Goal: Task Accomplishment & Management: Manage account settings

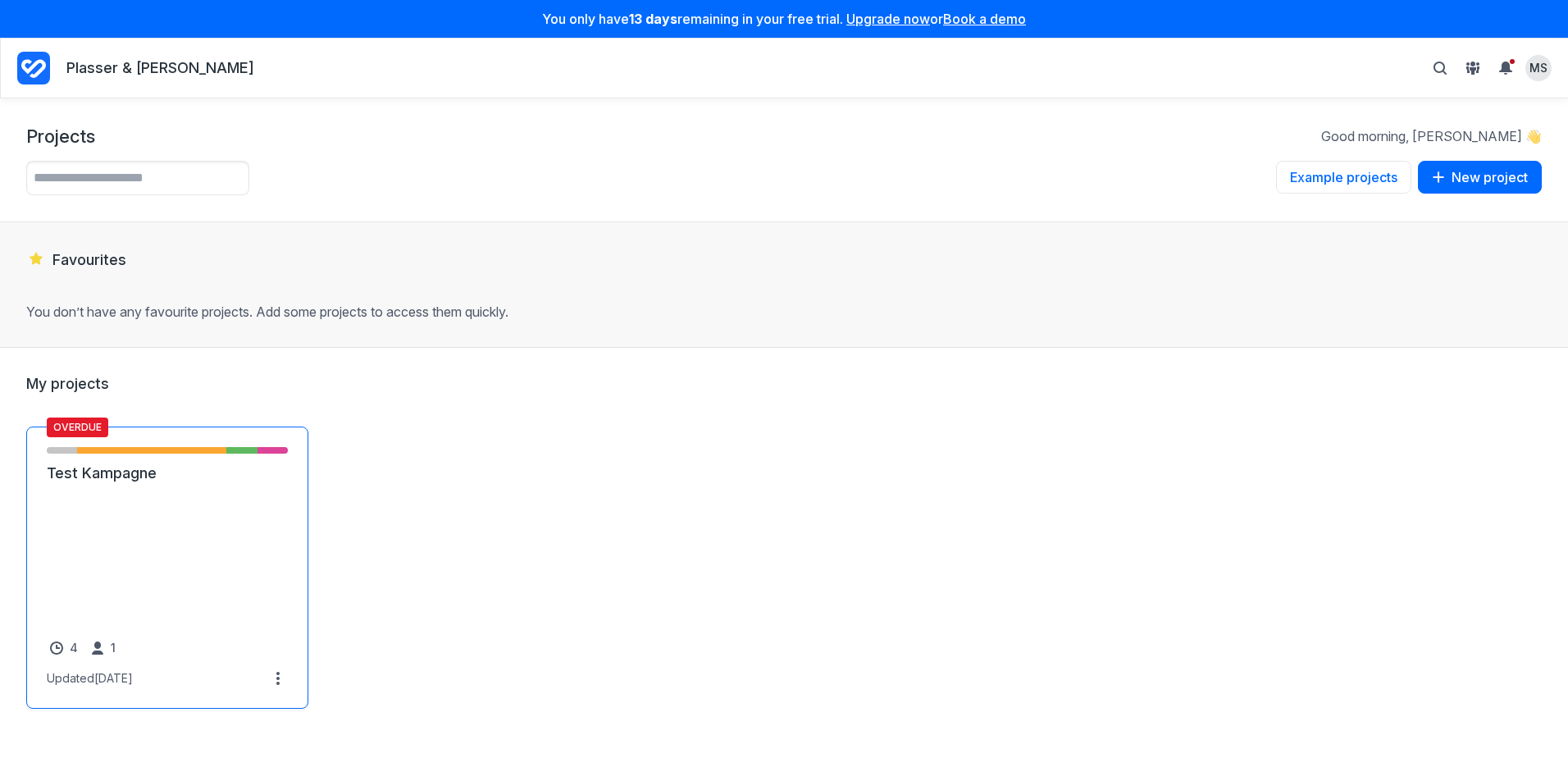
click at [137, 483] on link "Test Kampagne" at bounding box center [168, 472] width 241 height 19
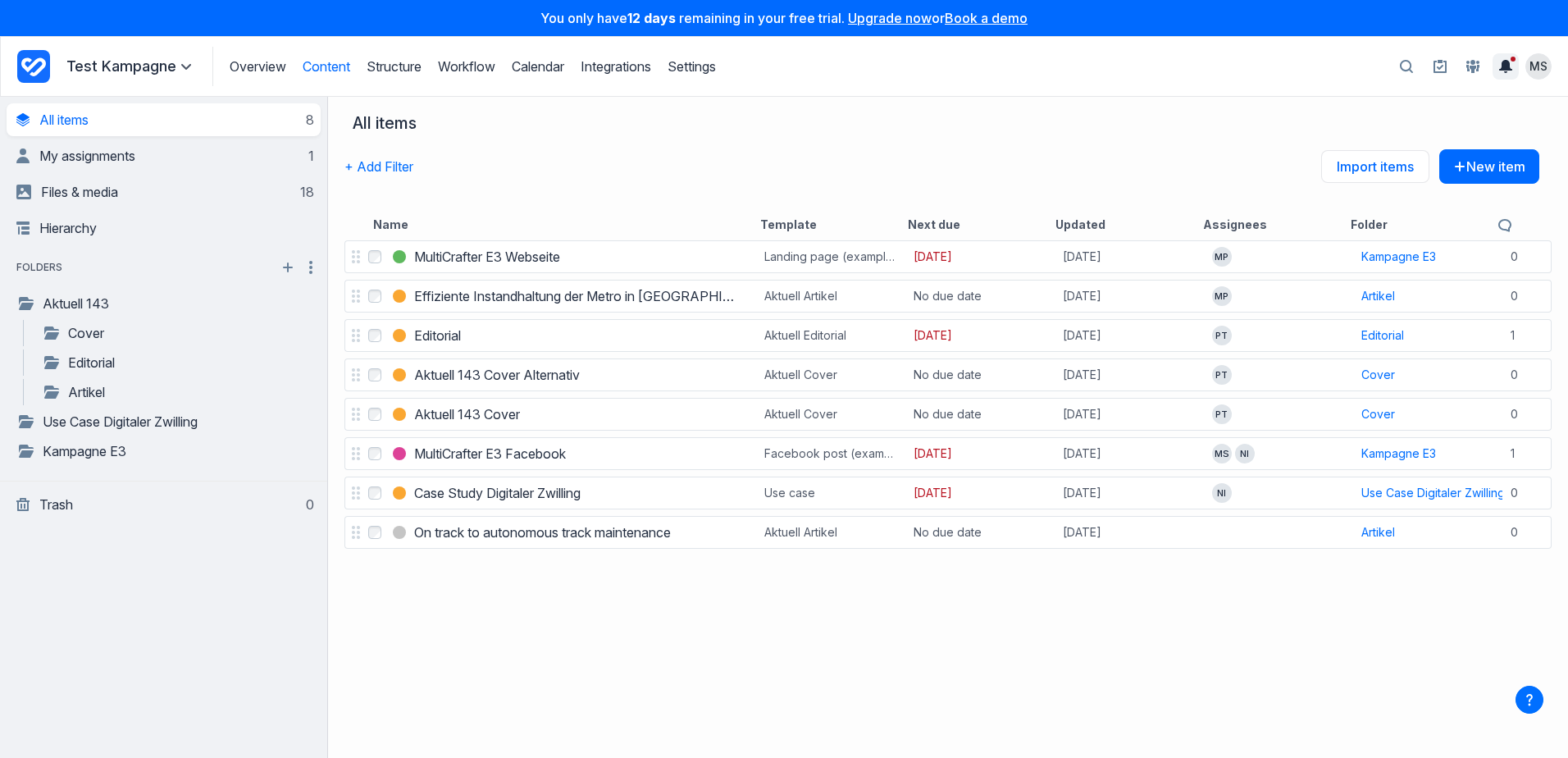
click at [1504, 64] on icon "Toggle the notification sidebar" at bounding box center [1505, 66] width 13 height 13
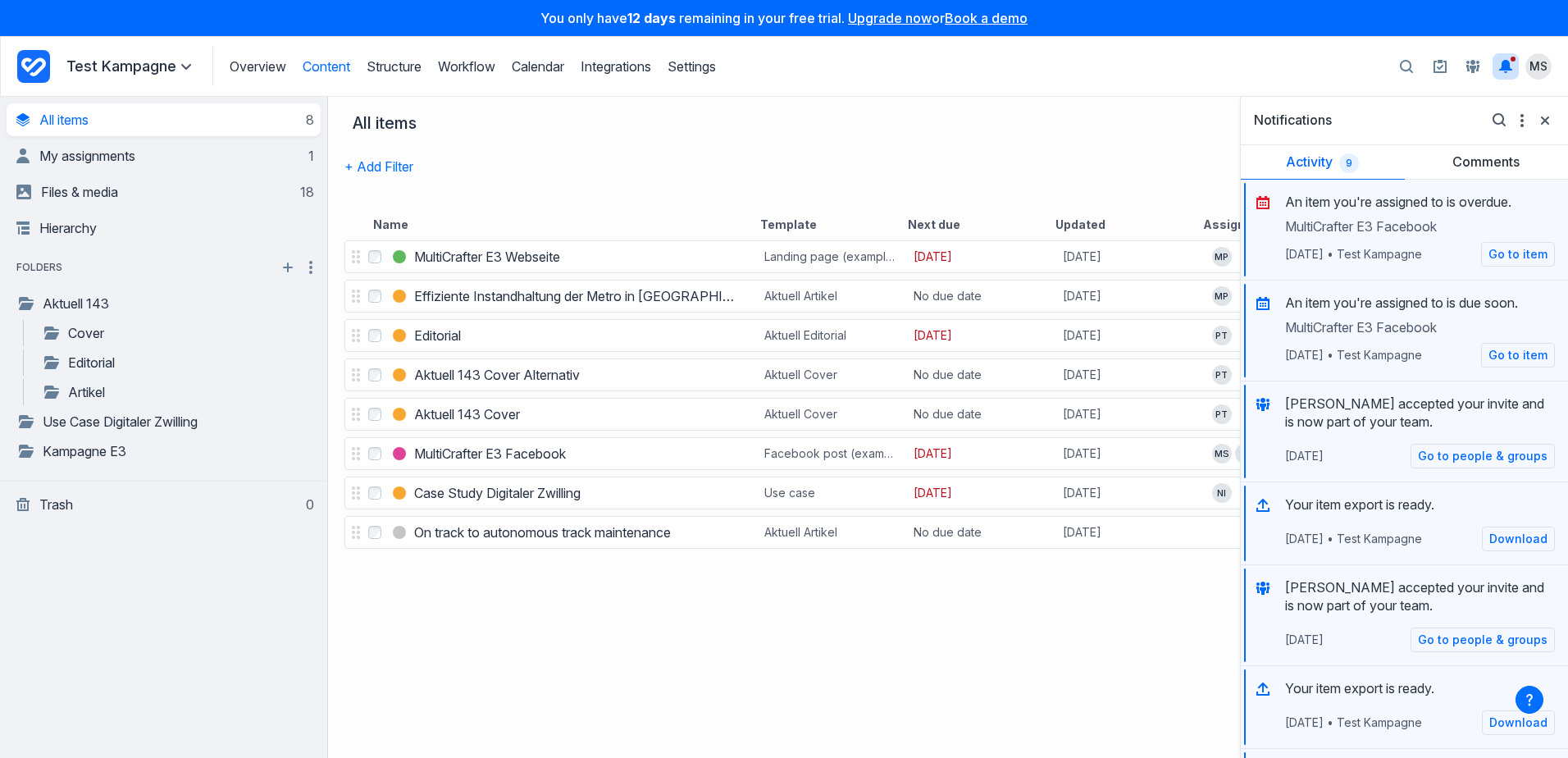
click at [868, 151] on div "+ Add Filter Import items New item" at bounding box center [941, 179] width 1194 height 59
click at [872, 186] on div "+ Add Filter Import items New item" at bounding box center [941, 179] width 1194 height 59
click at [1530, 64] on span "MS" at bounding box center [1539, 66] width 18 height 17
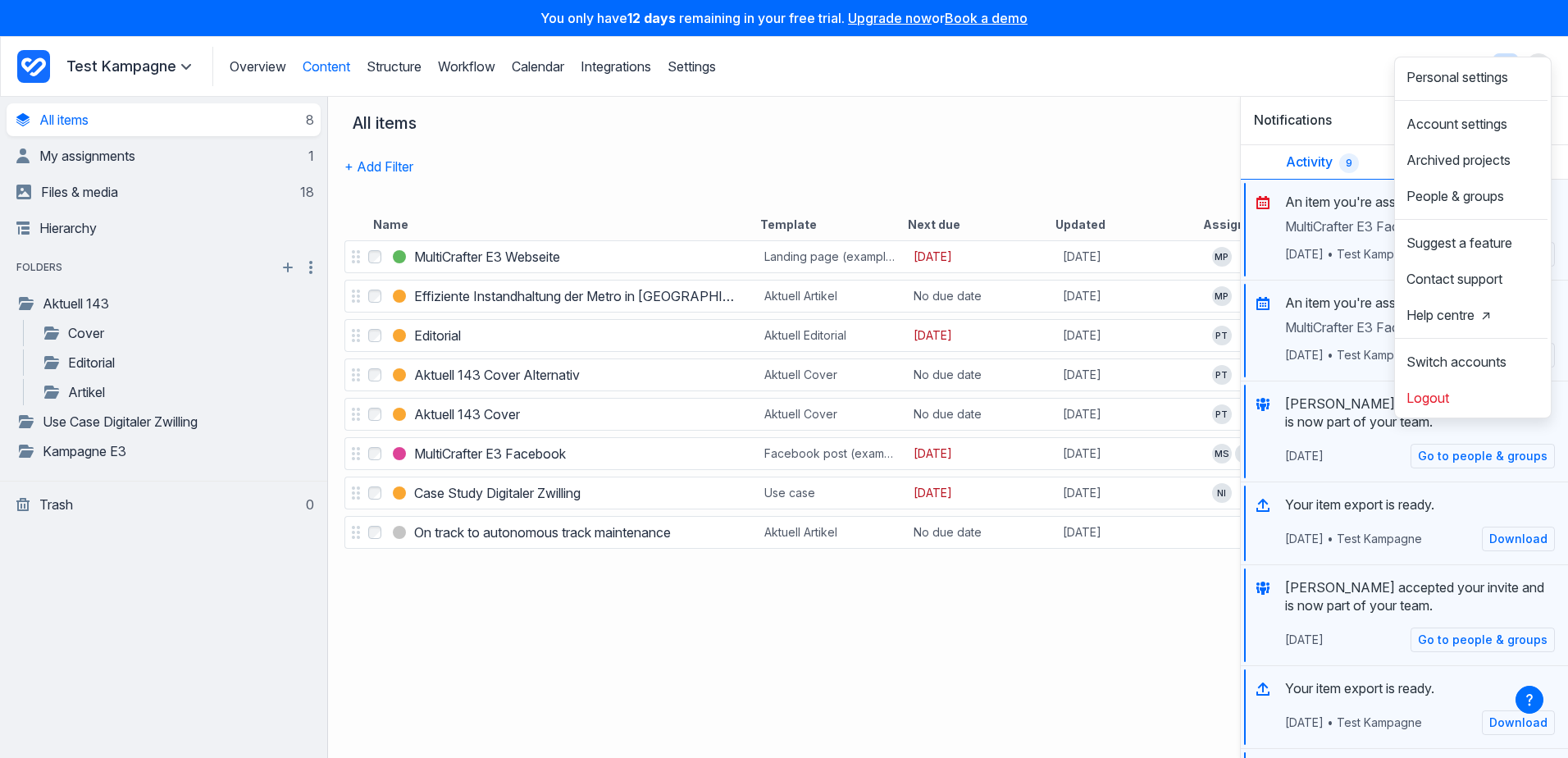
click at [1034, 153] on div "+ Add Filter Import items New item" at bounding box center [941, 179] width 1194 height 59
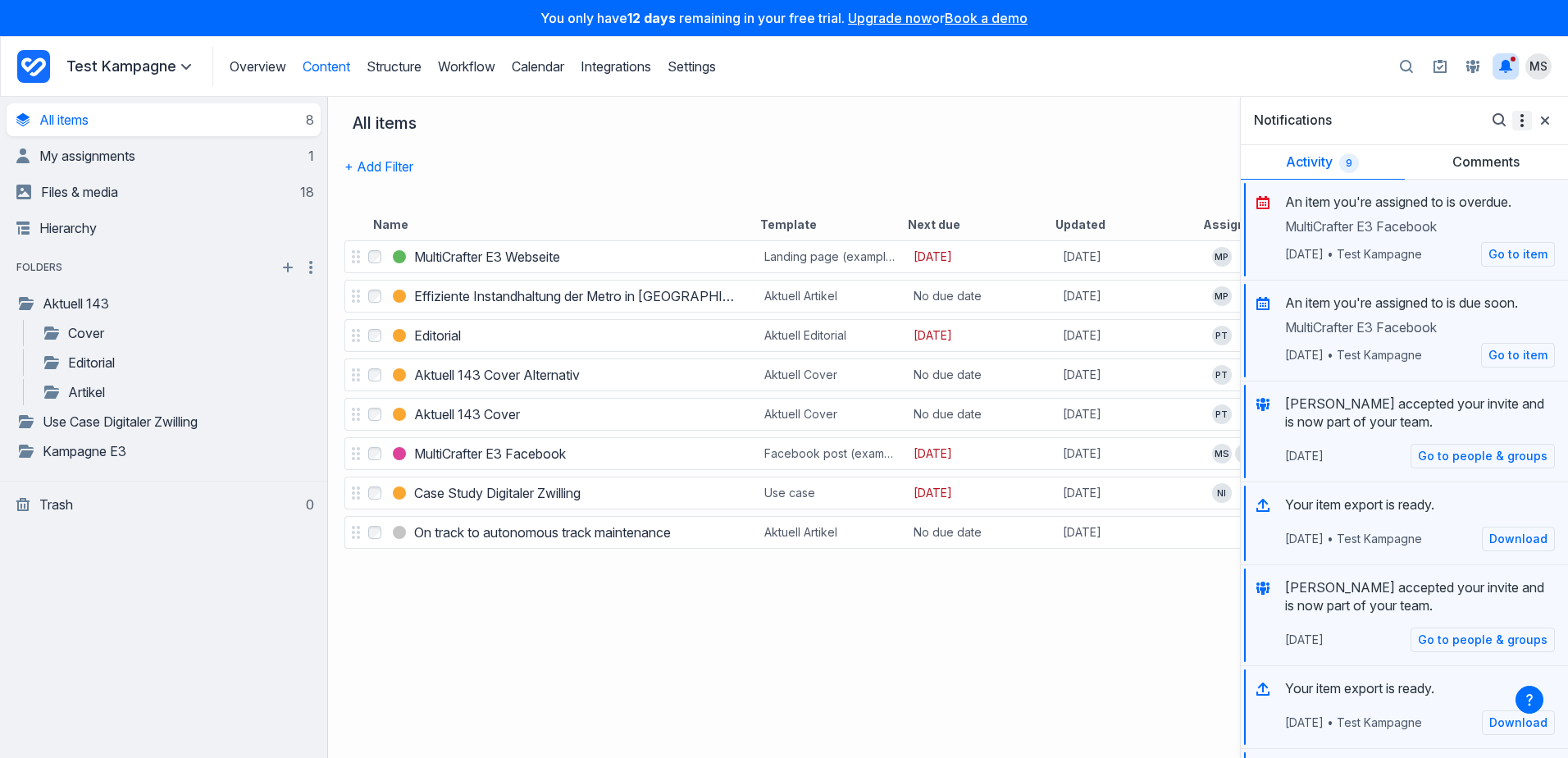
click at [1516, 124] on icon "More options" at bounding box center [1522, 121] width 13 height 13
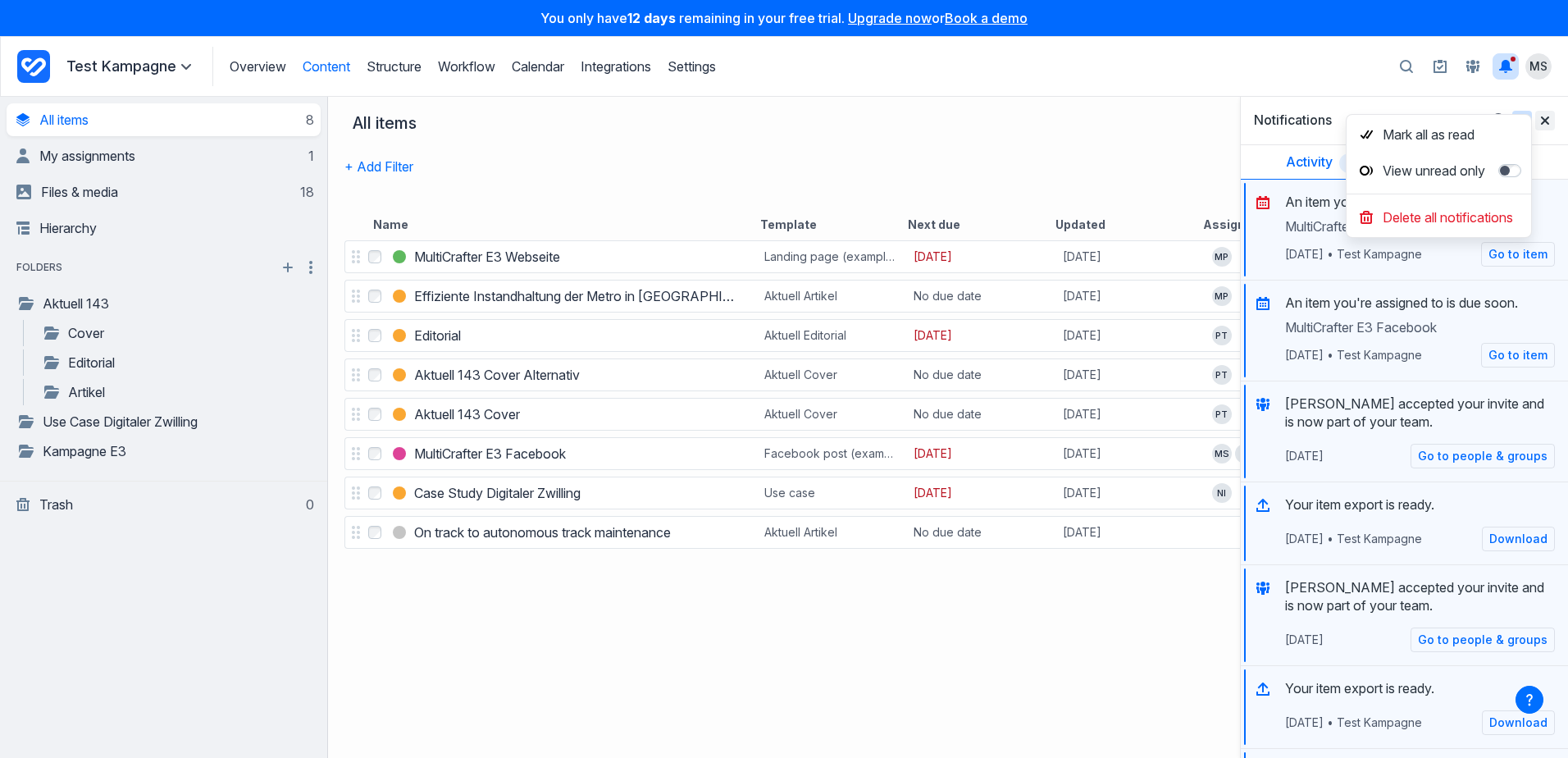
click at [1540, 122] on icon "Close" at bounding box center [1544, 120] width 8 height 8
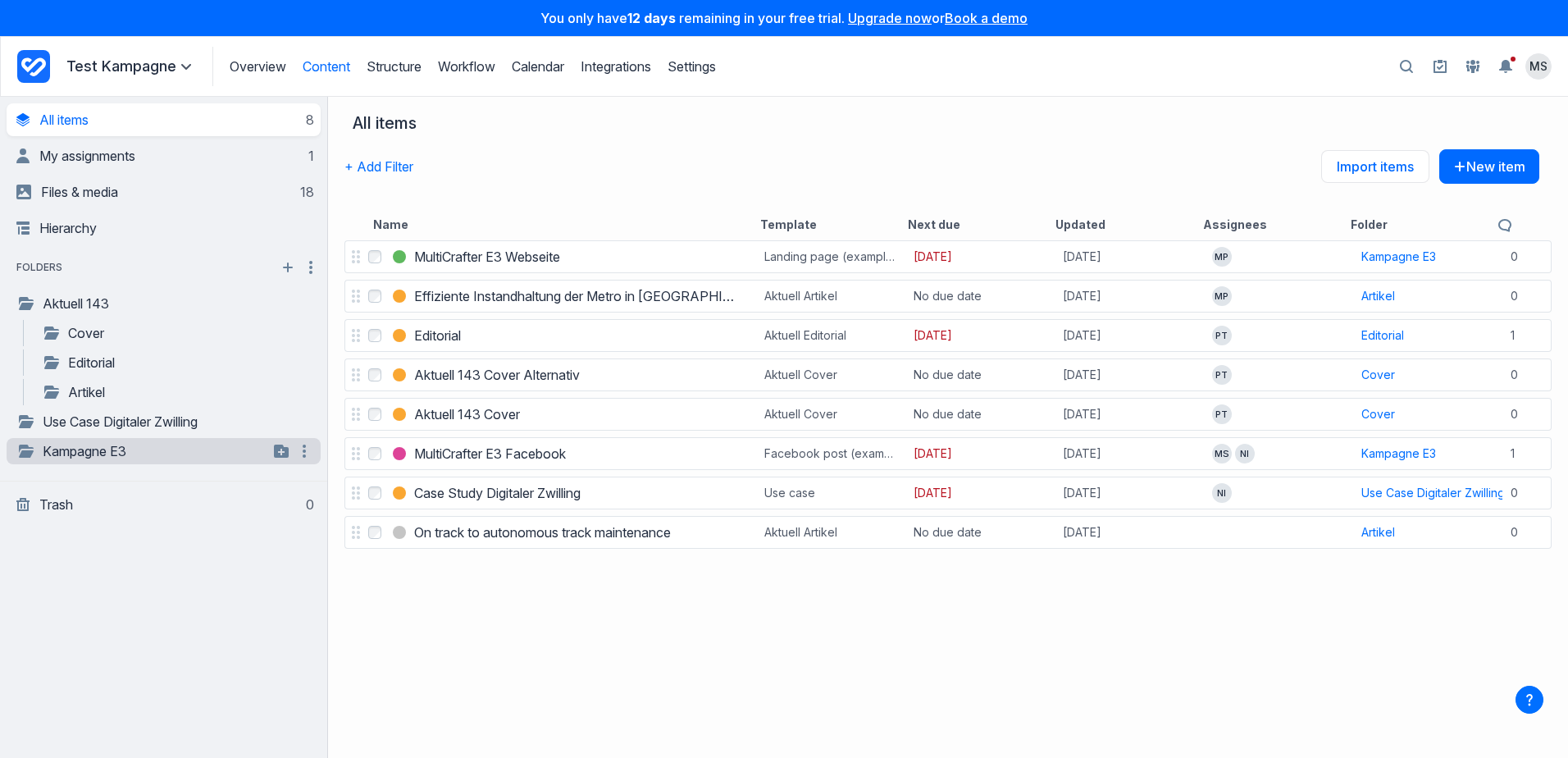
click at [103, 455] on link "Kampagne E3" at bounding box center [142, 450] width 251 height 19
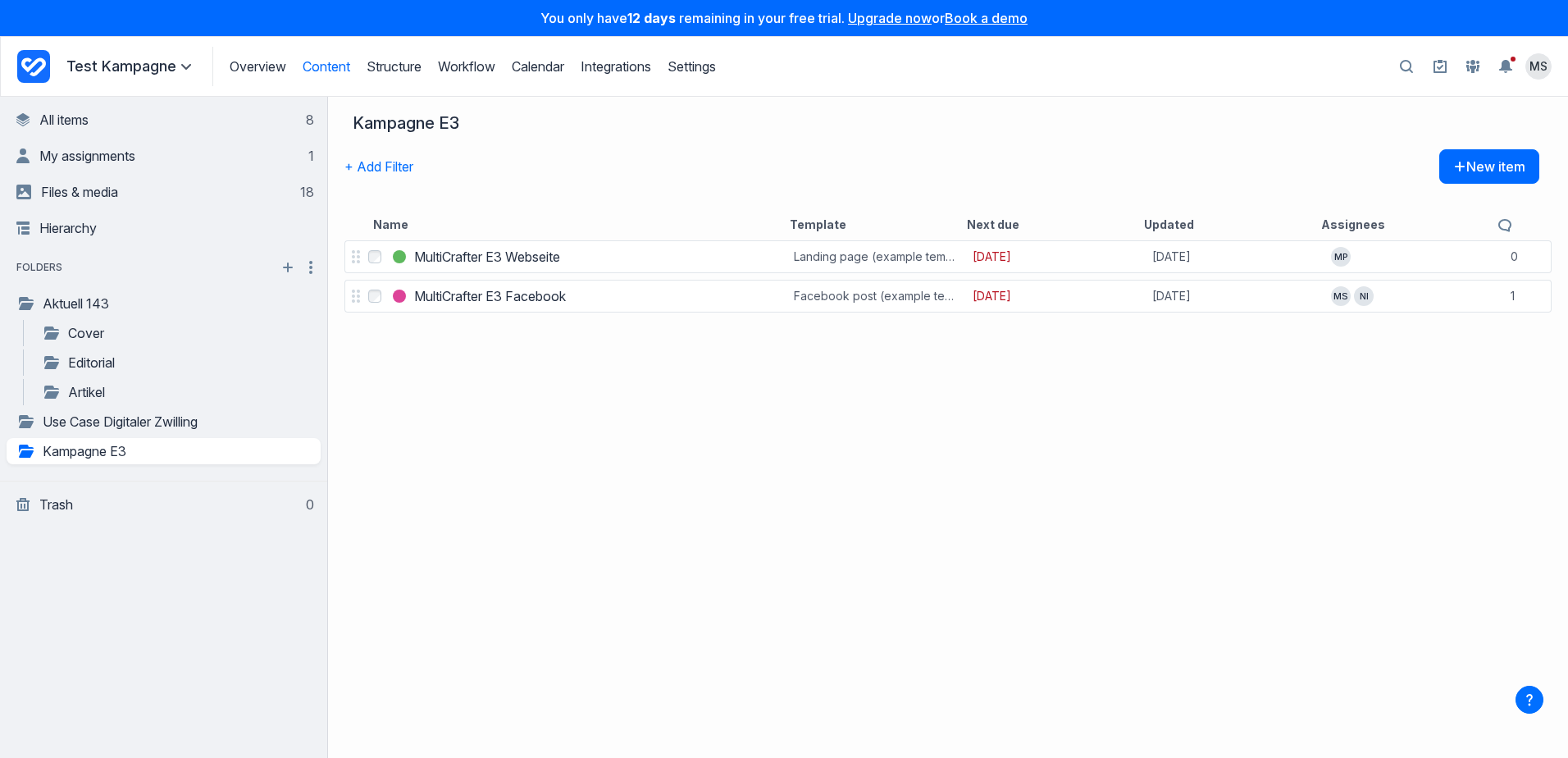
click at [182, 66] on icon at bounding box center [186, 66] width 10 height 6
click at [411, 385] on div "Select MultiCrafter E3 Webseite MultiCrafter E3 Webseite Landing page (example …" at bounding box center [947, 496] width 1239 height 520
click at [109, 427] on link "Use Case Digitaler Zwilling" at bounding box center [142, 421] width 251 height 19
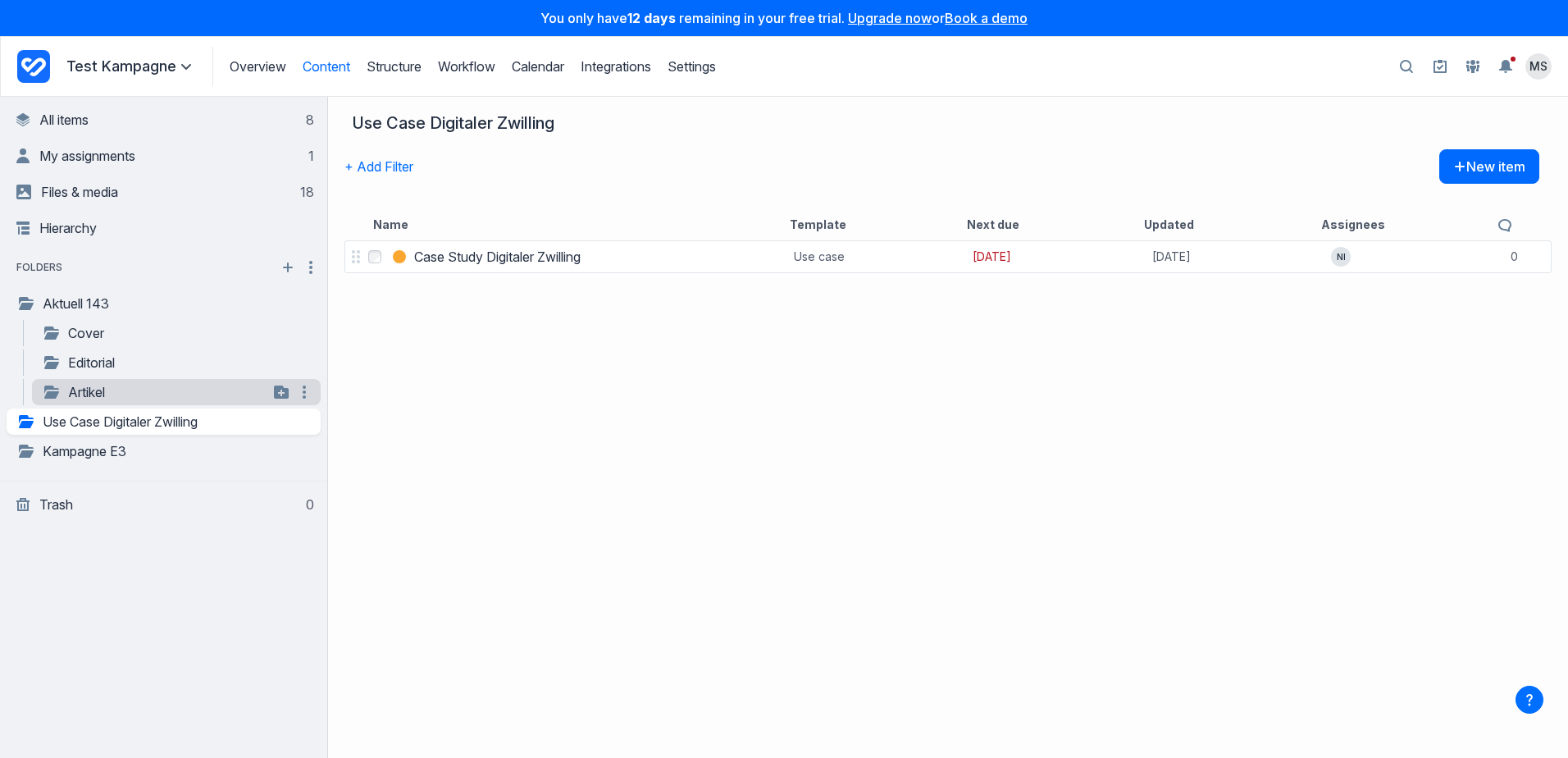
click at [105, 391] on link "Artikel" at bounding box center [155, 391] width 226 height 19
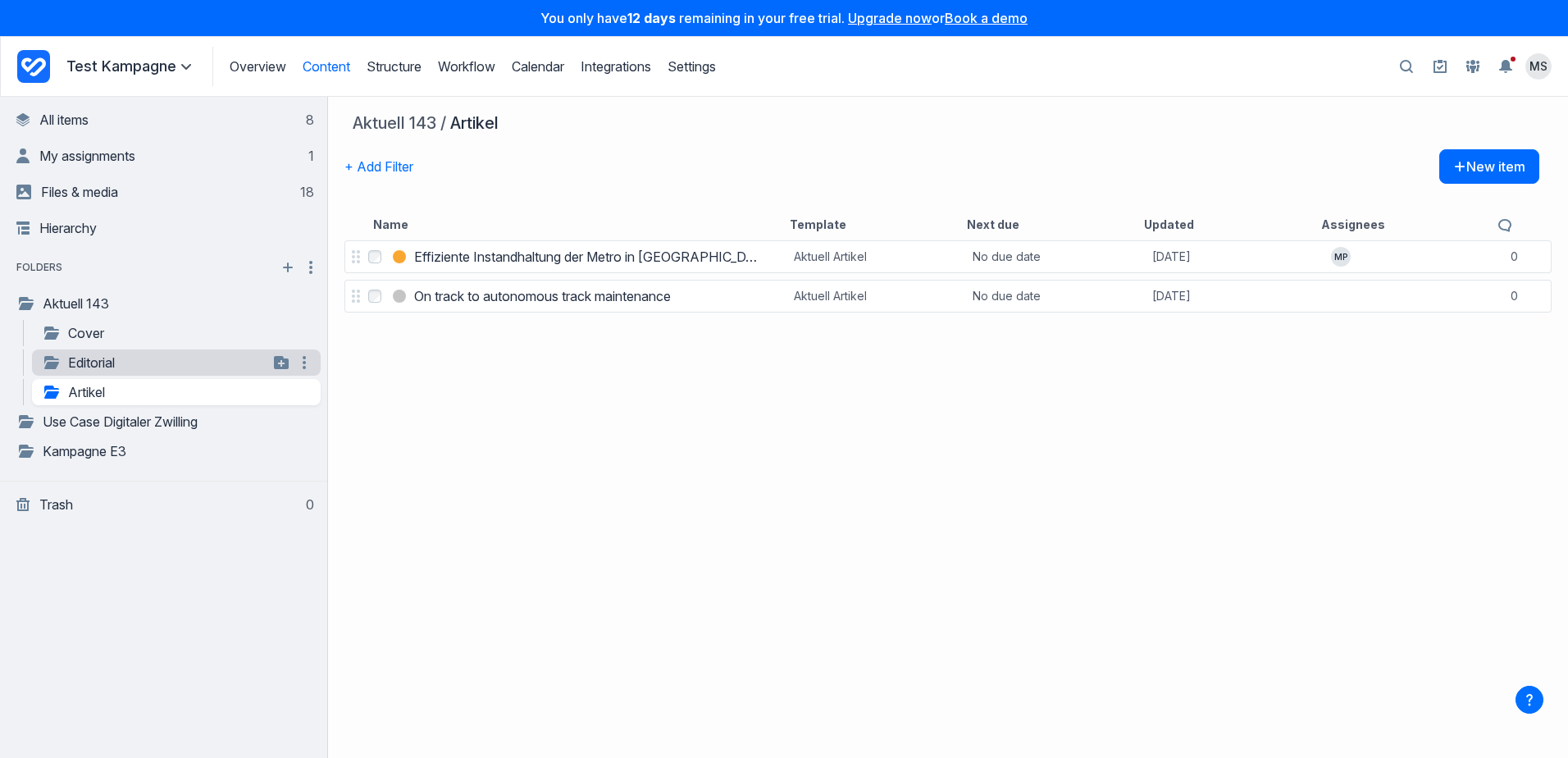
click at [106, 359] on link "Editorial" at bounding box center [155, 362] width 226 height 19
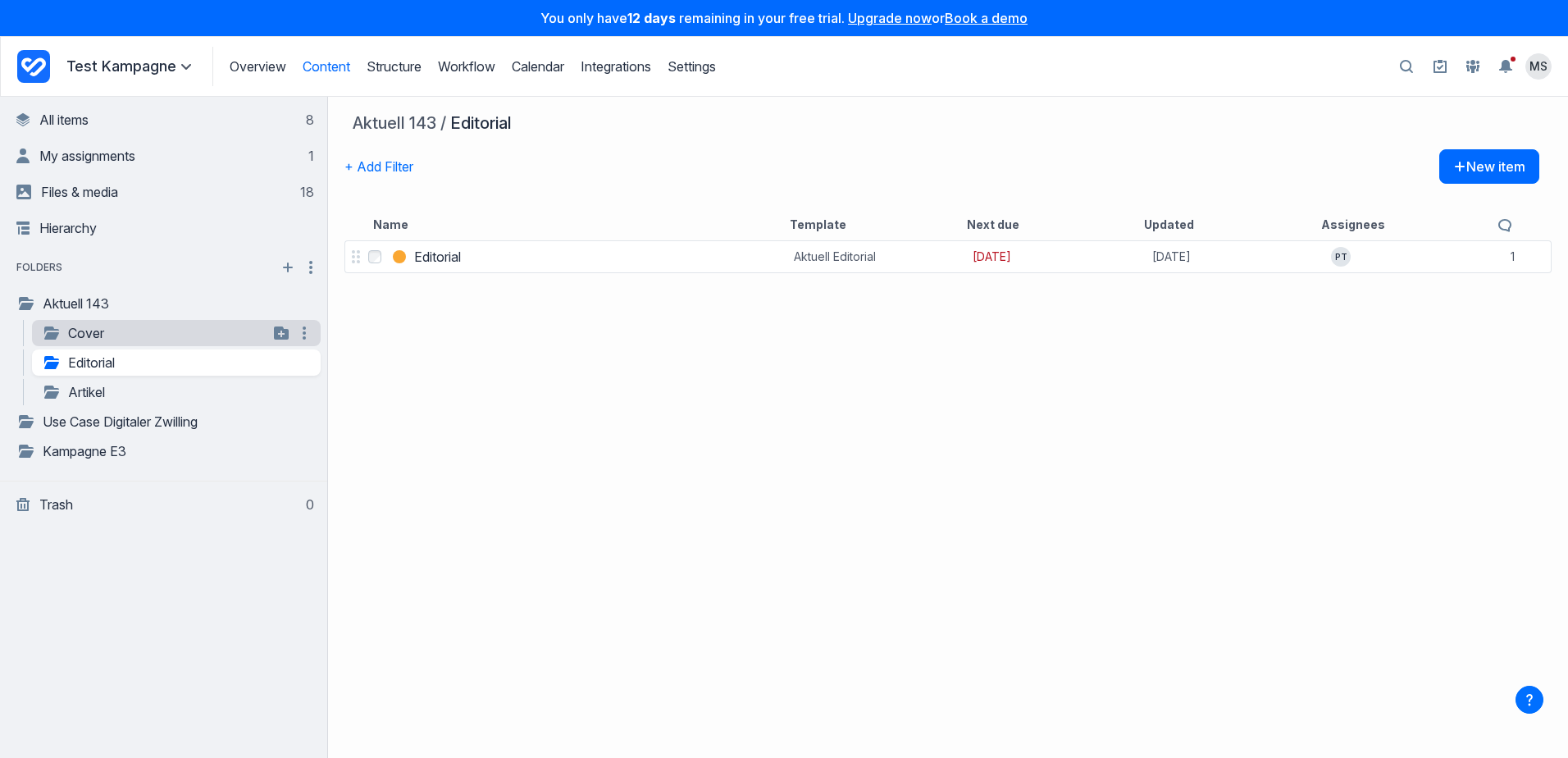
click at [108, 335] on link "Cover" at bounding box center [155, 332] width 226 height 19
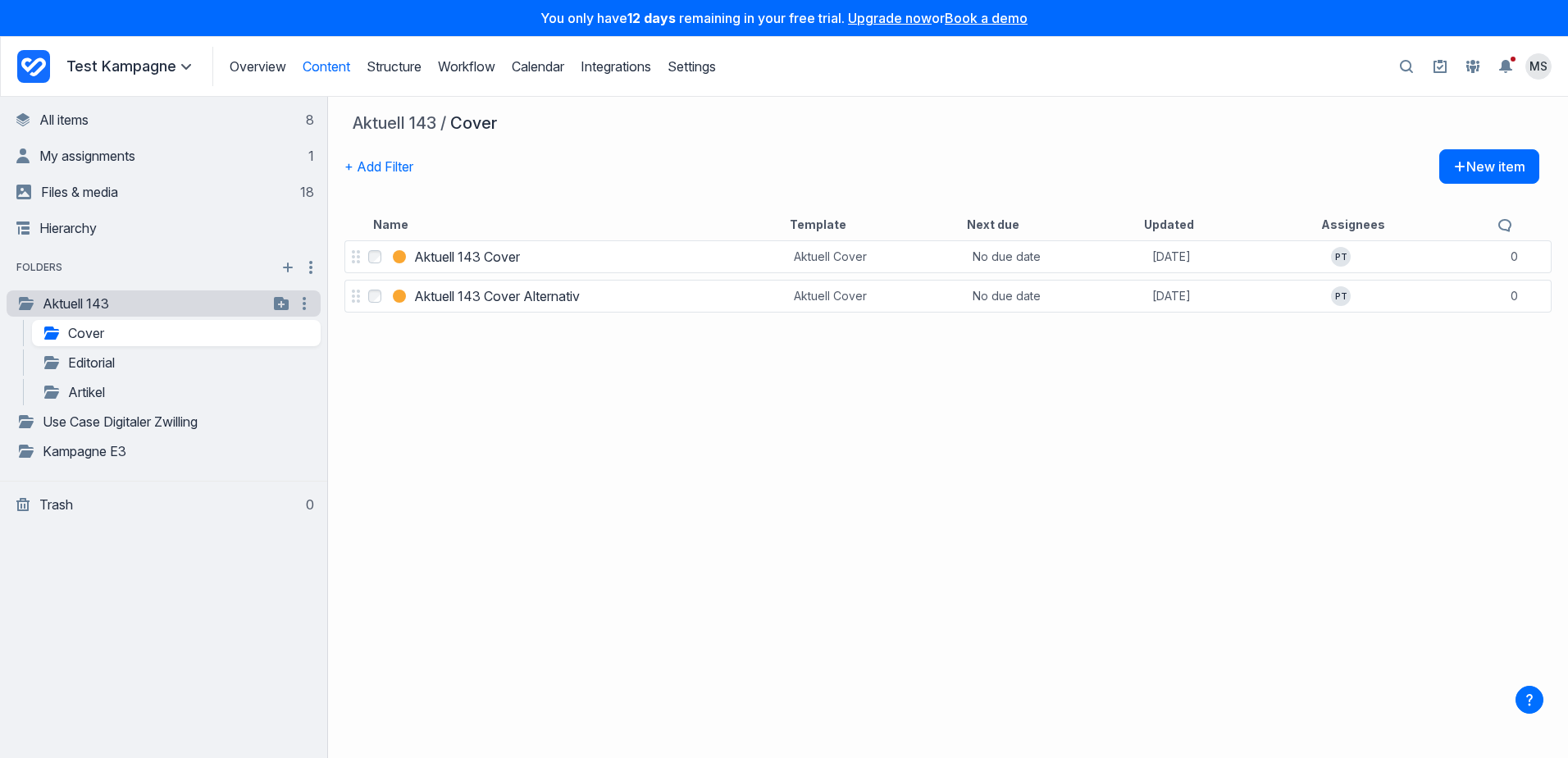
click at [107, 307] on link "Aktuell 143" at bounding box center [142, 303] width 251 height 19
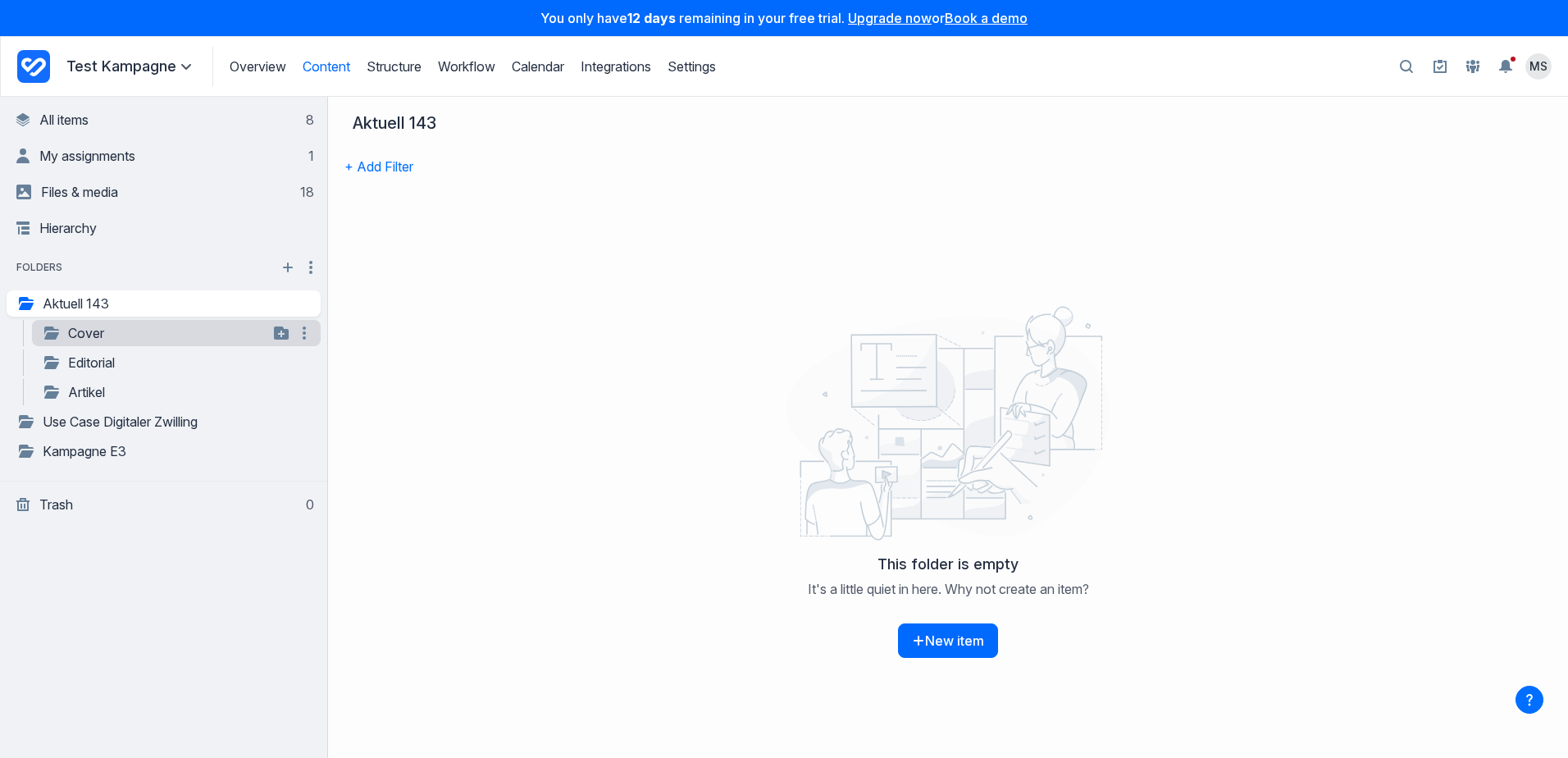
click at [87, 332] on link "Cover" at bounding box center [155, 332] width 226 height 19
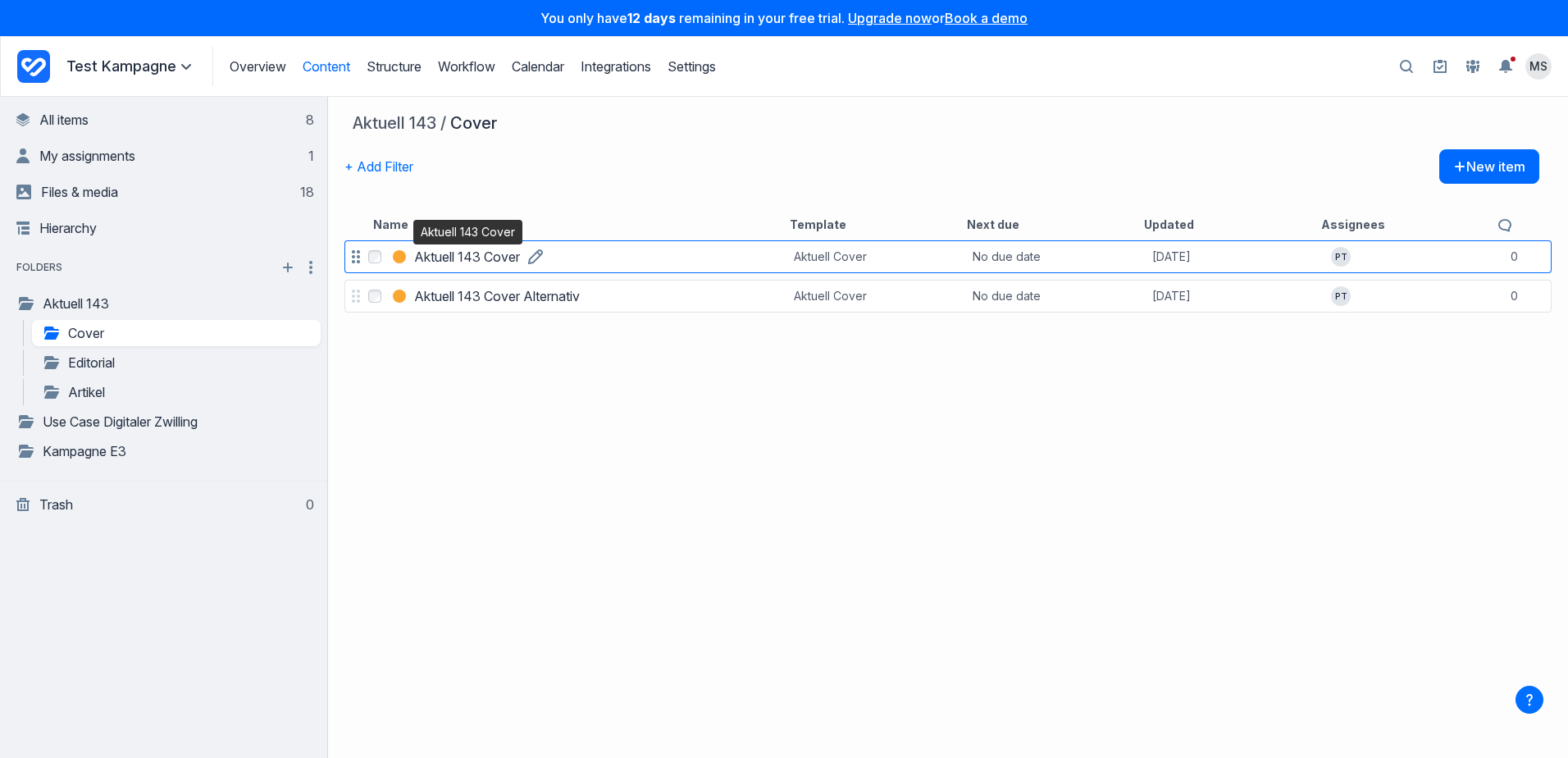
click at [481, 258] on h3 "Aktuell 143 Cover" at bounding box center [467, 256] width 106 height 19
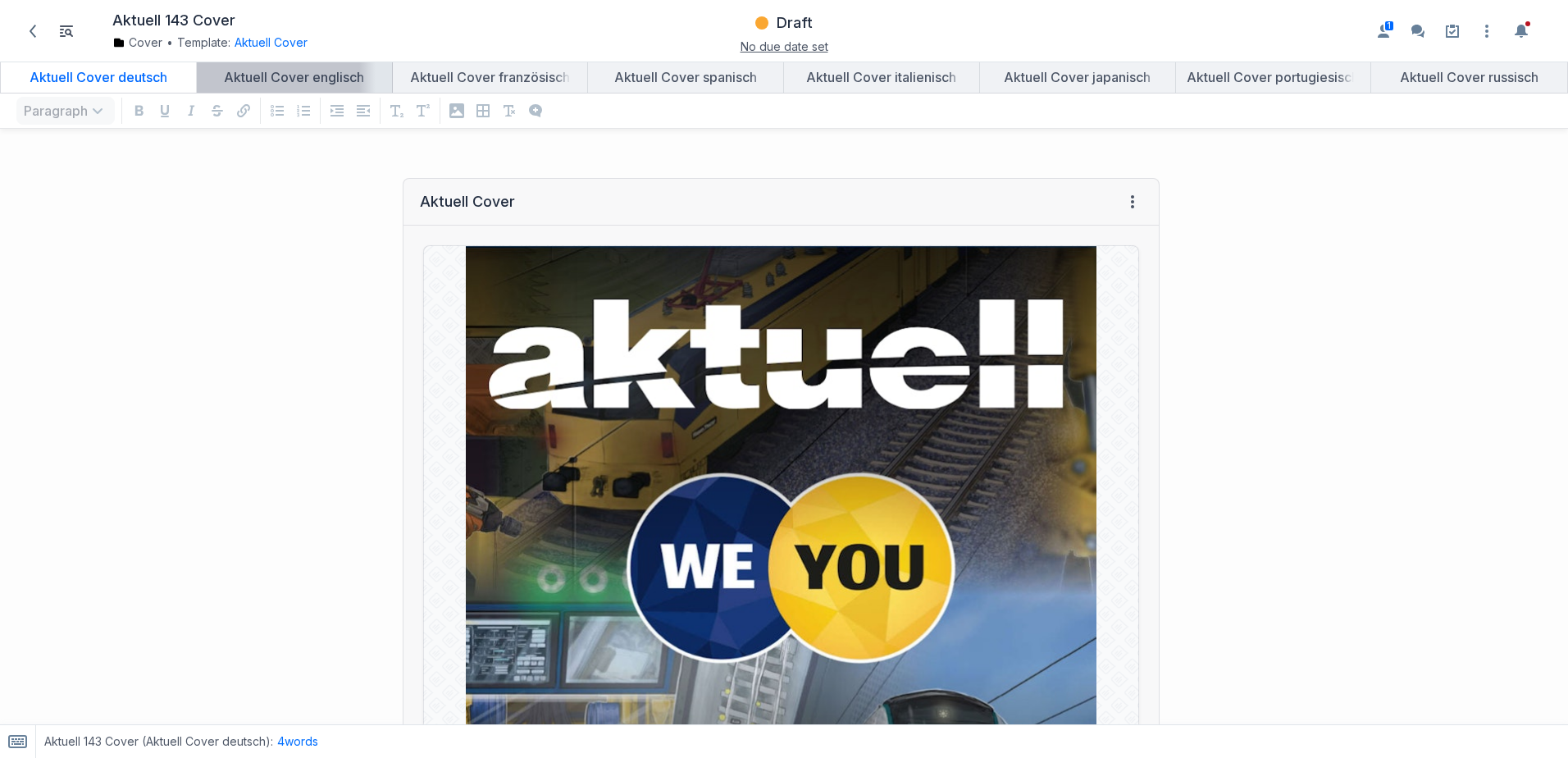
click at [304, 84] on div "Aktuell Cover englisch" at bounding box center [295, 77] width 182 height 17
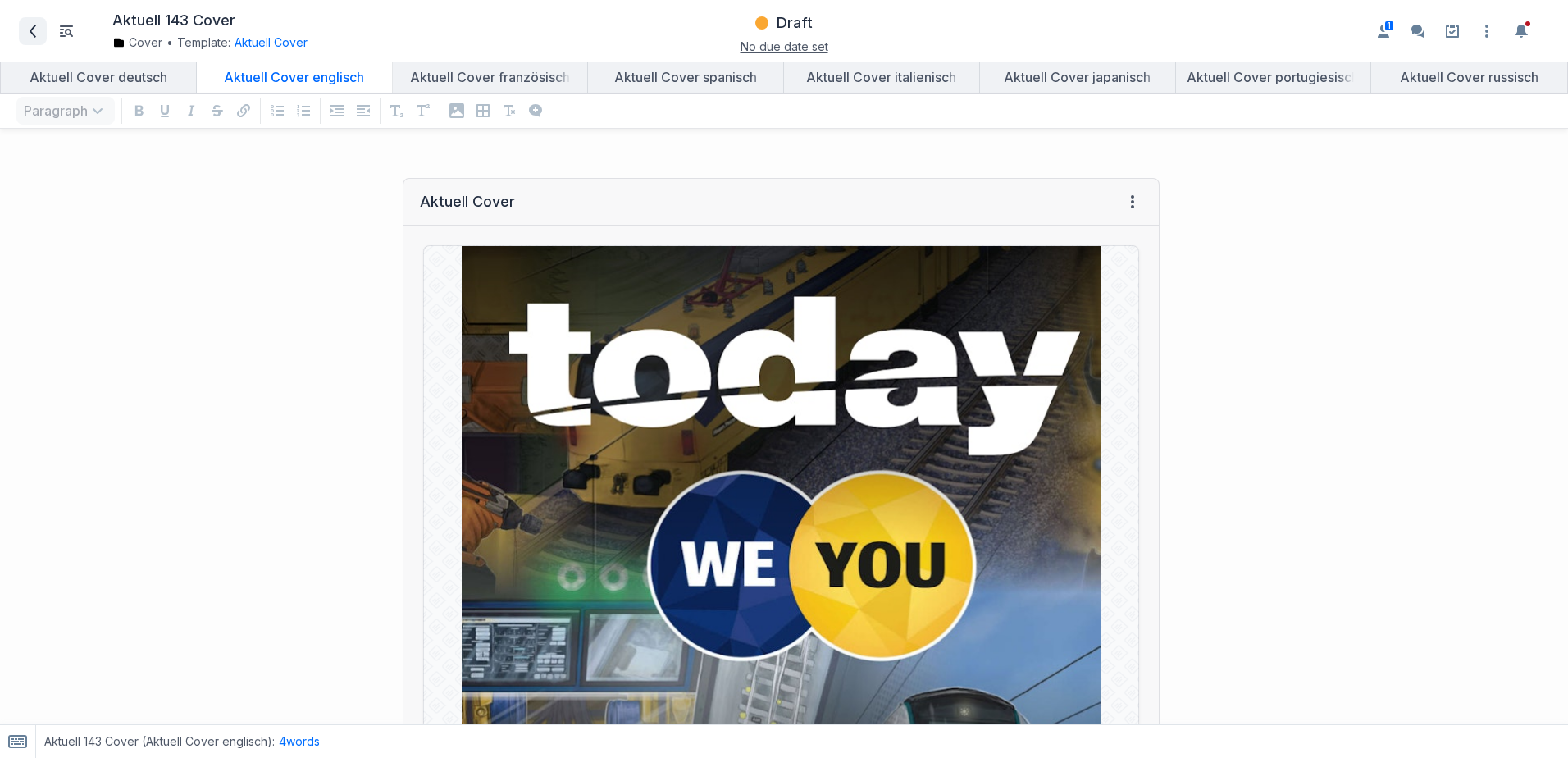
click at [25, 29] on span at bounding box center [32, 31] width 26 height 26
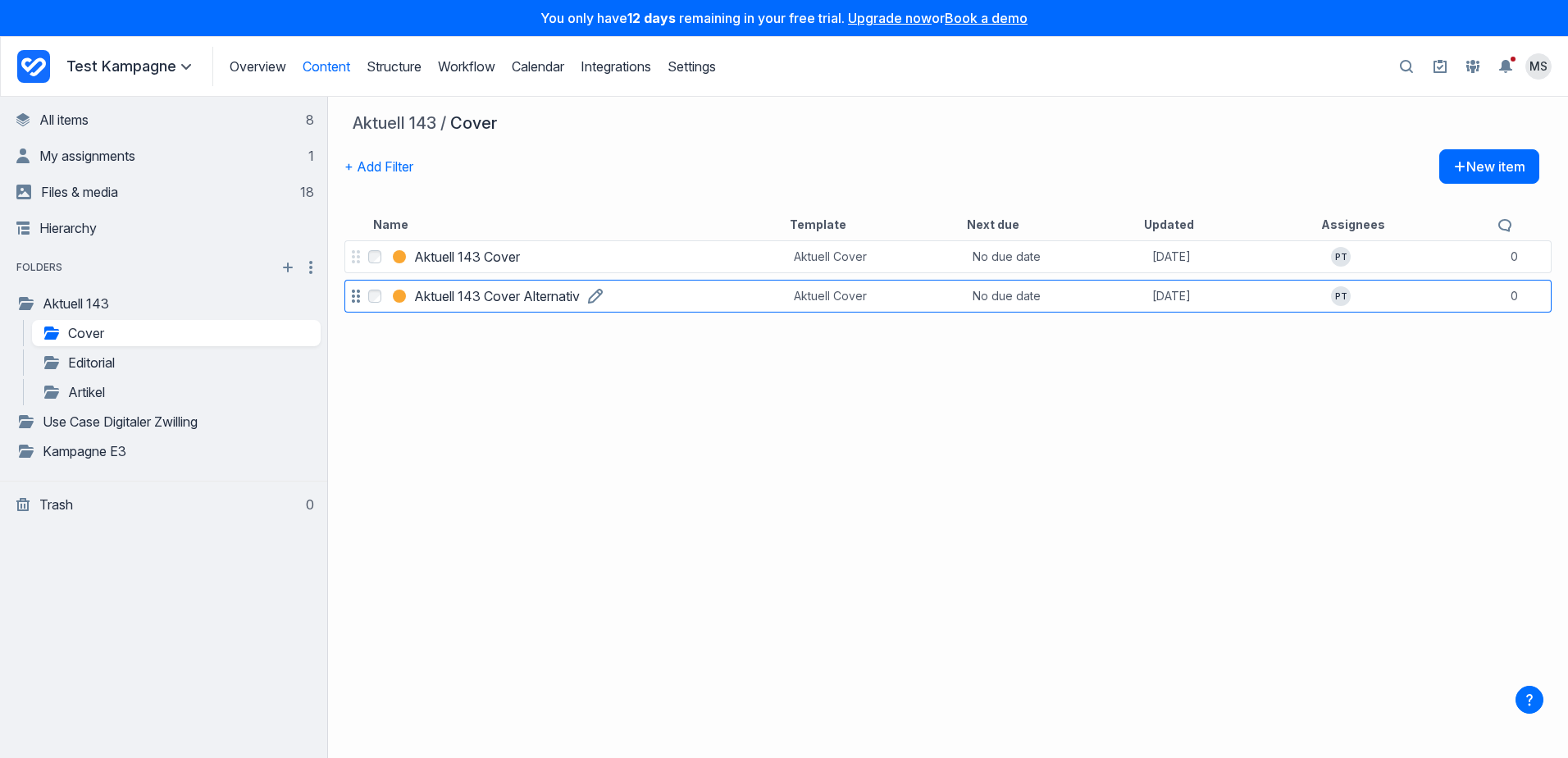
click at [501, 295] on h3 "Aktuell 143 Cover Alternativ" at bounding box center [497, 296] width 166 height 19
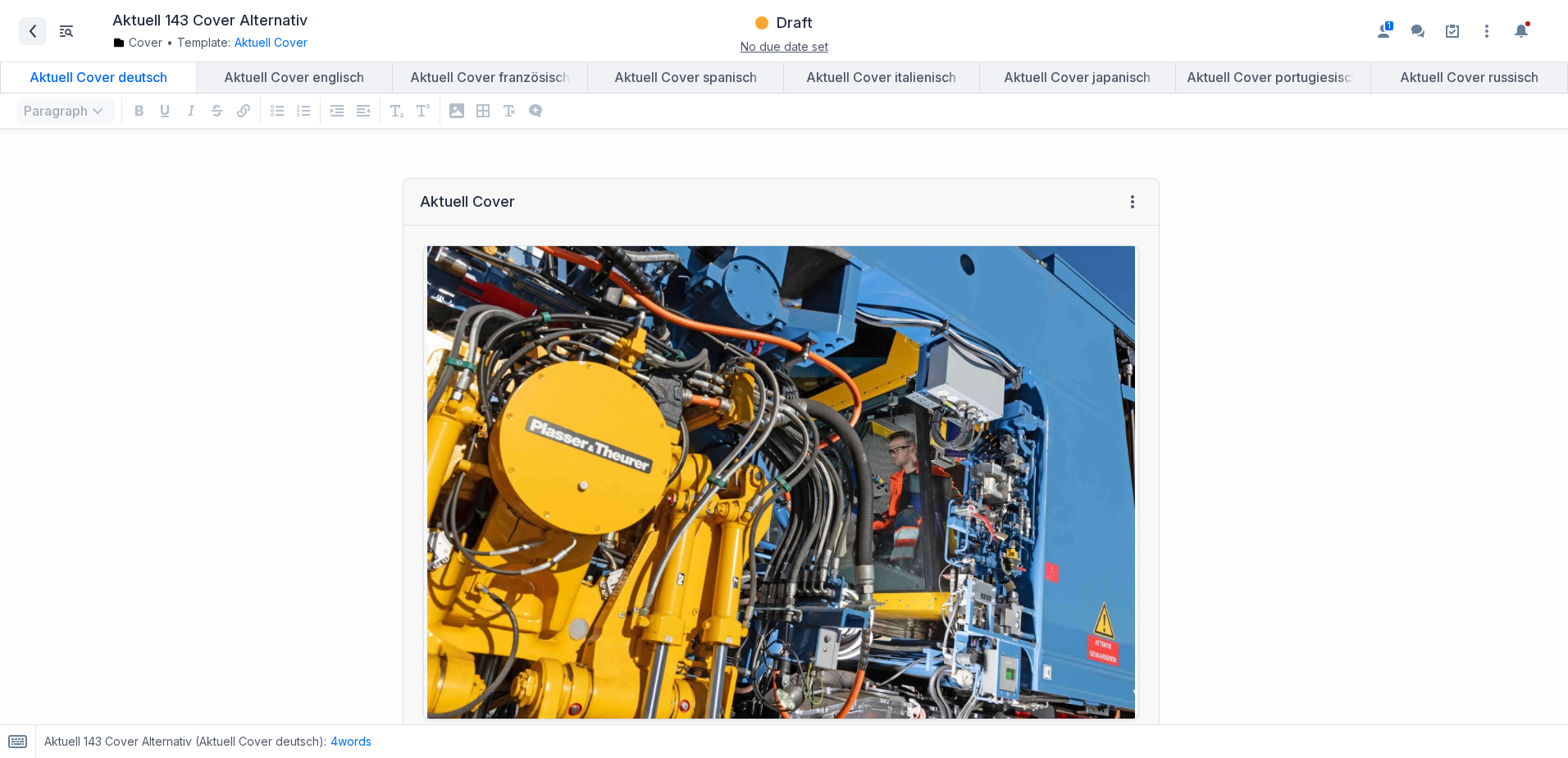
click at [36, 35] on icon at bounding box center [32, 31] width 13 height 13
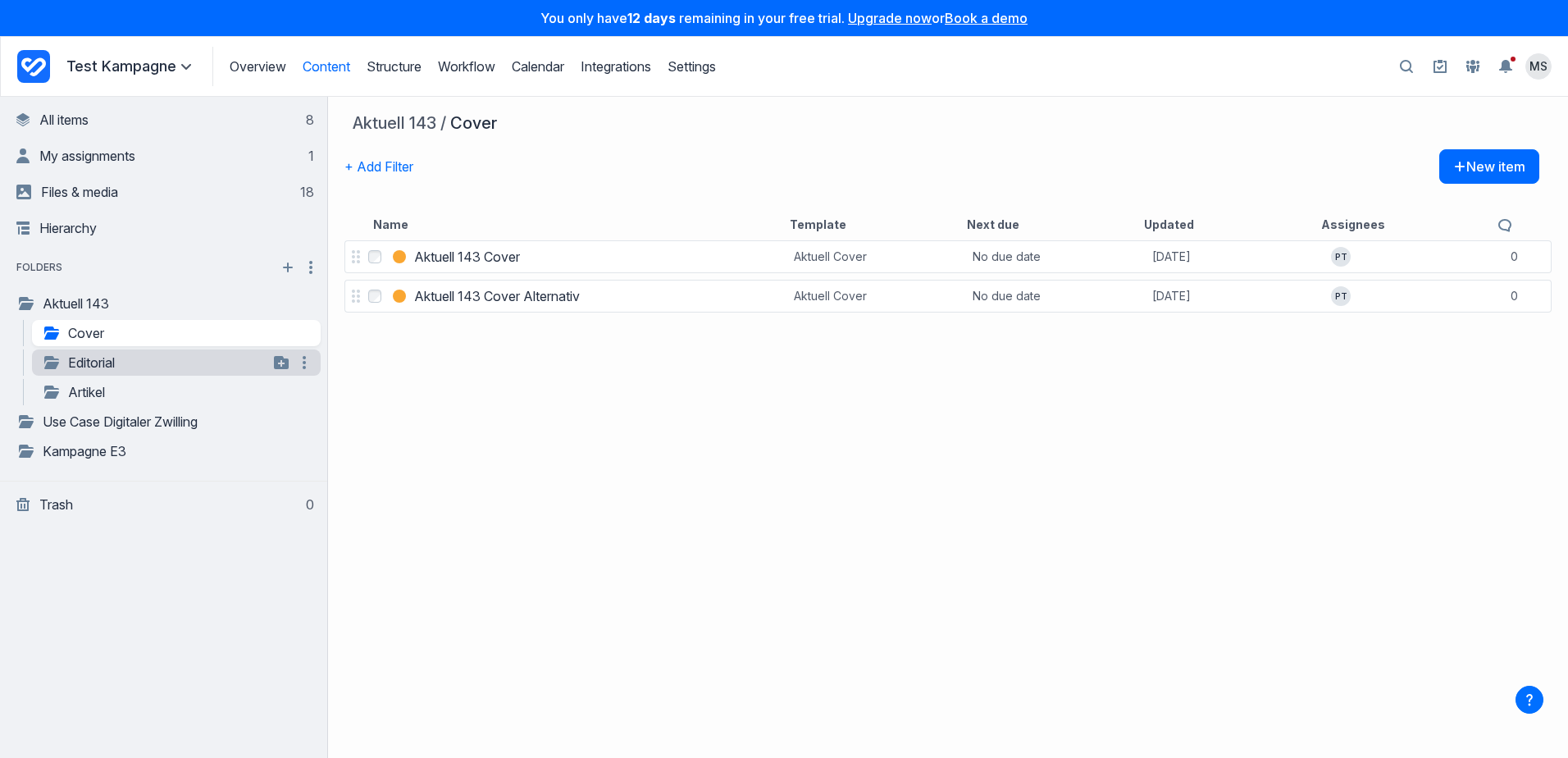
click at [120, 366] on link "Editorial" at bounding box center [155, 362] width 226 height 19
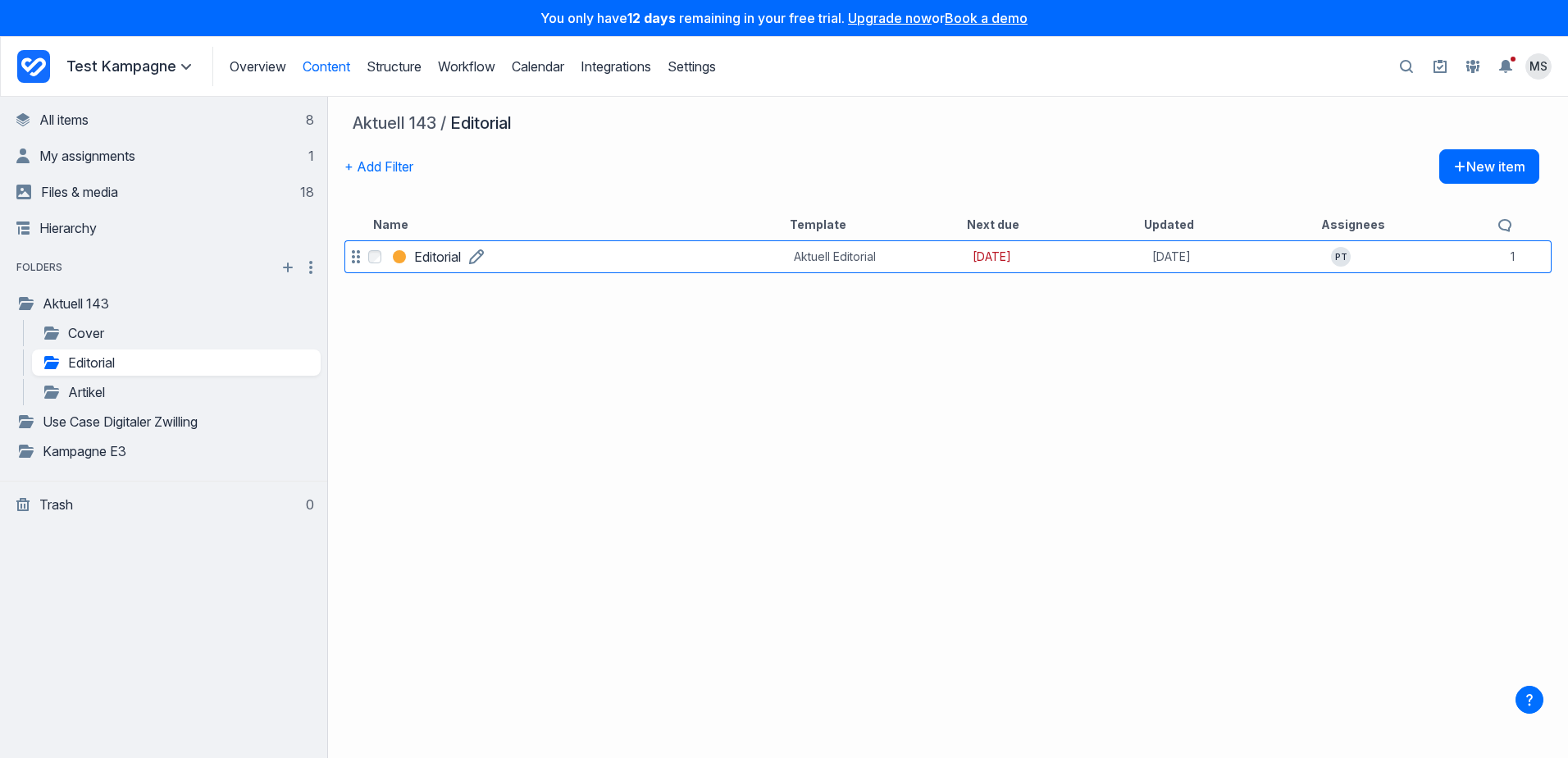
click at [447, 258] on h3 "Editorial" at bounding box center [437, 256] width 47 height 19
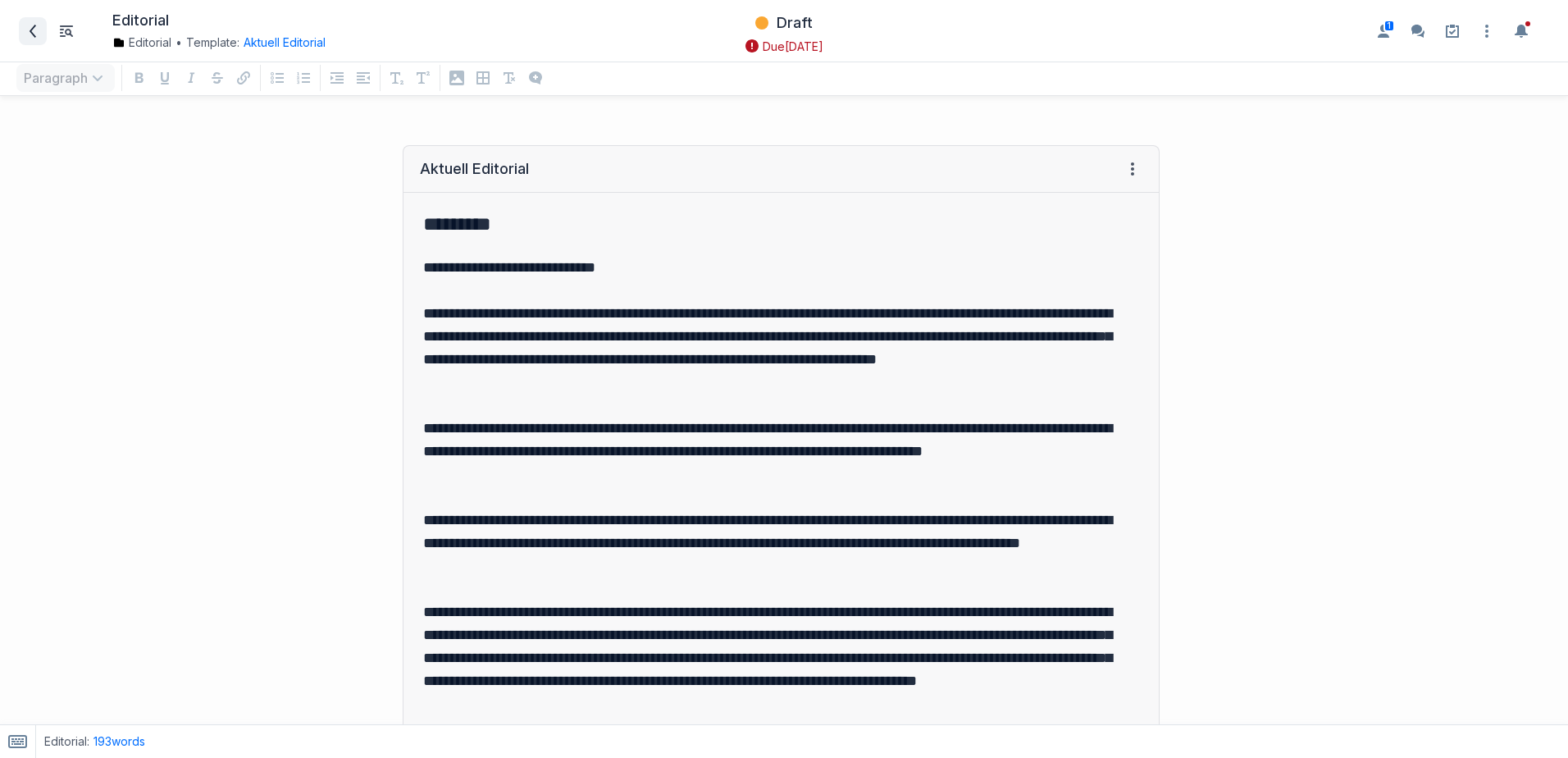
click at [33, 26] on icon at bounding box center [32, 31] width 13 height 13
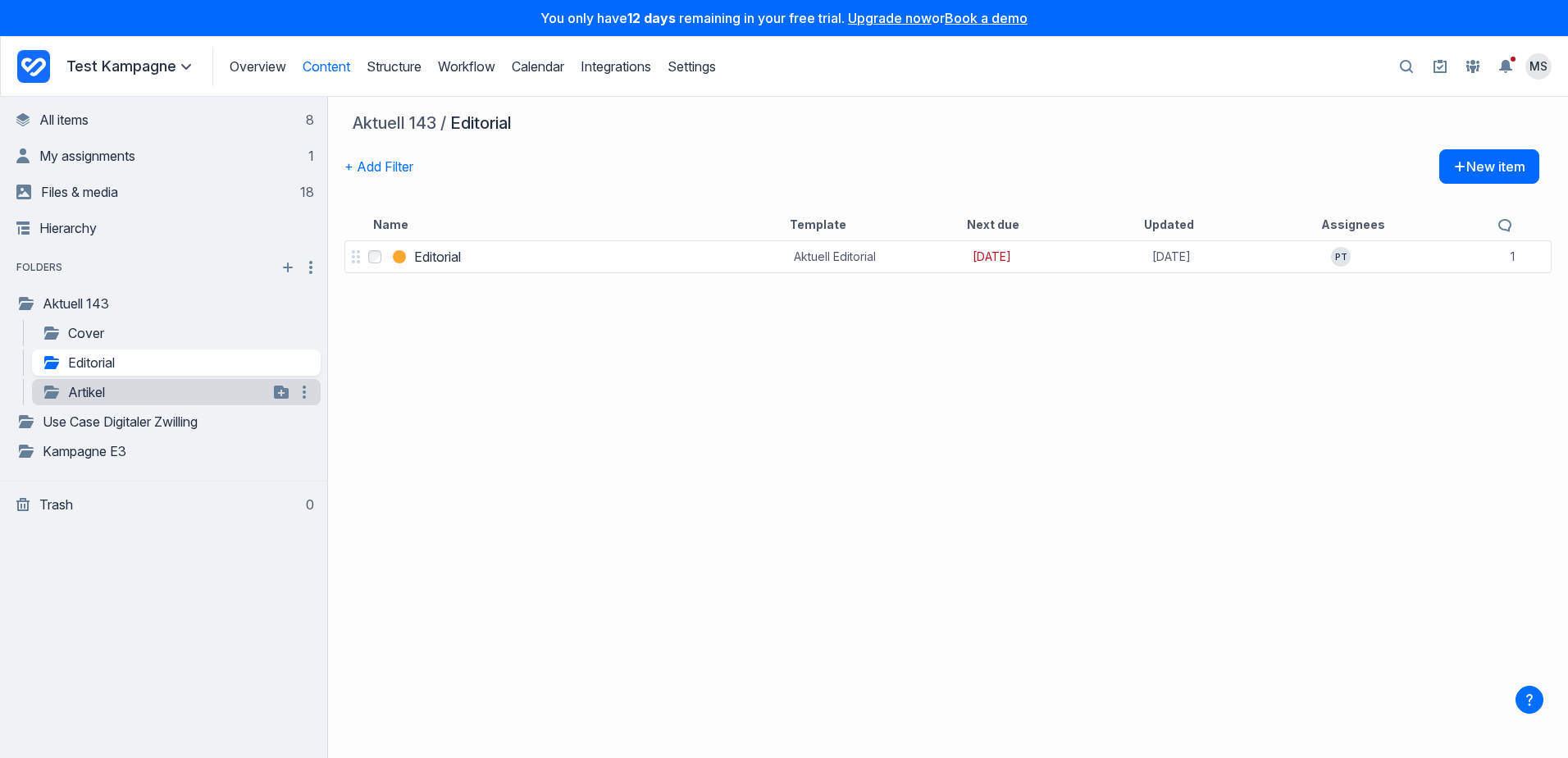
click at [87, 391] on link "Artikel" at bounding box center [155, 391] width 226 height 19
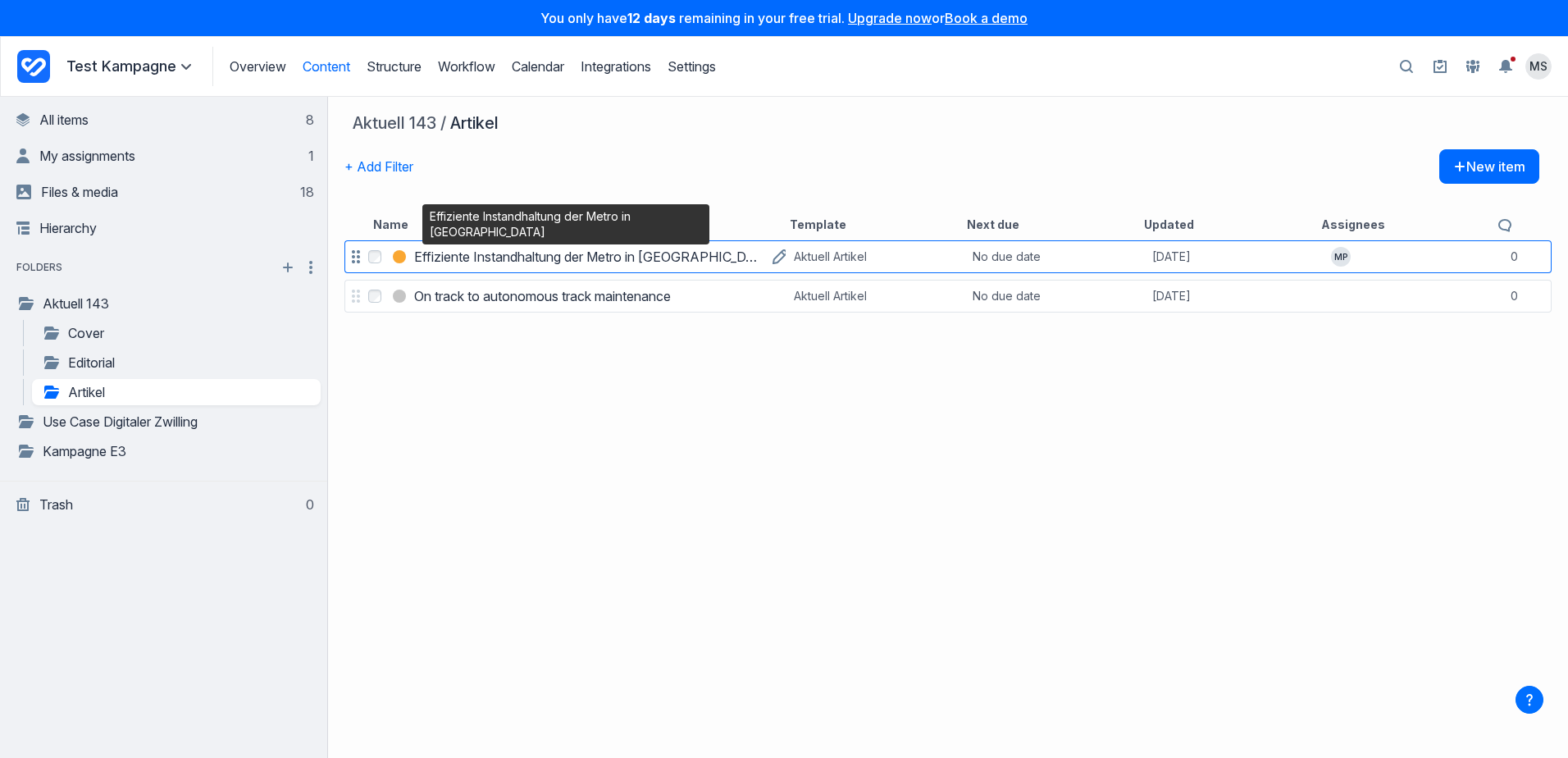
click at [564, 254] on h3 "Effiziente Instandhaltung der Metro in [GEOGRAPHIC_DATA]" at bounding box center [589, 256] width 350 height 19
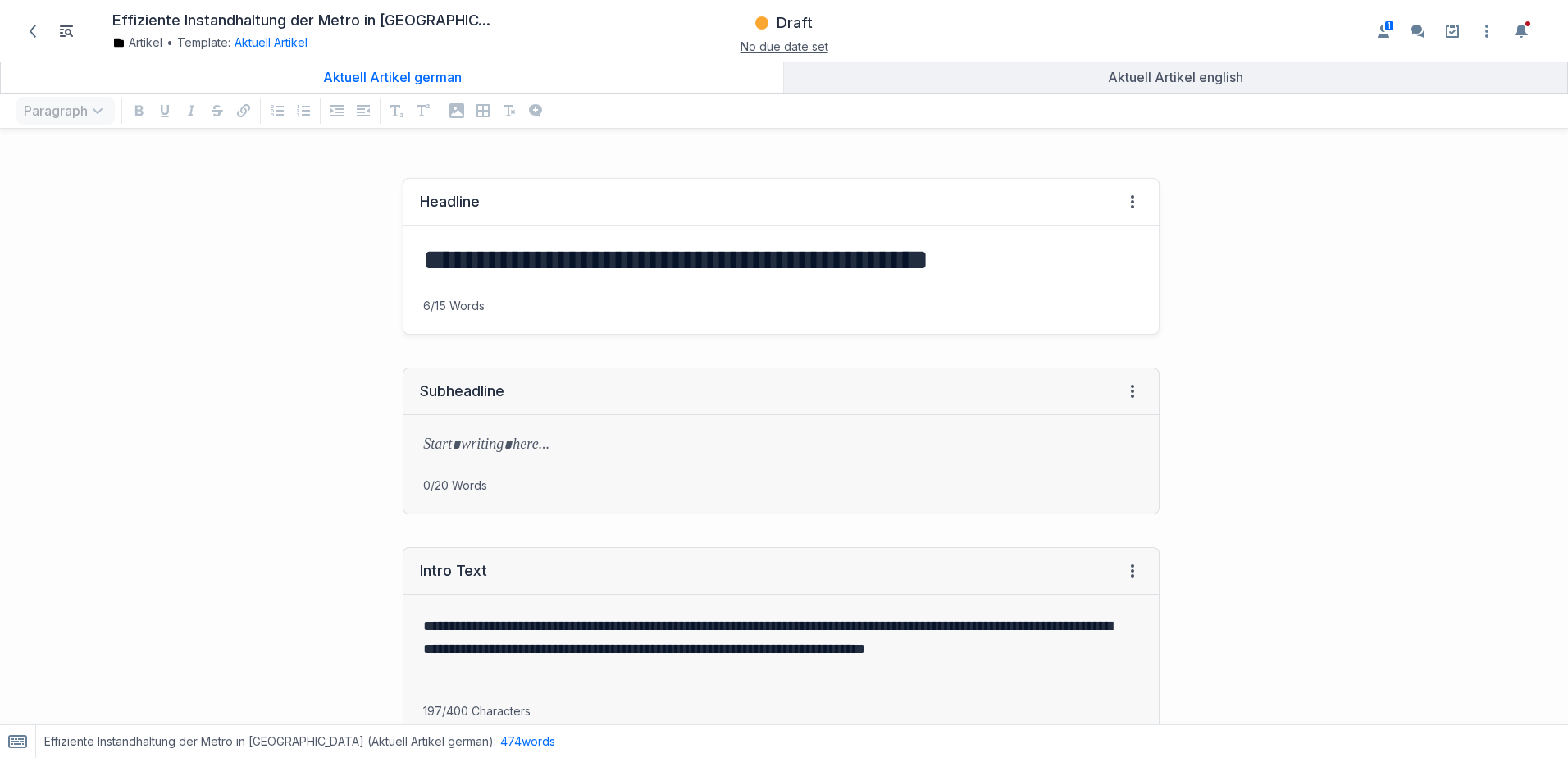
click at [1133, 200] on div "Headline View HTML View history" at bounding box center [781, 202] width 755 height 47
click at [1126, 202] on icon at bounding box center [1132, 202] width 13 height 13
click at [34, 38] on span at bounding box center [32, 31] width 26 height 26
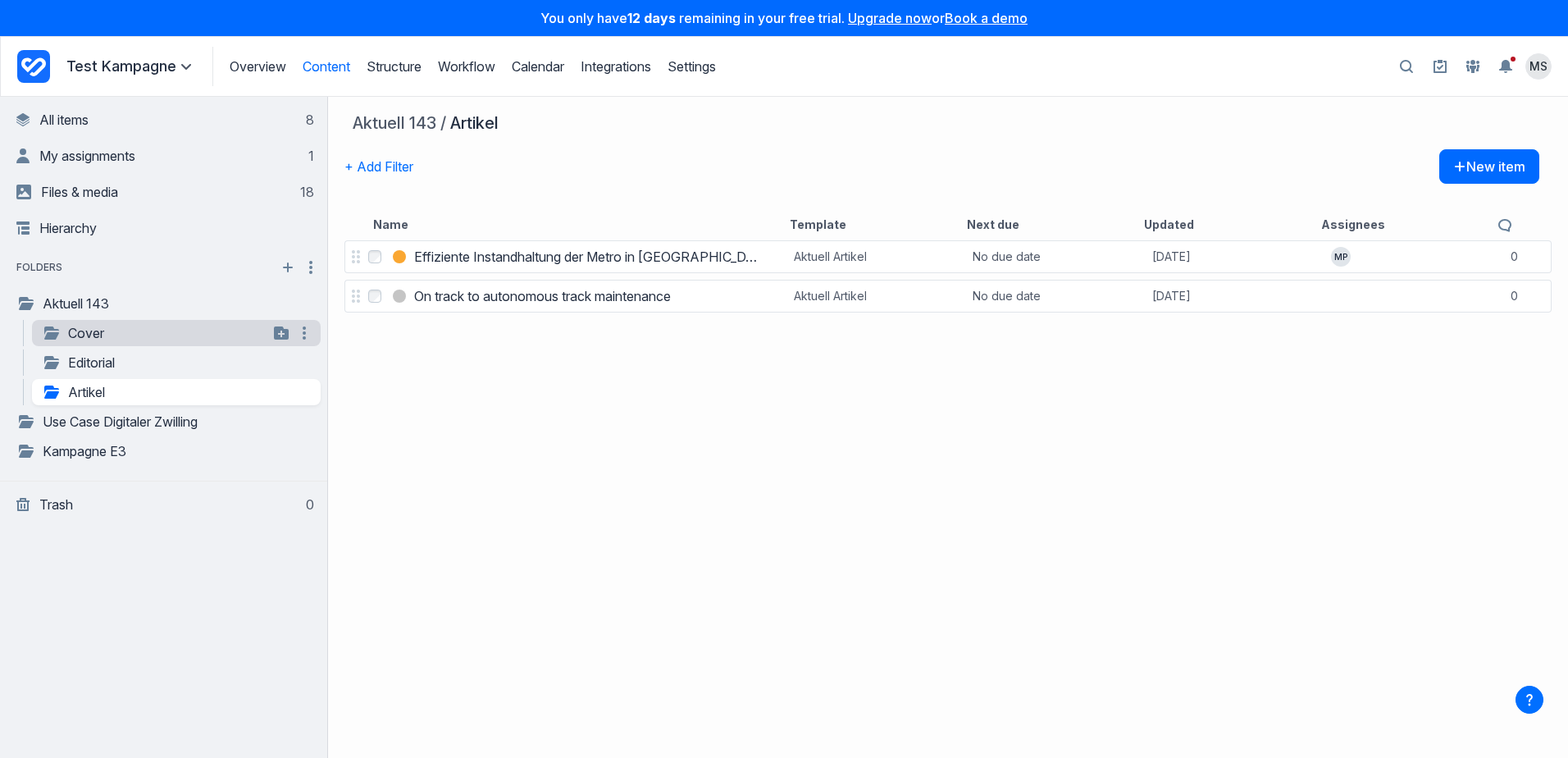
click at [96, 330] on link "Cover" at bounding box center [155, 332] width 226 height 19
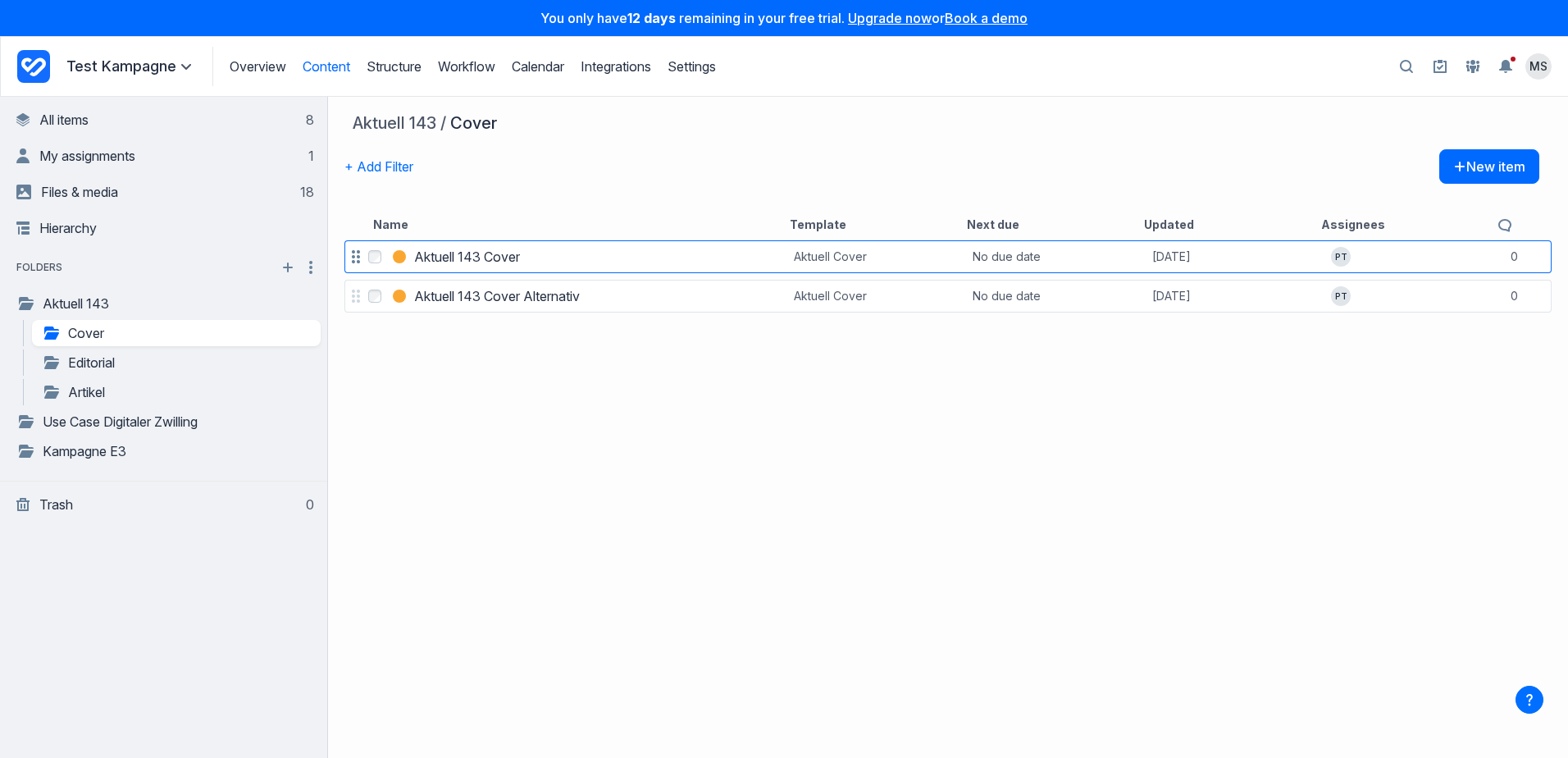
click at [377, 263] on label "Select Aktuell 143 Cover" at bounding box center [374, 256] width 19 height 19
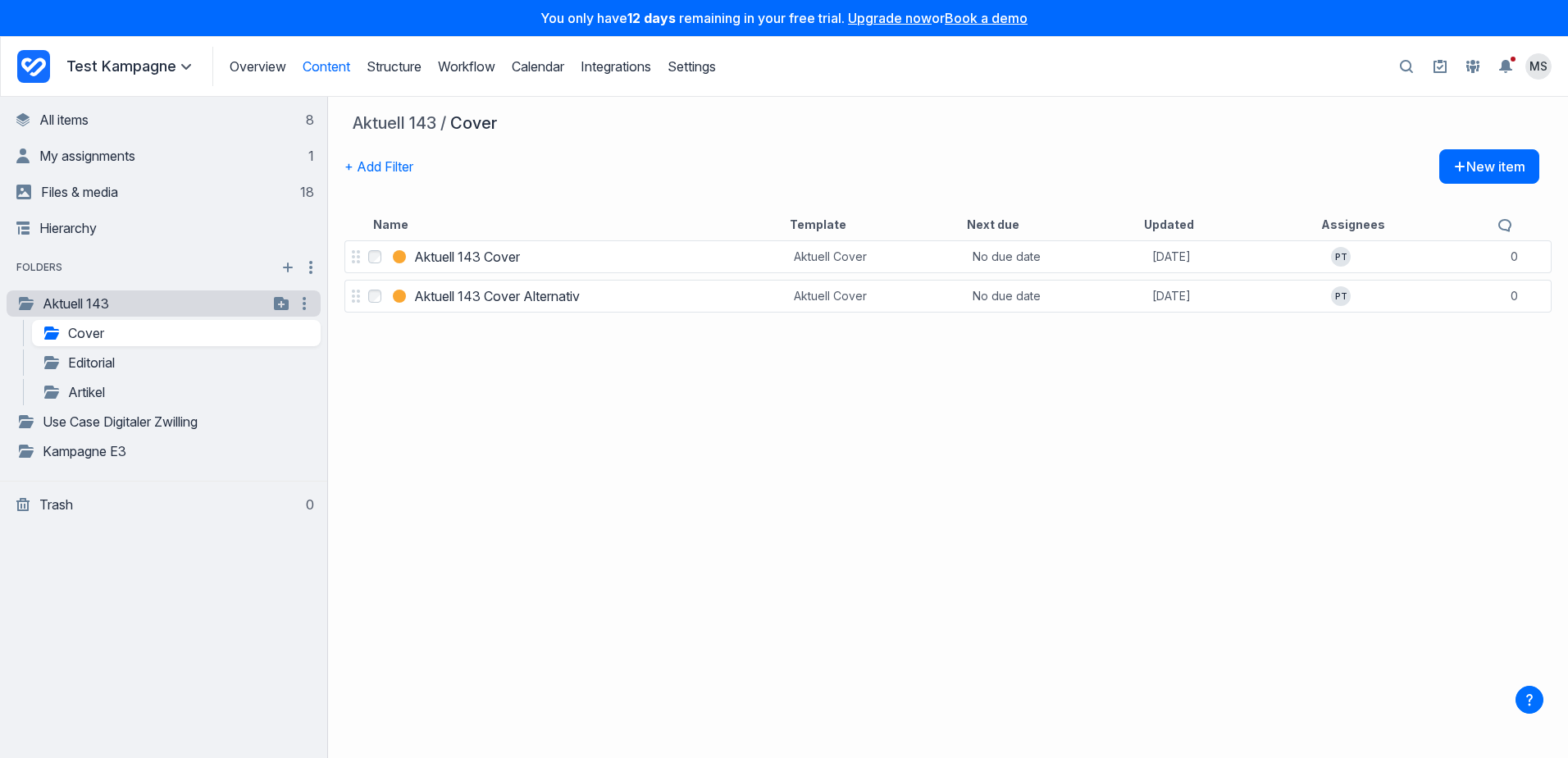
click at [209, 296] on link "Aktuell 143" at bounding box center [142, 303] width 251 height 19
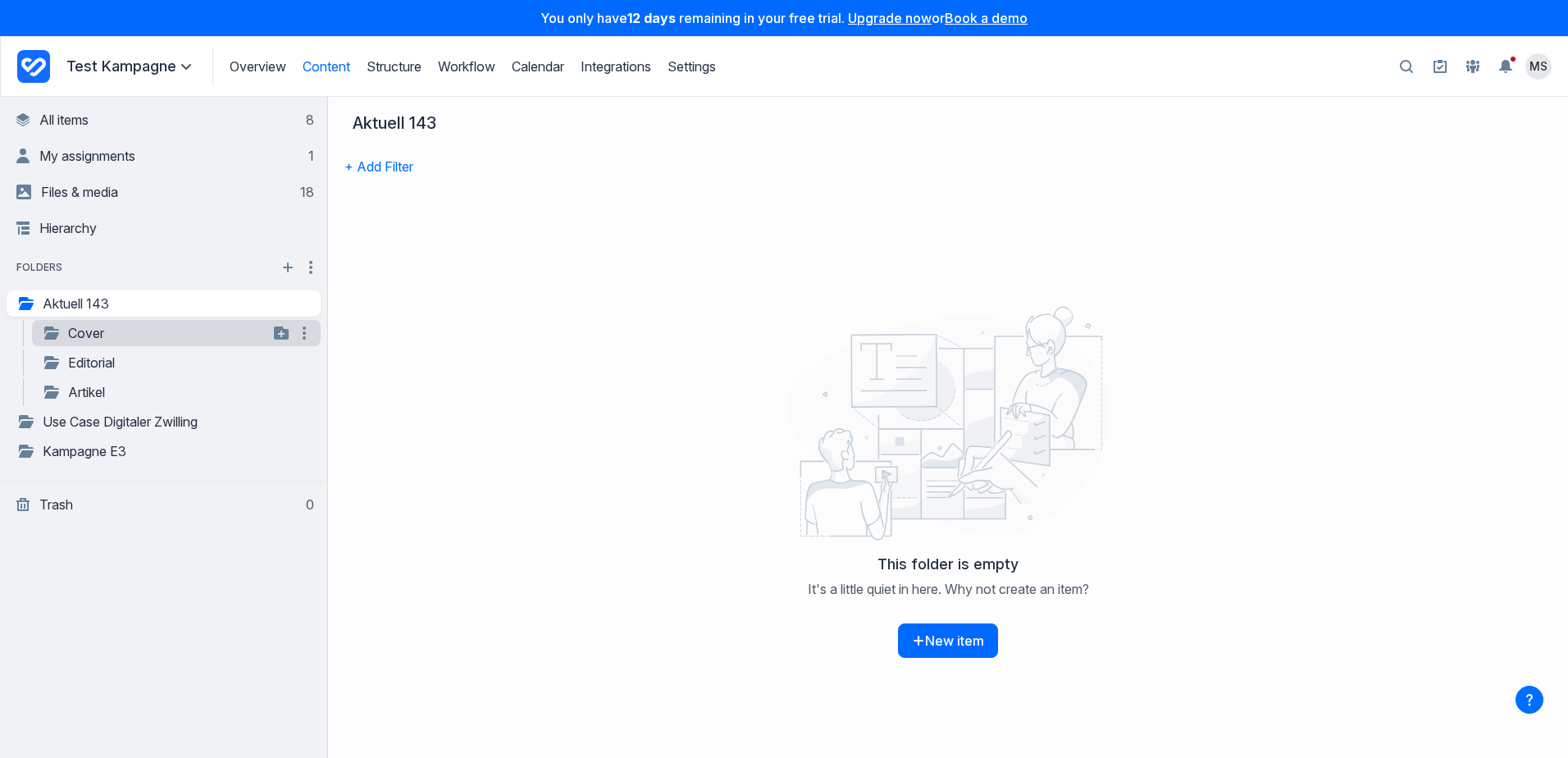
click at [177, 333] on link "Cover" at bounding box center [155, 332] width 226 height 19
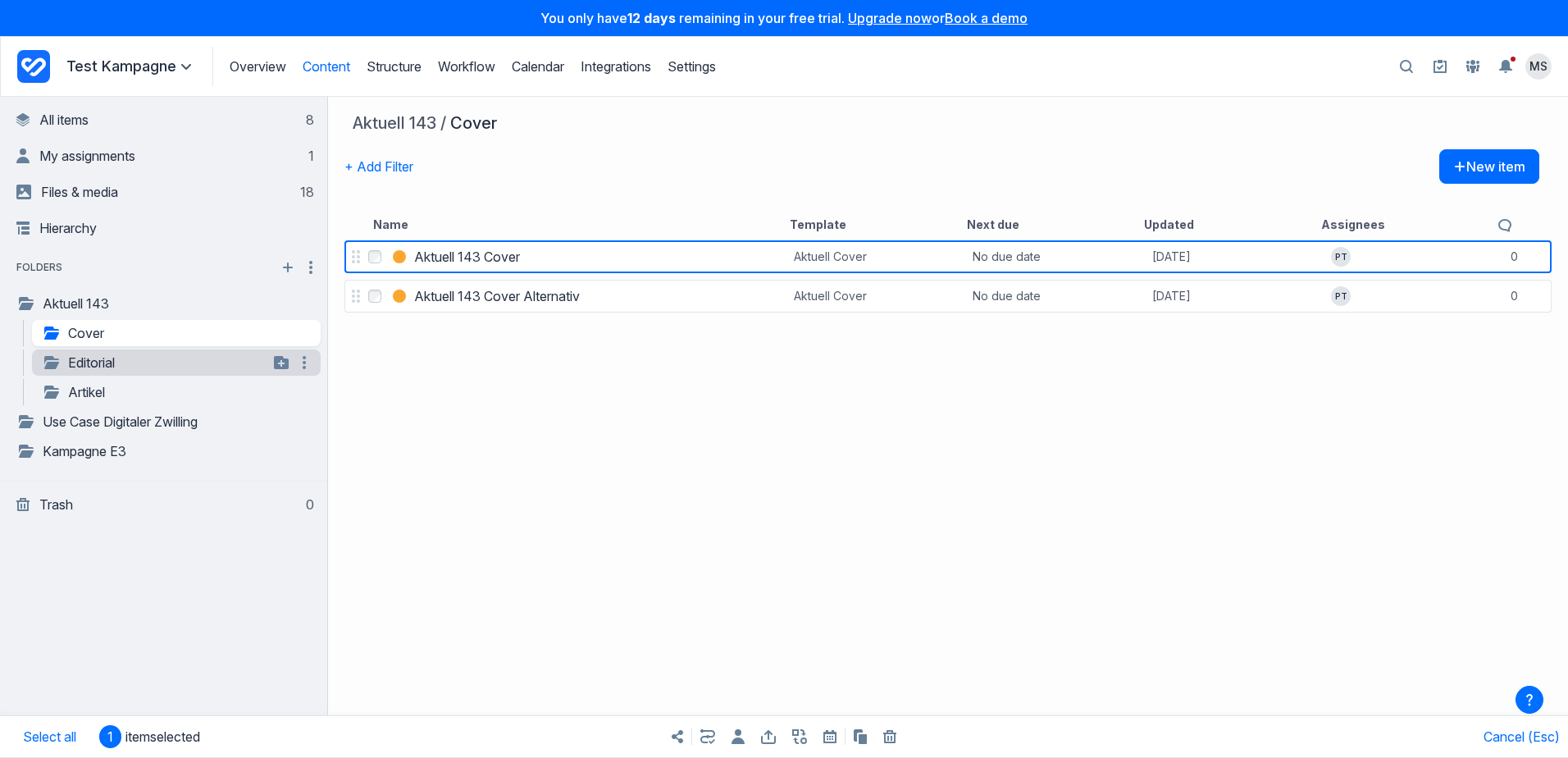
click at [176, 353] on link "Editorial" at bounding box center [155, 362] width 226 height 19
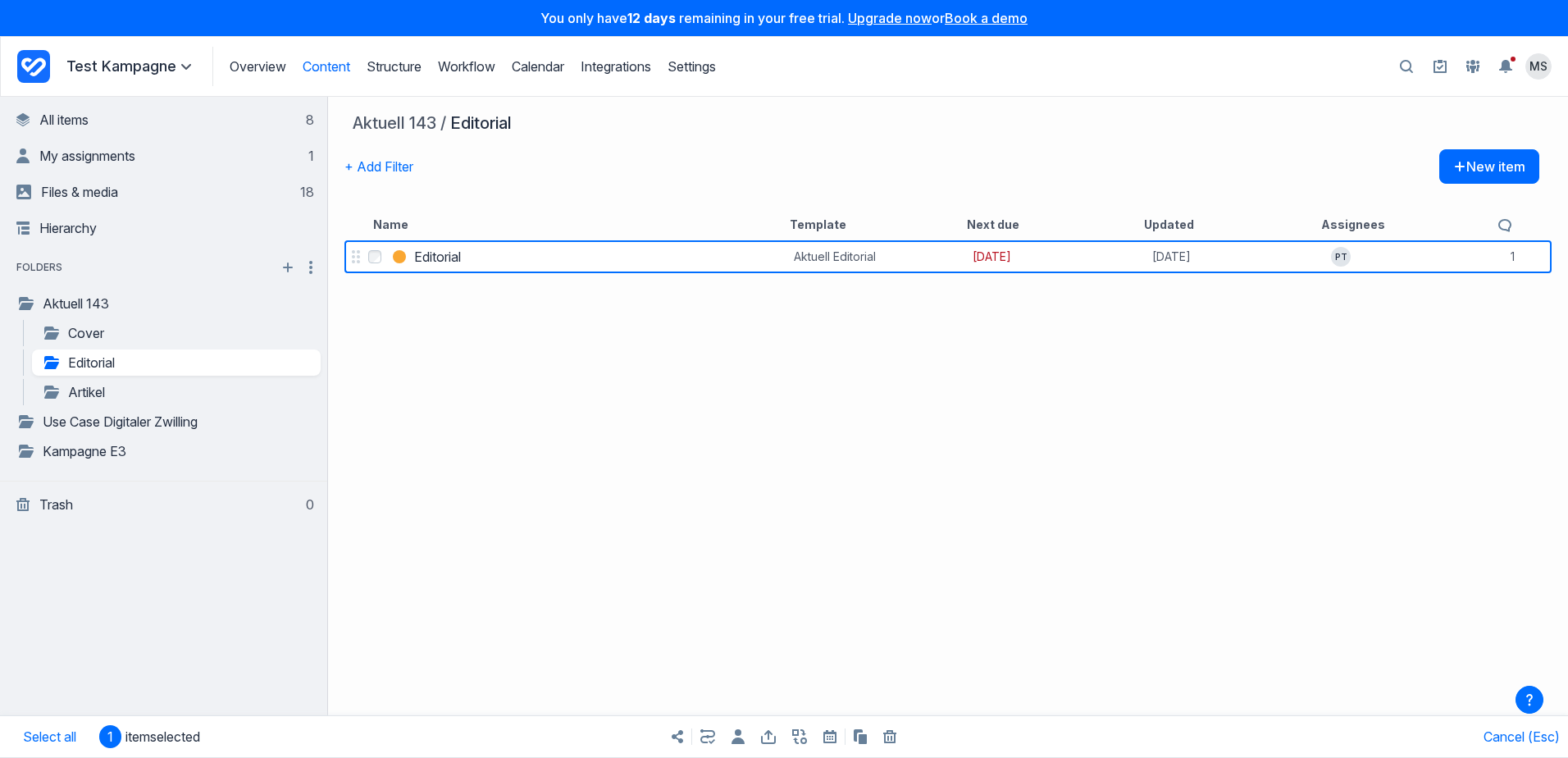
click at [771, 738] on icon "Export items" at bounding box center [768, 737] width 15 height 14
click at [622, 569] on div "Select Editorial Editorial Aktuell Editorial 1 week ago 2 weeks ago PT 1 commen…" at bounding box center [947, 496] width 1239 height 520
click at [94, 382] on link "Artikel" at bounding box center [155, 391] width 226 height 19
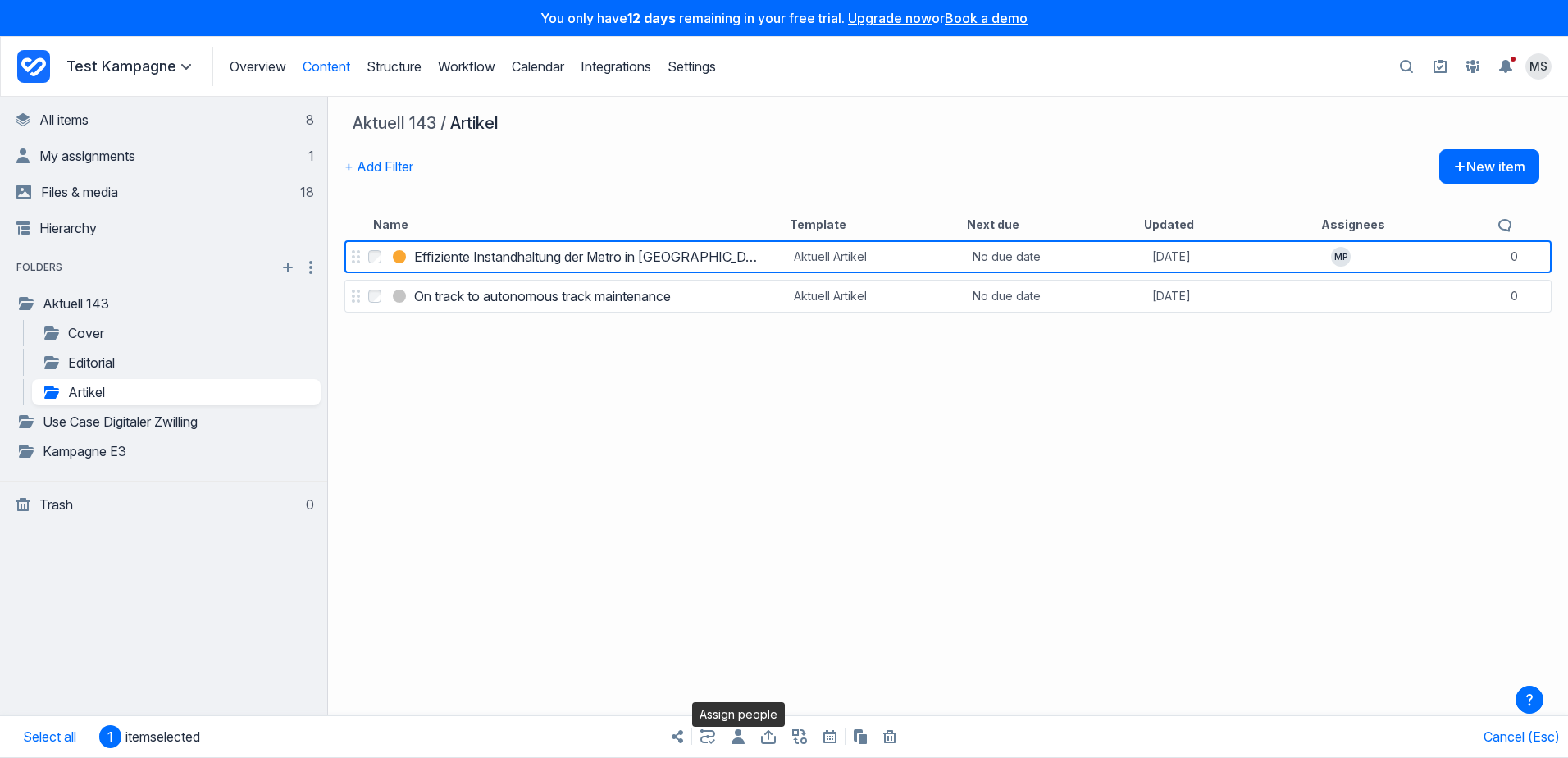
click at [736, 736] on icon "button" at bounding box center [738, 737] width 13 height 15
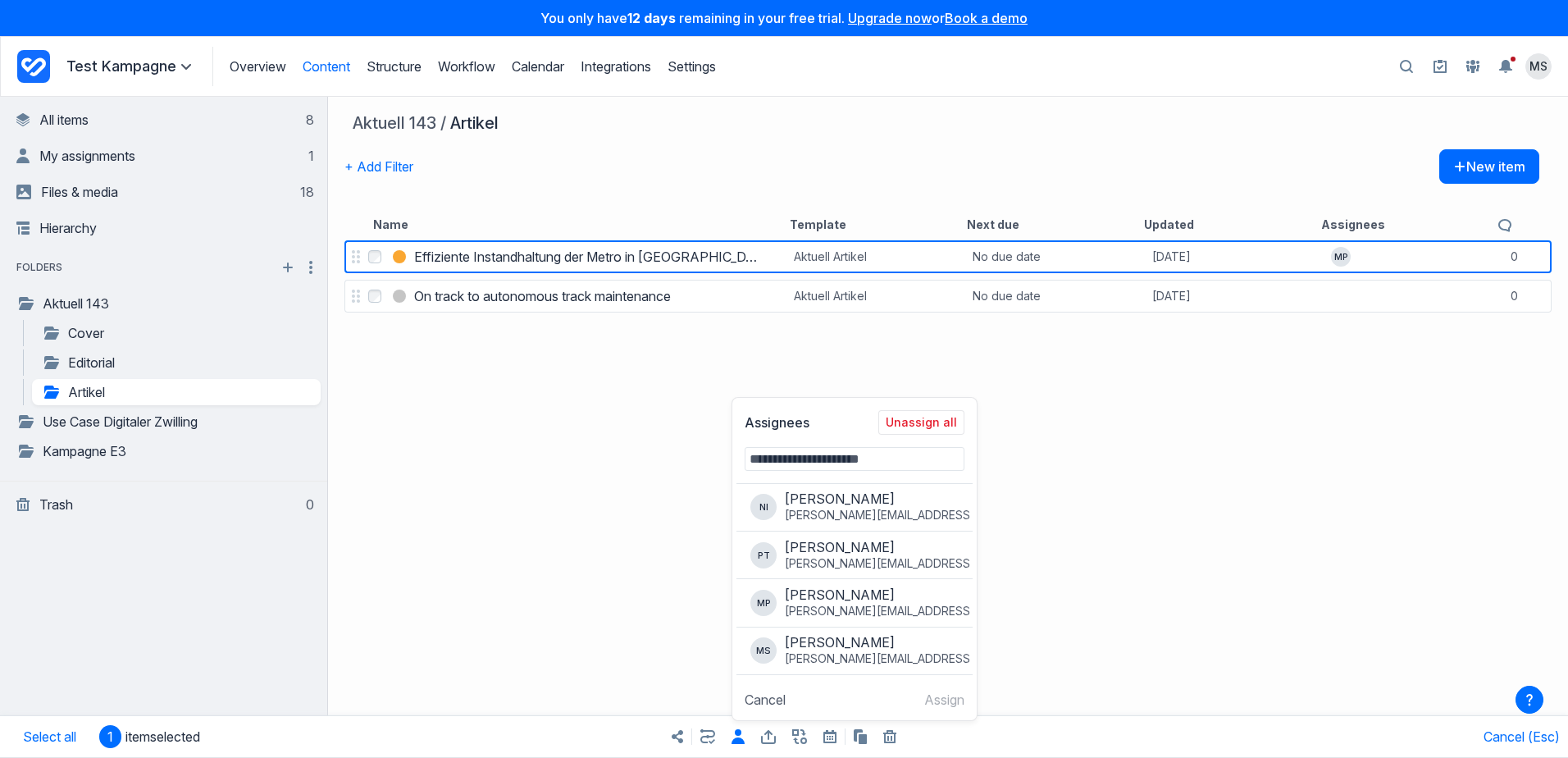
click at [657, 583] on div "Select Effiziente Instandhaltung der Metro in Busan Effiziente Instandhaltung d…" at bounding box center [947, 496] width 1239 height 520
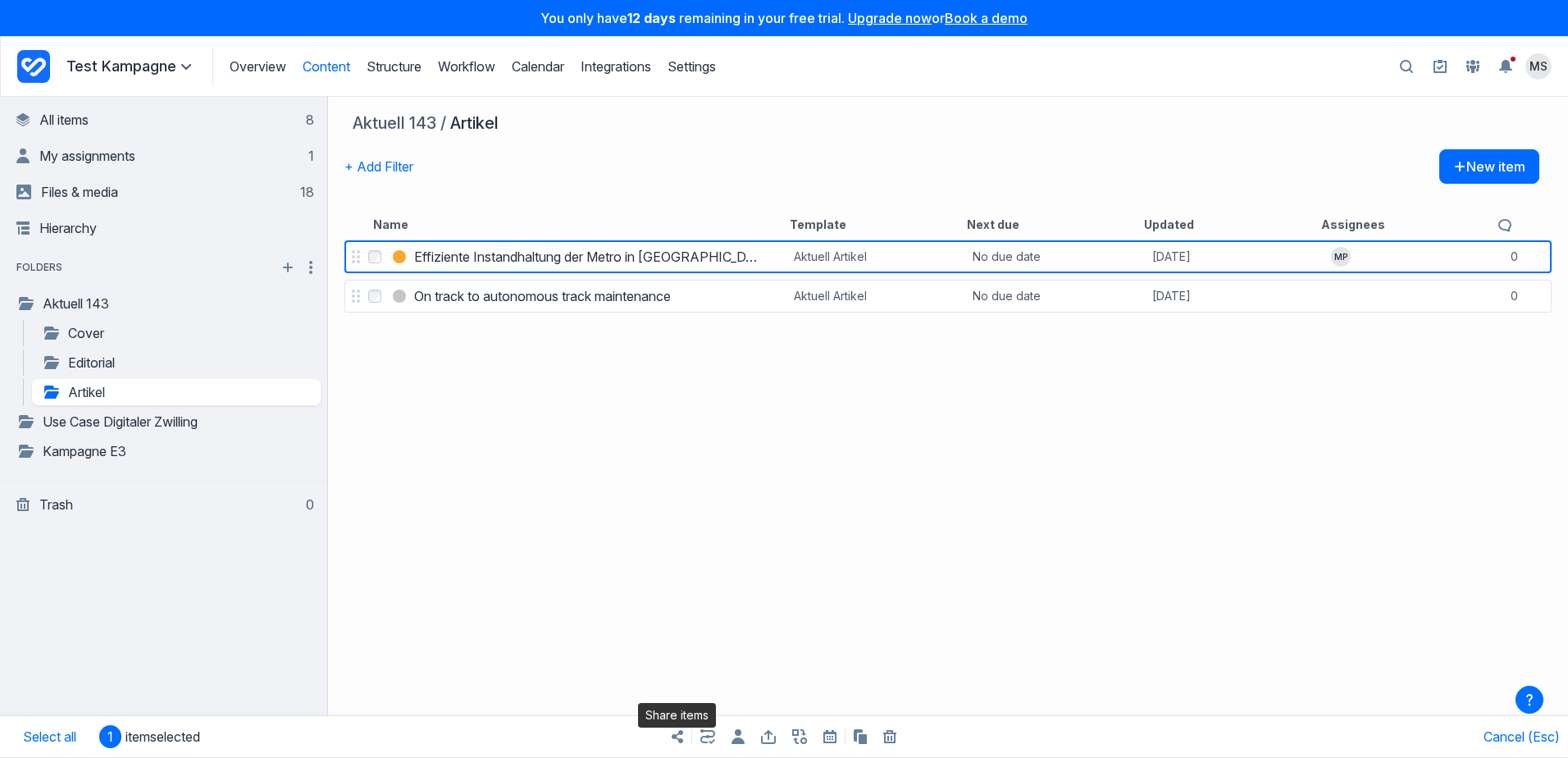
click at [679, 738] on icon "Share items" at bounding box center [677, 737] width 11 height 13
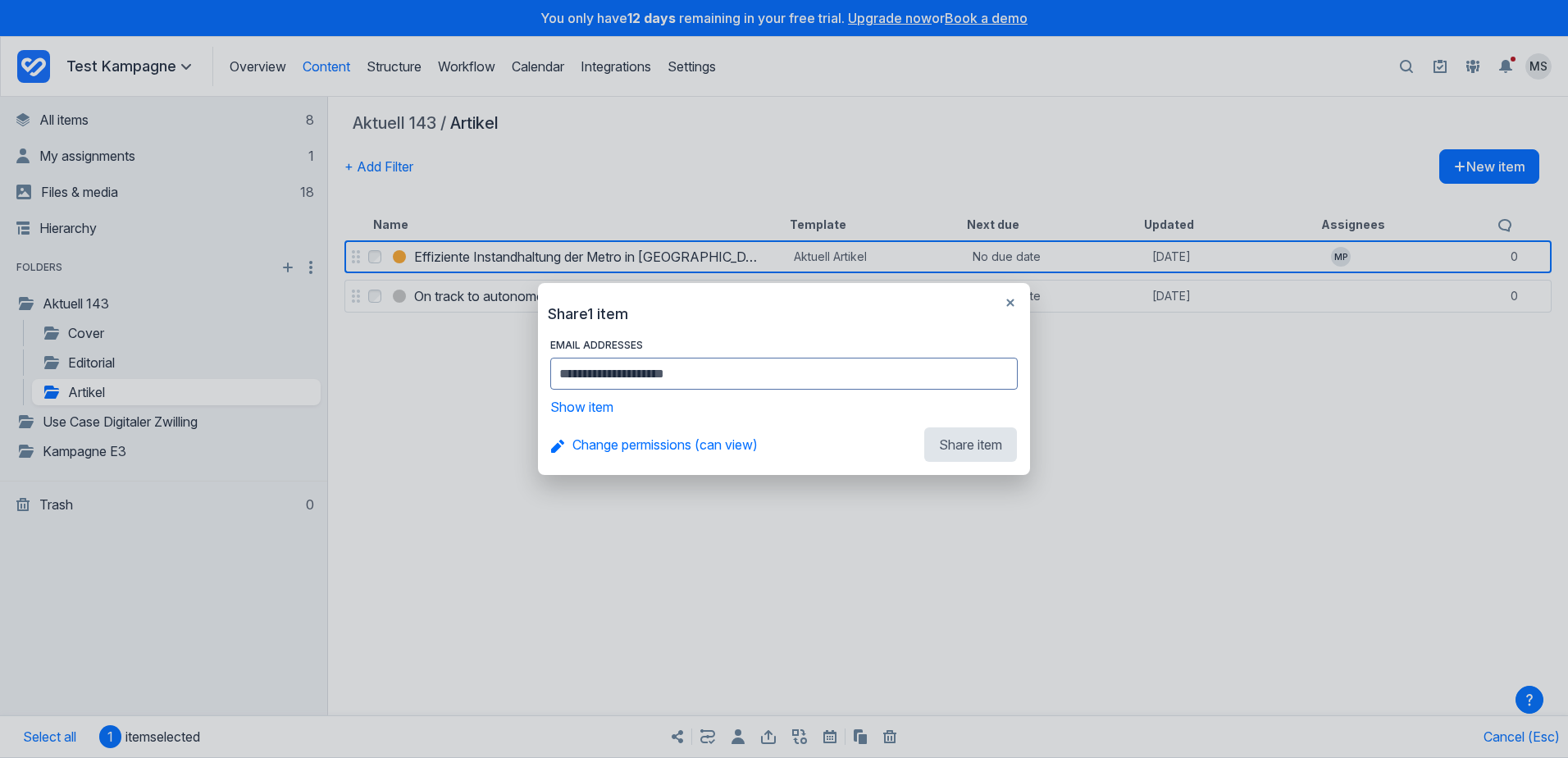
click at [679, 737] on div "Share 1 item EMAIL ADDRESSES Message Show item Change permissions (can view) Sh…" at bounding box center [784, 379] width 1568 height 758
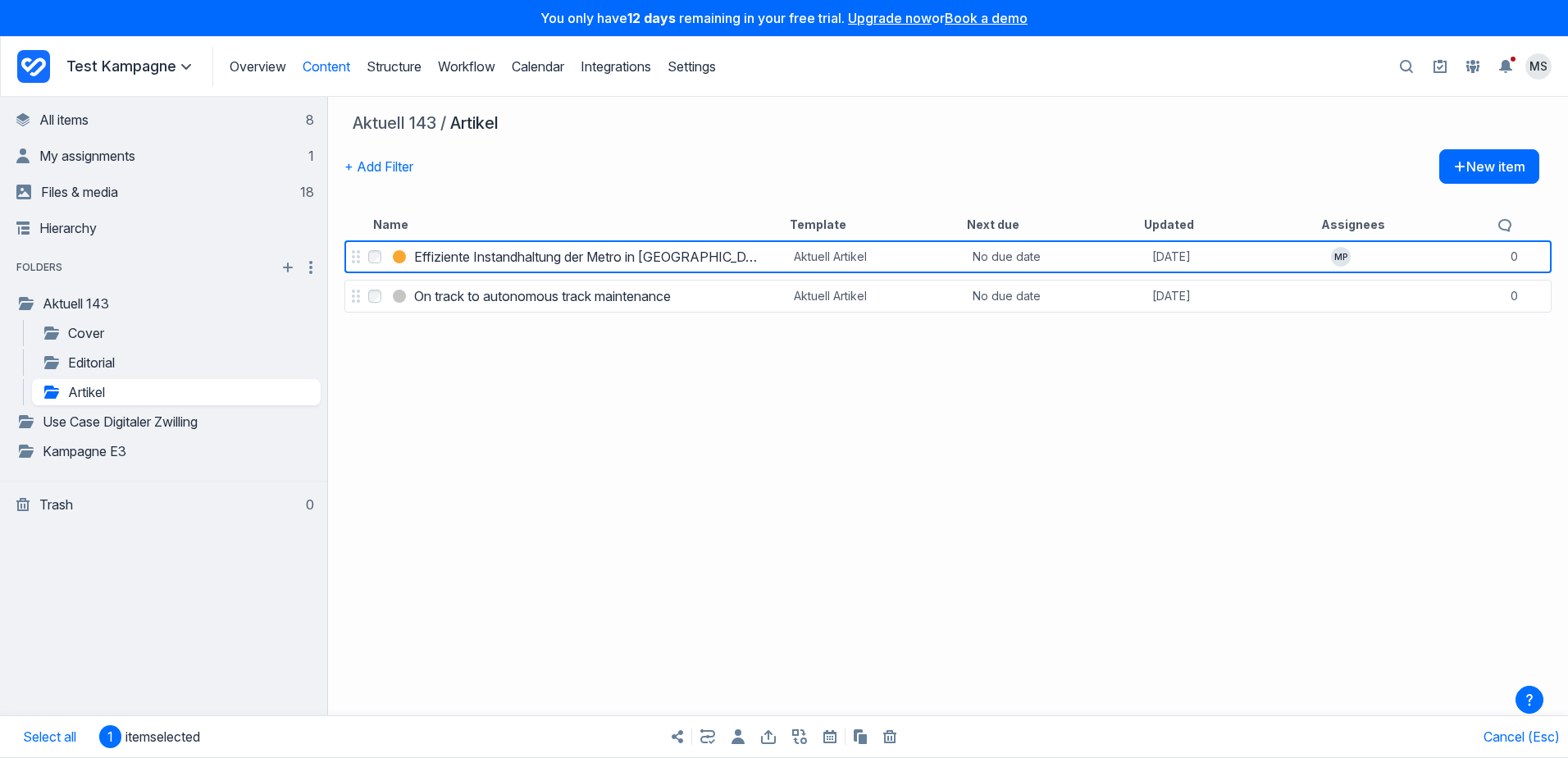
click at [762, 738] on icon "button" at bounding box center [768, 737] width 15 height 14
click at [818, 676] on button "Export as Word" at bounding box center [840, 670] width 147 height 30
click at [764, 735] on icon "Export items" at bounding box center [768, 737] width 15 height 14
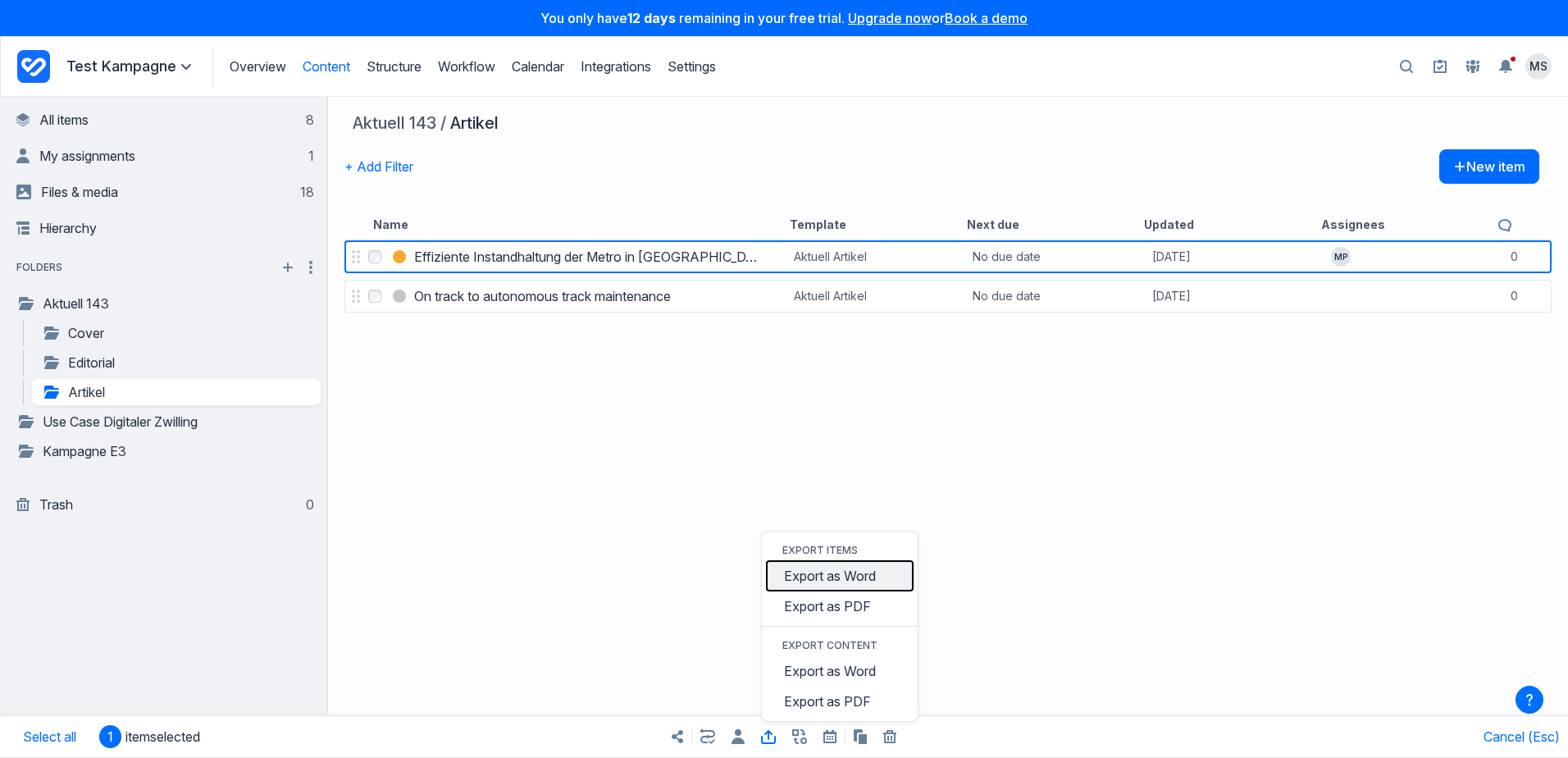
click at [854, 578] on button "Export as Word" at bounding box center [840, 575] width 147 height 30
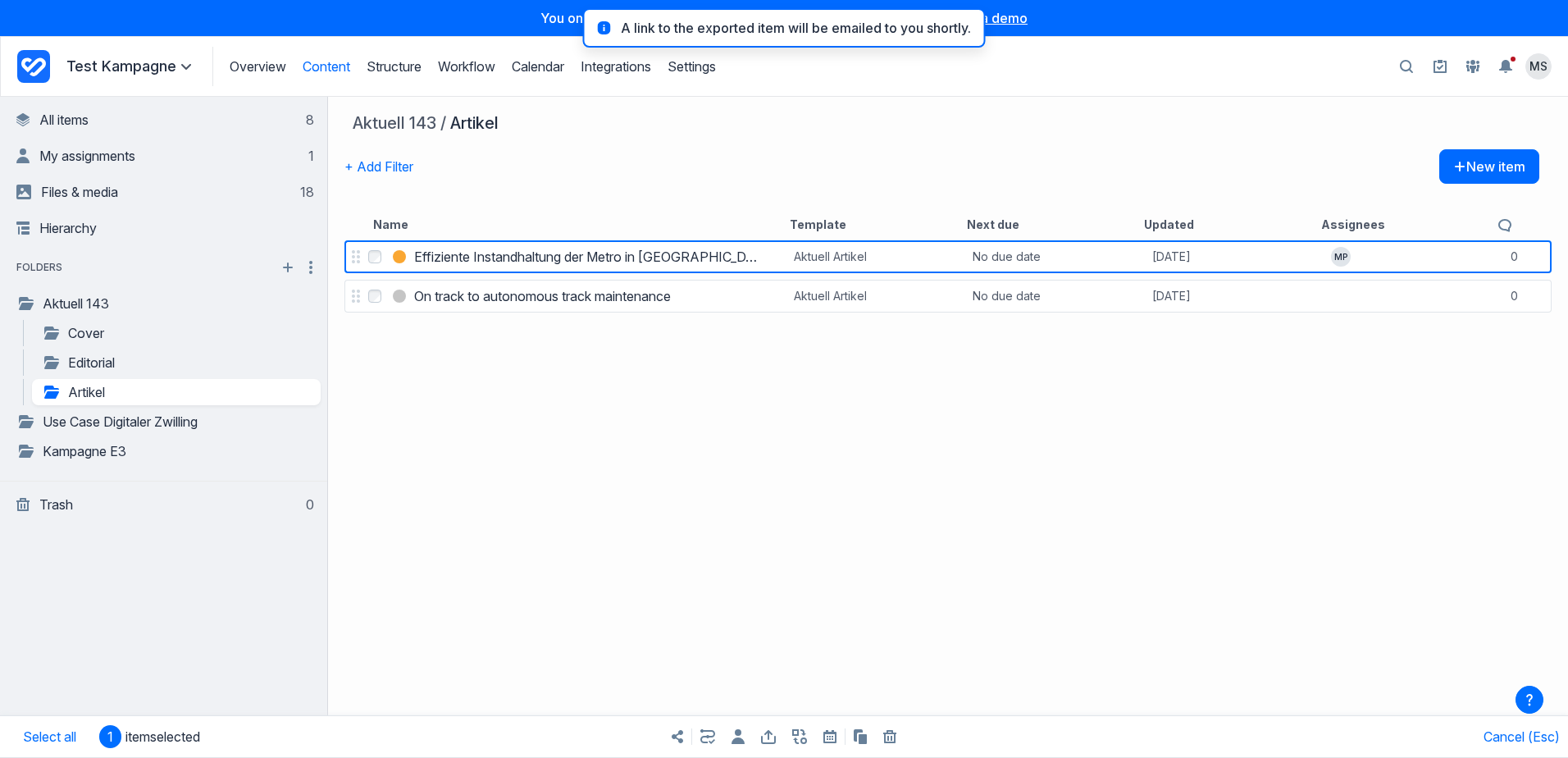
click at [760, 737] on div "Share items Export items Bulk copy items Bulk trash items" at bounding box center [784, 736] width 784 height 41
click at [771, 734] on icon "Export items" at bounding box center [768, 737] width 15 height 14
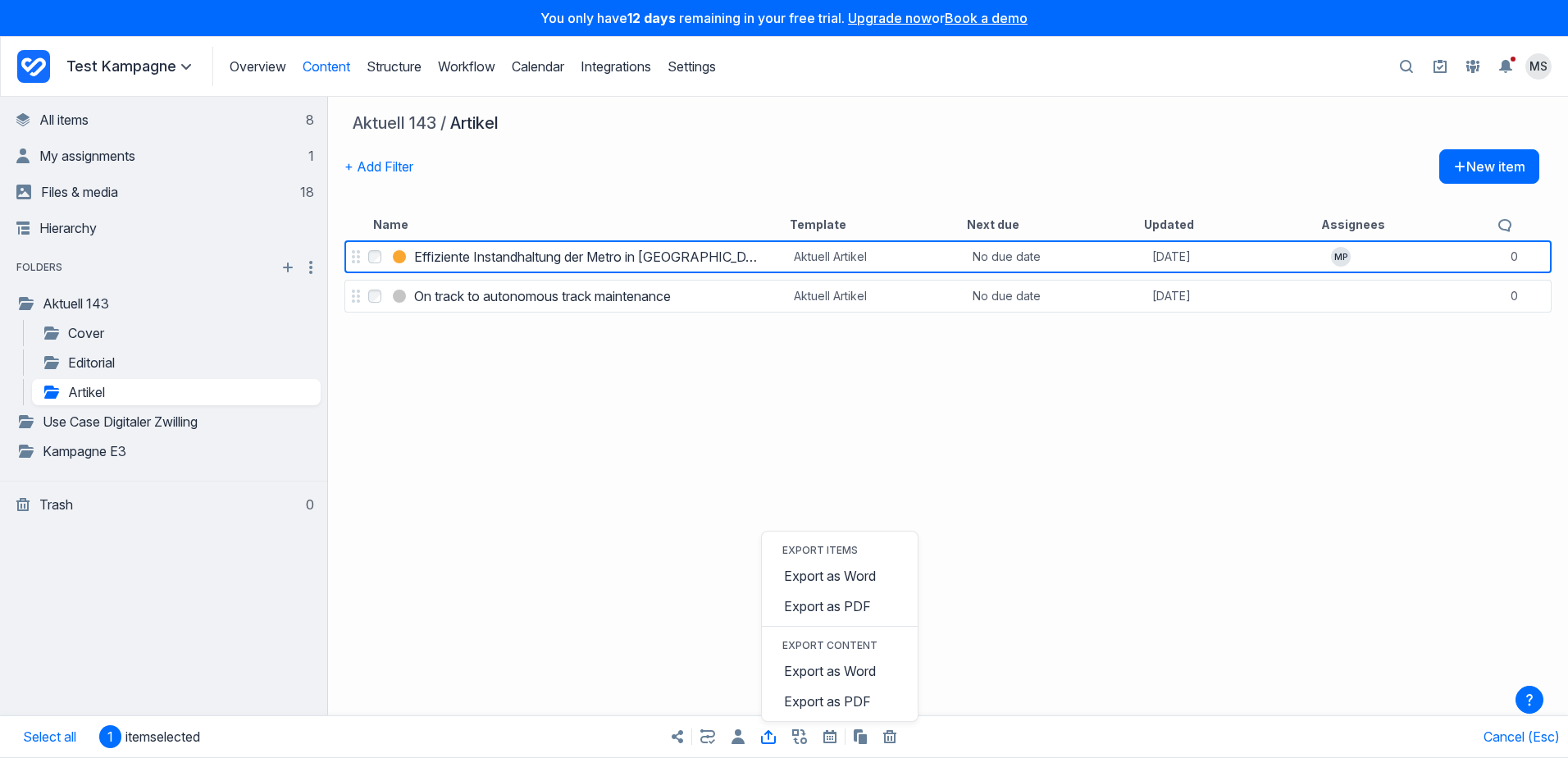
click at [761, 430] on div "Select Effiziente Instandhaltung der Metro in Busan Effiziente Instandhaltung d…" at bounding box center [947, 496] width 1239 height 520
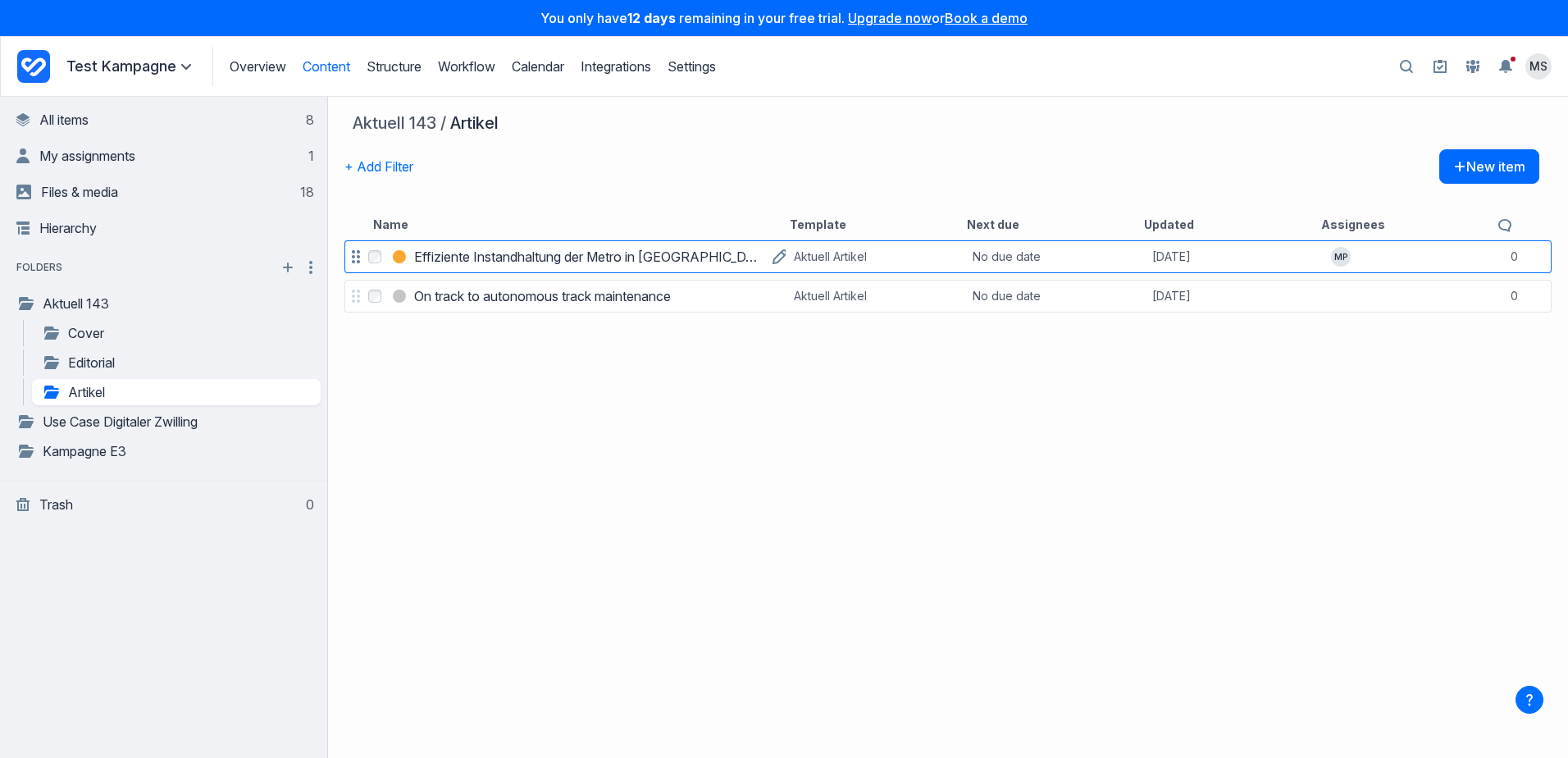
click at [471, 259] on h3 "Effiziente Instandhaltung der Metro in Busan" at bounding box center [589, 256] width 350 height 19
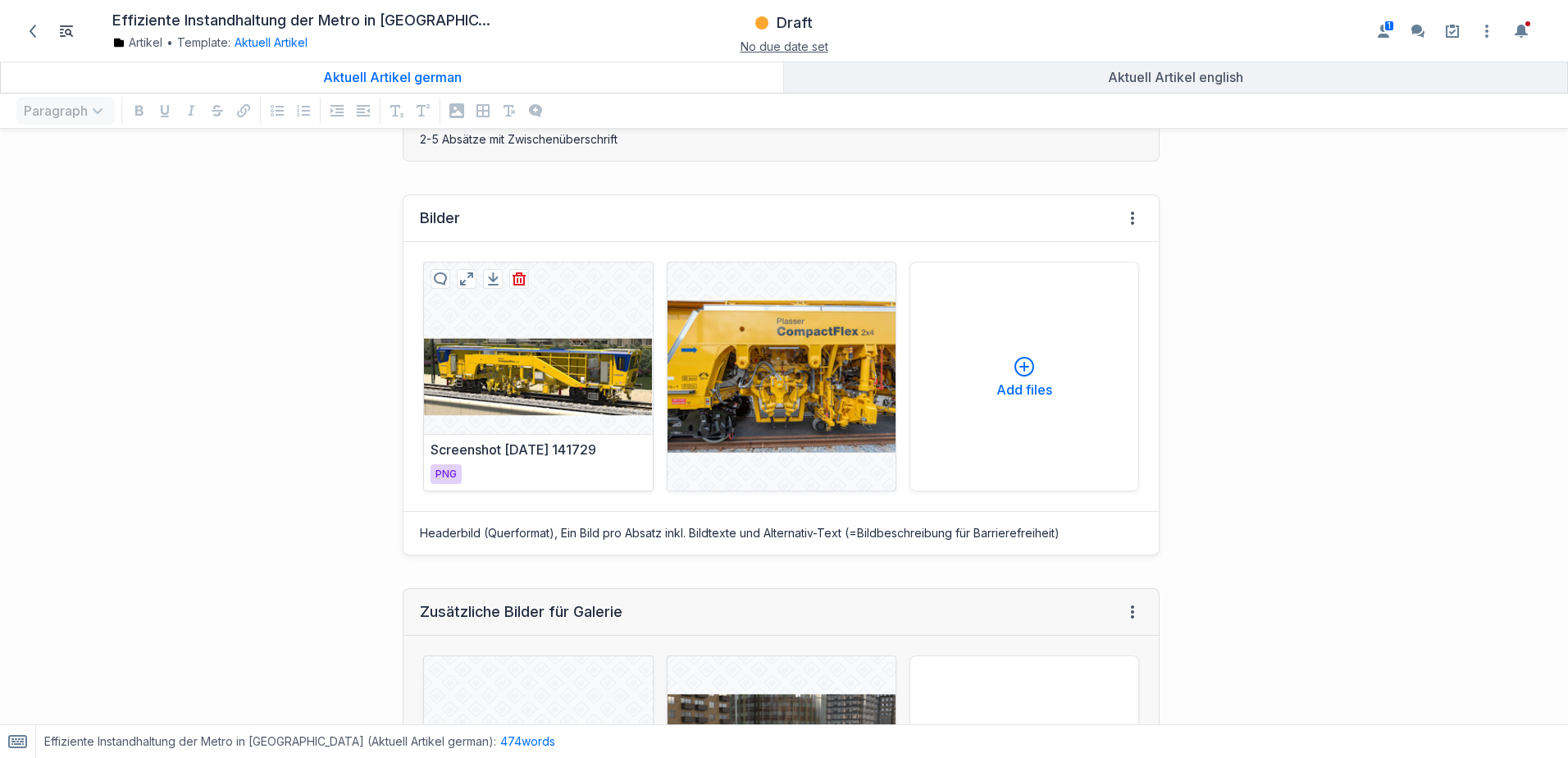
scroll to position [1968, 0]
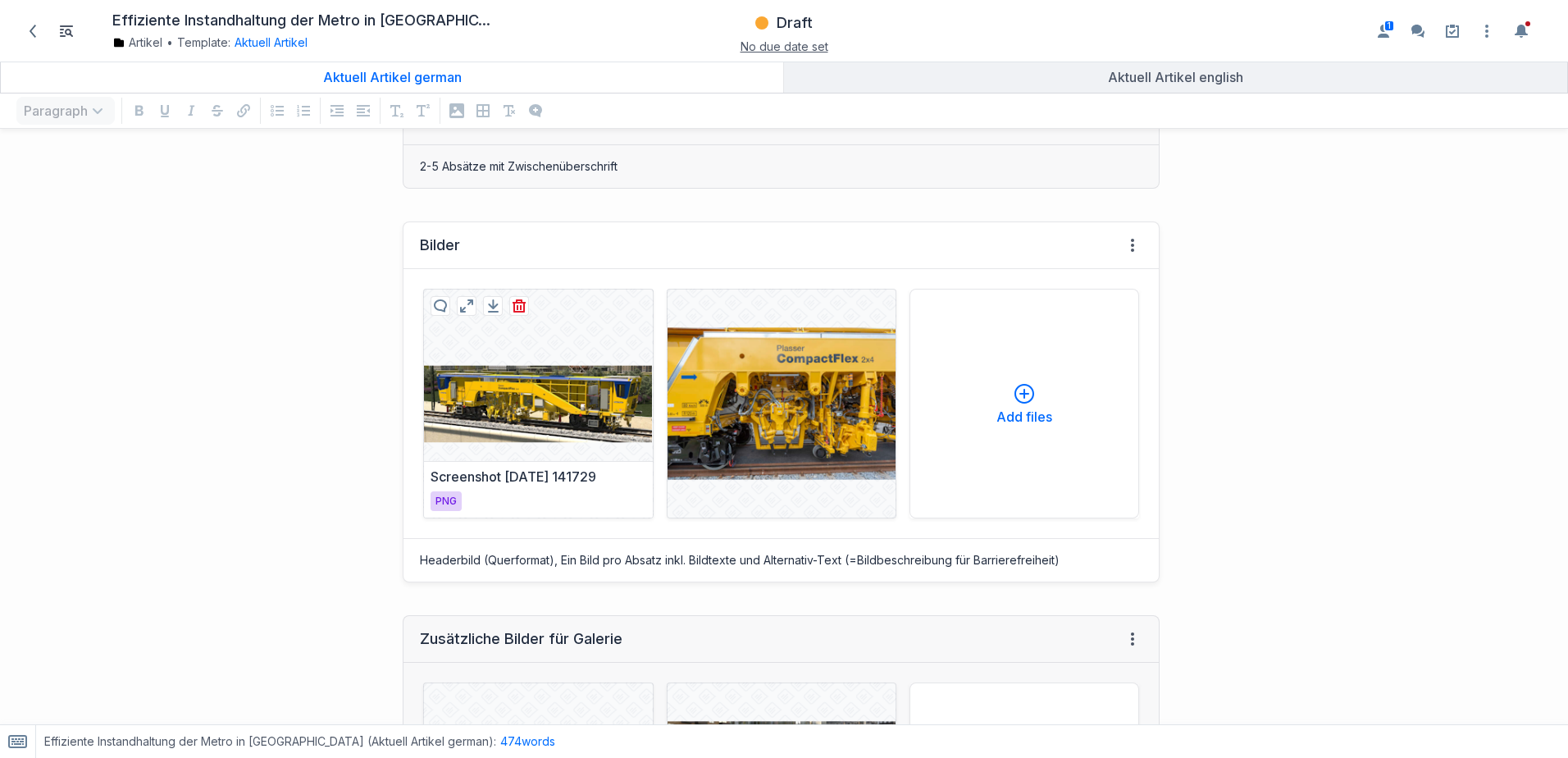
click at [550, 412] on div at bounding box center [538, 403] width 228 height 228
click at [550, 401] on div at bounding box center [538, 403] width 228 height 228
click at [570, 409] on div at bounding box center [538, 403] width 228 height 228
click at [586, 387] on div at bounding box center [538, 403] width 228 height 228
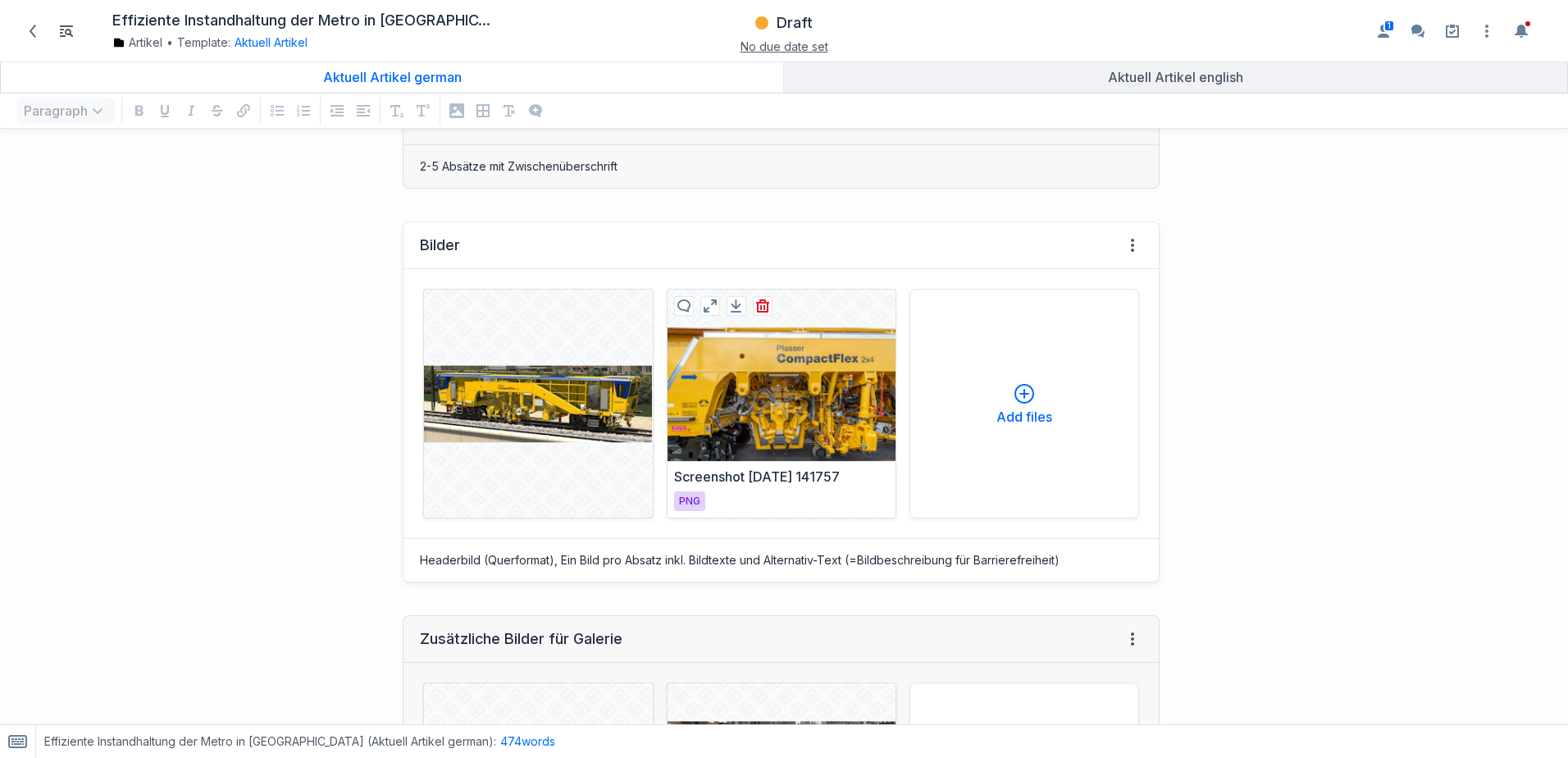
click at [775, 398] on div at bounding box center [782, 403] width 228 height 228
click at [774, 398] on div at bounding box center [782, 403] width 228 height 228
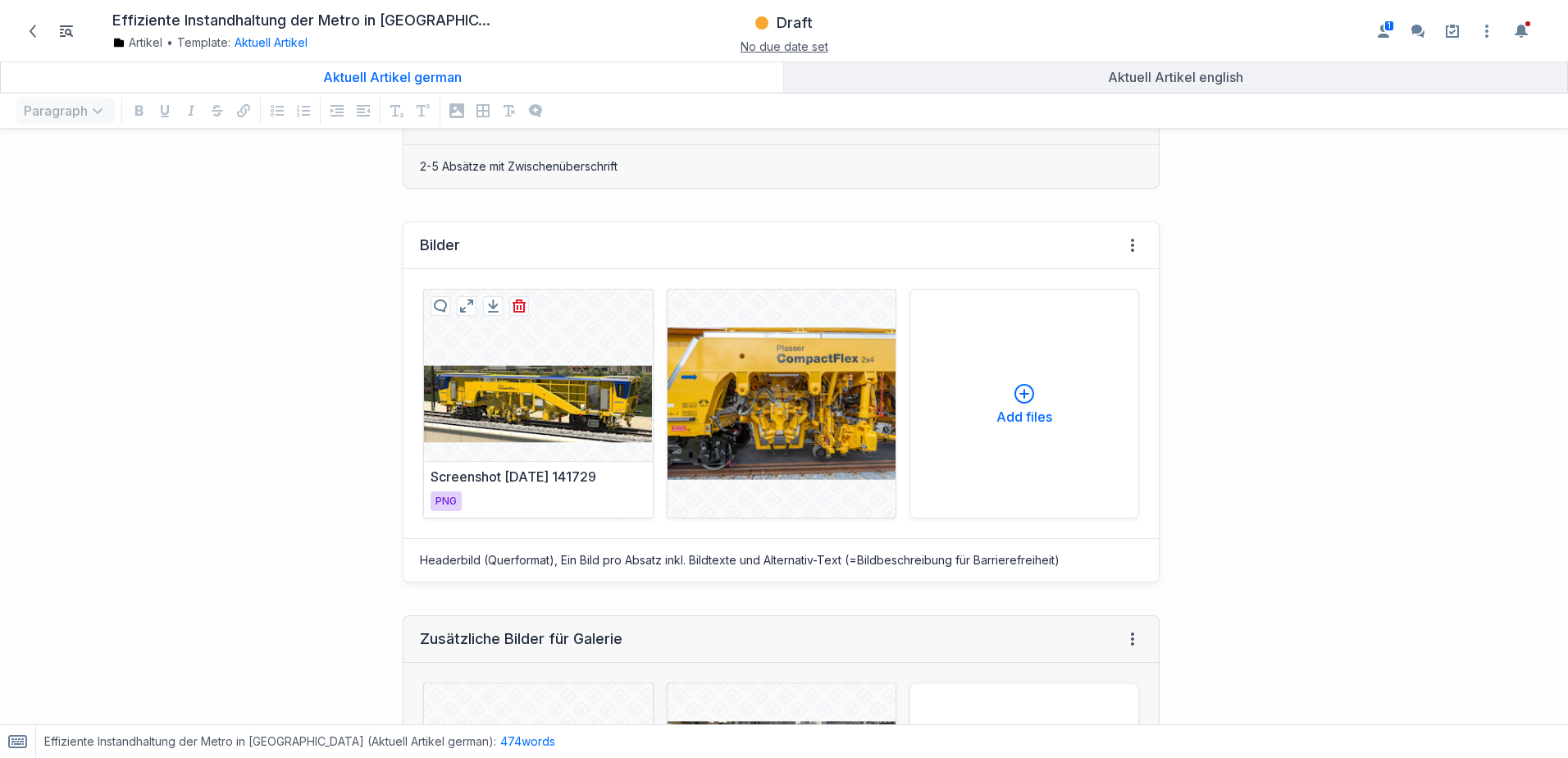
drag, startPoint x: 502, startPoint y: 388, endPoint x: 547, endPoint y: 389, distance: 45.0
click at [503, 388] on div at bounding box center [538, 403] width 228 height 228
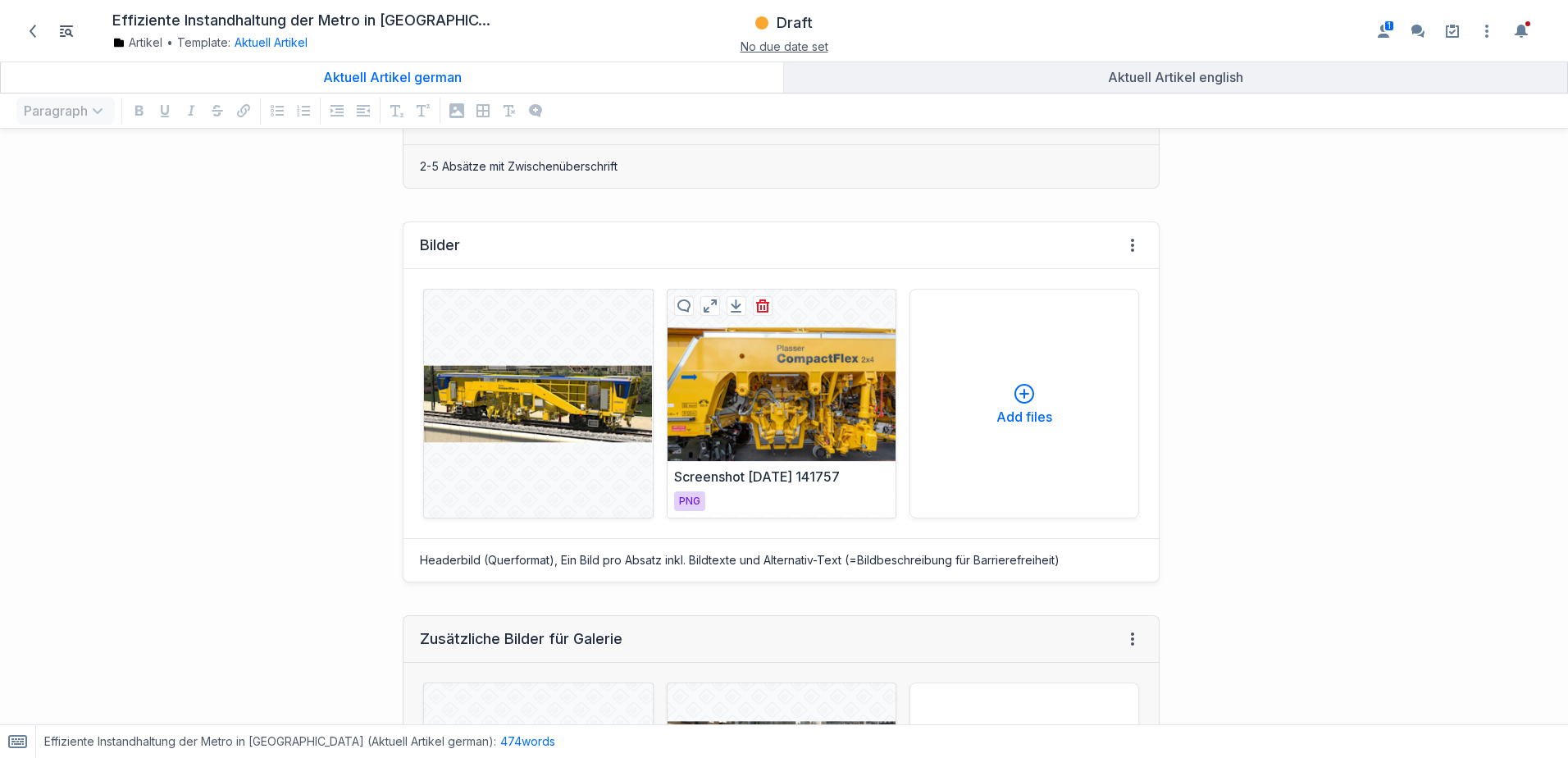
click at [725, 393] on div at bounding box center [782, 403] width 228 height 228
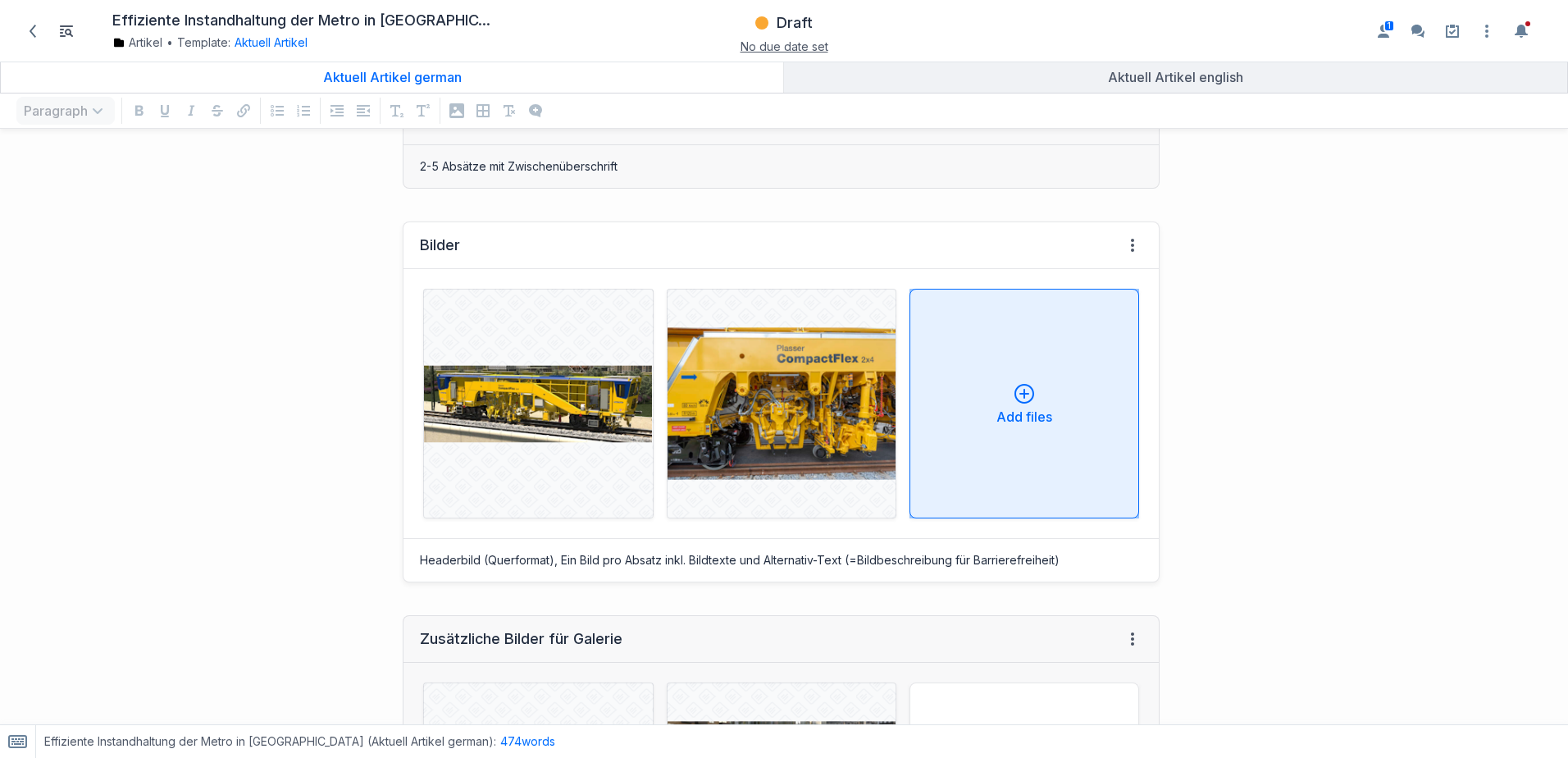
click at [1028, 403] on div "Add files" at bounding box center [1024, 403] width 202 height 40
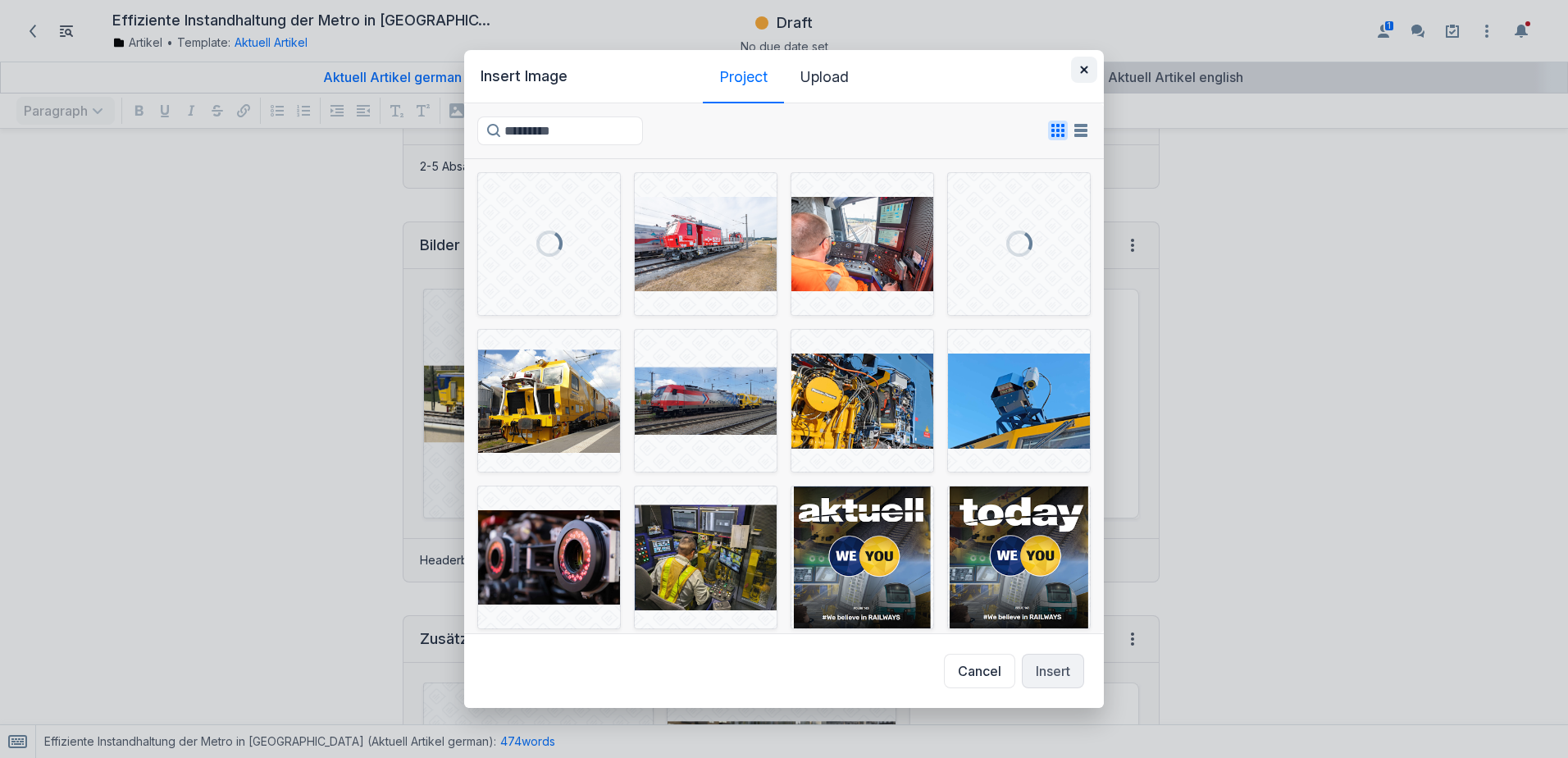
click at [1081, 71] on icon "button" at bounding box center [1084, 69] width 8 height 8
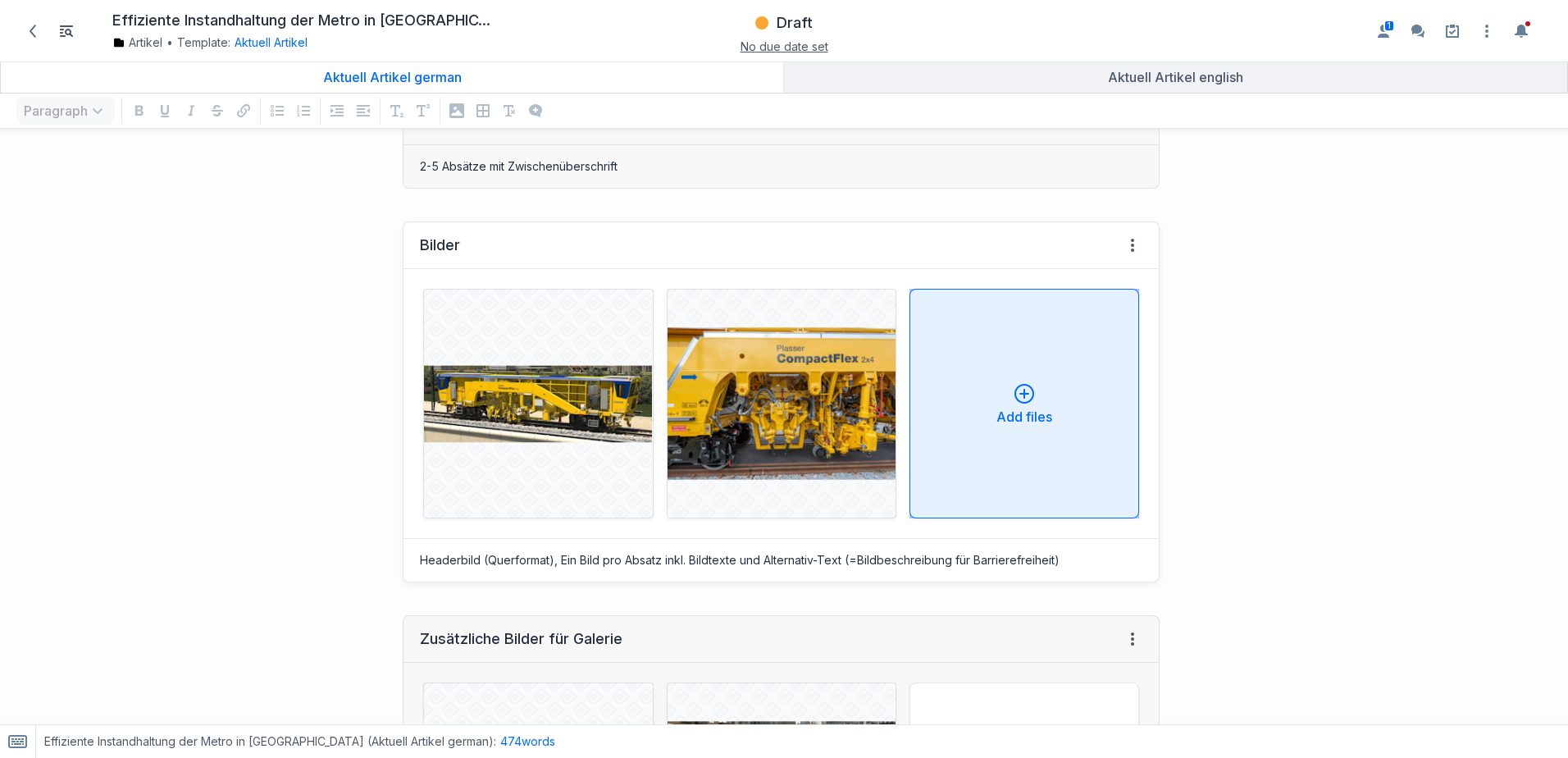
click at [1001, 399] on div "Add files" at bounding box center [1024, 403] width 202 height 40
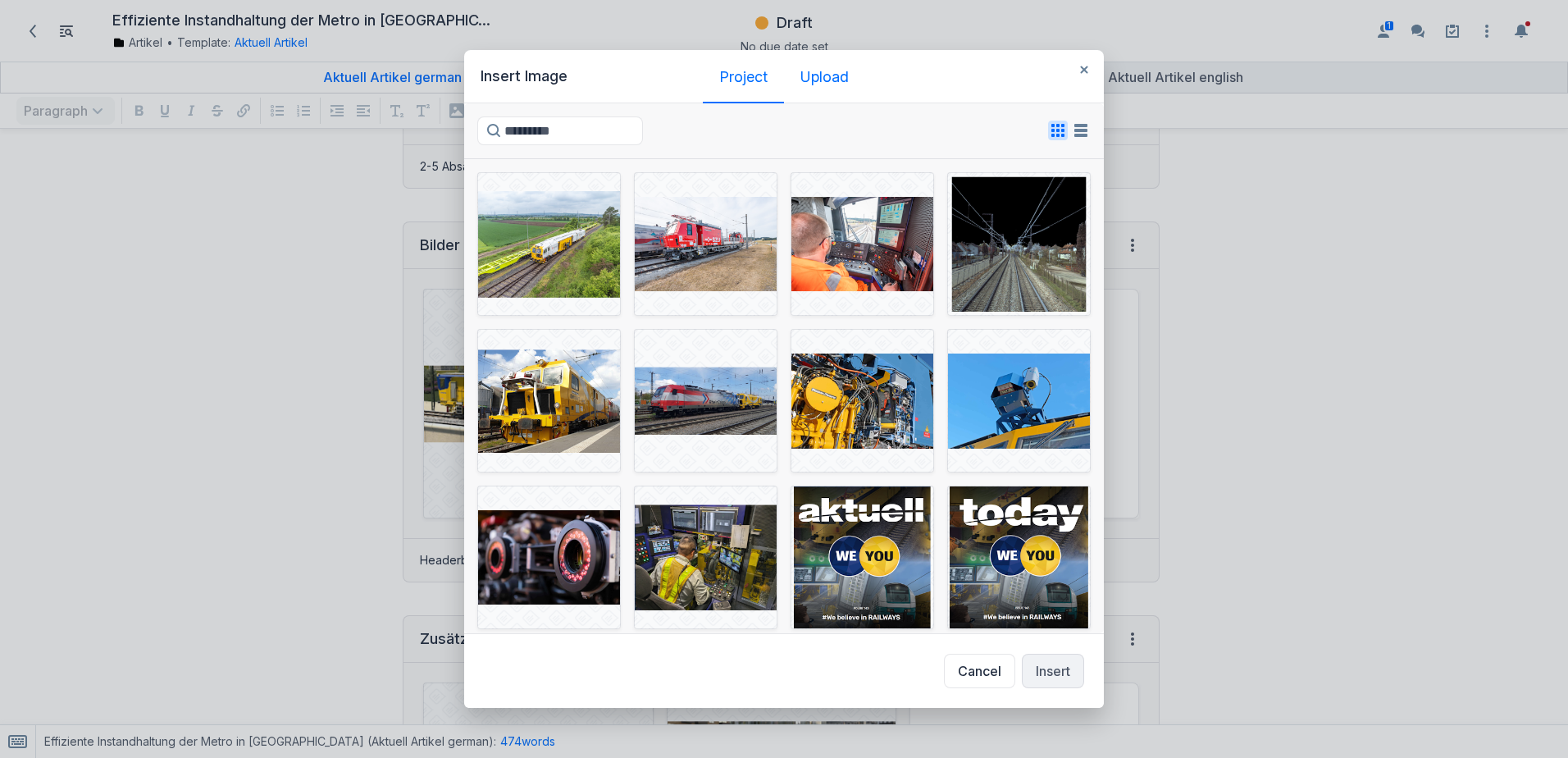
click at [814, 76] on div "Upload" at bounding box center [824, 77] width 49 height 17
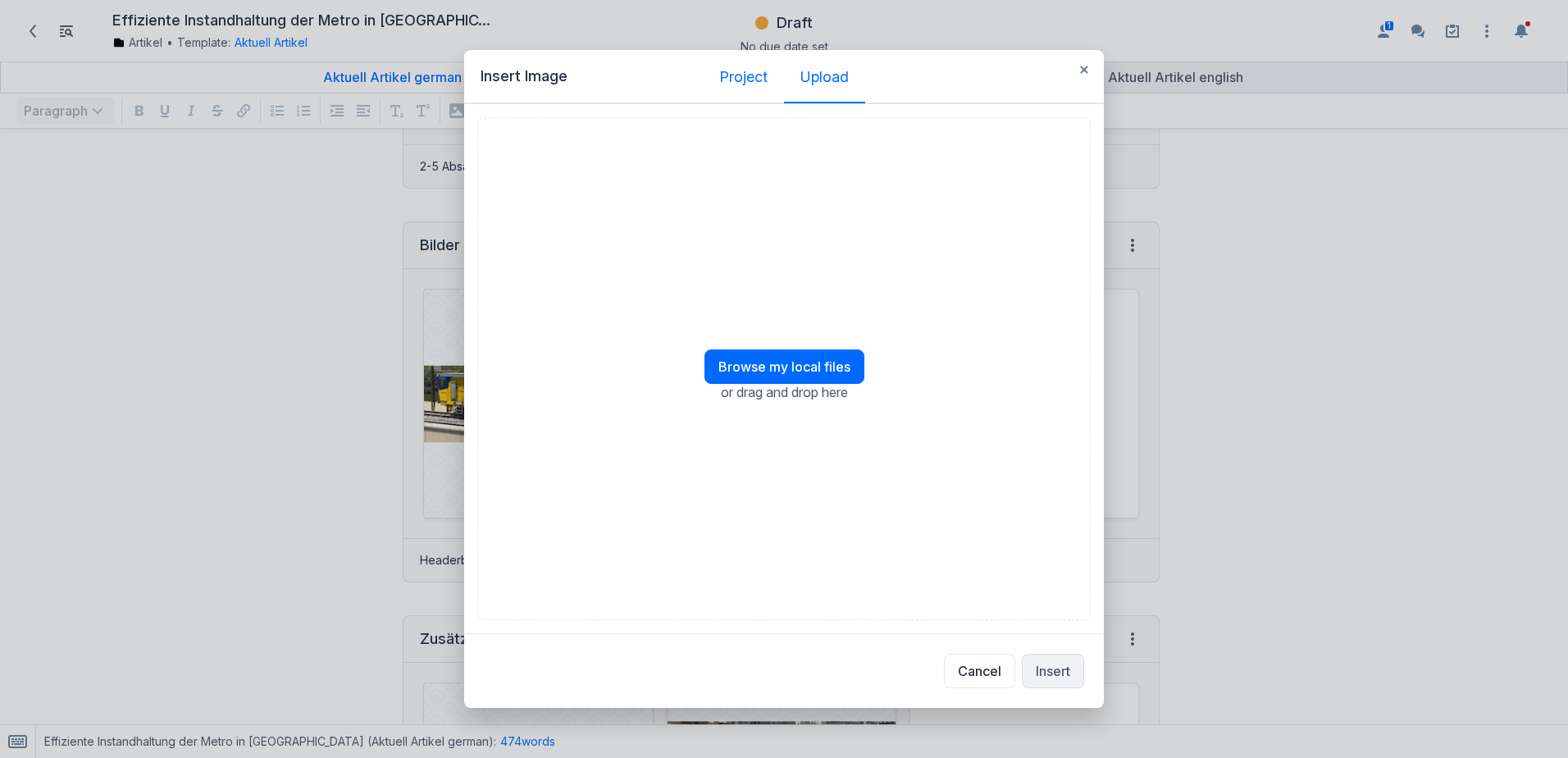
click at [756, 84] on div "Project" at bounding box center [743, 77] width 49 height 17
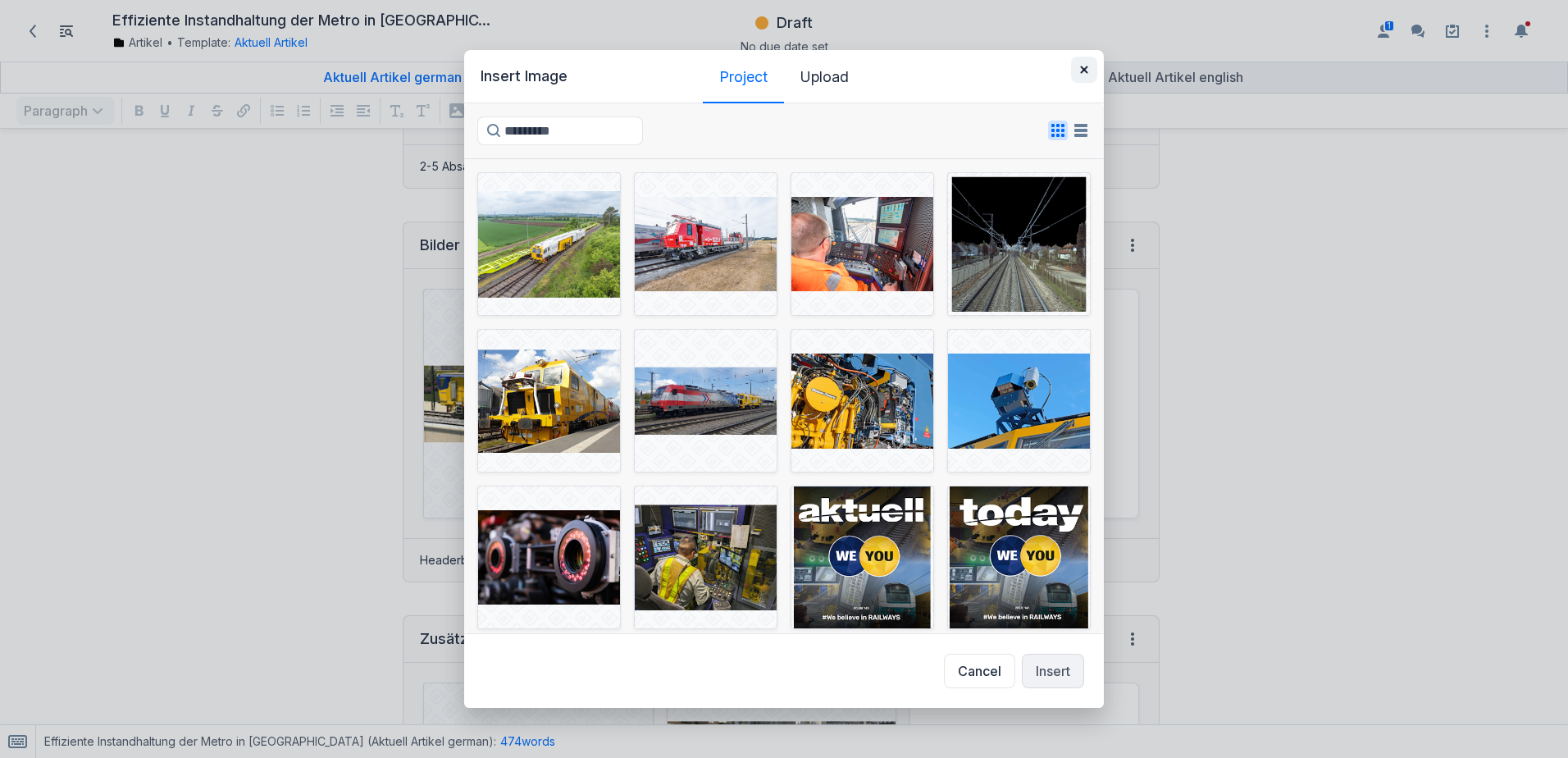
click at [1079, 71] on button "button" at bounding box center [1084, 69] width 26 height 26
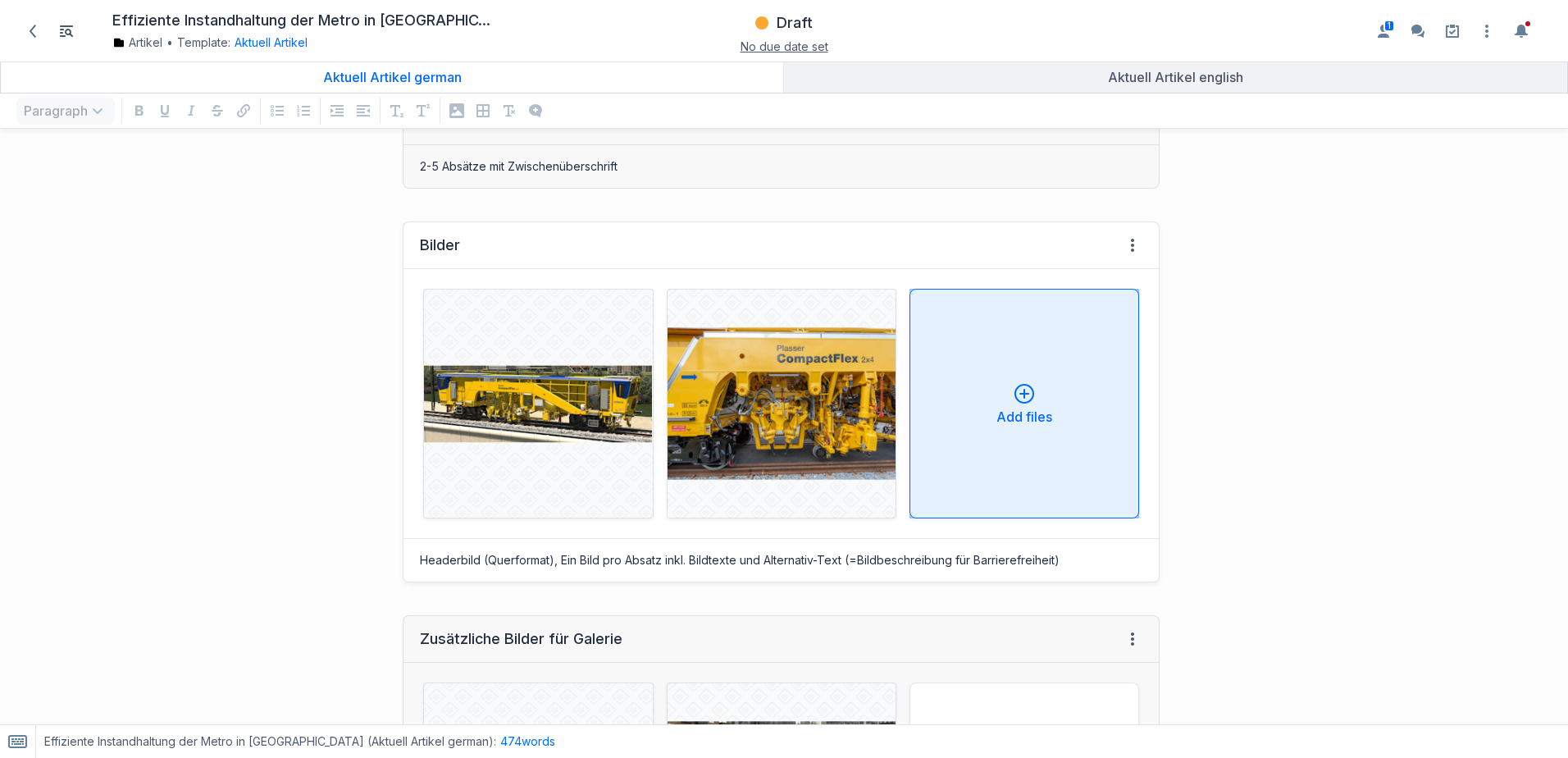
click at [1057, 403] on div "Add files" at bounding box center [1024, 403] width 202 height 40
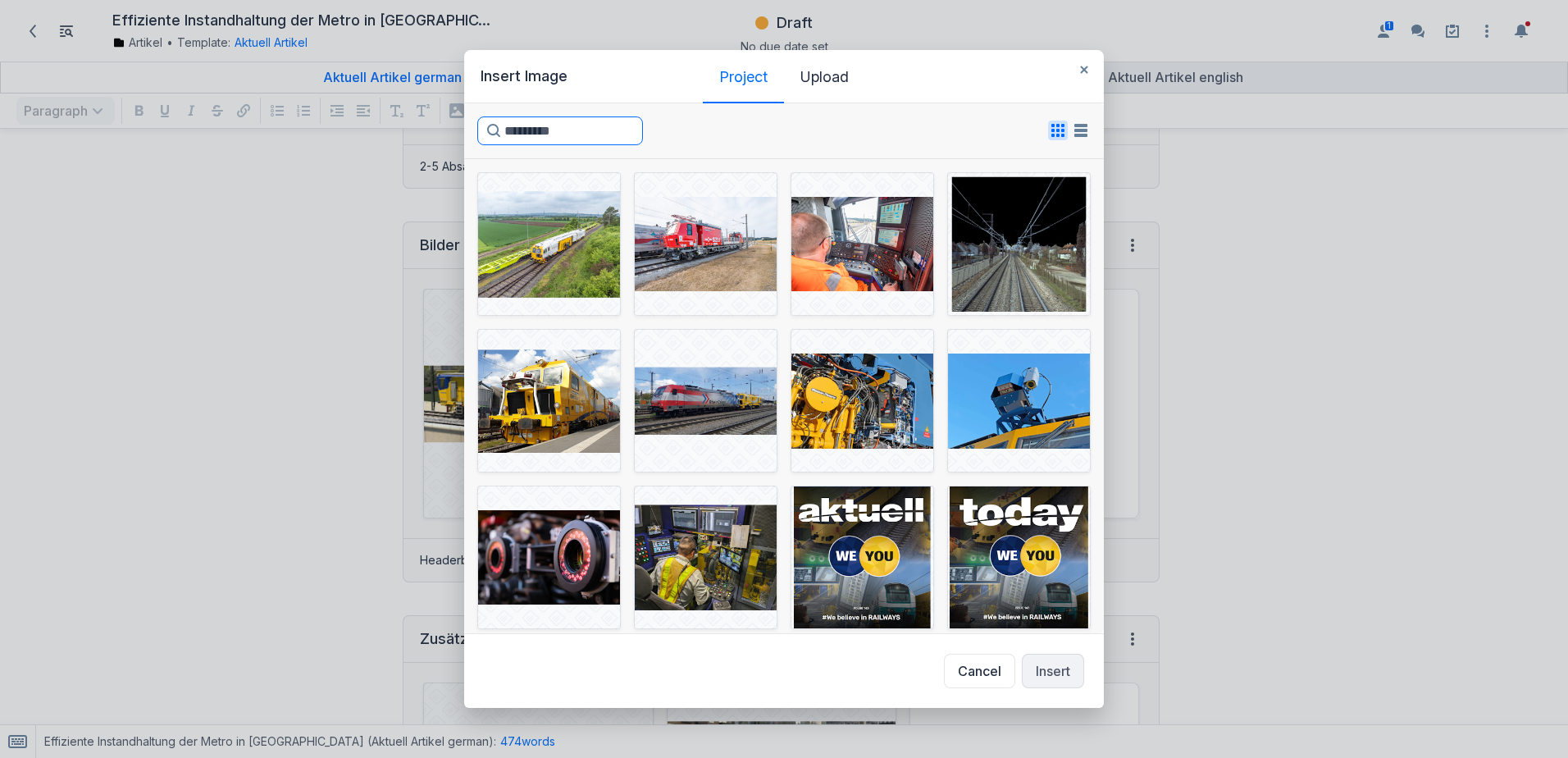
click at [597, 135] on input "Search for image" at bounding box center [560, 130] width 166 height 29
click at [1078, 69] on button "button" at bounding box center [1084, 69] width 26 height 26
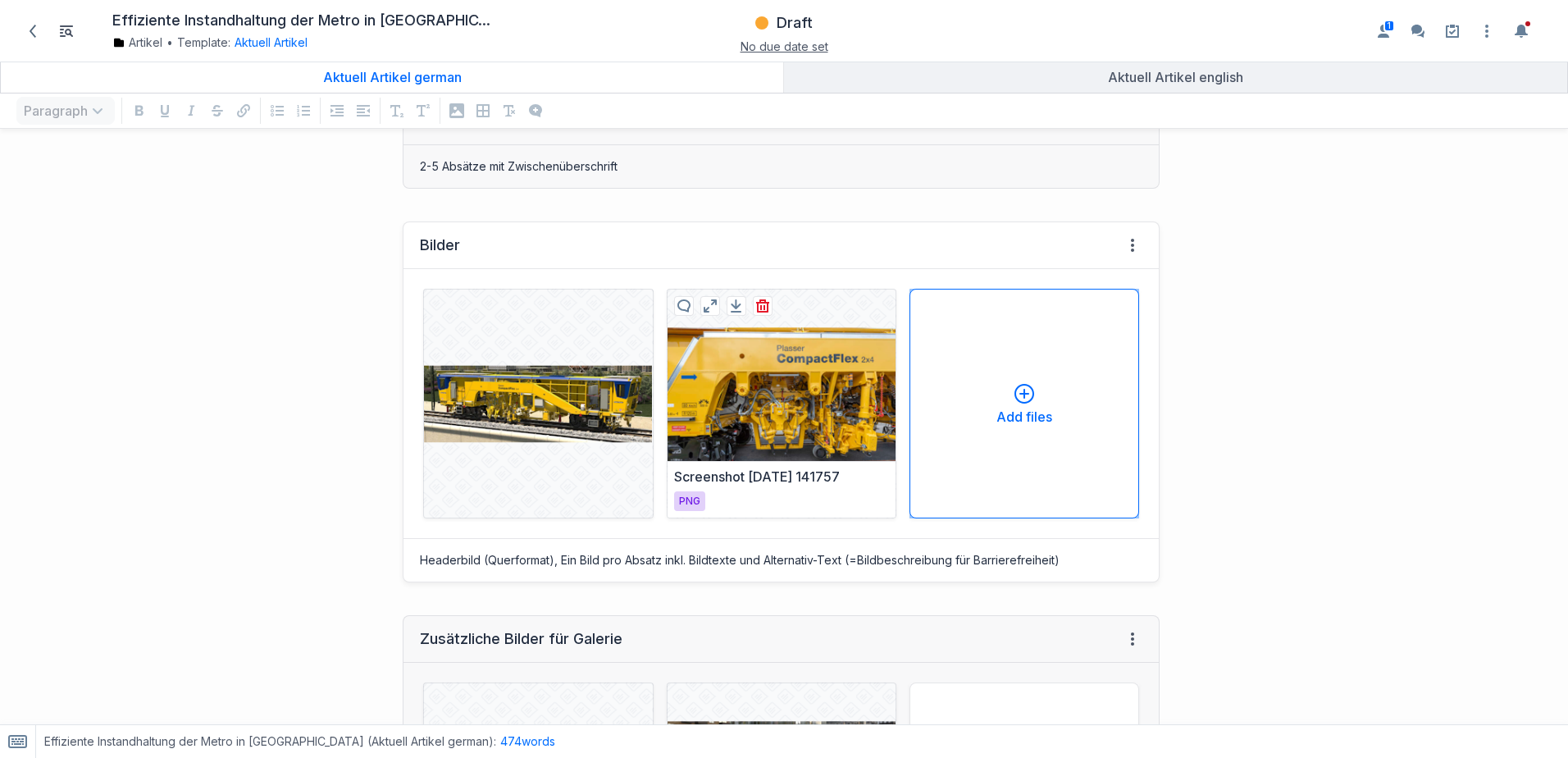
scroll to position [2296, 0]
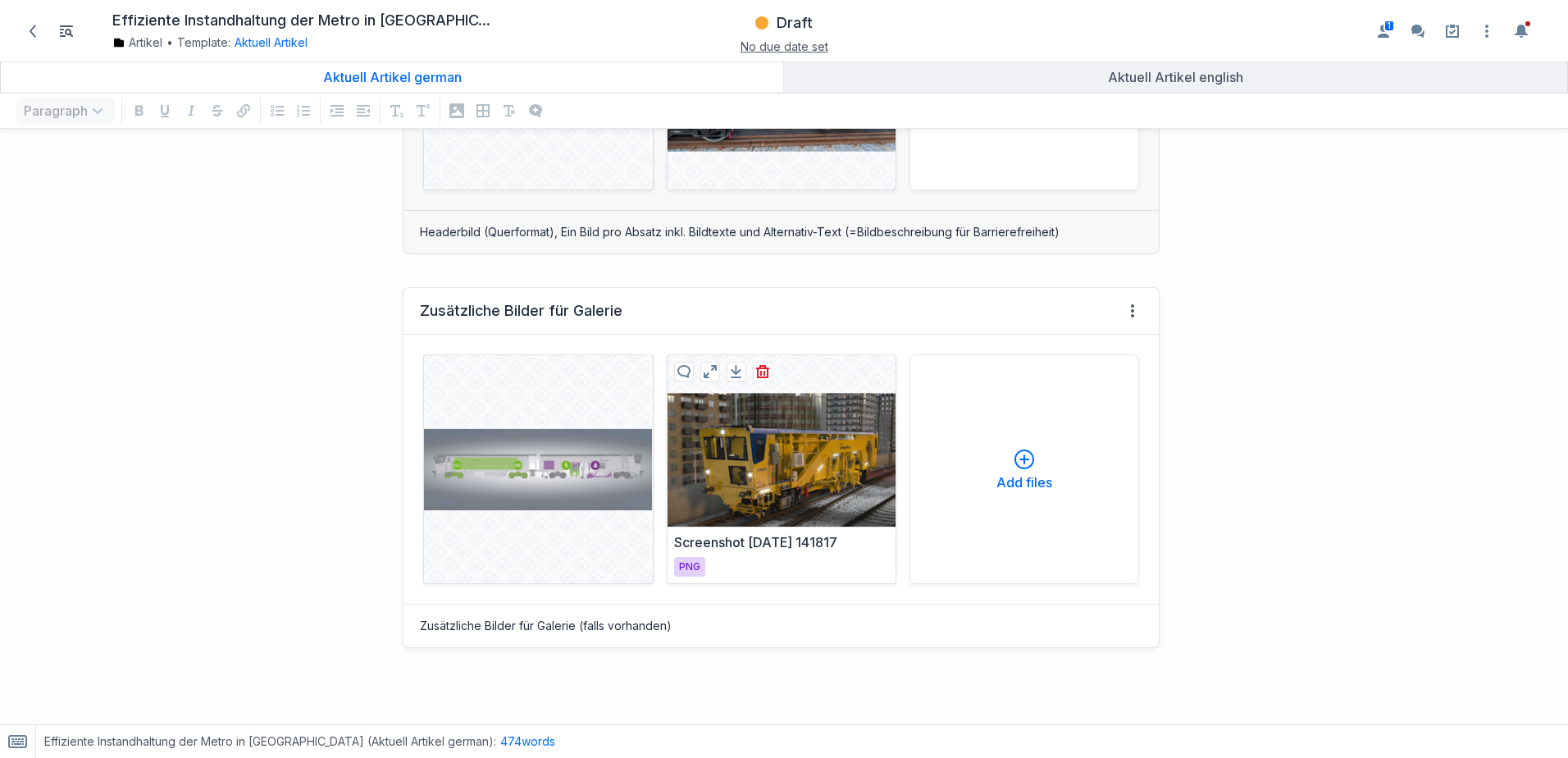
click at [762, 463] on div at bounding box center [782, 470] width 228 height 228
click at [706, 370] on icon "button" at bounding box center [710, 371] width 13 height 13
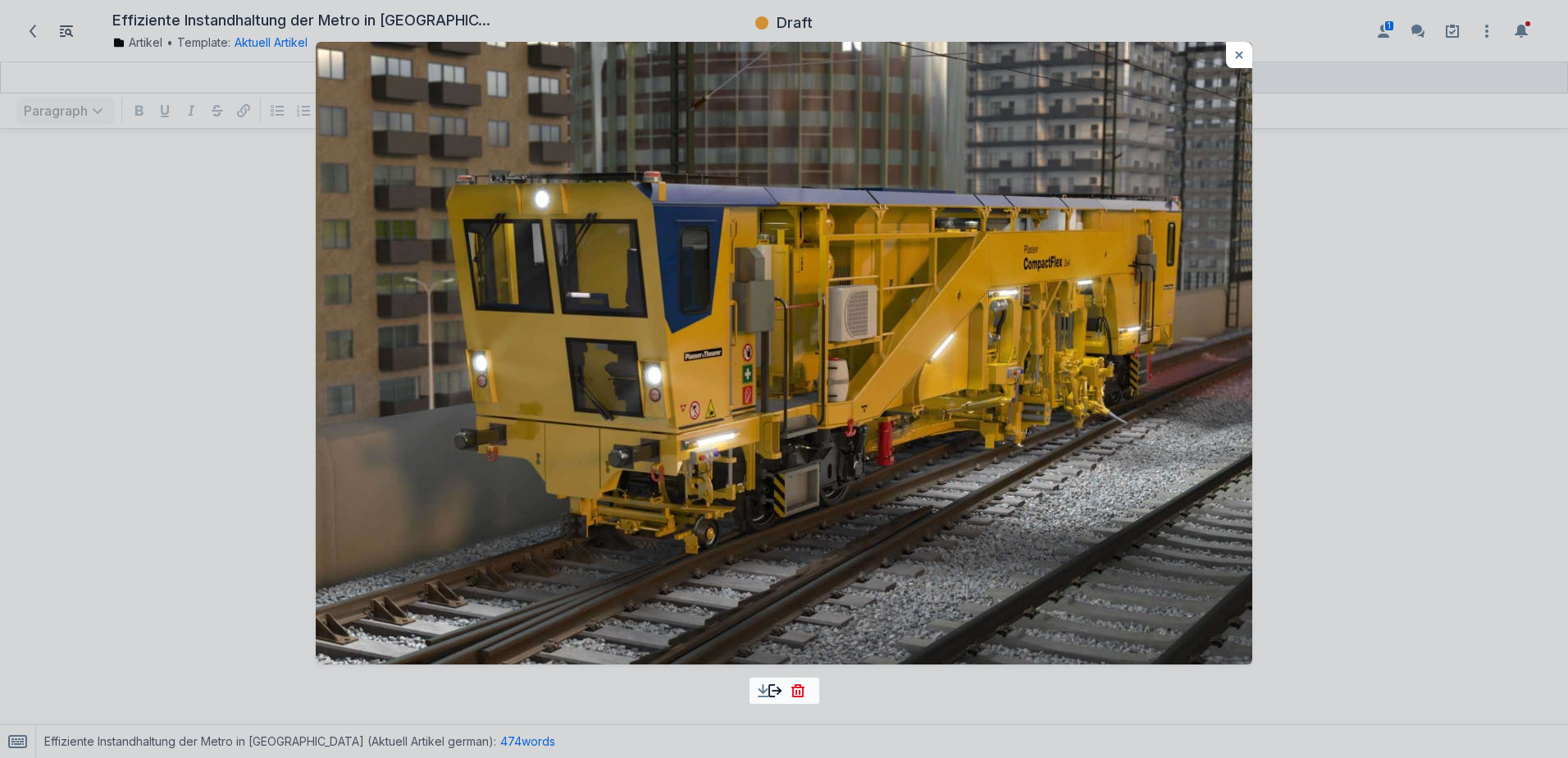
click at [775, 693] on icon at bounding box center [774, 691] width 13 height 13
click at [1238, 53] on icon "button" at bounding box center [1238, 54] width 7 height 7
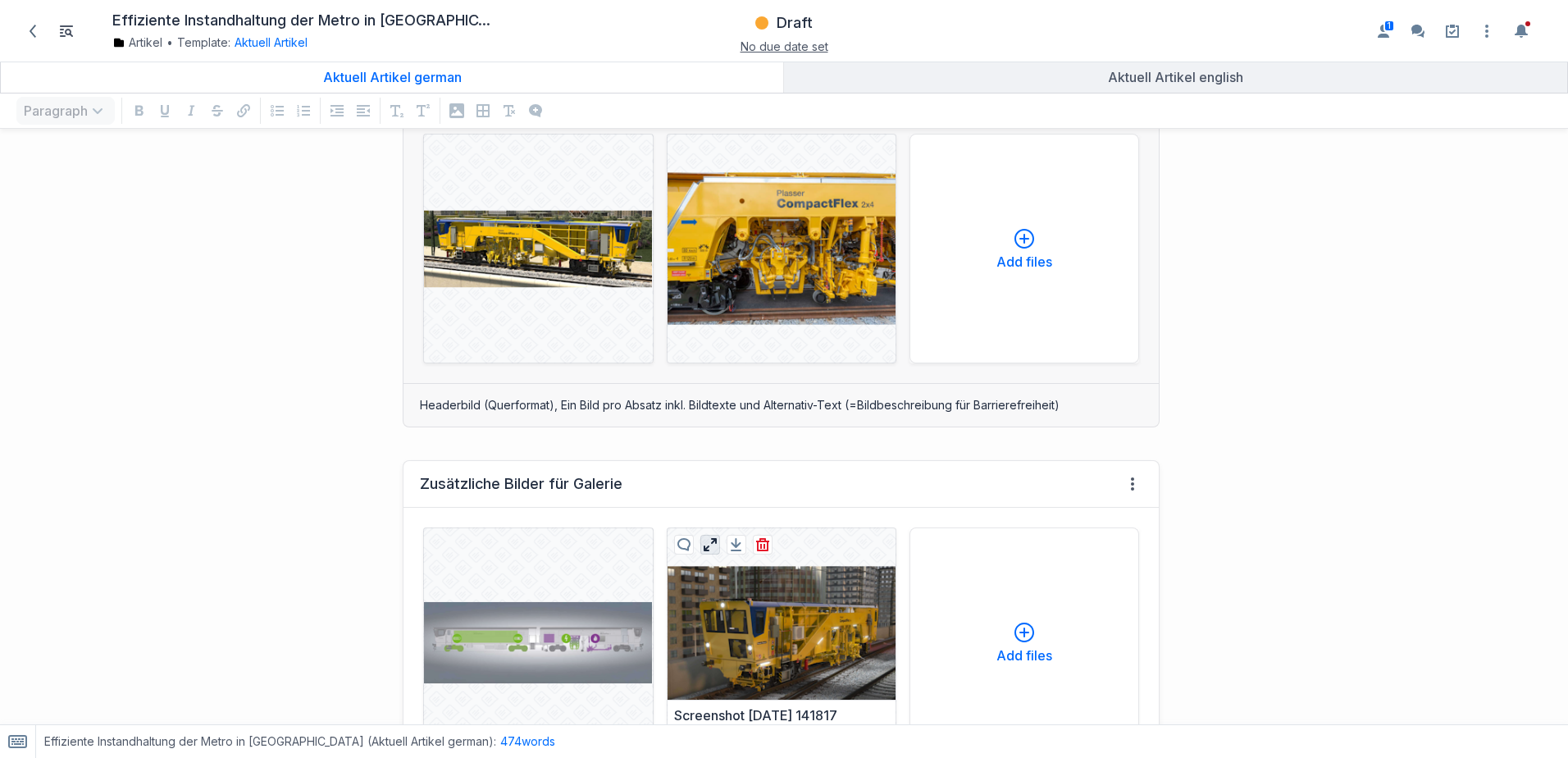
scroll to position [1838, 0]
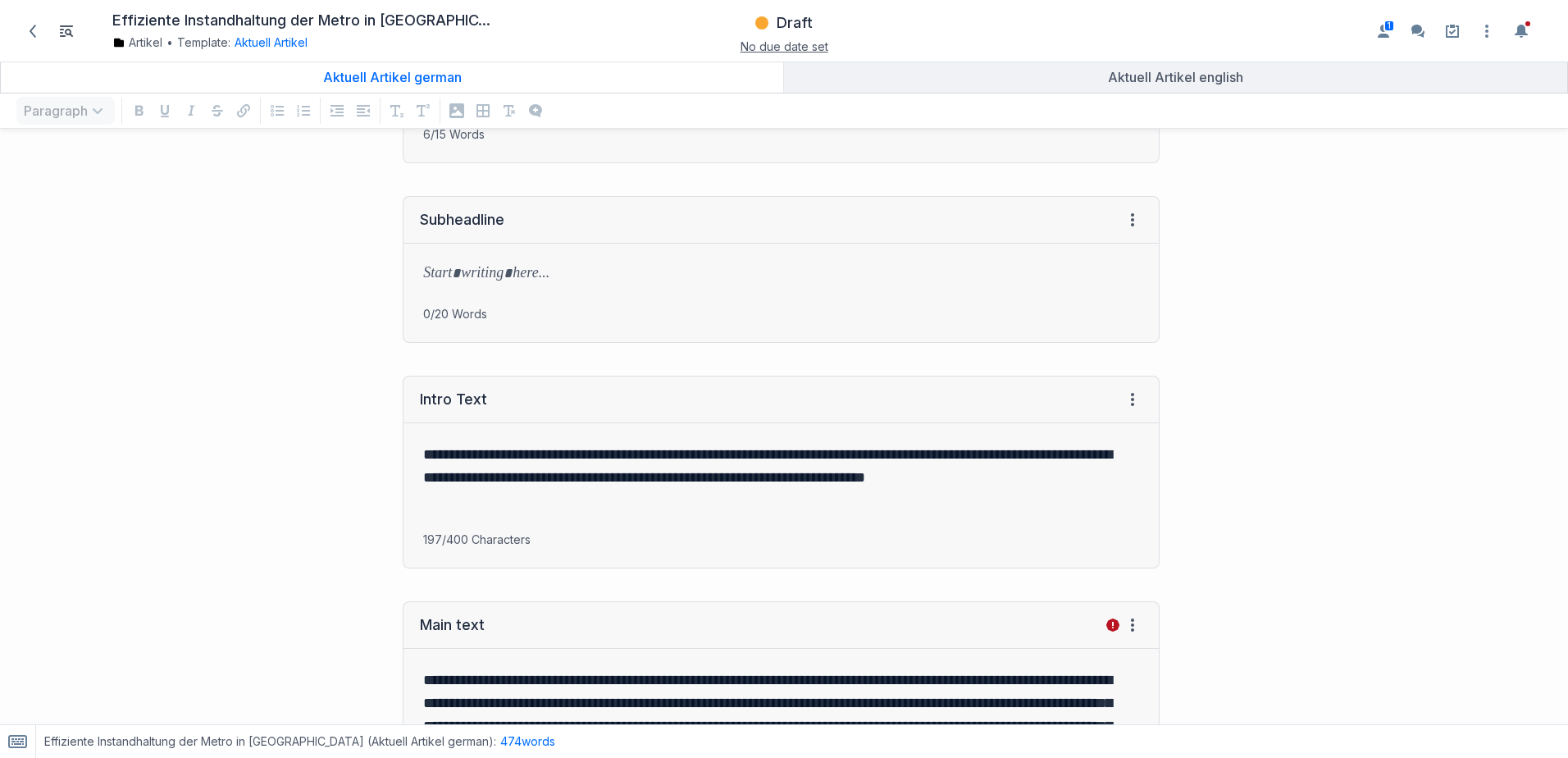
scroll to position [0, 0]
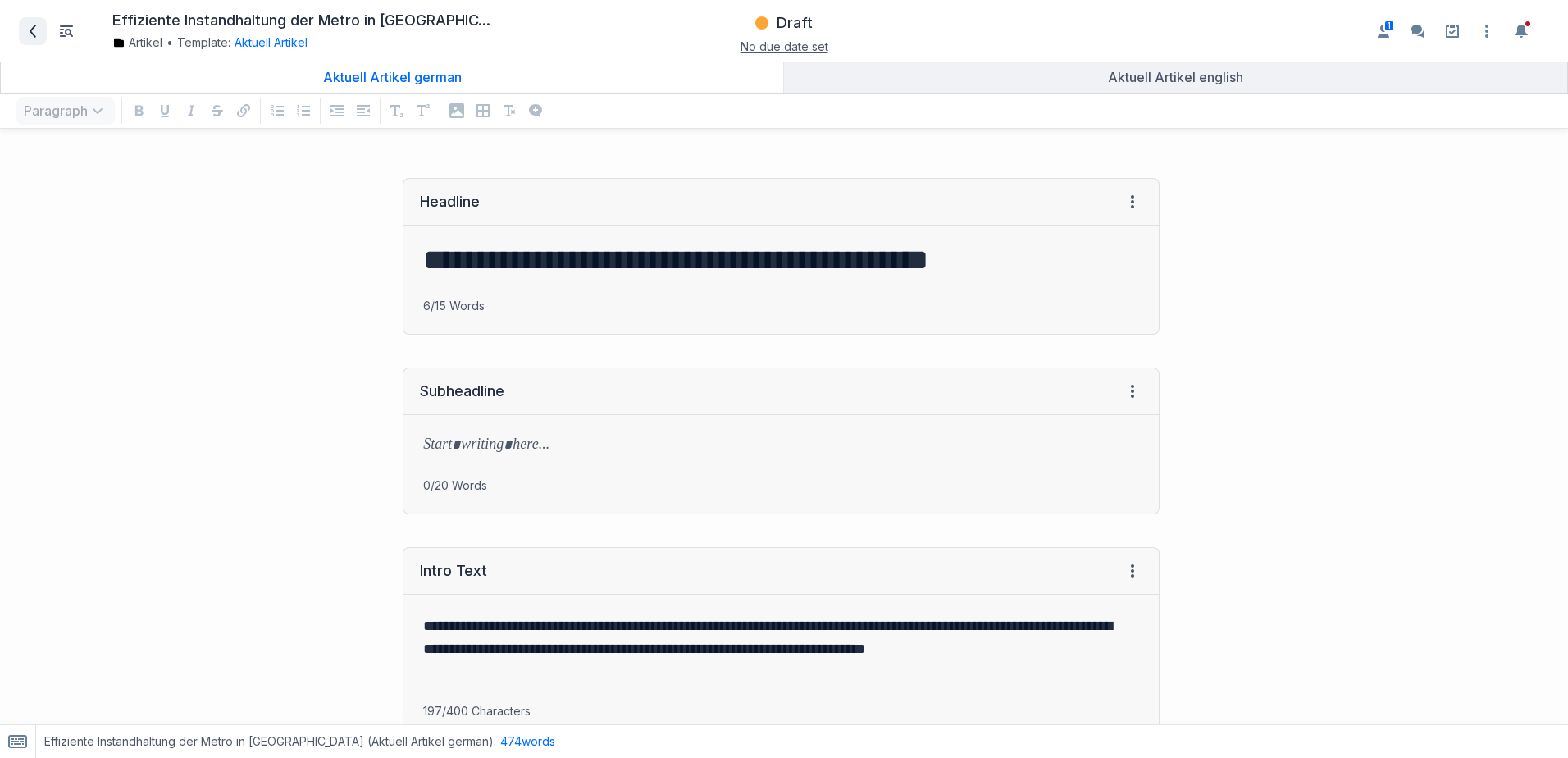
click at [39, 37] on icon at bounding box center [32, 31] width 13 height 13
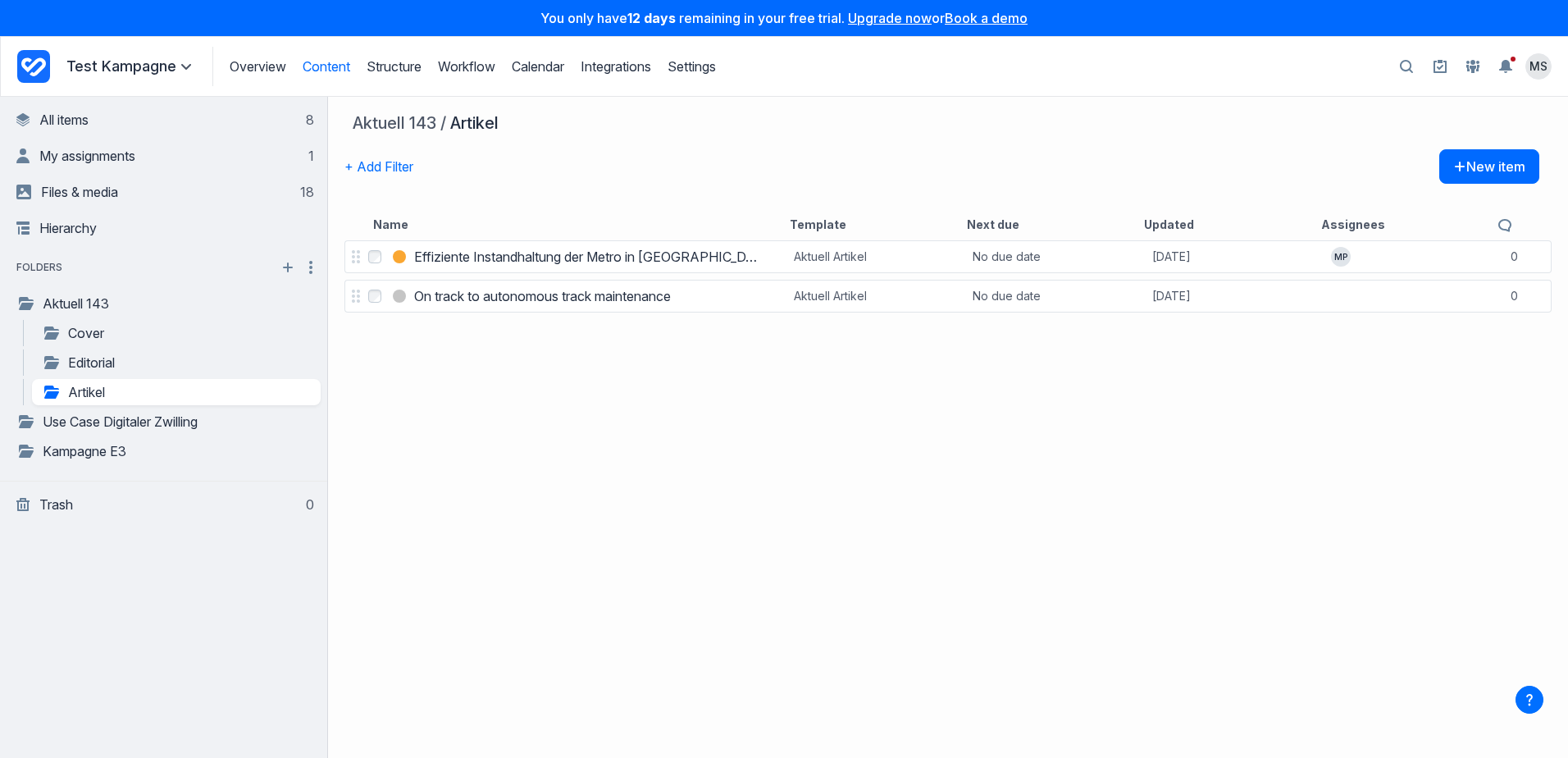
click at [783, 471] on div "Select Effiziente Instandhaltung der Metro in Busan Effiziente Instandhaltung d…" at bounding box center [947, 496] width 1239 height 520
click at [543, 292] on h3 "On track to autonomous track maintenance" at bounding box center [542, 296] width 257 height 19
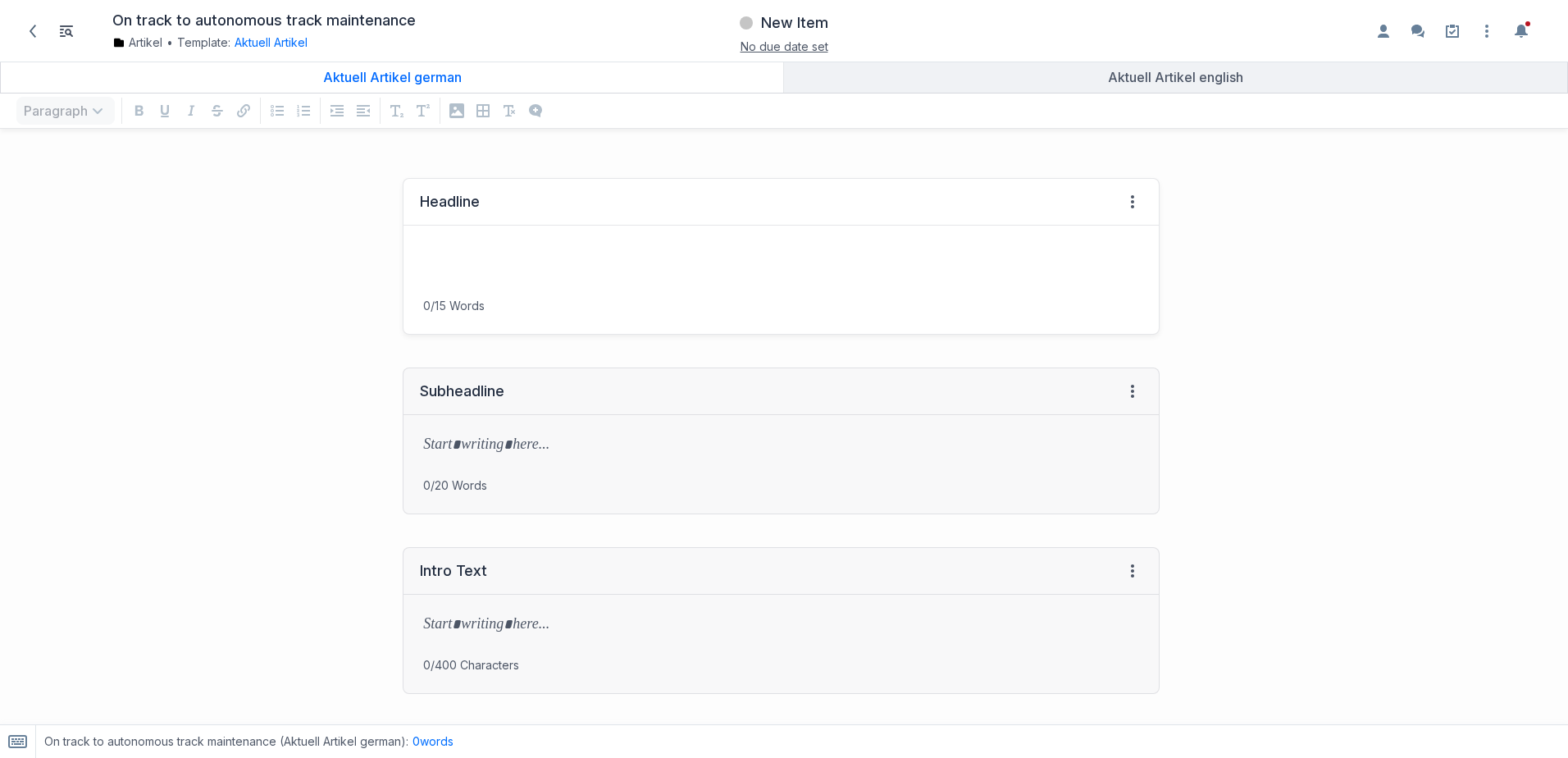
click at [433, 259] on h1 at bounding box center [780, 260] width 715 height 36
click at [79, 110] on button "Heading 1 Open text formatting menu" at bounding box center [65, 111] width 99 height 28
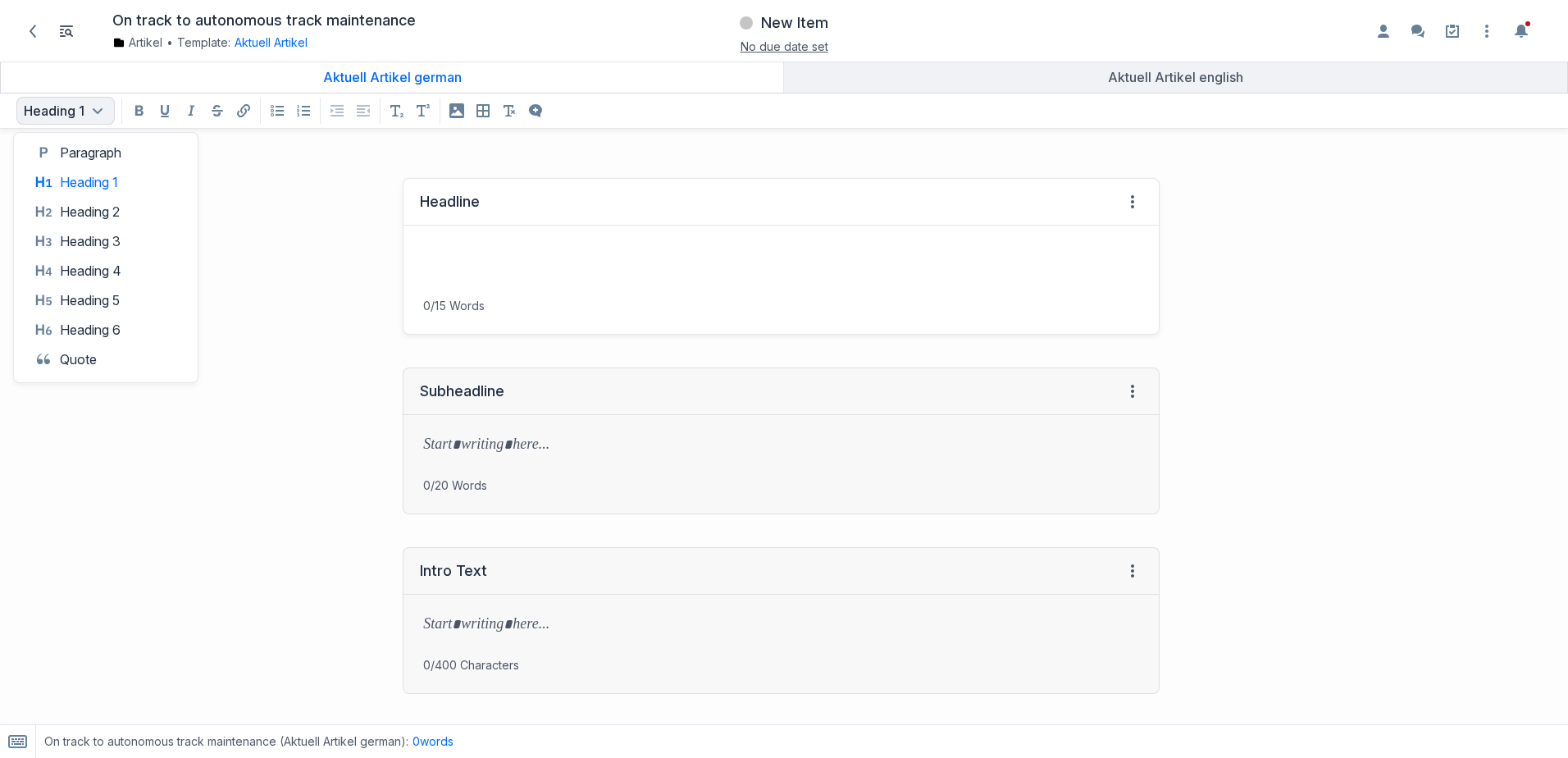
click at [282, 219] on div "Headline View HTML View history → Tab to insert 0/15 Words" at bounding box center [587, 256] width 1159 height 190
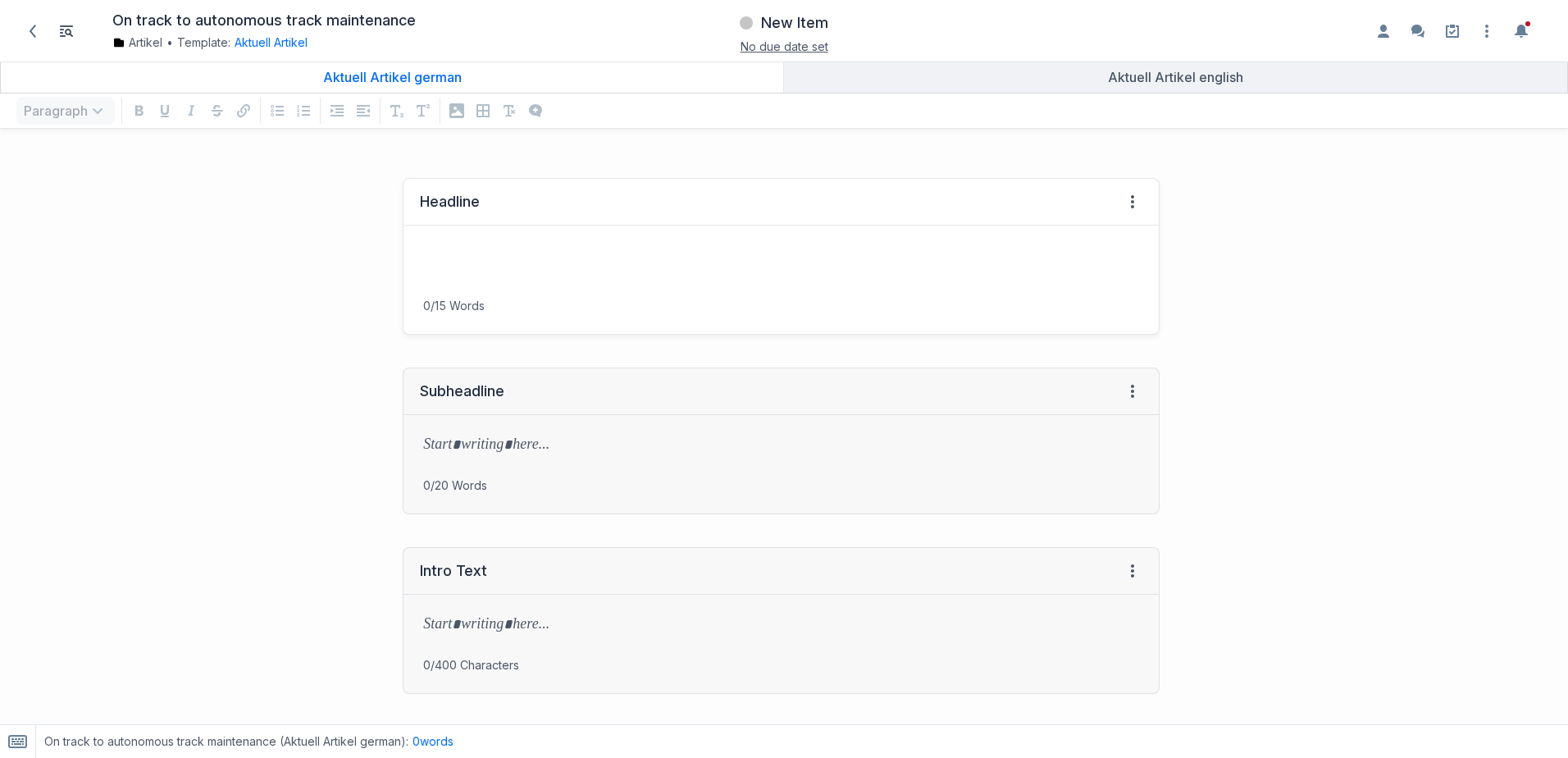
click at [432, 245] on h1 at bounding box center [780, 260] width 715 height 36
click at [441, 451] on p at bounding box center [780, 446] width 715 height 23
click at [446, 634] on p at bounding box center [780, 625] width 715 height 23
click at [427, 625] on p at bounding box center [777, 625] width 709 height 23
click at [458, 111] on icon "undefined format" at bounding box center [457, 111] width 15 height 15
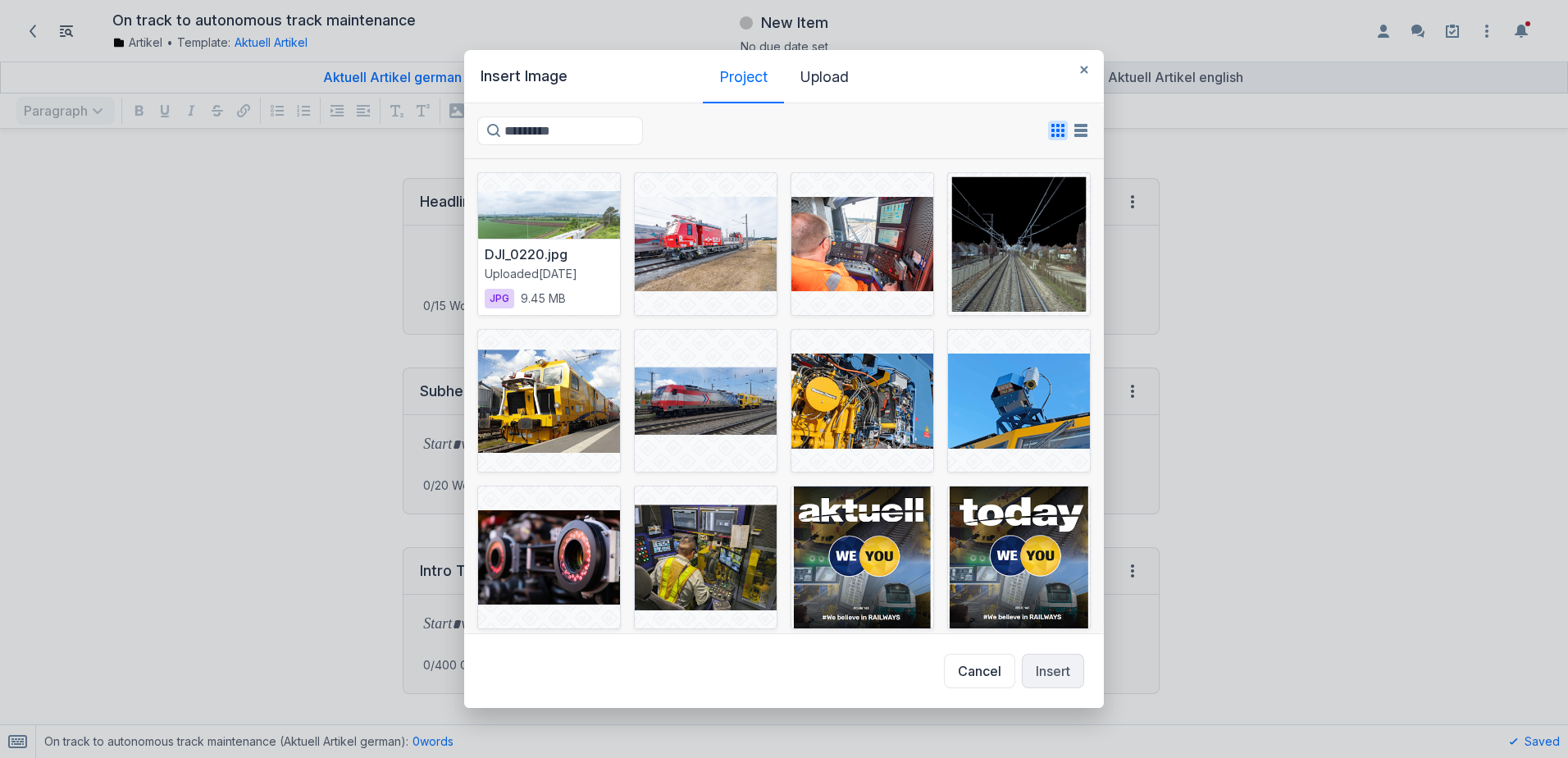
click at [538, 243] on div "DJI_0220.jpg Uploaded 20 days ago jpg 9.45 MB" at bounding box center [549, 276] width 142 height 76
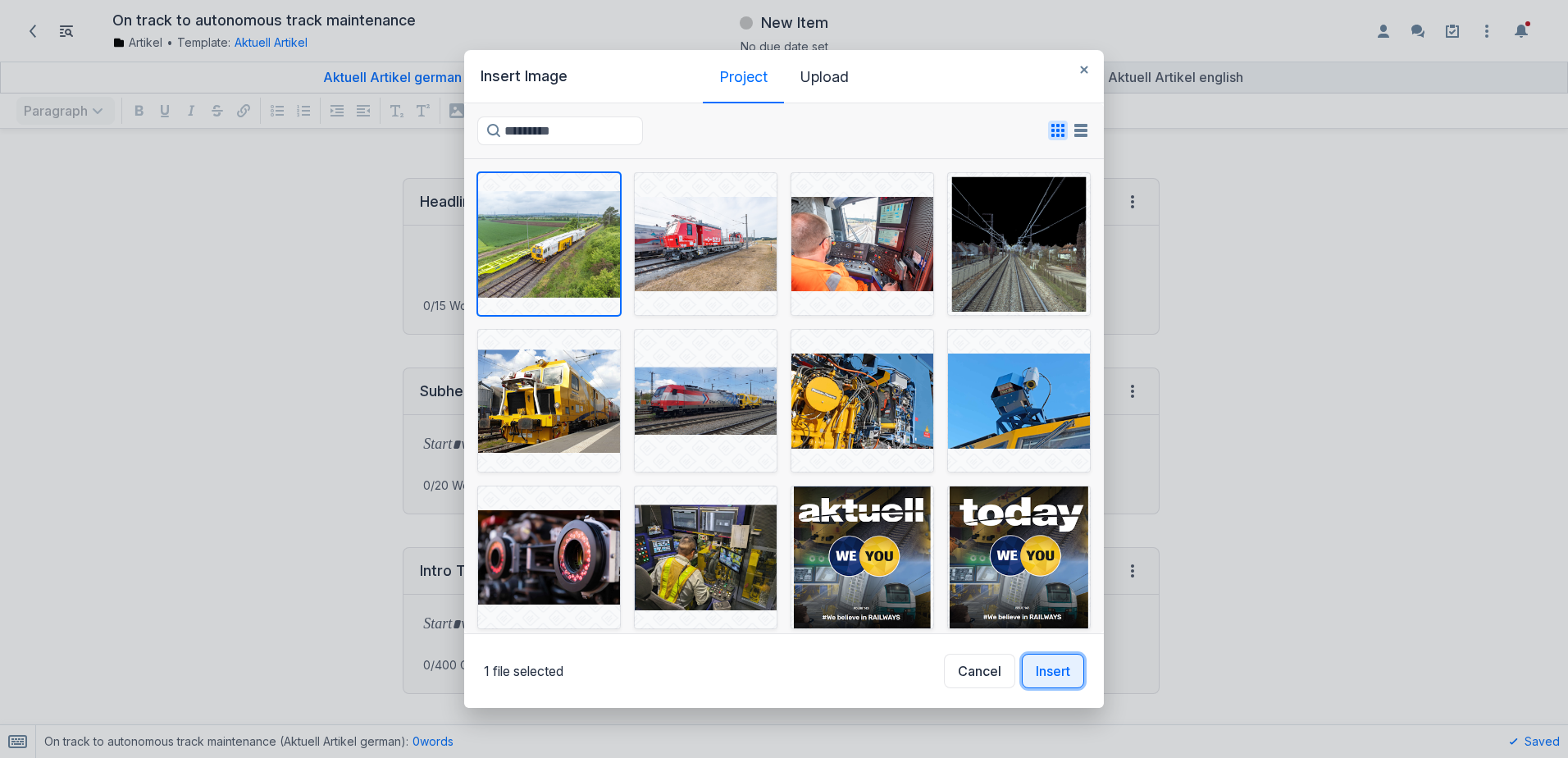
click at [1077, 673] on button "Insert" at bounding box center [1053, 671] width 63 height 34
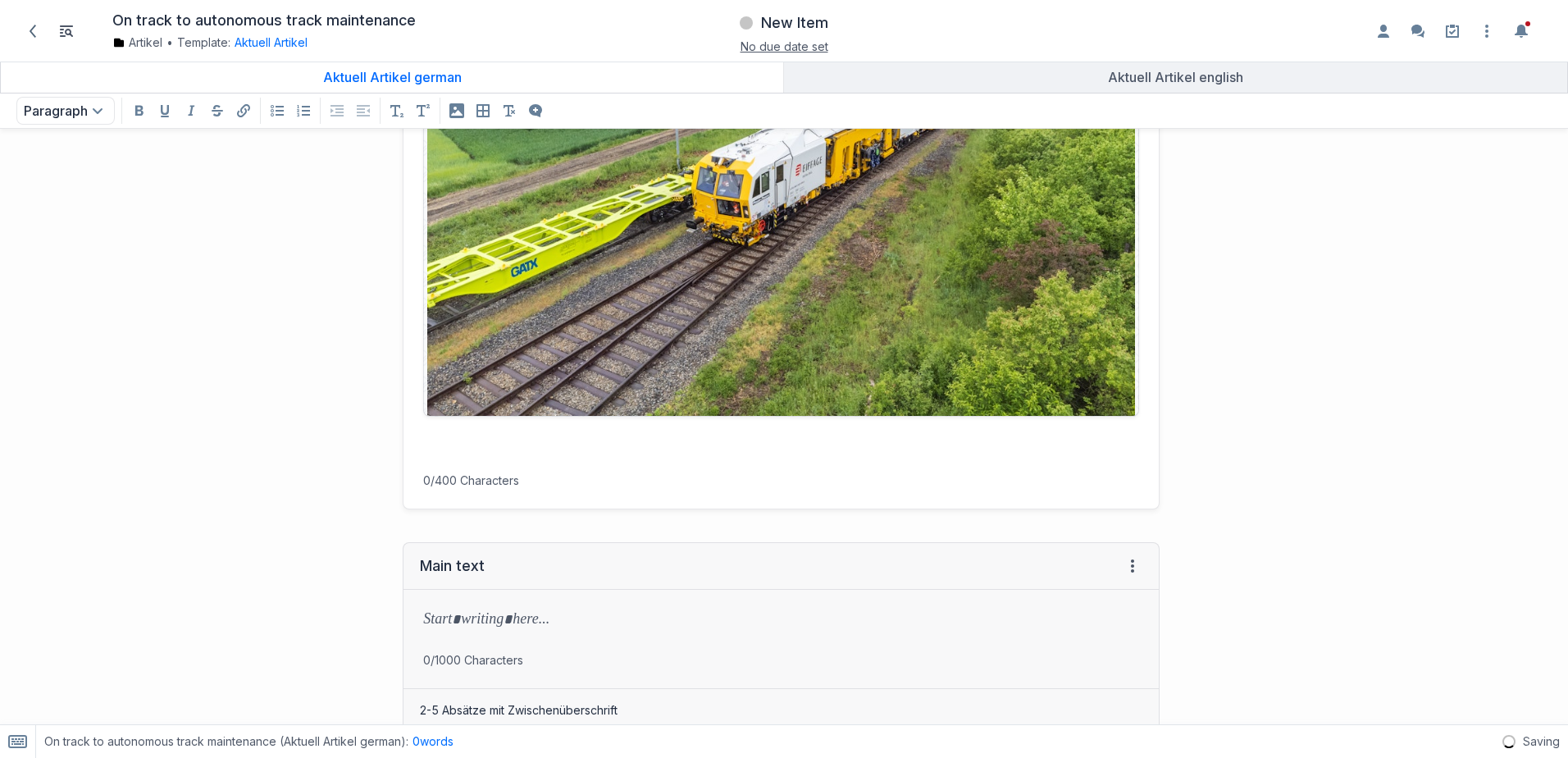
scroll to position [745, 0]
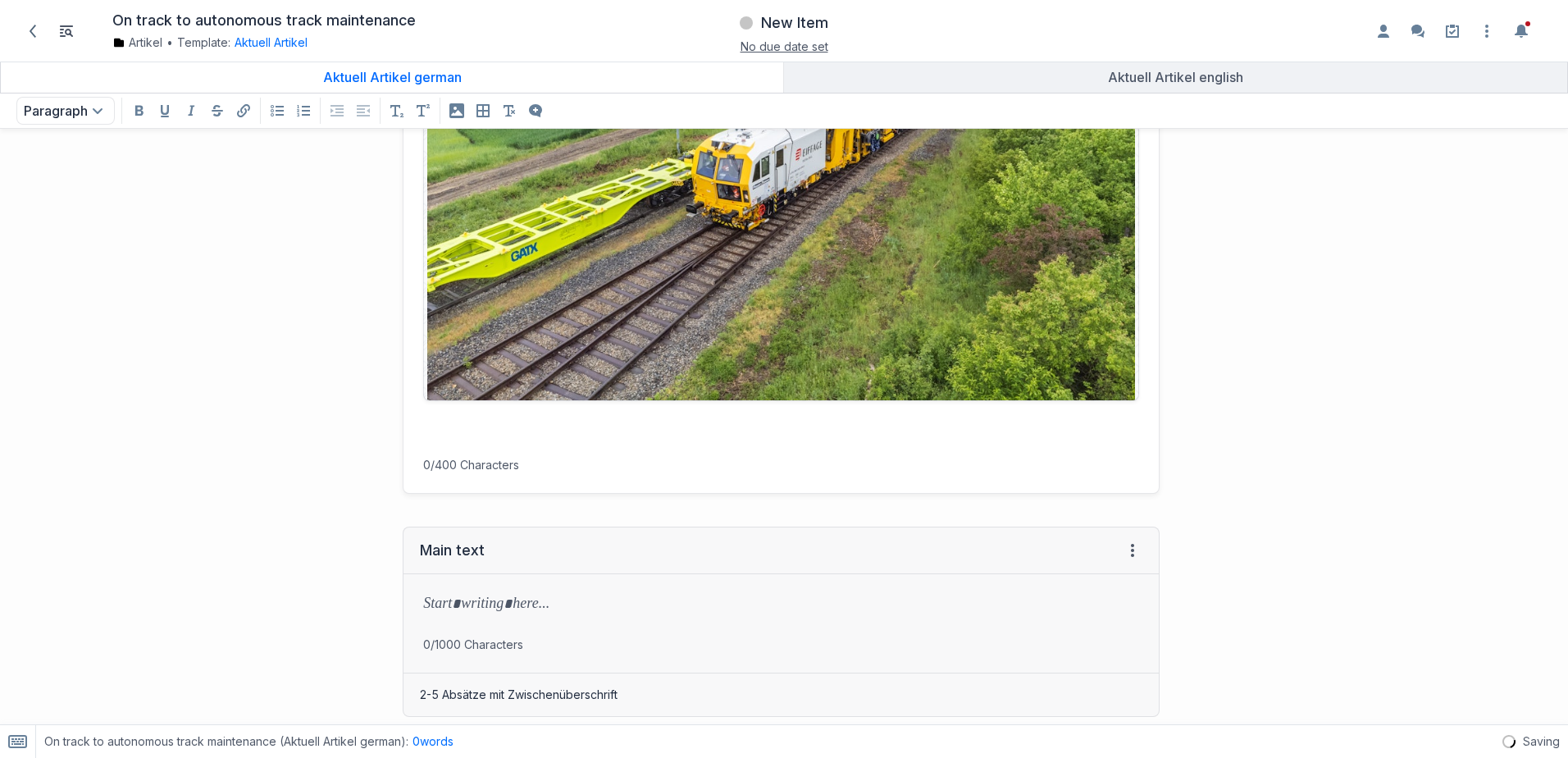
click at [438, 426] on p at bounding box center [780, 426] width 715 height 23
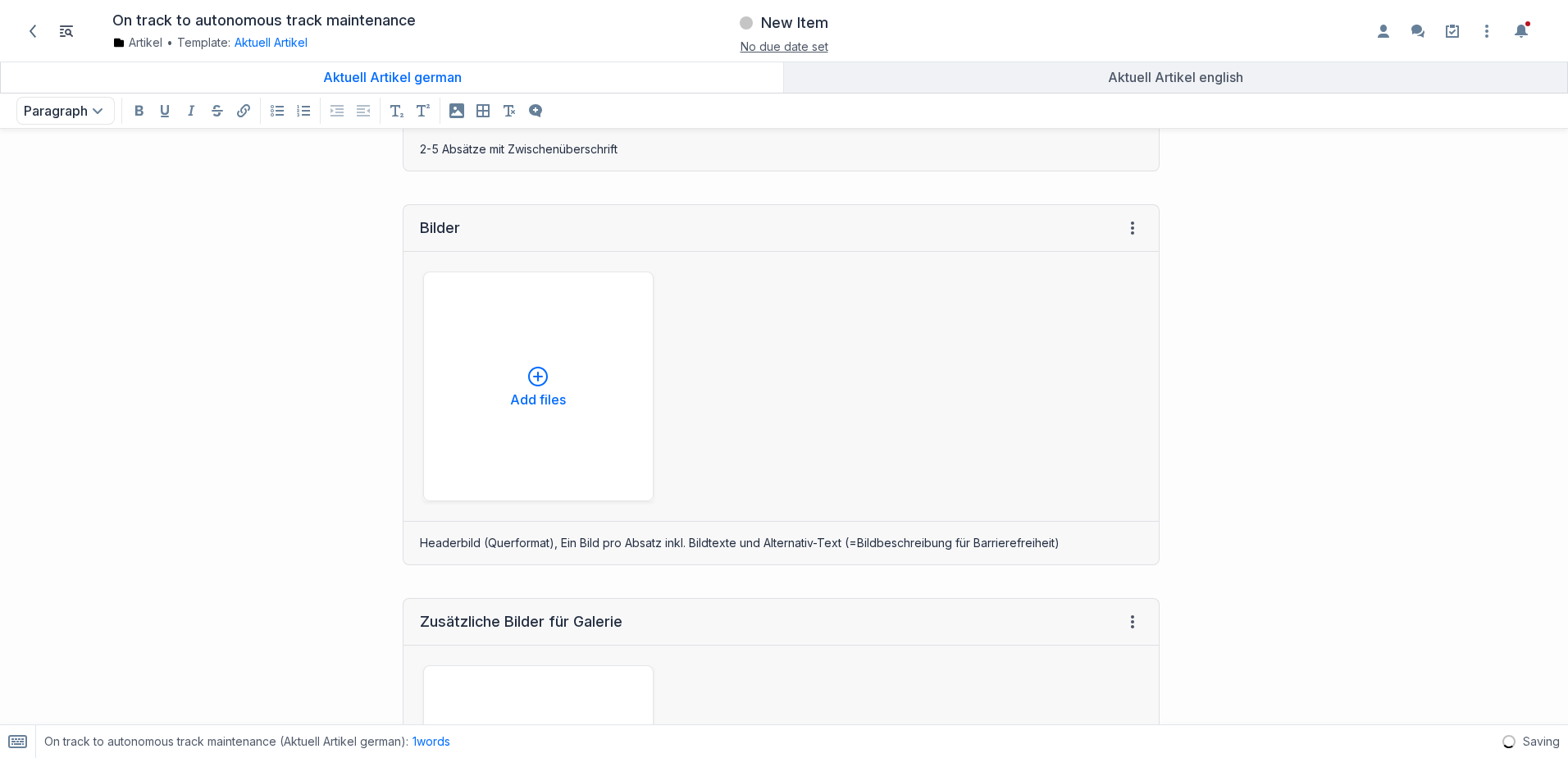
scroll to position [200, 0]
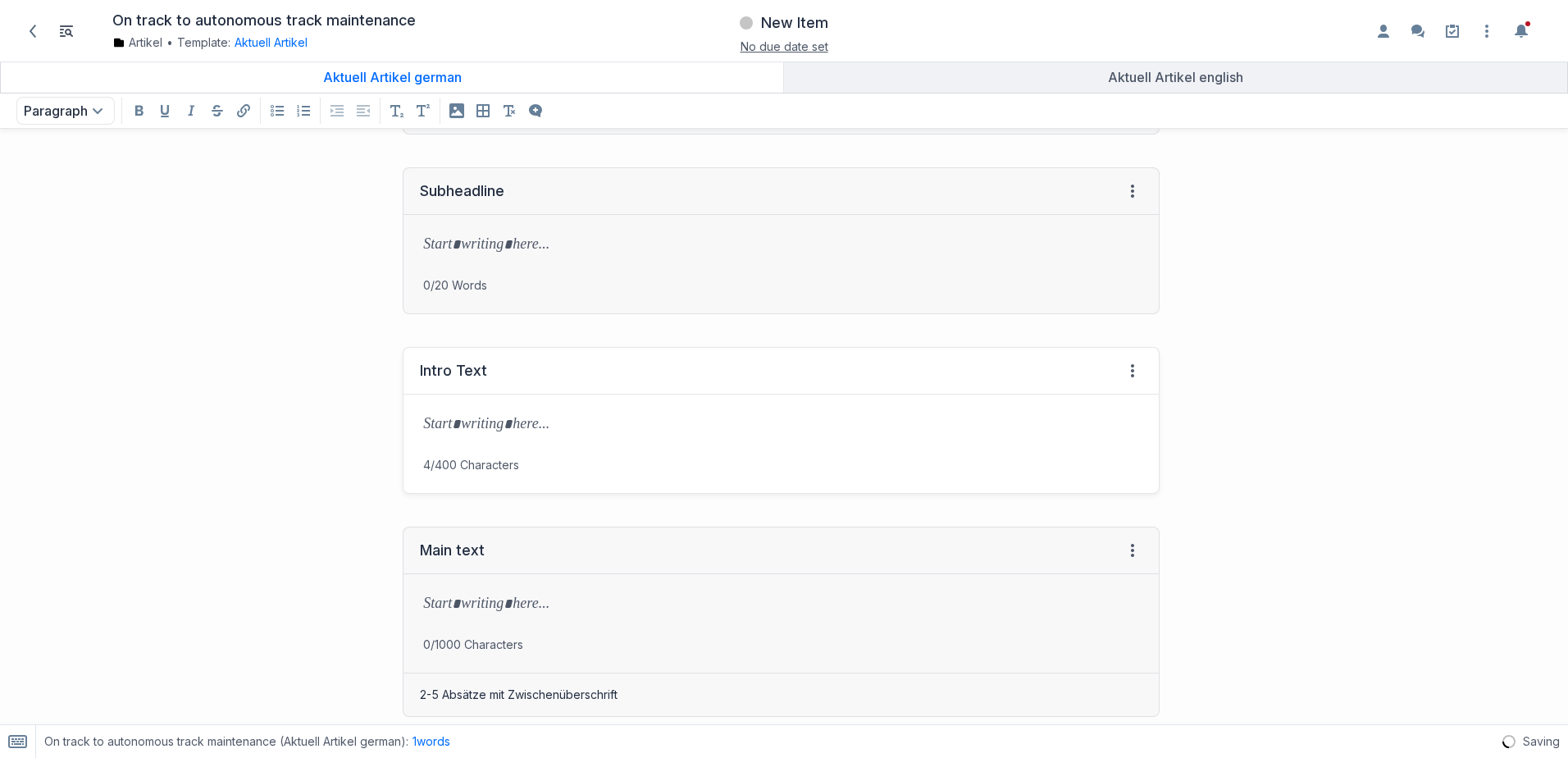
click at [279, 378] on div "Intro Text View HTML View history → Tab to insert 4/400 Characters" at bounding box center [587, 420] width 1159 height 180
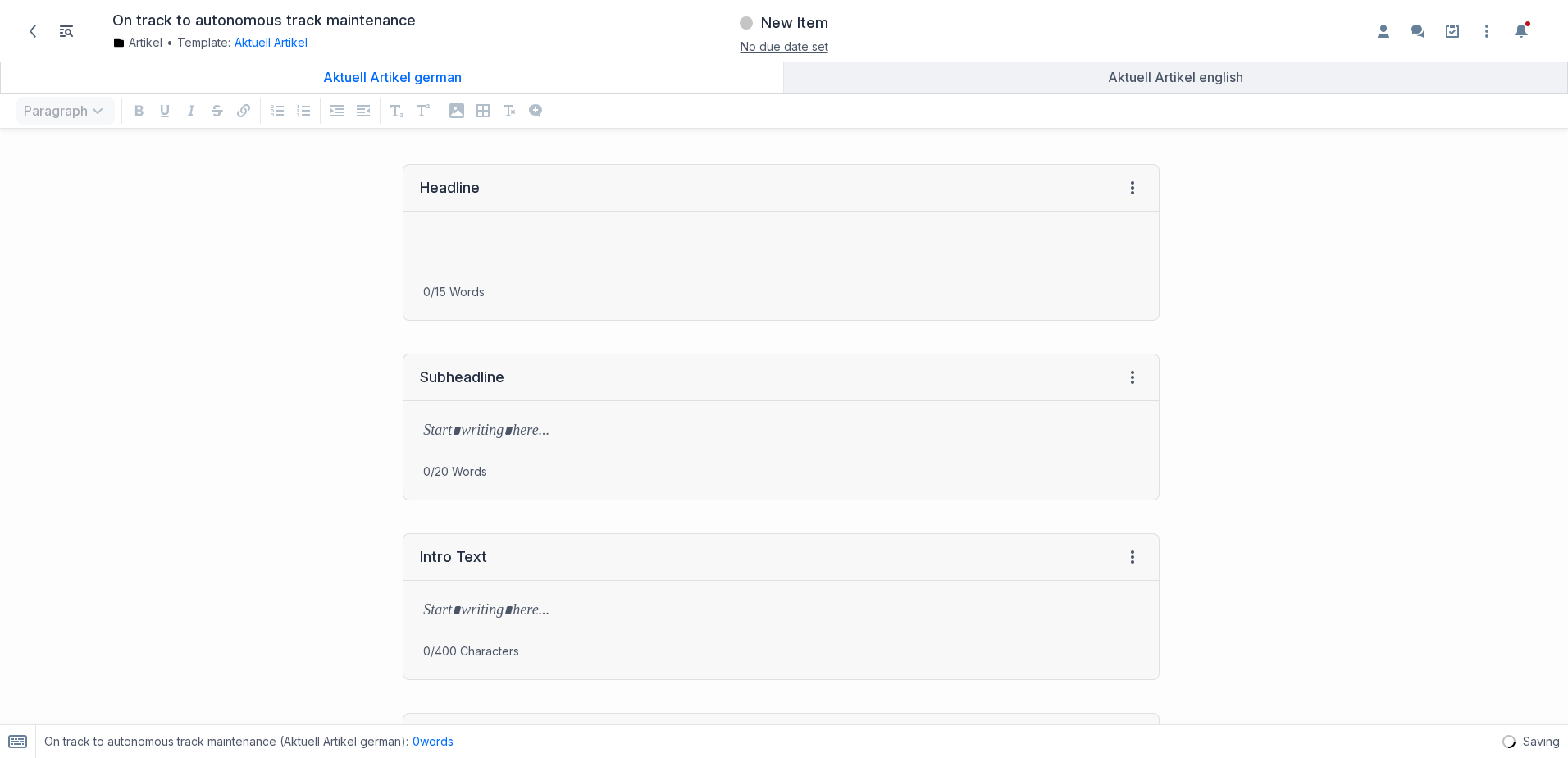
scroll to position [0, 0]
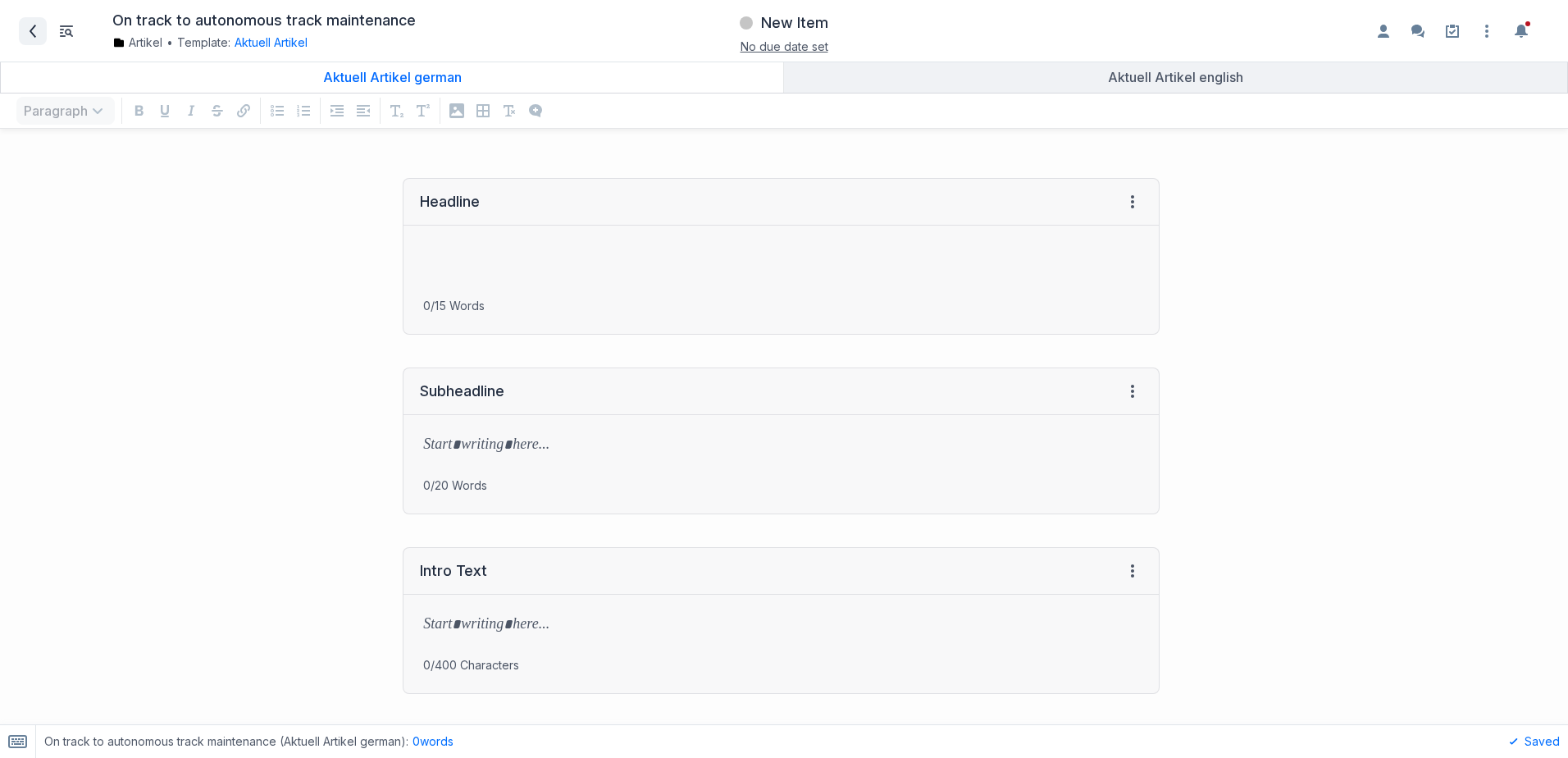
click at [28, 26] on icon at bounding box center [32, 31] width 13 height 13
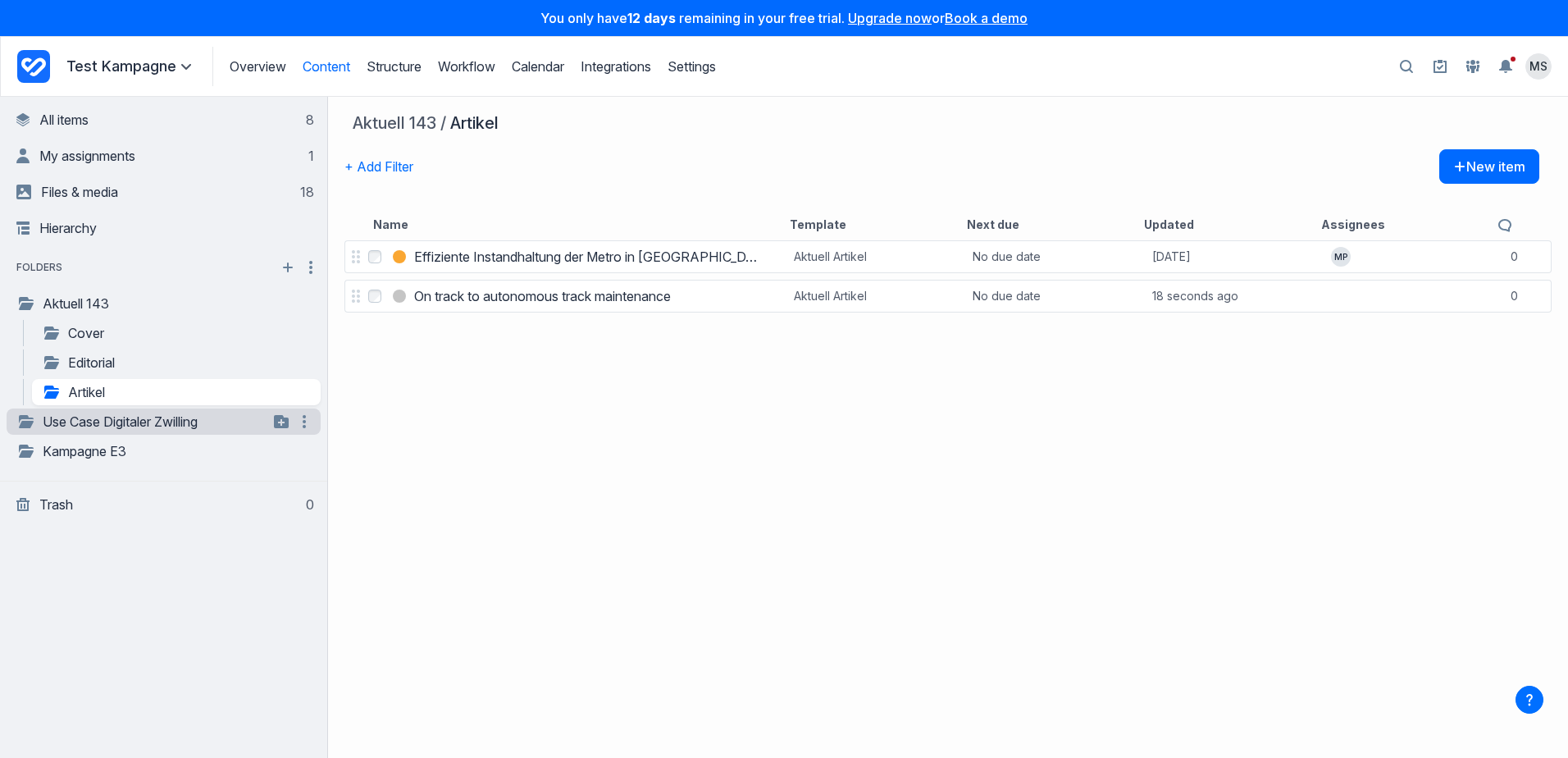
click at [86, 423] on link "Use Case Digitaler Zwilling" at bounding box center [142, 421] width 251 height 19
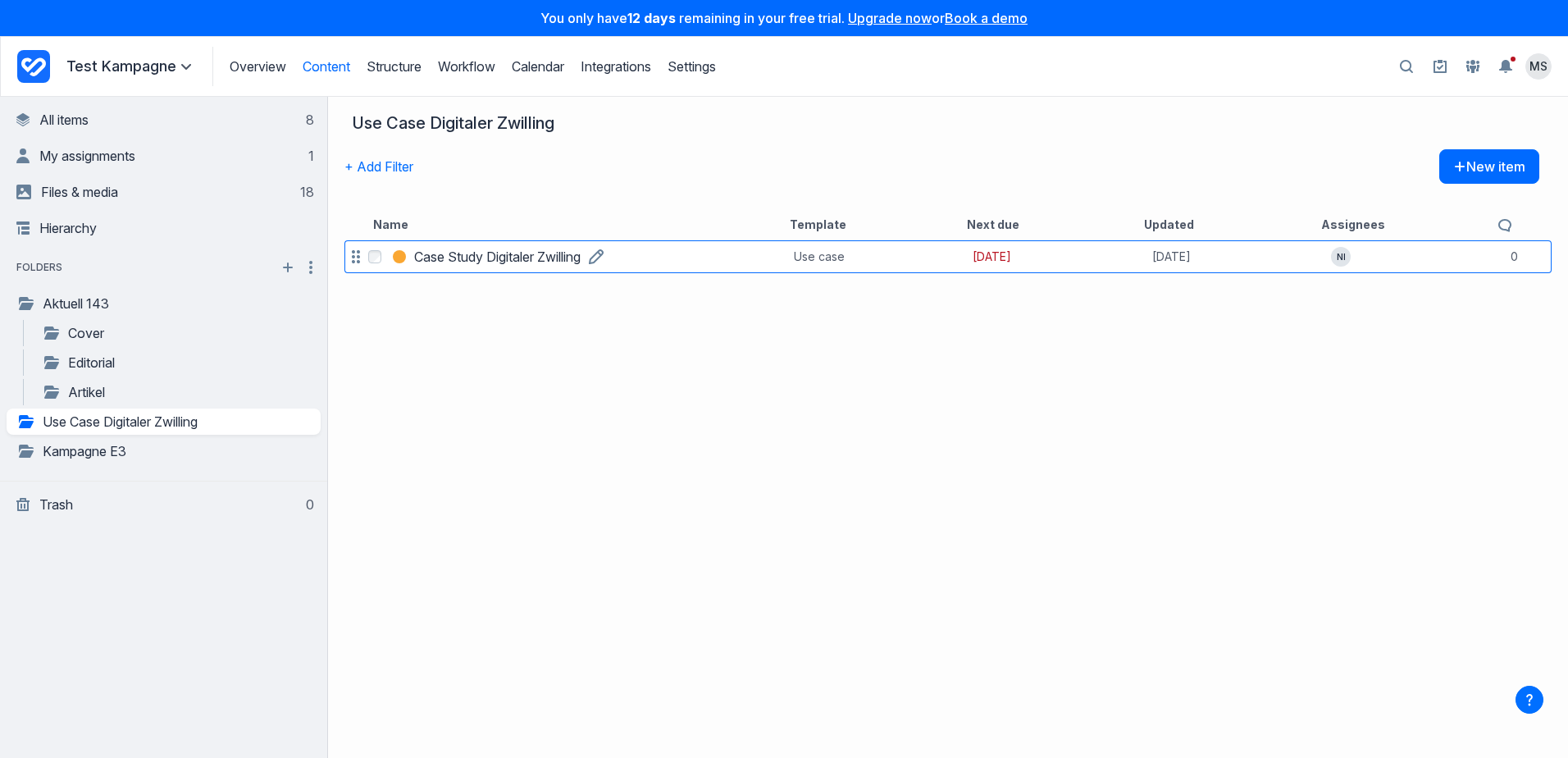
click at [510, 259] on h3 "Case Study Digitaler Zwilling" at bounding box center [497, 256] width 167 height 19
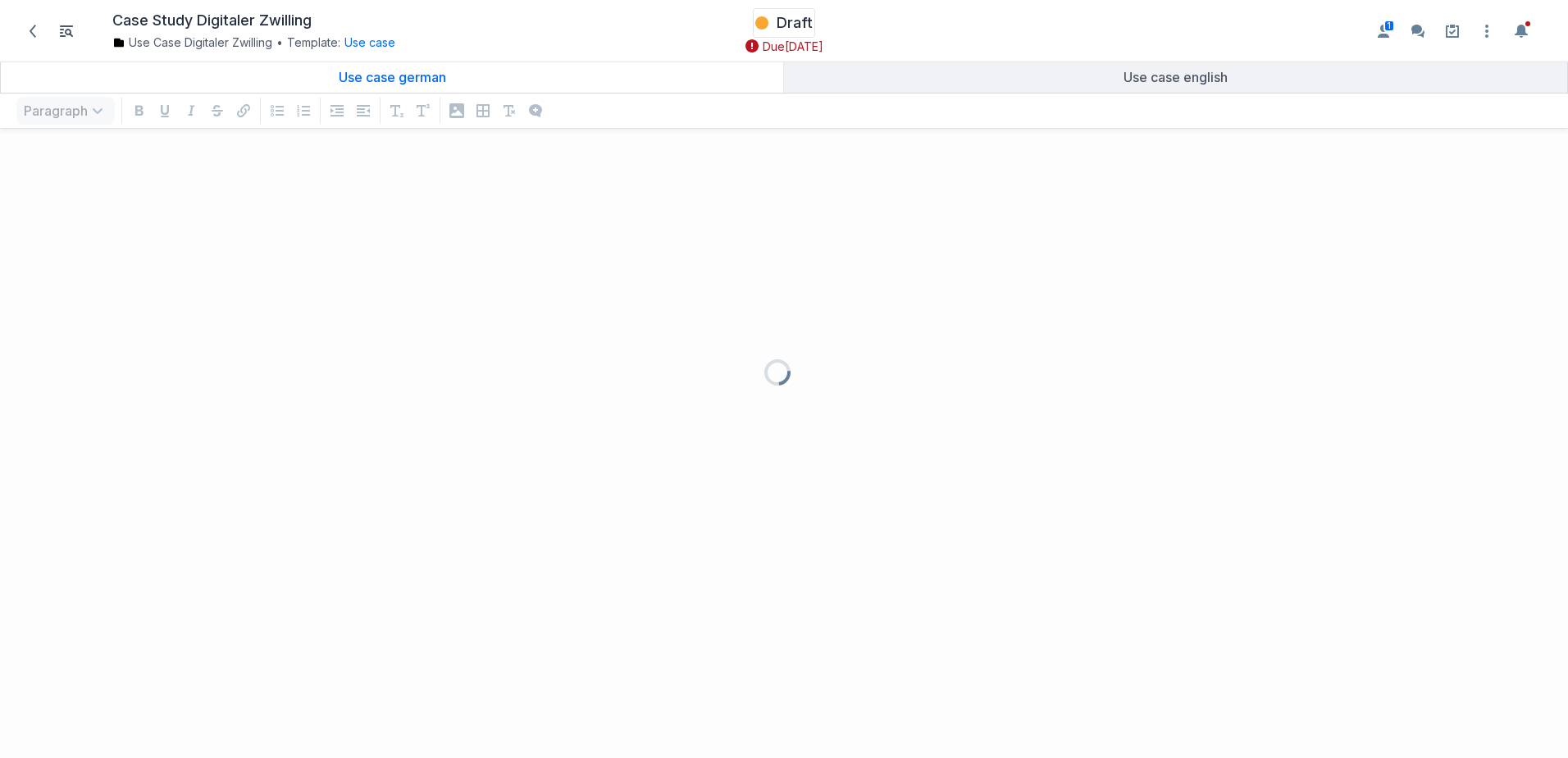
click at [787, 23] on span "Draft" at bounding box center [794, 22] width 36 height 19
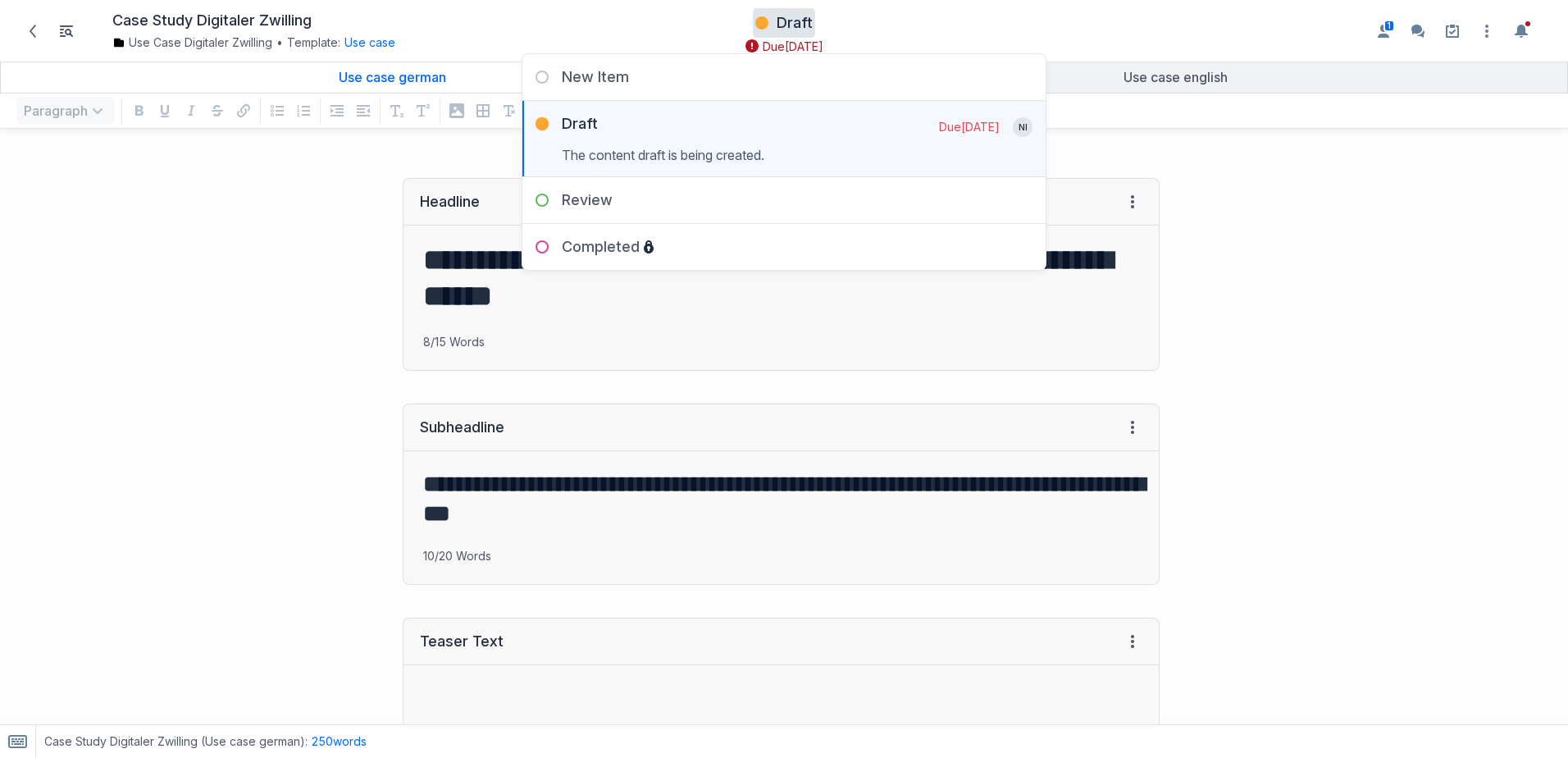
click at [287, 216] on div "**********" at bounding box center [587, 274] width 1159 height 226
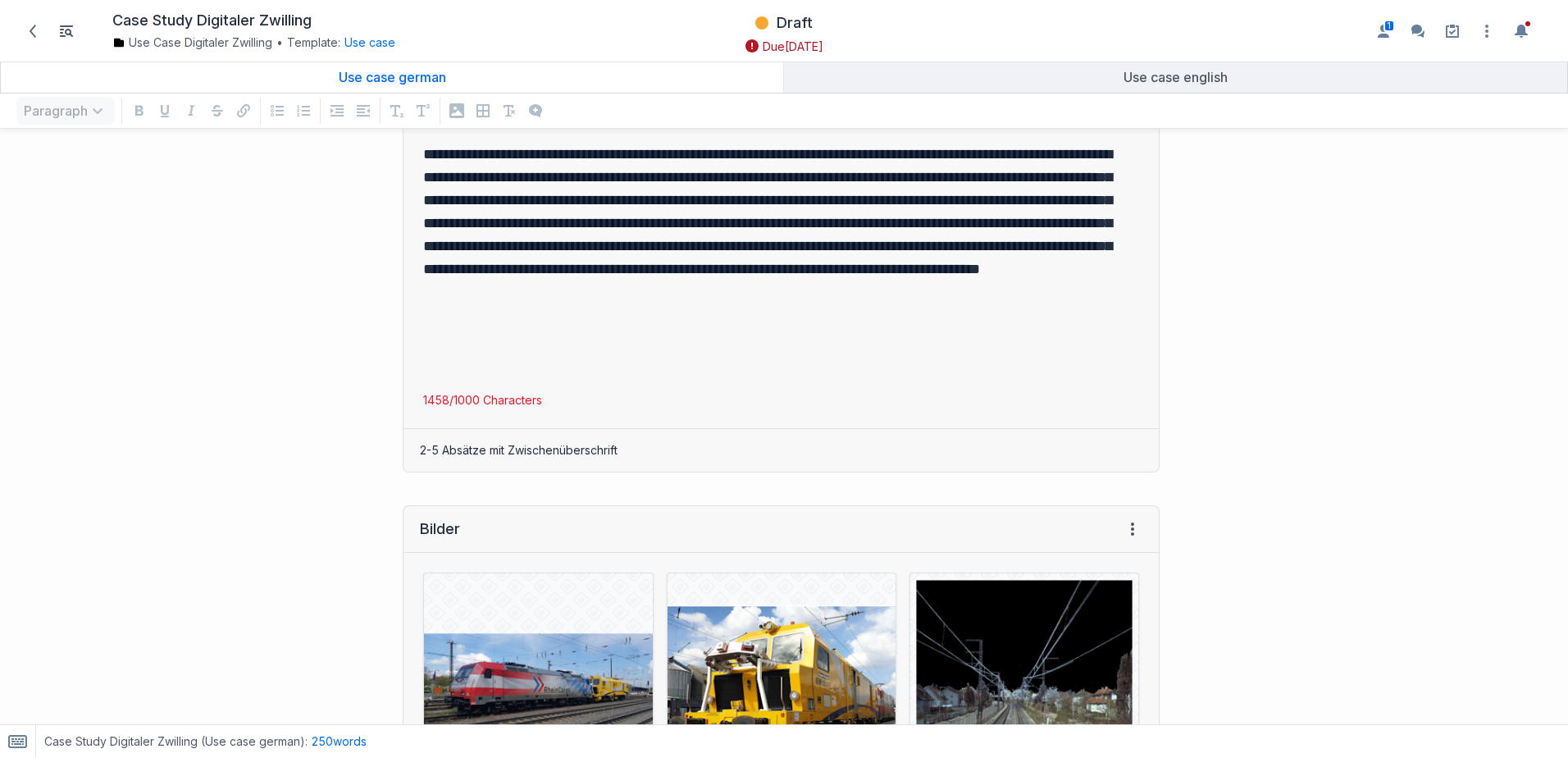
scroll to position [1149, 0]
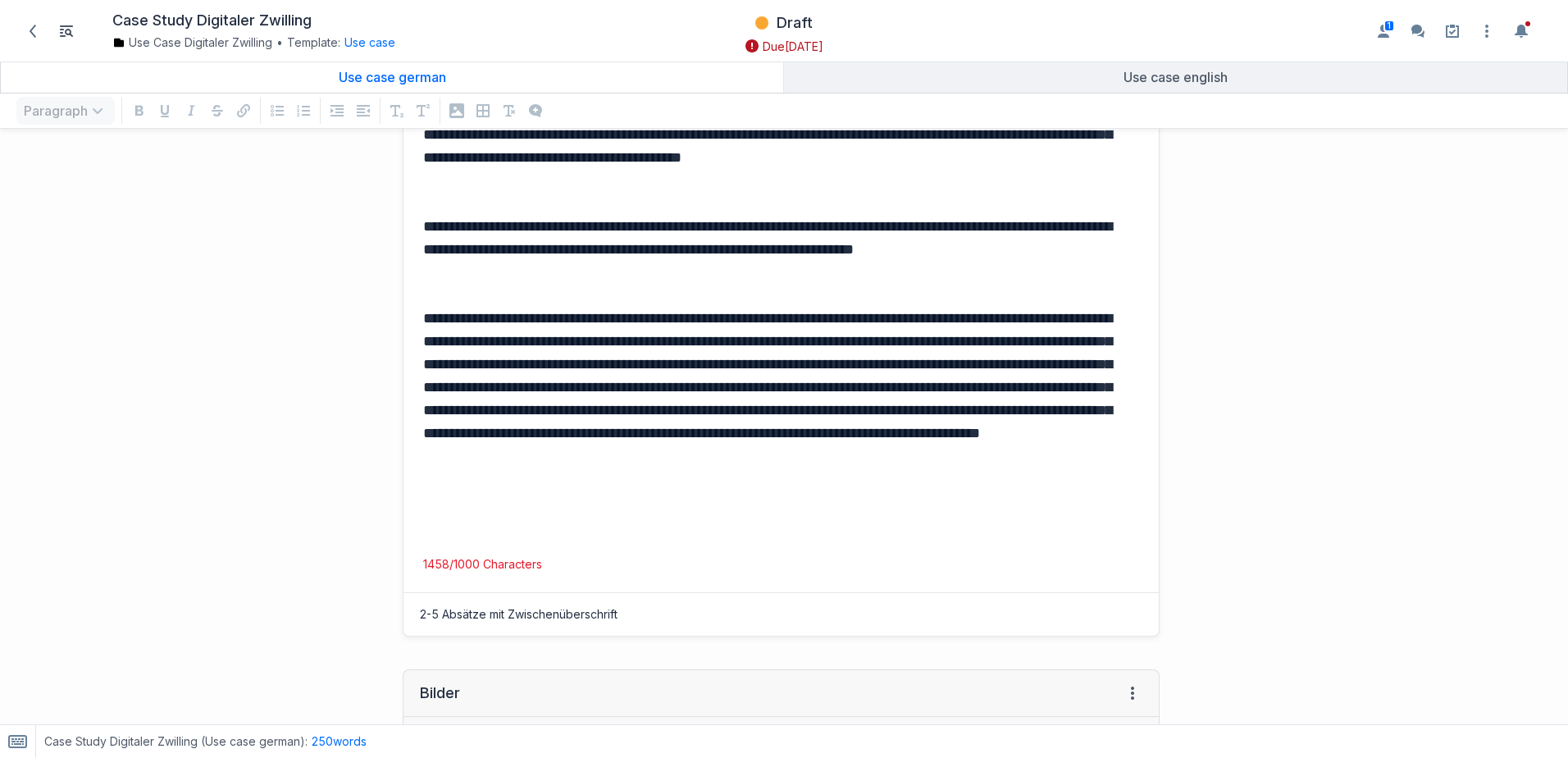
click at [743, 479] on p "**********" at bounding box center [777, 398] width 709 height 183
click at [135, 263] on div "**********" at bounding box center [587, 277] width 1159 height 752
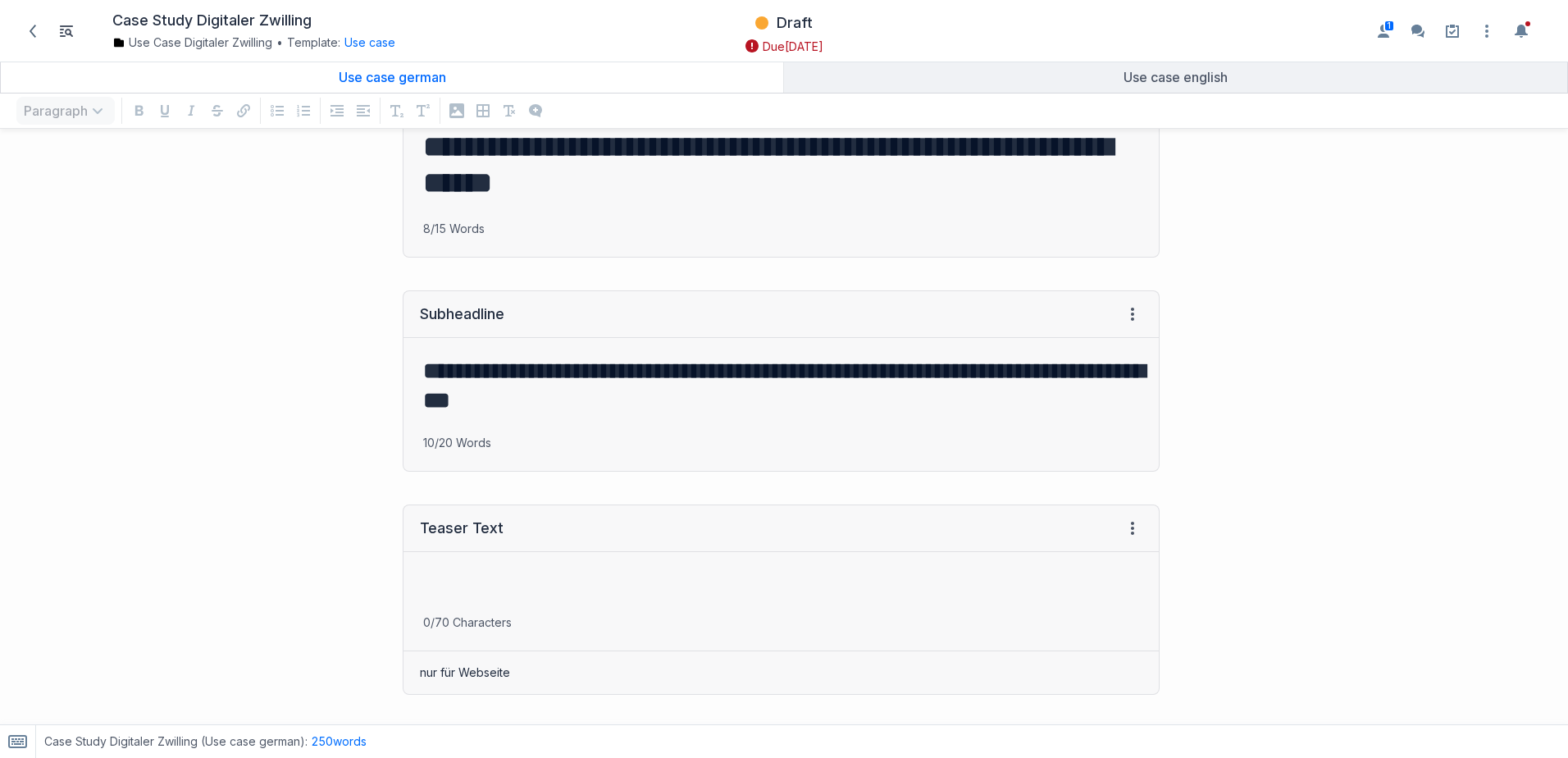
scroll to position [0, 0]
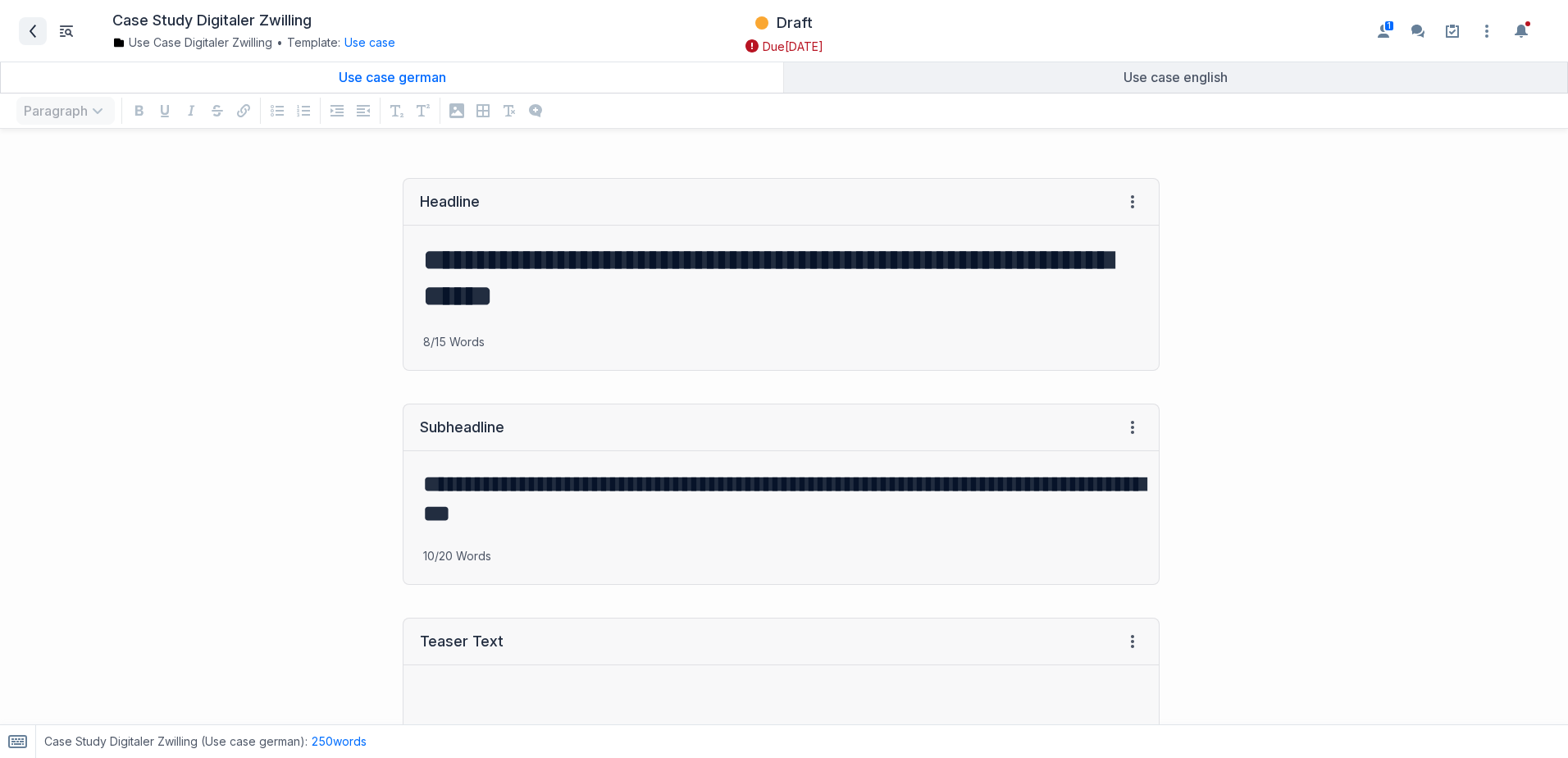
click at [31, 22] on span at bounding box center [32, 31] width 26 height 26
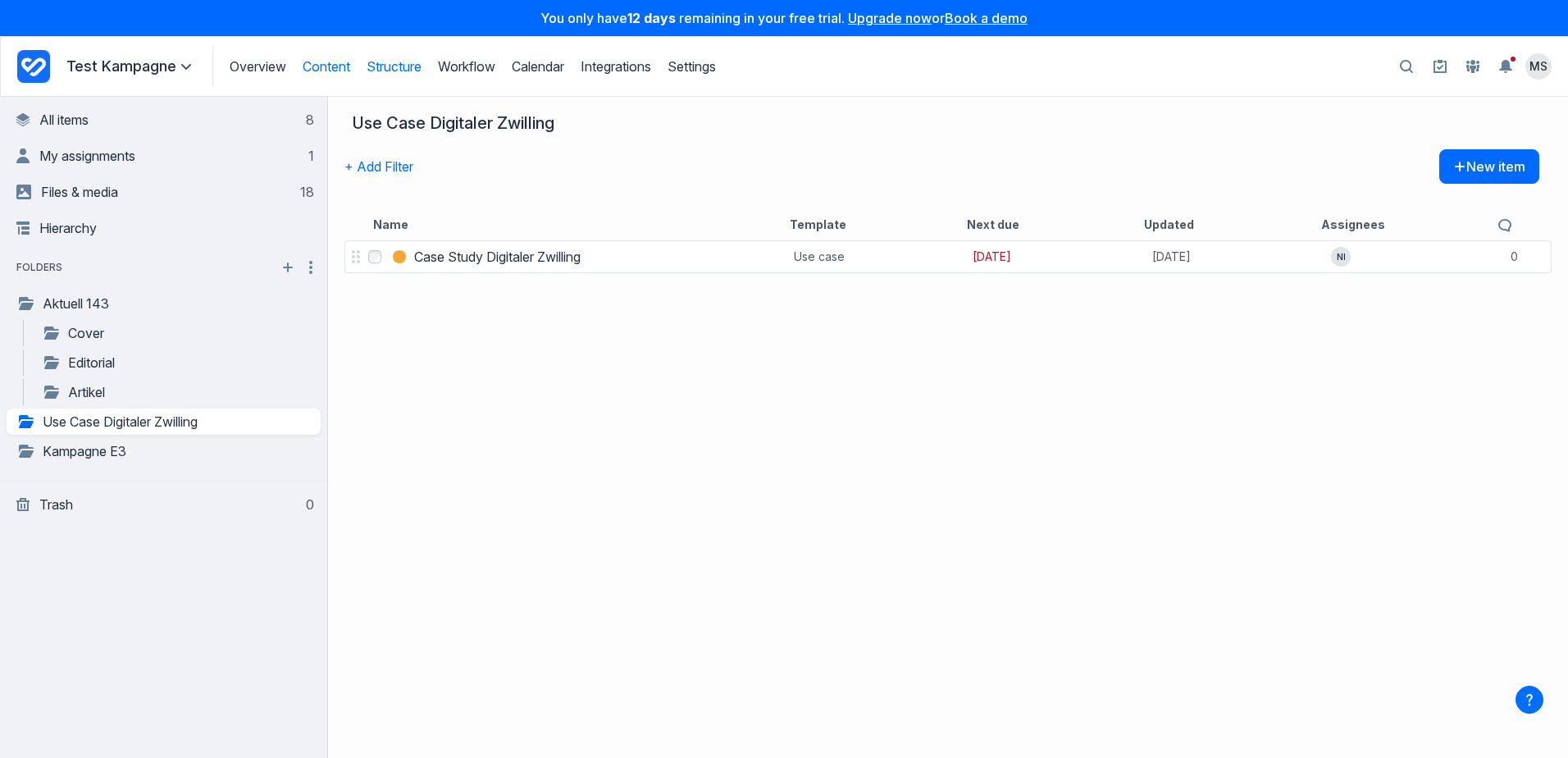
click at [397, 64] on link "Structure" at bounding box center [394, 66] width 55 height 17
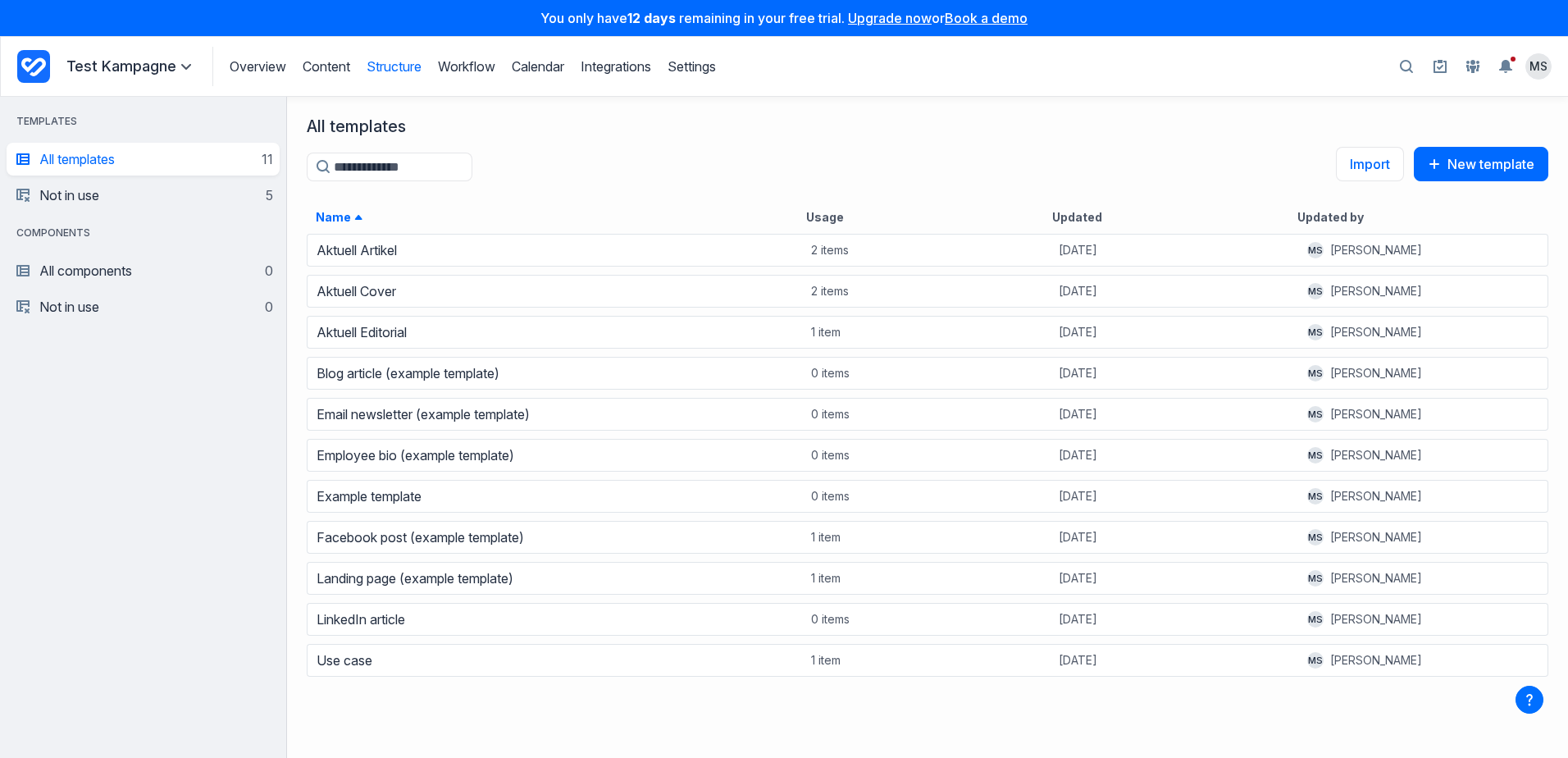
scroll to position [513, 1269]
click at [378, 252] on link "Aktuell Artikel" at bounding box center [356, 251] width 80 height 17
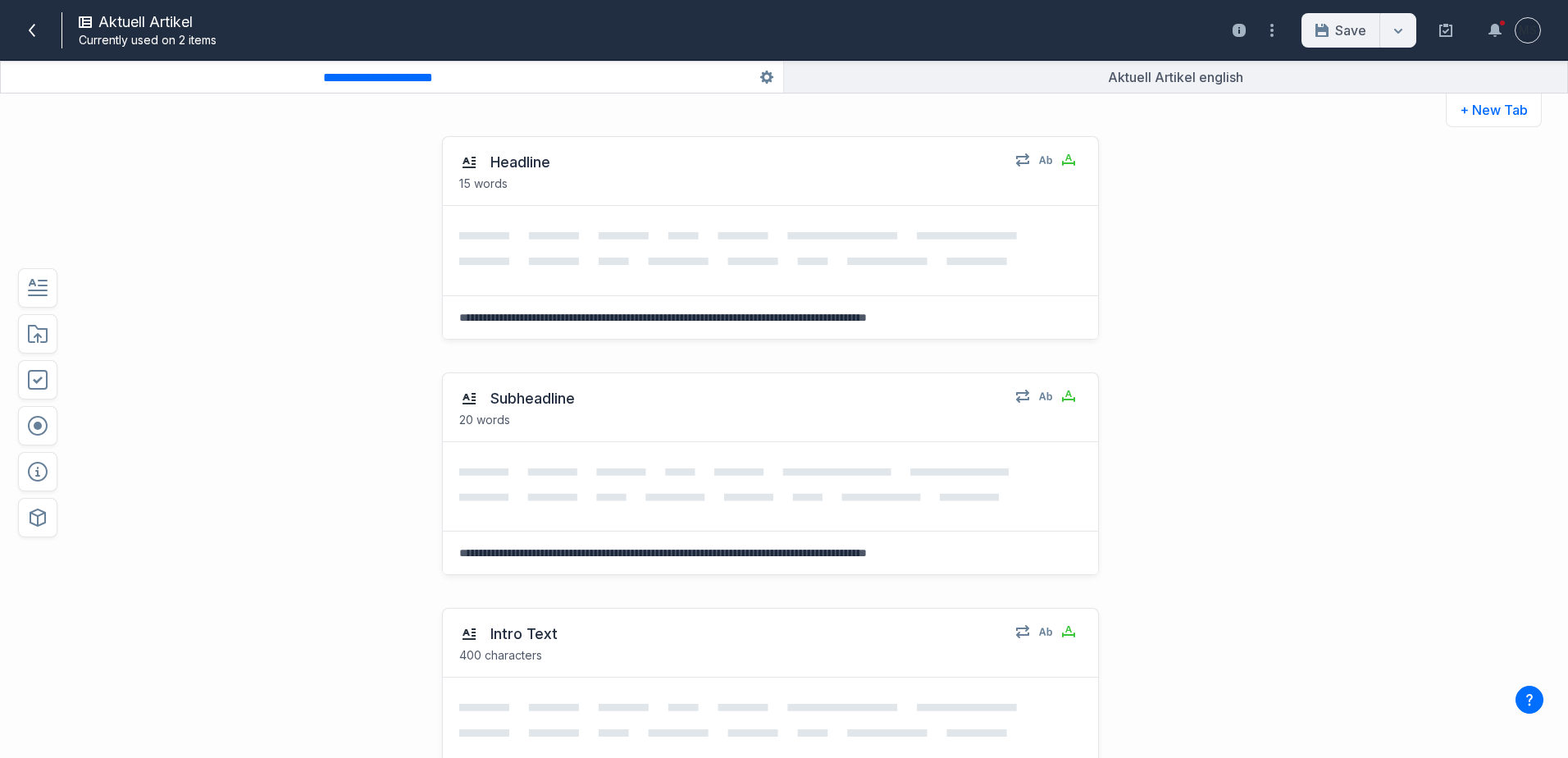
click at [541, 348] on div "Headline 15 words Select field: Headline Are you sure you want to delete this f…" at bounding box center [770, 238] width 673 height 236
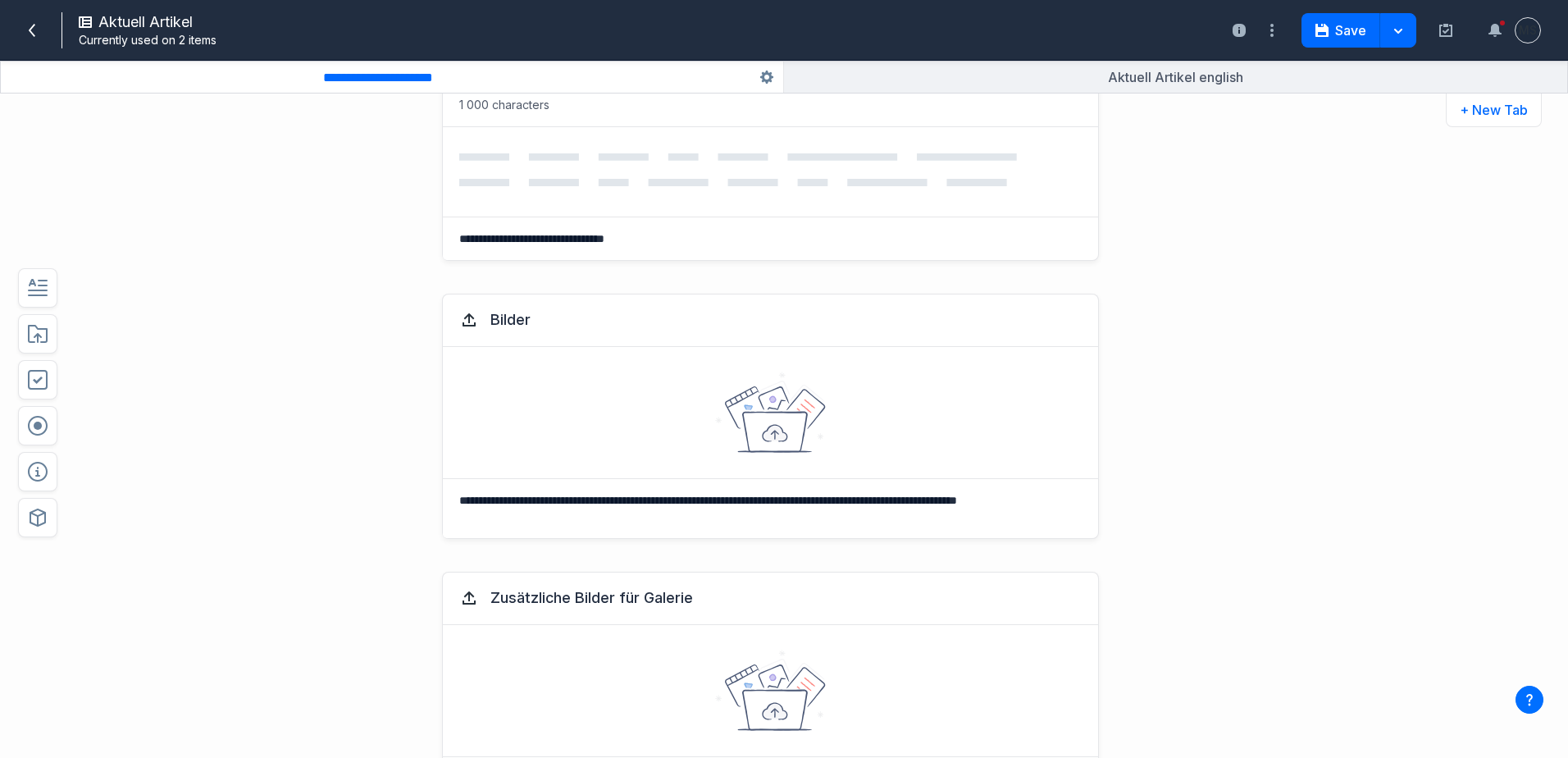
scroll to position [762, 0]
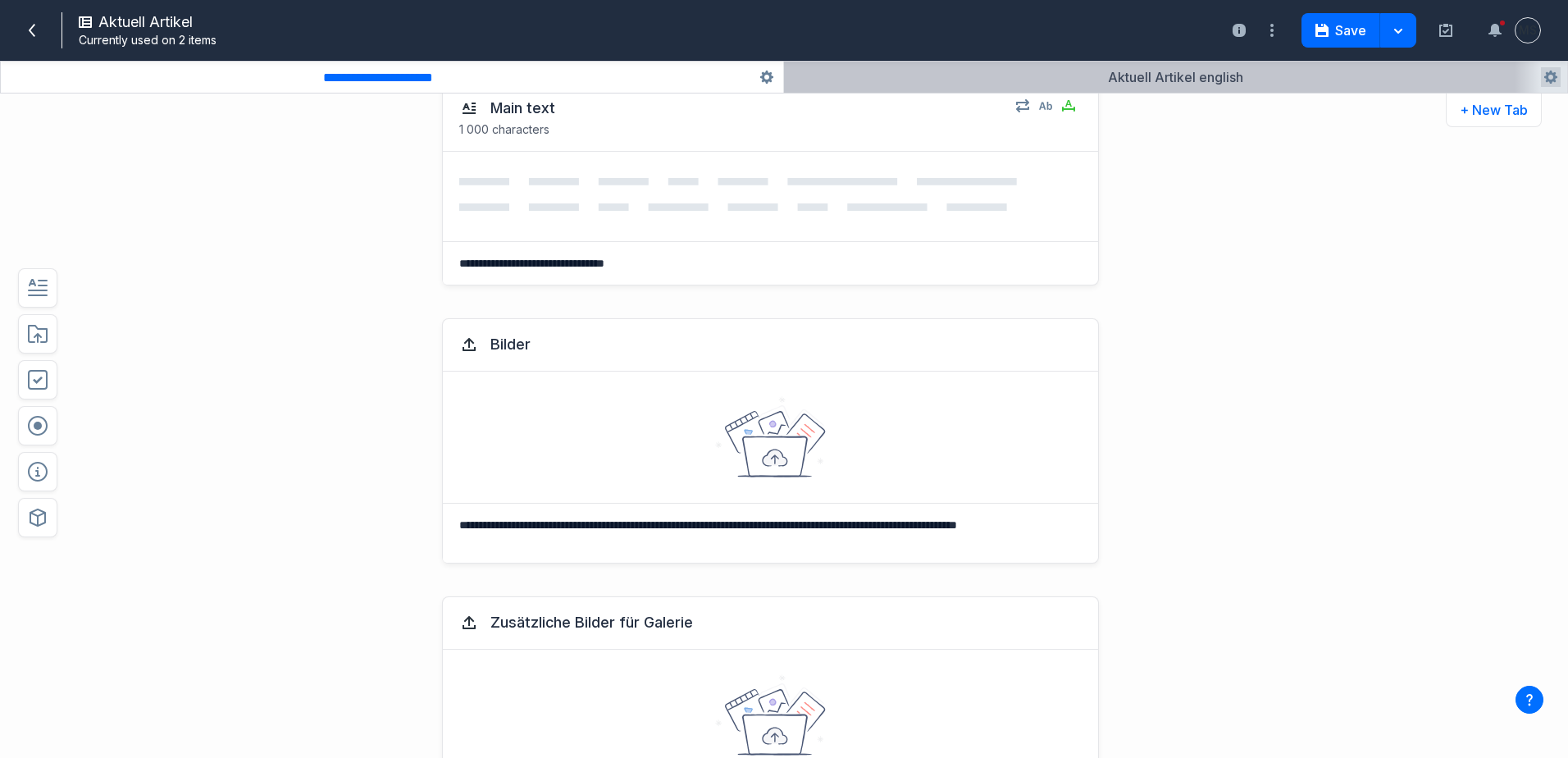
click at [1126, 75] on button "button" at bounding box center [1175, 77] width 783 height 31
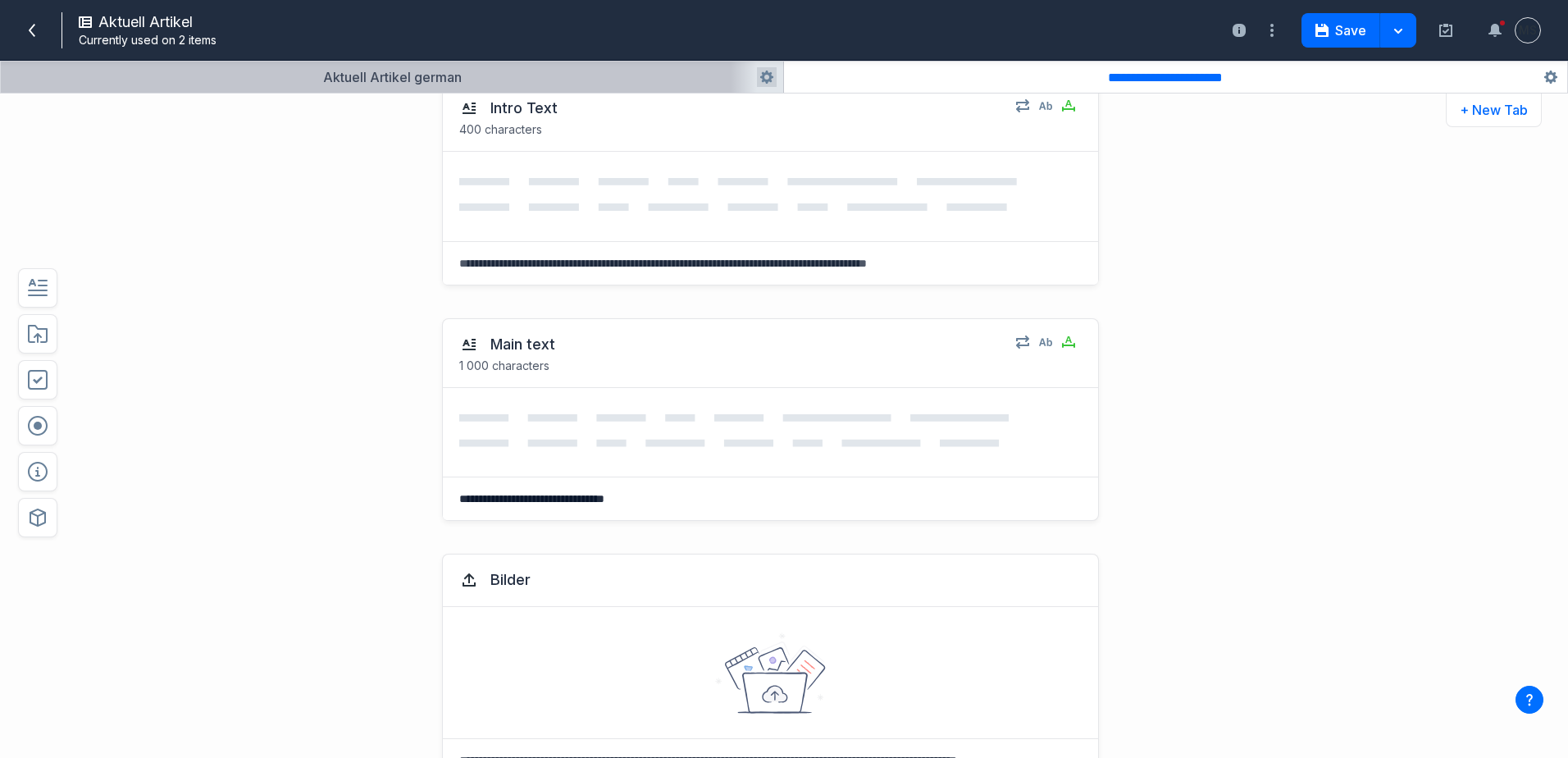
click at [647, 76] on button "button" at bounding box center [391, 77] width 782 height 31
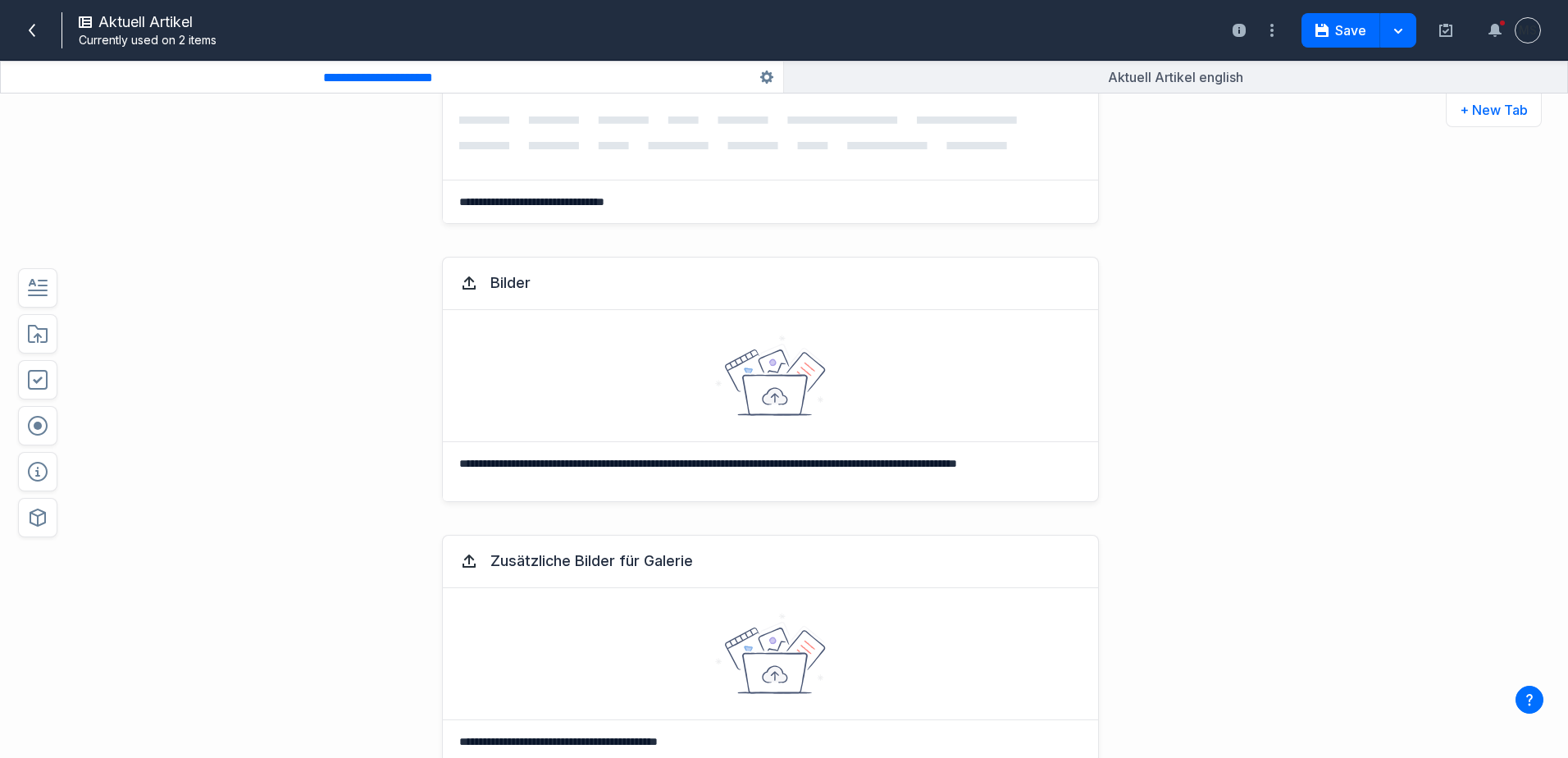
scroll to position [1008, 0]
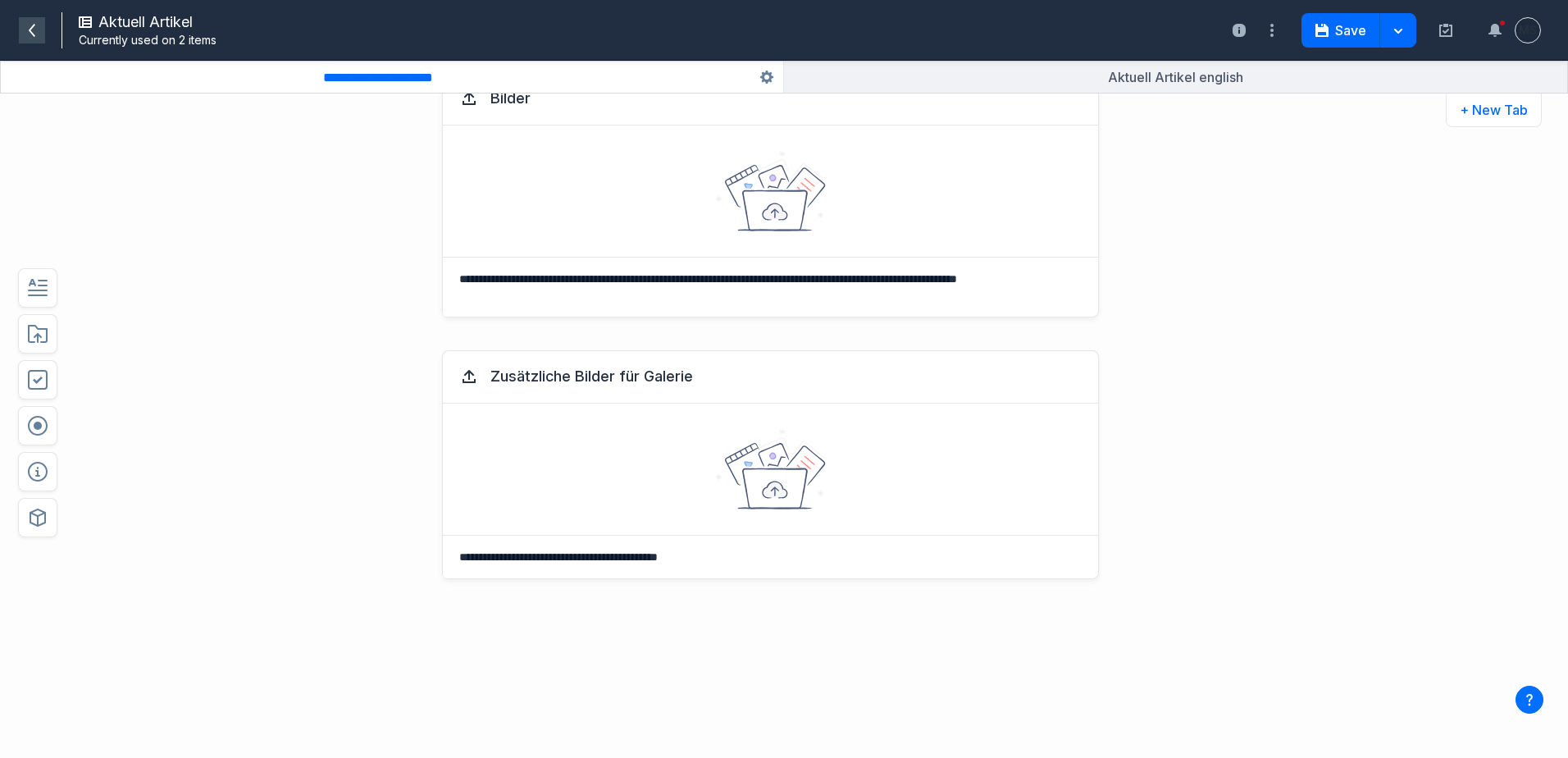
click at [35, 29] on icon at bounding box center [32, 30] width 13 height 13
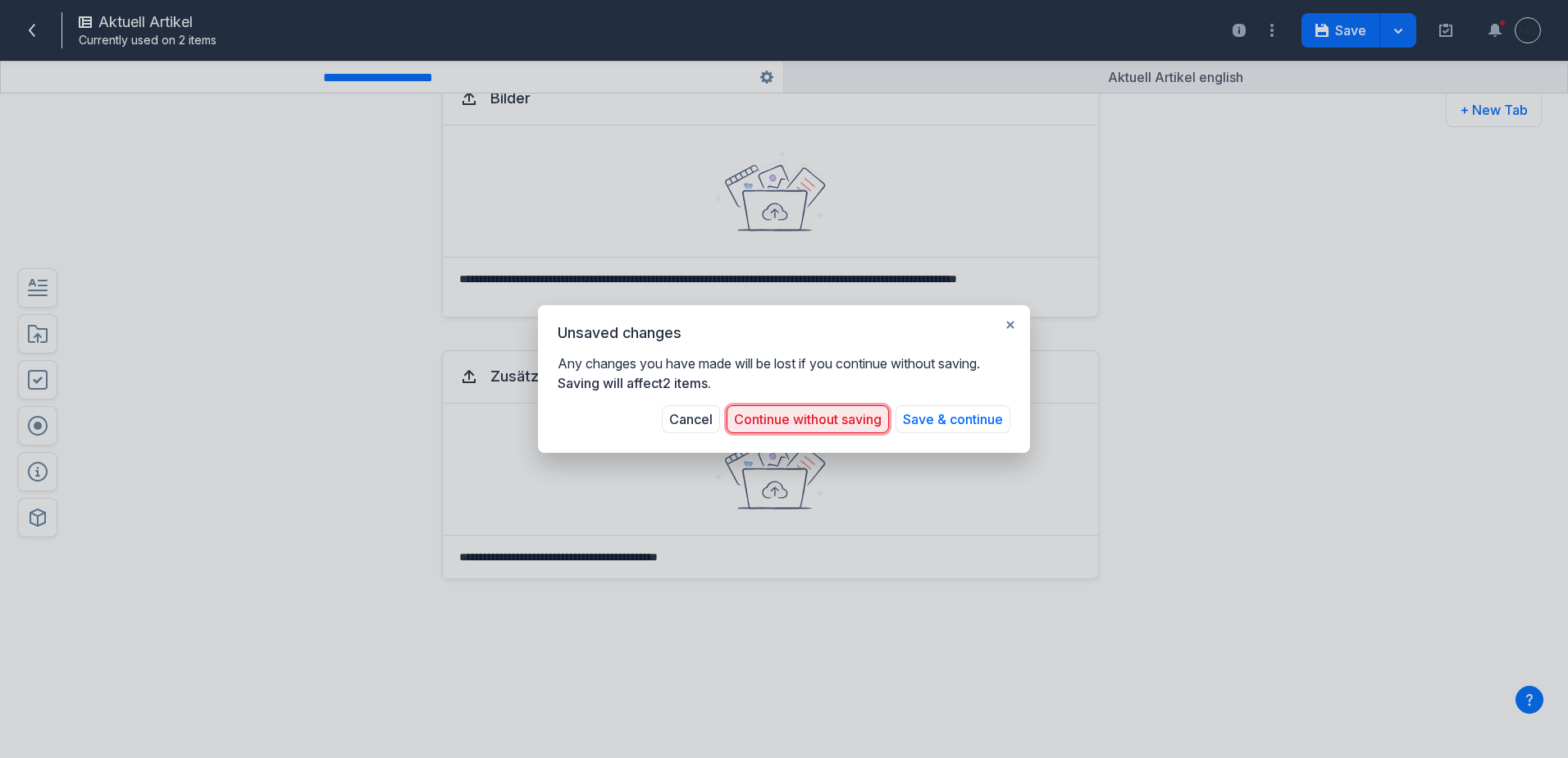
click at [814, 428] on button "Continue without saving" at bounding box center [807, 419] width 162 height 28
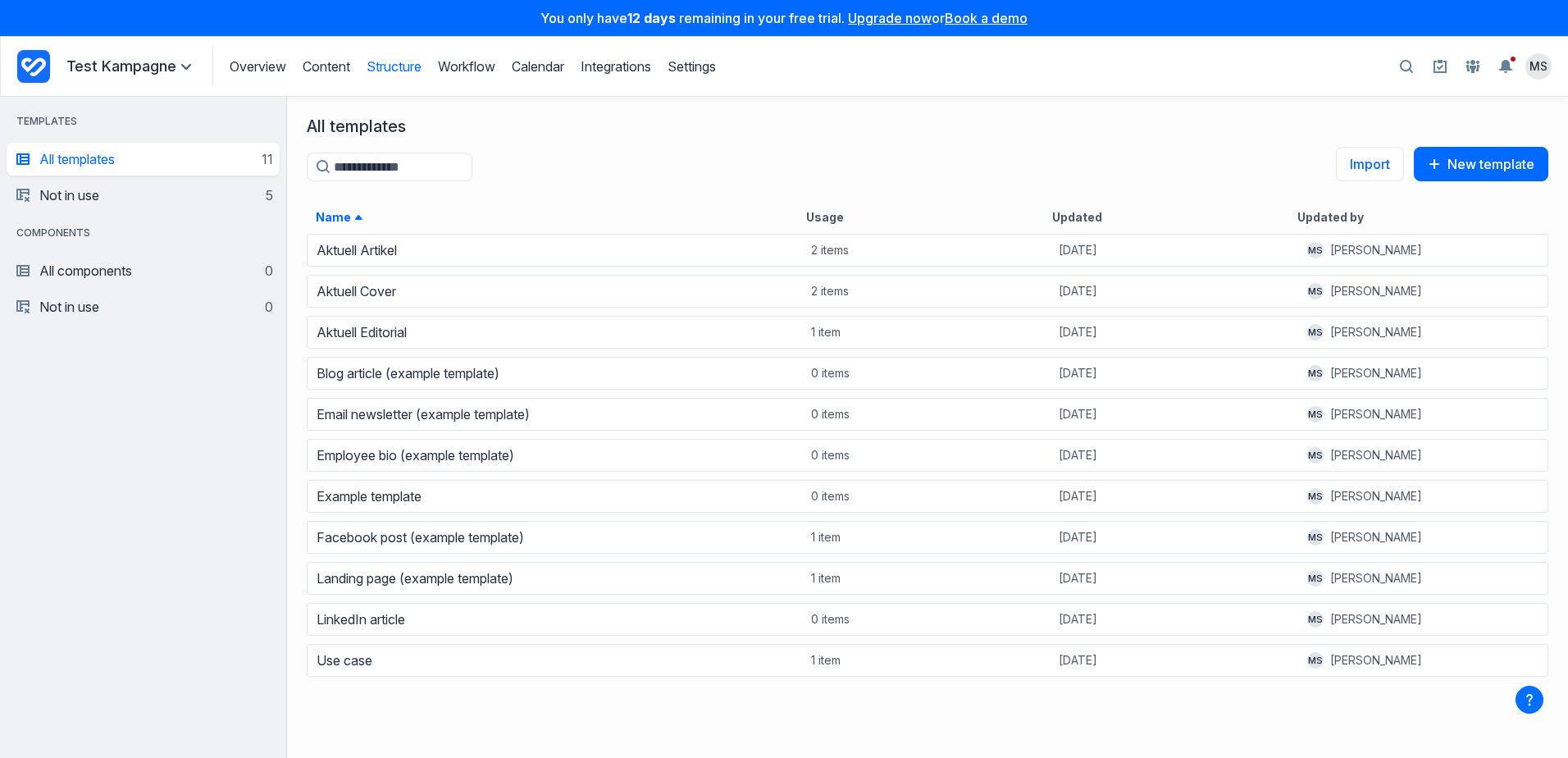
scroll to position [513, 1269]
click at [335, 72] on link "Content" at bounding box center [327, 66] width 48 height 17
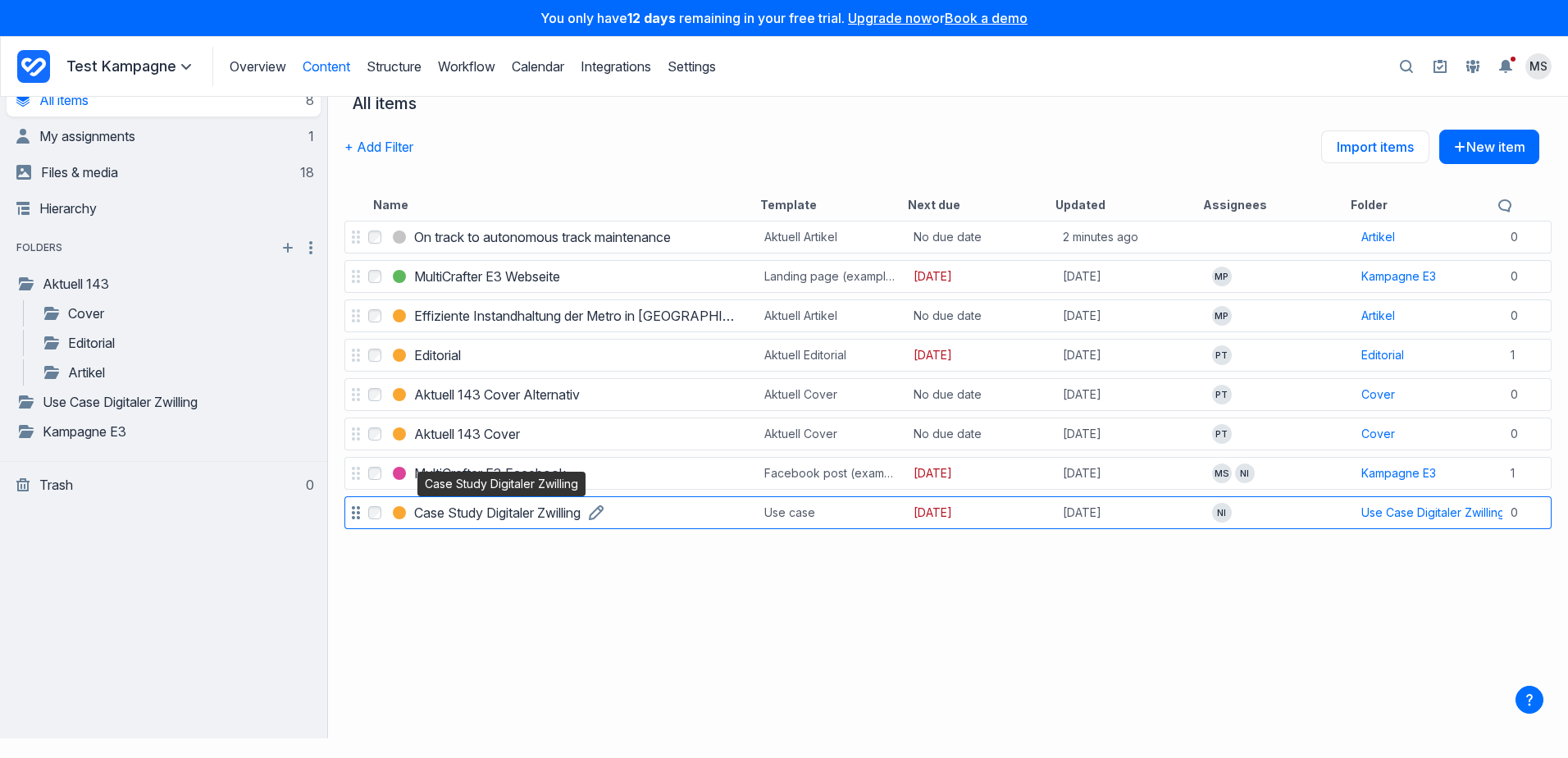
scroll to position [25, 0]
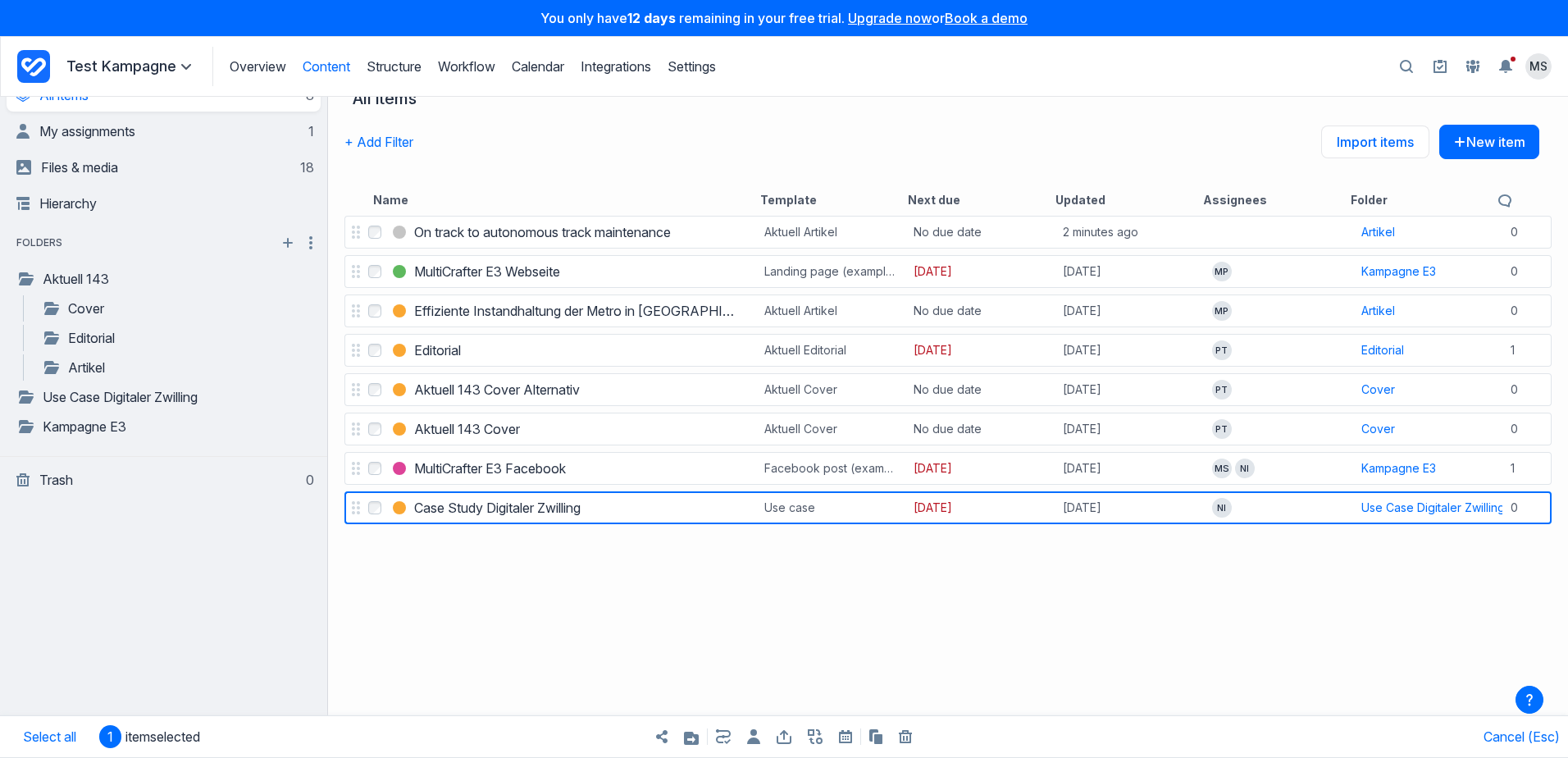
click at [693, 739] on icon at bounding box center [691, 738] width 15 height 13
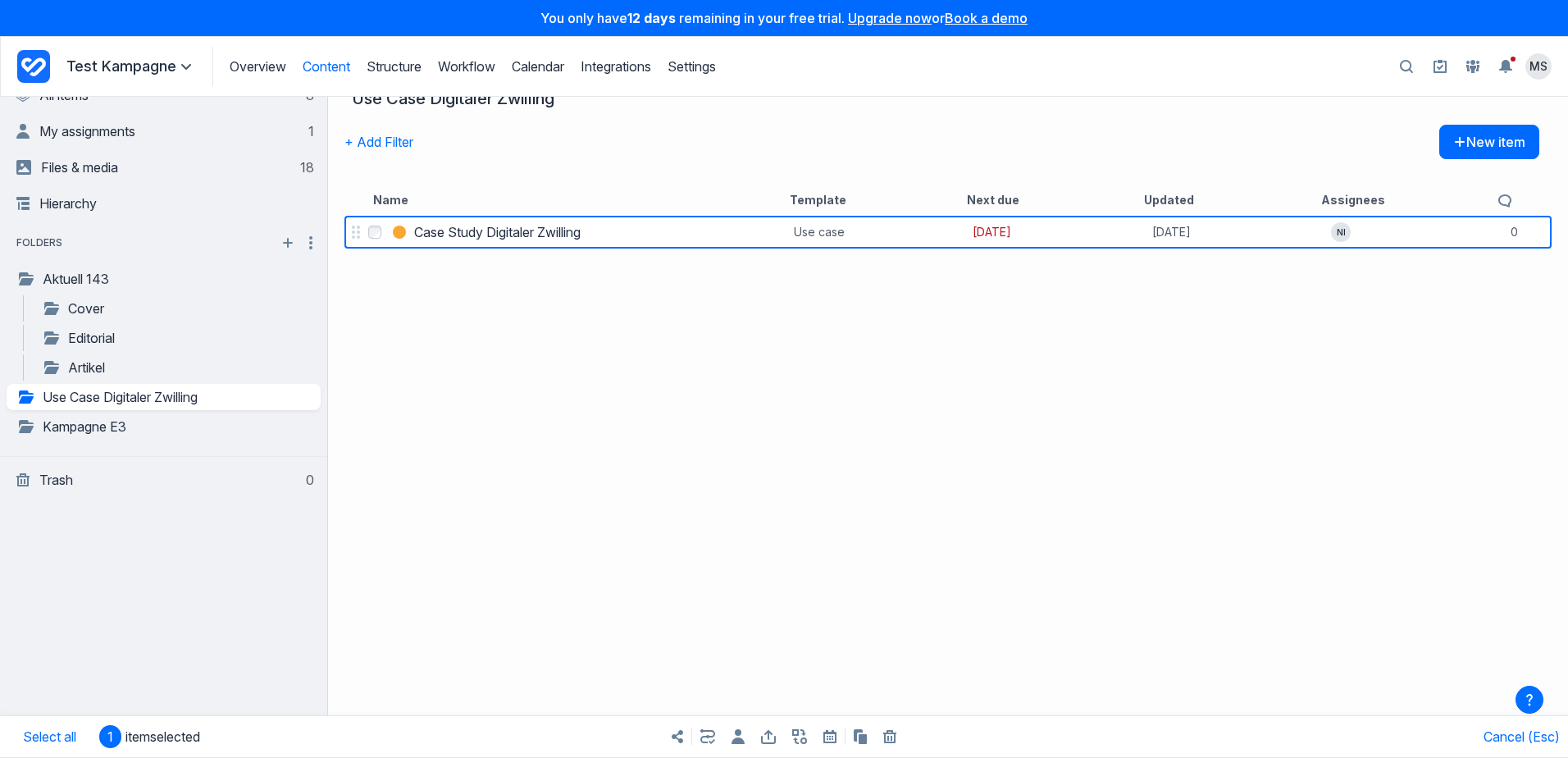
click at [796, 736] on icon "button" at bounding box center [799, 737] width 15 height 15
click at [892, 662] on button "Select a template..." at bounding box center [914, 660] width 220 height 36
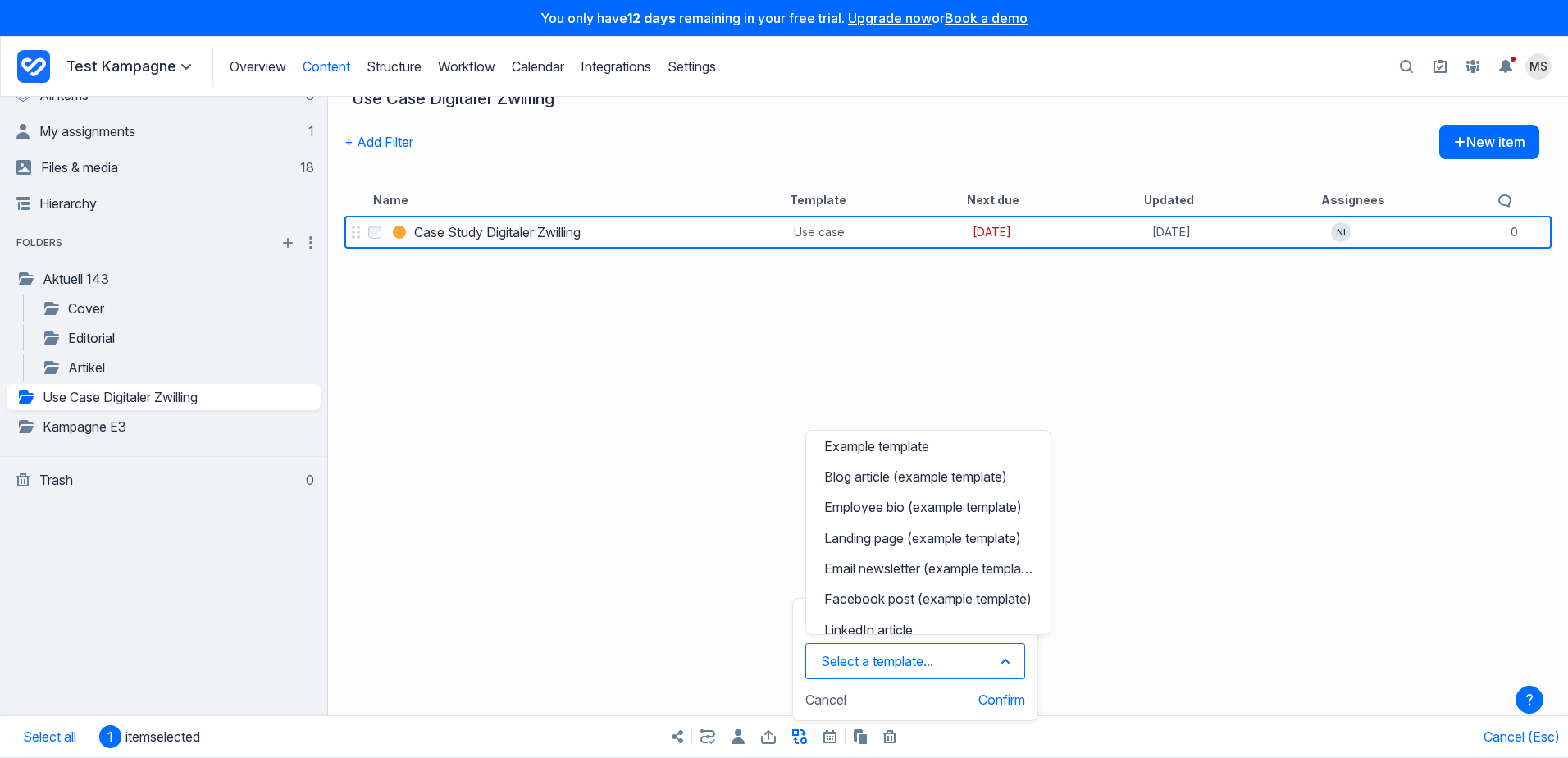
click at [681, 575] on div "Select Case Study Digitaler Zwilling Case Study Digitaler Zwilling Use case 2 w…" at bounding box center [947, 472] width 1239 height 520
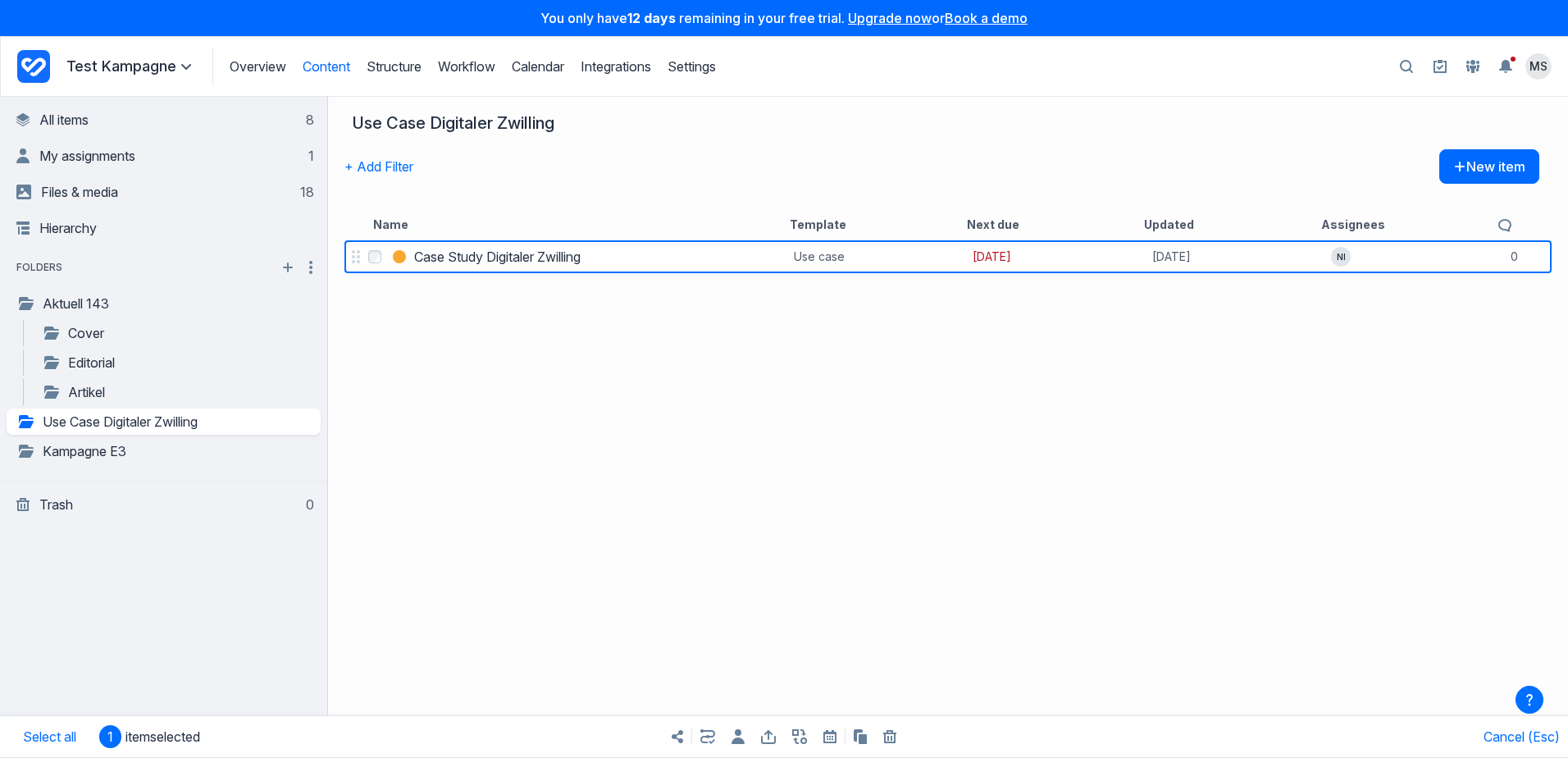
click at [481, 411] on div "Select Case Study Digitaler Zwilling Case Study Digitaler Zwilling Use case 2 w…" at bounding box center [947, 496] width 1239 height 520
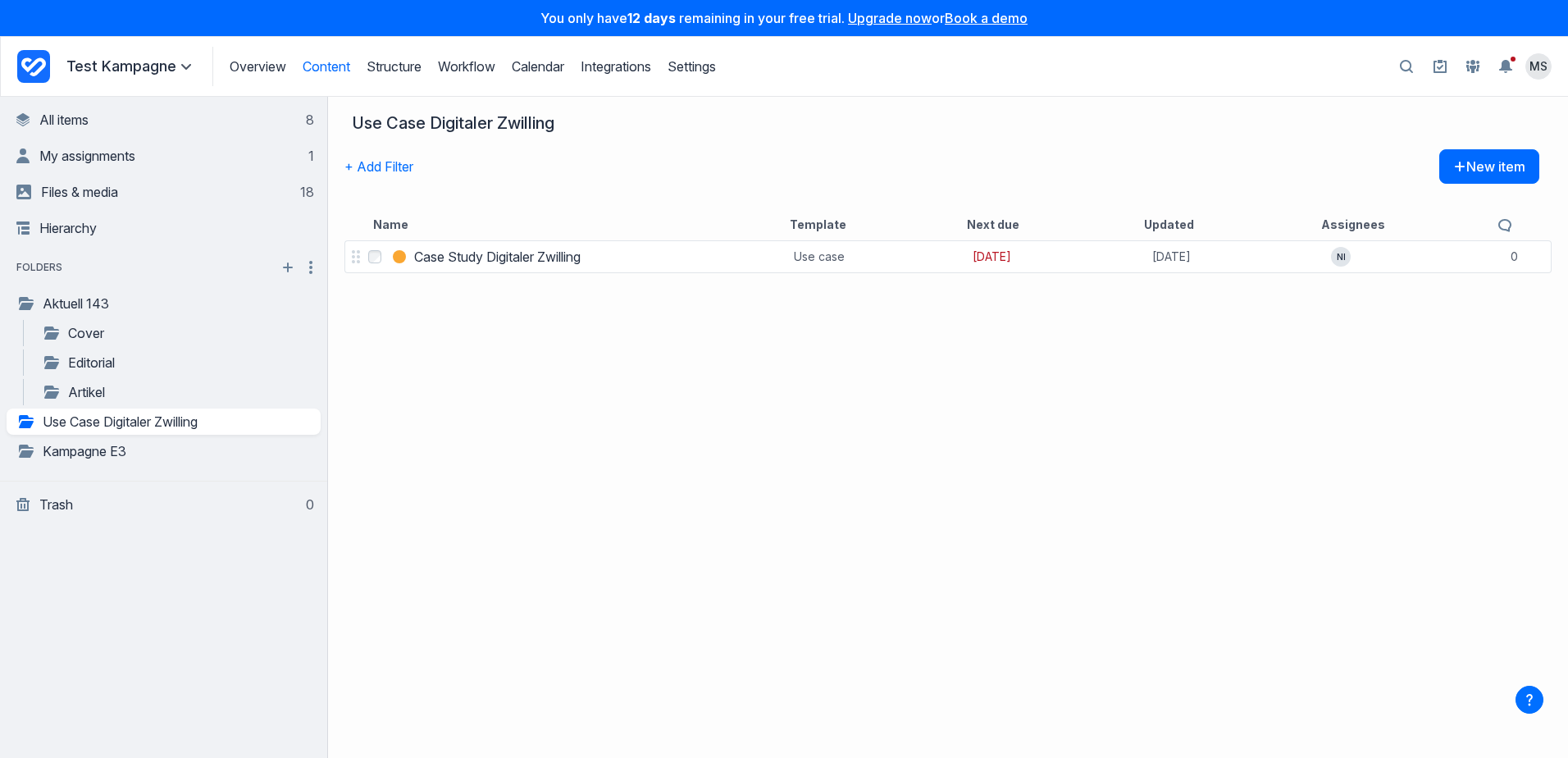
click at [448, 336] on div "Select Case Study Digitaler Zwilling Case Study Digitaler Zwilling Use case 2 w…" at bounding box center [947, 496] width 1239 height 520
click at [452, 61] on link "Workflow" at bounding box center [467, 66] width 57 height 17
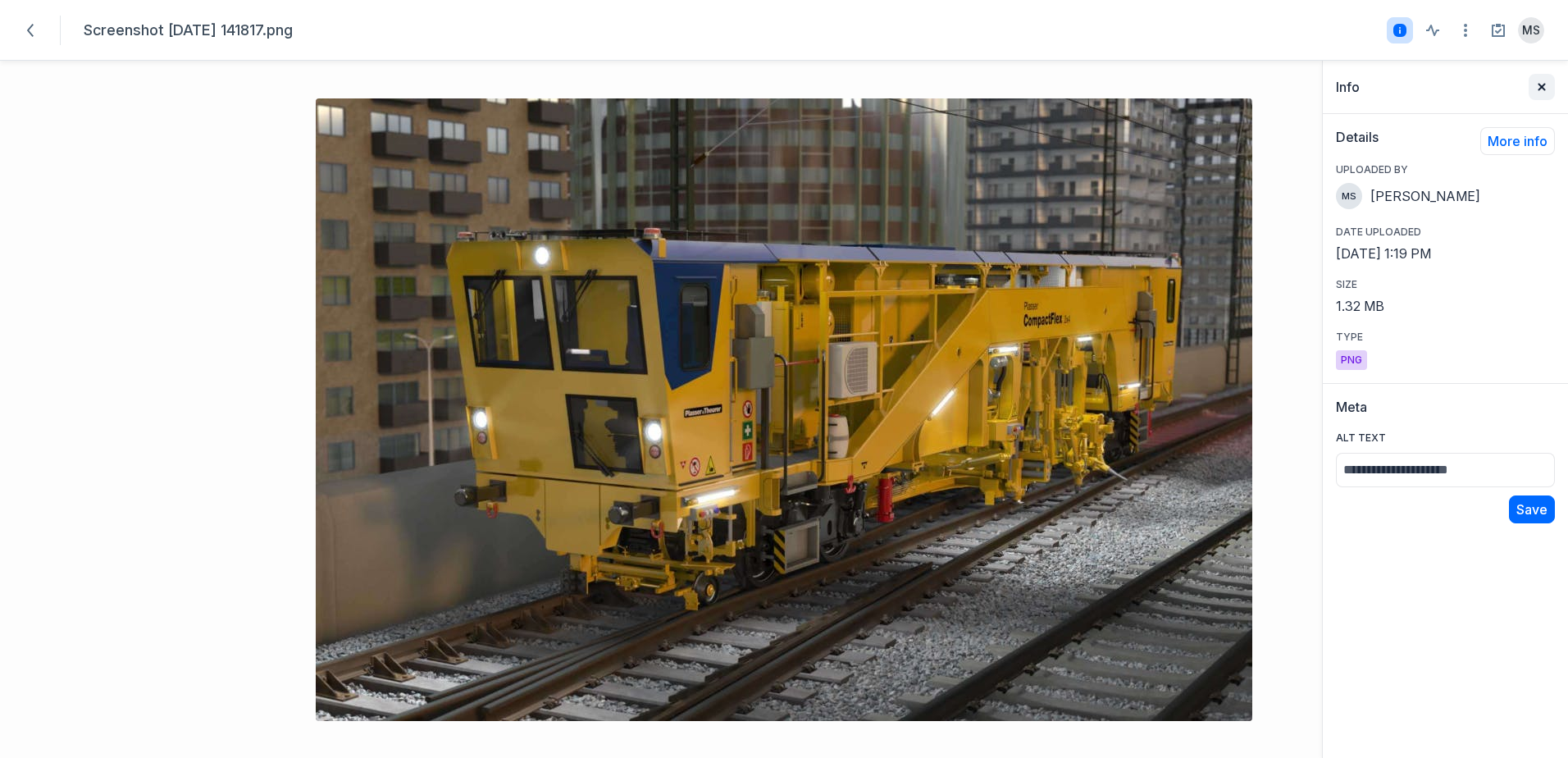
click at [1539, 87] on icon "Close sidebar" at bounding box center [1541, 87] width 8 height 8
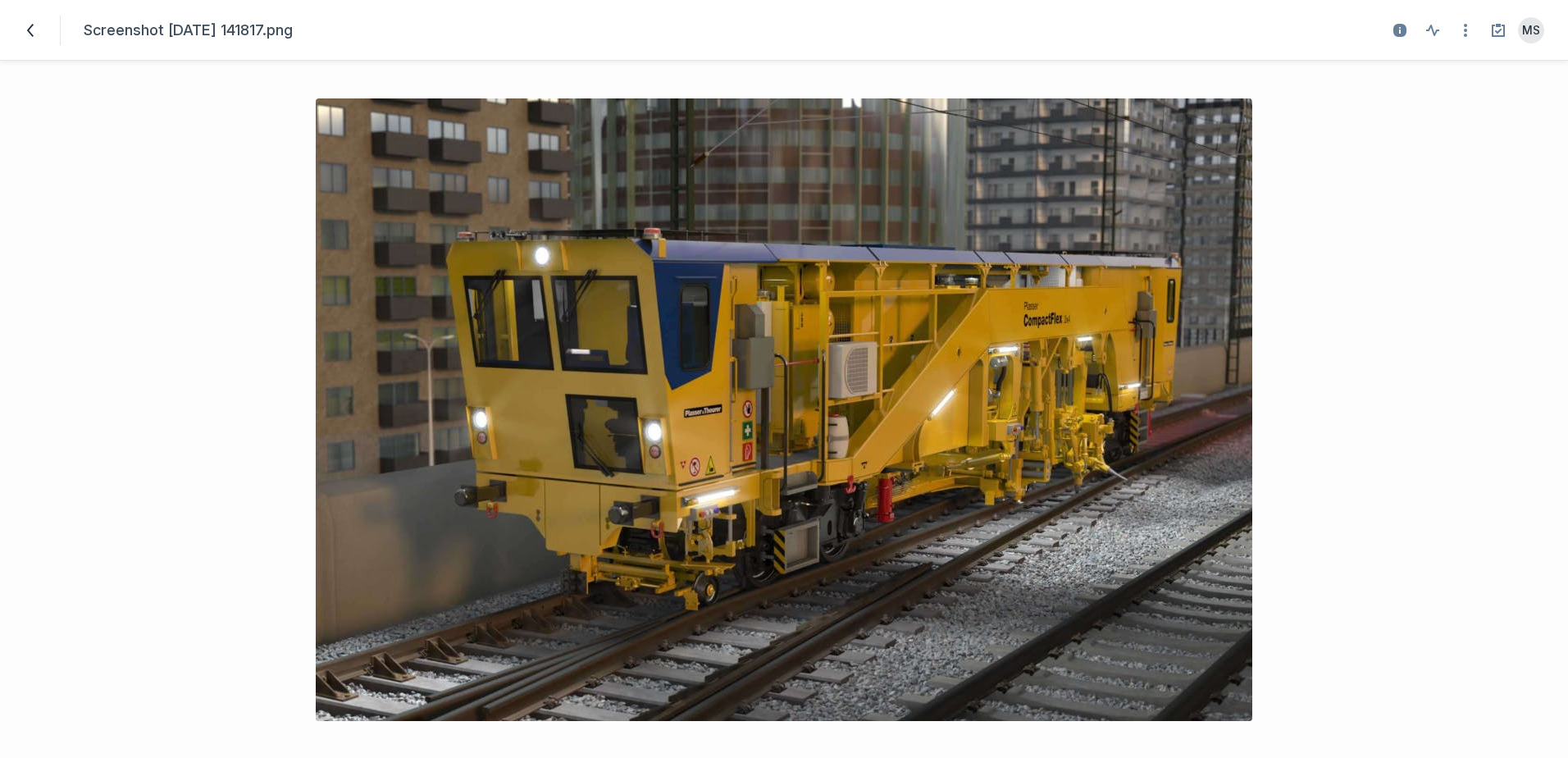
click at [29, 27] on icon at bounding box center [30, 30] width 13 height 13
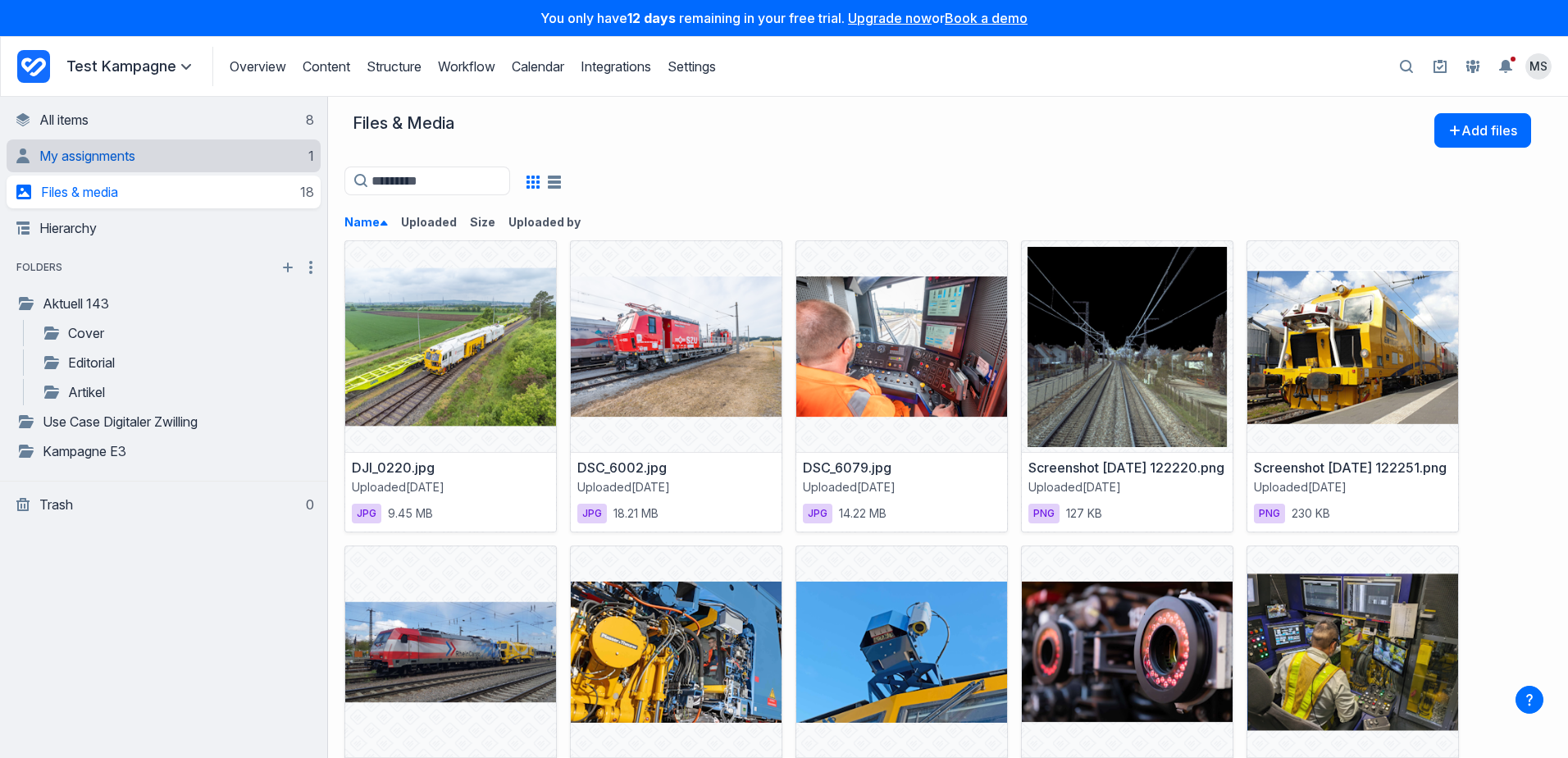
click at [236, 164] on link "My assignments 1" at bounding box center [165, 156] width 297 height 33
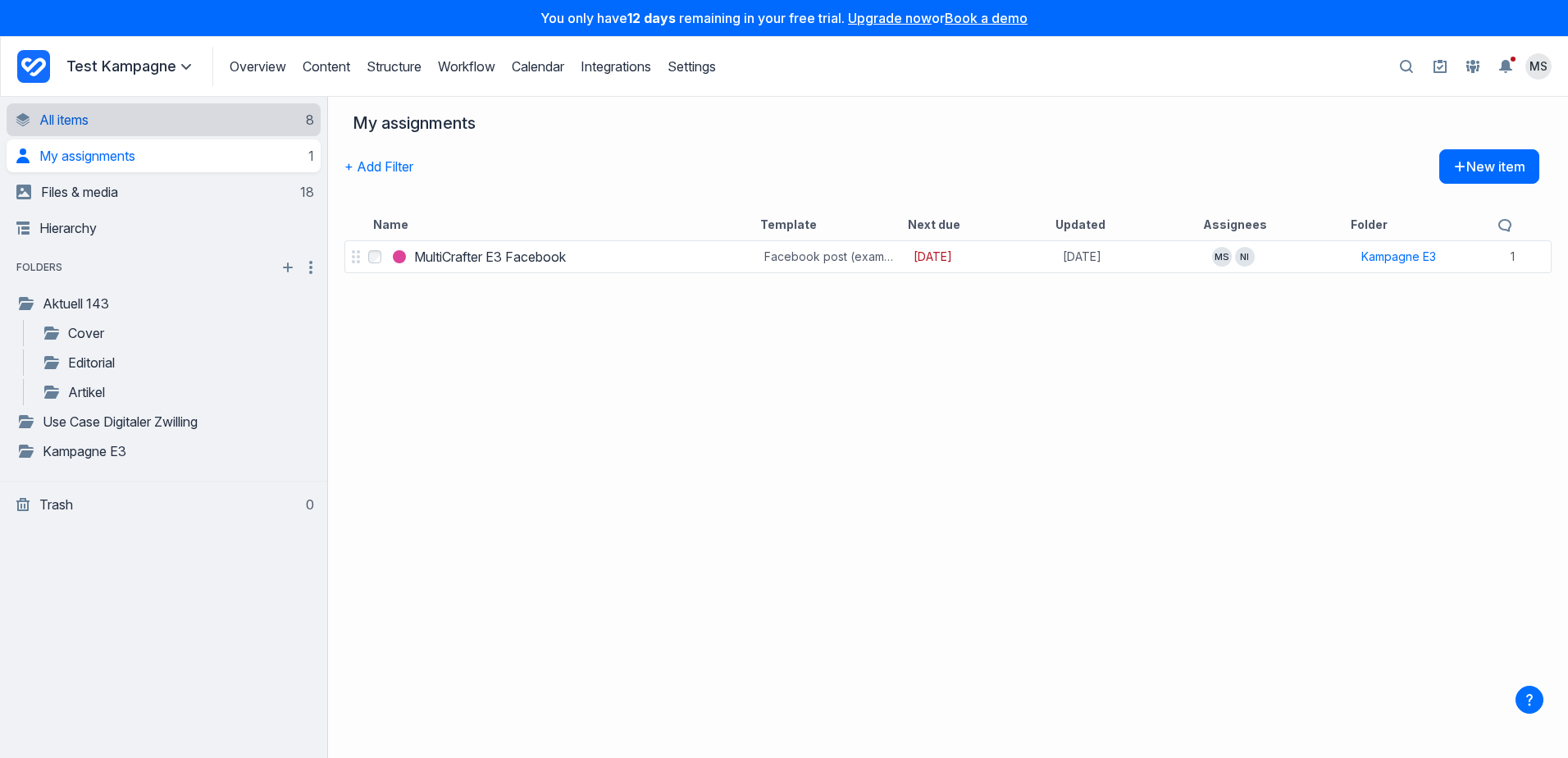
click at [238, 131] on link "All items 8" at bounding box center [165, 120] width 297 height 33
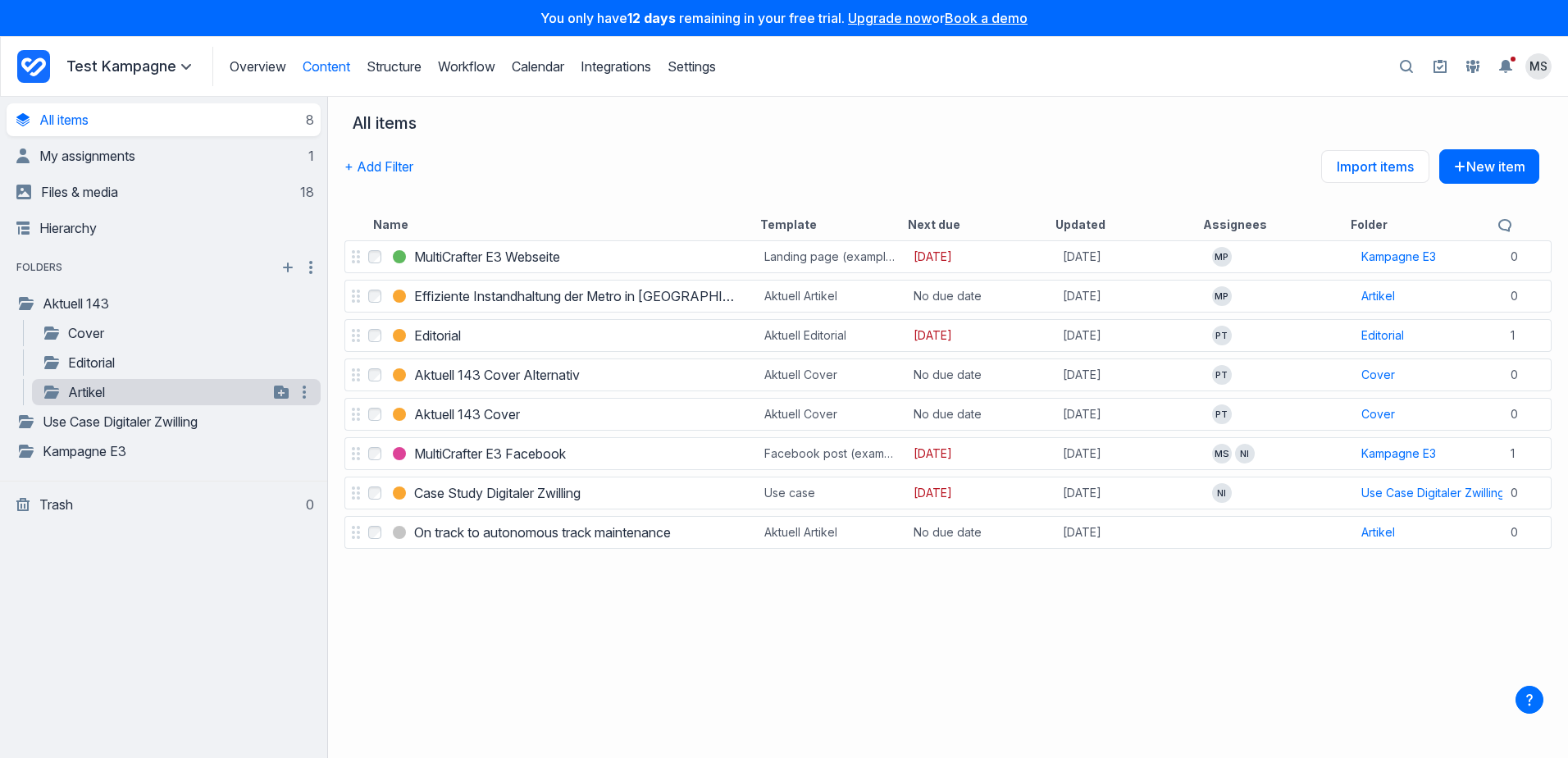
click at [196, 391] on link "Artikel" at bounding box center [155, 391] width 226 height 19
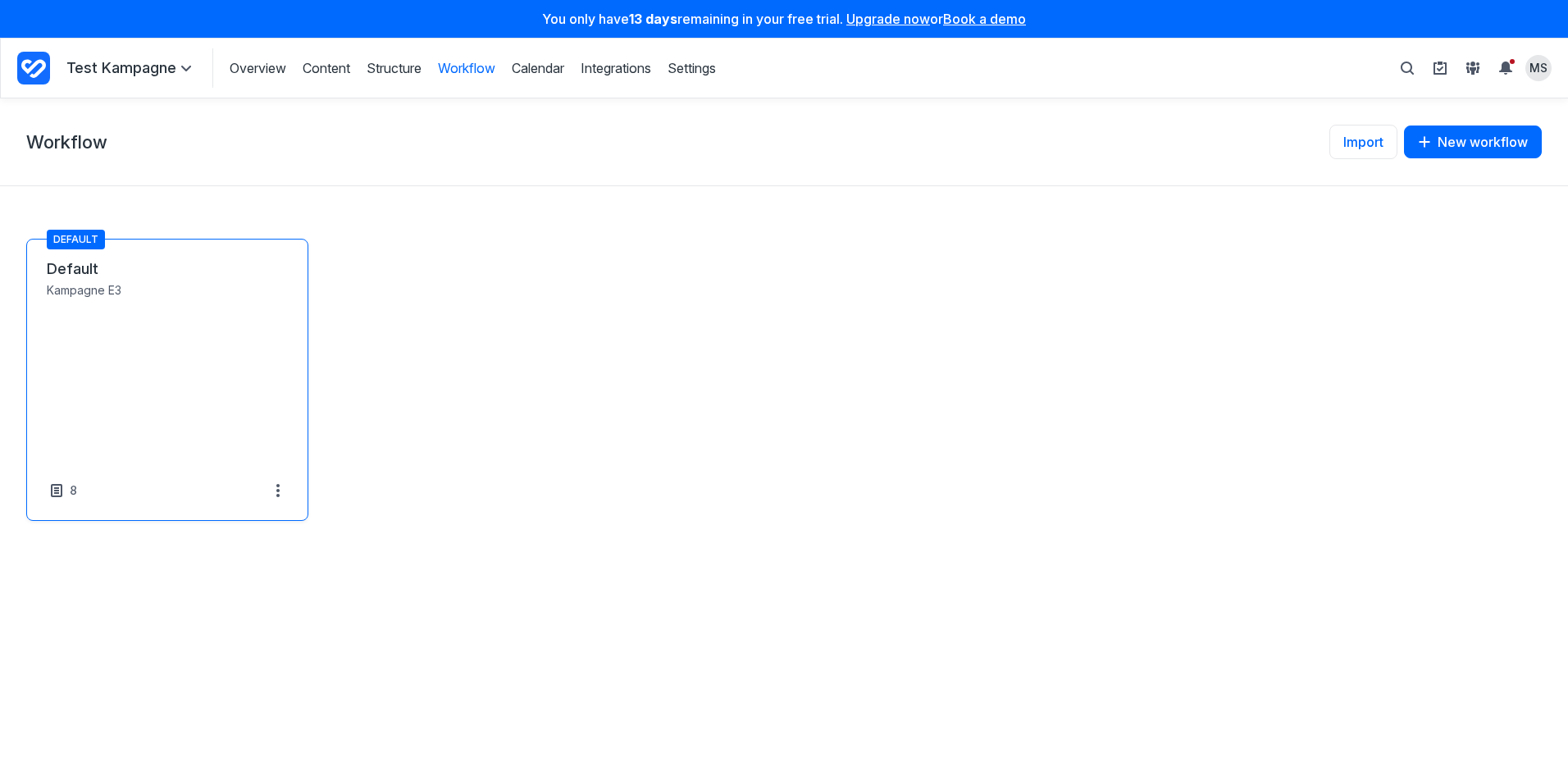
click at [121, 279] on link "Default" at bounding box center [168, 268] width 241 height 19
select select "*****"
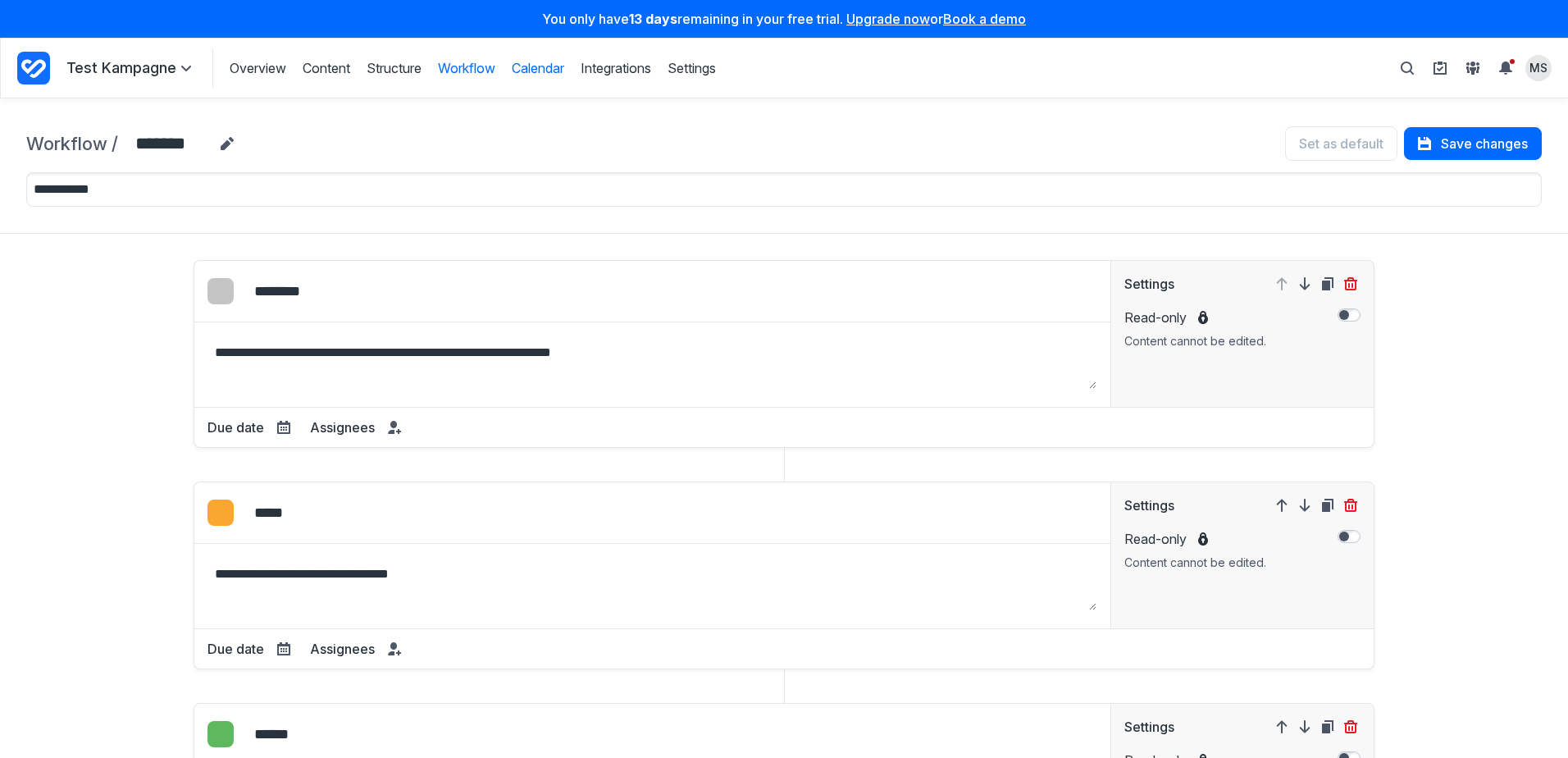
click at [528, 69] on link "Calendar" at bounding box center [538, 68] width 52 height 18
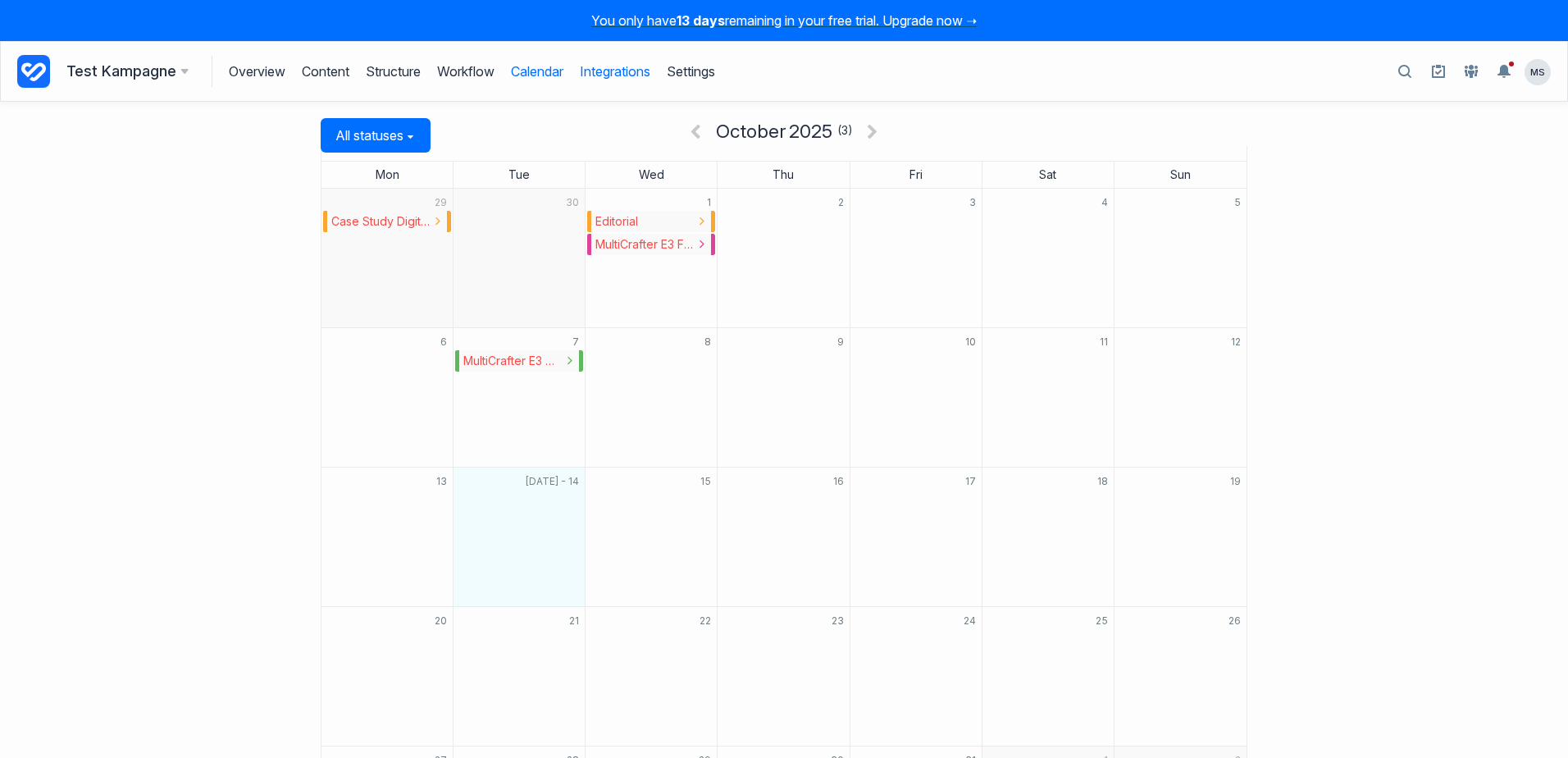
click at [631, 74] on link "Integrations" at bounding box center [615, 72] width 71 height 31
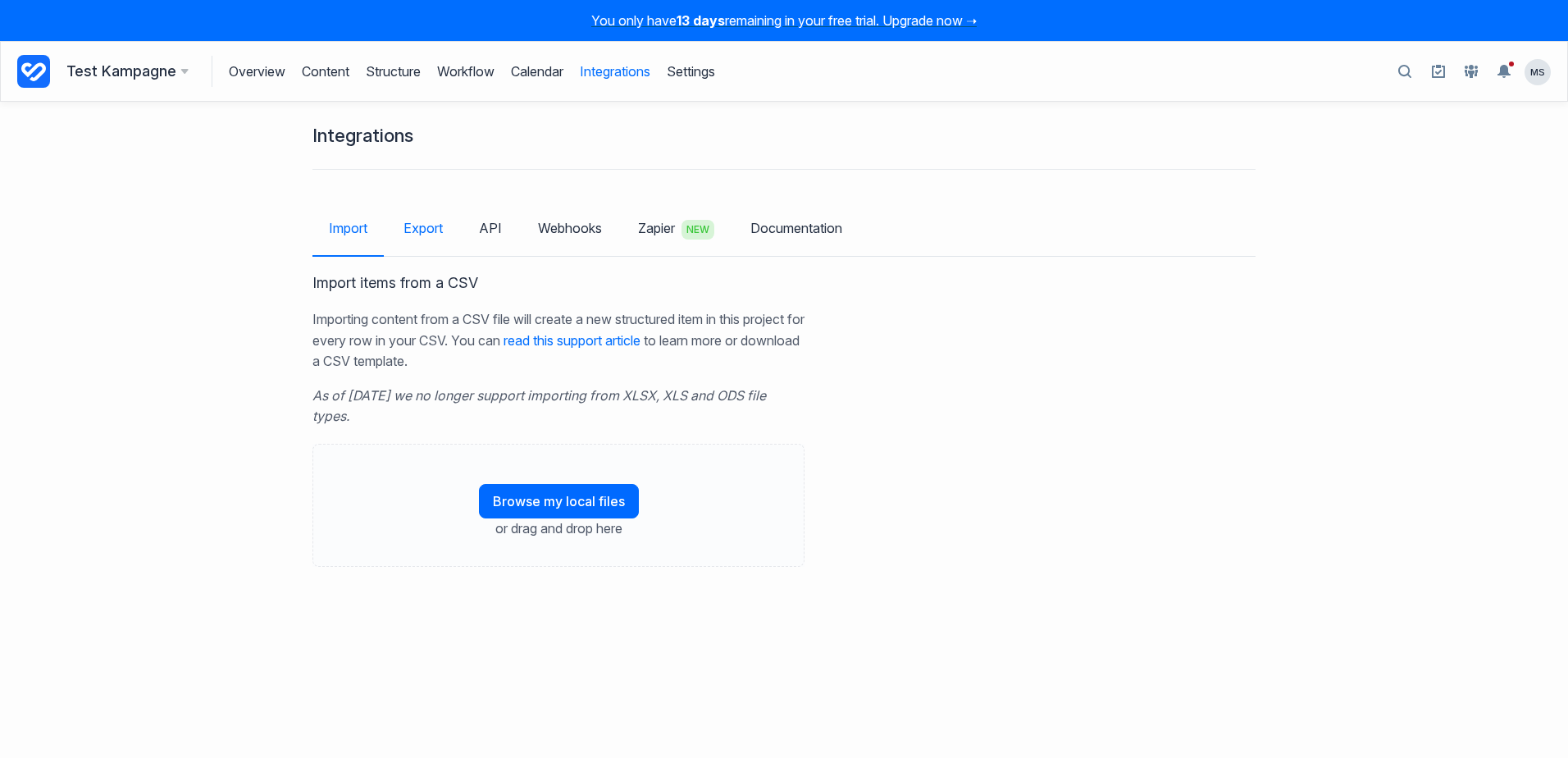
click at [433, 225] on link "Export" at bounding box center [423, 228] width 72 height 48
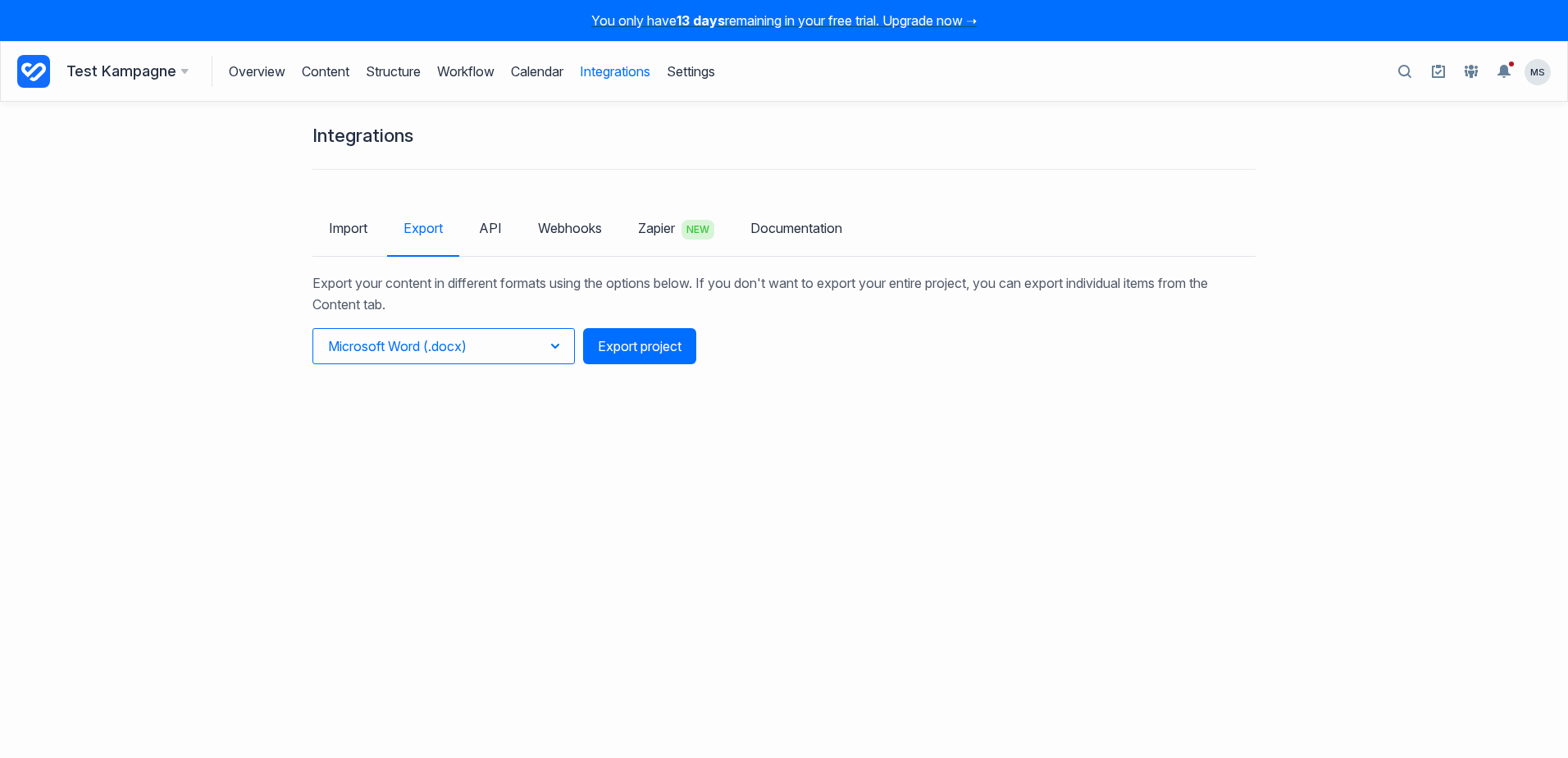
click at [510, 350] on button "Microsoft Word (.docx)" at bounding box center [443, 345] width 262 height 36
click at [481, 227] on link "API" at bounding box center [490, 228] width 56 height 48
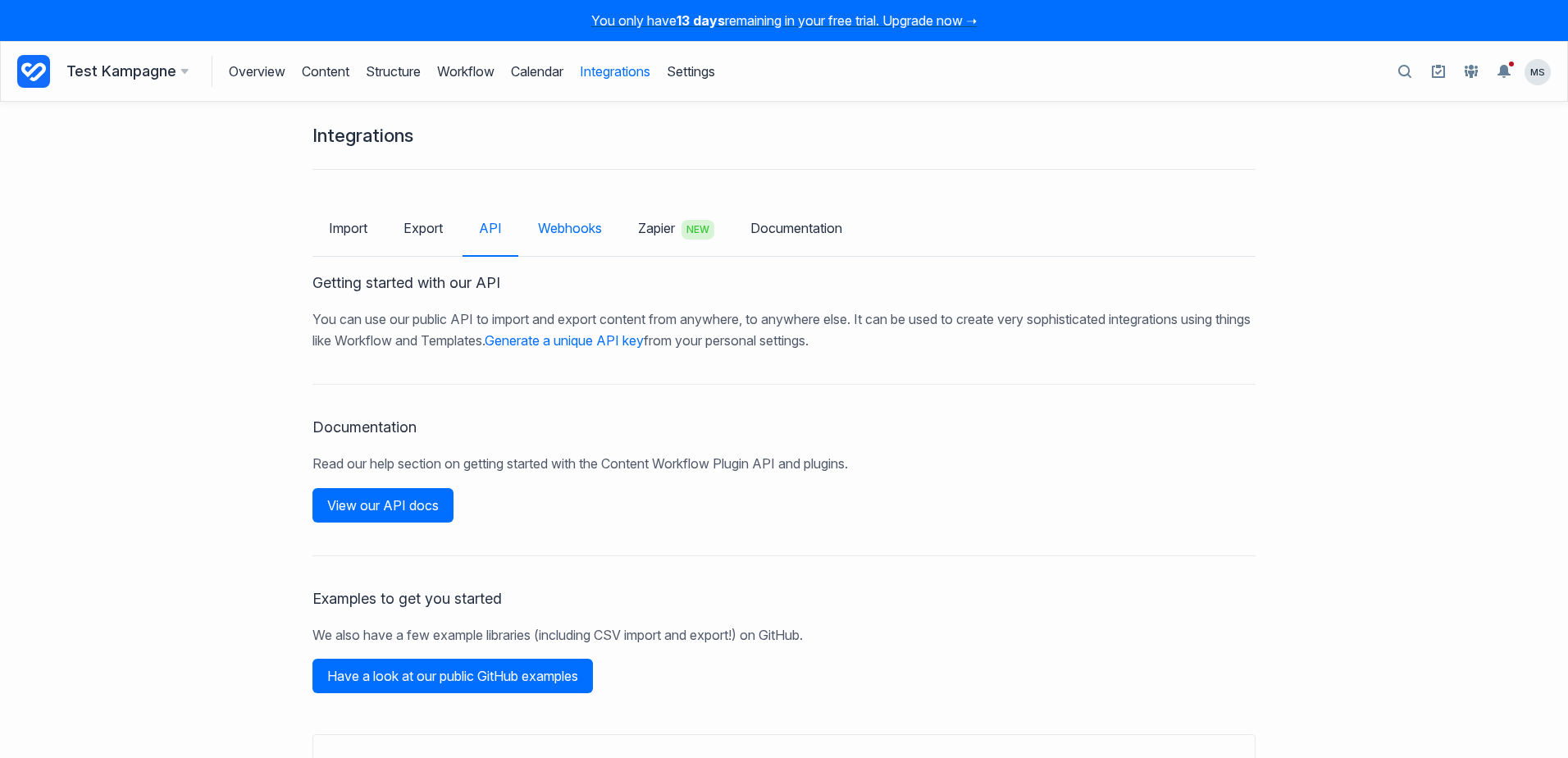
click at [558, 230] on link "Webhooks" at bounding box center [569, 228] width 97 height 48
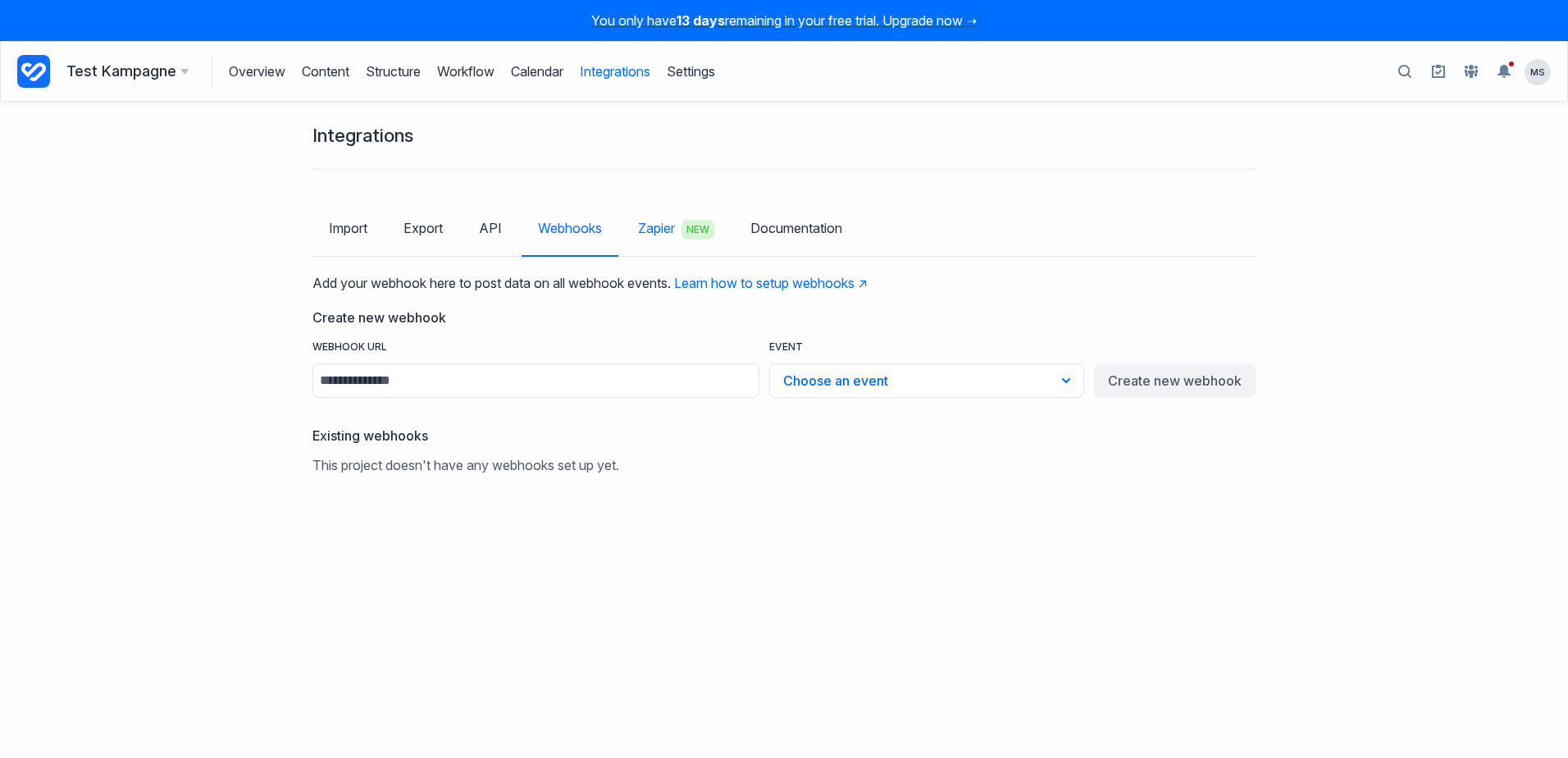
click at [669, 228] on link "Zapier NEW" at bounding box center [676, 229] width 109 height 52
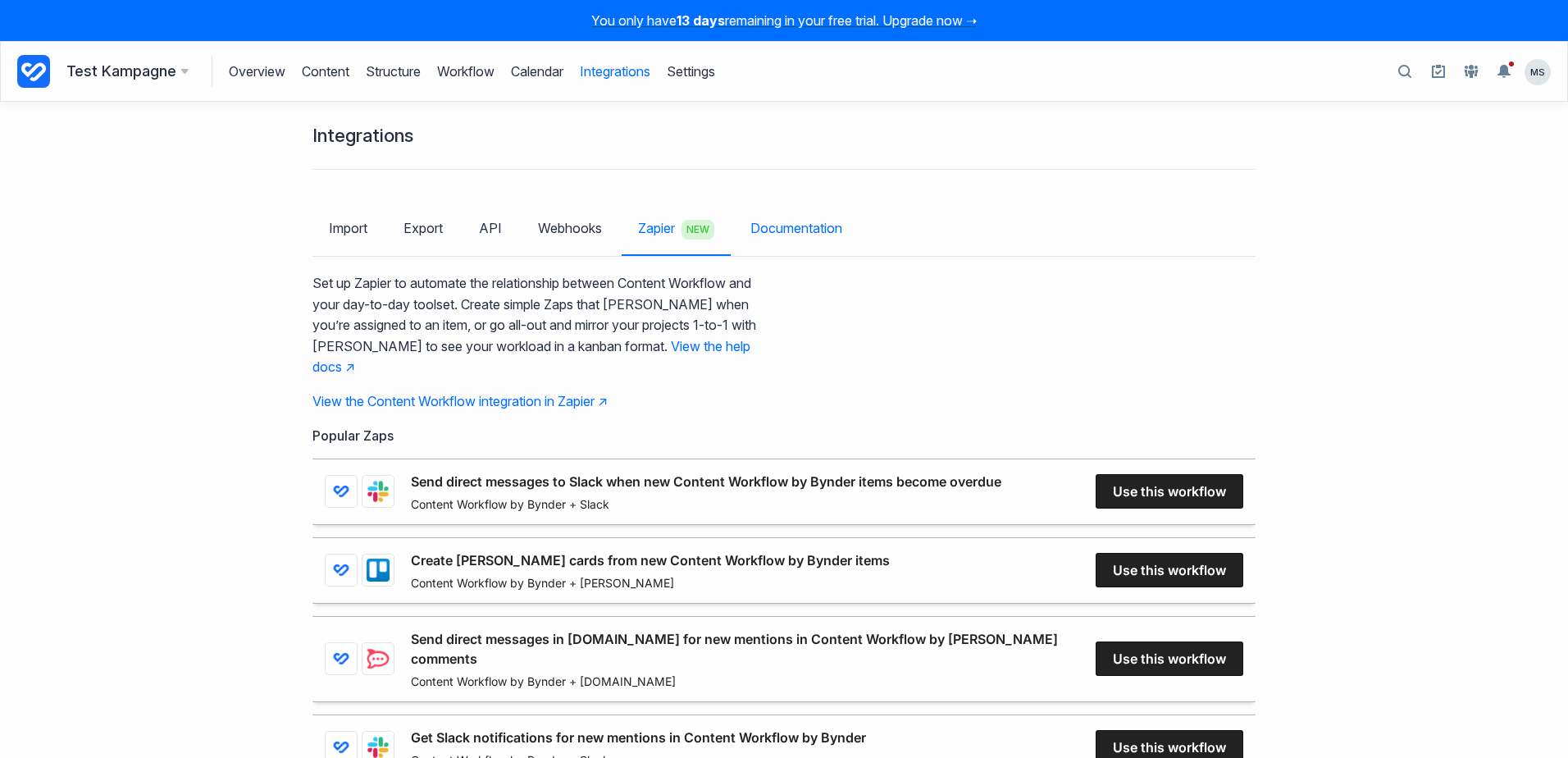
click at [819, 235] on link "Documentation" at bounding box center [796, 228] width 124 height 48
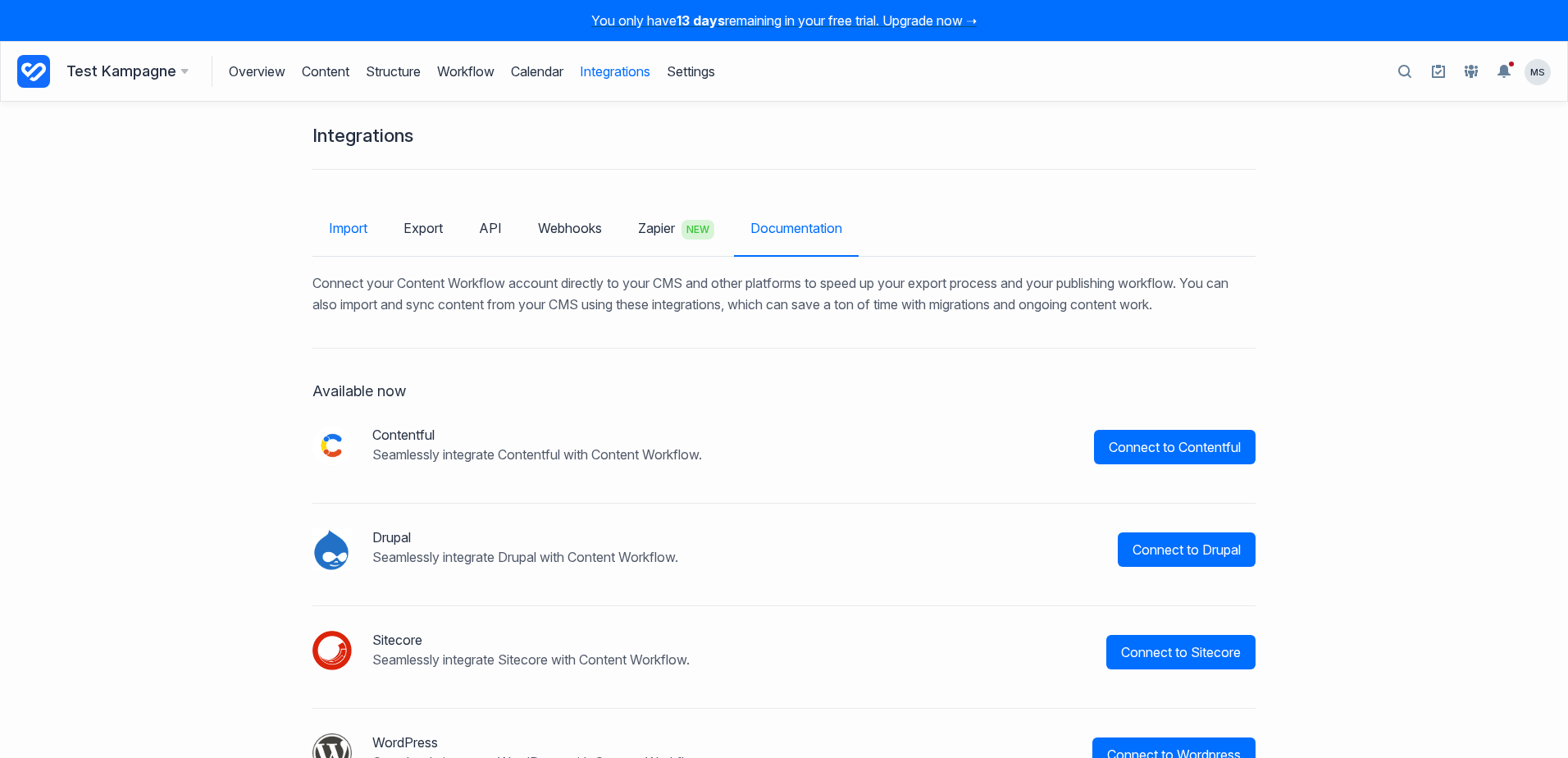
click at [331, 225] on link "Import" at bounding box center [347, 228] width 71 height 48
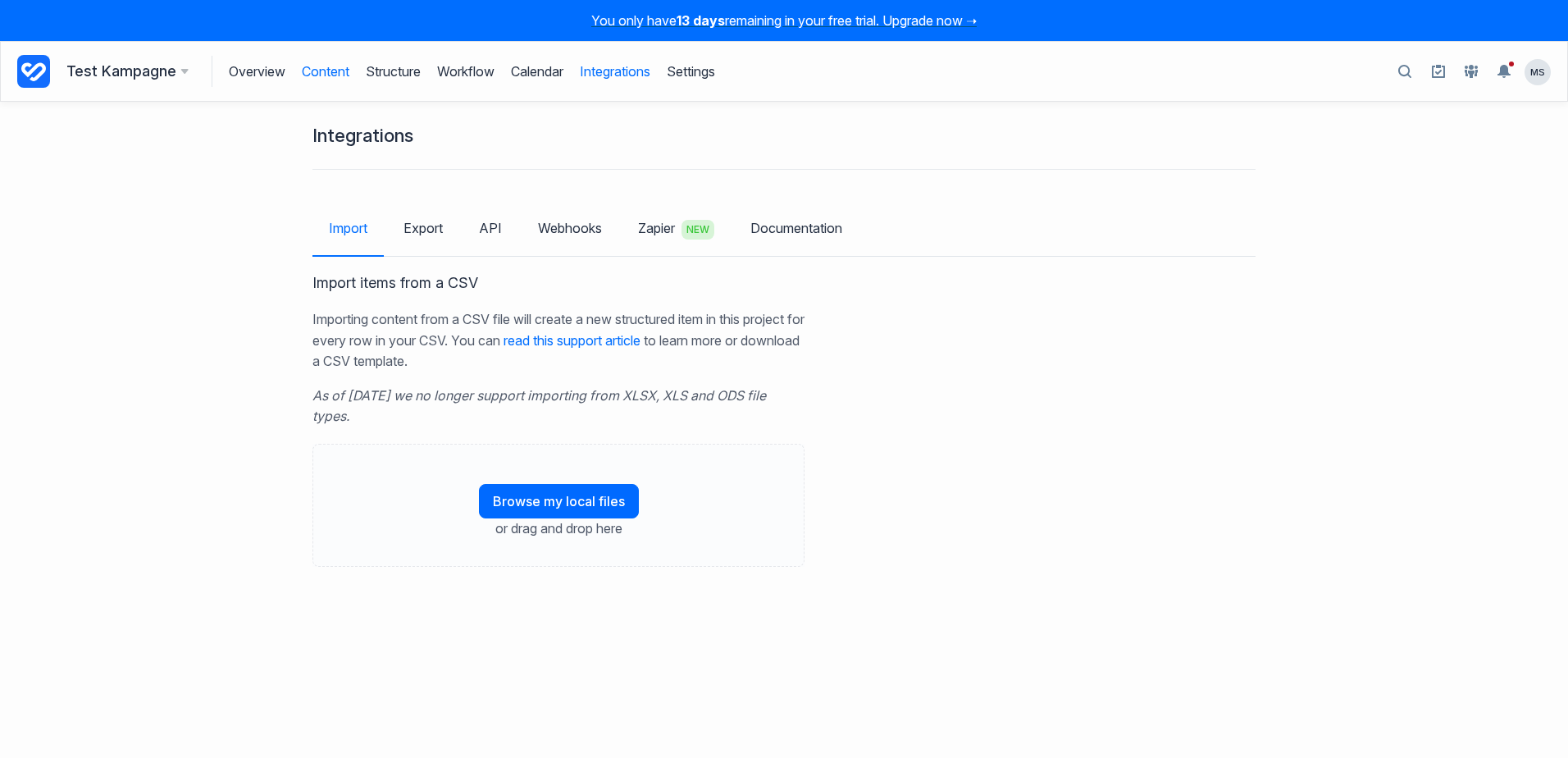
click at [332, 72] on link "Content" at bounding box center [326, 72] width 48 height 31
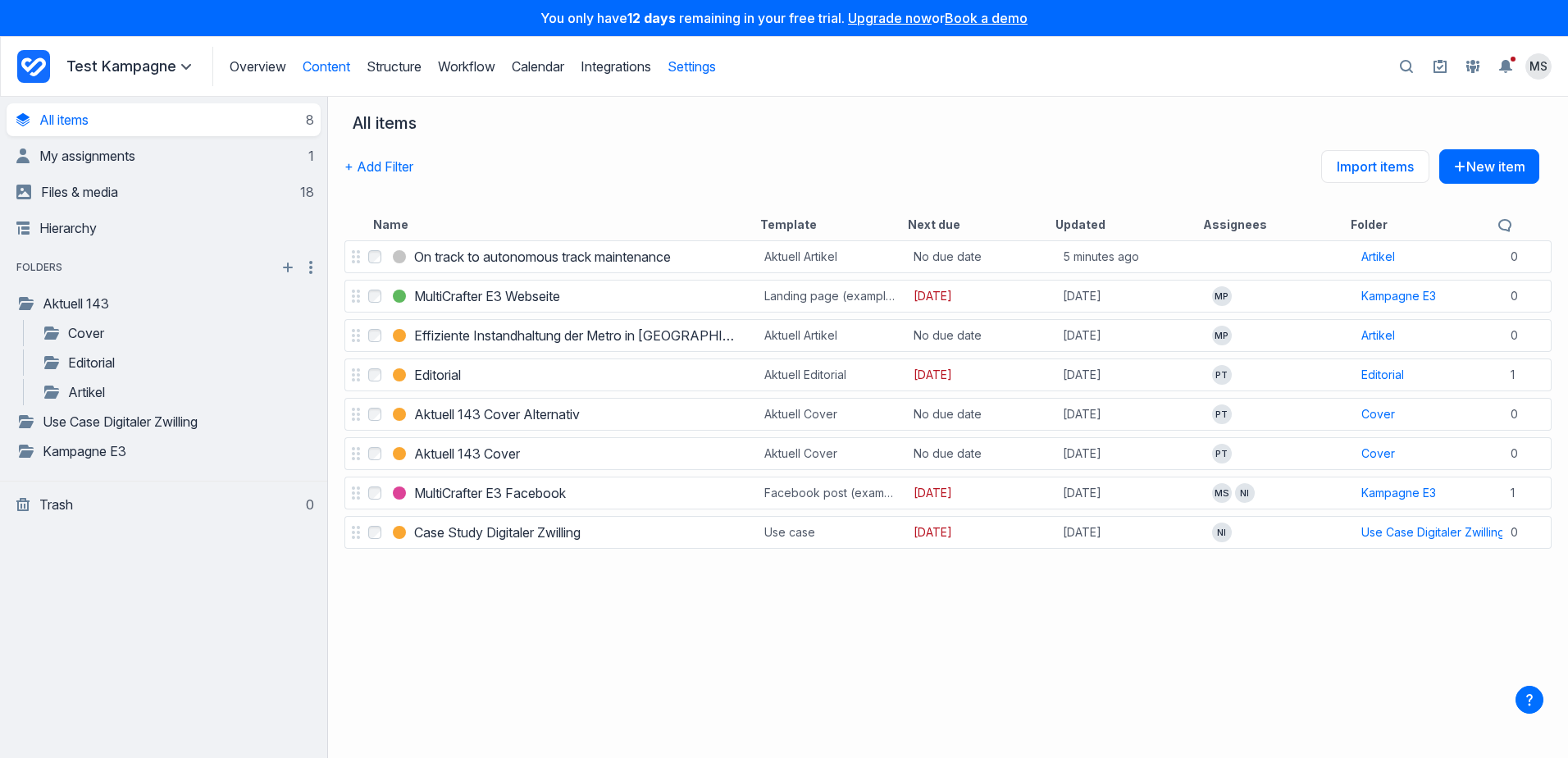
click at [715, 64] on link "Settings" at bounding box center [691, 66] width 49 height 17
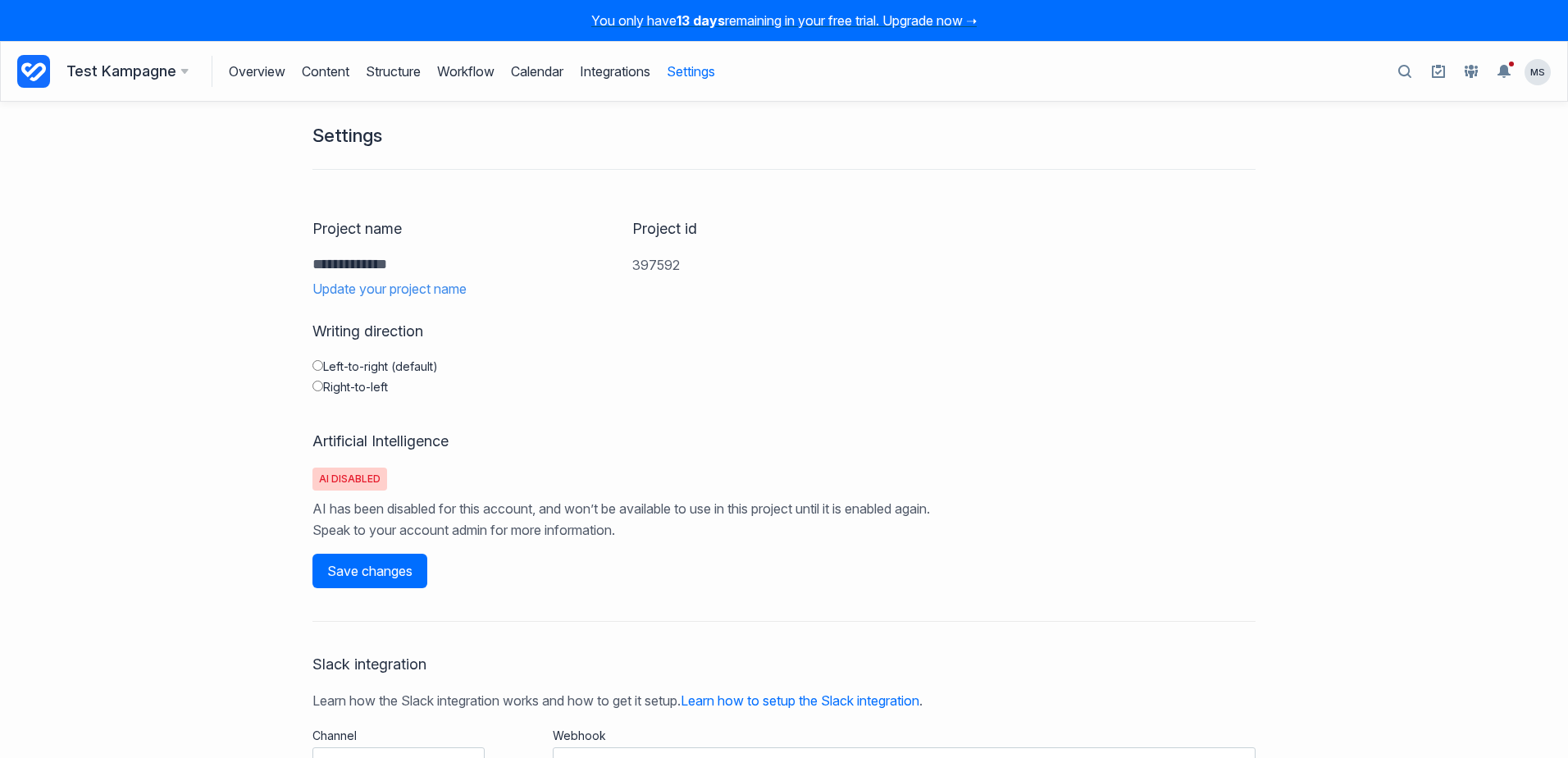
drag, startPoint x: 1101, startPoint y: 469, endPoint x: 1086, endPoint y: 465, distance: 15.5
click at [1098, 468] on div "ai disabled AI has been disabled for this account, and won’t be available to us…" at bounding box center [784, 504] width 943 height 73
click at [258, 67] on link "Overview" at bounding box center [256, 72] width 56 height 31
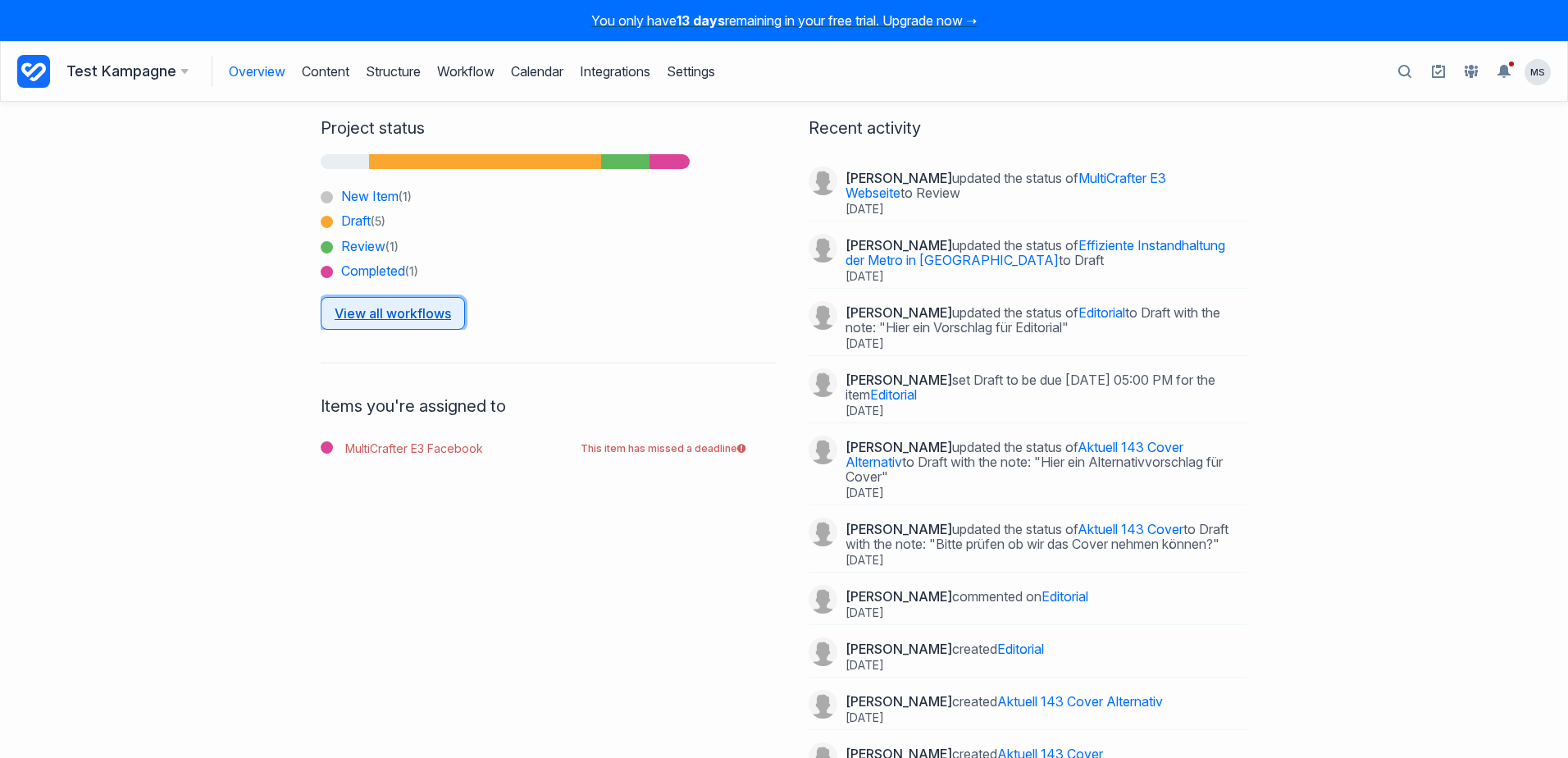
click at [385, 318] on link "View all workflows" at bounding box center [392, 313] width 145 height 33
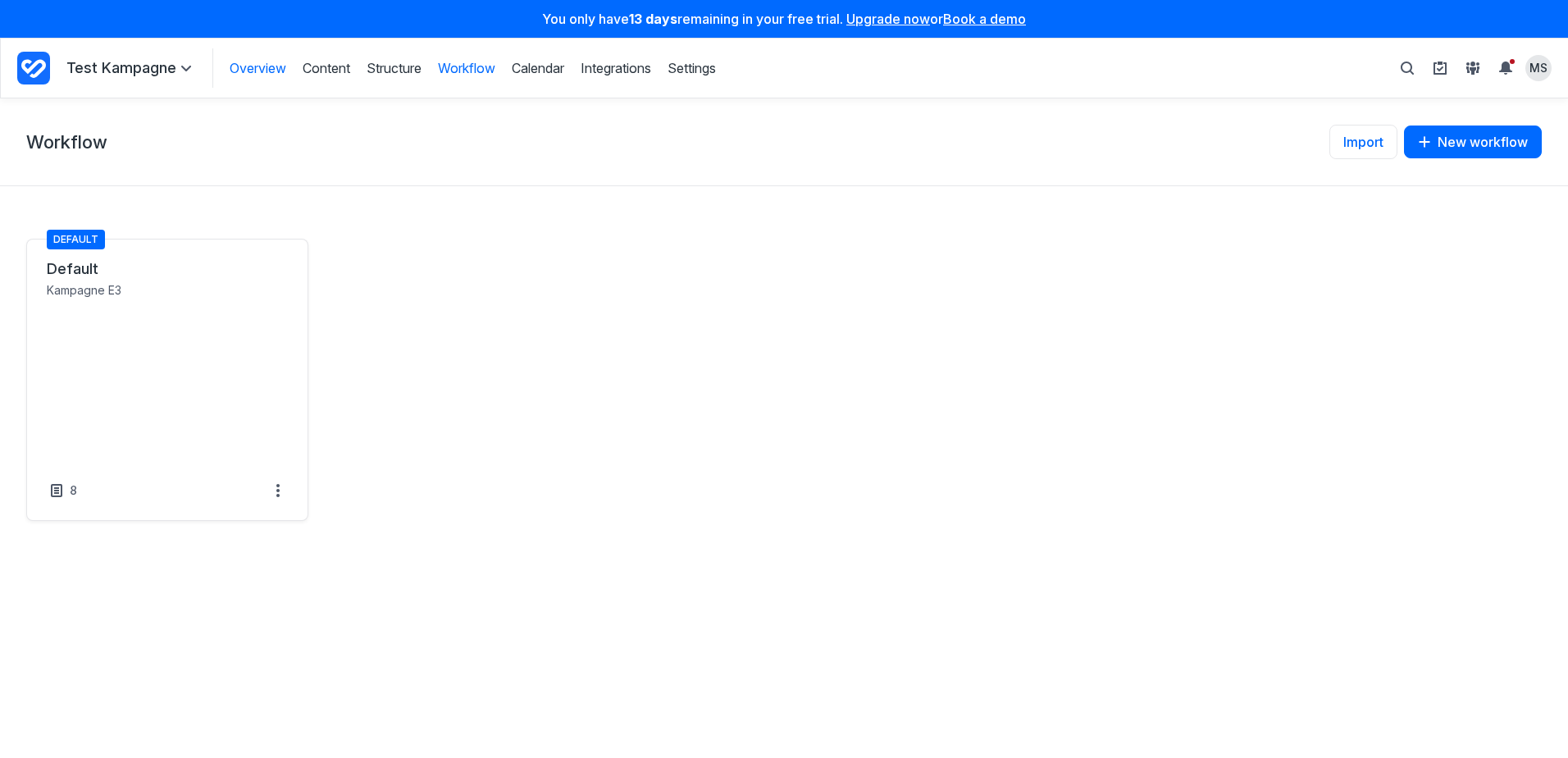
click at [258, 73] on link "Overview" at bounding box center [257, 68] width 56 height 18
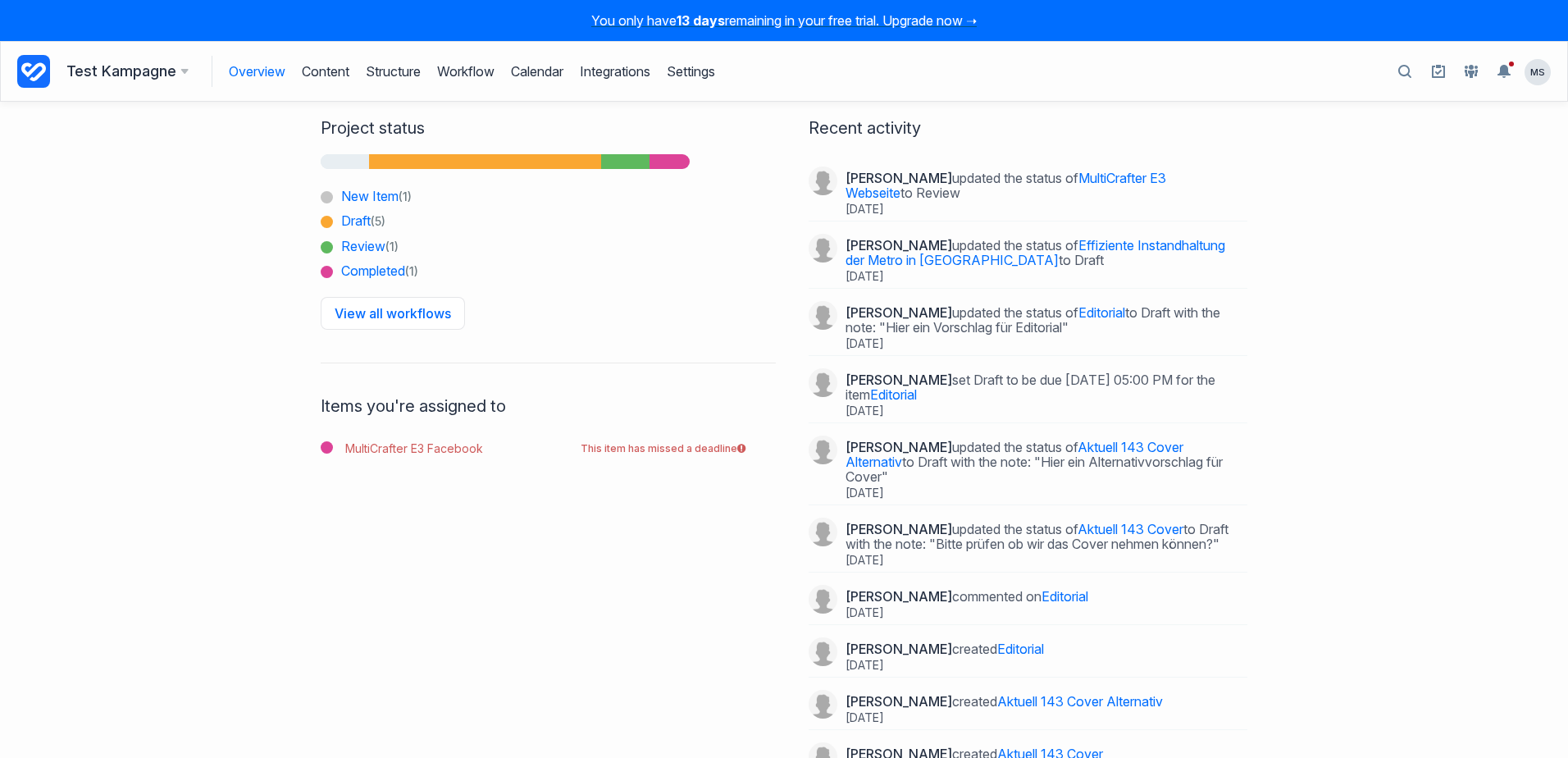
click at [131, 71] on h3 "Test Kampagne" at bounding box center [127, 71] width 122 height 23
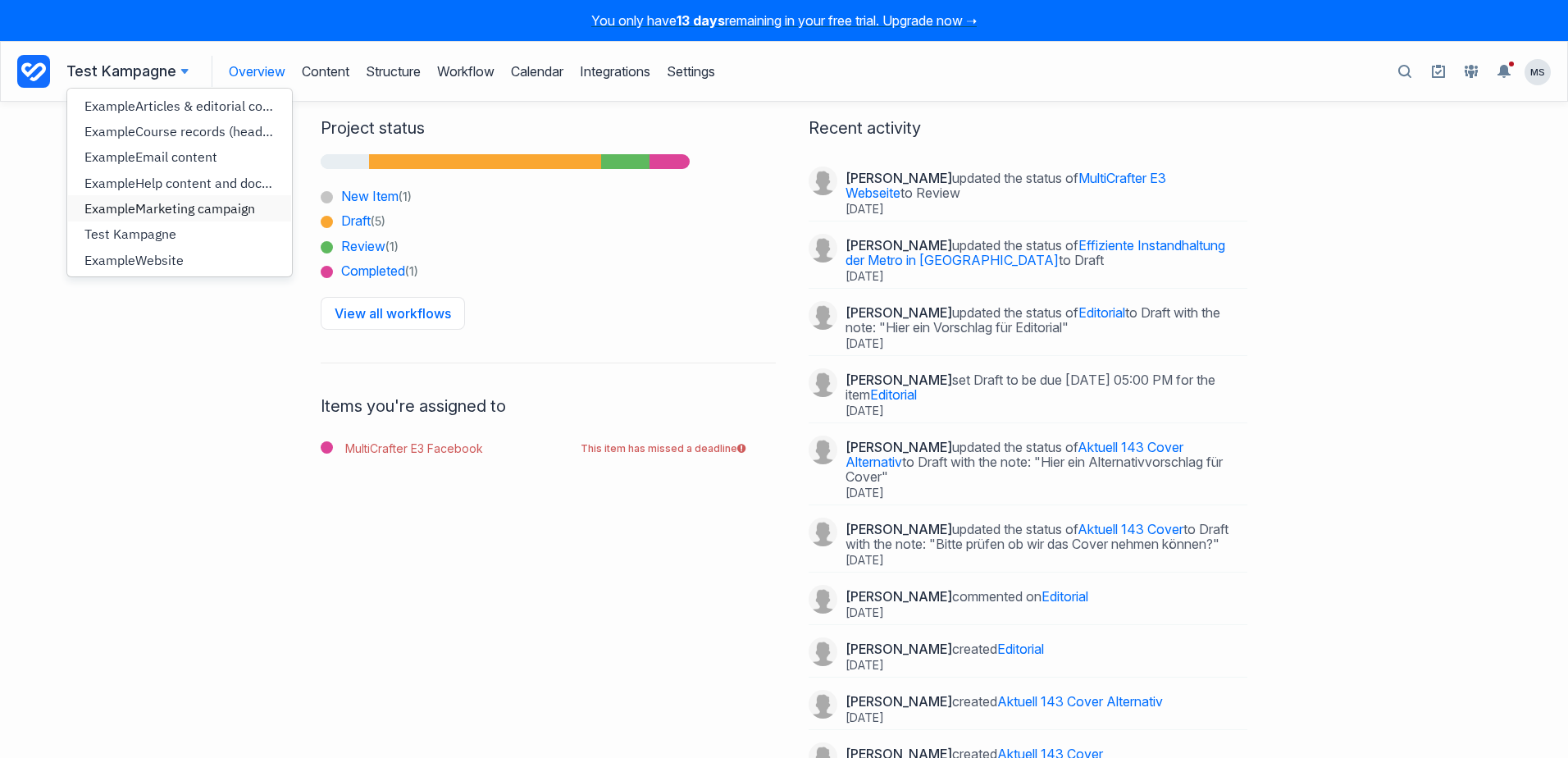
click at [157, 214] on span "Marketing campaign" at bounding box center [195, 208] width 120 height 17
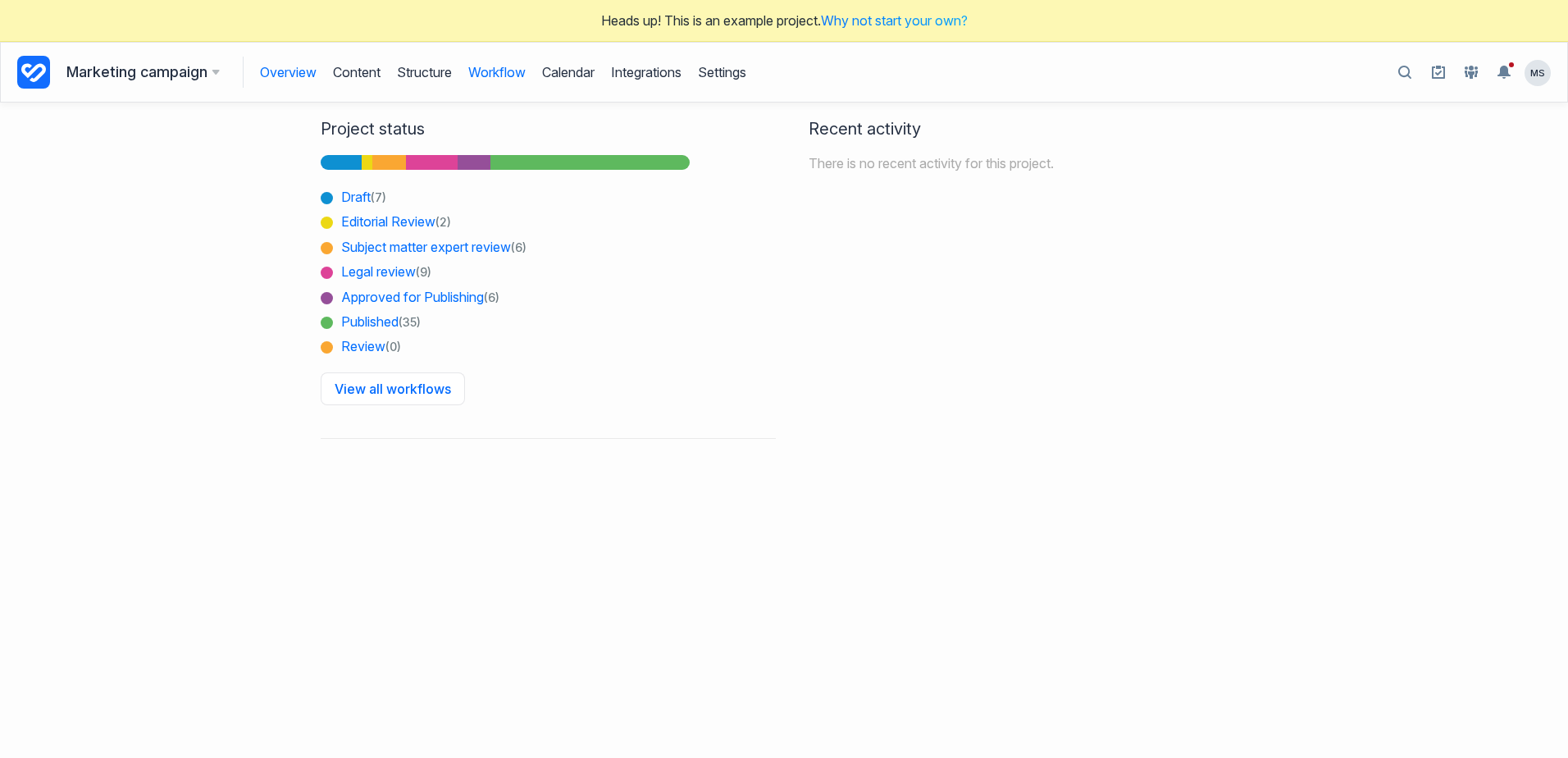
click at [504, 74] on link "Workflow" at bounding box center [496, 72] width 57 height 31
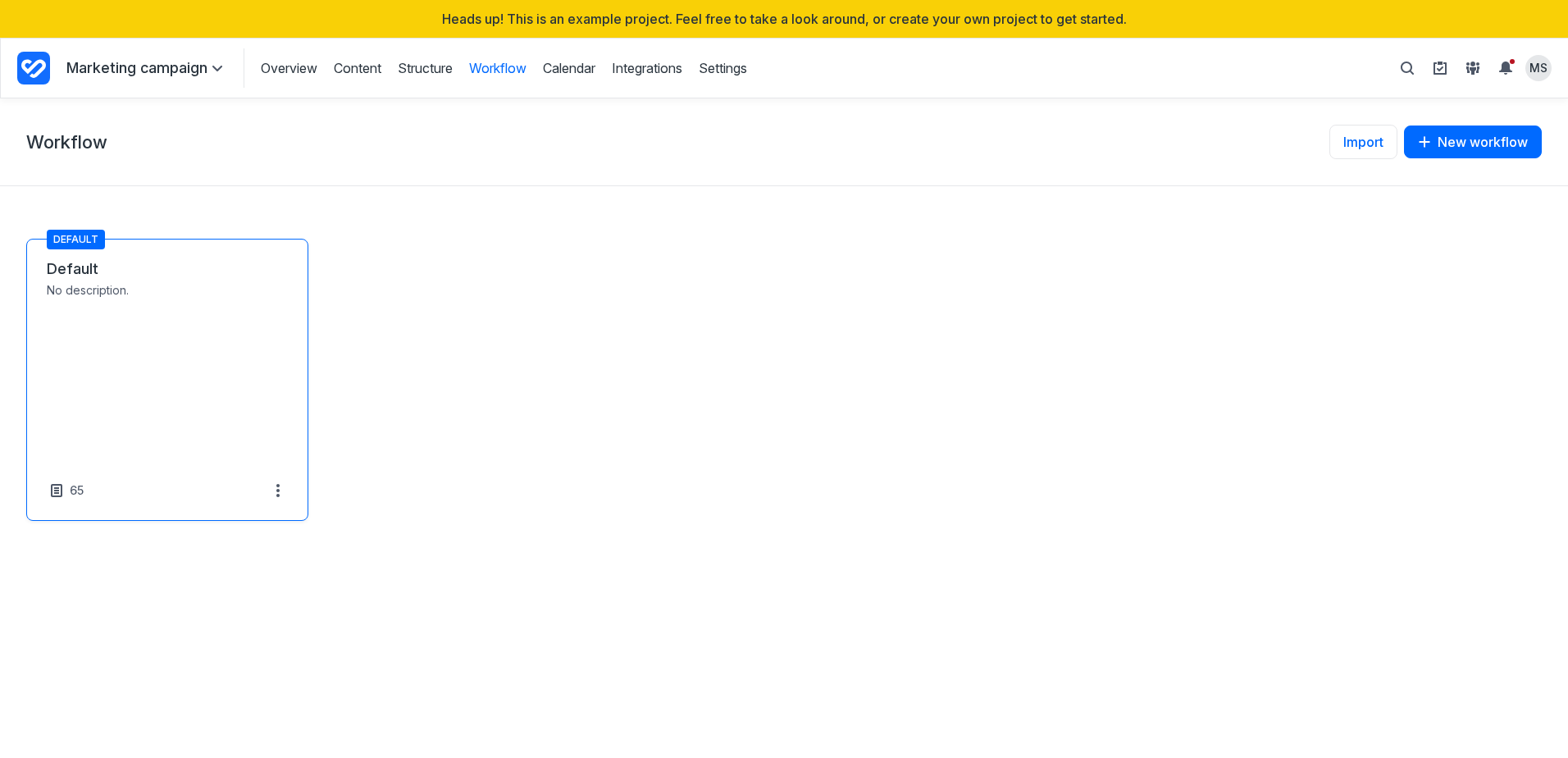
click at [135, 276] on link "Default" at bounding box center [168, 268] width 241 height 19
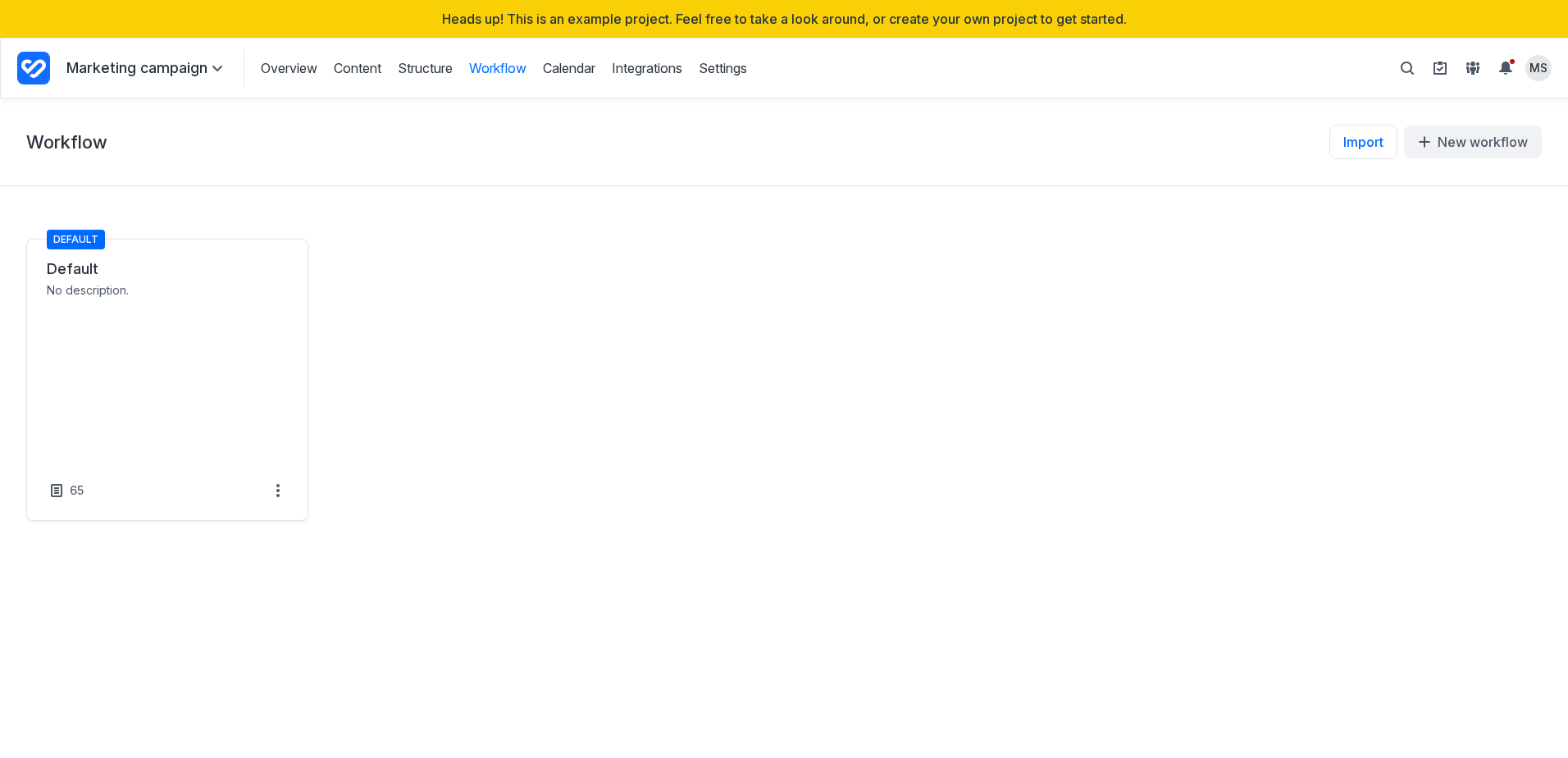
select select "*****"
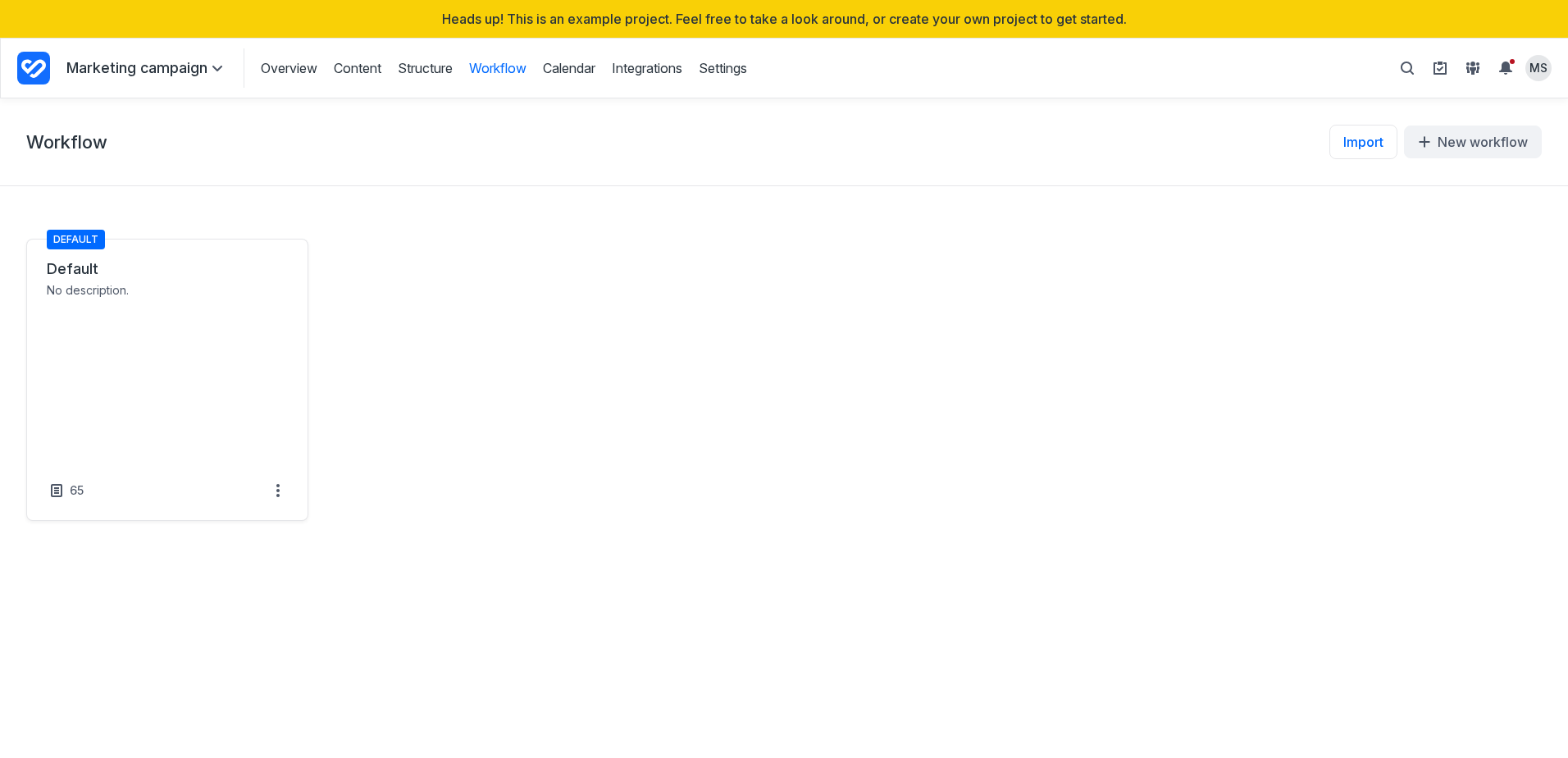
select select "*****"
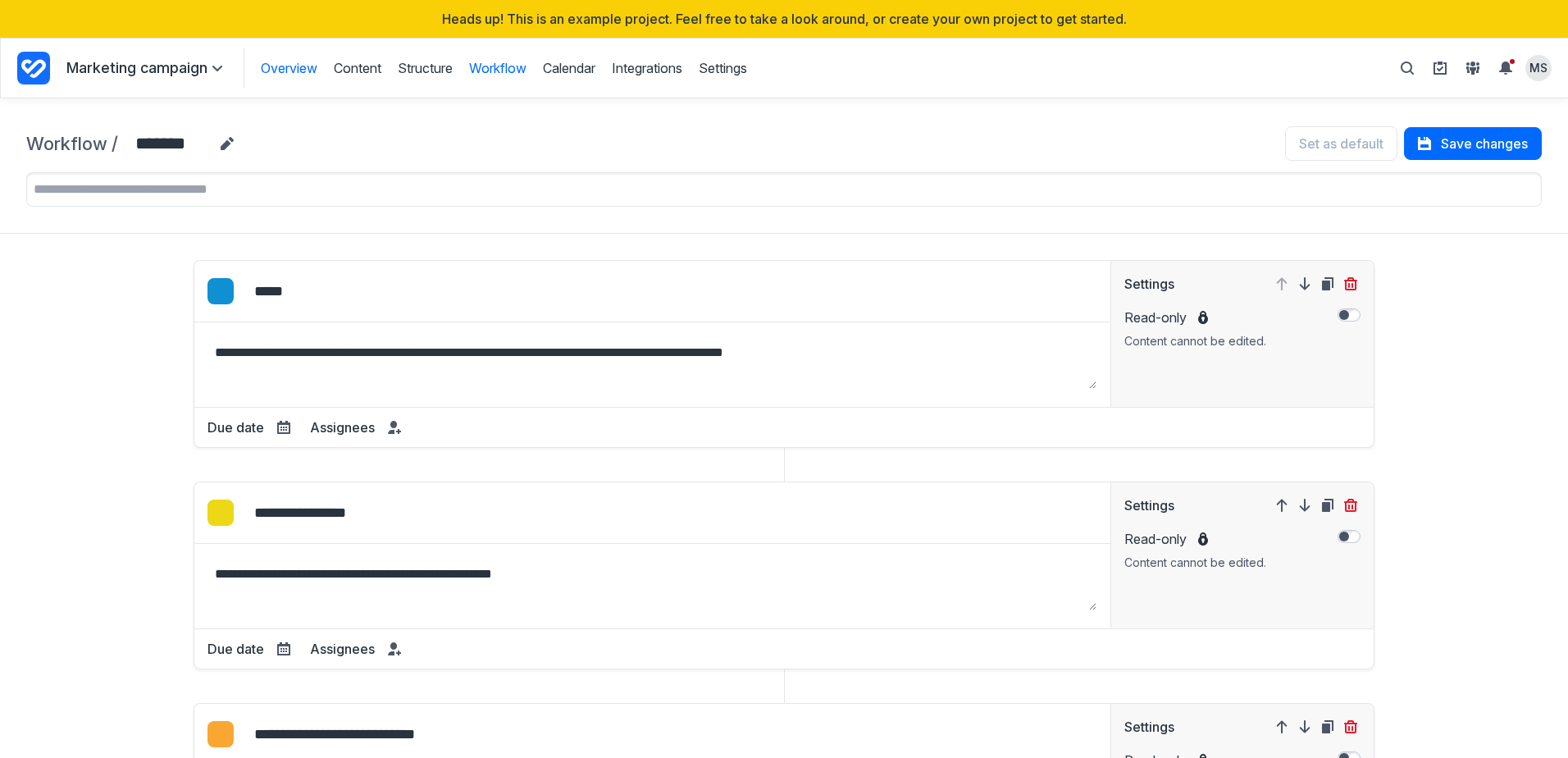
click at [305, 70] on link "Overview" at bounding box center [288, 68] width 56 height 18
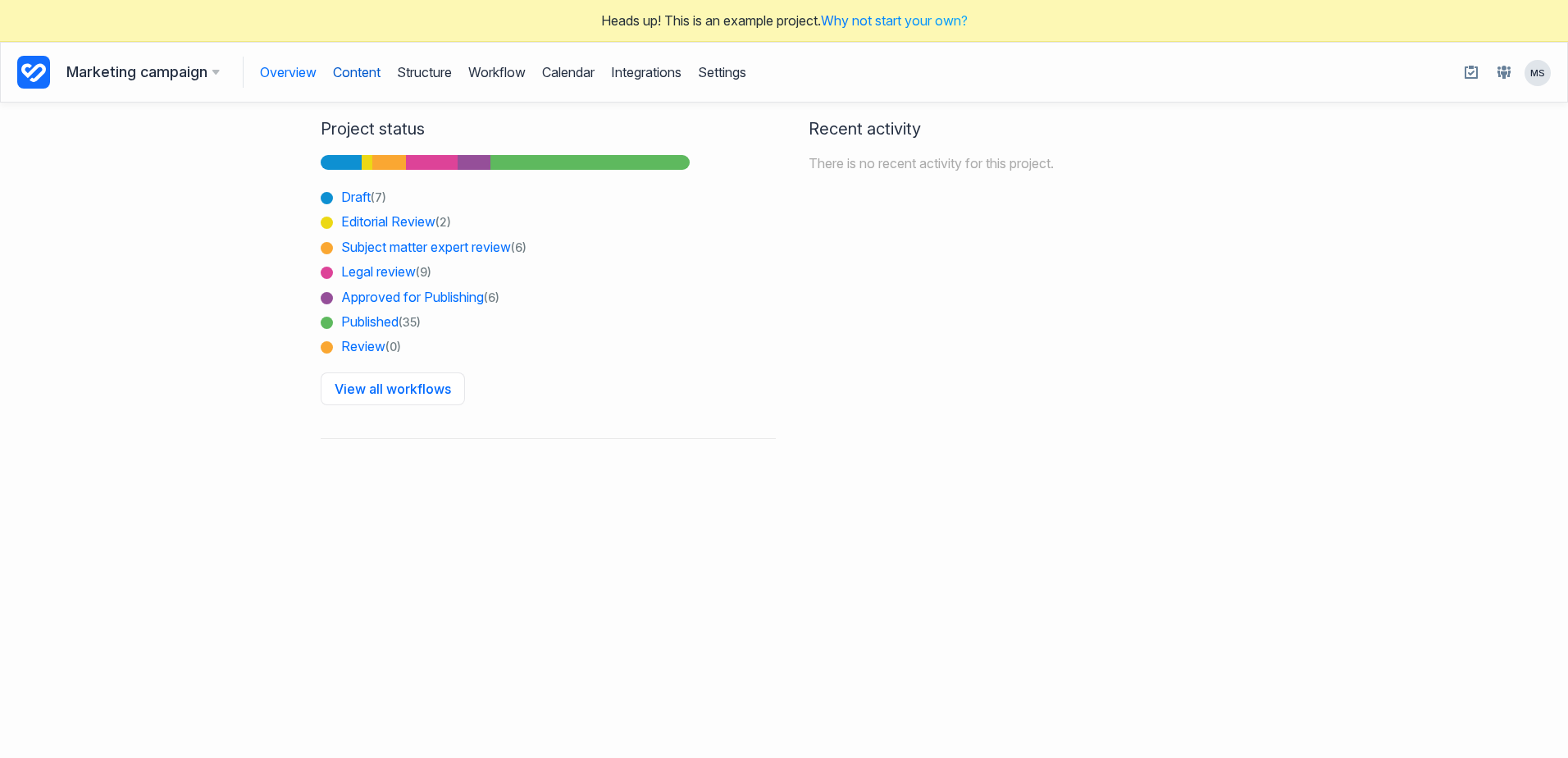
click at [372, 70] on link "Content" at bounding box center [357, 72] width 48 height 31
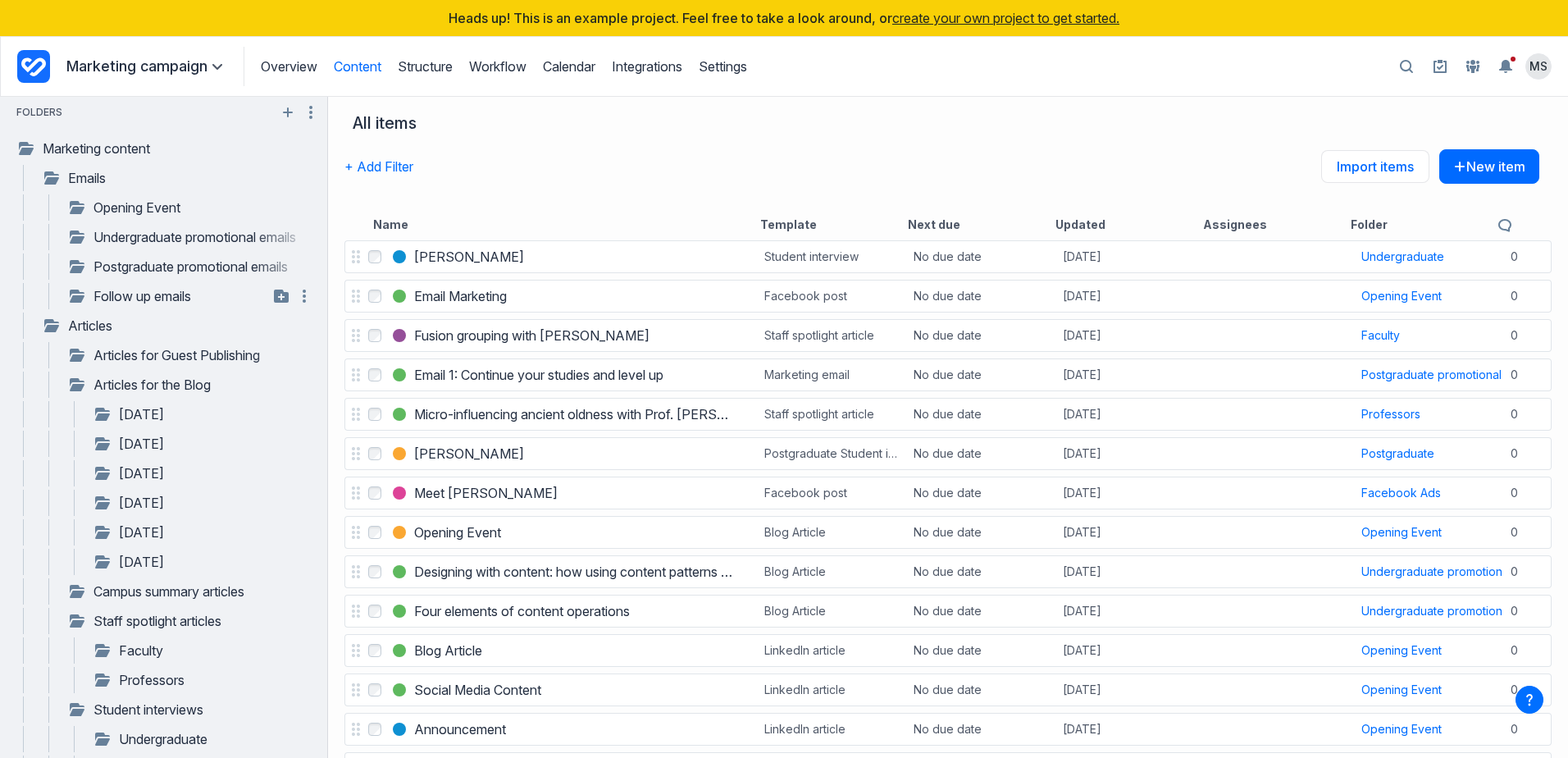
scroll to position [164, 0]
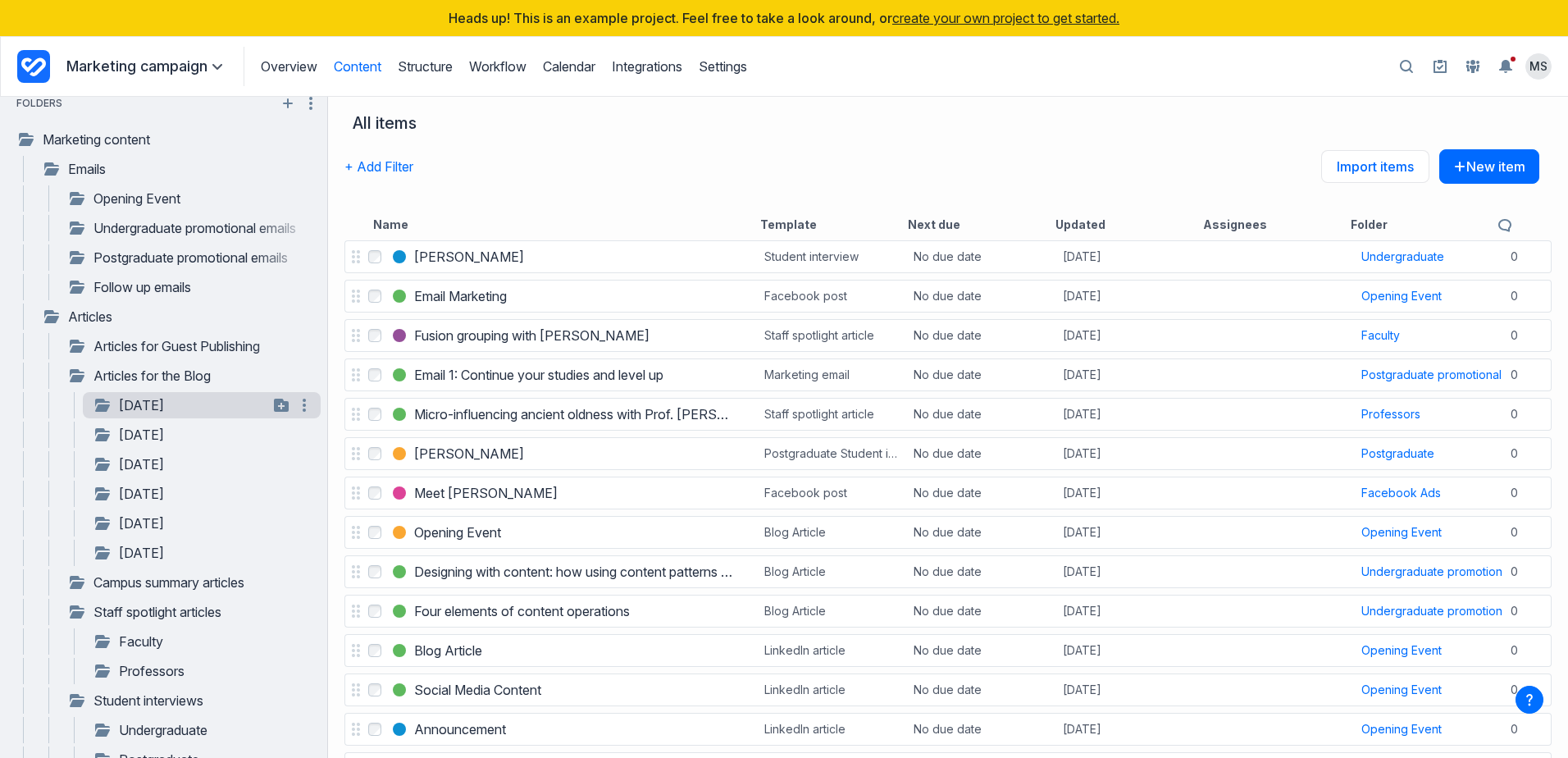
click at [164, 408] on link "January 2019" at bounding box center [180, 404] width 176 height 19
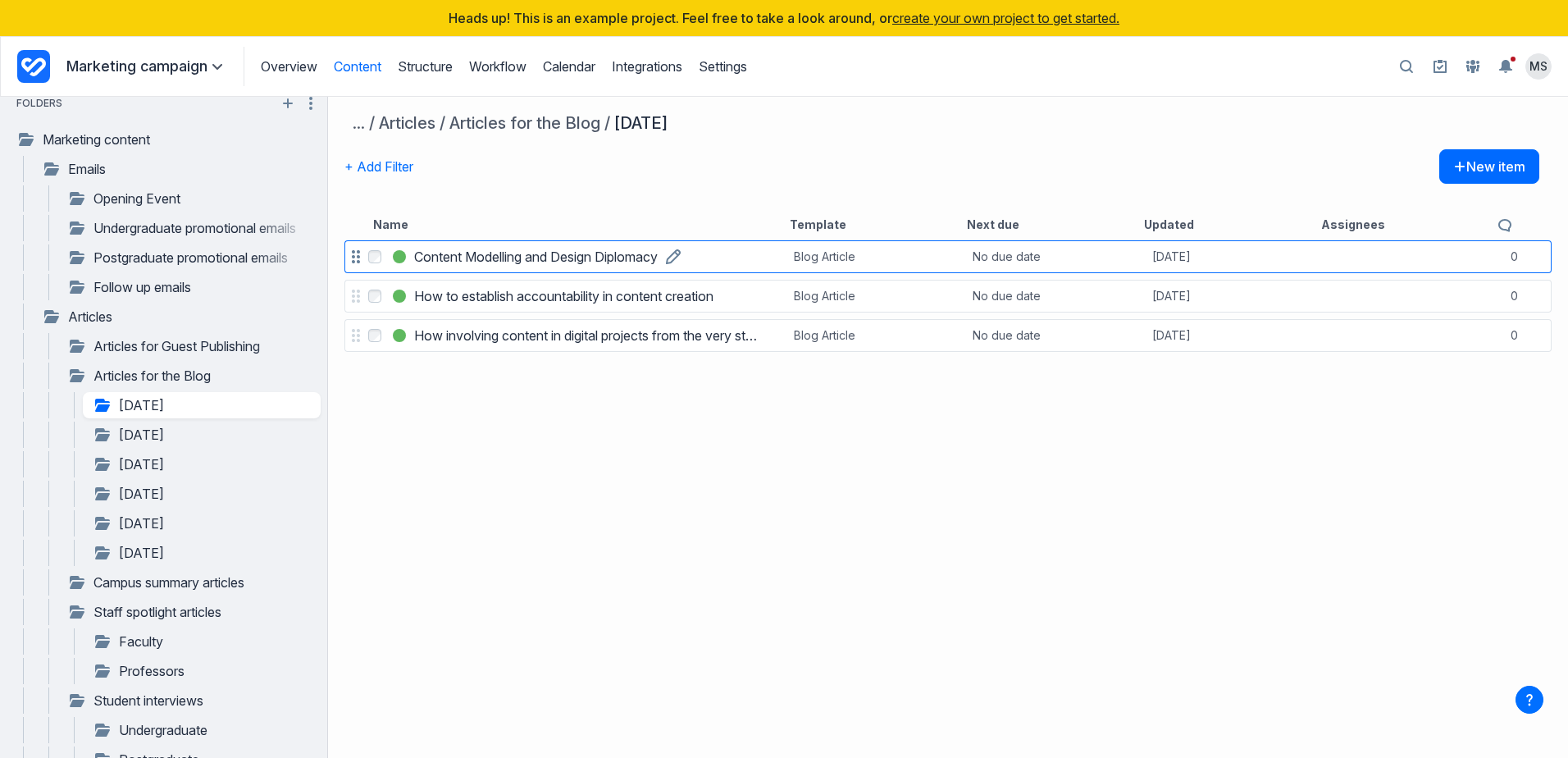
click at [556, 260] on h3 "Content Modelling and Design Diplomacy" at bounding box center [536, 256] width 243 height 19
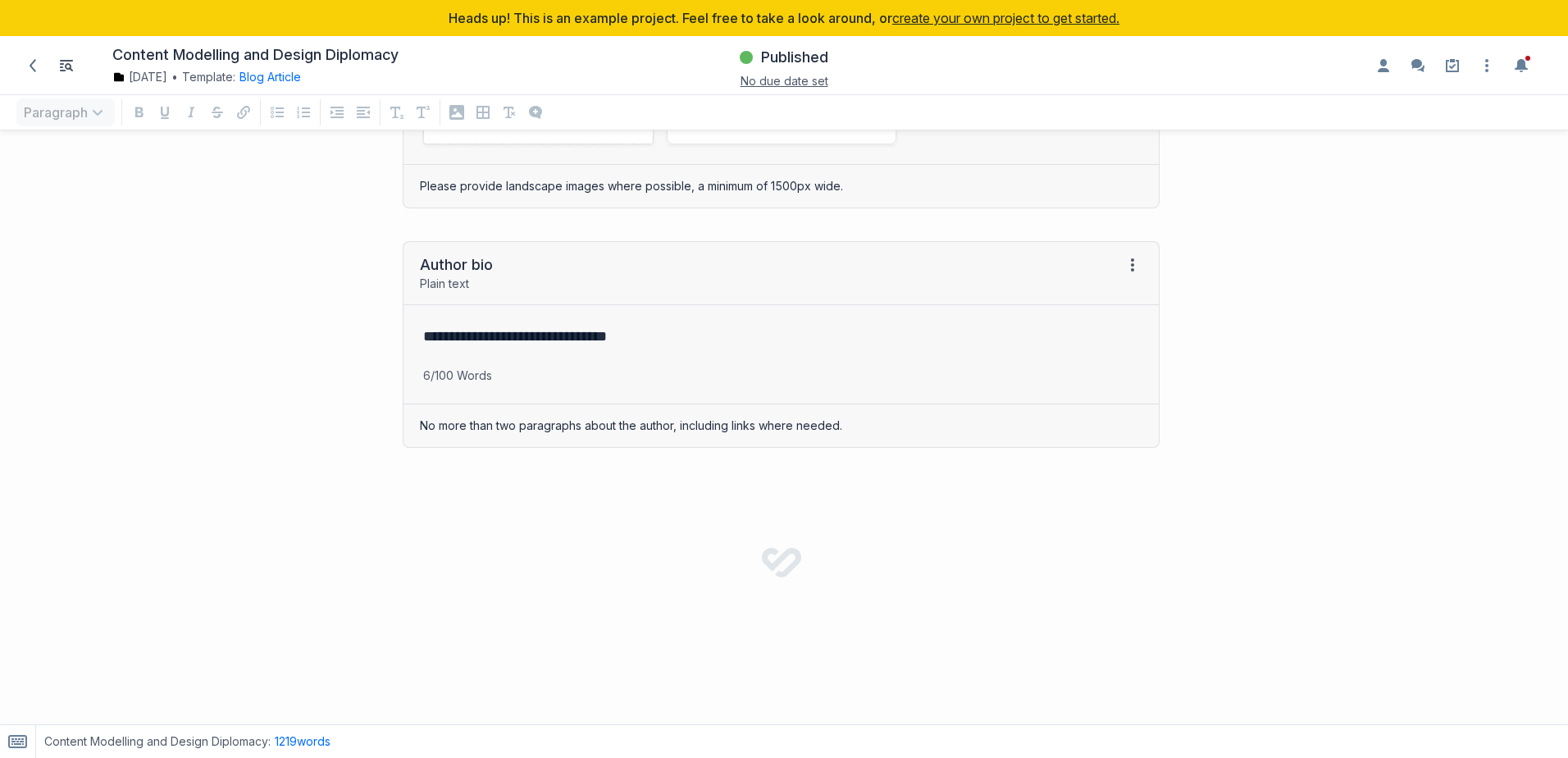
scroll to position [3187, 0]
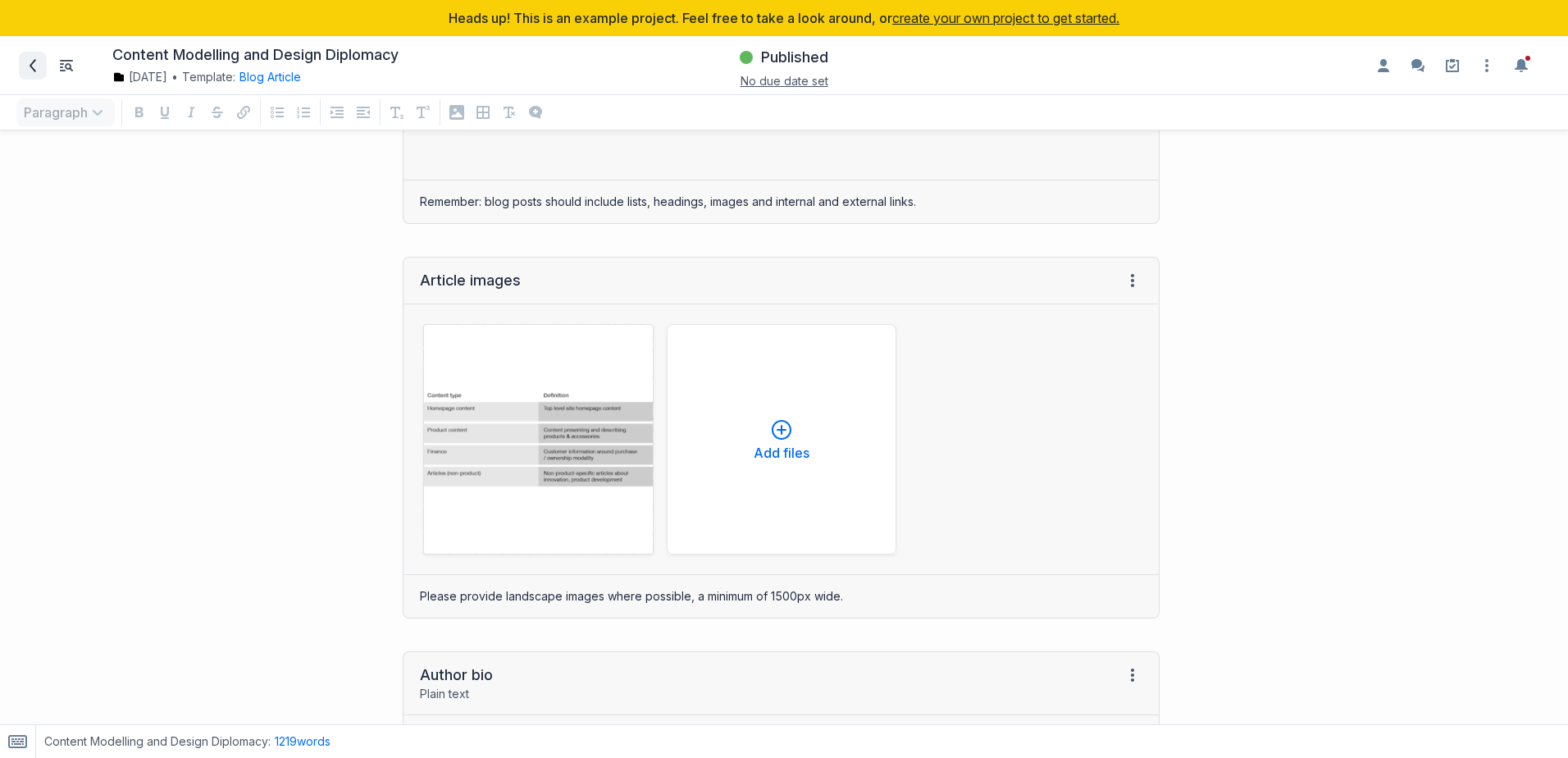
click at [36, 68] on icon at bounding box center [32, 65] width 13 height 13
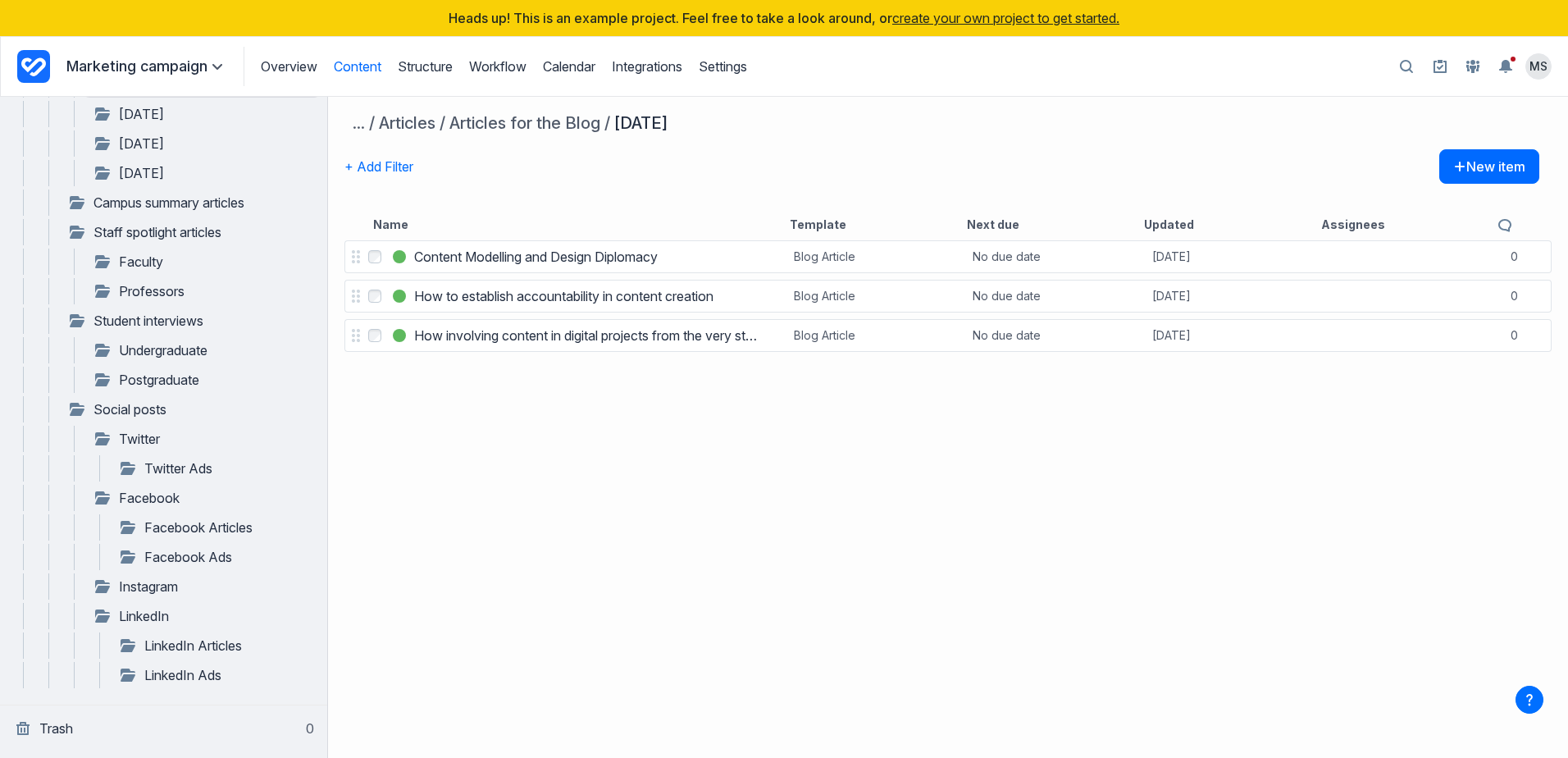
scroll to position [25, 0]
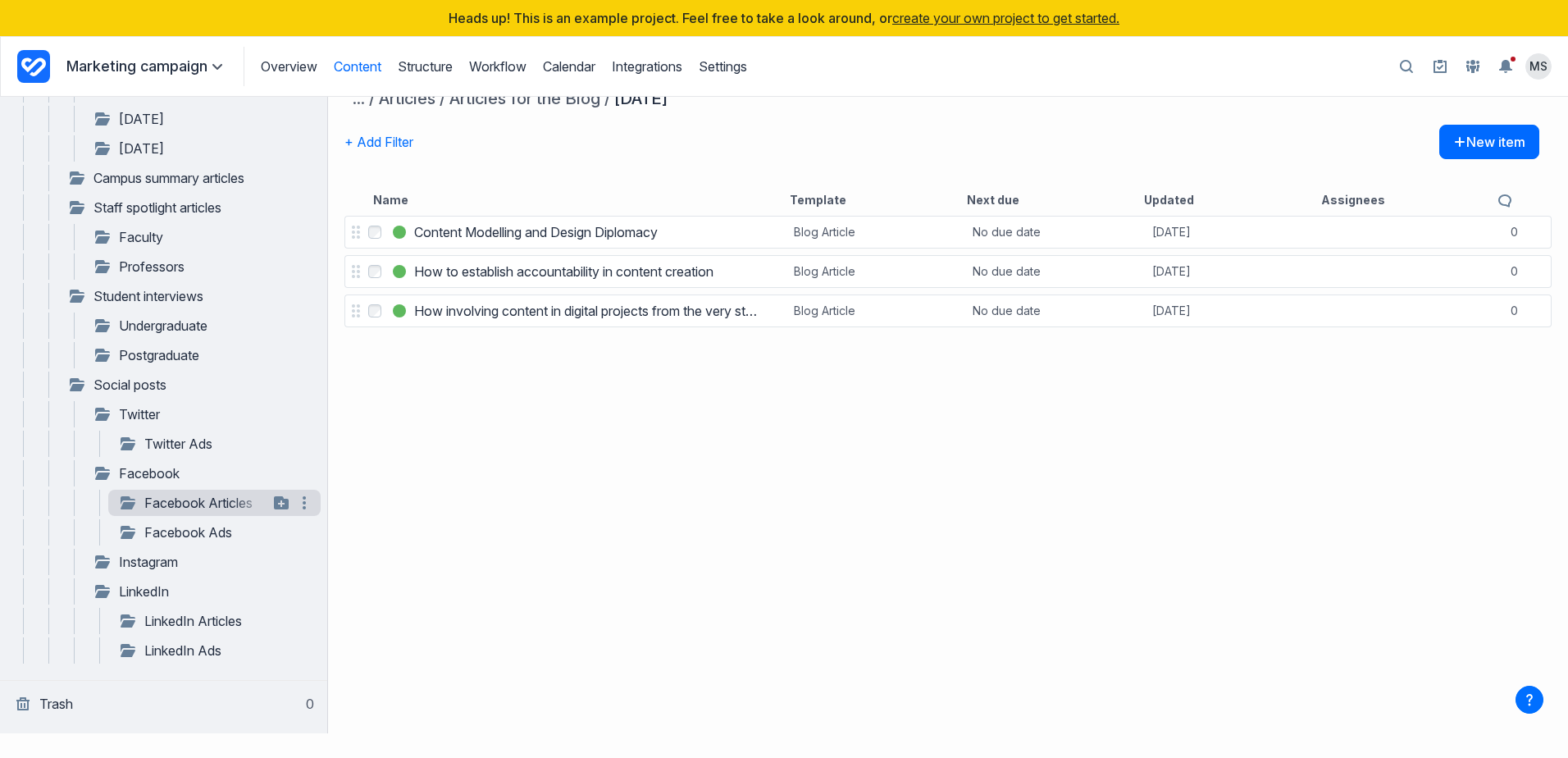
click at [192, 505] on link "Facebook Articles" at bounding box center [192, 502] width 150 height 19
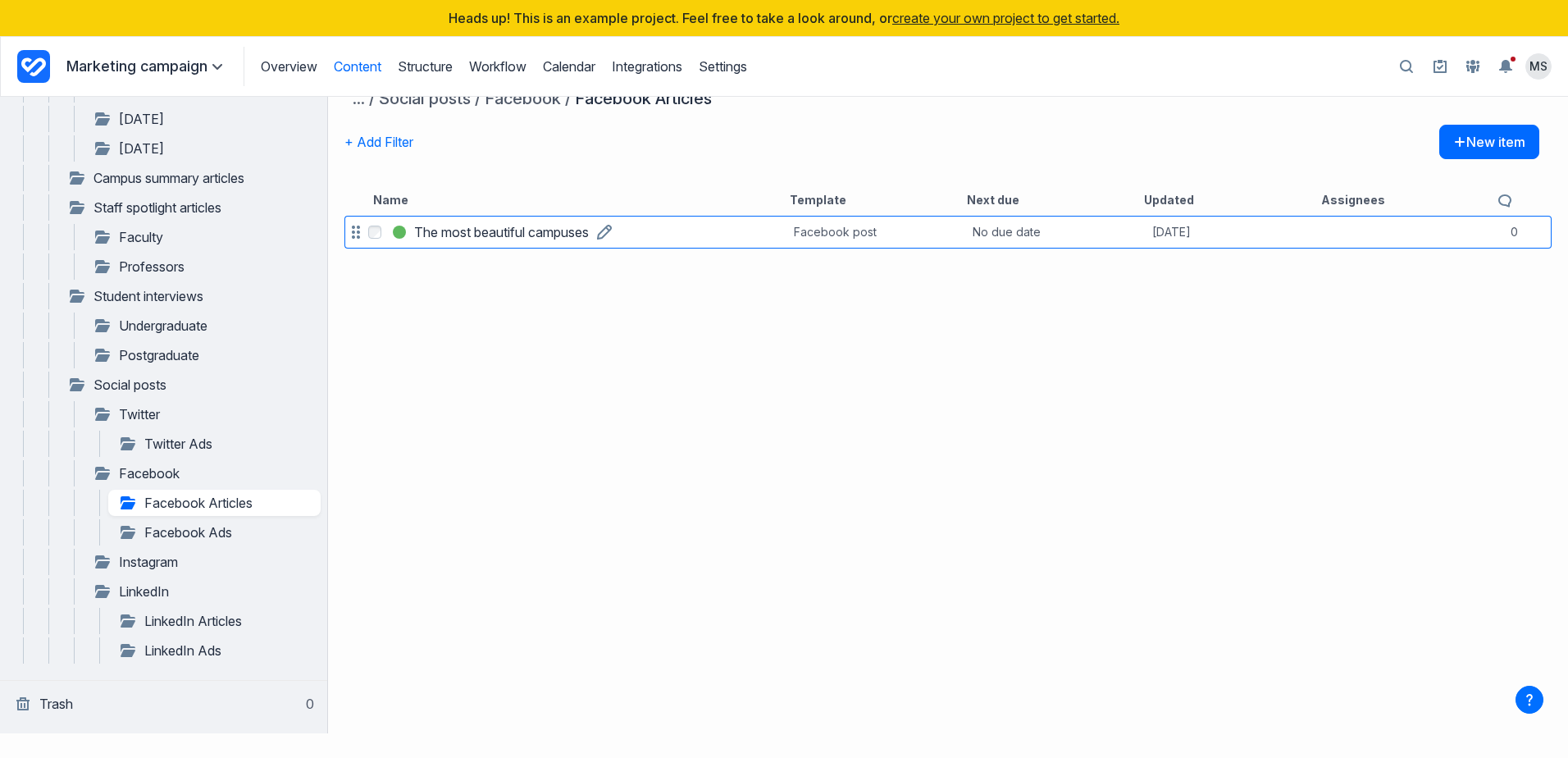
click at [501, 228] on h3 "The most beautiful campuses" at bounding box center [502, 231] width 175 height 19
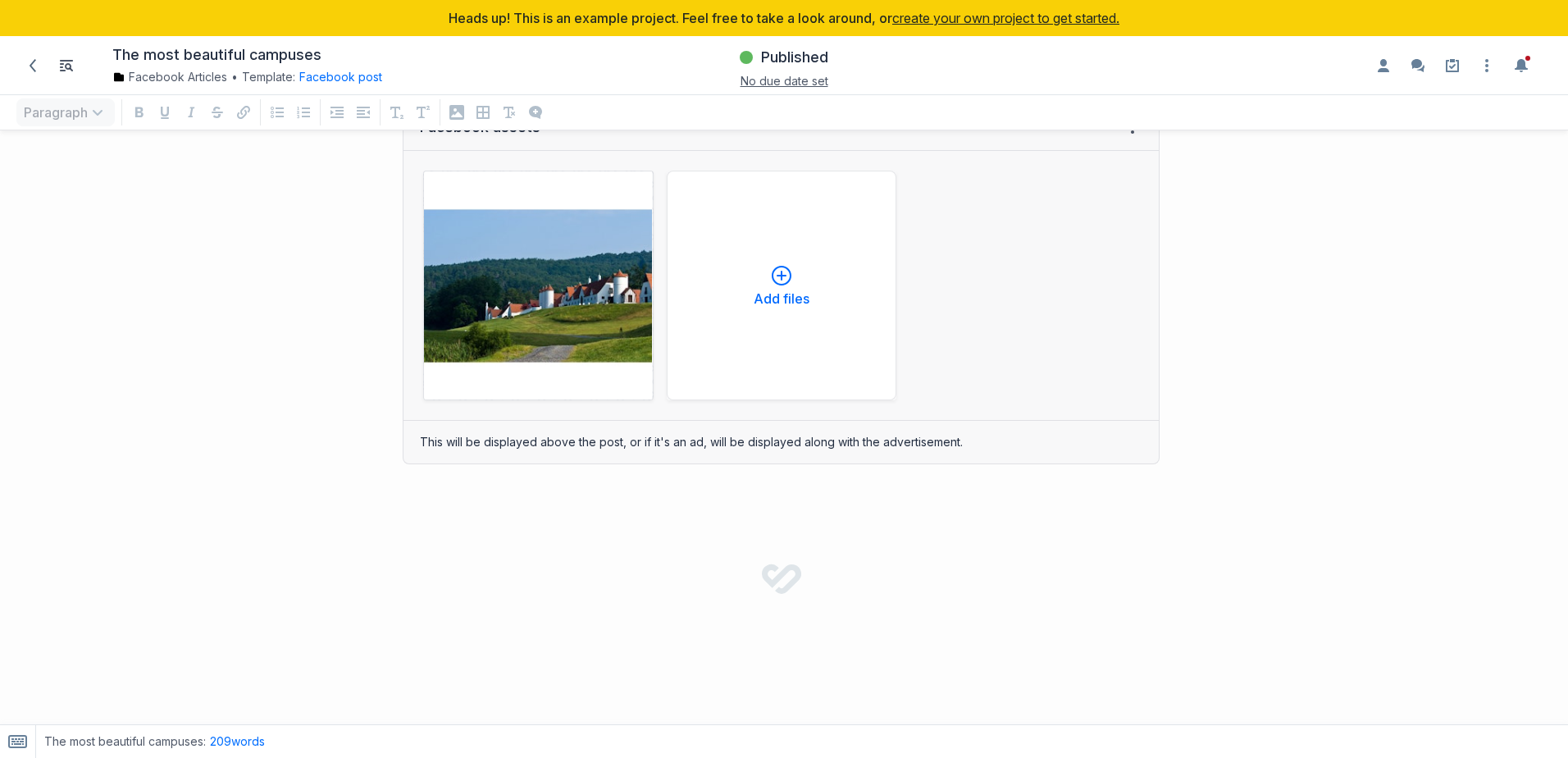
scroll to position [985, 0]
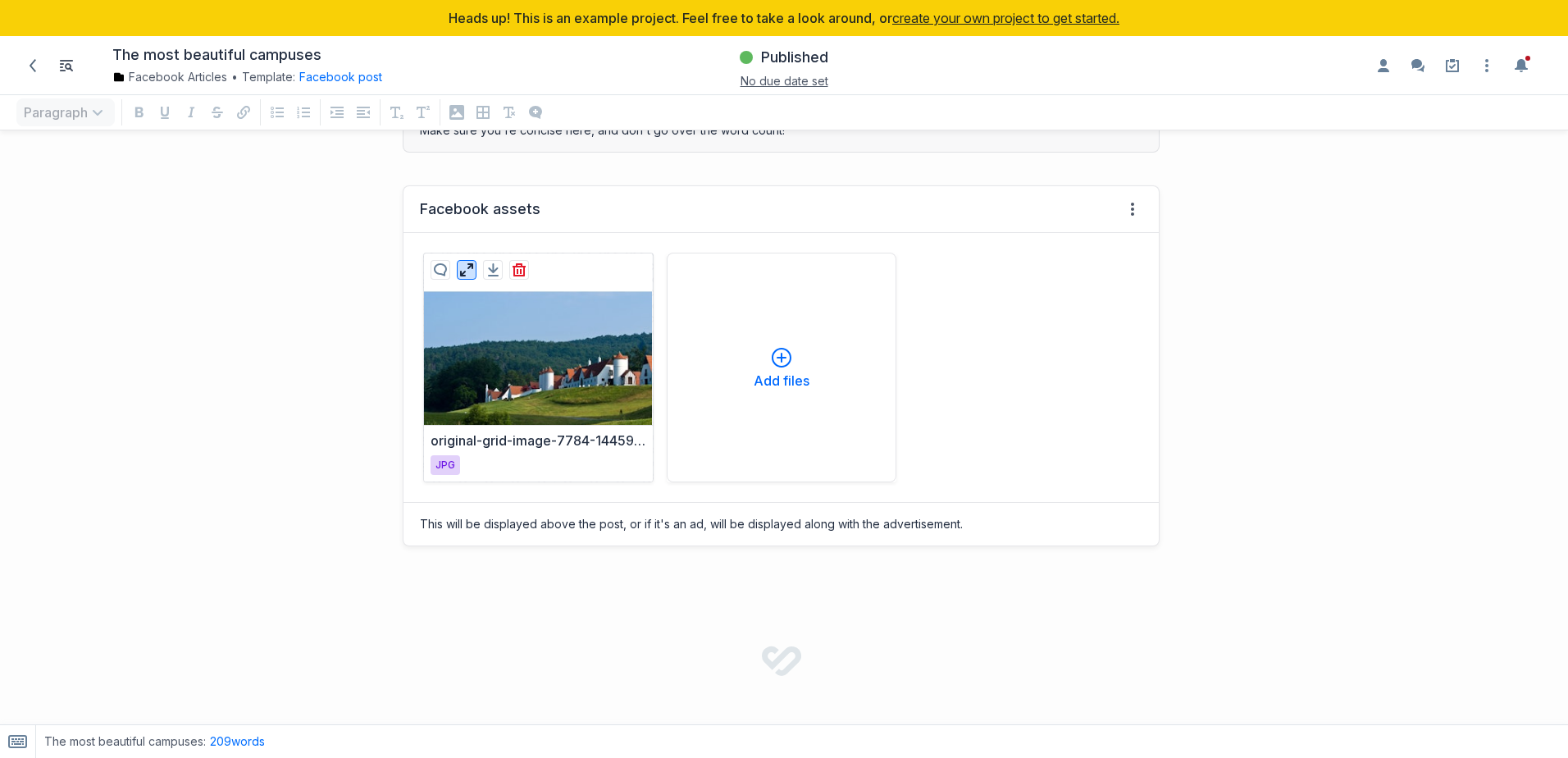
click at [462, 266] on icon "button" at bounding box center [467, 270] width 13 height 13
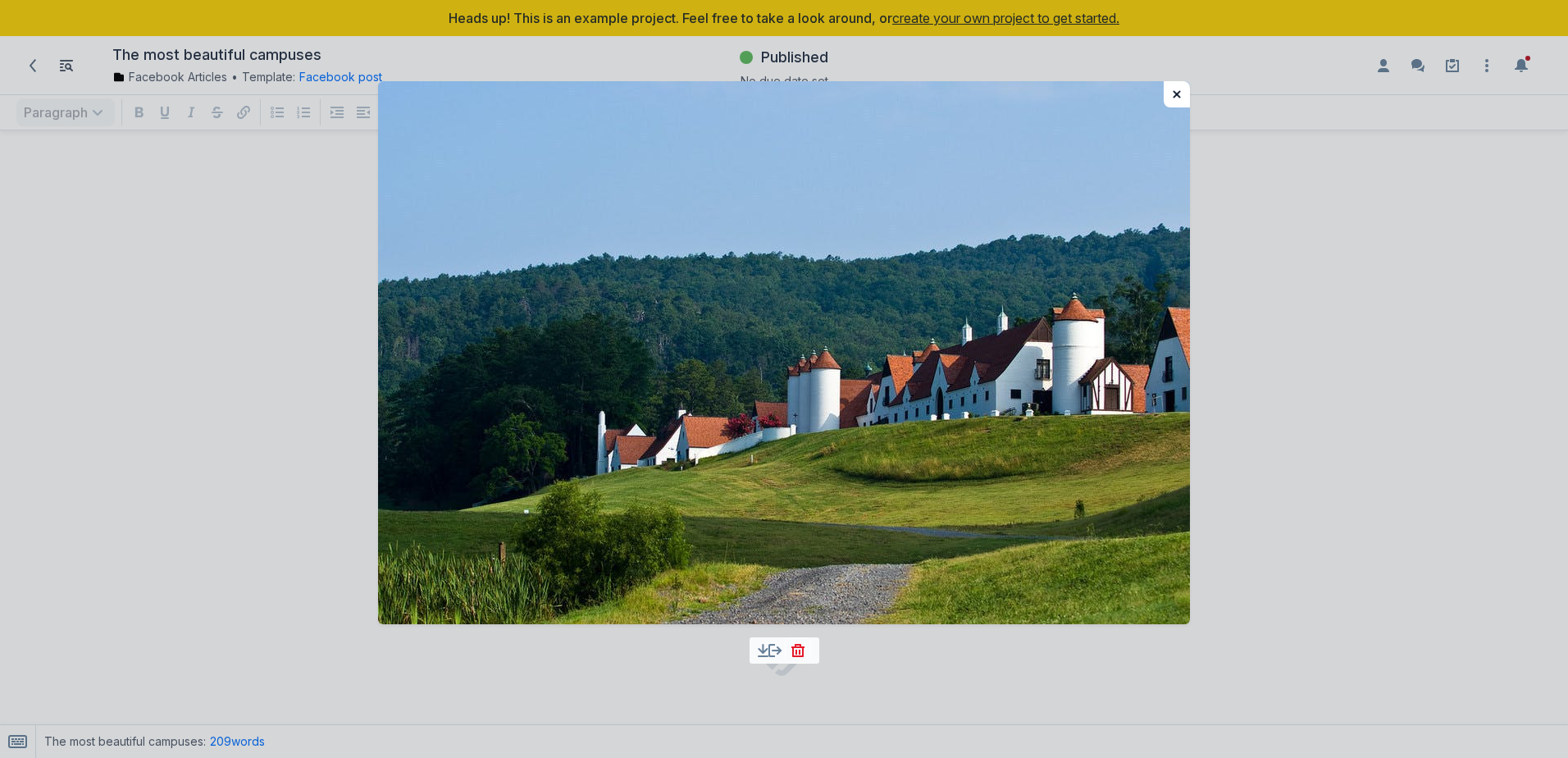
click at [1174, 90] on icon "button" at bounding box center [1176, 94] width 8 height 8
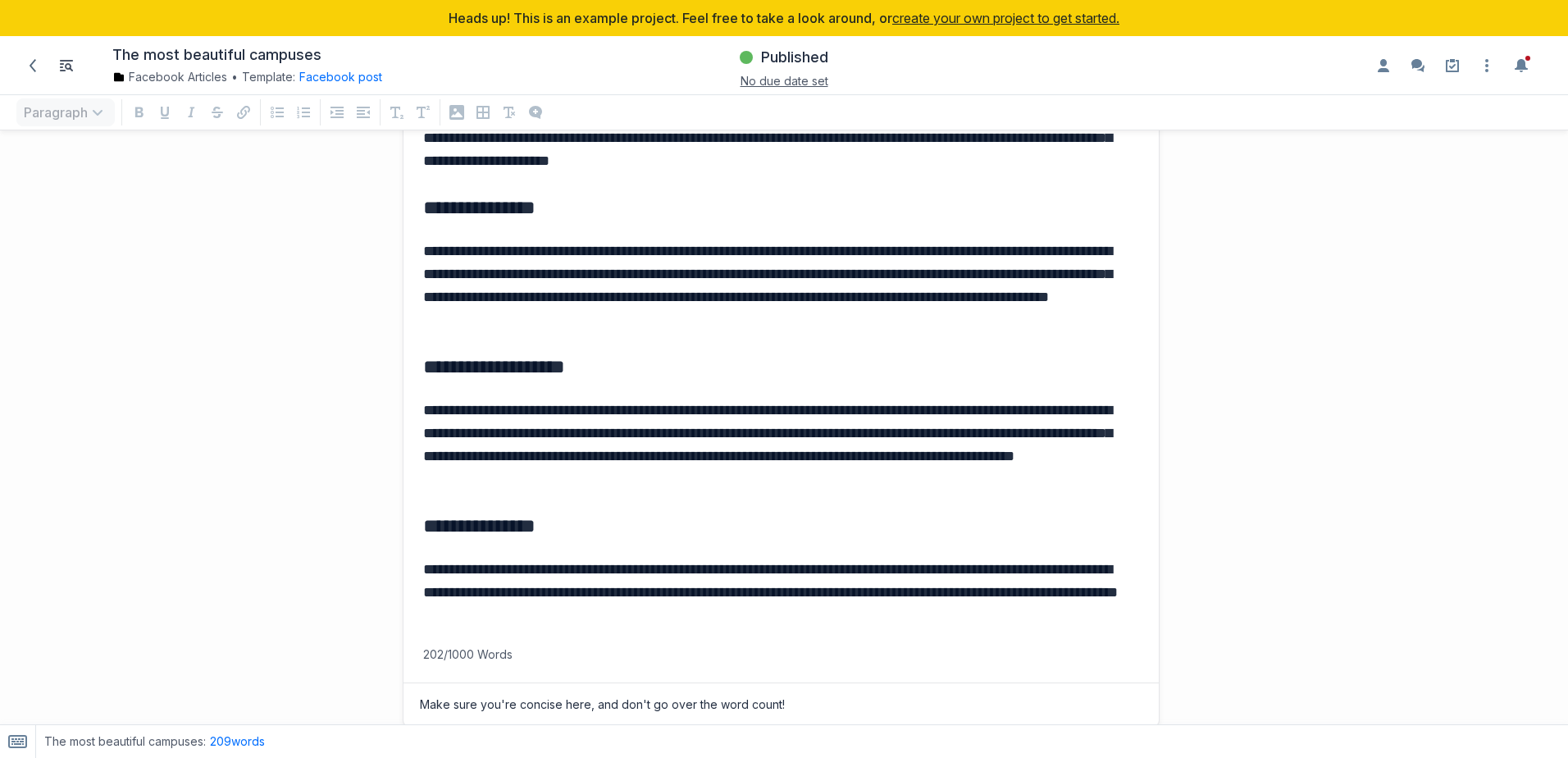
scroll to position [0, 0]
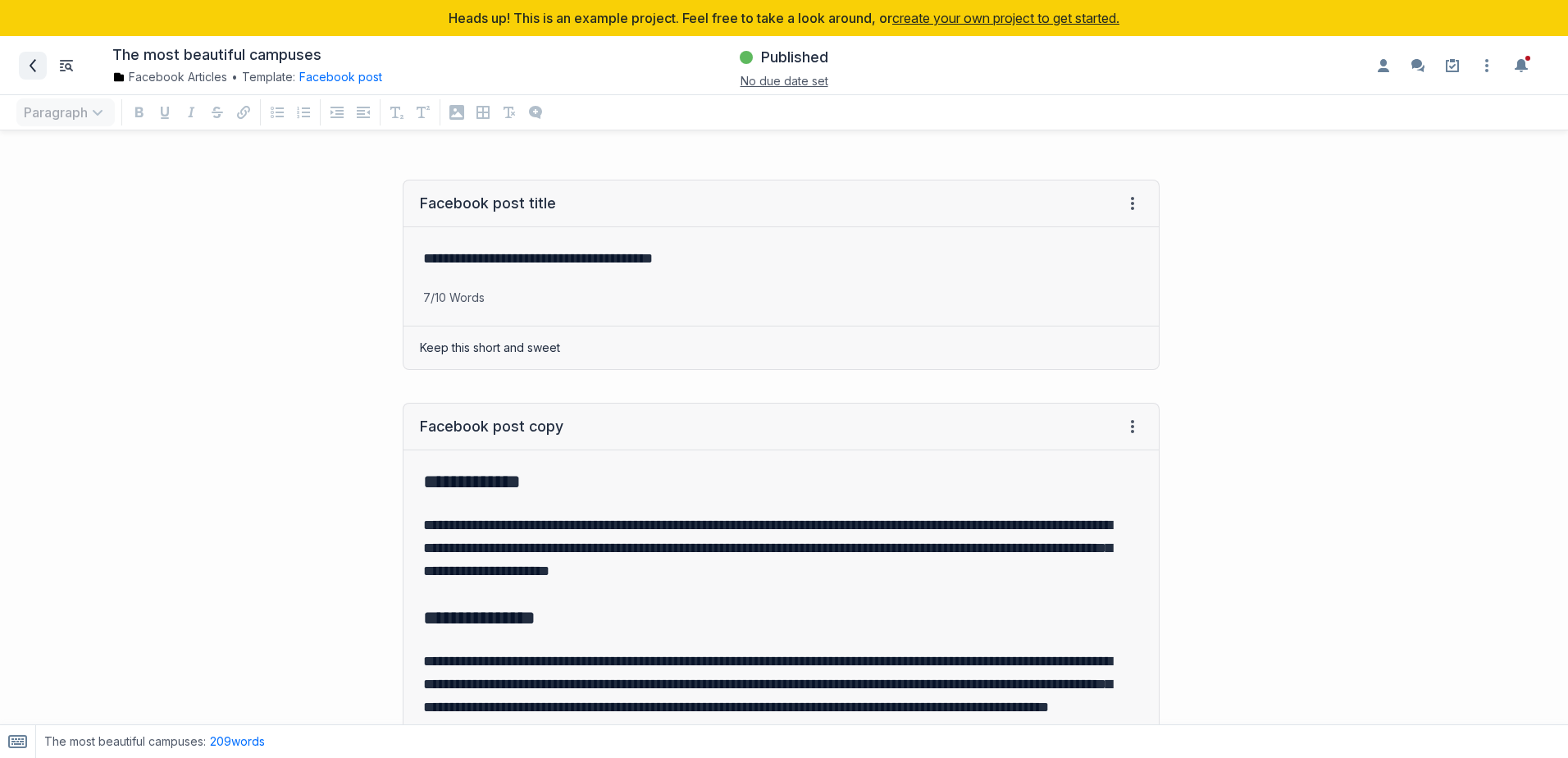
click at [35, 63] on icon at bounding box center [32, 65] width 13 height 13
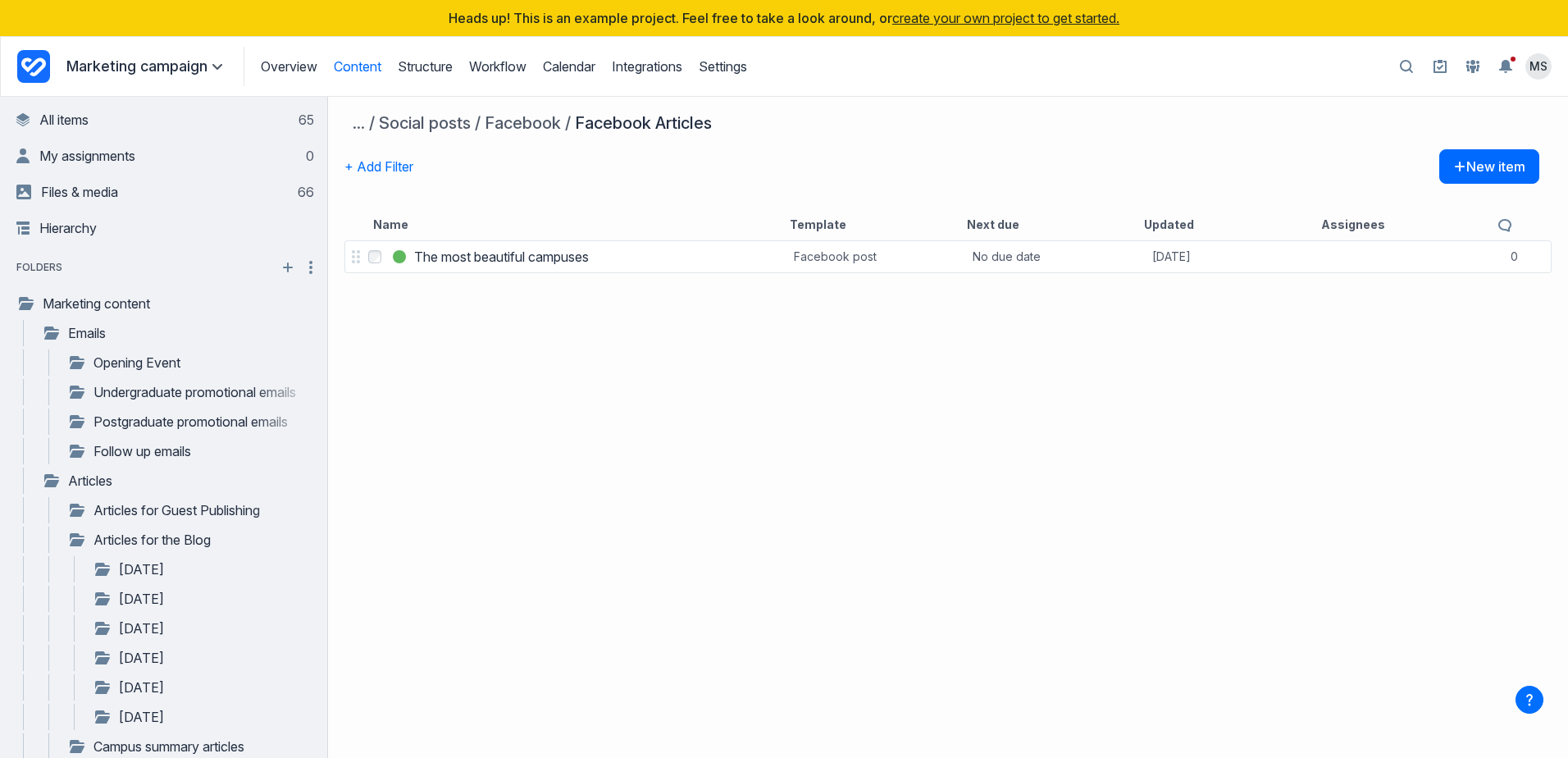
click at [149, 71] on p "Marketing campaign" at bounding box center [146, 65] width 161 height 19
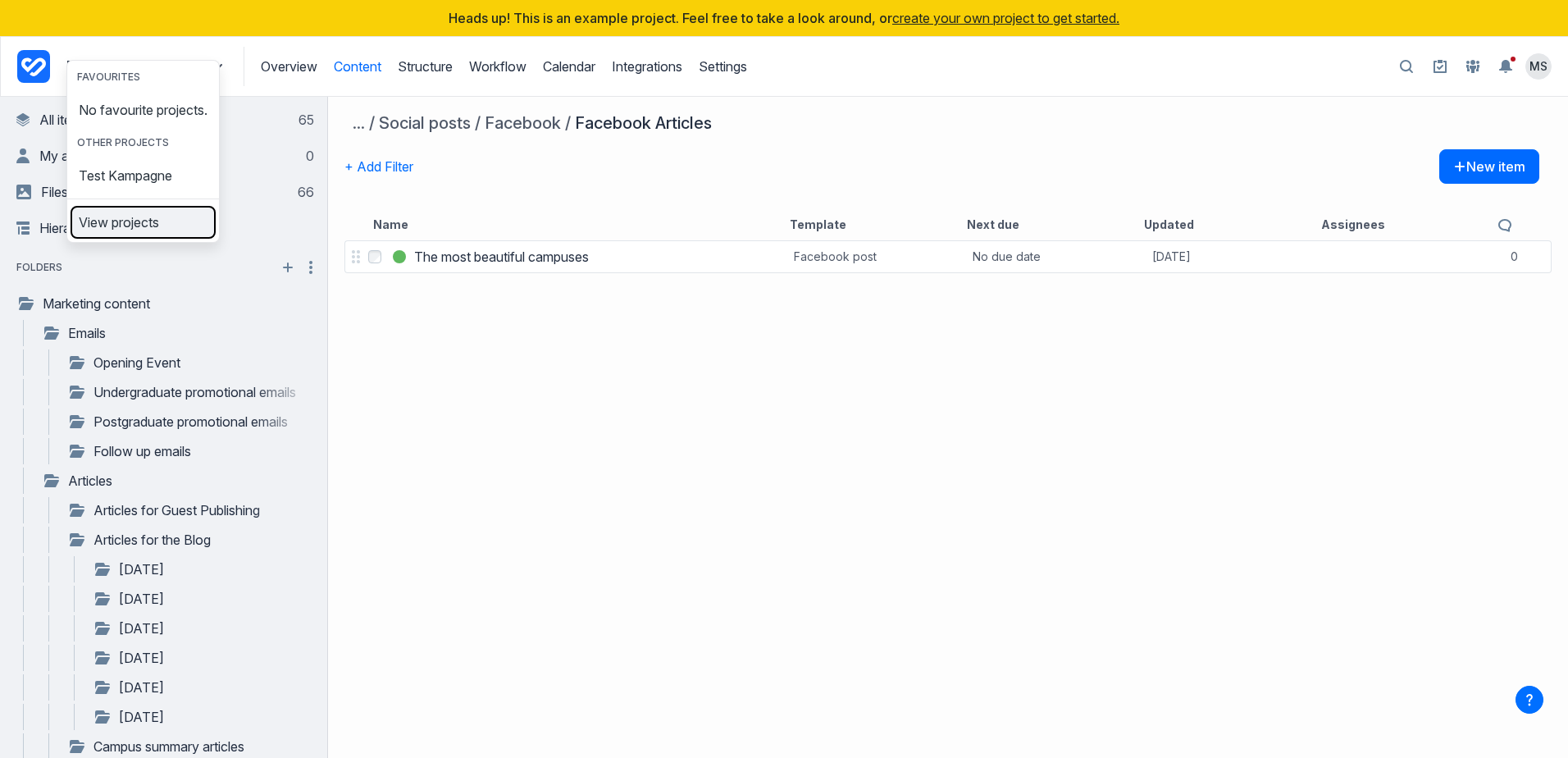
click at [166, 236] on link "View projects" at bounding box center [143, 222] width 142 height 26
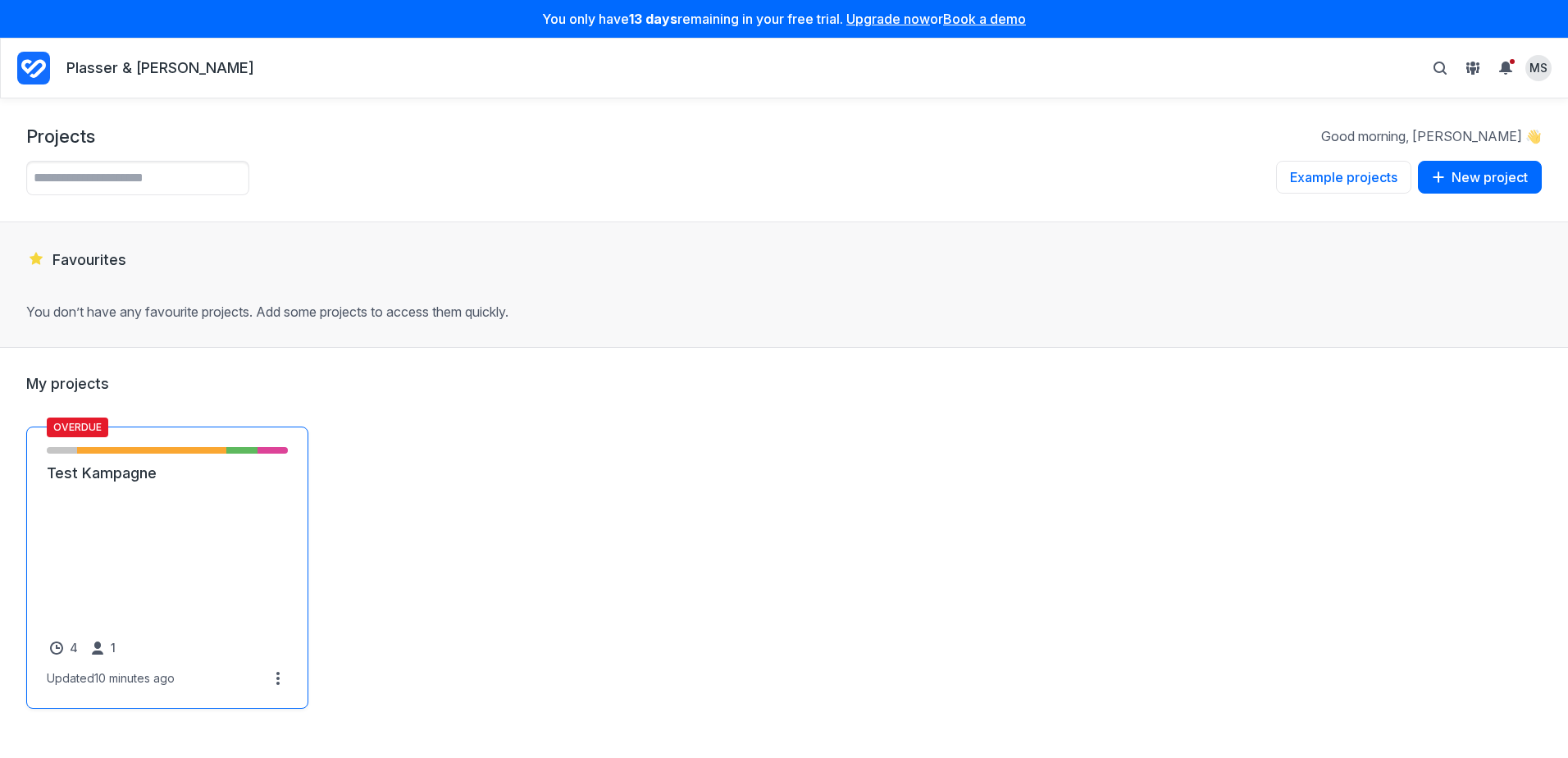
click at [175, 483] on link "Test Kampagne" at bounding box center [168, 472] width 241 height 19
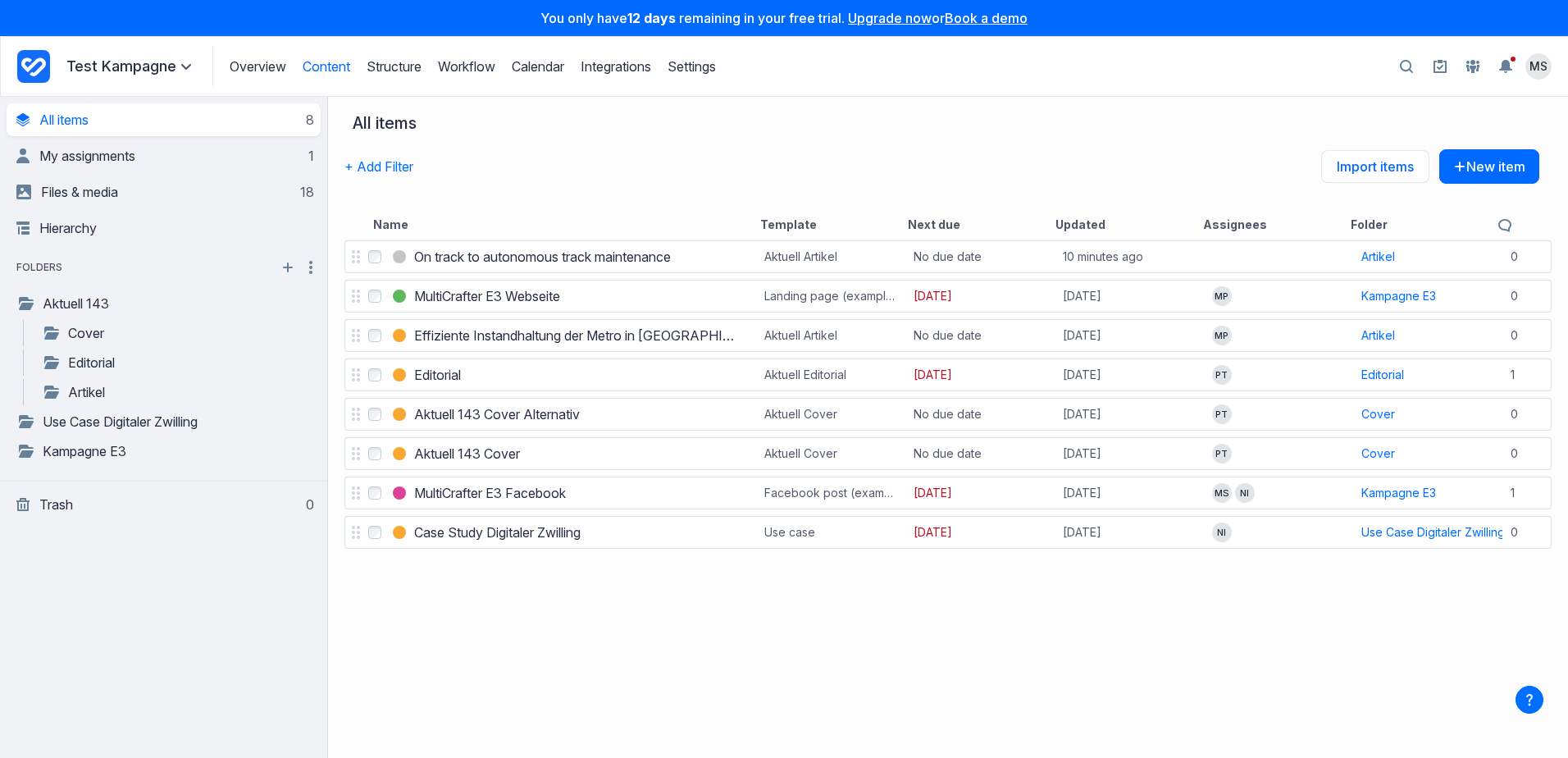
click at [1161, 633] on div "Select On track to autonomous track maintenance On track to autonomous track ma…" at bounding box center [947, 496] width 1239 height 520
click at [184, 65] on icon at bounding box center [186, 66] width 10 height 10
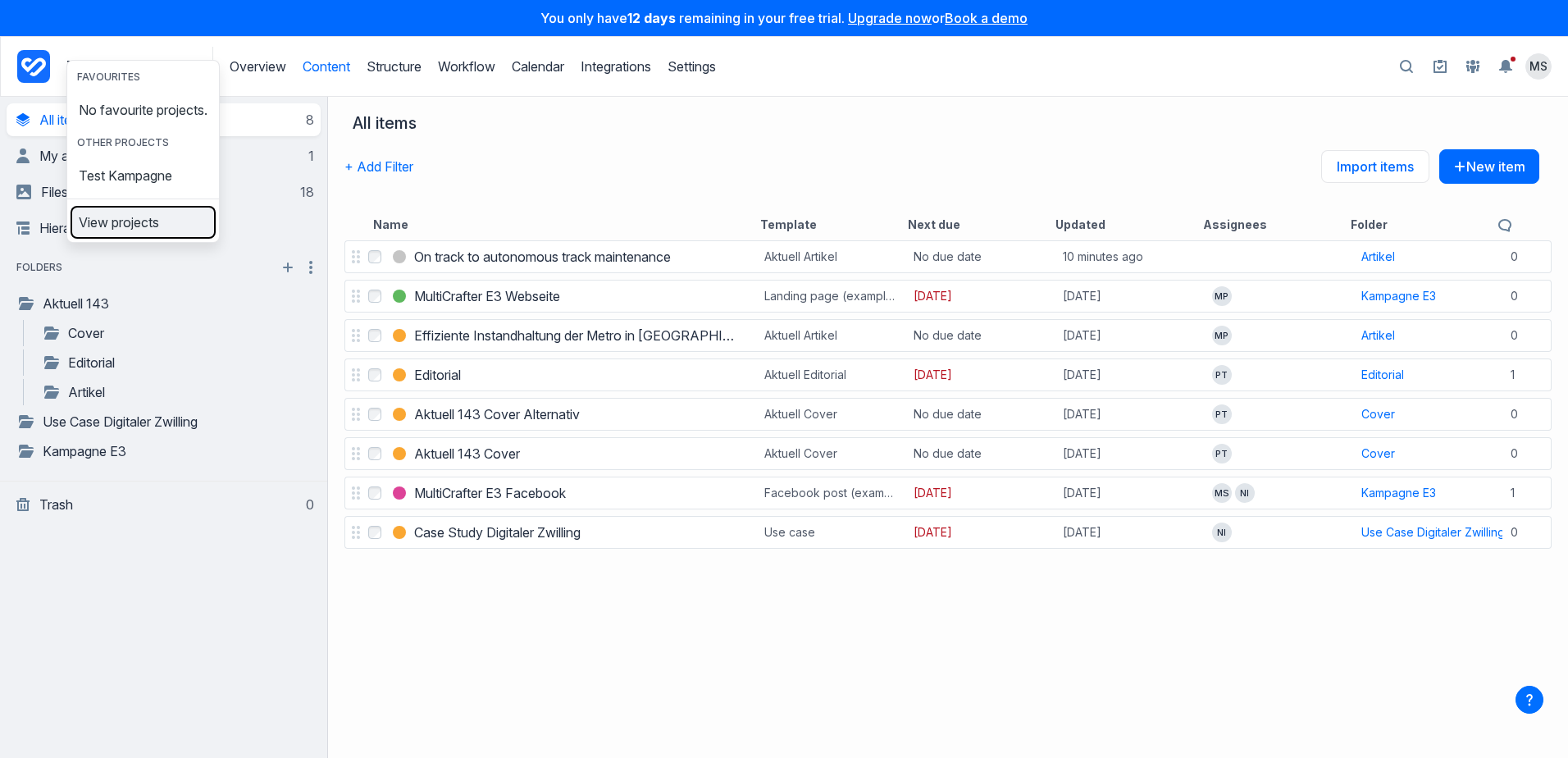
click at [152, 236] on link "View projects" at bounding box center [143, 222] width 142 height 26
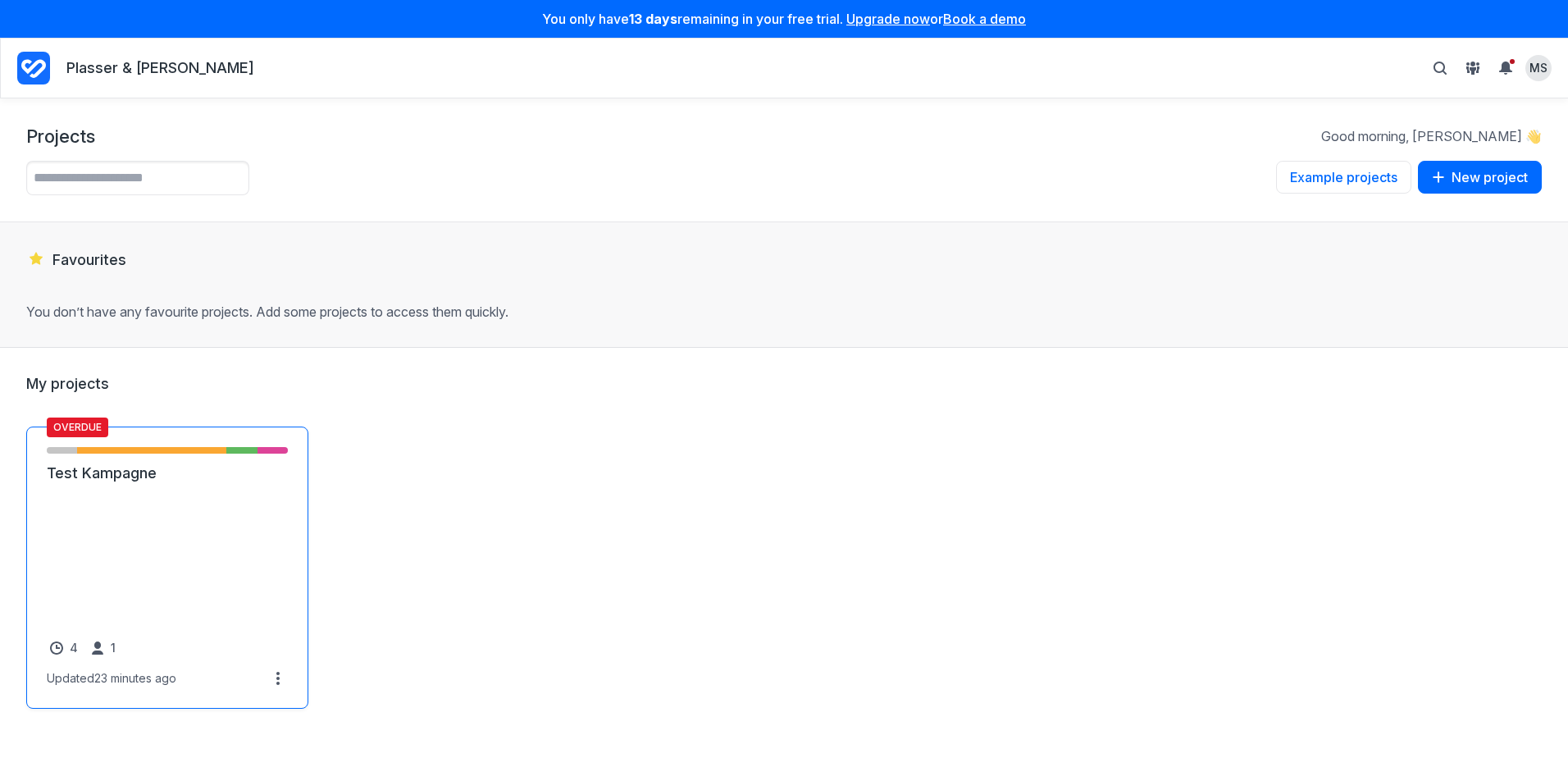
click at [120, 483] on link "Test Kampagne" at bounding box center [168, 472] width 241 height 19
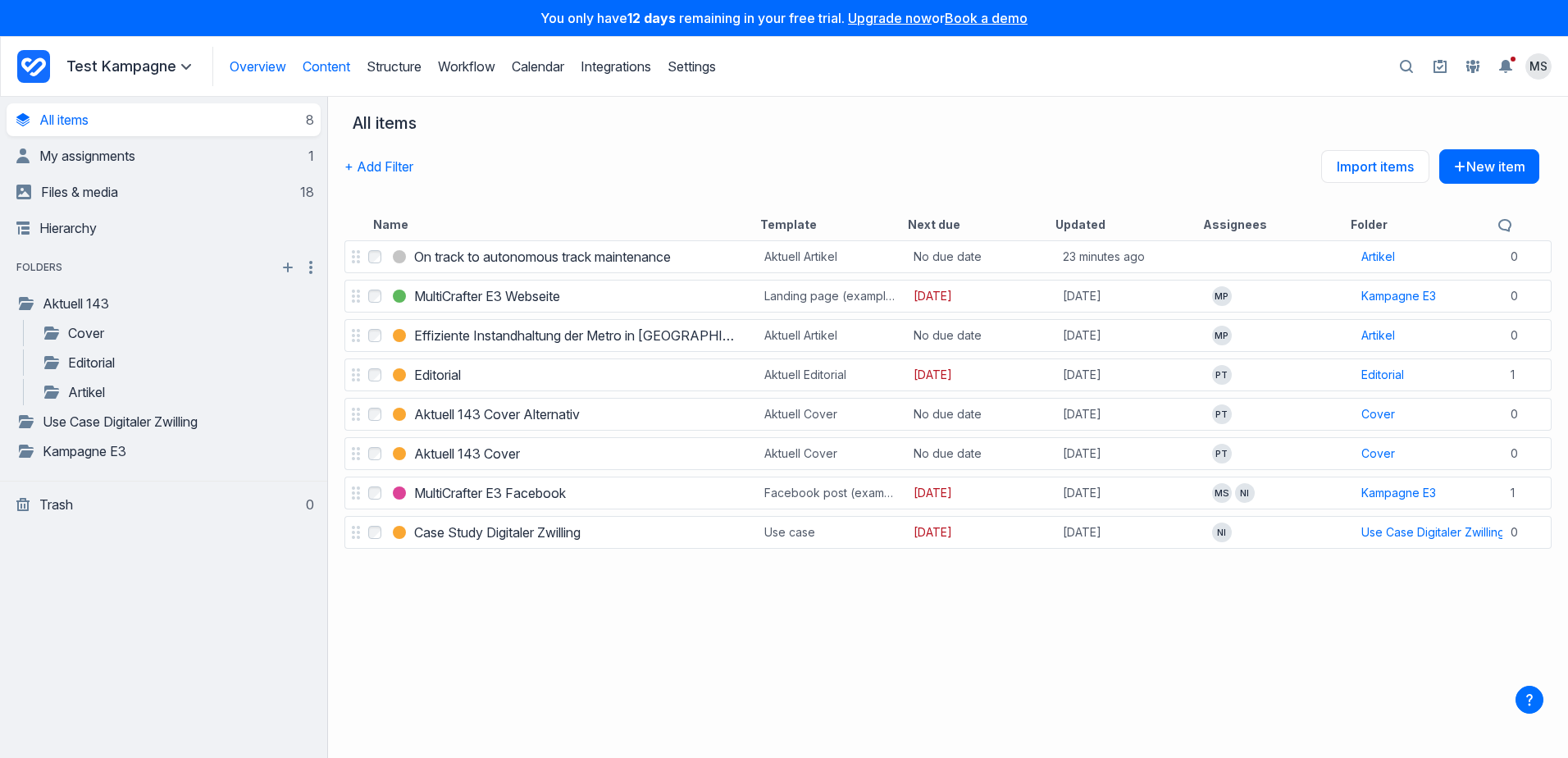
click at [250, 68] on link "Overview" at bounding box center [257, 66] width 56 height 17
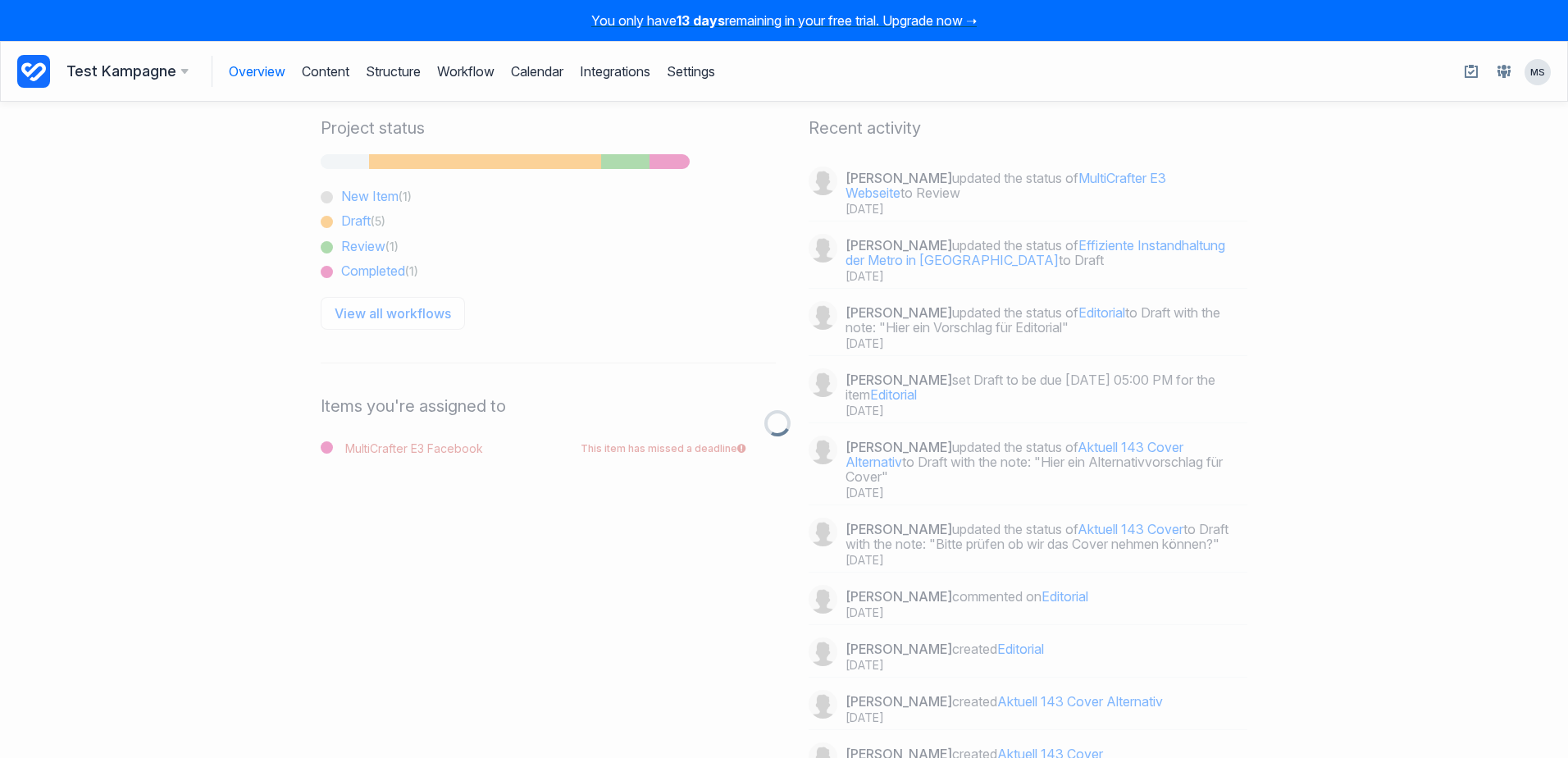
click at [128, 69] on h3 "Test Kampagne" at bounding box center [127, 71] width 122 height 23
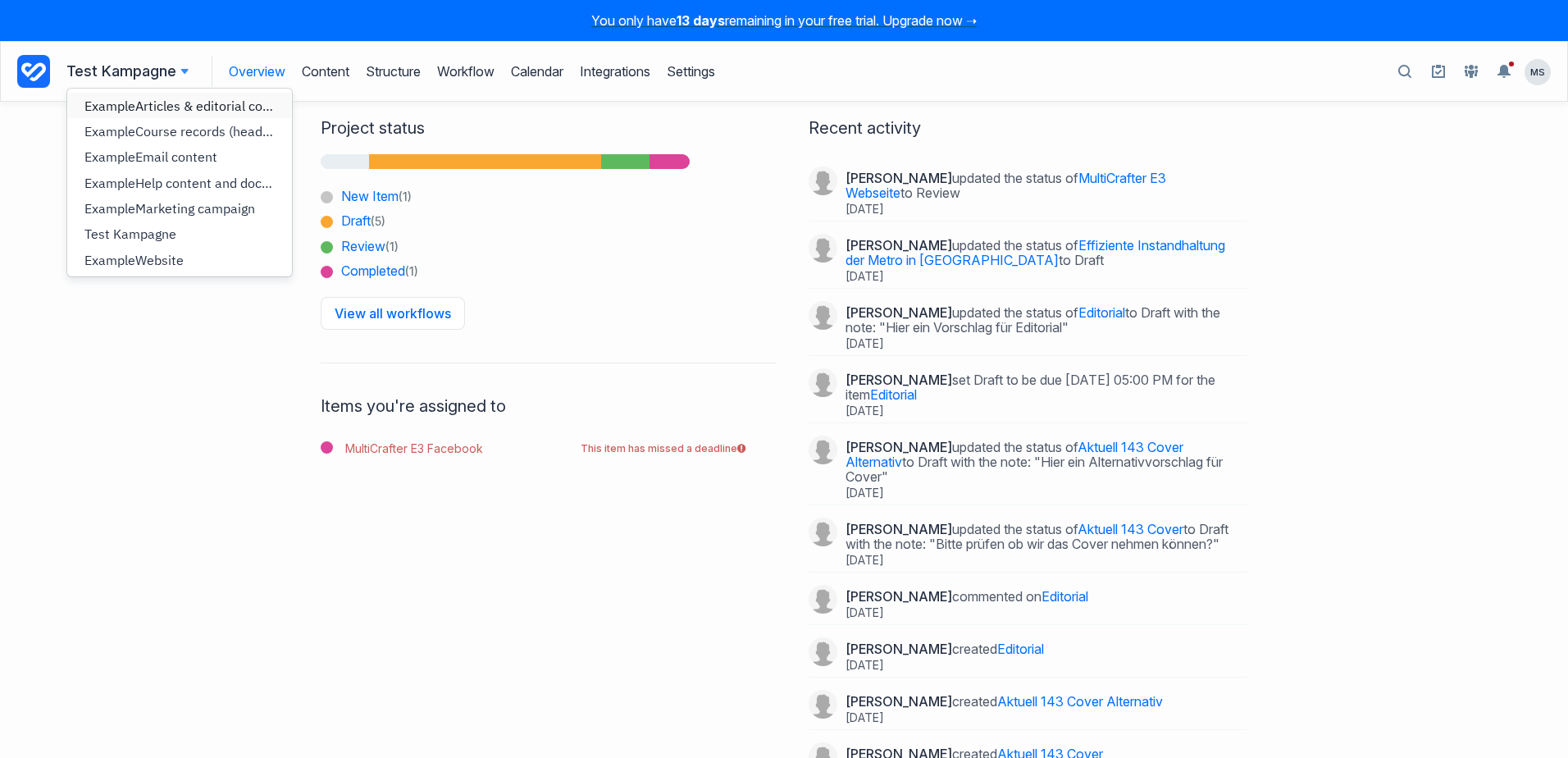
click at [172, 109] on span "Articles & editorial content" at bounding box center [215, 106] width 159 height 17
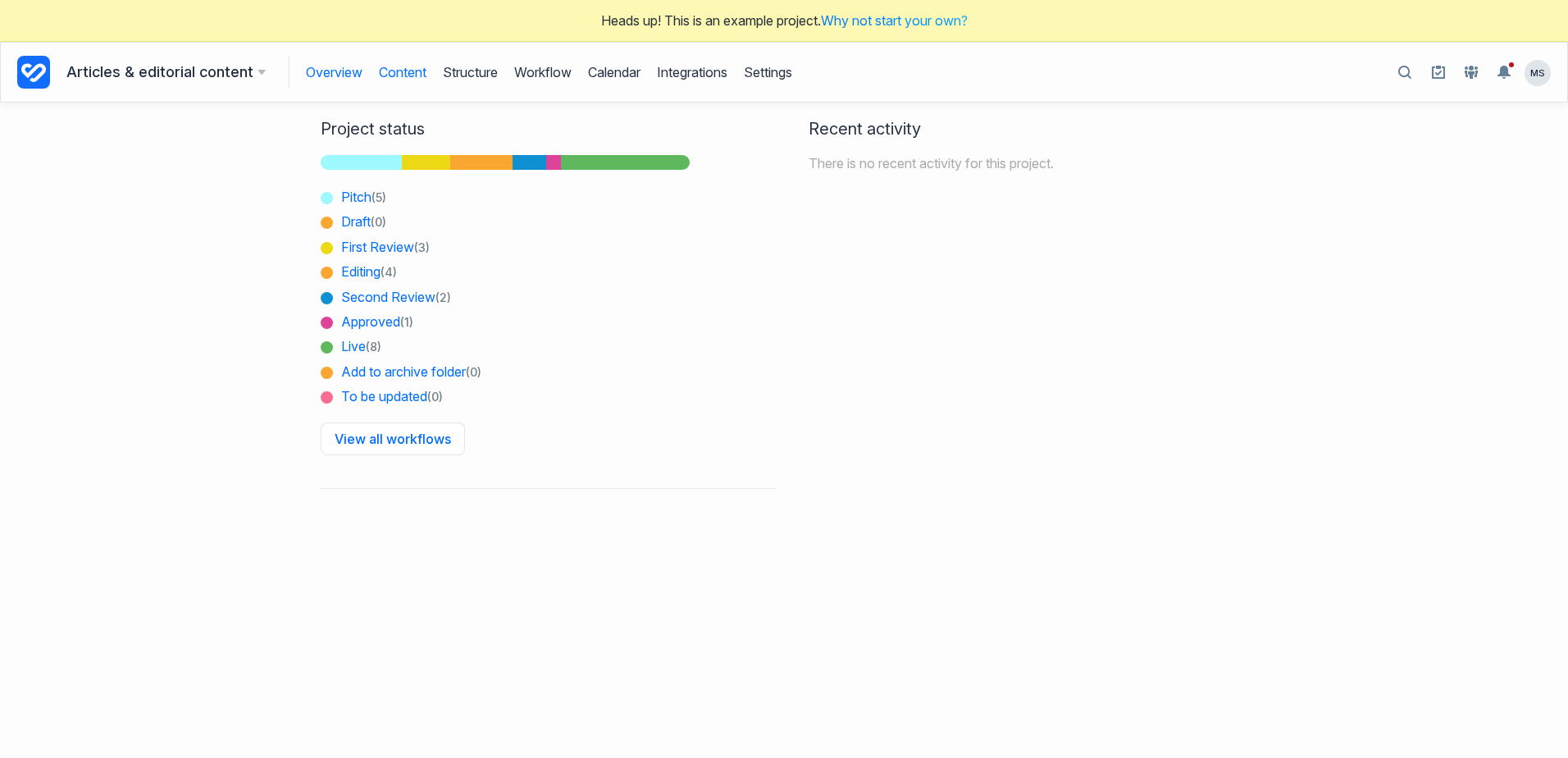
click at [402, 74] on link "Content" at bounding box center [402, 72] width 48 height 31
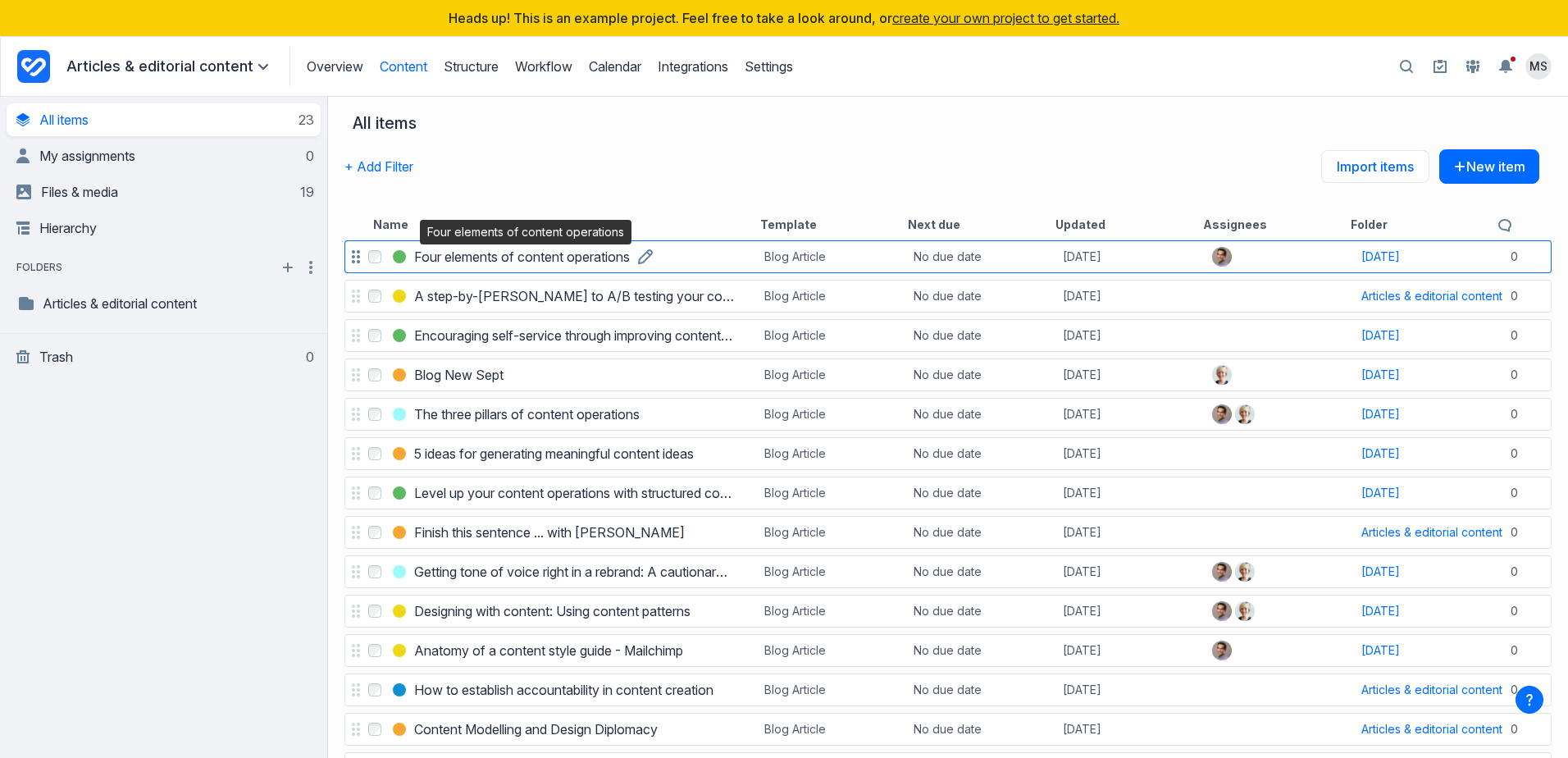
click at [530, 256] on h3 "Four elements of content operations" at bounding box center [522, 256] width 215 height 19
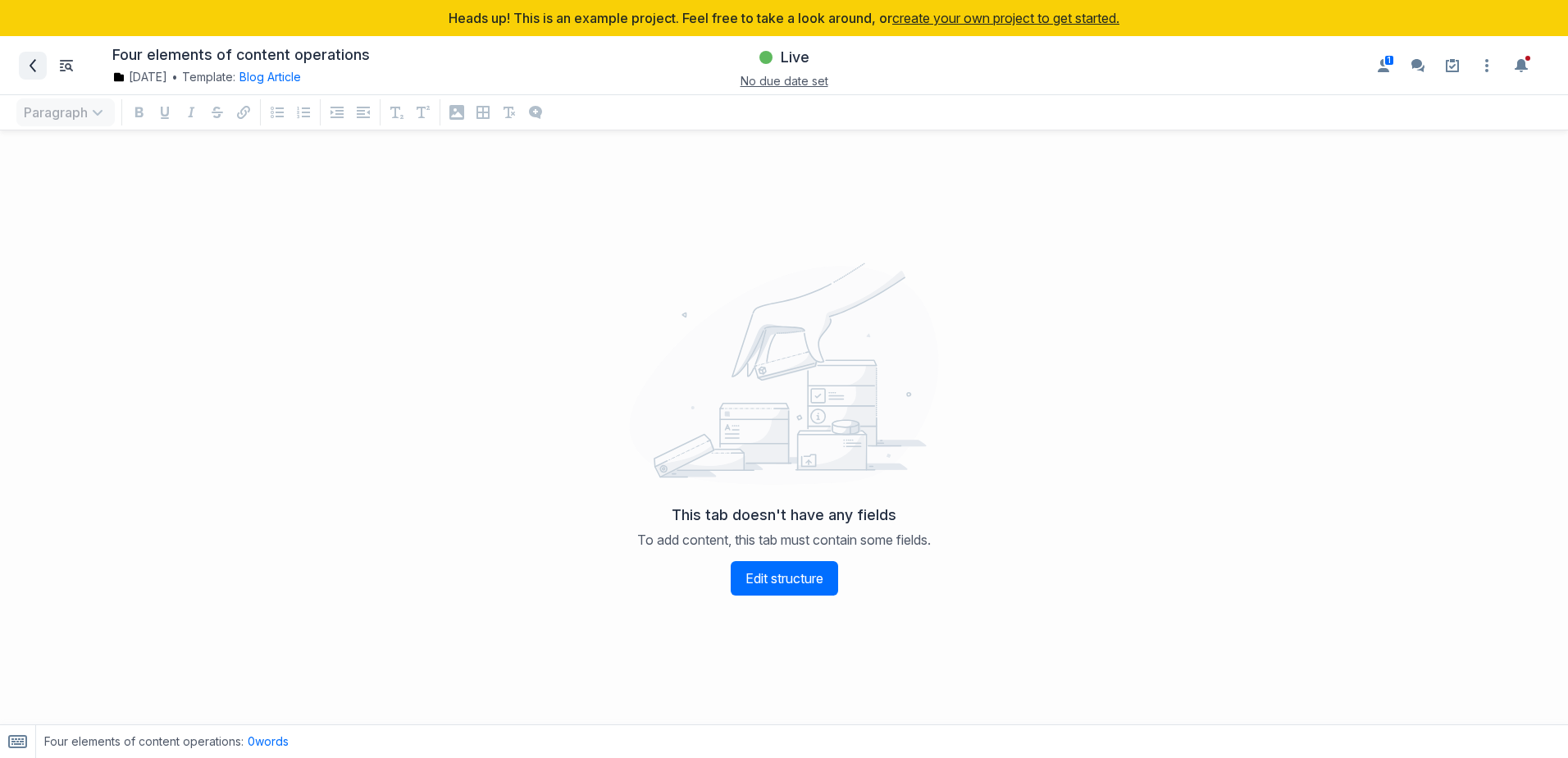
click at [29, 64] on icon at bounding box center [32, 65] width 13 height 13
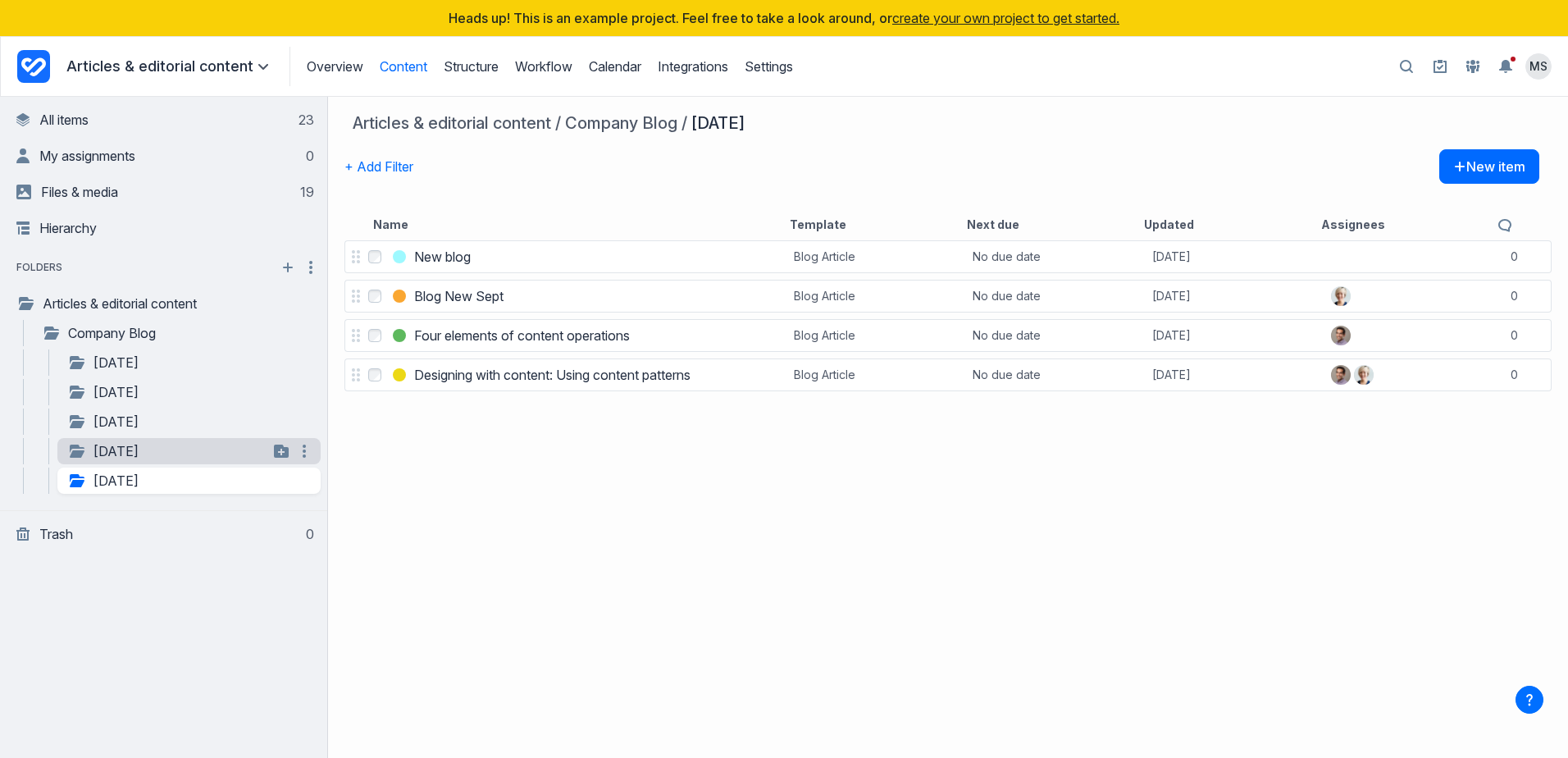
click at [131, 446] on link "August 2019" at bounding box center [168, 450] width 201 height 19
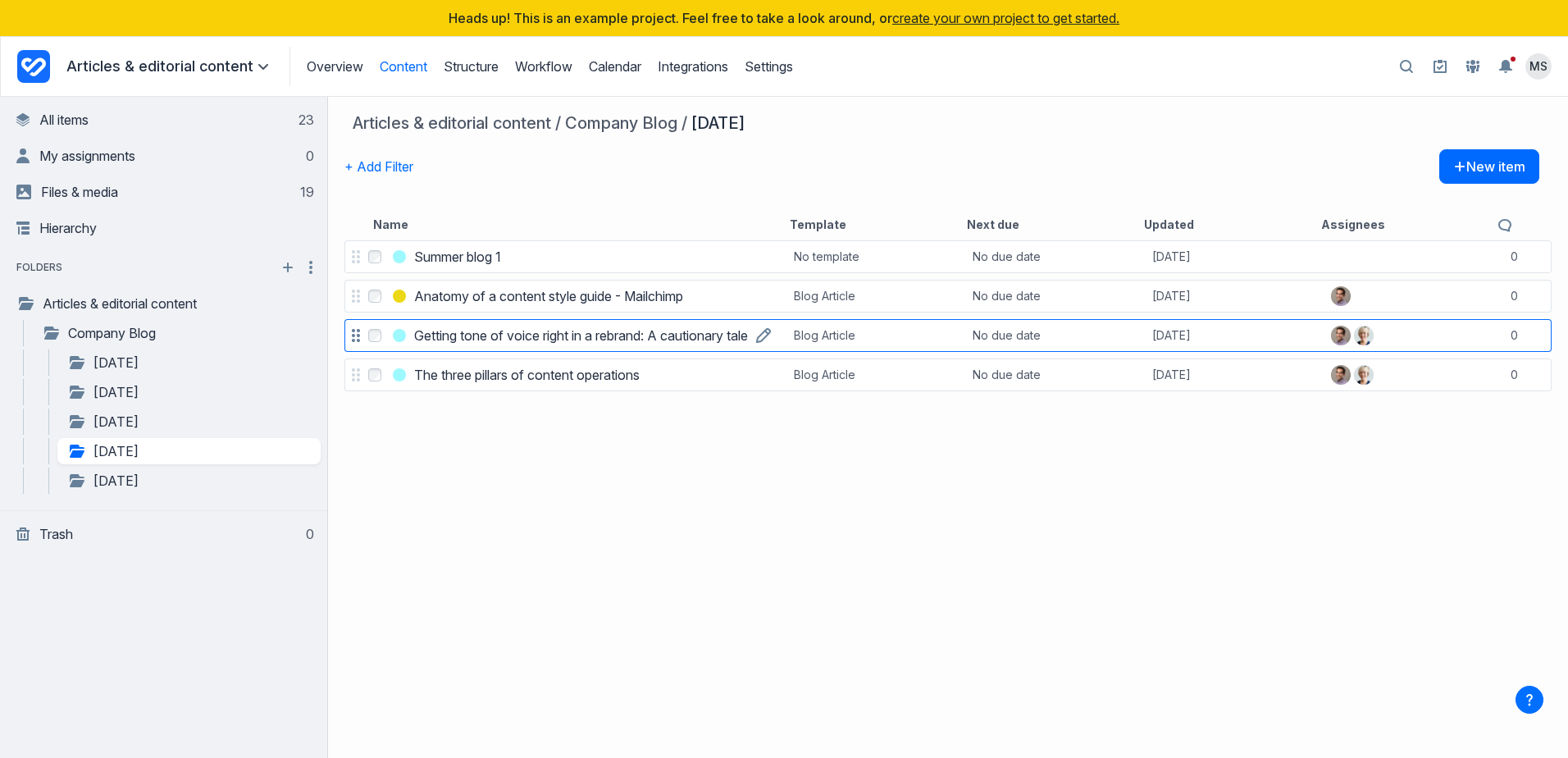
click at [513, 334] on h3 "Getting tone of voice right in a rebrand: A cautionary tale" at bounding box center [581, 335] width 333 height 19
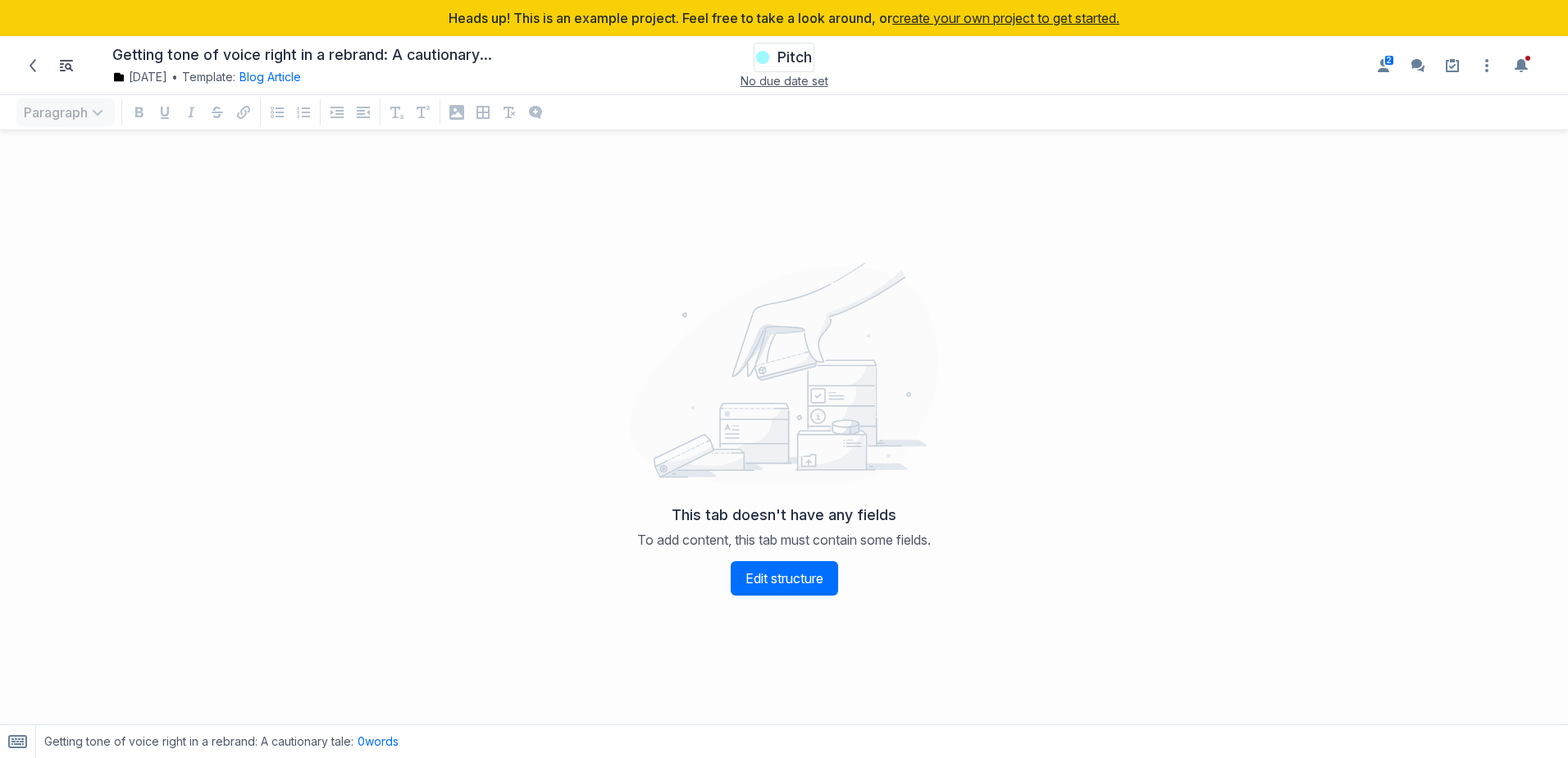
click at [797, 64] on span "Pitch" at bounding box center [794, 57] width 34 height 19
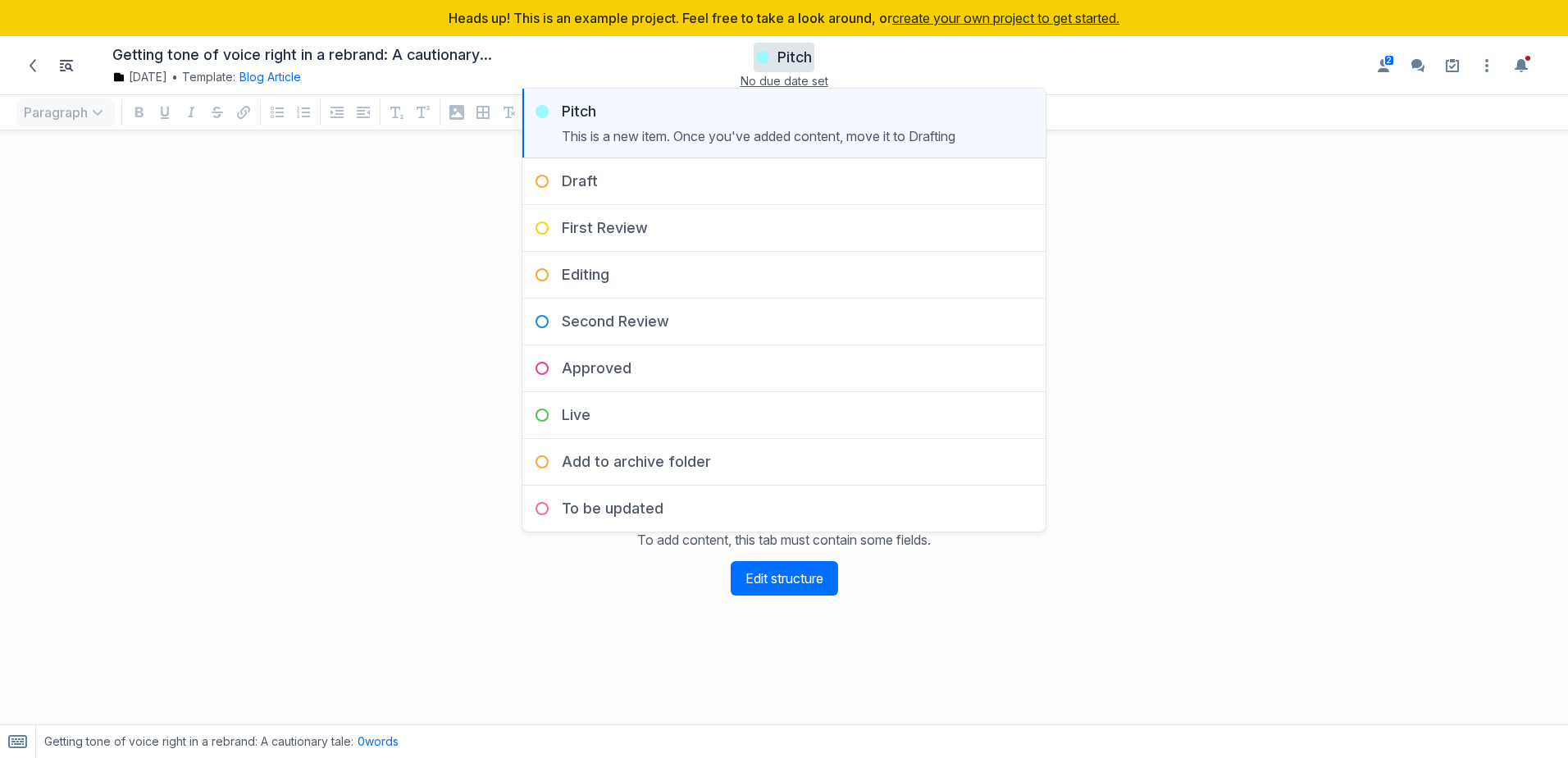
click at [317, 210] on div "This tab doesn't have any fields To add content, this tab must contain some fie…" at bounding box center [784, 427] width 1568 height 594
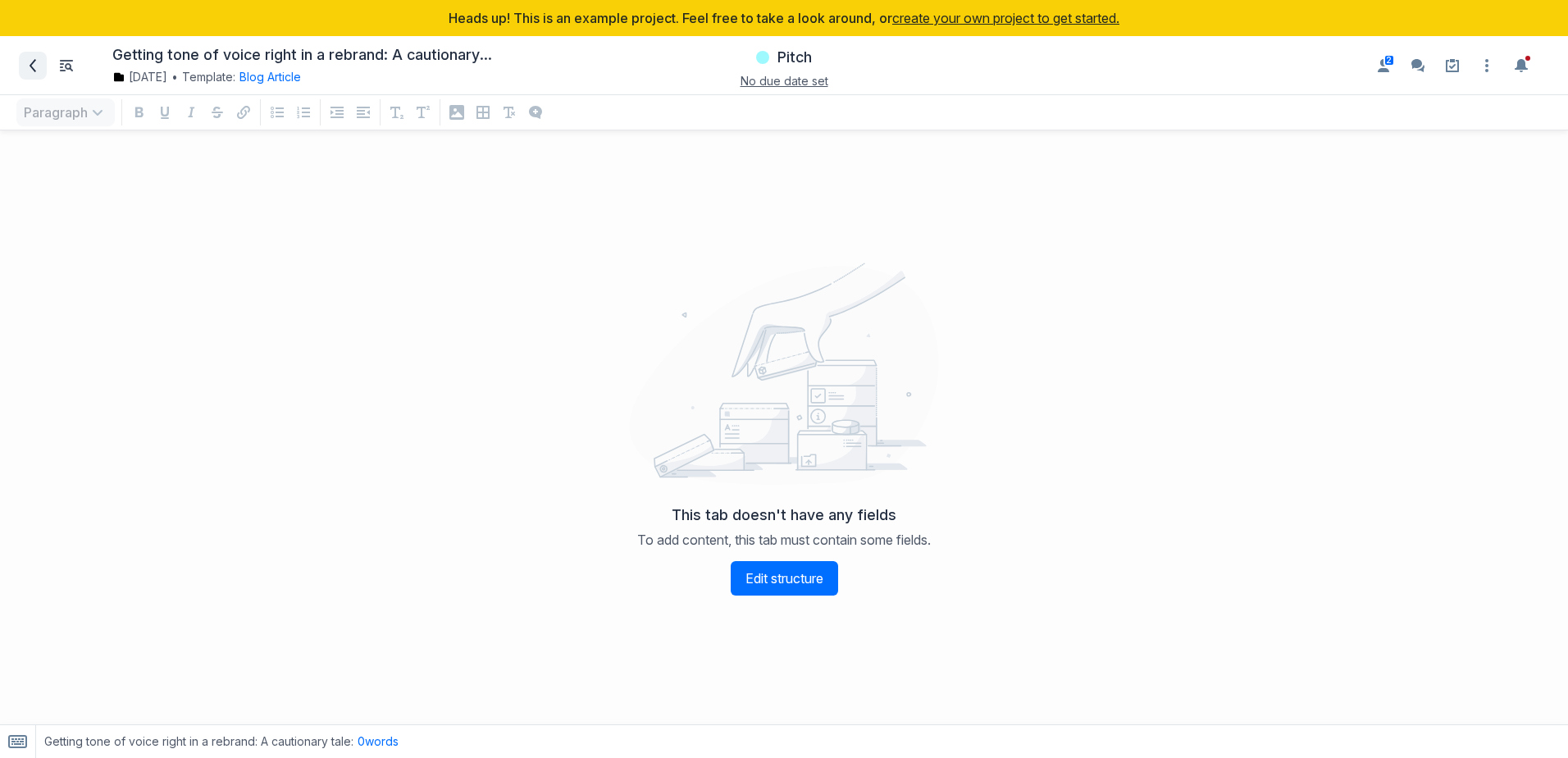
click at [22, 68] on span at bounding box center [32, 65] width 26 height 26
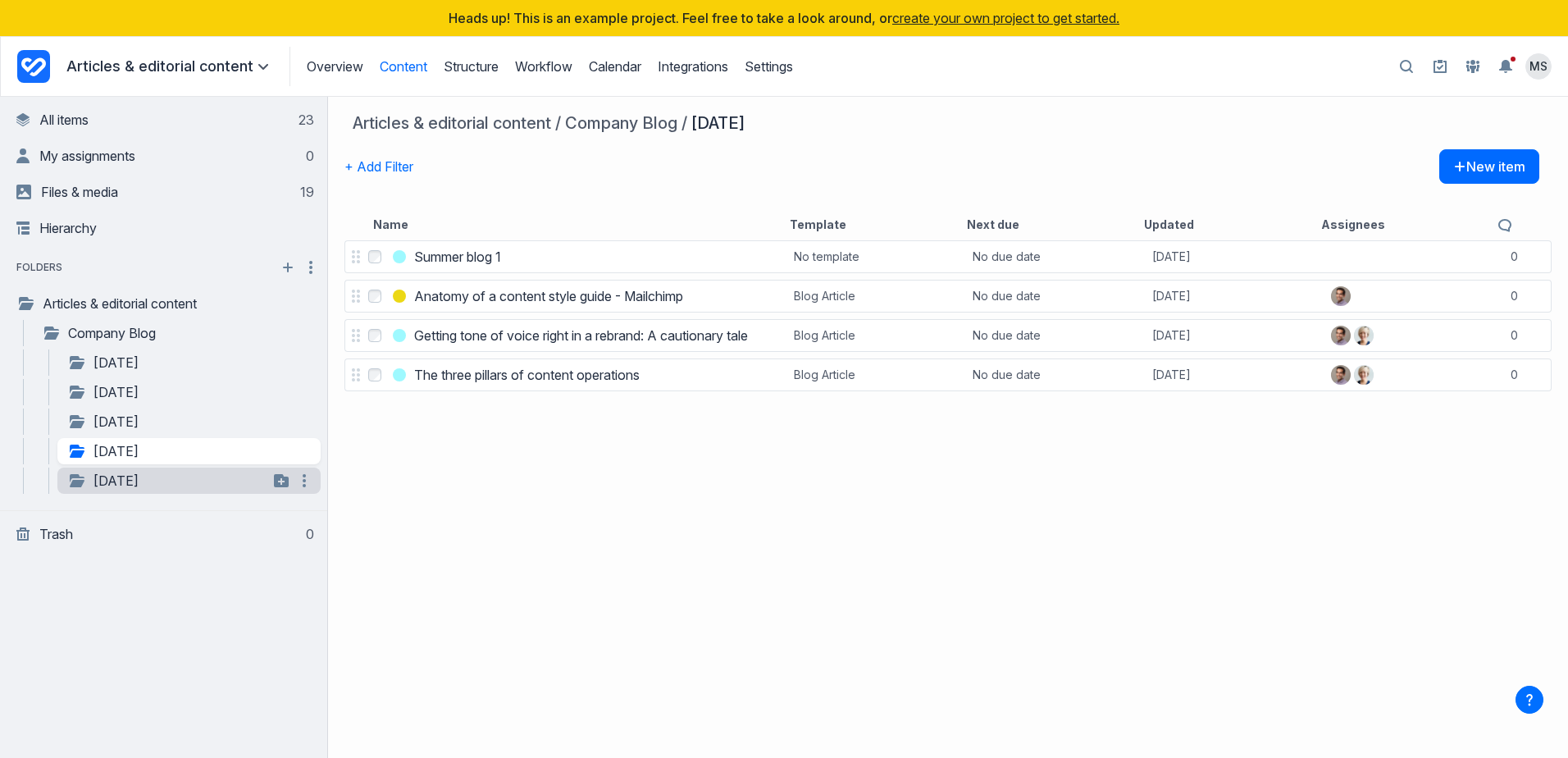
click at [119, 481] on link "September 2019" at bounding box center [168, 480] width 201 height 19
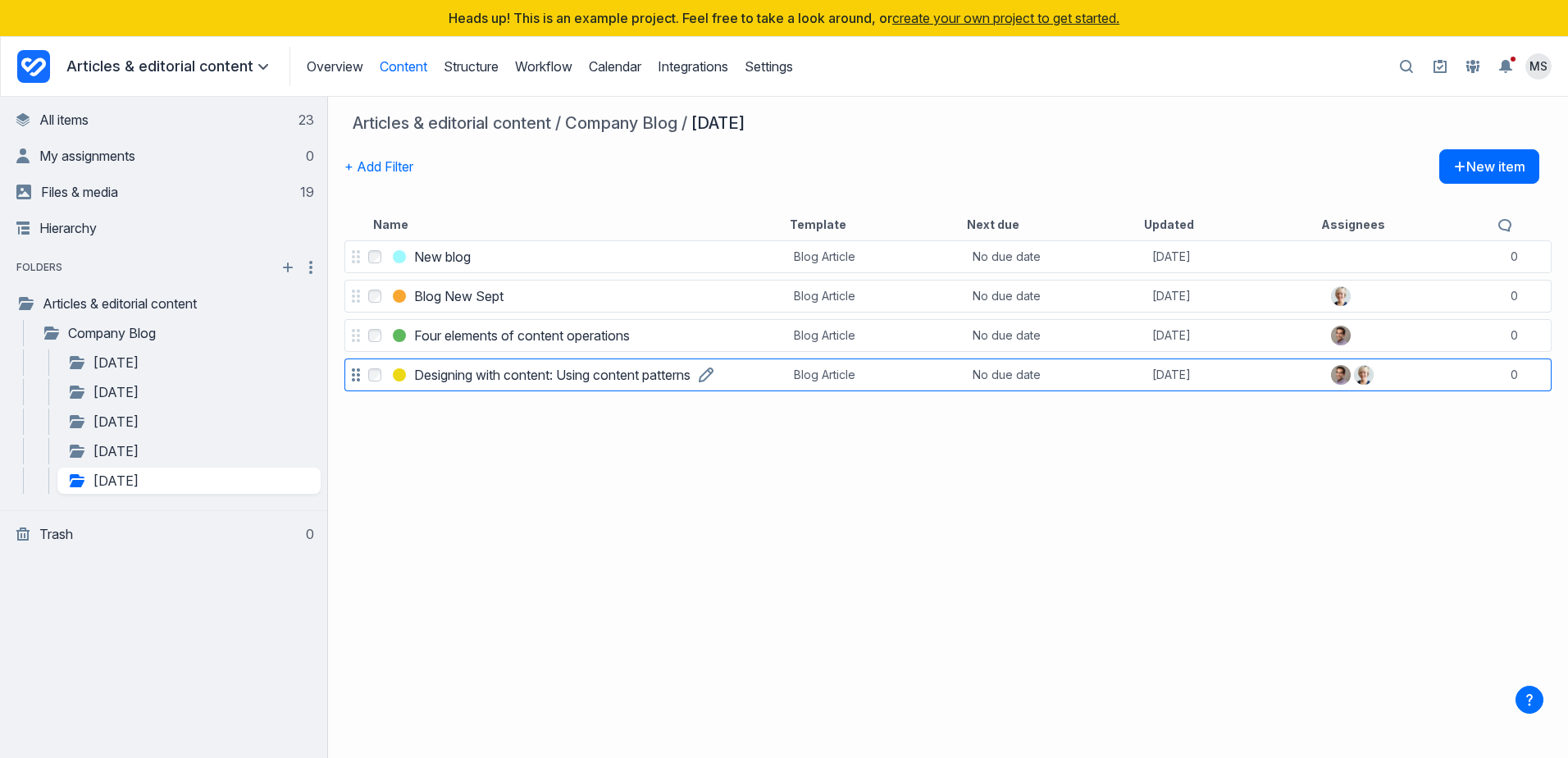
click at [455, 378] on h3 "Designing with content: Using content patterns" at bounding box center [552, 374] width 276 height 19
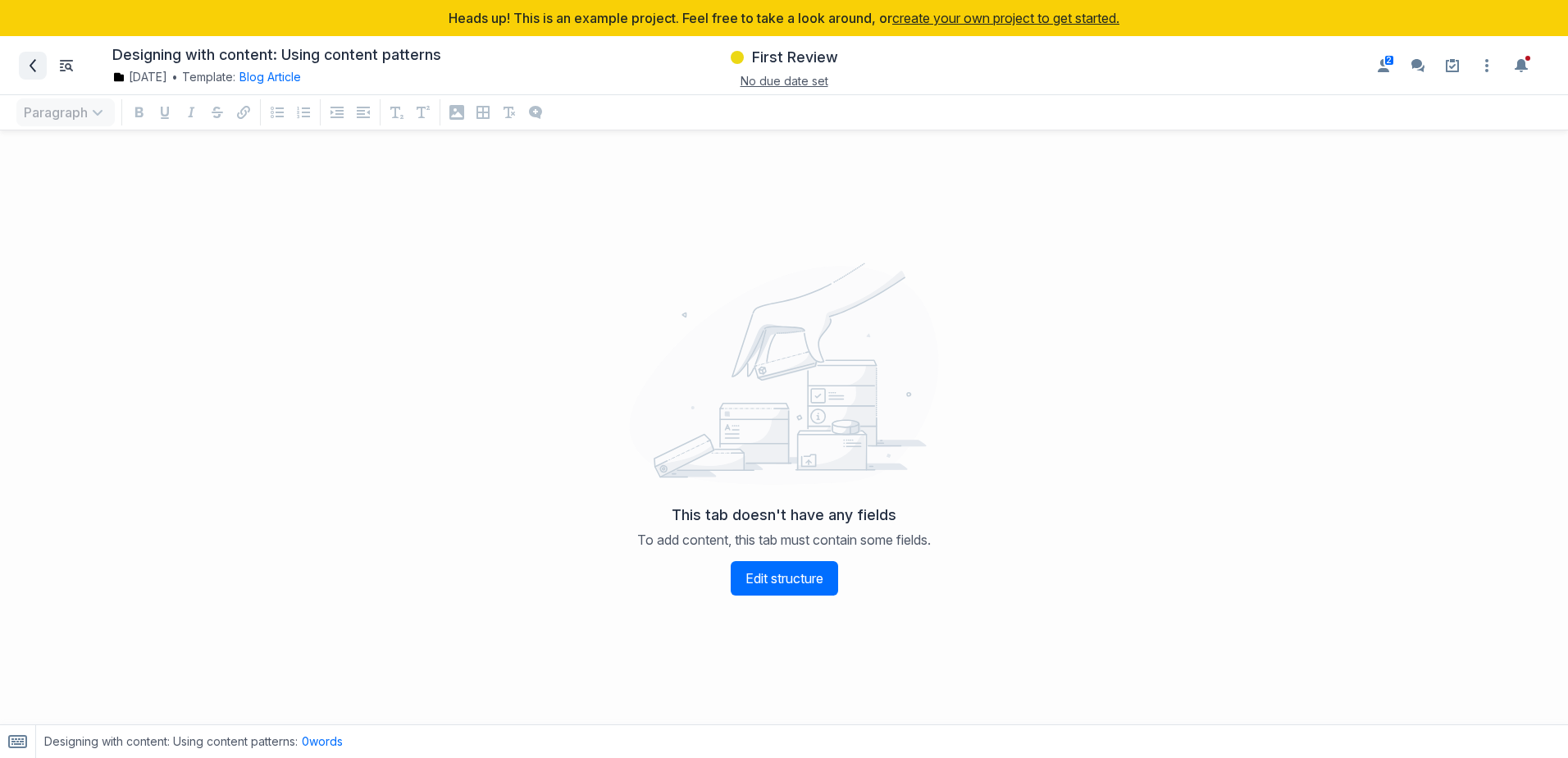
click at [22, 55] on span at bounding box center [32, 65] width 26 height 26
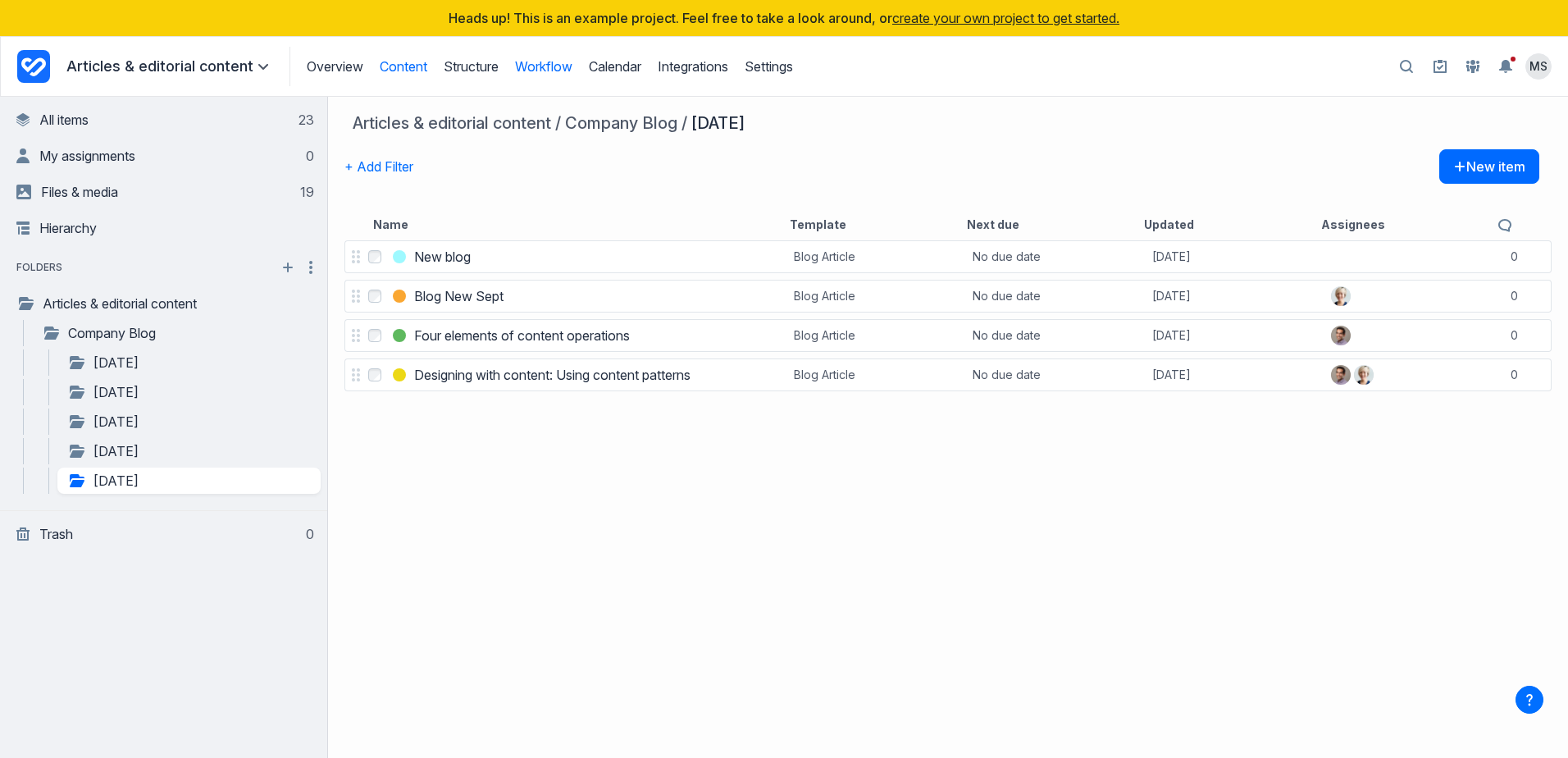
click at [549, 64] on link "Workflow" at bounding box center [543, 66] width 57 height 17
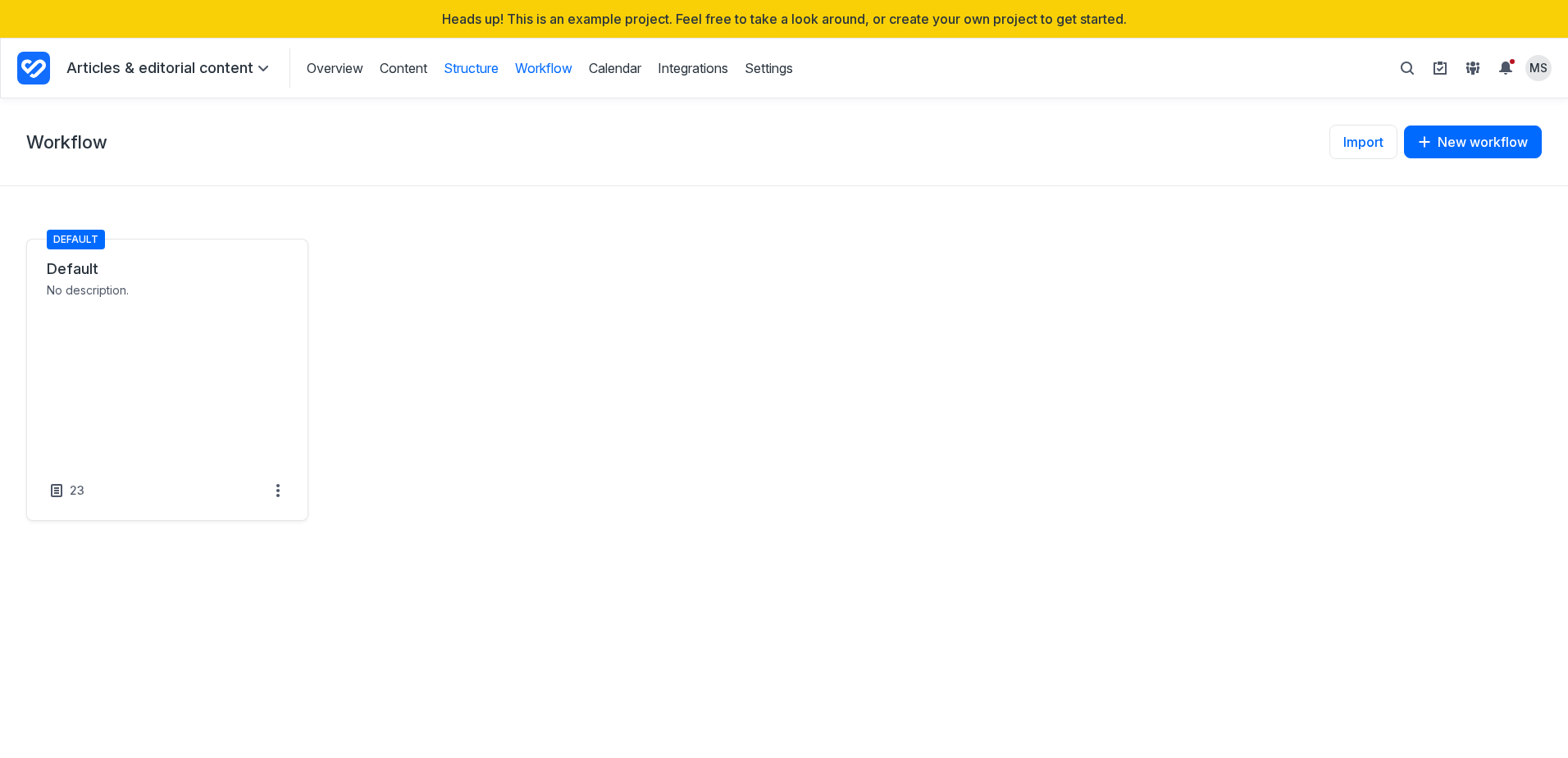
click at [470, 76] on link "Structure" at bounding box center [471, 68] width 55 height 18
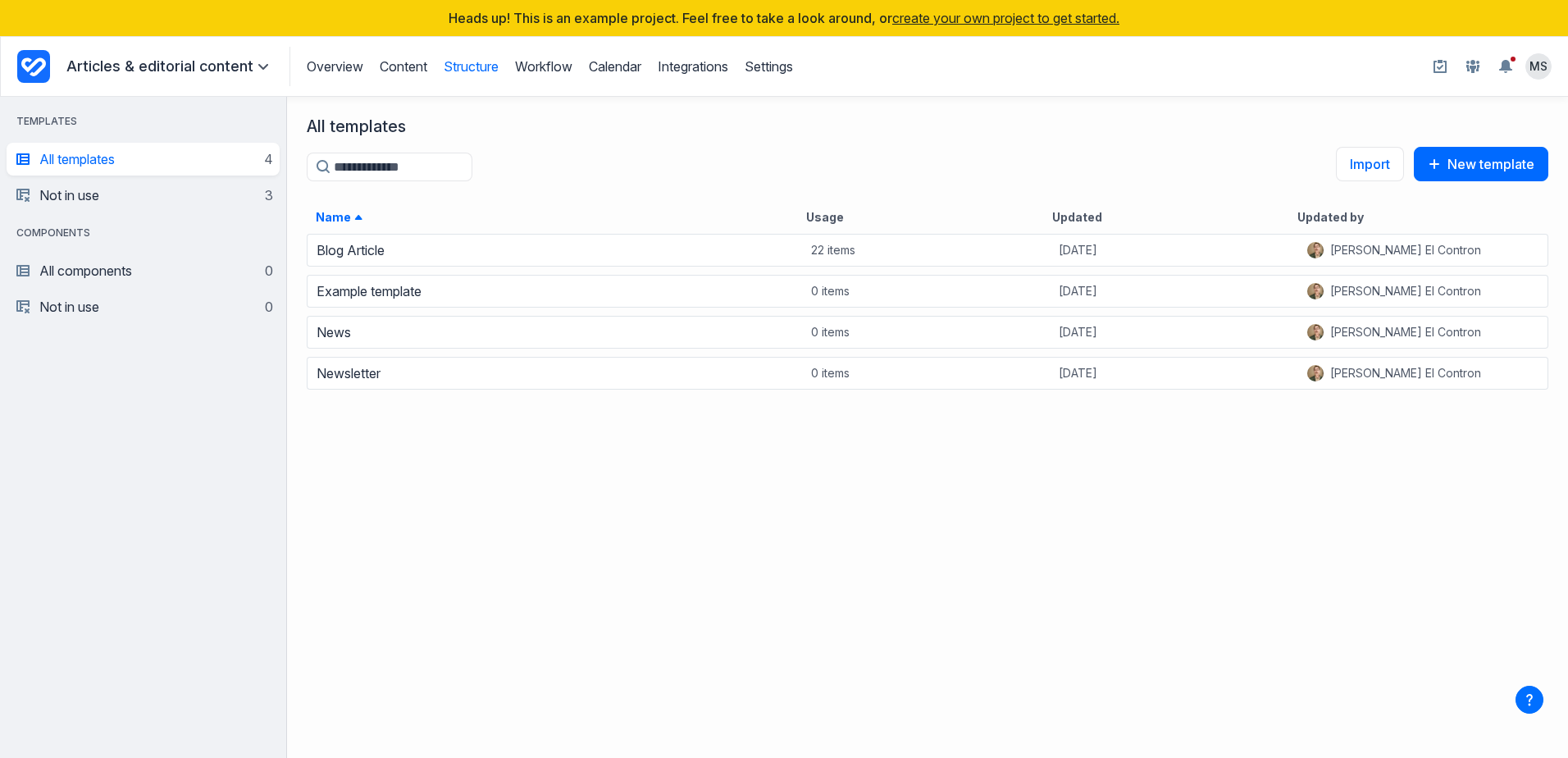
scroll to position [513, 1269]
click at [570, 69] on link "Workflow" at bounding box center [543, 66] width 57 height 17
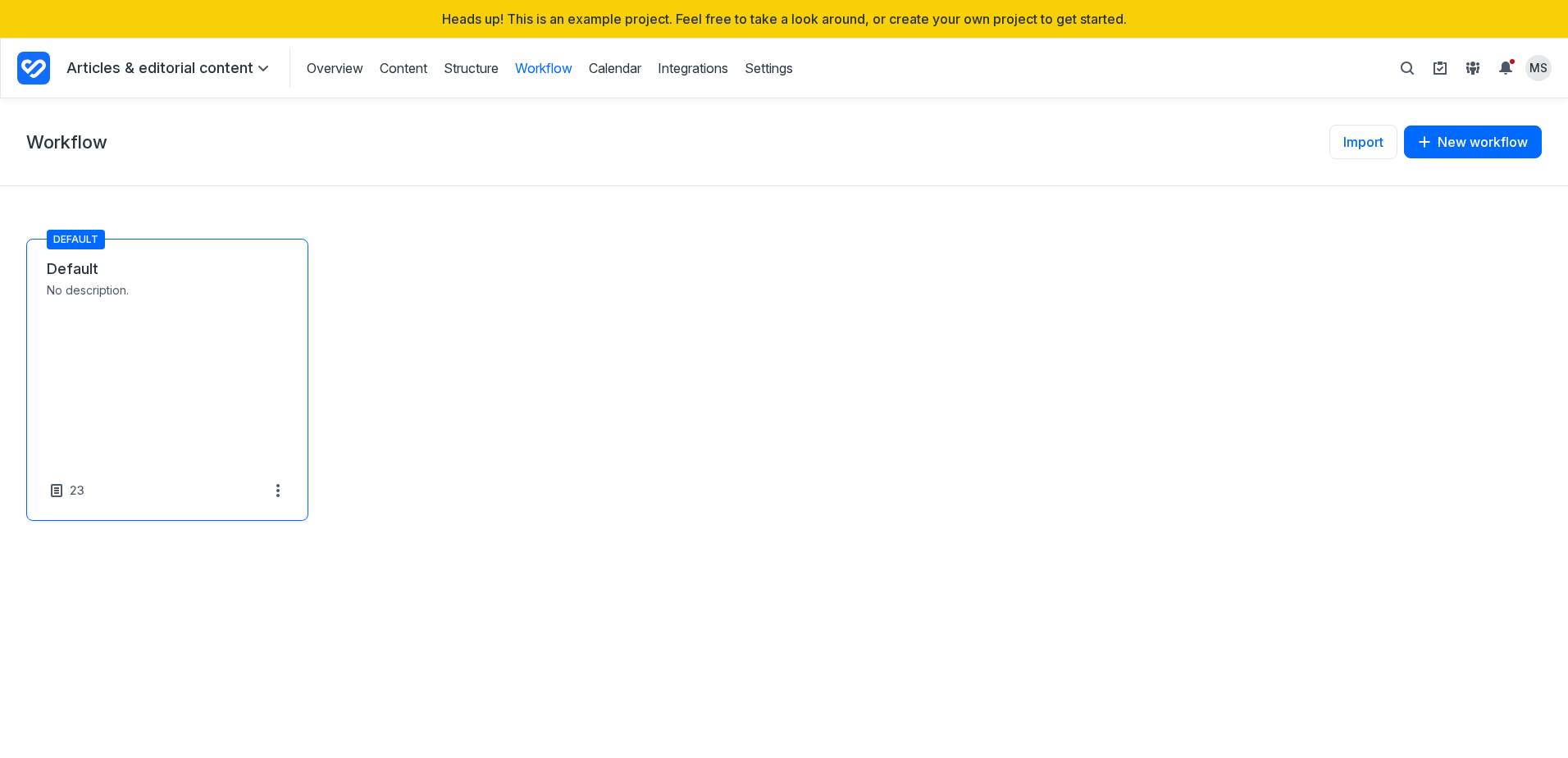
click at [127, 279] on link "Default" at bounding box center [168, 268] width 241 height 19
select select "*****"
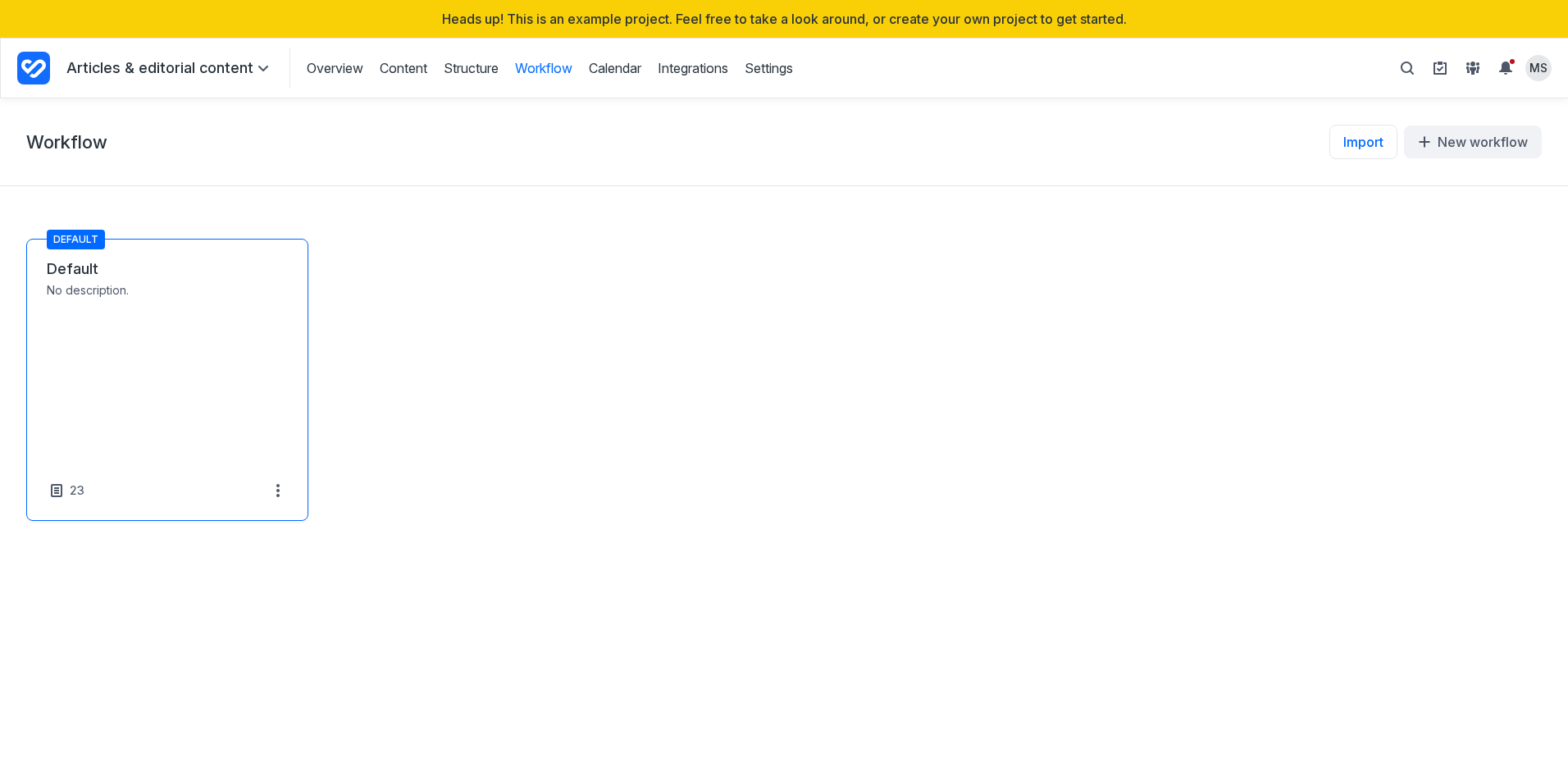
select select "*****"
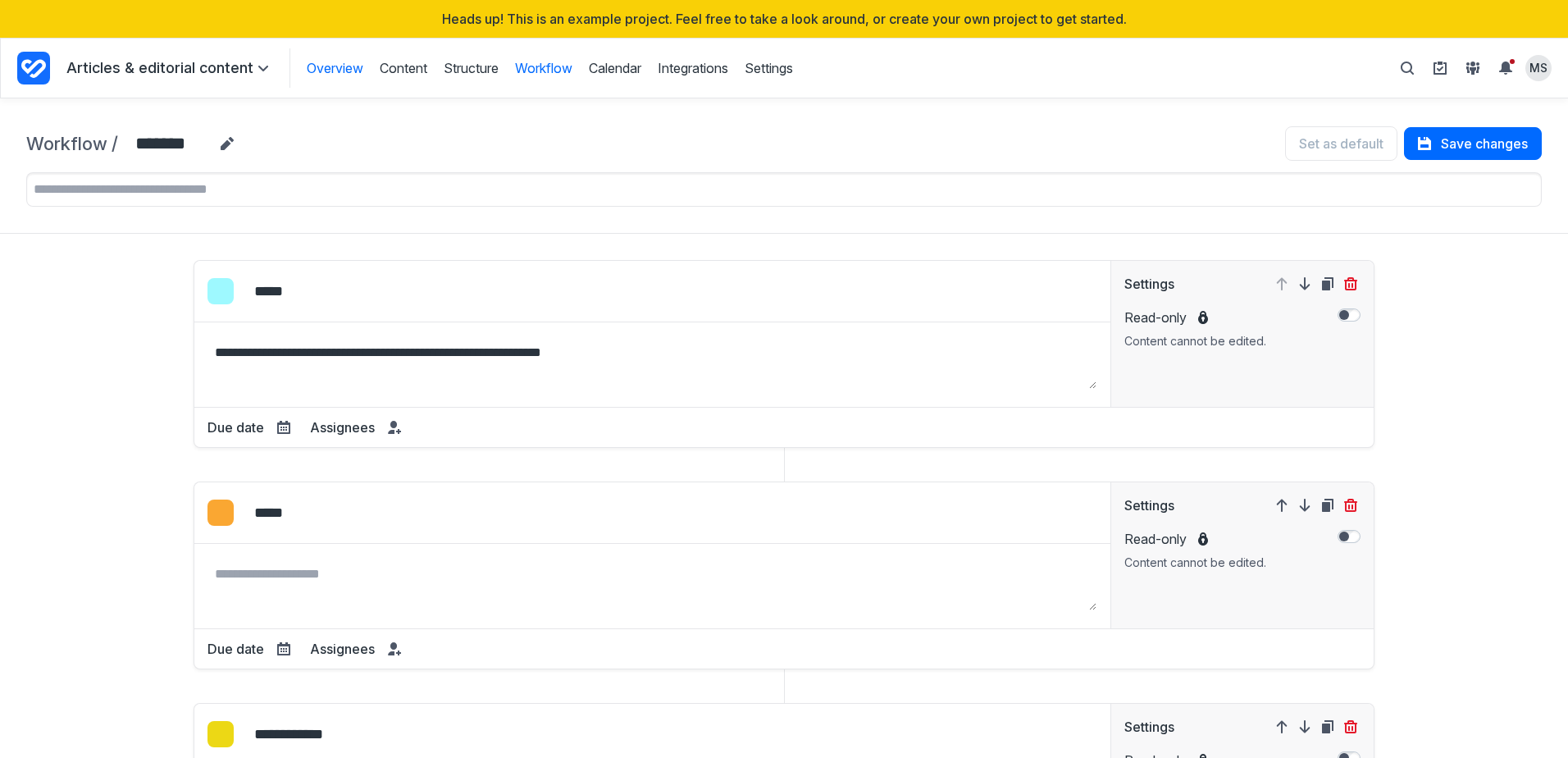
click at [335, 69] on link "Overview" at bounding box center [334, 68] width 56 height 18
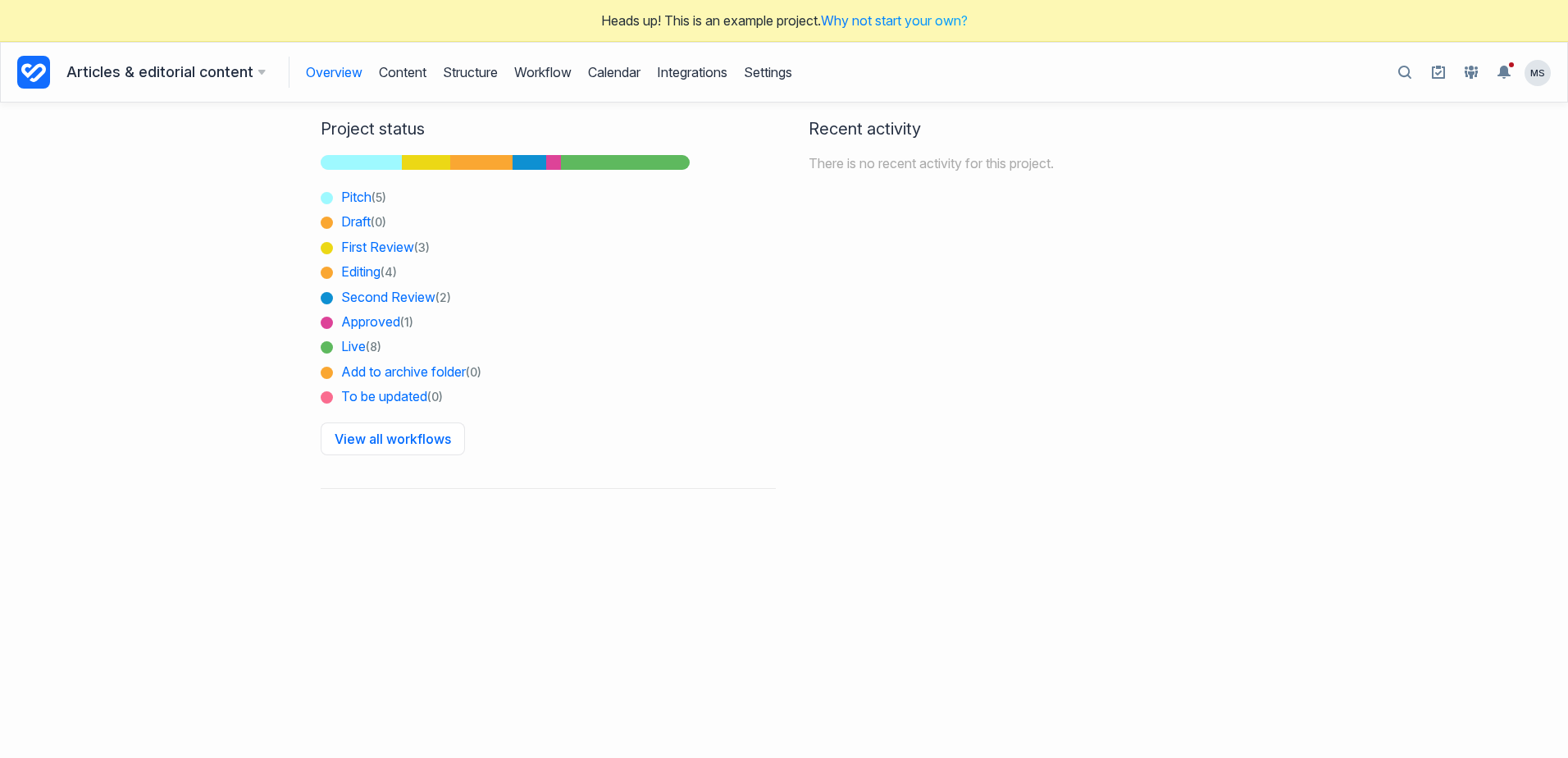
click at [477, 496] on div "Project status Pitch (5) Draft (0) First Review (3) Editing (4) Second Review (…" at bounding box center [548, 311] width 471 height 419
click at [189, 73] on h3 "Articles & editorial content" at bounding box center [166, 72] width 199 height 23
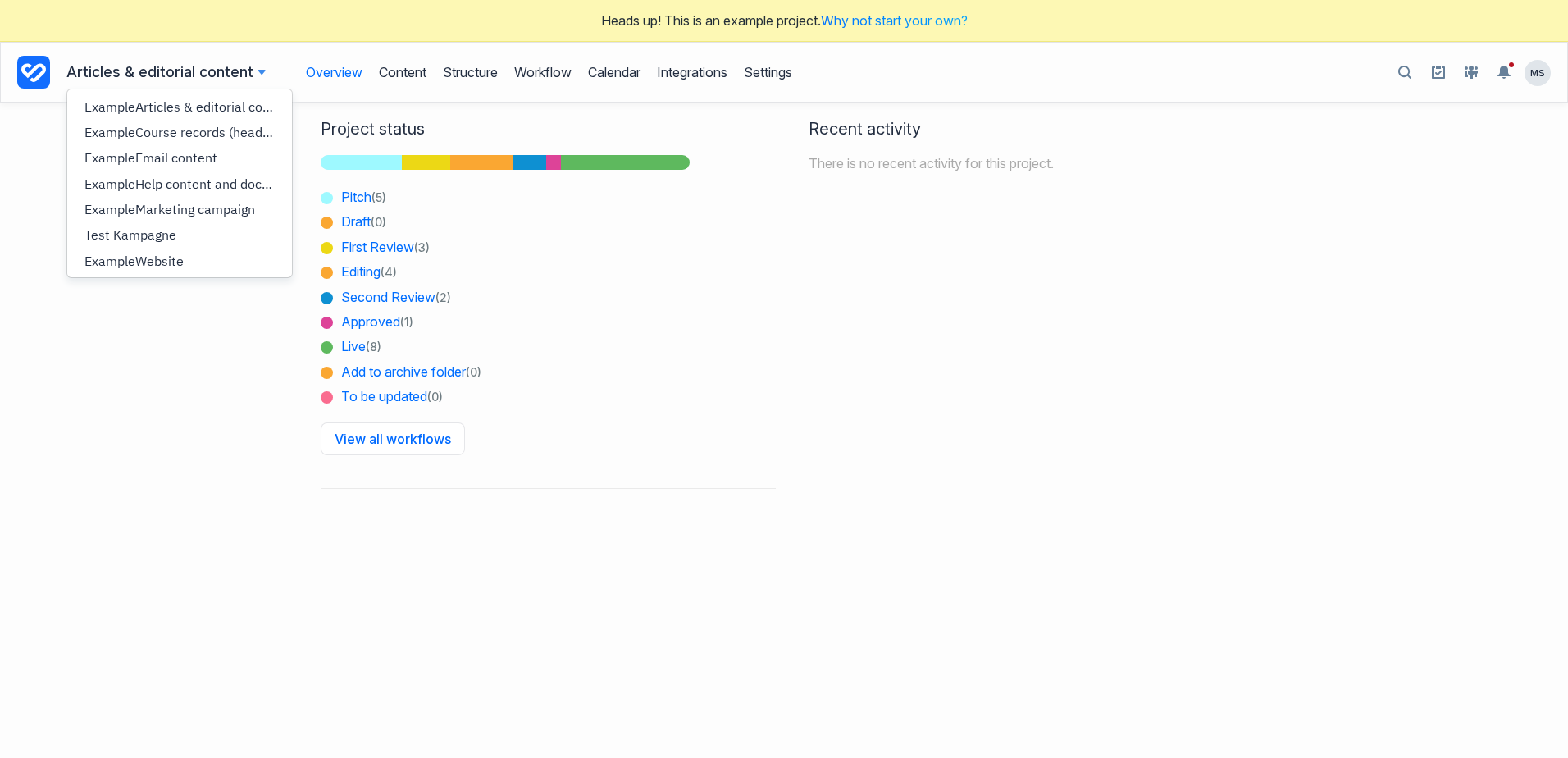
click at [332, 69] on link "Overview" at bounding box center [333, 72] width 56 height 31
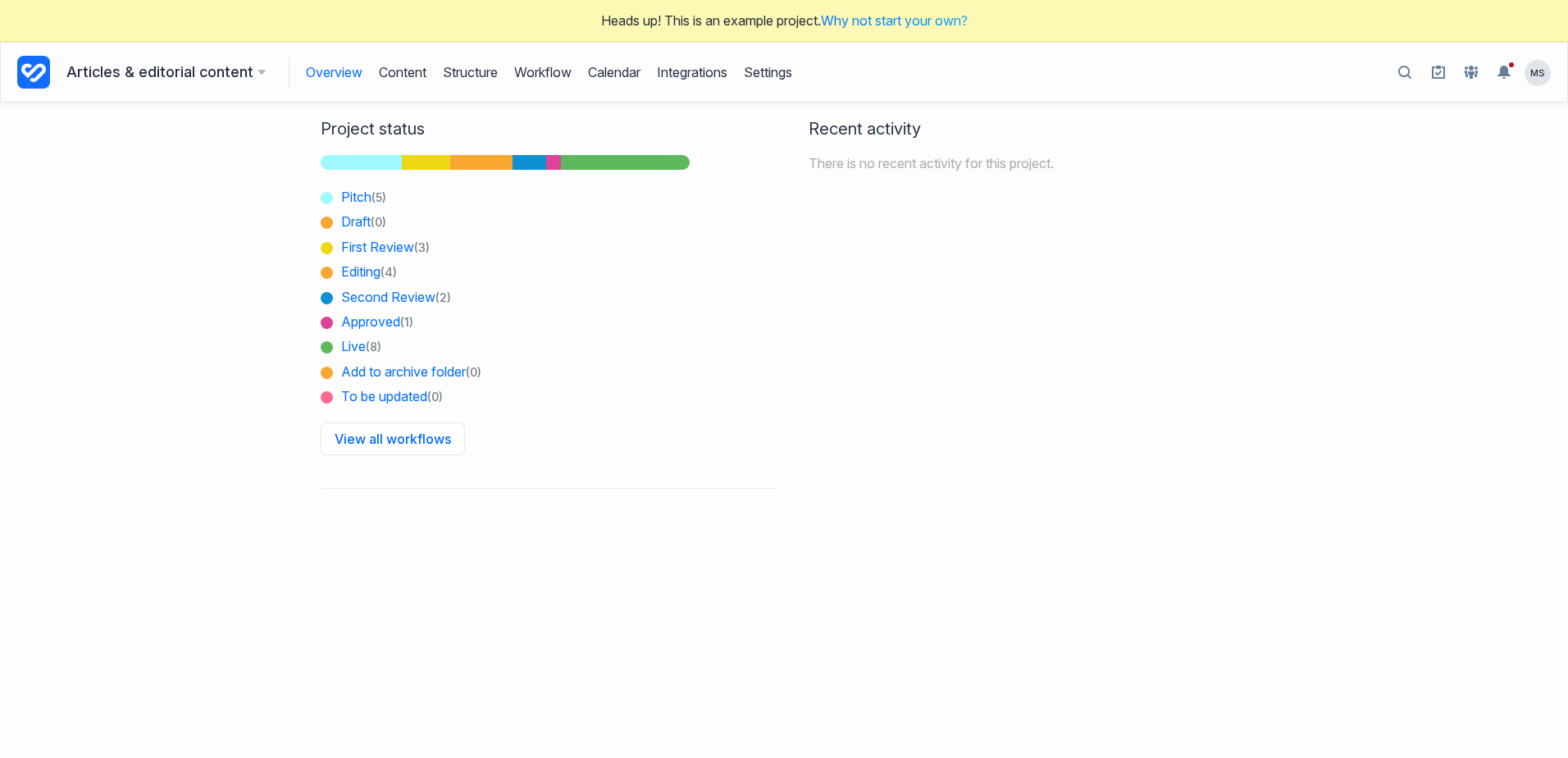
click at [253, 77] on h3 "Articles & editorial content" at bounding box center [166, 72] width 199 height 23
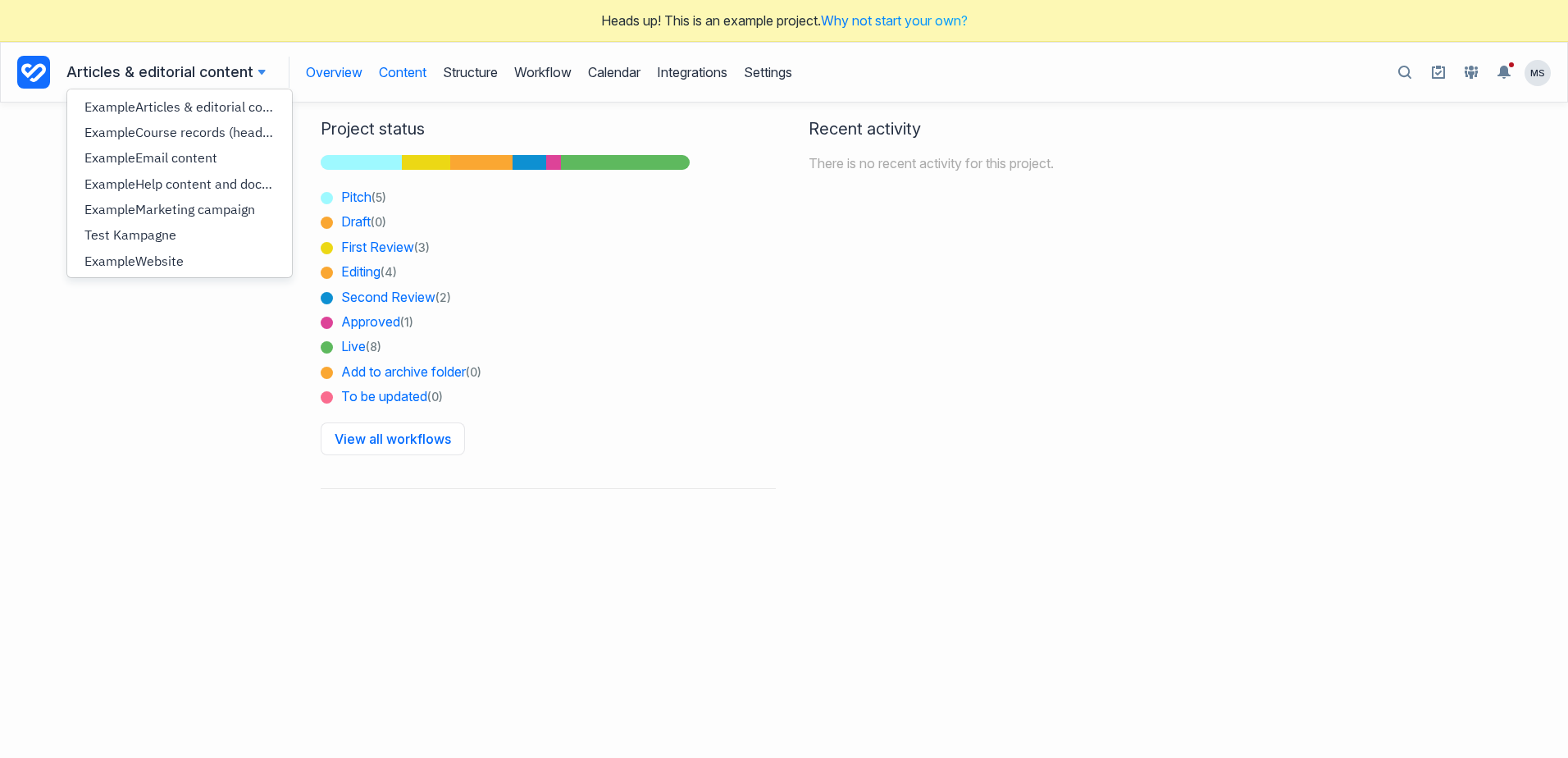
click at [389, 70] on link "Content" at bounding box center [402, 72] width 48 height 31
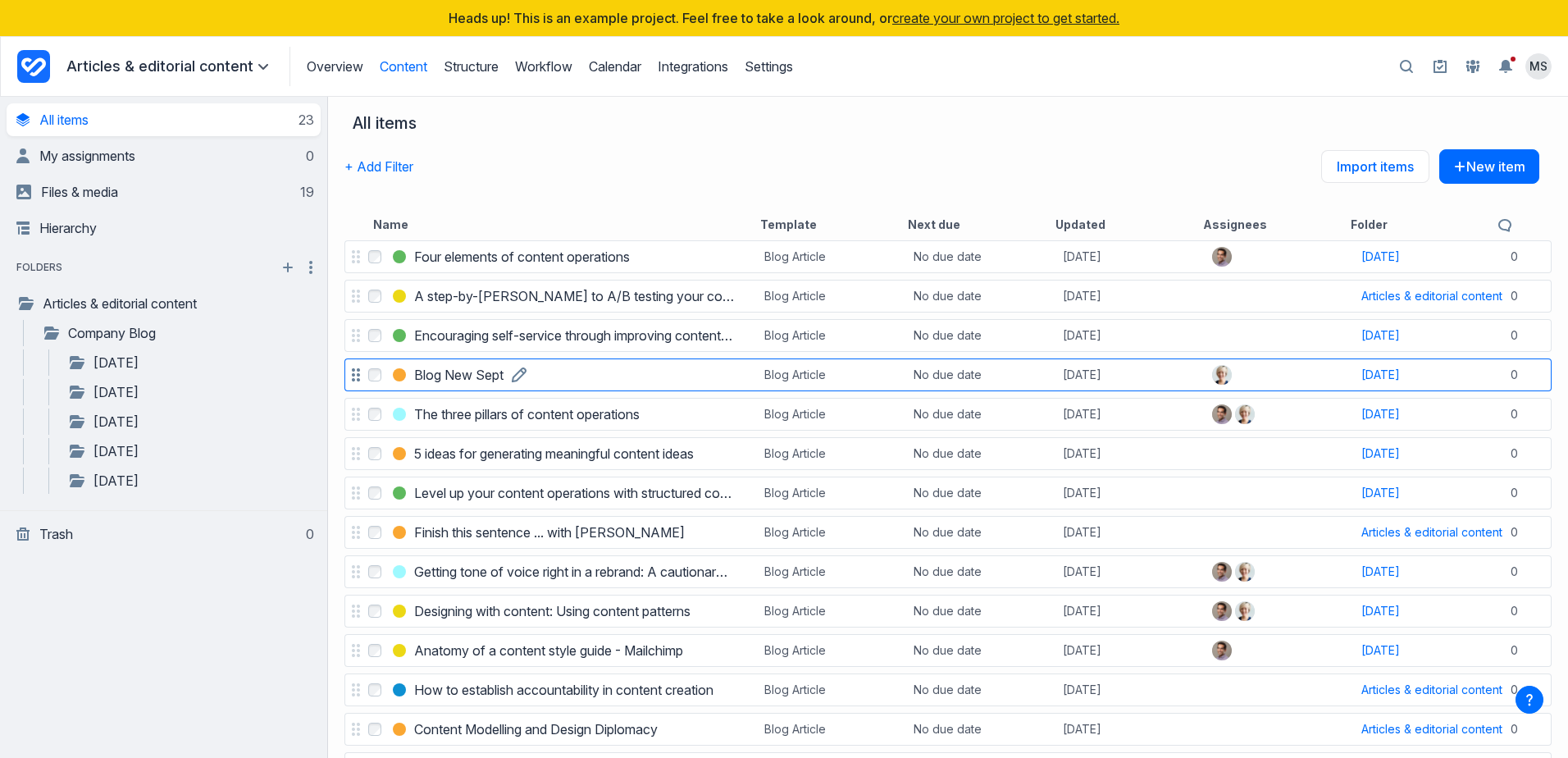
click at [456, 377] on h3 "Blog New Sept" at bounding box center [459, 374] width 89 height 19
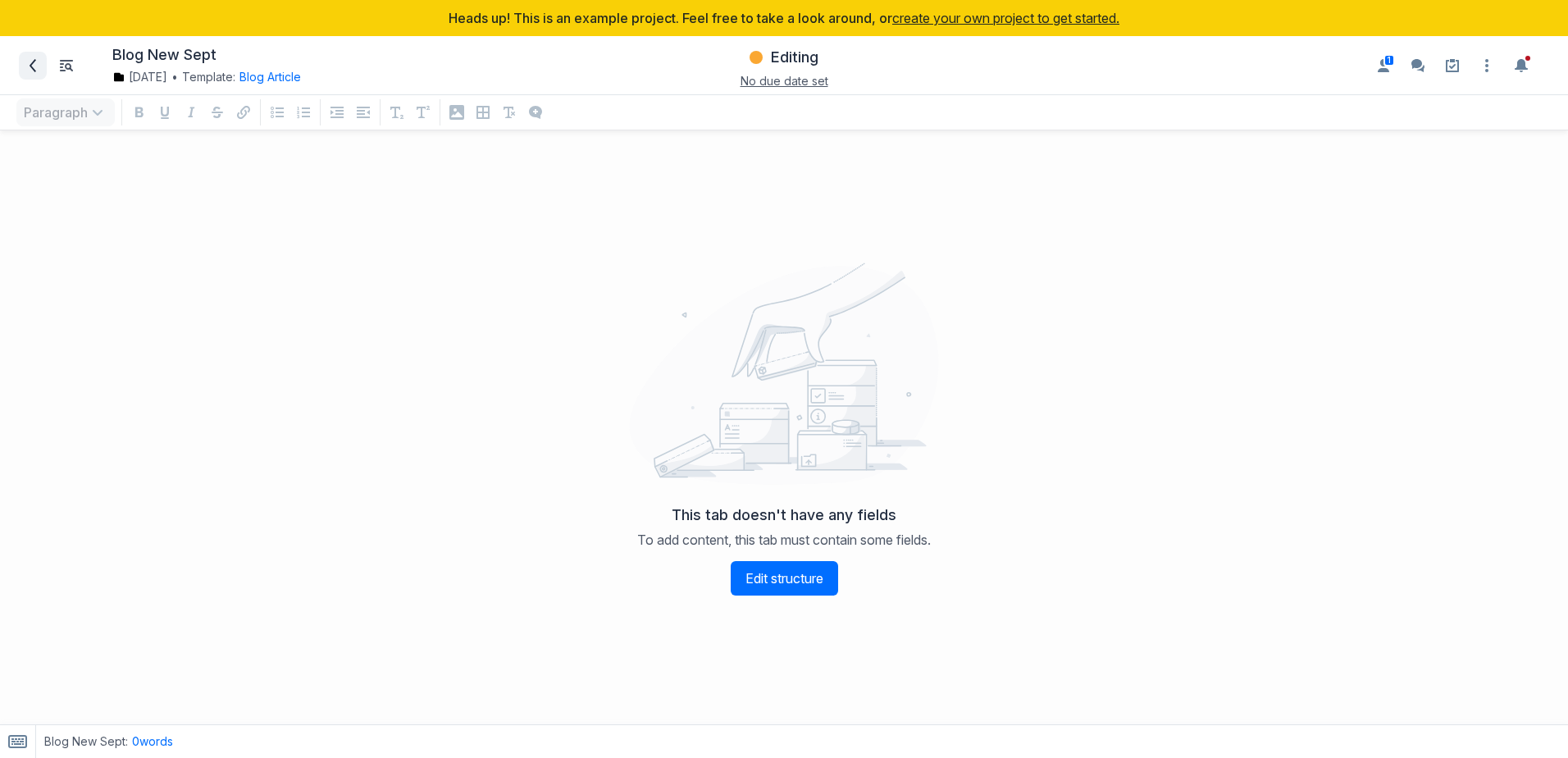
click at [41, 64] on span at bounding box center [32, 65] width 26 height 26
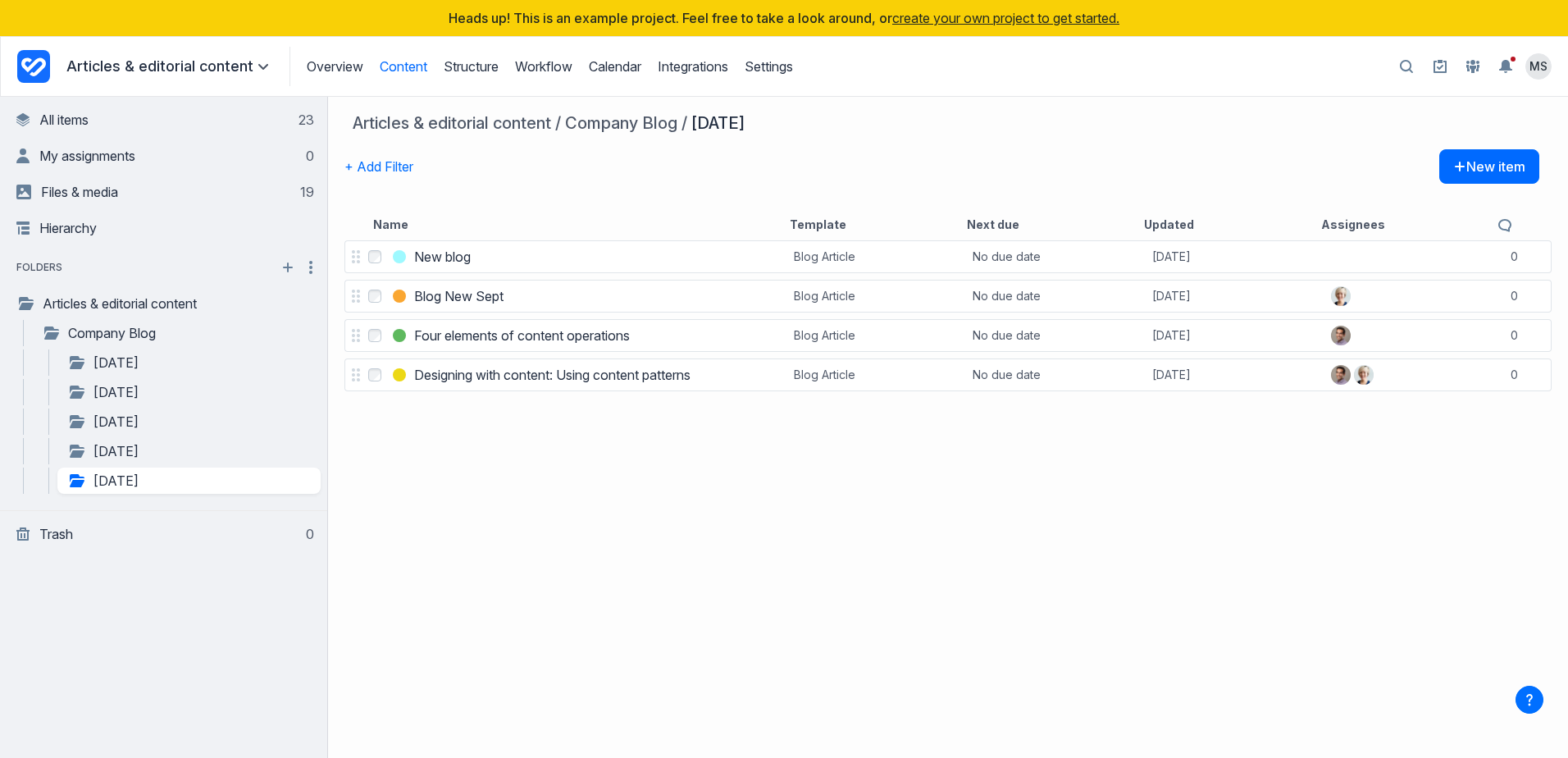
click at [236, 63] on p "Articles & editorial content" at bounding box center [169, 65] width 206 height 19
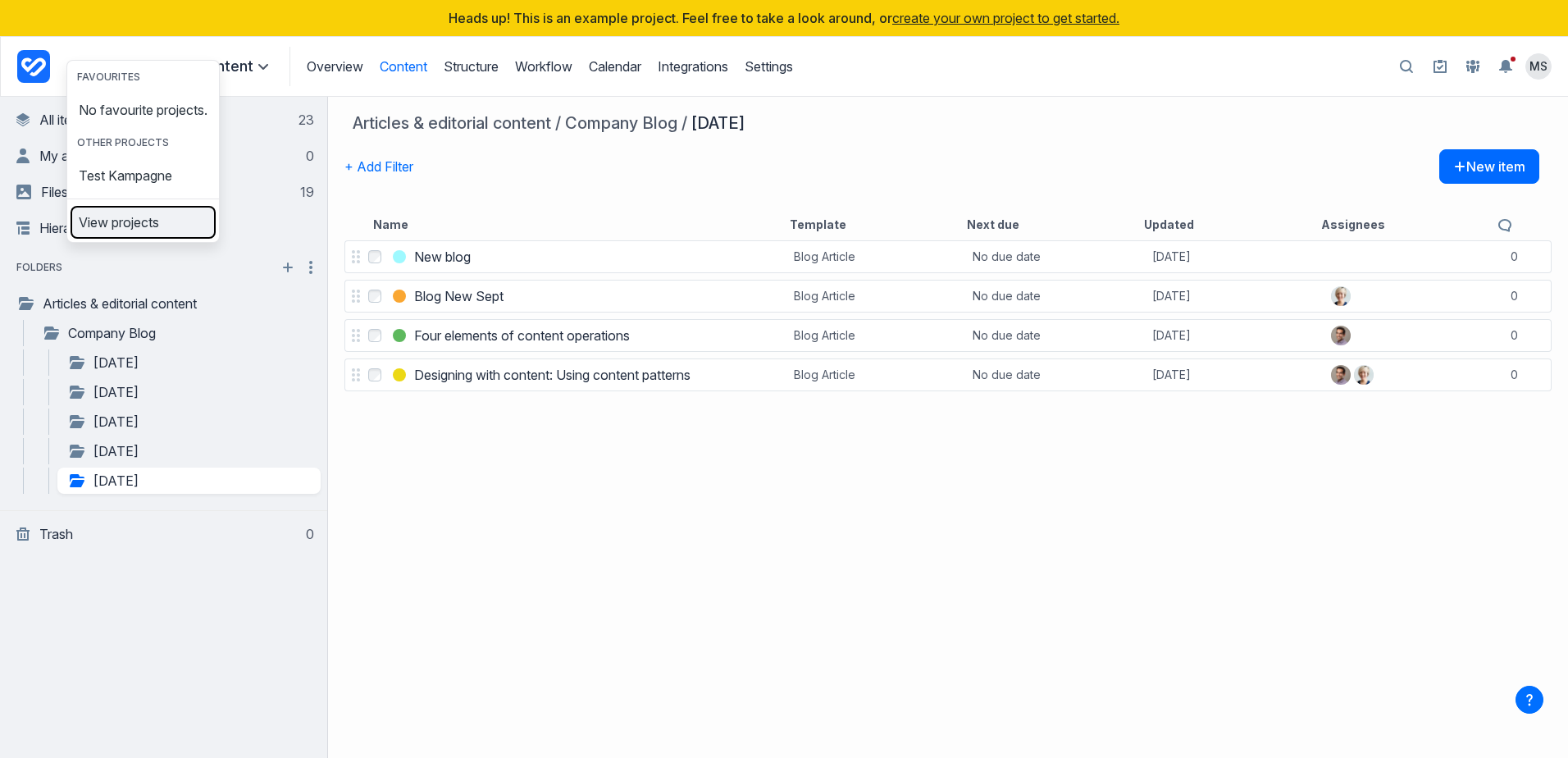
click at [132, 228] on span "View projects" at bounding box center [118, 222] width 80 height 13
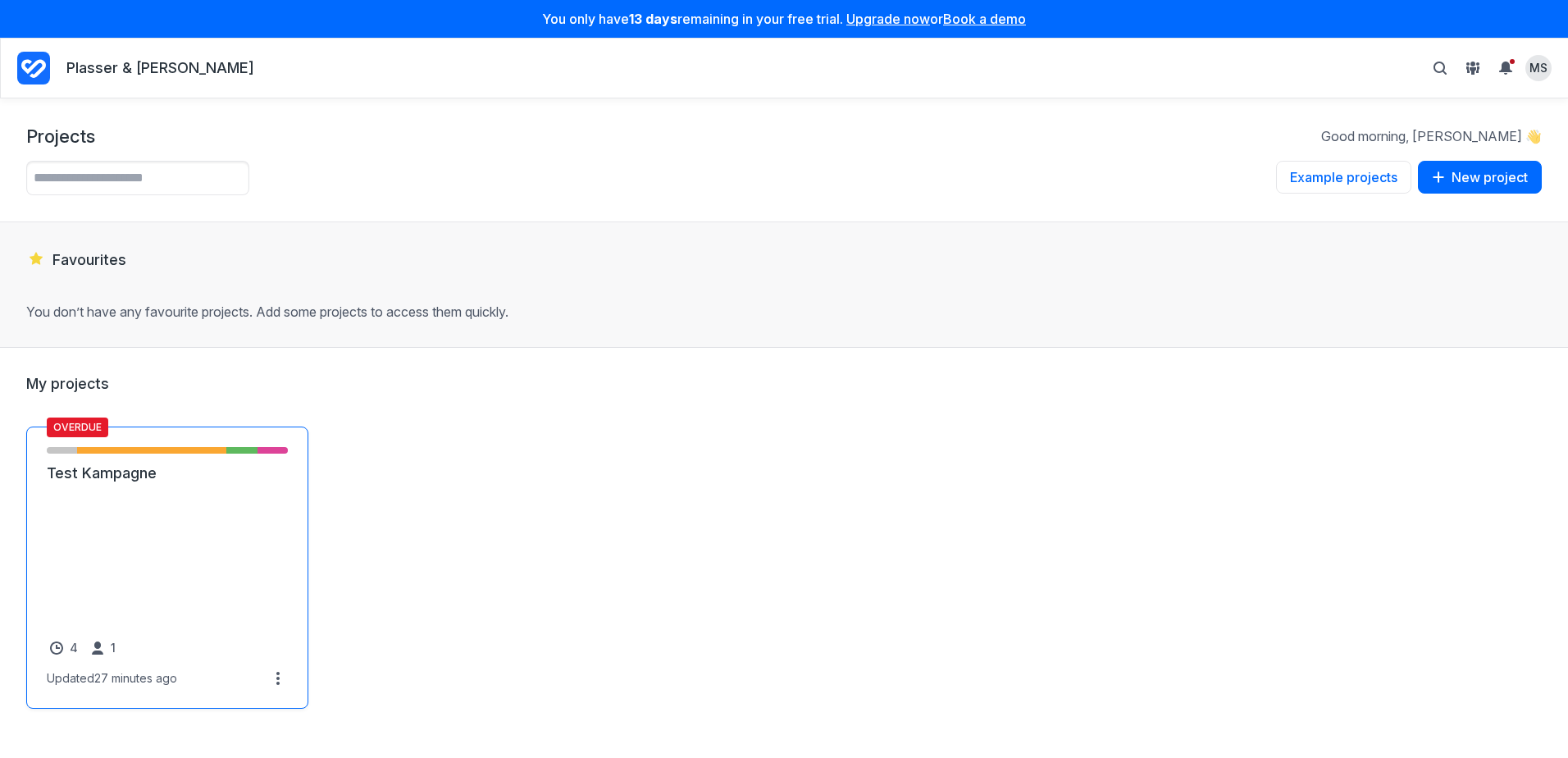
click at [141, 483] on link "Test Kampagne" at bounding box center [168, 472] width 241 height 19
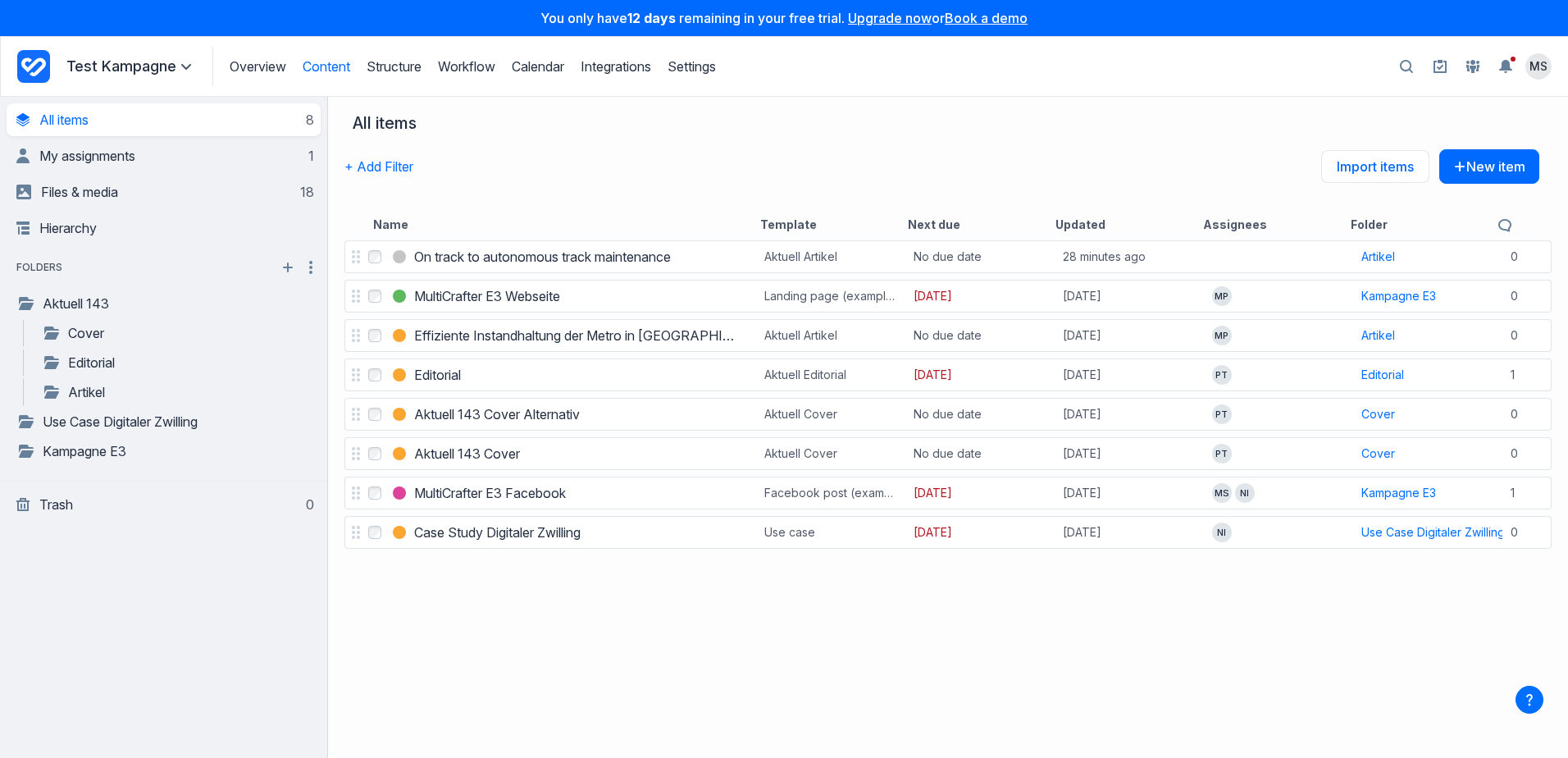
click at [502, 573] on div "Select On track to autonomous track maintenance On track to autonomous track ma…" at bounding box center [947, 496] width 1239 height 520
click at [82, 166] on link "My assignments 1" at bounding box center [165, 156] width 297 height 33
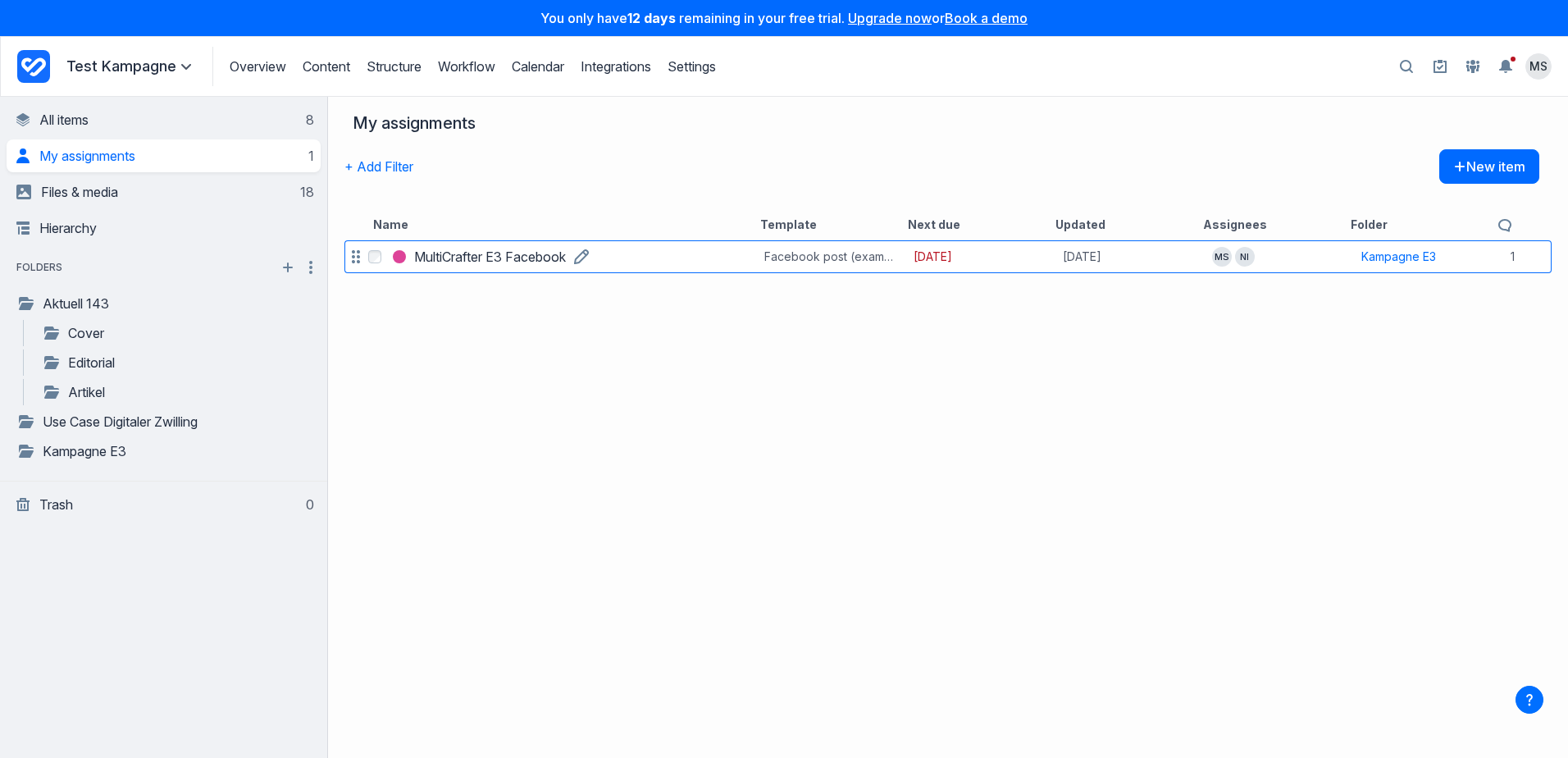
click at [471, 251] on h3 "MultiCrafter E3 Facebook" at bounding box center [490, 256] width 152 height 19
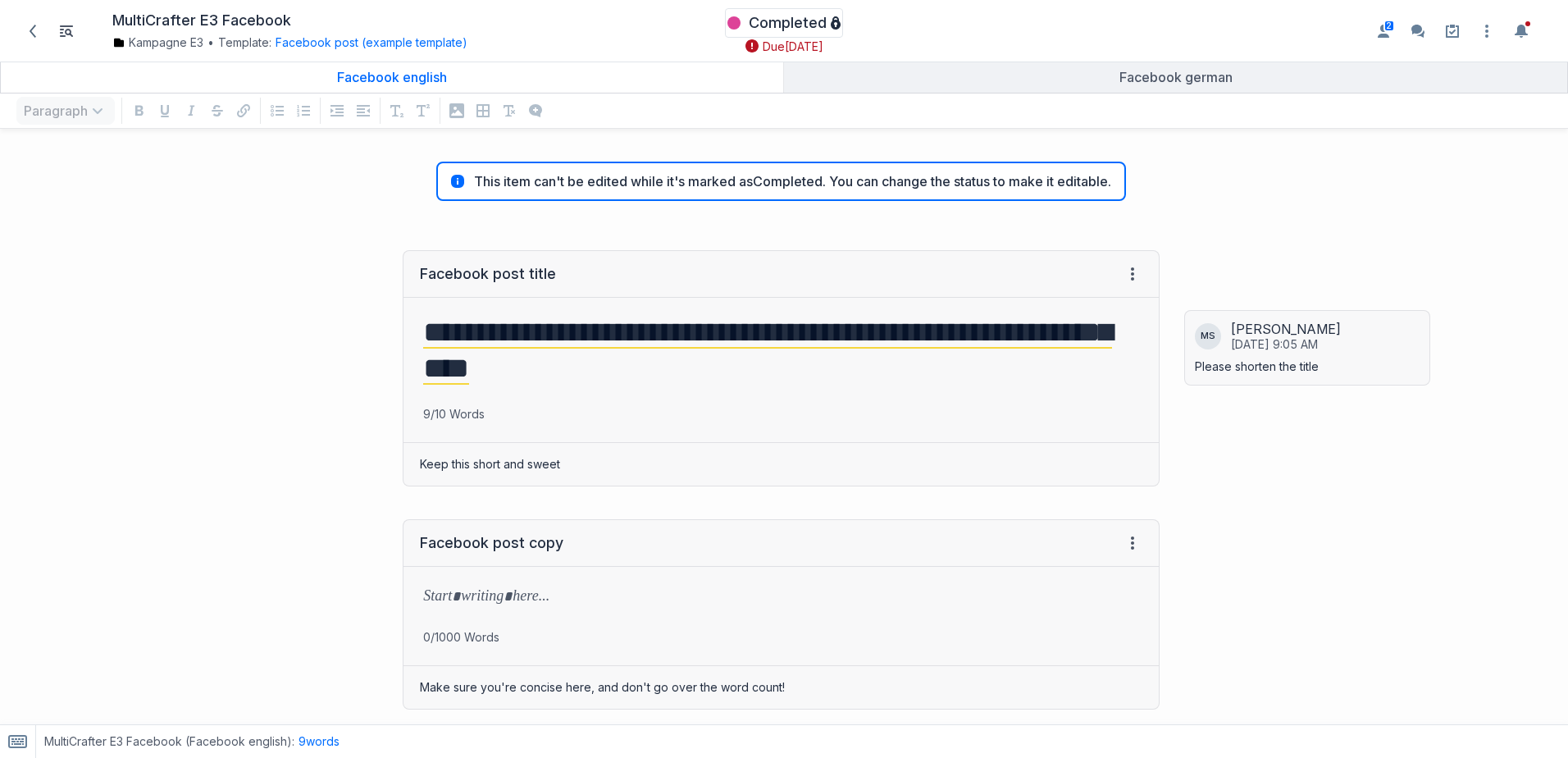
click at [796, 30] on span "Completed" at bounding box center [787, 22] width 78 height 19
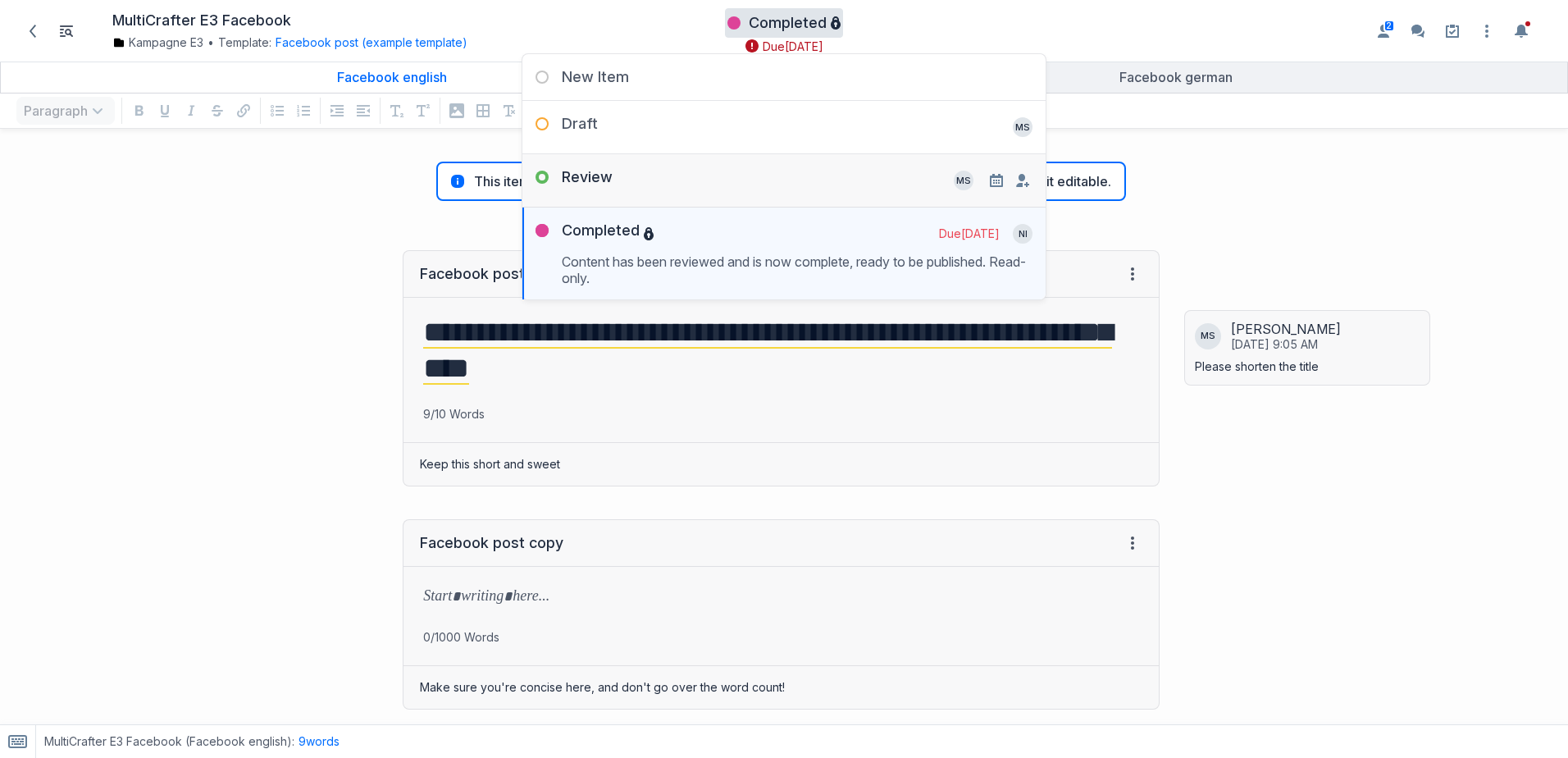
click at [657, 171] on div "Review MS Remove" at bounding box center [784, 173] width 523 height 40
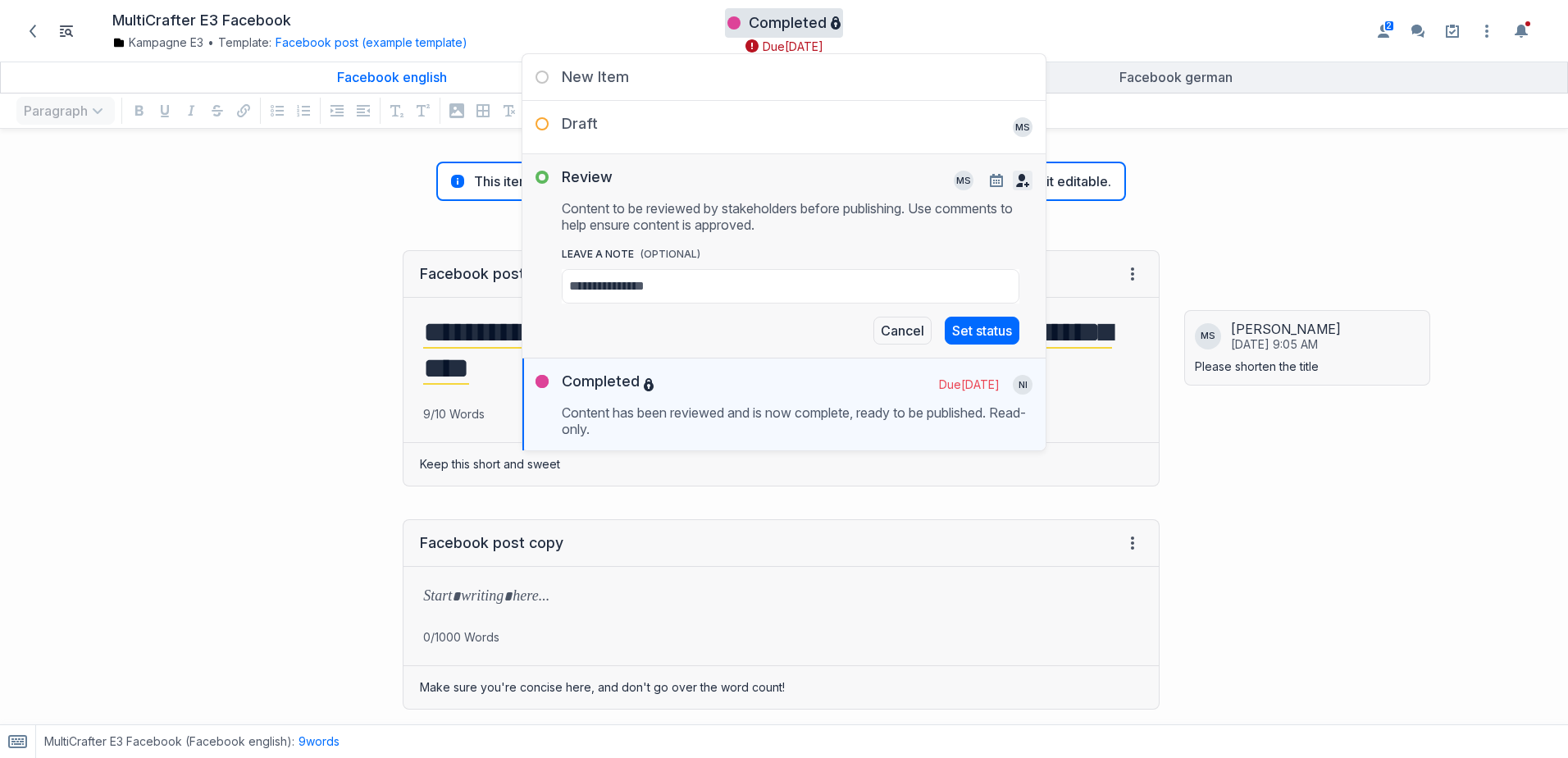
click at [1021, 181] on icon "button" at bounding box center [1022, 181] width 13 height 13
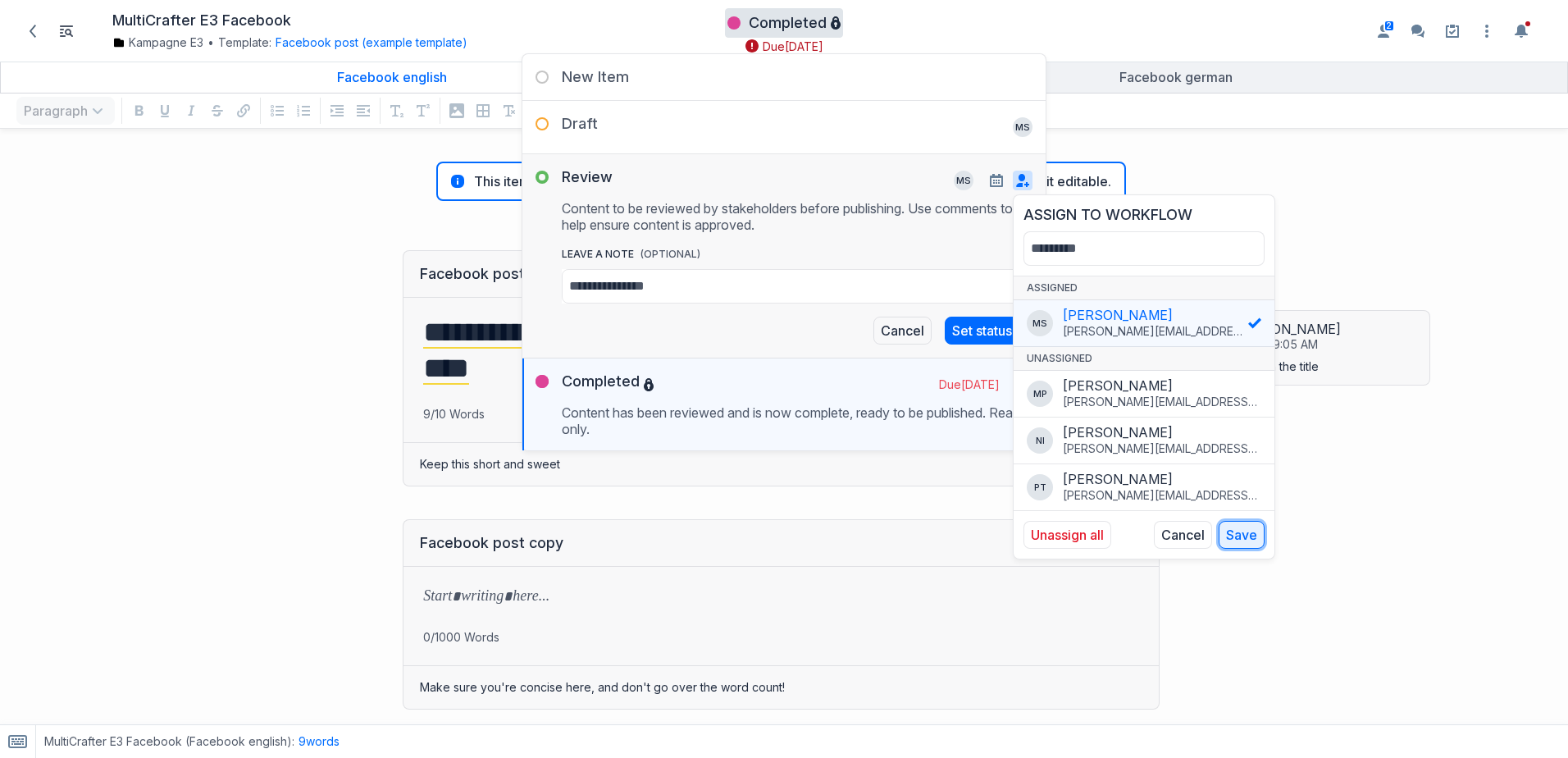
click at [1229, 537] on button "Save" at bounding box center [1241, 534] width 46 height 28
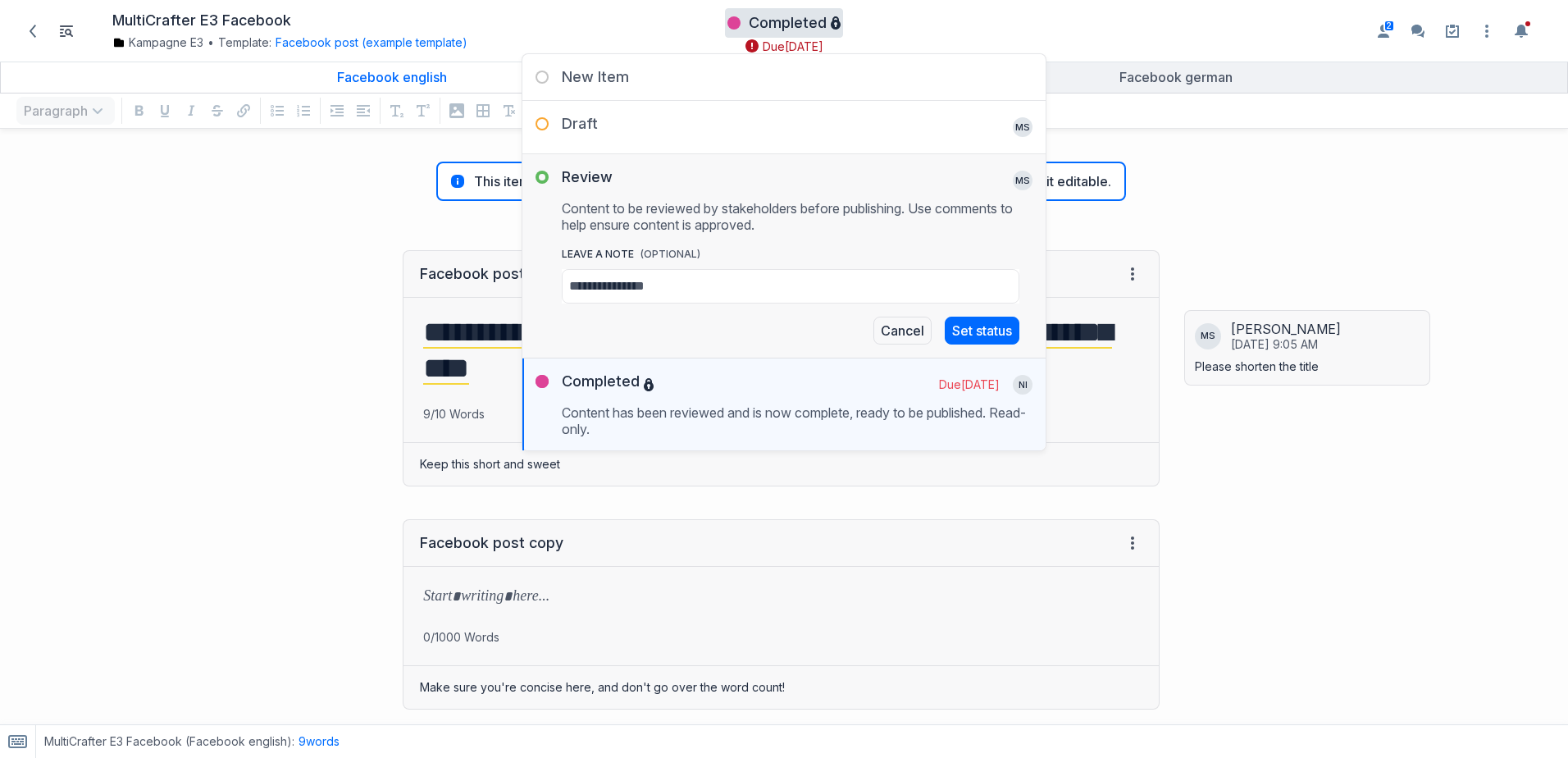
click at [779, 34] on div "Completed" at bounding box center [784, 23] width 113 height 25
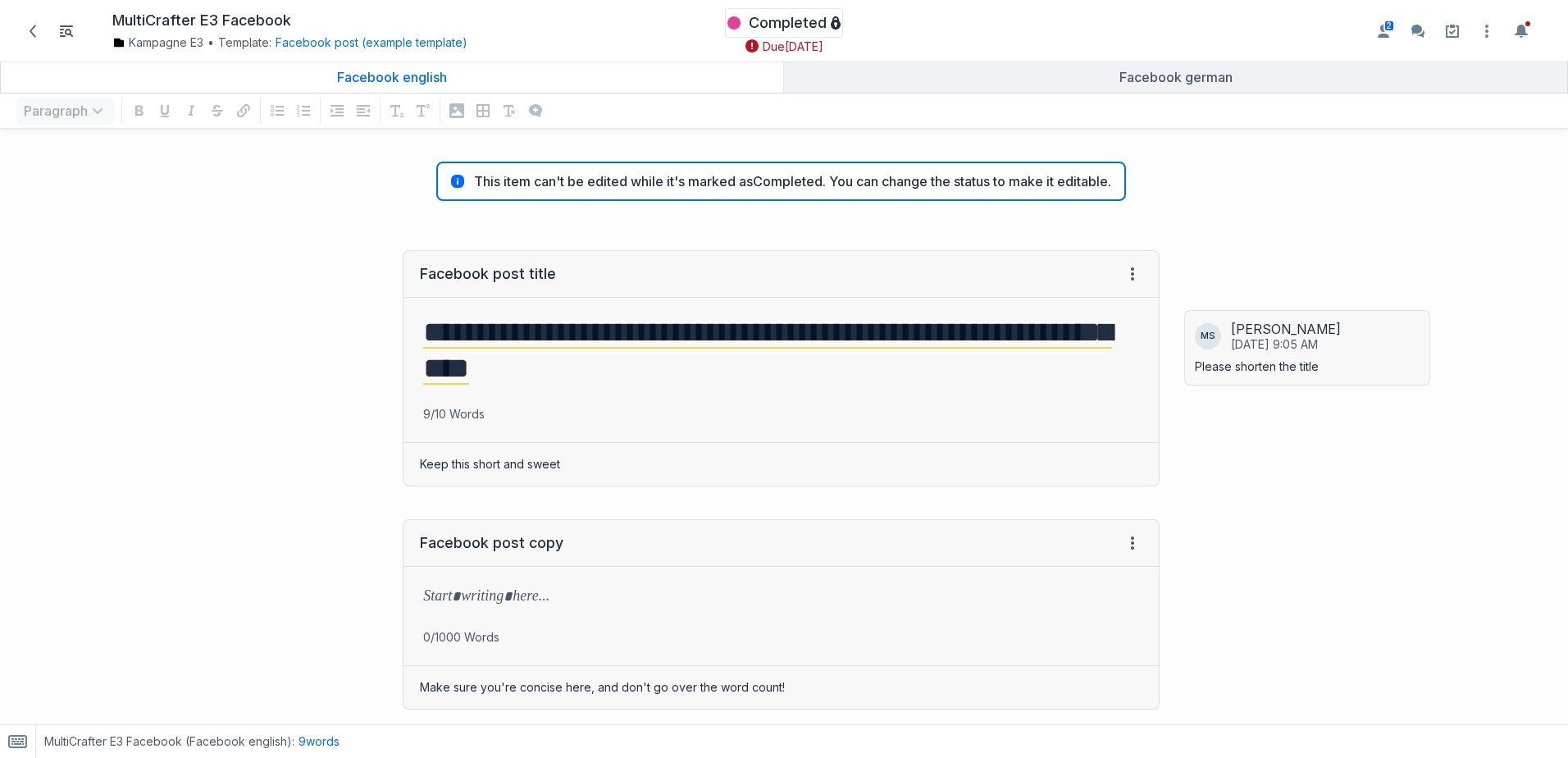
click at [779, 34] on div "Completed" at bounding box center [784, 23] width 113 height 25
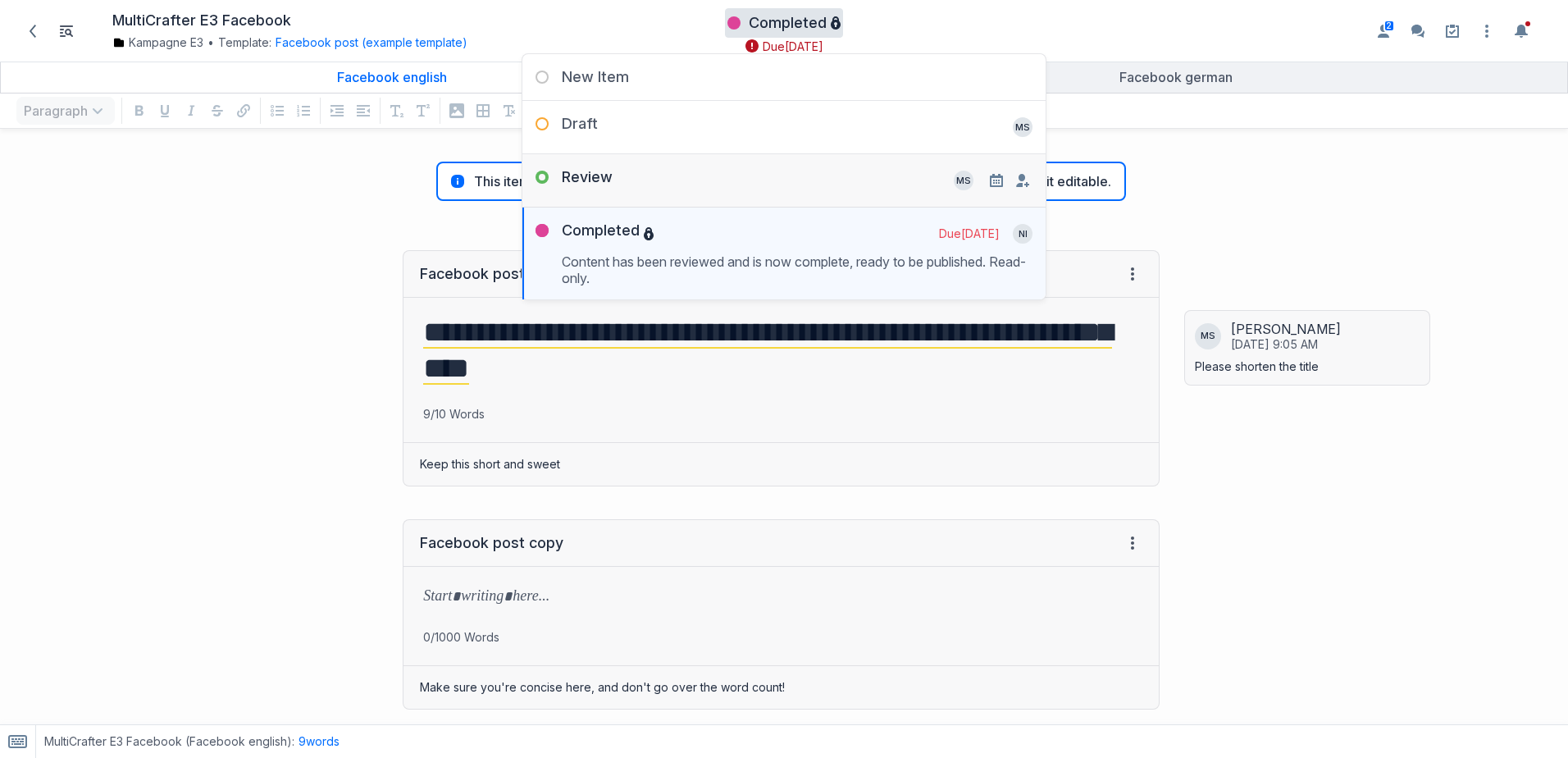
click at [685, 176] on div "Review MS Remove" at bounding box center [784, 173] width 523 height 40
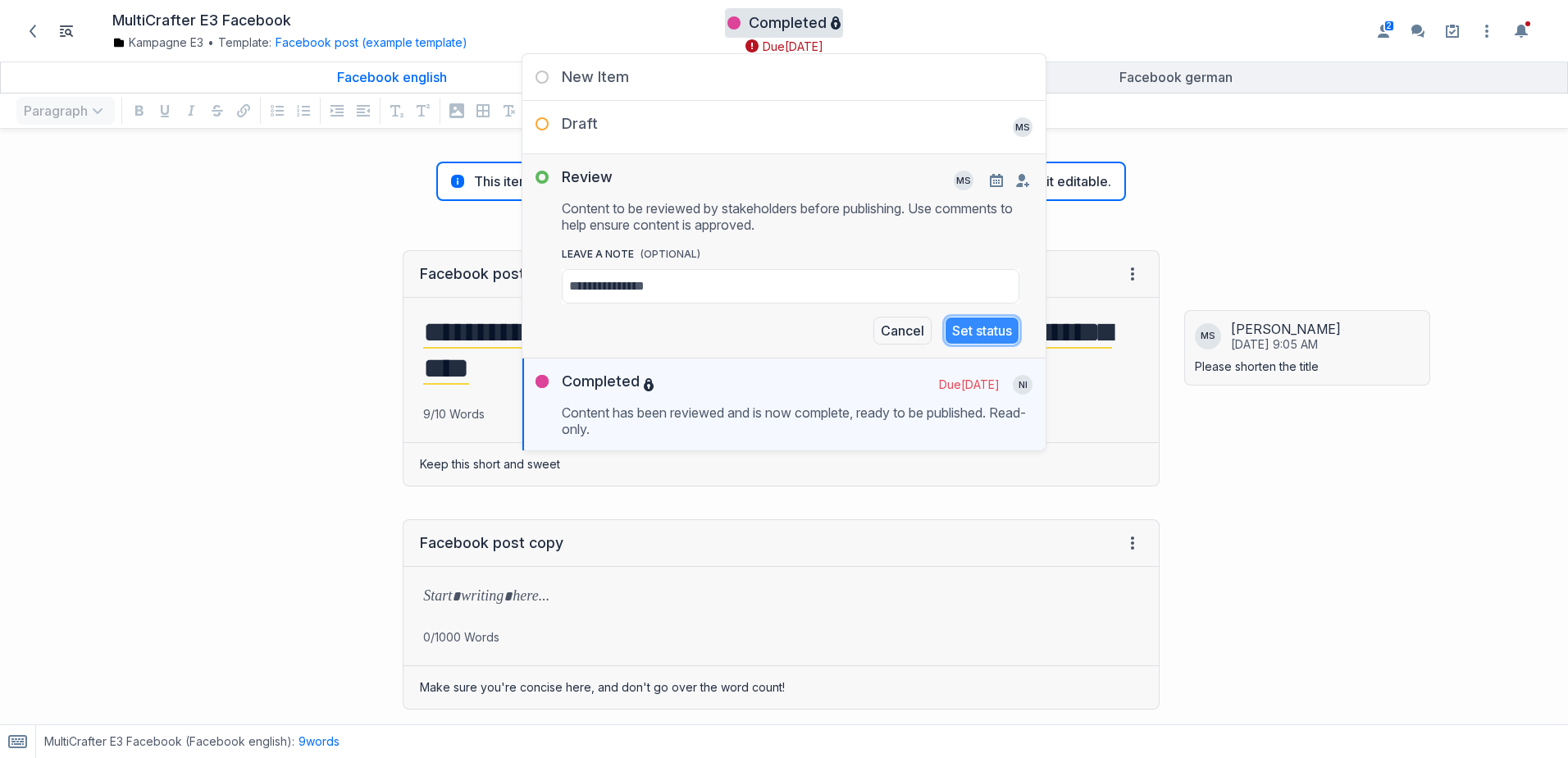
click at [1006, 335] on button "Set status" at bounding box center [981, 331] width 75 height 28
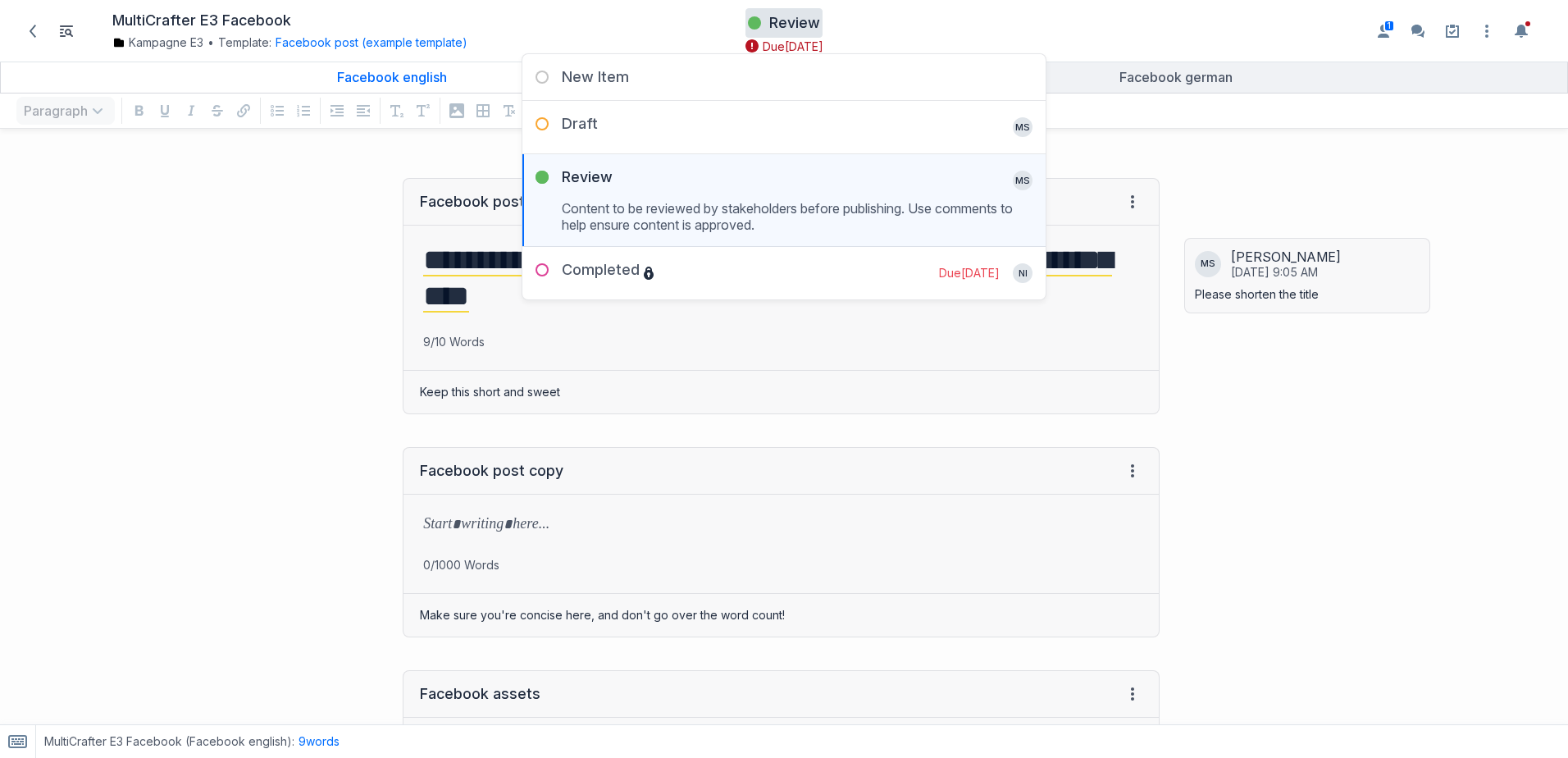
click at [198, 276] on div "**********" at bounding box center [587, 296] width 1159 height 269
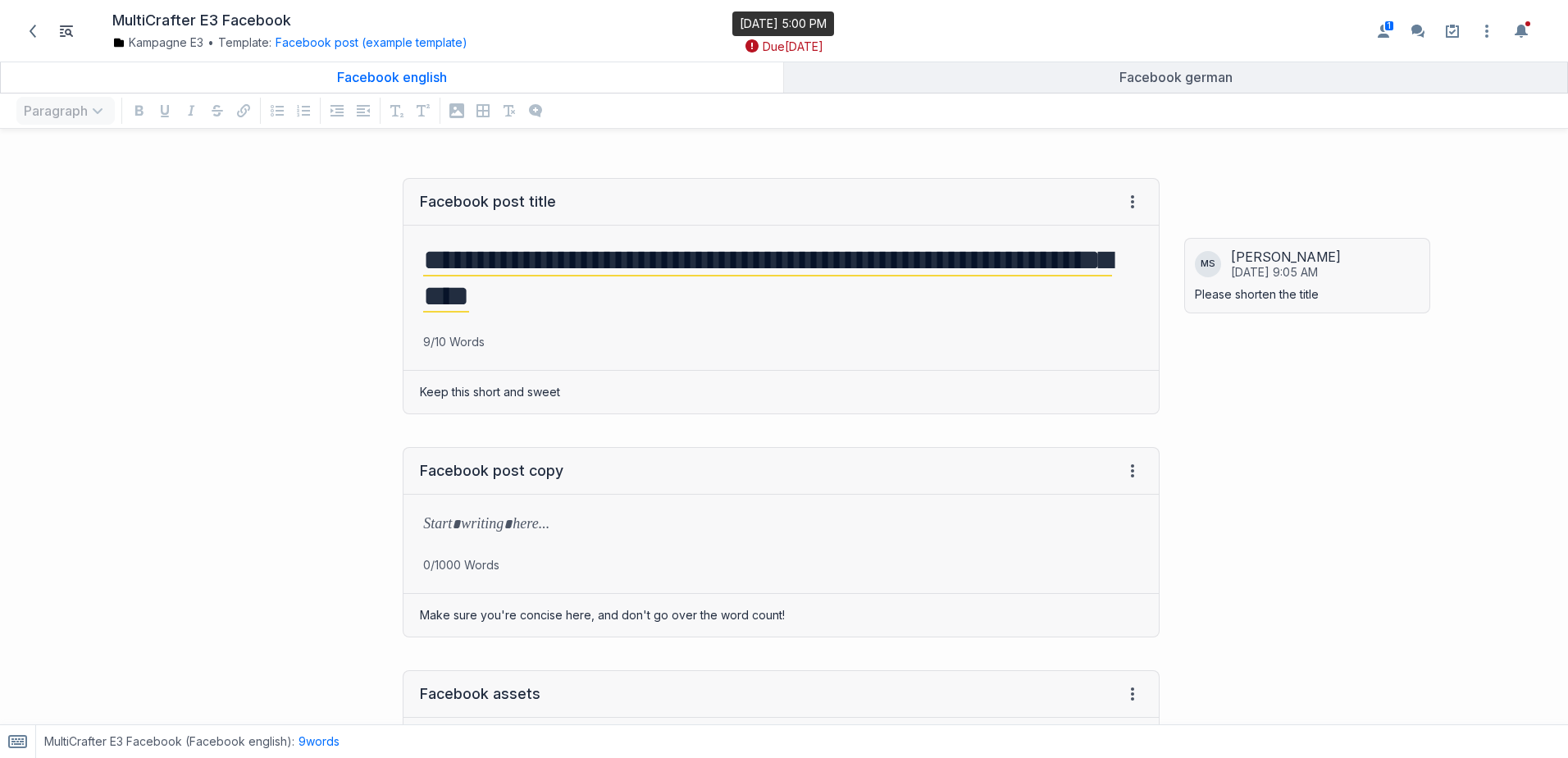
click at [792, 49] on span "1 week ago" at bounding box center [804, 47] width 39 height 17
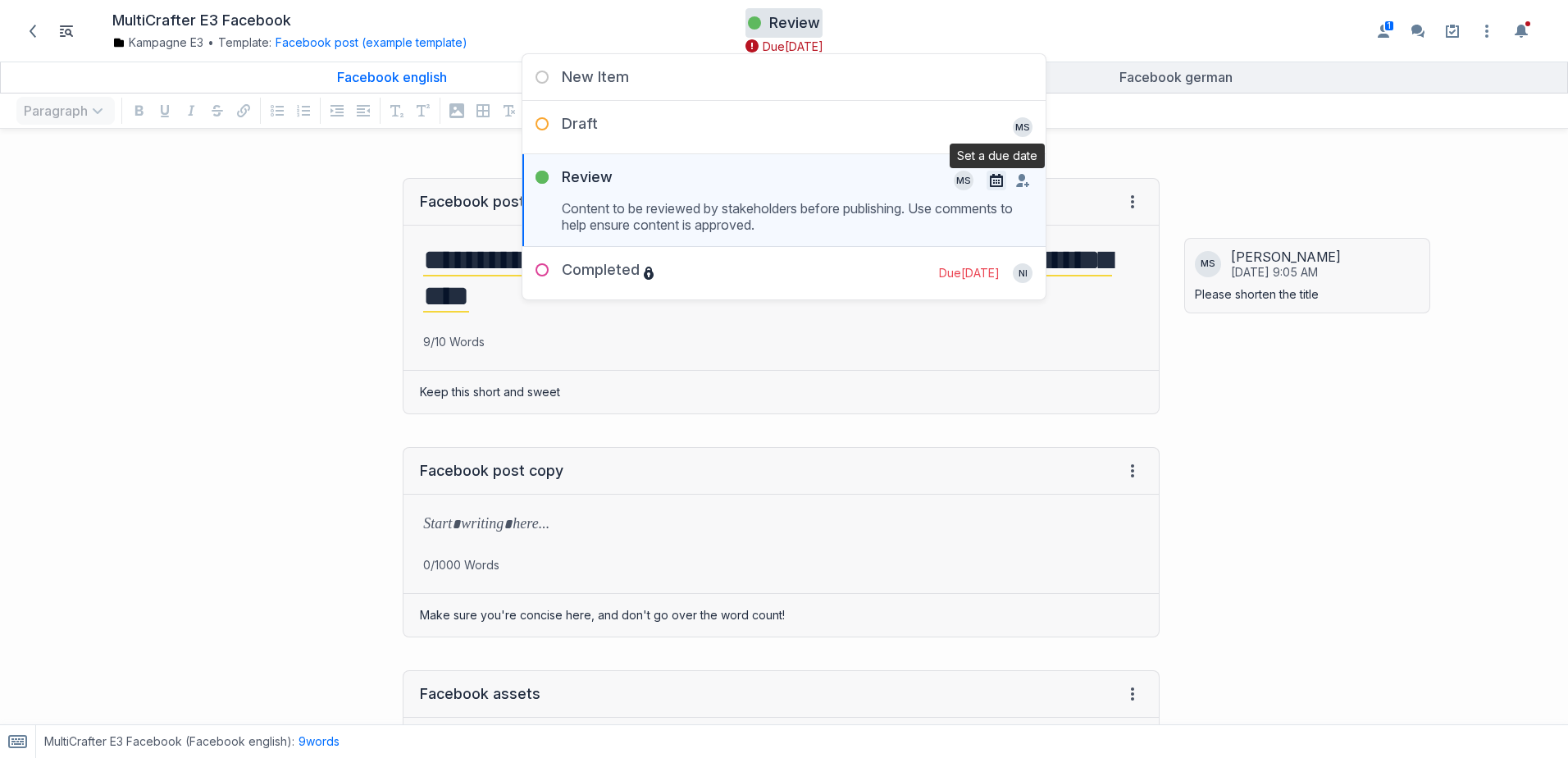
click at [999, 179] on icon "button" at bounding box center [996, 181] width 13 height 13
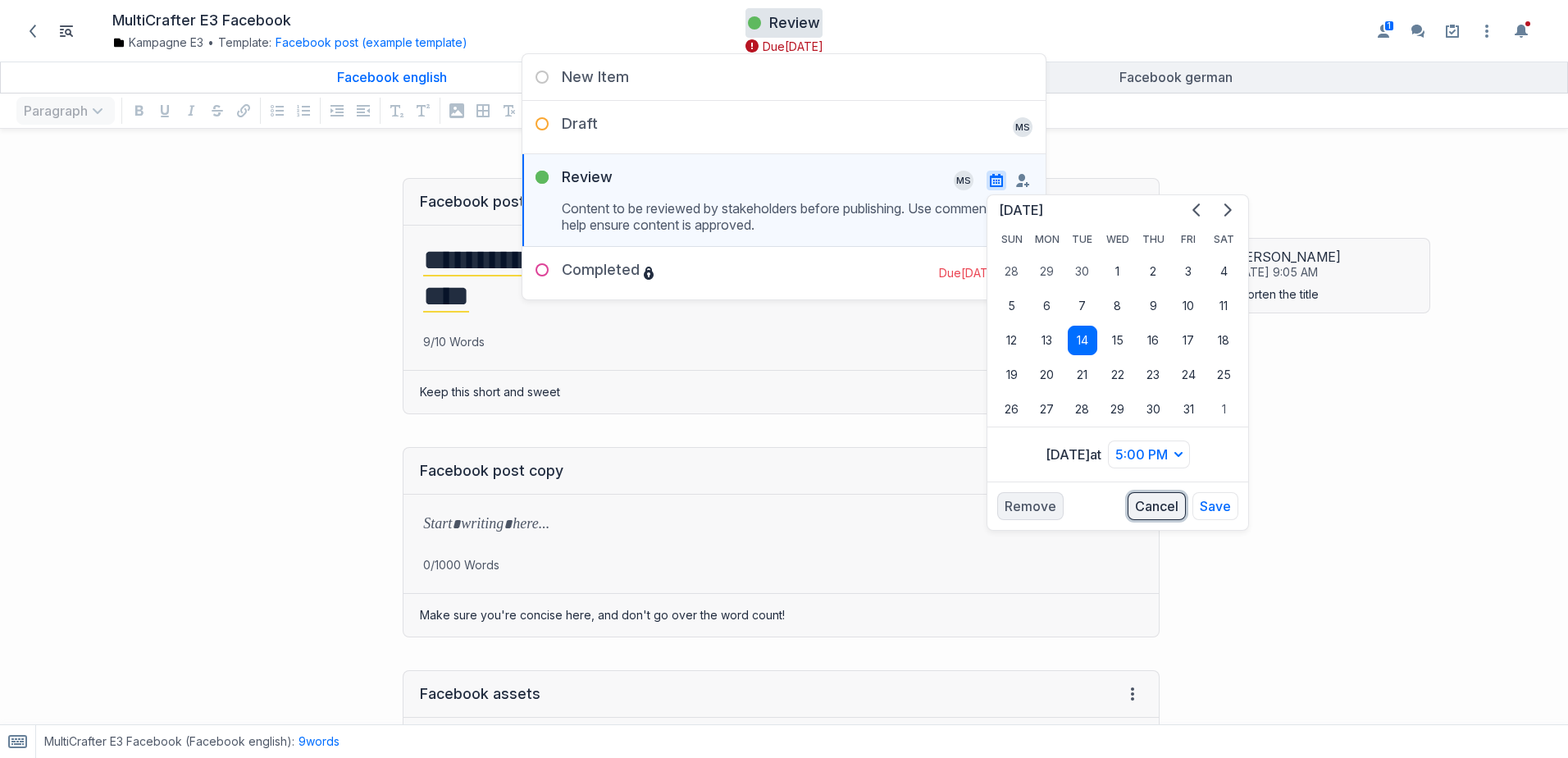
click at [1149, 500] on button "Cancel" at bounding box center [1156, 506] width 58 height 28
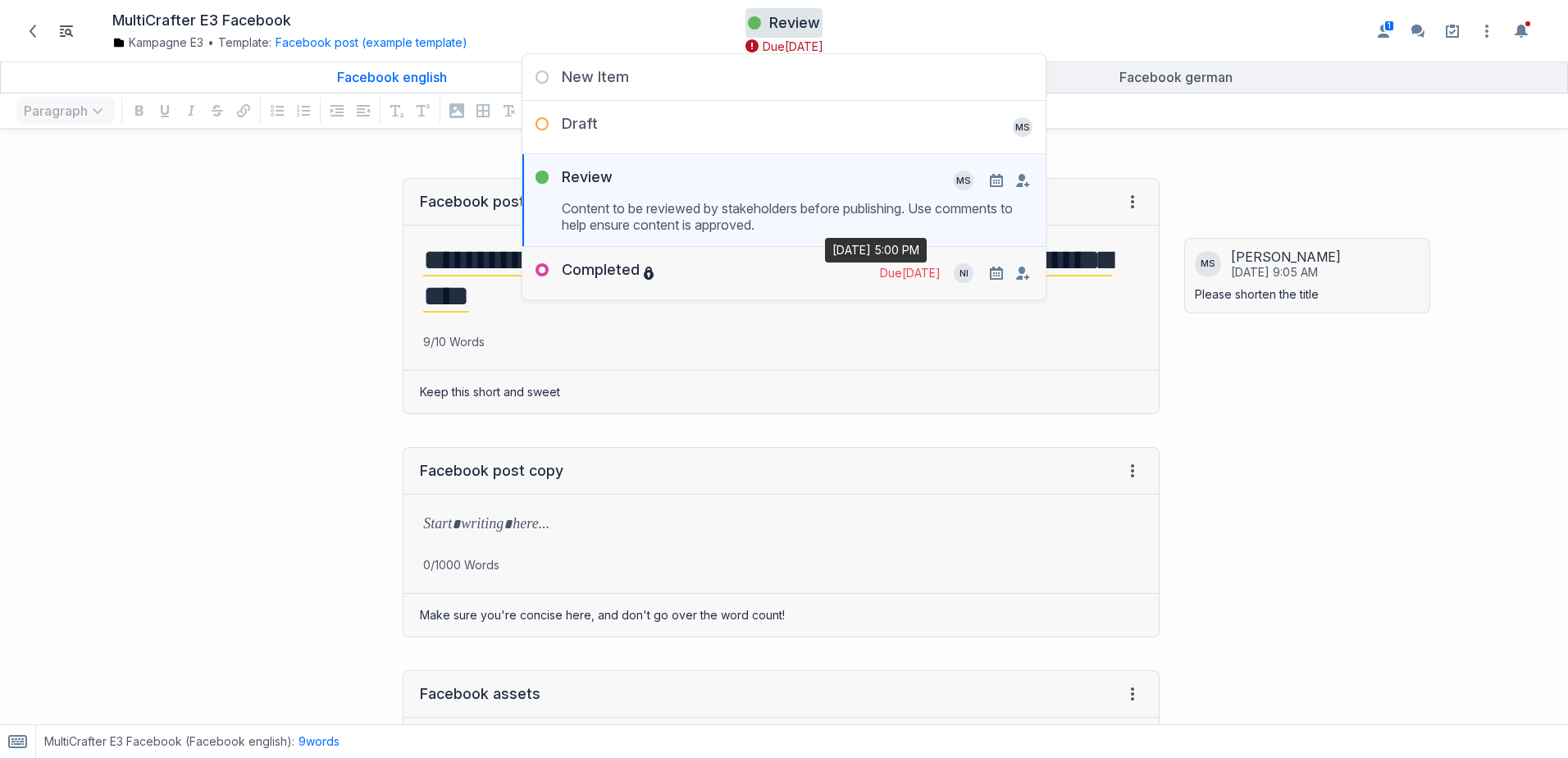
click at [884, 274] on span "Due 1 week ago" at bounding box center [910, 274] width 61 height 17
click at [1303, 416] on div "MS Michael Sautner 25th September at 9:05 AM Please shorten the title" at bounding box center [1372, 735] width 392 height 1149
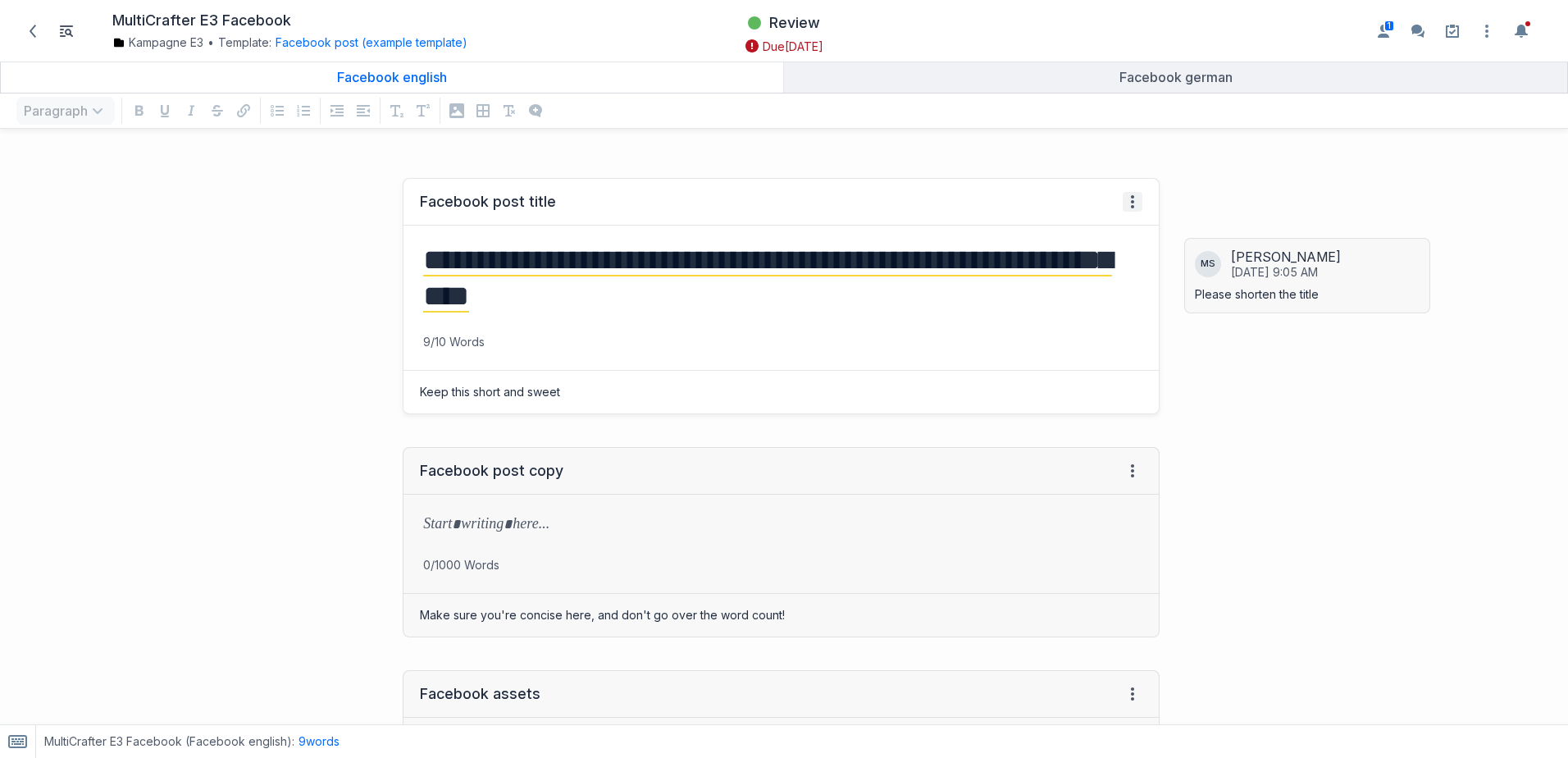
click at [1126, 207] on icon at bounding box center [1132, 202] width 13 height 13
click at [1209, 387] on div "MS Michael Sautner 25th September at 9:05 AM Please shorten the title" at bounding box center [1372, 735] width 392 height 1149
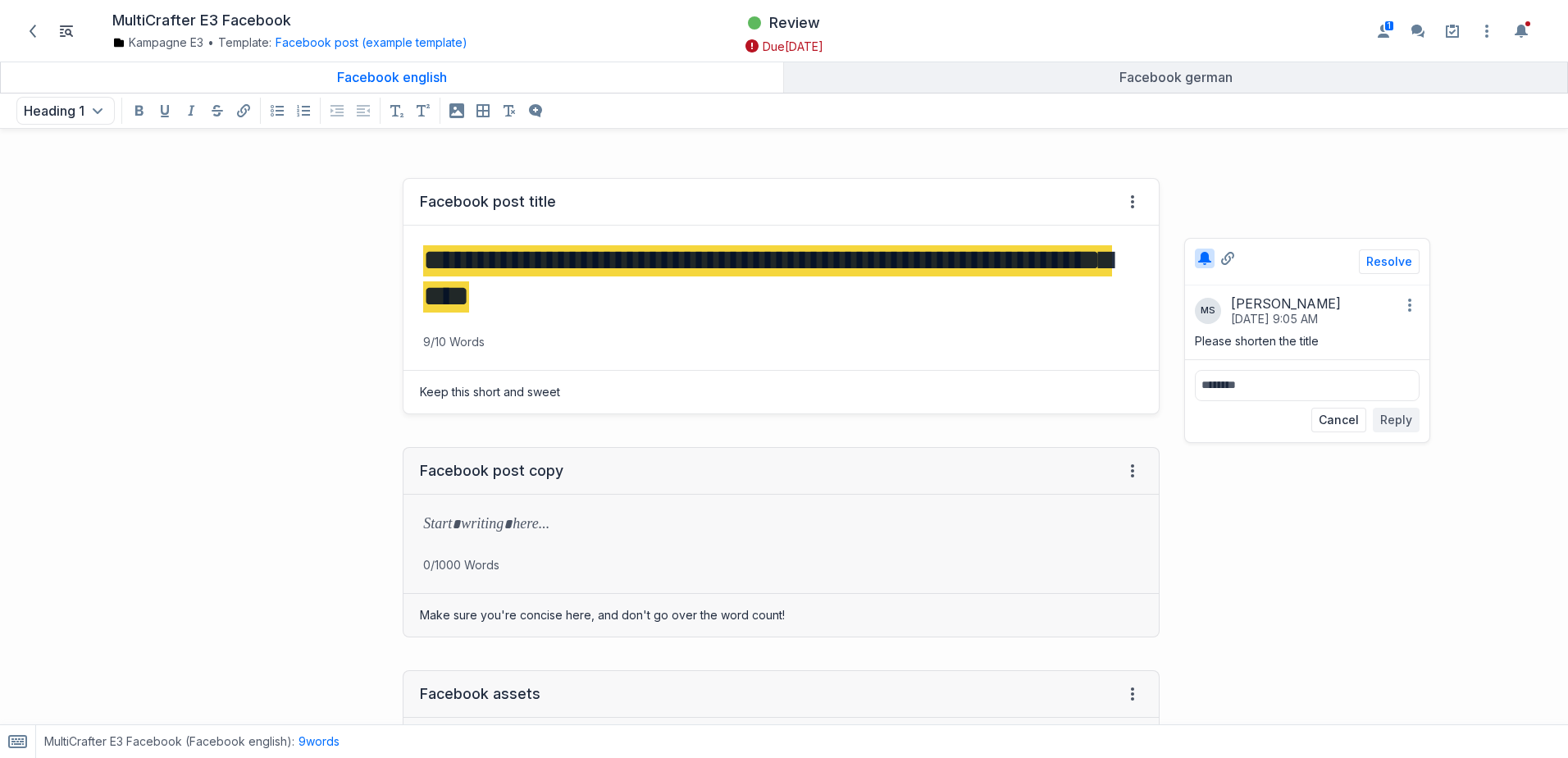
drag, startPoint x: 703, startPoint y: 291, endPoint x: 700, endPoint y: 277, distance: 14.3
click at [700, 277] on mark "**********" at bounding box center [767, 278] width 689 height 67
click at [1338, 426] on button "Cancel" at bounding box center [1339, 420] width 55 height 25
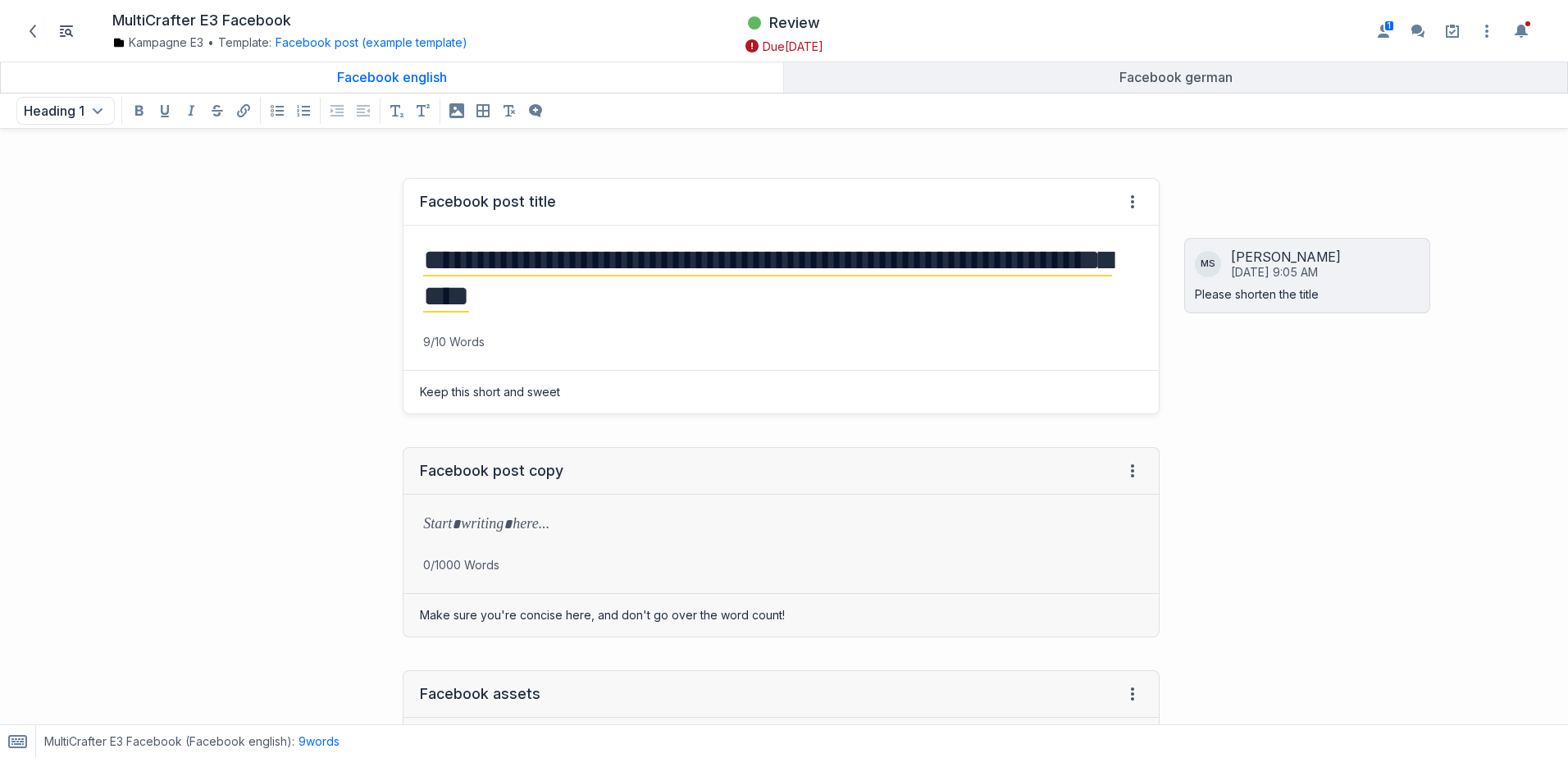
click at [1278, 471] on div "MS Michael Sautner 25th September at 9:05 AM Please shorten the title" at bounding box center [1372, 735] width 392 height 1149
click at [464, 690] on div "Facebook assets" at bounding box center [480, 694] width 121 height 19
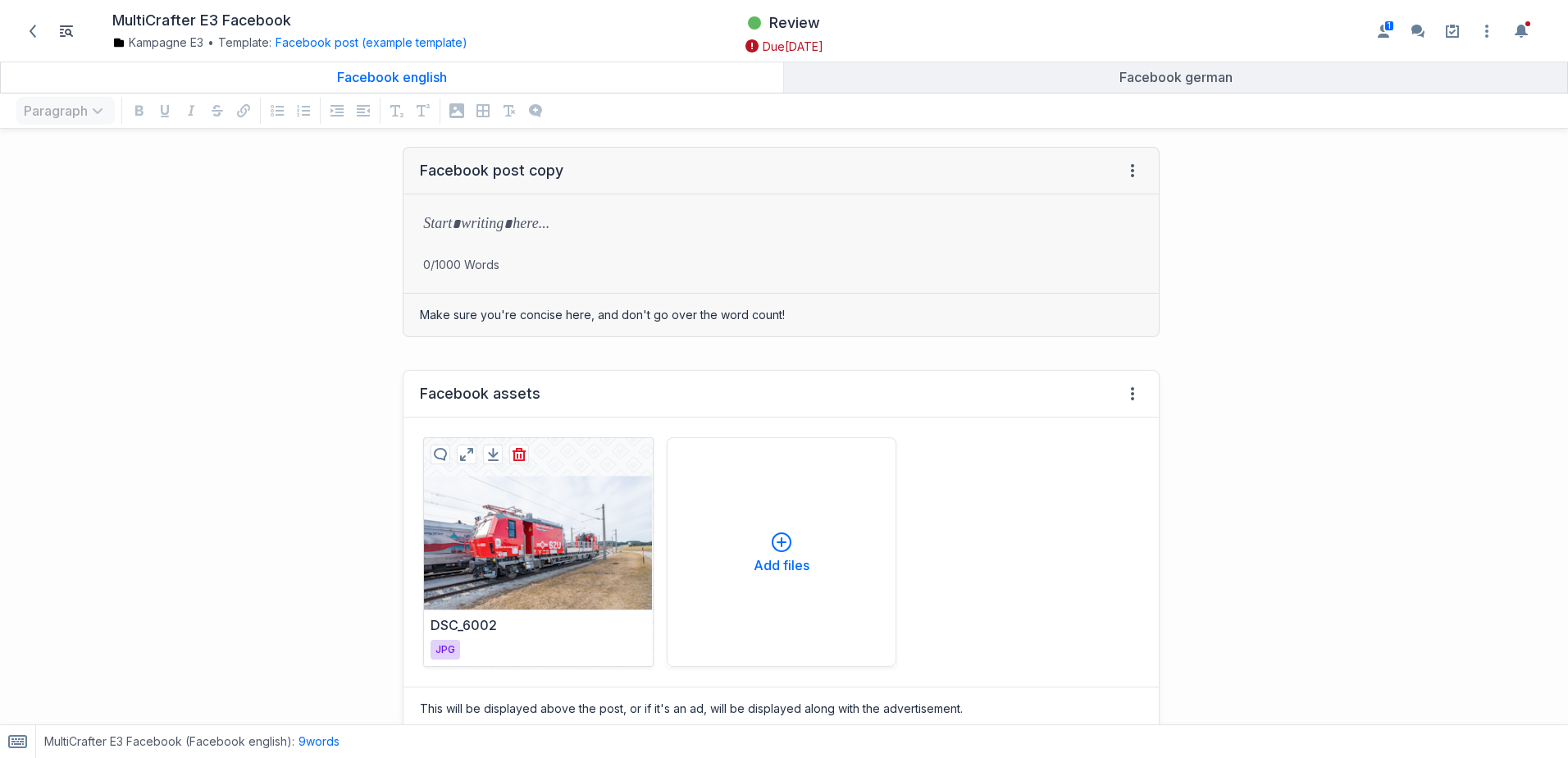
scroll to position [328, 0]
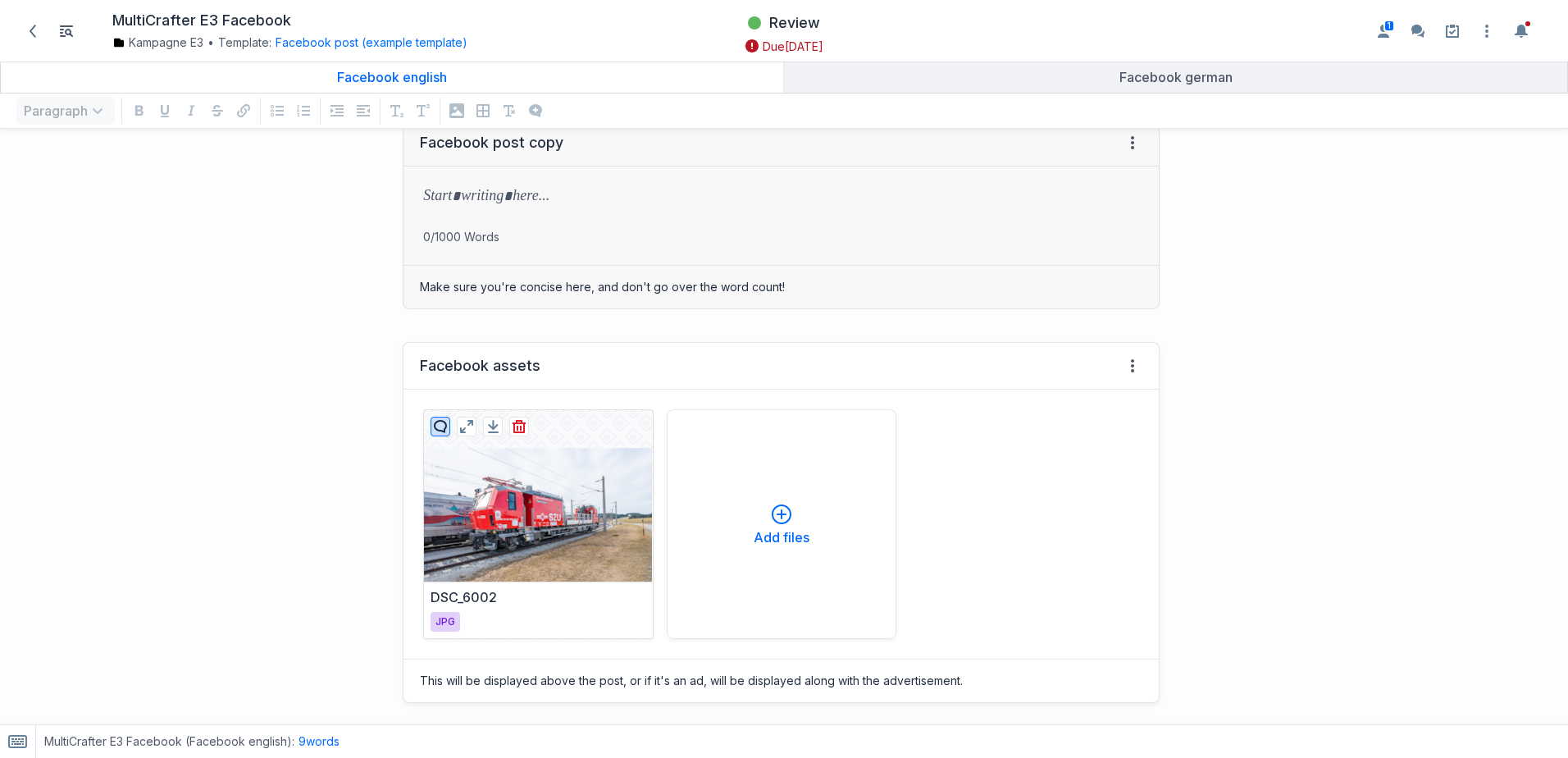
click at [439, 424] on icon "button" at bounding box center [440, 426] width 13 height 13
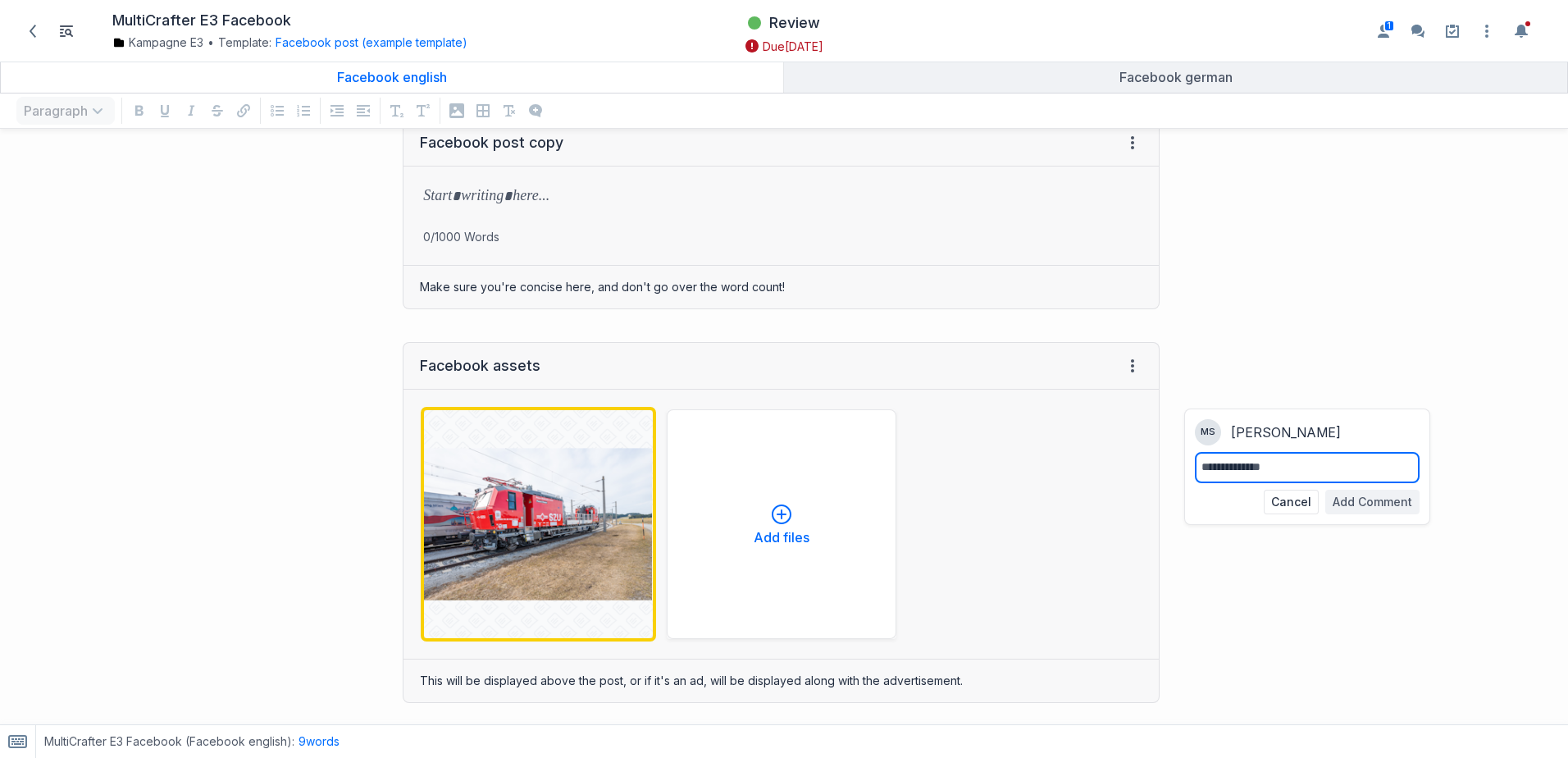
click at [1246, 471] on textarea at bounding box center [1307, 468] width 212 height 18
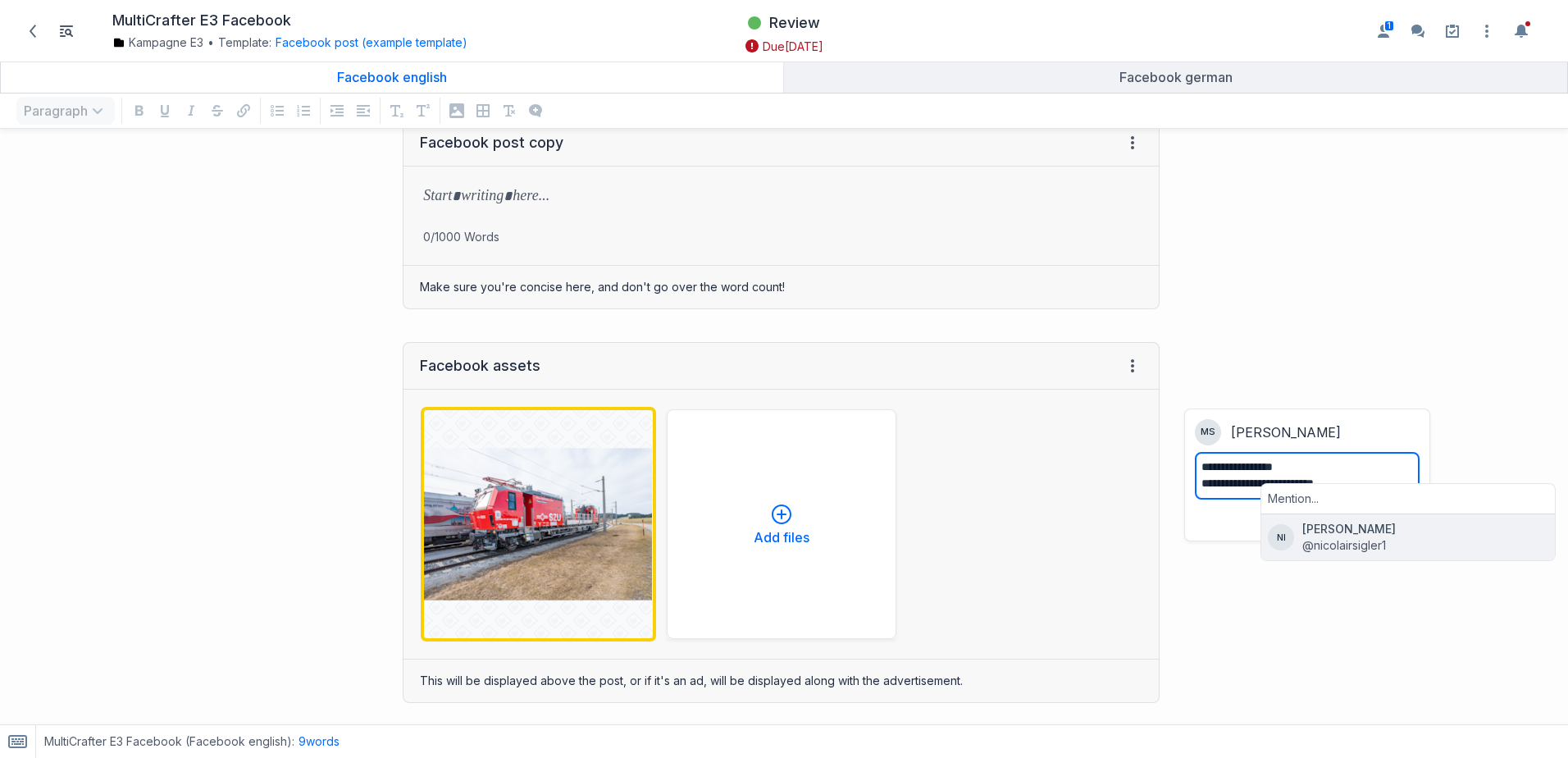
type textarea "**********"
click at [1195, 592] on div "**********" at bounding box center [1372, 407] width 392 height 1149
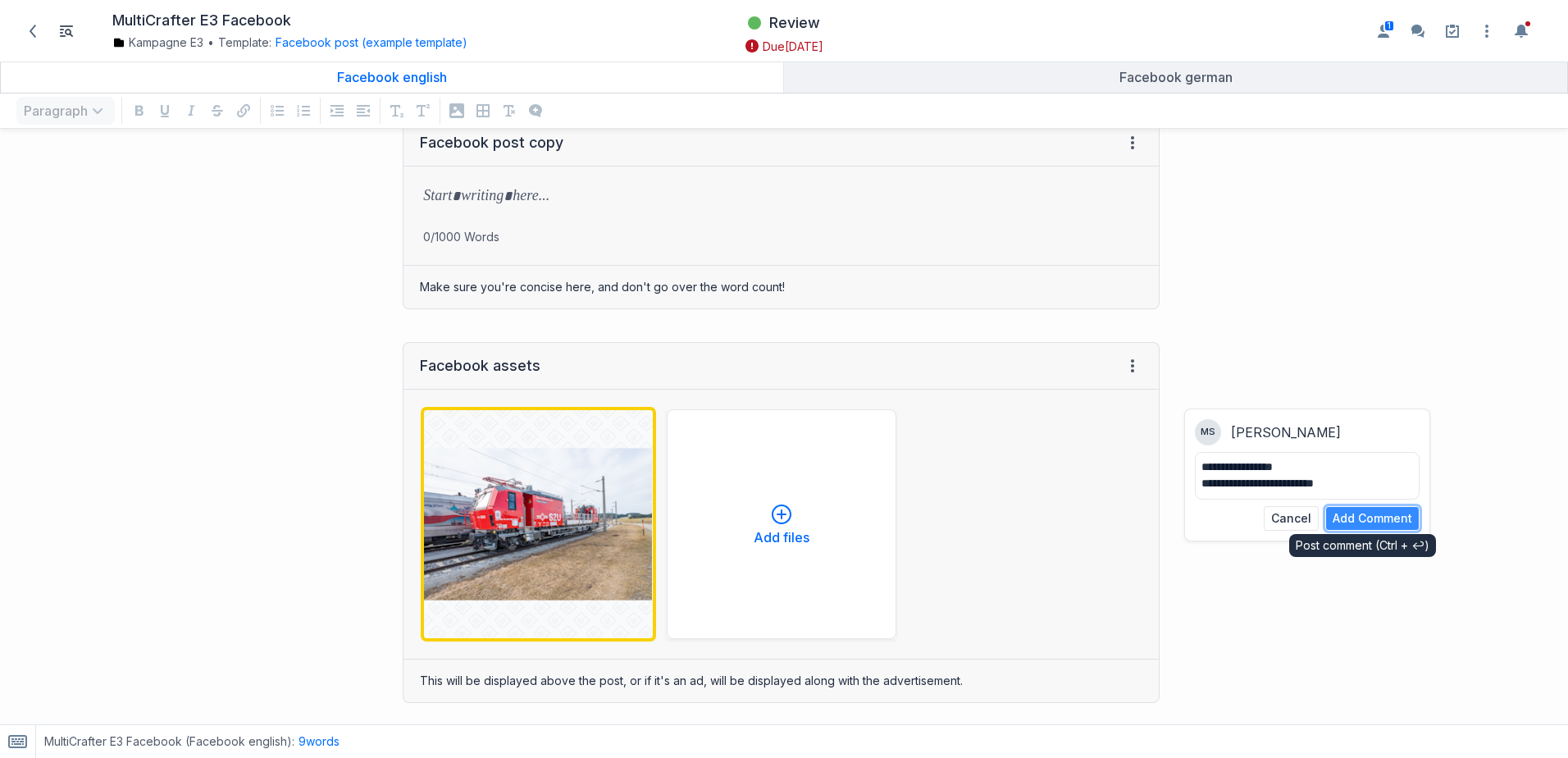
click at [1384, 522] on button "Add Comment" at bounding box center [1372, 518] width 94 height 25
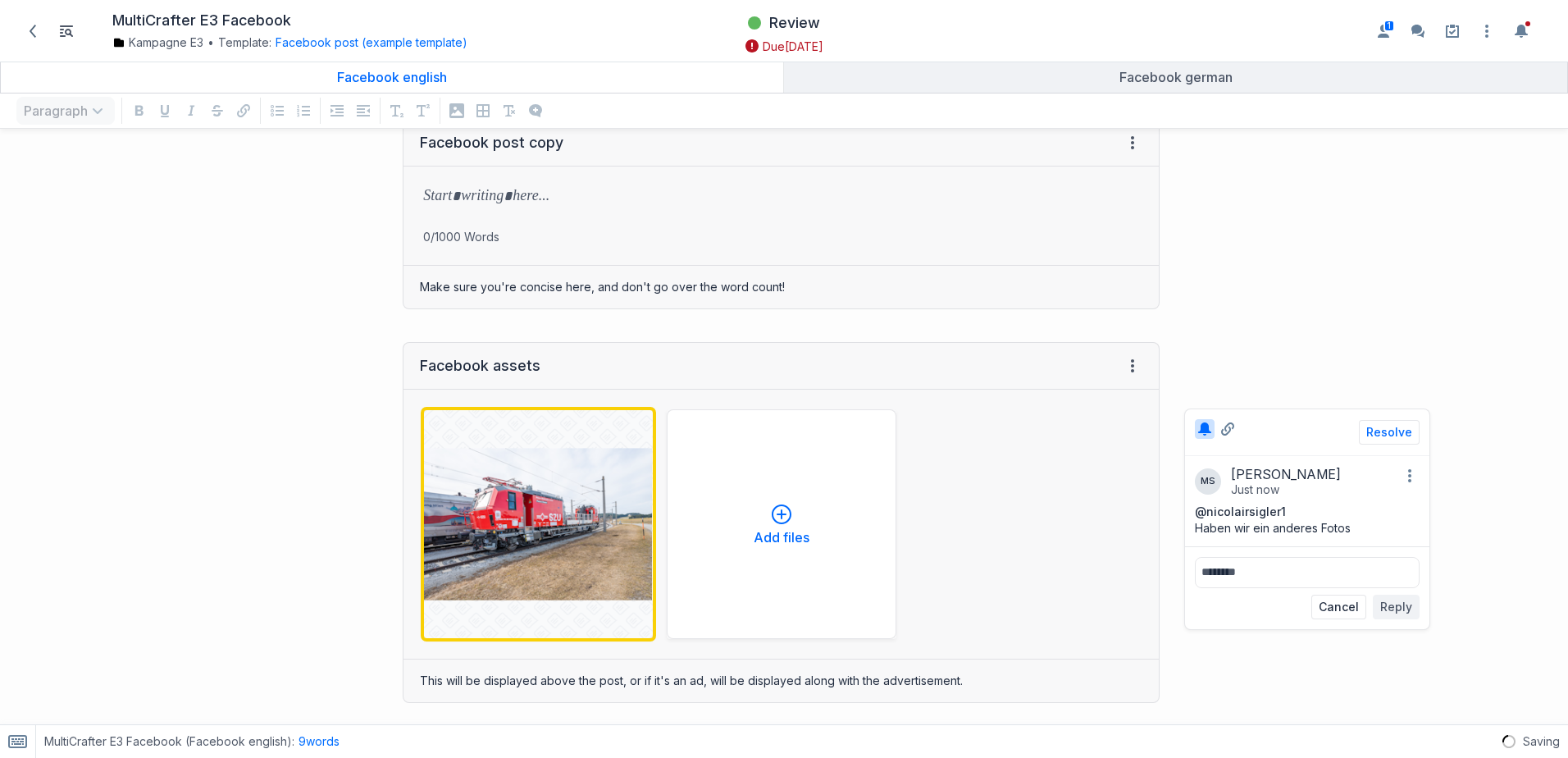
click at [1253, 272] on div "**********" at bounding box center [1372, 407] width 392 height 1149
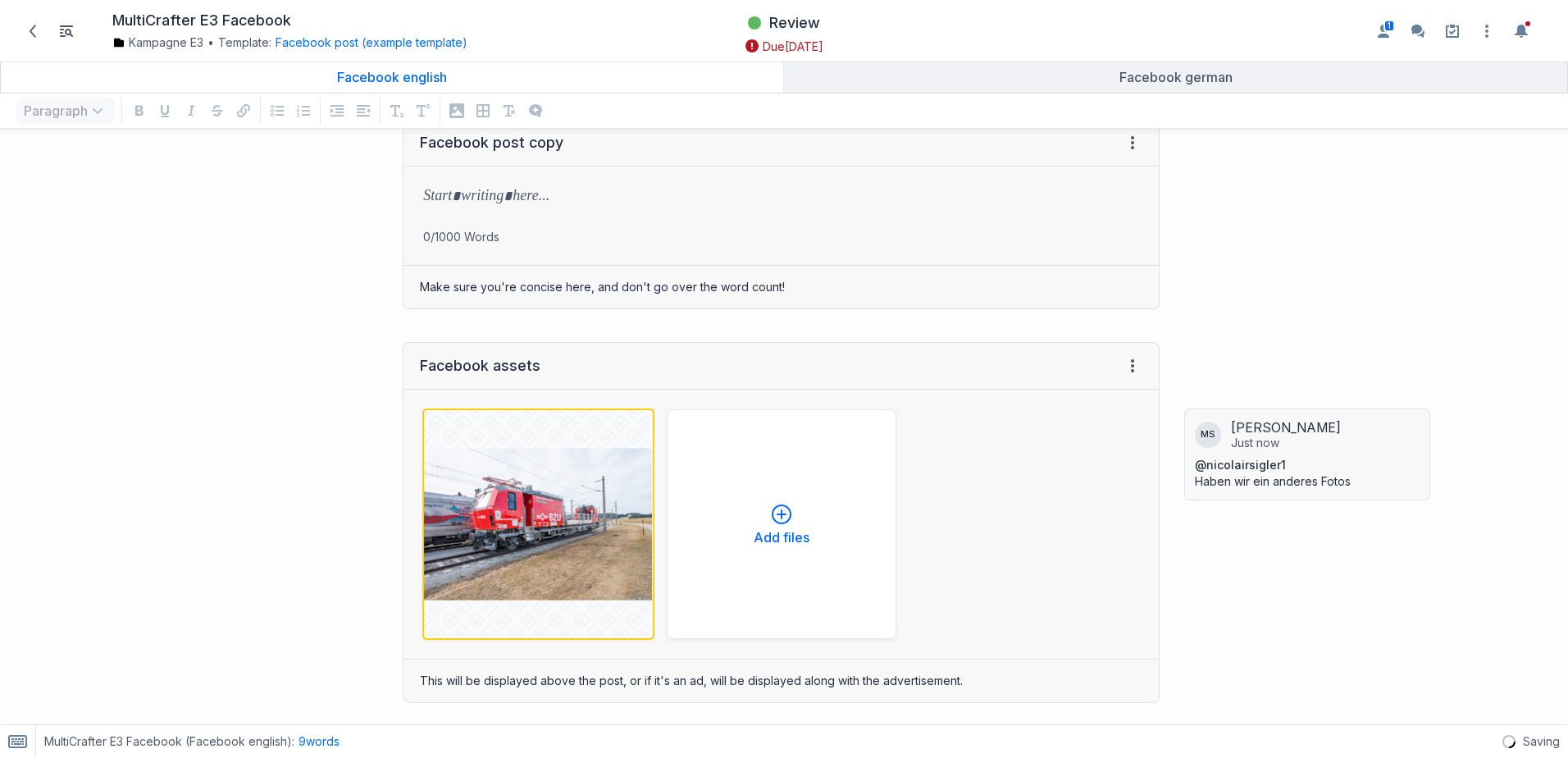
click at [122, 262] on div "Facebook post copy View HTML View history → Tab to insert 0/1000 Words Make sur…" at bounding box center [587, 214] width 1159 height 223
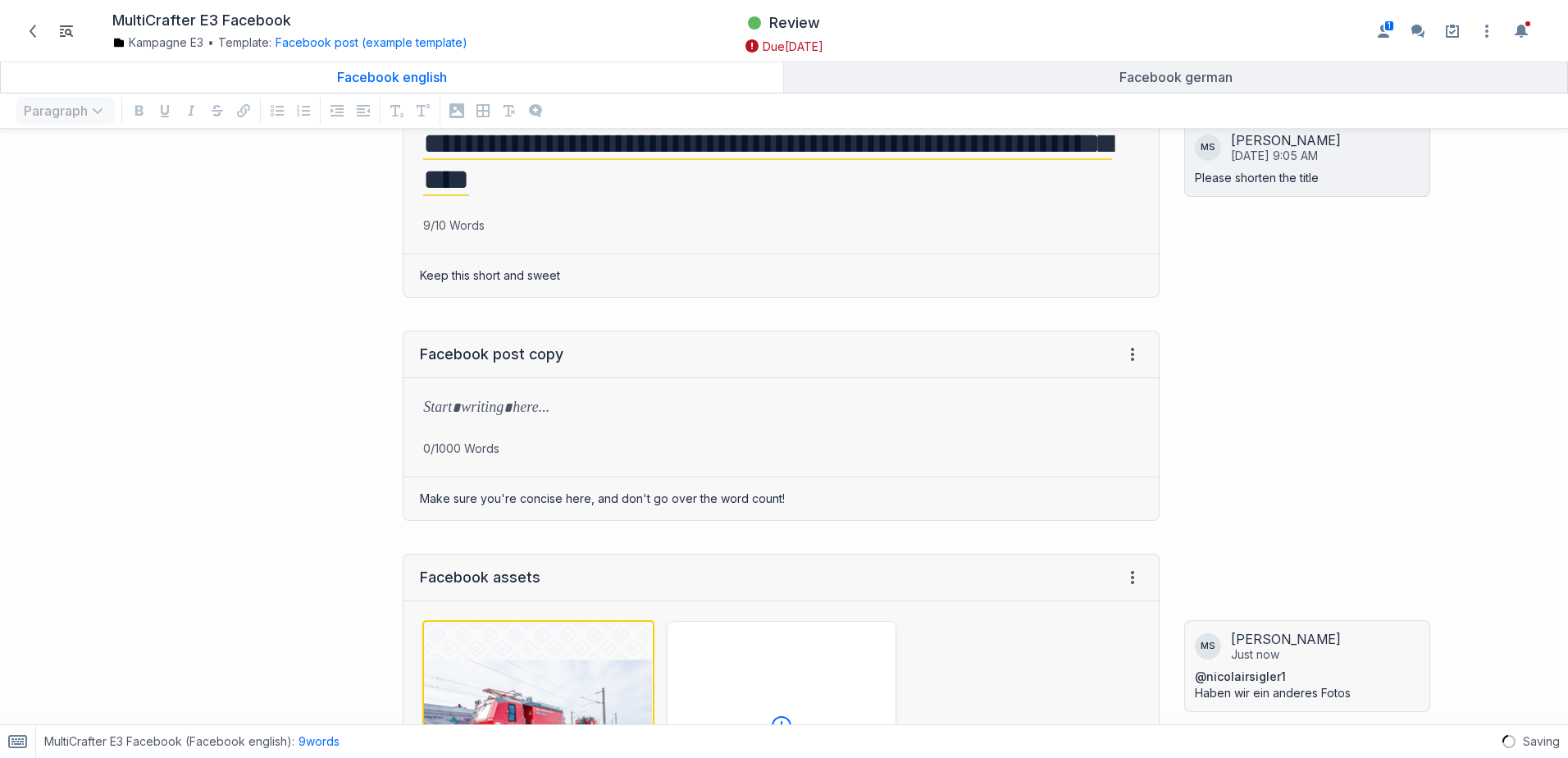
scroll to position [0, 0]
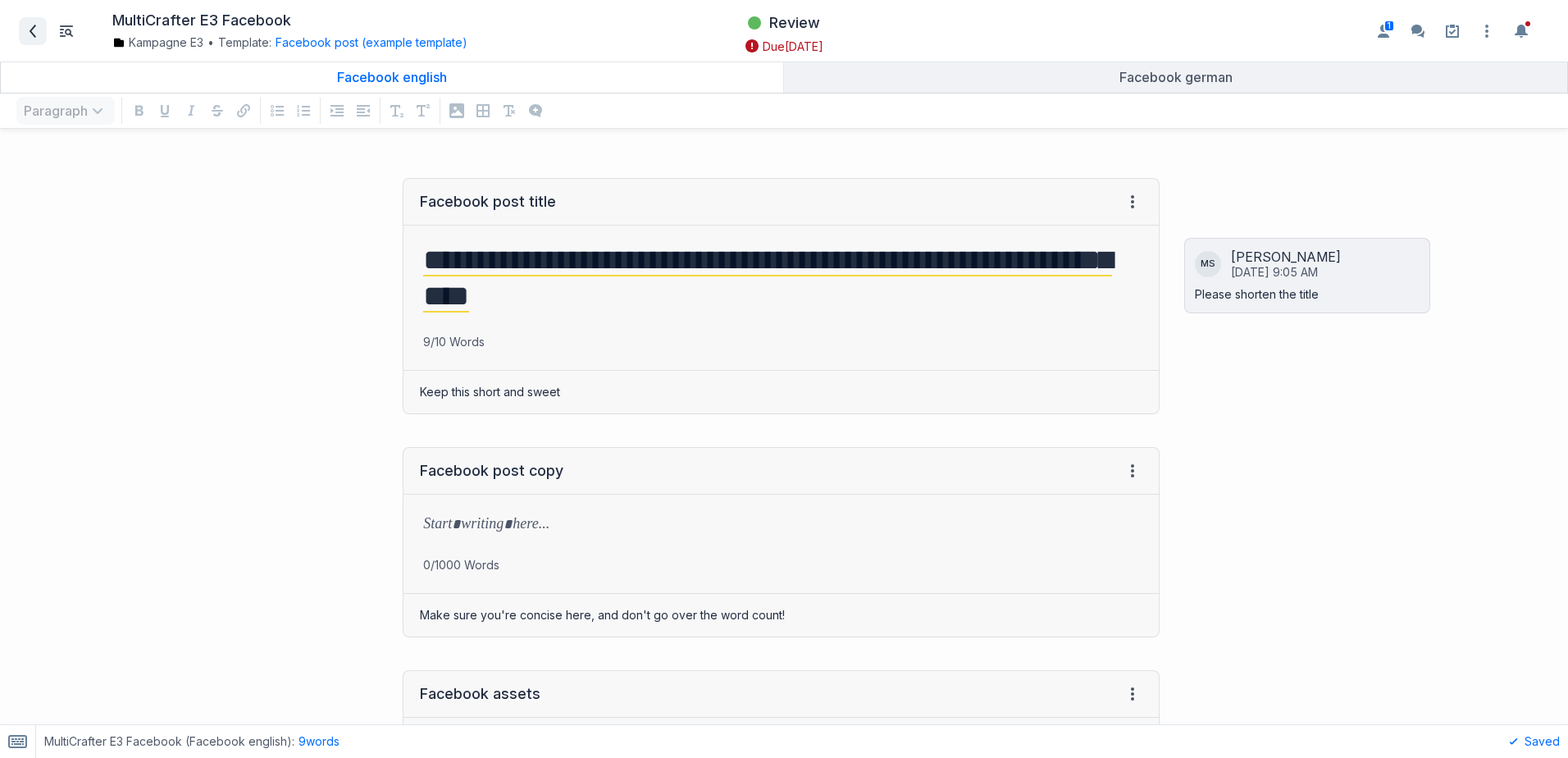
click at [26, 26] on icon at bounding box center [32, 31] width 13 height 13
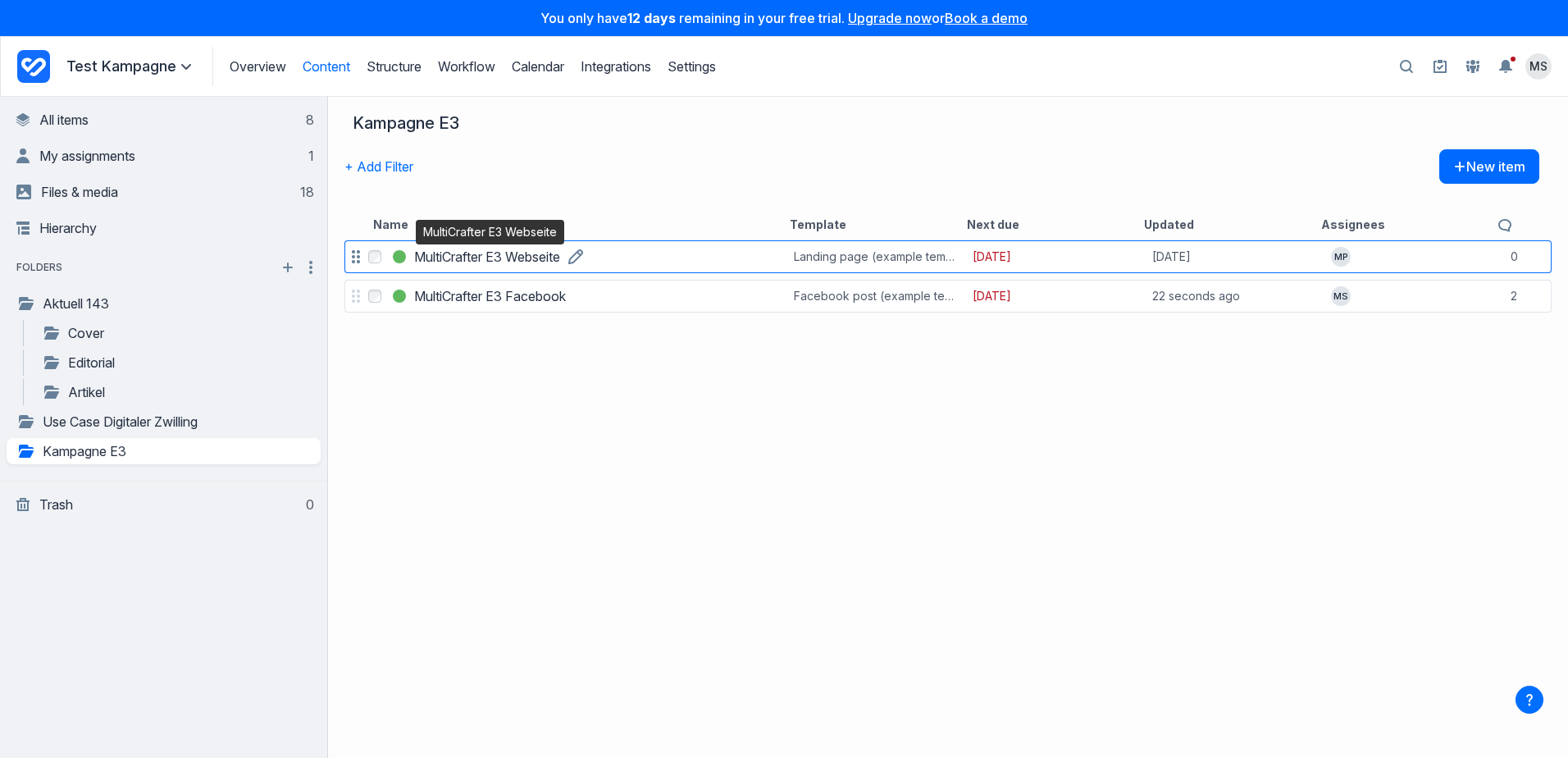
click at [519, 258] on h3 "MultiCrafter E3 Webseite" at bounding box center [487, 256] width 146 height 19
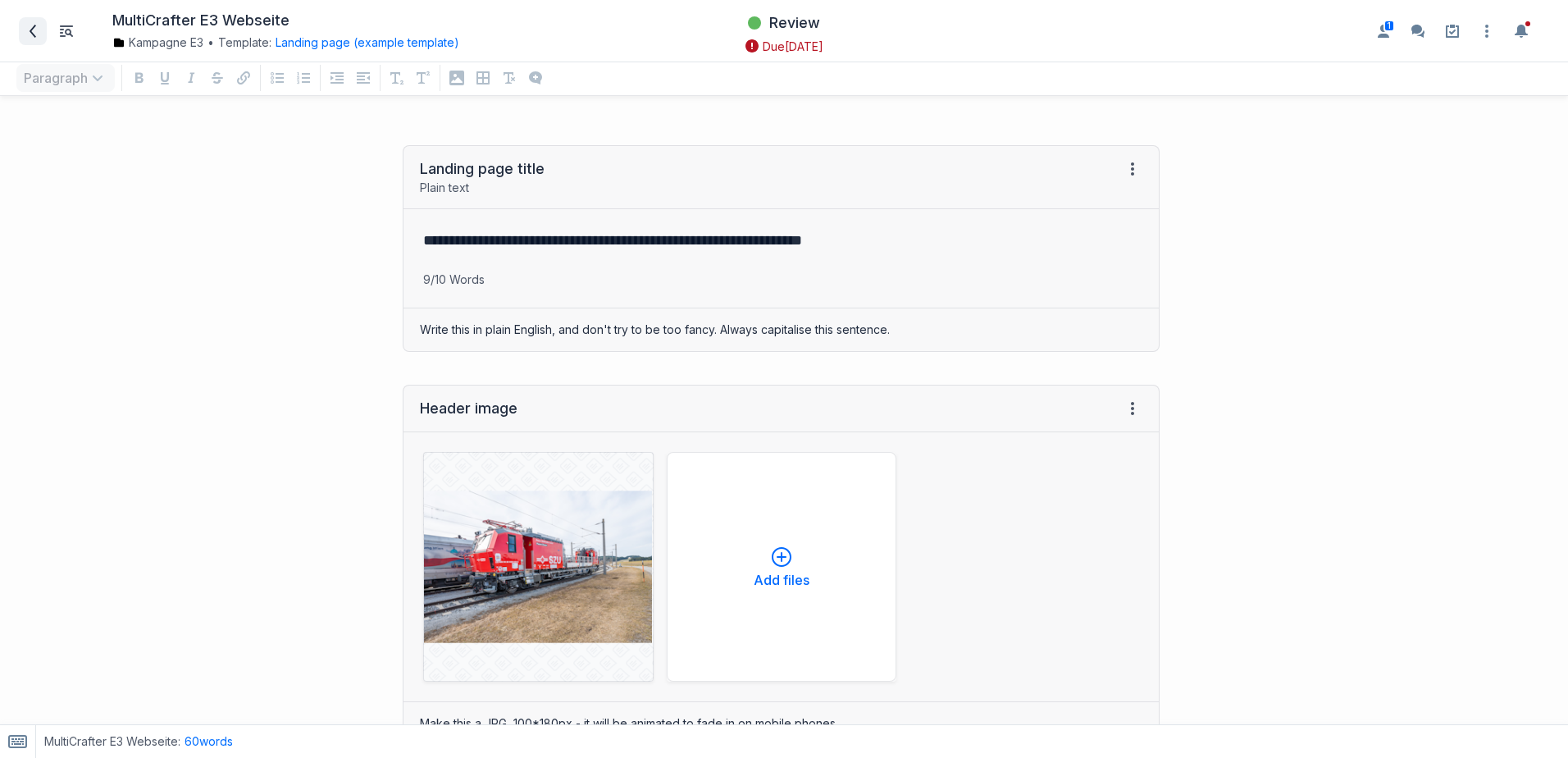
click at [33, 34] on icon at bounding box center [32, 31] width 6 height 13
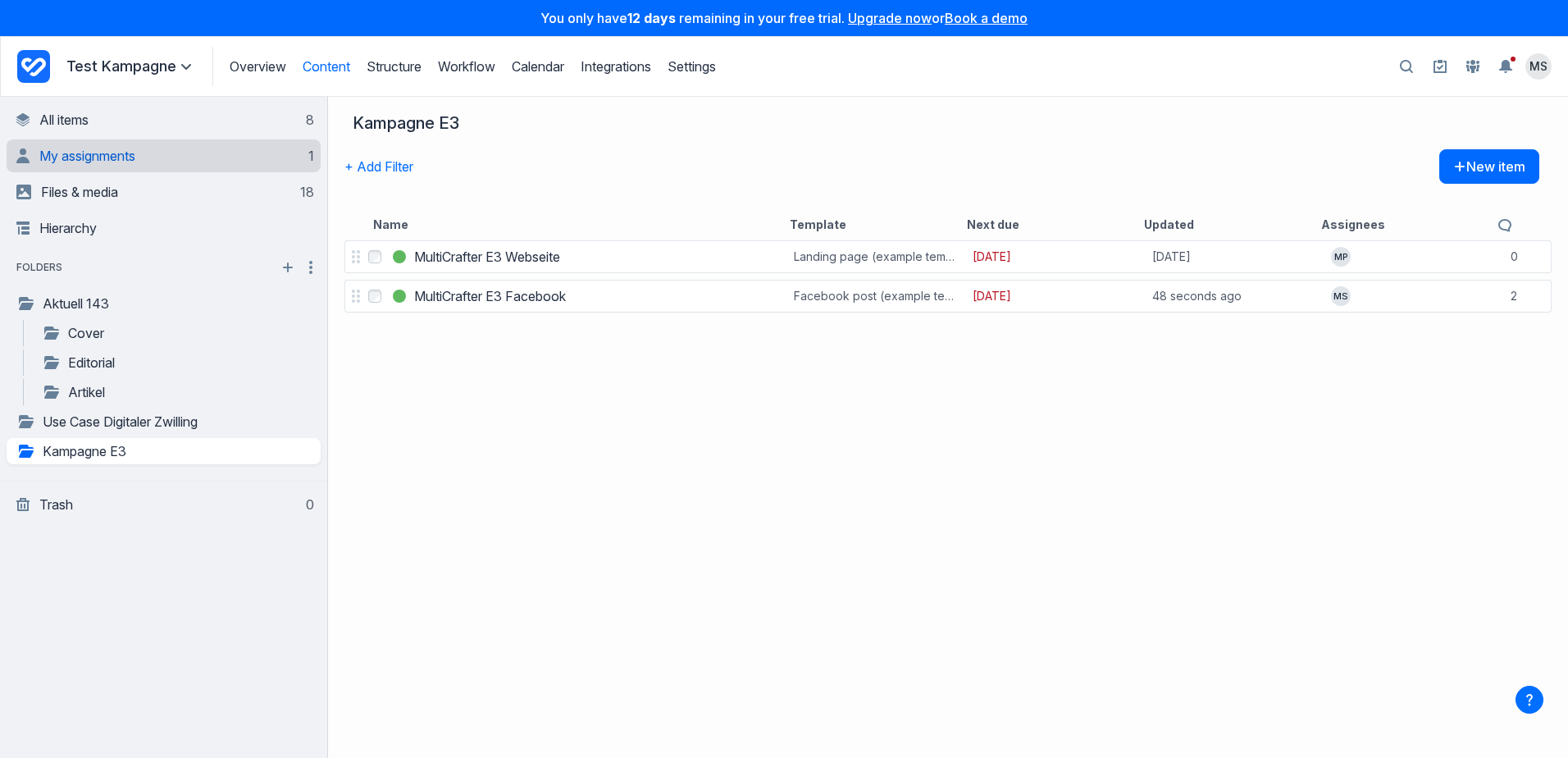
click at [131, 160] on span "My assignments" at bounding box center [87, 156] width 96 height 17
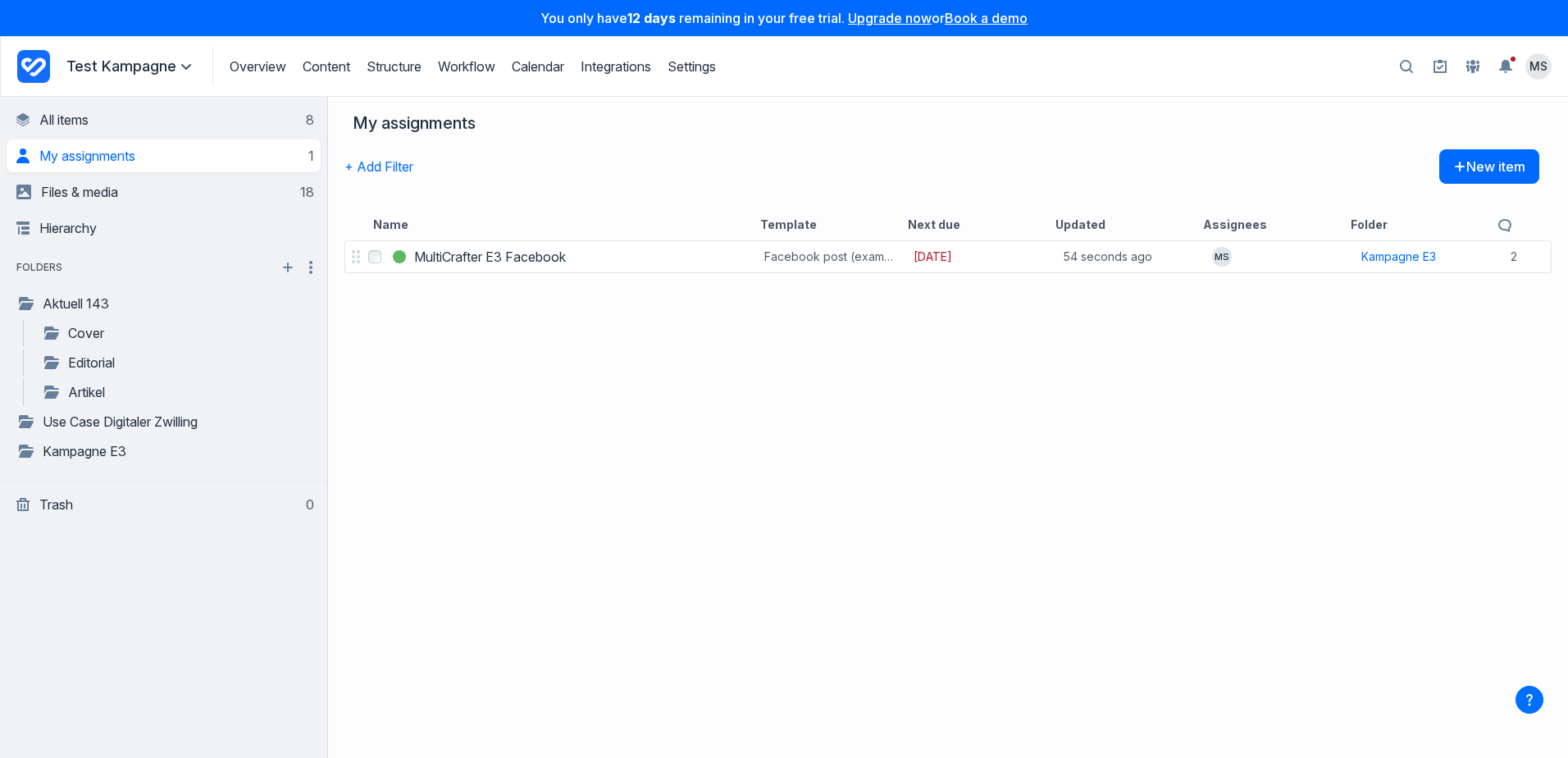
click at [521, 399] on div "Select MultiCrafter E3 Facebook MultiCrafter E3 Facebook Facebook post (example…" at bounding box center [947, 496] width 1239 height 520
click at [52, 117] on link "All items 8" at bounding box center [165, 120] width 297 height 33
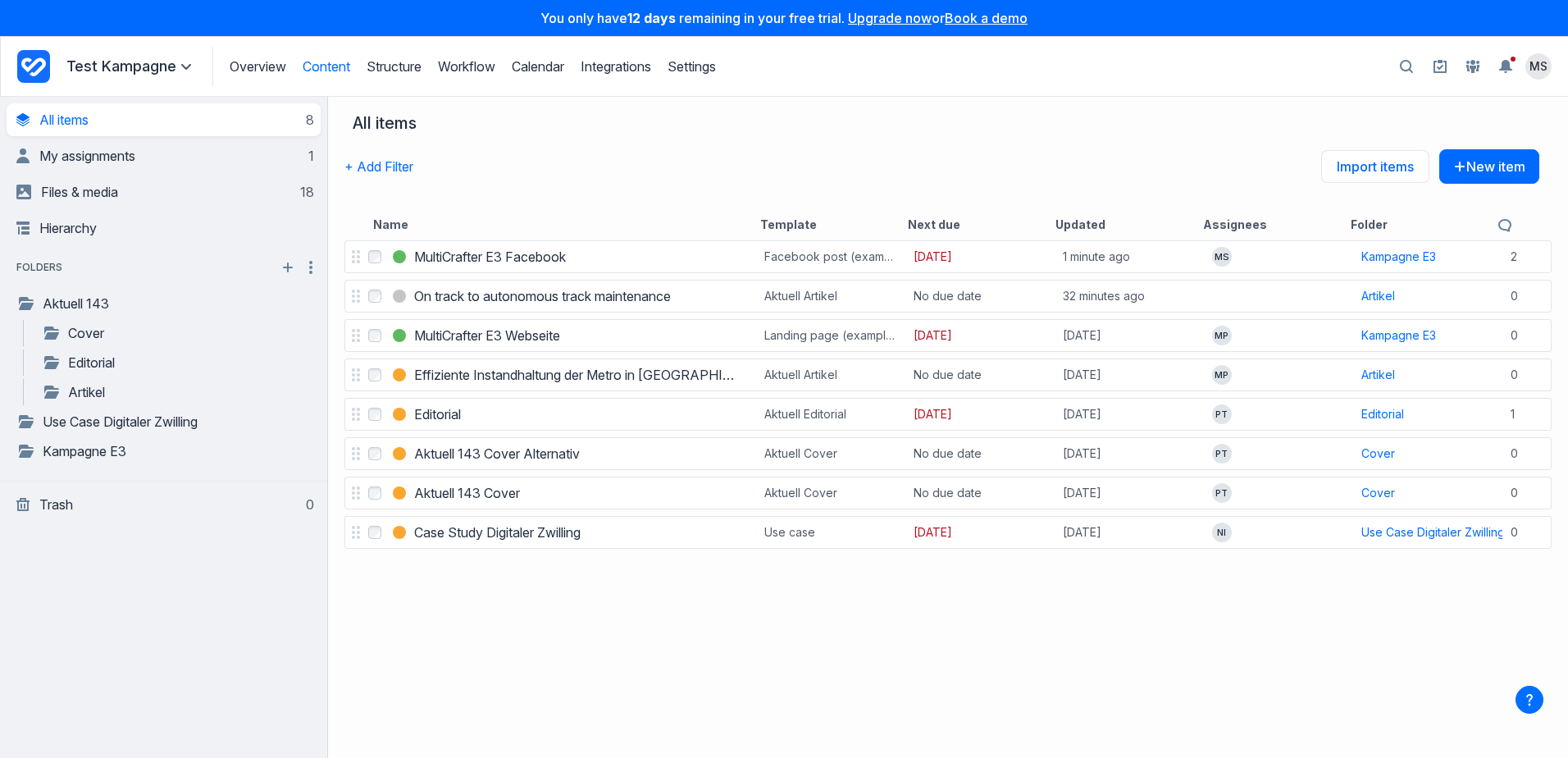
click at [488, 583] on div "Select MultiCrafter E3 Facebook MultiCrafter E3 Facebook Facebook post (example…" at bounding box center [947, 496] width 1239 height 520
click at [163, 72] on p "Test Kampagne" at bounding box center [131, 65] width 130 height 19
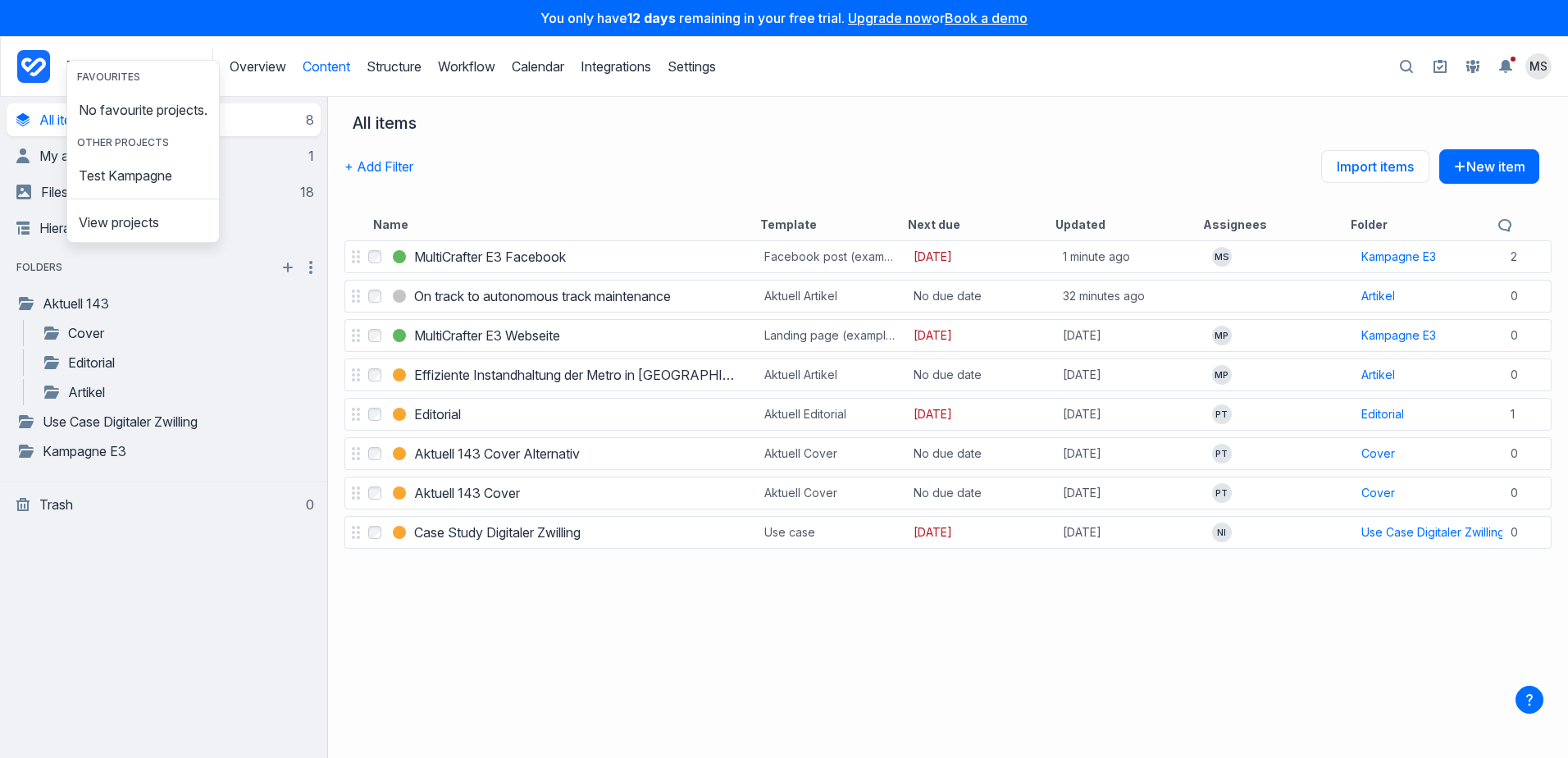
drag, startPoint x: 481, startPoint y: 143, endPoint x: 476, endPoint y: 150, distance: 8.6
click at [477, 146] on div "All items" at bounding box center [941, 131] width 1194 height 36
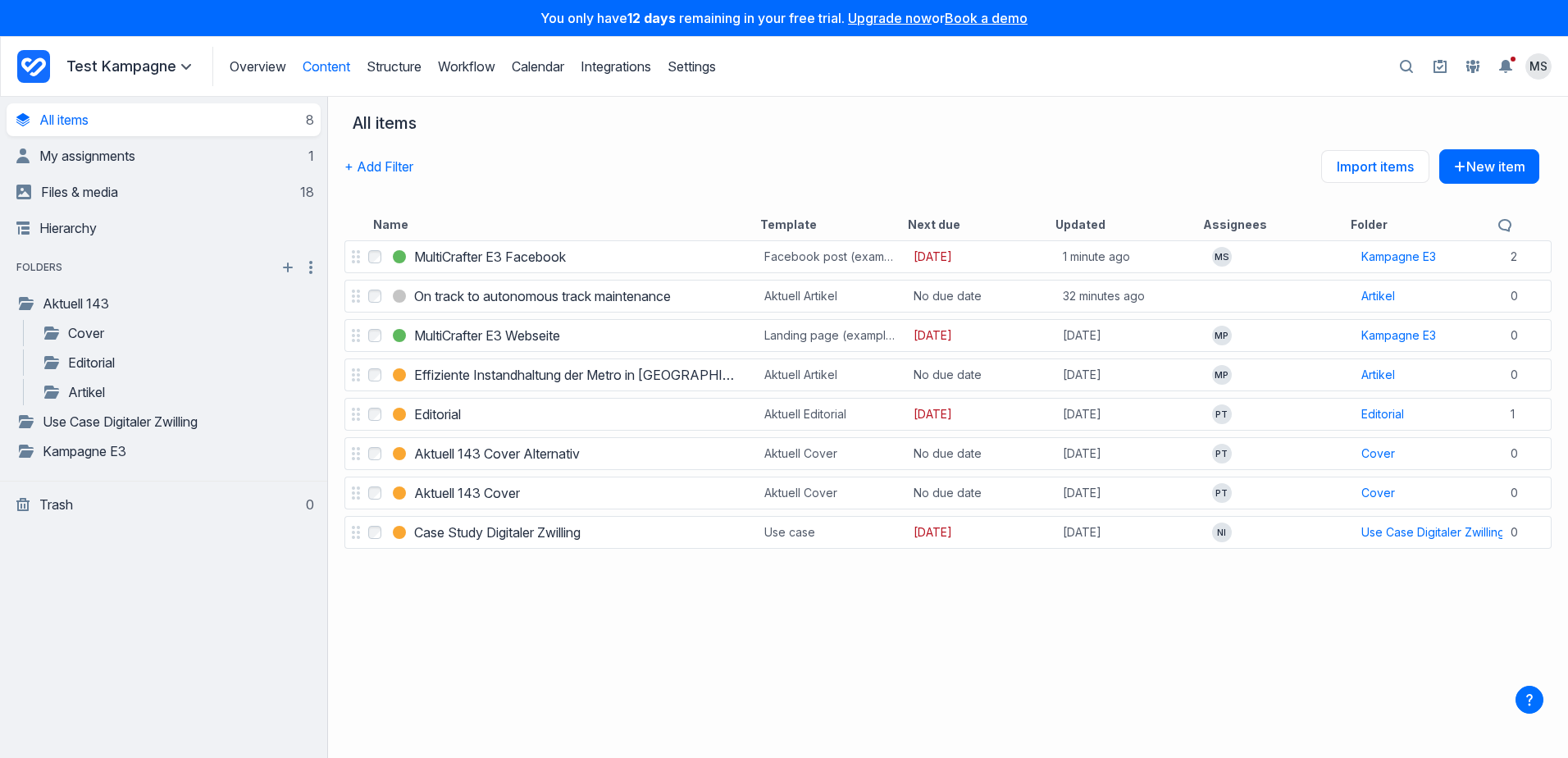
click at [186, 64] on icon at bounding box center [186, 66] width 10 height 10
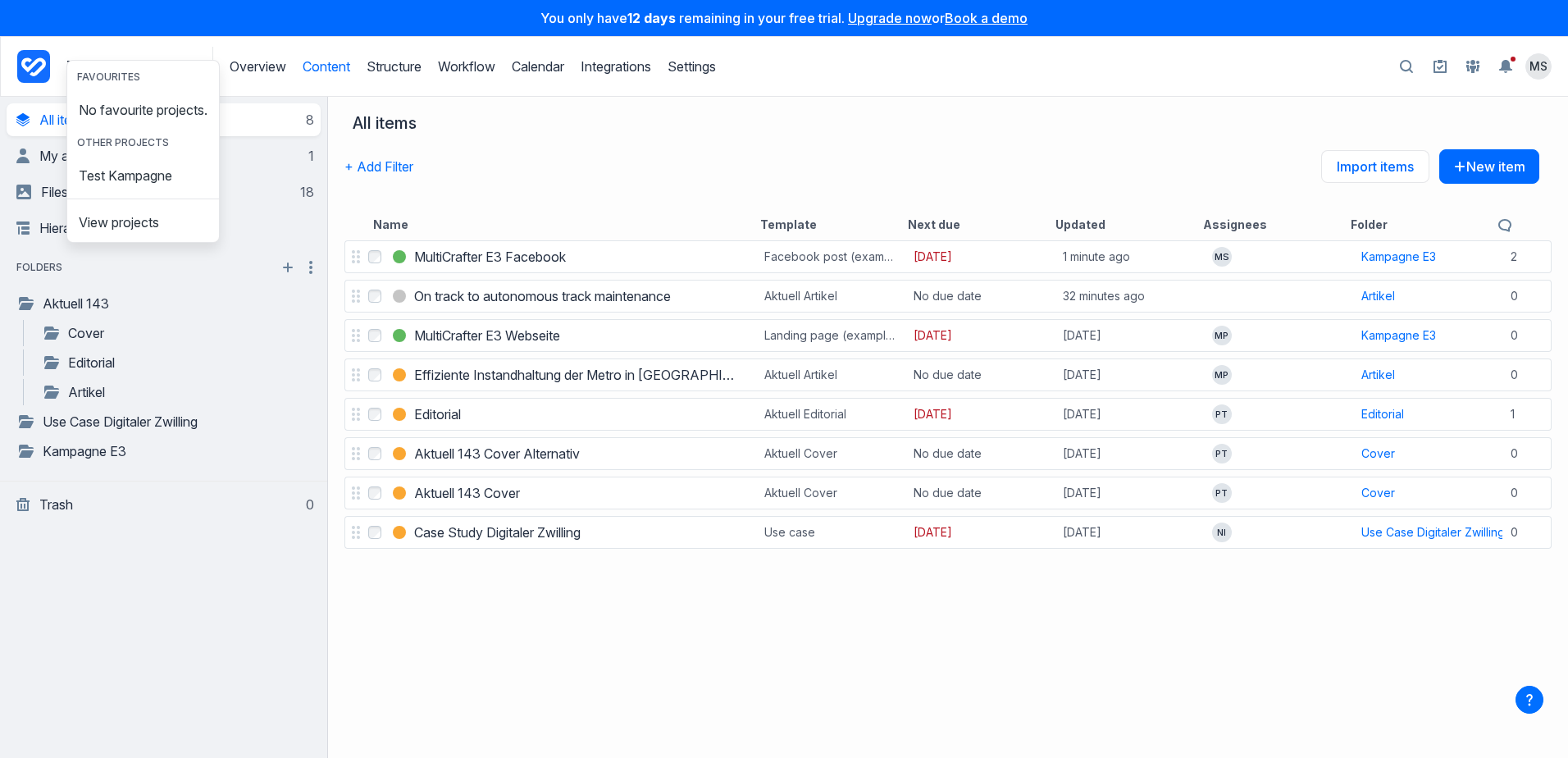
click at [714, 579] on div "Select MultiCrafter E3 Facebook MultiCrafter E3 Facebook Facebook post (example…" at bounding box center [947, 496] width 1239 height 520
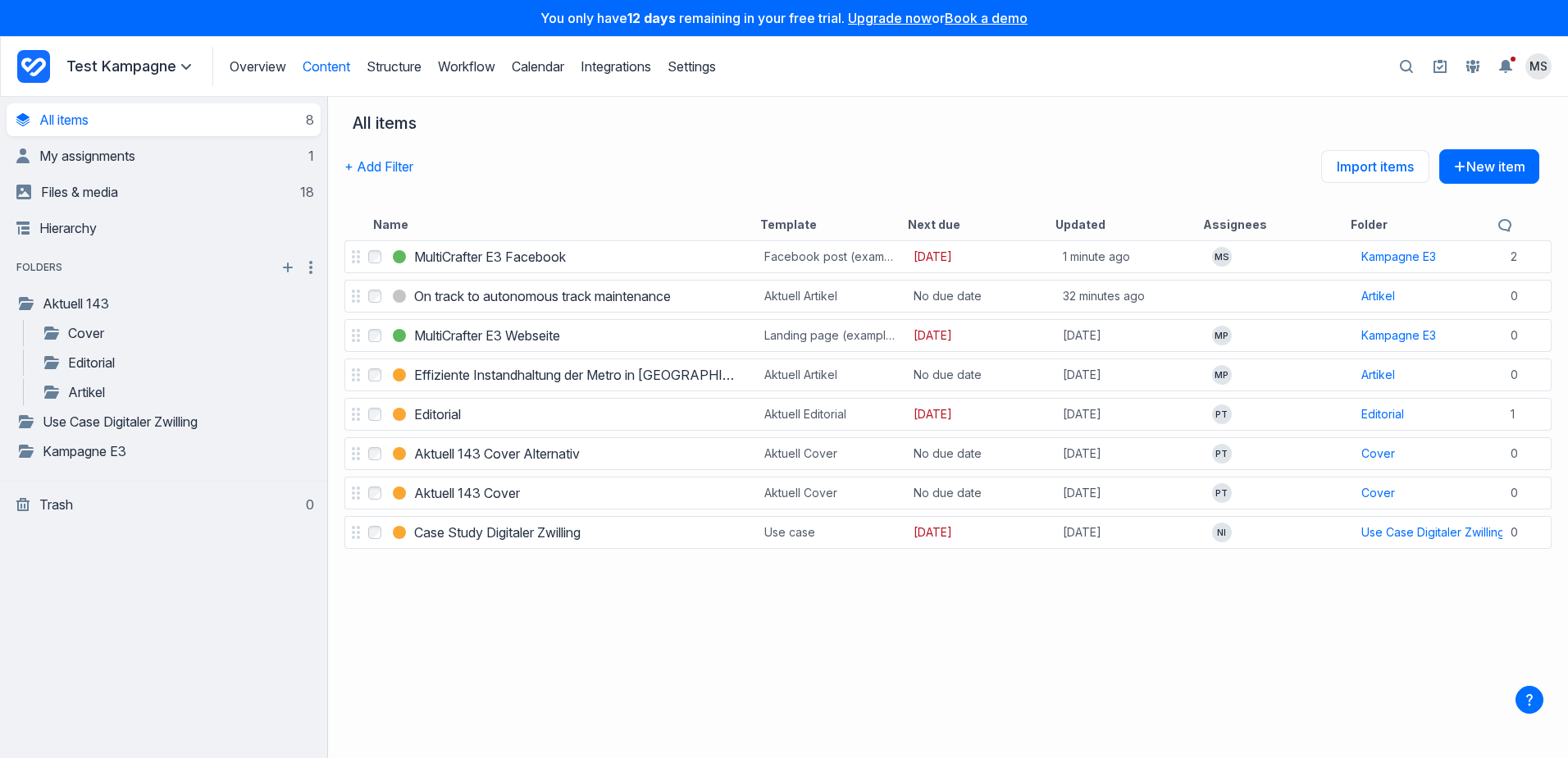
click at [176, 64] on span at bounding box center [185, 65] width 19 height 19
click at [265, 61] on link "Overview" at bounding box center [257, 66] width 56 height 17
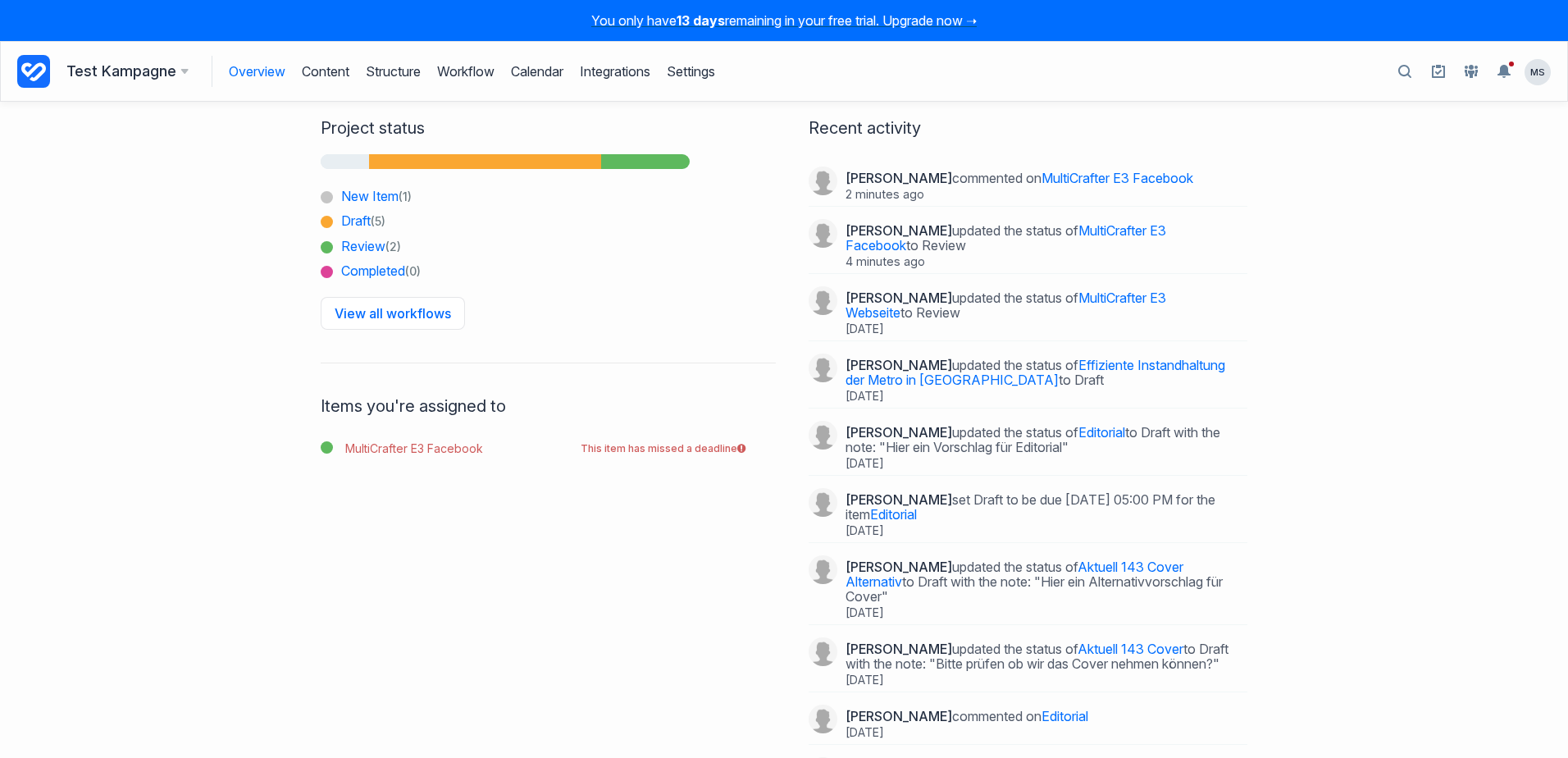
click at [159, 72] on h3 "Test Kampagne" at bounding box center [127, 71] width 122 height 23
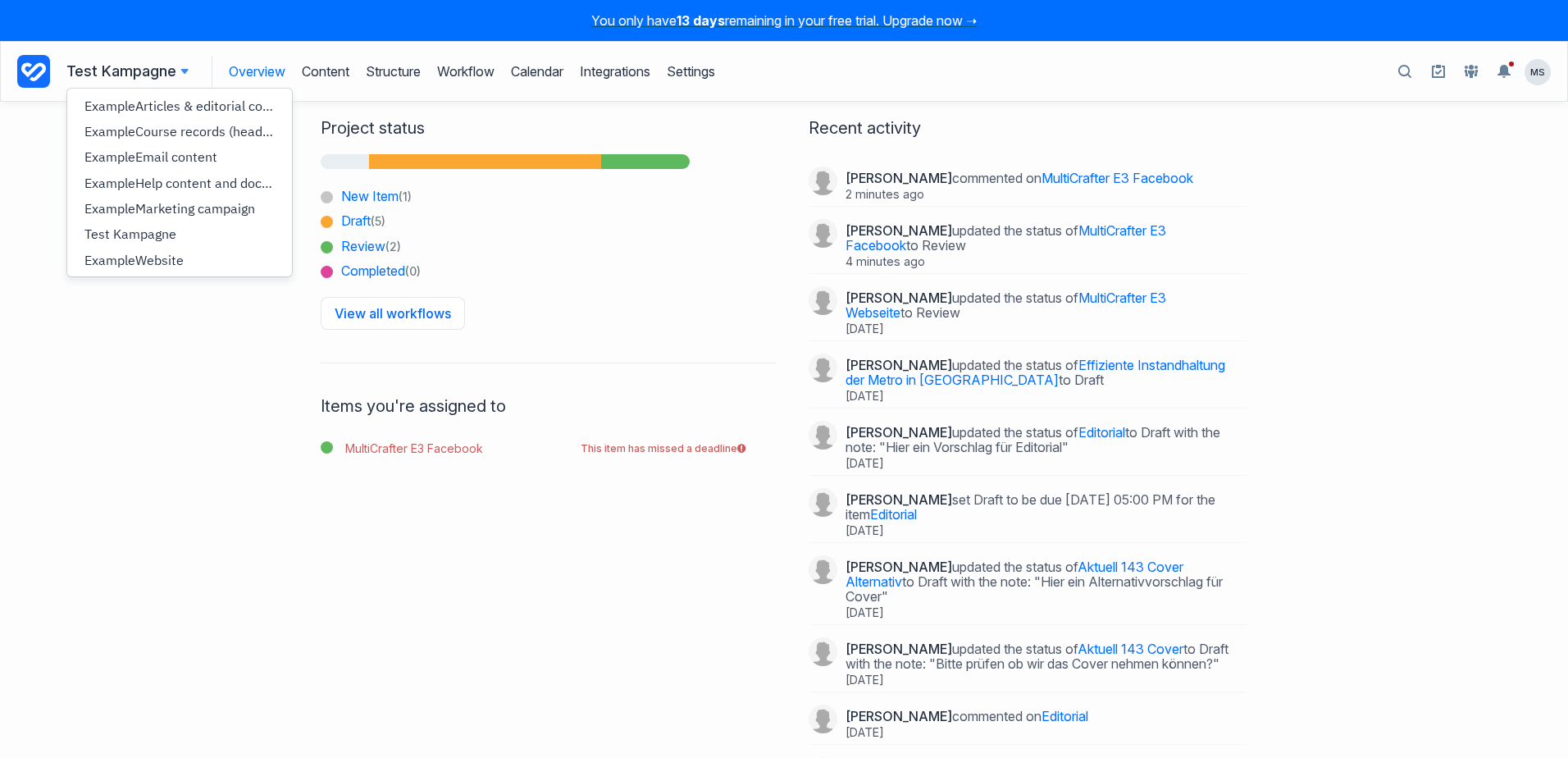
click at [252, 70] on link "Overview" at bounding box center [256, 72] width 56 height 31
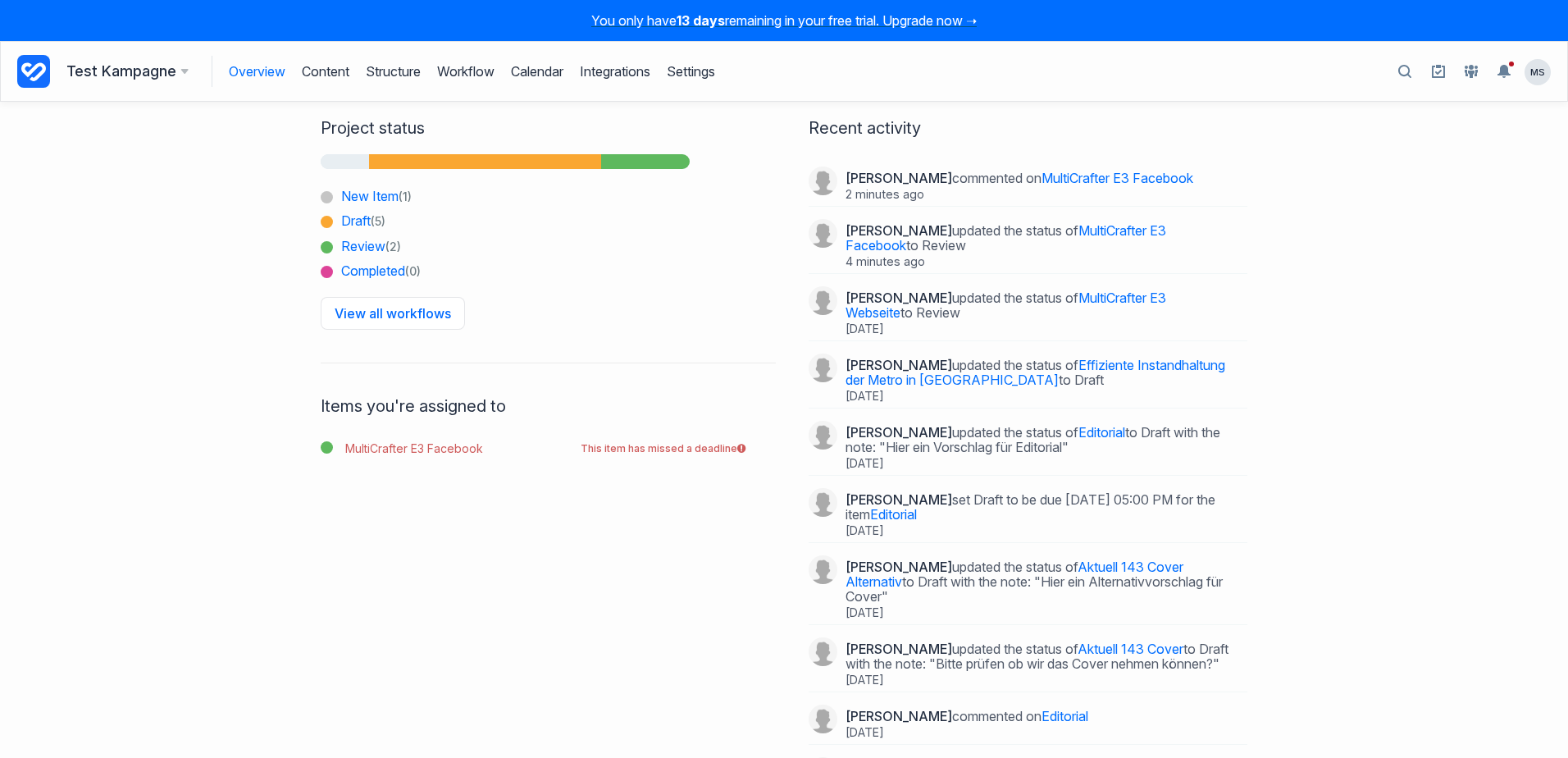
click at [153, 75] on h3 "Test Kampagne" at bounding box center [127, 71] width 122 height 23
click at [32, 71] on icon at bounding box center [33, 72] width 25 height 18
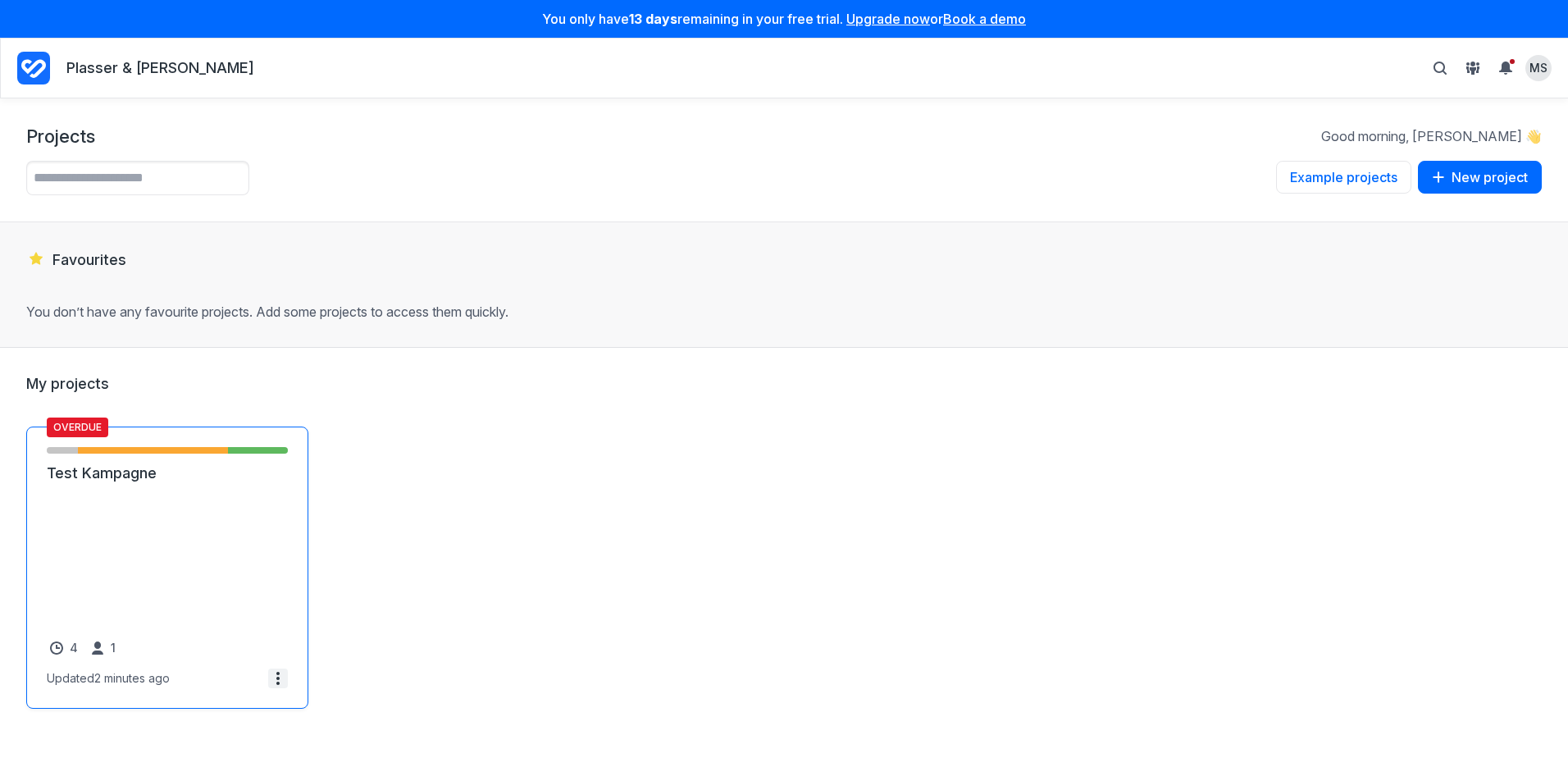
click at [273, 673] on icon at bounding box center [278, 678] width 13 height 13
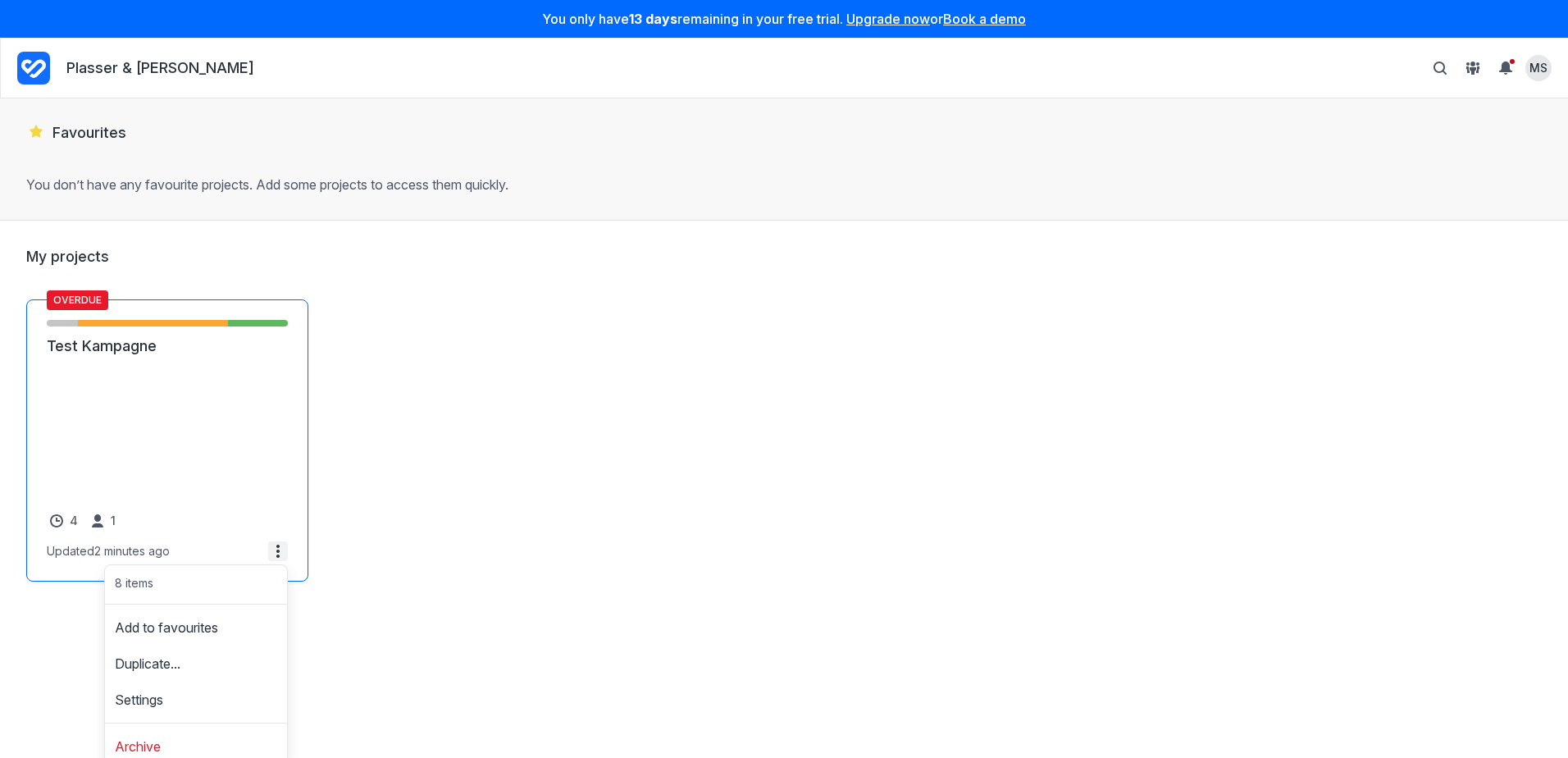
scroll to position [134, 0]
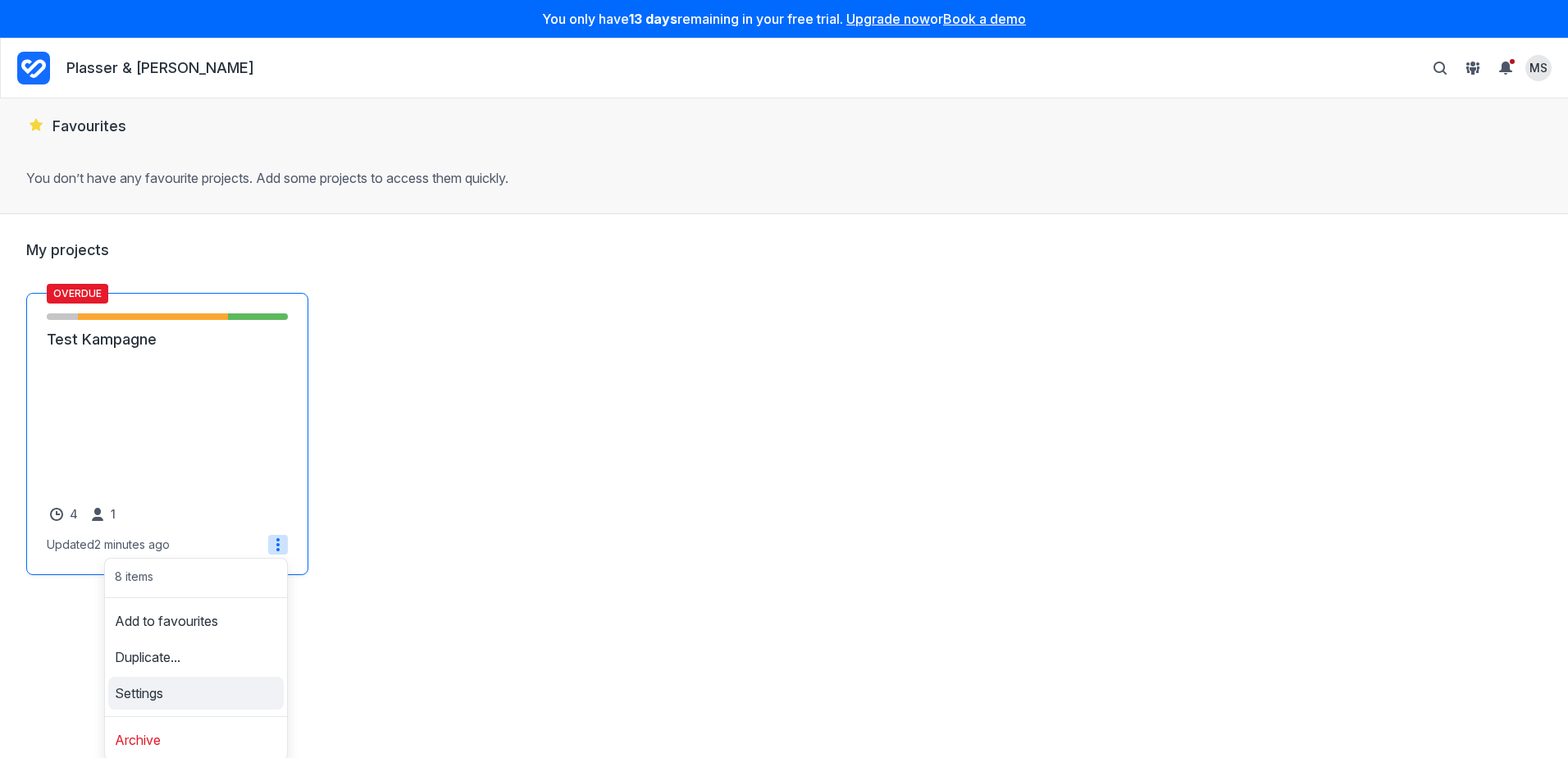
click at [156, 695] on span "Settings" at bounding box center [139, 693] width 49 height 13
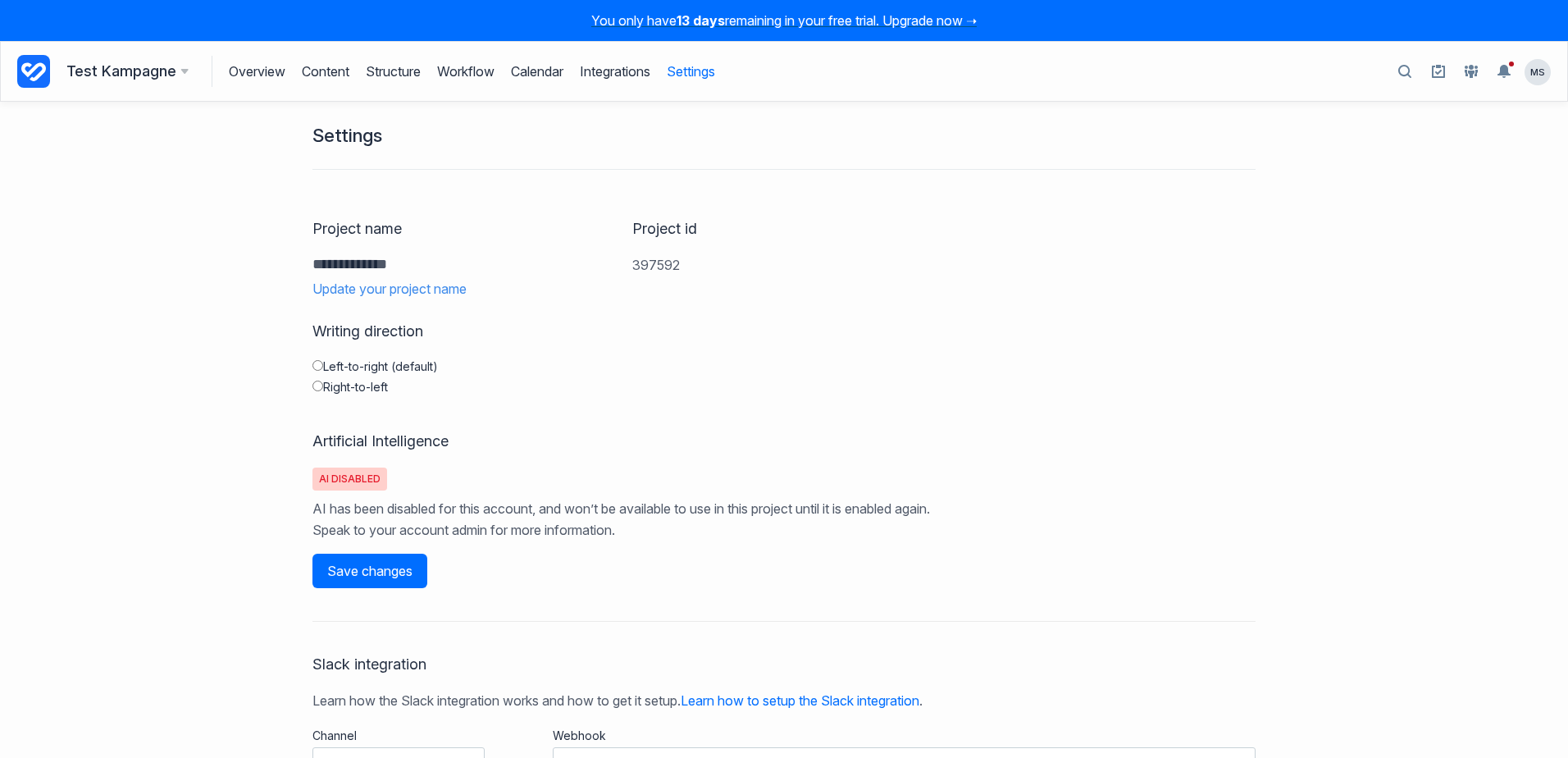
click at [29, 72] on icon at bounding box center [33, 72] width 25 height 18
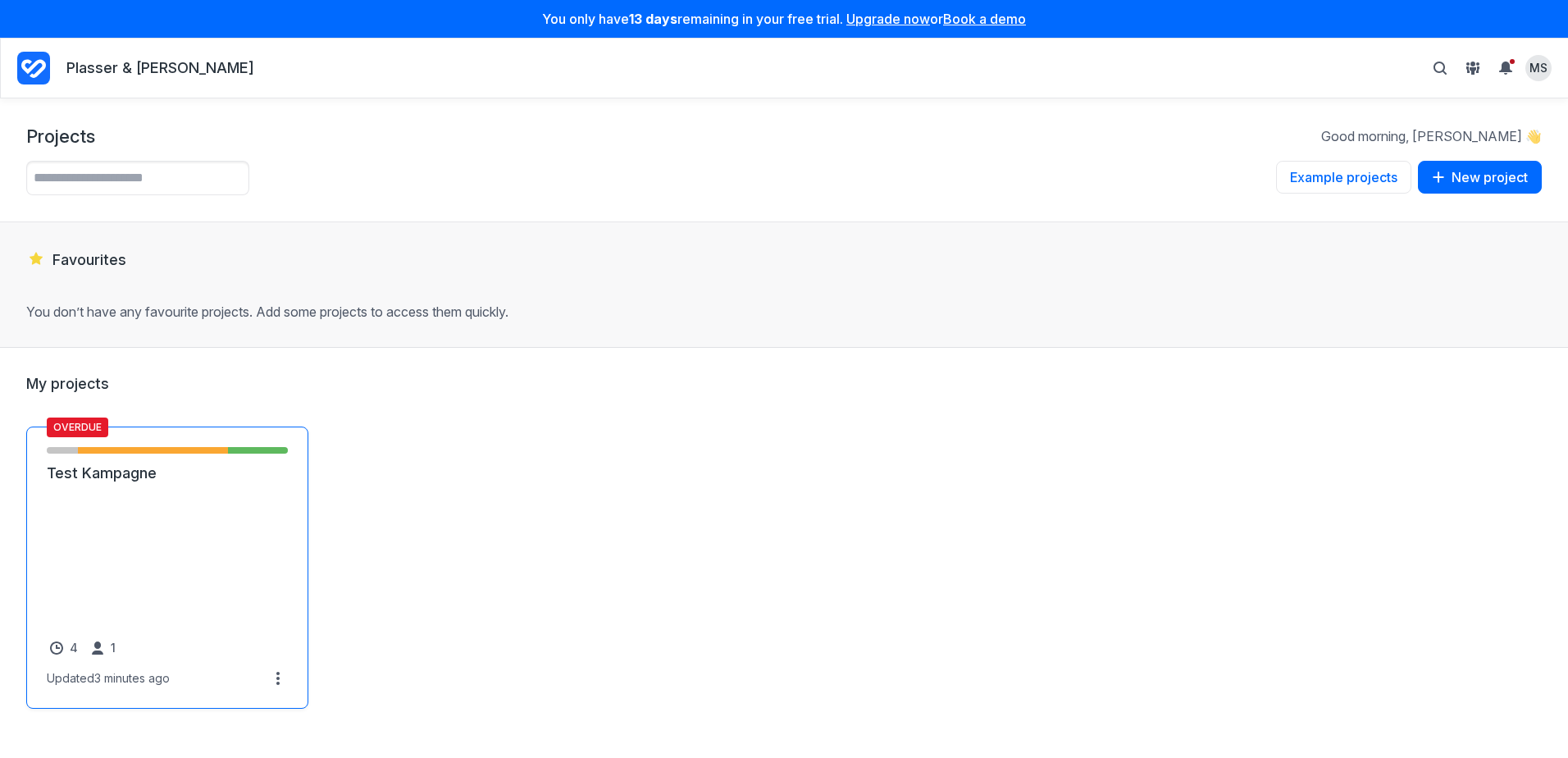
click at [146, 483] on link "Test Kampagne" at bounding box center [168, 472] width 241 height 19
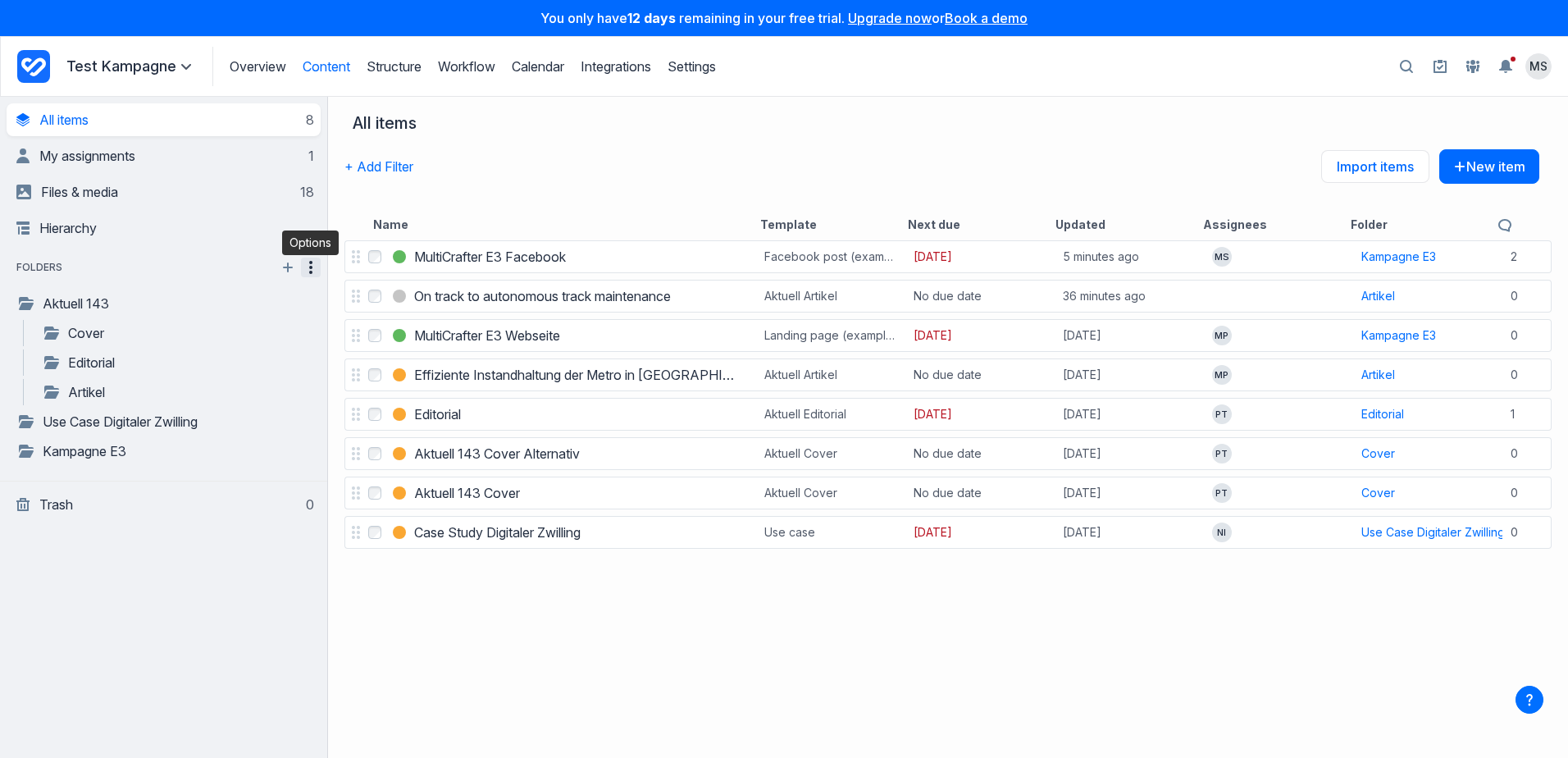
click at [308, 271] on icon "button" at bounding box center [310, 267] width 19 height 19
click at [534, 673] on div "Select MultiCrafter E3 Facebook MultiCrafter E3 Facebook Facebook post (example…" at bounding box center [947, 496] width 1239 height 520
click at [83, 329] on link "Cover" at bounding box center [155, 332] width 226 height 19
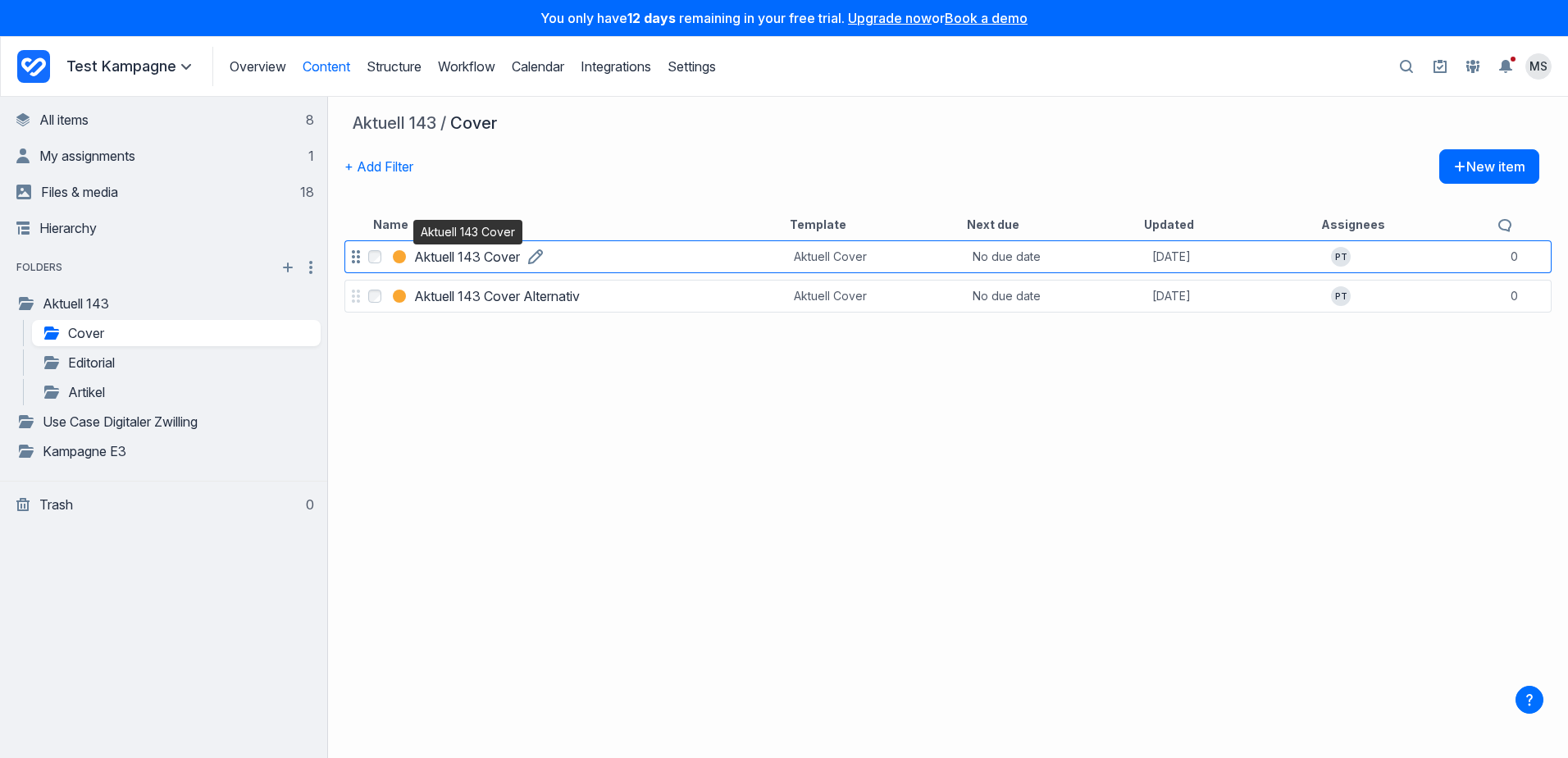
click at [479, 255] on h3 "Aktuell 143 Cover" at bounding box center [467, 256] width 106 height 19
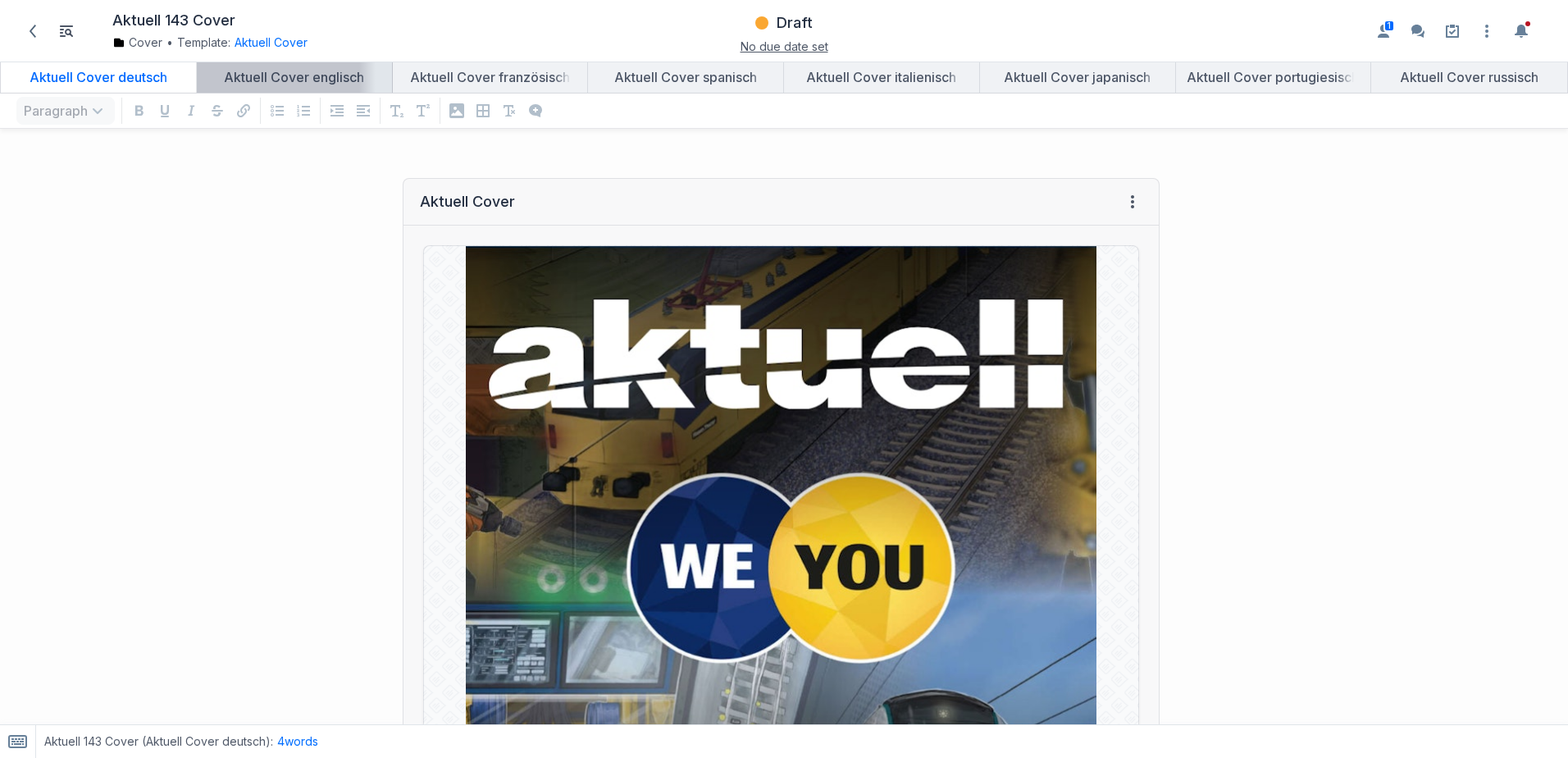
click at [314, 78] on div "Aktuell Cover englisch" at bounding box center [295, 77] width 182 height 17
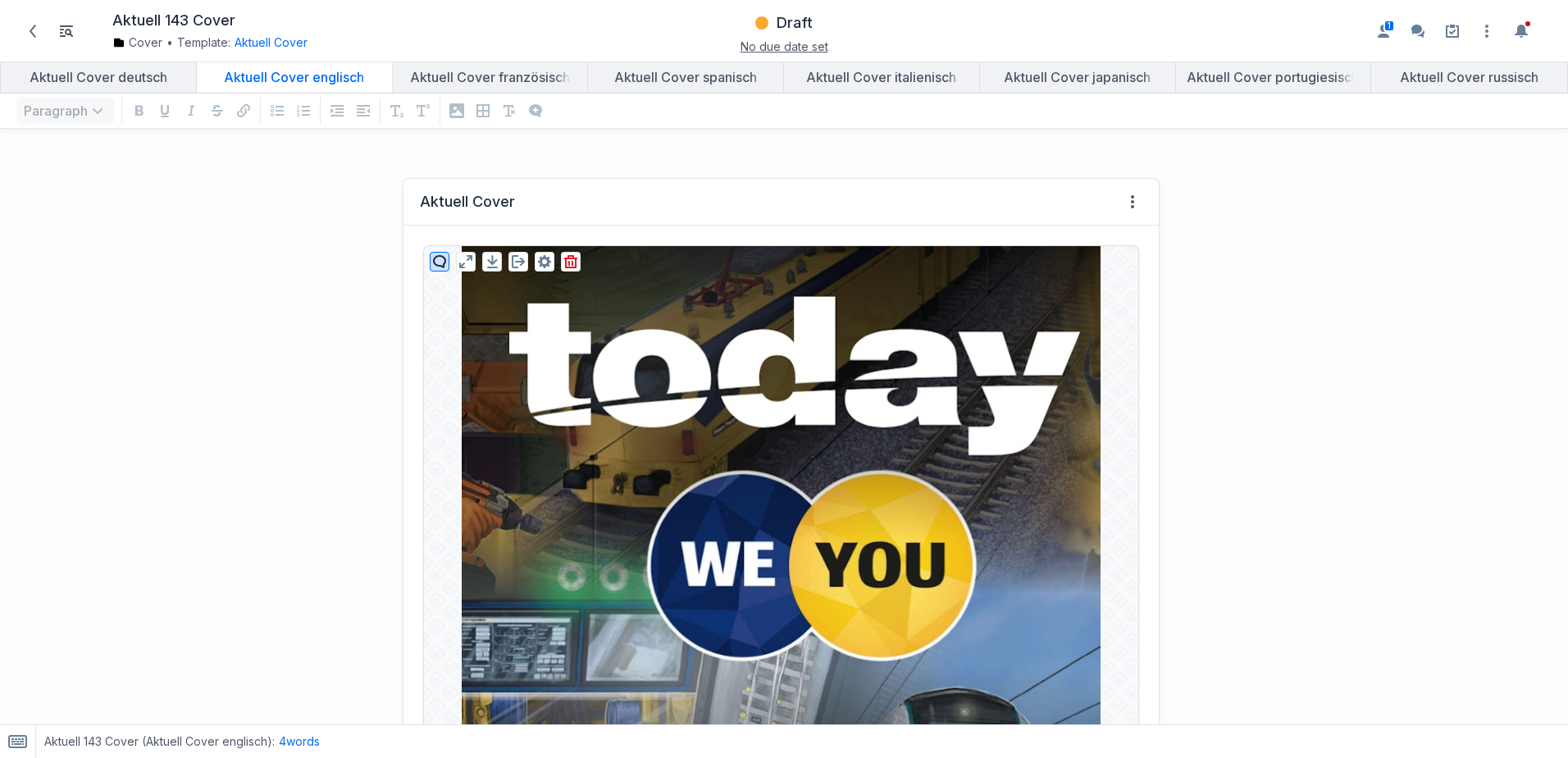
click at [434, 259] on icon "button" at bounding box center [439, 262] width 13 height 13
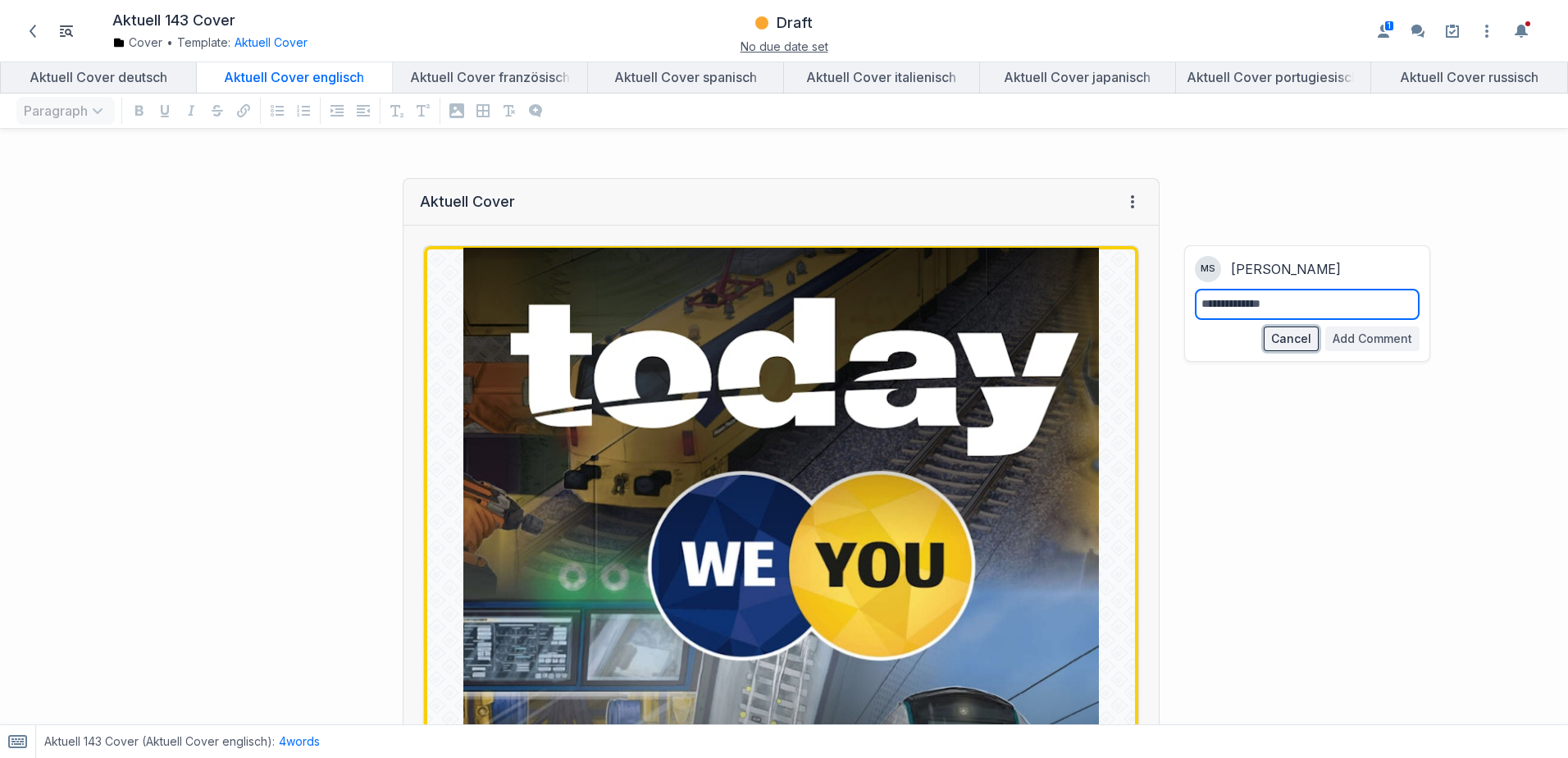
click at [1275, 341] on button "Cancel" at bounding box center [1291, 338] width 55 height 25
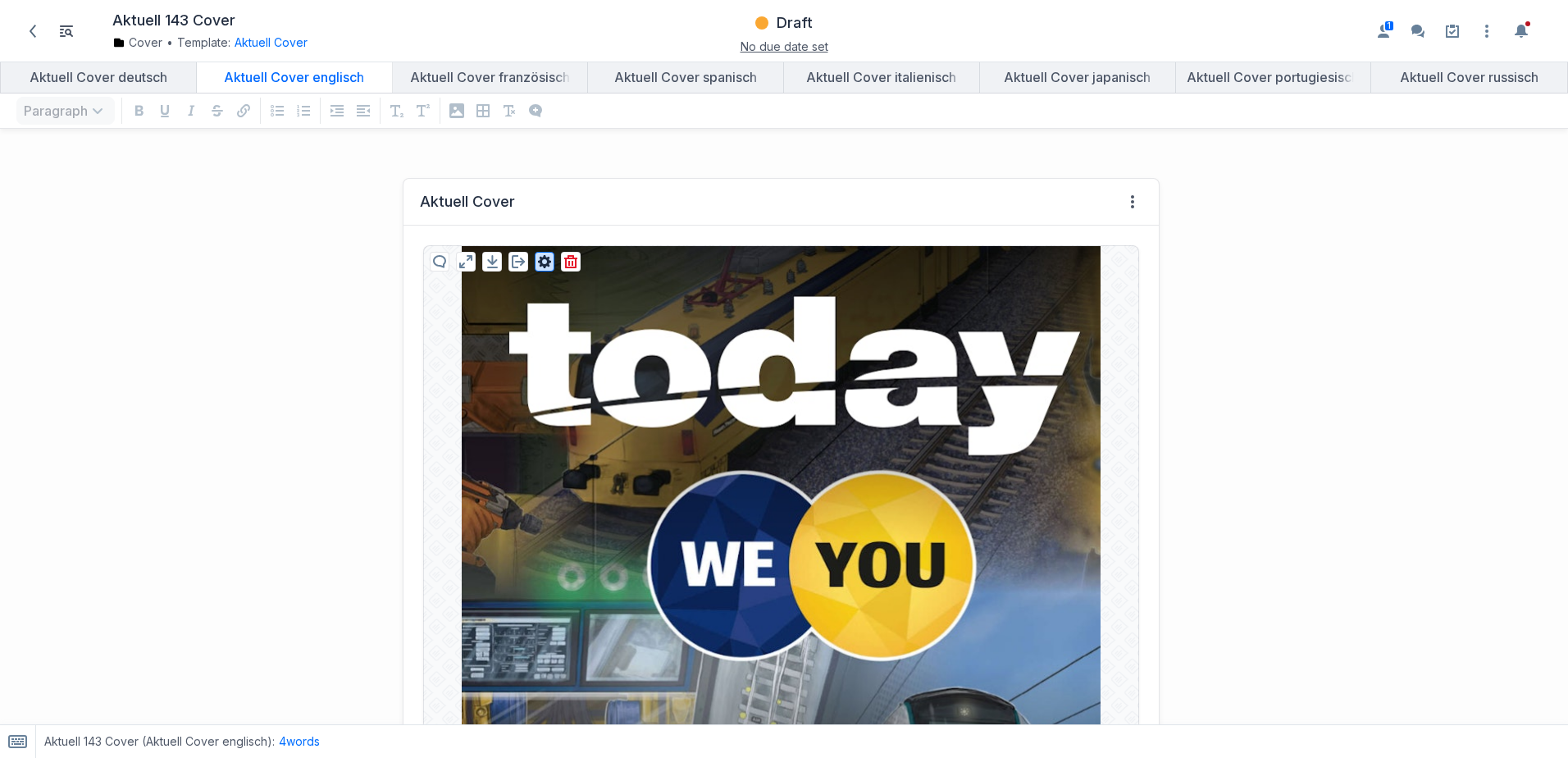
click at [542, 264] on icon "button" at bounding box center [544, 262] width 13 height 13
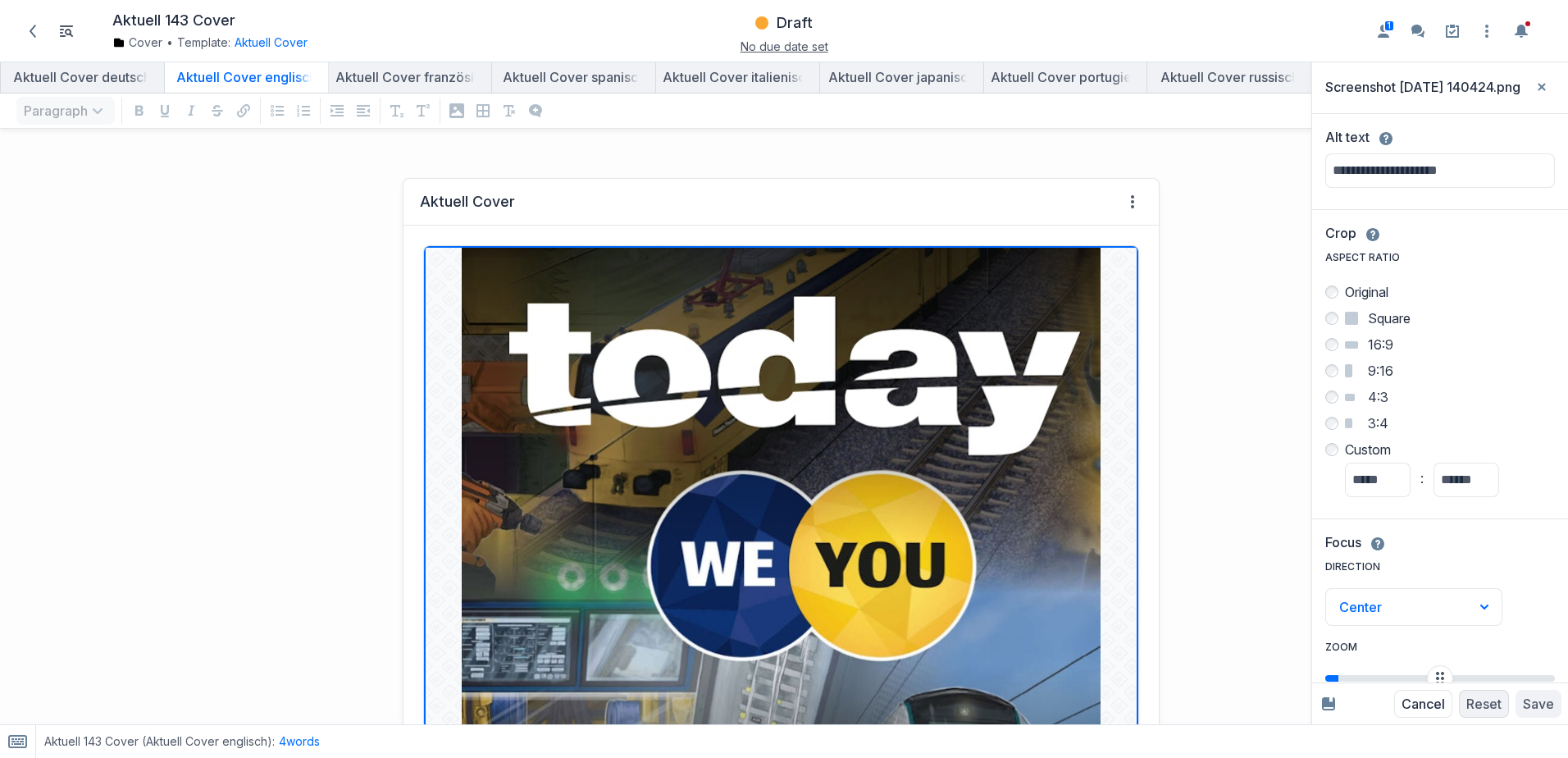
click at [1377, 627] on div "Zoom 100 %" at bounding box center [1439, 667] width 229 height 84
click at [1377, 618] on button "Center" at bounding box center [1413, 606] width 177 height 38
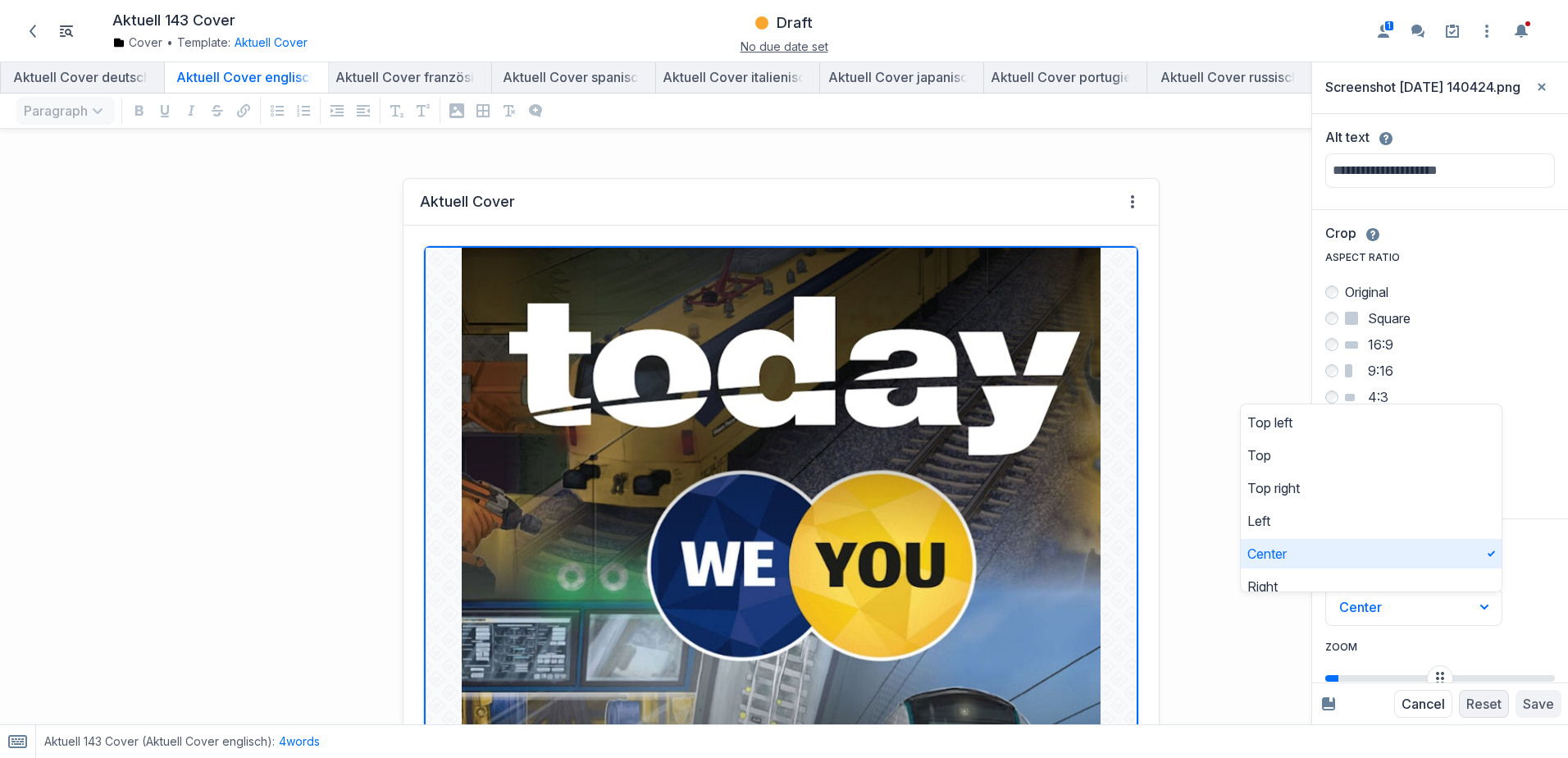
click at [1216, 292] on div at bounding box center [1372, 720] width 392 height 1119
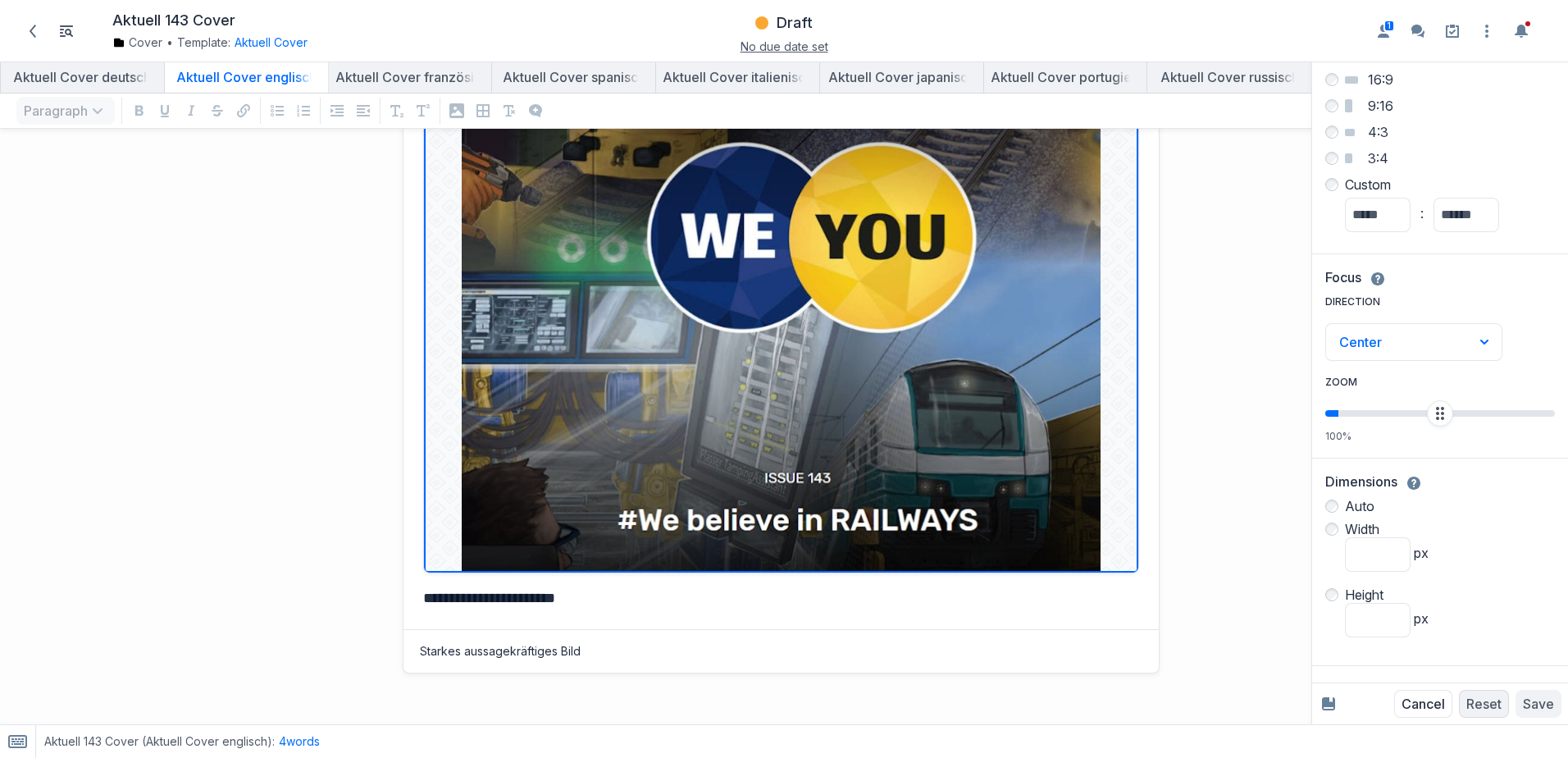
scroll to position [239, 0]
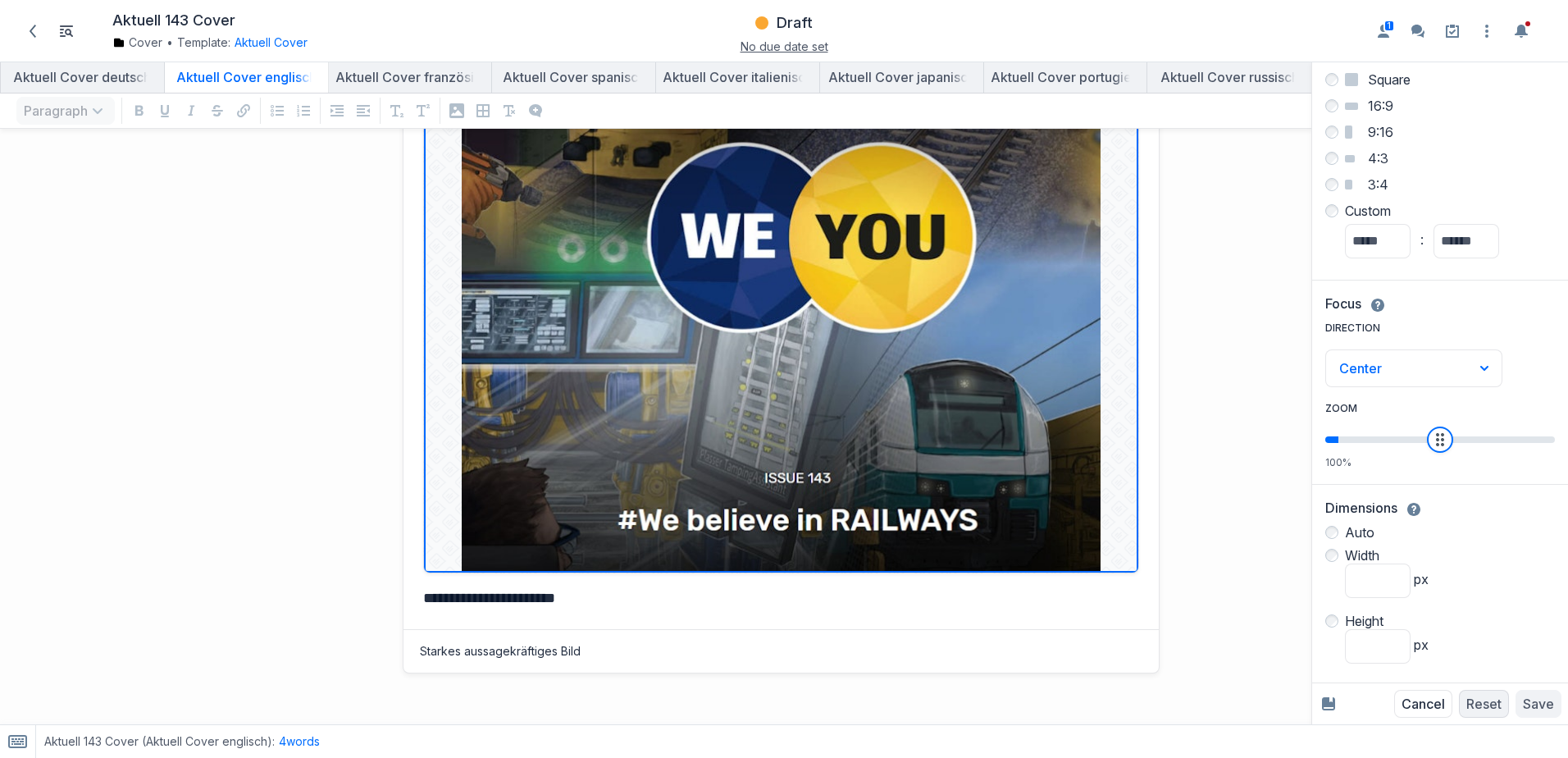
type input "***"
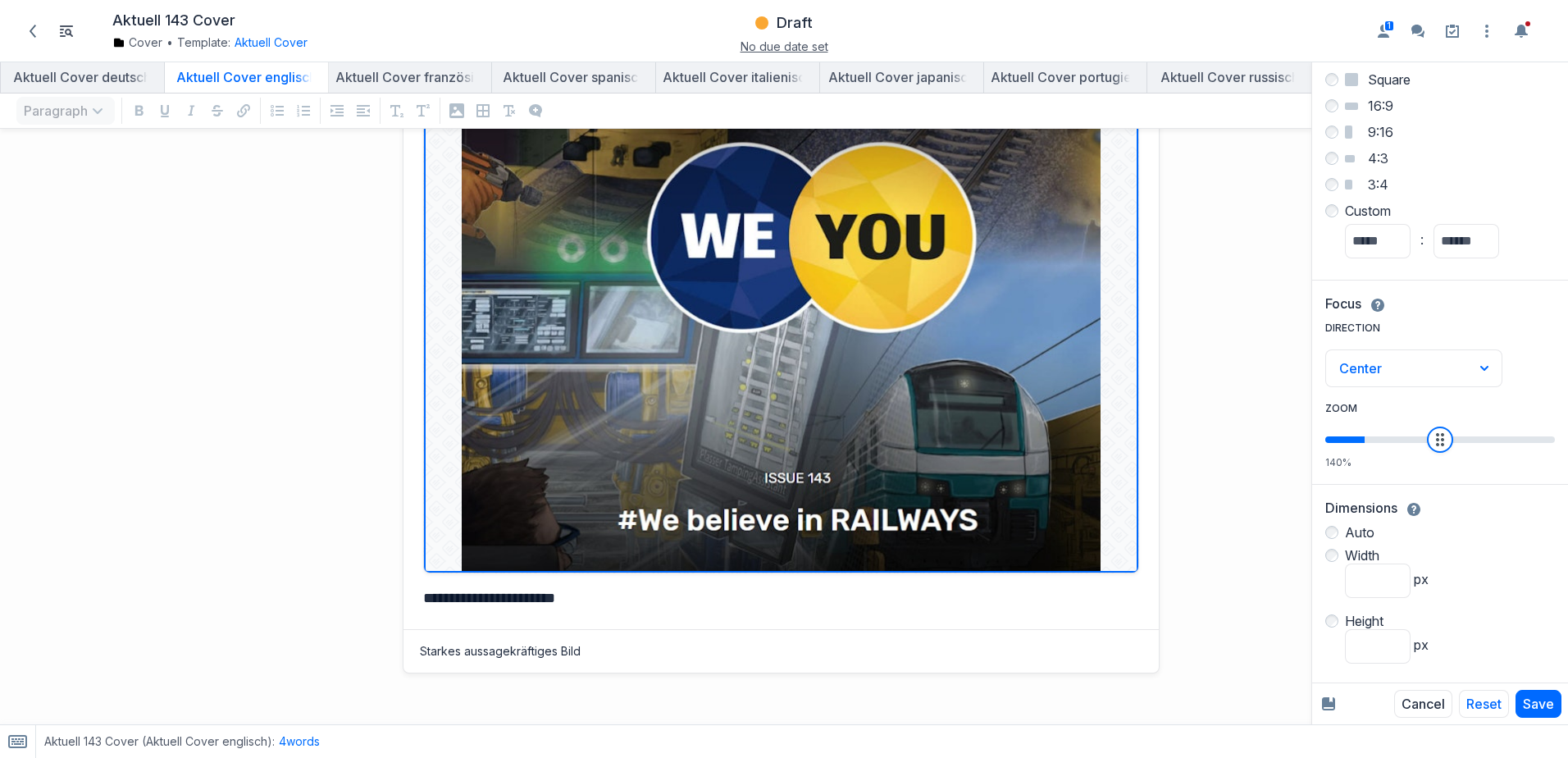
type input "***"
type input "*"
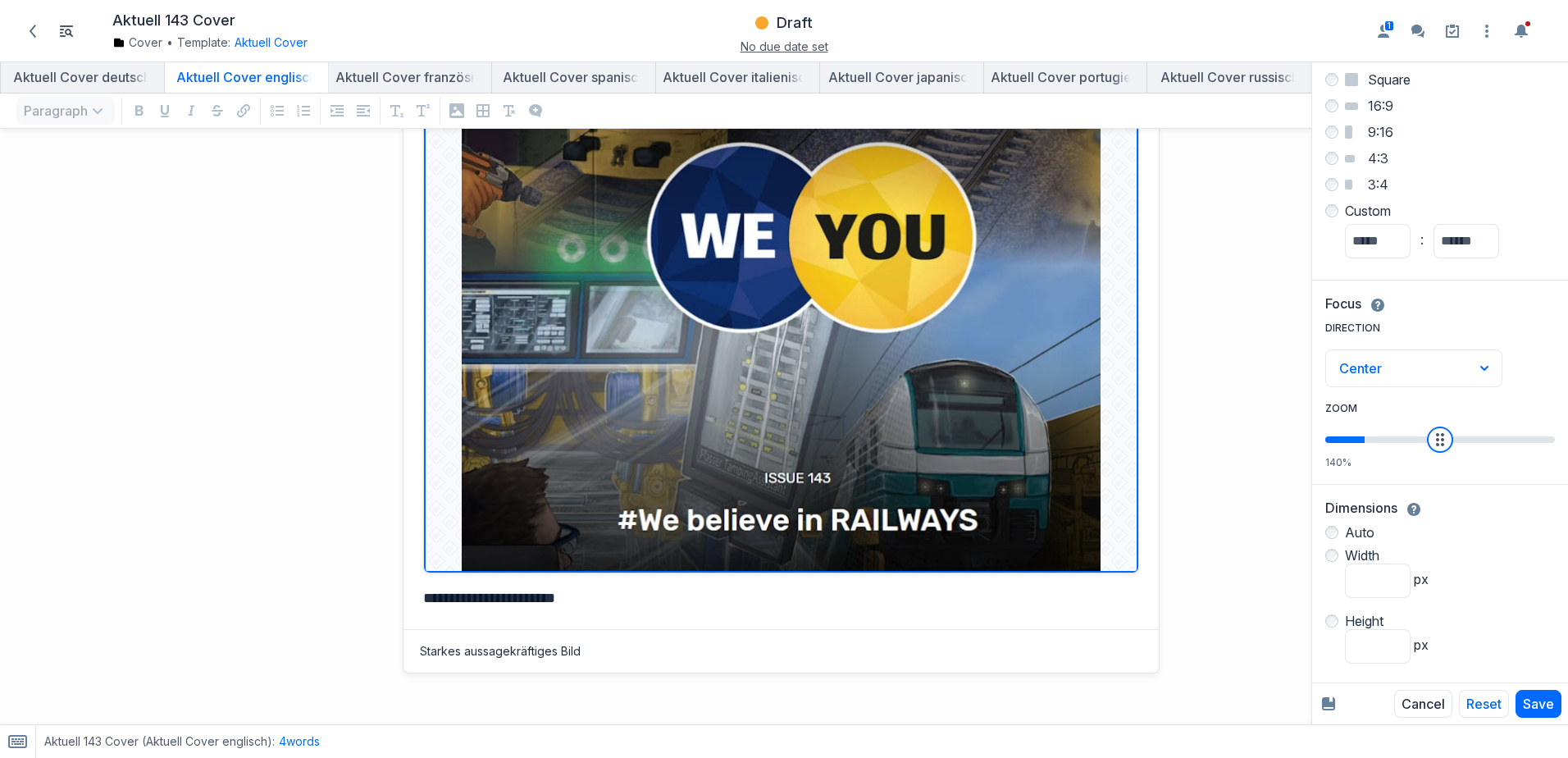
type input "***"
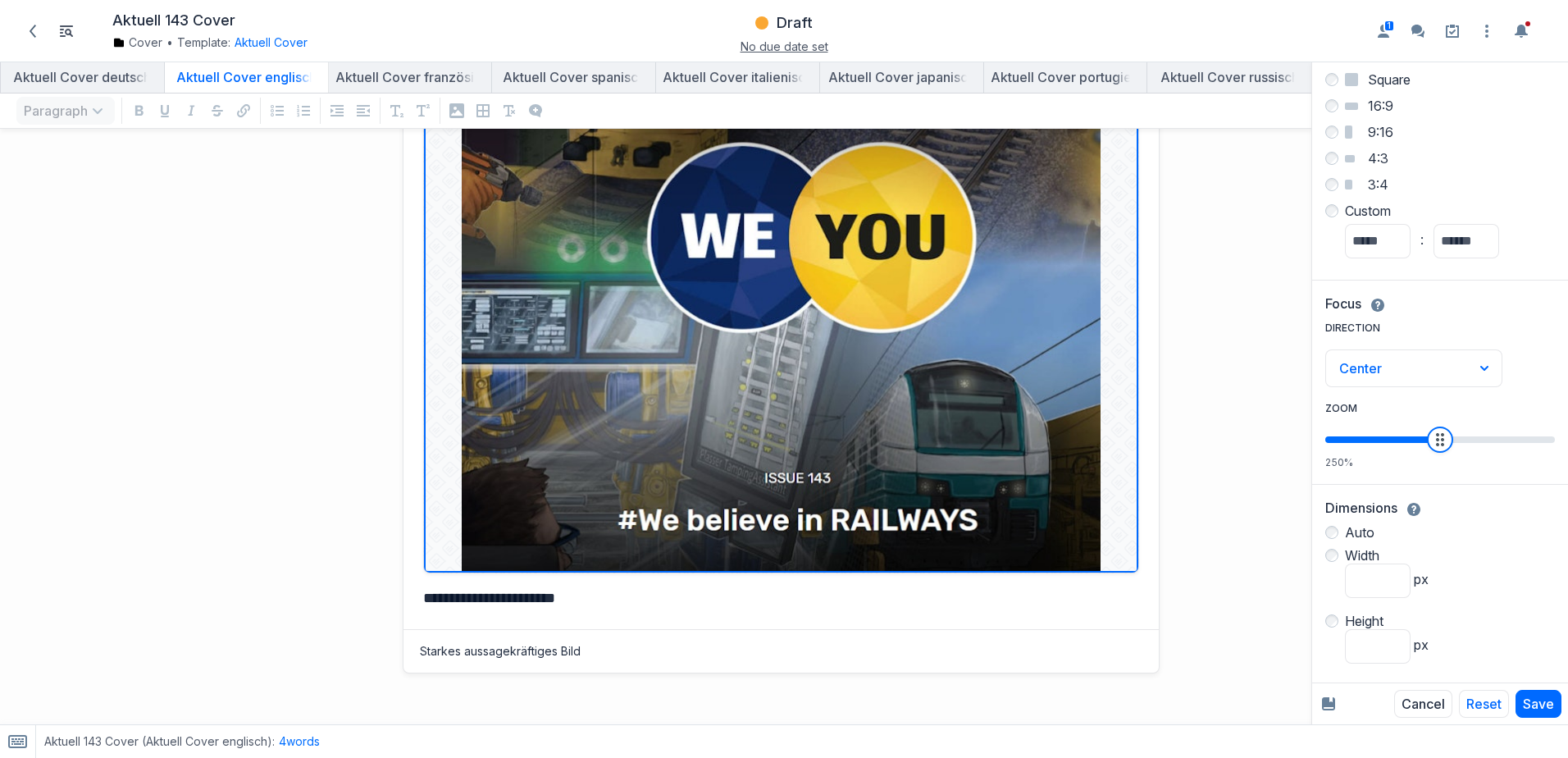
drag, startPoint x: 1341, startPoint y: 442, endPoint x: 1435, endPoint y: 439, distance: 94.0
click at [1435, 439] on input "Zoom" at bounding box center [1439, 439] width 229 height 6
type input "***"
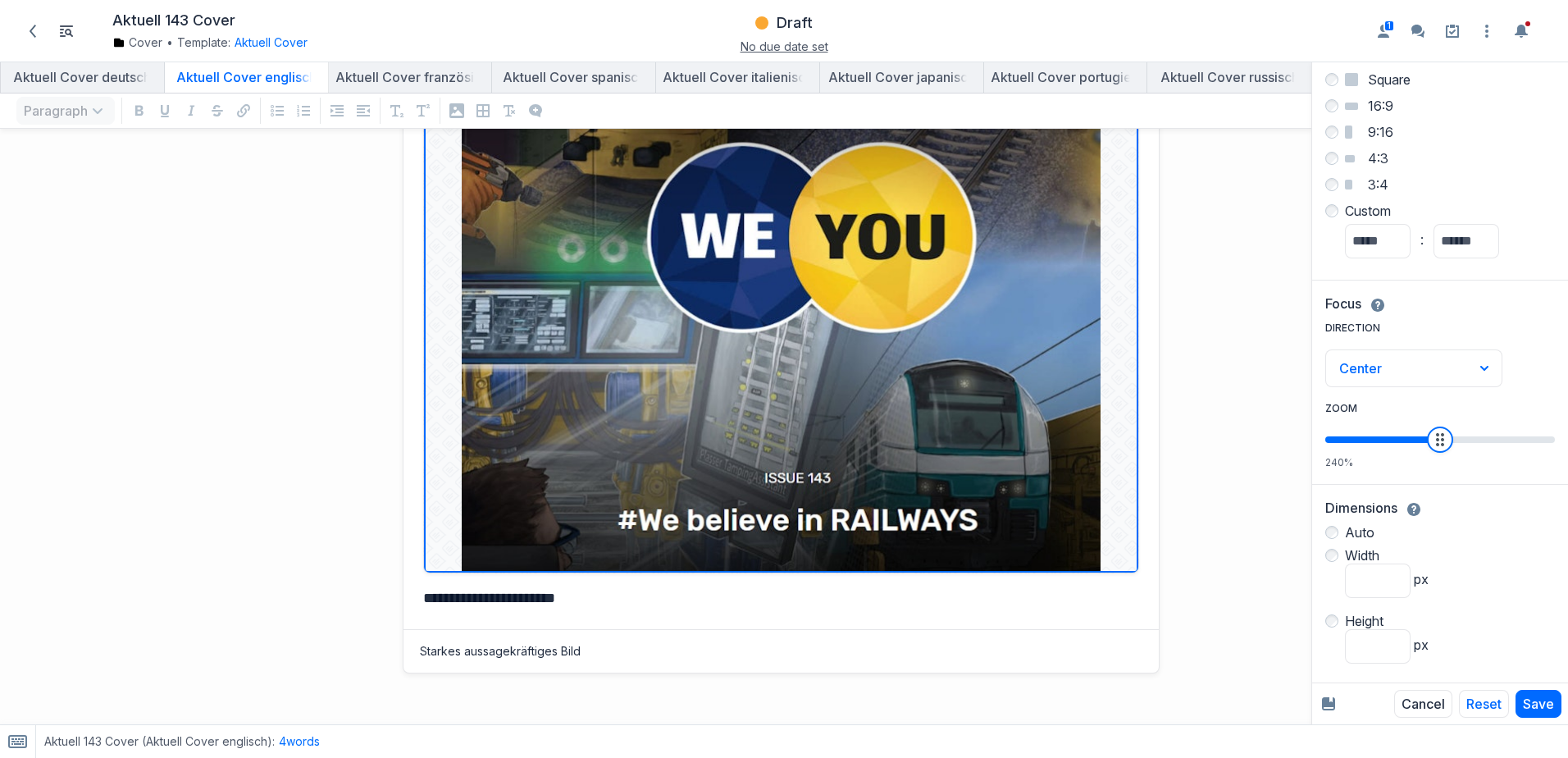
type input "***"
type input "*"
type input "***"
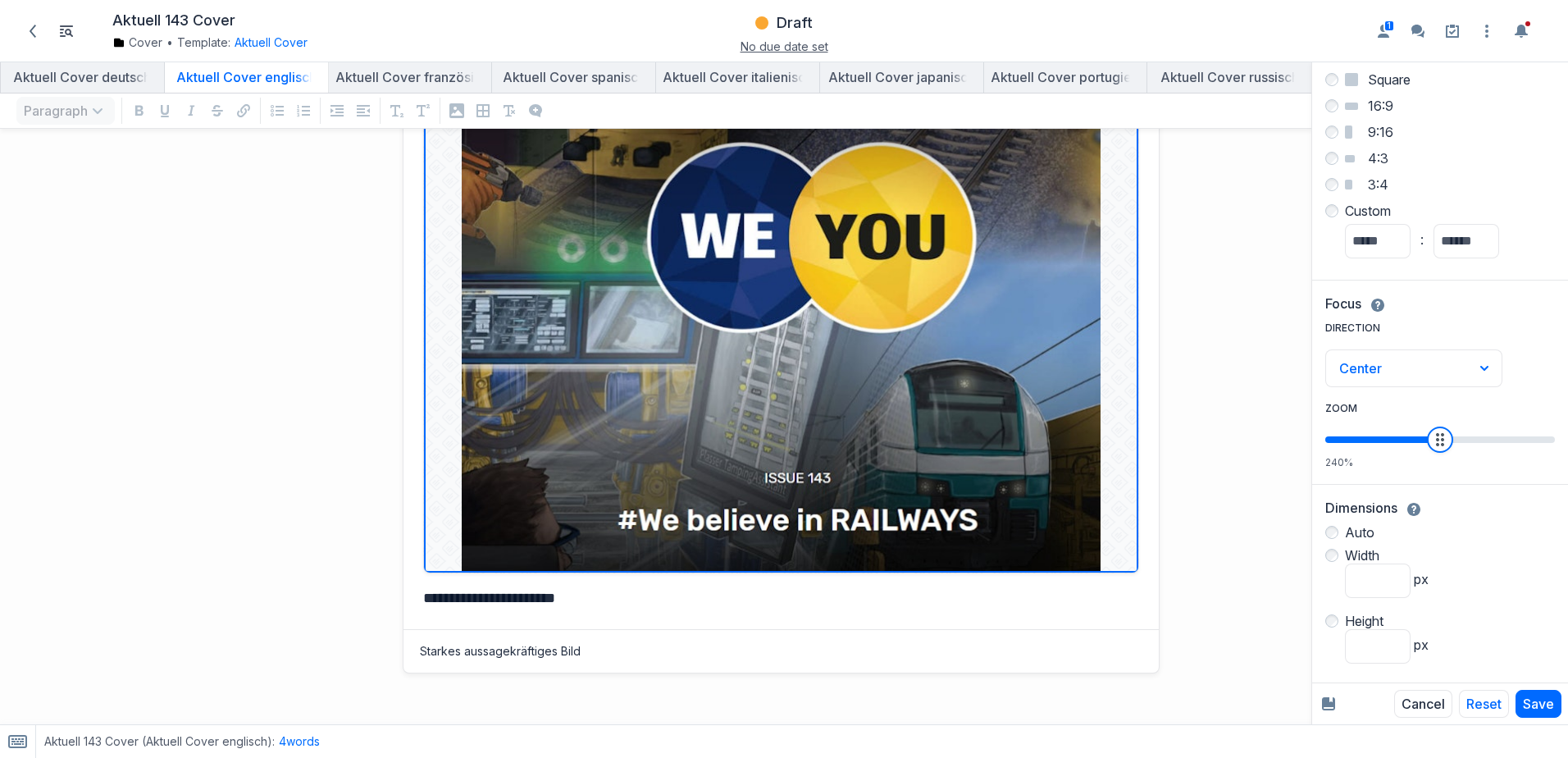
type input "***"
type input "*"
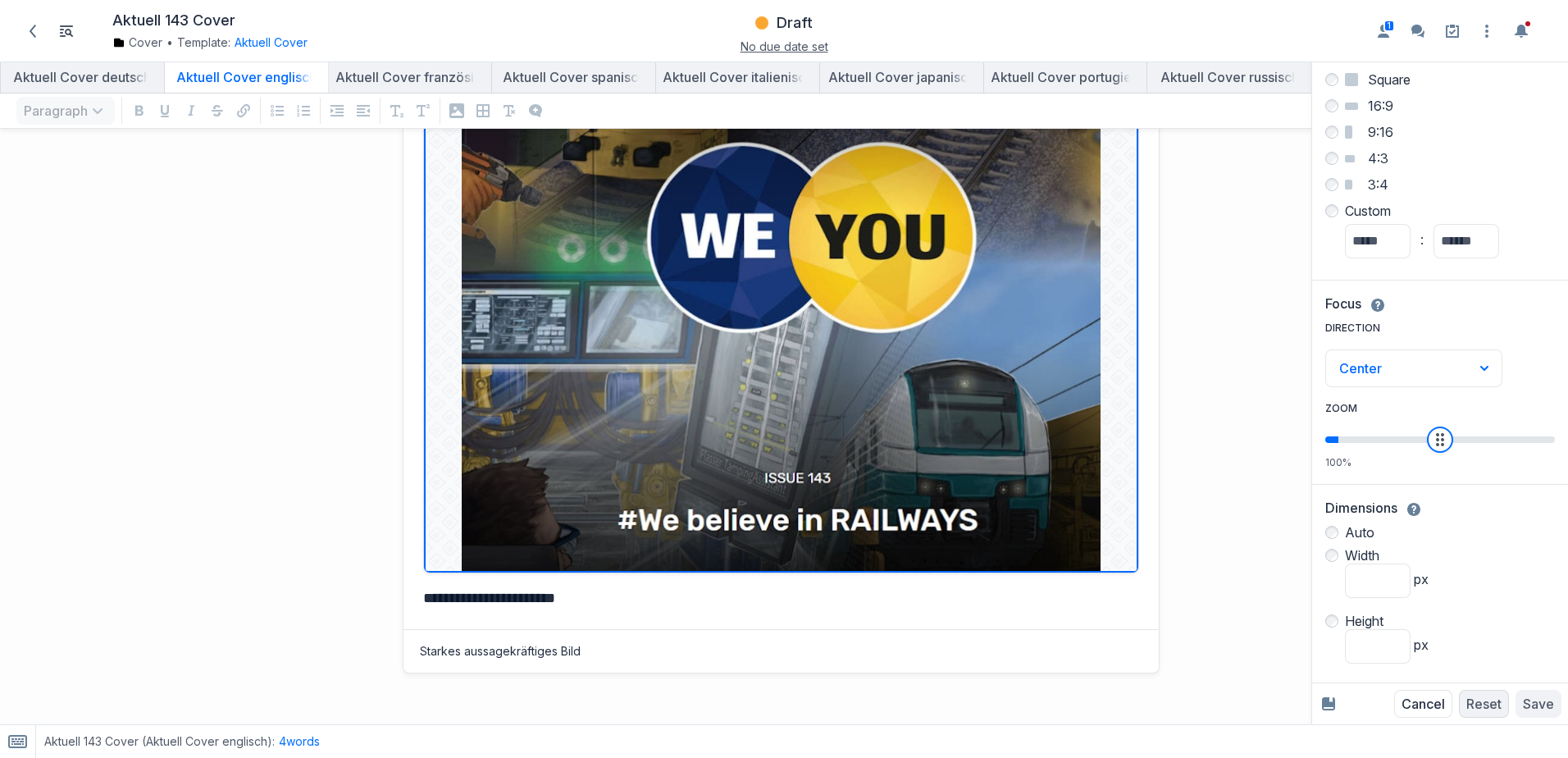
drag, startPoint x: 1429, startPoint y: 438, endPoint x: 1322, endPoint y: 438, distance: 107.0
type input "*"
click at [1325, 438] on input "Zoom" at bounding box center [1439, 439] width 229 height 6
click at [1396, 375] on div "Center" at bounding box center [1404, 368] width 131 height 17
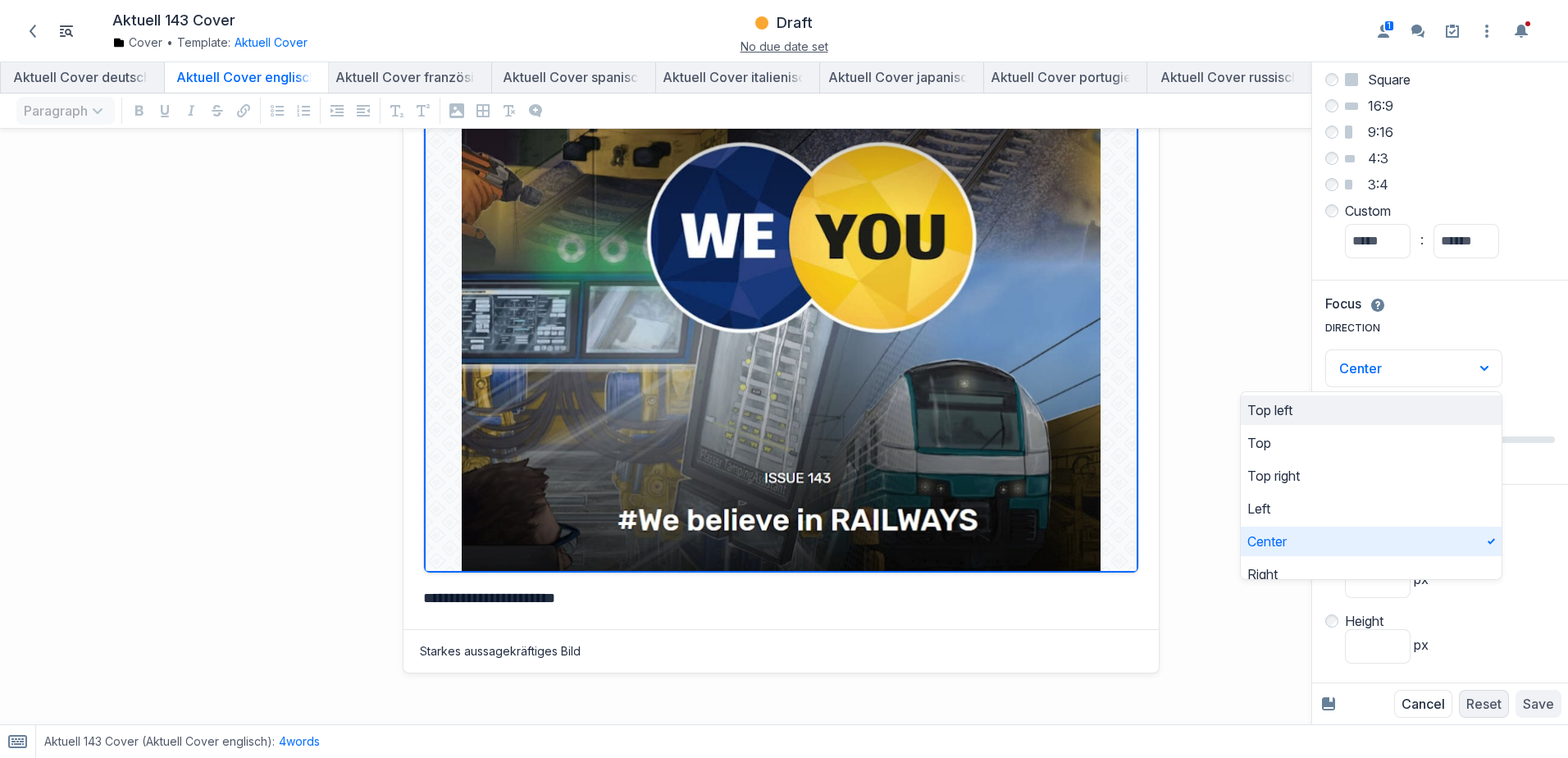
click at [1366, 414] on div "Top left" at bounding box center [1370, 410] width 248 height 17
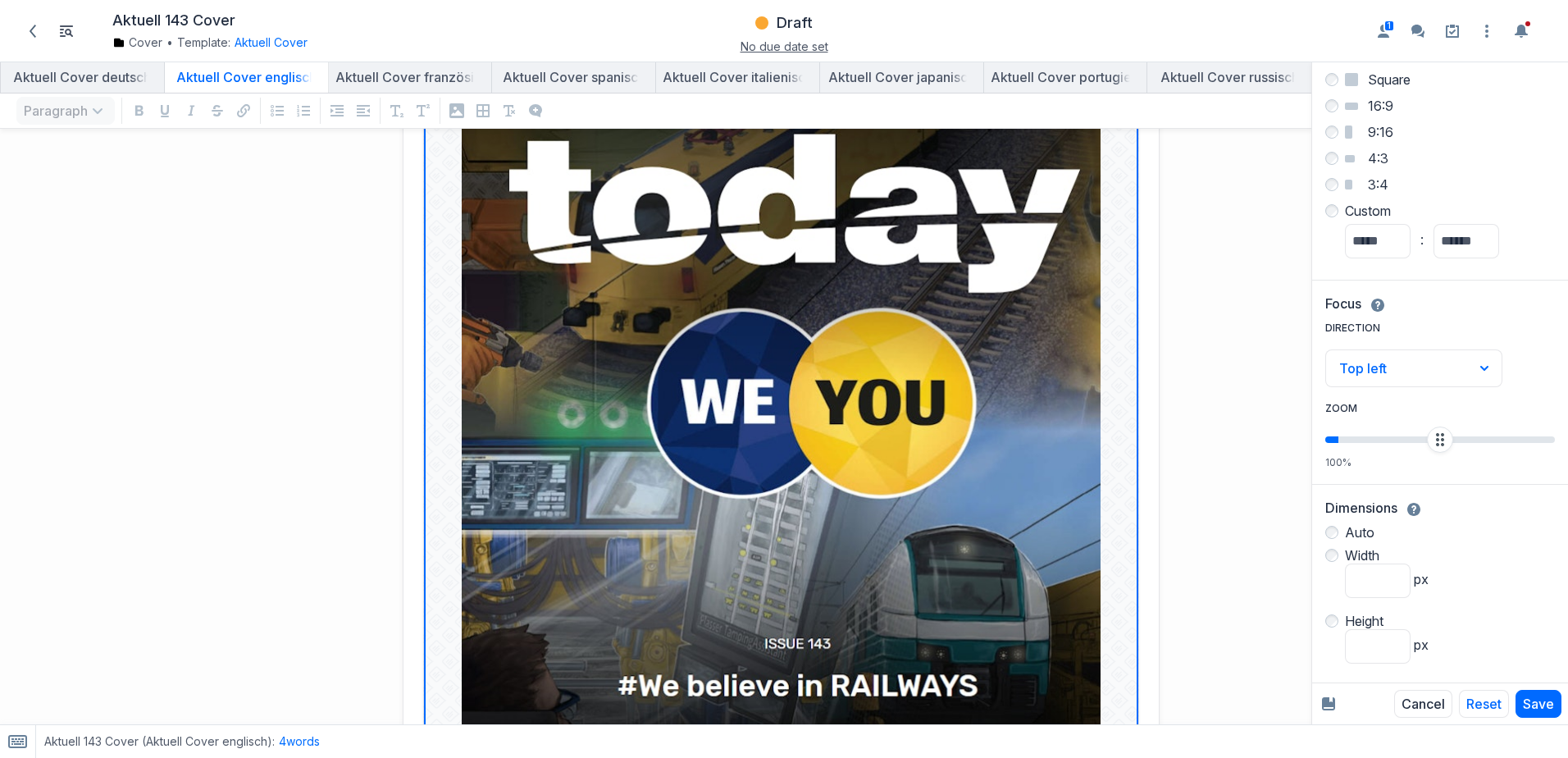
scroll to position [164, 0]
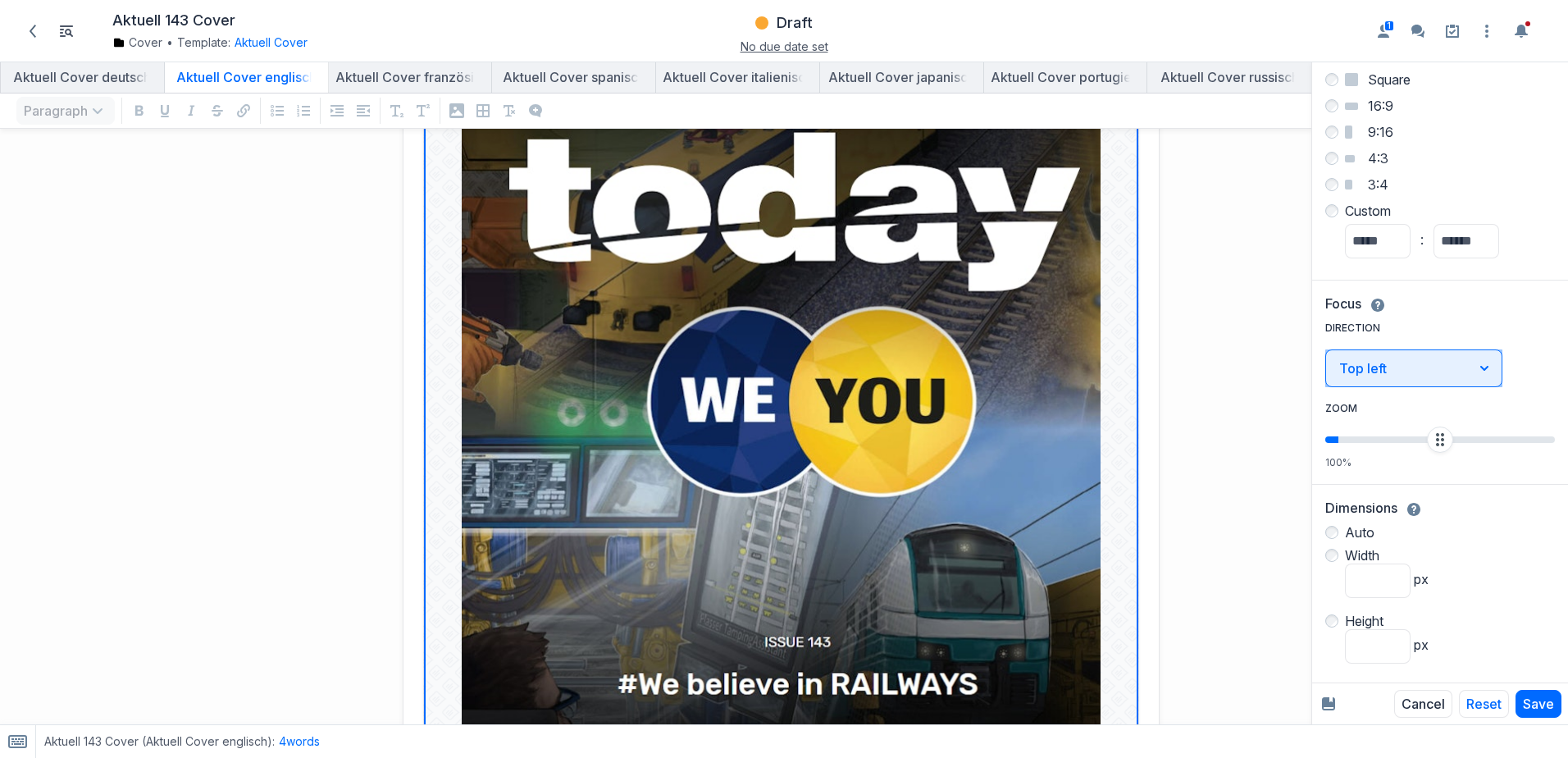
click at [1416, 370] on div "Top left" at bounding box center [1404, 368] width 131 height 17
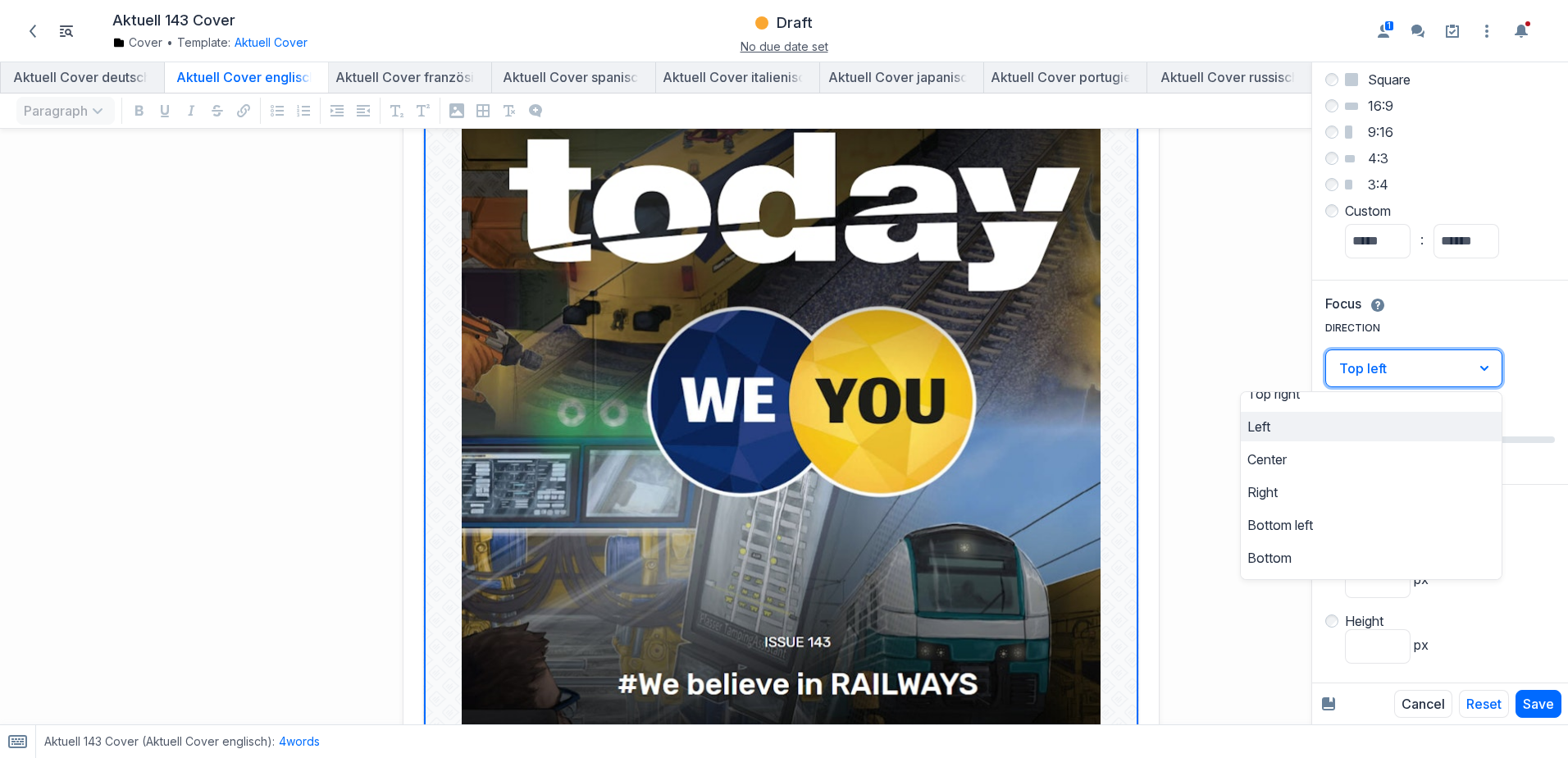
scroll to position [111, 0]
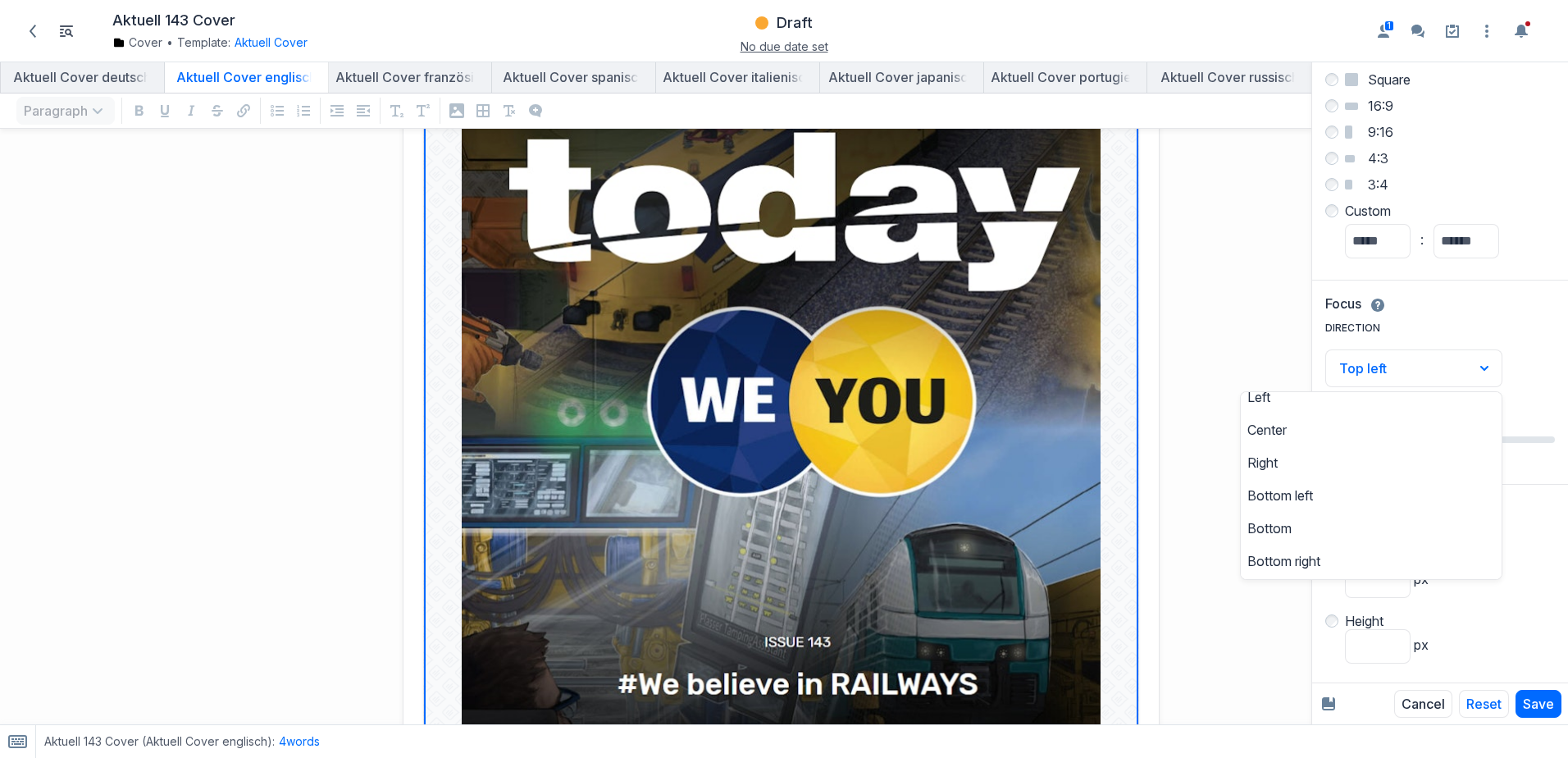
click at [1191, 228] on div at bounding box center [1372, 556] width 392 height 1119
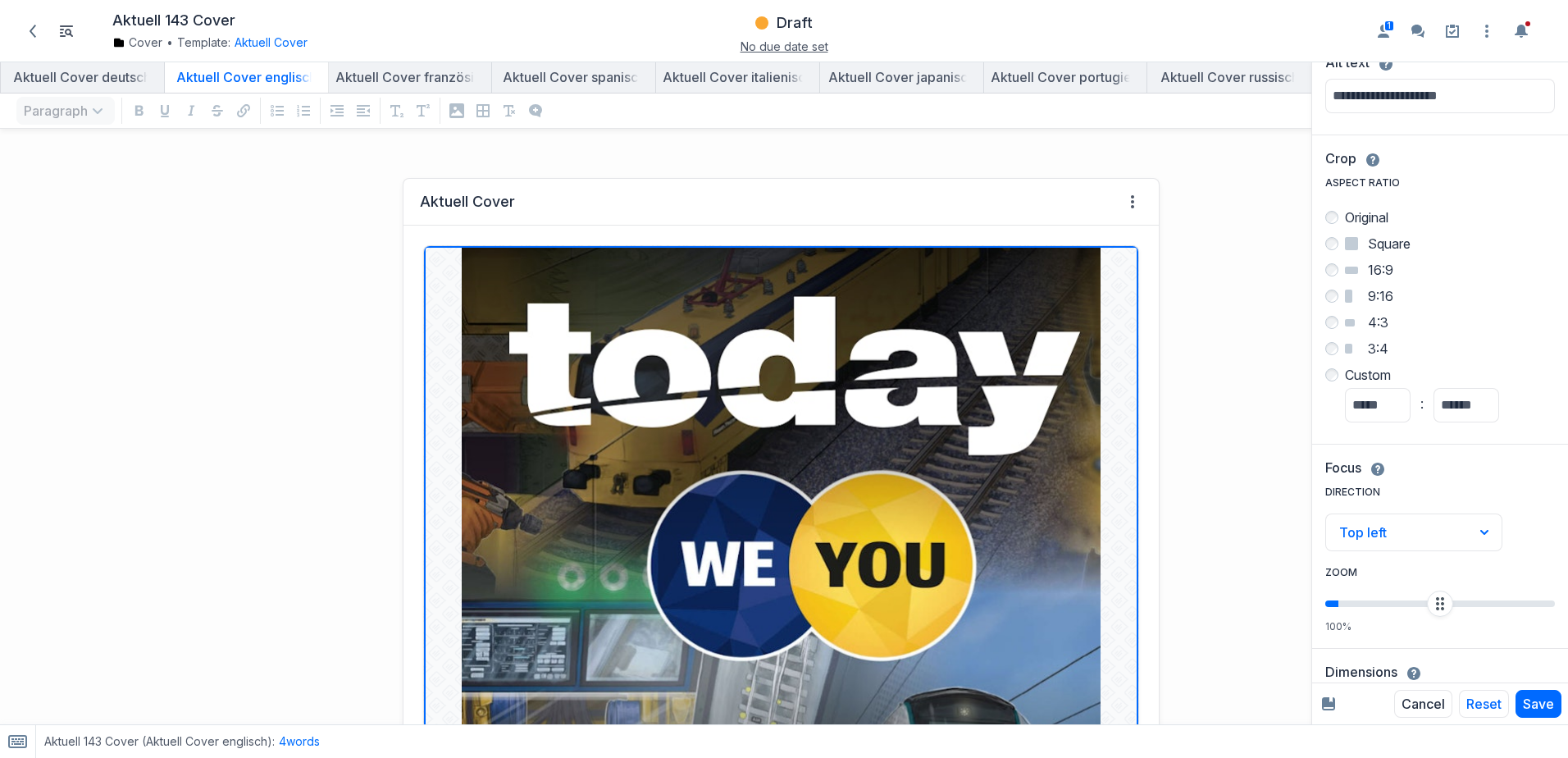
scroll to position [0, 0]
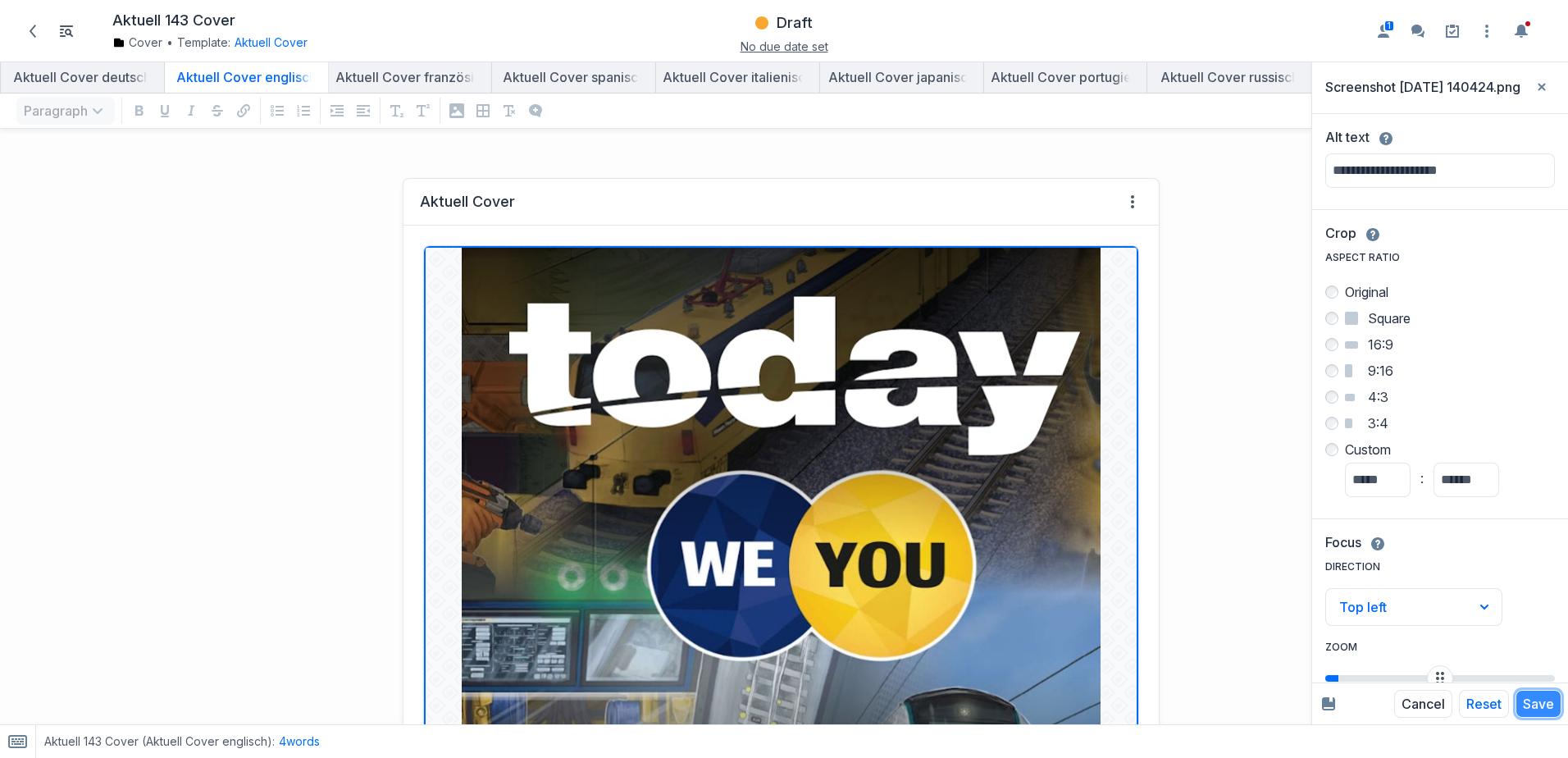
click at [1528, 694] on button "Save" at bounding box center [1539, 704] width 46 height 28
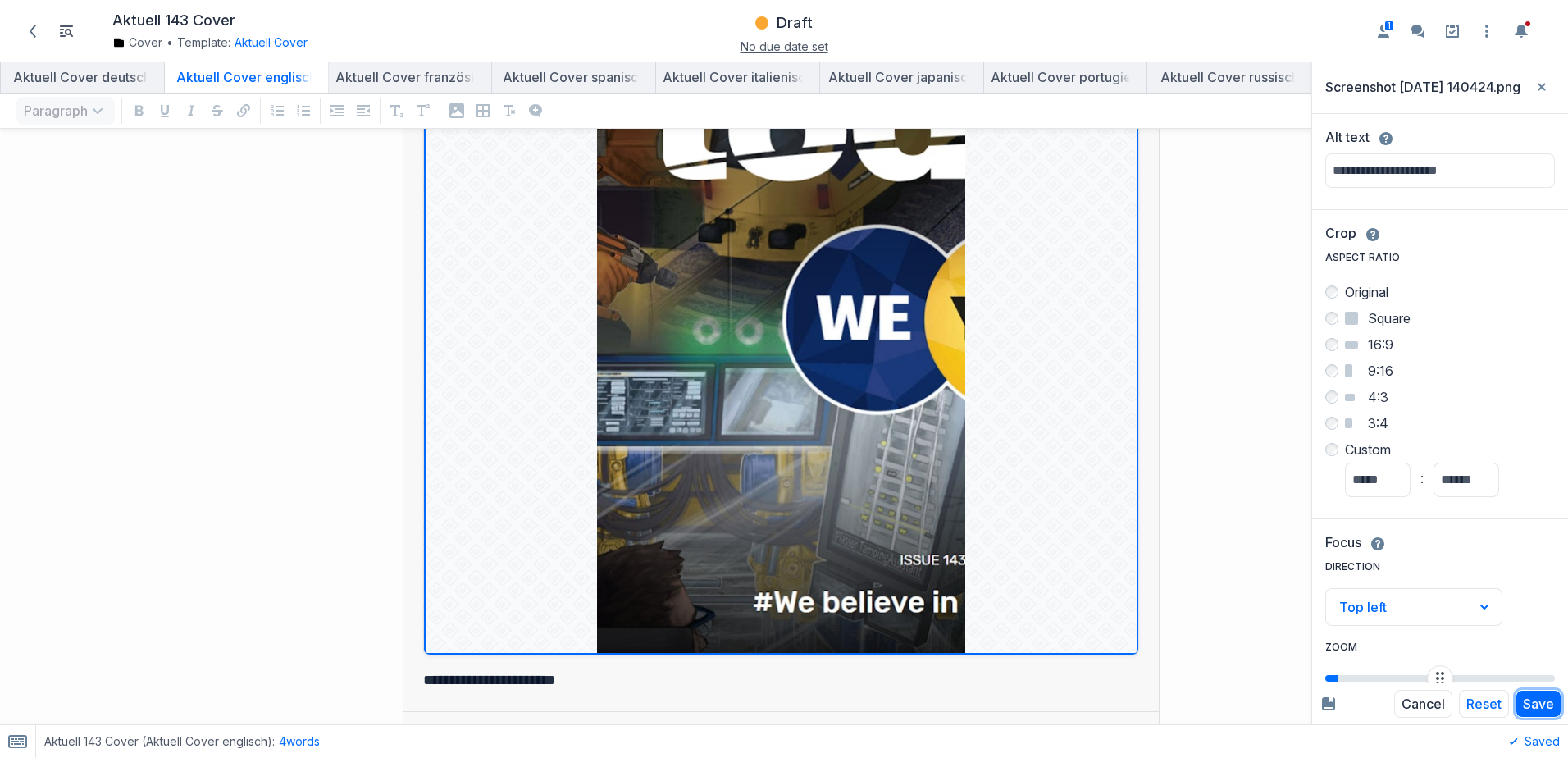
scroll to position [164, 0]
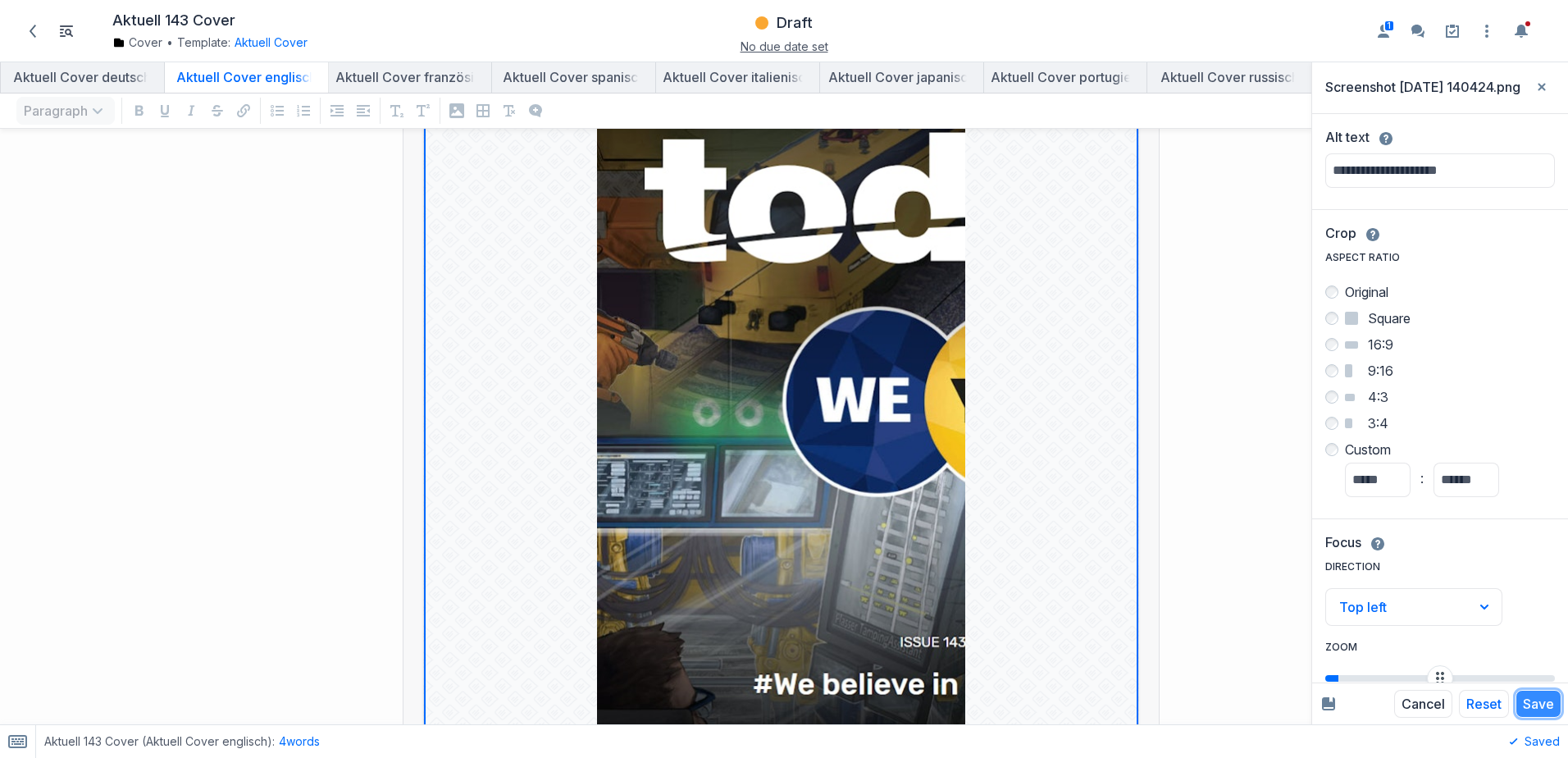
click at [1535, 701] on button "Save" at bounding box center [1539, 704] width 46 height 28
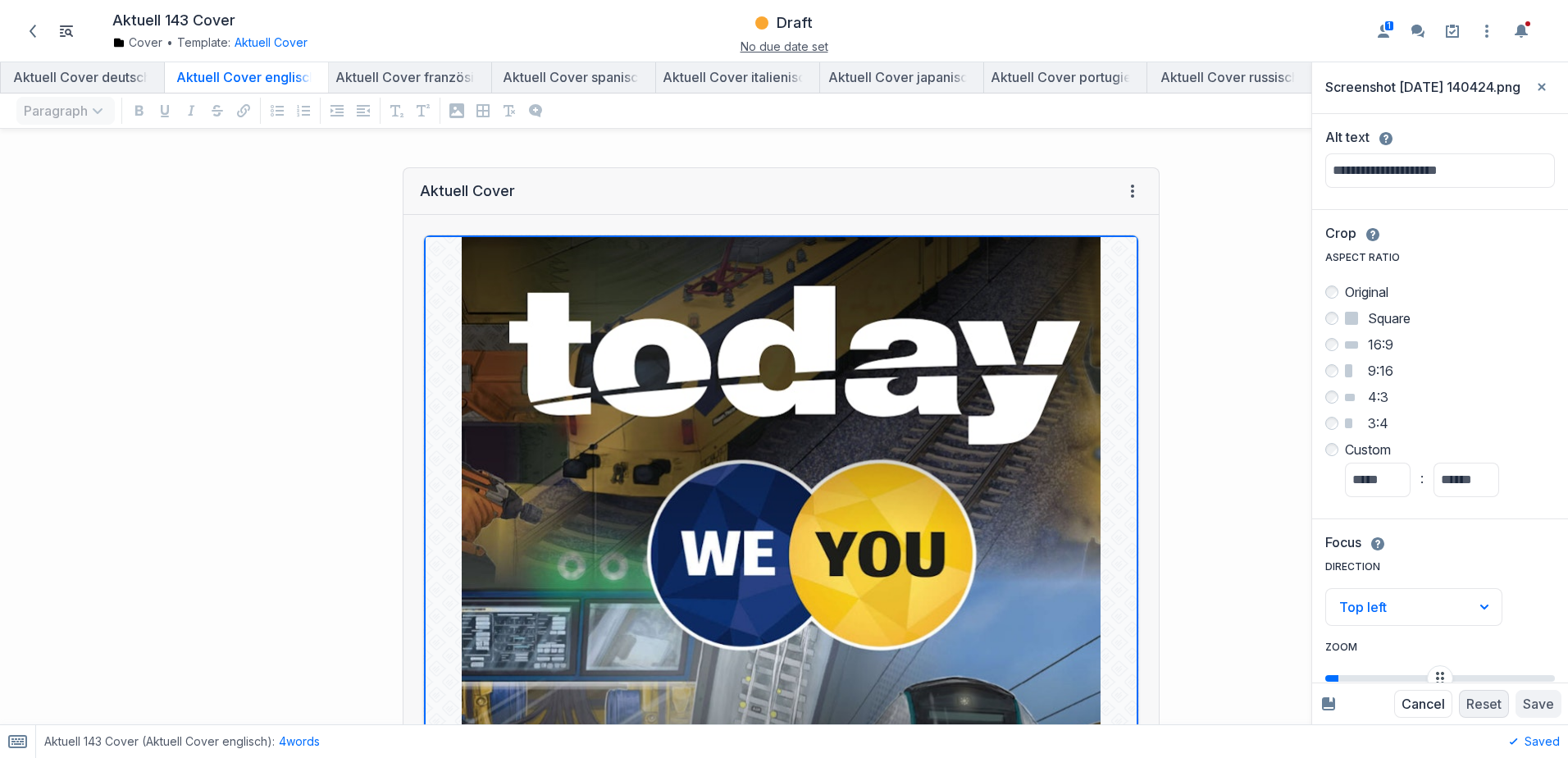
scroll to position [0, 0]
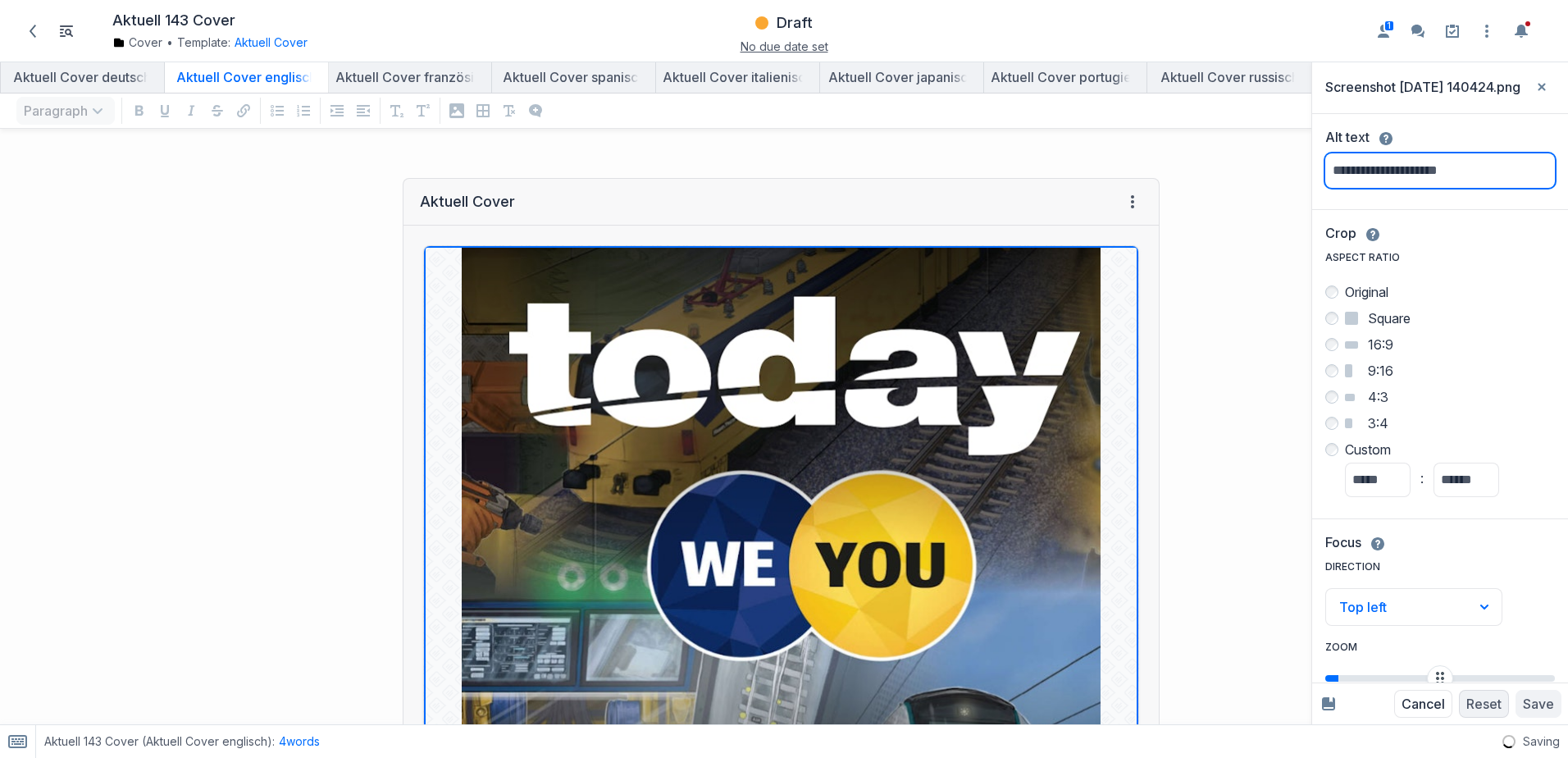
click at [1344, 173] on input "Alt text" at bounding box center [1439, 170] width 229 height 34
click at [1538, 87] on icon "Close sidebar" at bounding box center [1541, 87] width 8 height 8
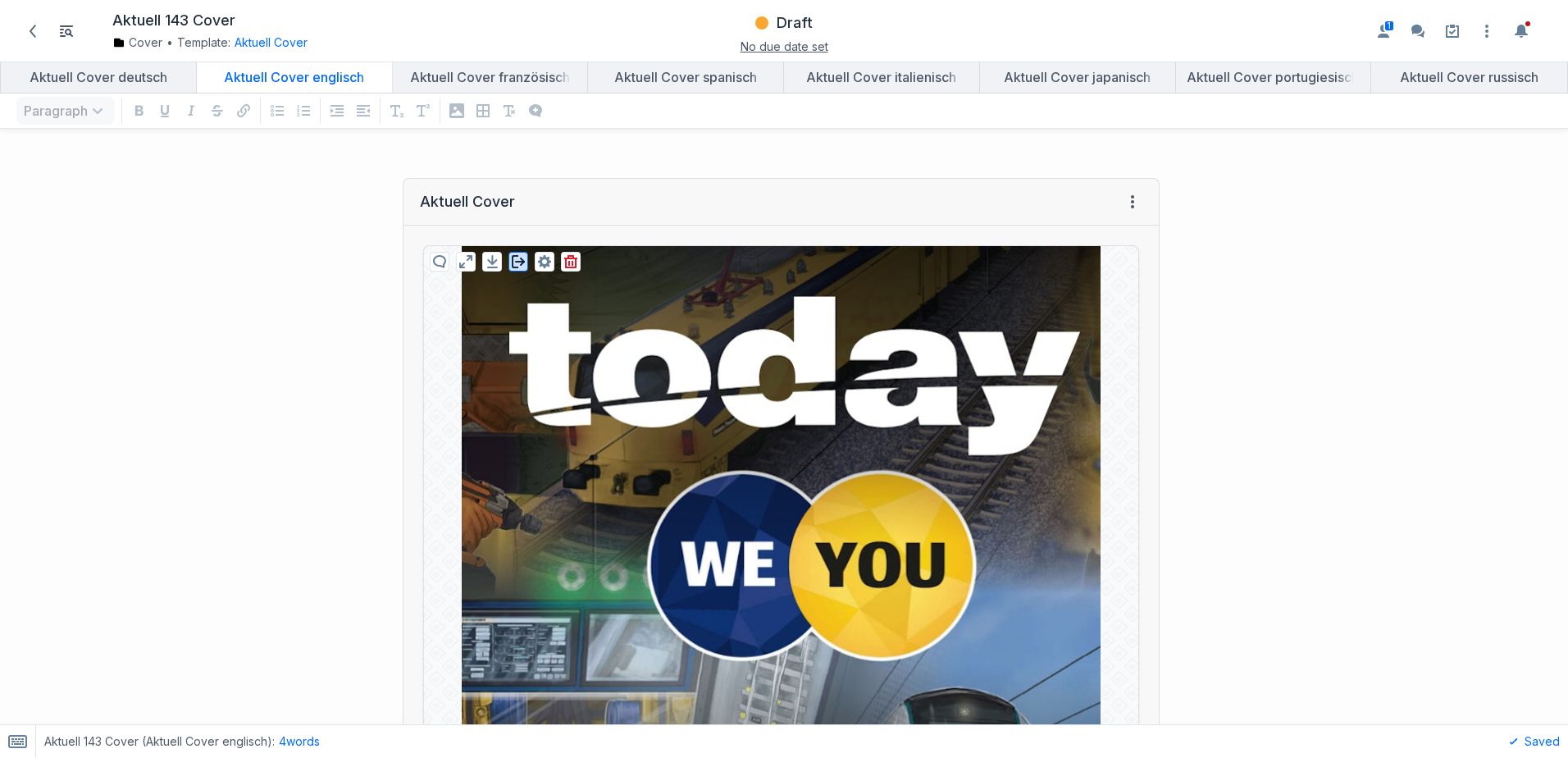
click at [513, 261] on icon at bounding box center [518, 262] width 13 height 13
click at [542, 264] on icon "button" at bounding box center [544, 262] width 13 height 13
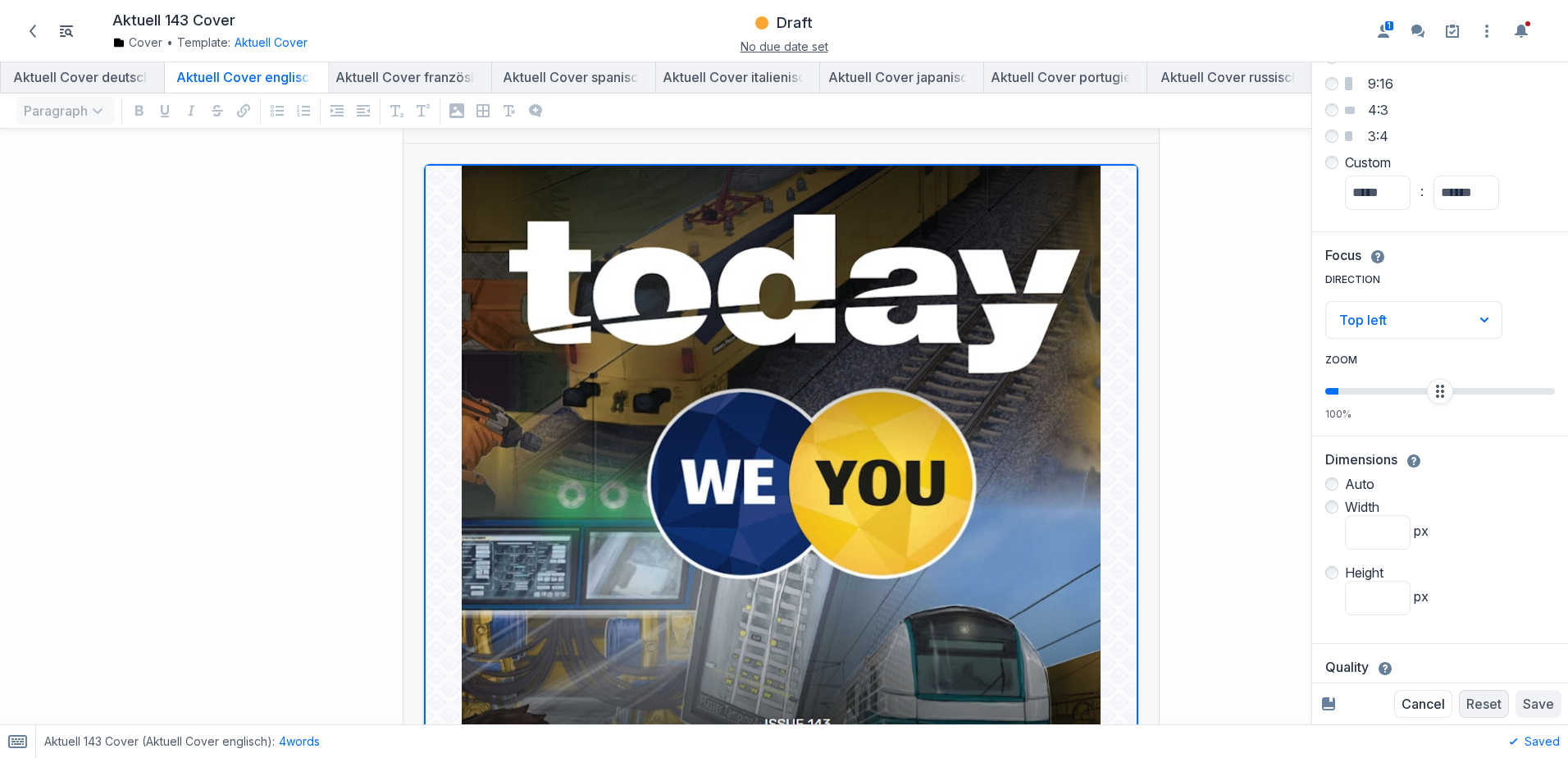
scroll to position [321, 0]
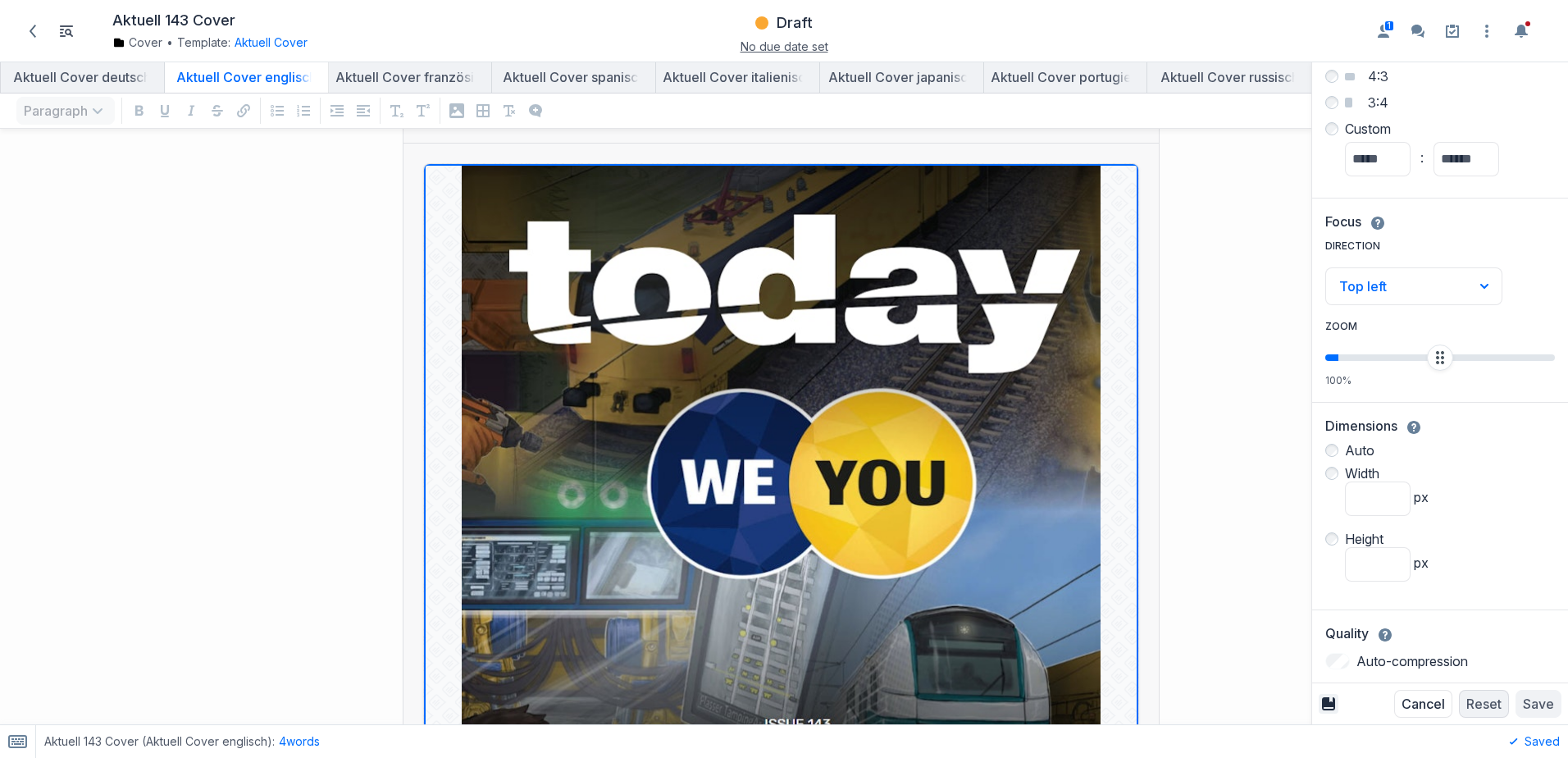
click at [1327, 707] on icon at bounding box center [1328, 704] width 13 height 13
click at [1193, 442] on div at bounding box center [1372, 638] width 392 height 1119
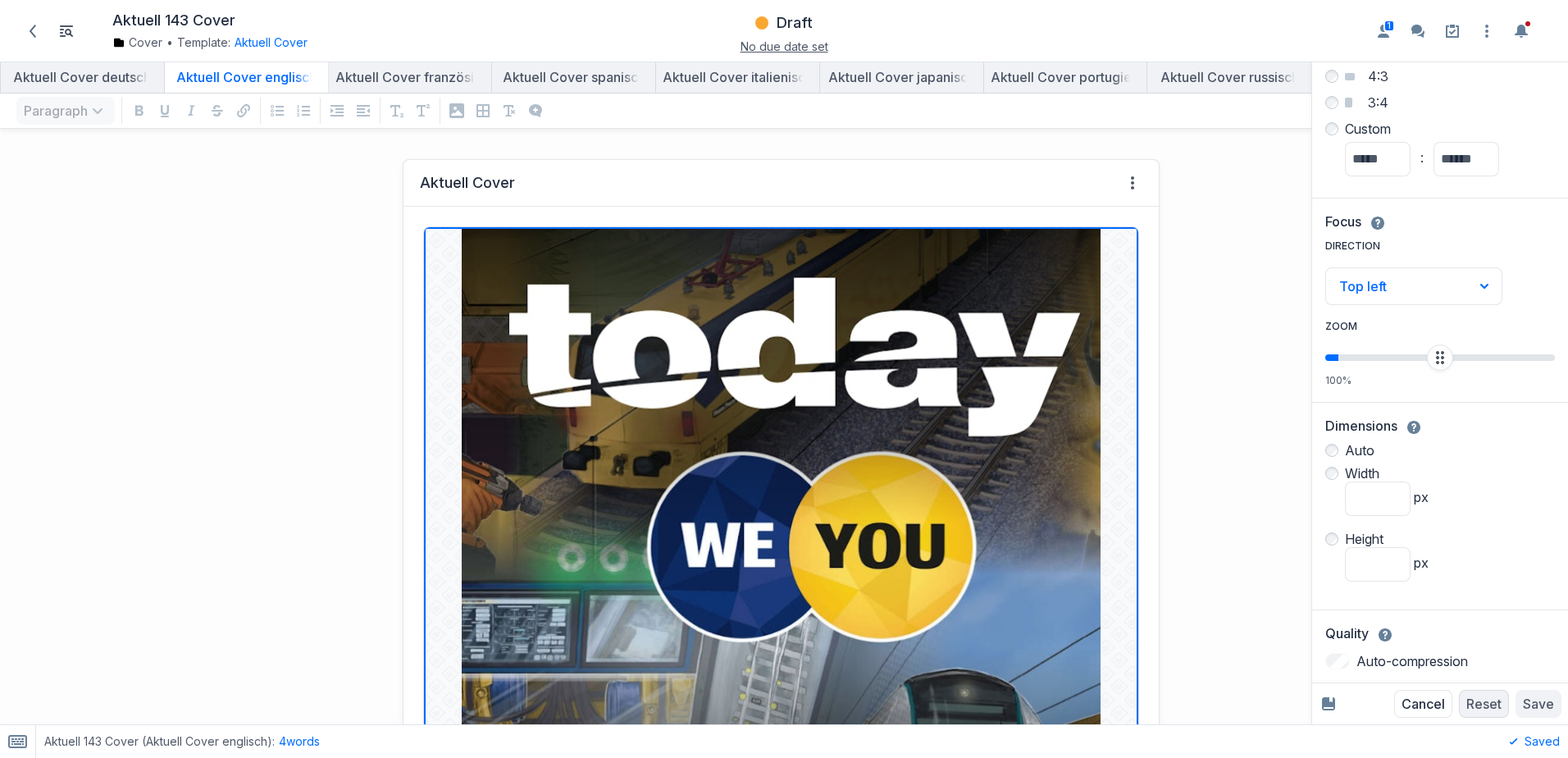
scroll to position [0, 0]
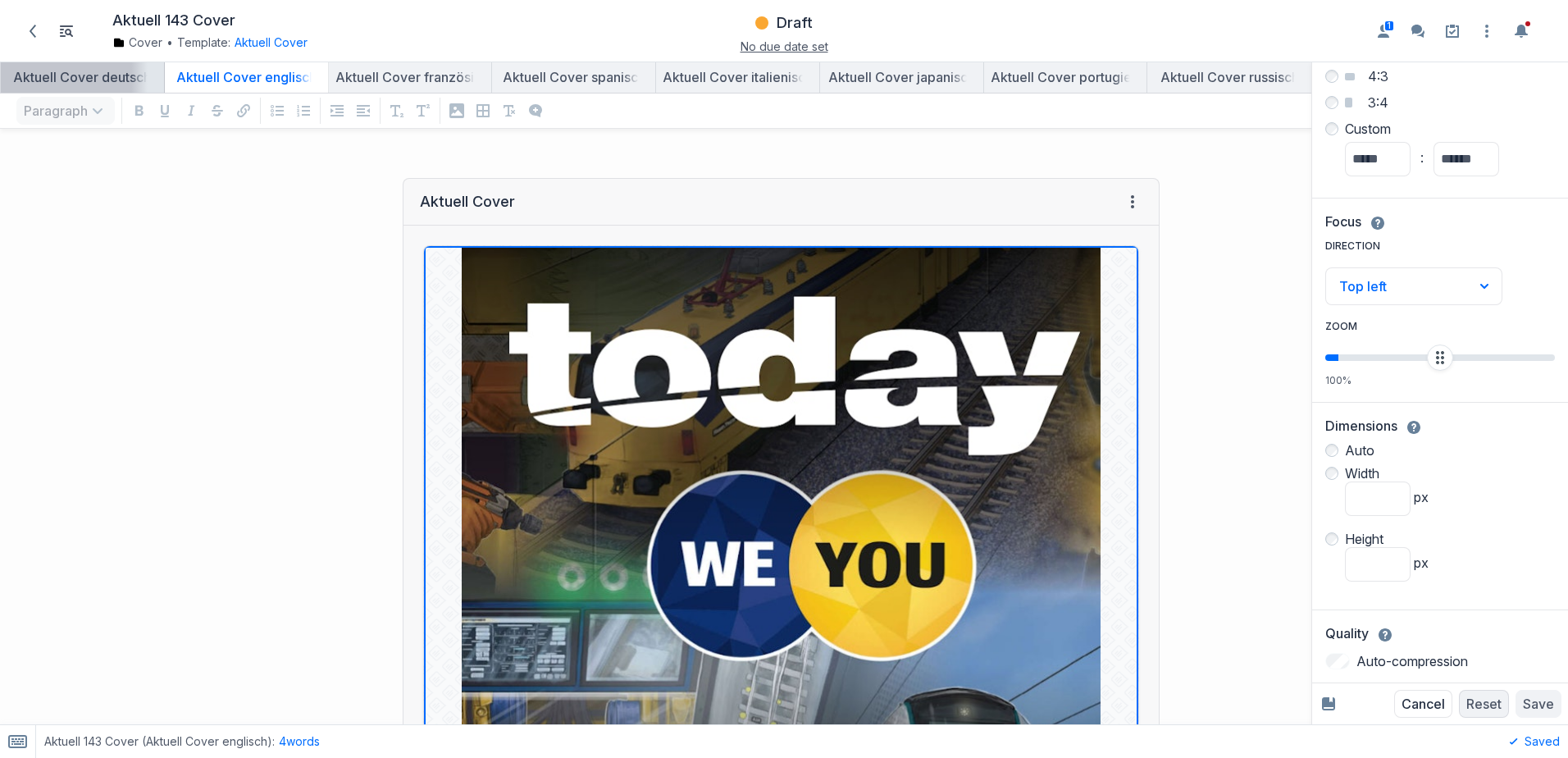
click at [108, 80] on div "Aktuell Cover deutsch" at bounding box center [82, 77] width 150 height 17
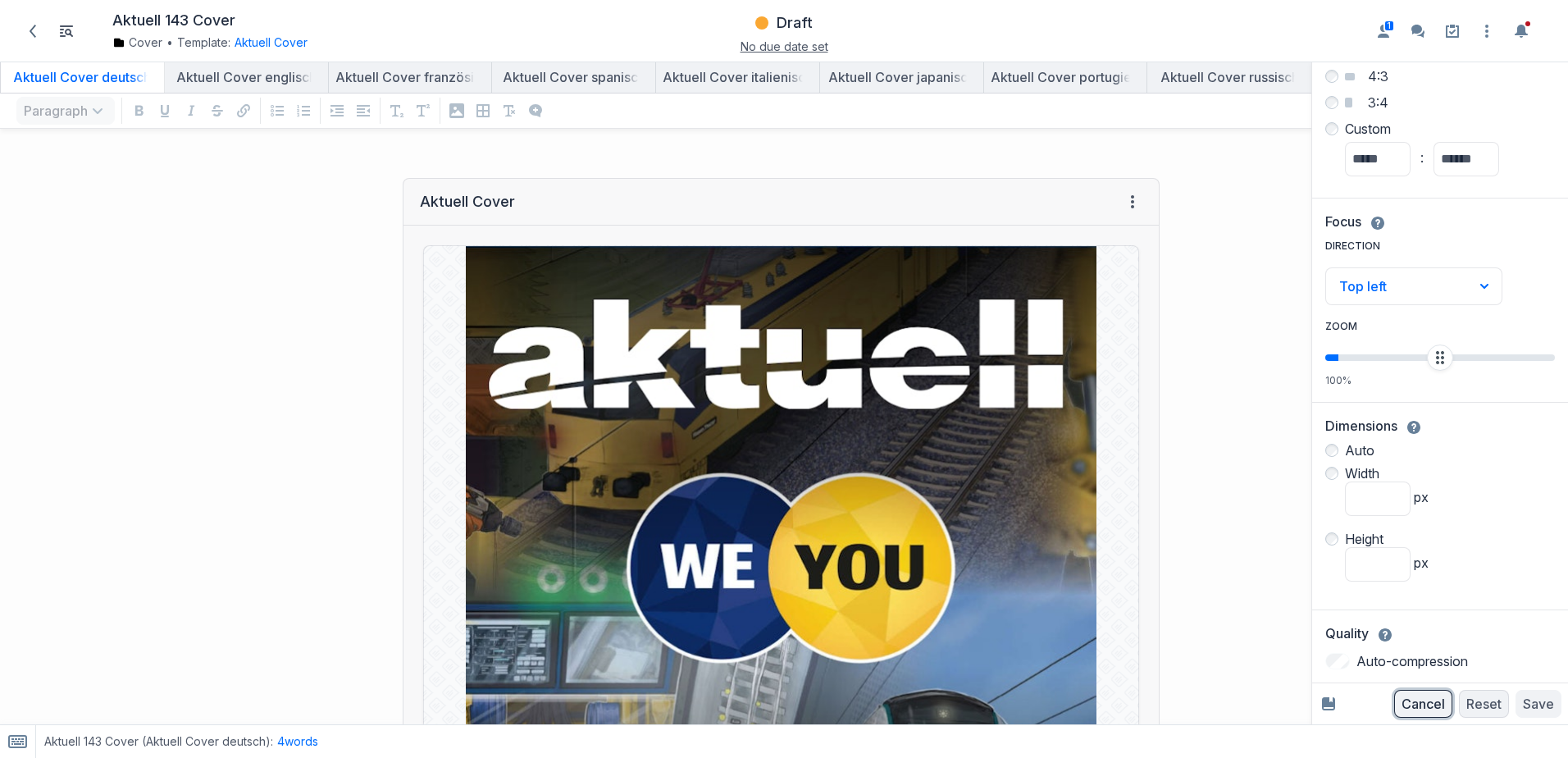
click at [1429, 706] on button "Cancel" at bounding box center [1423, 704] width 58 height 28
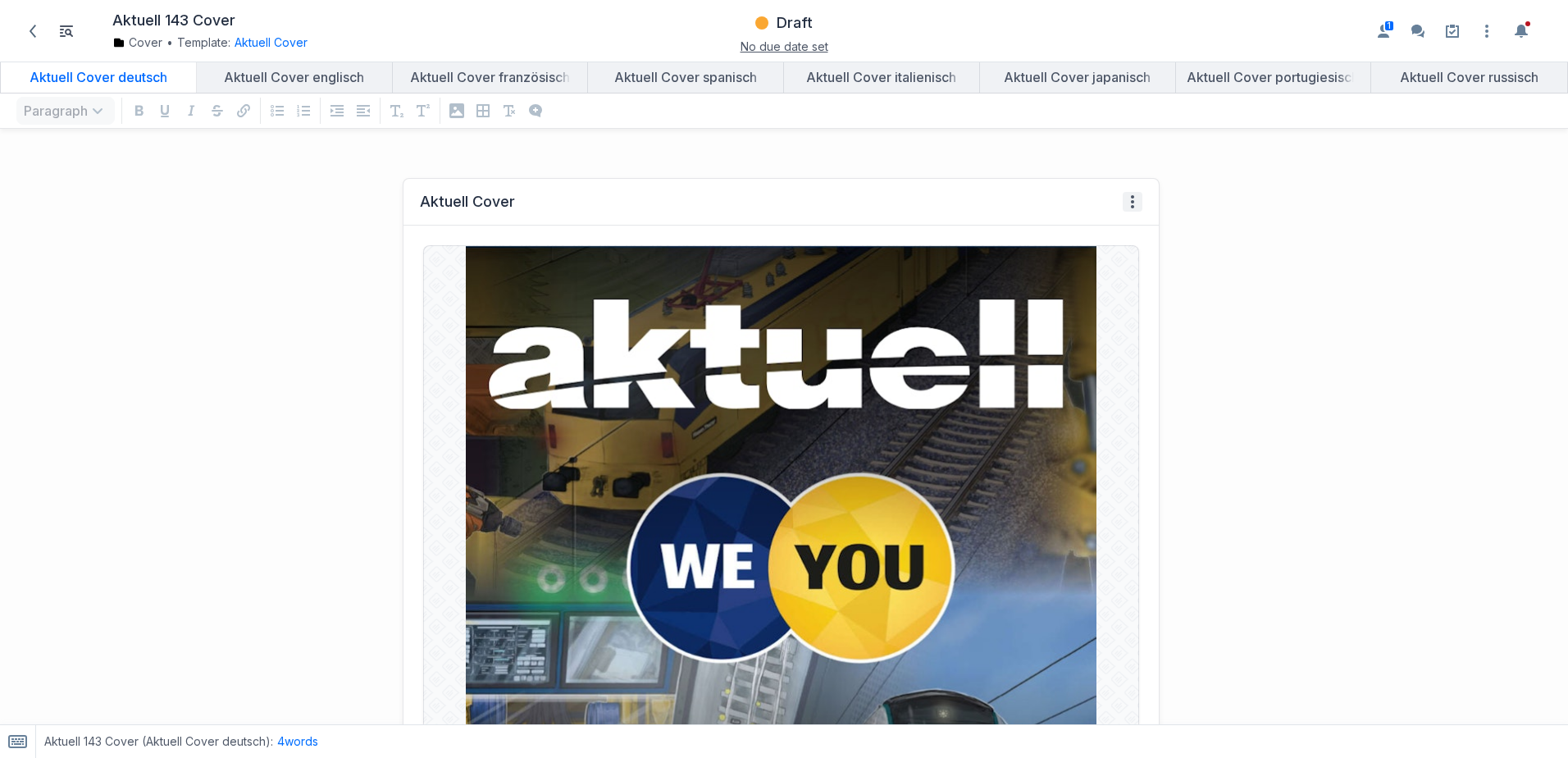
click at [1126, 202] on icon at bounding box center [1132, 202] width 13 height 13
click at [1202, 262] on span "View history" at bounding box center [1180, 256] width 93 height 19
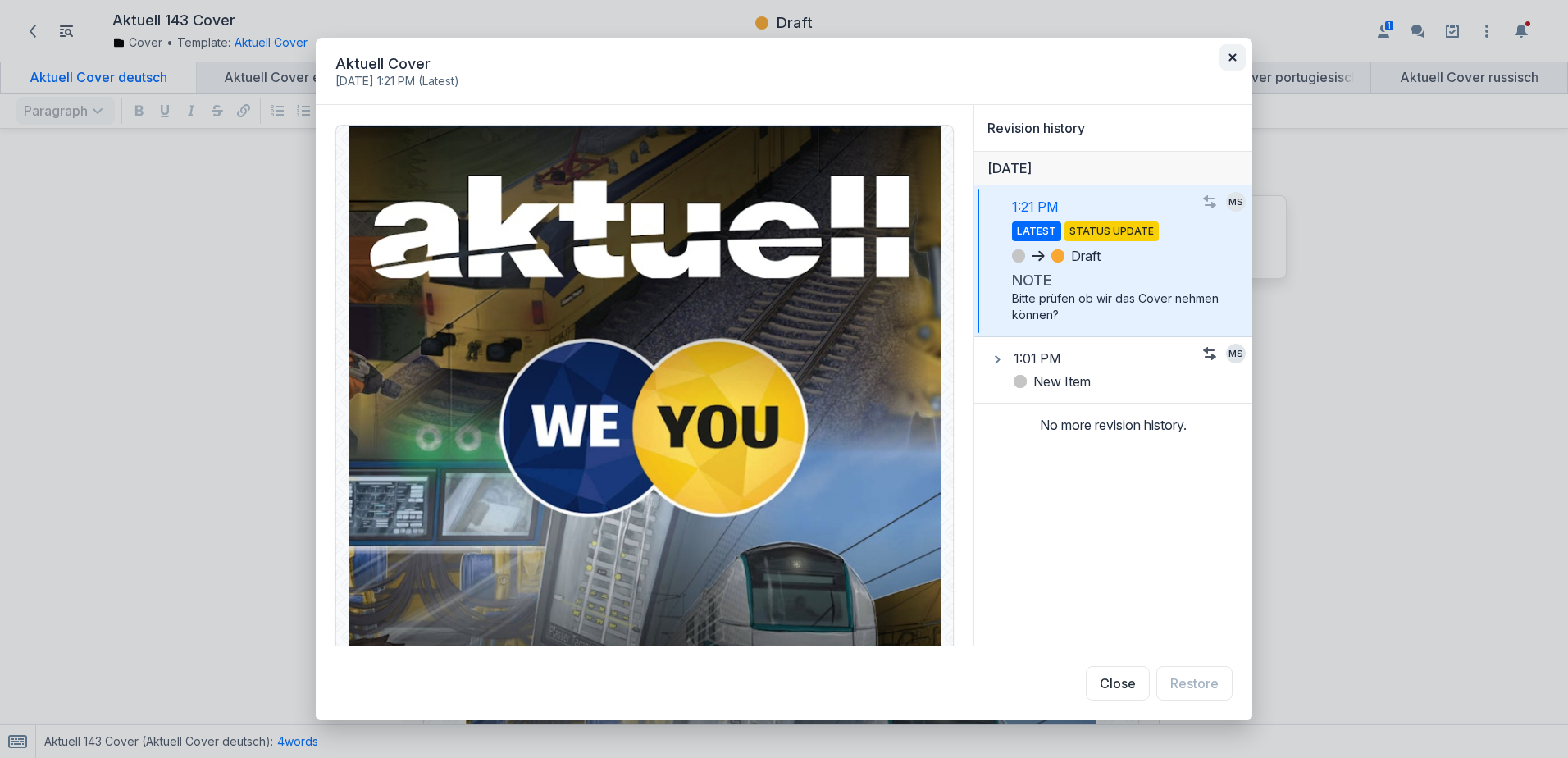
click at [1230, 56] on icon "button" at bounding box center [1232, 58] width 7 height 7
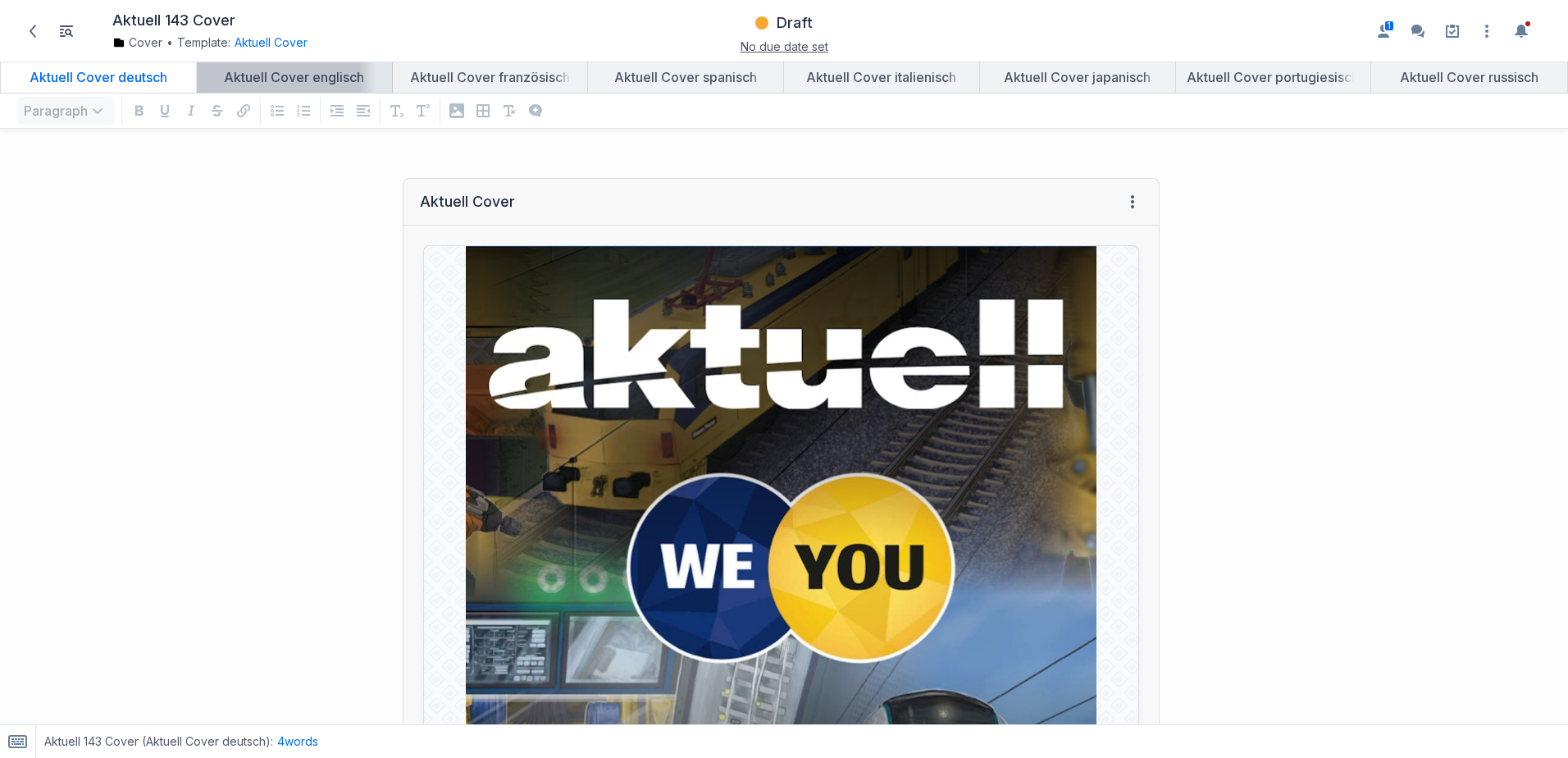
click at [288, 79] on div "Aktuell Cover englisch" at bounding box center [295, 77] width 182 height 17
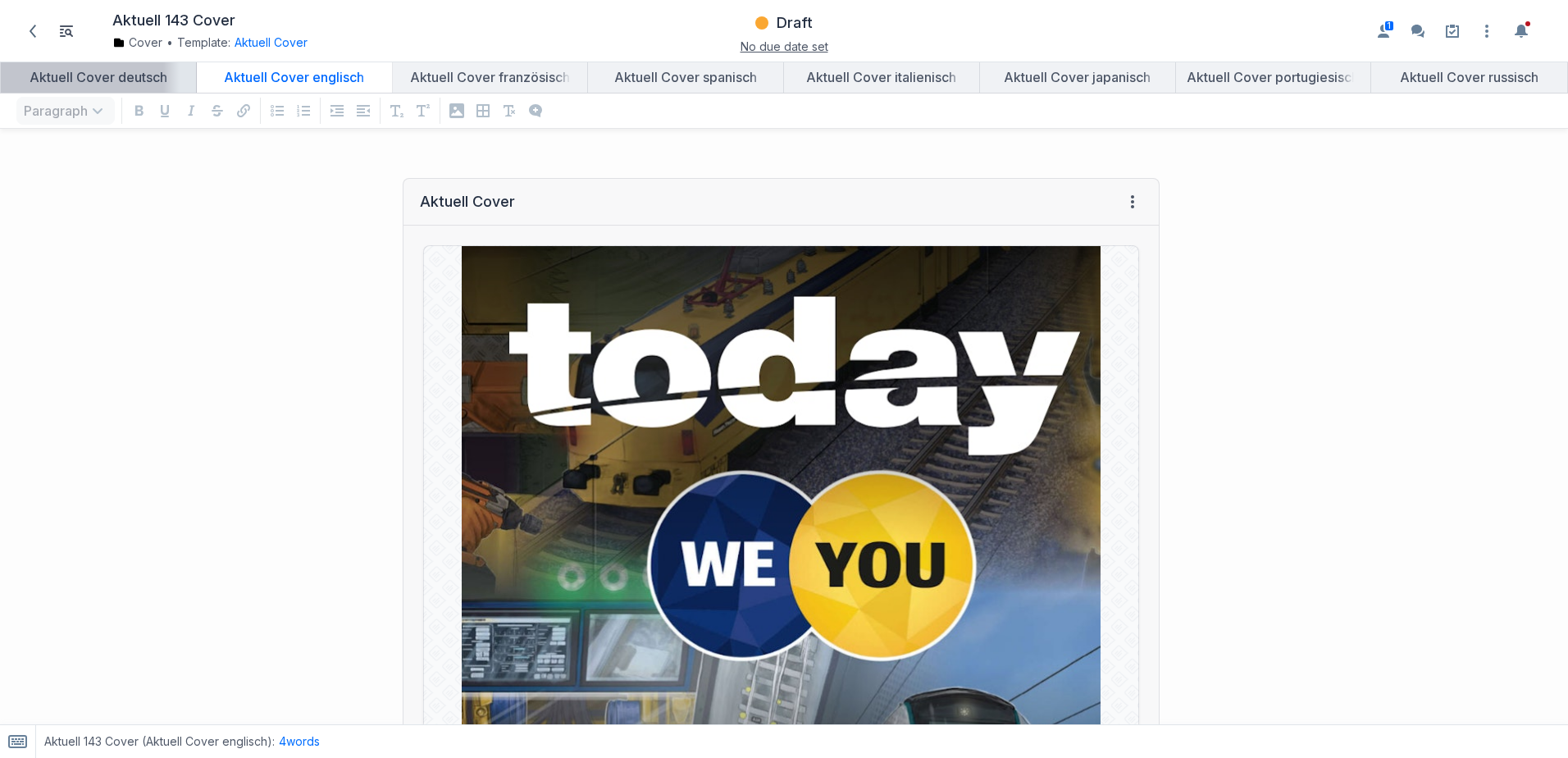
click at [97, 68] on link "Aktuell Cover deutsch" at bounding box center [99, 77] width 195 height 31
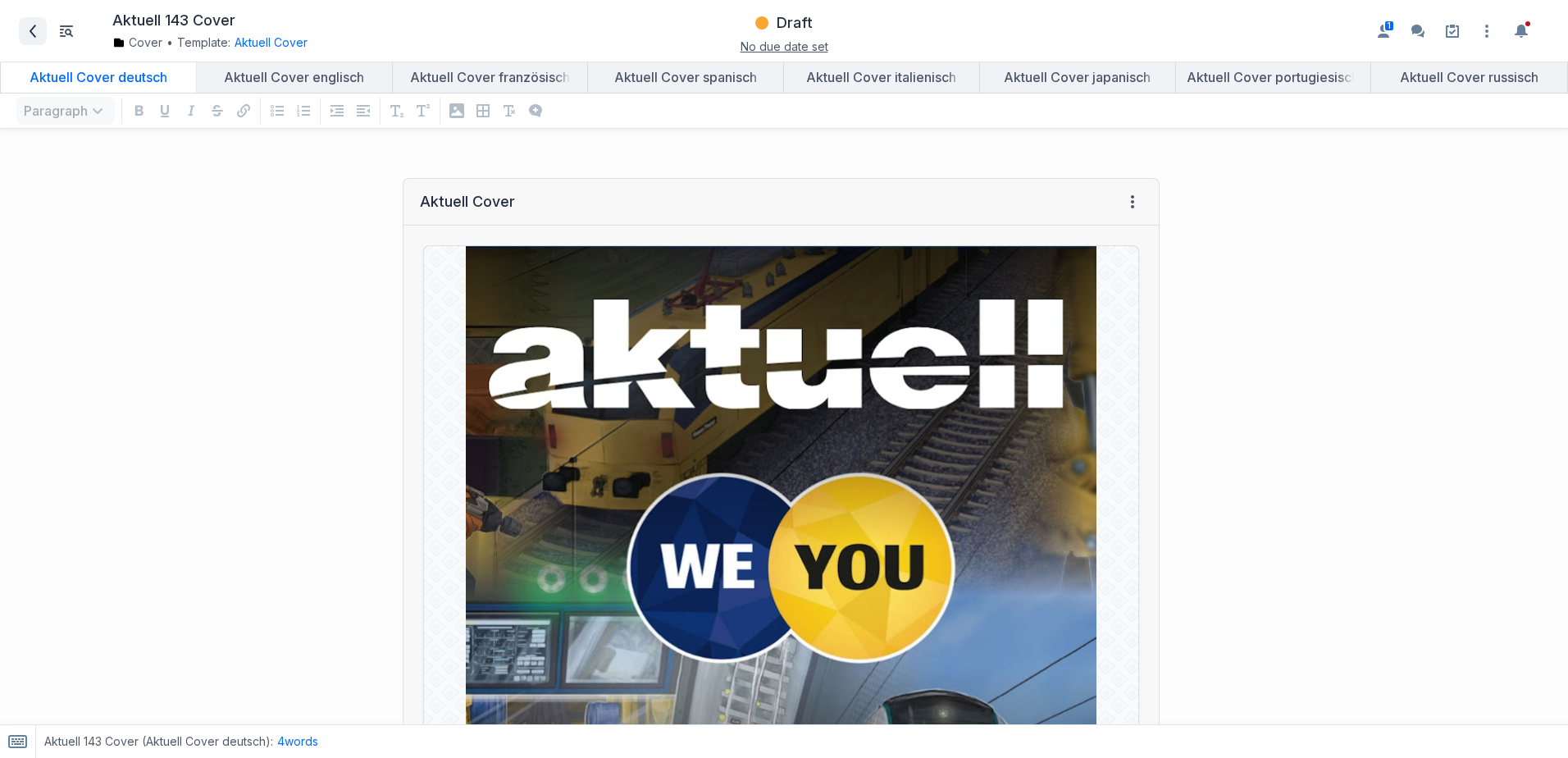
click at [36, 34] on icon at bounding box center [32, 31] width 13 height 13
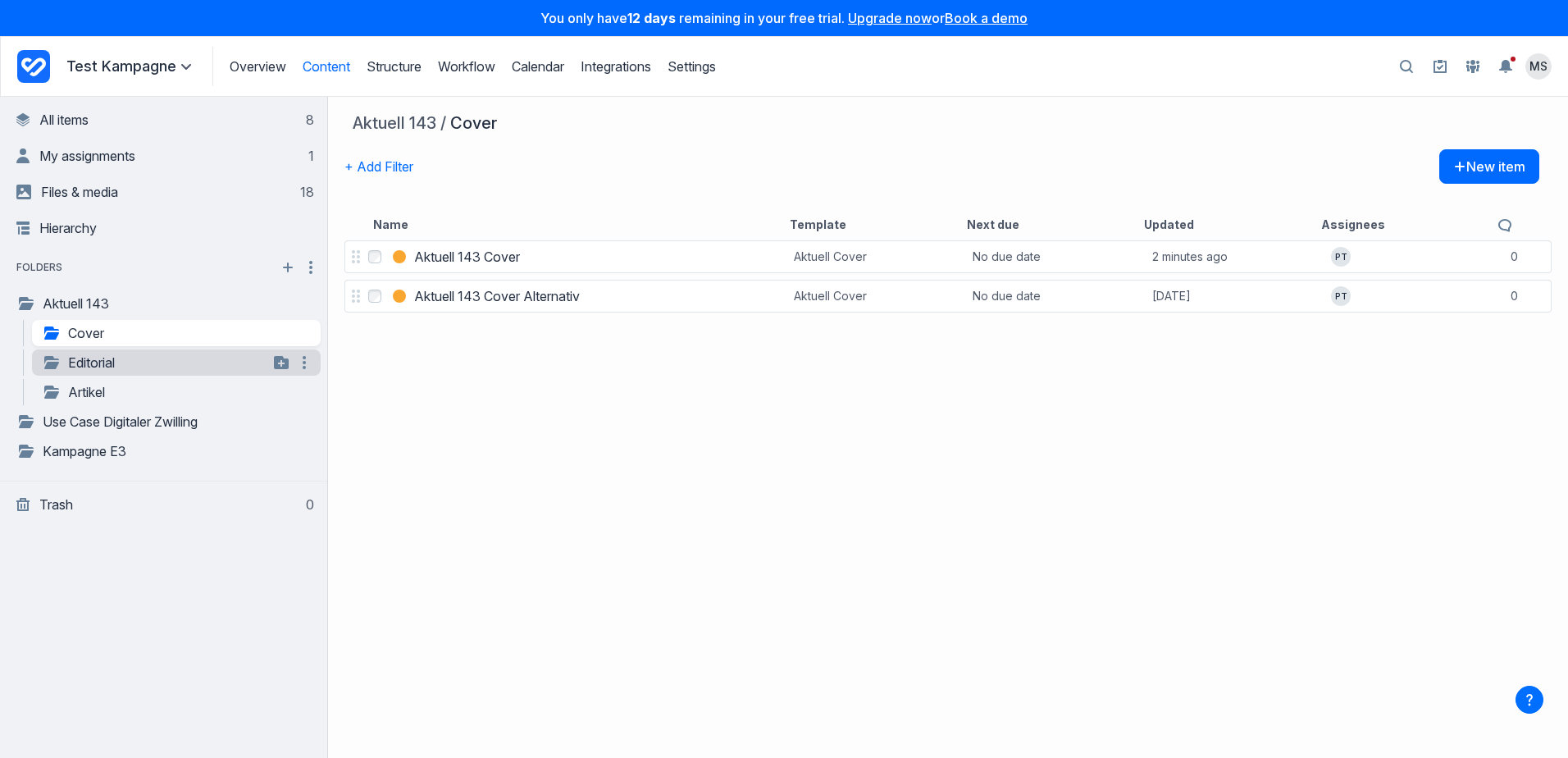
click at [107, 358] on link "Editorial" at bounding box center [155, 362] width 226 height 19
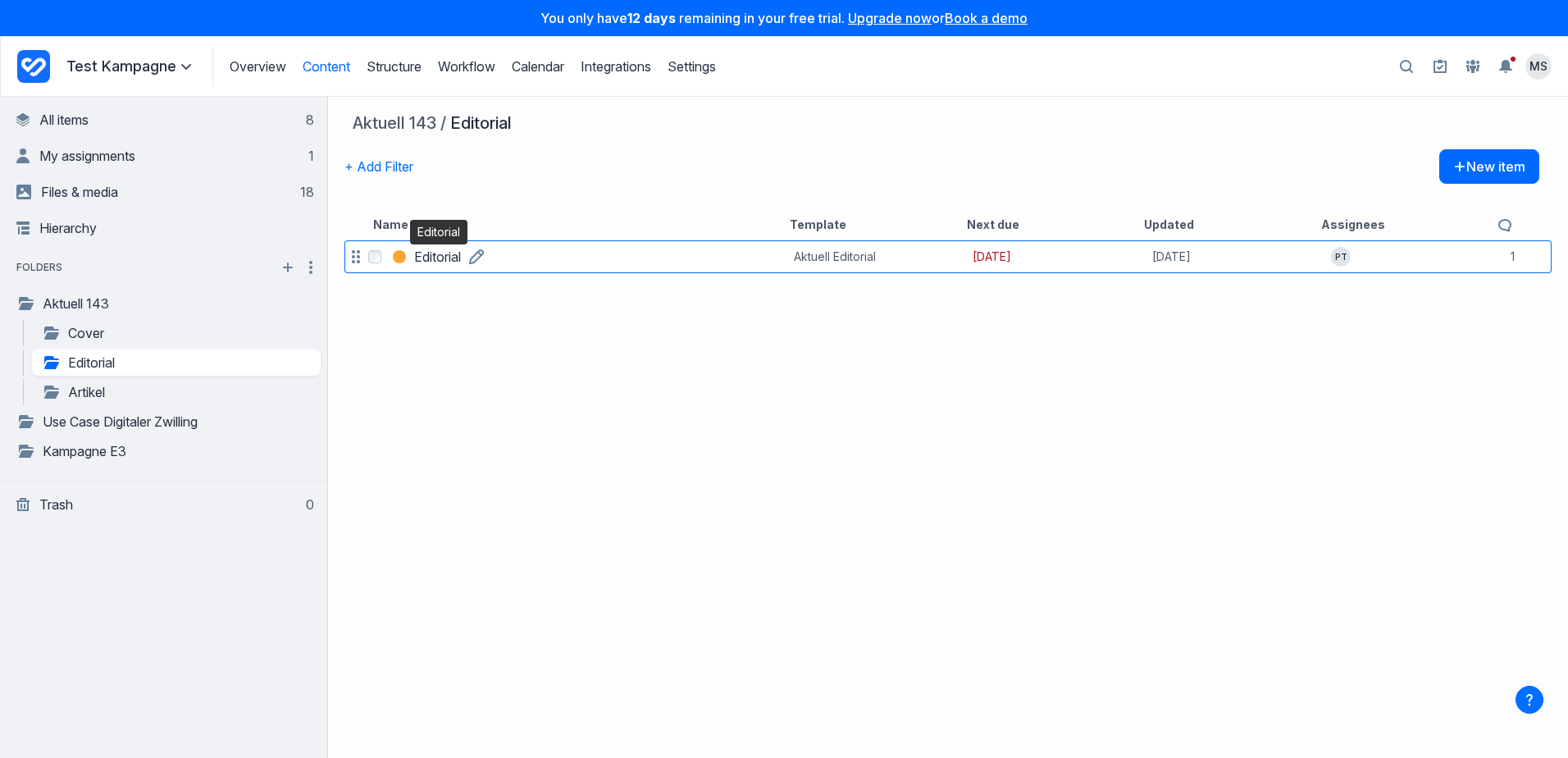
click at [442, 255] on h3 "Editorial" at bounding box center [437, 256] width 47 height 19
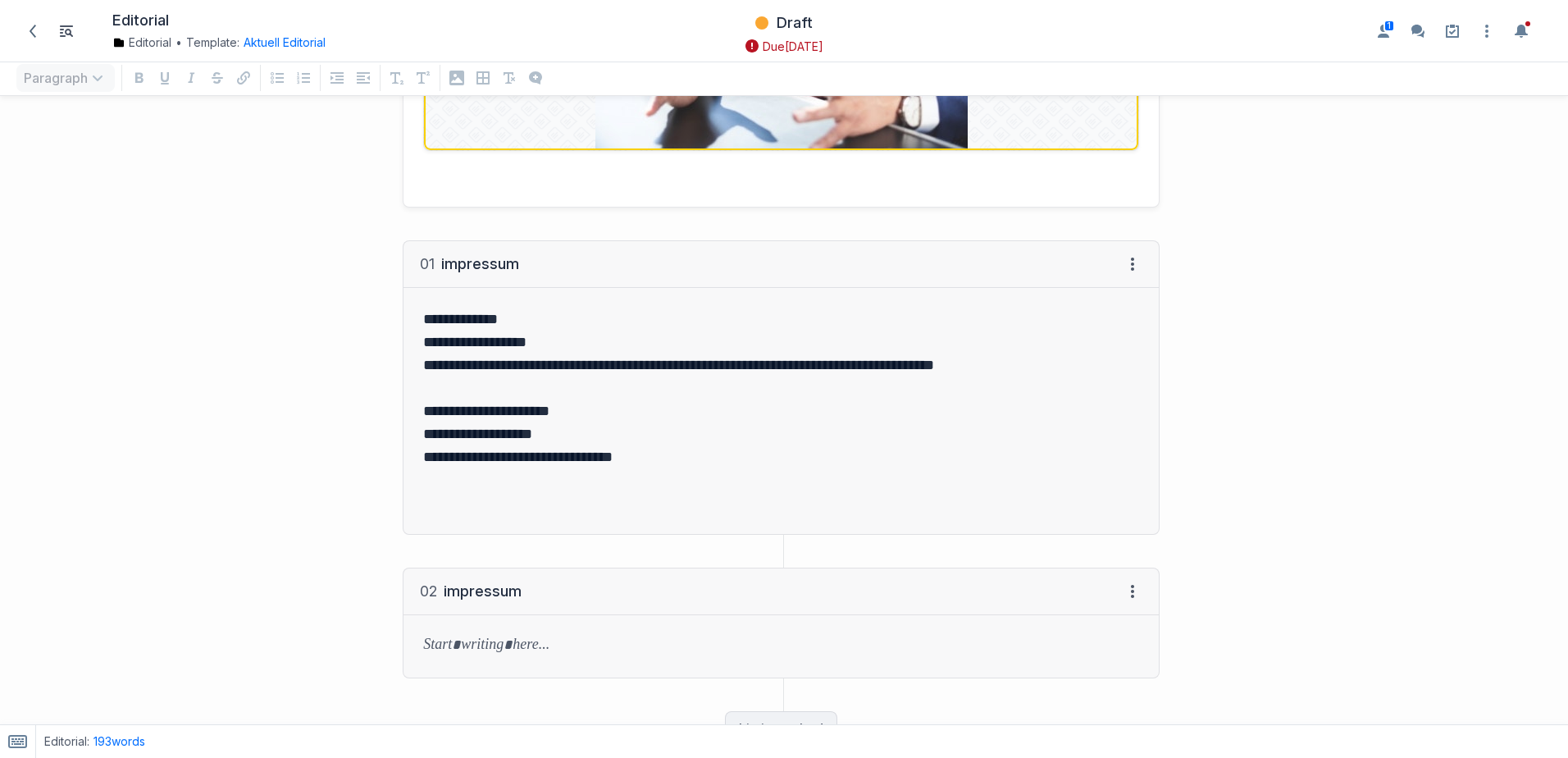
scroll to position [1114, 0]
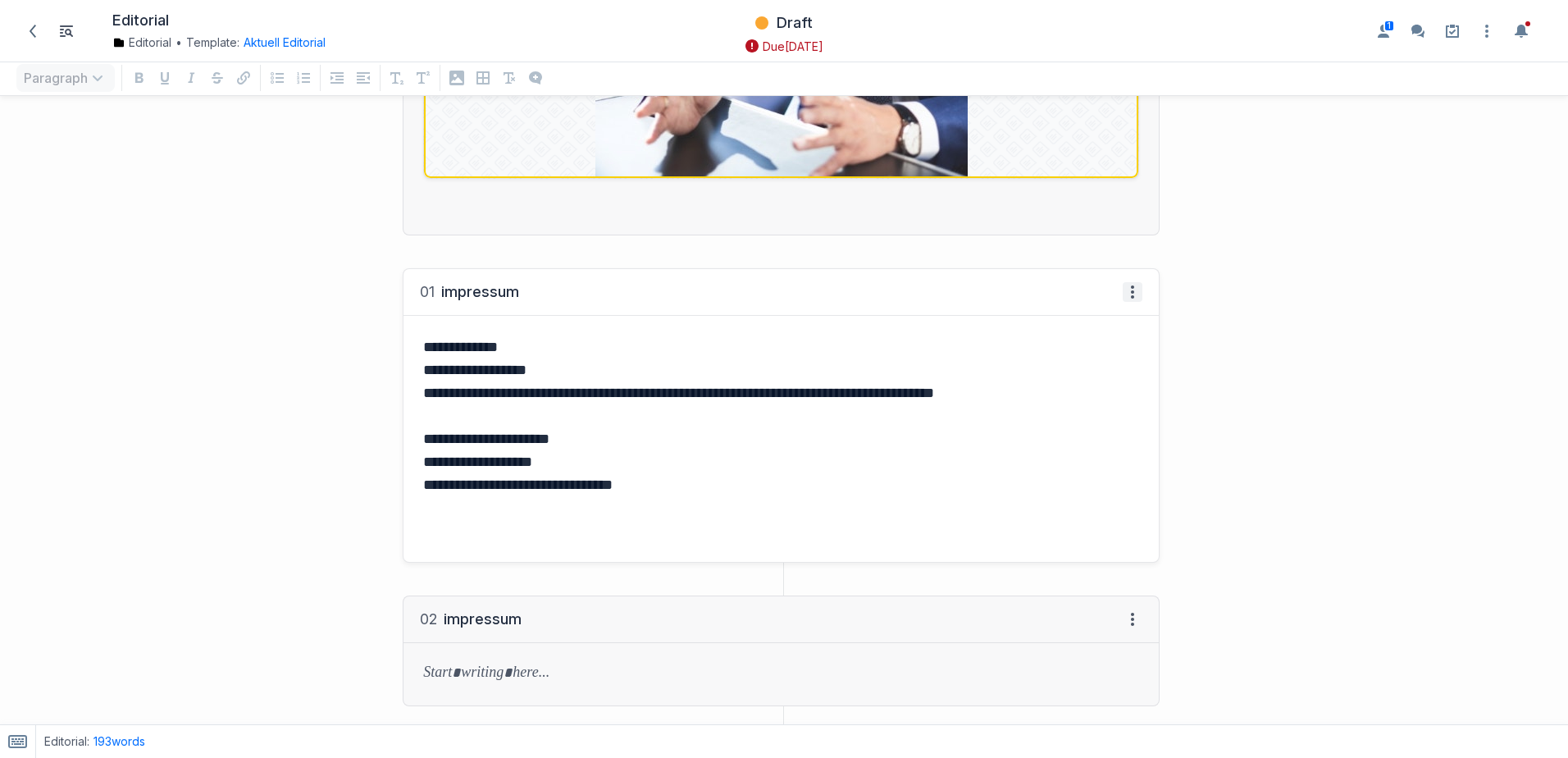
click at [1126, 295] on icon at bounding box center [1132, 292] width 13 height 13
click at [1193, 550] on div "MS Michael Sautner 25th September at 12:13 PM Gibt es hier ein anderes Bild. Di…" at bounding box center [1372, 33] width 392 height 2038
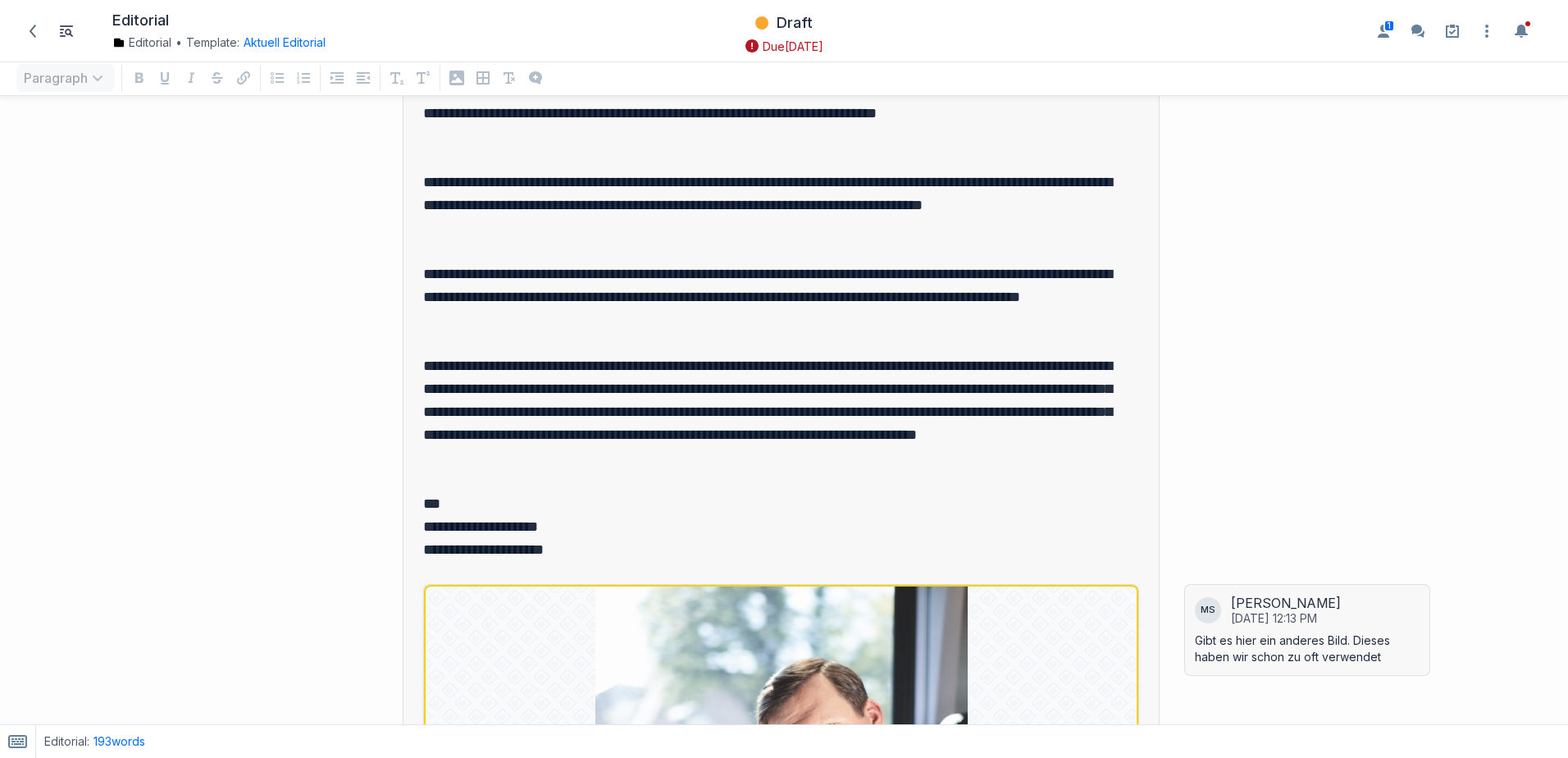
scroll to position [0, 0]
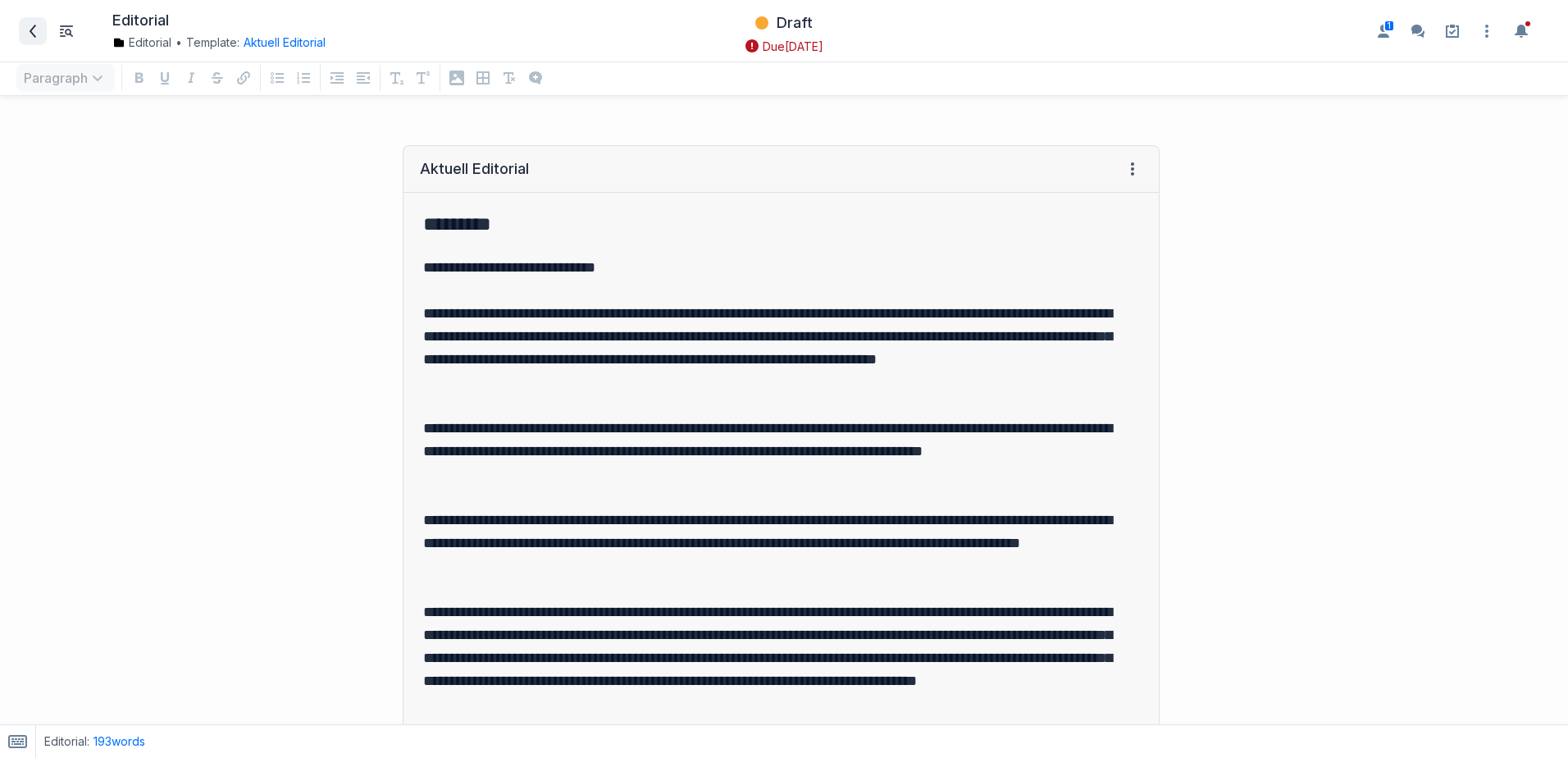
click at [27, 39] on span at bounding box center [32, 31] width 26 height 26
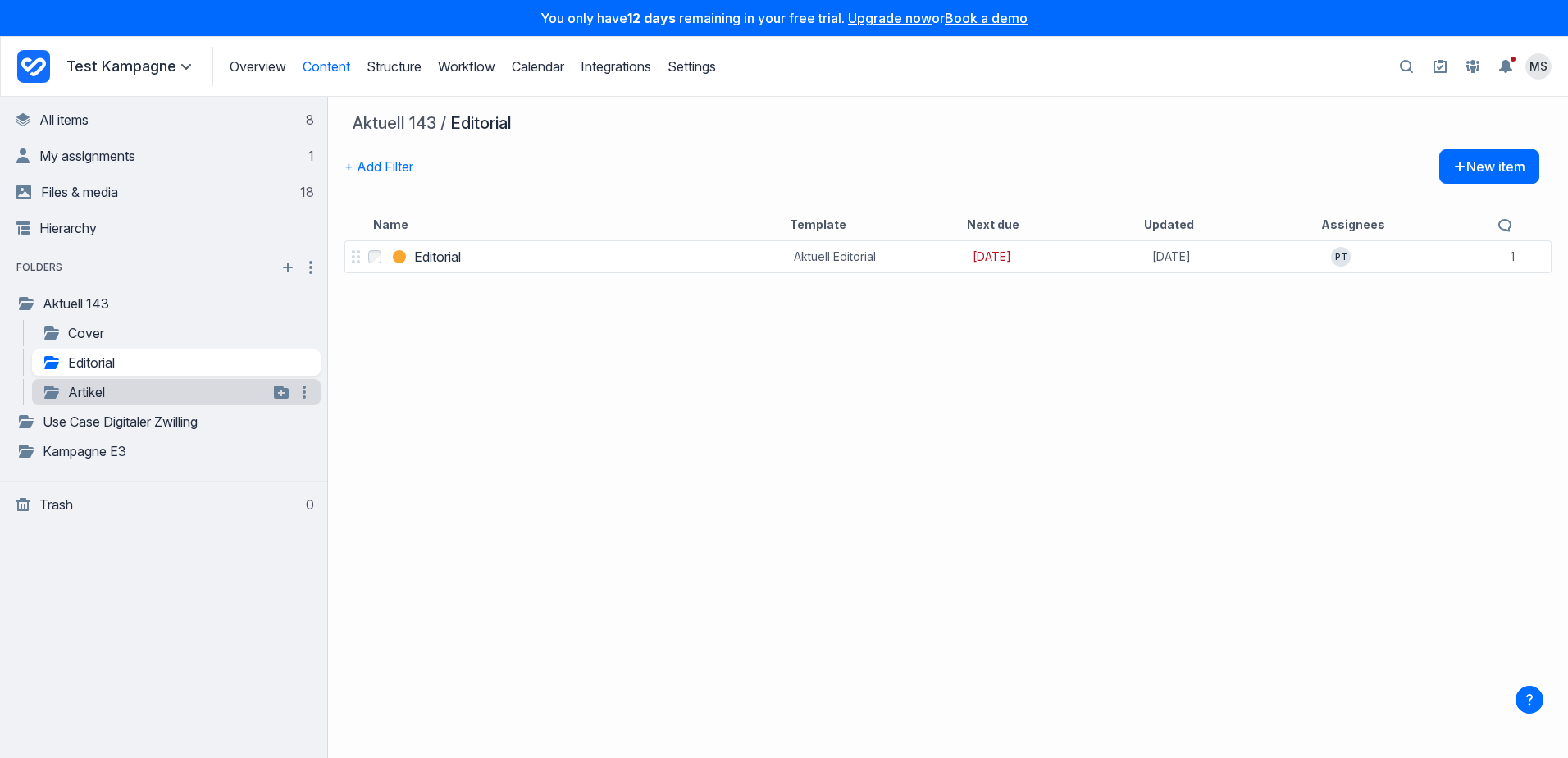
click at [85, 392] on link "Artikel" at bounding box center [155, 391] width 226 height 19
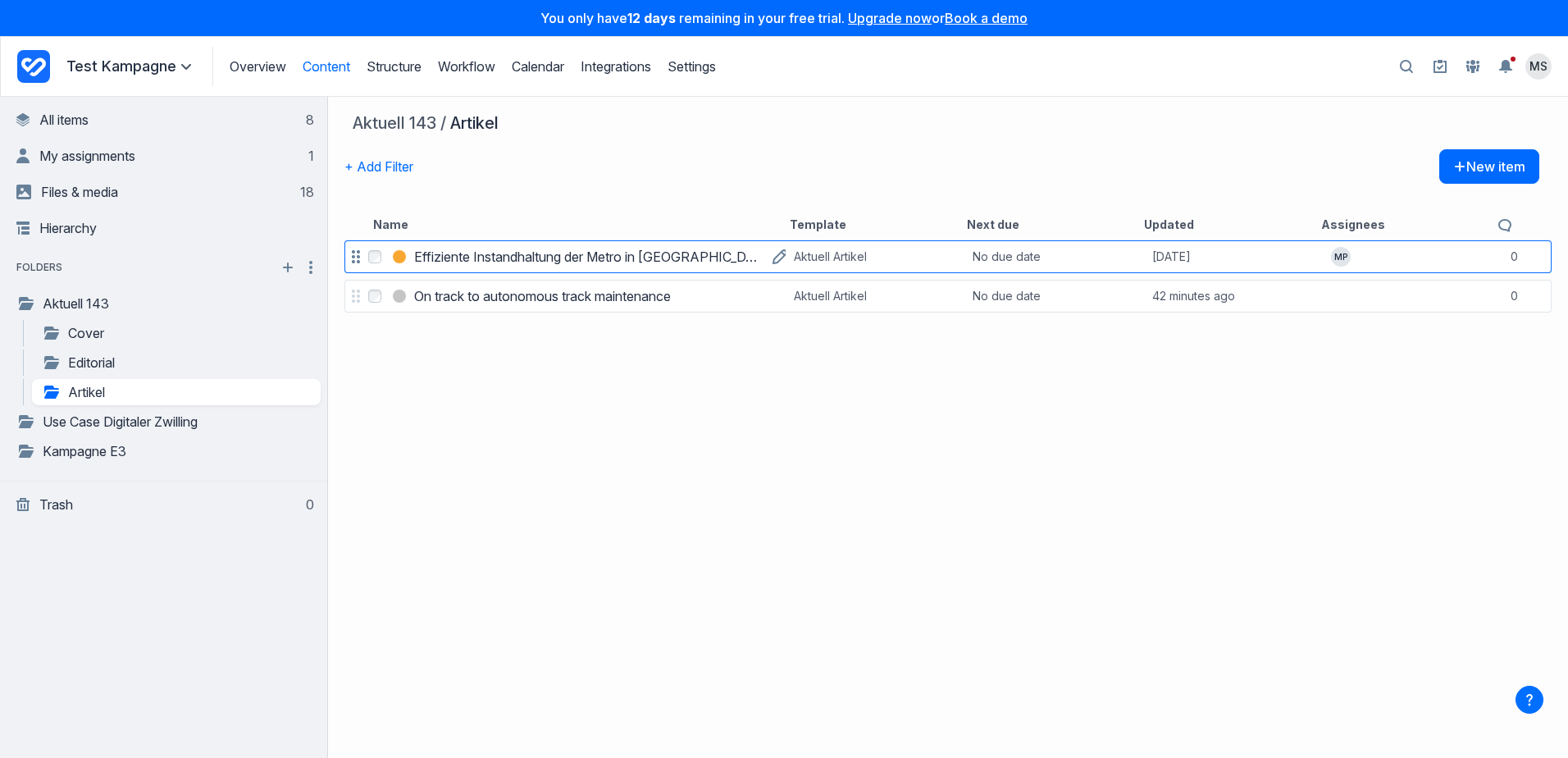
click at [498, 258] on h3 "Effiziente Instandhaltung der Metro in [GEOGRAPHIC_DATA]" at bounding box center [589, 256] width 350 height 19
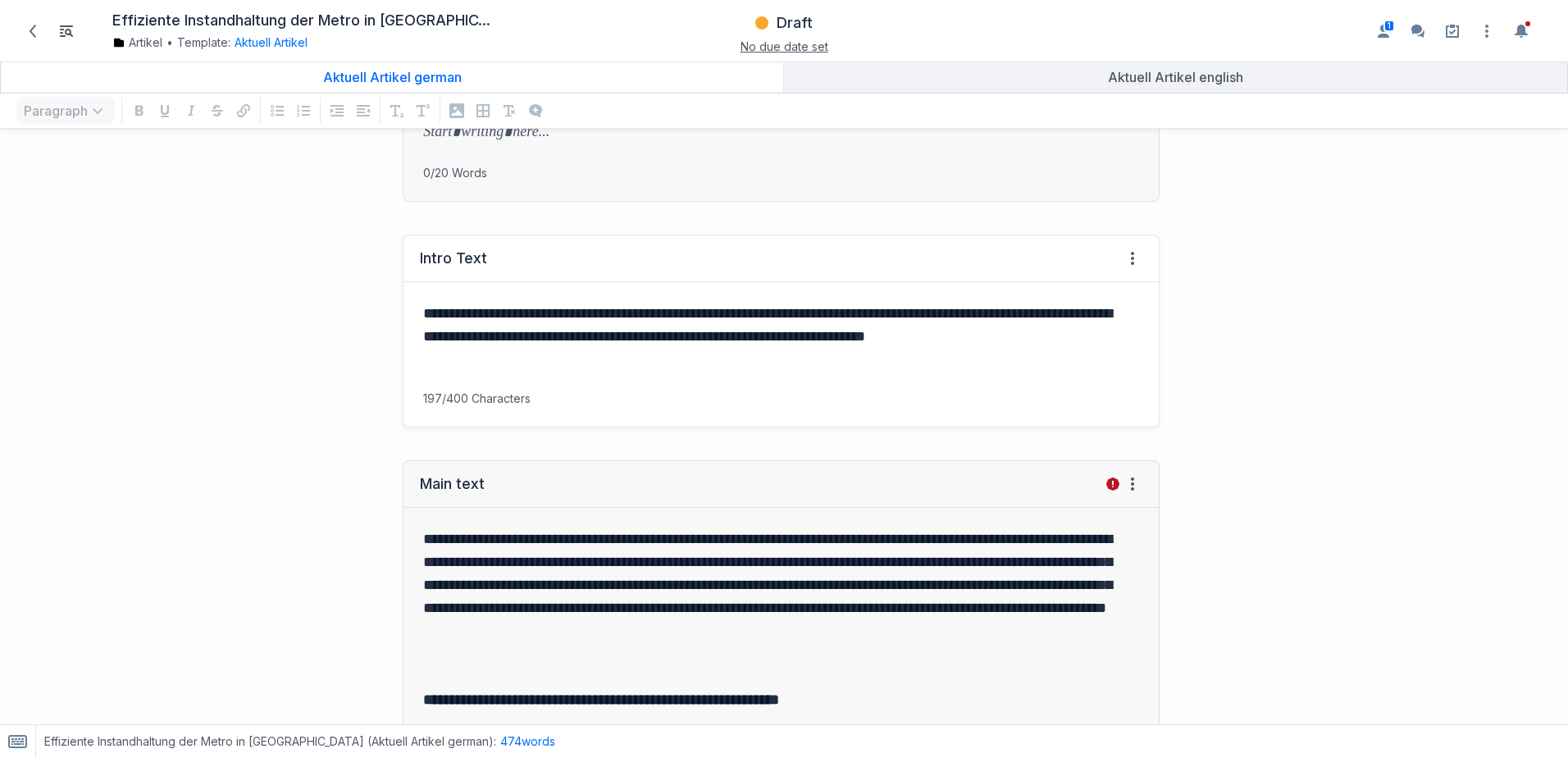
scroll to position [246, 0]
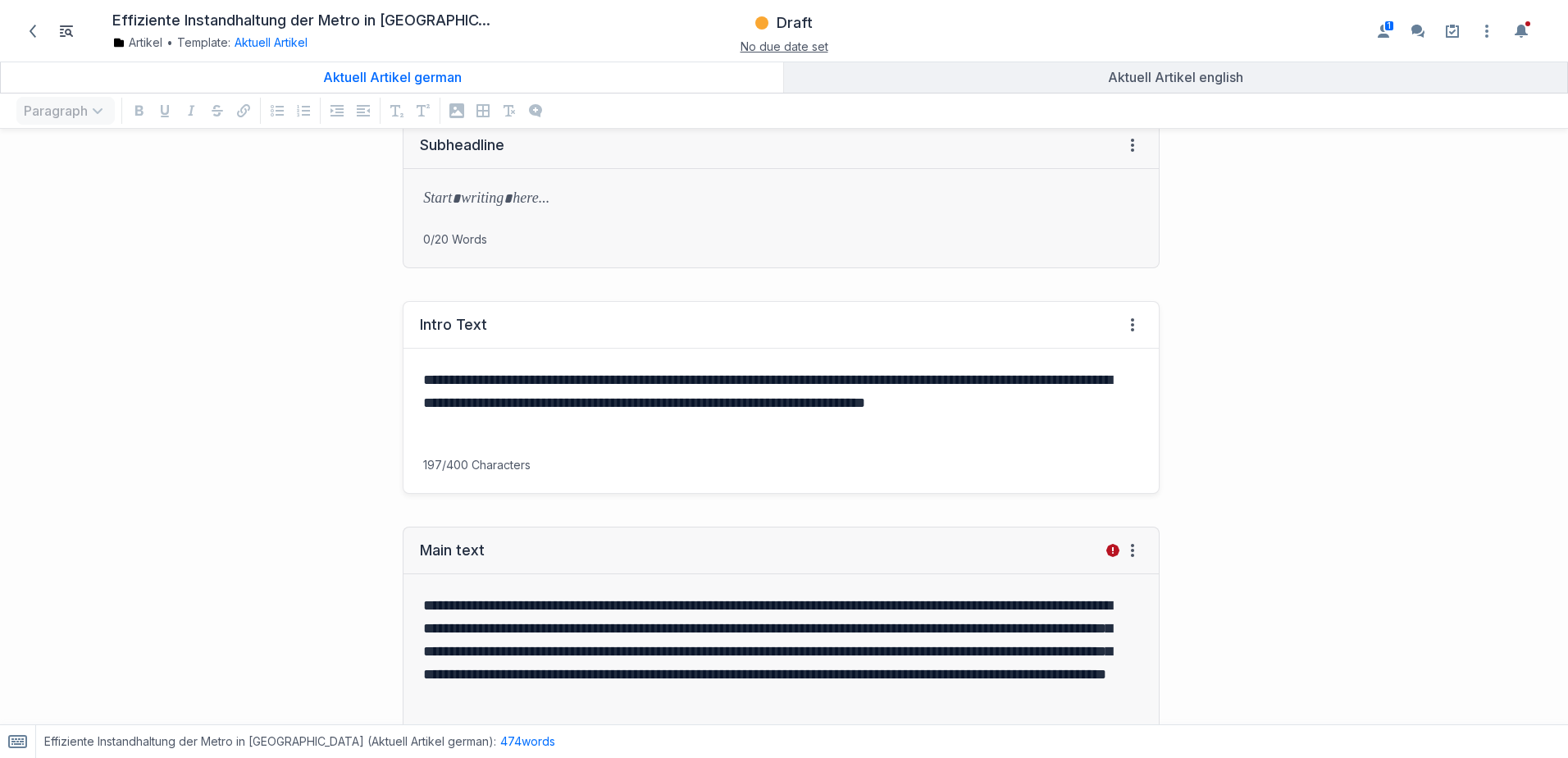
click at [533, 427] on p "**********" at bounding box center [777, 402] width 709 height 69
drag, startPoint x: 628, startPoint y: 398, endPoint x: 737, endPoint y: 410, distance: 109.7
click at [737, 410] on p "**********" at bounding box center [777, 402] width 709 height 69
click at [719, 380] on icon "Add a comment to selected text" at bounding box center [721, 377] width 13 height 13
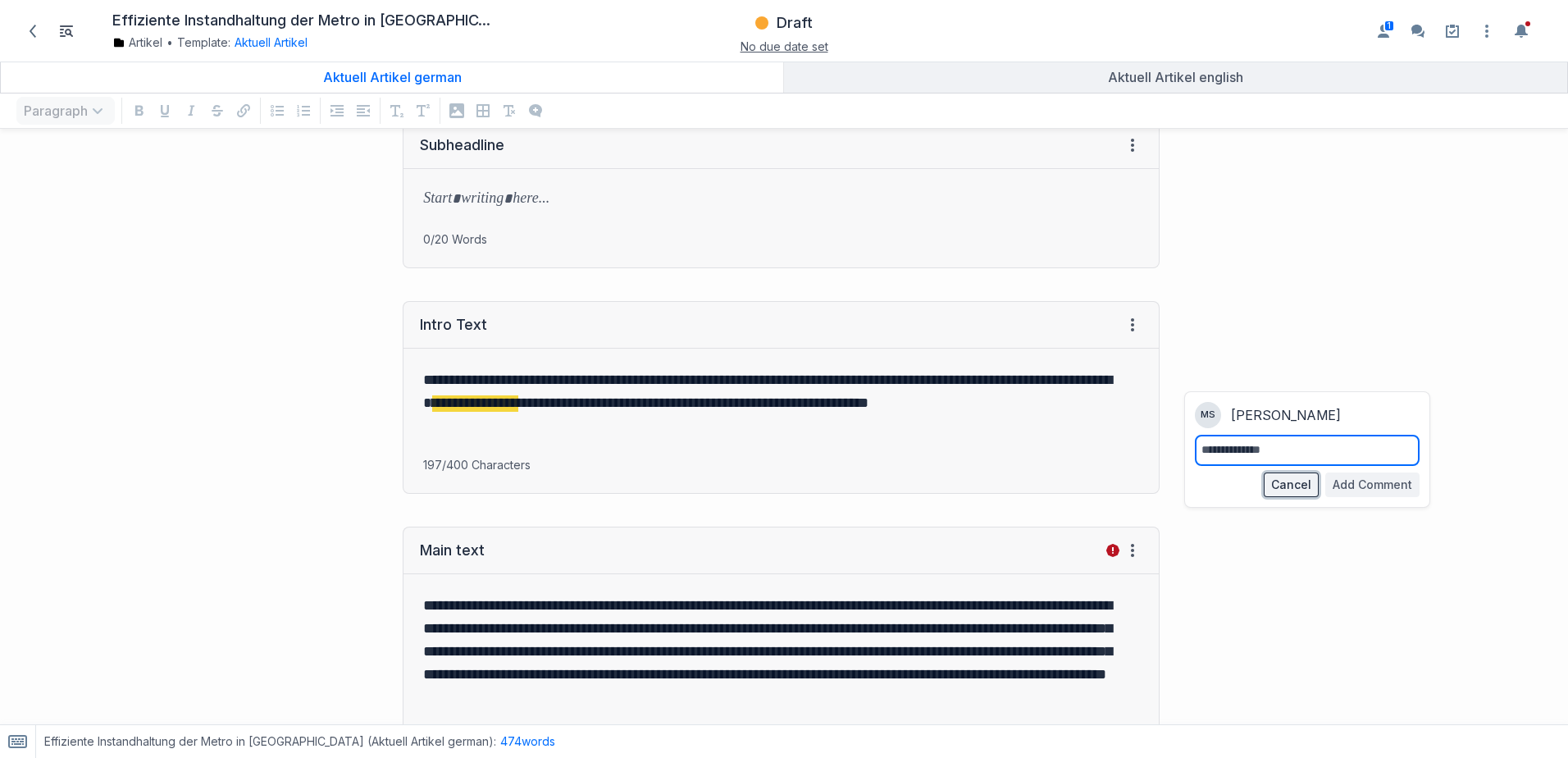
click at [1276, 485] on button "Cancel" at bounding box center [1291, 484] width 55 height 25
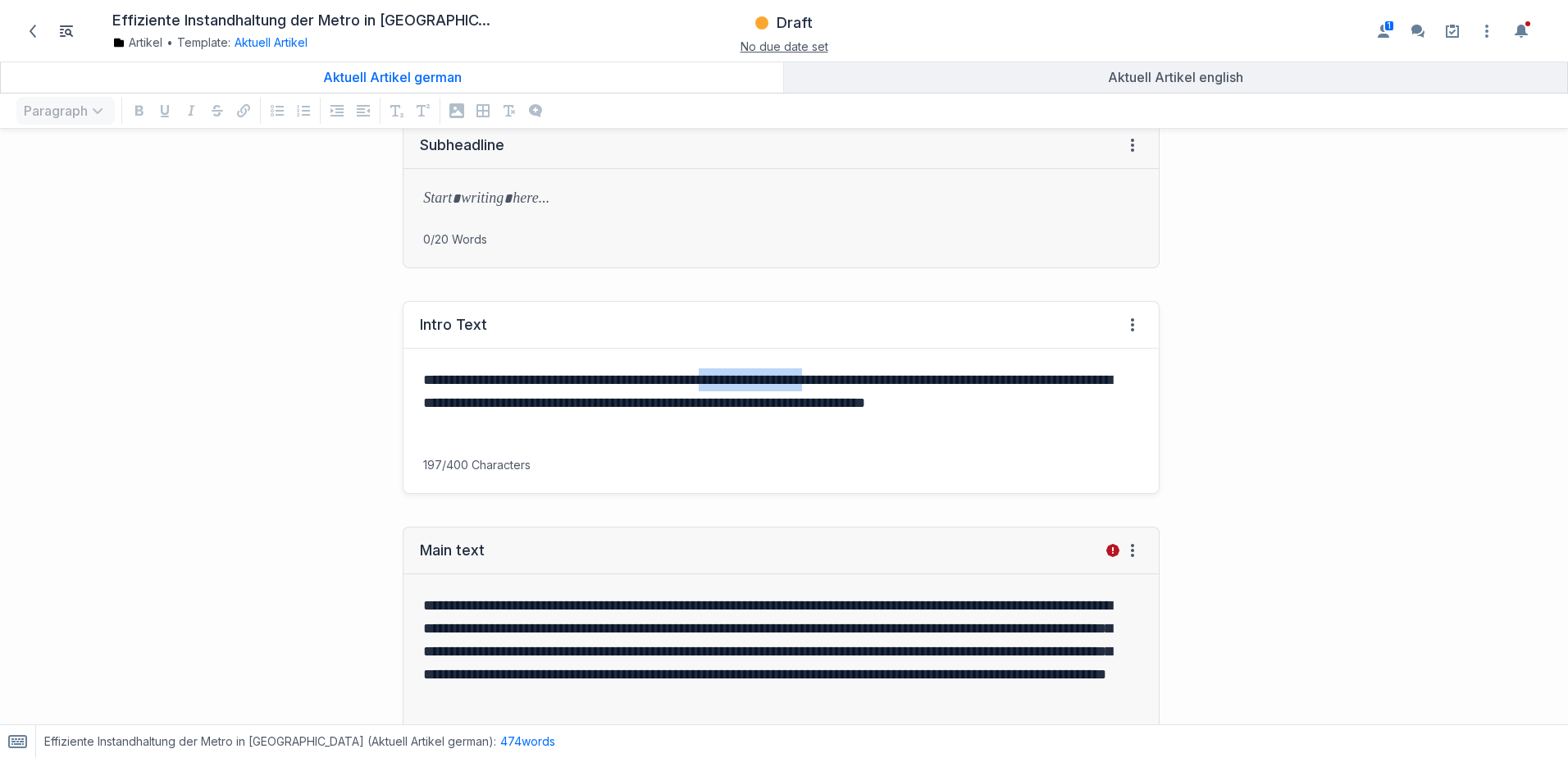
drag, startPoint x: 766, startPoint y: 379, endPoint x: 902, endPoint y: 377, distance: 136.0
click at [902, 377] on p "**********" at bounding box center [777, 402] width 709 height 69
click at [888, 356] on icon "Add a comment to selected text" at bounding box center [887, 352] width 13 height 13
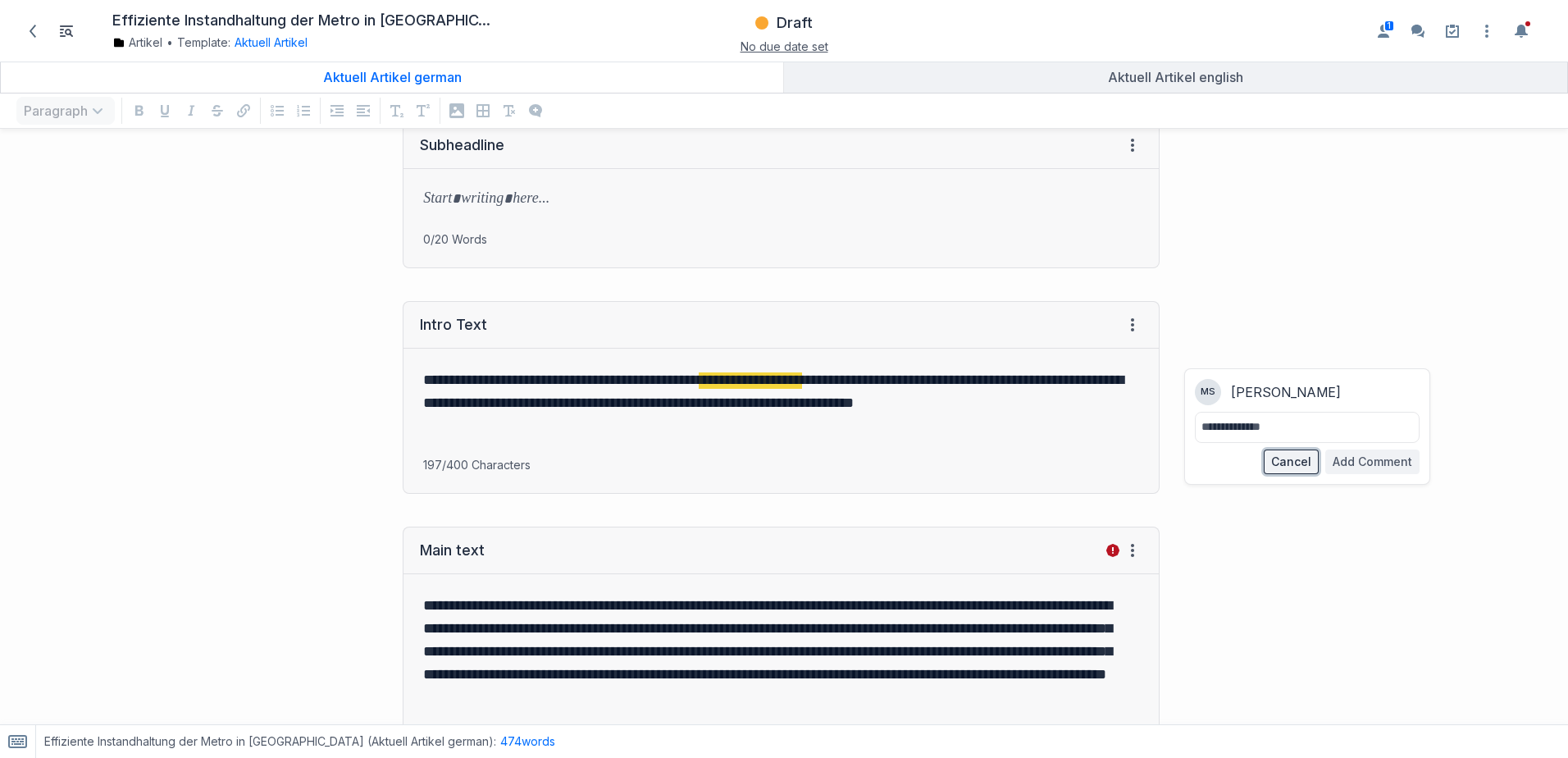
click at [1276, 465] on button "Cancel" at bounding box center [1291, 461] width 55 height 25
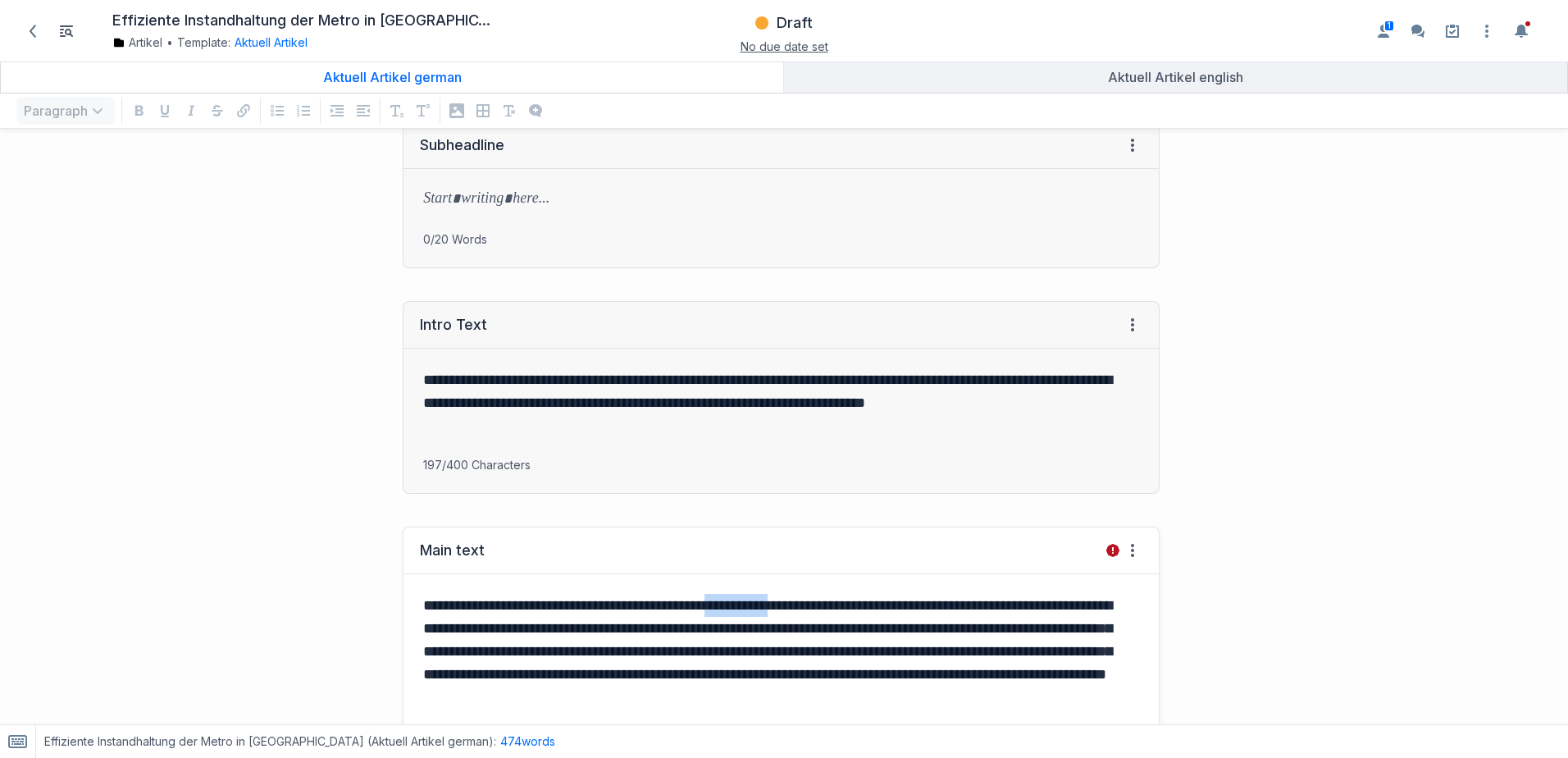
drag, startPoint x: 772, startPoint y: 603, endPoint x: 853, endPoint y: 601, distance: 81.0
click at [853, 601] on p "**********" at bounding box center [777, 663] width 709 height 138
click at [837, 577] on icon "Add a comment to selected text" at bounding box center [837, 577] width 13 height 13
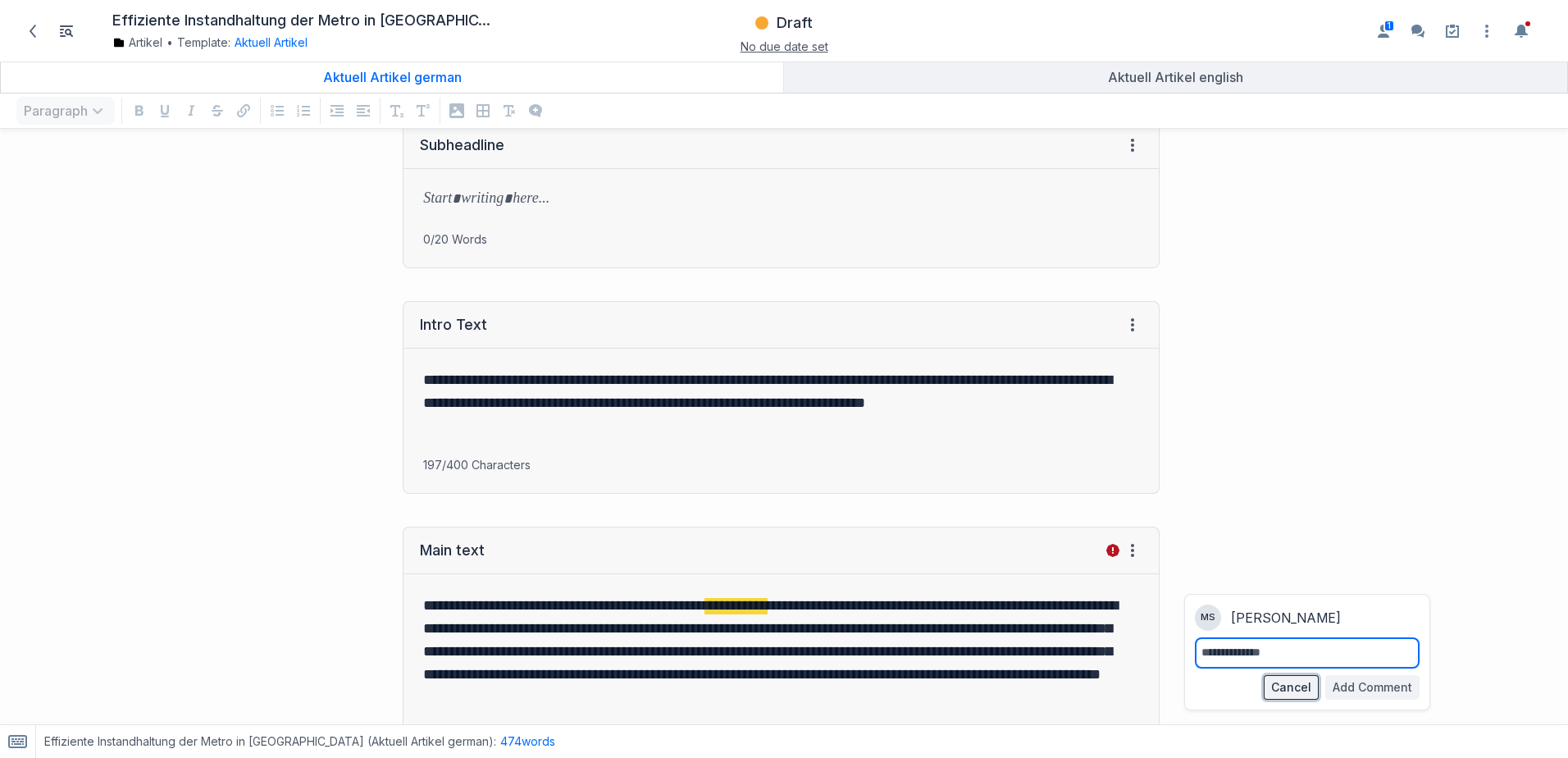
click at [1283, 692] on button "Cancel" at bounding box center [1291, 687] width 55 height 25
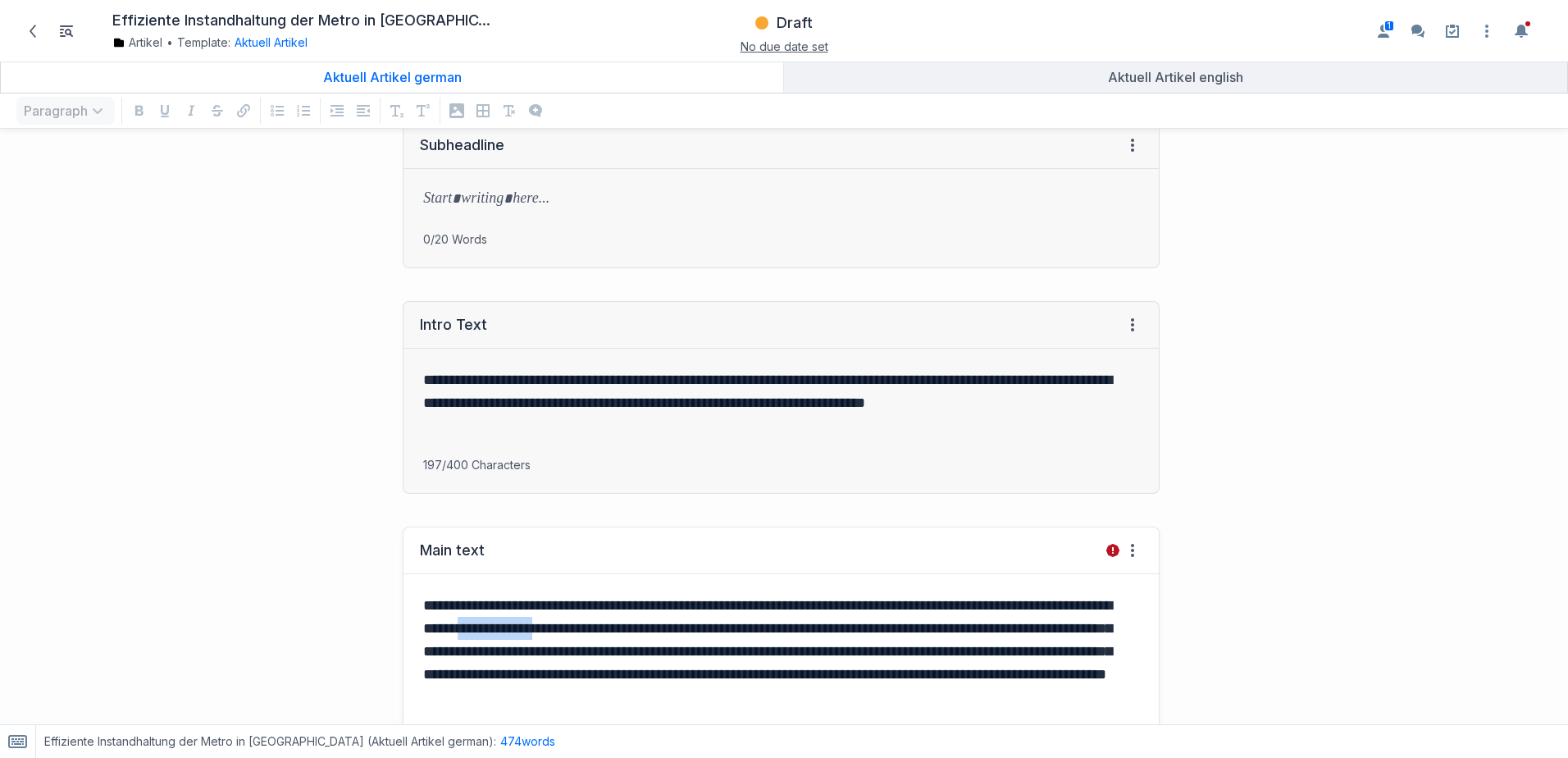
drag, startPoint x: 627, startPoint y: 631, endPoint x: 730, endPoint y: 630, distance: 103.0
click at [730, 630] on p "**********" at bounding box center [777, 663] width 709 height 138
click at [795, 608] on p "**********" at bounding box center [777, 663] width 709 height 138
drag, startPoint x: 768, startPoint y: 608, endPoint x: 853, endPoint y: 606, distance: 85.0
click at [853, 606] on p "**********" at bounding box center [777, 663] width 709 height 138
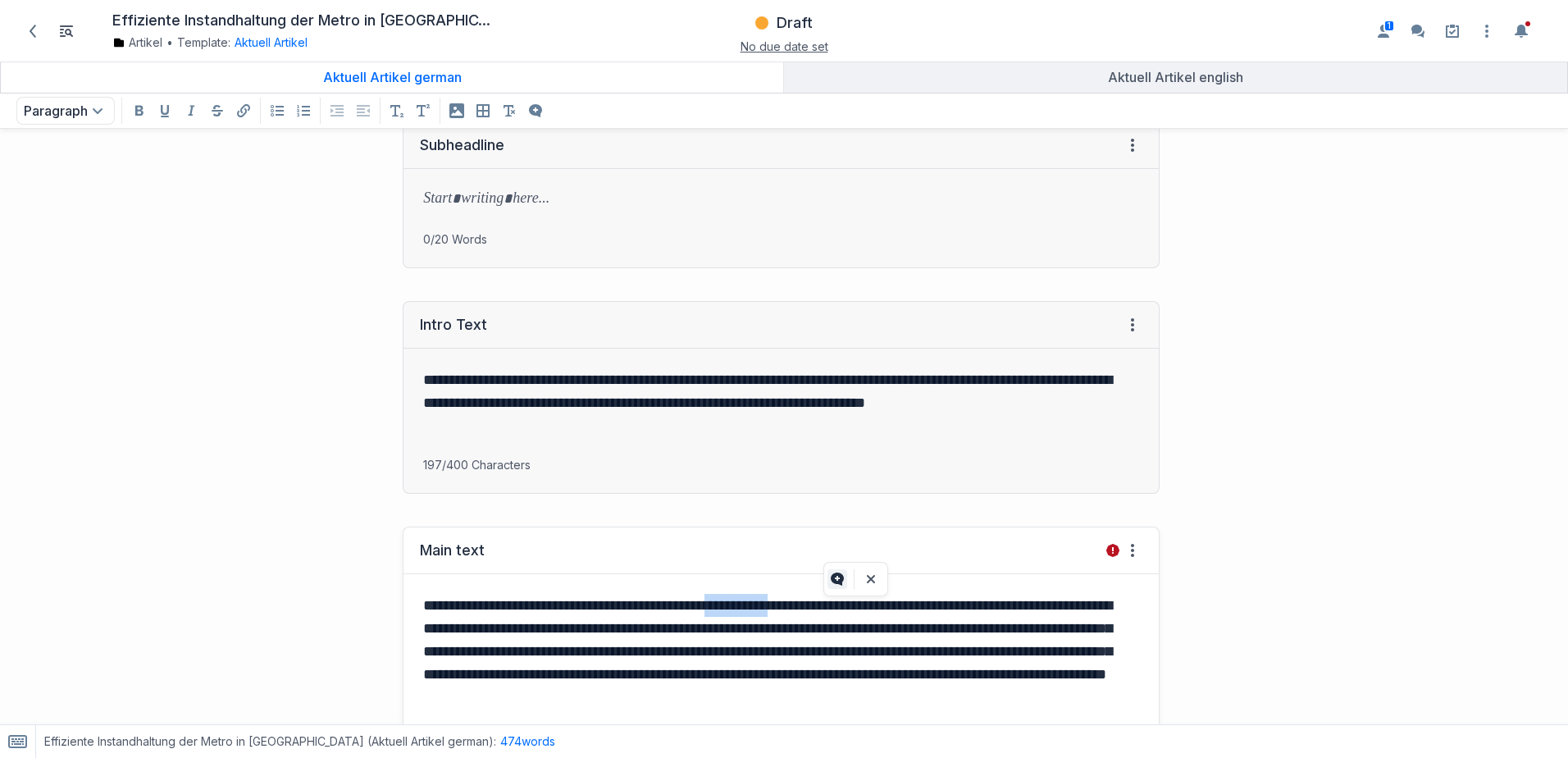
click at [830, 586] on button "Add a comment to selected text" at bounding box center [836, 578] width 19 height 19
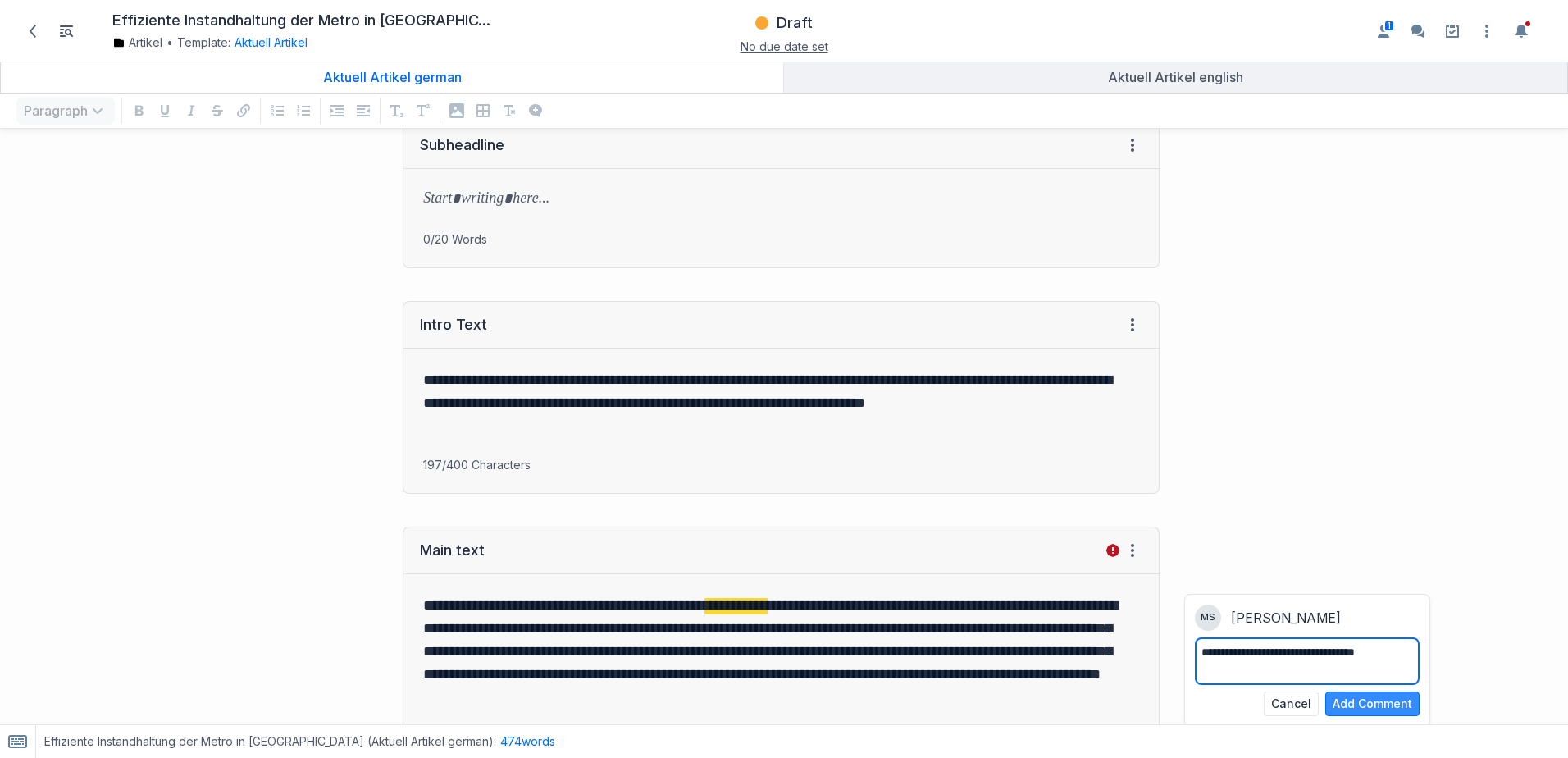
type textarea "**********"
click at [1383, 706] on button "Add Comment" at bounding box center [1372, 704] width 94 height 25
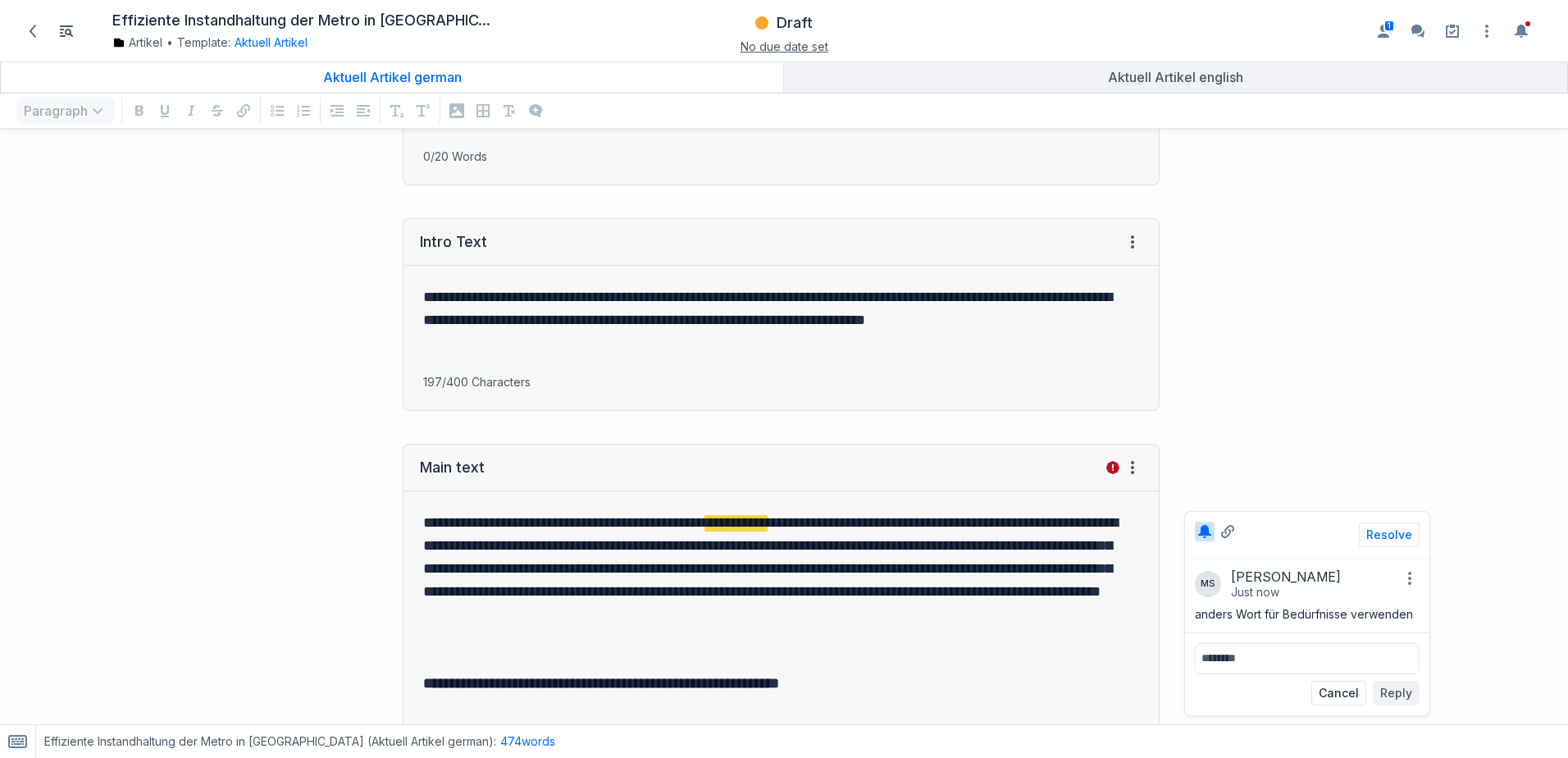
scroll to position [516, 0]
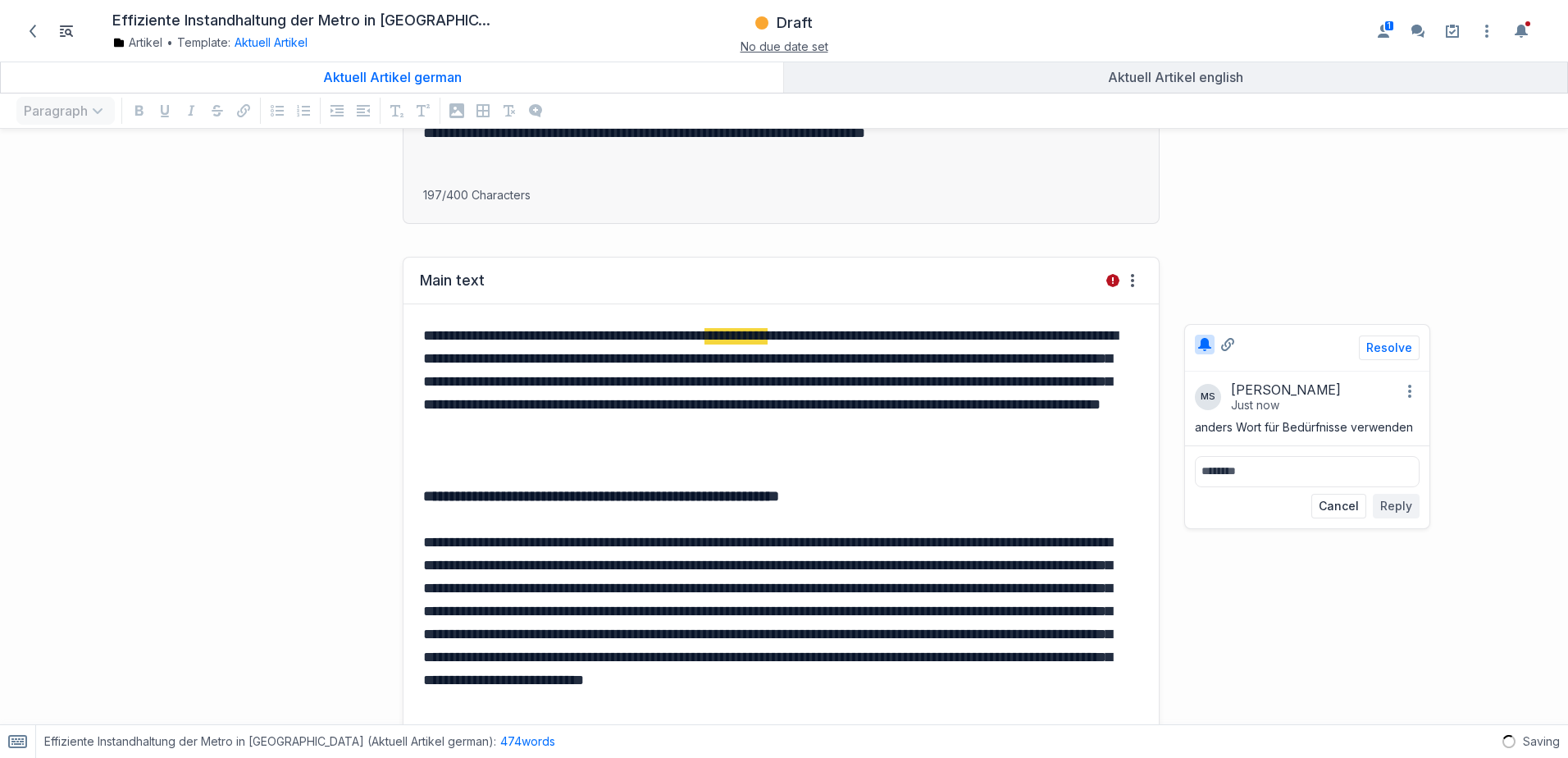
click at [765, 356] on p "**********" at bounding box center [777, 393] width 709 height 138
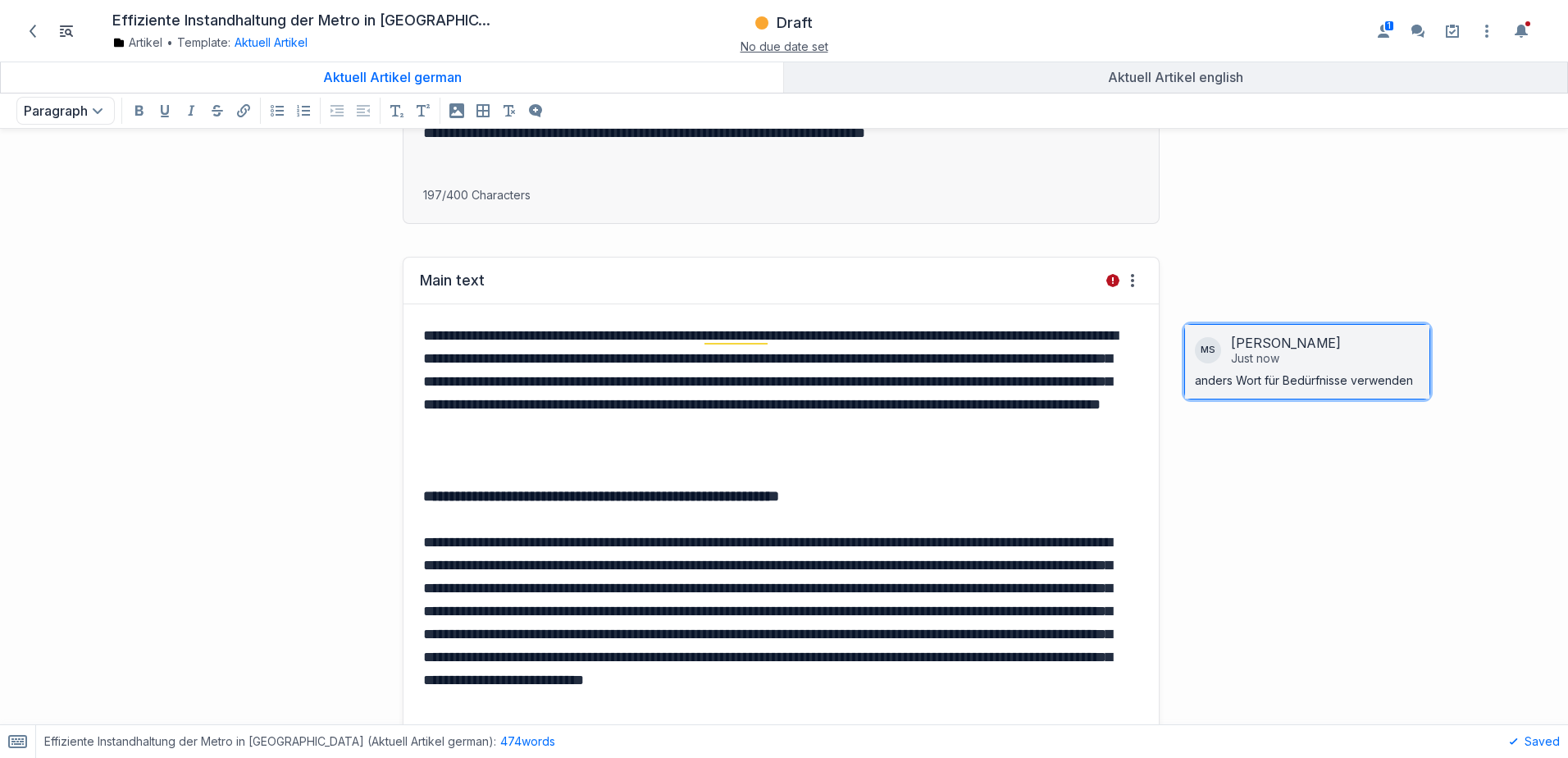
click at [1282, 346] on div "[PERSON_NAME]" at bounding box center [1325, 343] width 189 height 17
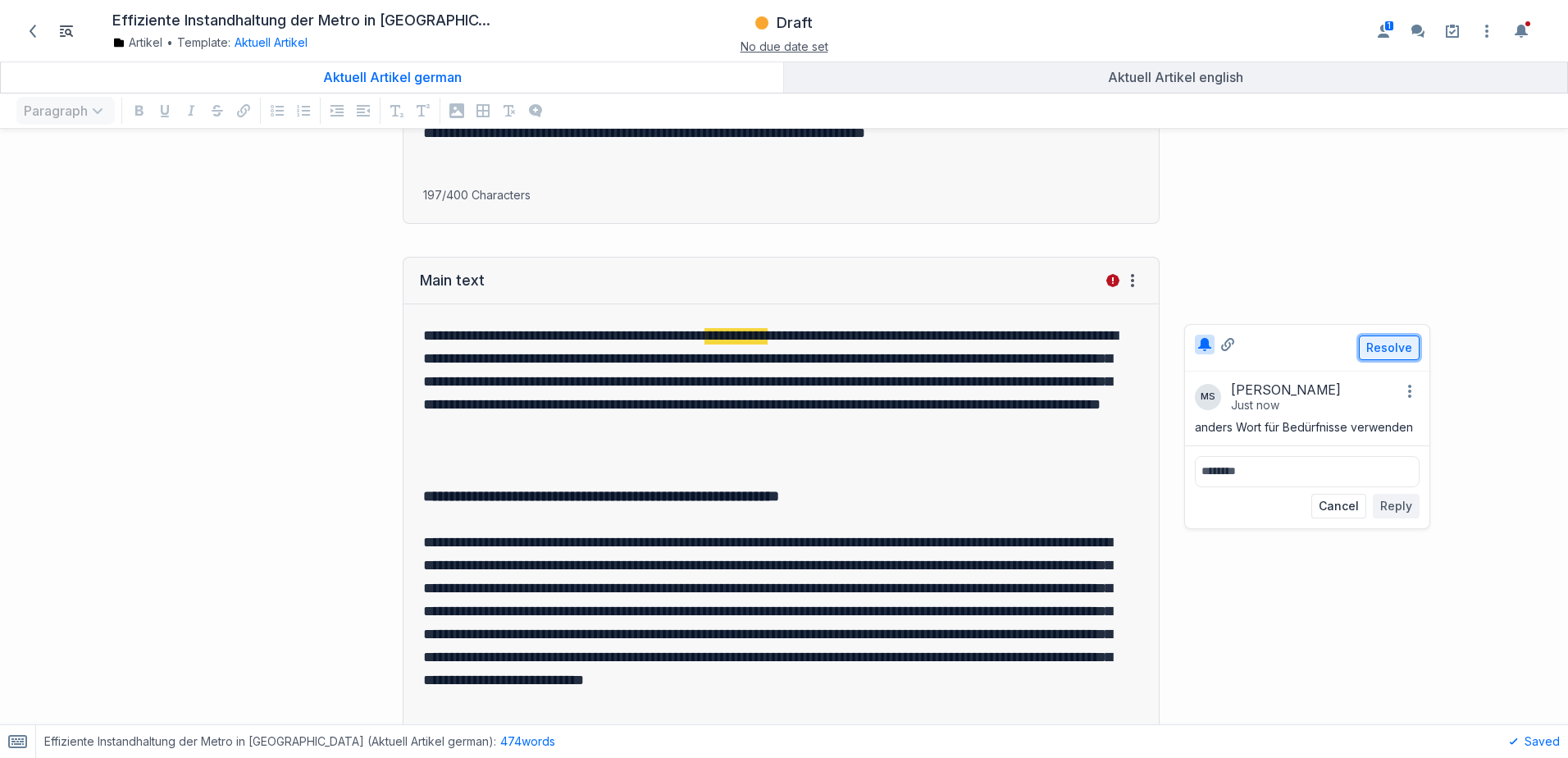
click at [1362, 351] on button "Resolve" at bounding box center [1388, 347] width 61 height 25
click at [1386, 348] on button "Undo" at bounding box center [1396, 347] width 45 height 25
click at [1337, 508] on button "Cancel" at bounding box center [1339, 506] width 55 height 25
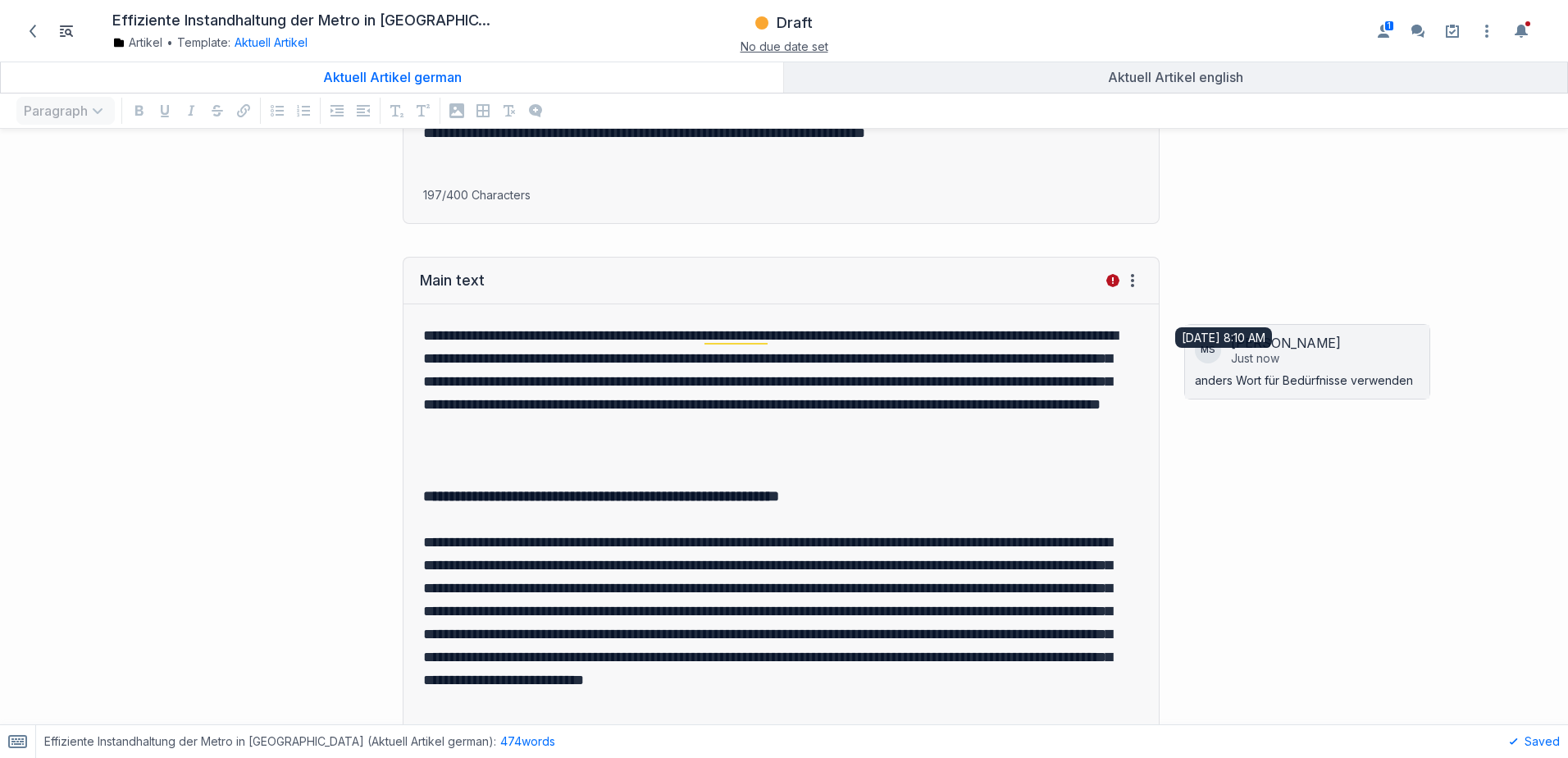
click at [1236, 353] on div "Just now" at bounding box center [1255, 358] width 49 height 15
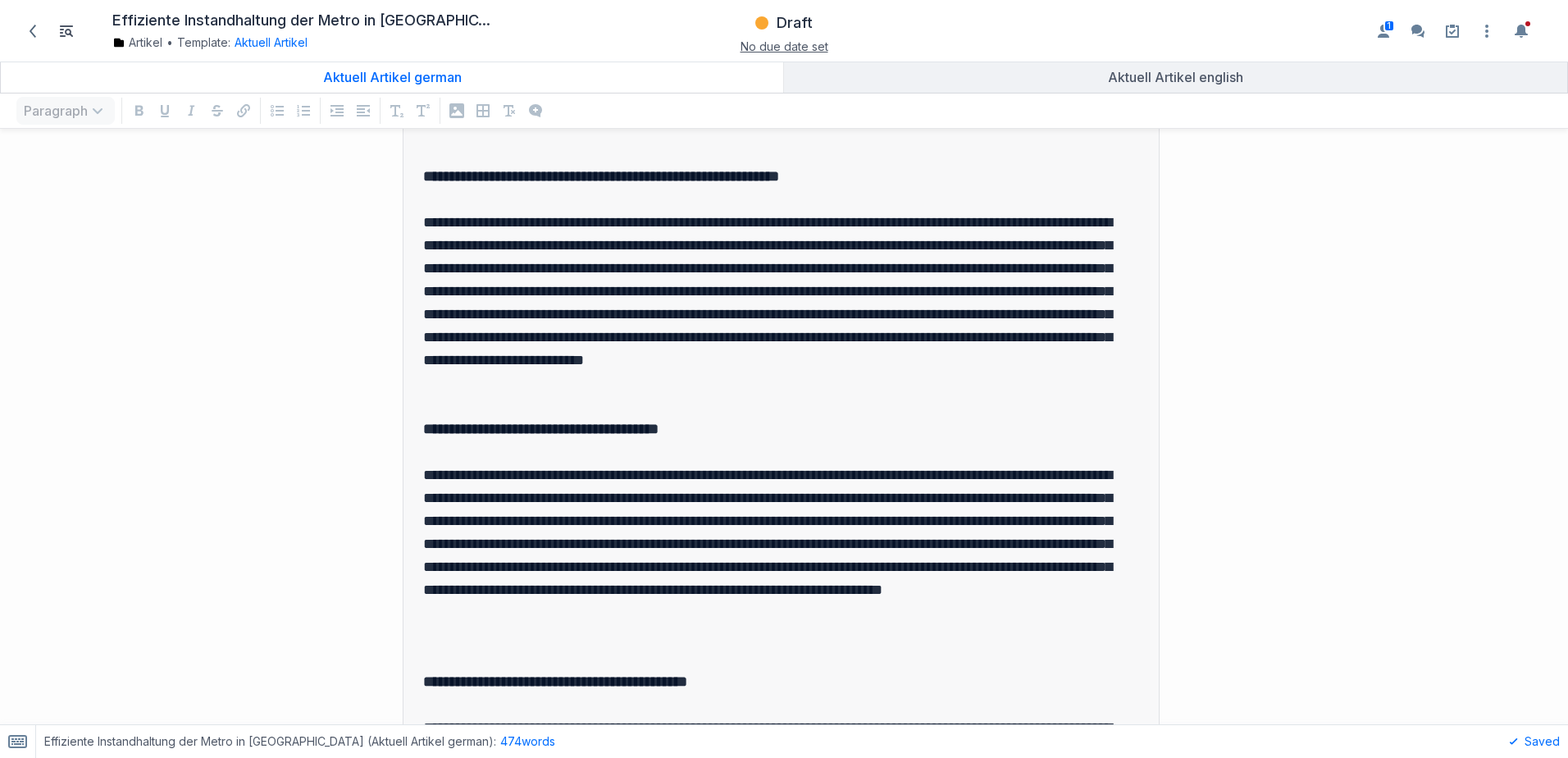
scroll to position [492, 0]
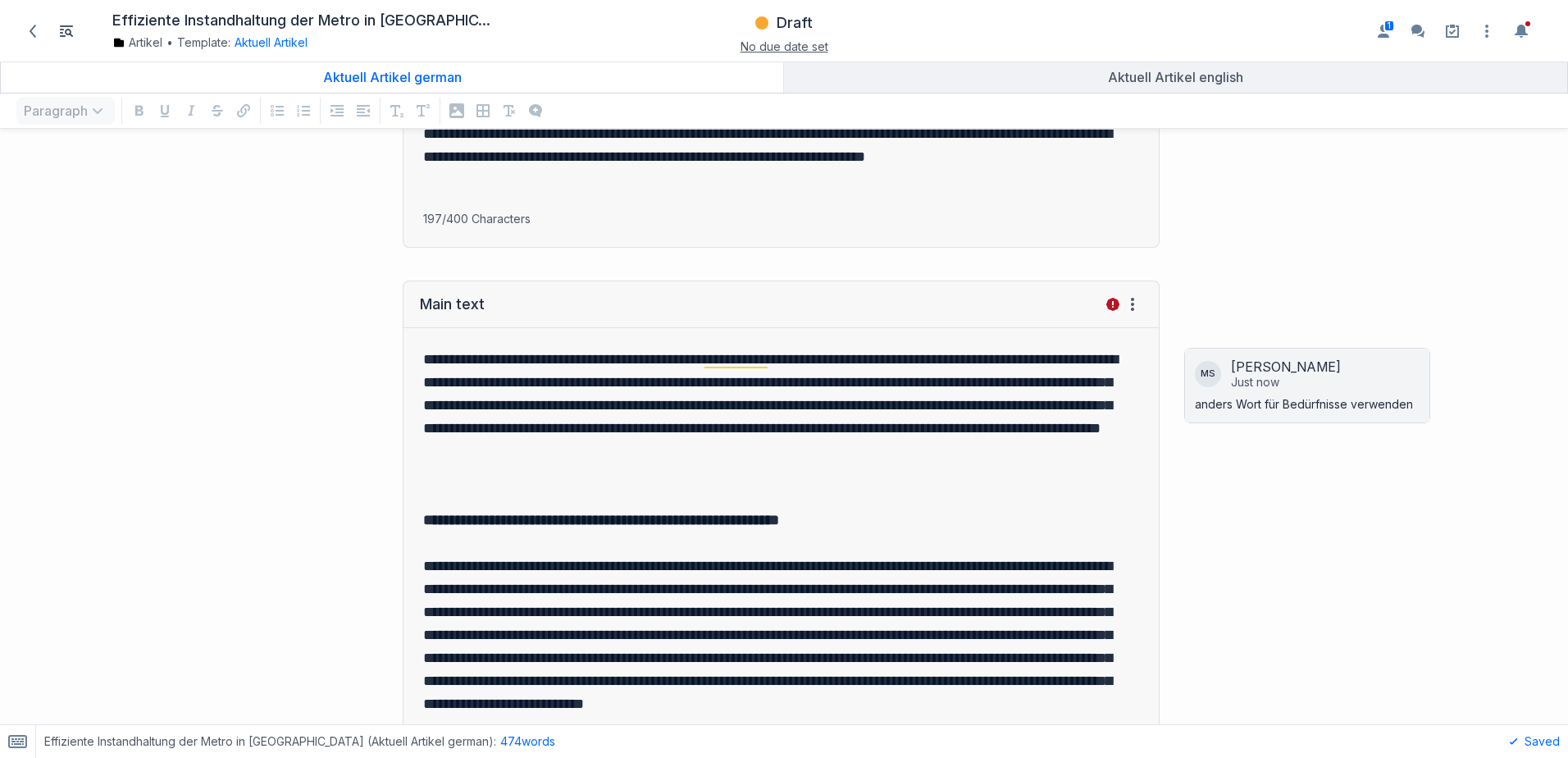
click at [1231, 375] on div "Just now" at bounding box center [1255, 382] width 49 height 15
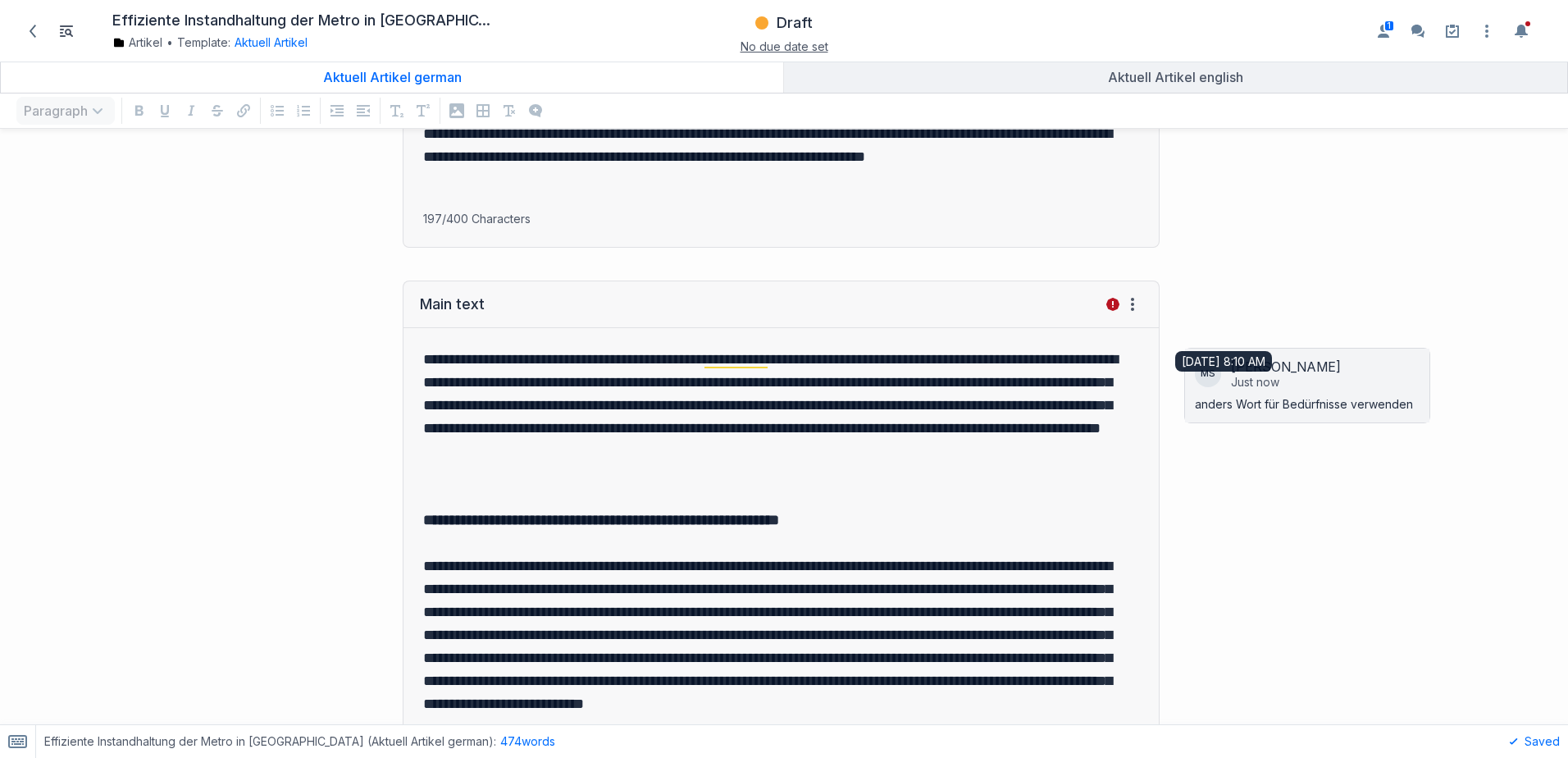
click at [1233, 383] on div "Just now" at bounding box center [1255, 382] width 49 height 15
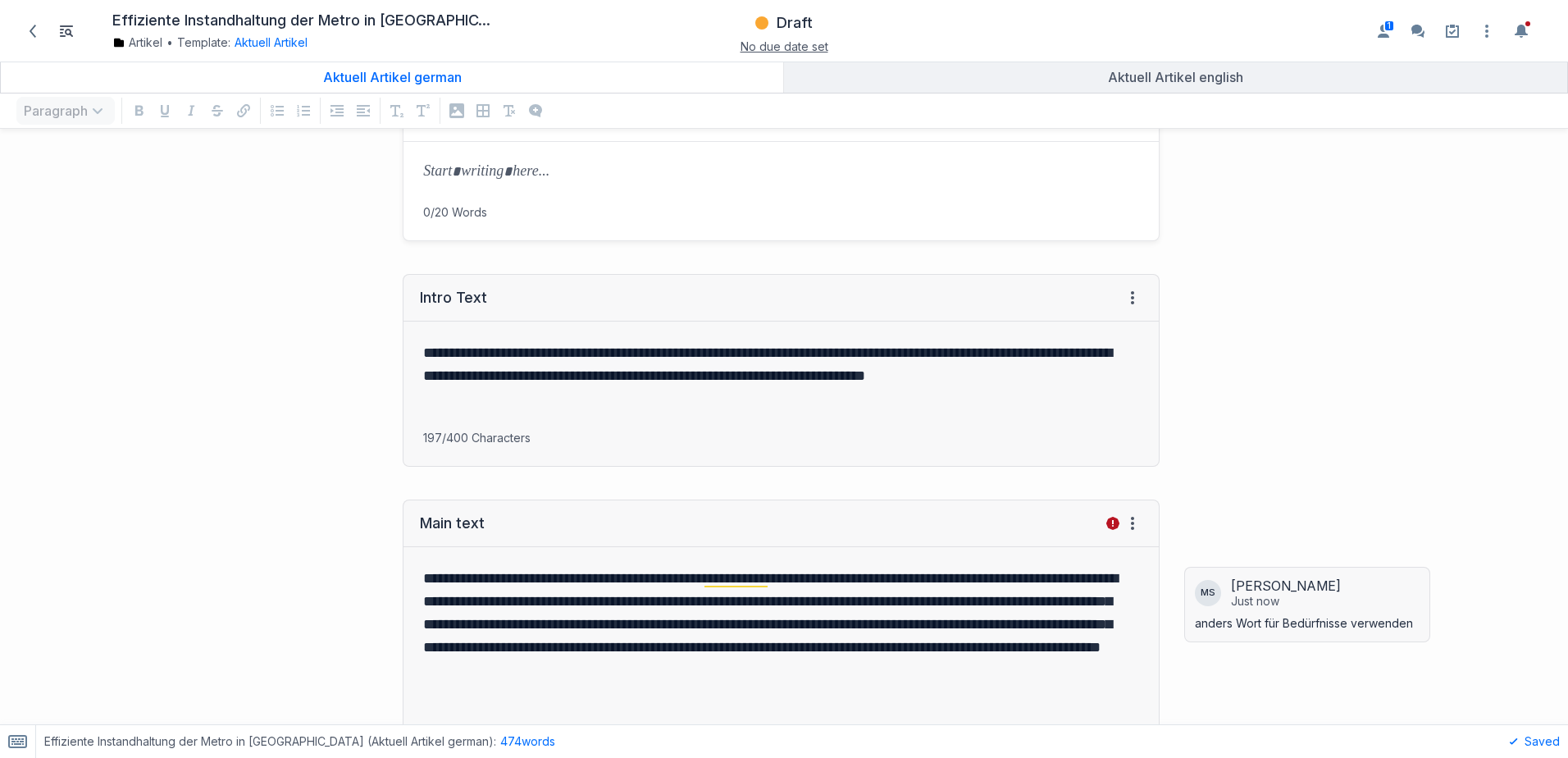
scroll to position [0, 0]
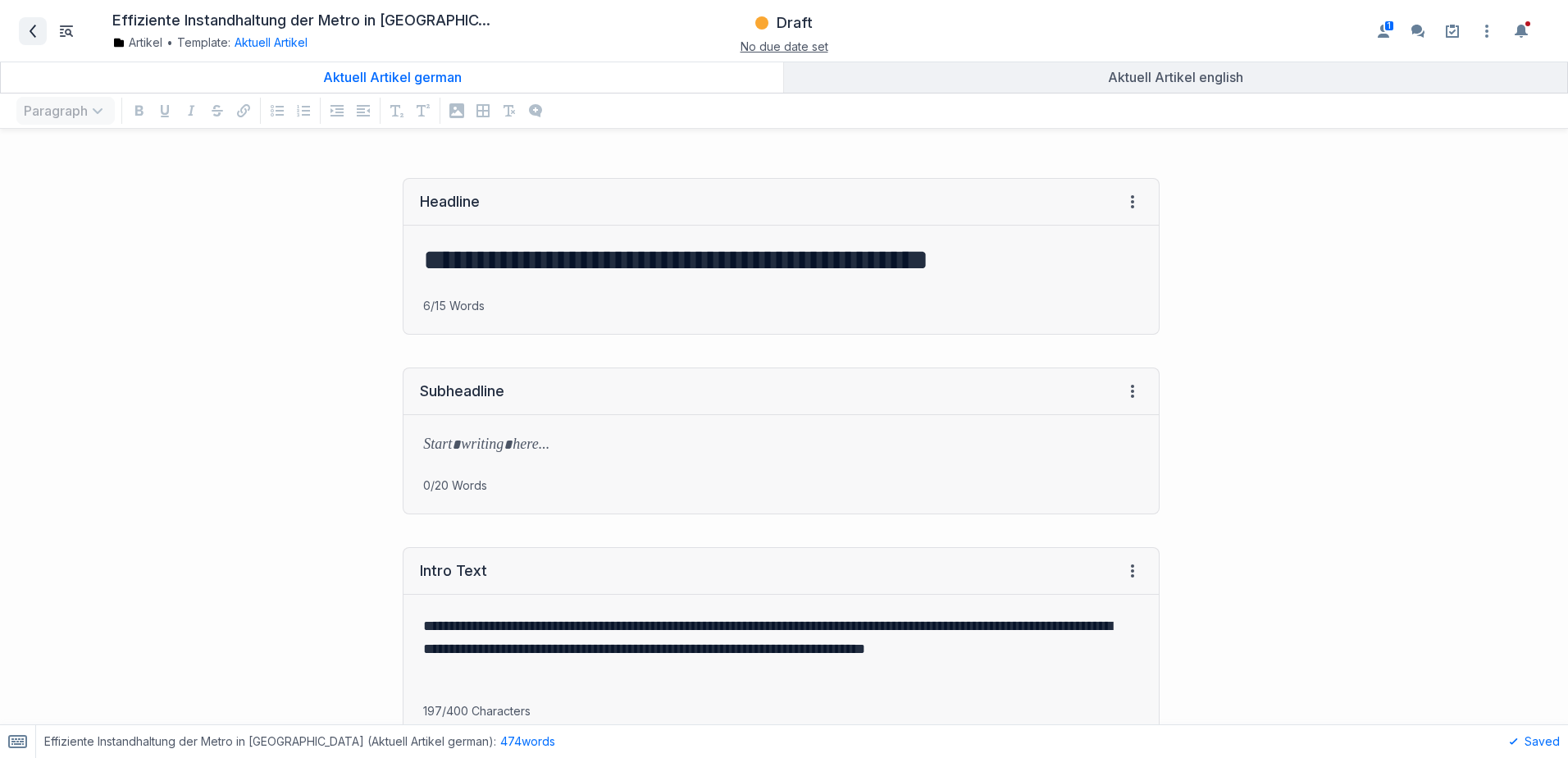
click at [30, 32] on icon at bounding box center [32, 31] width 13 height 13
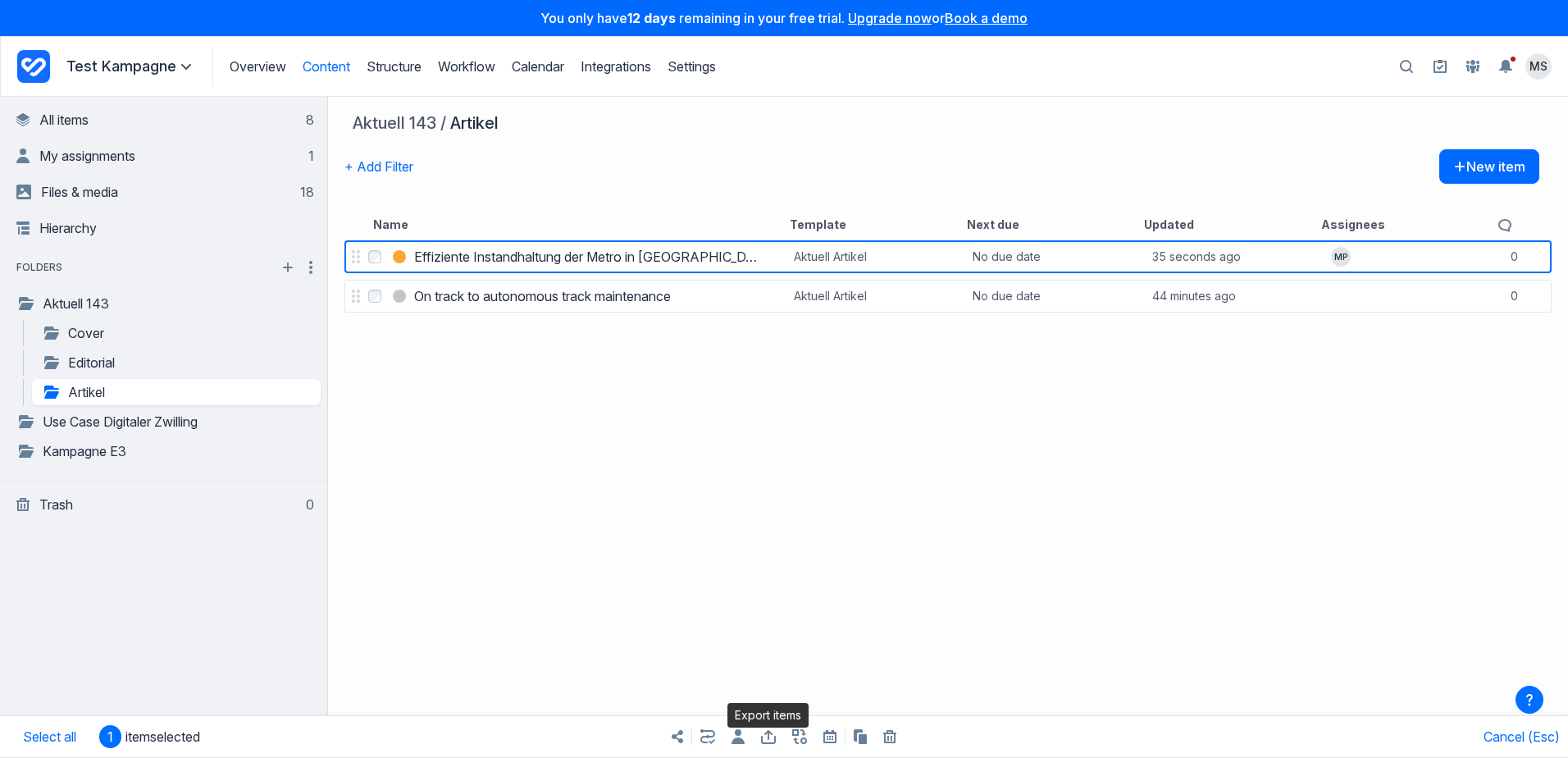
click at [763, 737] on icon "Export items" at bounding box center [768, 737] width 15 height 14
click at [688, 542] on div "Select Effiziente Instandhaltung der Metro in Busan Effiziente Instandhaltung d…" at bounding box center [947, 496] width 1239 height 520
click at [765, 736] on icon "Export items" at bounding box center [768, 737] width 15 height 14
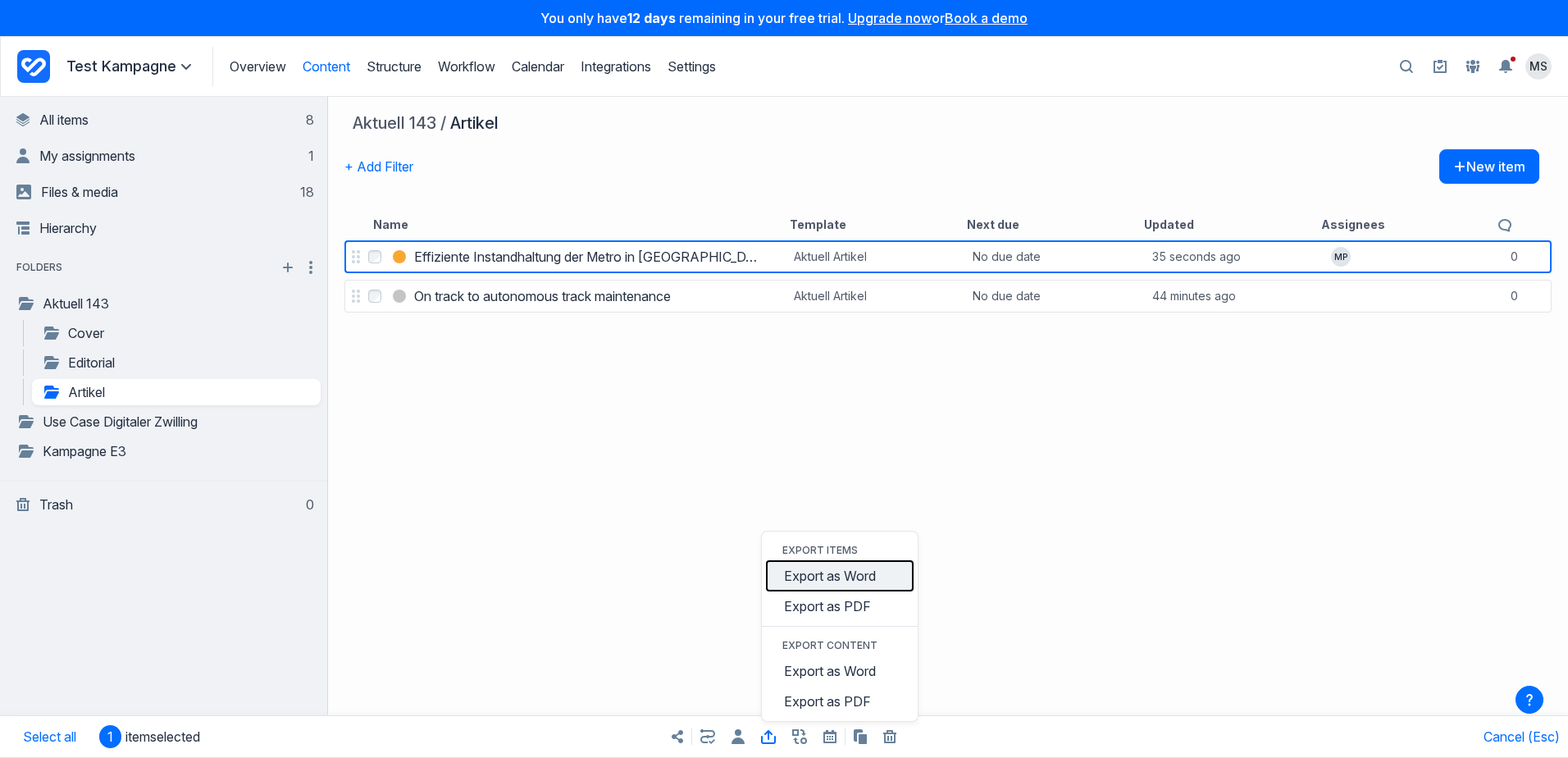
click at [821, 574] on button "Export as Word" at bounding box center [840, 575] width 147 height 30
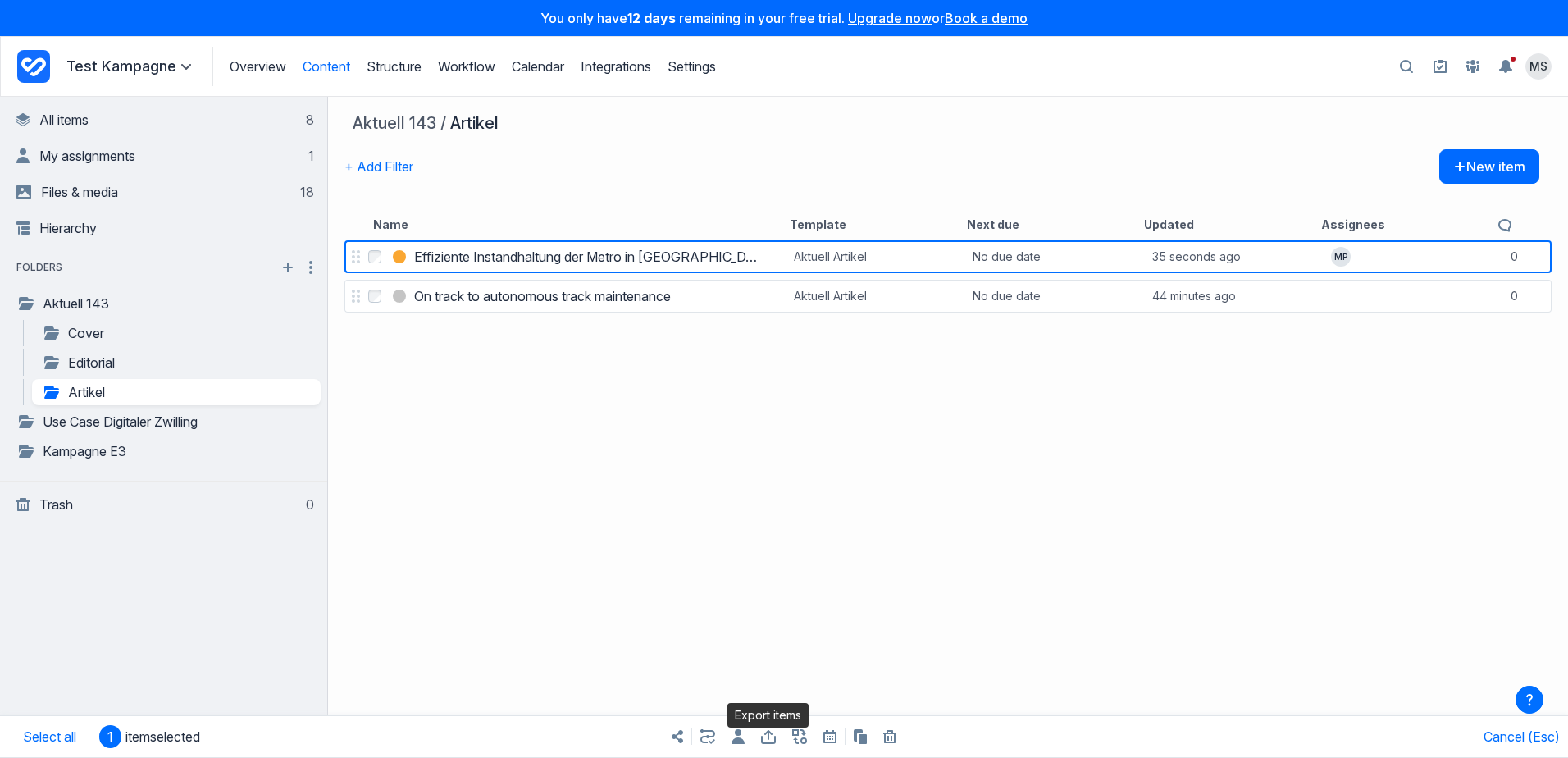
click at [769, 738] on icon "button" at bounding box center [768, 737] width 15 height 14
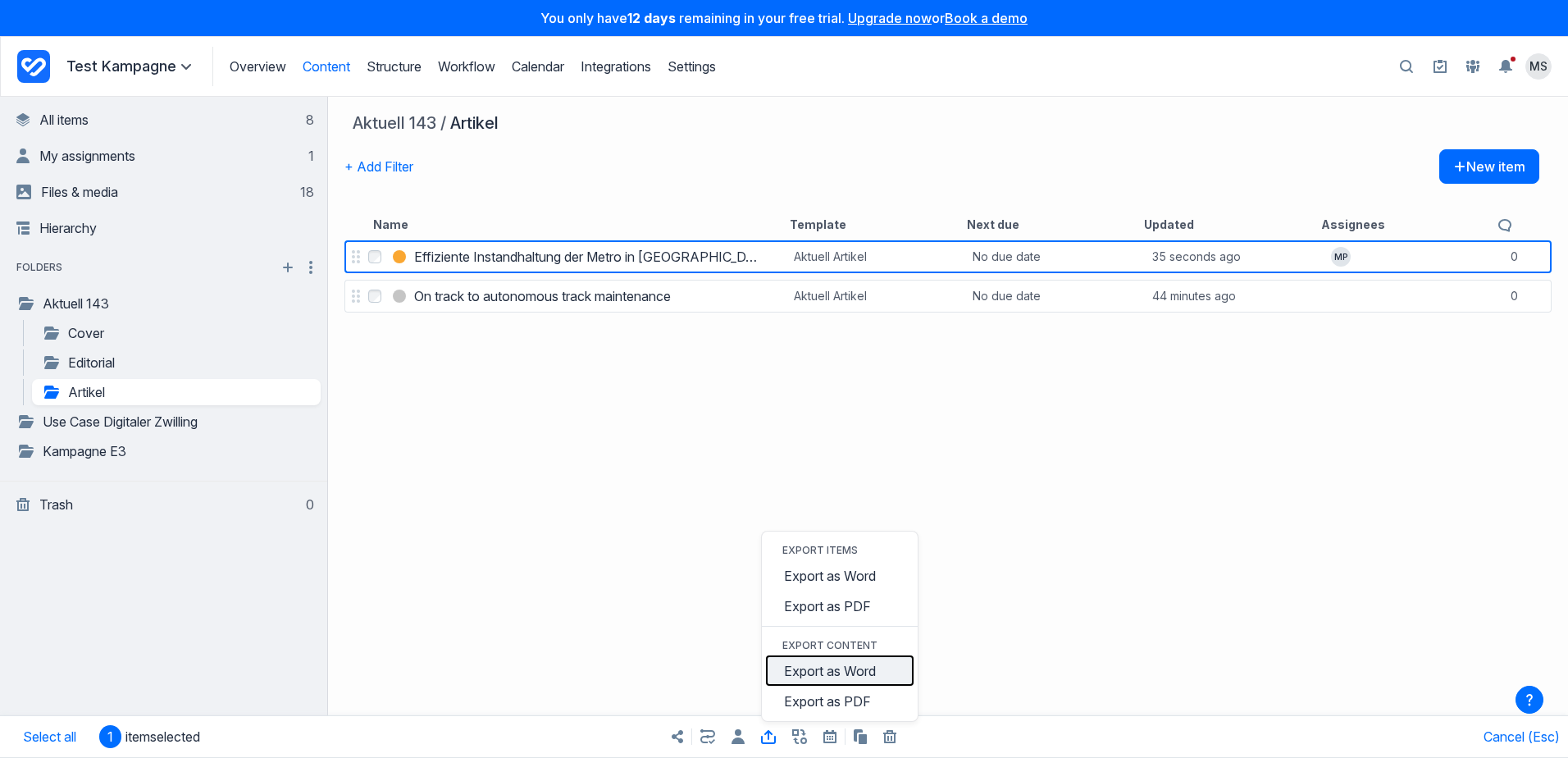
click at [865, 671] on button "Export as Word" at bounding box center [840, 670] width 147 height 30
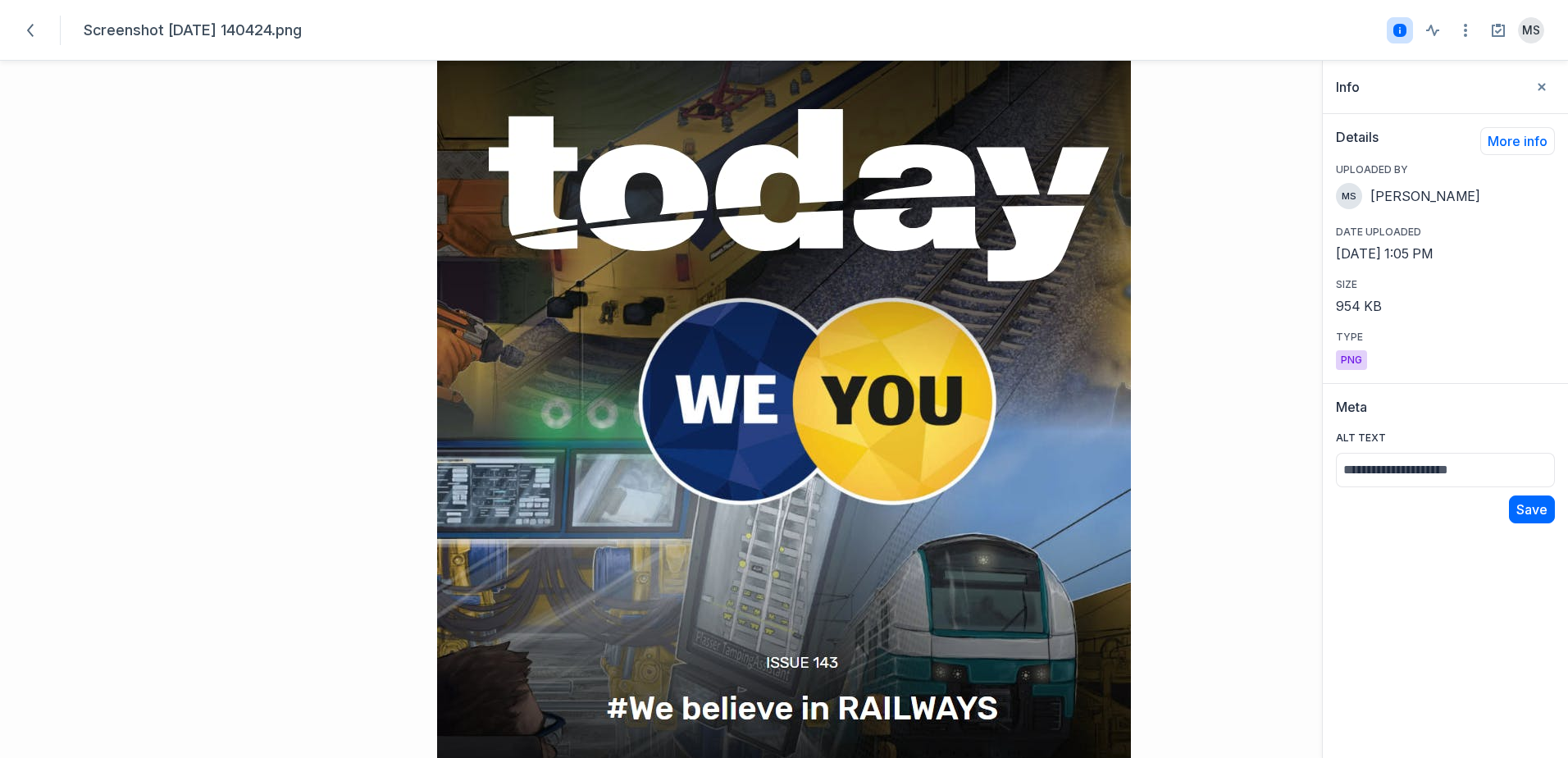
click at [1502, 155] on div "More info" at bounding box center [1516, 144] width 75 height 33
click at [1500, 148] on button "More info" at bounding box center [1516, 141] width 75 height 28
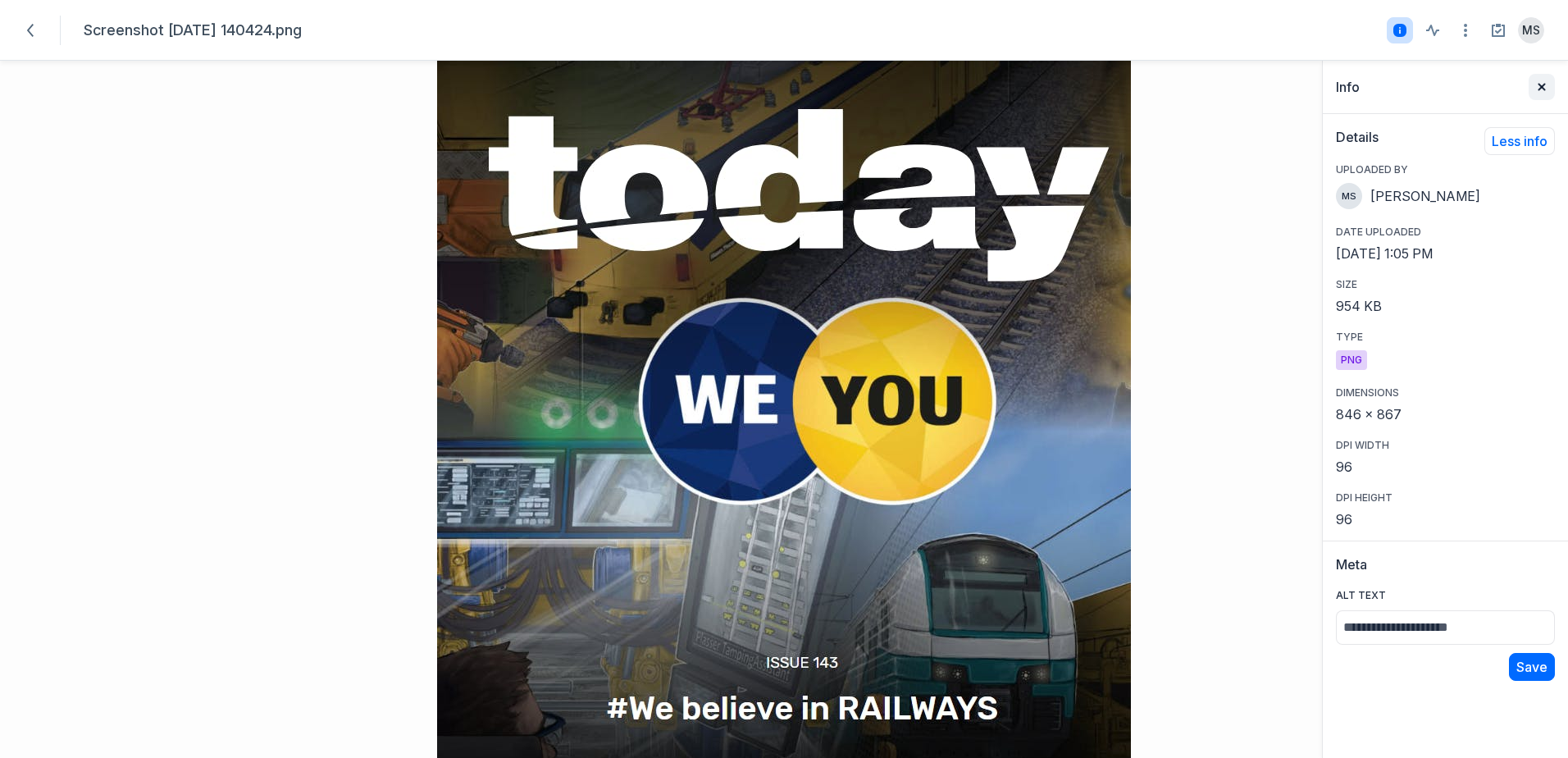
click at [1540, 86] on icon "button" at bounding box center [1541, 87] width 7 height 7
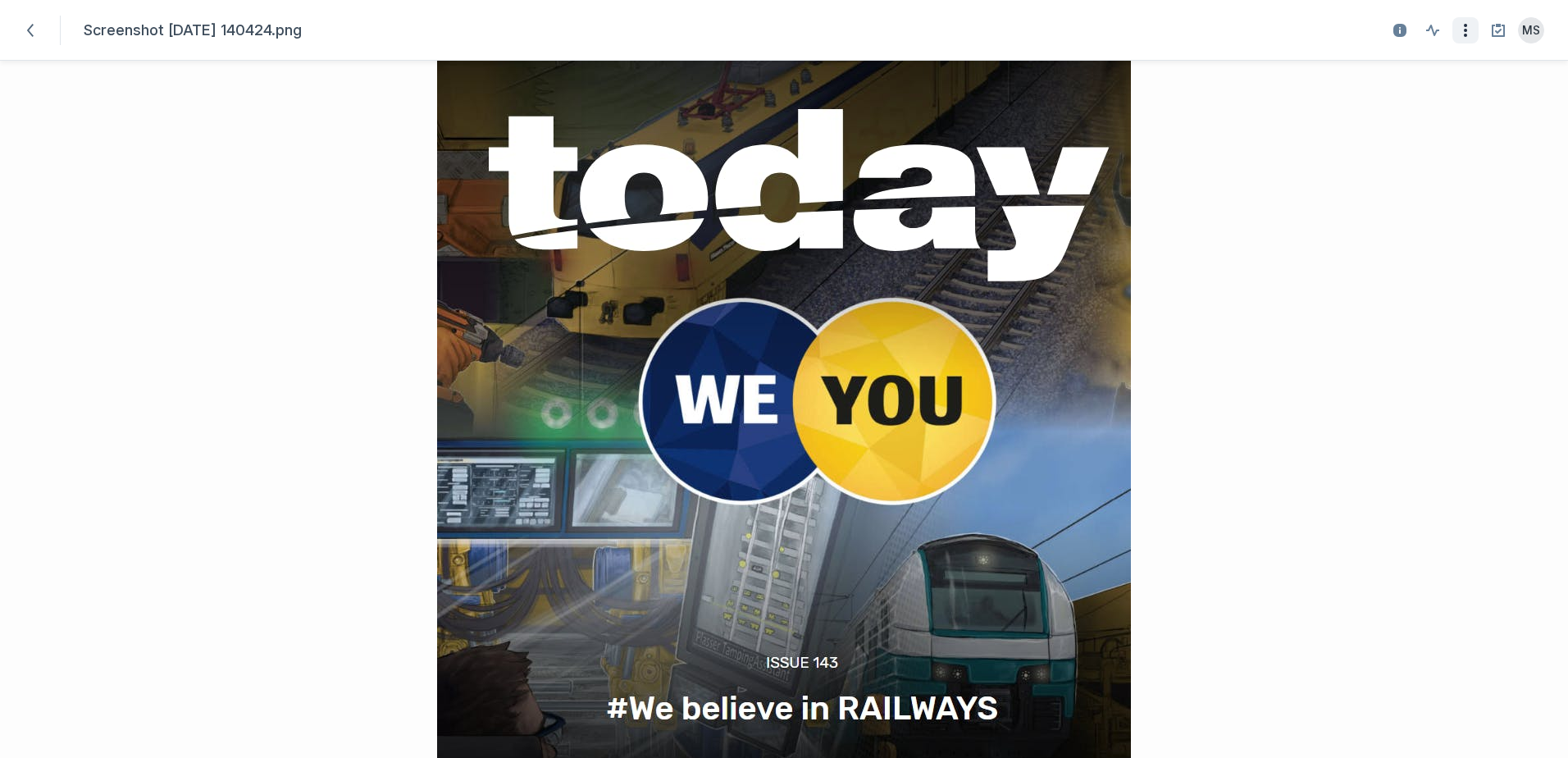
click at [1462, 32] on icon "button" at bounding box center [1465, 29] width 19 height 19
click at [1418, 221] on div at bounding box center [784, 409] width 1568 height 697
click at [1431, 36] on icon "Show file activity" at bounding box center [1432, 29] width 19 height 19
click at [1393, 34] on icon "Show file details" at bounding box center [1400, 30] width 13 height 13
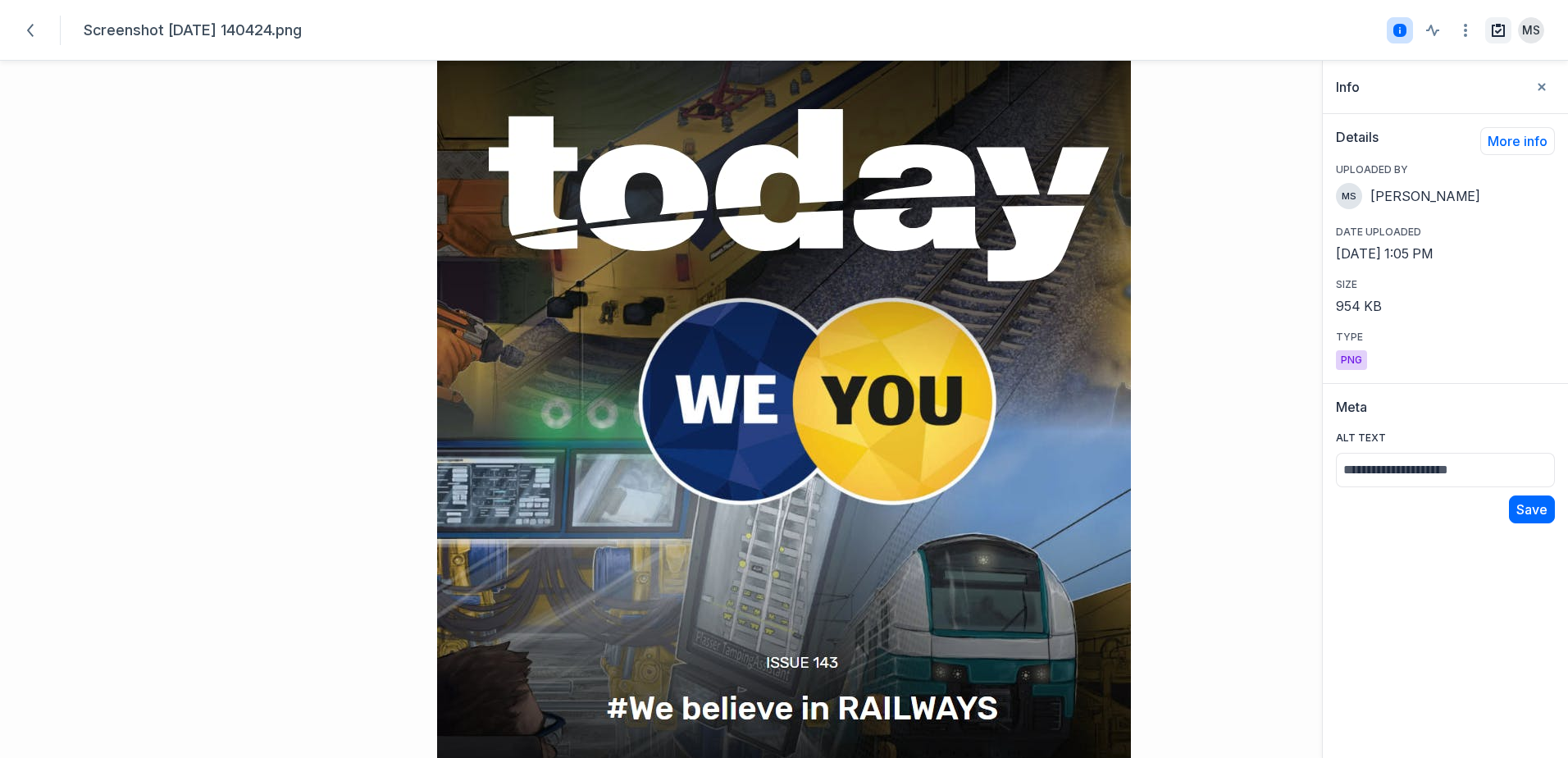
click at [1499, 33] on icon at bounding box center [1498, 30] width 13 height 13
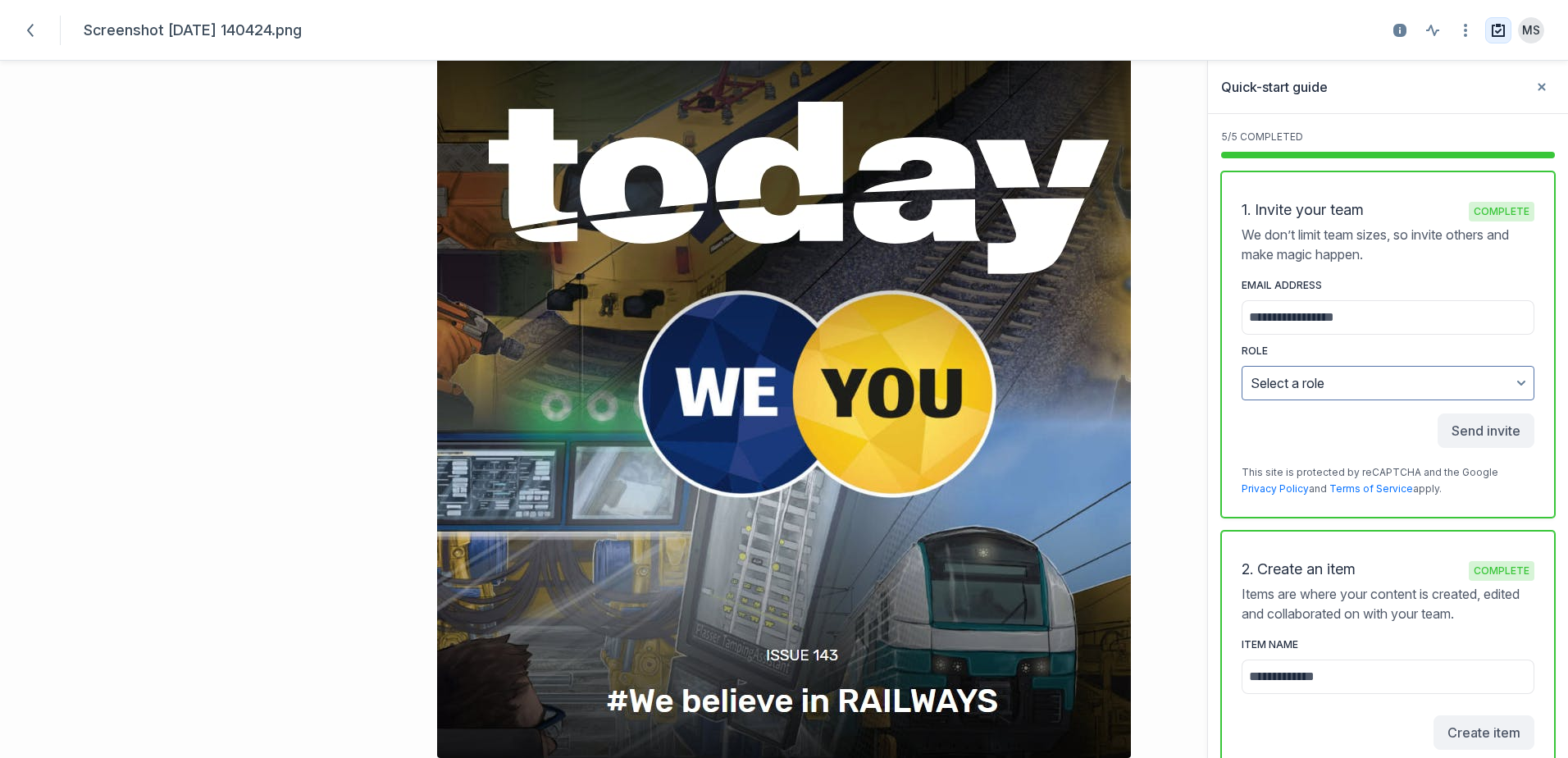
click at [1492, 34] on icon at bounding box center [1498, 30] width 13 height 13
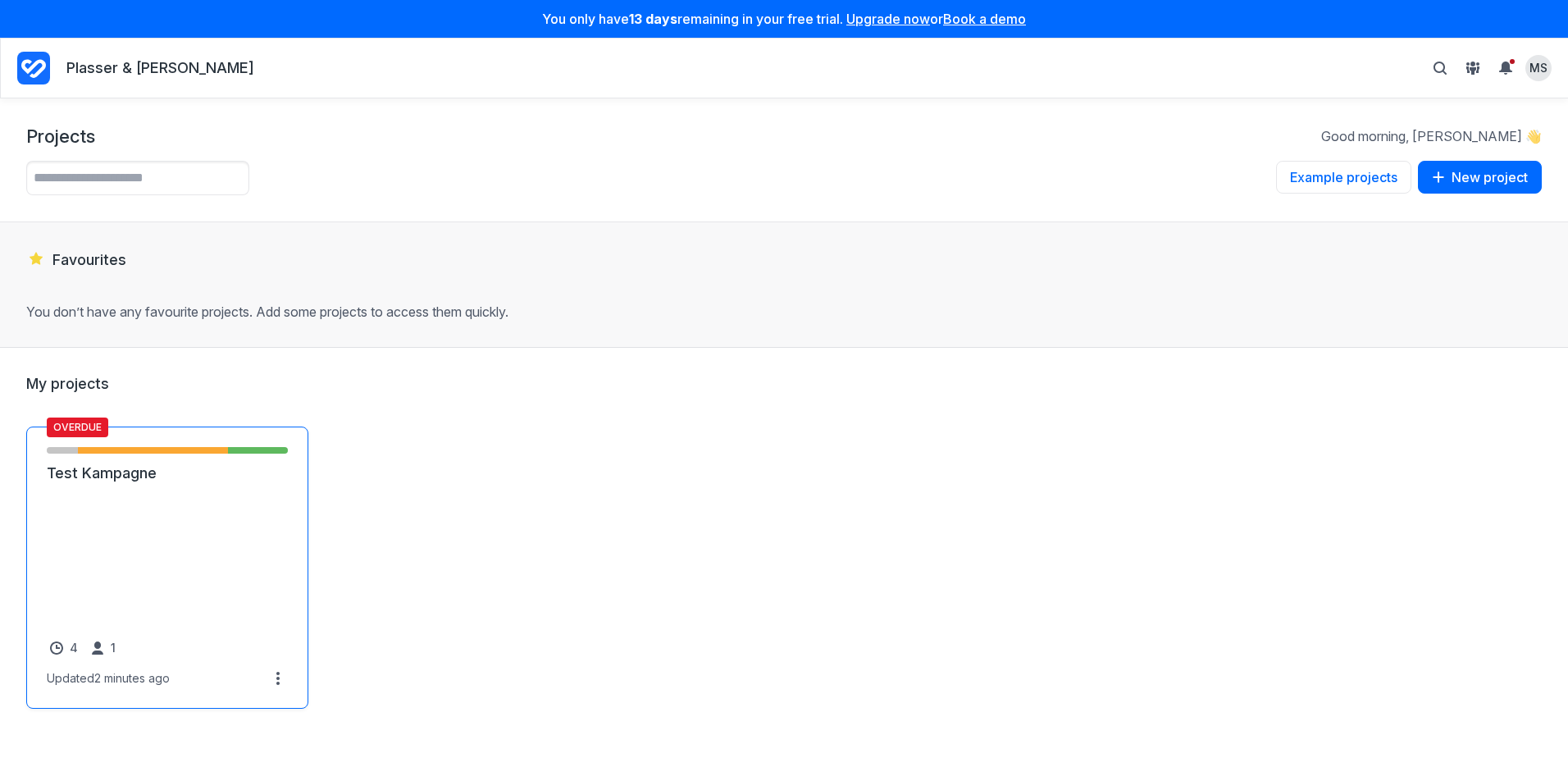
click at [134, 483] on link "Test Kampagne" at bounding box center [168, 472] width 241 height 19
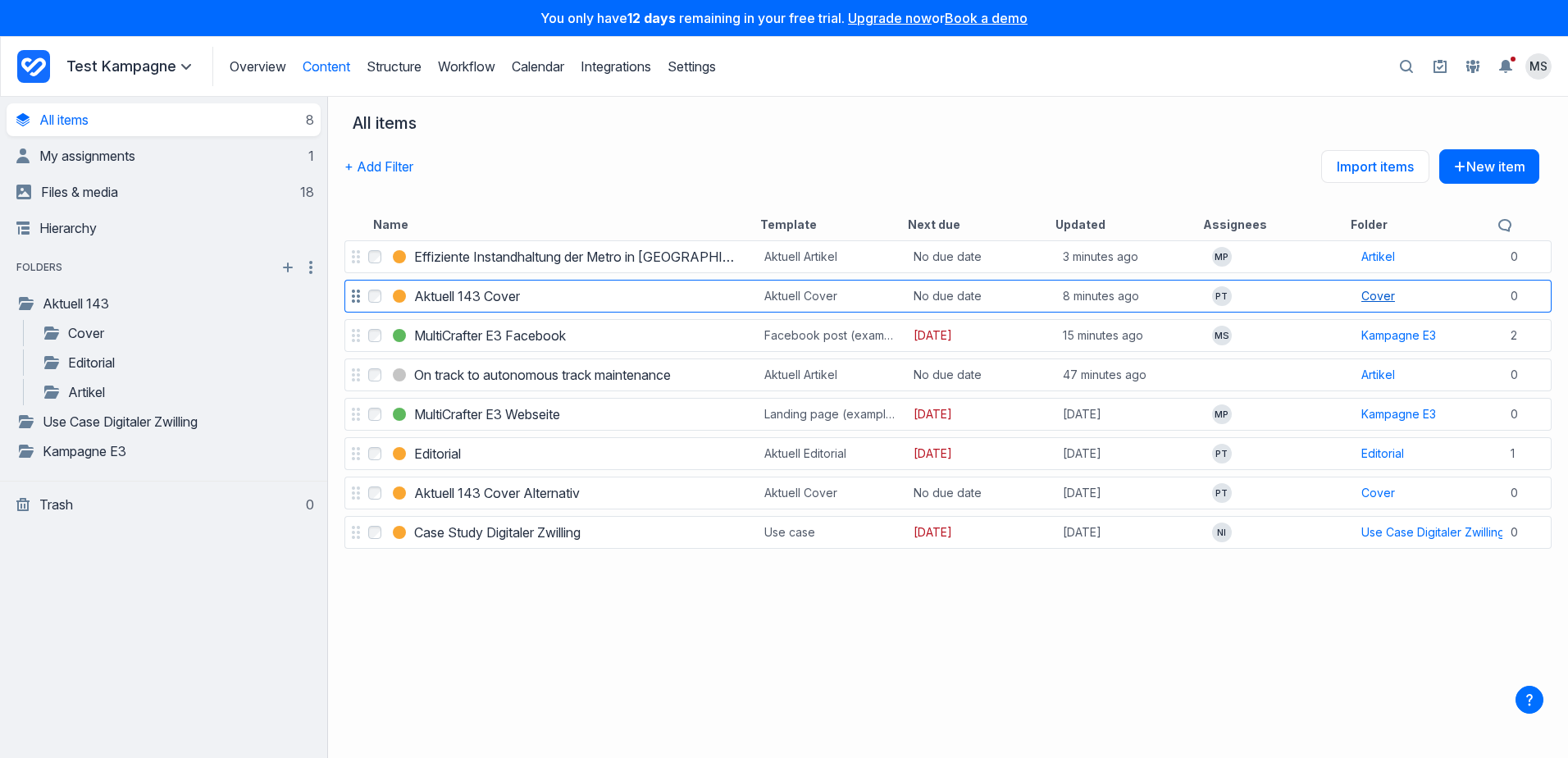
click at [1361, 297] on div "Cover" at bounding box center [1377, 297] width 34 height 17
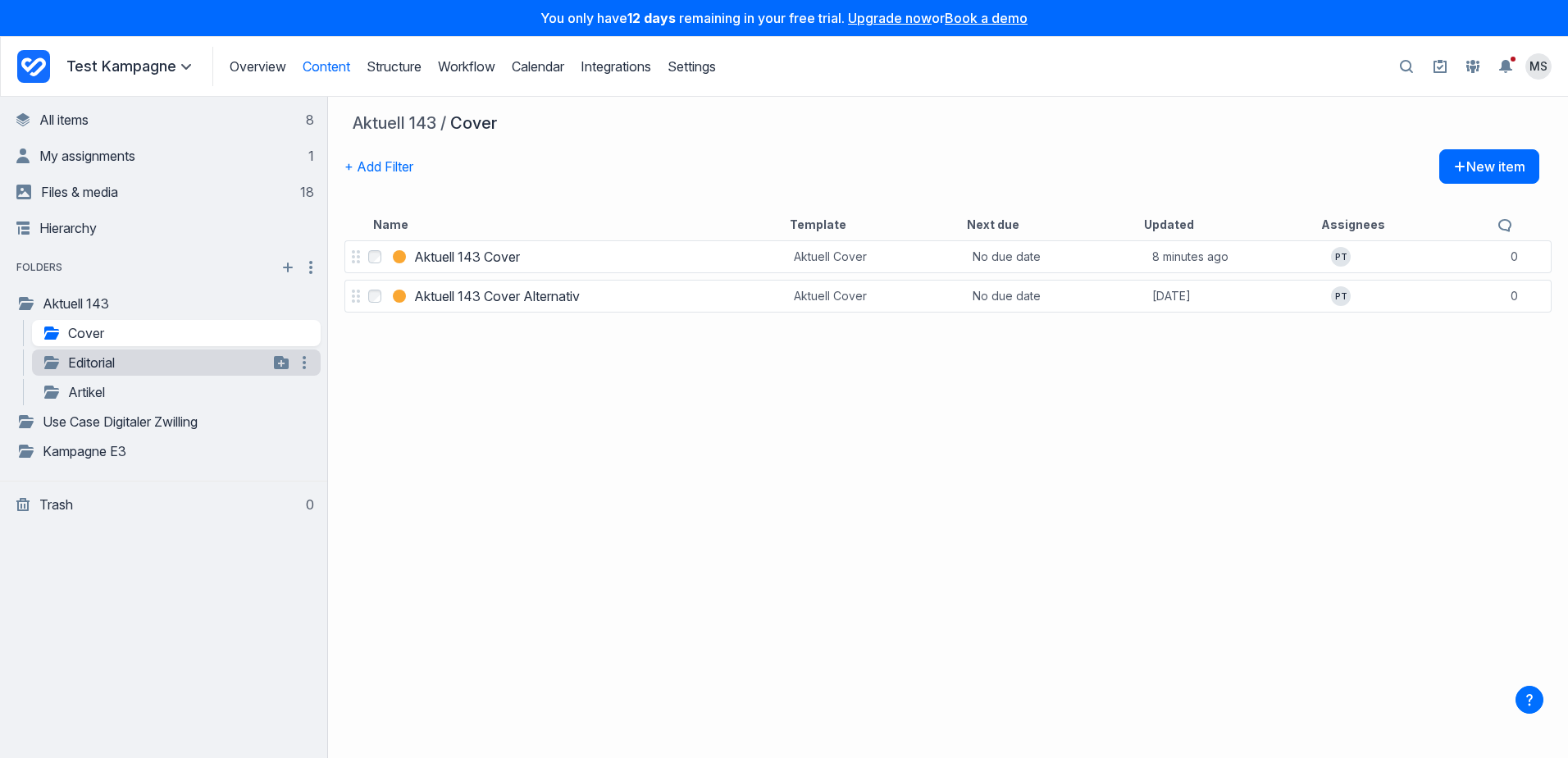
click at [67, 361] on link "Editorial" at bounding box center [155, 362] width 226 height 19
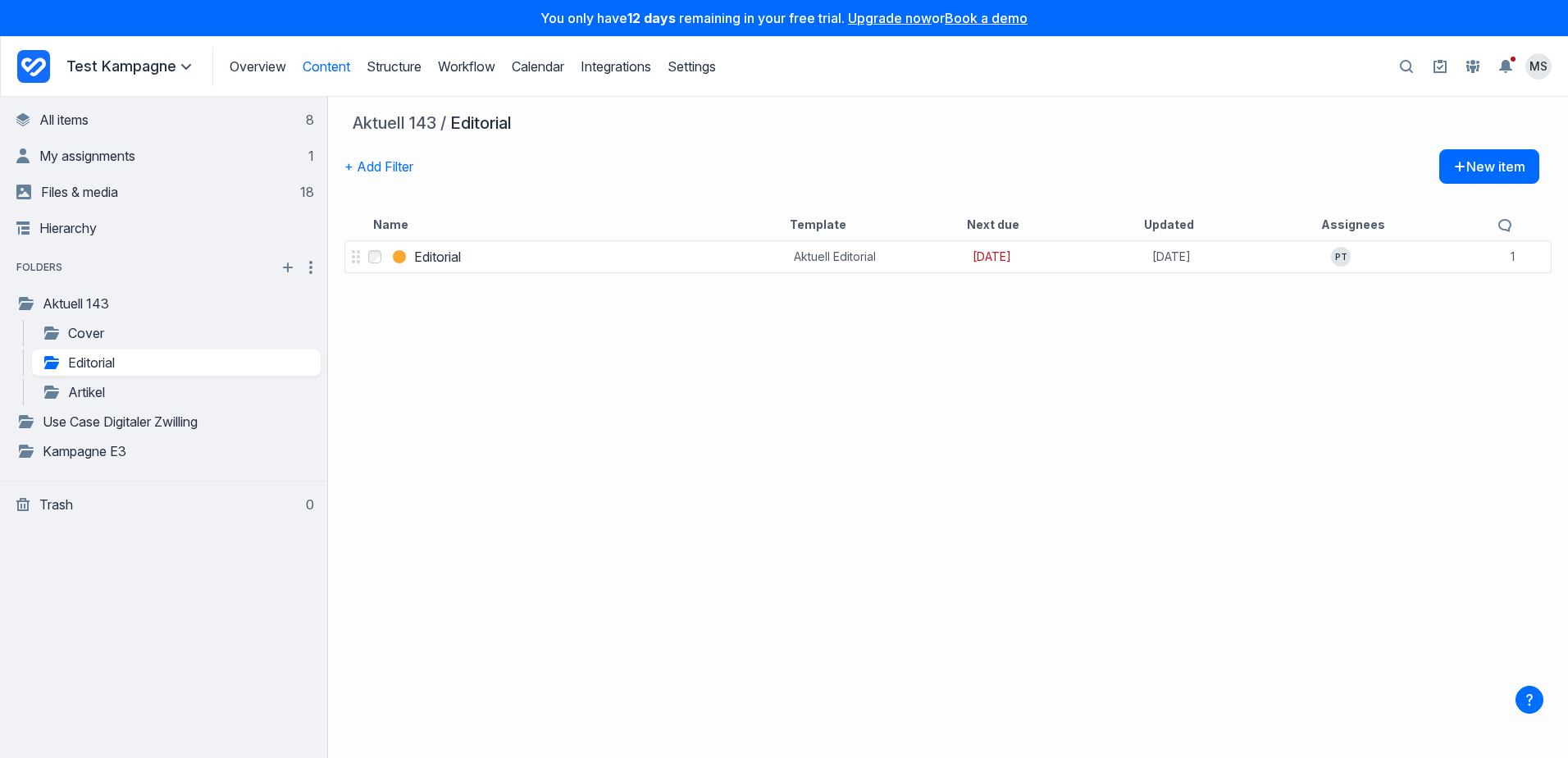
click at [504, 288] on div "Select Editorial Editorial Aktuell Editorial [DATE] [DATE] PT 1 comments" at bounding box center [947, 496] width 1239 height 520
click at [974, 431] on div "Select Editorial Editorial Aktuell Editorial [DATE] [DATE] PT 1 comments" at bounding box center [947, 496] width 1239 height 520
click at [1269, 468] on div "Select Editorial Editorial Aktuell Editorial [DATE] [DATE] PT 1 comments" at bounding box center [947, 496] width 1239 height 520
drag, startPoint x: 951, startPoint y: 566, endPoint x: 934, endPoint y: 560, distance: 18.0
click at [947, 564] on div "Select Editorial Editorial Aktuell Editorial [DATE] [DATE] PT 1 comments" at bounding box center [947, 496] width 1239 height 520
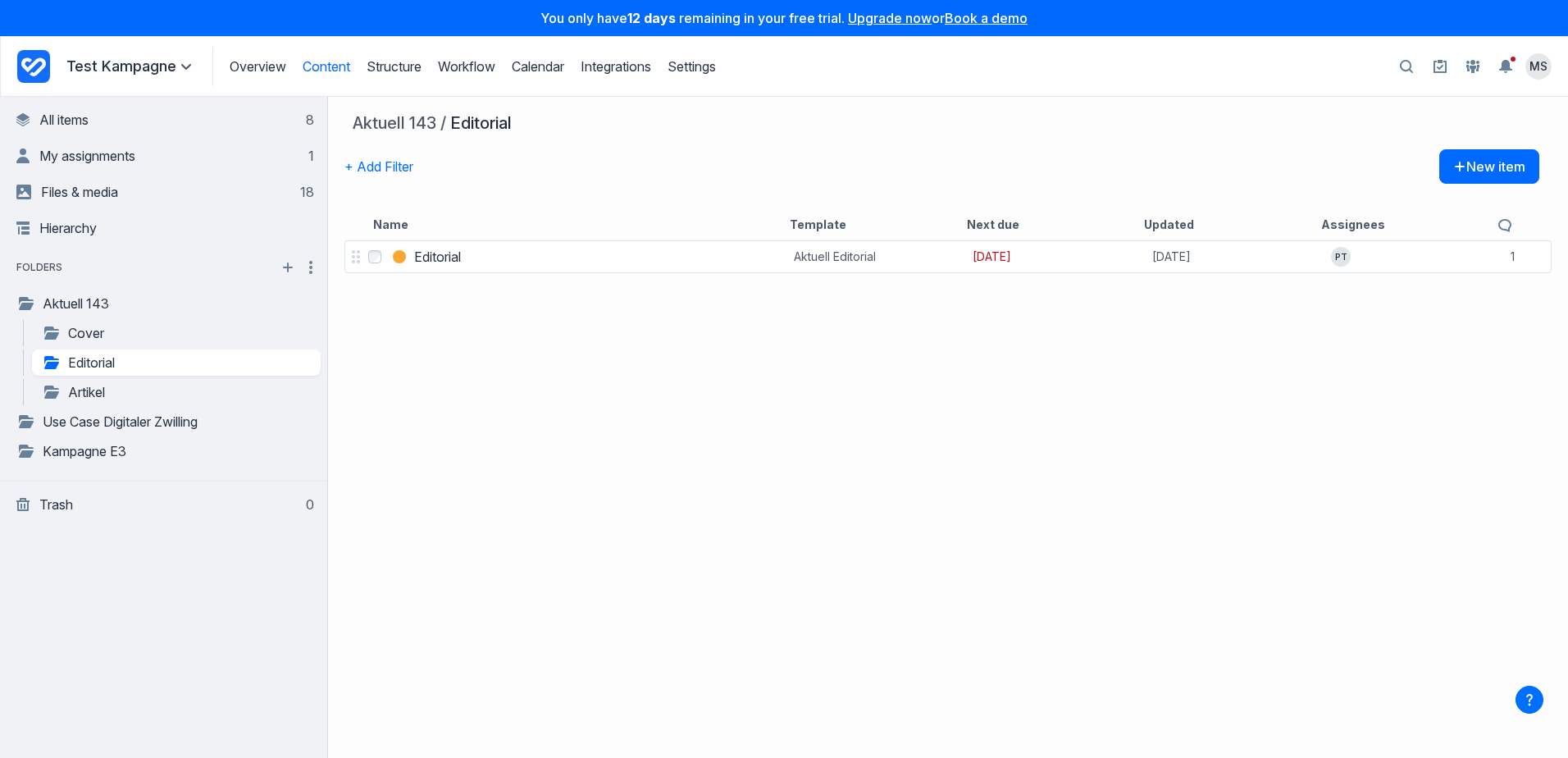
click at [40, 61] on icon "Project Dashboard" at bounding box center [33, 66] width 25 height 18
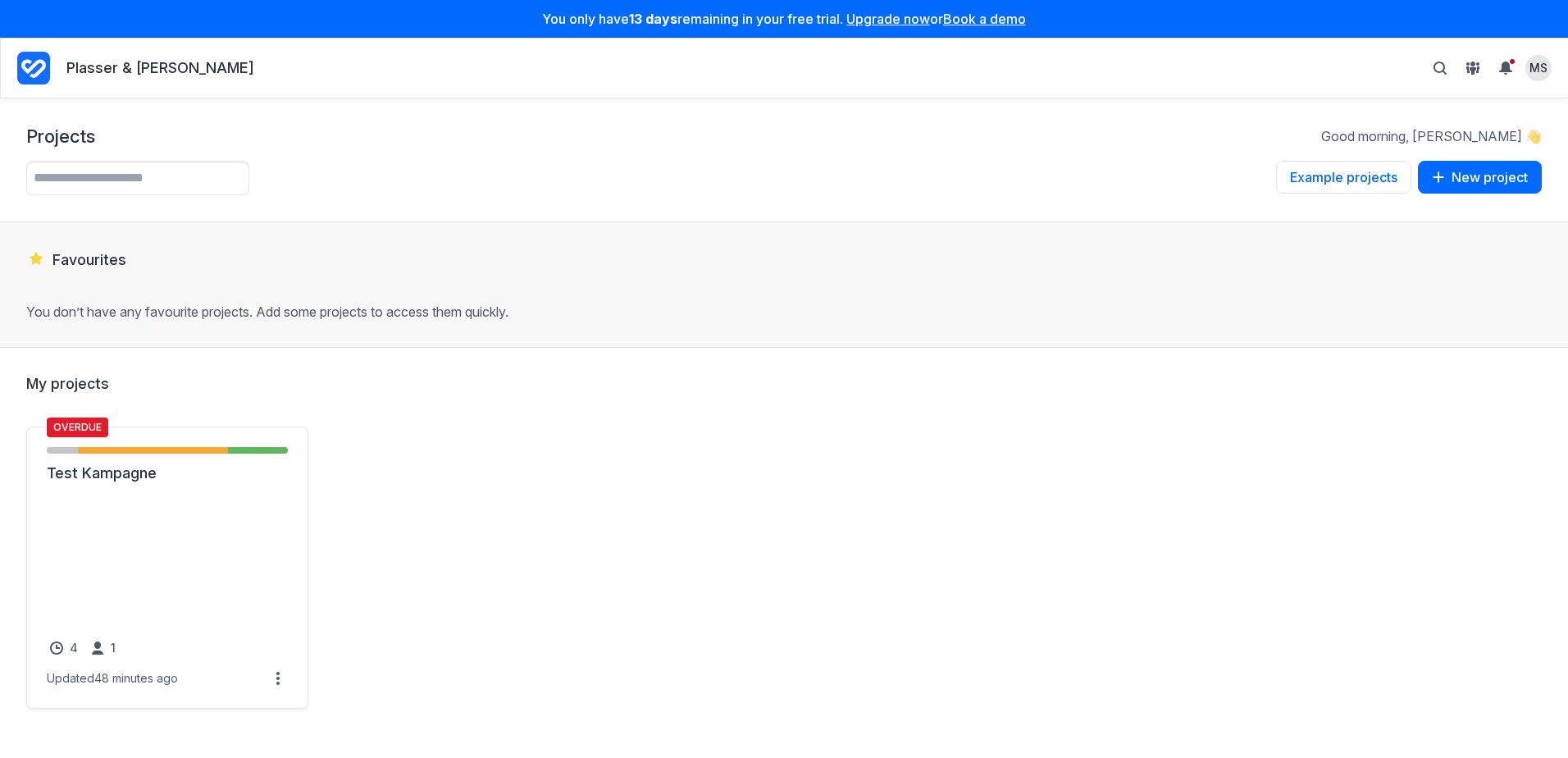
click at [1061, 427] on div "Overdue New Item - 1 items ( 13% ) Draft - 5 items ( 63% ) Review - 2 items ( 2…" at bounding box center [784, 567] width 1516 height 282
click at [285, 680] on span at bounding box center [277, 678] width 19 height 19
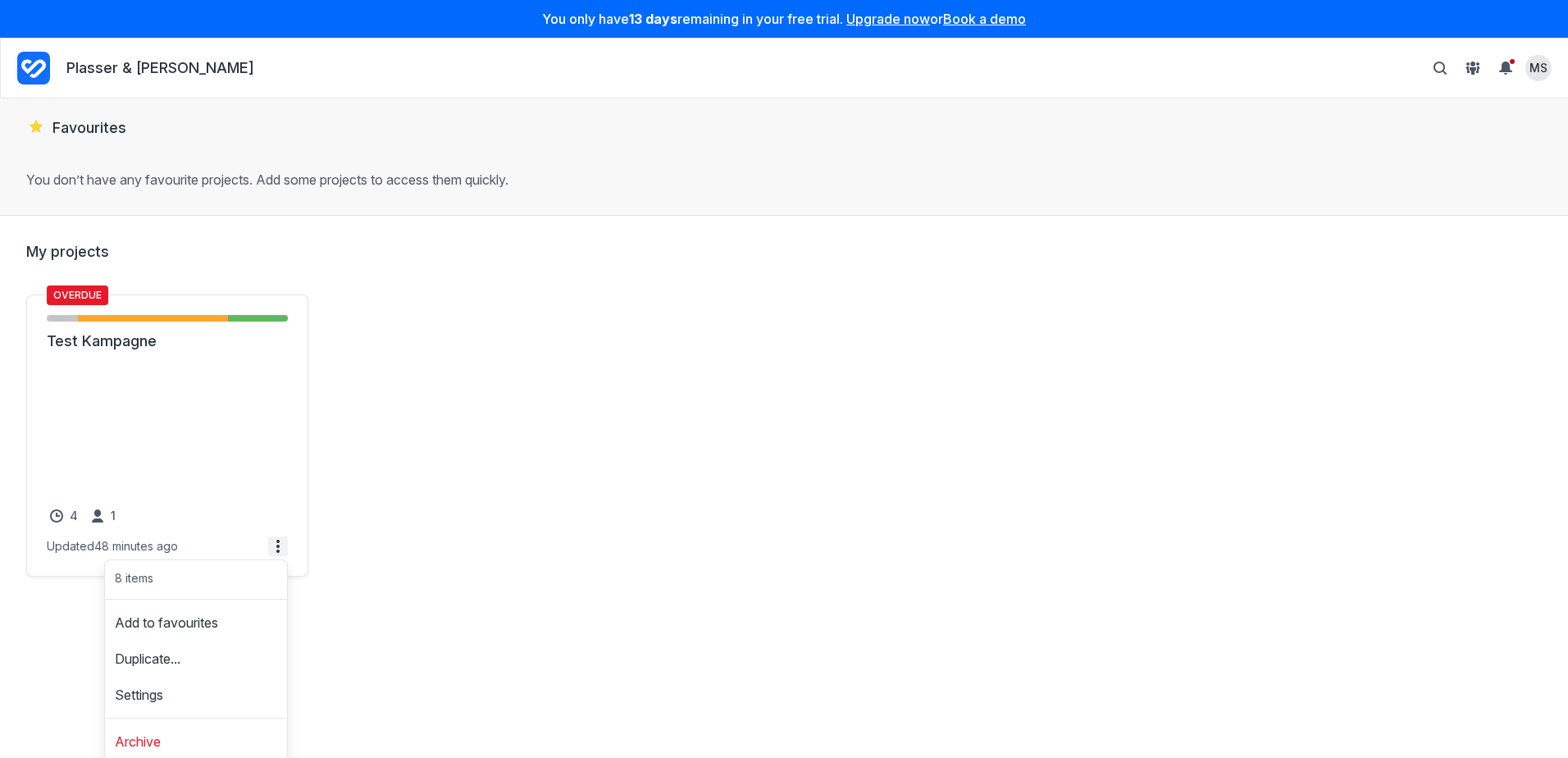
scroll to position [134, 0]
click at [450, 568] on div "Overdue New Item - 1 items ( 13% ) Draft - 5 items ( 63% ) Review - 2 items ( 2…" at bounding box center [784, 434] width 1516 height 282
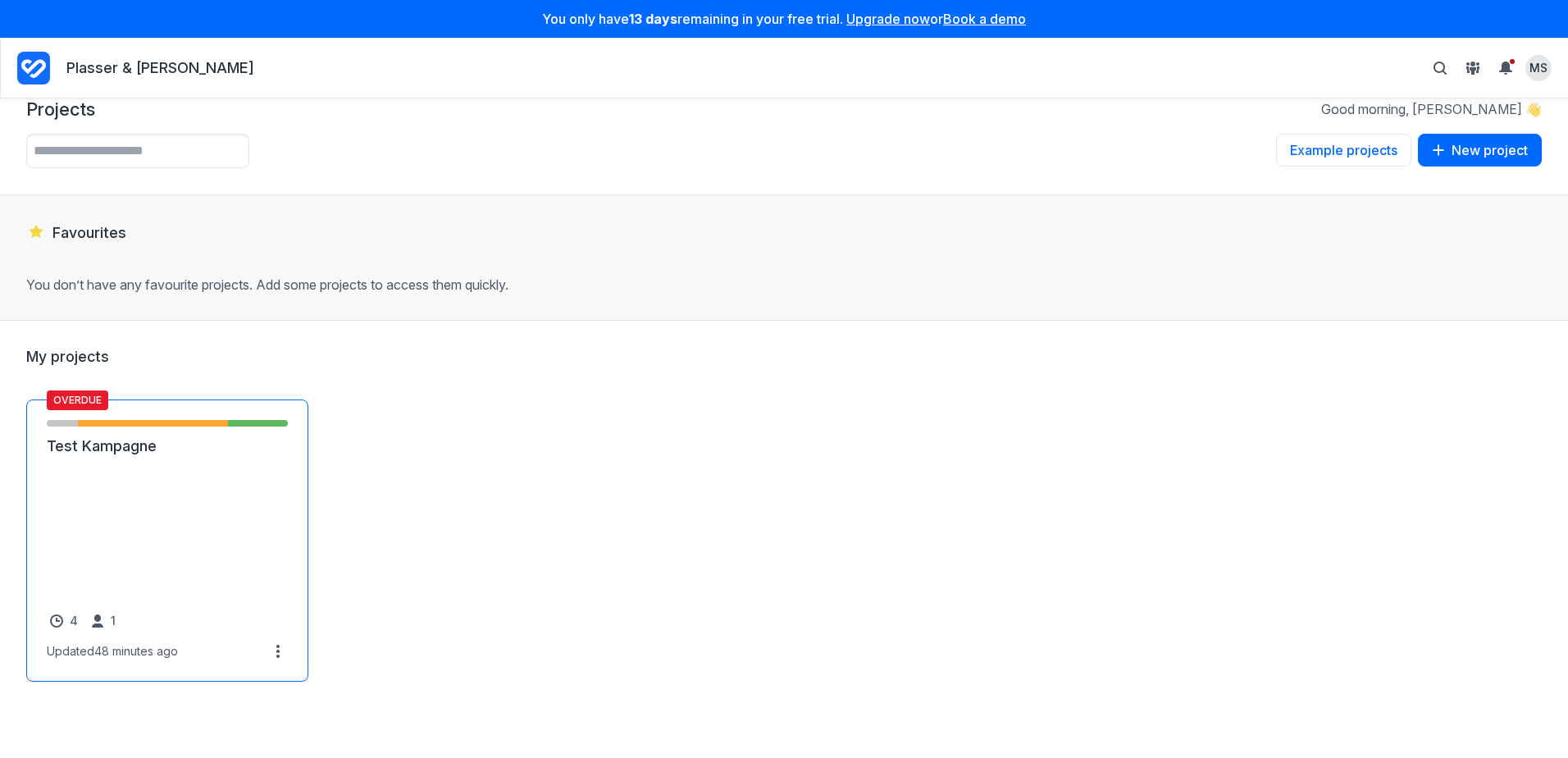
click at [108, 456] on link "Test Kampagne" at bounding box center [168, 446] width 241 height 19
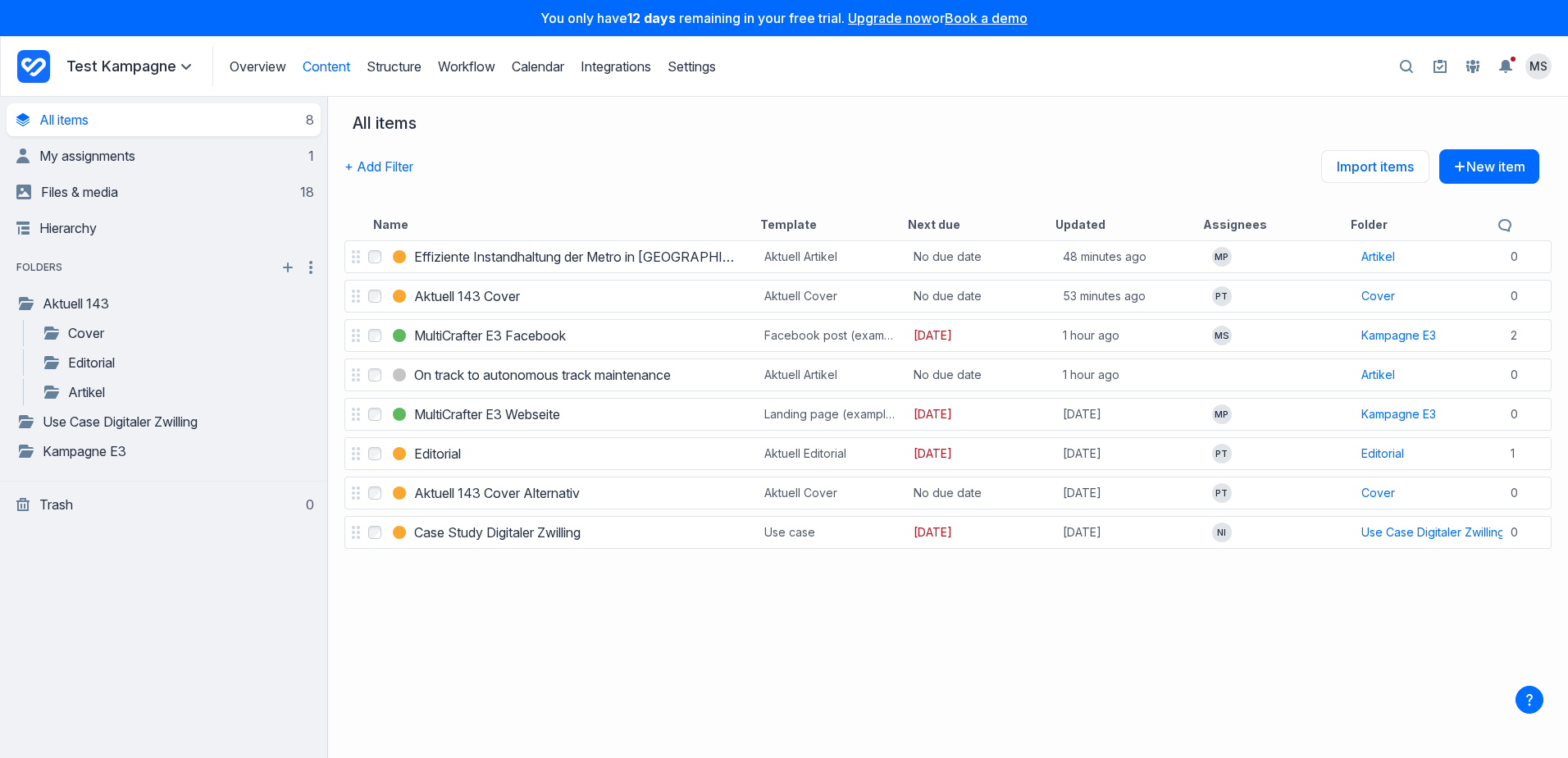
click at [33, 68] on icon "Project Dashboard" at bounding box center [34, 66] width 33 height 33
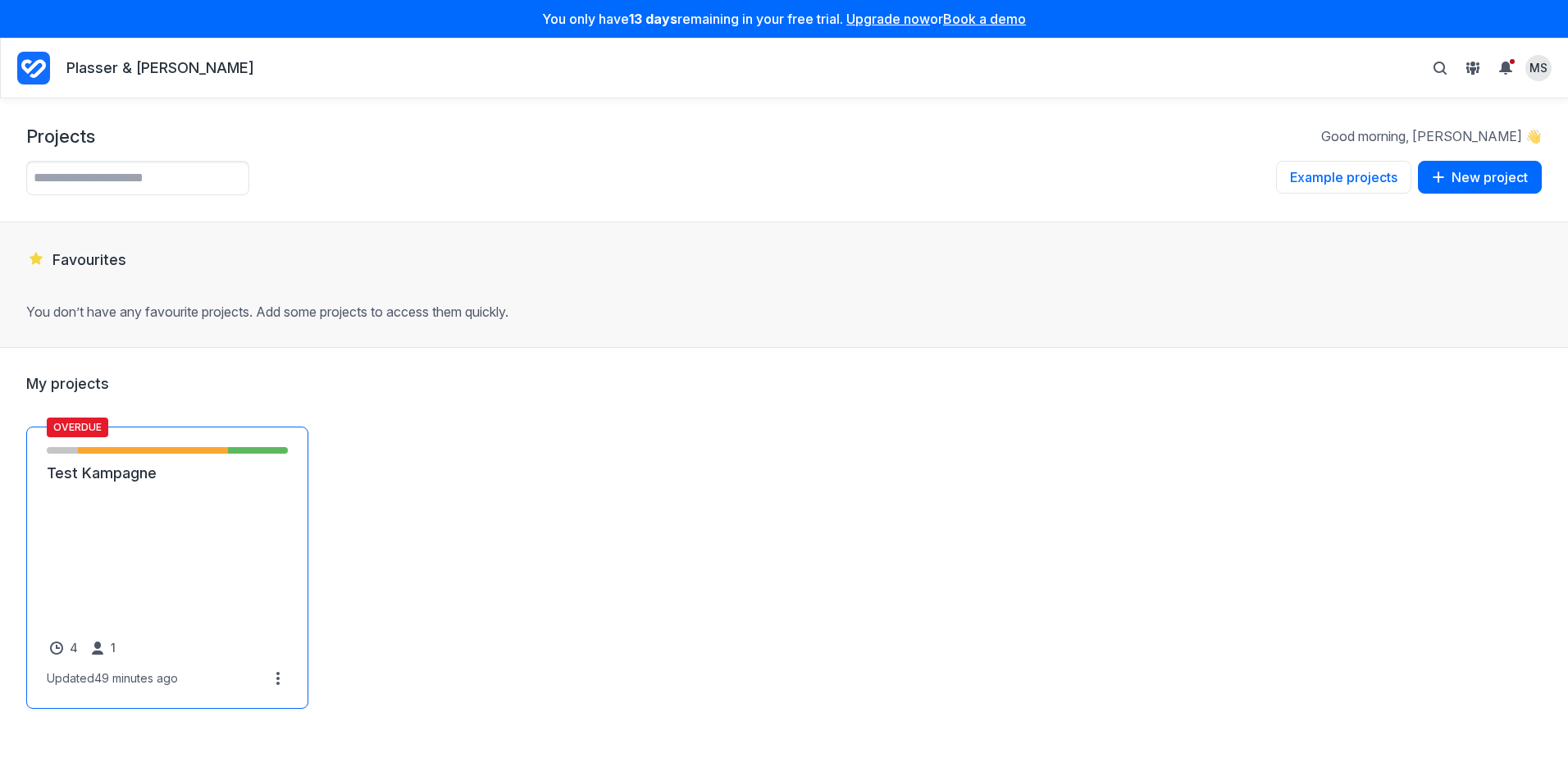
click at [127, 483] on link "Test Kampagne" at bounding box center [168, 472] width 241 height 19
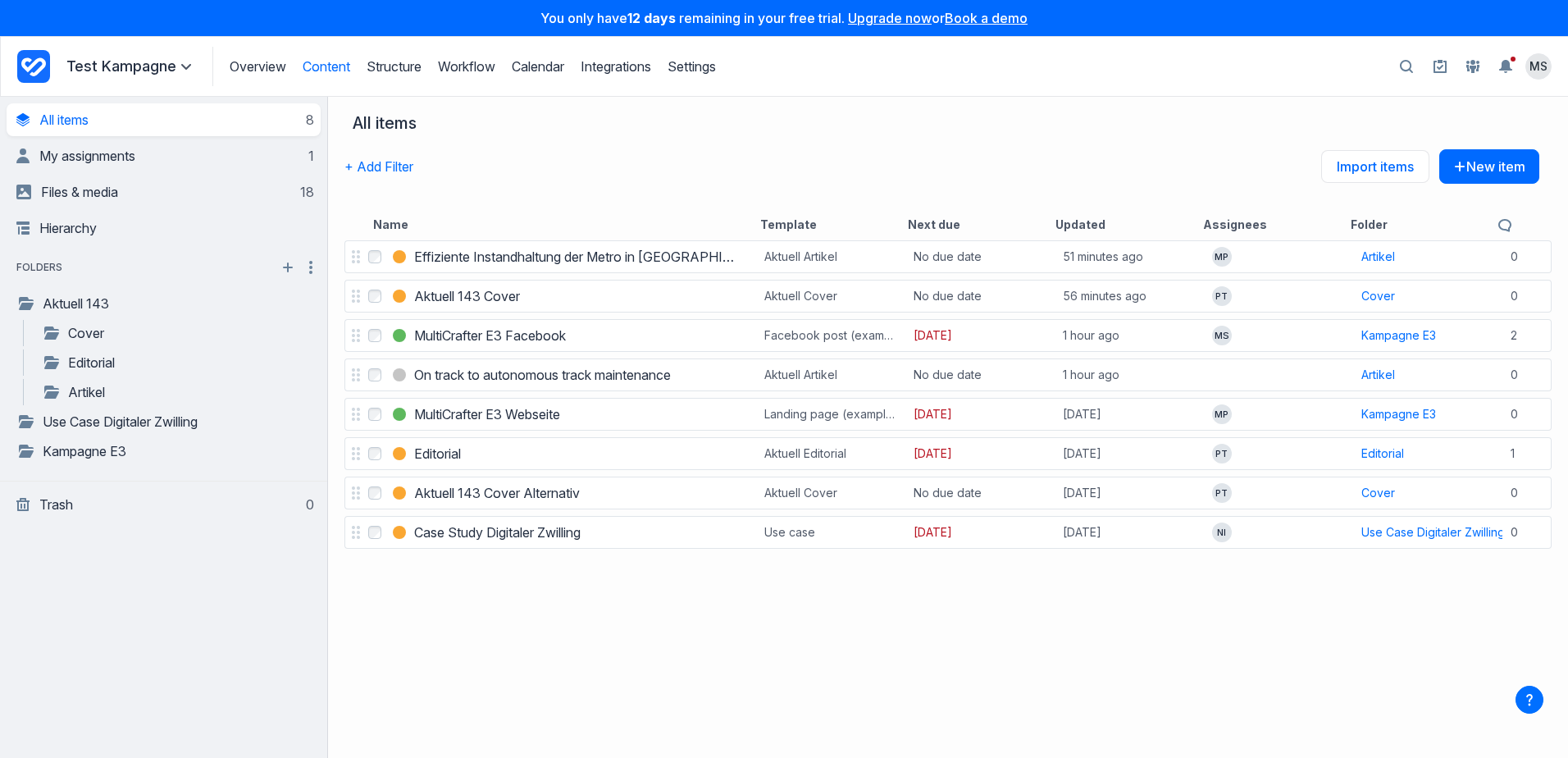
click at [186, 65] on icon at bounding box center [186, 66] width 10 height 10
click at [467, 669] on div "Select Effiziente Instandhaltung der Metro in [GEOGRAPHIC_DATA] Effiziente Inst…" at bounding box center [947, 496] width 1239 height 520
click at [84, 334] on link "Cover" at bounding box center [155, 332] width 226 height 19
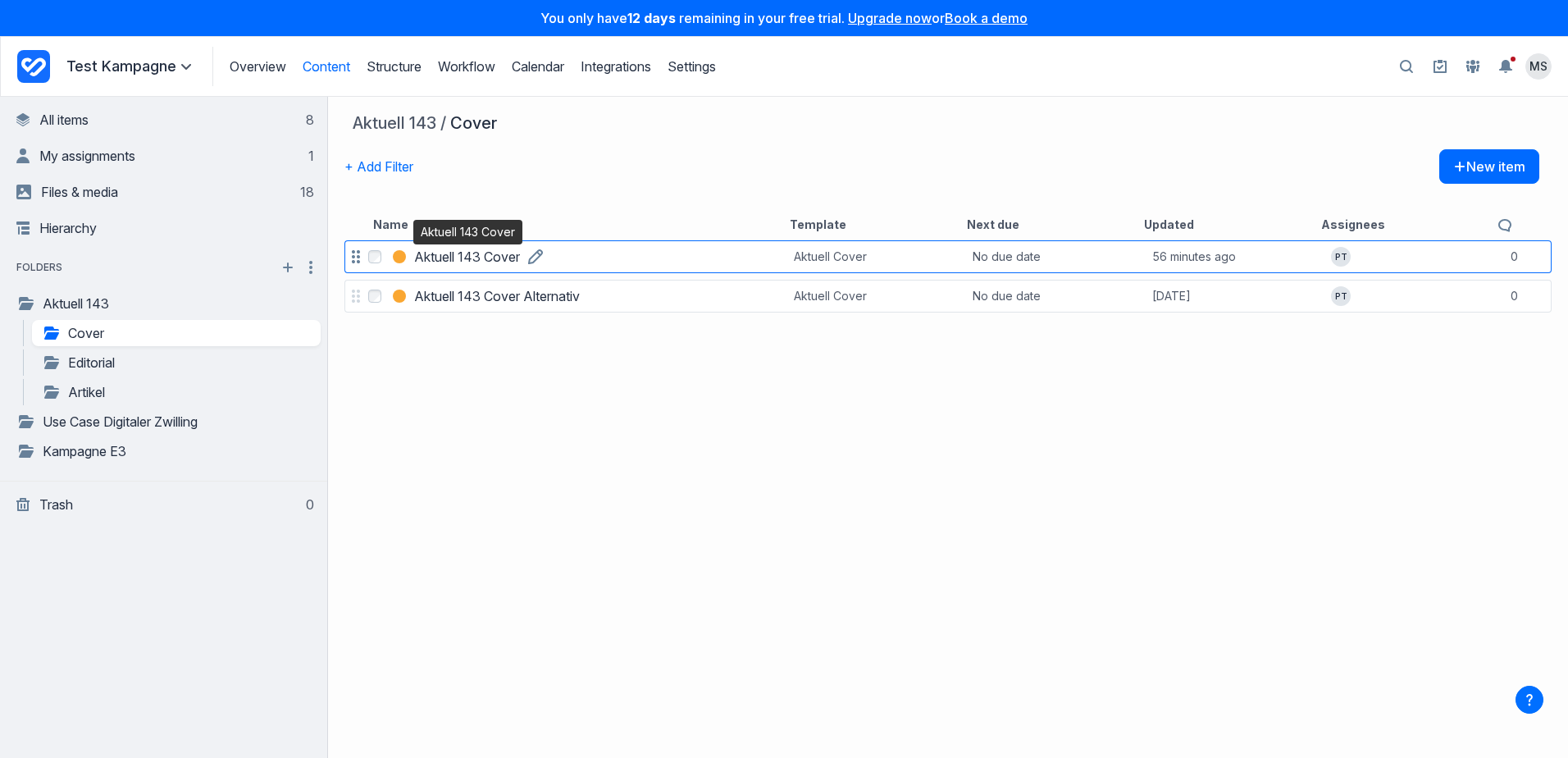
click at [472, 256] on h3 "Aktuell 143 Cover" at bounding box center [467, 256] width 106 height 19
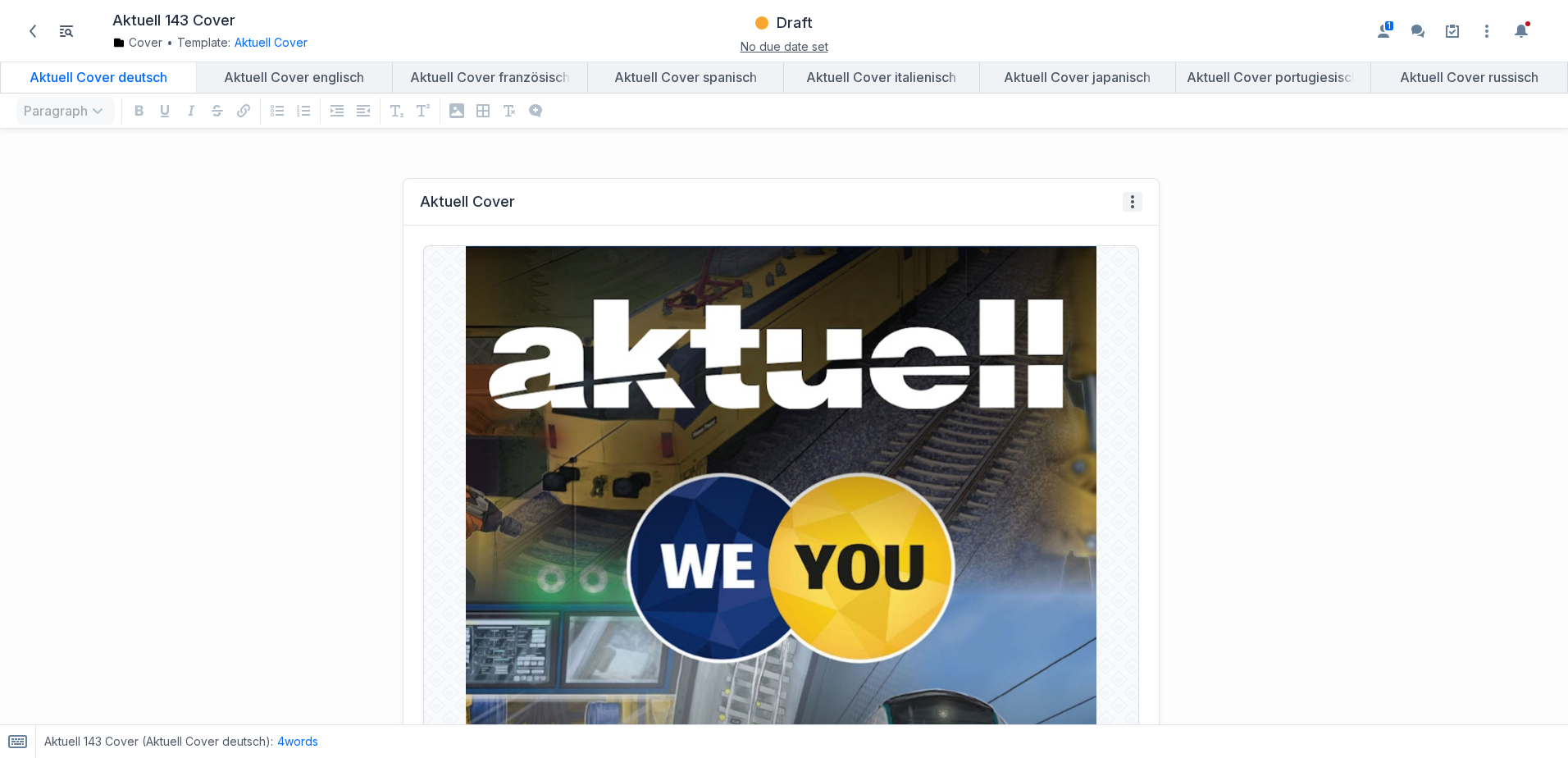
click at [1127, 201] on icon at bounding box center [1132, 202] width 13 height 13
click at [1158, 363] on div "**********" at bounding box center [587, 720] width 1176 height 1119
click at [433, 261] on icon "button" at bounding box center [439, 262] width 13 height 13
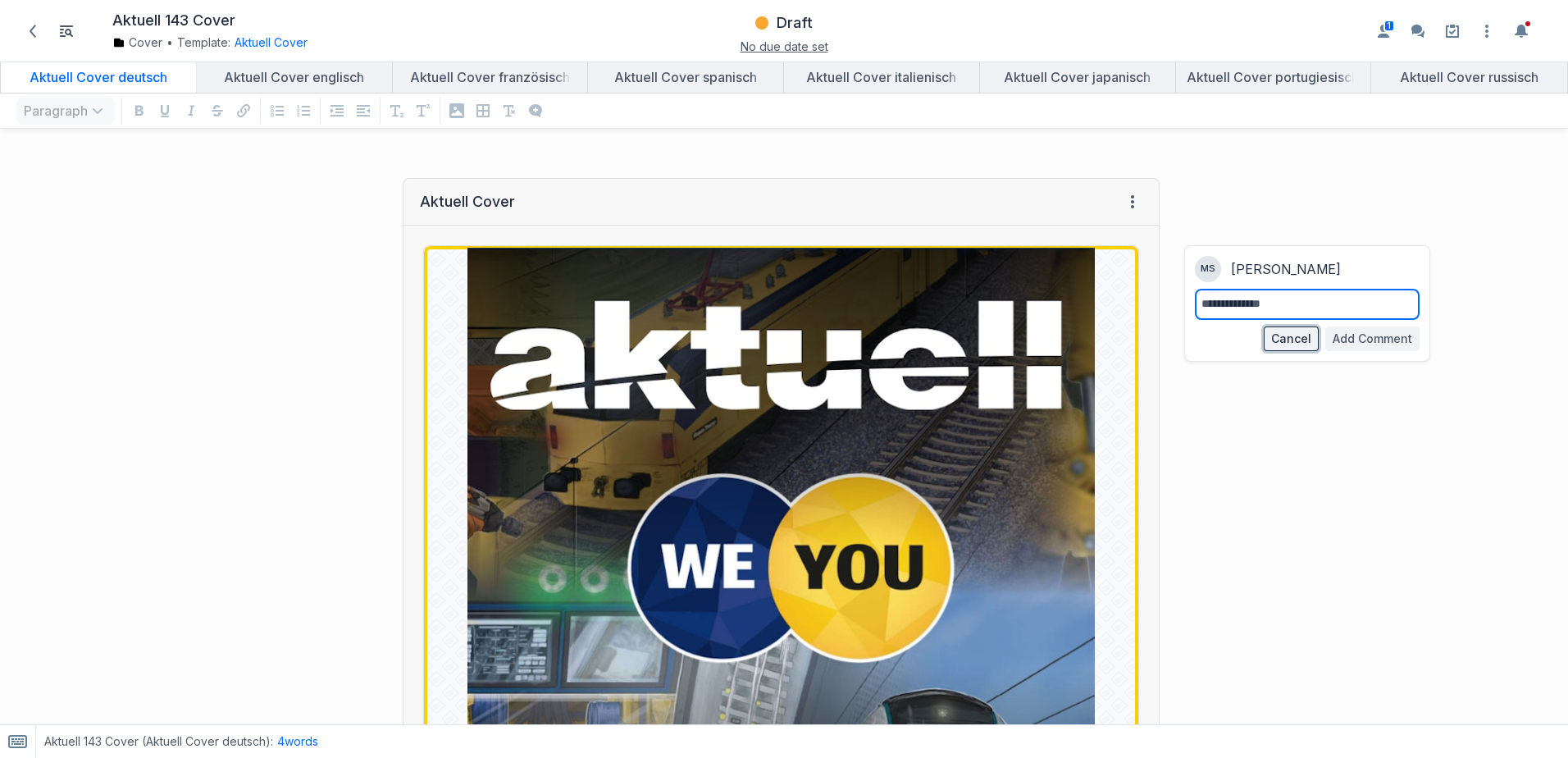
click at [1271, 338] on button "Cancel" at bounding box center [1291, 338] width 55 height 25
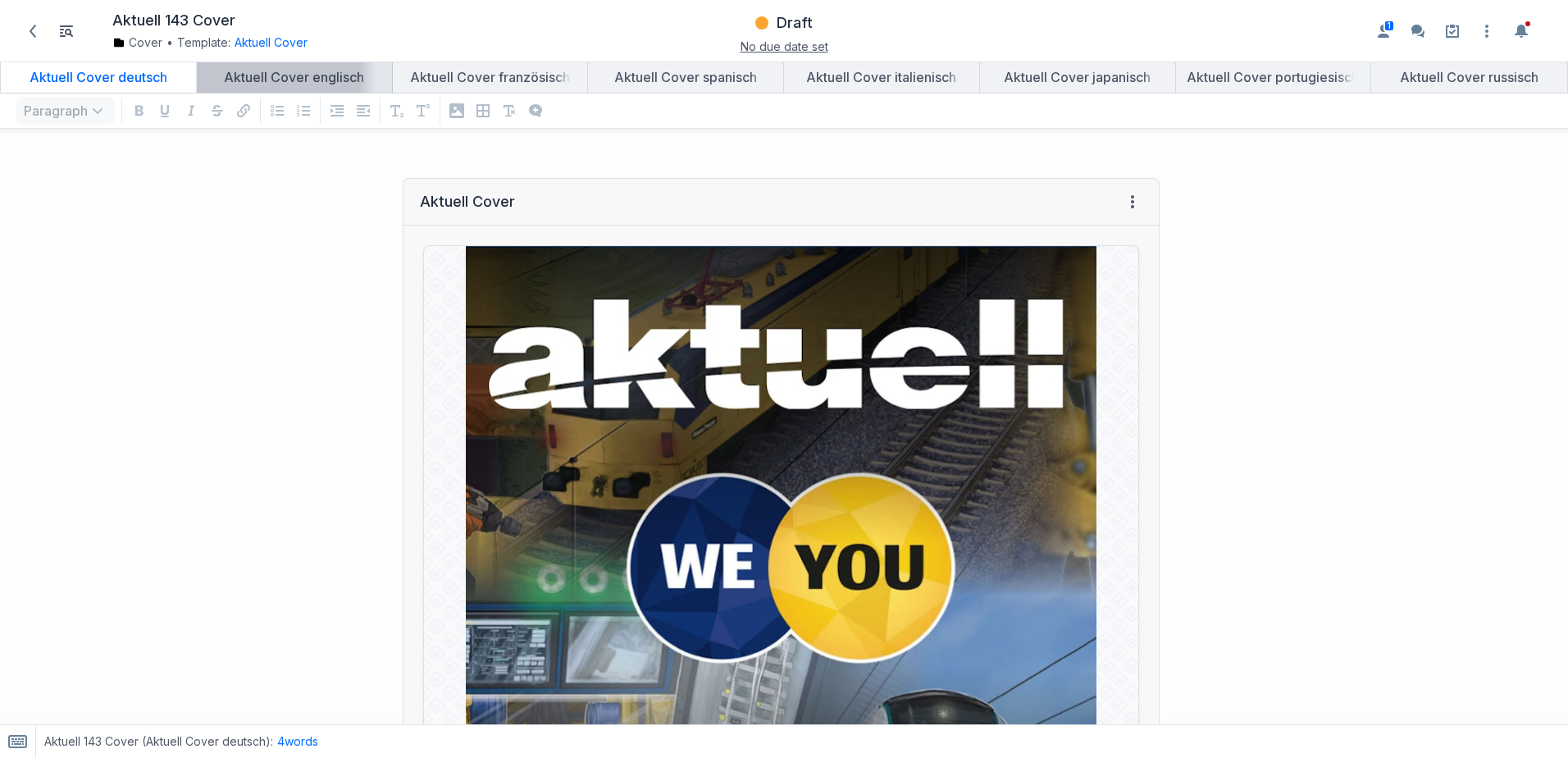
click at [308, 71] on div "Aktuell Cover englisch" at bounding box center [295, 77] width 182 height 17
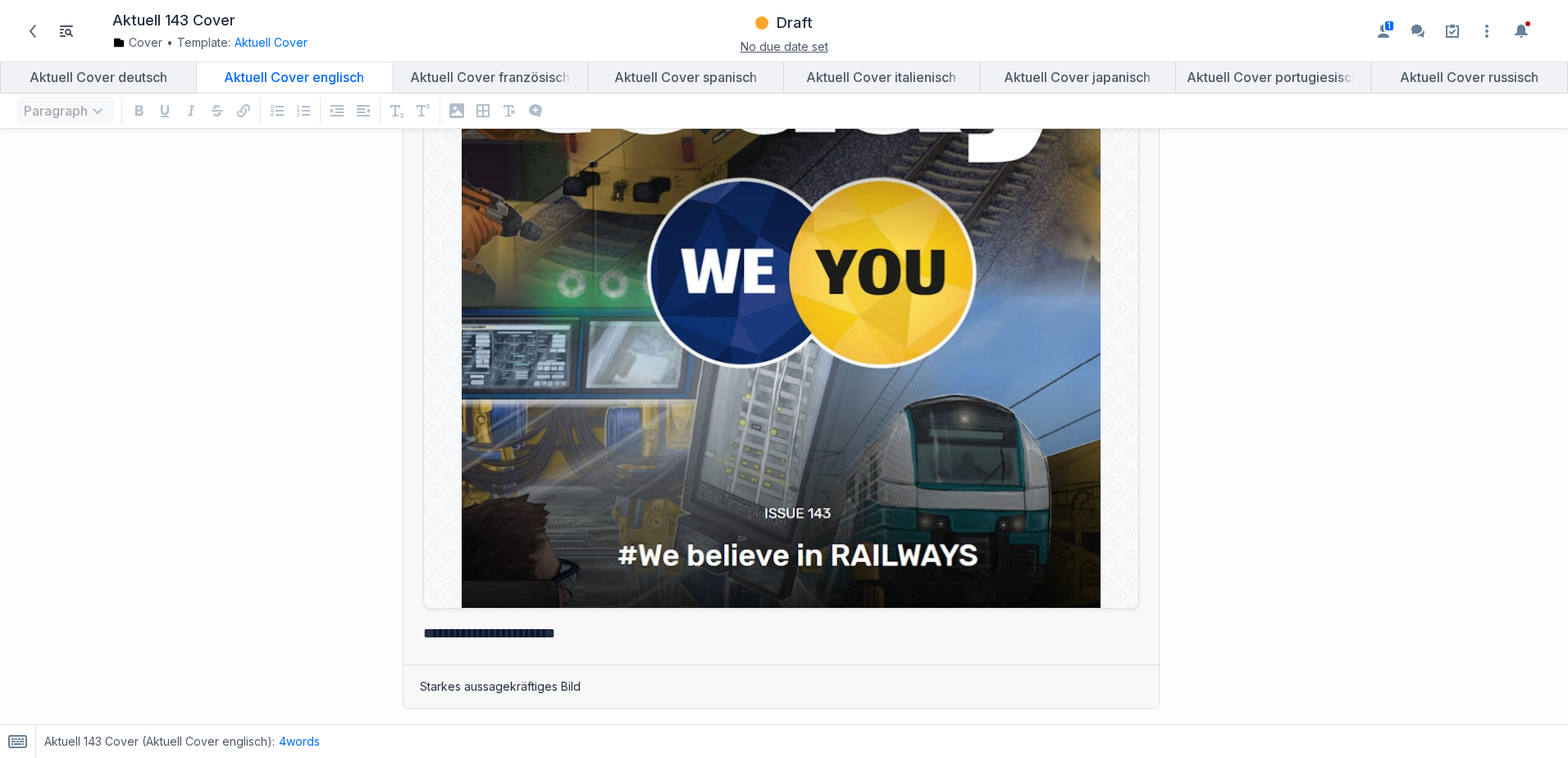
scroll to position [64, 0]
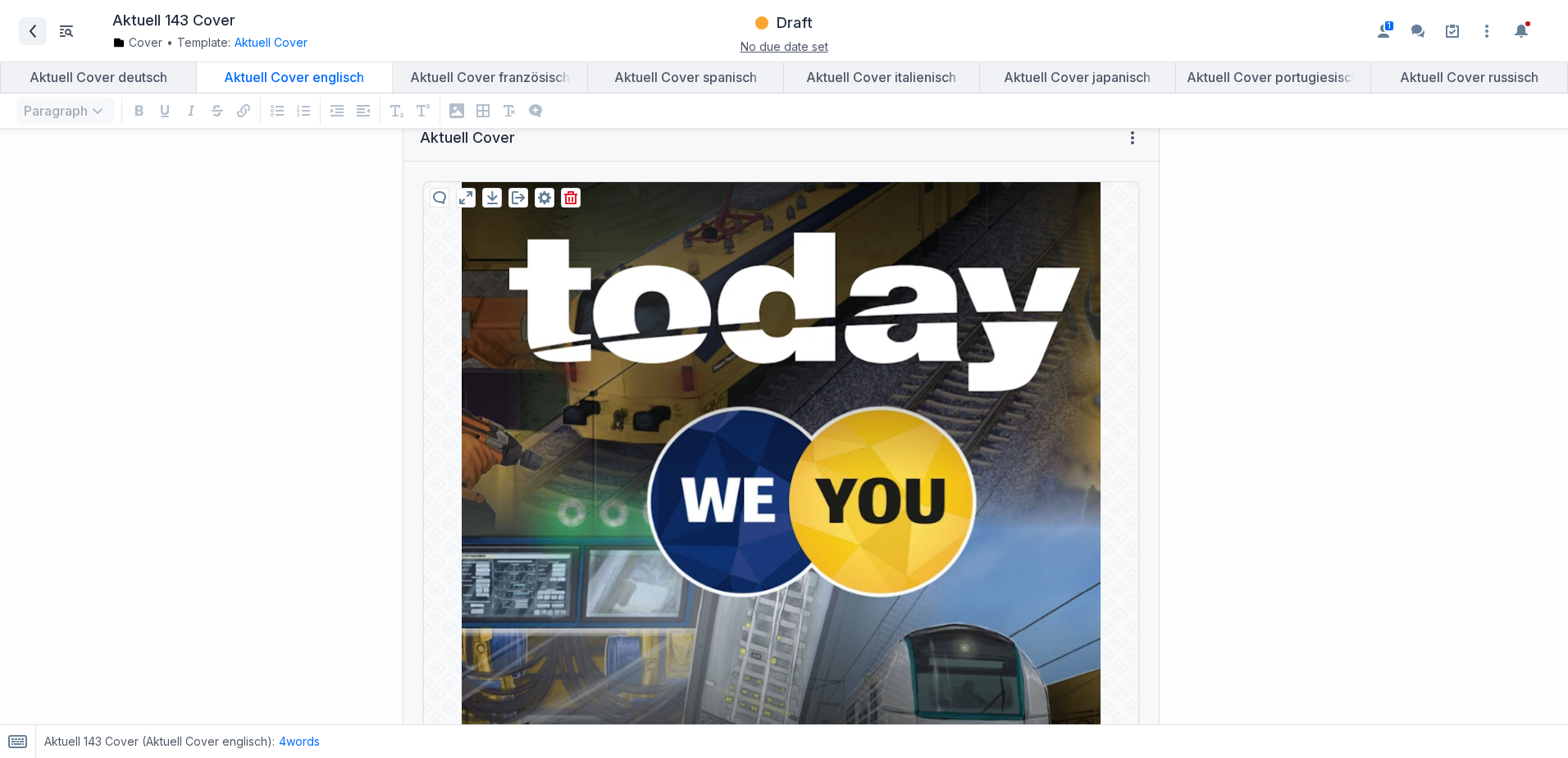
click at [36, 30] on icon at bounding box center [32, 31] width 13 height 13
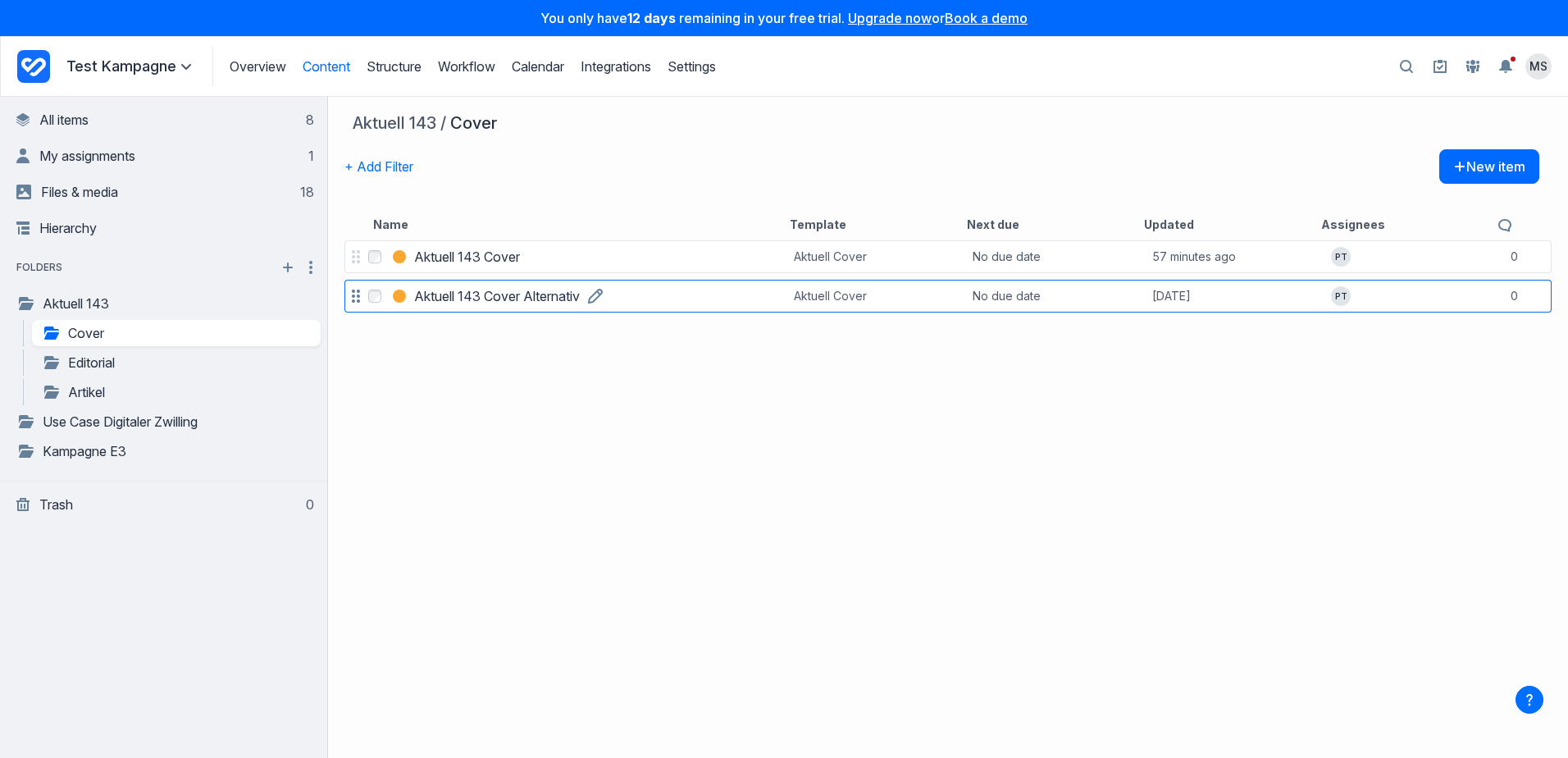
click at [472, 293] on h3 "Aktuell 143 Cover Alternativ" at bounding box center [497, 296] width 166 height 19
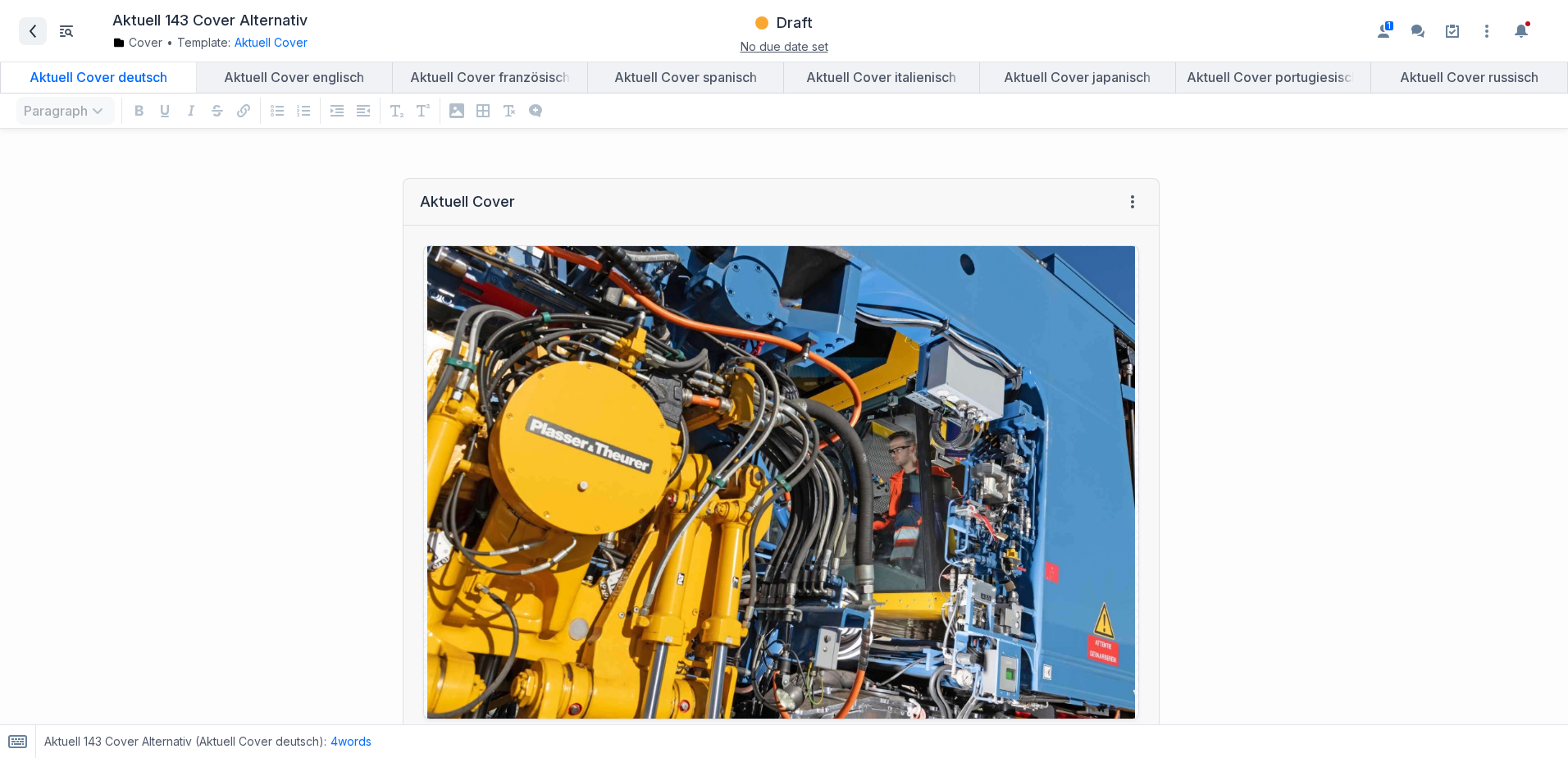
click at [29, 34] on icon at bounding box center [32, 31] width 13 height 13
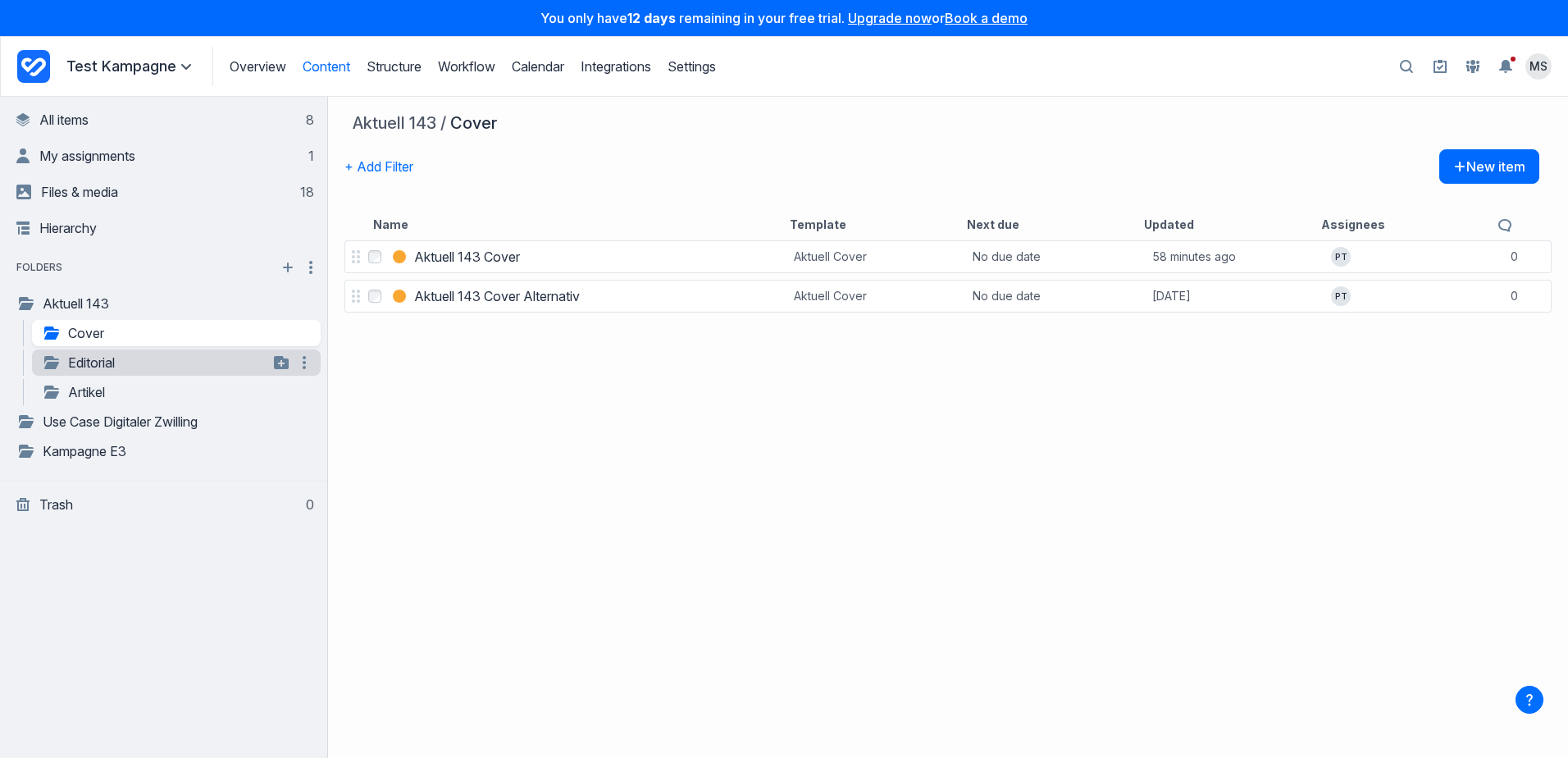
click at [95, 365] on link "Editorial" at bounding box center [155, 362] width 226 height 19
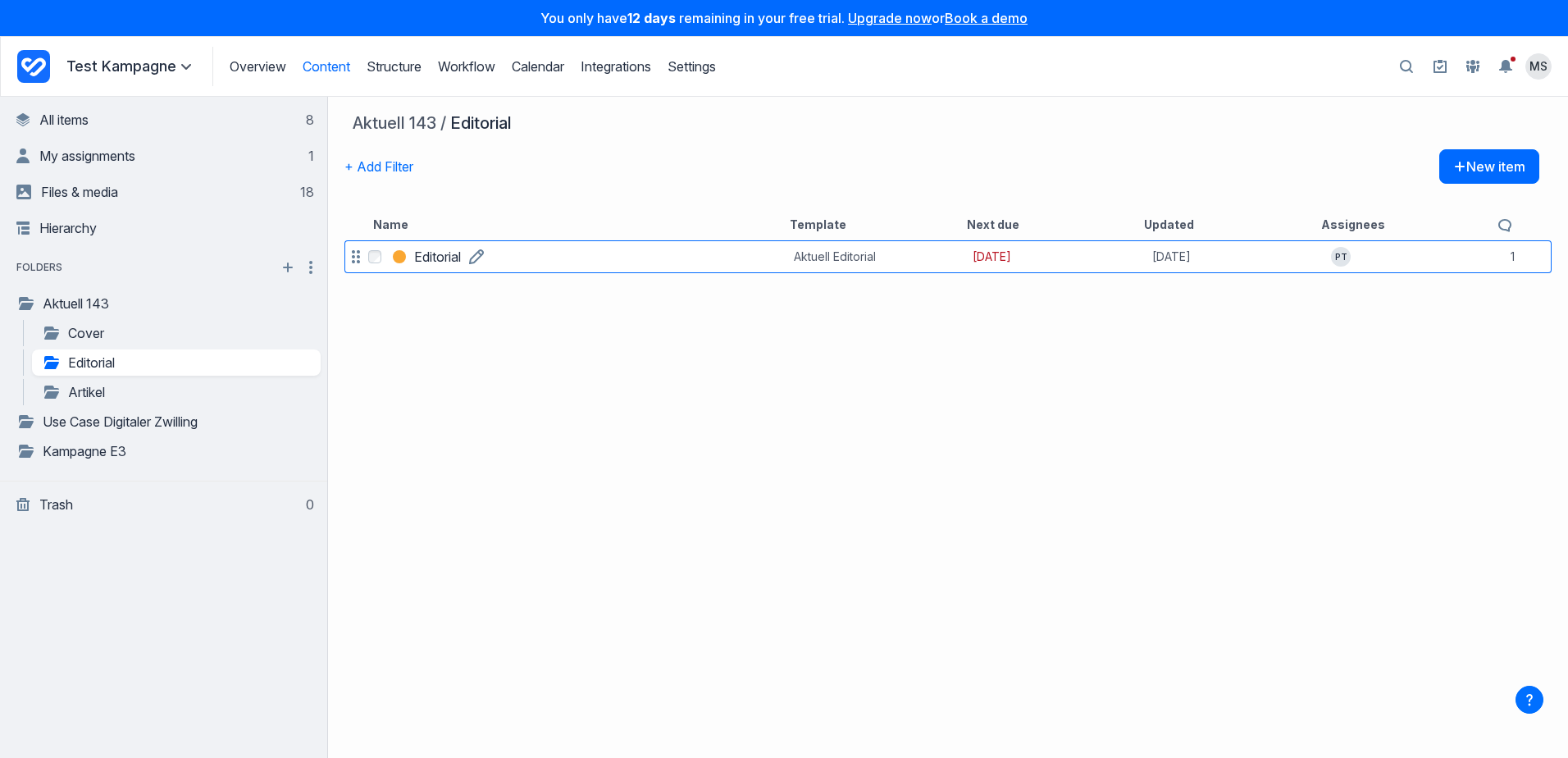
click at [430, 257] on h3 "Editorial" at bounding box center [437, 256] width 47 height 19
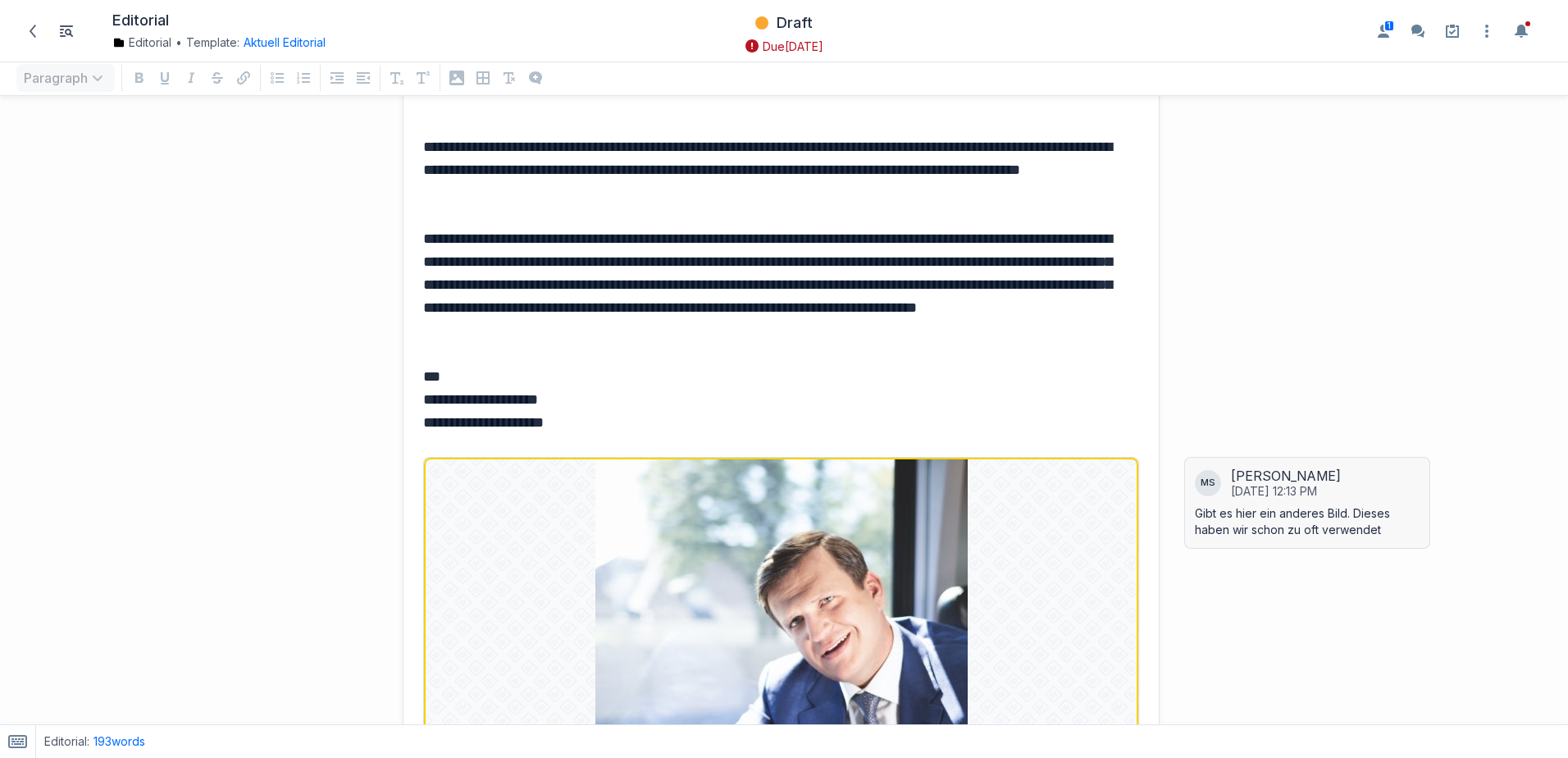
scroll to position [410, 0]
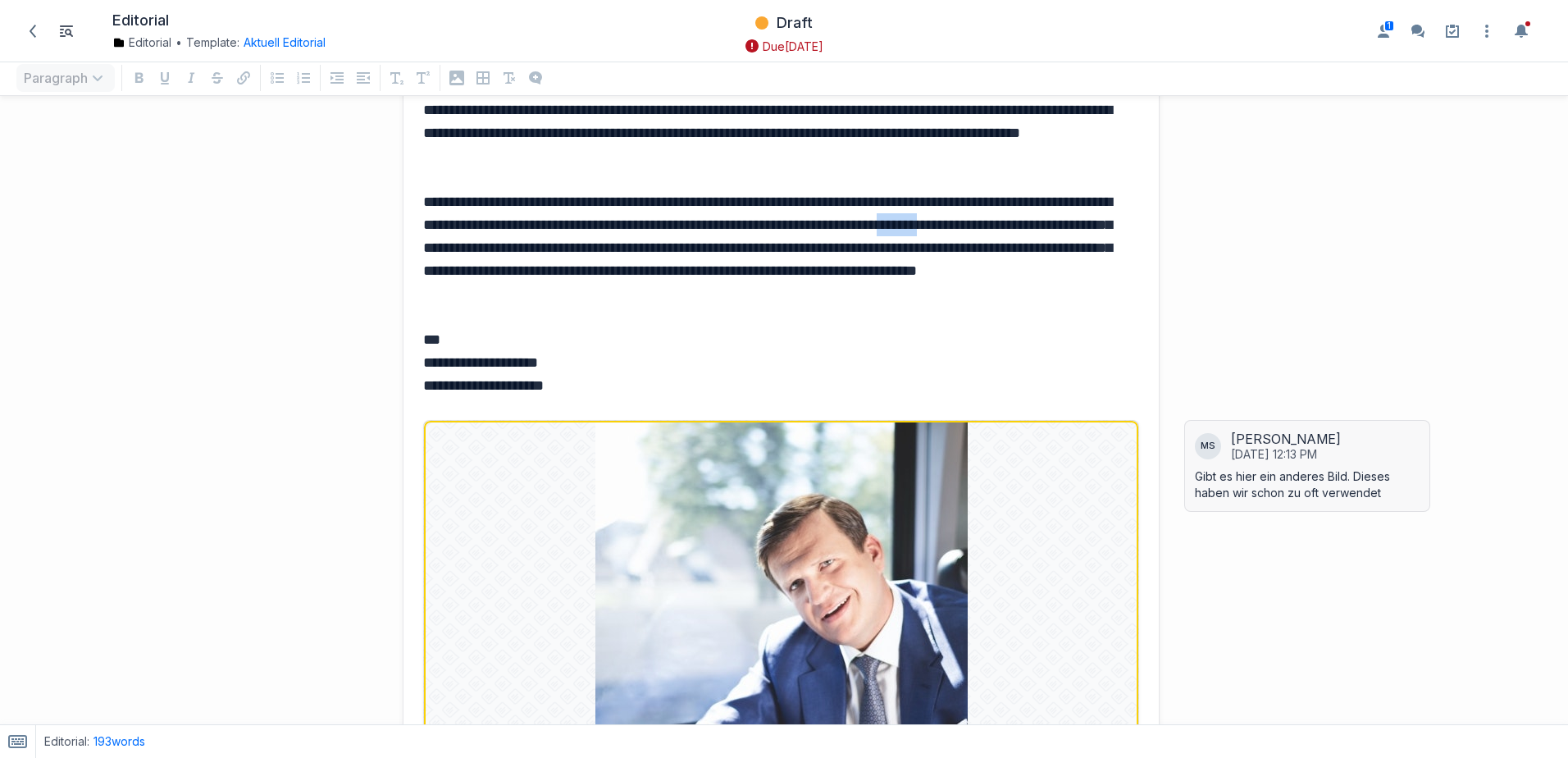
drag, startPoint x: 558, startPoint y: 258, endPoint x: 505, endPoint y: 239, distance: 56.3
click at [505, 239] on p "**********" at bounding box center [777, 248] width 709 height 115
drag, startPoint x: 650, startPoint y: 165, endPoint x: 608, endPoint y: 161, distance: 42.2
click at [619, 161] on p "**********" at bounding box center [777, 133] width 709 height 69
click at [608, 161] on p "**********" at bounding box center [777, 133] width 709 height 69
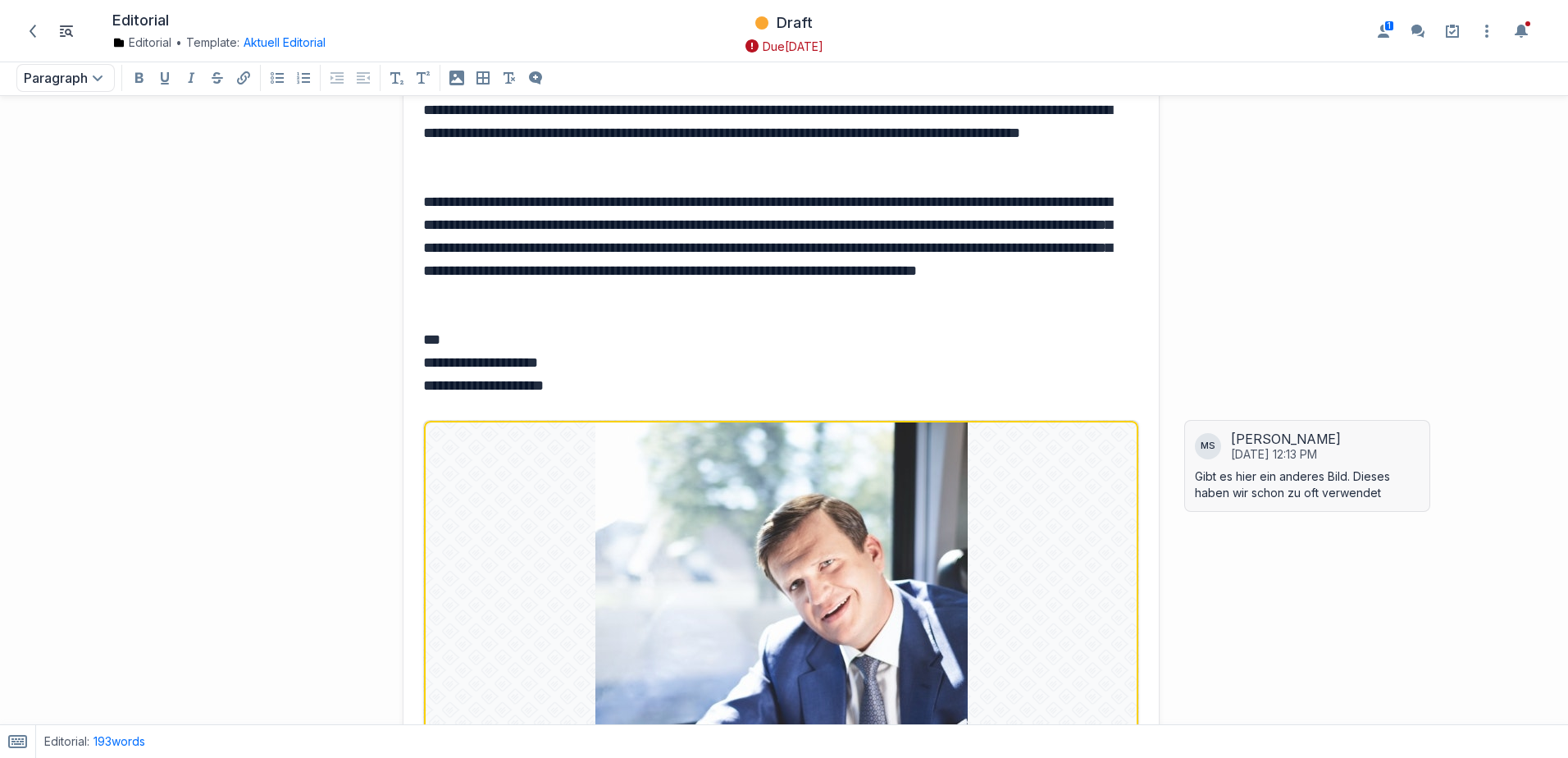
click at [650, 162] on p "**********" at bounding box center [777, 133] width 709 height 69
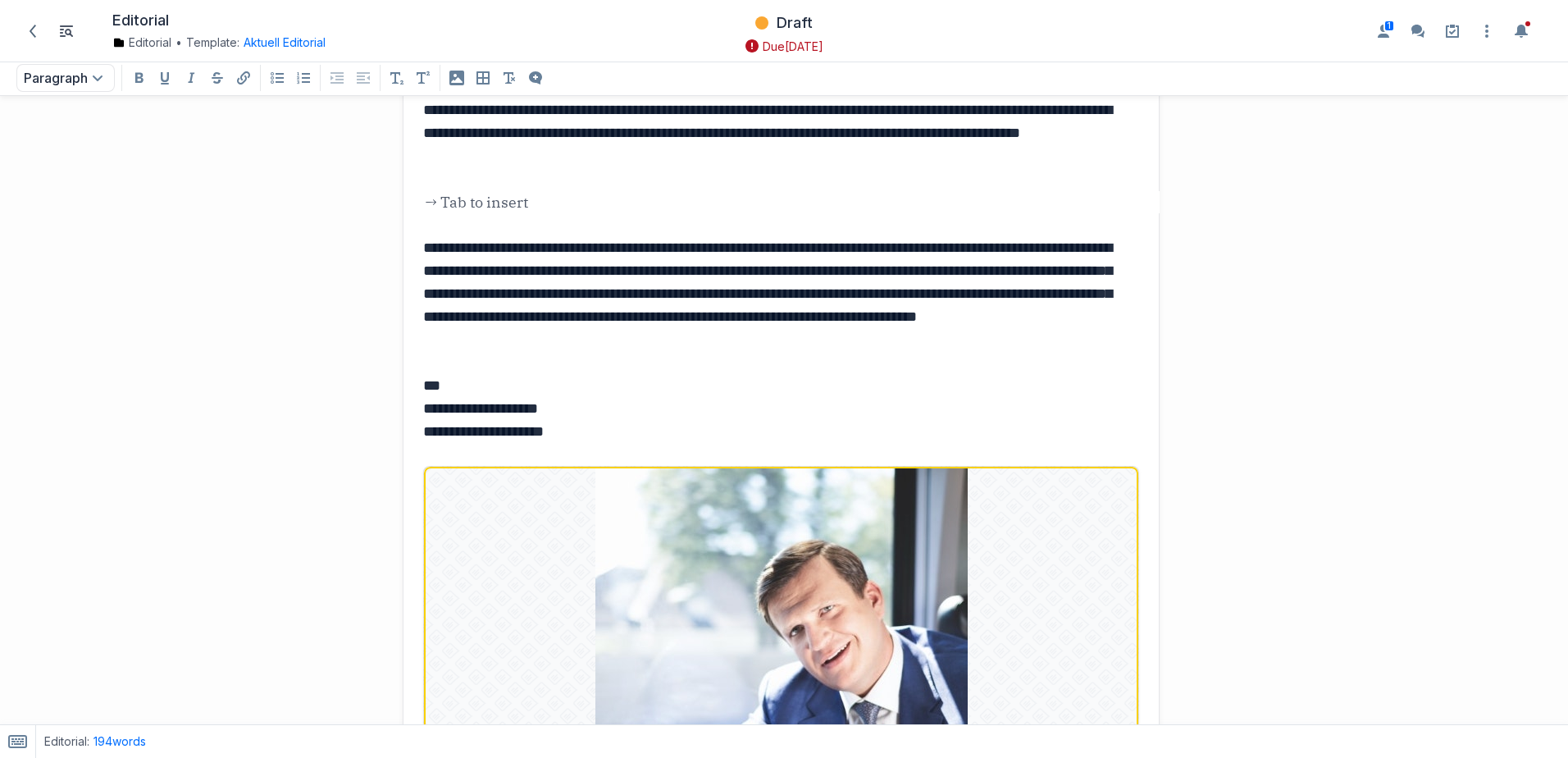
scroll to position [318, 0]
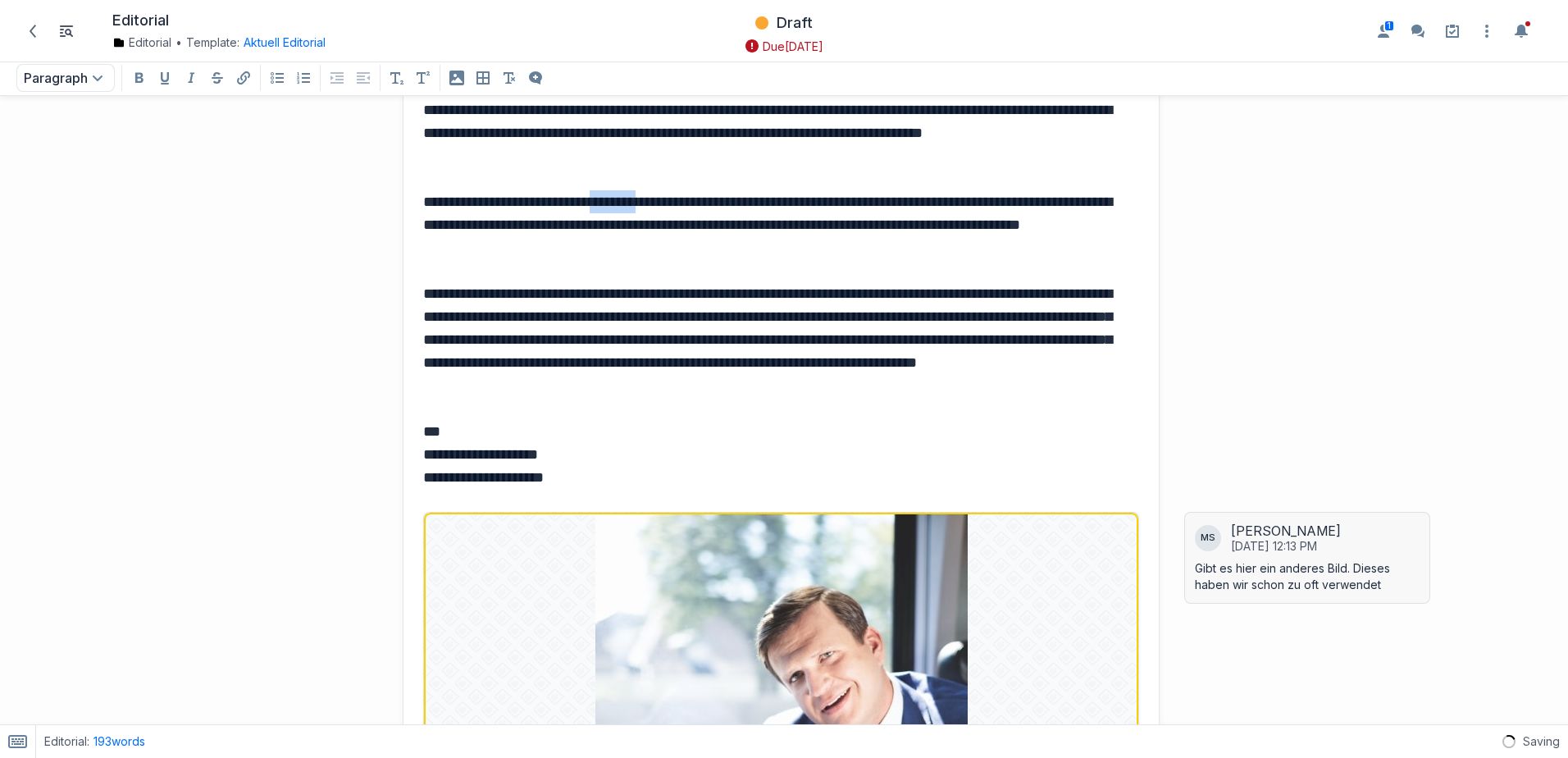
drag, startPoint x: 638, startPoint y: 202, endPoint x: 690, endPoint y: 197, distance: 52.2
click at [690, 197] on p "**********" at bounding box center [777, 225] width 709 height 69
drag, startPoint x: 662, startPoint y: 203, endPoint x: 652, endPoint y: 206, distance: 10.4
click at [652, 206] on p "**********" at bounding box center [777, 225] width 709 height 69
drag, startPoint x: 640, startPoint y: 201, endPoint x: 691, endPoint y: 198, distance: 51.1
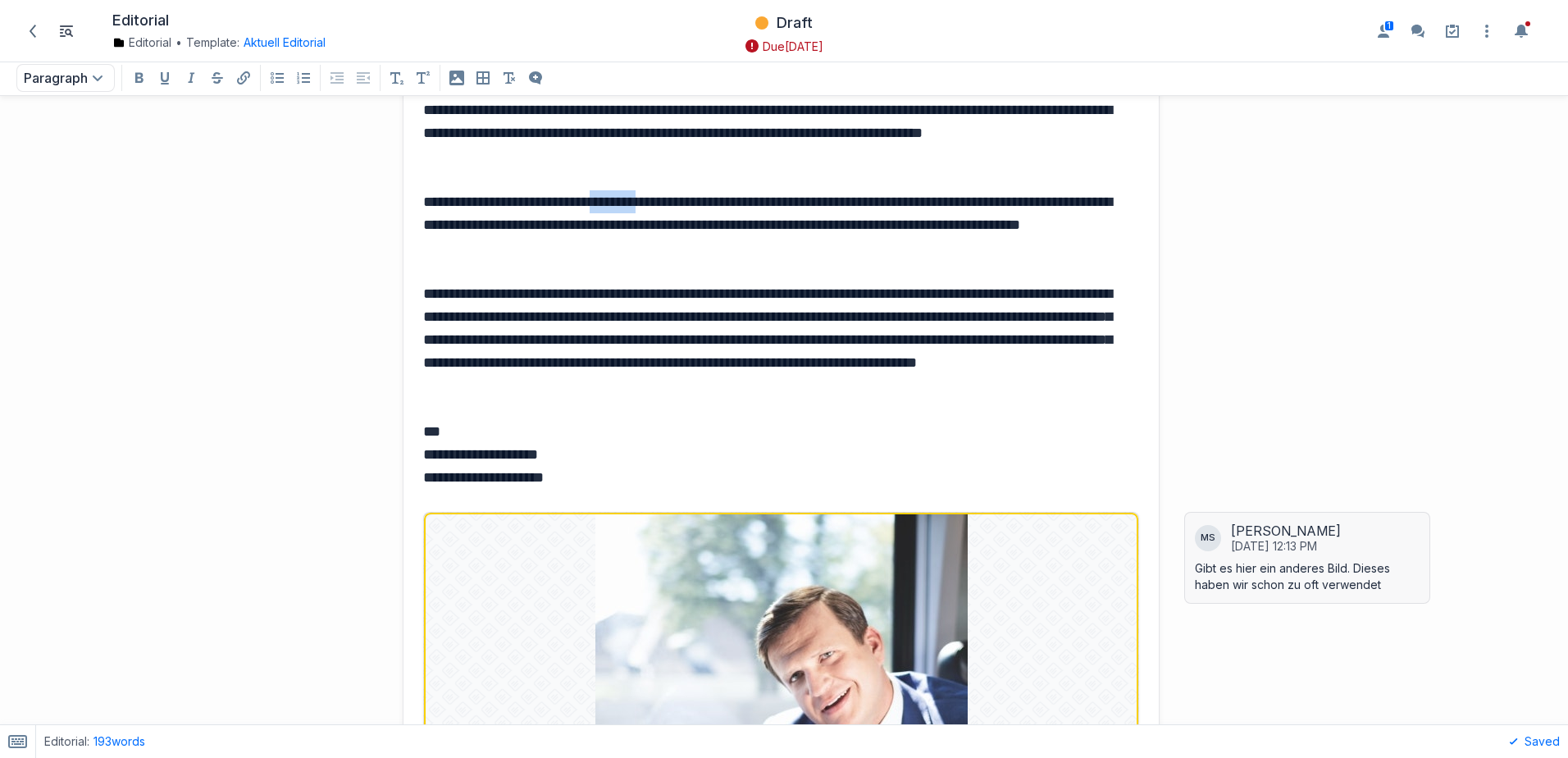
click at [691, 198] on p "**********" at bounding box center [777, 225] width 709 height 69
click at [665, 183] on button "Add a comment to selected text" at bounding box center [674, 173] width 19 height 19
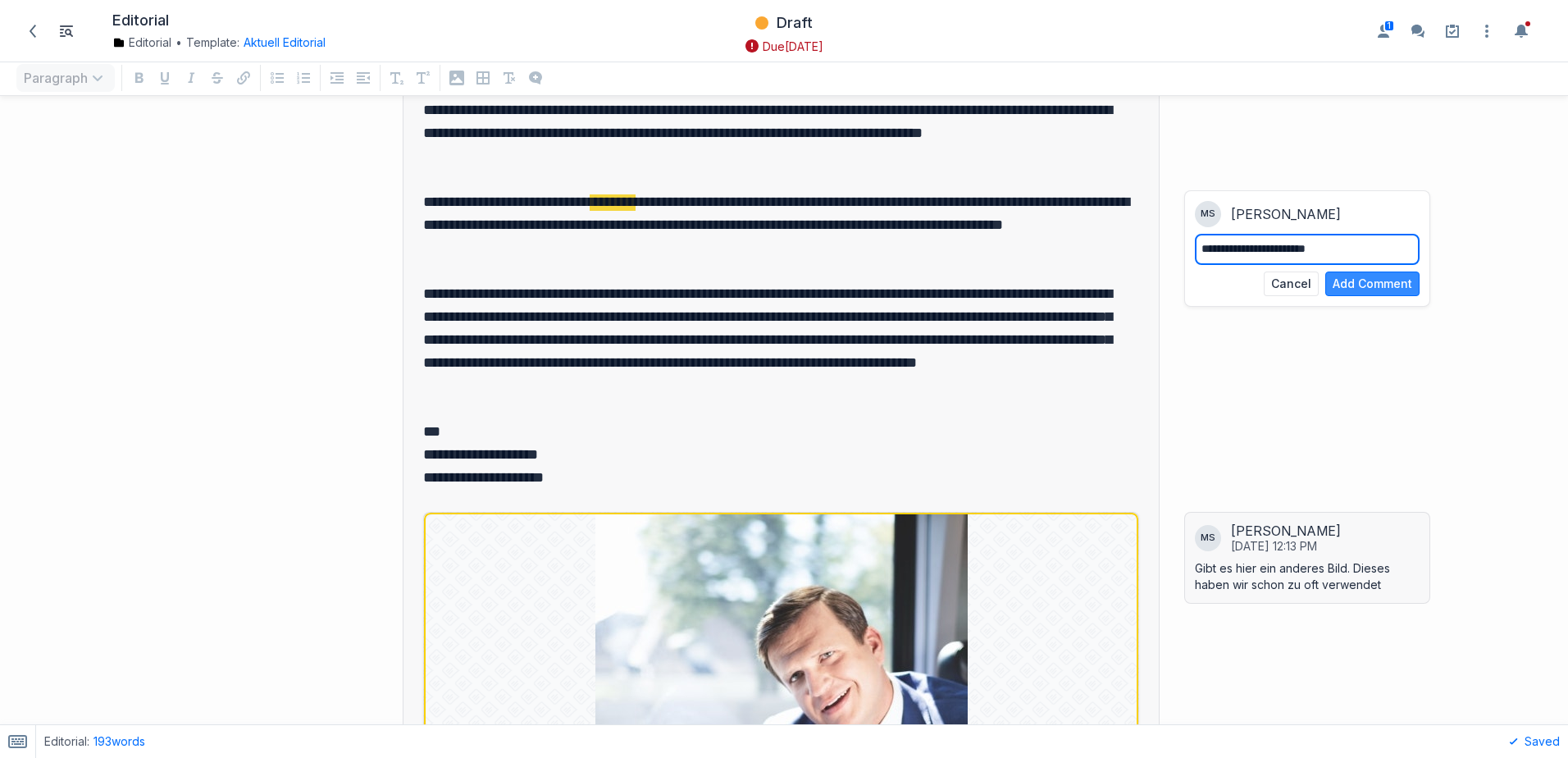
type textarea "**********"
click at [1377, 276] on button "Add Comment" at bounding box center [1372, 284] width 94 height 25
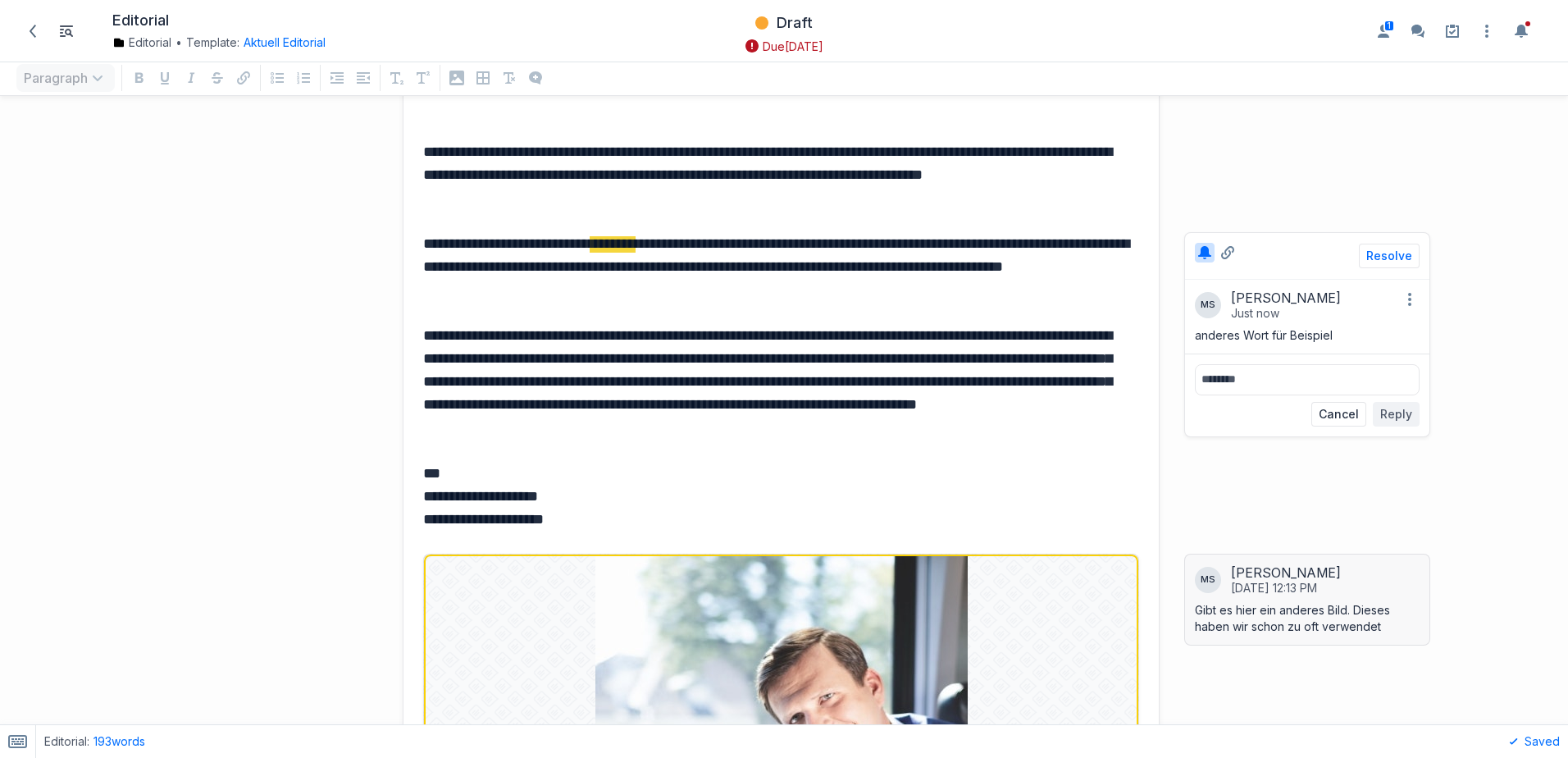
scroll to position [328, 0]
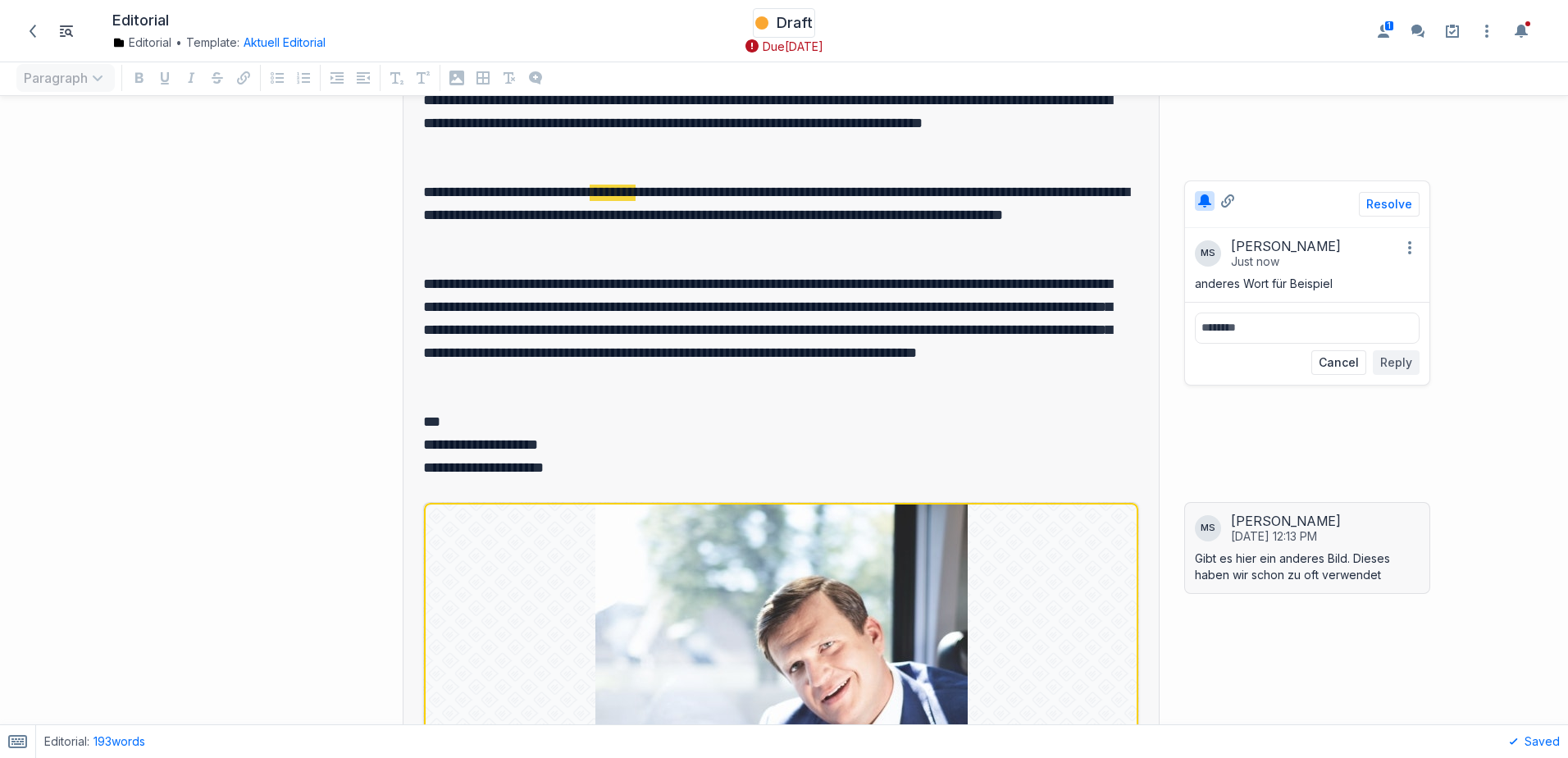
click at [798, 25] on span "Draft" at bounding box center [794, 22] width 36 height 19
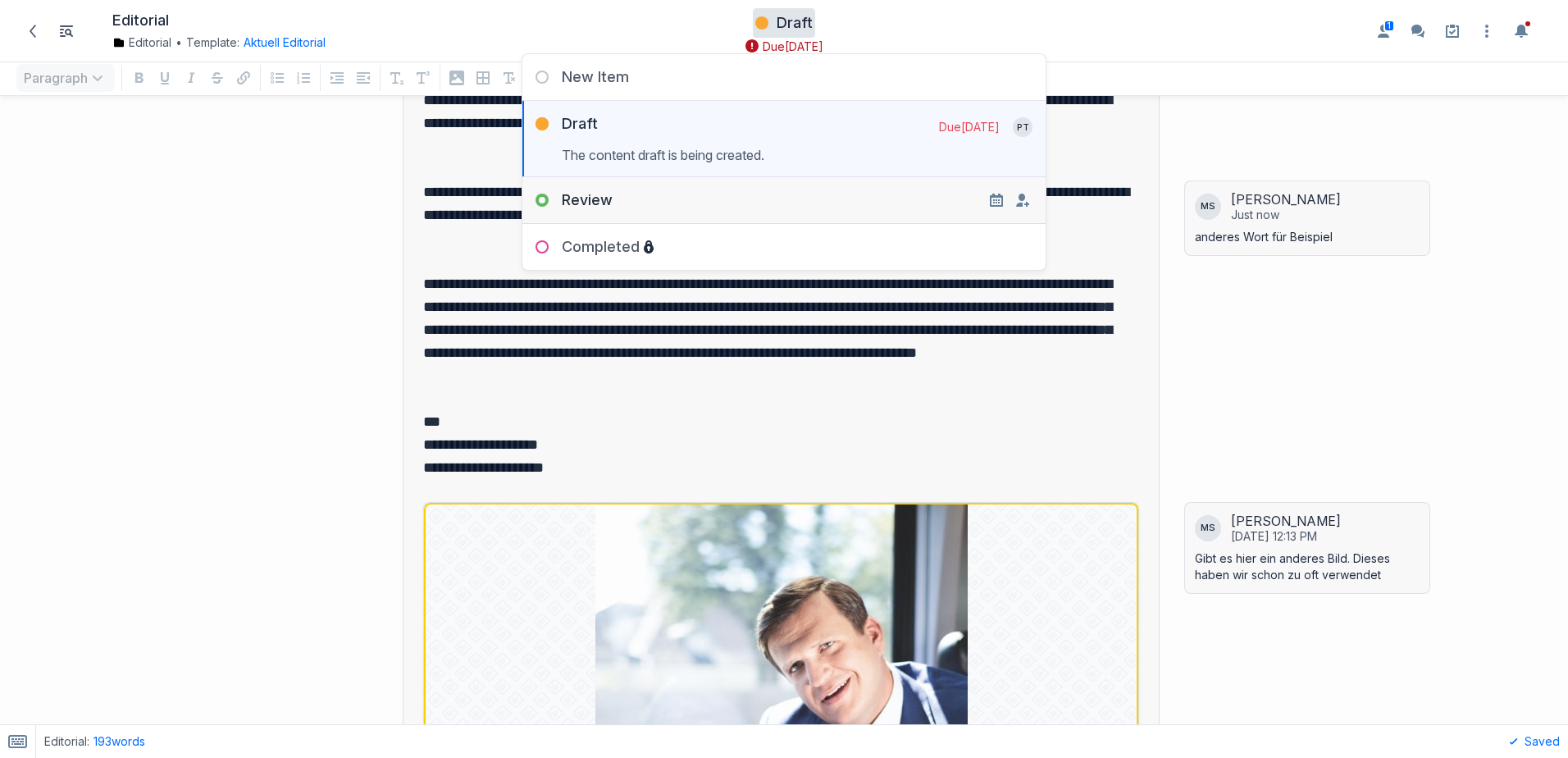
click at [554, 200] on div "Review" at bounding box center [567, 200] width 90 height 19
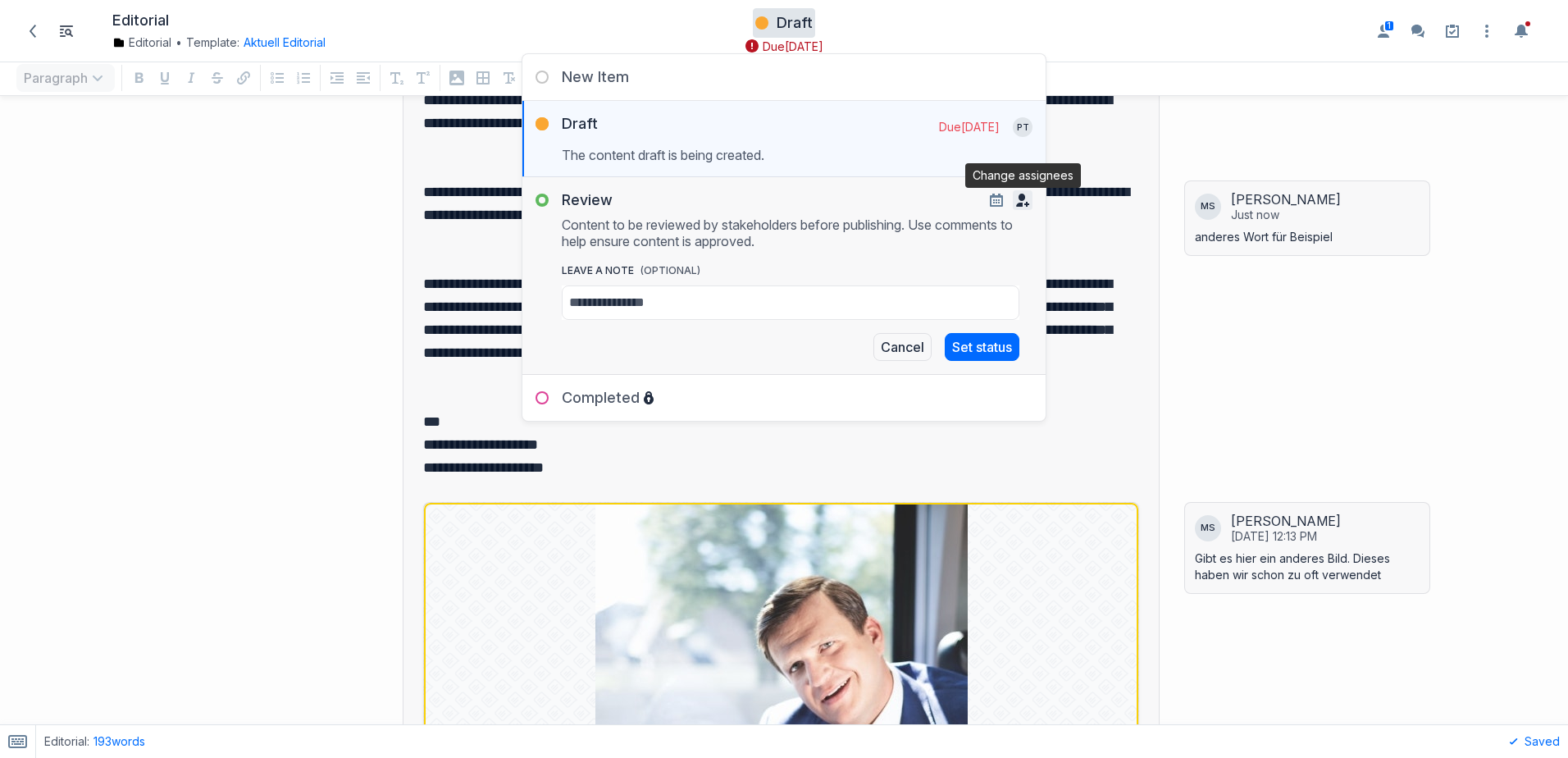
click at [1022, 199] on icon "button" at bounding box center [1022, 200] width 13 height 13
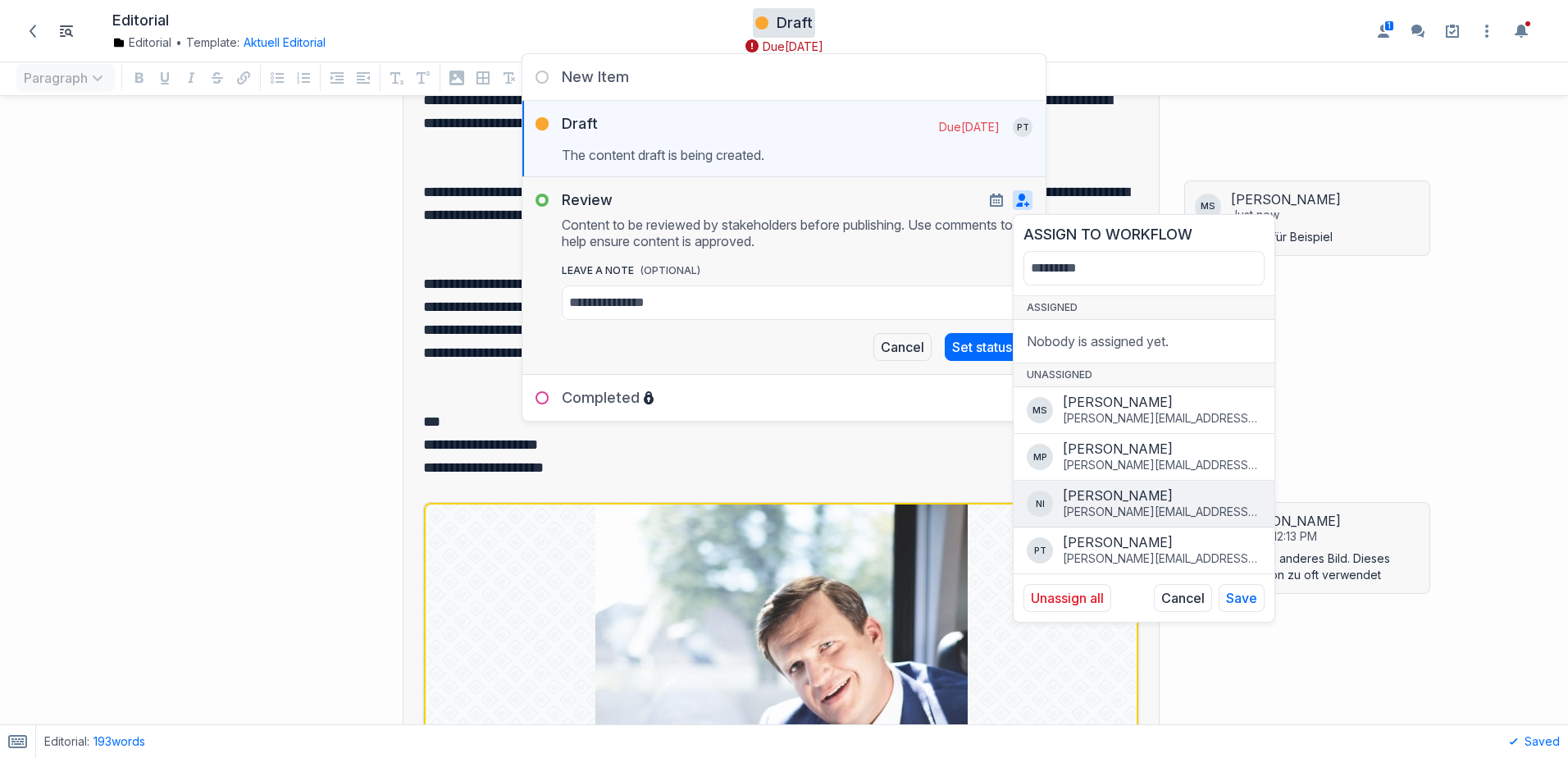
click at [1104, 506] on div "nicola.irsigler@plassertheurer.com" at bounding box center [1161, 512] width 198 height 17
click at [1237, 595] on button "Save" at bounding box center [1241, 598] width 46 height 28
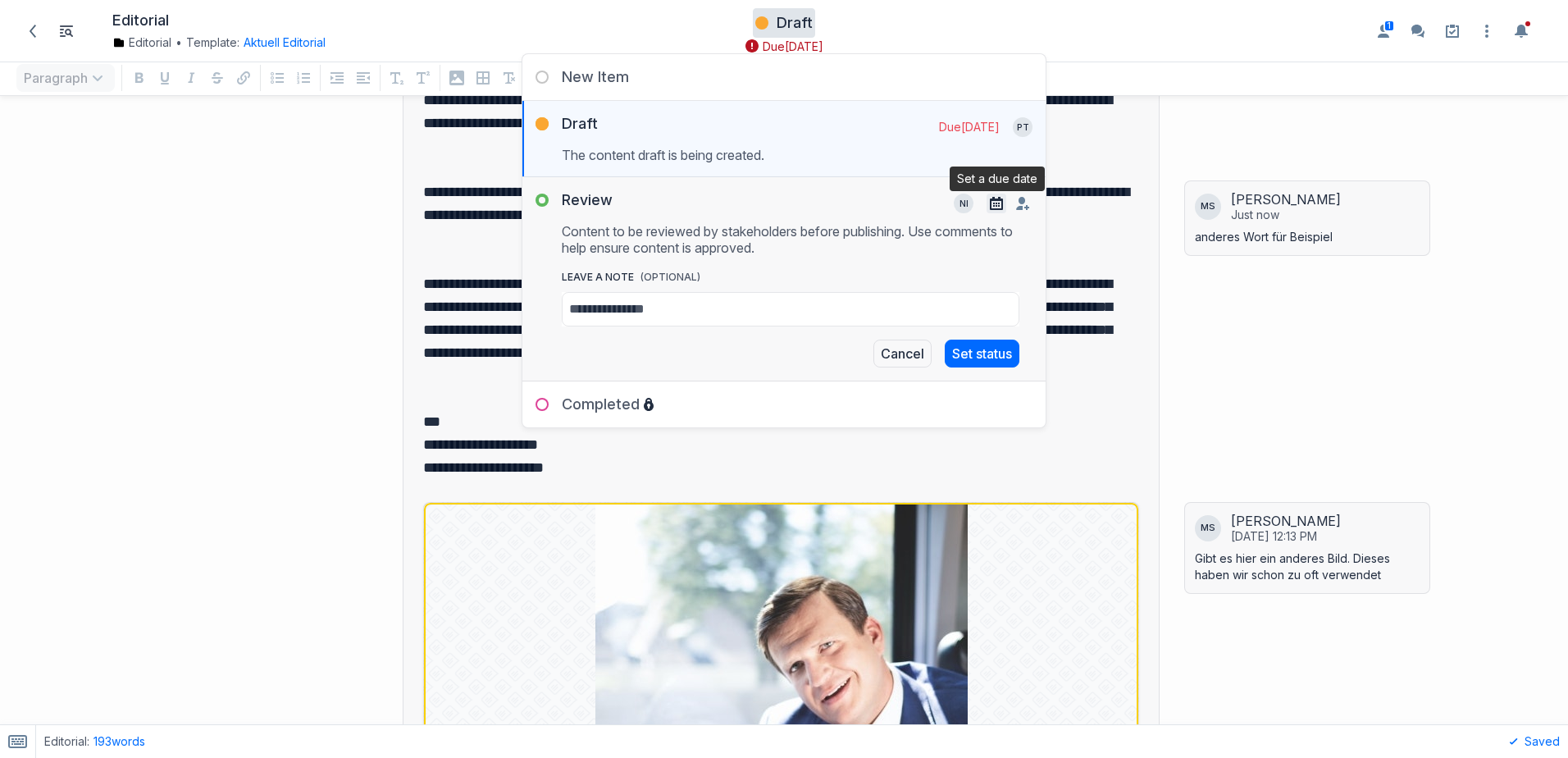
click at [994, 207] on icon "button" at bounding box center [996, 204] width 13 height 13
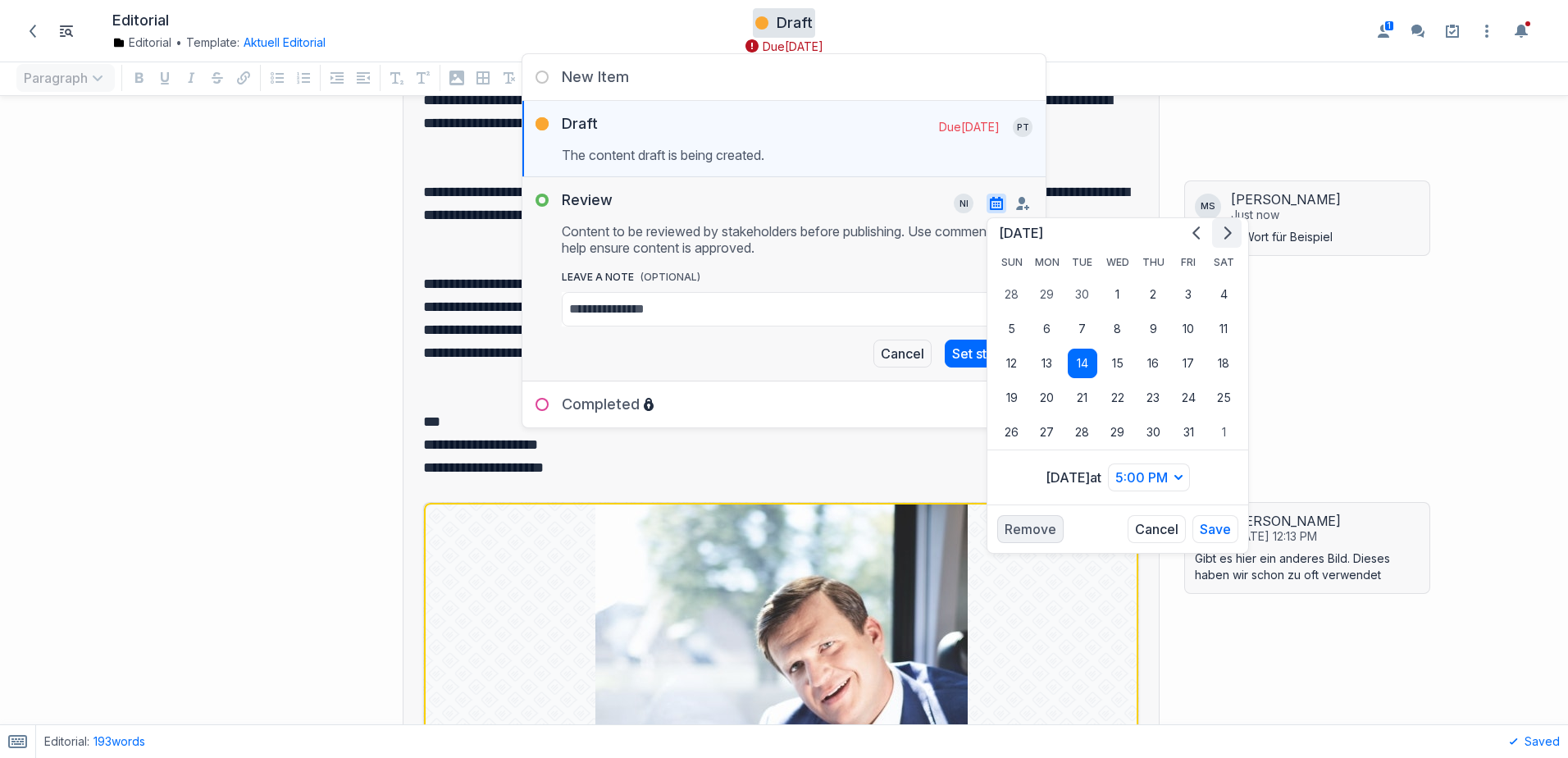
click at [1231, 236] on icon "Go to next month" at bounding box center [1226, 233] width 13 height 13
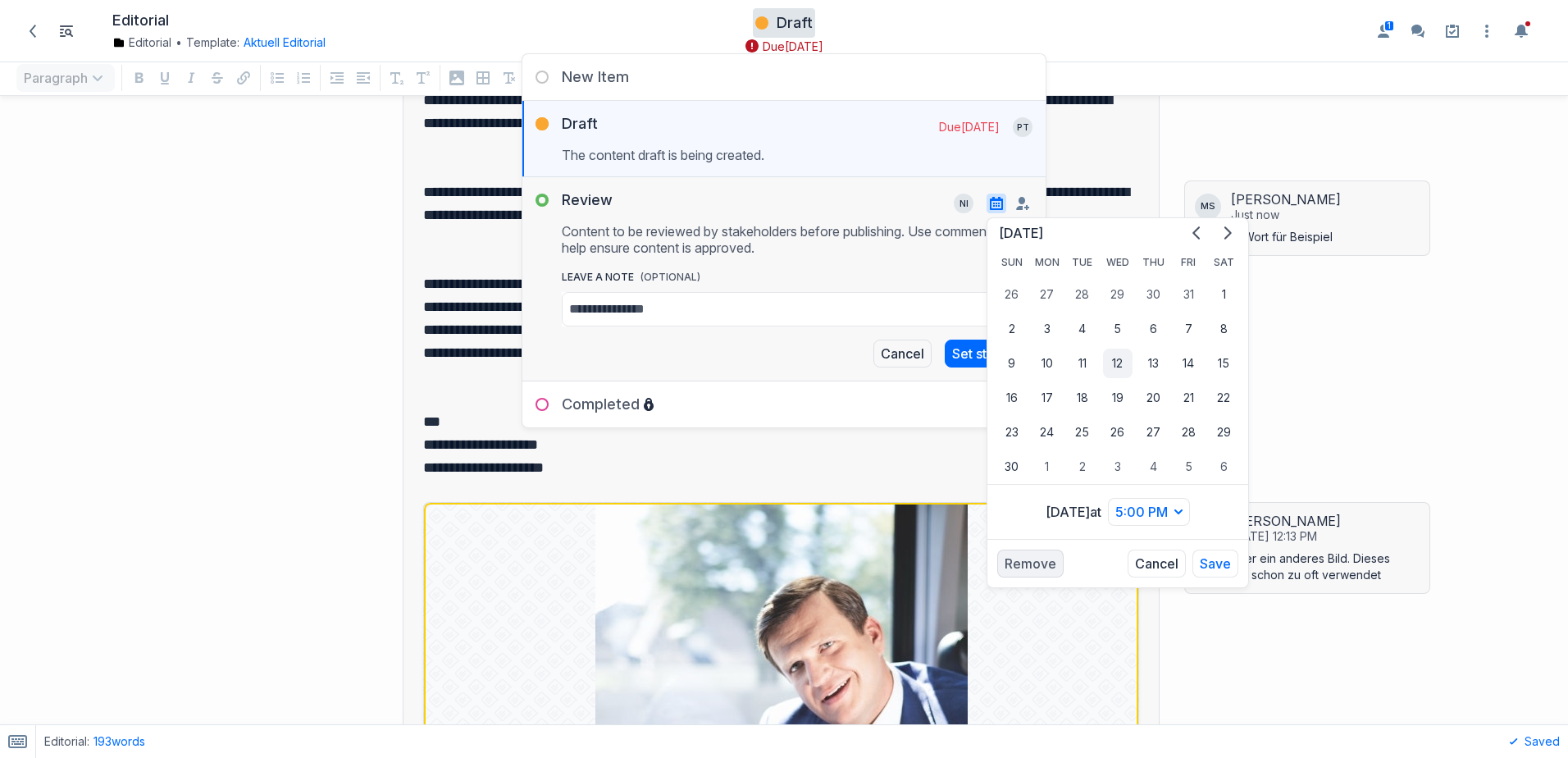
click at [1119, 363] on button "12" at bounding box center [1118, 363] width 29 height 29
click at [1217, 561] on button "Save" at bounding box center [1215, 564] width 46 height 28
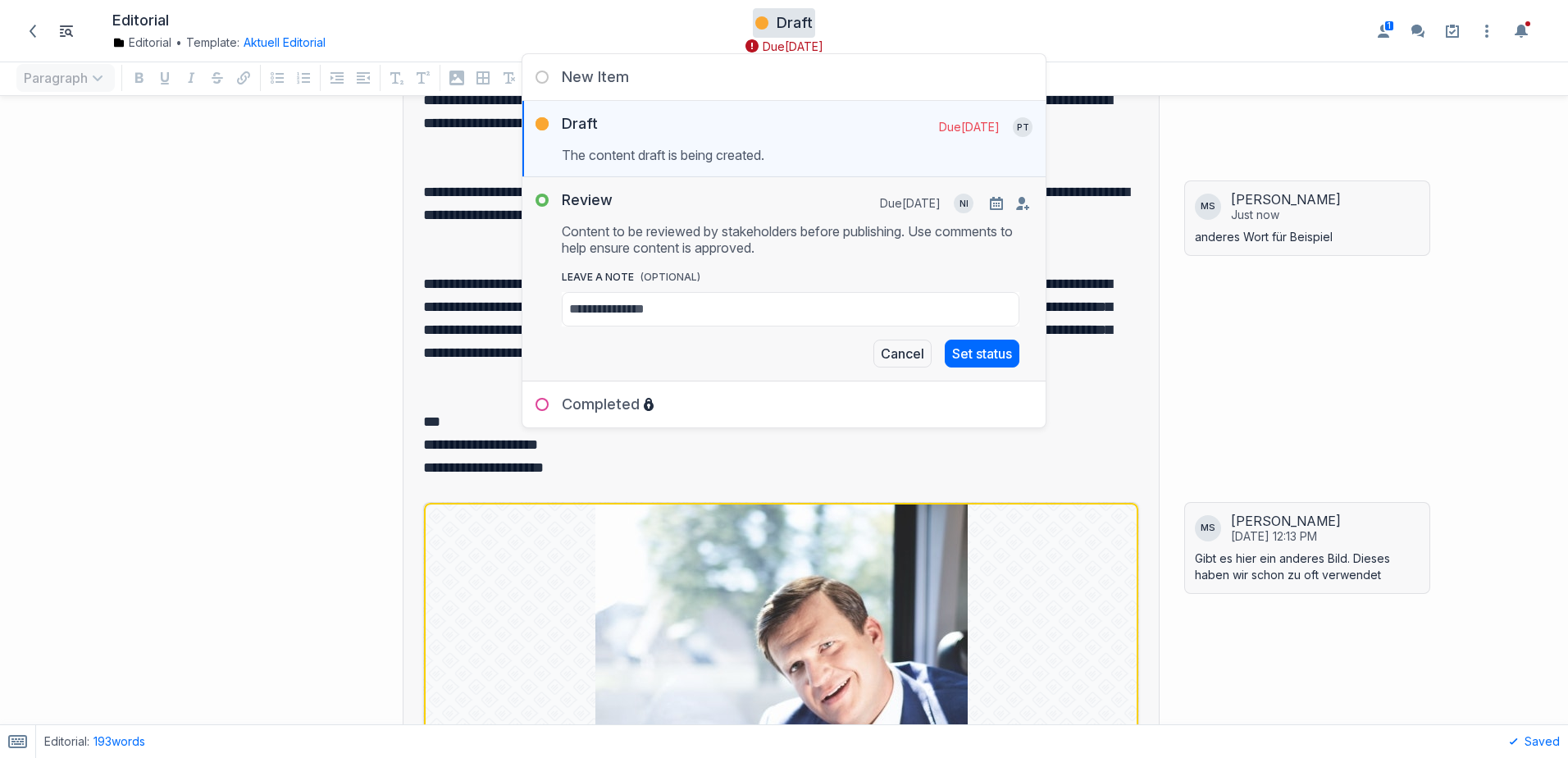
click at [540, 203] on div "Review" at bounding box center [567, 204] width 90 height 26
click at [574, 198] on div "Review" at bounding box center [567, 204] width 90 height 26
drag, startPoint x: 990, startPoint y: 352, endPoint x: 978, endPoint y: 355, distance: 12.4
click at [990, 351] on button "Set status" at bounding box center [981, 354] width 75 height 28
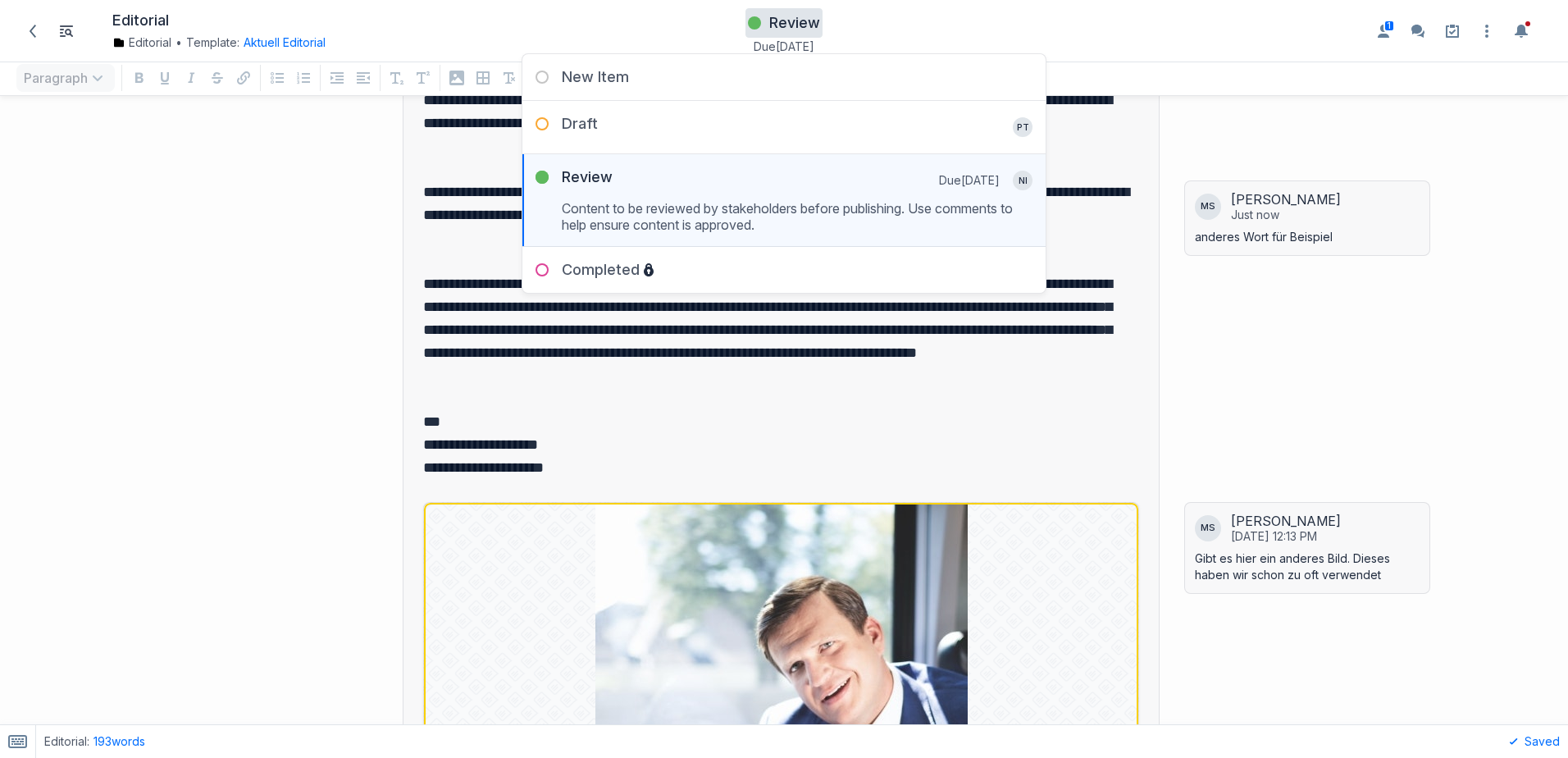
click at [238, 193] on div "**********" at bounding box center [587, 420] width 1159 height 1238
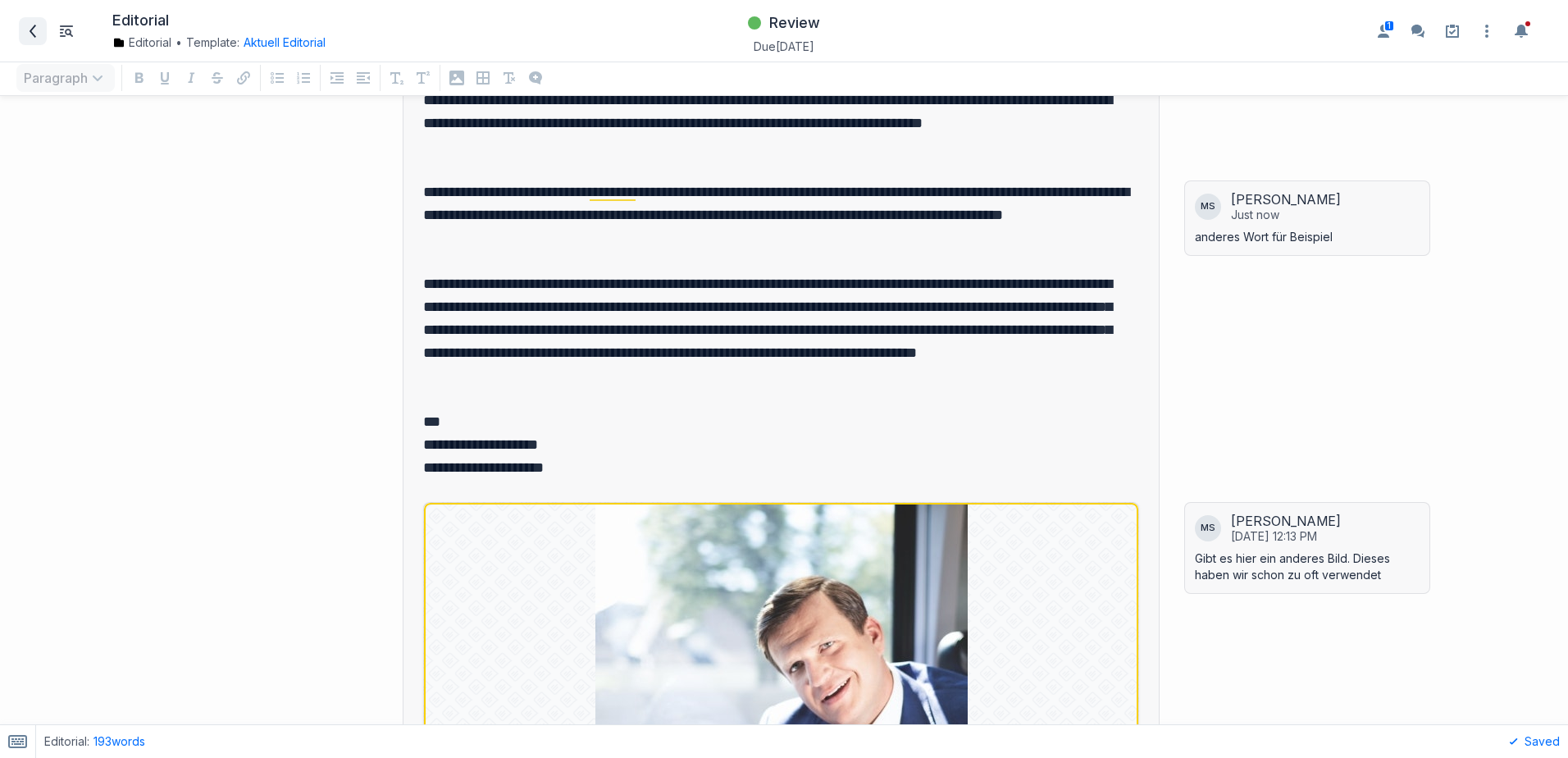
click at [41, 30] on span at bounding box center [32, 31] width 26 height 26
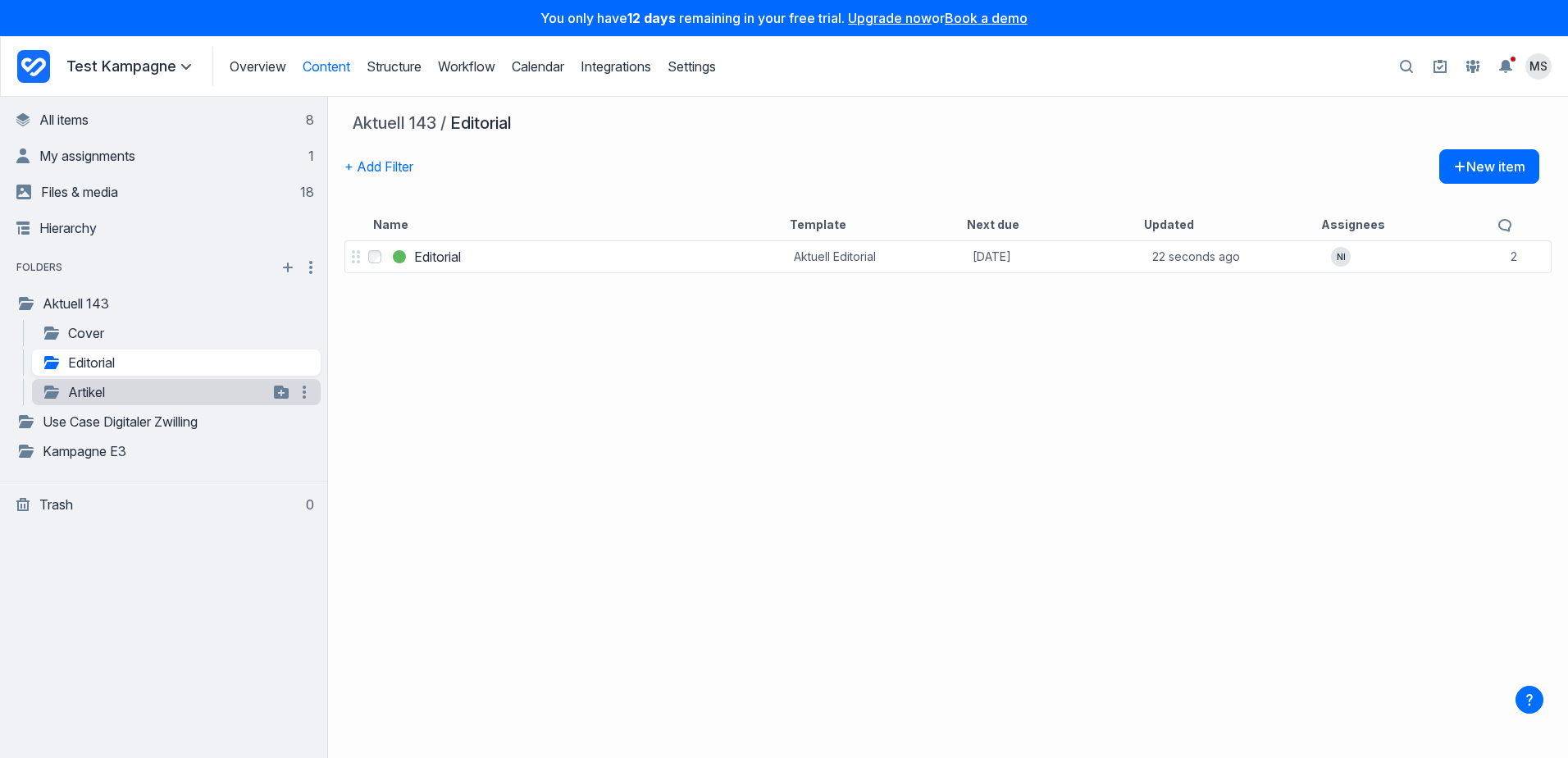
click at [91, 393] on link "Artikel" at bounding box center [155, 391] width 226 height 19
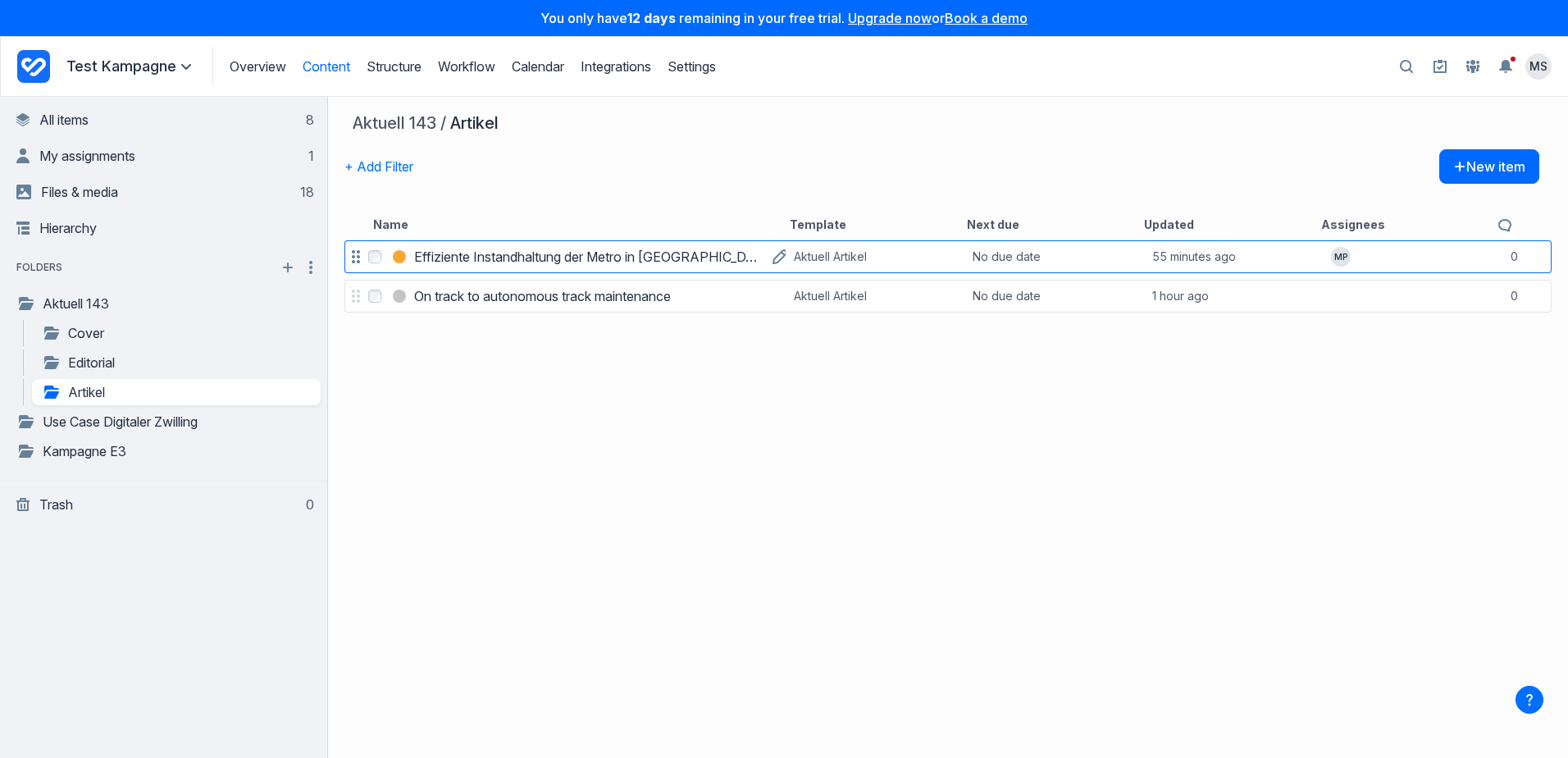
click at [532, 258] on h3 "Effiziente Instandhaltung der Metro in Busan" at bounding box center [589, 256] width 350 height 19
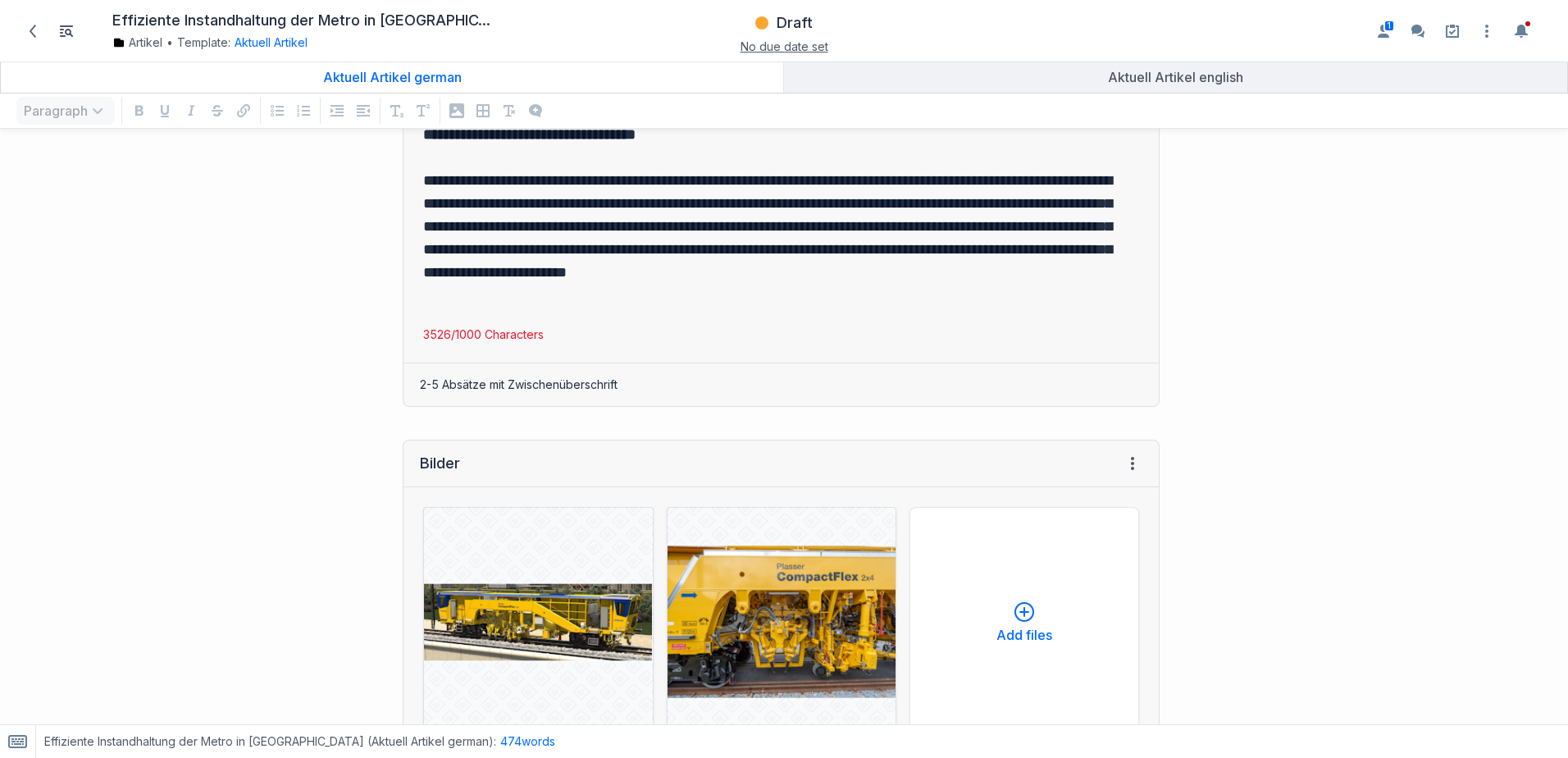
scroll to position [1640, 0]
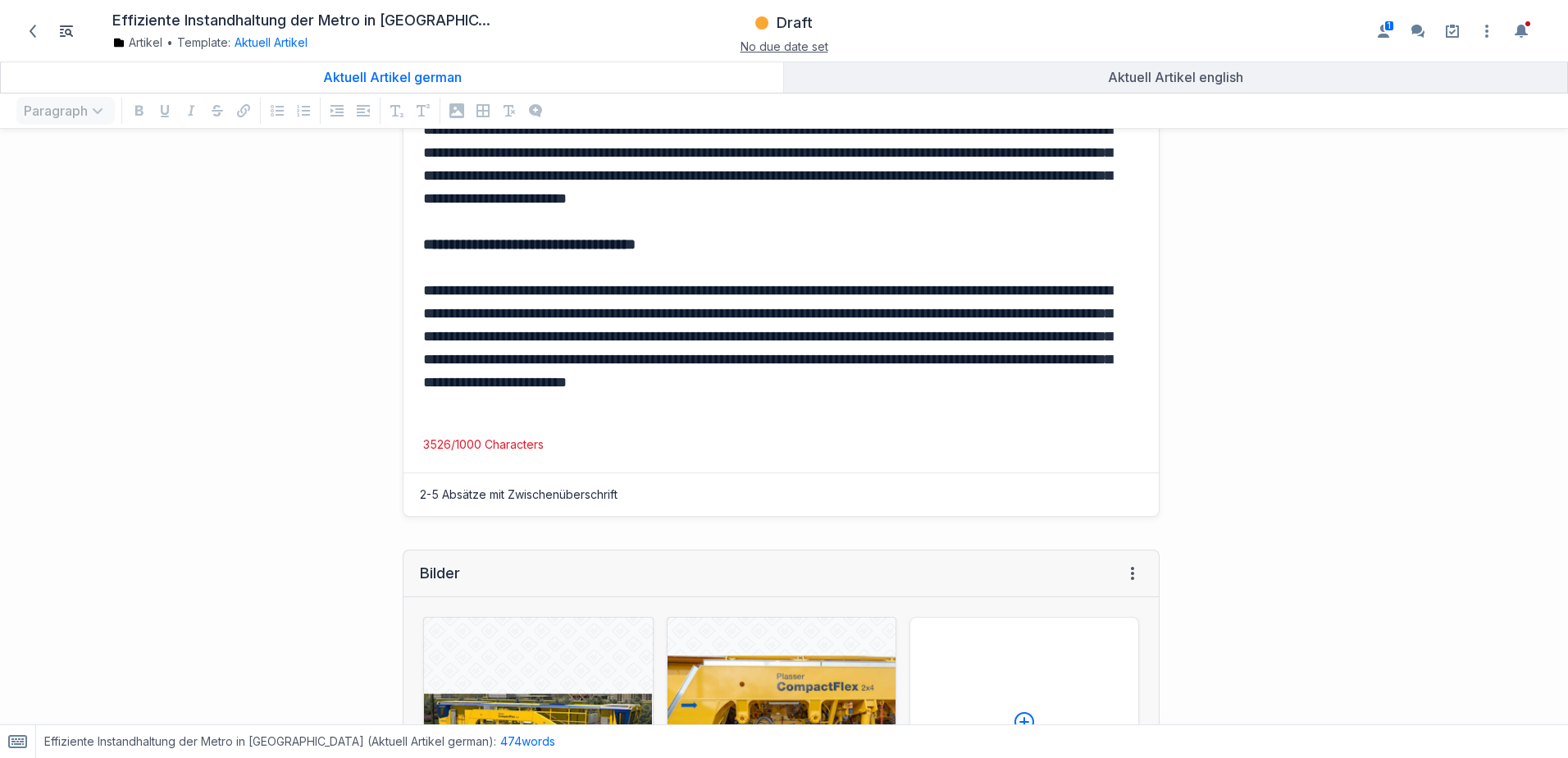
click at [688, 402] on p "**********" at bounding box center [777, 348] width 709 height 138
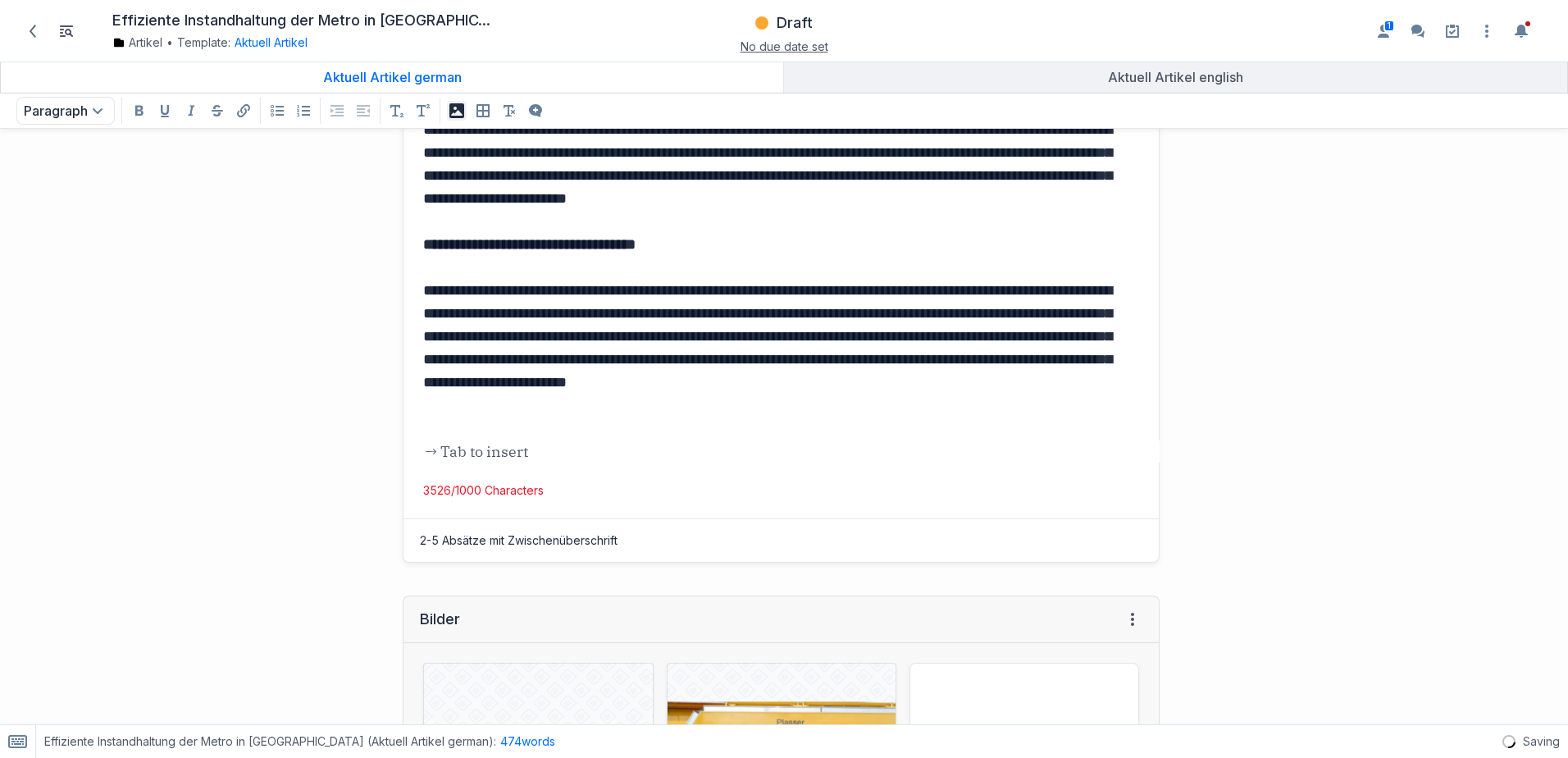
click at [459, 116] on icon "button" at bounding box center [457, 111] width 15 height 15
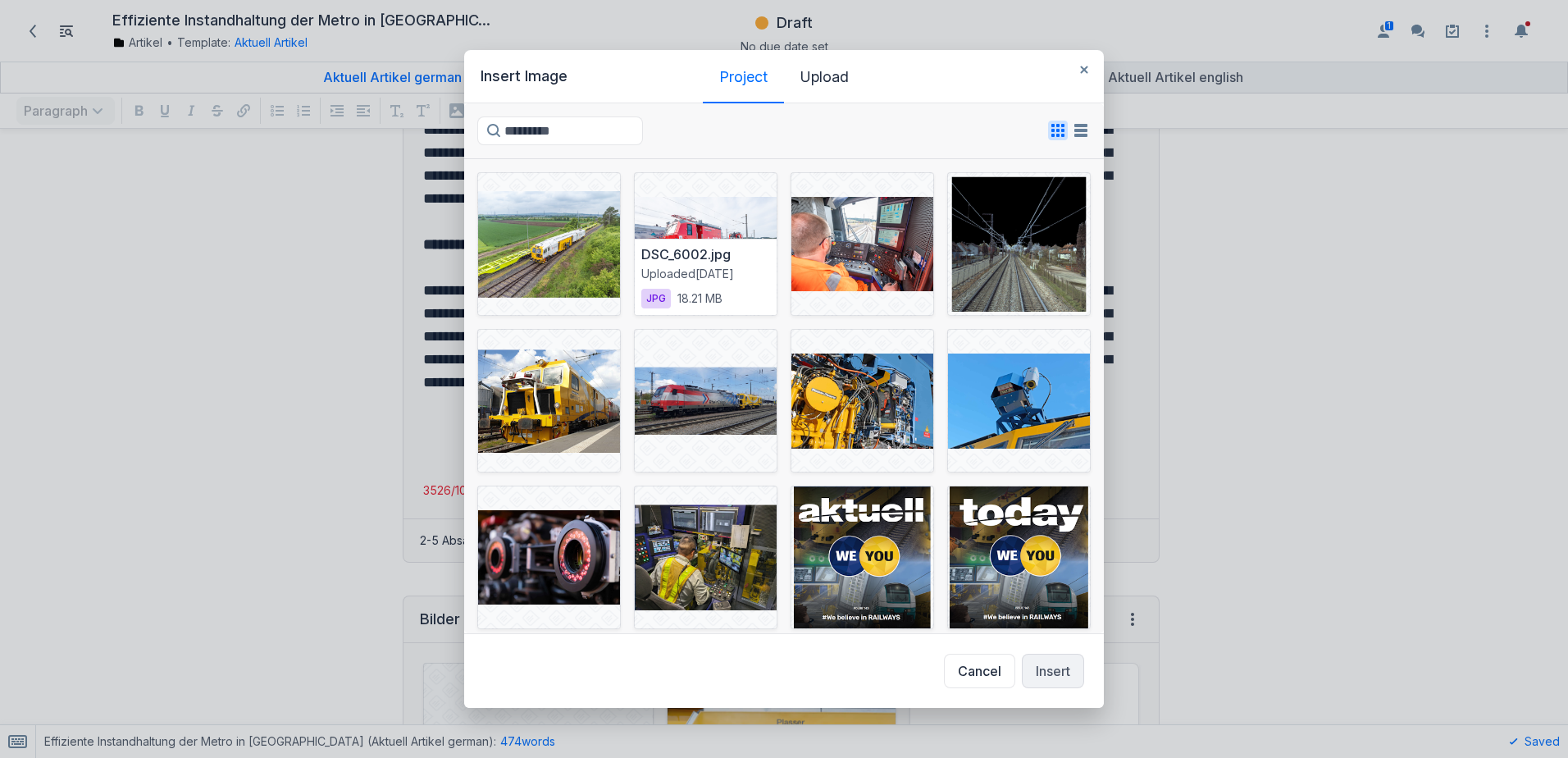
click at [705, 228] on div at bounding box center [705, 244] width 142 height 142
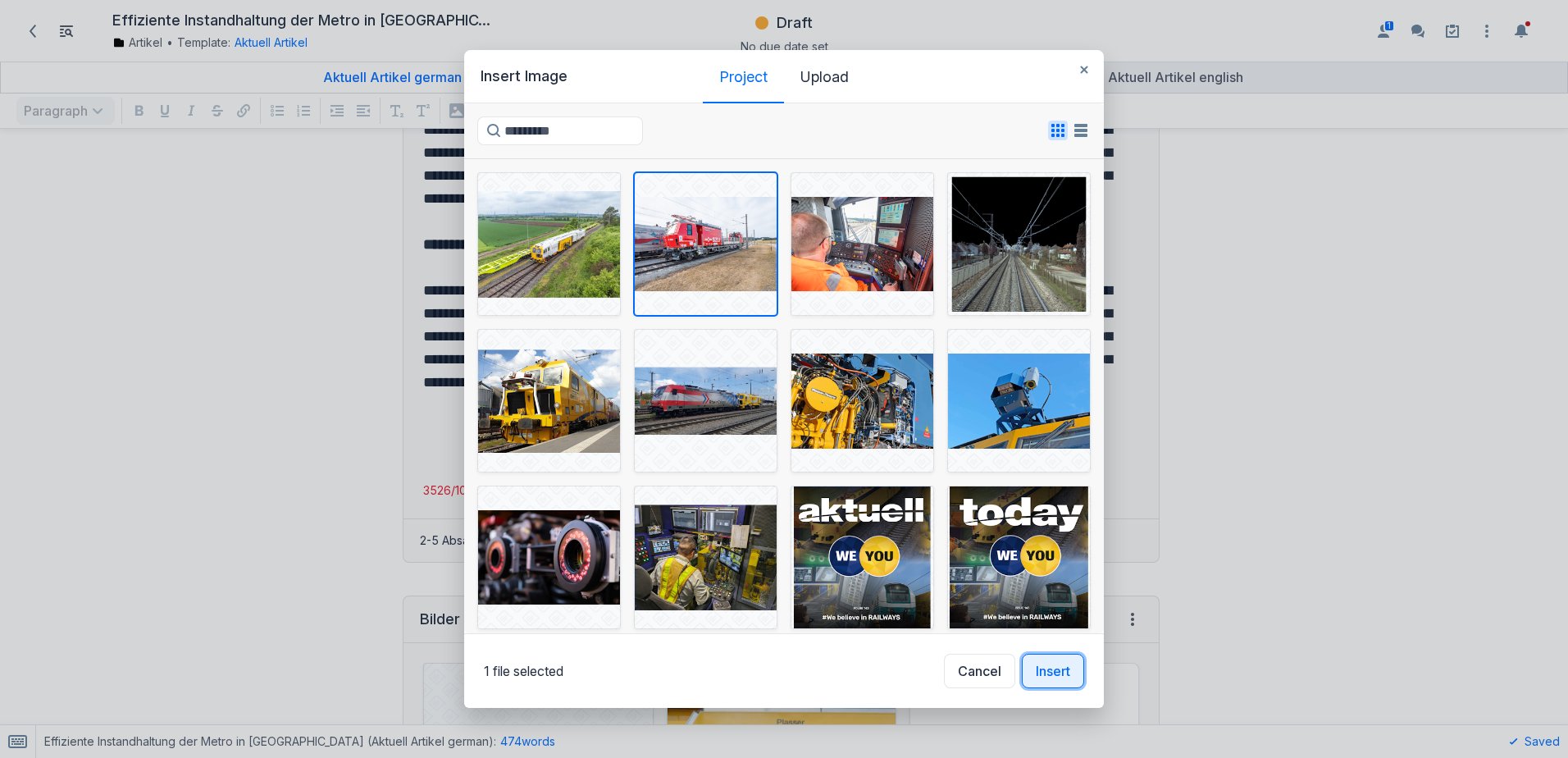
click at [1055, 676] on button "Insert" at bounding box center [1053, 671] width 63 height 34
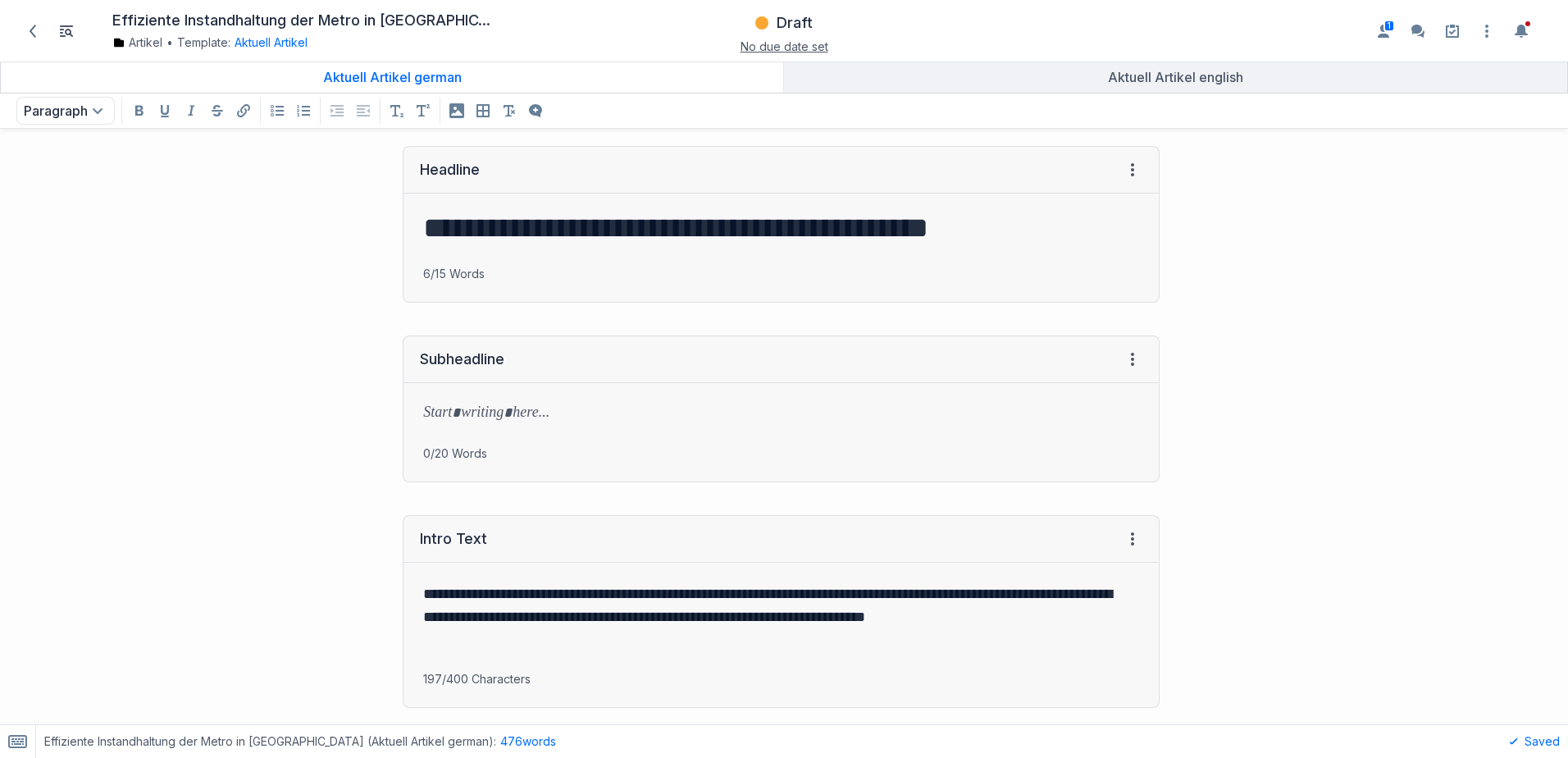
scroll to position [0, 0]
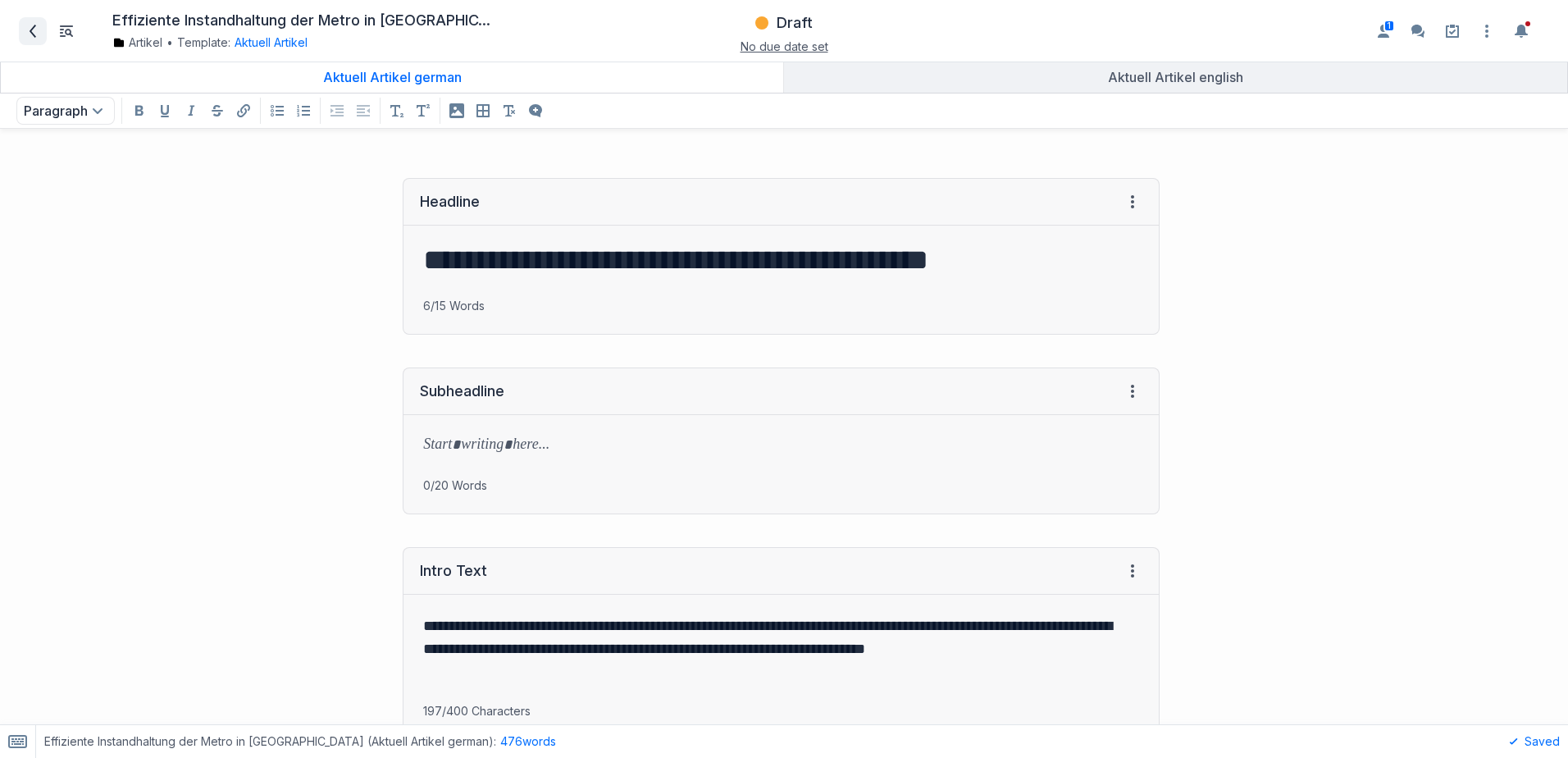
click at [29, 26] on icon at bounding box center [32, 31] width 13 height 13
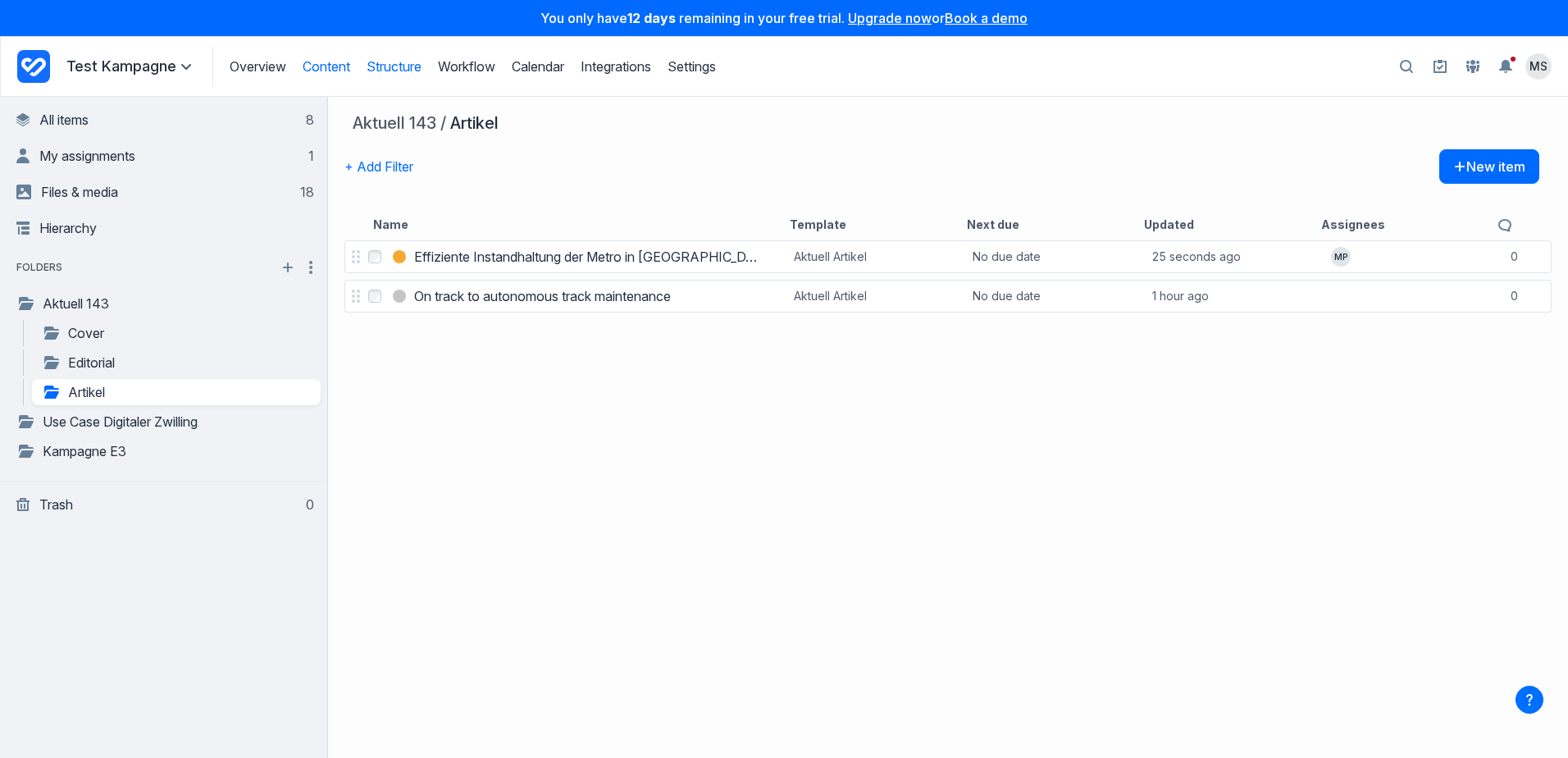
click at [405, 65] on link "Structure" at bounding box center [394, 66] width 55 height 17
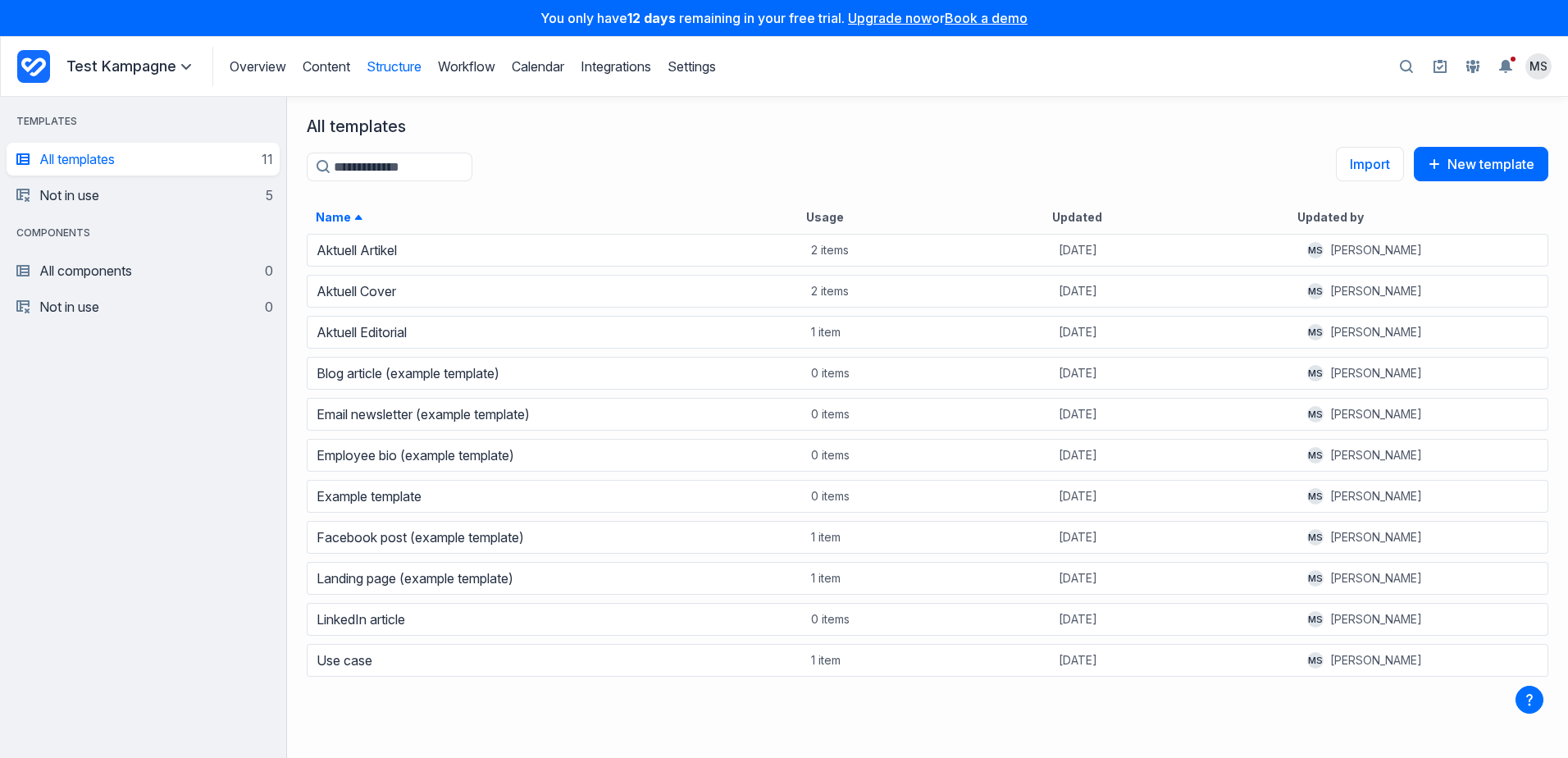
scroll to position [513, 1269]
click at [347, 253] on link "Aktuell Artikel" at bounding box center [356, 251] width 80 height 17
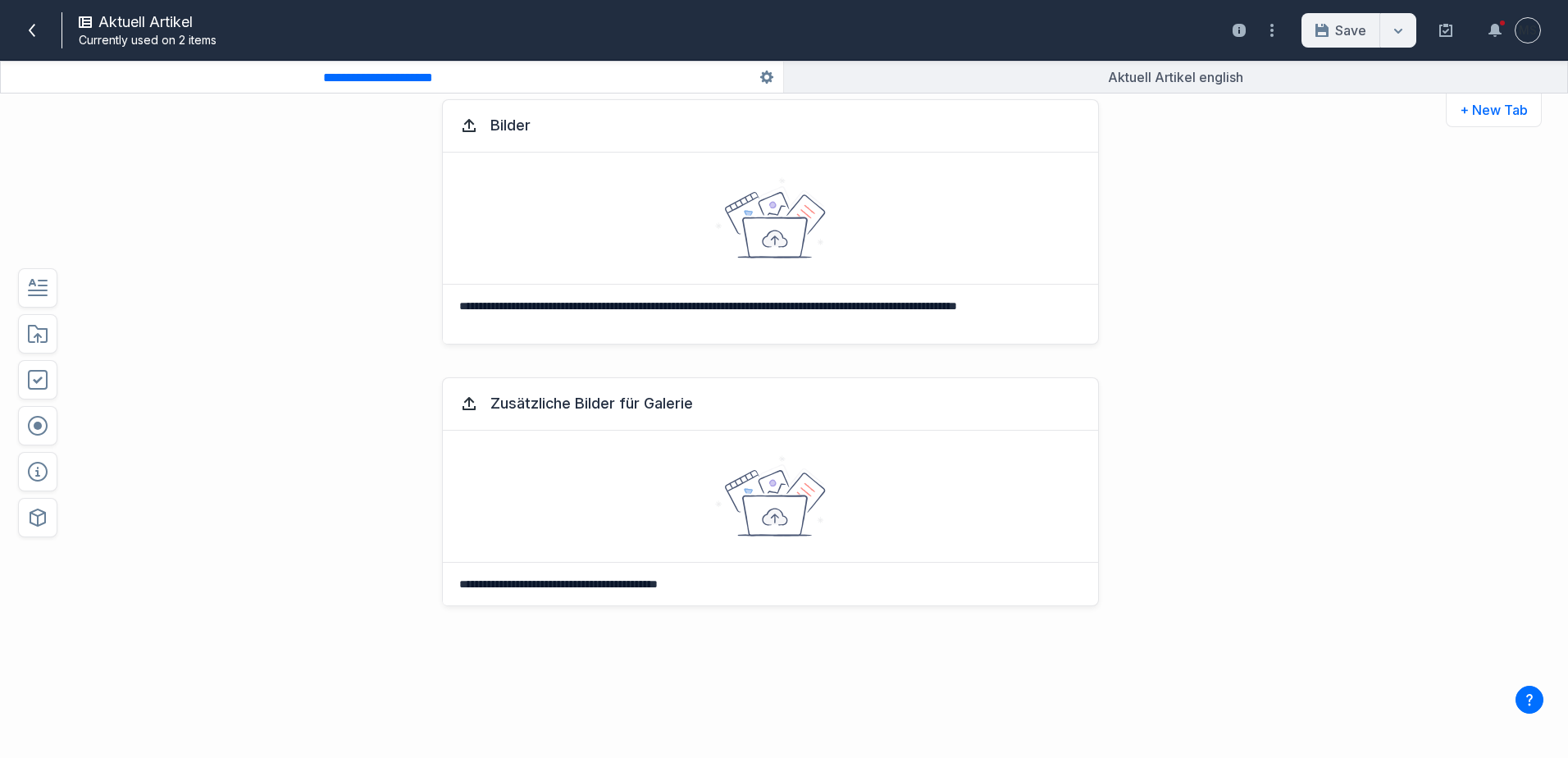
scroll to position [985, 0]
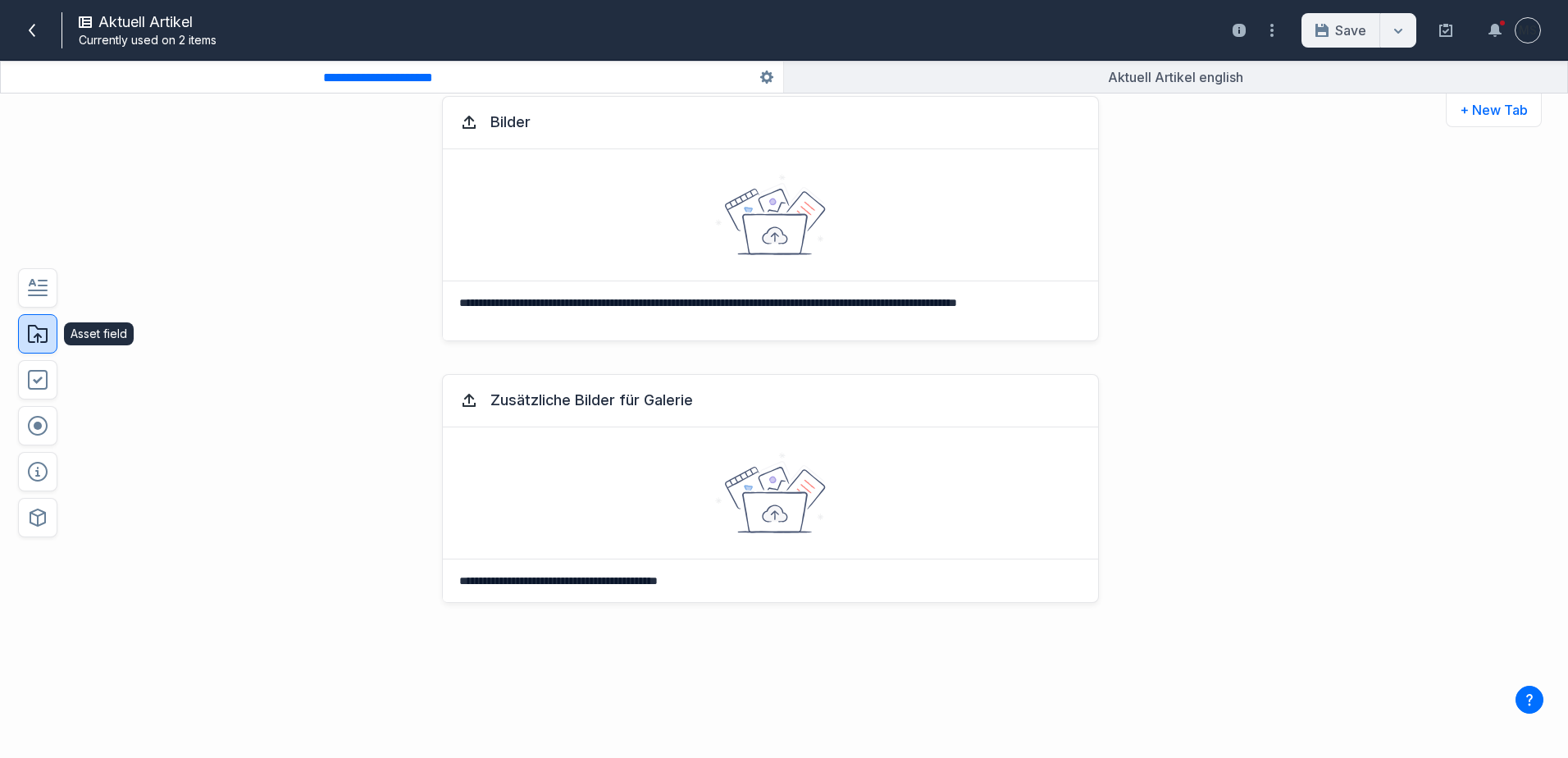
click at [39, 341] on icon "button" at bounding box center [37, 334] width 19 height 18
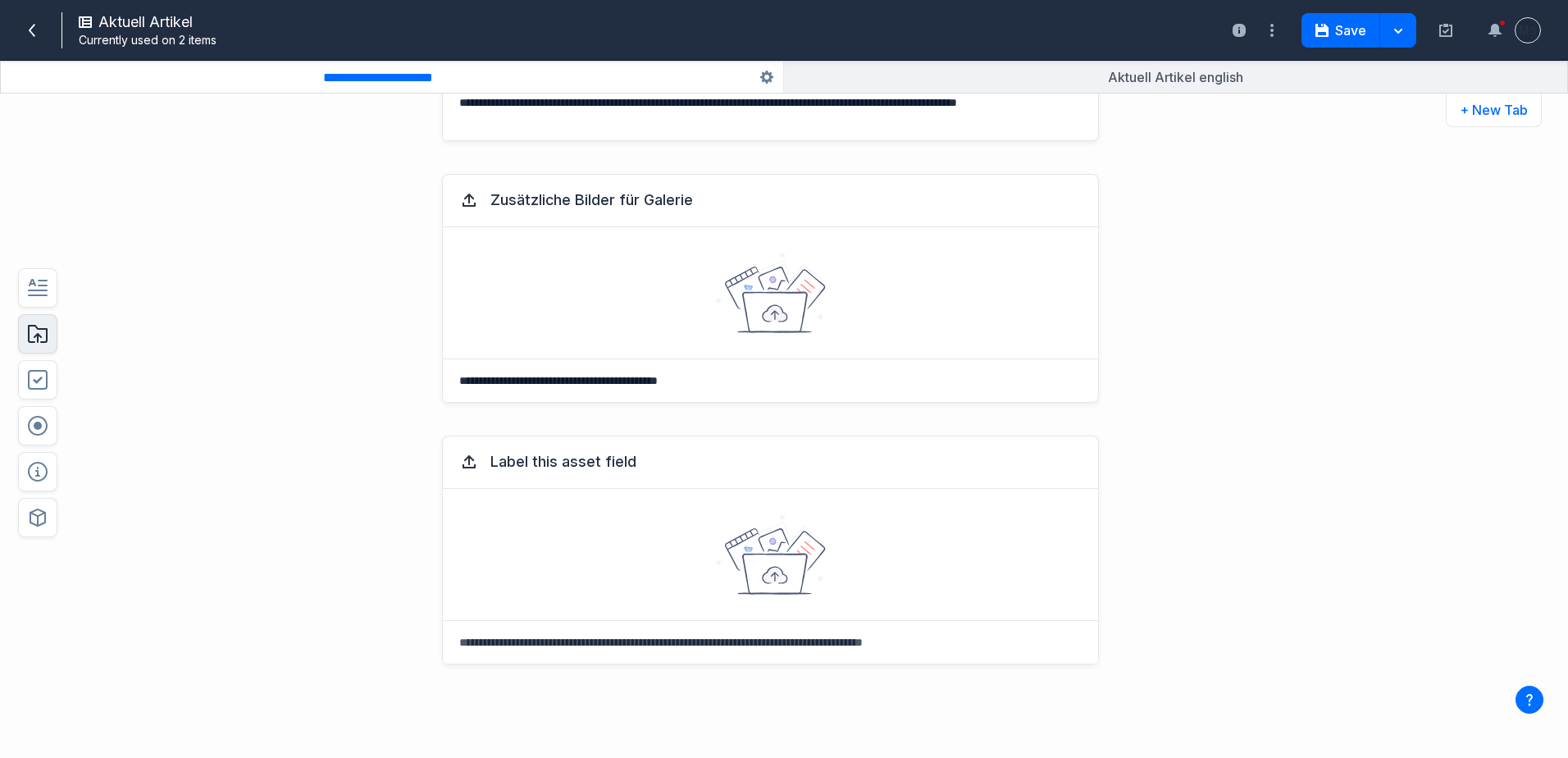
scroll to position [1230, 0]
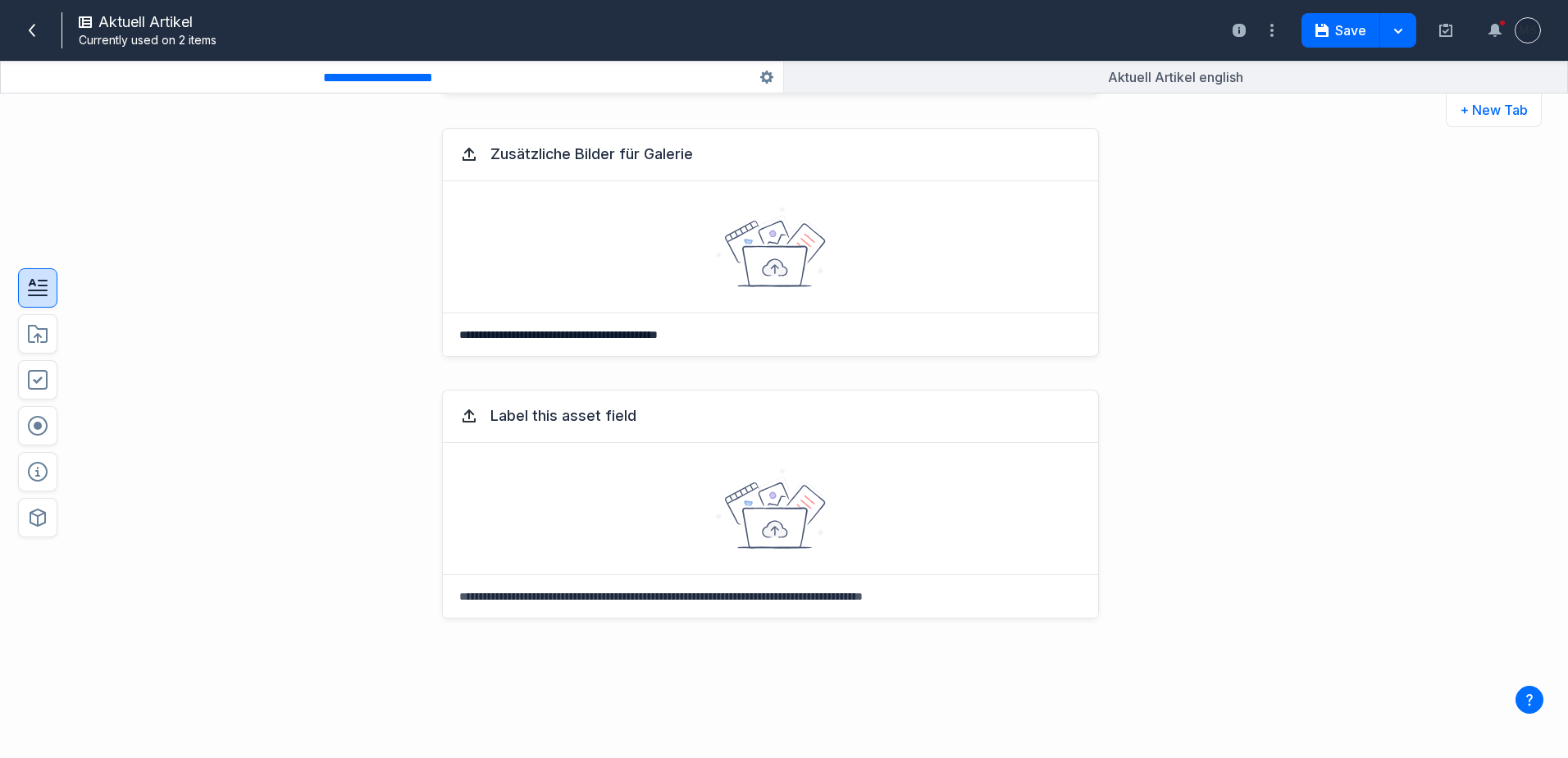
click at [44, 301] on button "button" at bounding box center [38, 287] width 40 height 40
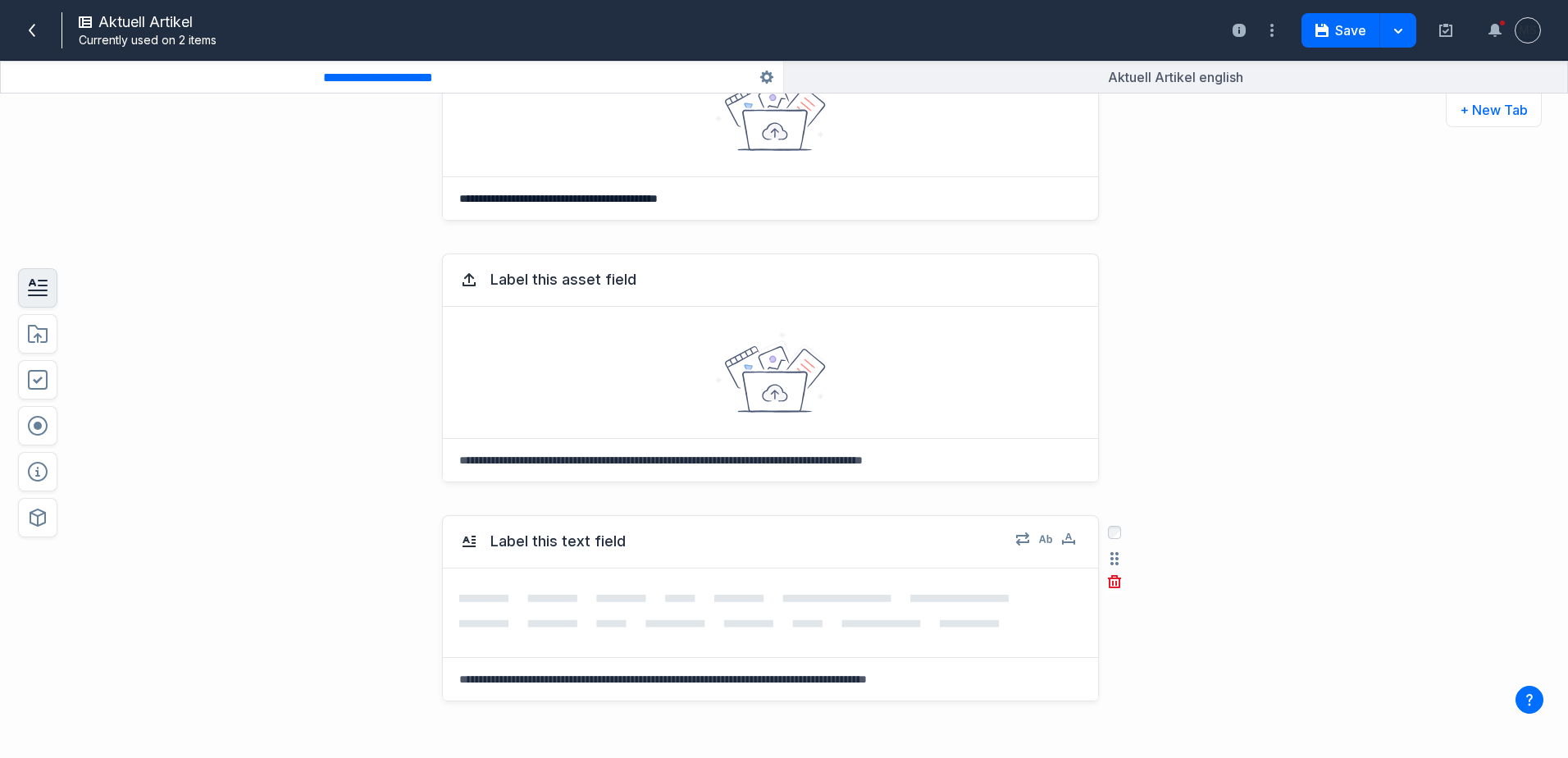
scroll to position [1394, 0]
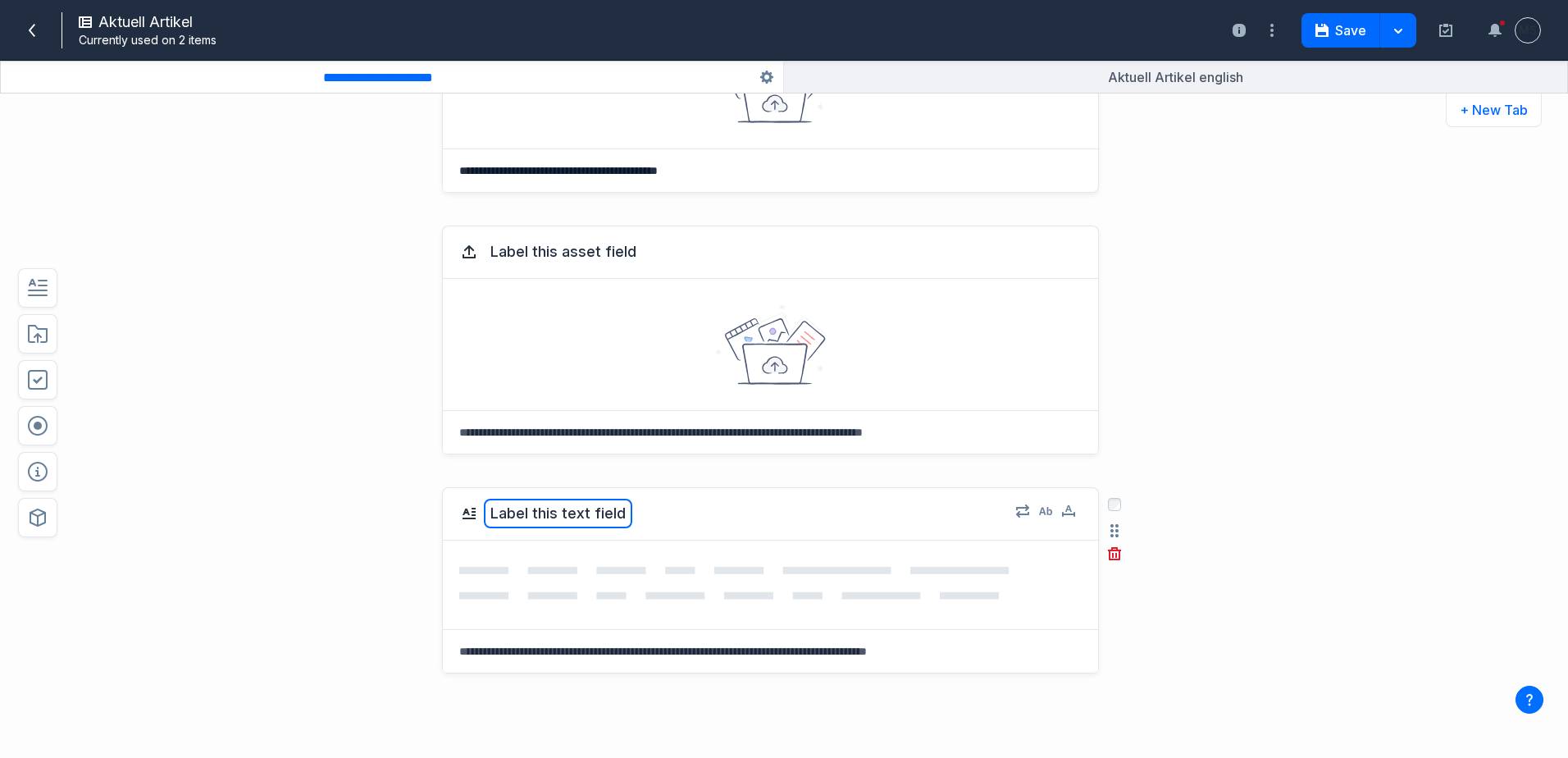
click at [510, 507] on button "Label this text field" at bounding box center [557, 513] width 148 height 29
type textarea "*"
click at [1063, 510] on icon "button" at bounding box center [1068, 510] width 13 height 10
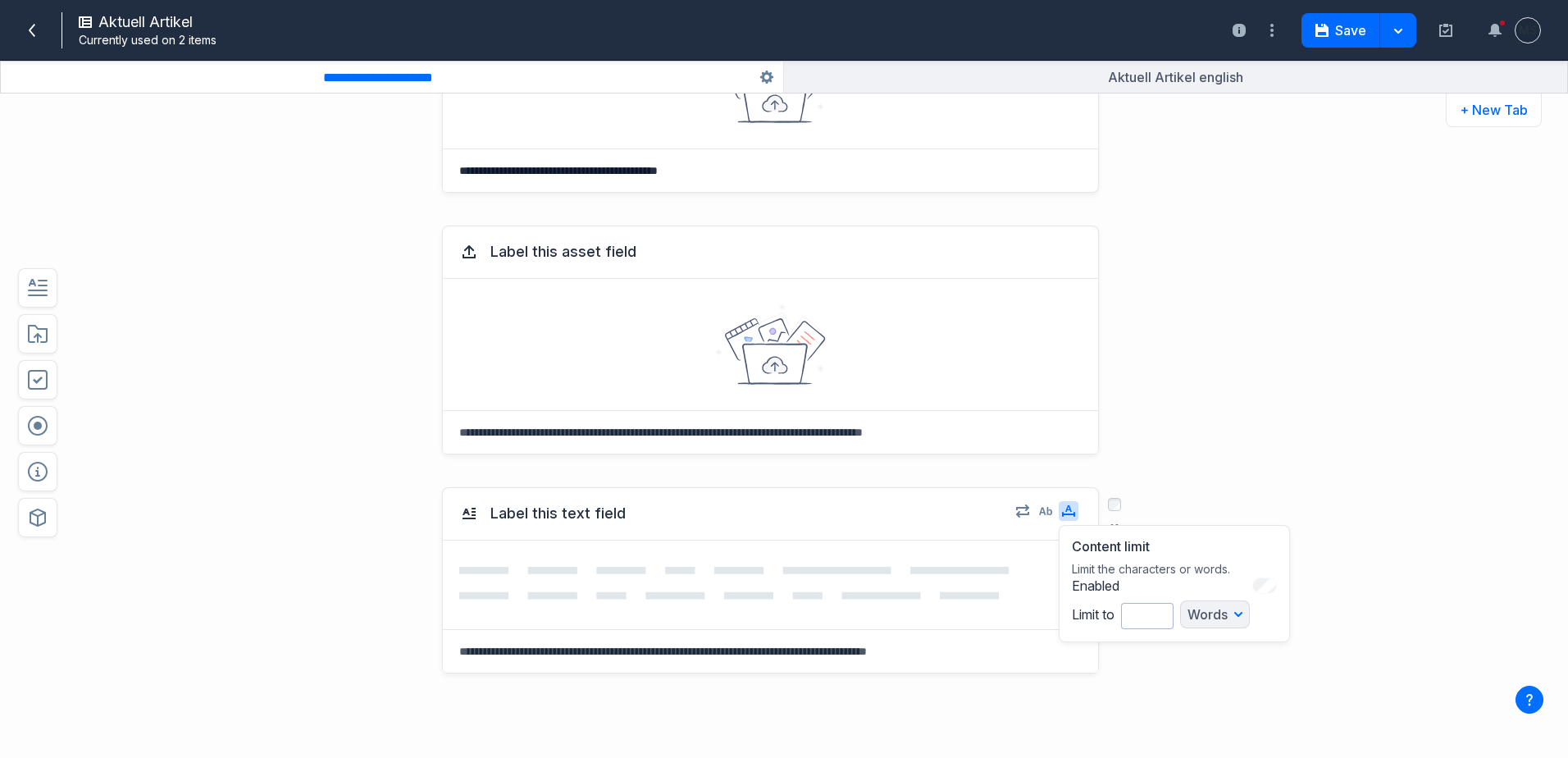
click at [1182, 618] on div "Words" at bounding box center [1214, 614] width 70 height 28
click at [1225, 613] on div "Words" at bounding box center [1214, 614] width 70 height 28
click at [1231, 612] on div "Words" at bounding box center [1214, 614] width 70 height 28
click at [1171, 675] on div "Label this text field Content limit Limit the characters or words. Enabled Limi…" at bounding box center [723, 662] width 1155 height 384
click at [1039, 505] on icon "button" at bounding box center [1045, 511] width 13 height 13
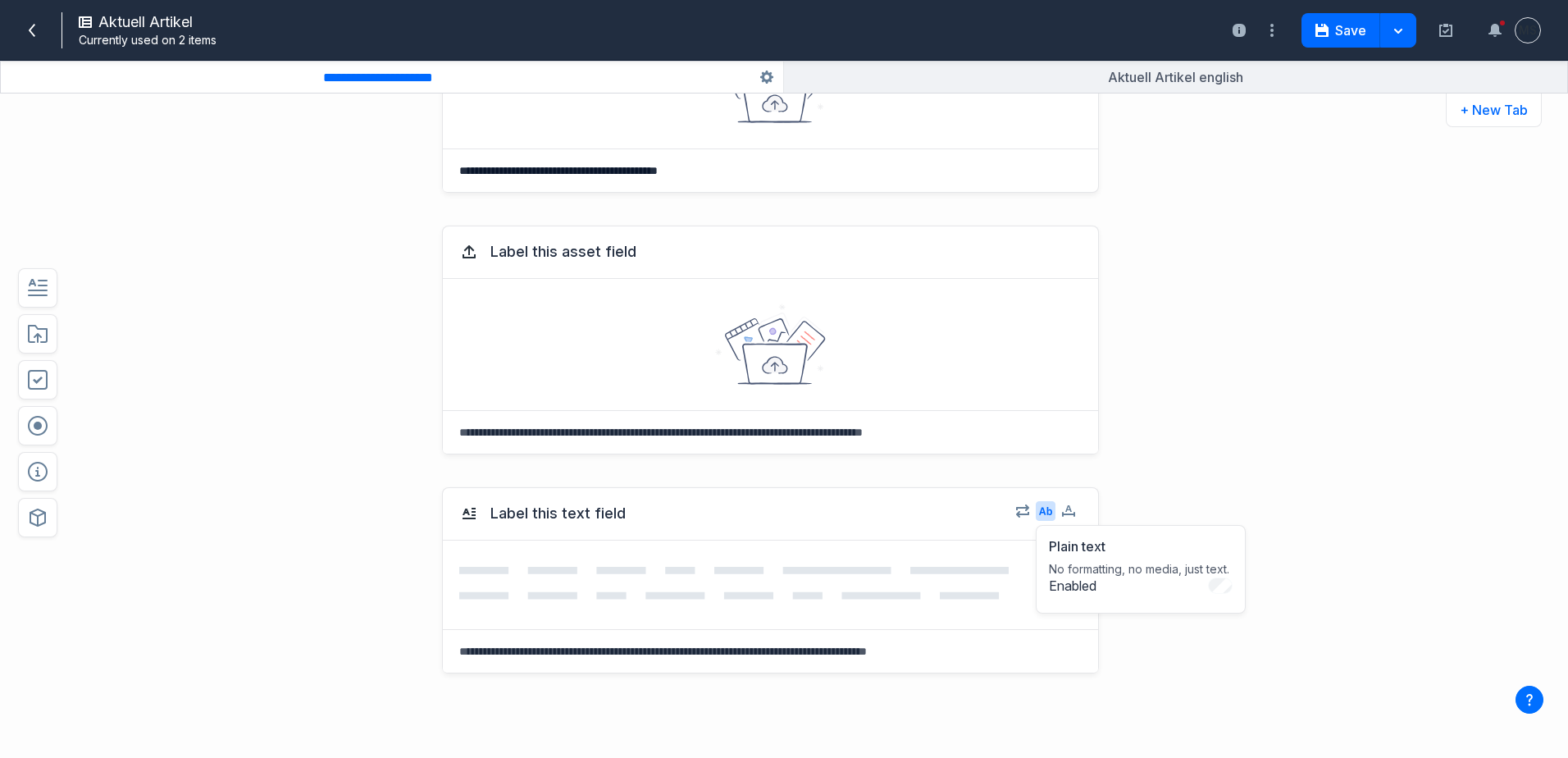
click at [1144, 668] on div "Label this text field Plain text No formatting, no media, just text. Enabled Se…" at bounding box center [723, 662] width 1155 height 384
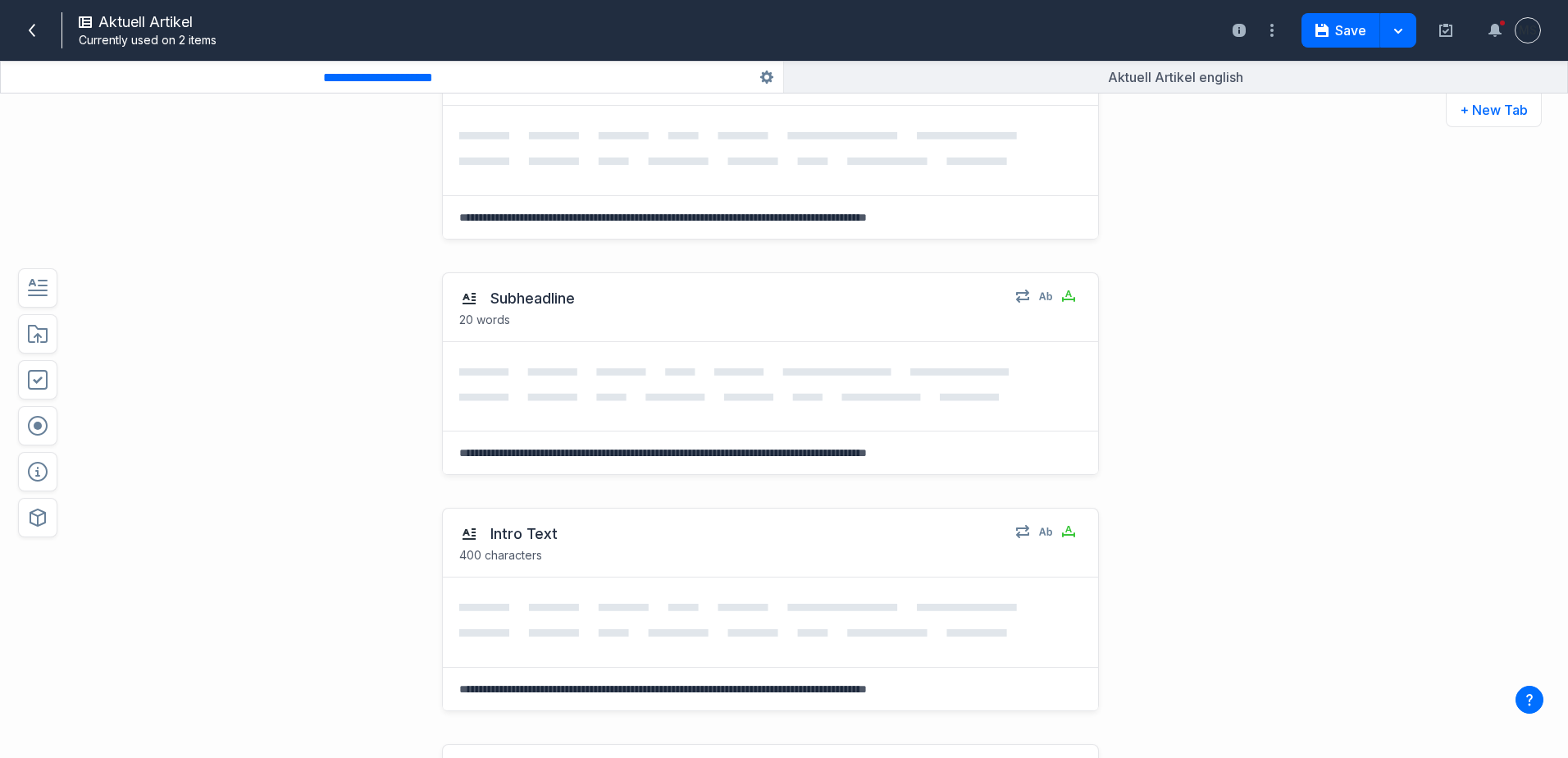
scroll to position [0, 0]
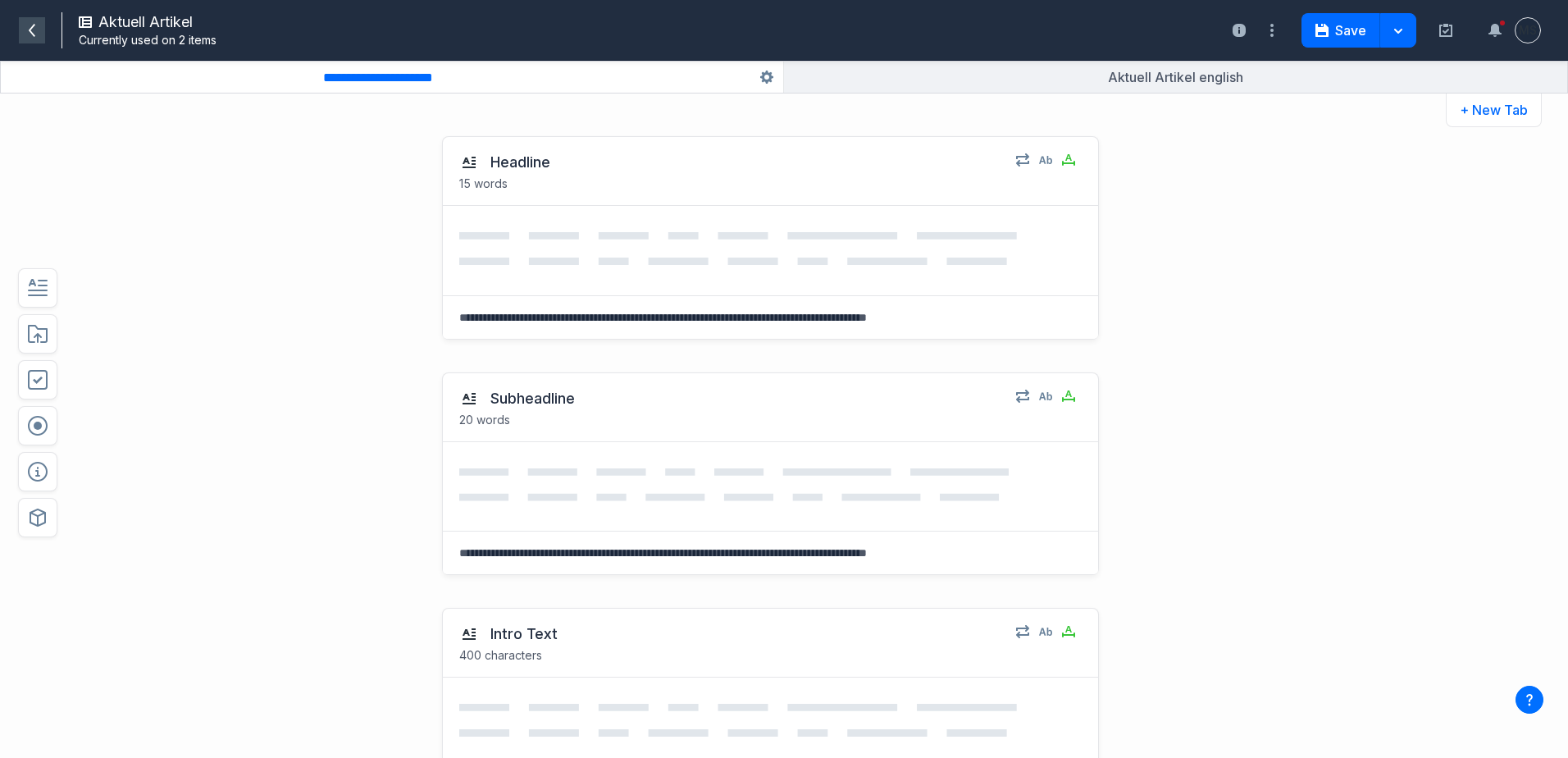
click at [34, 33] on icon at bounding box center [32, 30] width 13 height 13
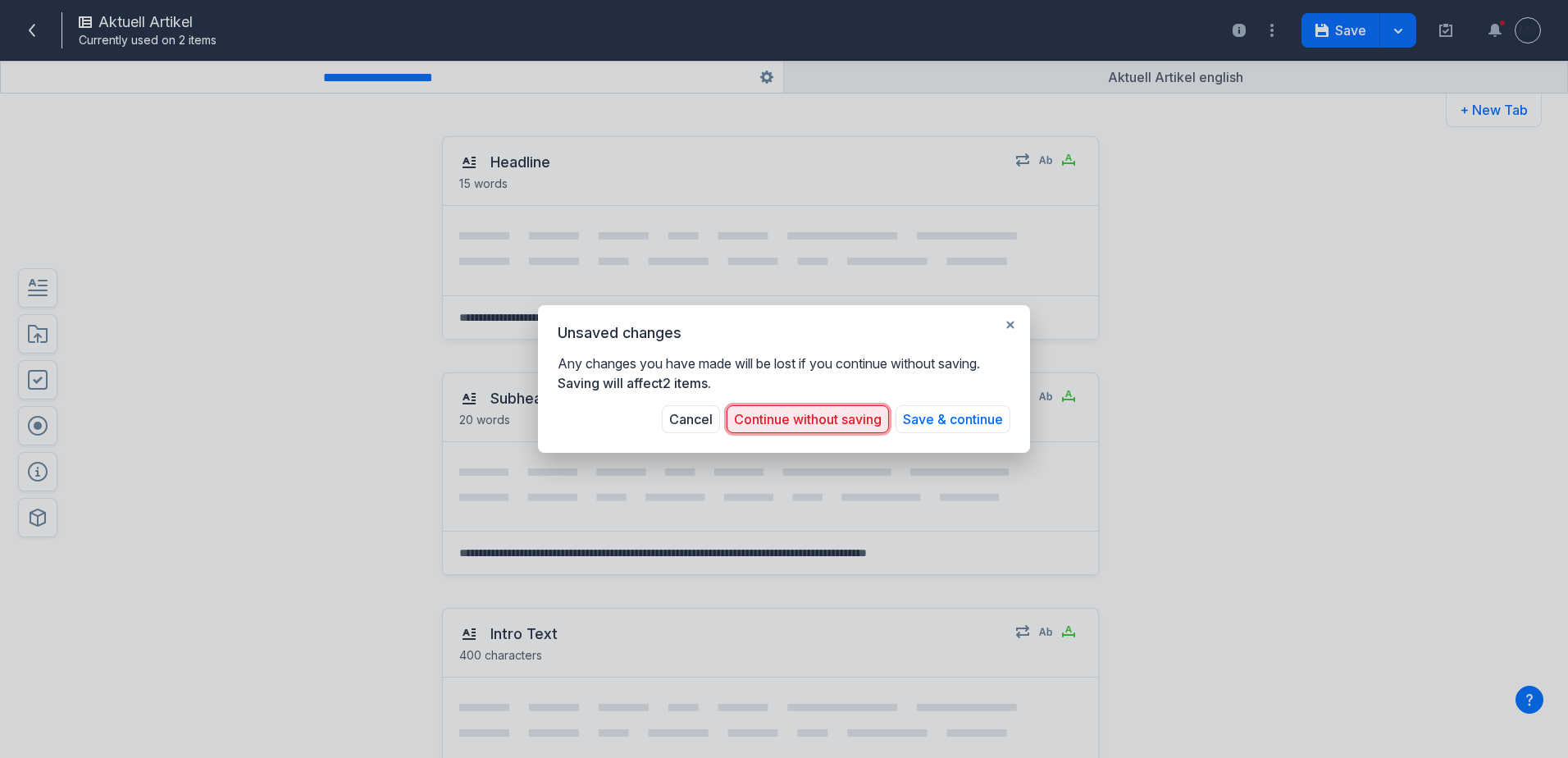
click at [833, 421] on button "Continue without saving" at bounding box center [807, 419] width 162 height 28
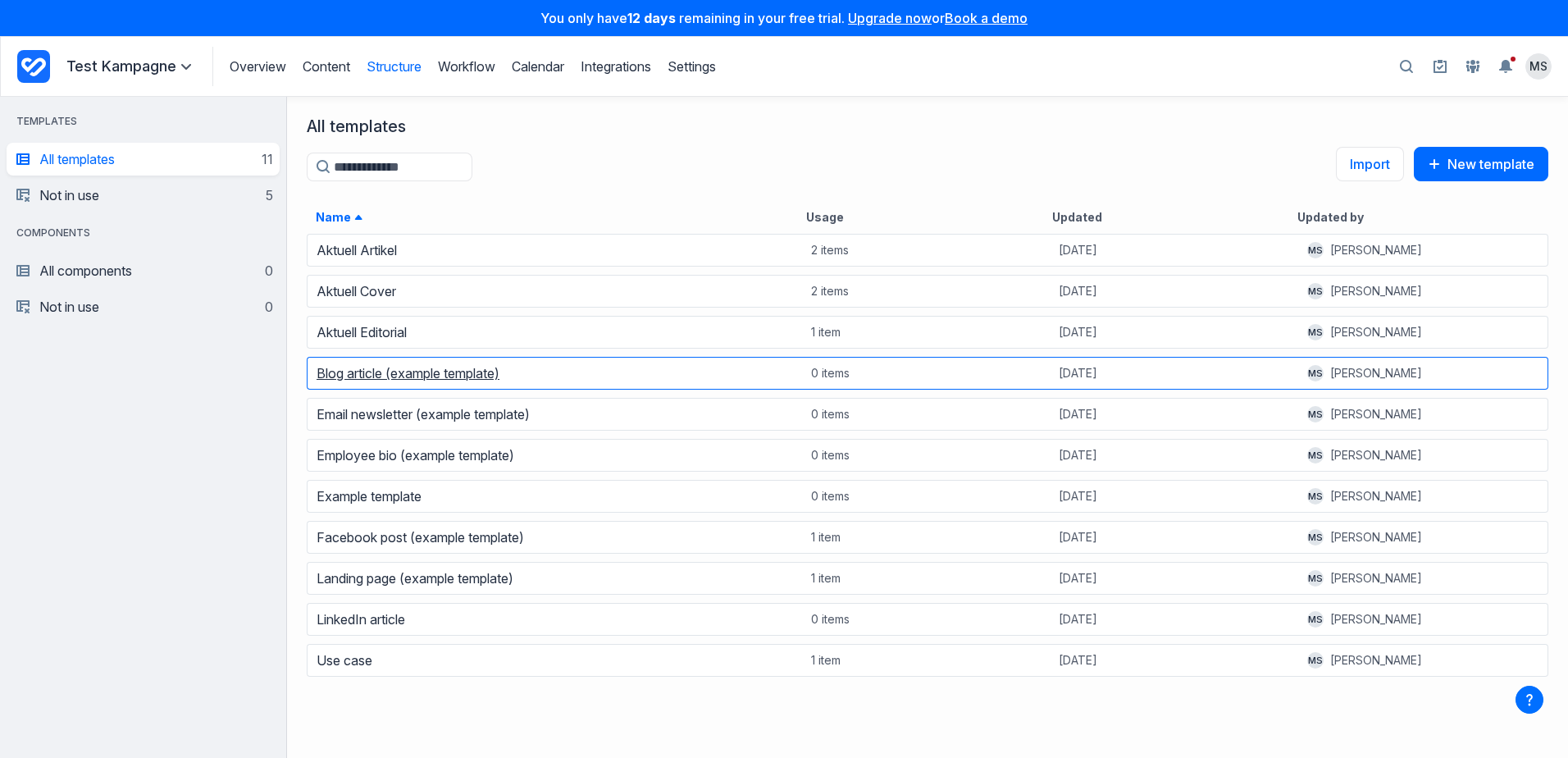
scroll to position [513, 1269]
click at [357, 379] on link "Blog article (example template)" at bounding box center [408, 373] width 183 height 17
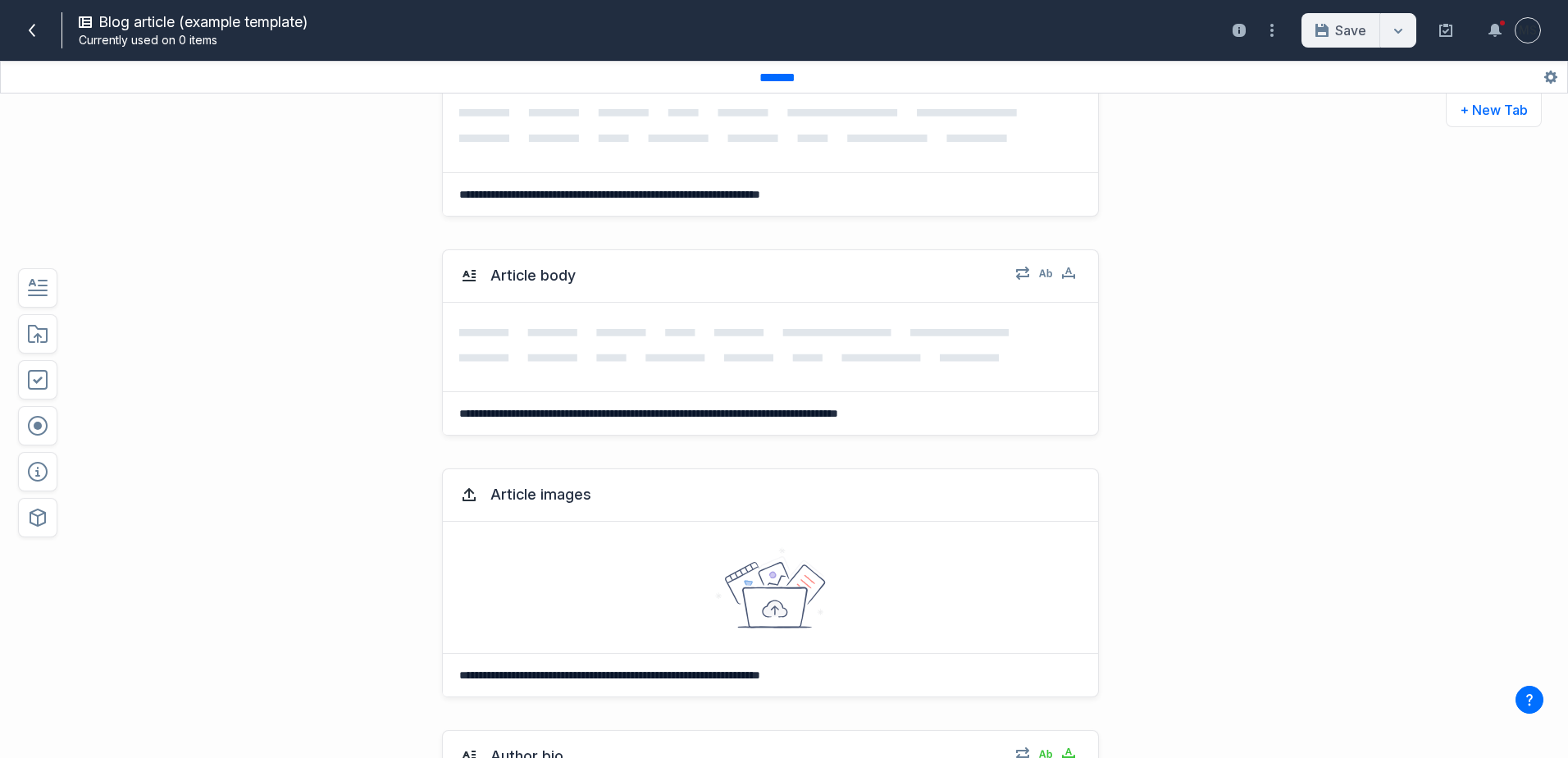
scroll to position [82, 0]
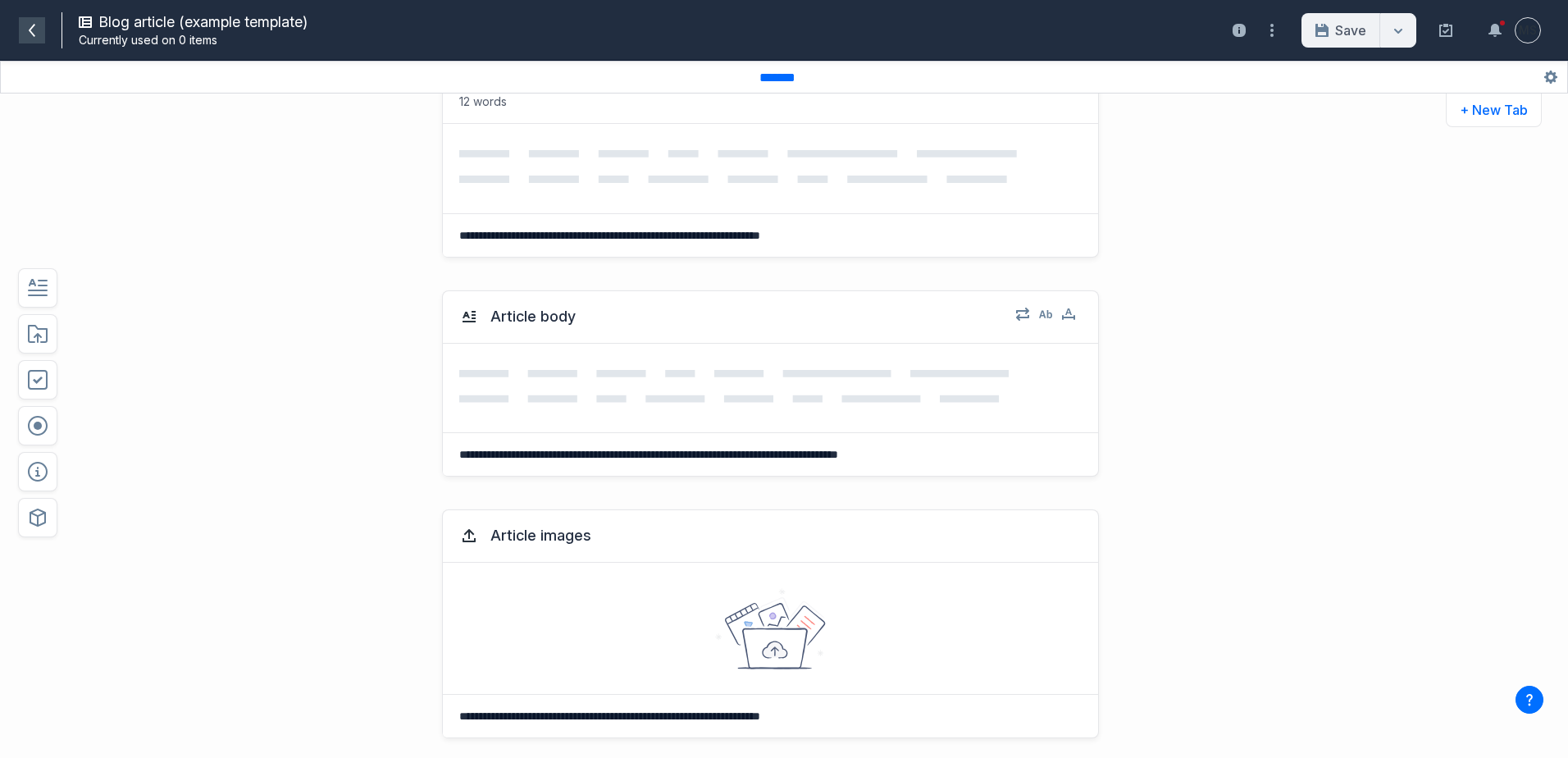
click at [34, 31] on icon at bounding box center [32, 30] width 13 height 13
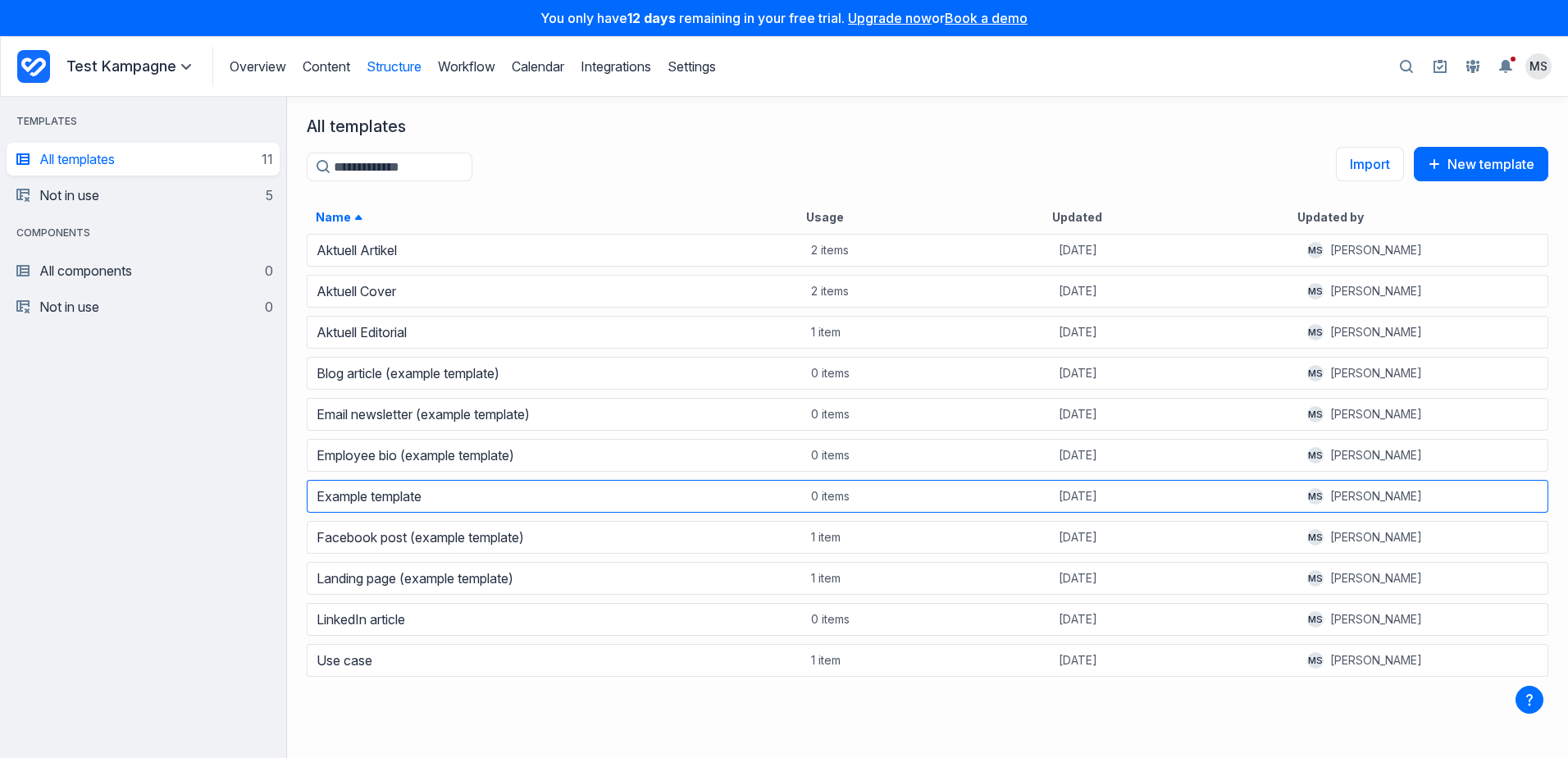
scroll to position [513, 1269]
click at [477, 66] on link "Workflow" at bounding box center [467, 66] width 57 height 17
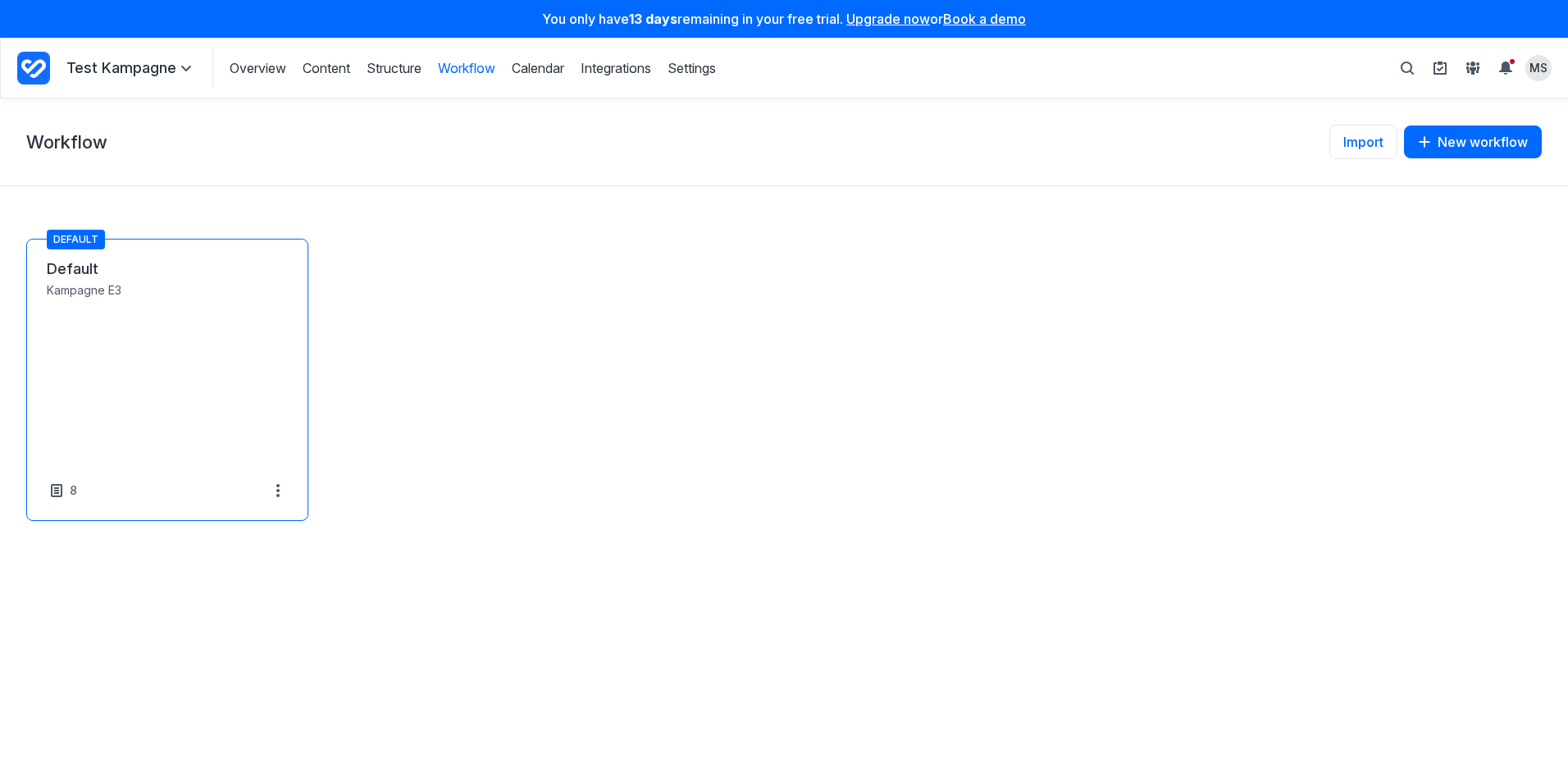
click at [157, 279] on link "Default" at bounding box center [168, 268] width 241 height 19
select select "*****"
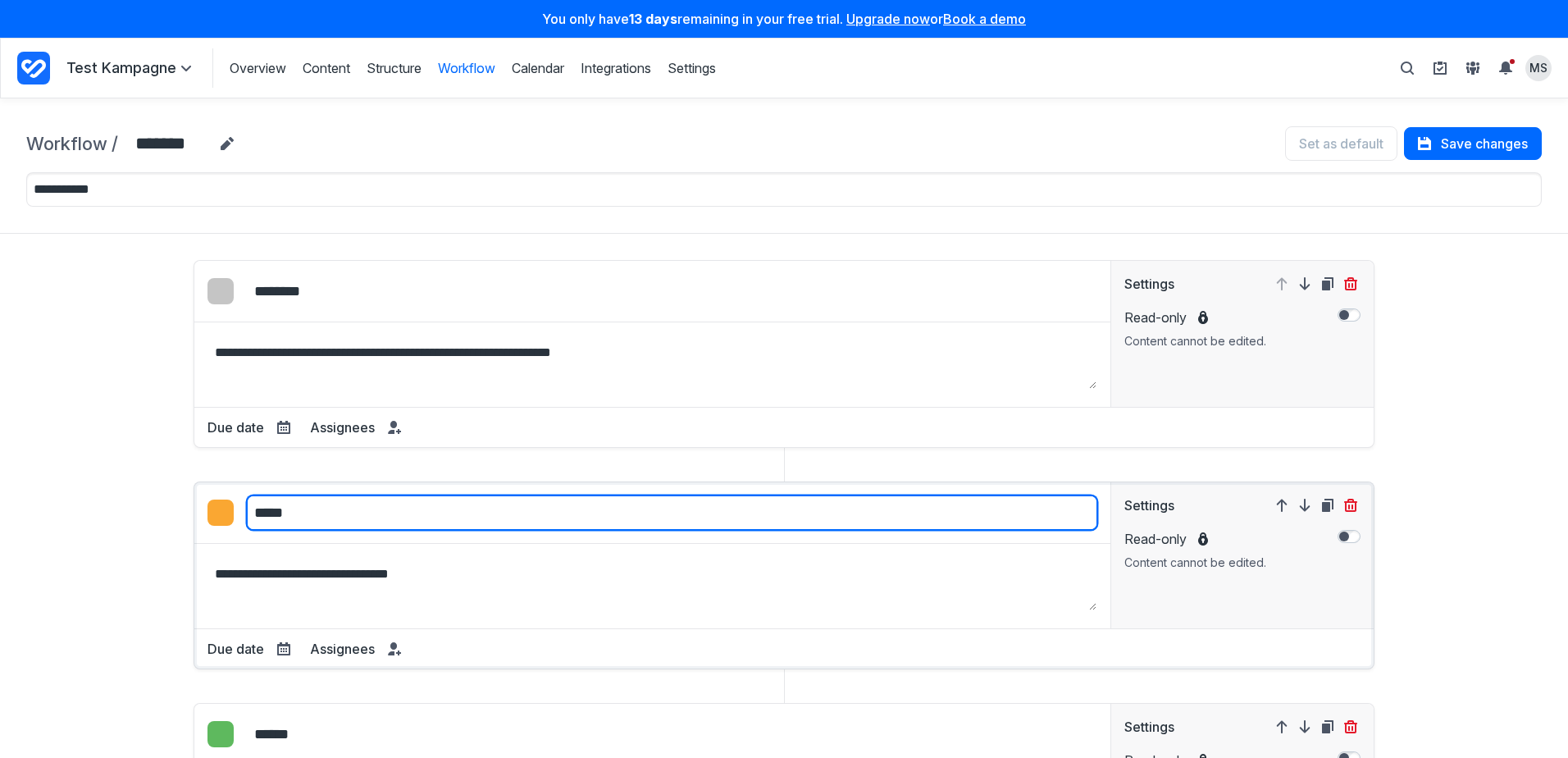
drag, startPoint x: 296, startPoint y: 512, endPoint x: 285, endPoint y: 512, distance: 11.0
click at [285, 512] on input "*****" at bounding box center [671, 512] width 850 height 34
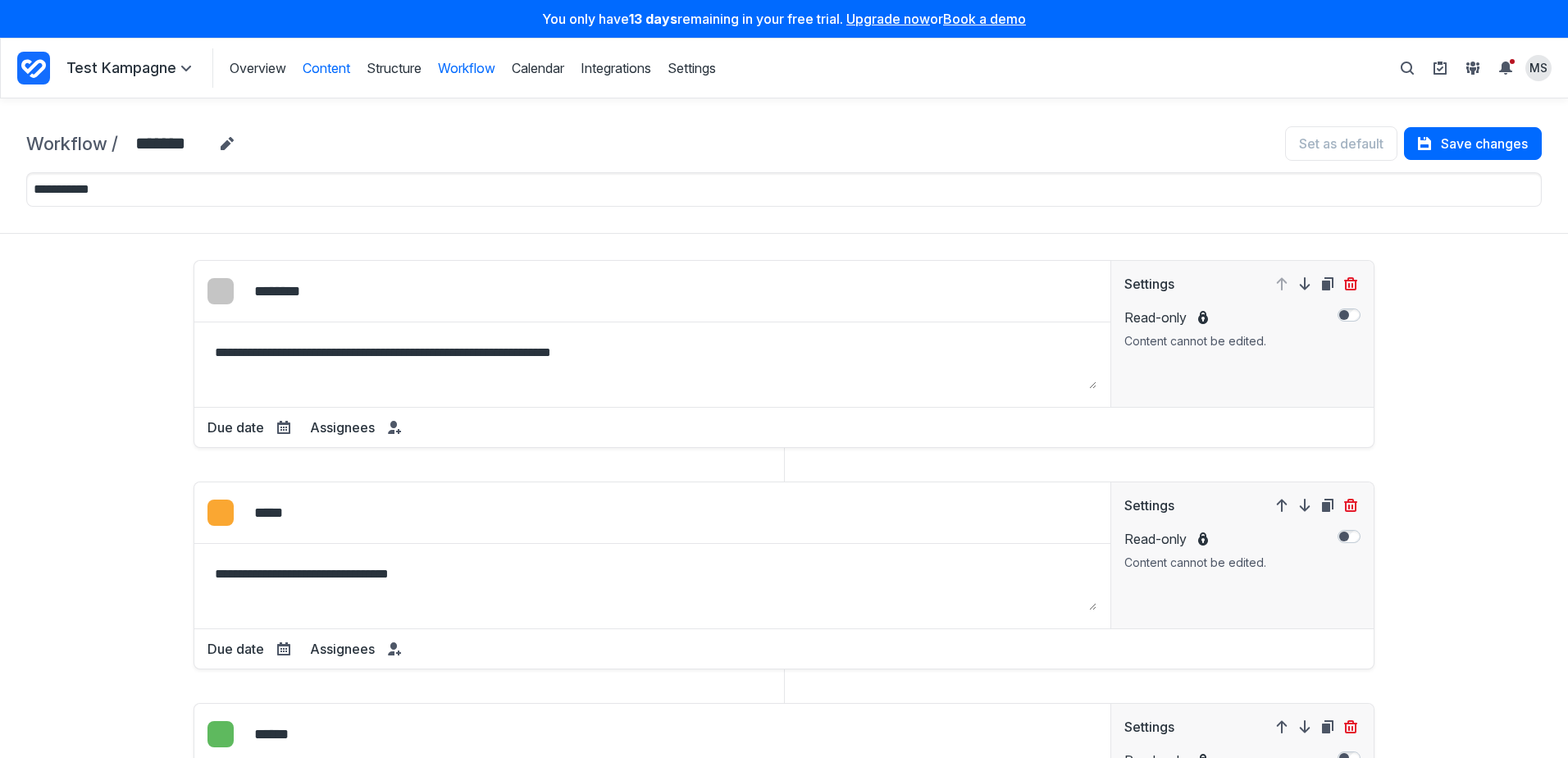
click at [326, 69] on link "Content" at bounding box center [327, 68] width 48 height 18
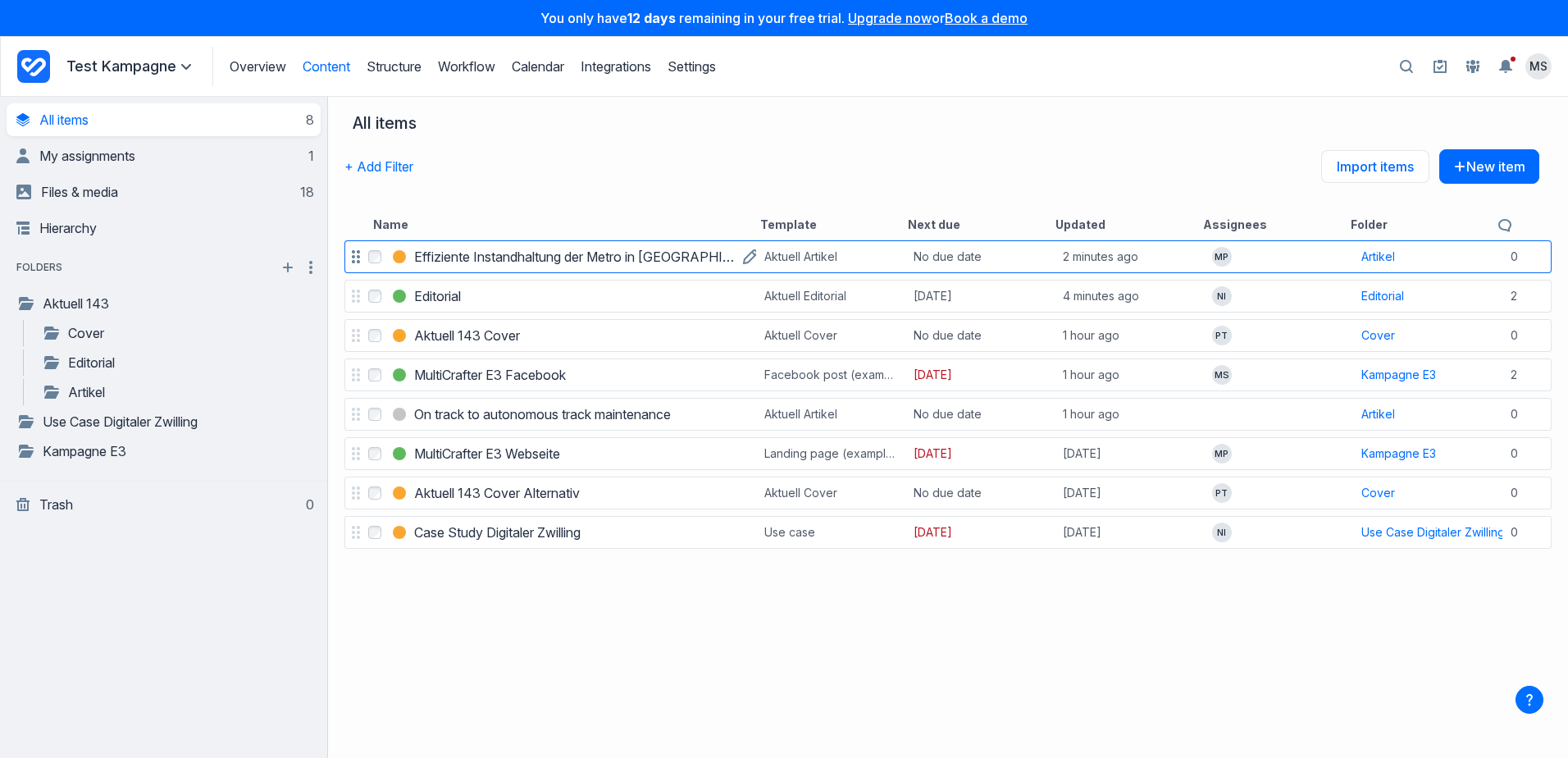
click at [492, 259] on h3 "Effiziente Instandhaltung der Metro in [GEOGRAPHIC_DATA]" at bounding box center [575, 256] width 320 height 19
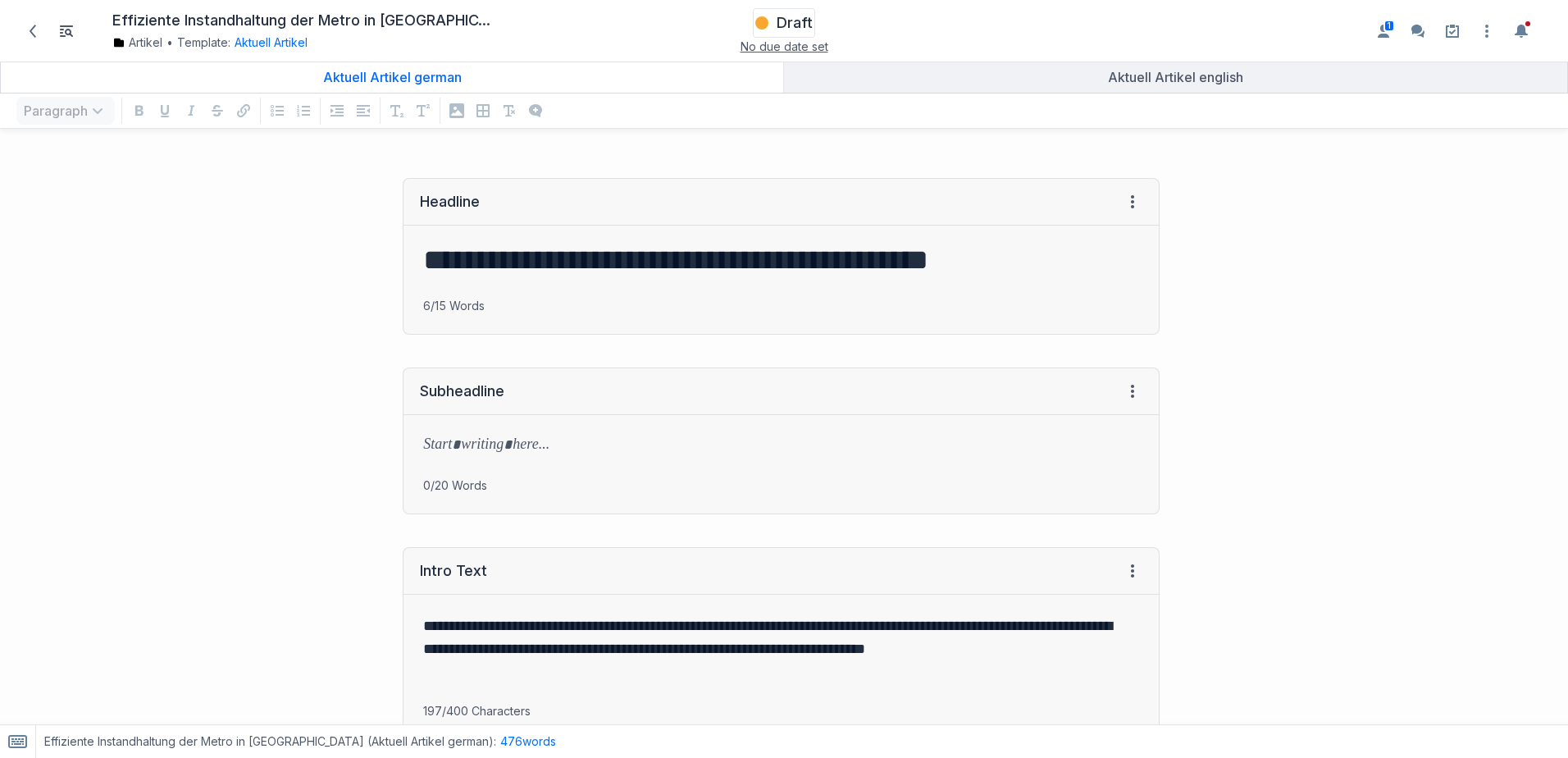
click at [794, 18] on span "Draft" at bounding box center [794, 22] width 36 height 19
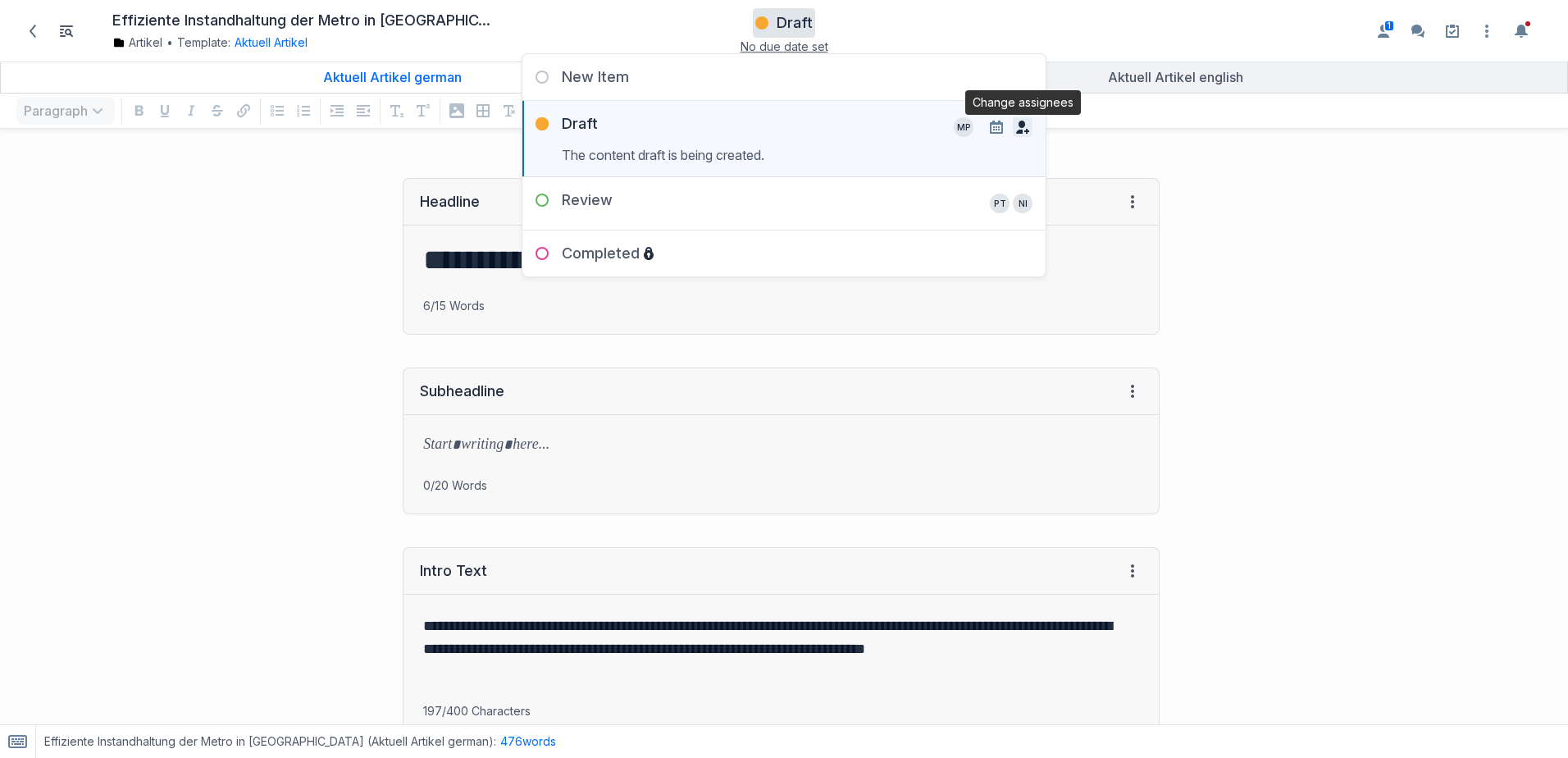
click at [1028, 128] on icon "button" at bounding box center [1022, 127] width 13 height 13
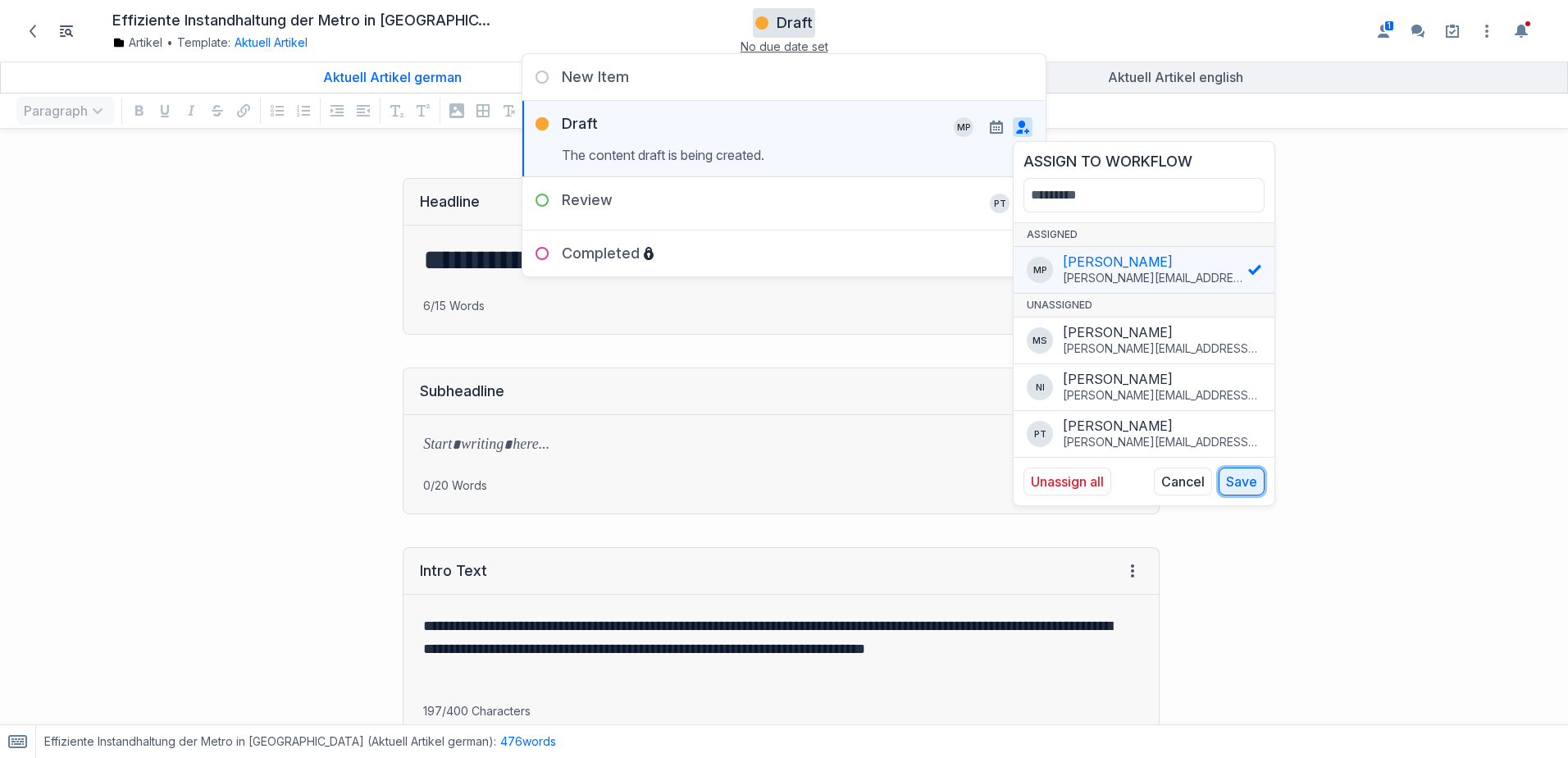
click at [1240, 484] on button "Save" at bounding box center [1241, 482] width 46 height 28
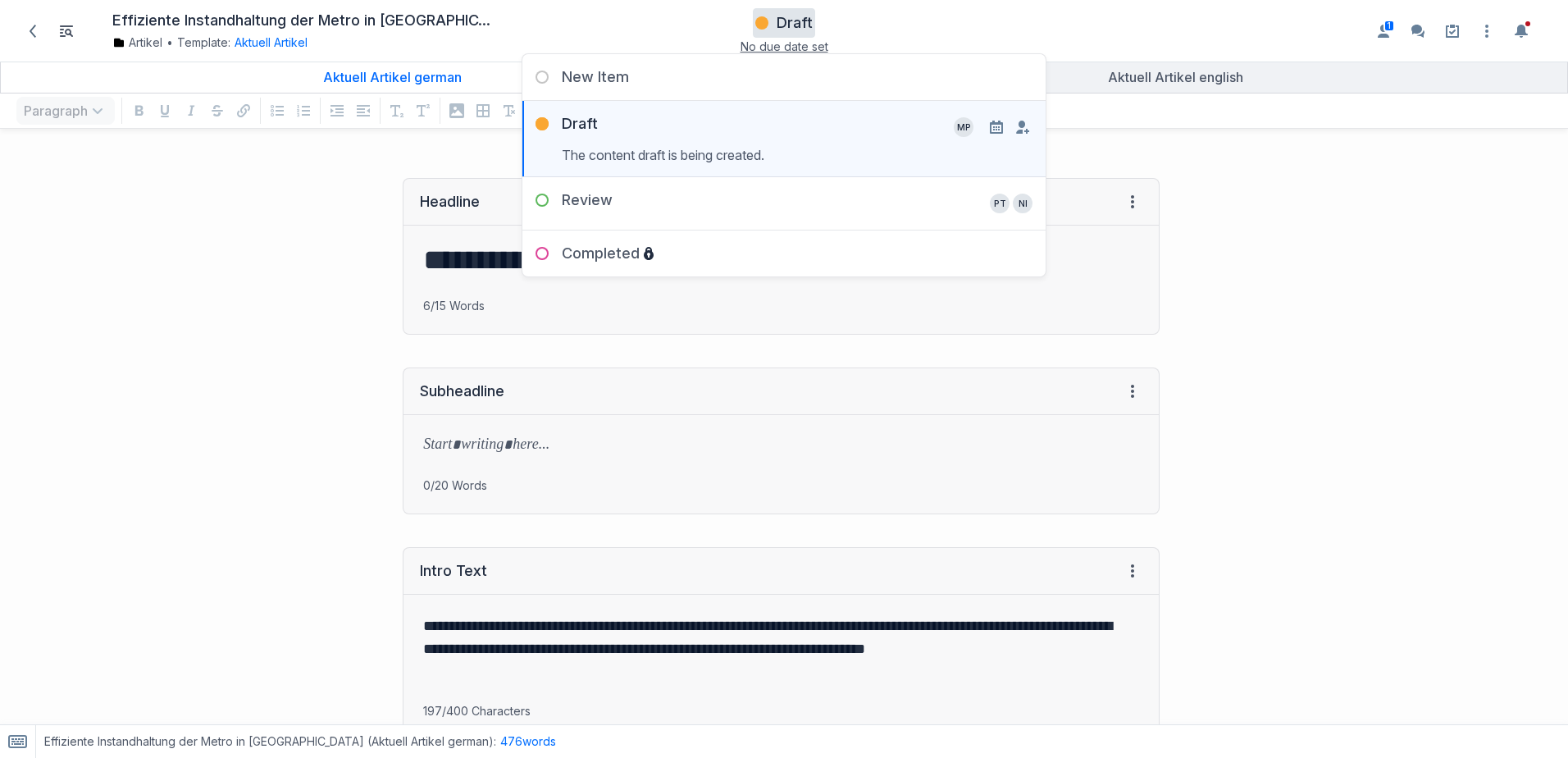
click at [235, 286] on div "**********" at bounding box center [587, 256] width 1159 height 190
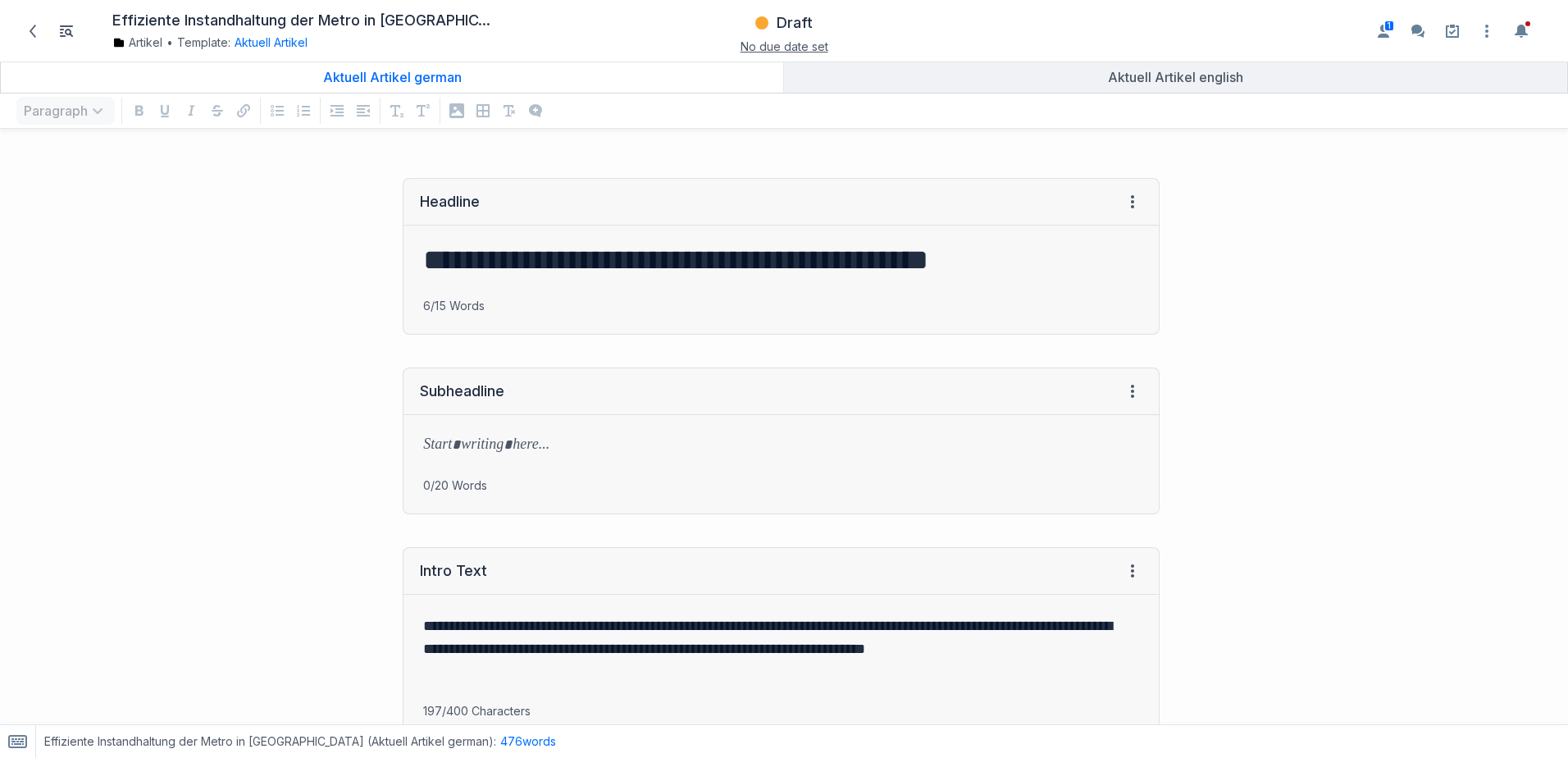
click at [771, 40] on span "No due date set" at bounding box center [784, 46] width 87 height 14
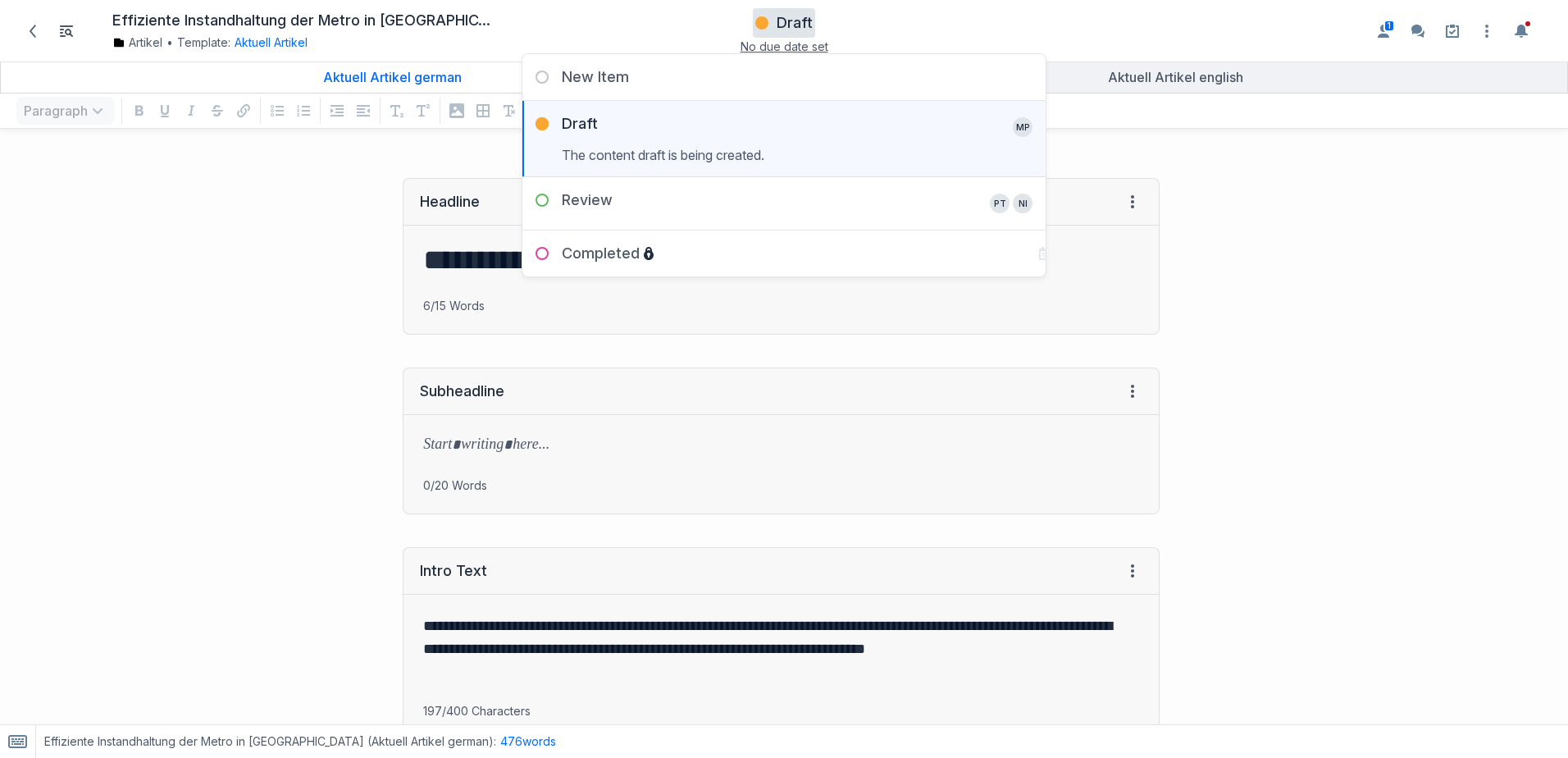
click at [228, 228] on div "**********" at bounding box center [587, 256] width 1159 height 190
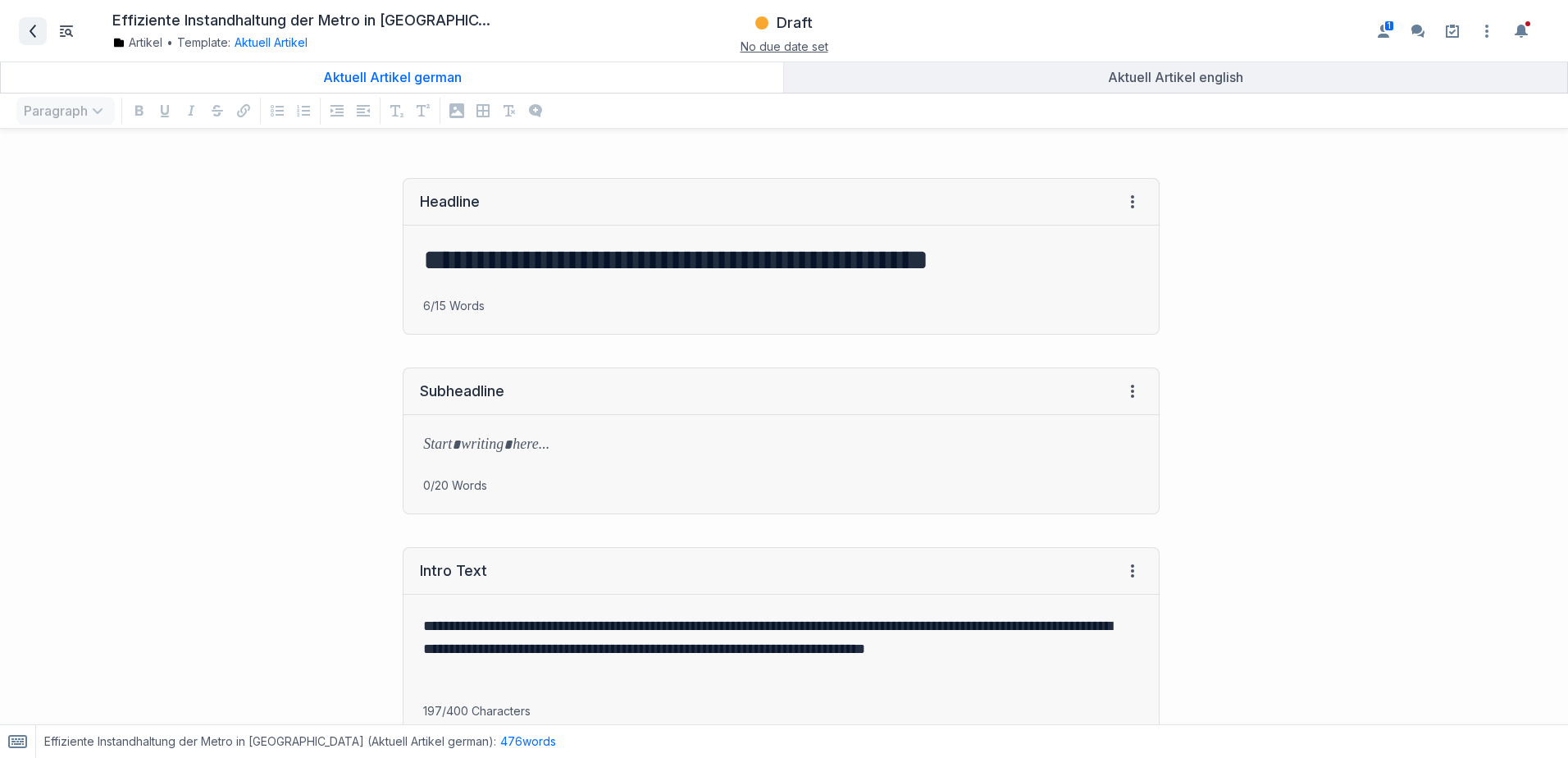
click at [30, 30] on icon at bounding box center [32, 31] width 6 height 13
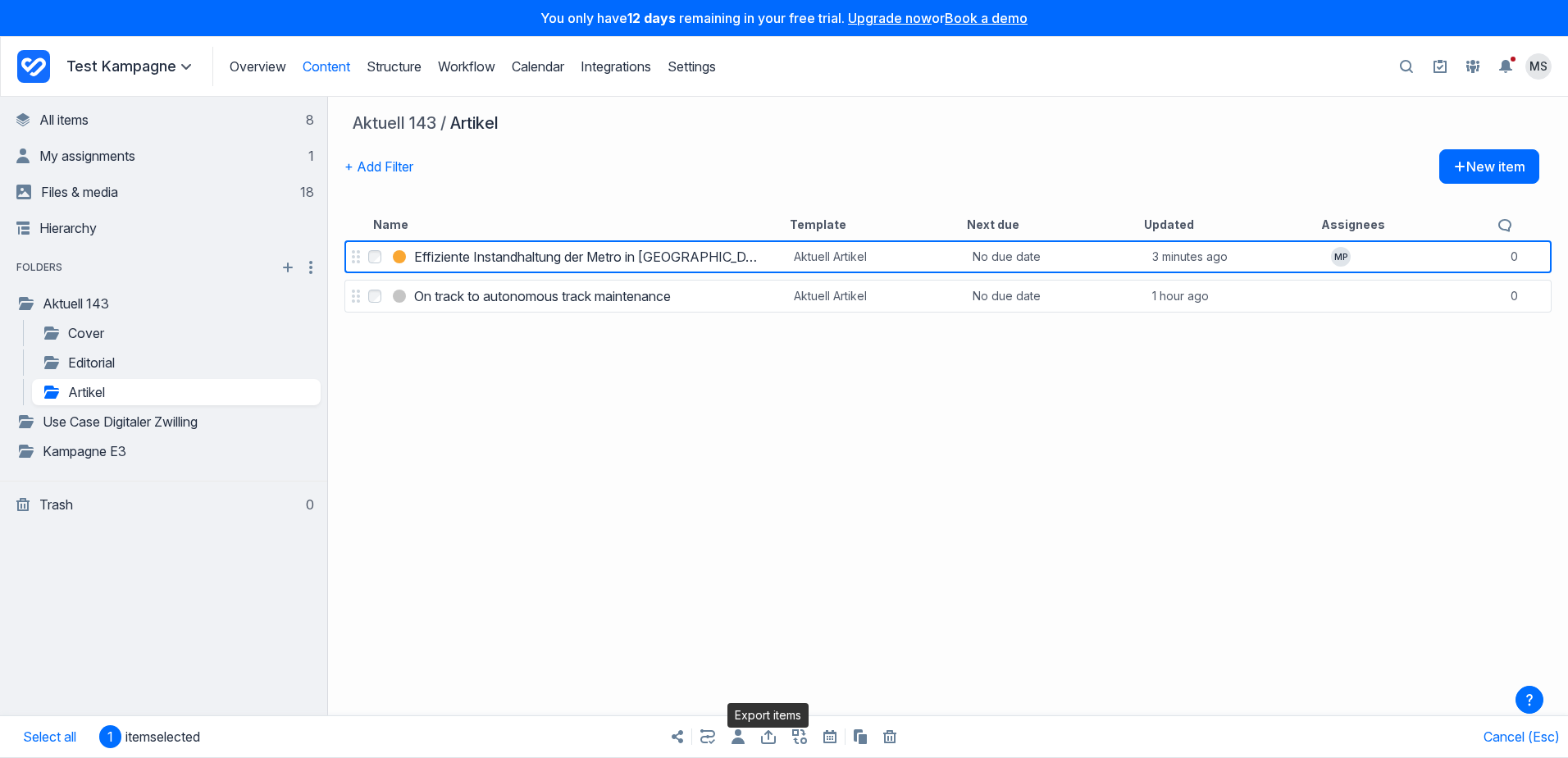
click at [769, 738] on icon "button" at bounding box center [768, 737] width 15 height 14
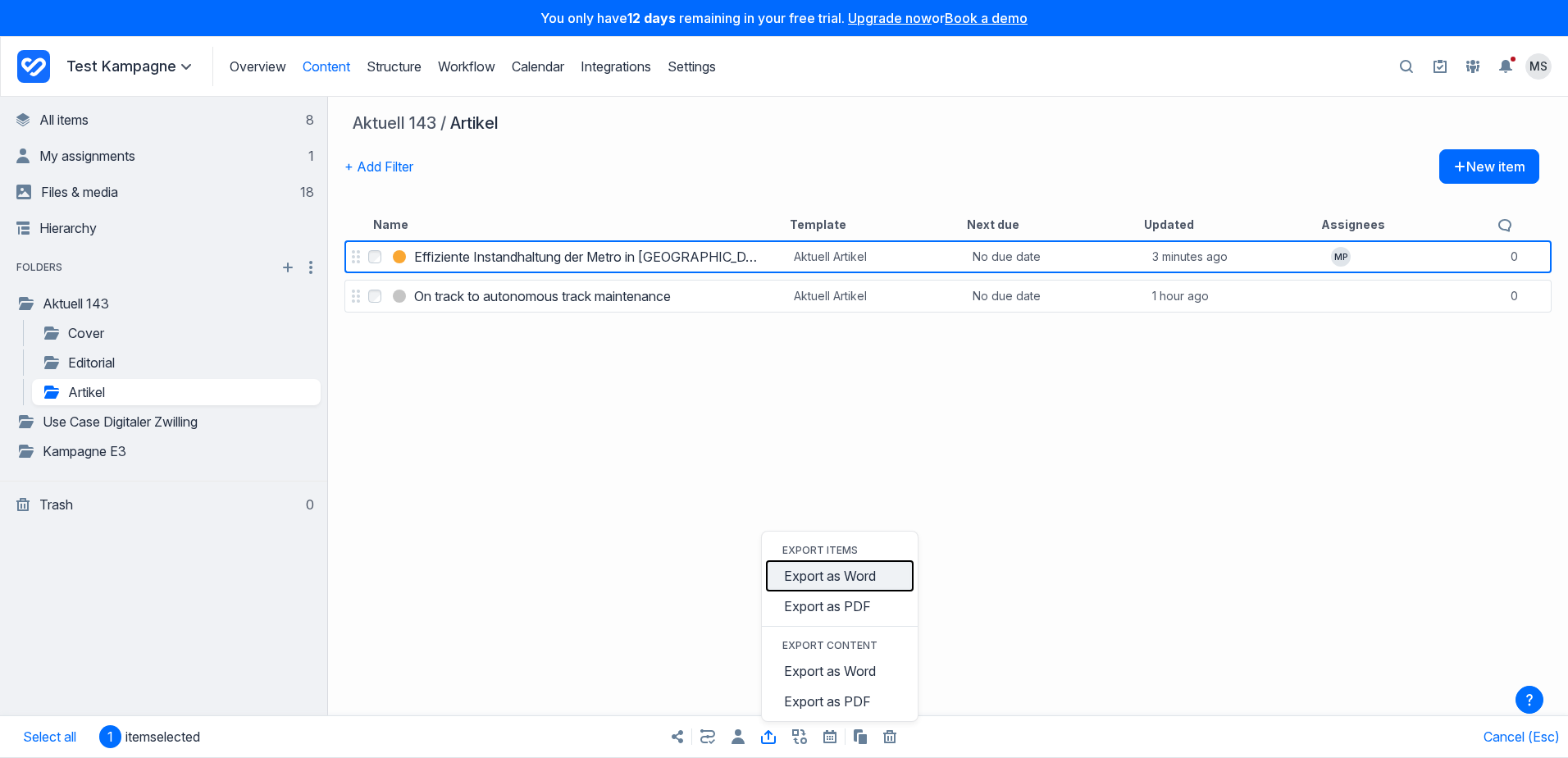
click at [842, 577] on button "Export as Word" at bounding box center [840, 575] width 147 height 30
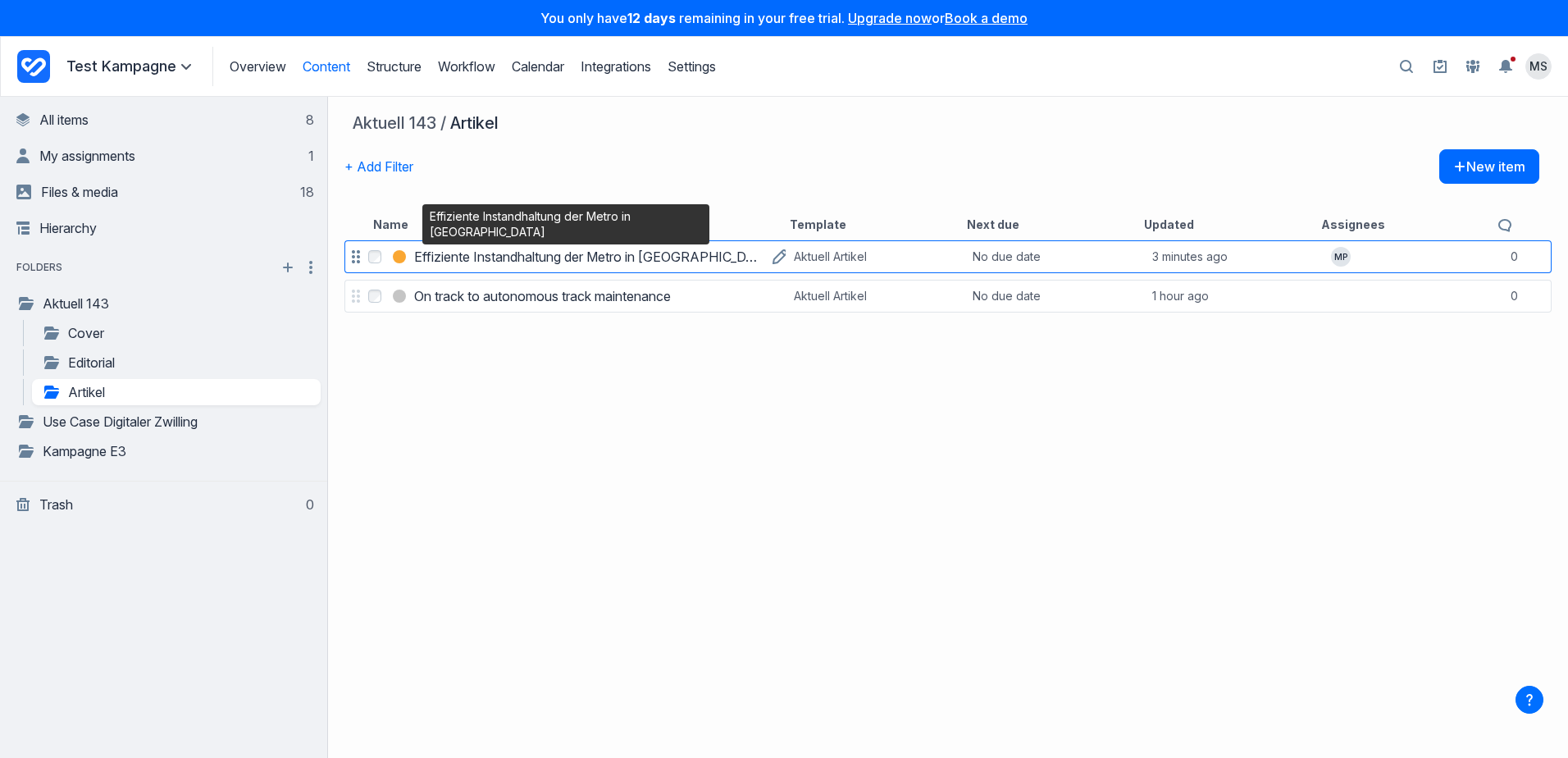
click at [431, 258] on h3 "Effiziente Instandhaltung der Metro in Busan" at bounding box center [589, 256] width 350 height 19
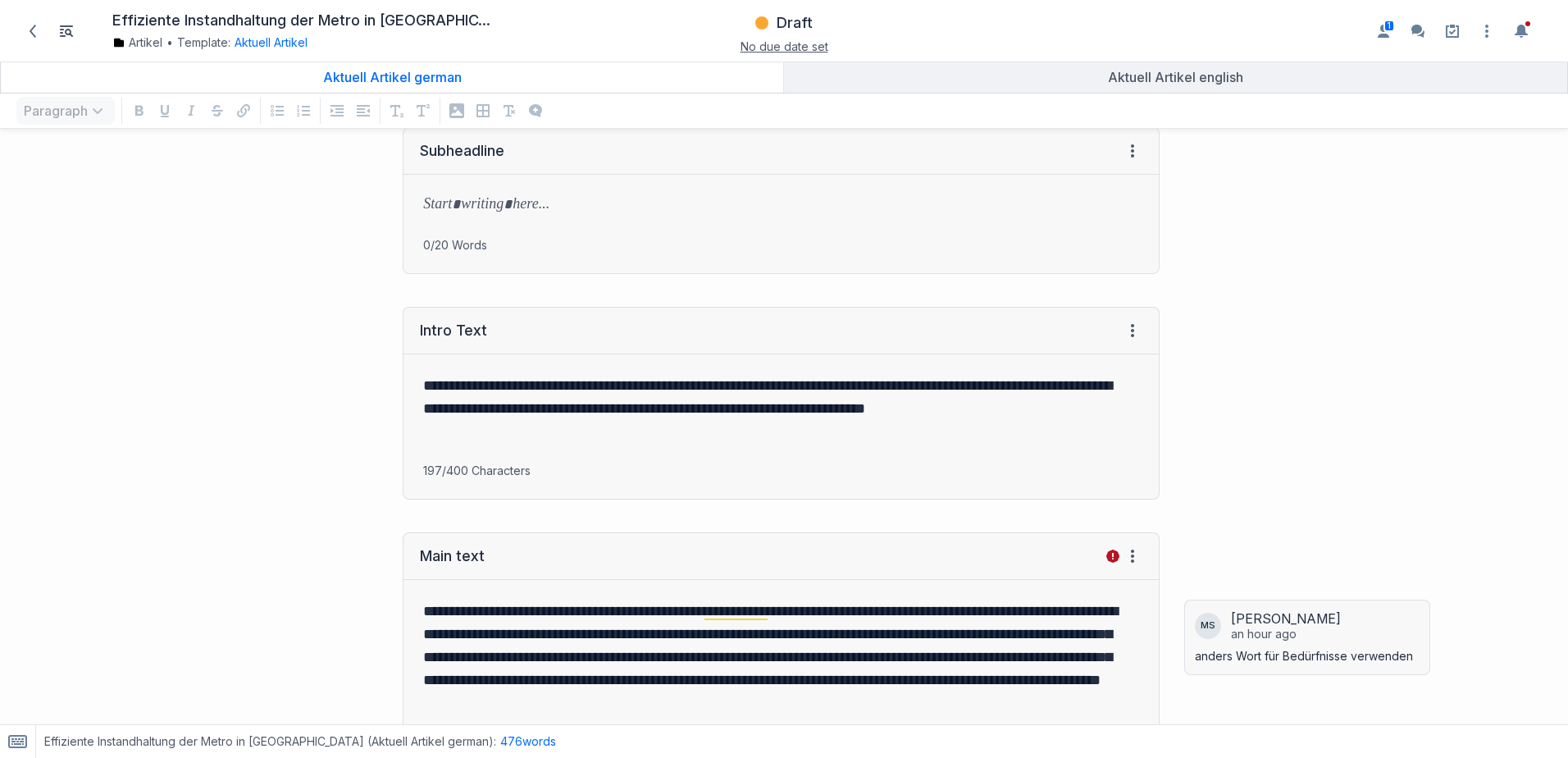
scroll to position [246, 0]
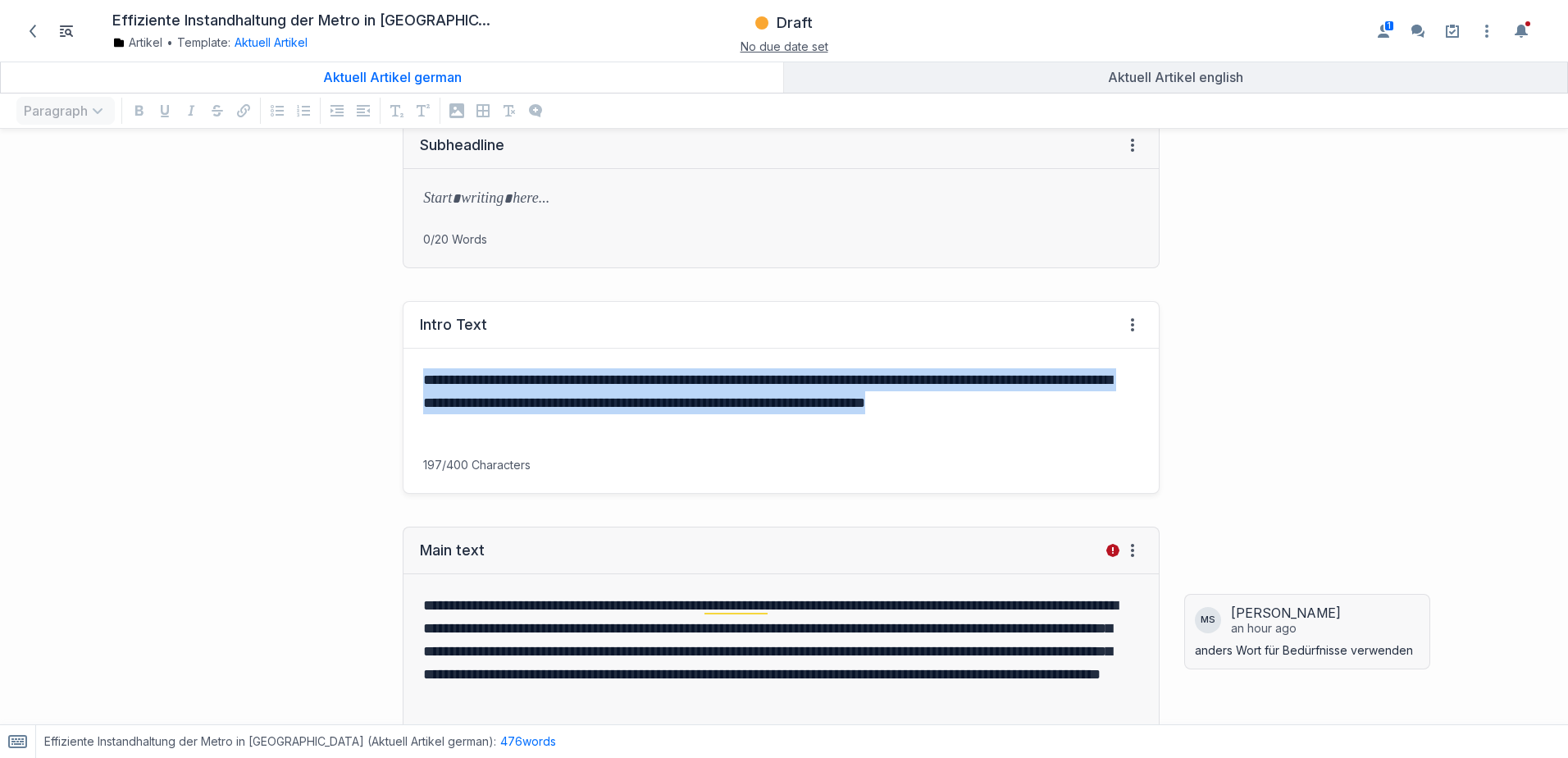
drag, startPoint x: 424, startPoint y: 380, endPoint x: 464, endPoint y: 423, distance: 58.7
click at [464, 423] on p "**********" at bounding box center [777, 402] width 709 height 69
click at [474, 430] on p "**********" at bounding box center [777, 402] width 709 height 69
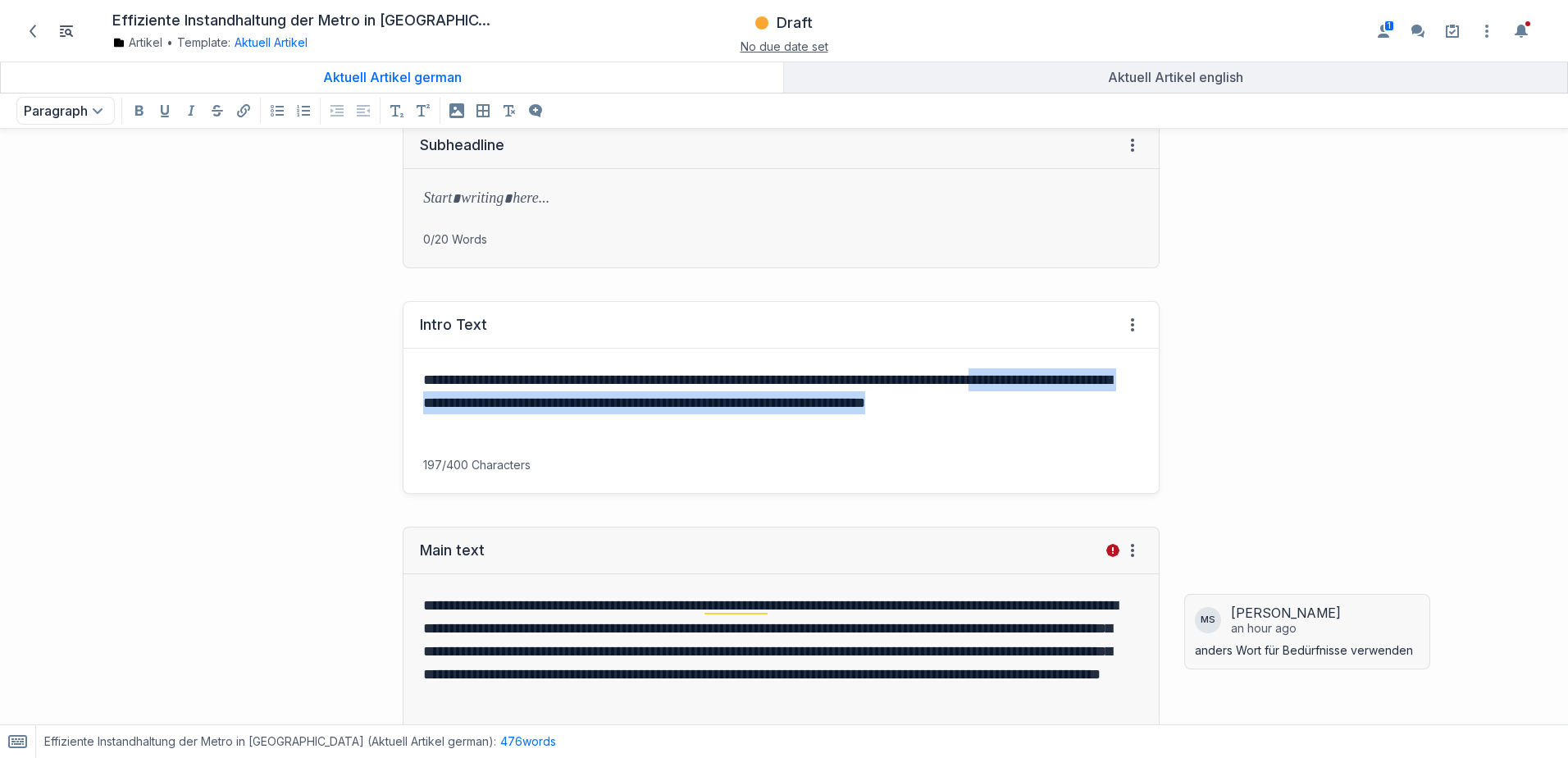
drag, startPoint x: 474, startPoint y: 430, endPoint x: 441, endPoint y: 401, distance: 43.9
click at [441, 401] on p "**********" at bounding box center [777, 402] width 709 height 69
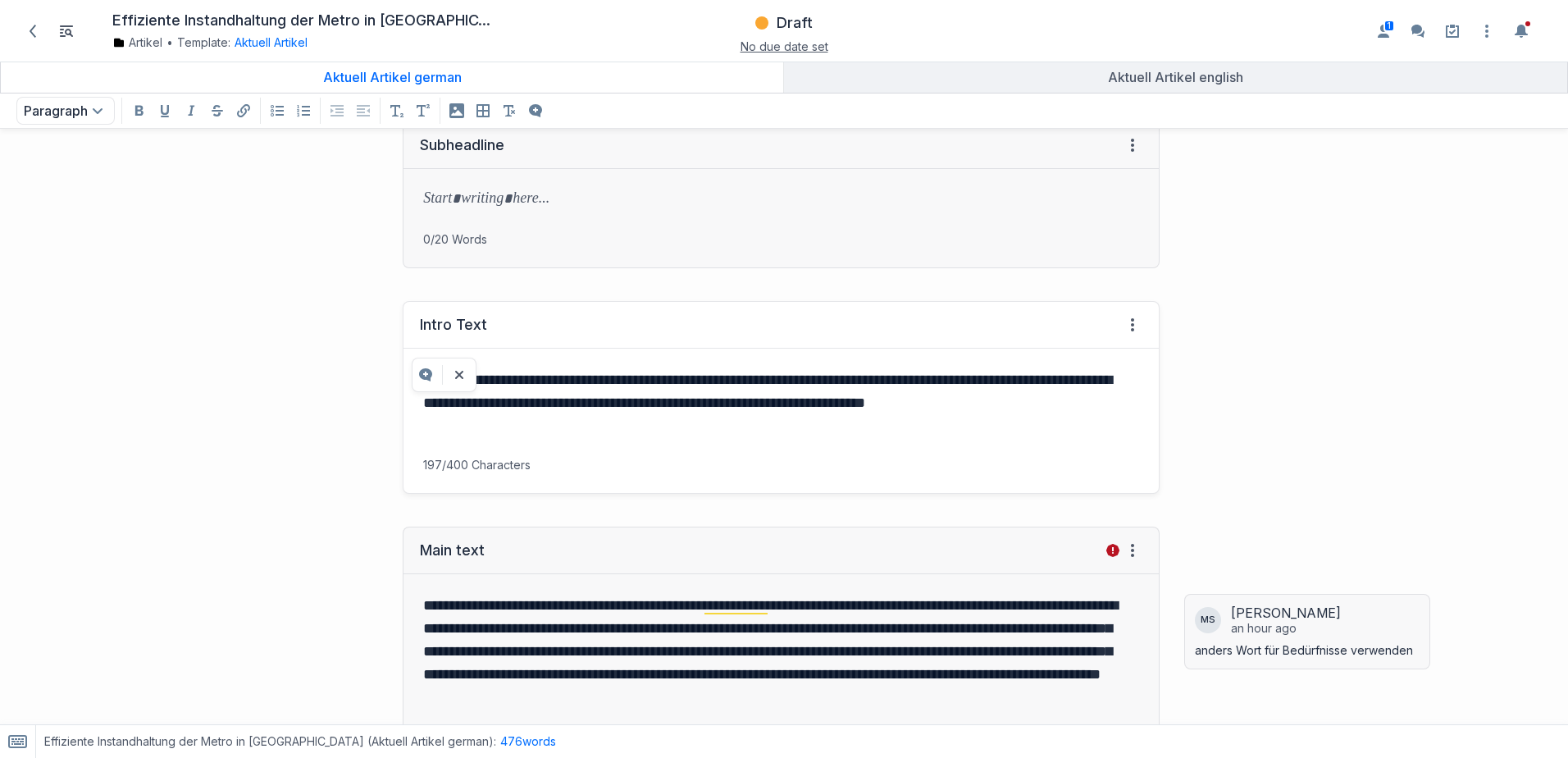
click at [354, 371] on div "**********" at bounding box center [587, 397] width 1159 height 226
click at [785, 22] on span "Draft" at bounding box center [794, 22] width 36 height 19
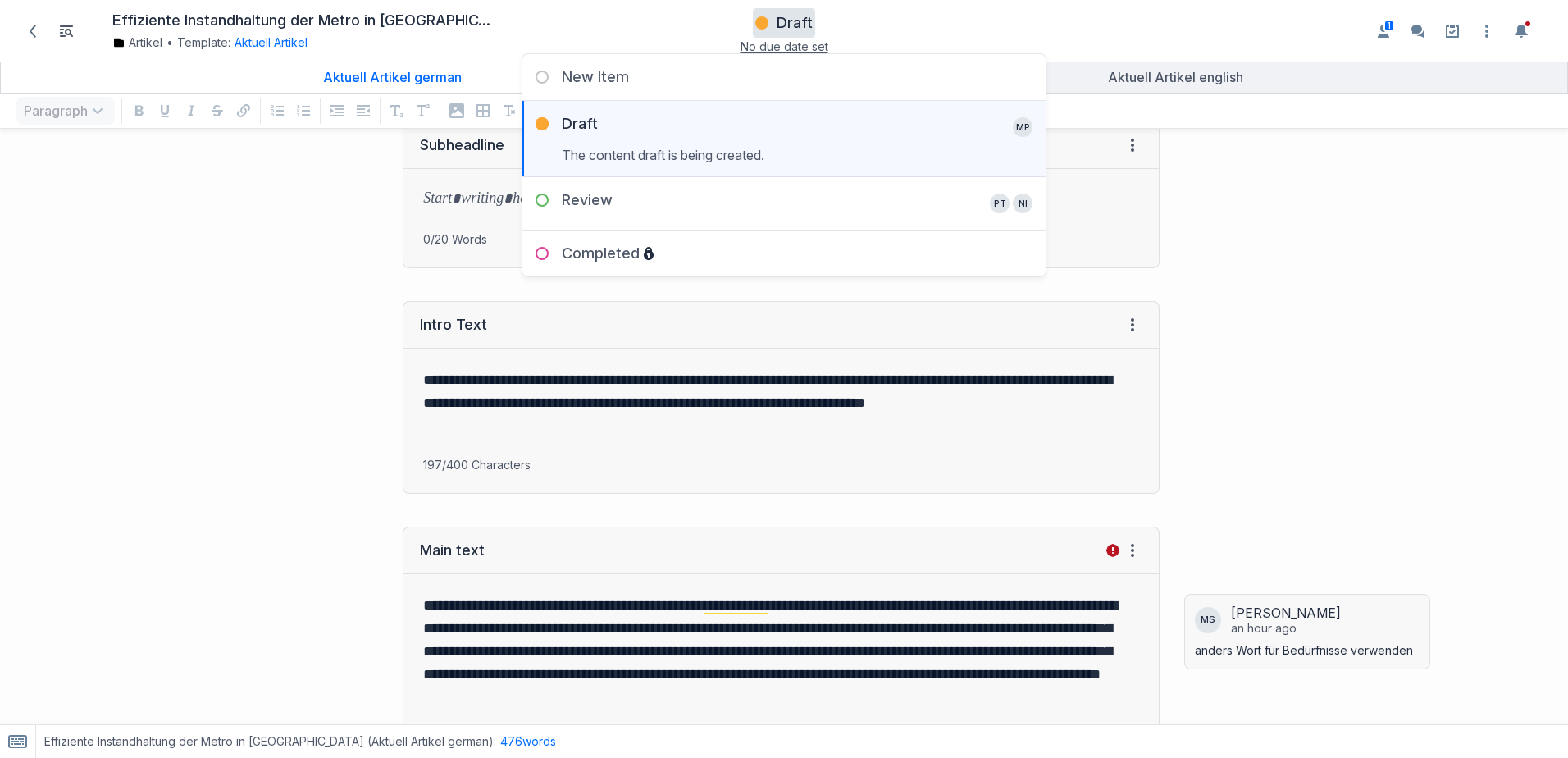
click at [130, 161] on div "Subheadline View HTML View history → Tab to insert 0/20 Words" at bounding box center [587, 194] width 1159 height 180
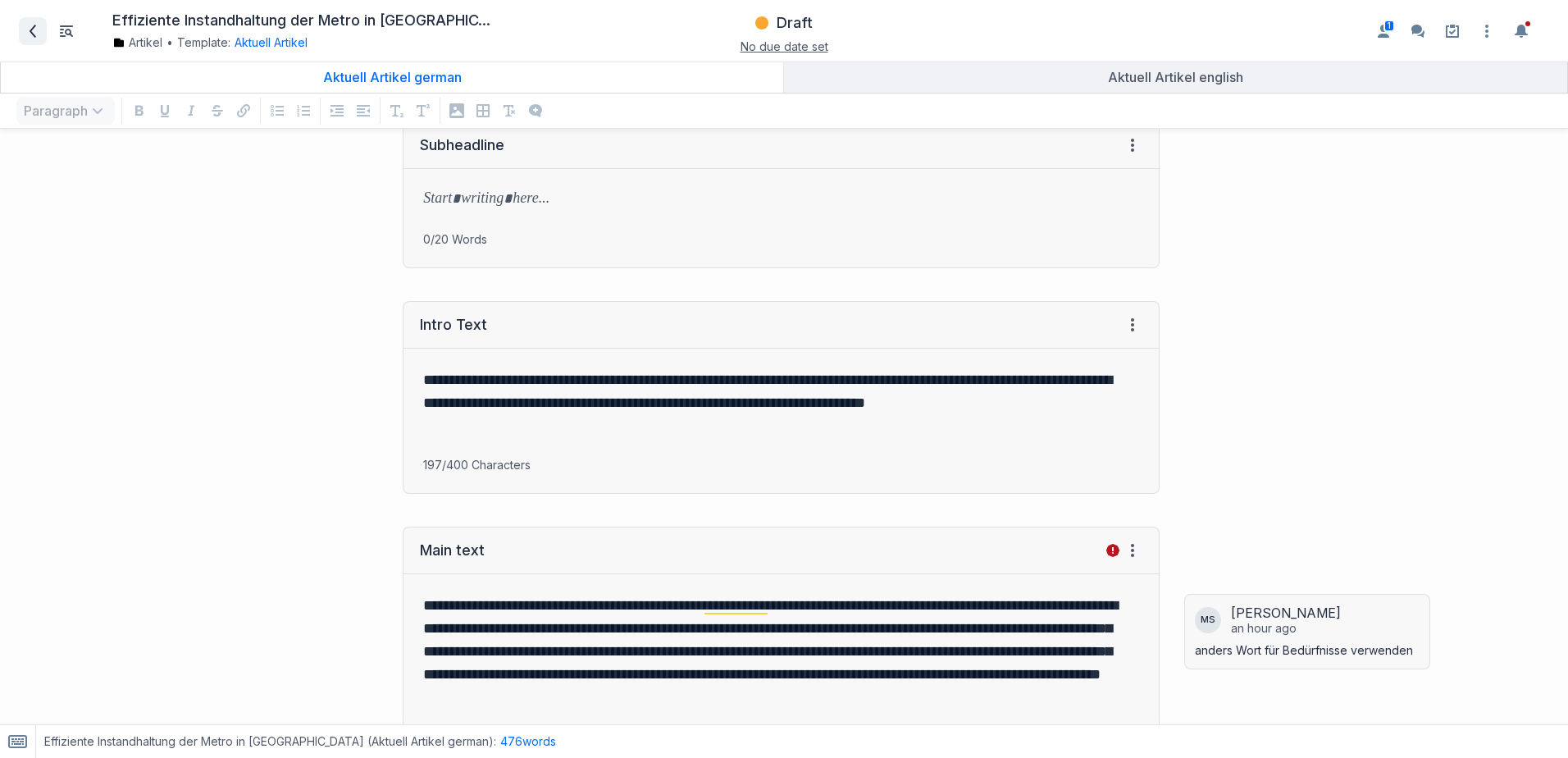
click at [38, 38] on span at bounding box center [32, 31] width 26 height 26
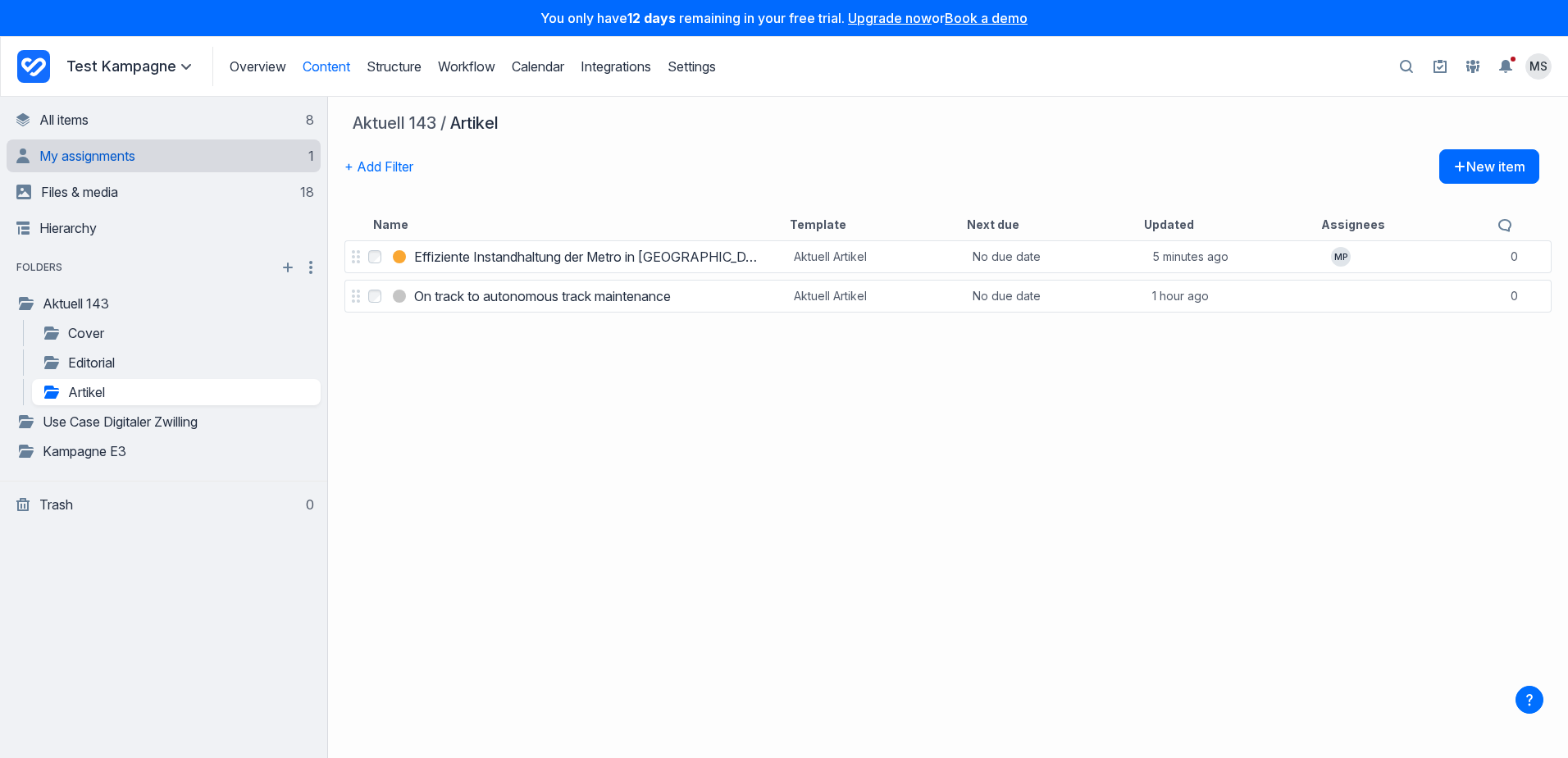
click at [74, 161] on span "My assignments" at bounding box center [87, 156] width 96 height 17
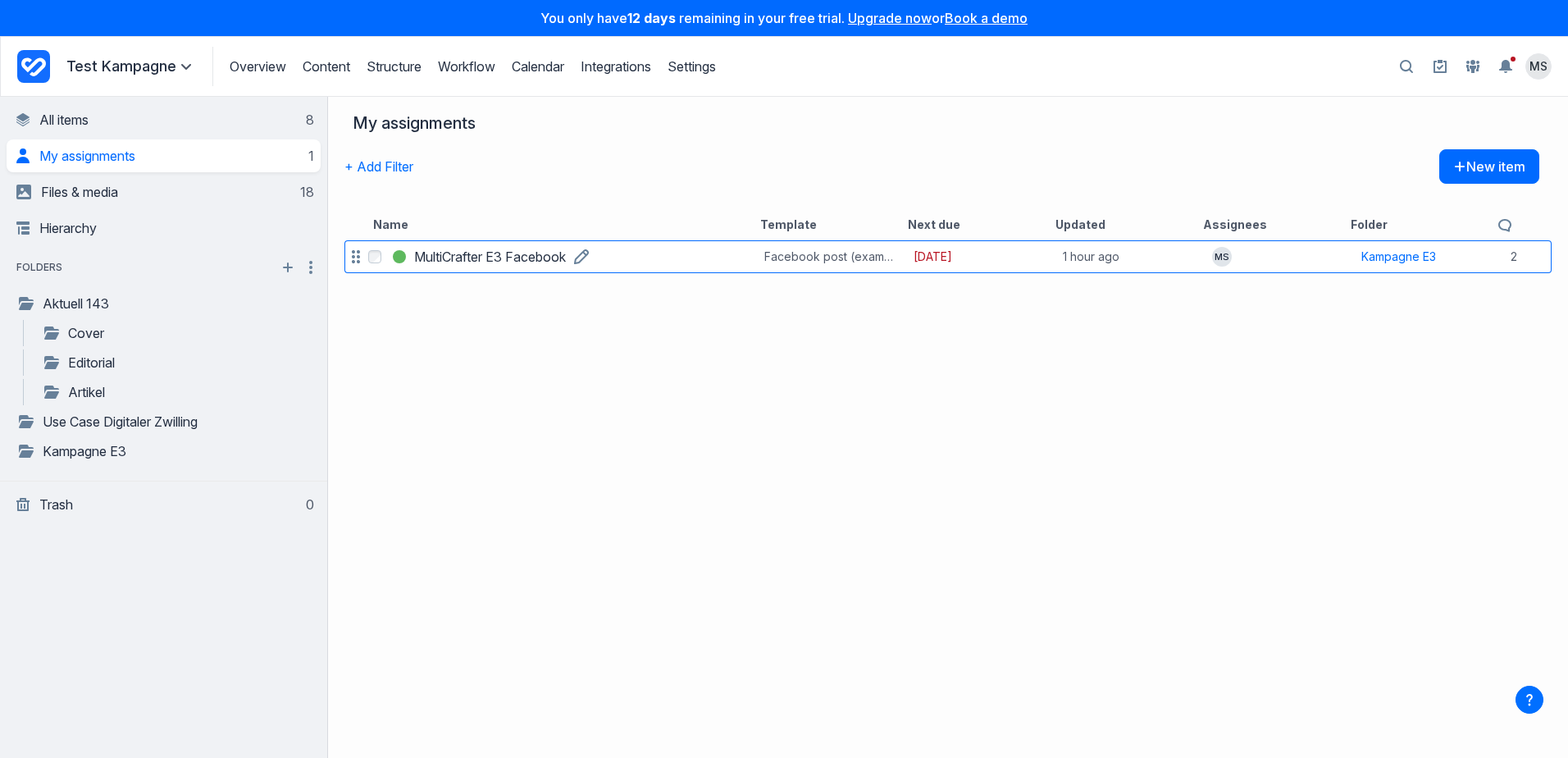
click at [513, 258] on h3 "MultiCrafter E3 Facebook" at bounding box center [490, 256] width 152 height 19
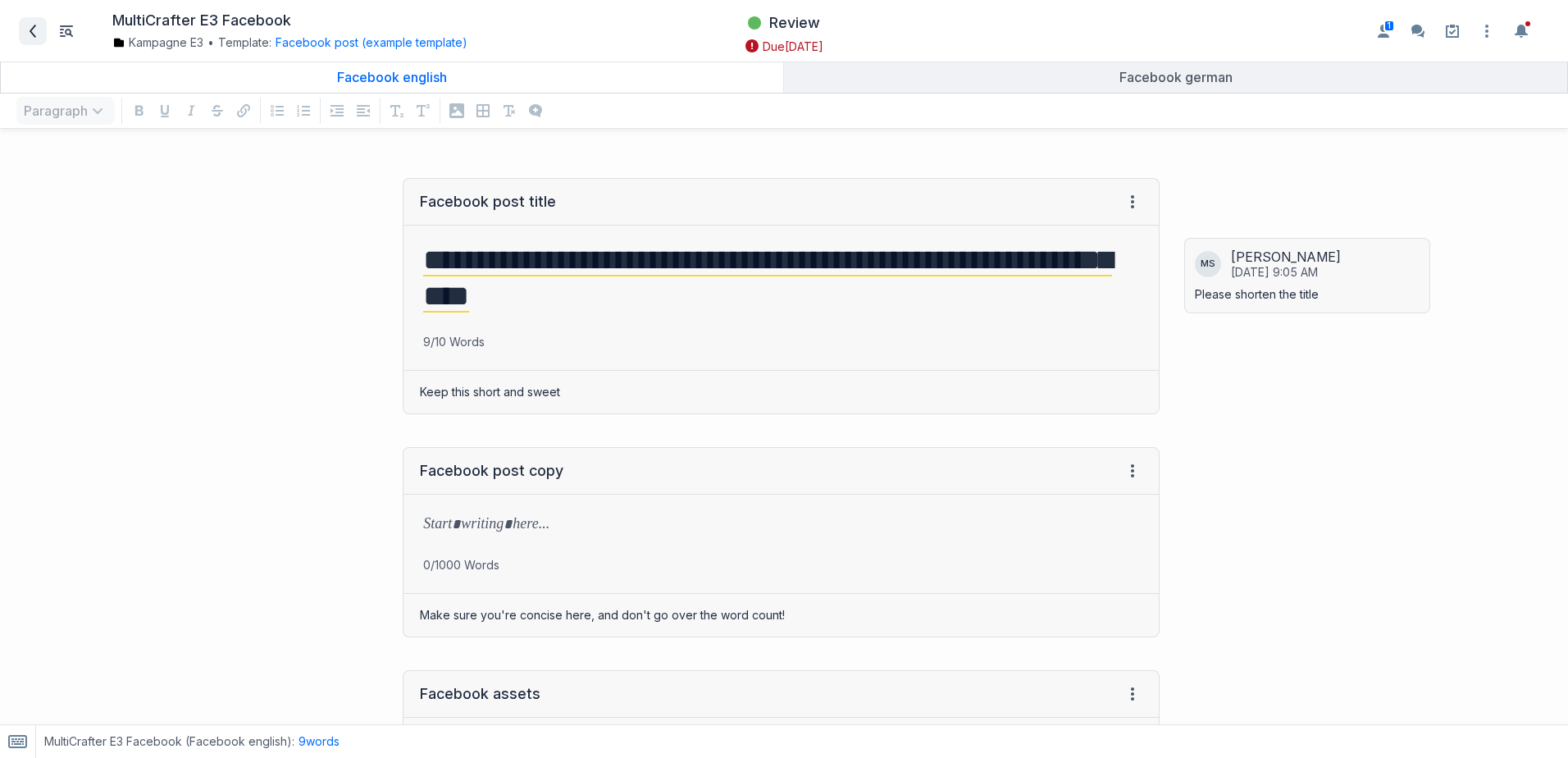
click at [35, 30] on icon at bounding box center [32, 31] width 13 height 13
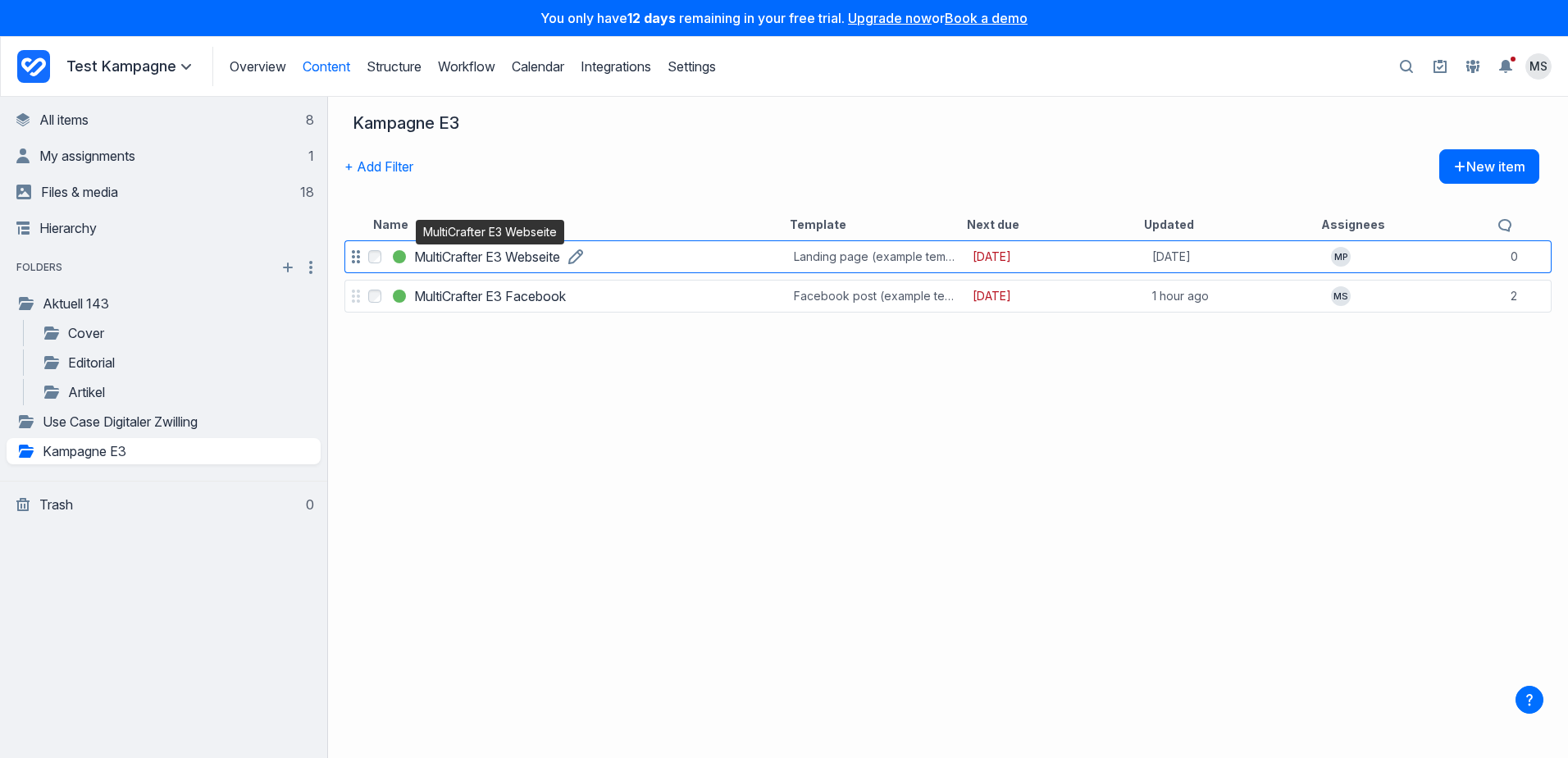
click at [532, 260] on h3 "MultiCrafter E3 Webseite" at bounding box center [487, 256] width 146 height 19
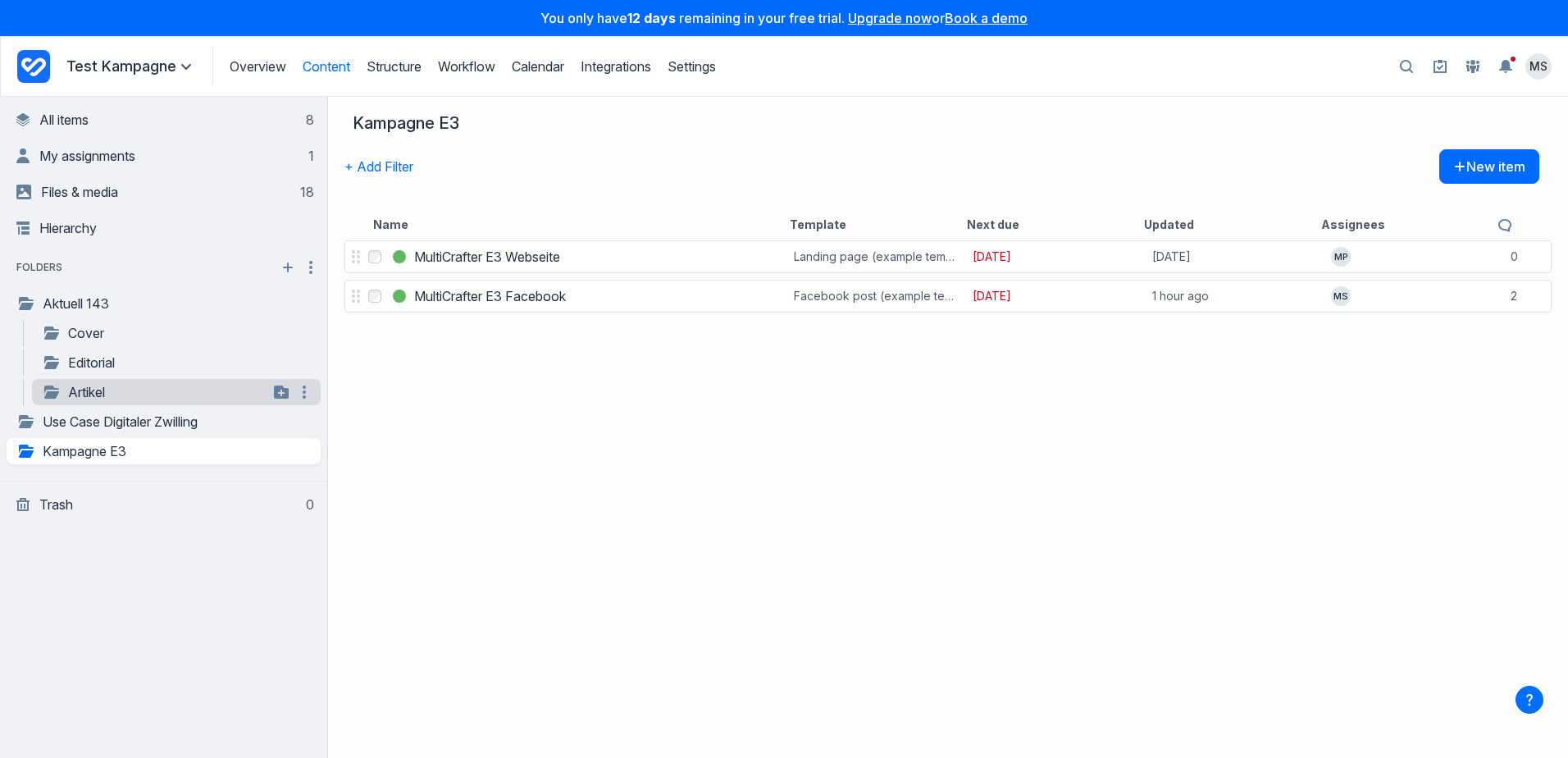
click at [94, 392] on link "Artikel" at bounding box center [155, 391] width 226 height 19
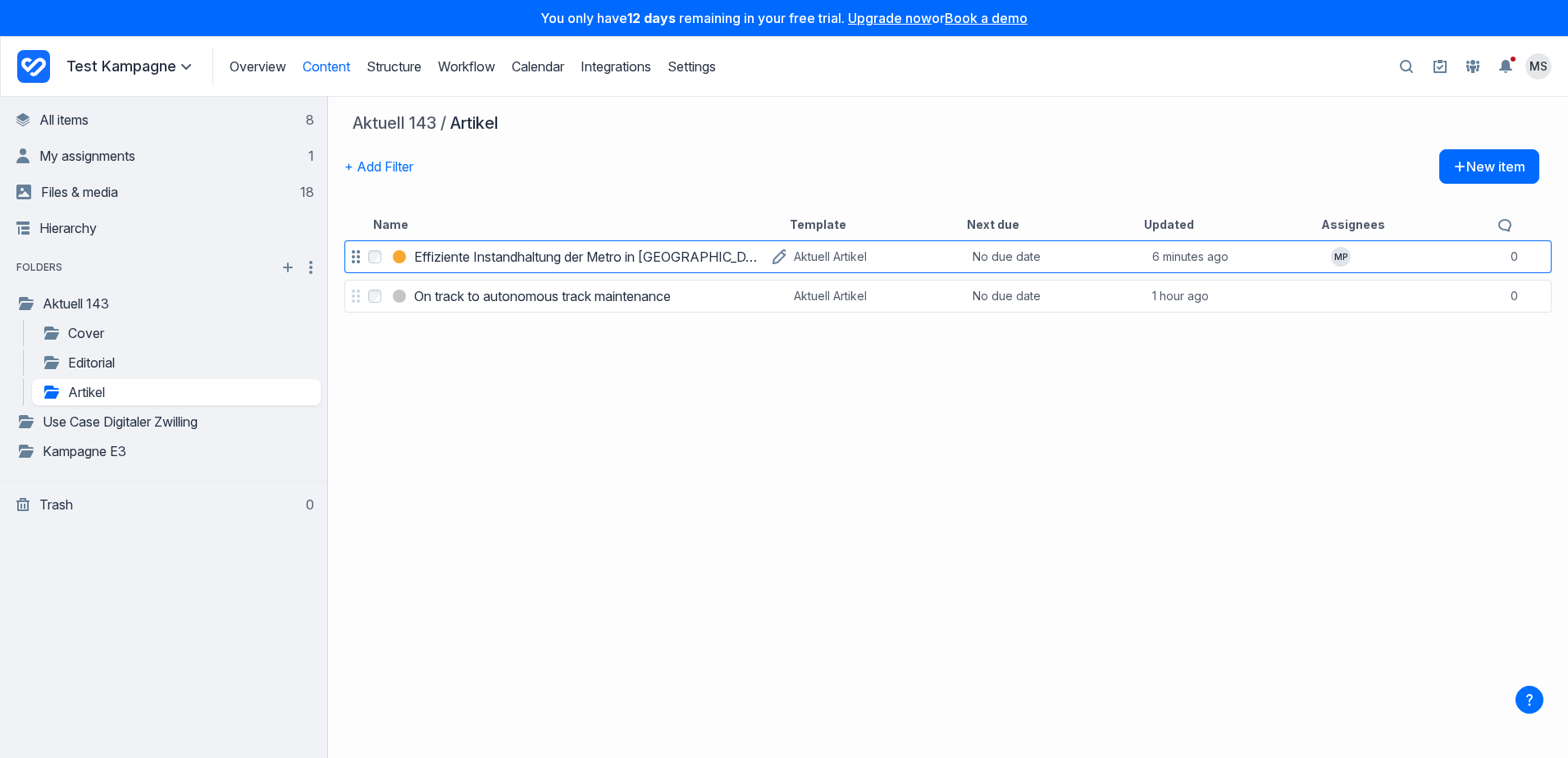
click at [470, 258] on h3 "Effiziente Instandhaltung der Metro in Busan" at bounding box center [589, 256] width 350 height 19
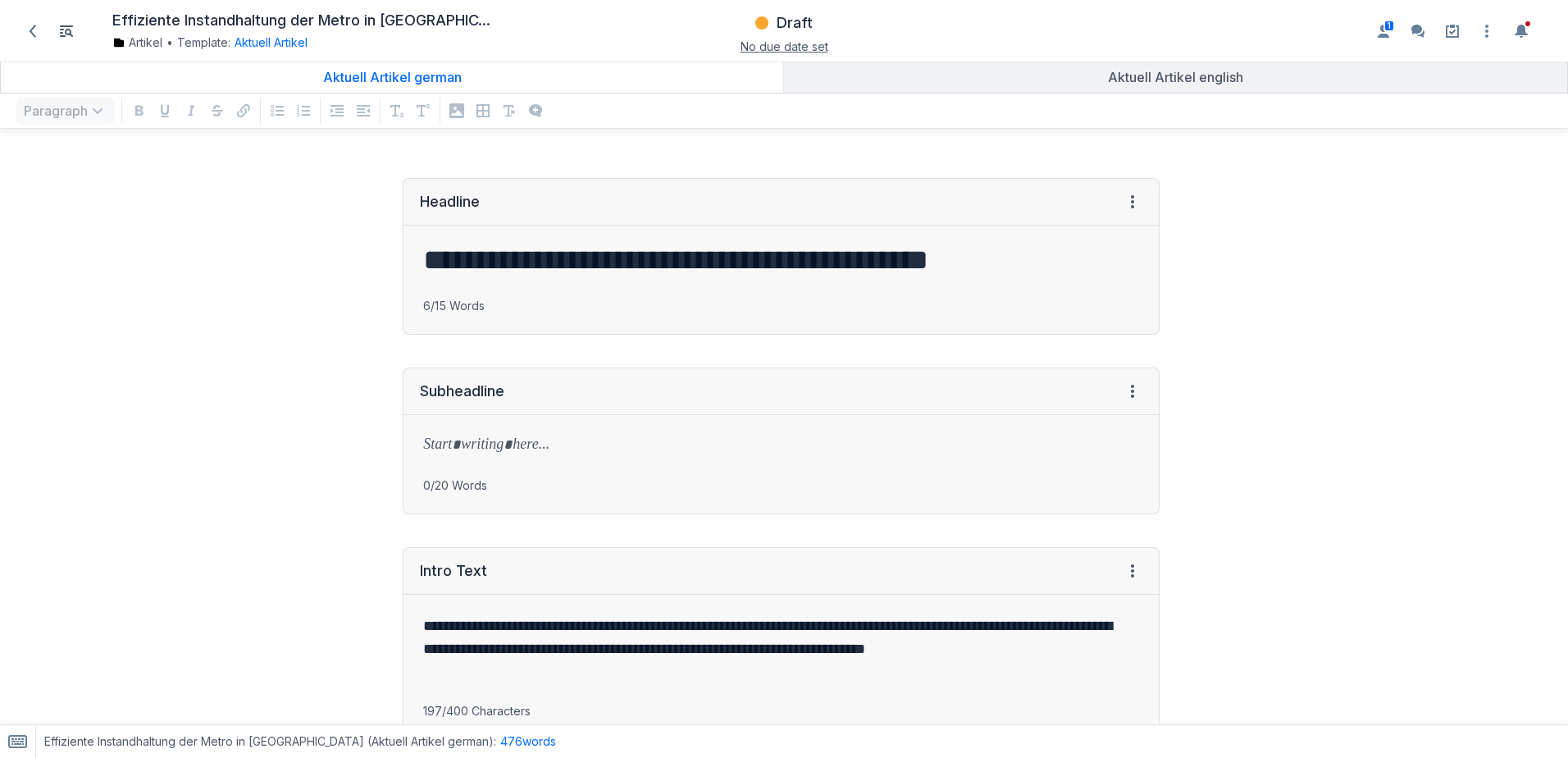
click at [790, 47] on span "No due date set" at bounding box center [784, 46] width 87 height 14
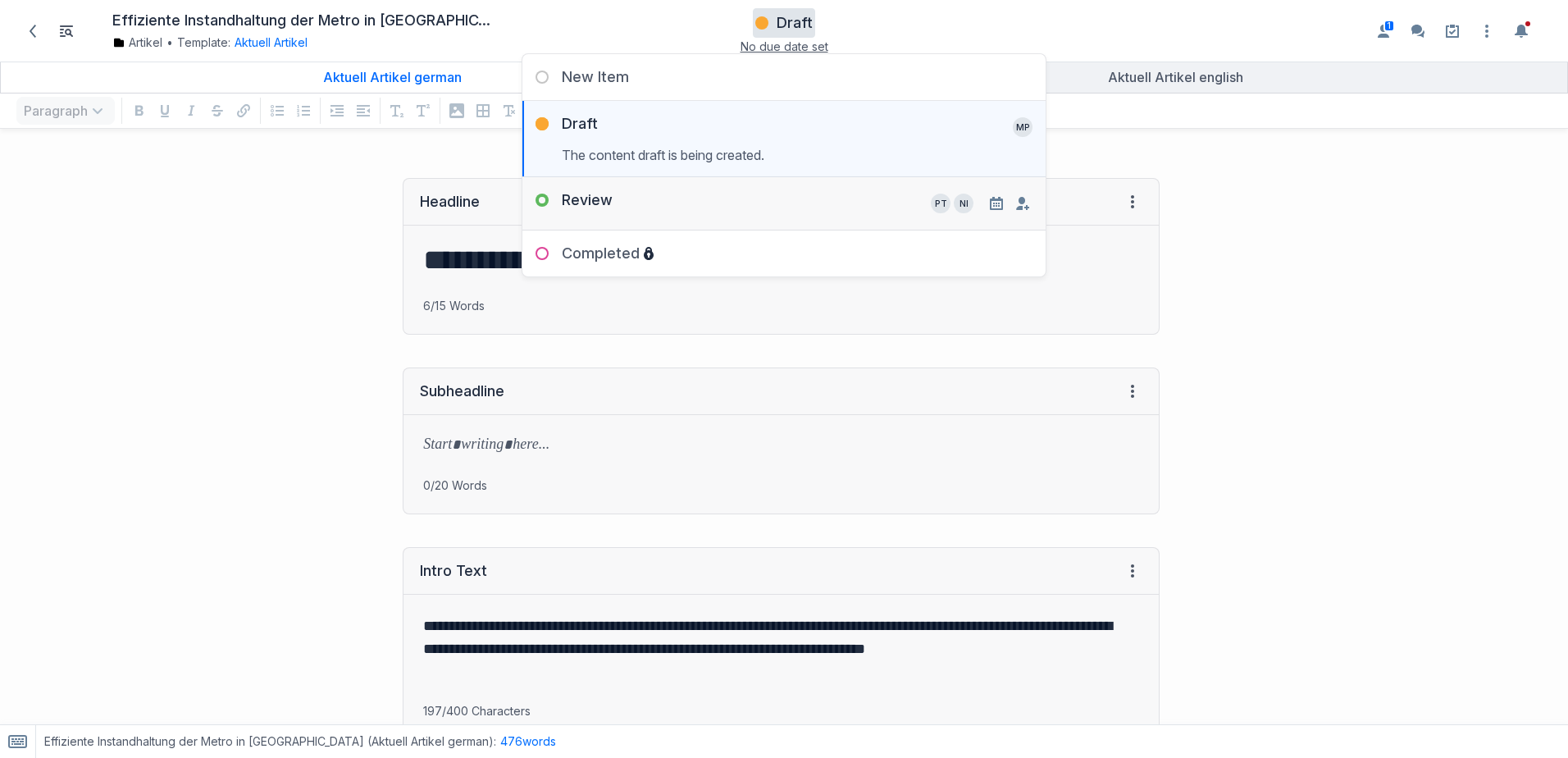
click at [545, 202] on div "Review" at bounding box center [567, 204] width 90 height 26
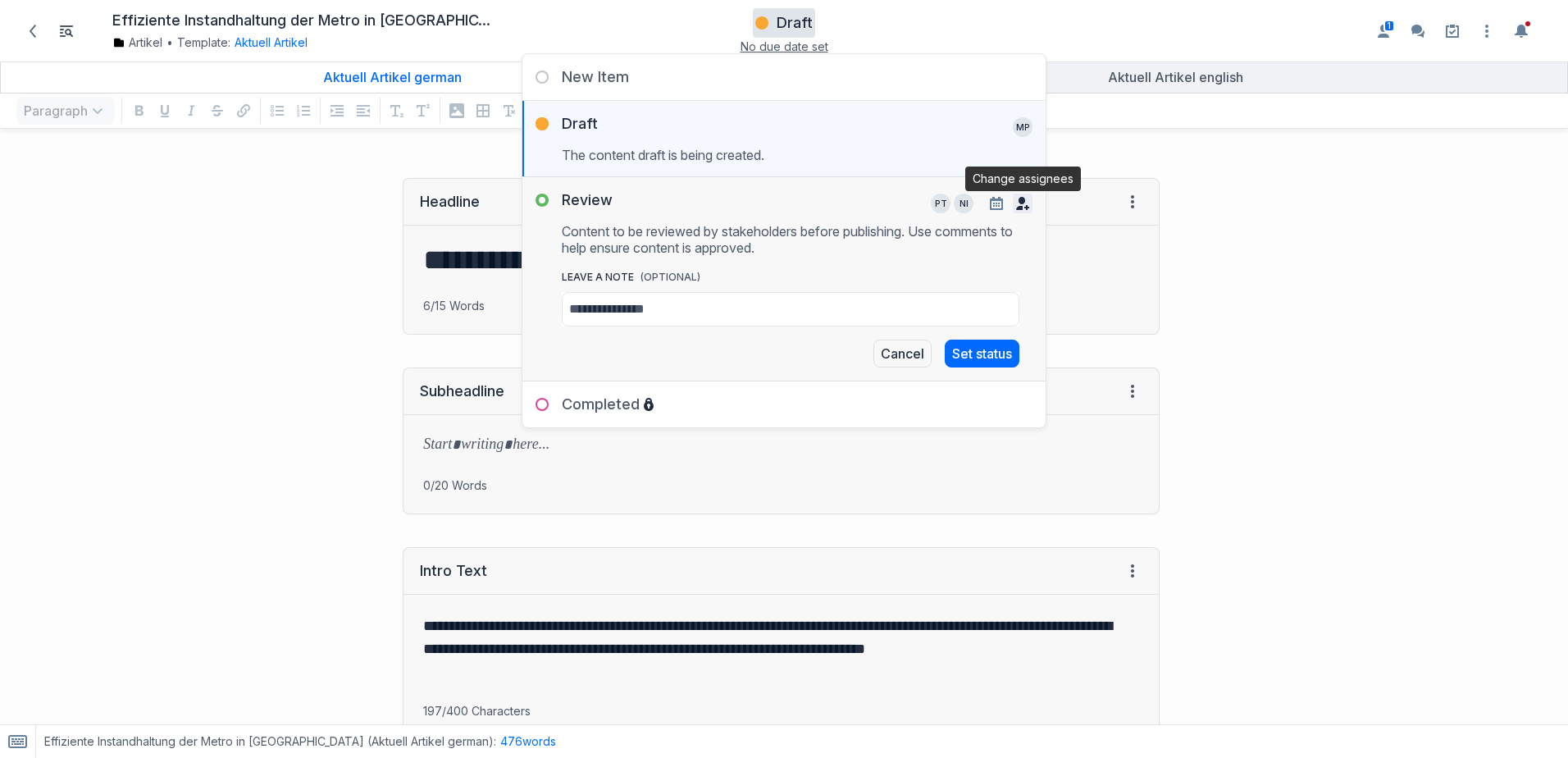
click at [1023, 207] on icon "button" at bounding box center [1022, 204] width 13 height 13
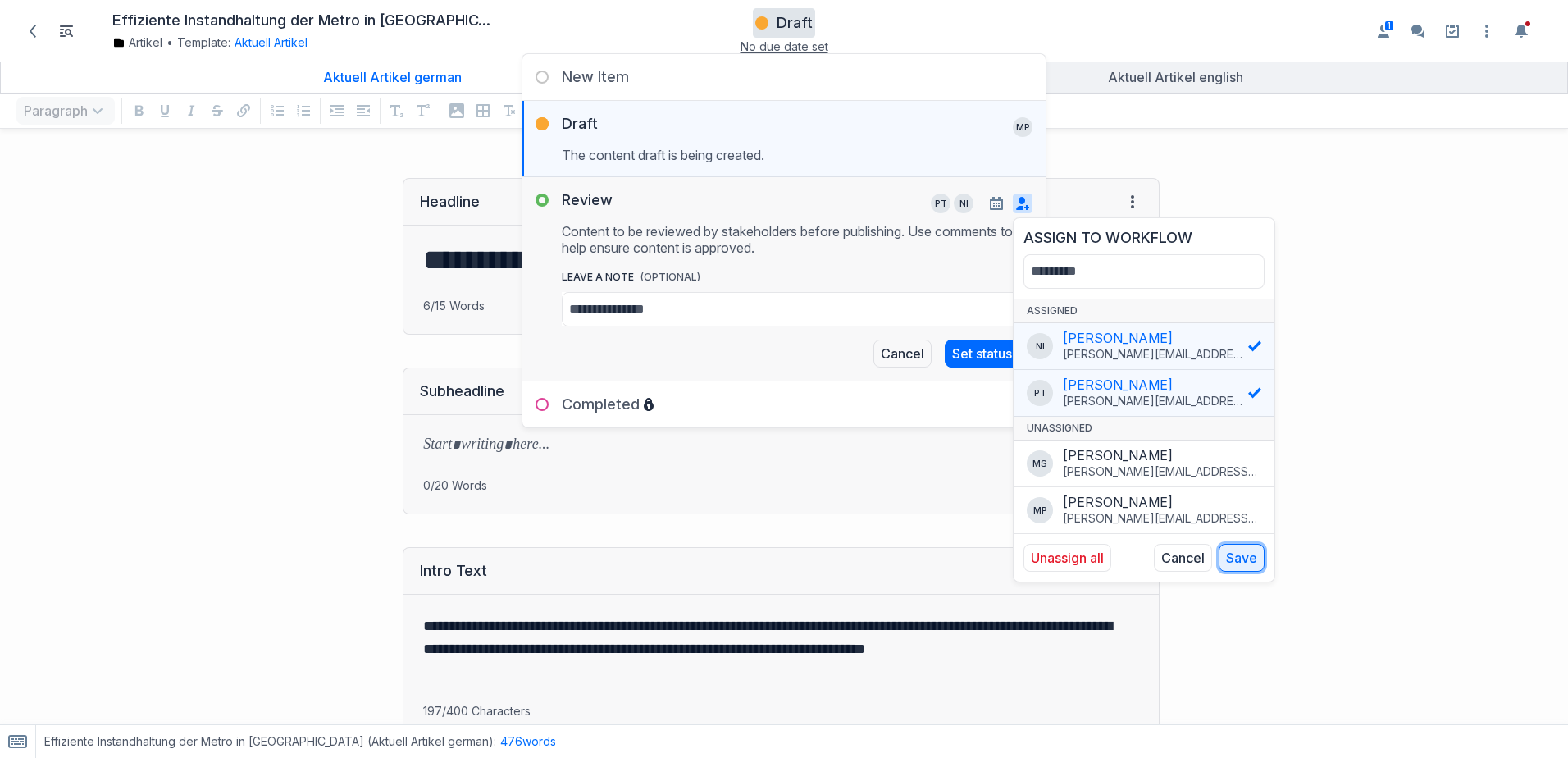
click at [1239, 556] on button "Save" at bounding box center [1241, 557] width 46 height 28
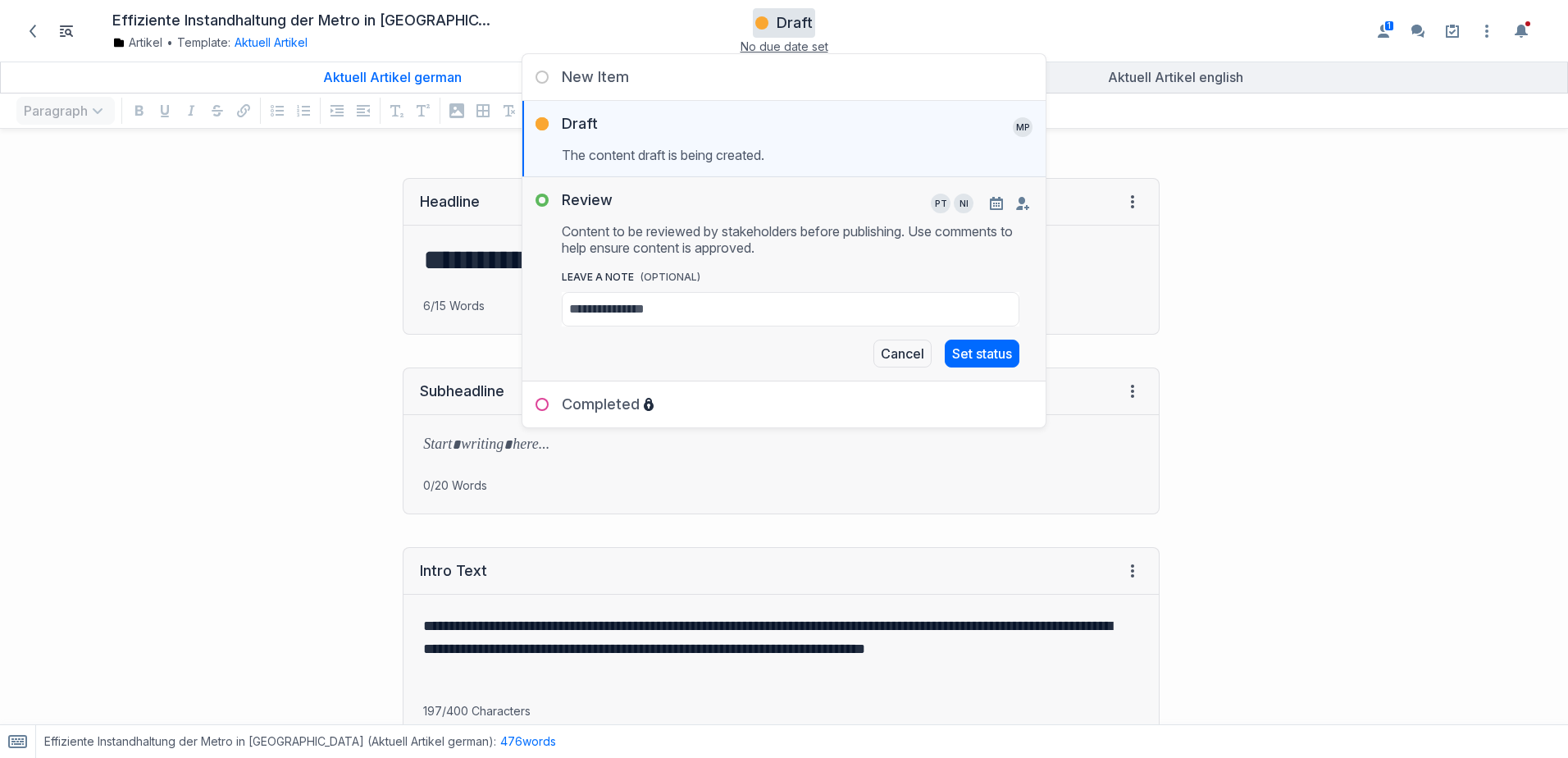
click at [539, 201] on div "Review" at bounding box center [567, 204] width 90 height 26
click at [985, 356] on button "Set status" at bounding box center [981, 354] width 75 height 28
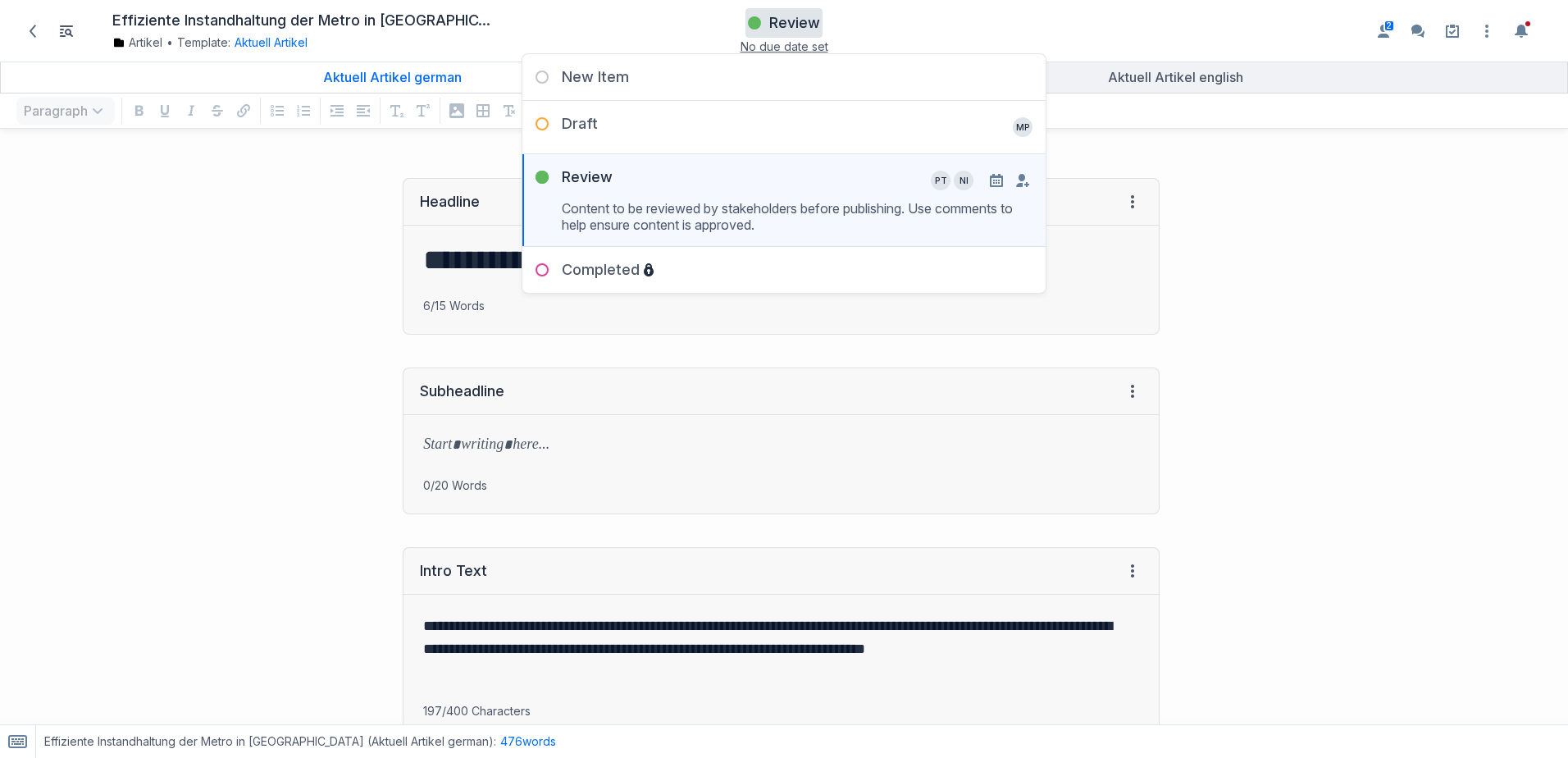
click at [167, 199] on div "**********" at bounding box center [587, 256] width 1159 height 190
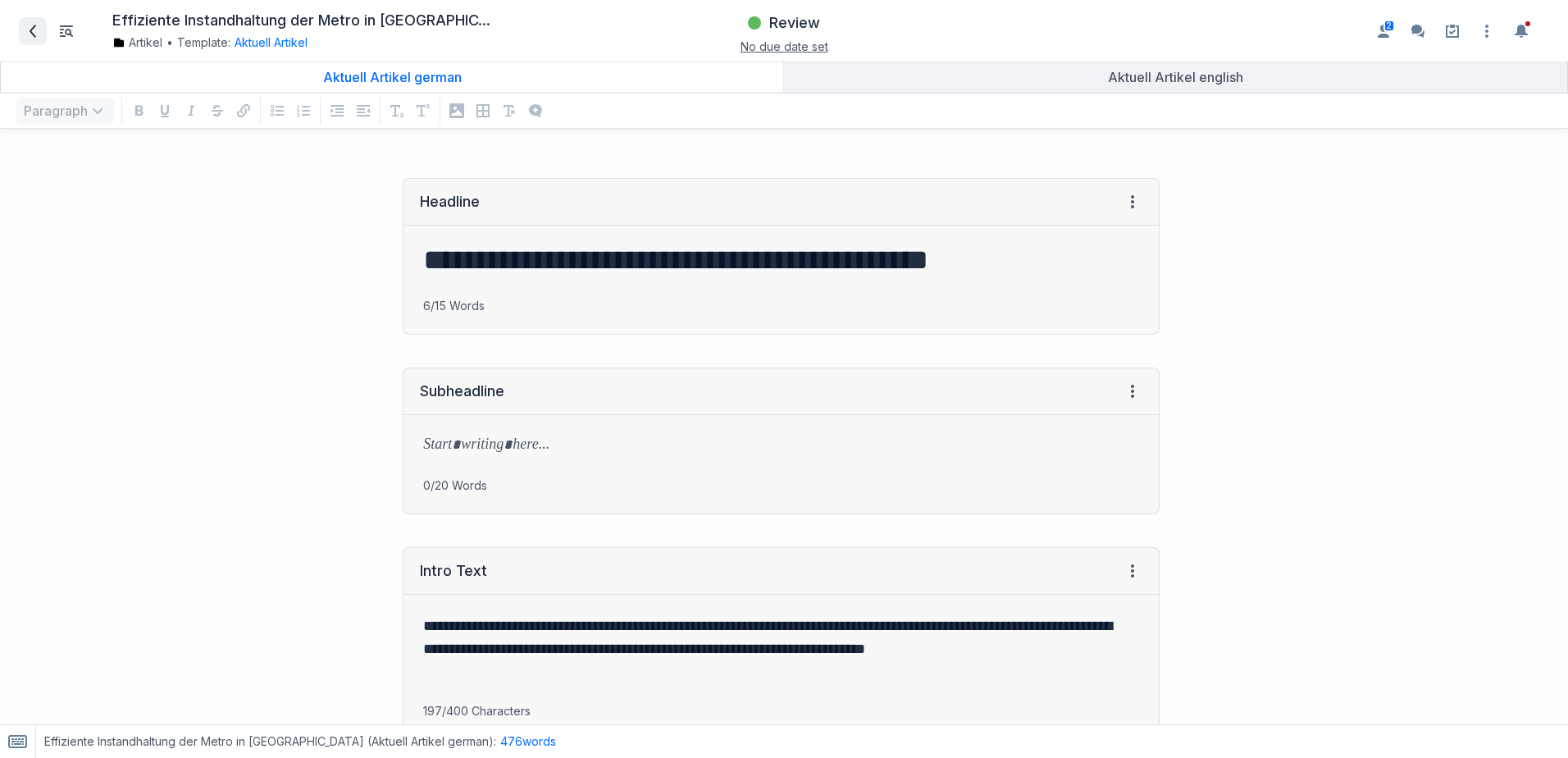
click at [34, 26] on icon at bounding box center [32, 31] width 6 height 13
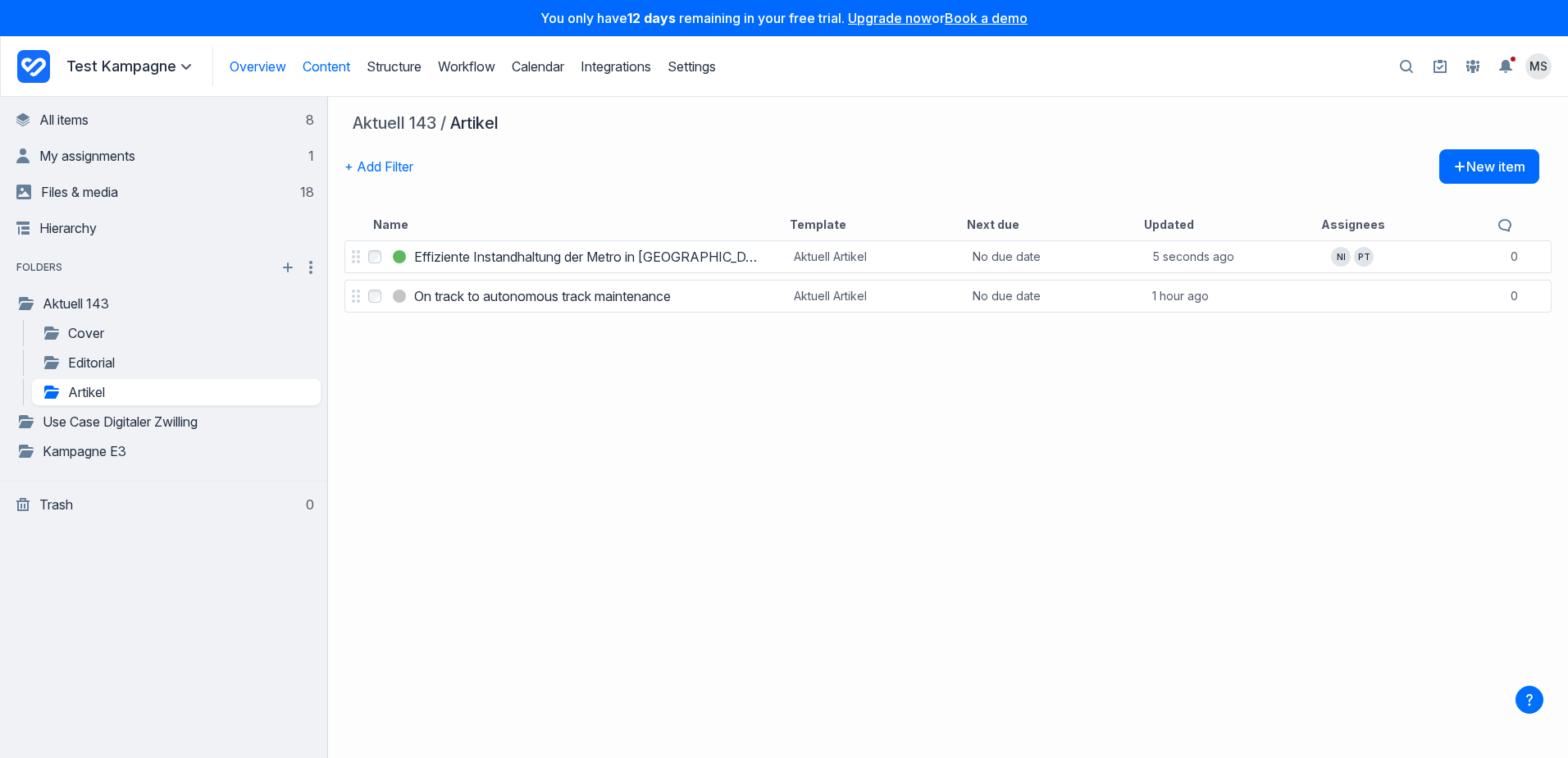
click at [252, 65] on link "Overview" at bounding box center [257, 66] width 56 height 17
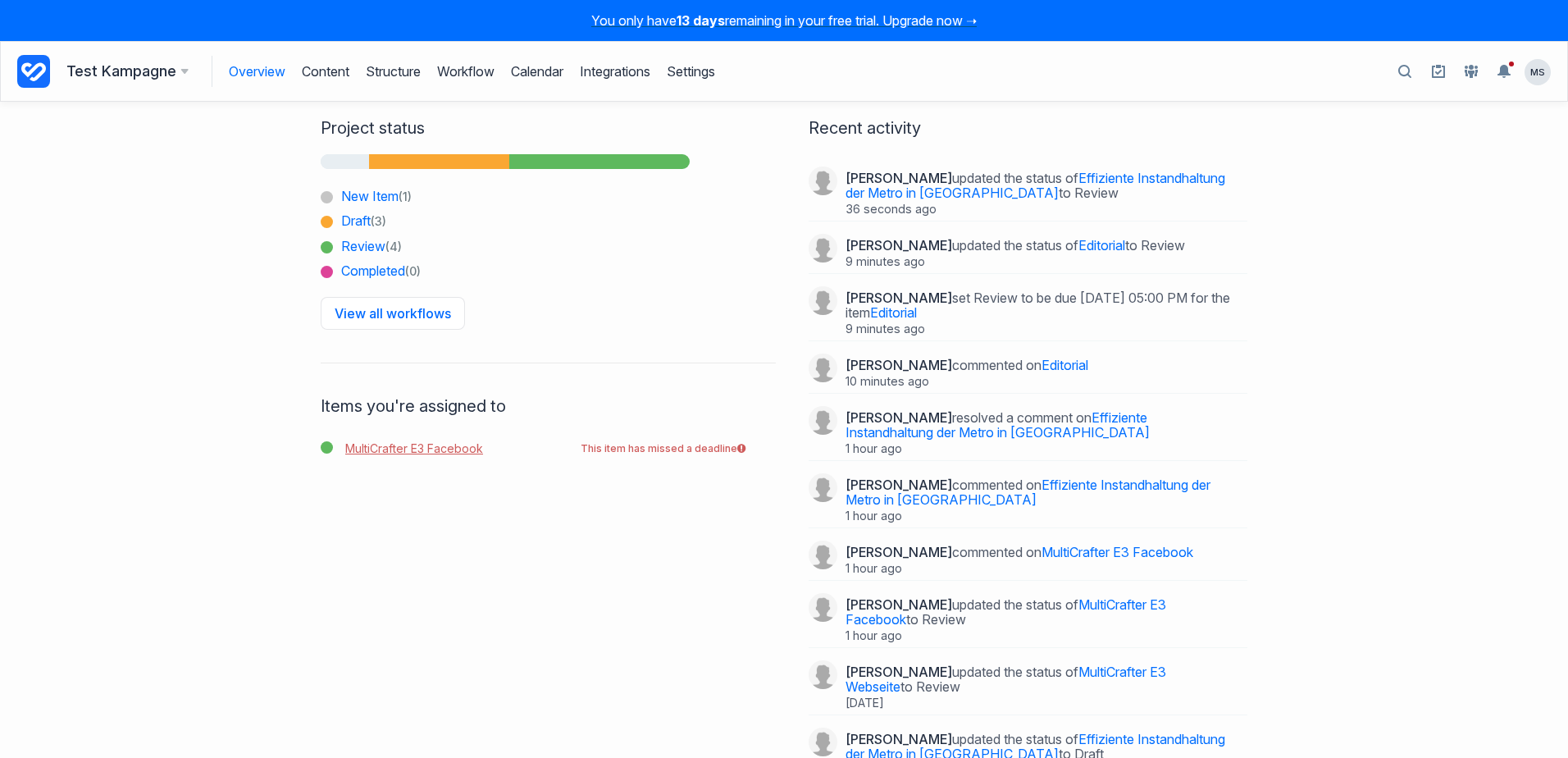
click at [422, 450] on link "MultiCrafter E3 Facebook" at bounding box center [410, 449] width 146 height 33
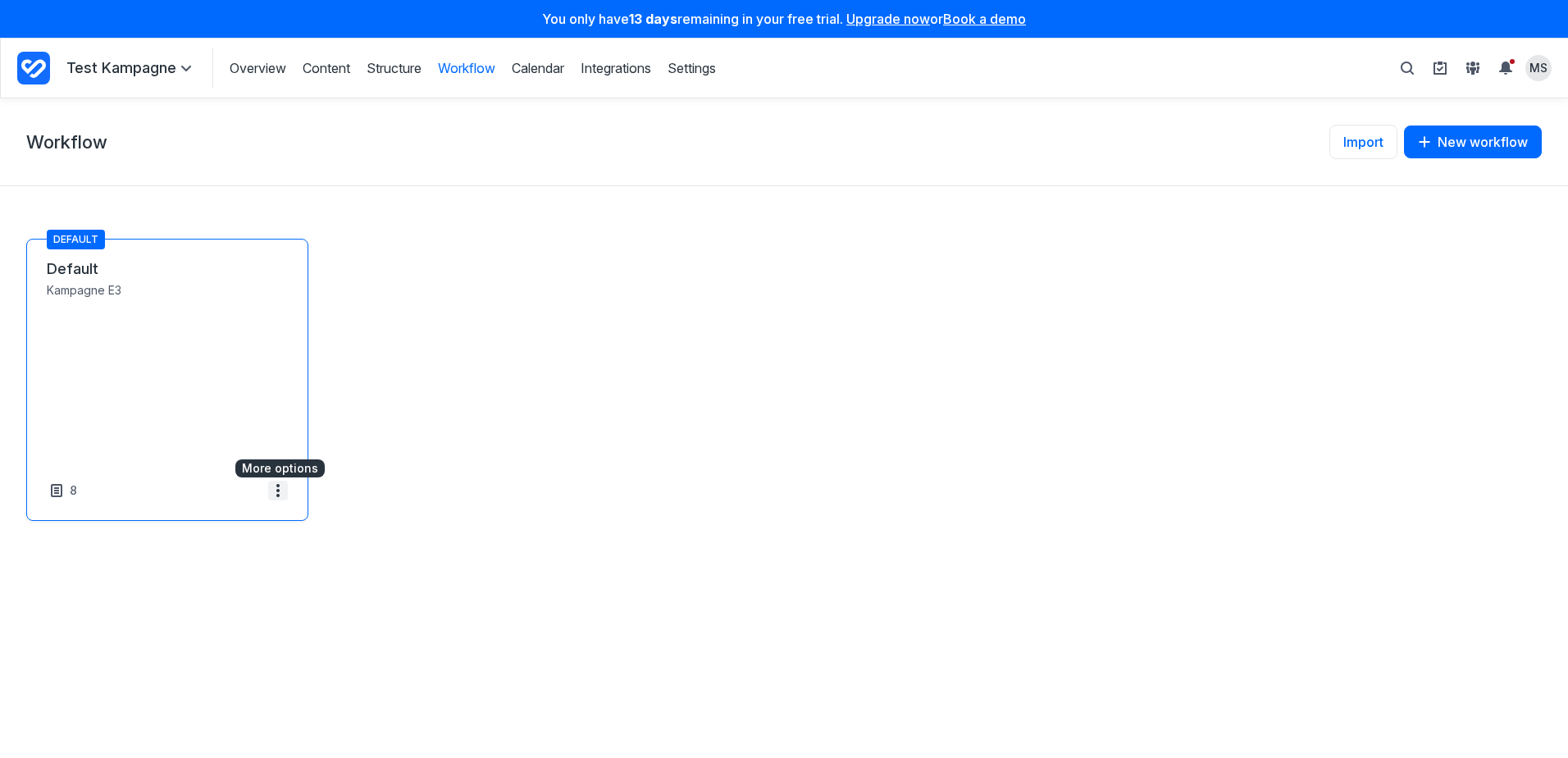
click at [285, 491] on span at bounding box center [277, 490] width 19 height 19
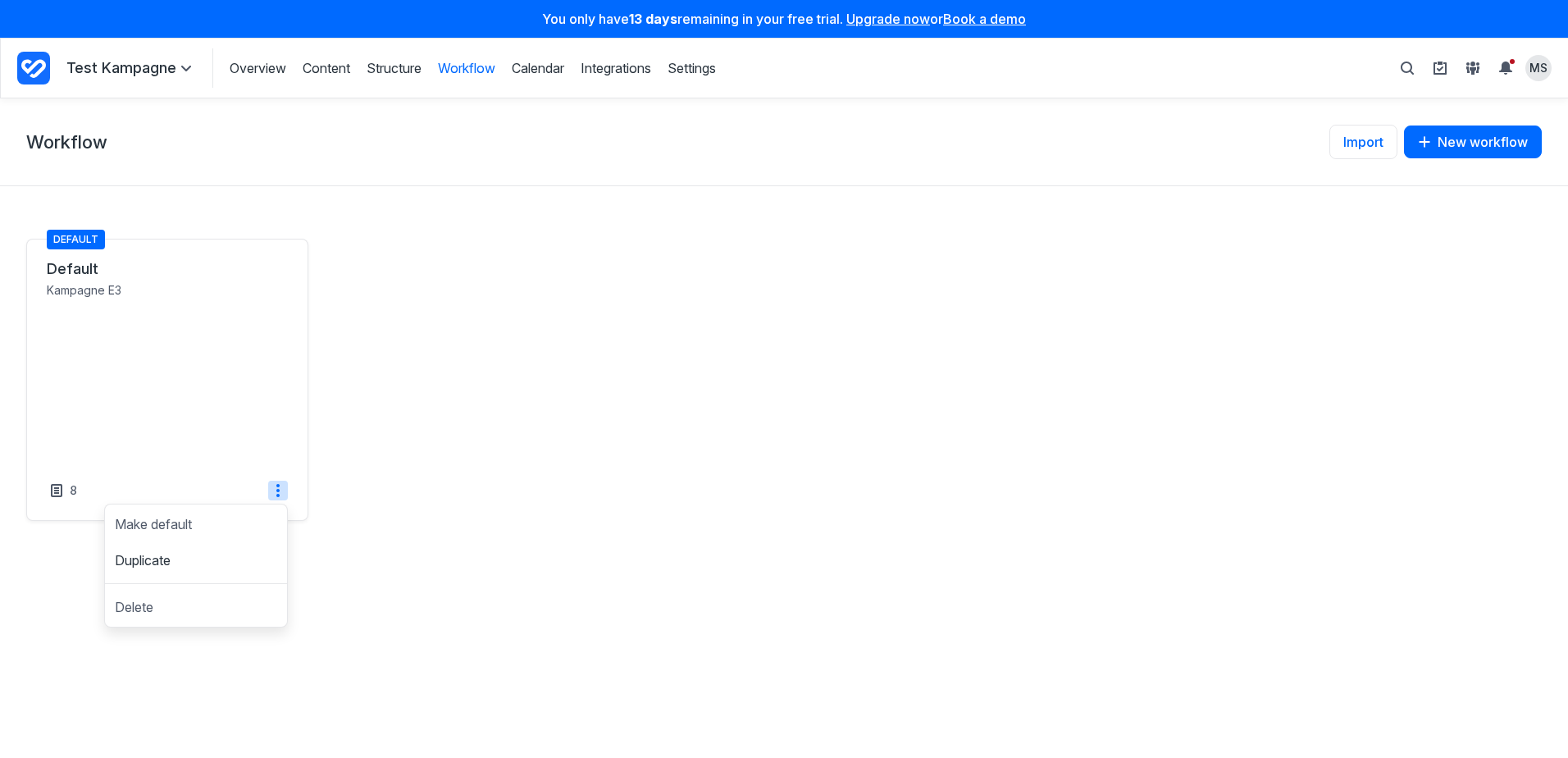
click at [399, 566] on div "**********" at bounding box center [784, 428] width 1568 height 659
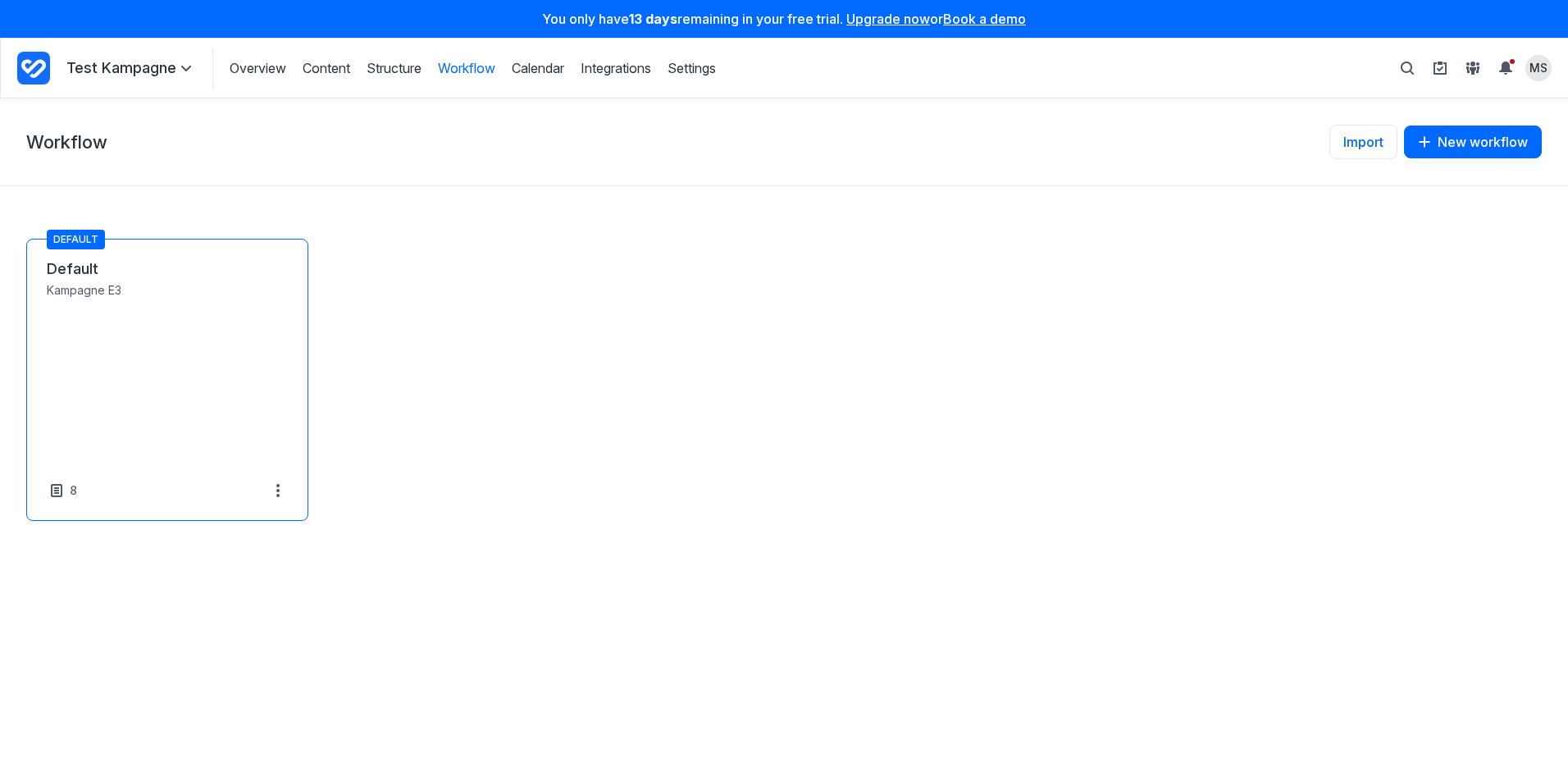
click at [135, 279] on link "Default" at bounding box center [168, 268] width 241 height 19
select select "*****"
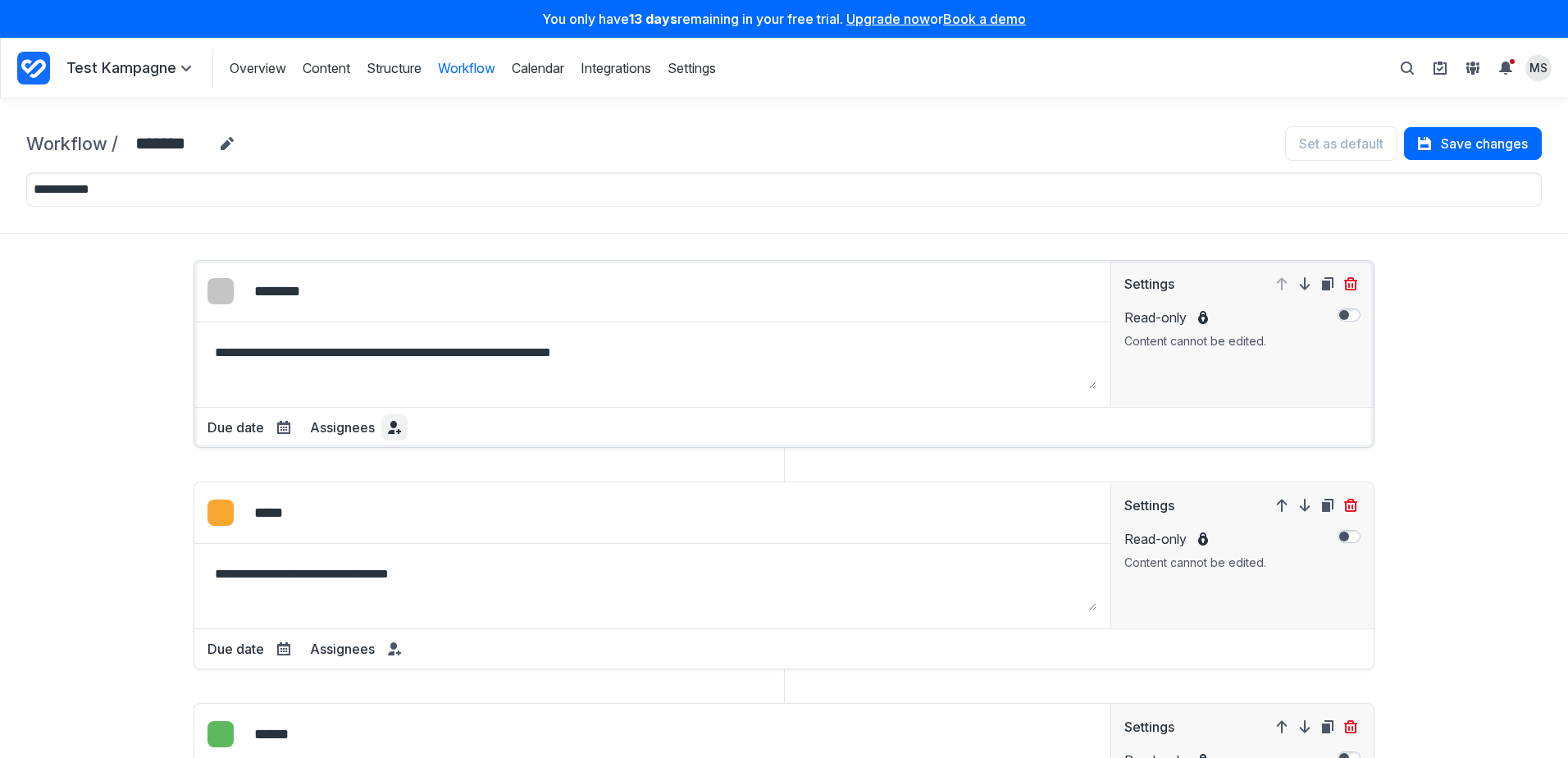
click at [389, 435] on span at bounding box center [394, 426] width 19 height 19
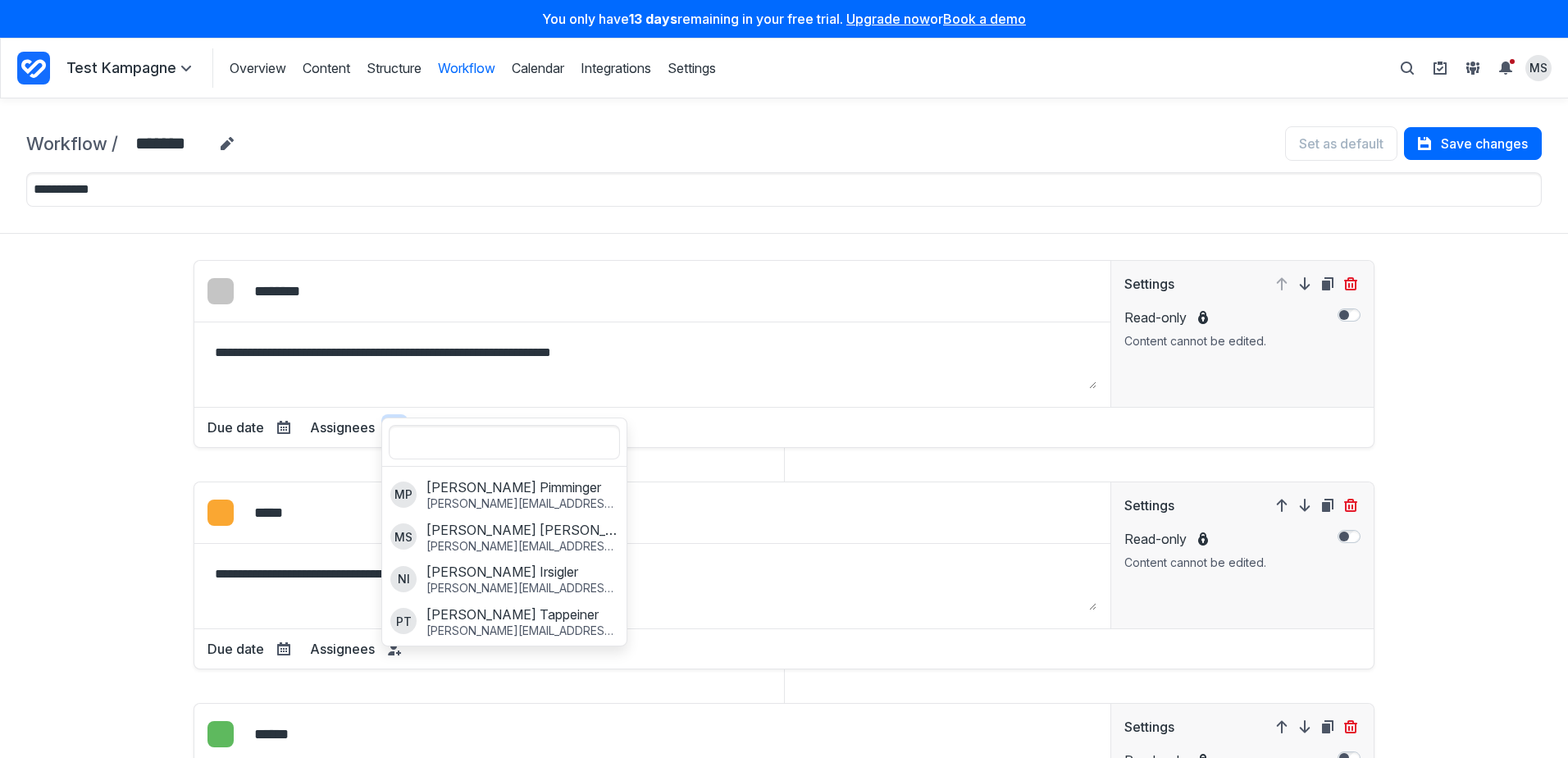
click at [134, 453] on div "**********" at bounding box center [784, 726] width 1516 height 932
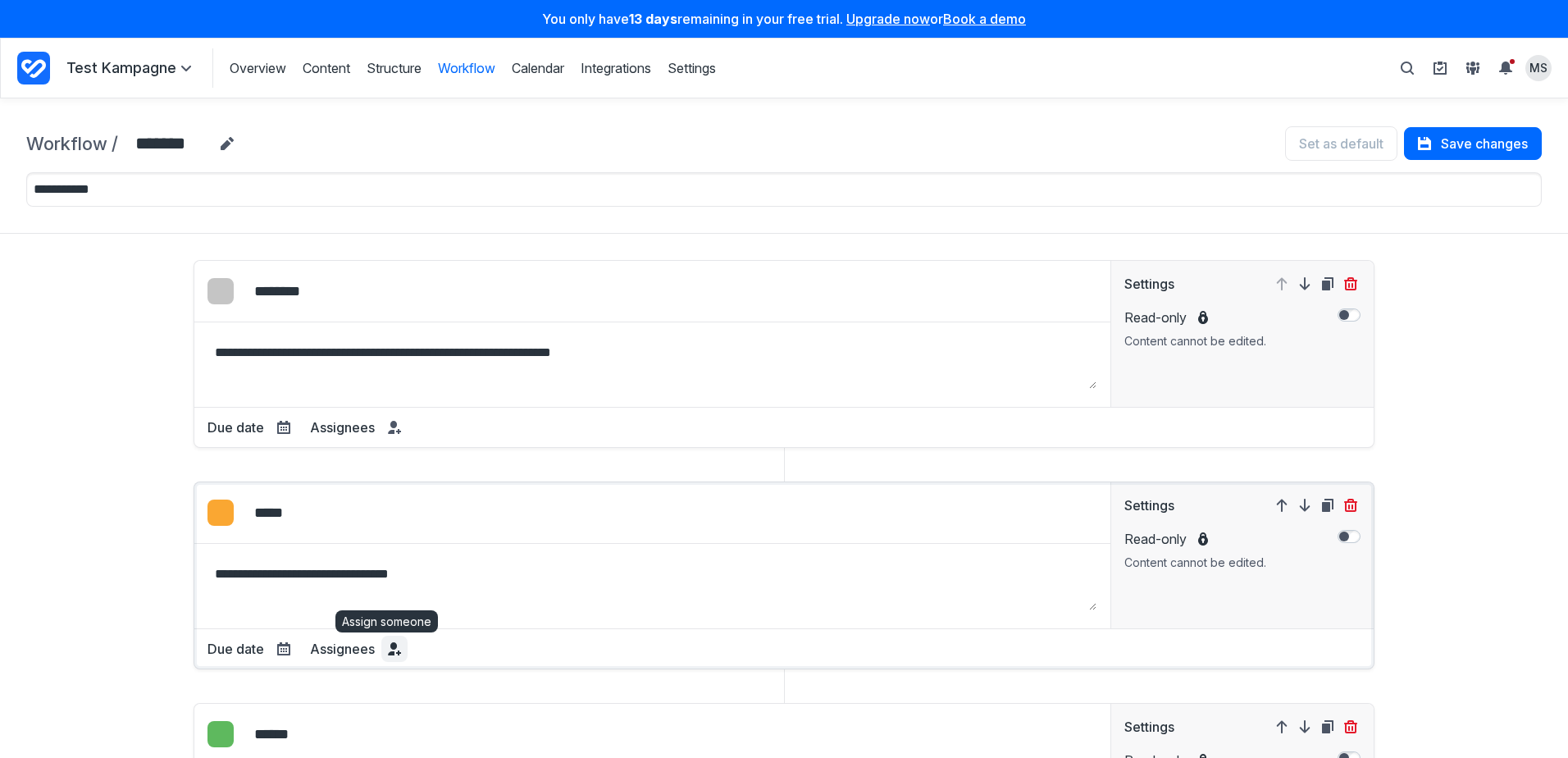
click at [388, 654] on icon at bounding box center [390, 653] width 6 height 4
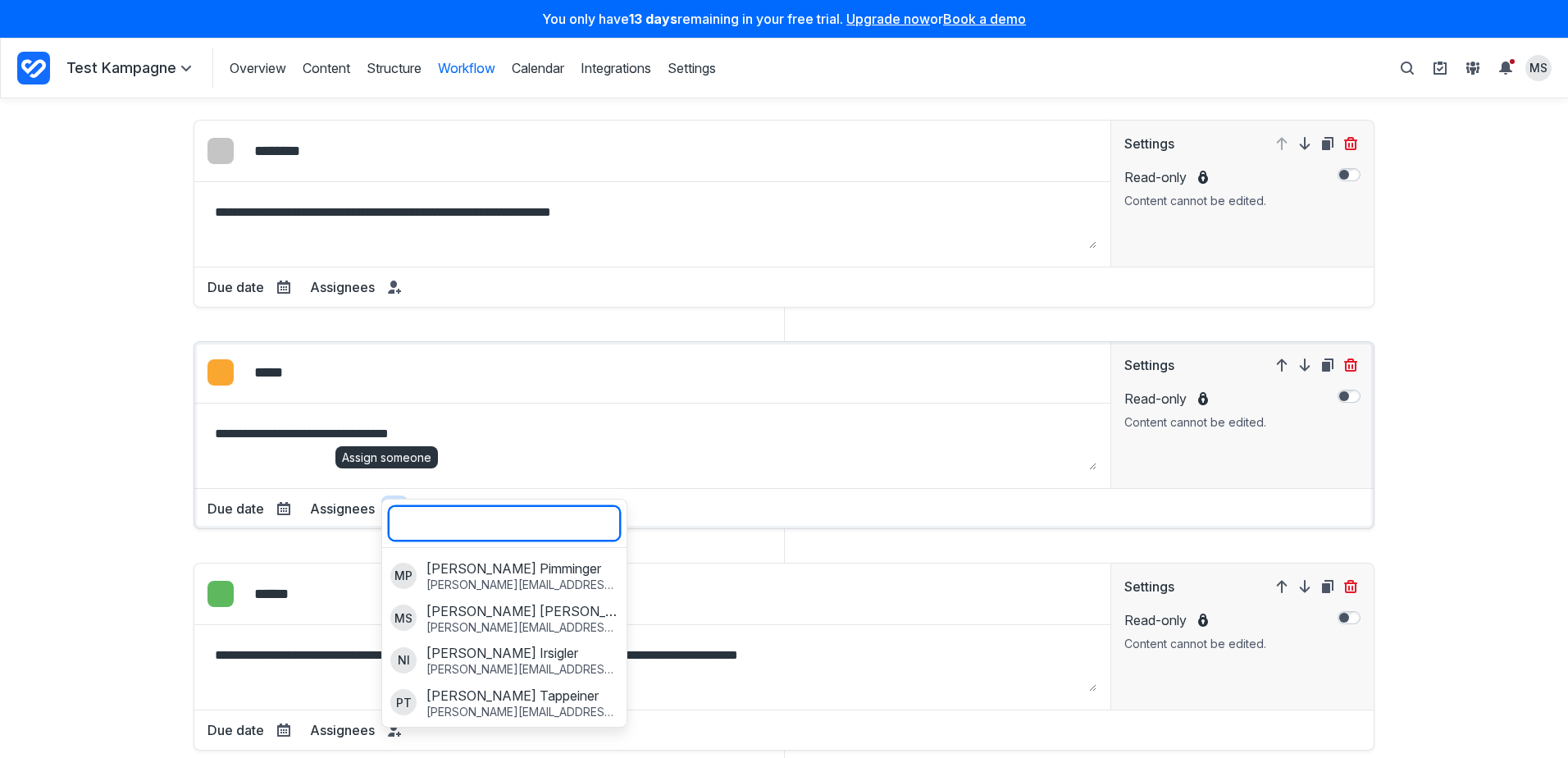
scroll to position [164, 0]
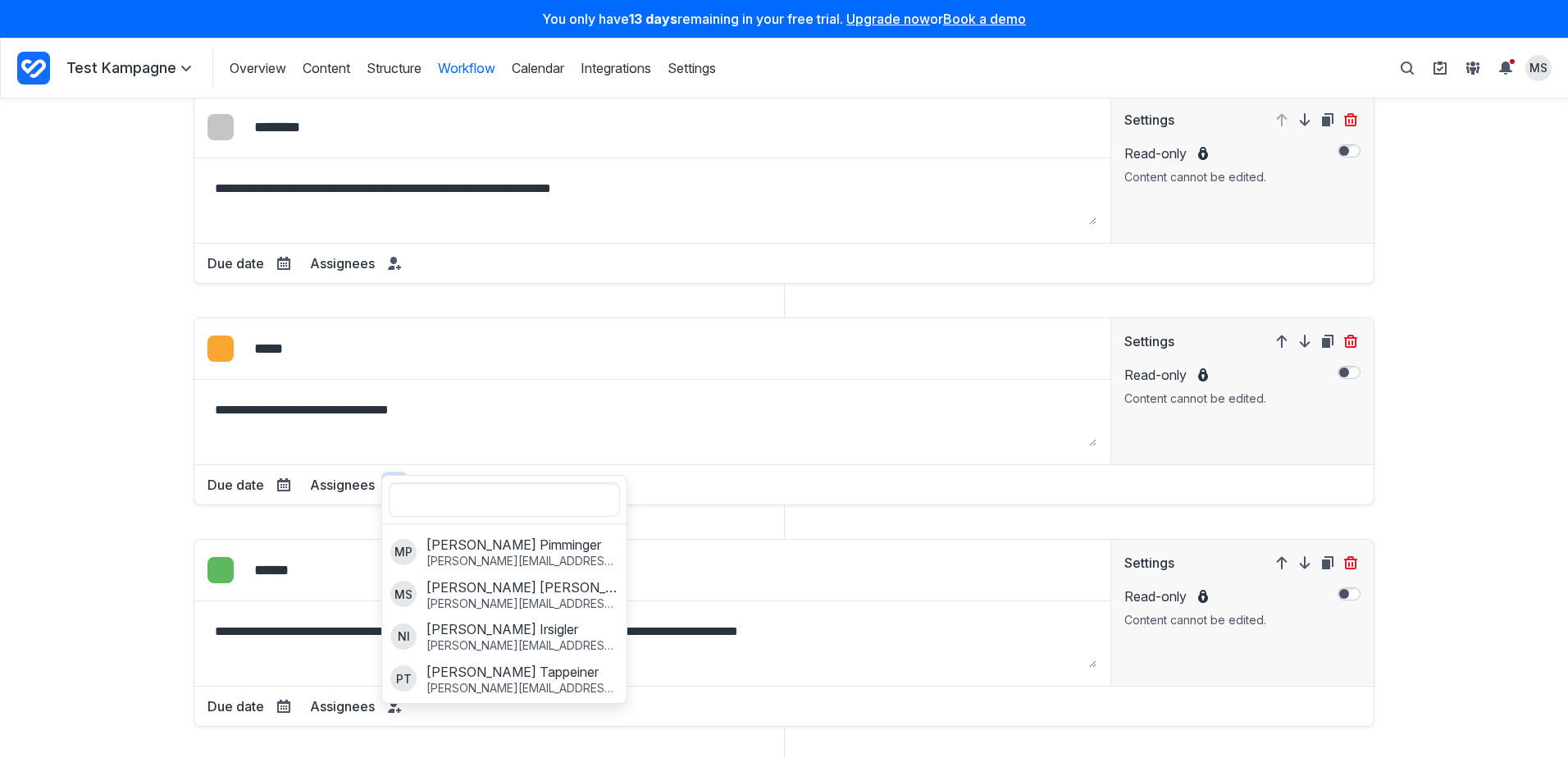
click at [76, 453] on div "**********" at bounding box center [784, 562] width 1516 height 932
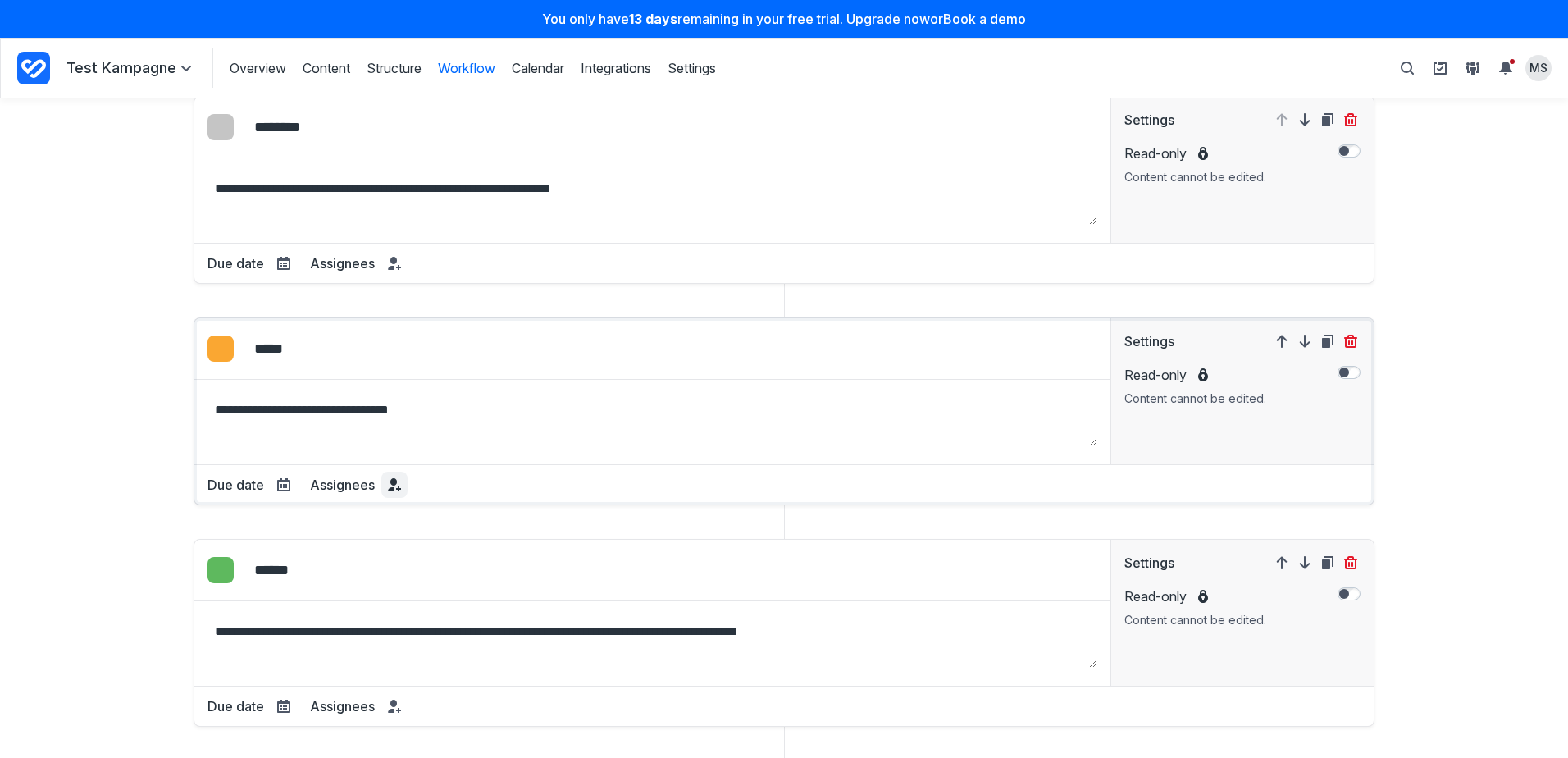
click at [388, 487] on icon at bounding box center [394, 484] width 13 height 13
click at [123, 439] on div "**********" at bounding box center [784, 562] width 1516 height 932
click at [390, 704] on icon at bounding box center [393, 704] width 6 height 7
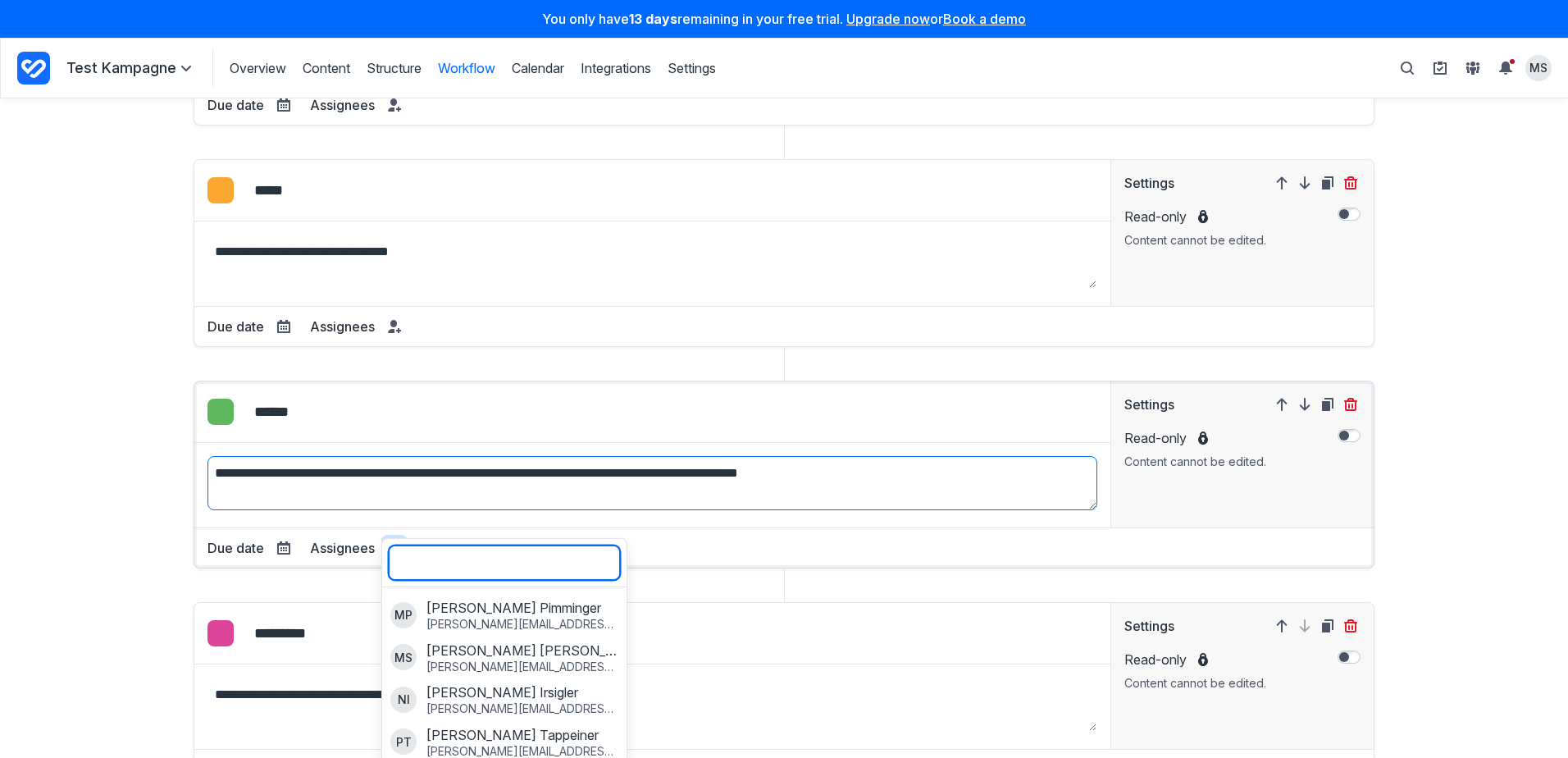
scroll to position [328, 0]
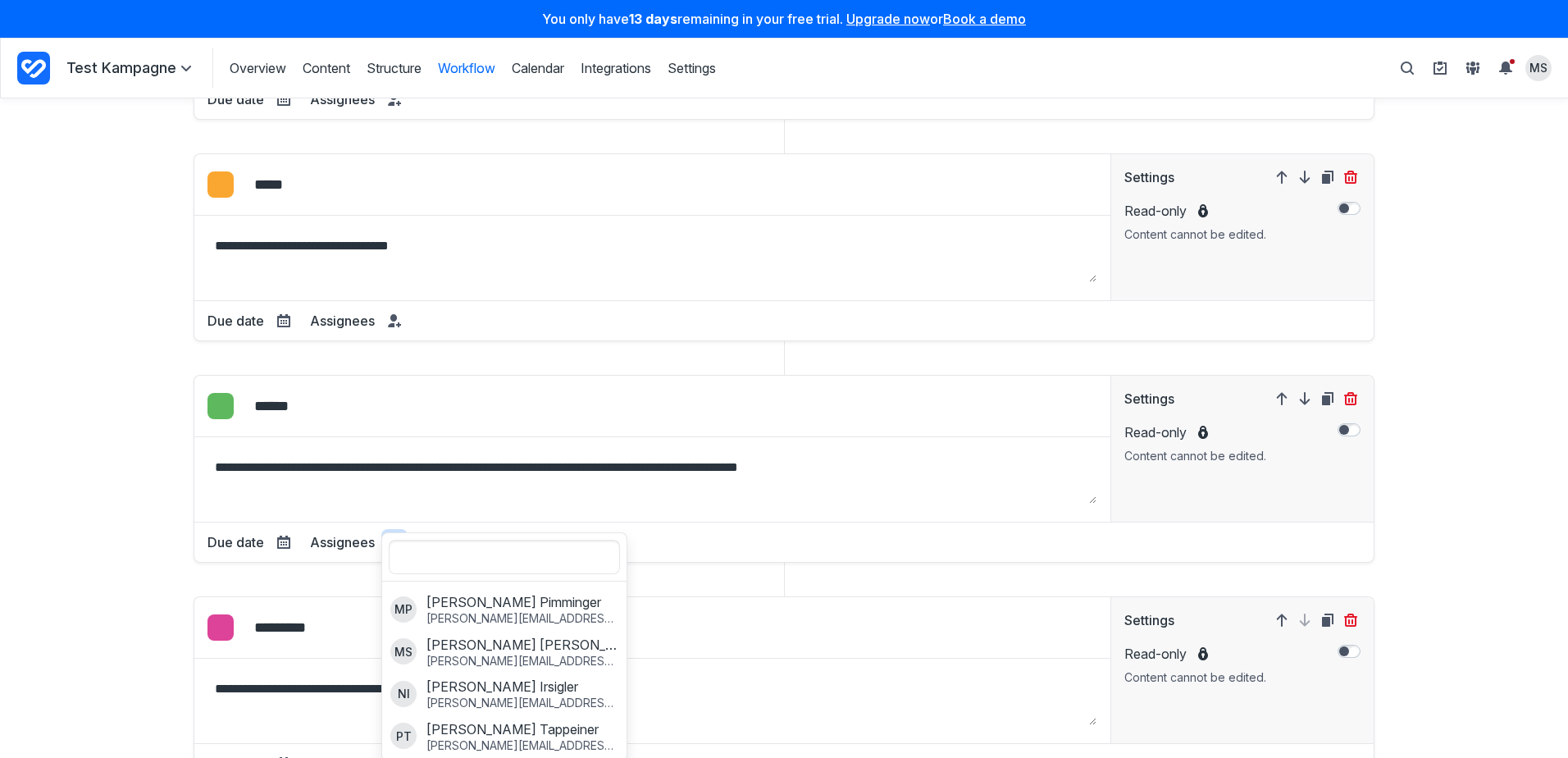
click at [91, 411] on div "**********" at bounding box center [784, 398] width 1516 height 932
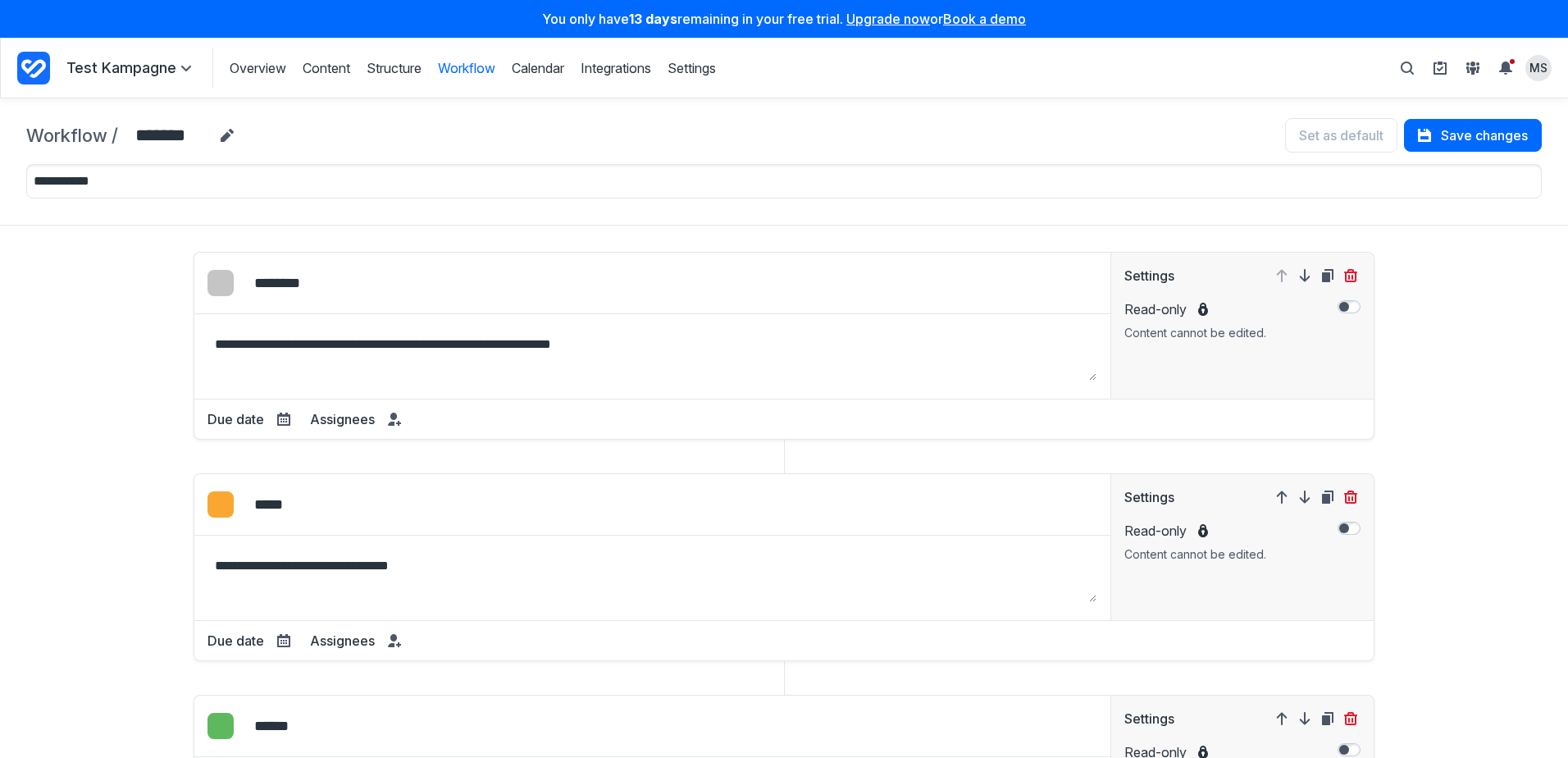
scroll to position [0, 0]
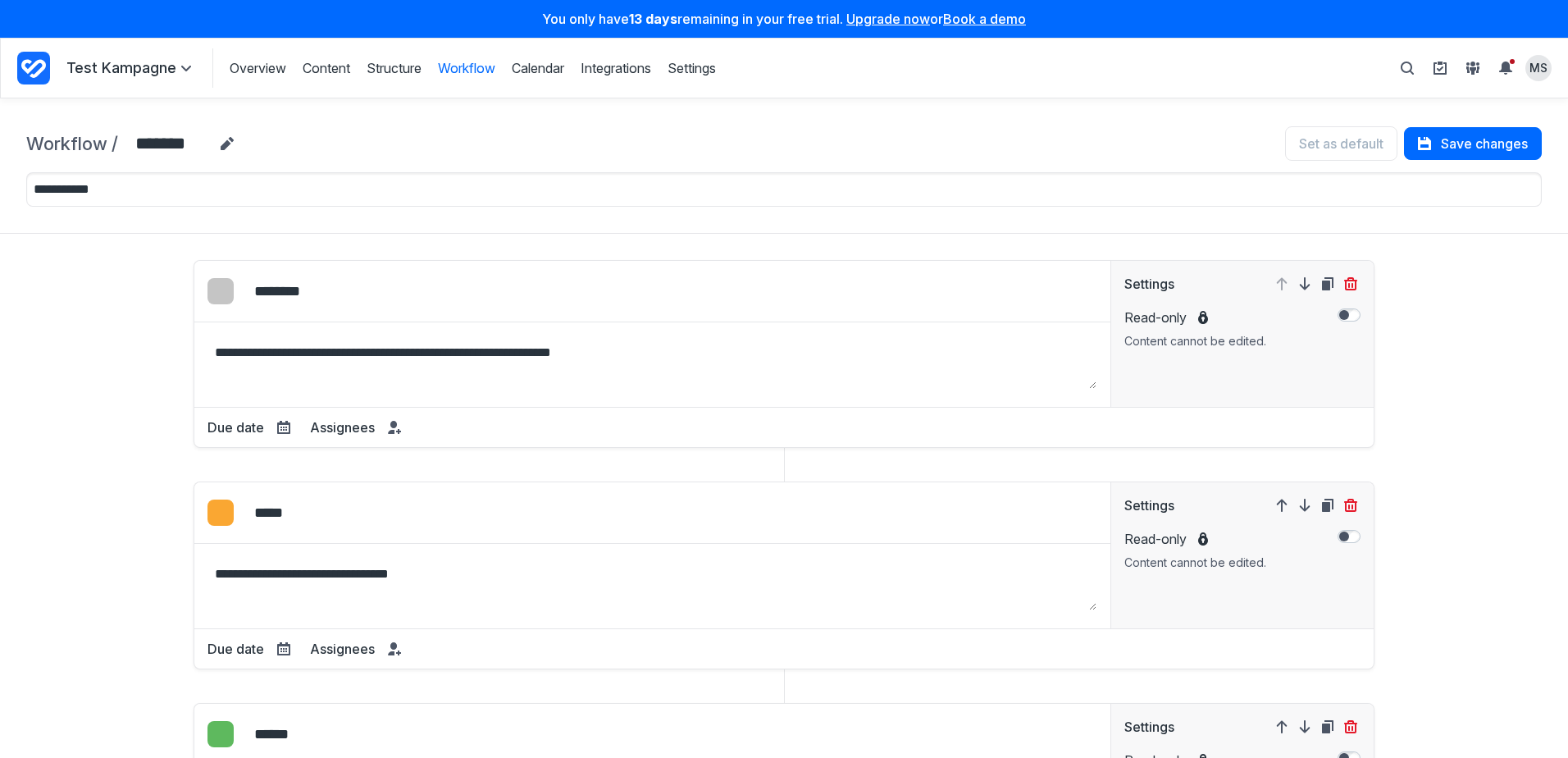
click at [34, 76] on icon "Project Dashboard" at bounding box center [33, 68] width 25 height 18
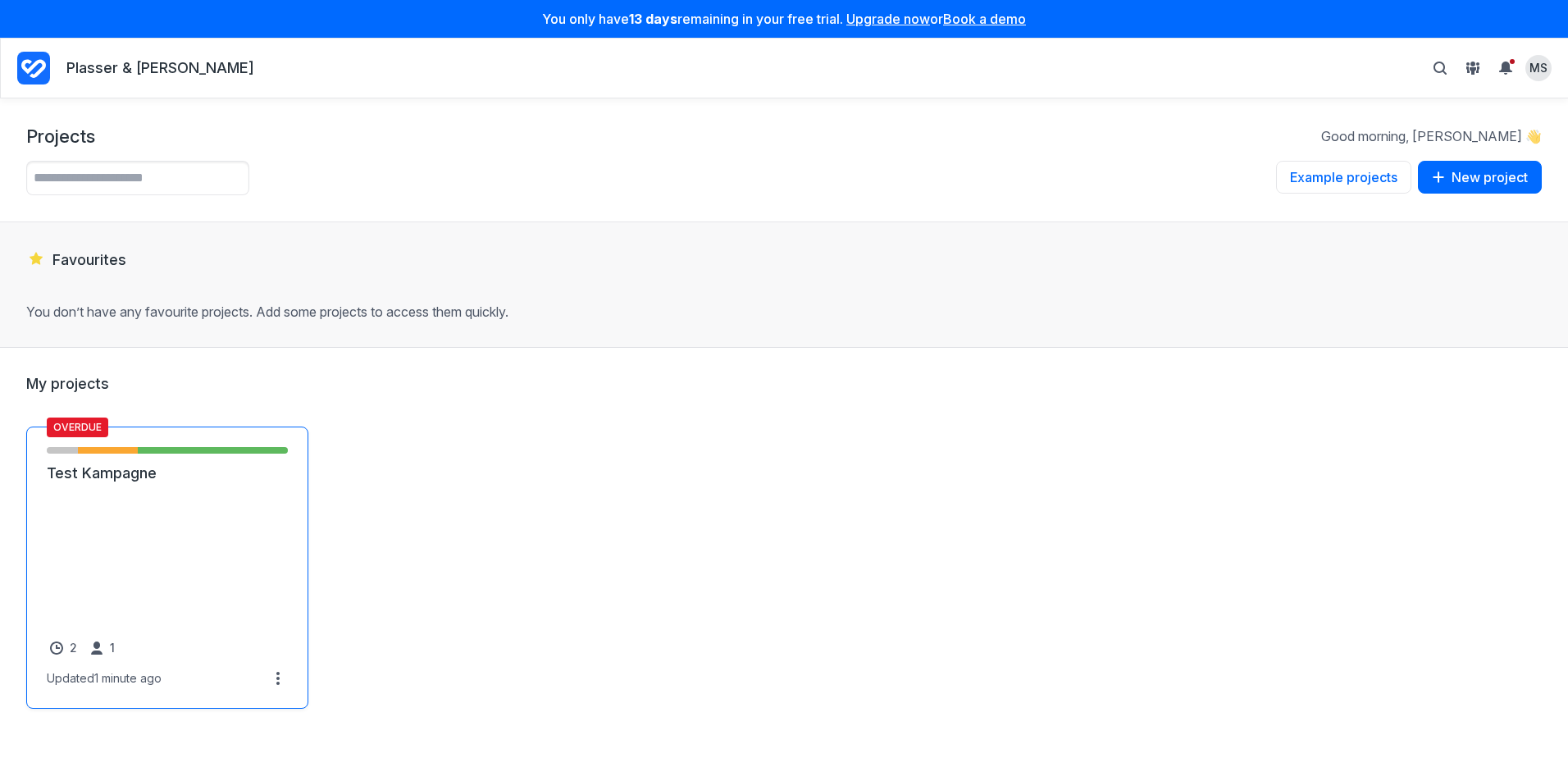
click at [134, 481] on link "Test Kampagne" at bounding box center [168, 472] width 241 height 19
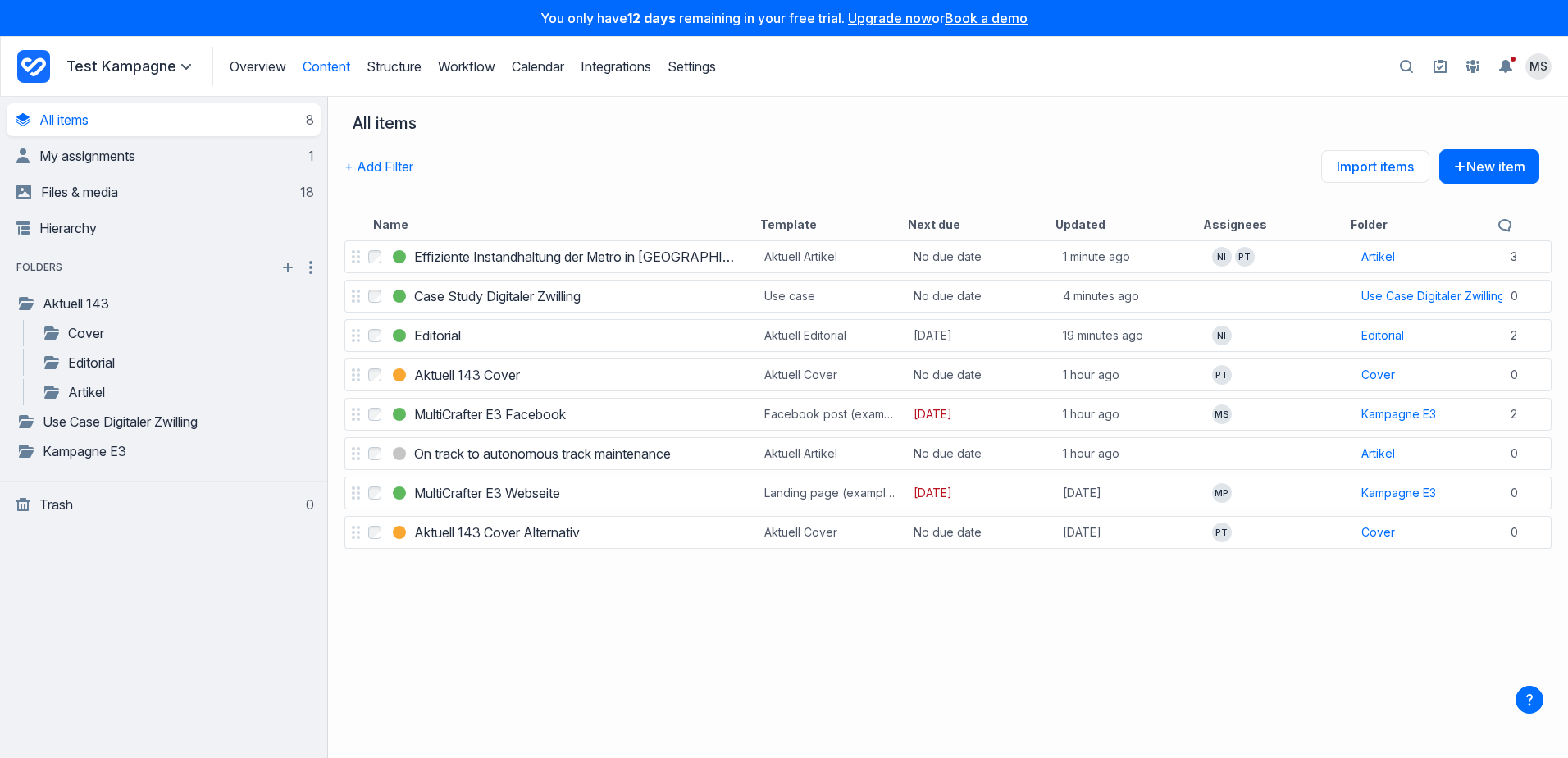
click at [182, 66] on icon at bounding box center [186, 66] width 10 height 6
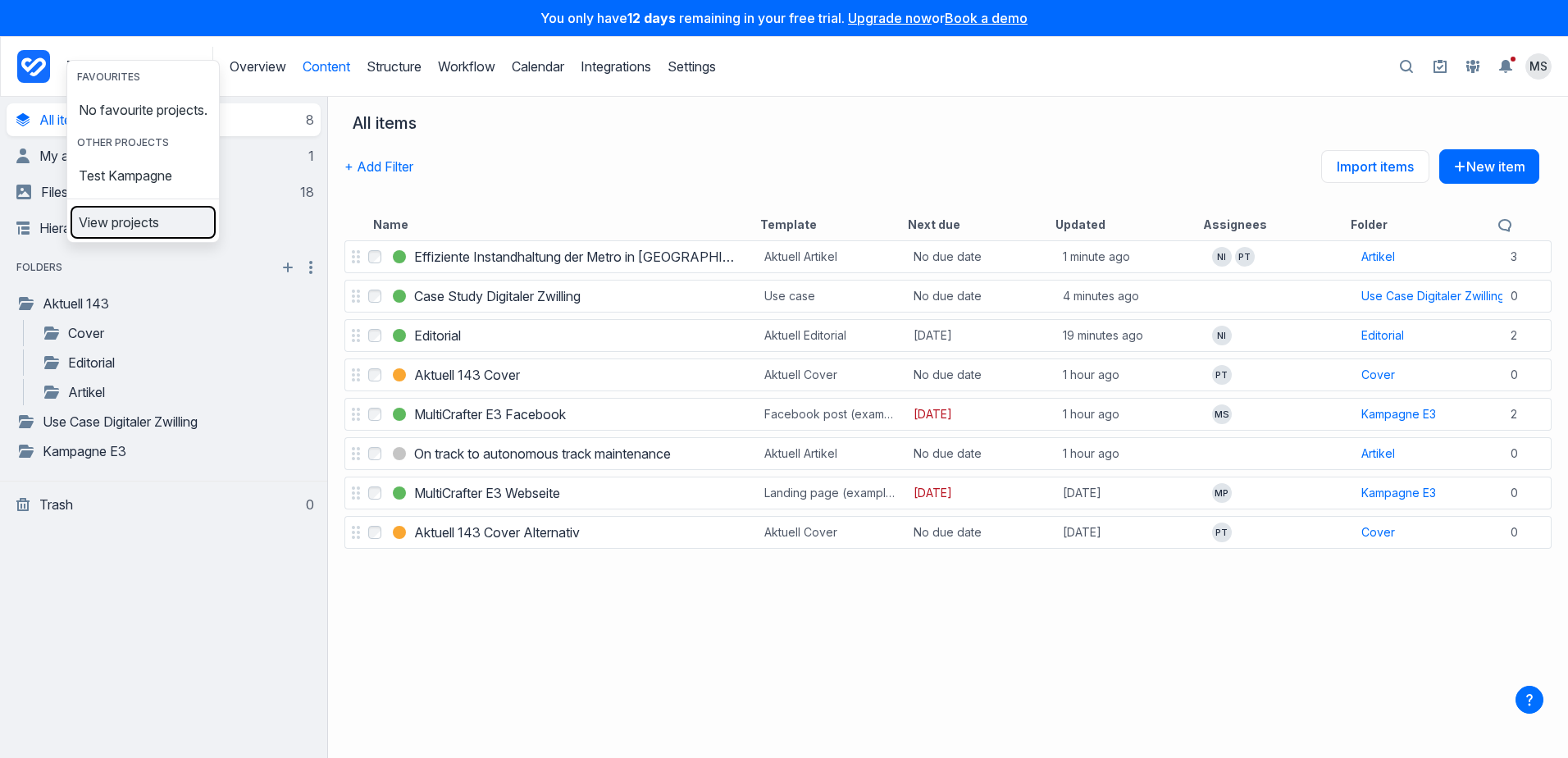
click at [211, 236] on link "View projects" at bounding box center [143, 222] width 142 height 26
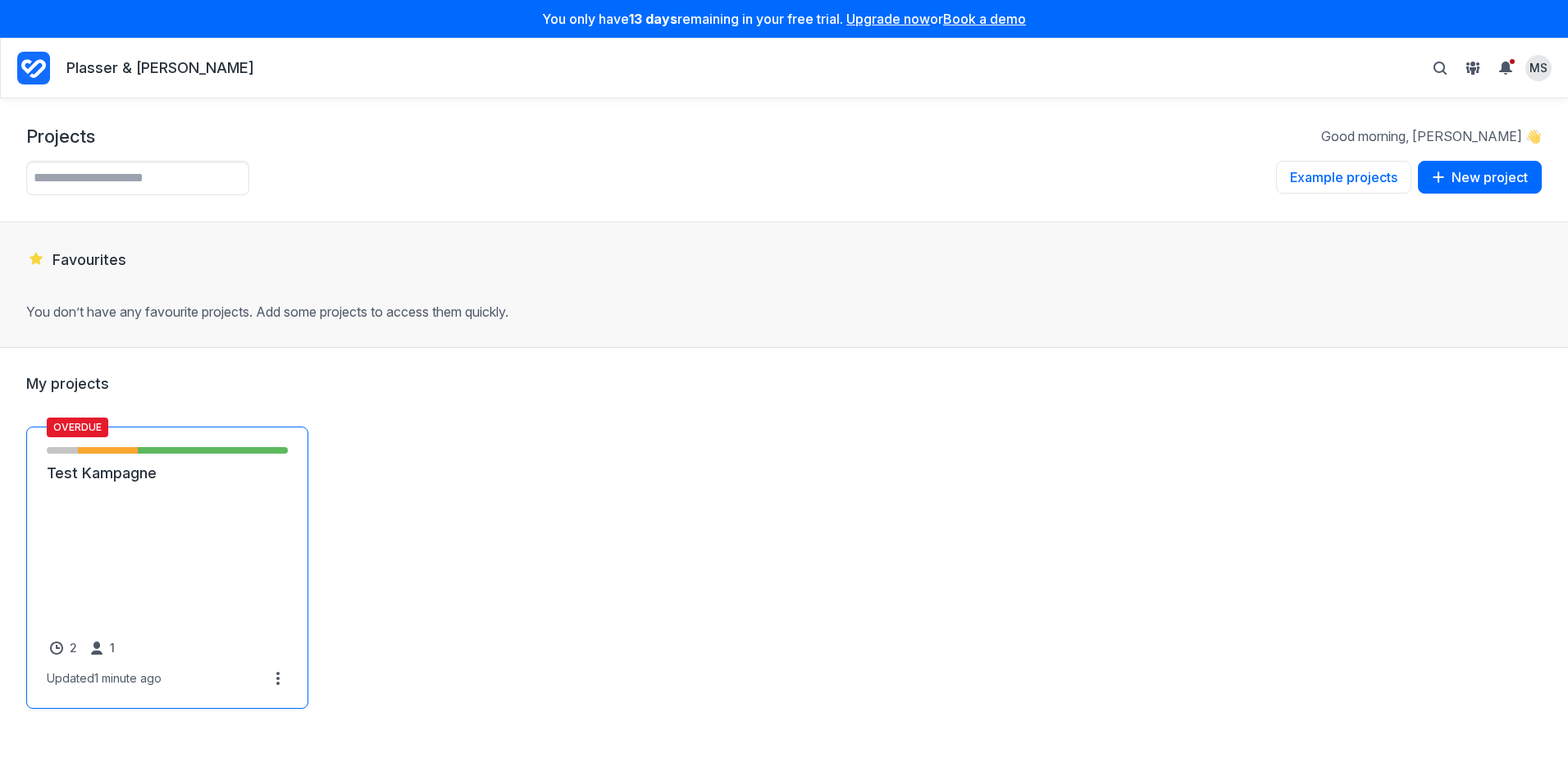
click at [161, 483] on link "Test Kampagne" at bounding box center [168, 472] width 241 height 19
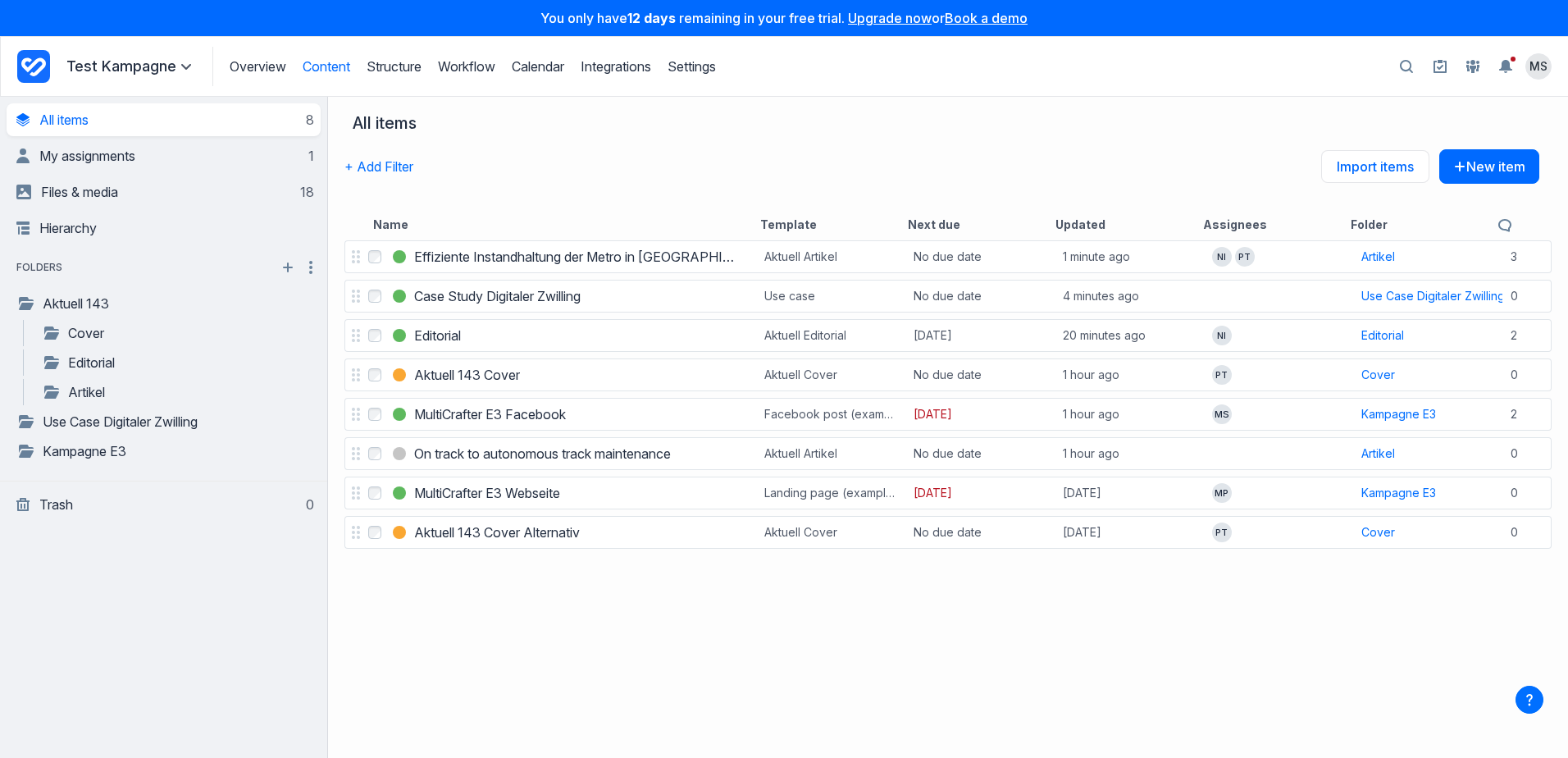
click at [188, 65] on icon at bounding box center [186, 66] width 10 height 6
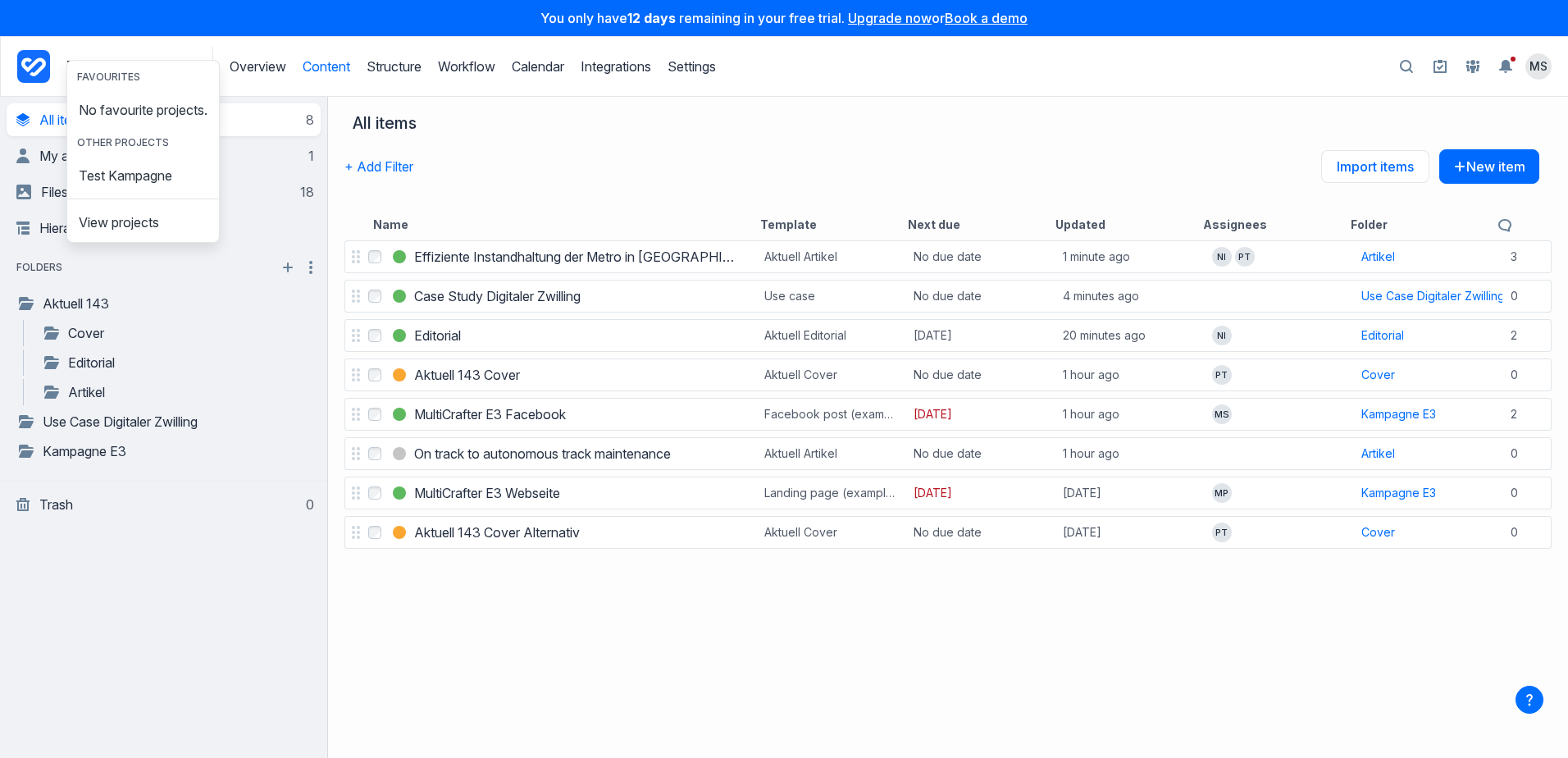
click at [141, 535] on div "**********" at bounding box center [164, 427] width 328 height 661
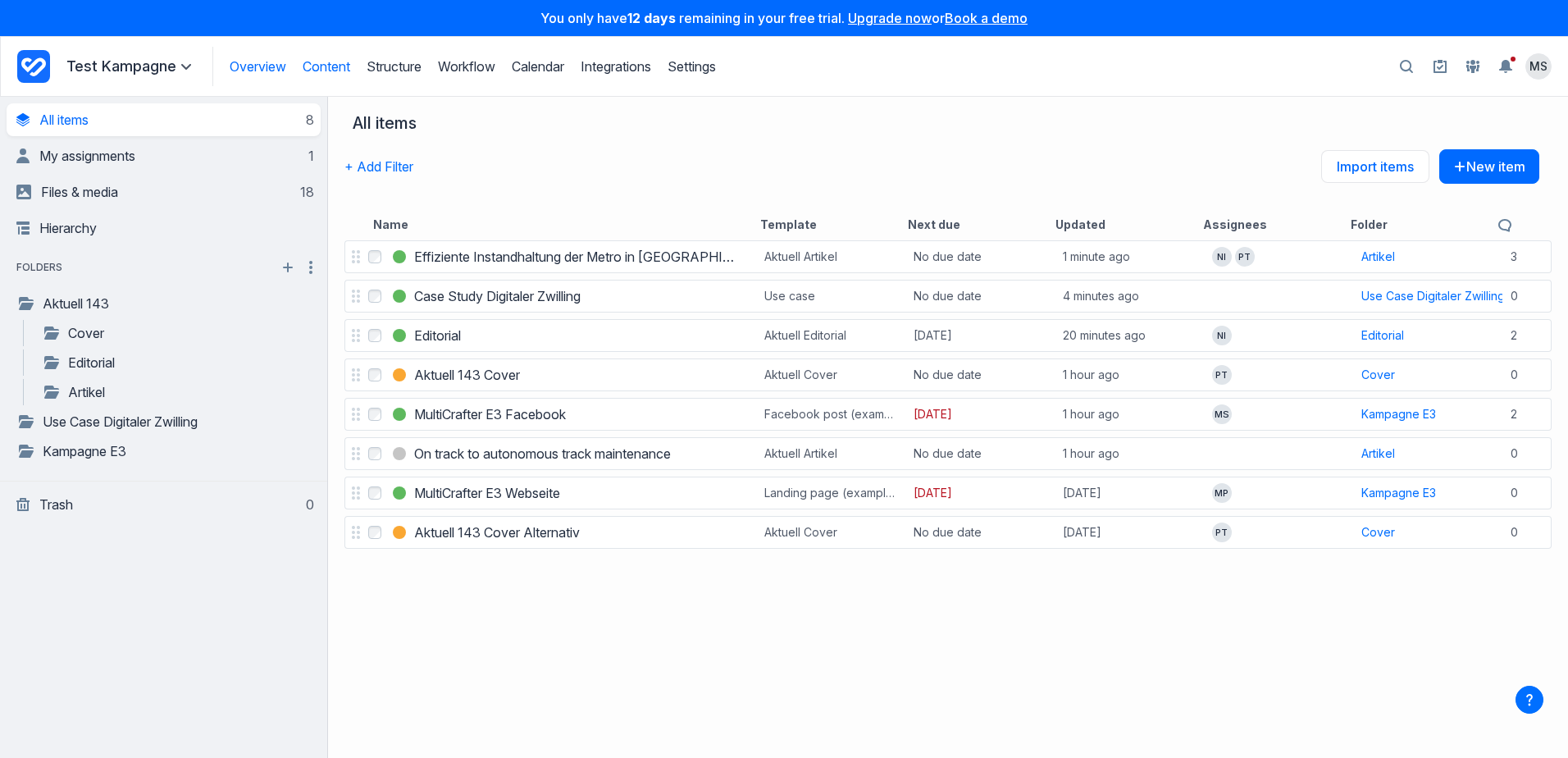
click at [266, 70] on link "Overview" at bounding box center [257, 66] width 56 height 17
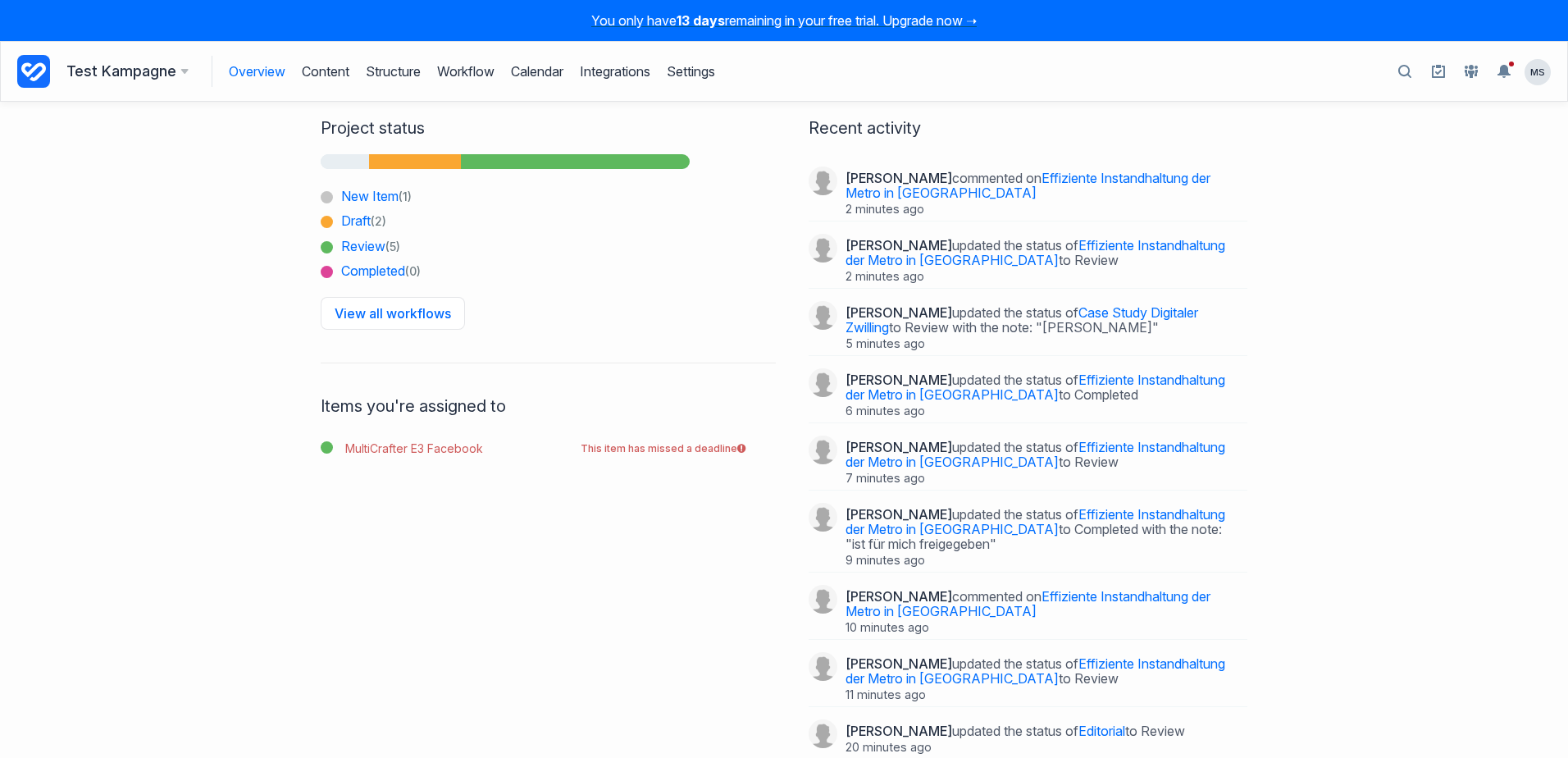
click at [182, 71] on icon at bounding box center [185, 71] width 7 height 5
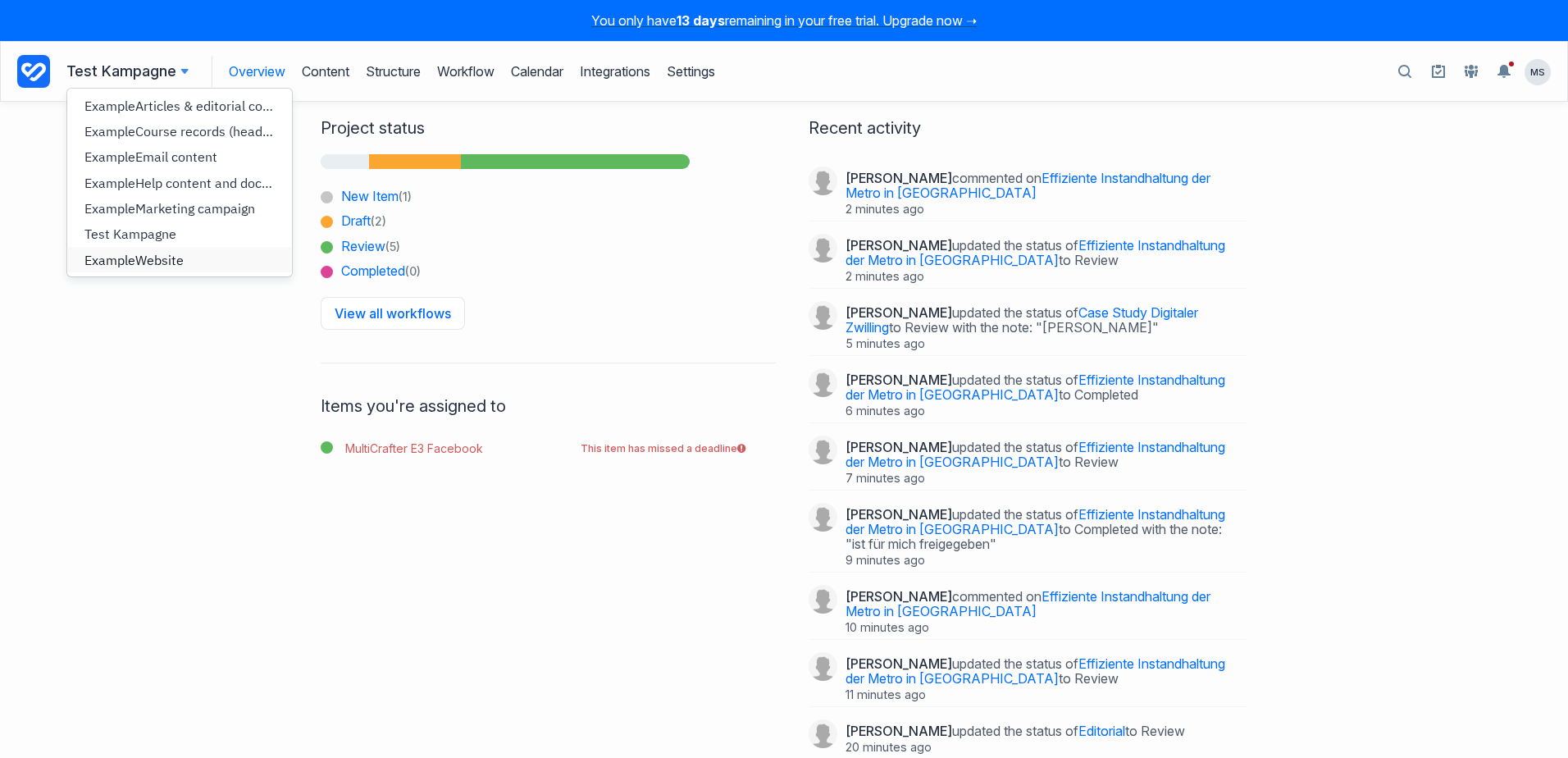
click at [140, 262] on span "Website" at bounding box center [159, 260] width 49 height 17
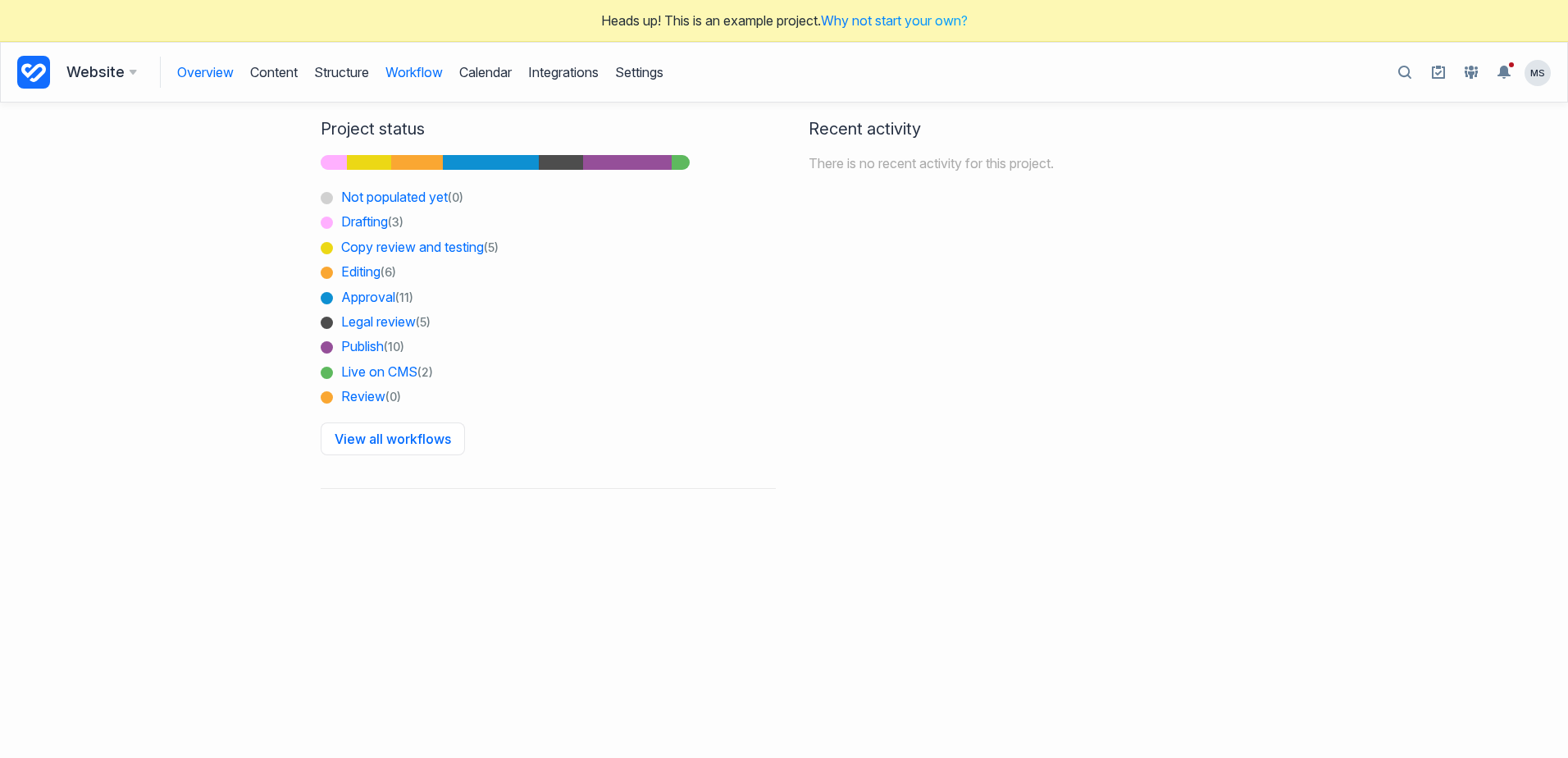
click at [423, 77] on link "Workflow" at bounding box center [414, 72] width 57 height 31
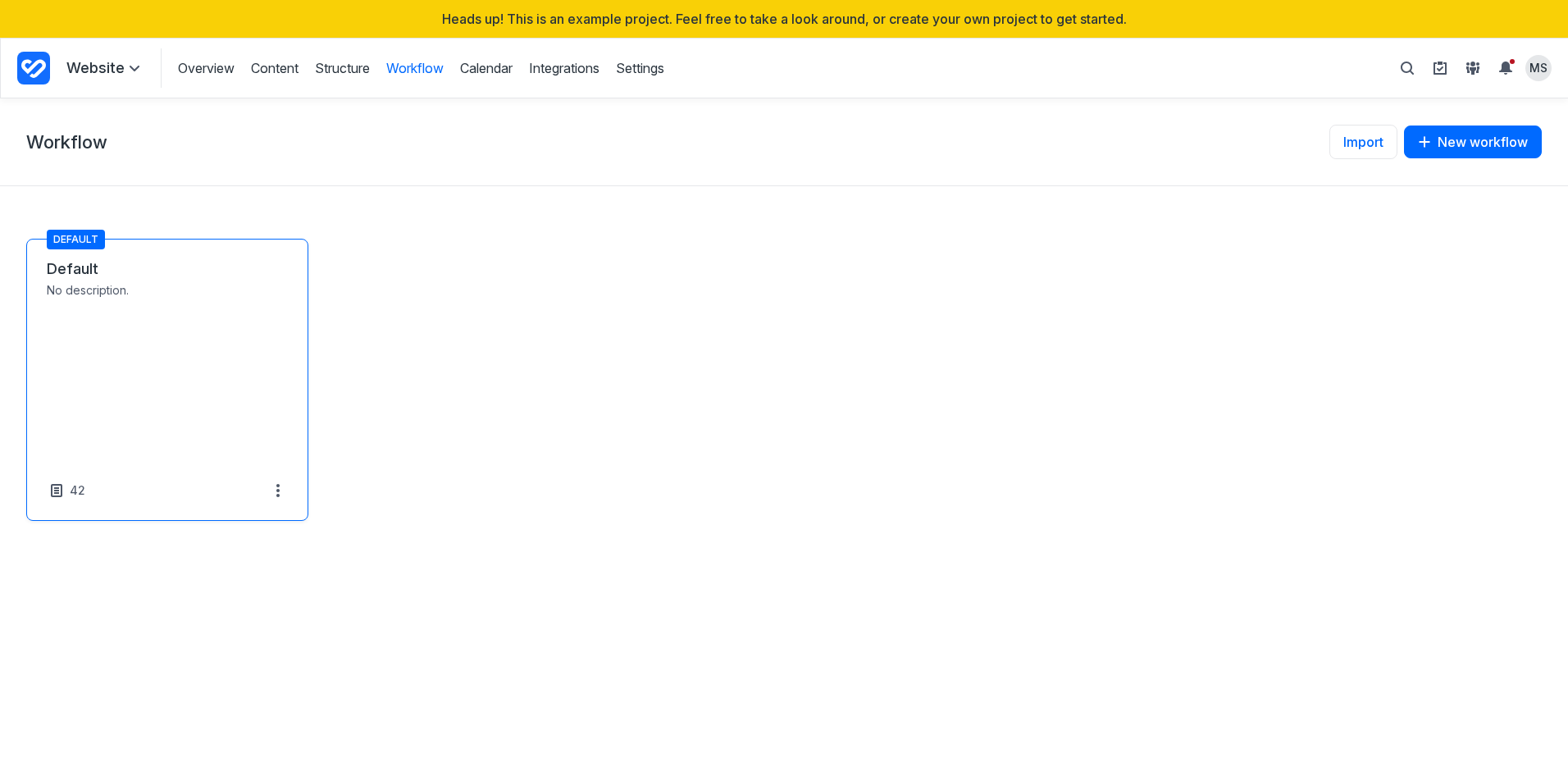
click at [136, 279] on link "Default" at bounding box center [168, 268] width 241 height 19
select select "*****"
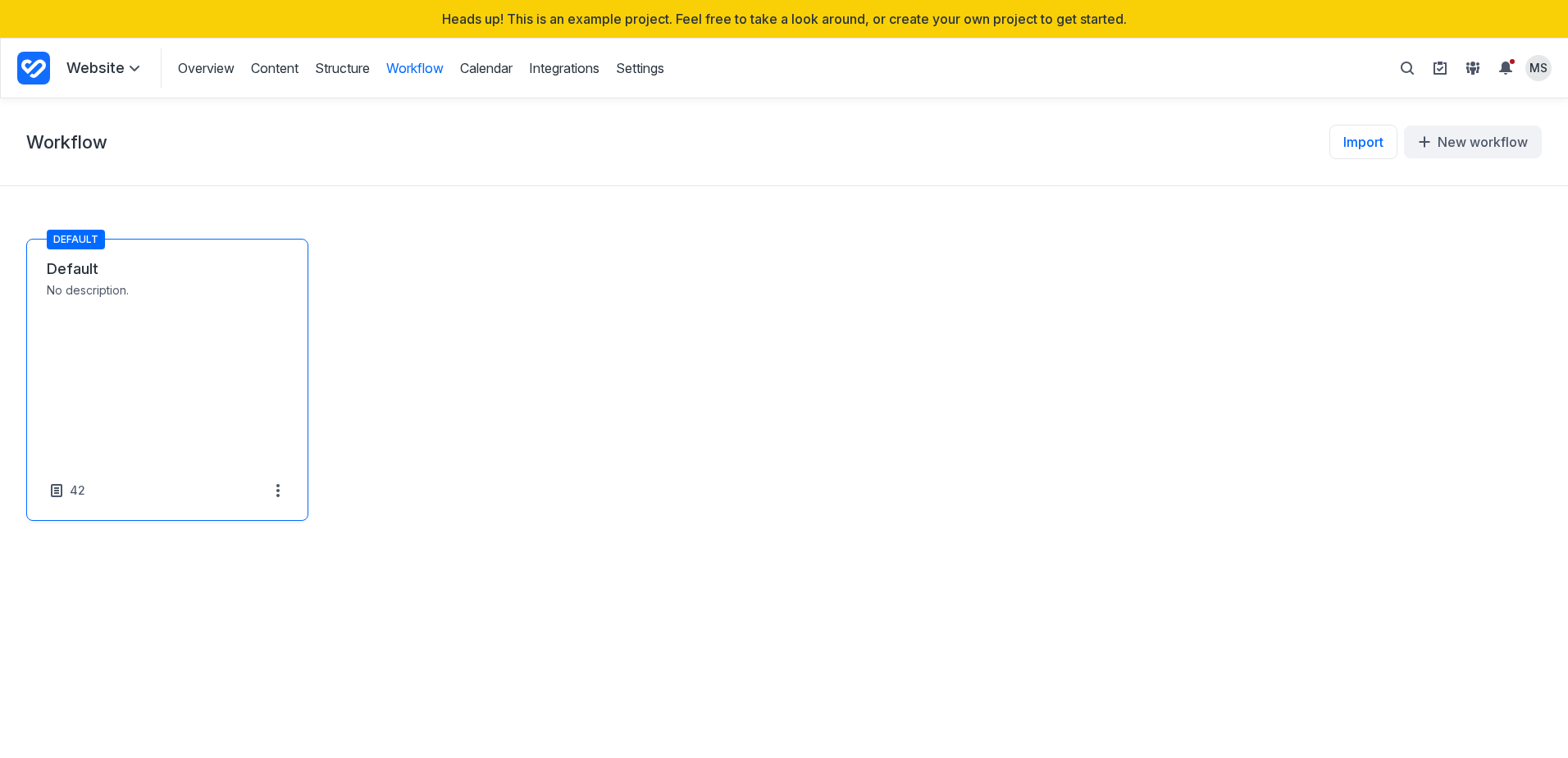
select select "*****"
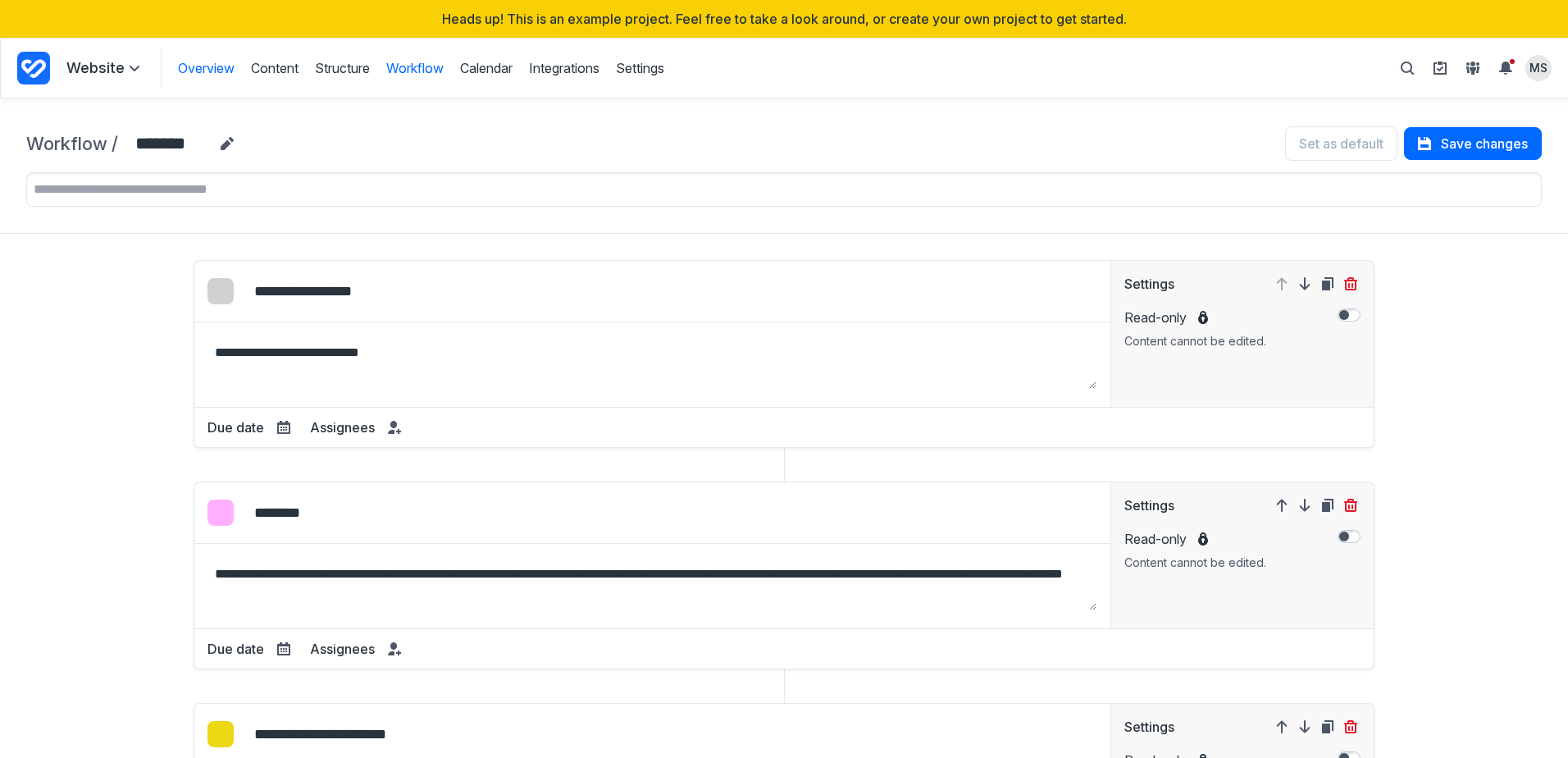
click at [205, 72] on link "Overview" at bounding box center [205, 68] width 56 height 18
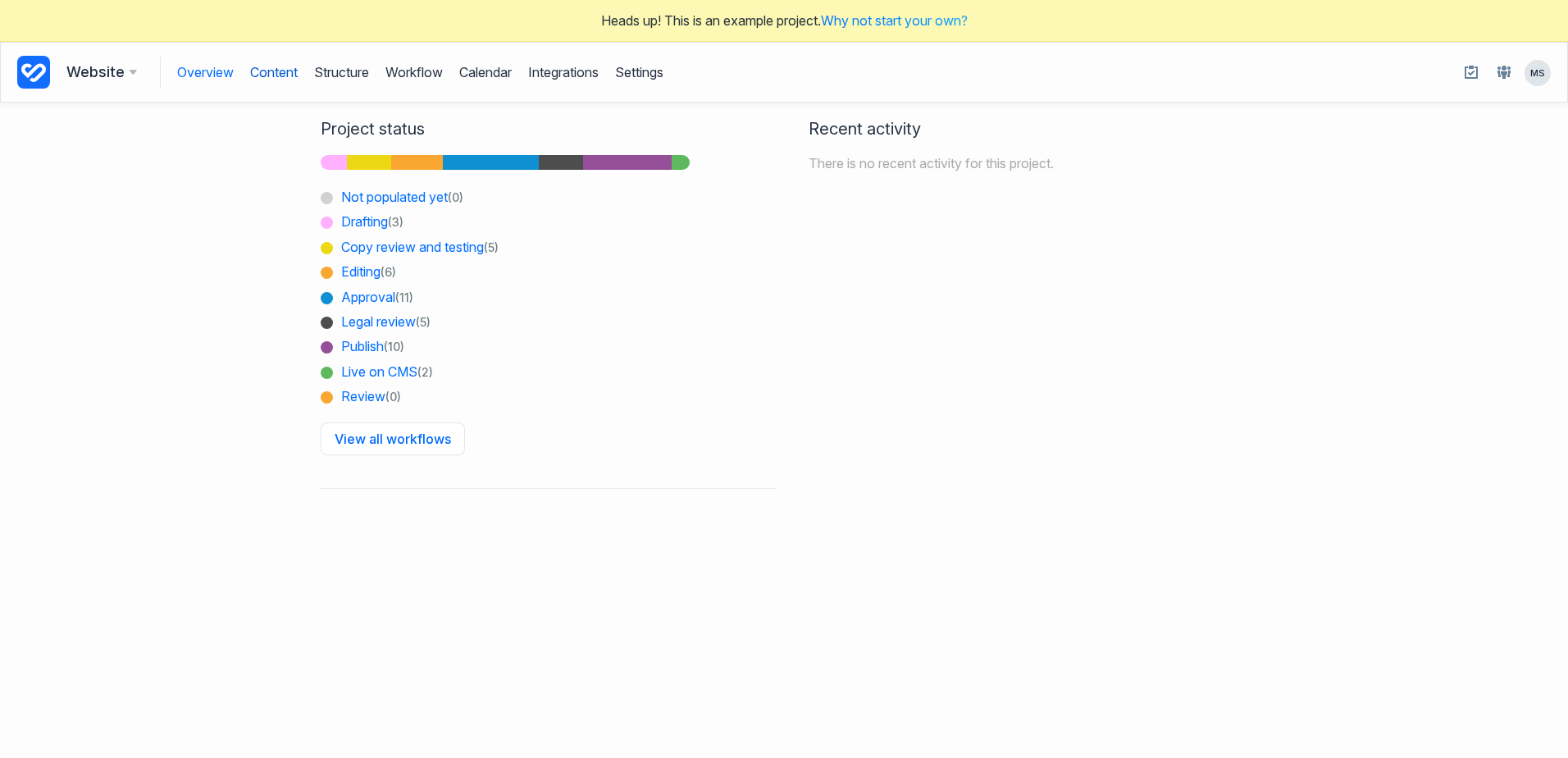
click at [281, 76] on link "Content" at bounding box center [274, 72] width 48 height 31
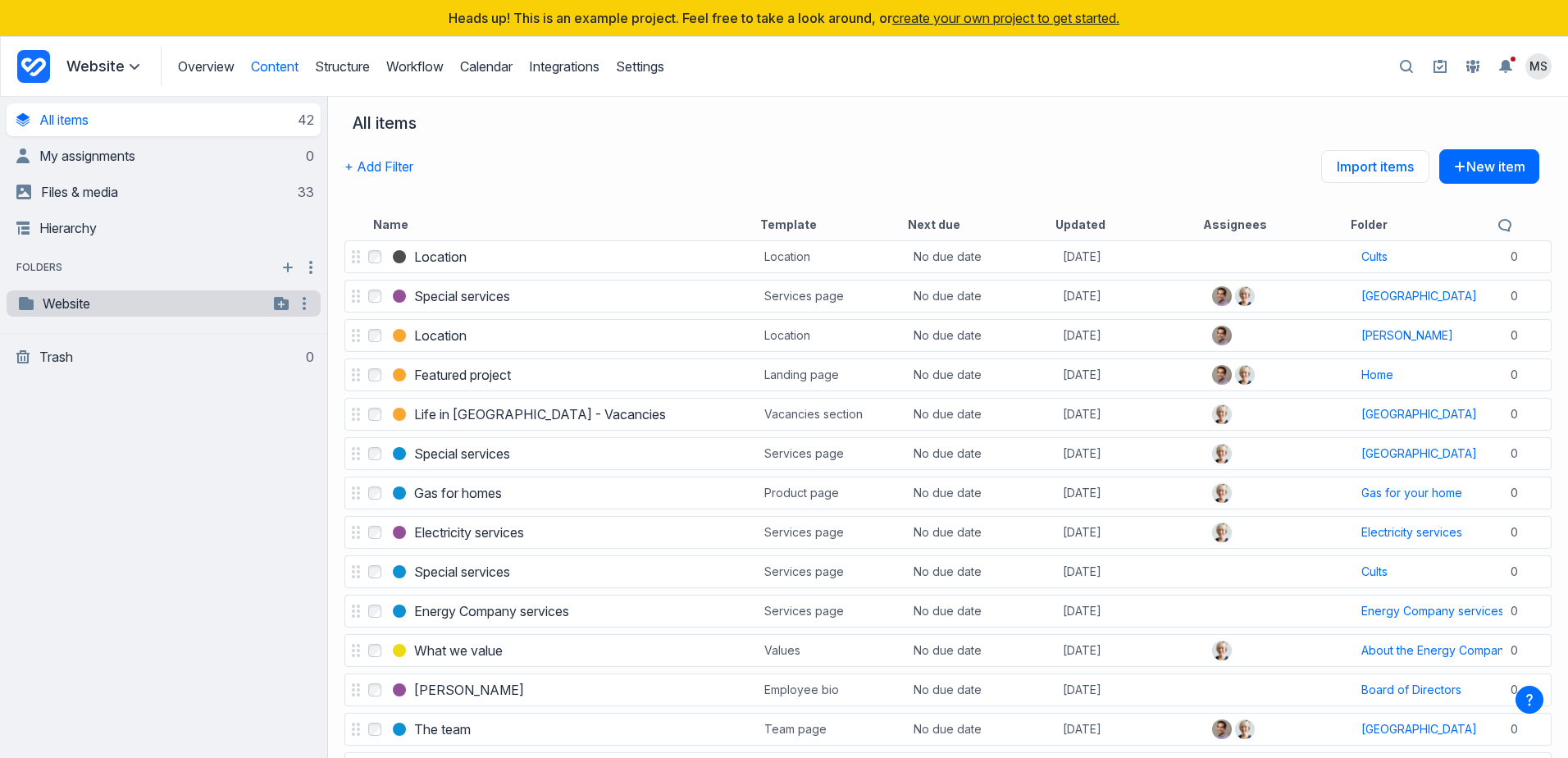
click at [44, 299] on link "Website" at bounding box center [142, 303] width 251 height 19
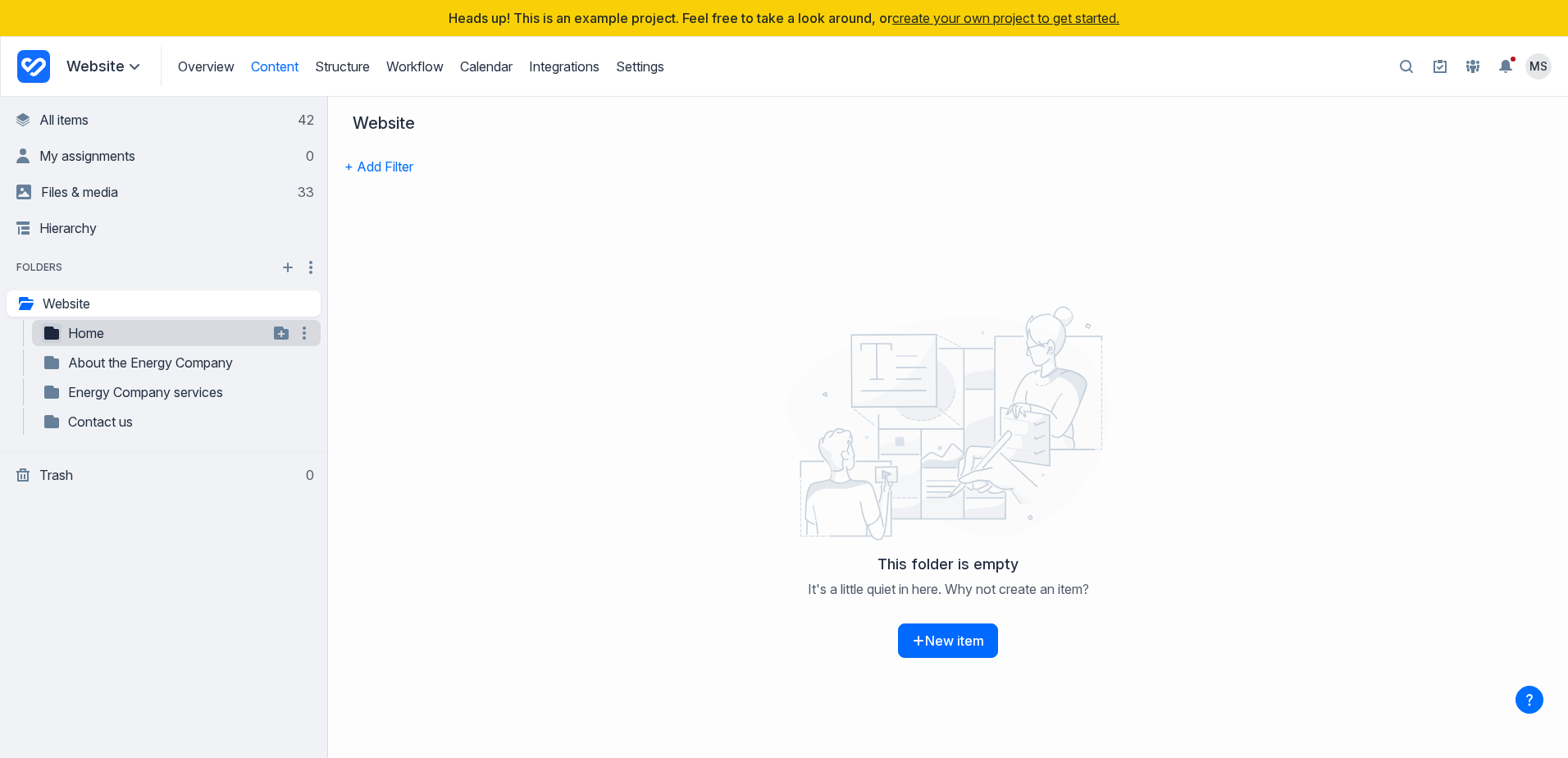
click at [56, 332] on icon "button" at bounding box center [52, 332] width 15 height 13
click at [122, 368] on link "About the Energy Company" at bounding box center [155, 362] width 226 height 19
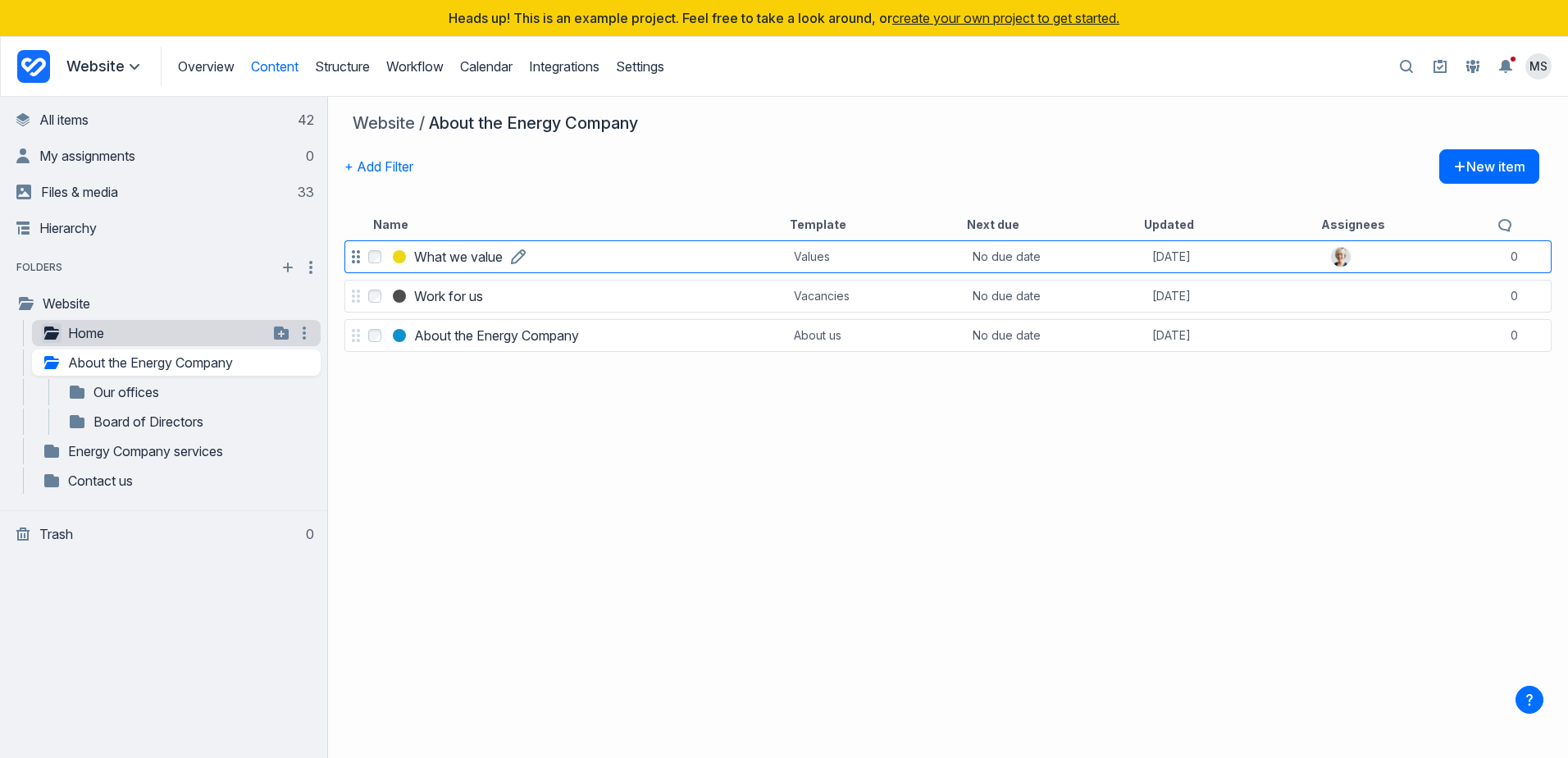
click at [465, 253] on h3 "What we value" at bounding box center [459, 256] width 88 height 19
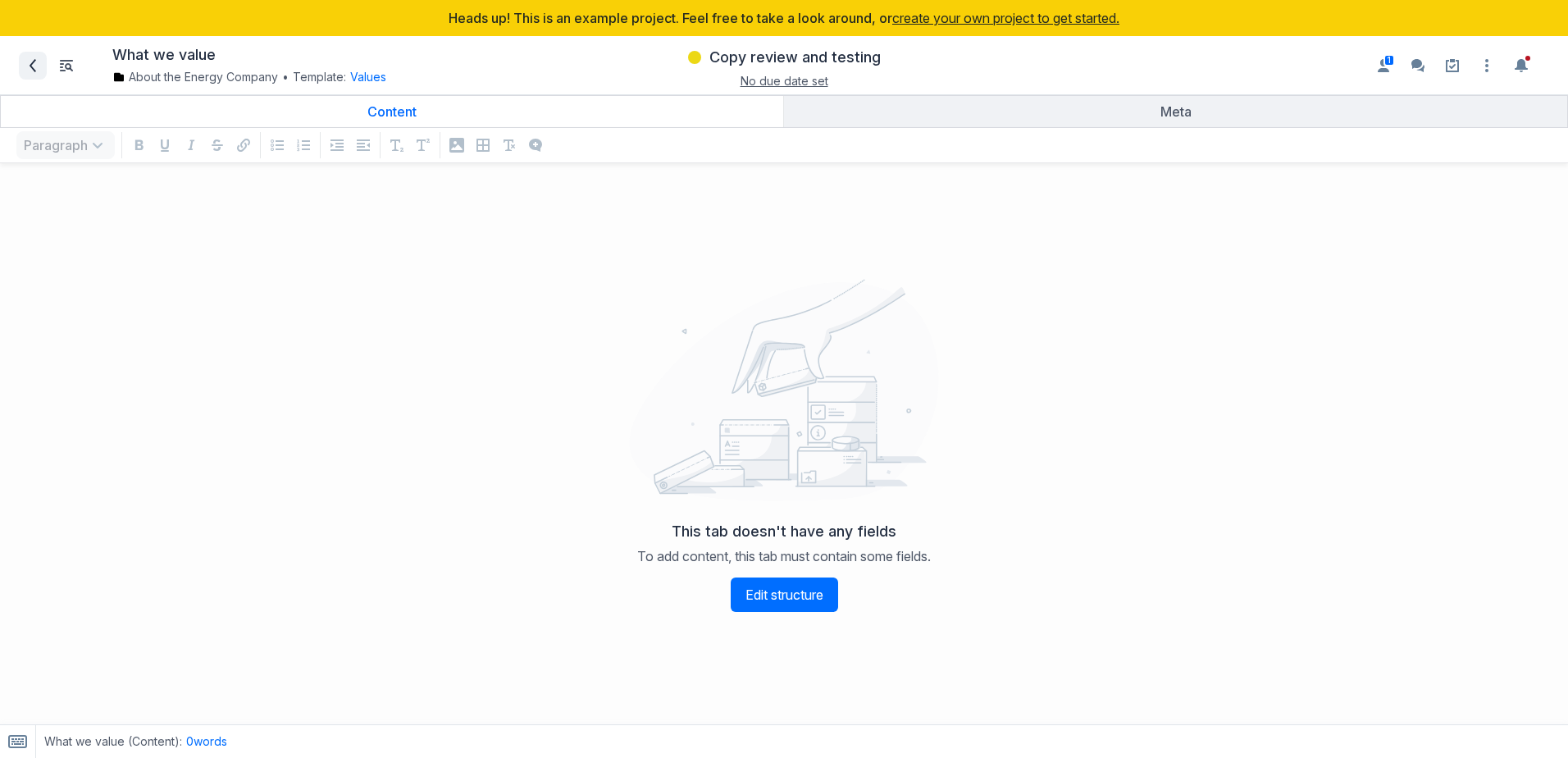
click at [29, 69] on icon at bounding box center [32, 65] width 13 height 13
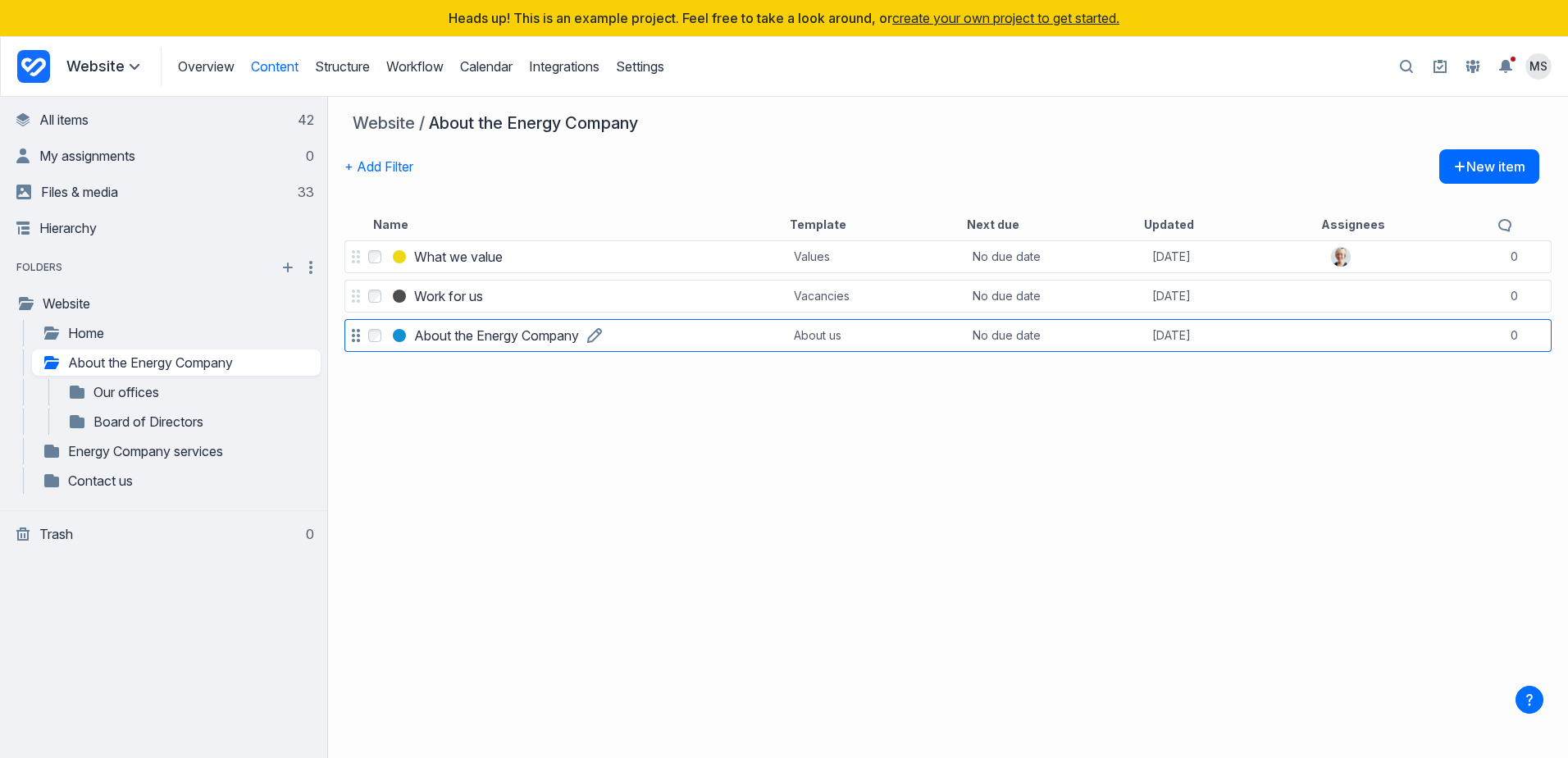
click at [520, 338] on h3 "About the Energy Company" at bounding box center [496, 335] width 165 height 19
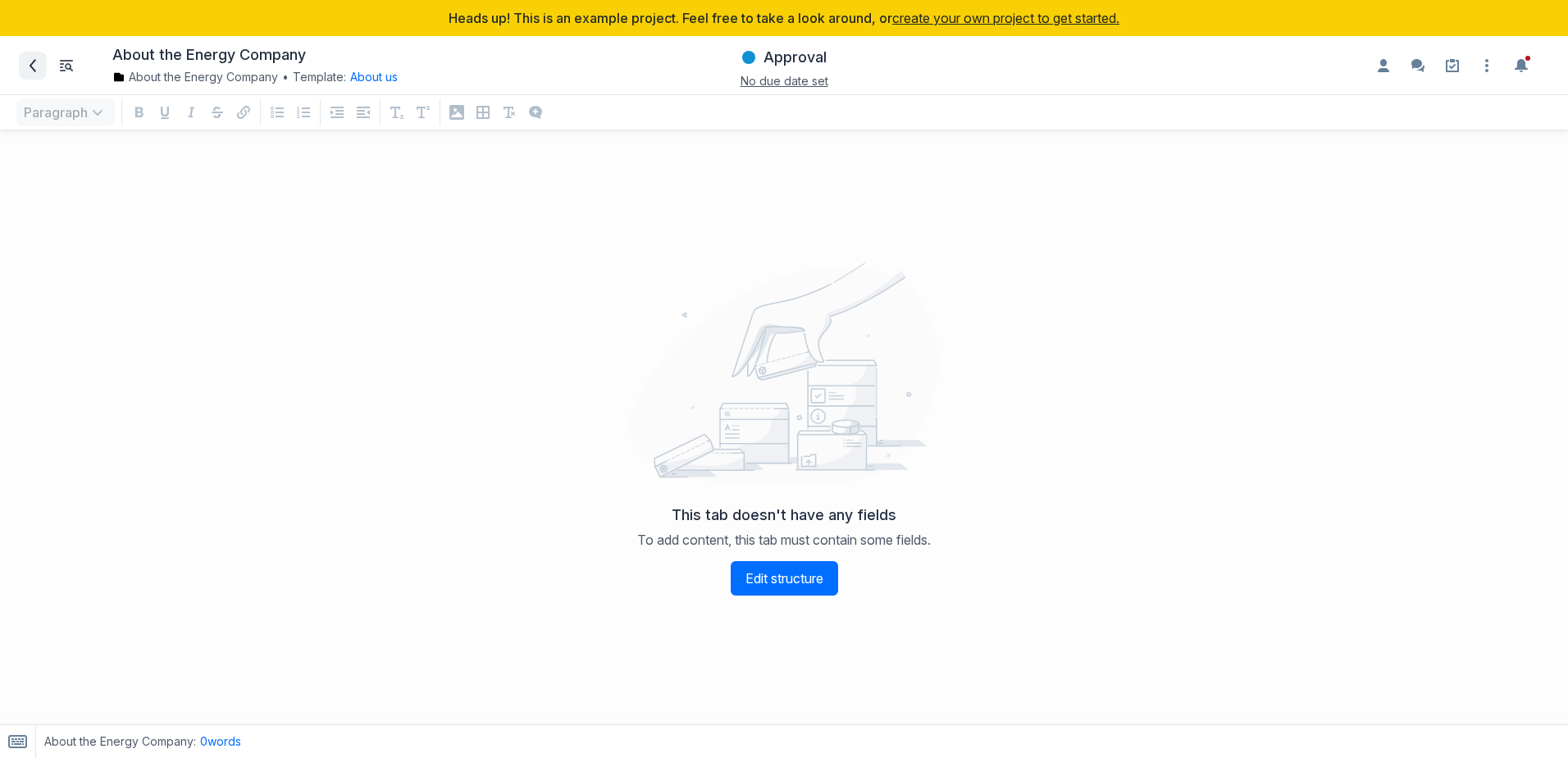
click at [30, 61] on icon at bounding box center [32, 65] width 13 height 13
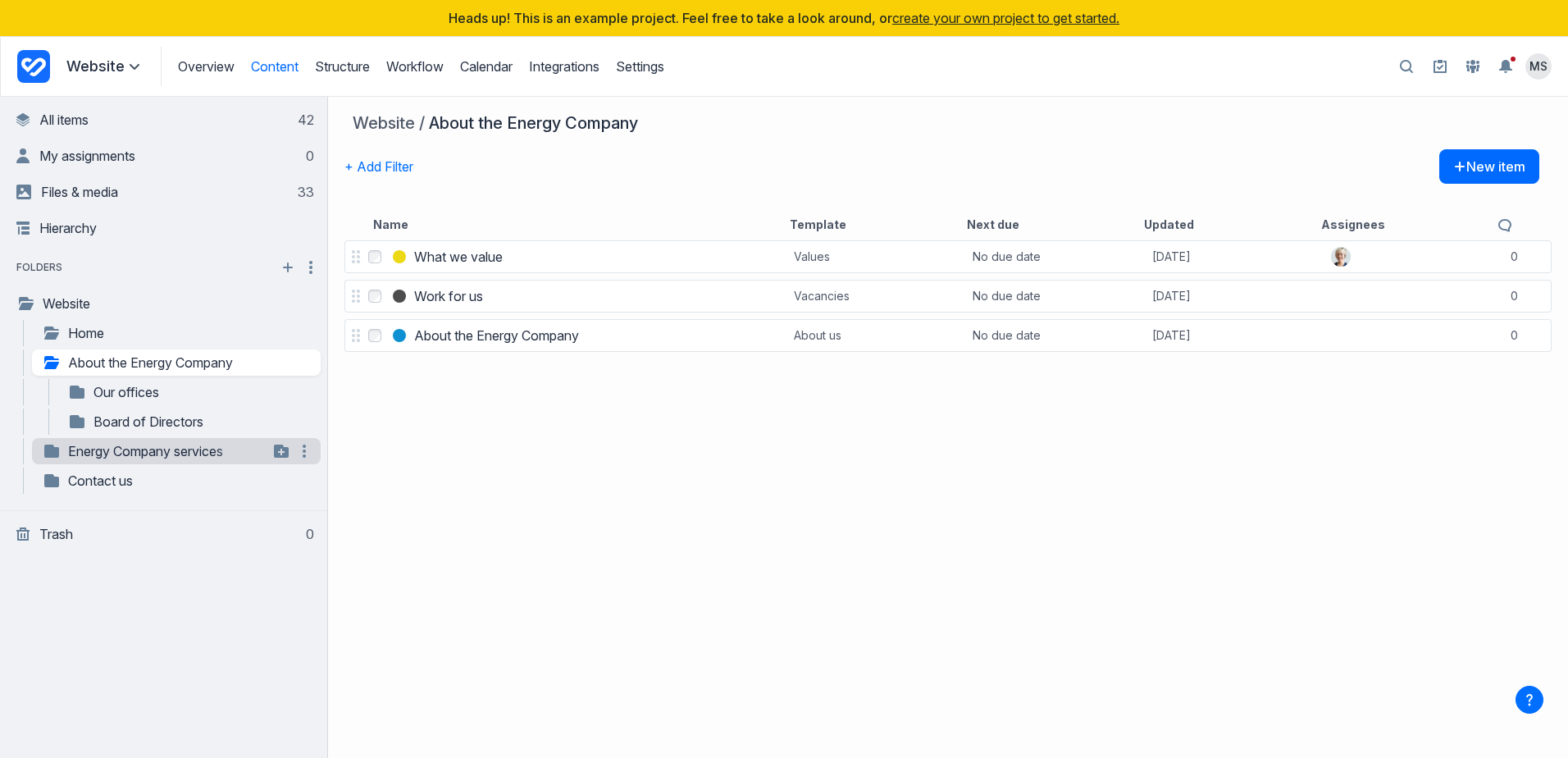
click at [98, 454] on link "Energy Company services" at bounding box center [155, 450] width 226 height 19
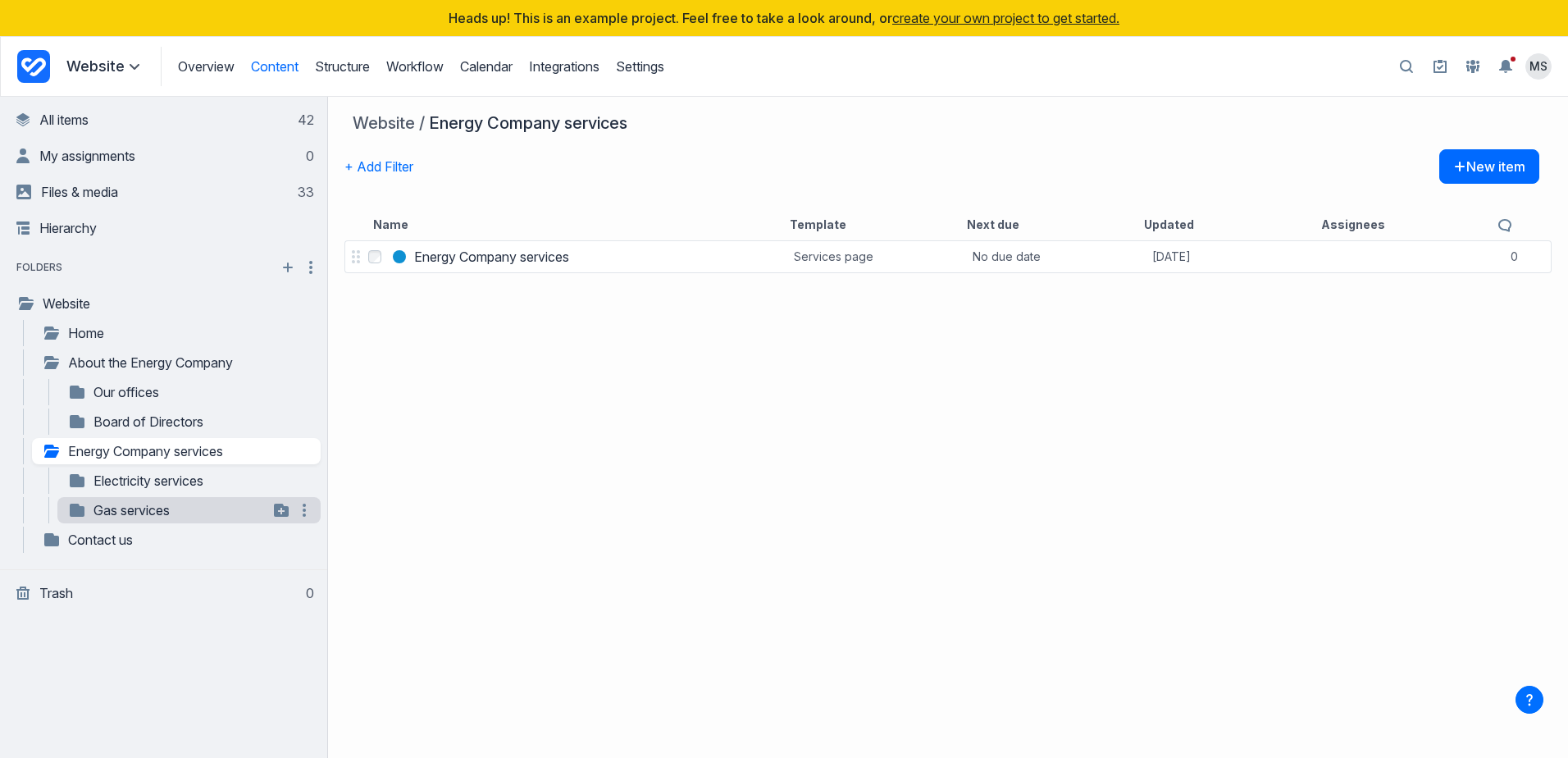
click at [115, 510] on link "Gas services" at bounding box center [168, 509] width 201 height 19
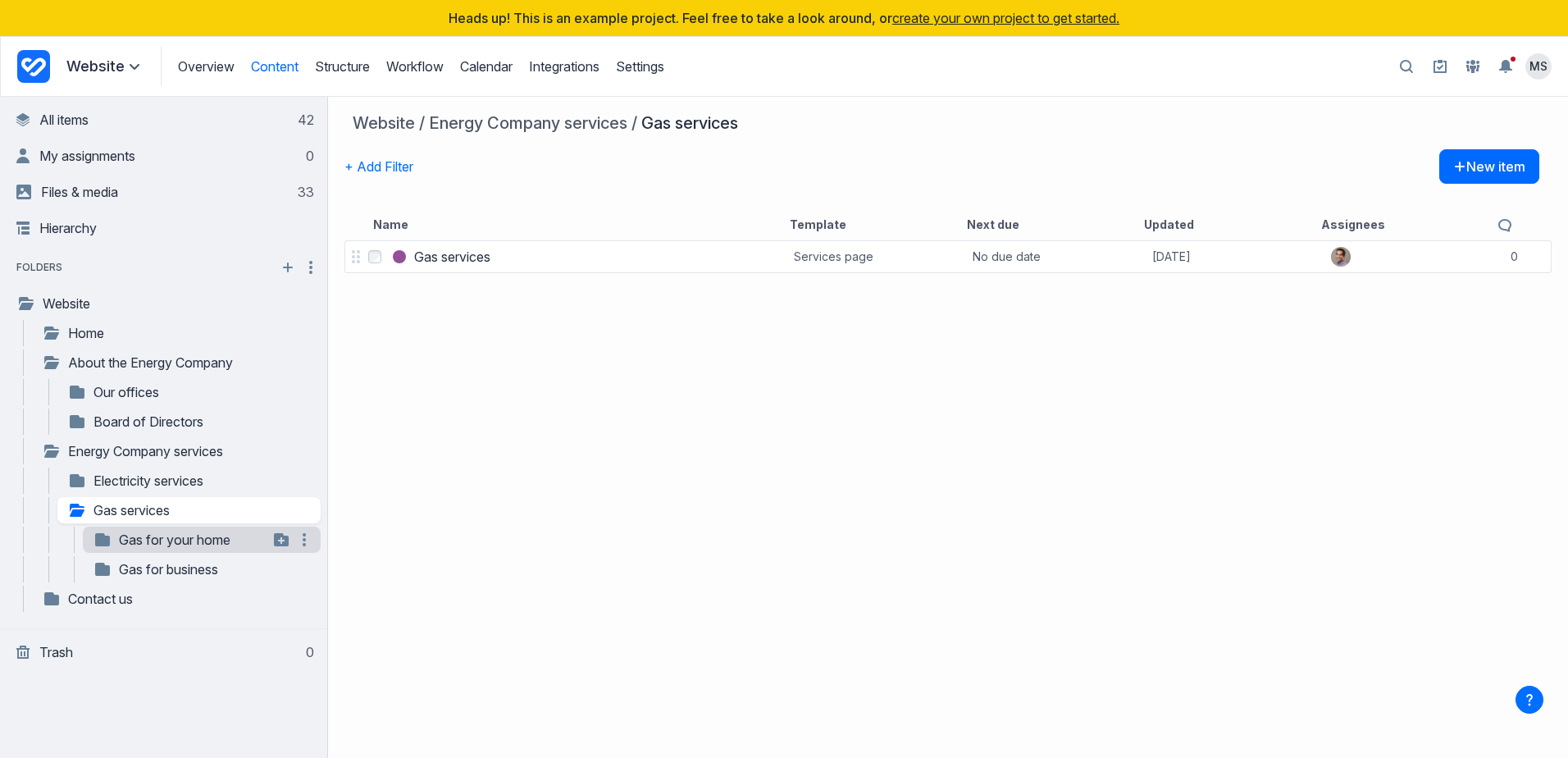
click at [156, 545] on link "Gas for your home" at bounding box center [180, 539] width 176 height 19
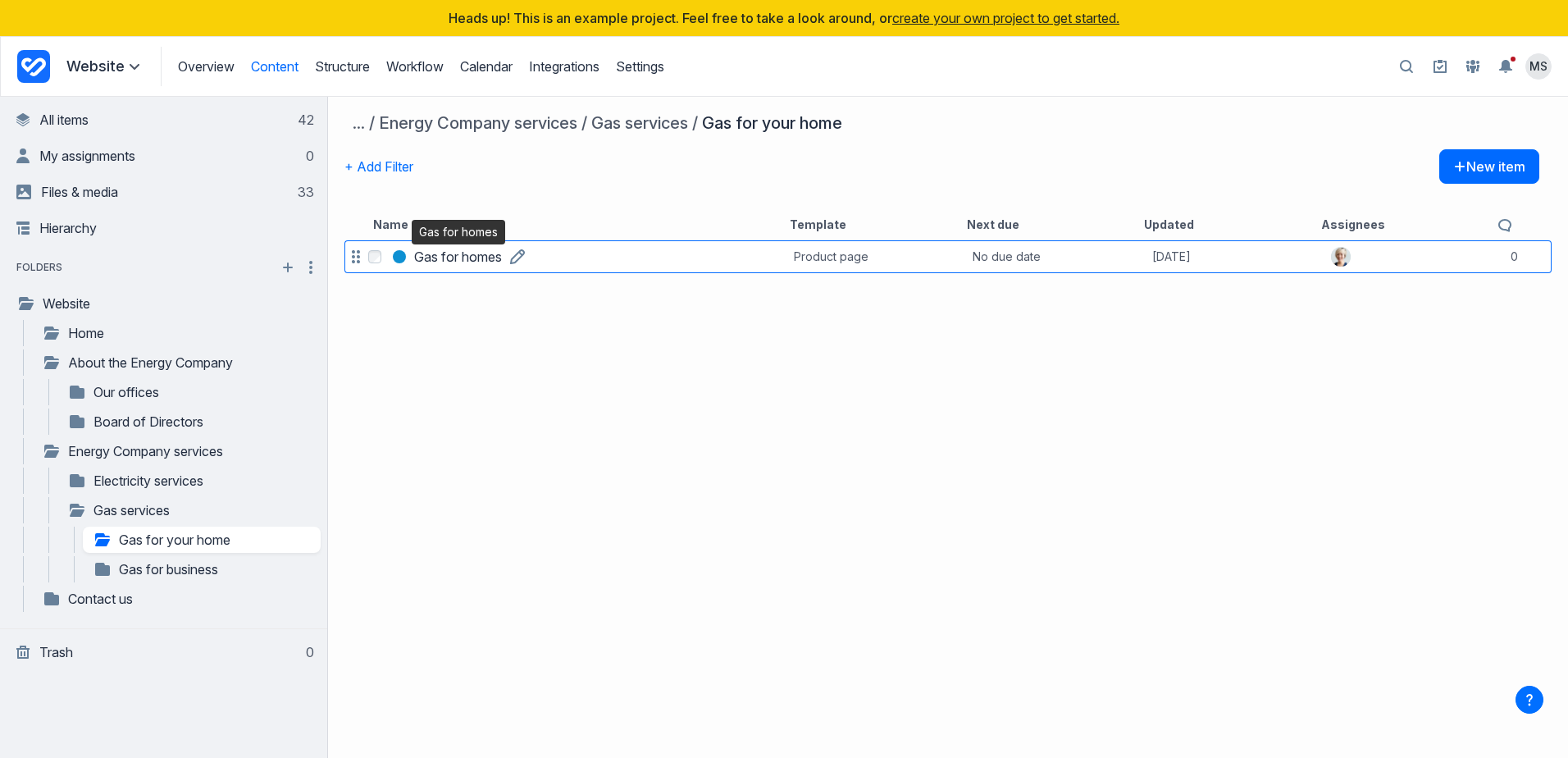
click at [468, 254] on h3 "Gas for homes" at bounding box center [458, 256] width 87 height 19
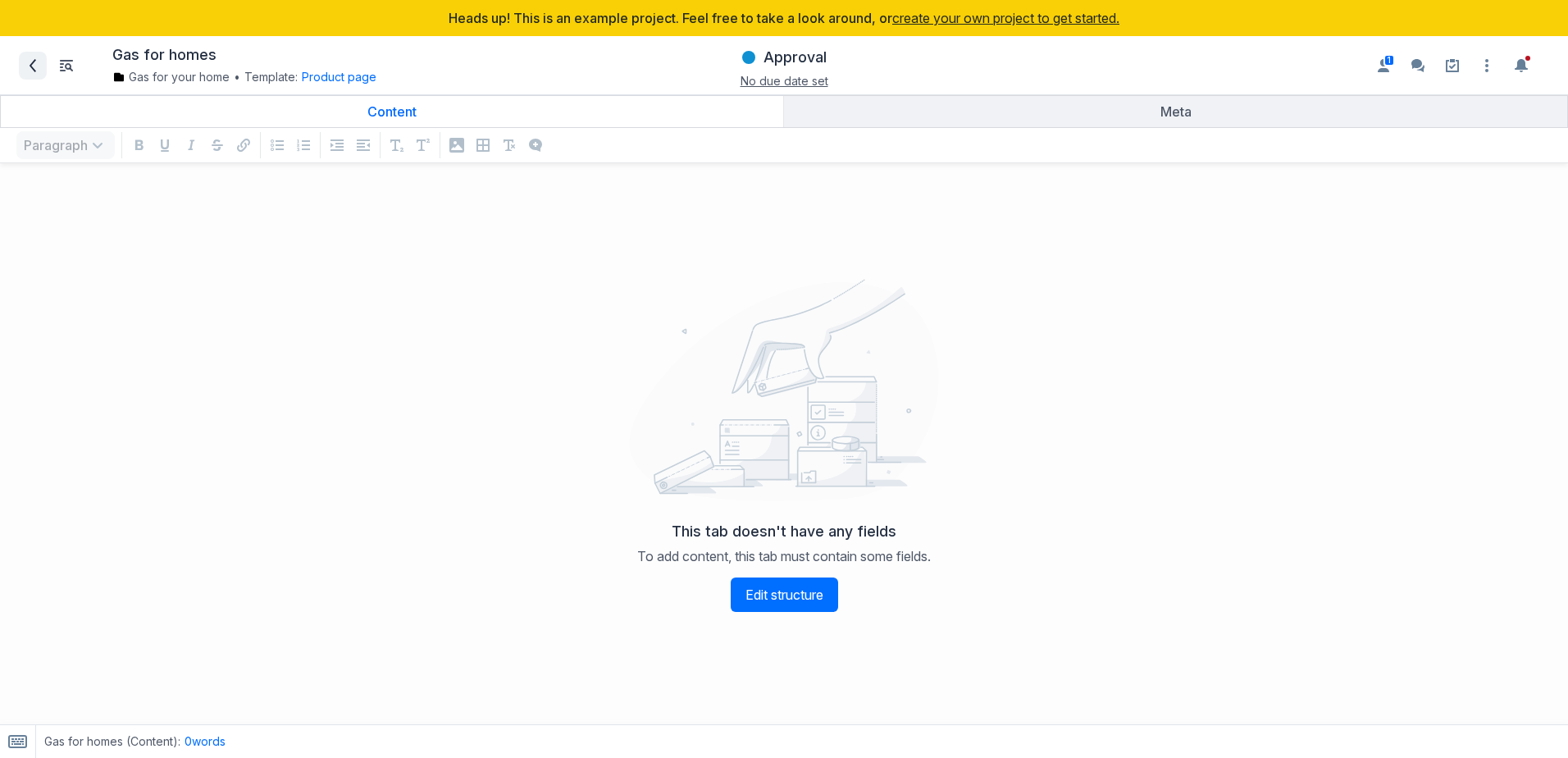
click at [32, 64] on icon at bounding box center [32, 65] width 13 height 13
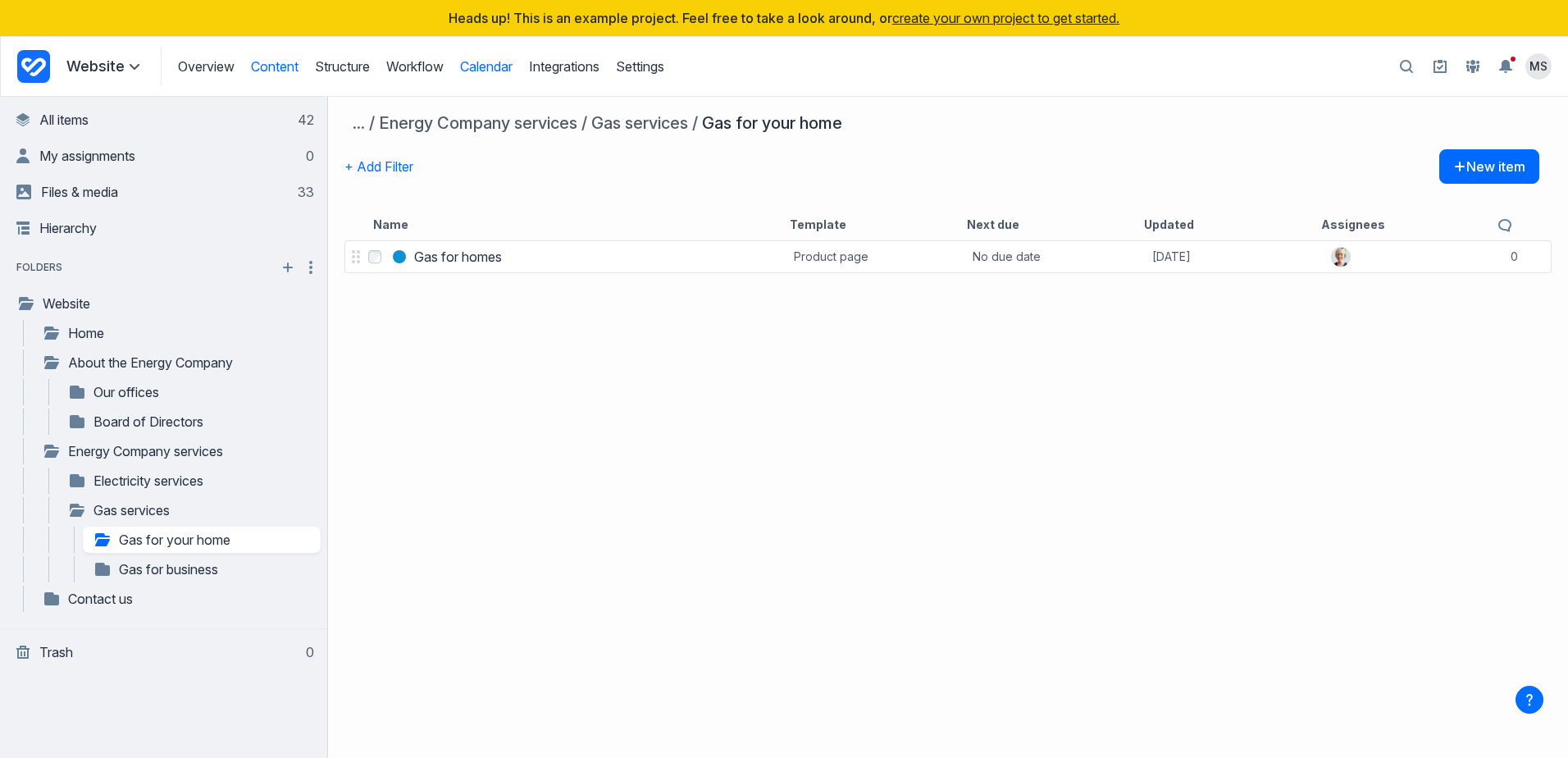
click at [492, 66] on link "Calendar" at bounding box center [486, 66] width 52 height 17
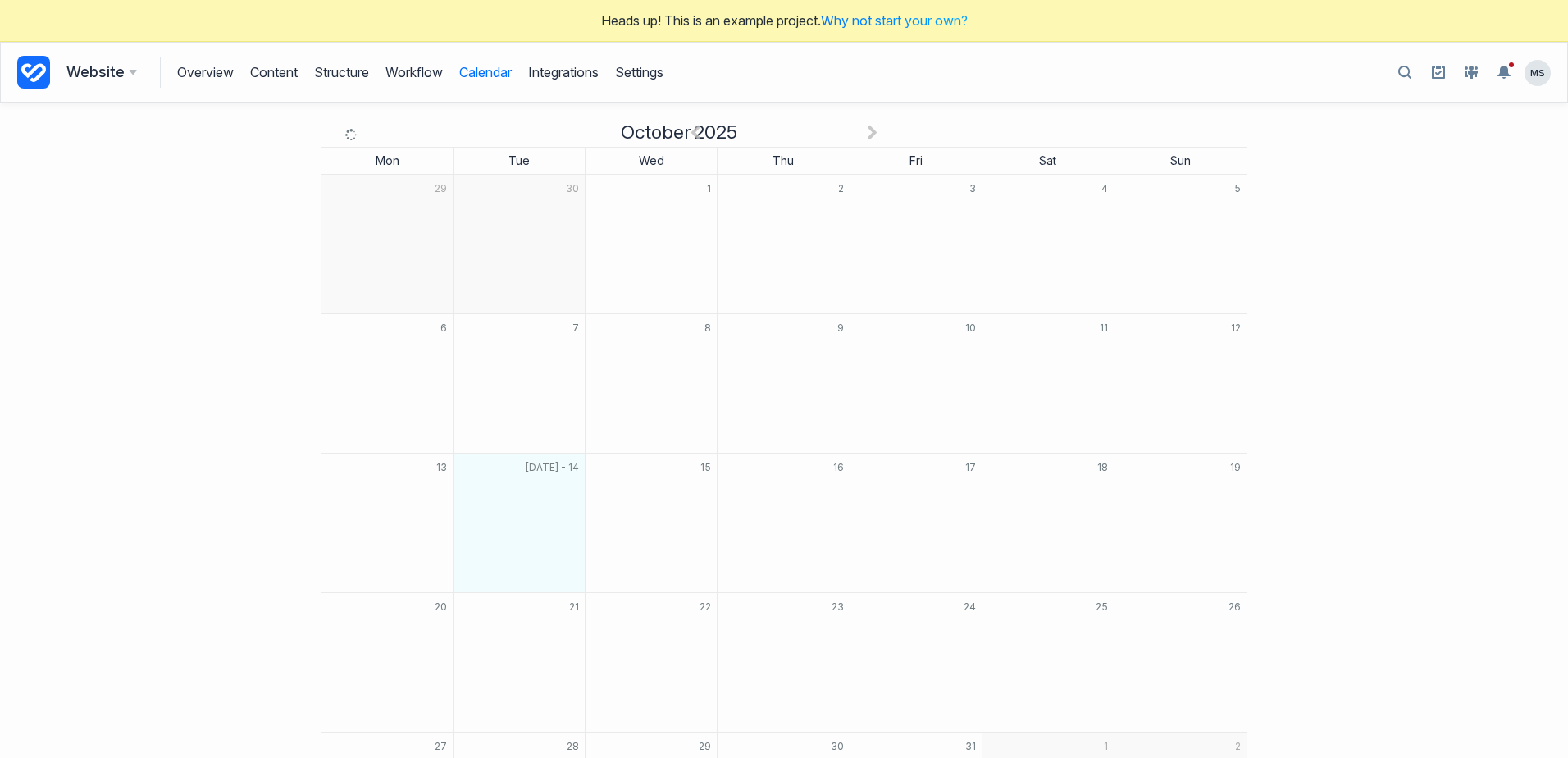
click at [129, 70] on icon at bounding box center [133, 72] width 8 height 5
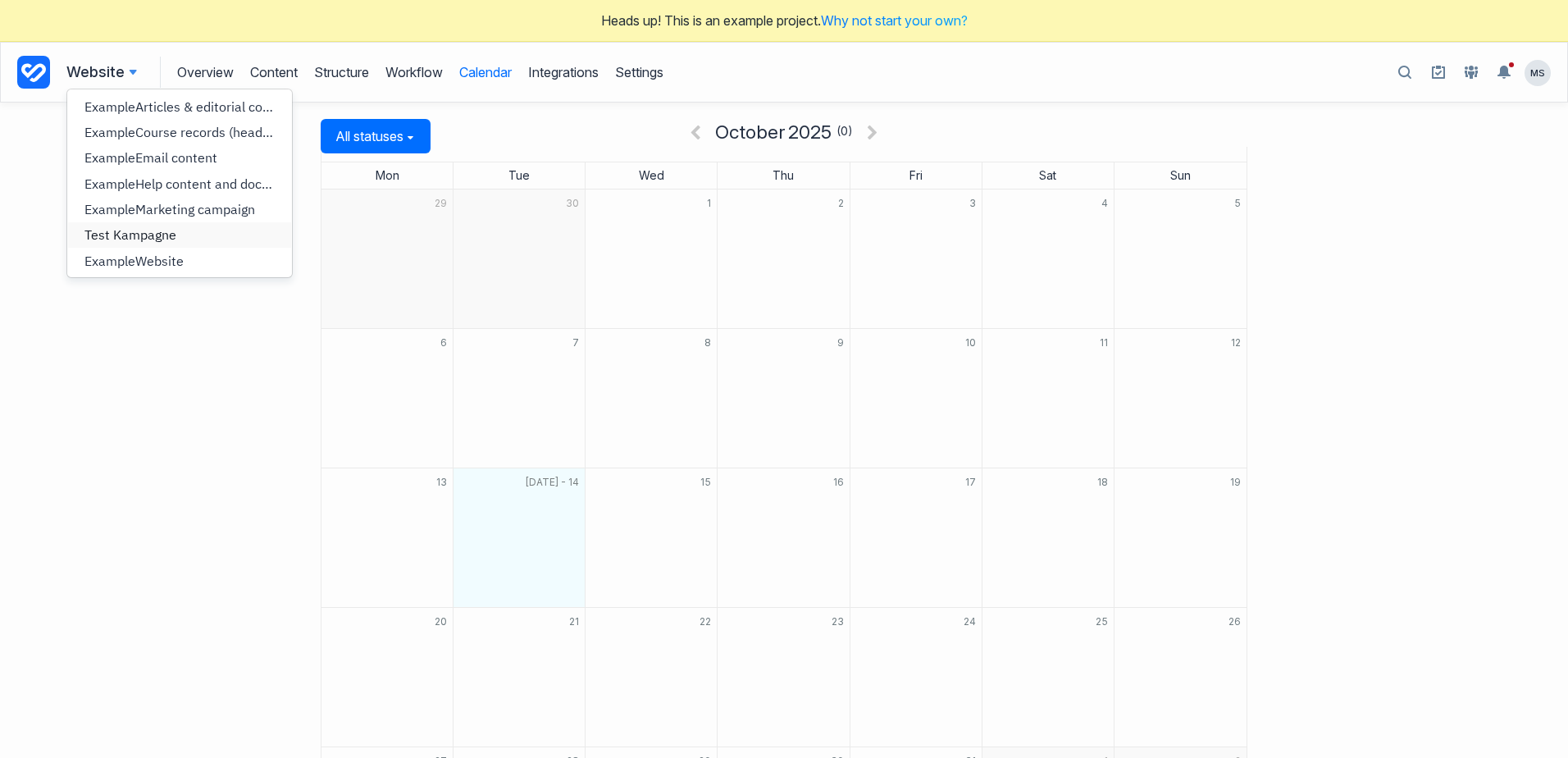
click at [130, 236] on span "Test Kampagne" at bounding box center [131, 235] width 92 height 17
click at [116, 231] on span "Test Kampagne" at bounding box center [131, 235] width 92 height 17
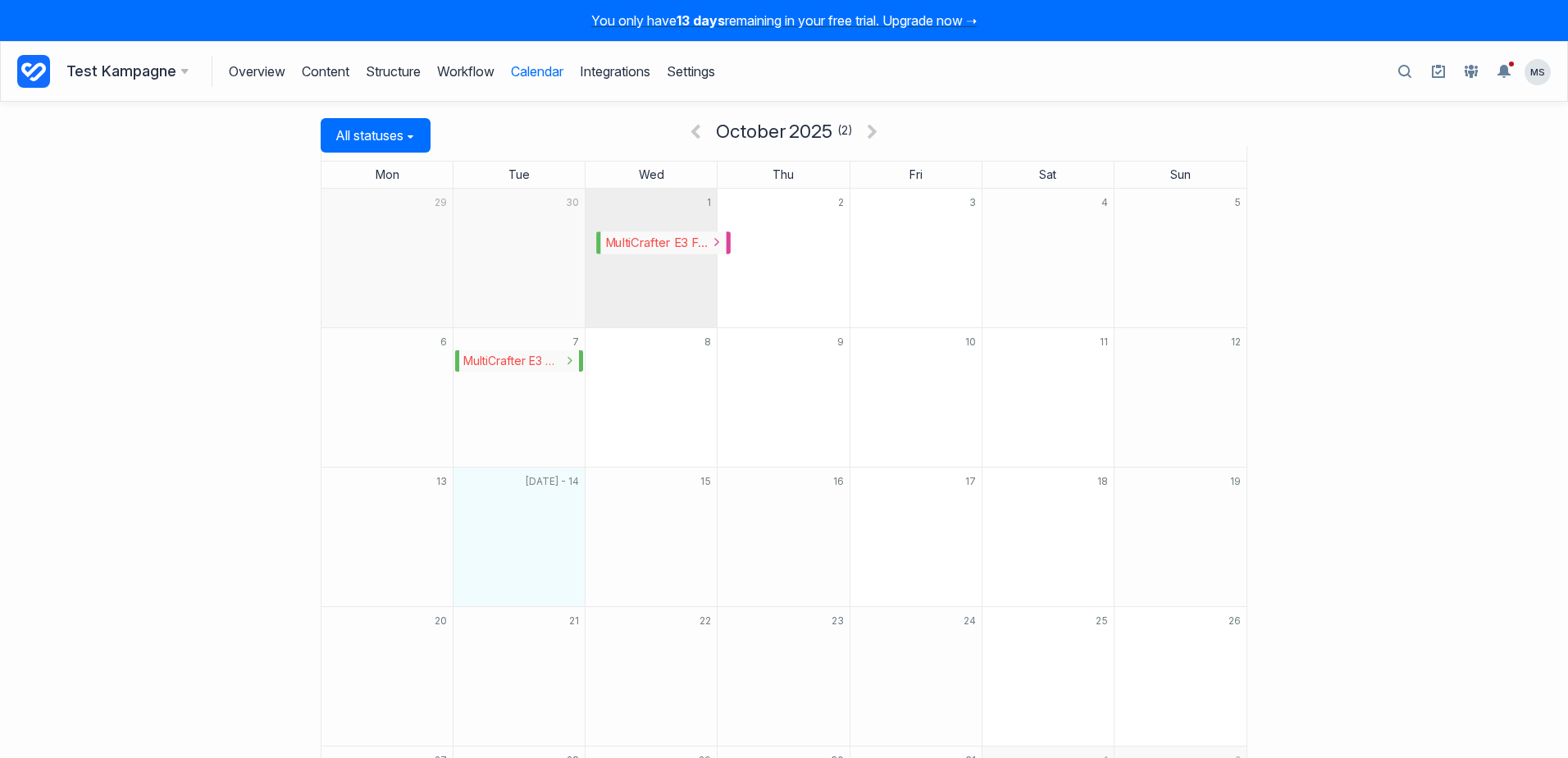
drag, startPoint x: 632, startPoint y: 223, endPoint x: 644, endPoint y: 244, distance: 24.2
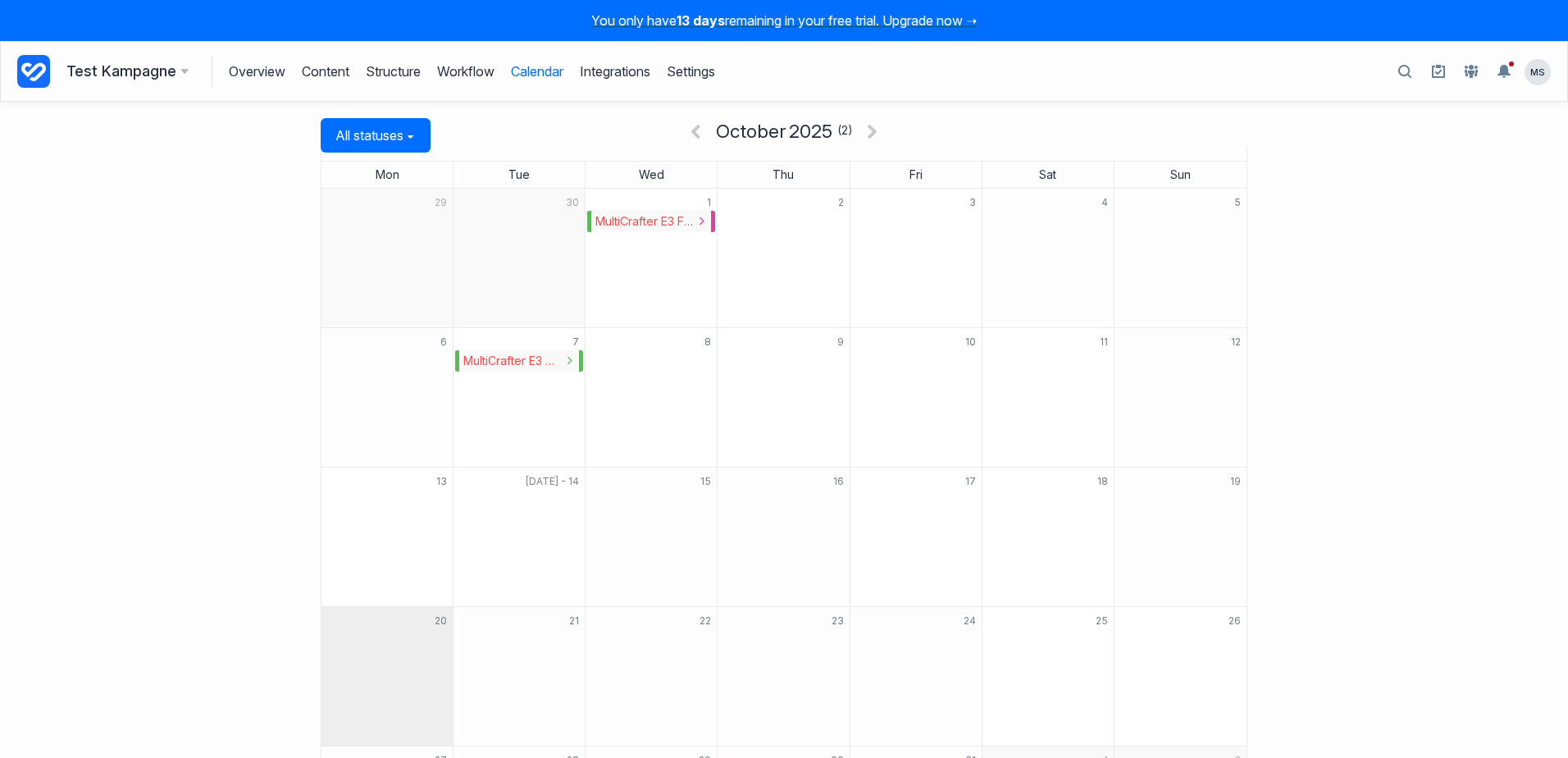
drag, startPoint x: 621, startPoint y: 218, endPoint x: 375, endPoint y: 655, distance: 501.5
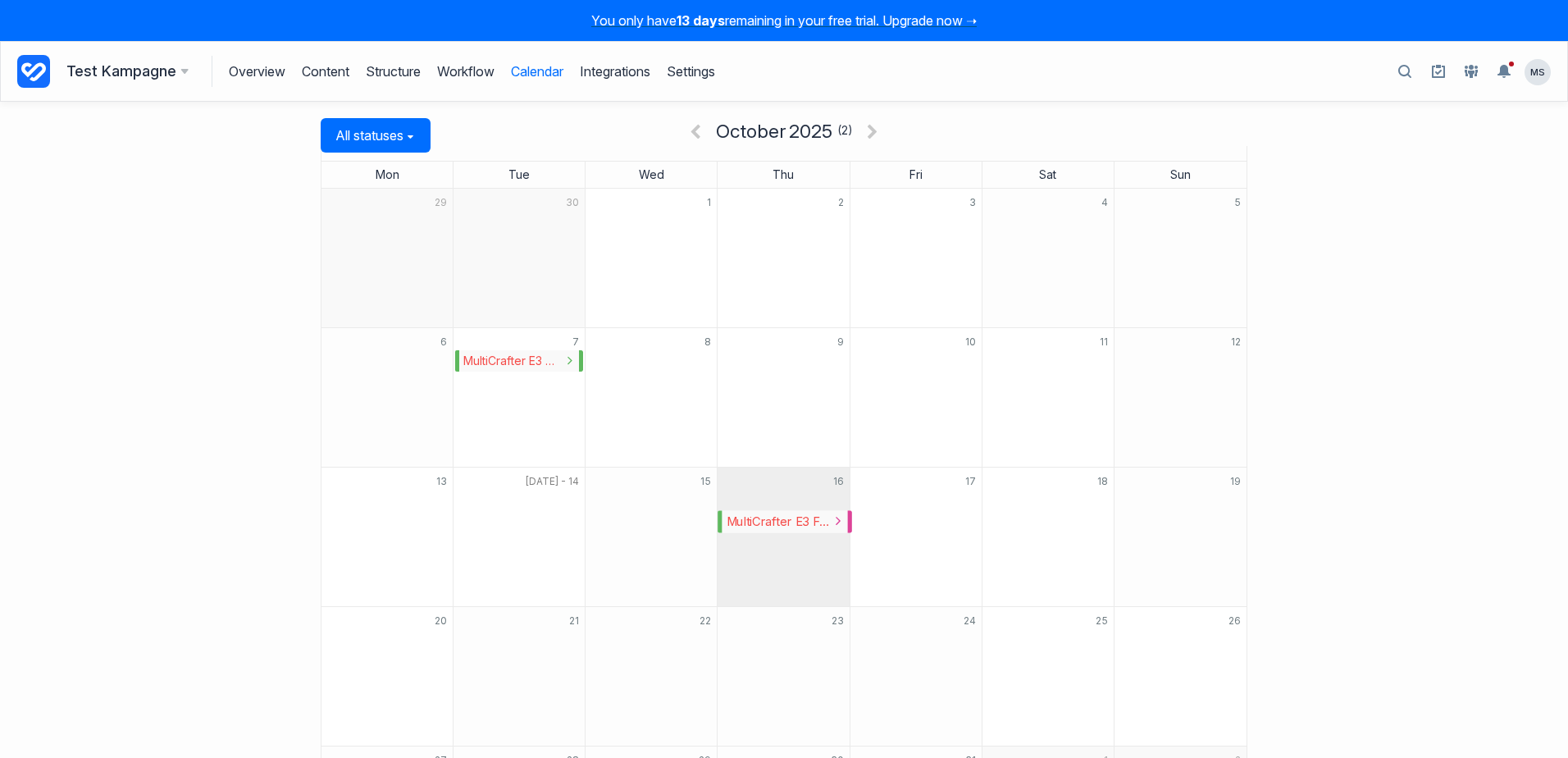
drag, startPoint x: 624, startPoint y: 220, endPoint x: 758, endPoint y: 520, distance: 328.6
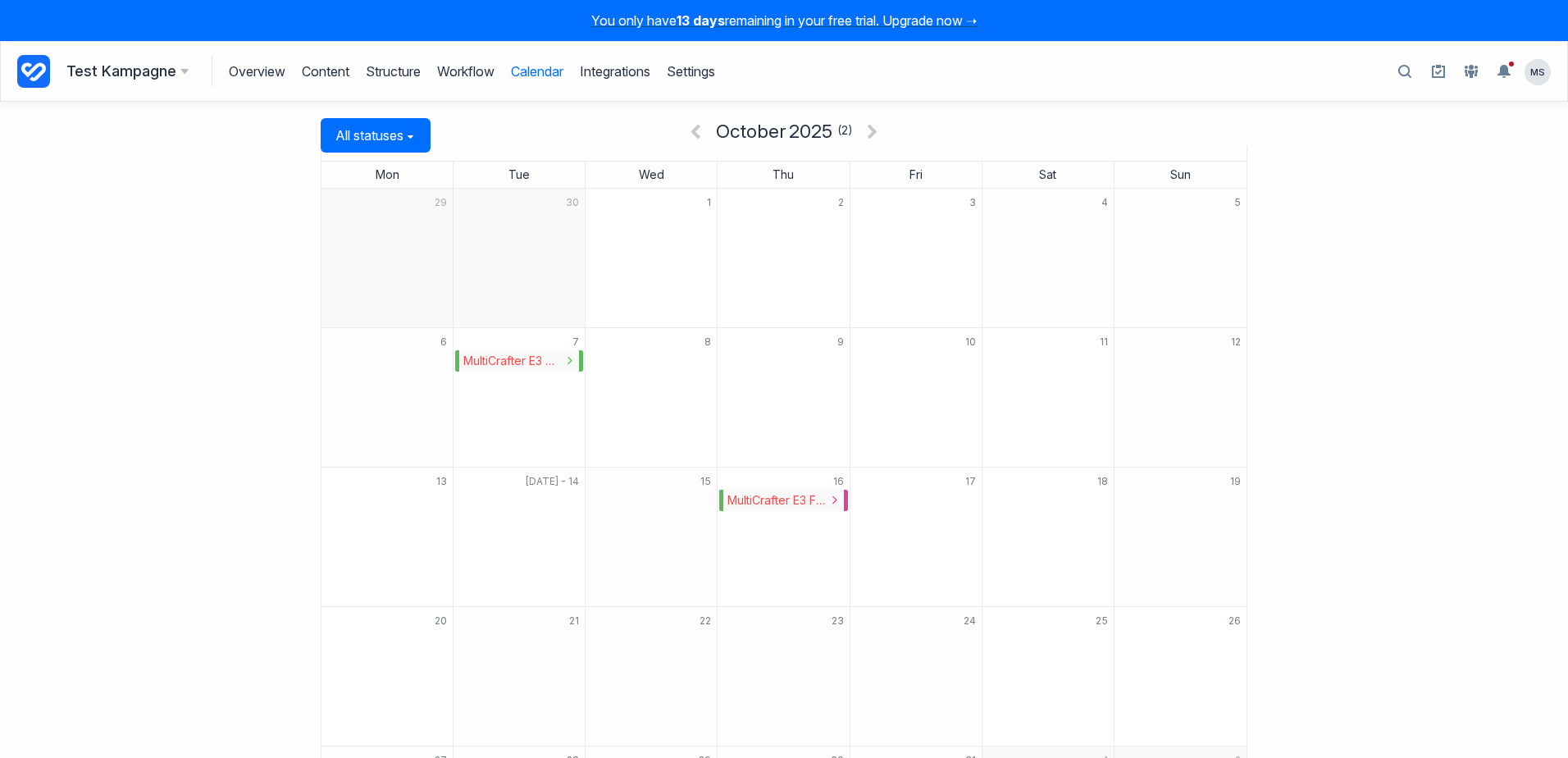
click at [26, 76] on icon at bounding box center [34, 72] width 33 height 33
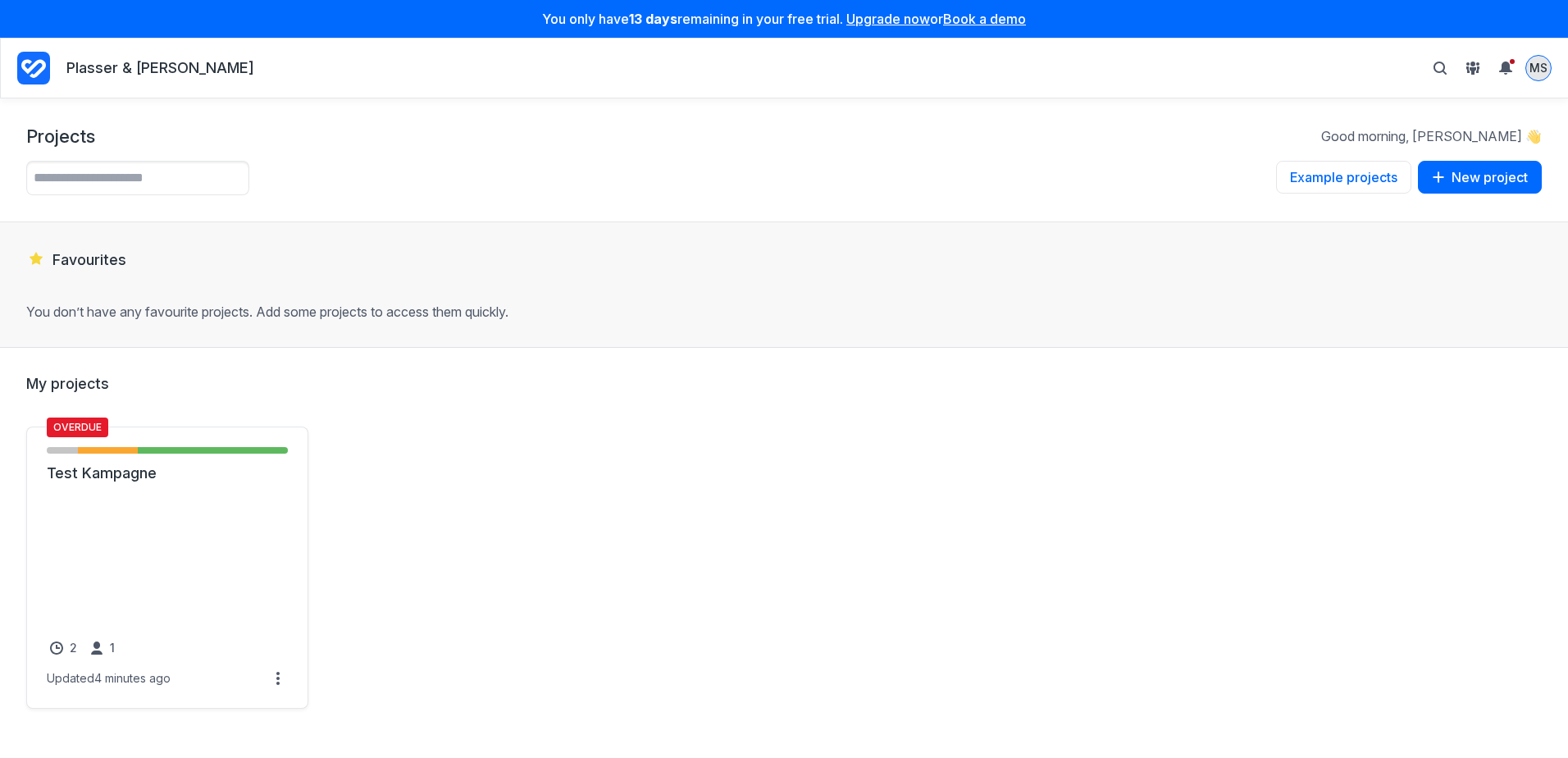
click at [1546, 69] on span "MS" at bounding box center [1539, 67] width 18 height 16
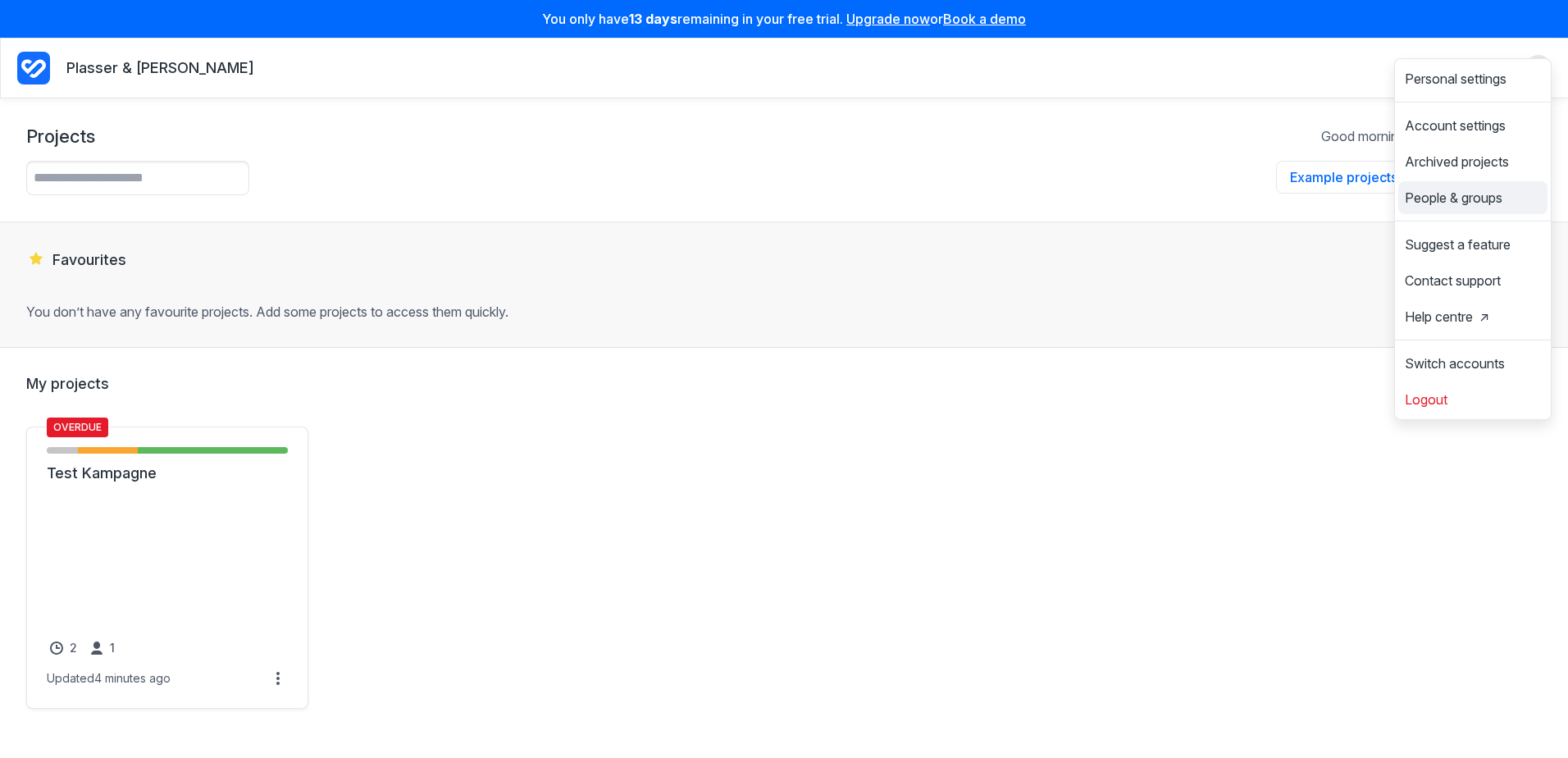
click at [1458, 201] on span "People & groups" at bounding box center [1453, 197] width 98 height 13
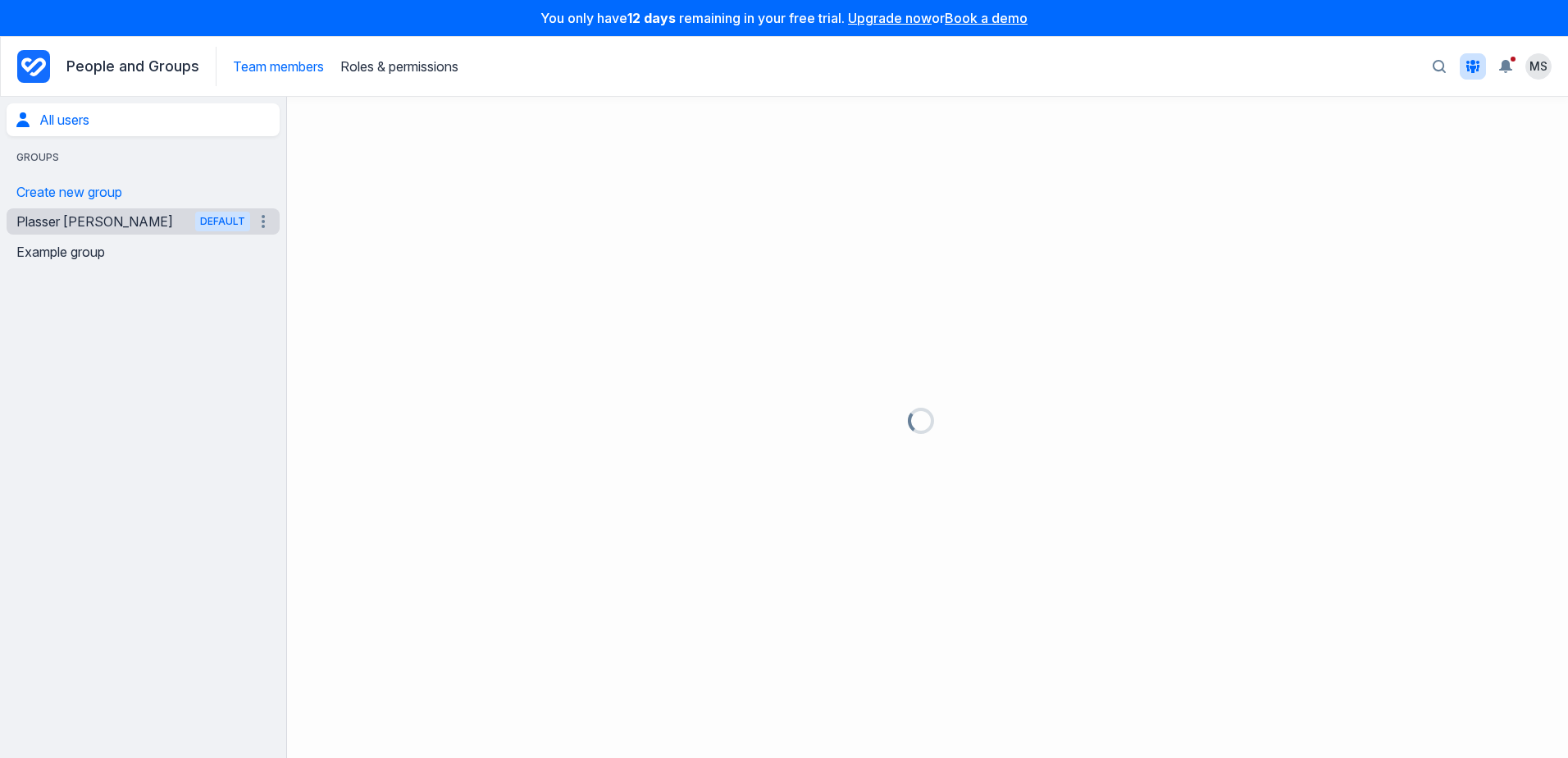
click at [68, 225] on link "Plasser [PERSON_NAME] Default" at bounding box center [134, 221] width 234 height 26
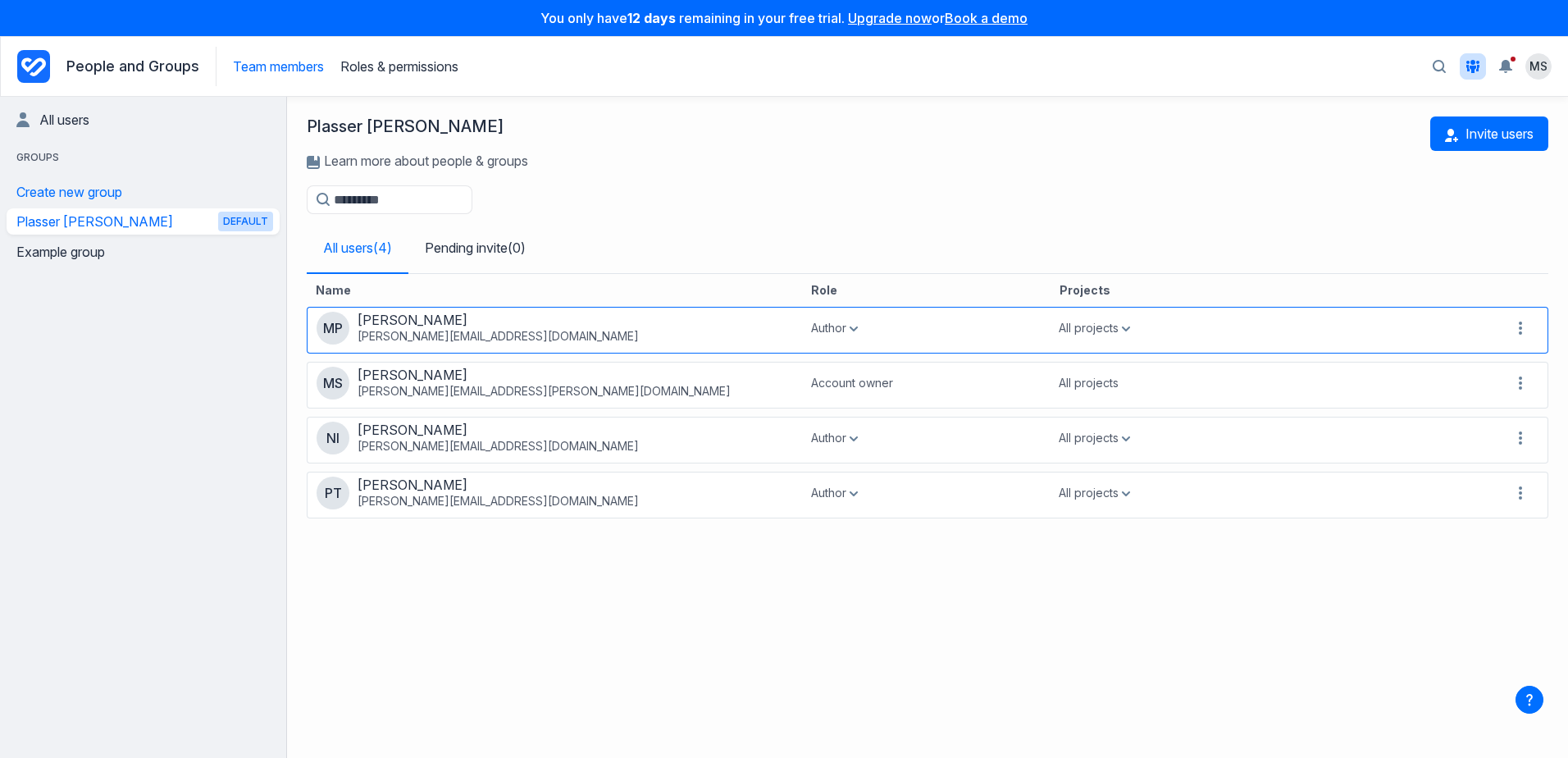
click at [852, 332] on icon "button" at bounding box center [854, 328] width 8 height 5
click at [902, 376] on button "Admin" at bounding box center [899, 367] width 77 height 30
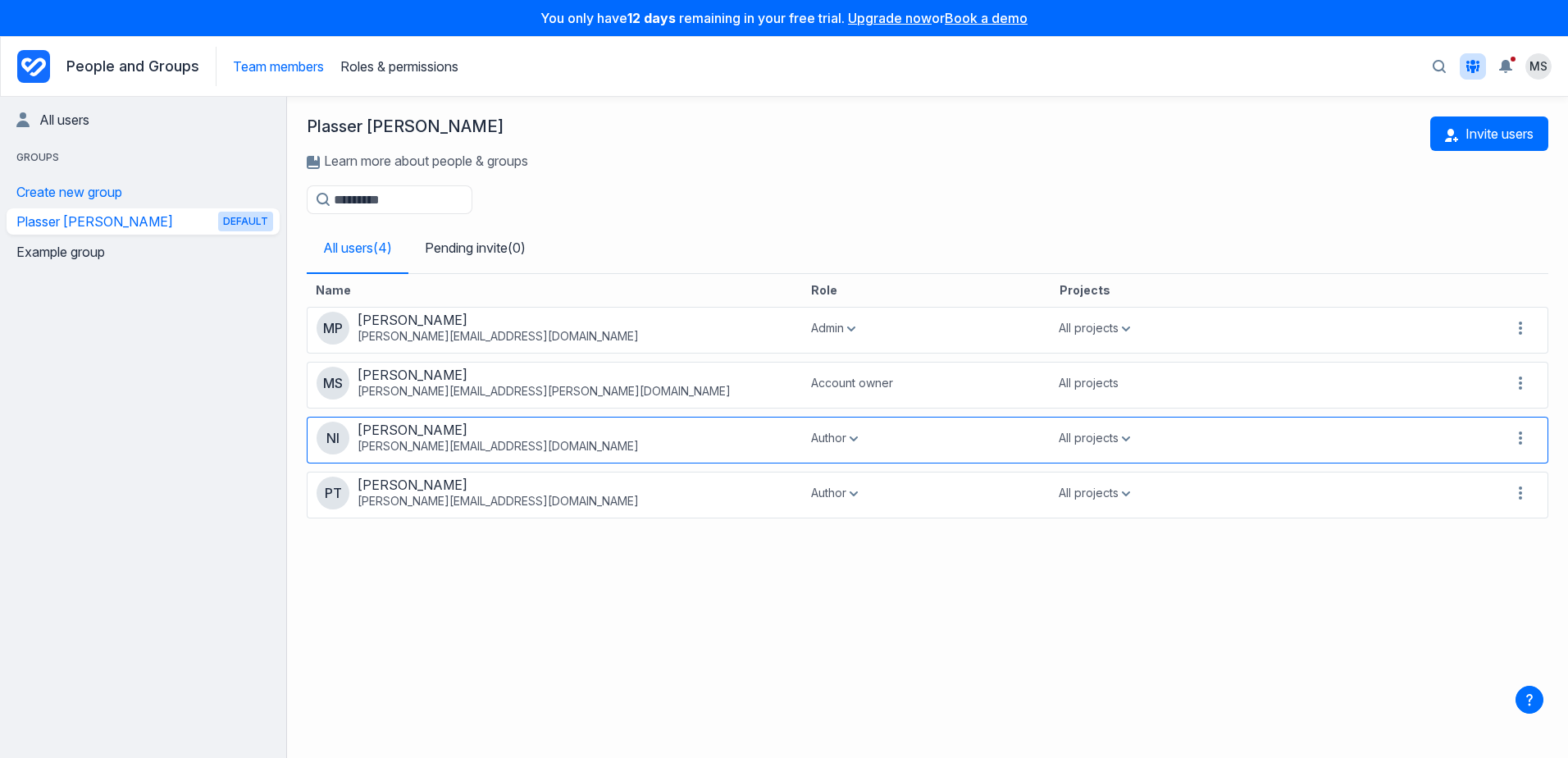
click at [857, 440] on icon "button" at bounding box center [854, 438] width 8 height 5
click at [887, 475] on button "Admin" at bounding box center [899, 476] width 77 height 30
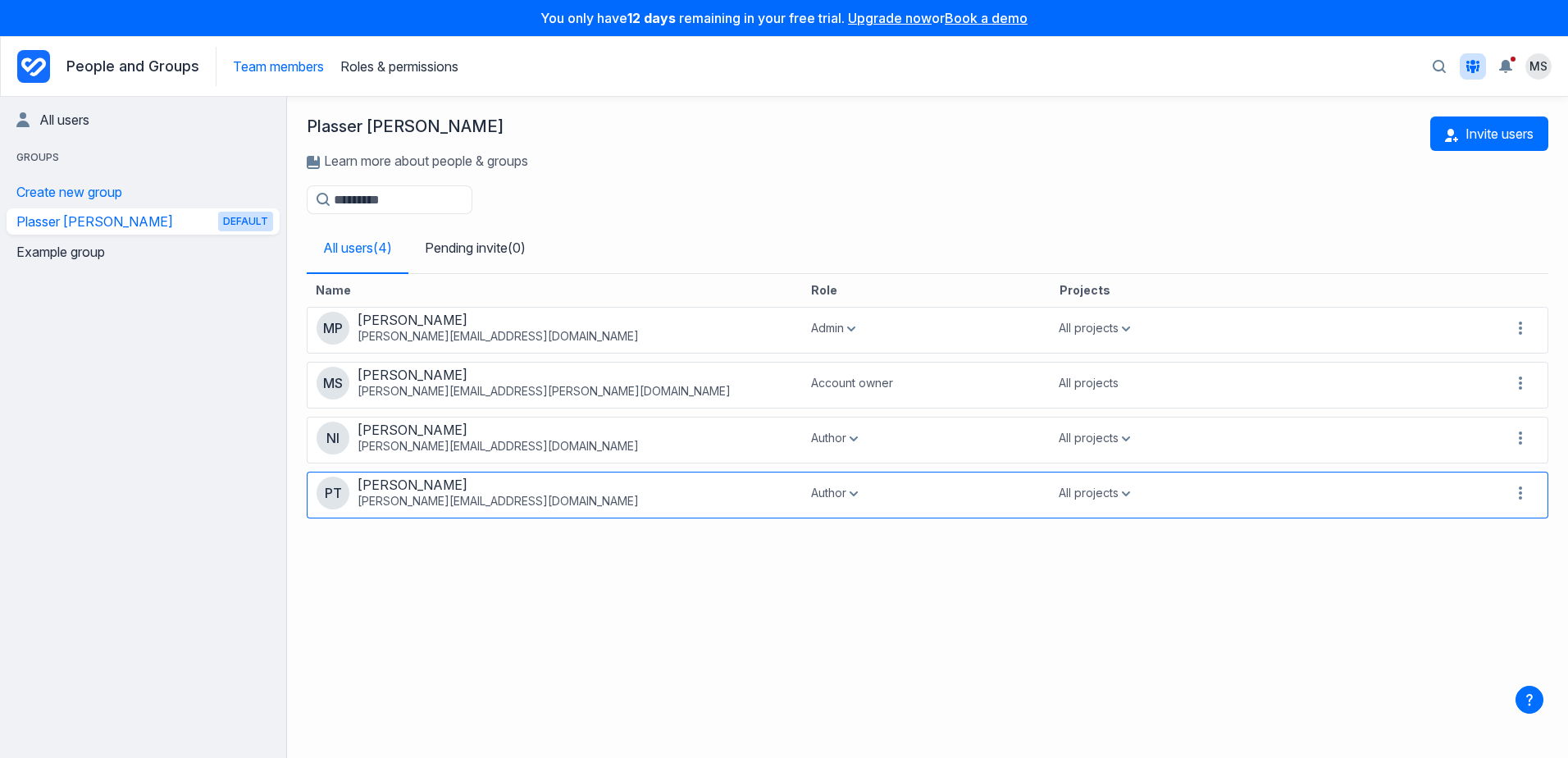
click at [856, 496] on icon "button" at bounding box center [854, 493] width 8 height 5
click at [895, 531] on button "Admin" at bounding box center [899, 531] width 77 height 30
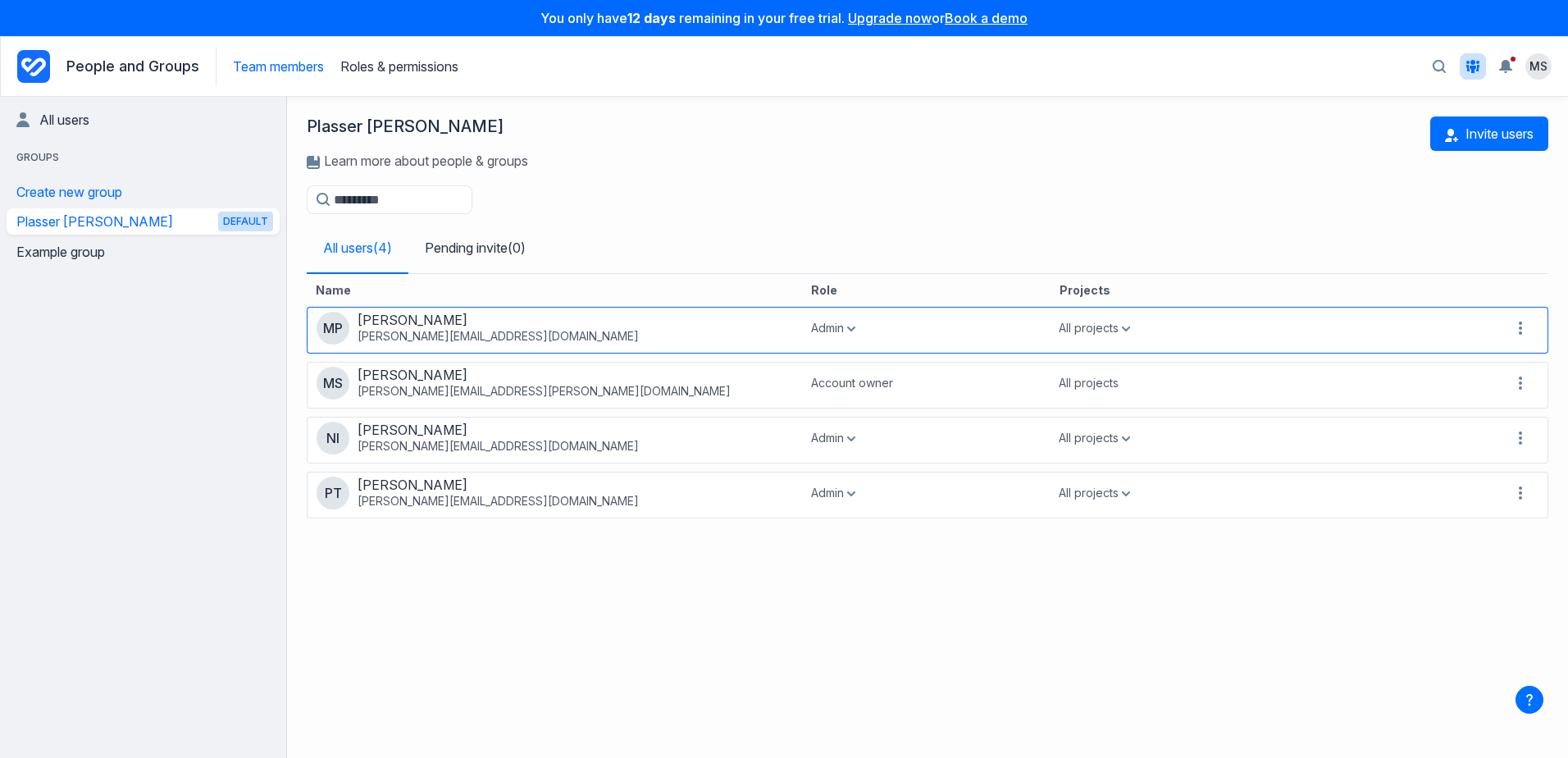
click at [852, 334] on button "Admin" at bounding box center [833, 328] width 44 height 17
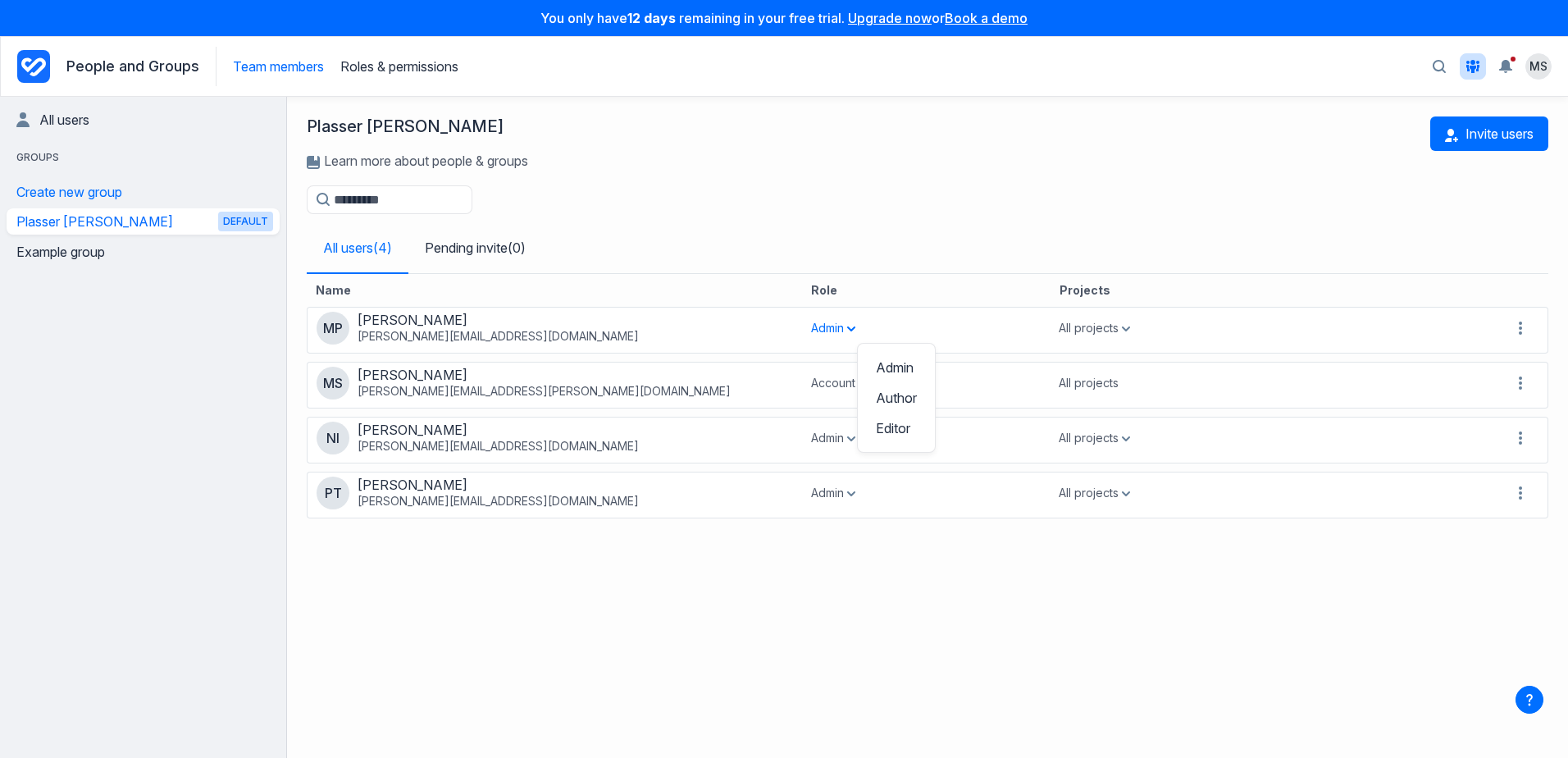
click at [877, 200] on div "Plasser Theurer Learn more about people & groups Invite users Filter users All …" at bounding box center [927, 185] width 1281 height 177
click at [711, 221] on div "Plasser Theurer Learn more about people & groups Invite users Filter users All …" at bounding box center [927, 185] width 1281 height 177
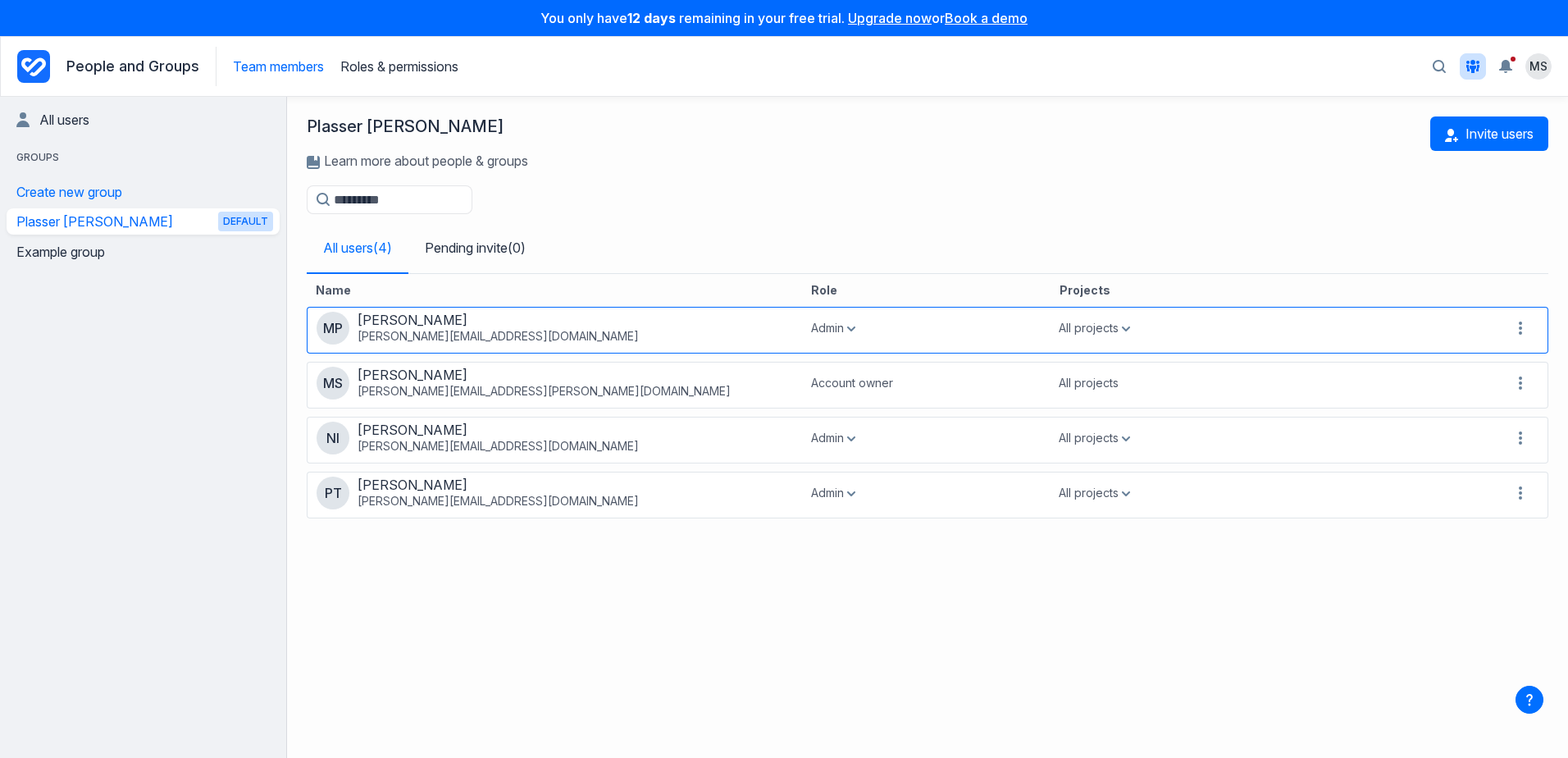
click at [852, 330] on icon "button" at bounding box center [851, 328] width 8 height 5
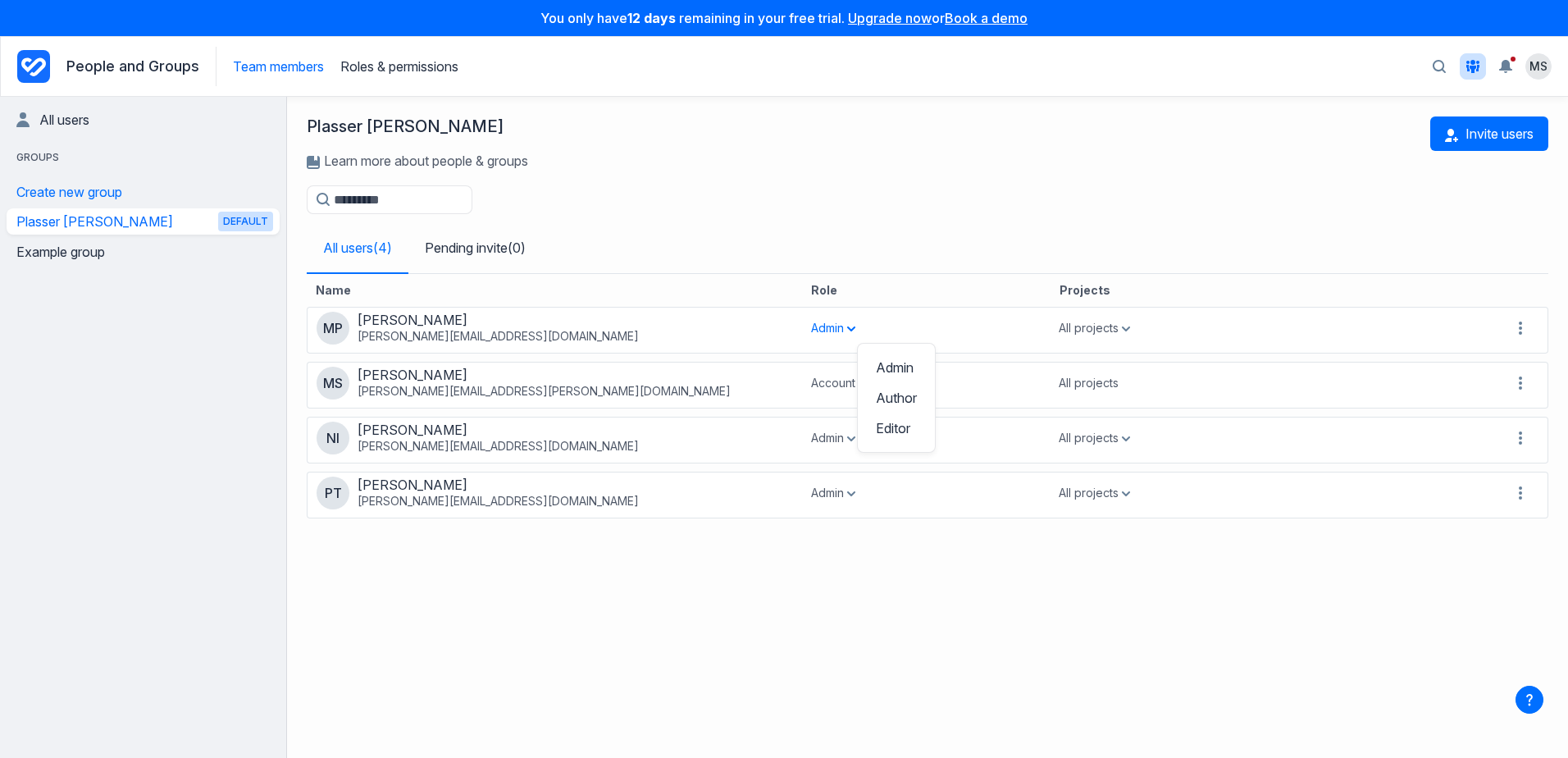
click at [807, 170] on div "Plasser Theurer Learn more about people & groups Invite users" at bounding box center [927, 150] width 1241 height 69
drag, startPoint x: 714, startPoint y: 210, endPoint x: 775, endPoint y: 214, distance: 61.1
click at [714, 210] on div "Plasser Theurer Learn more about people & groups Invite users Filter users All …" at bounding box center [927, 185] width 1281 height 177
click at [34, 70] on icon "Project Dashboard" at bounding box center [34, 66] width 33 height 33
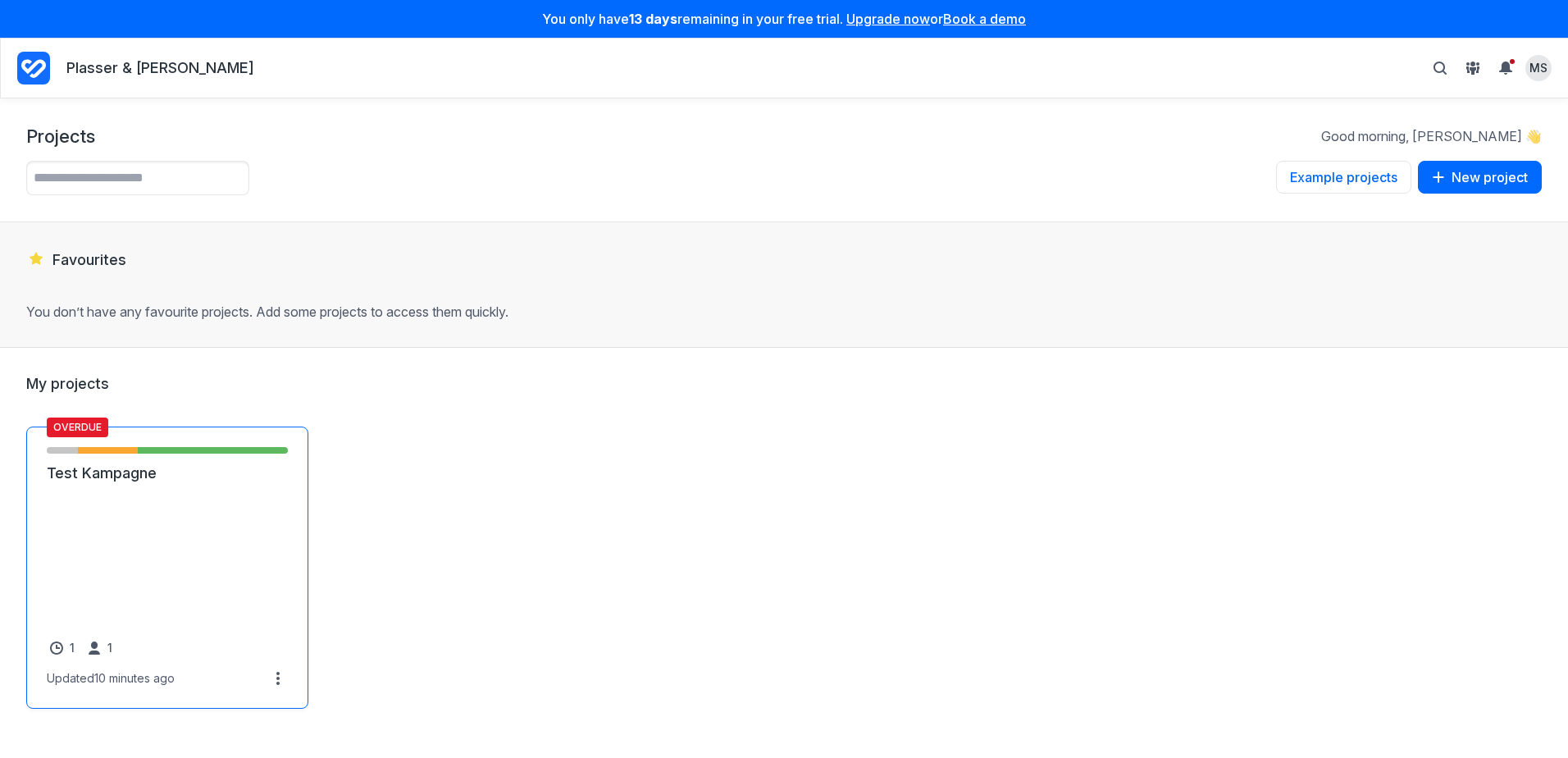
click at [141, 483] on link "Test Kampagne" at bounding box center [168, 472] width 241 height 19
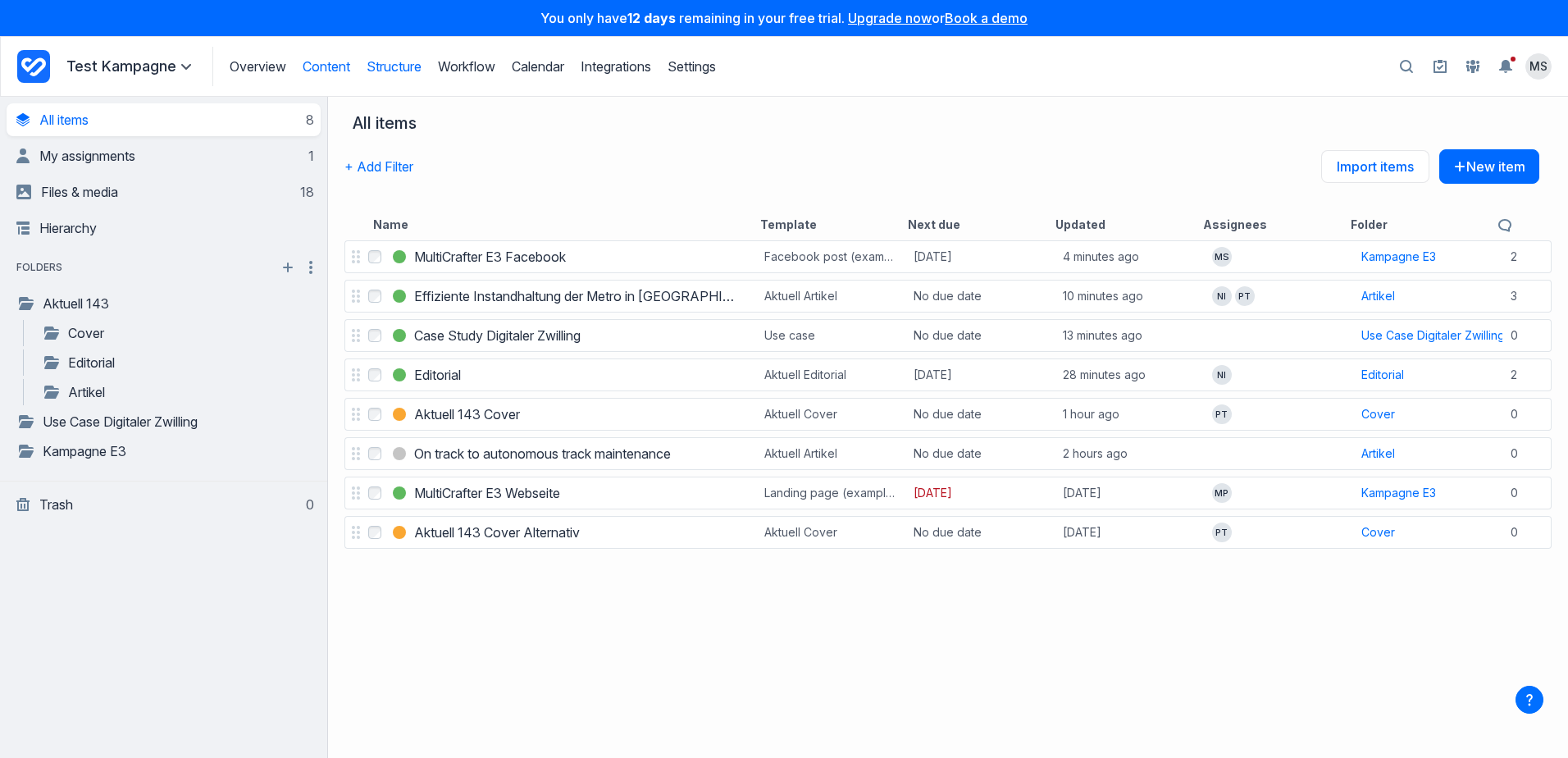
click at [400, 70] on link "Structure" at bounding box center [394, 66] width 55 height 17
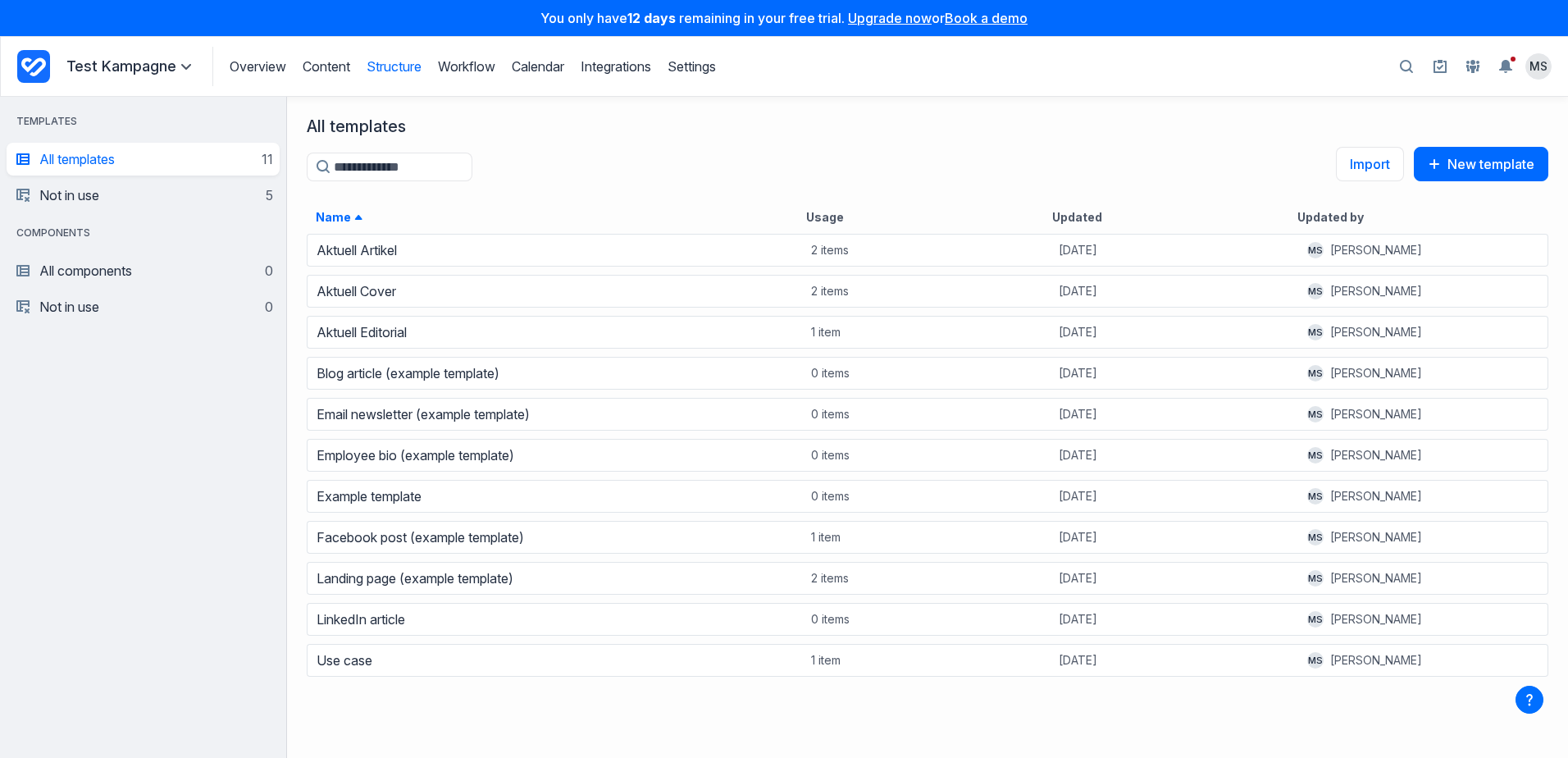
scroll to position [513, 1269]
click at [379, 254] on link "Aktuell Artikel" at bounding box center [356, 251] width 80 height 17
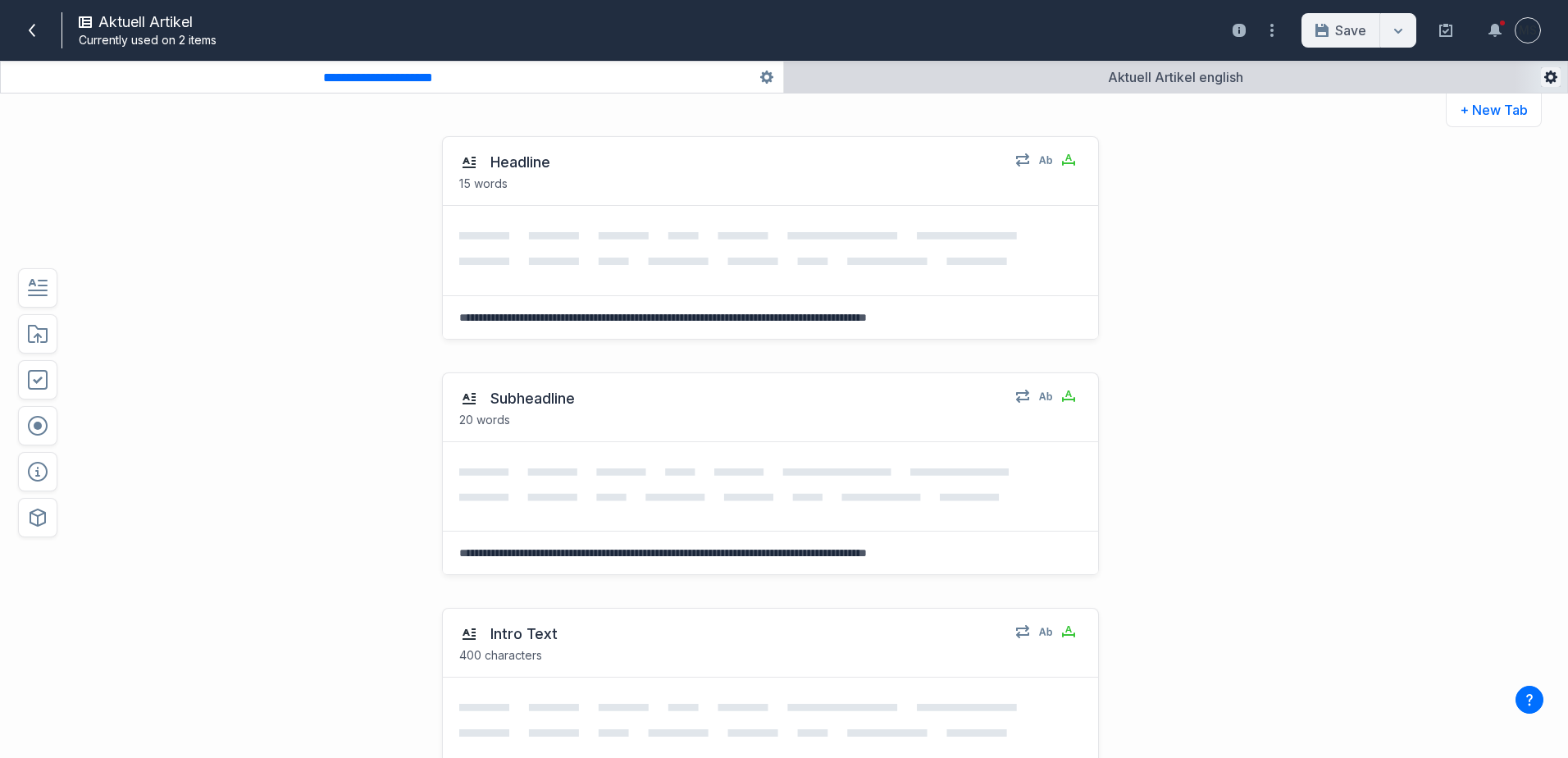
click at [1549, 78] on icon "button" at bounding box center [1551, 77] width 13 height 13
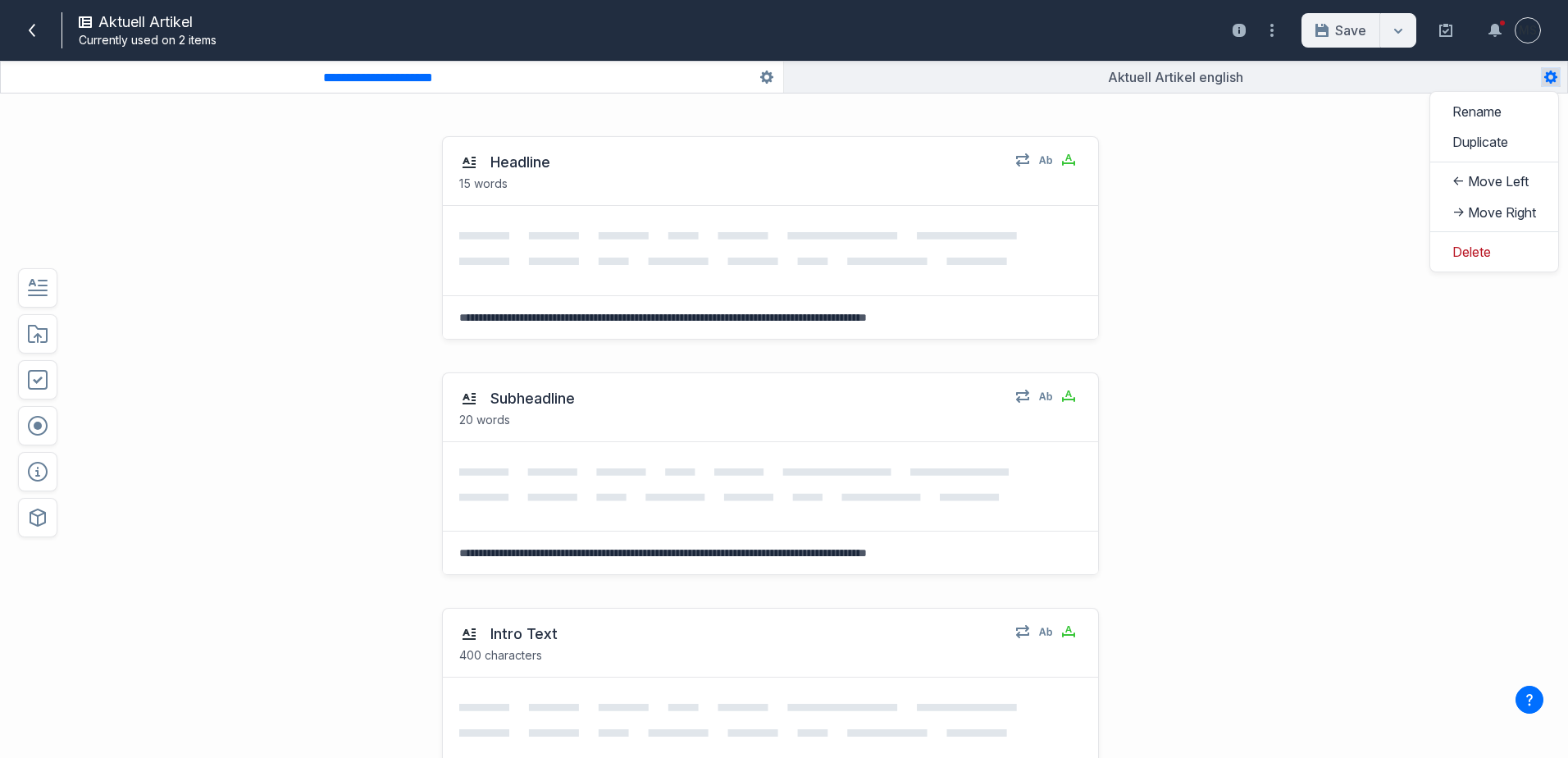
click at [1370, 172] on div "**********" at bounding box center [784, 438] width 1568 height 638
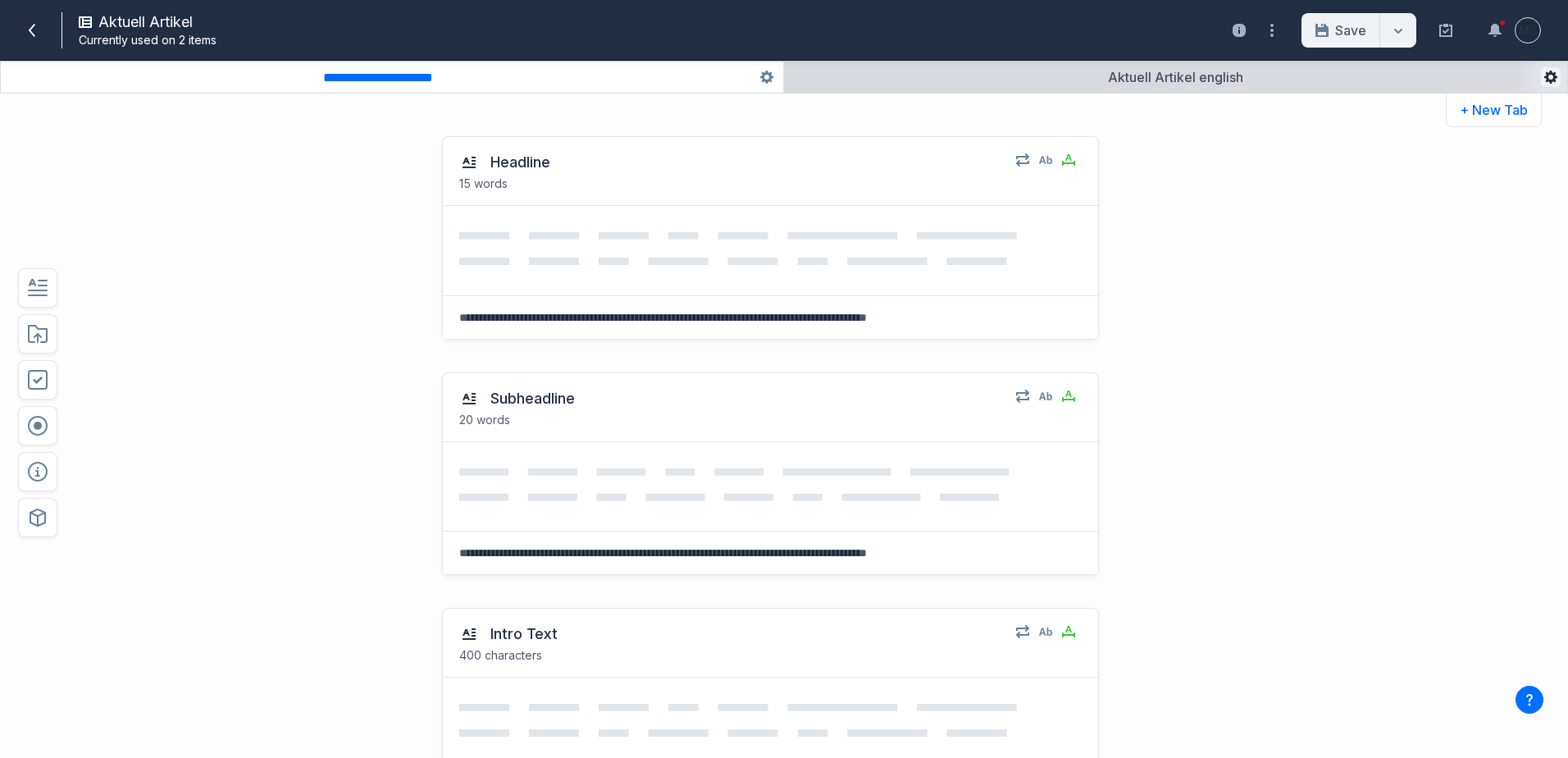
click at [1546, 78] on icon "button" at bounding box center [1551, 77] width 13 height 13
click at [1495, 138] on button "Duplicate" at bounding box center [1493, 141] width 120 height 30
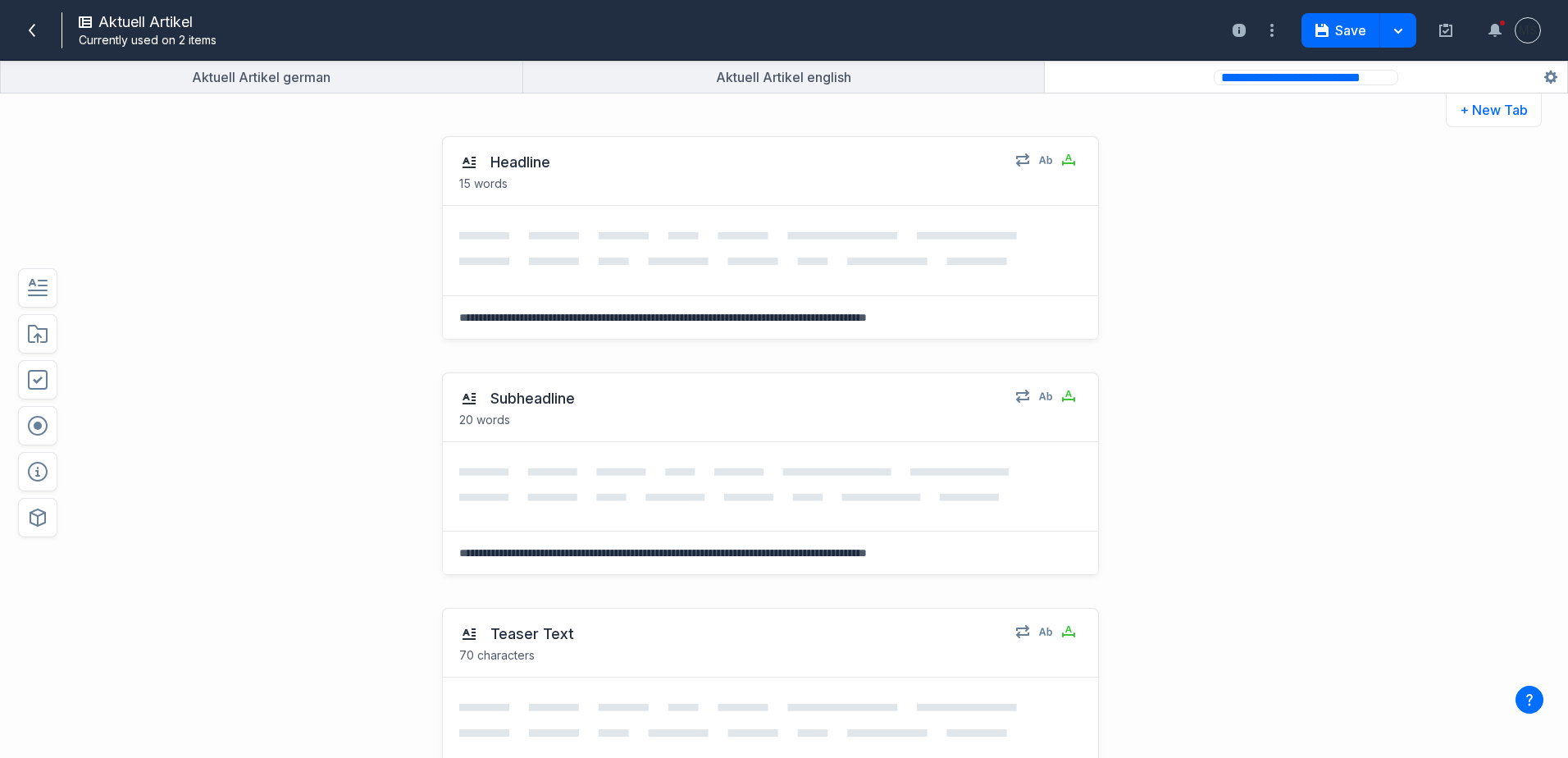
click at [1279, 80] on input "**********" at bounding box center [1306, 77] width 184 height 16
click at [1366, 79] on input "**********" at bounding box center [1306, 77] width 184 height 17
click at [1365, 79] on input "**********" at bounding box center [1306, 77] width 184 height 17
click at [1314, 73] on input "**********" at bounding box center [1306, 77] width 184 height 17
type input "**********"
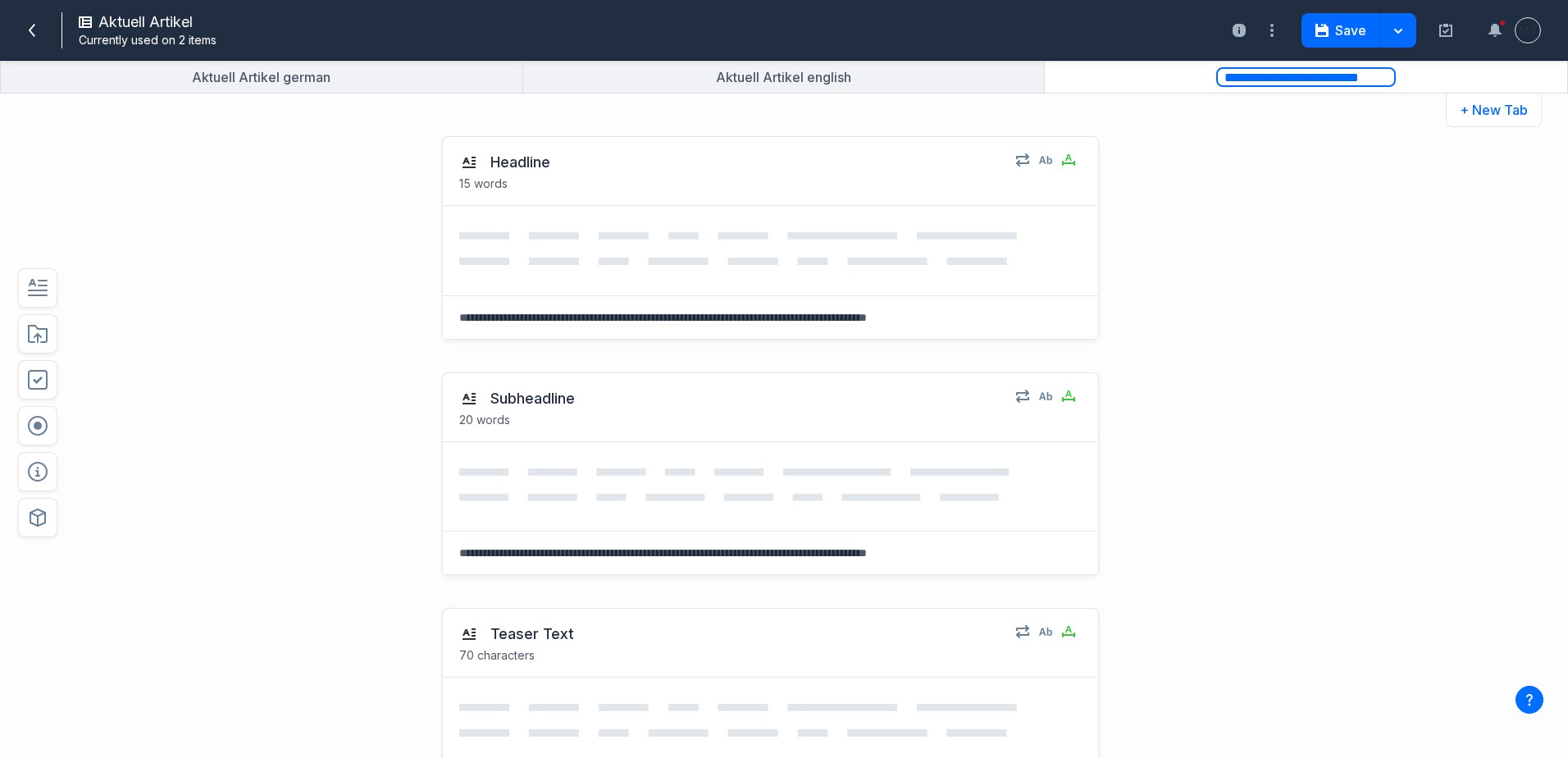
click at [1232, 191] on div "Headline 15 words Select field: Headline Are you sure you want to delete this f…" at bounding box center [723, 238] width 1155 height 236
click at [29, 37] on span at bounding box center [31, 30] width 26 height 26
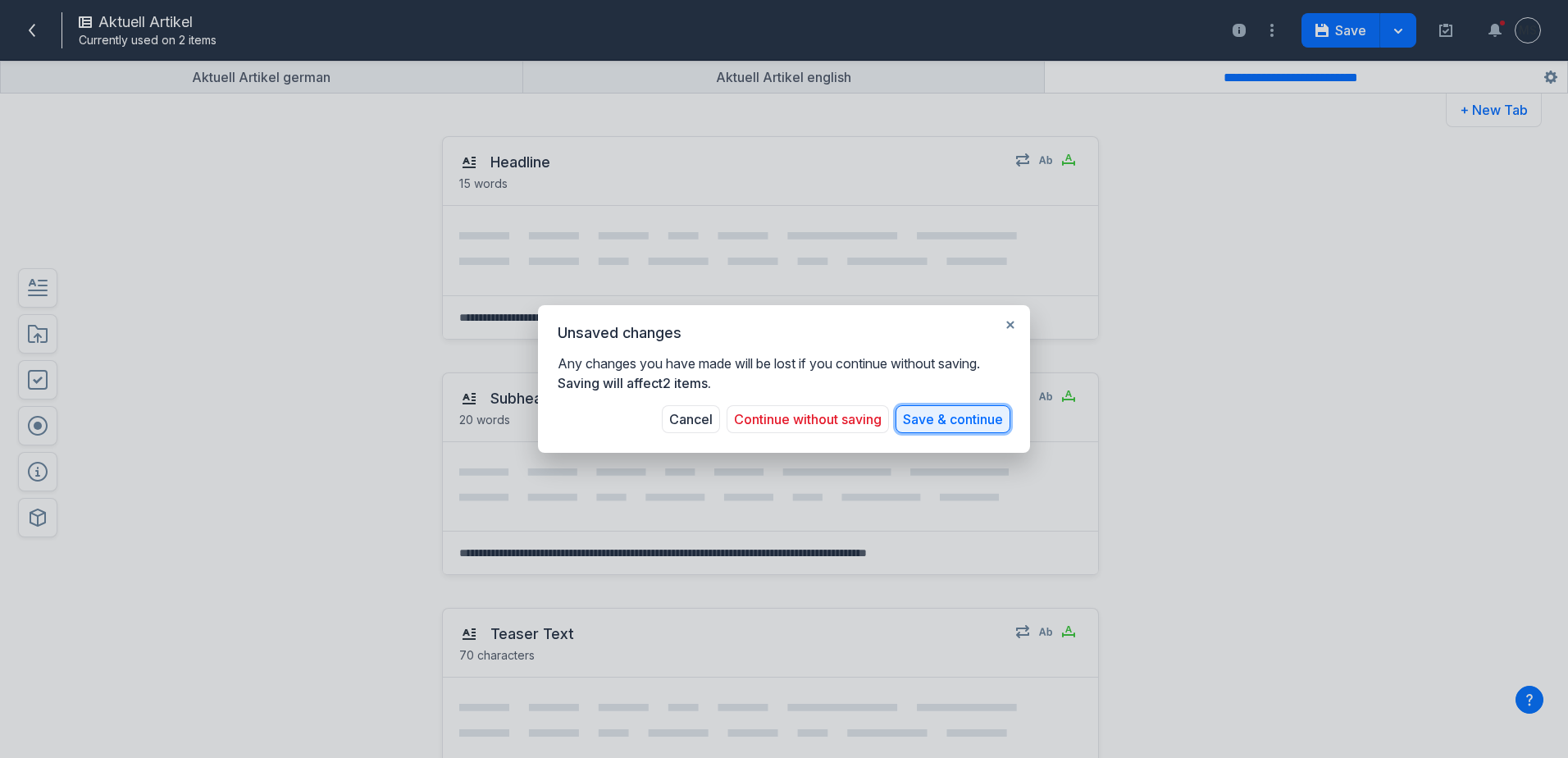
click at [925, 426] on button "Save & continue" at bounding box center [952, 419] width 115 height 28
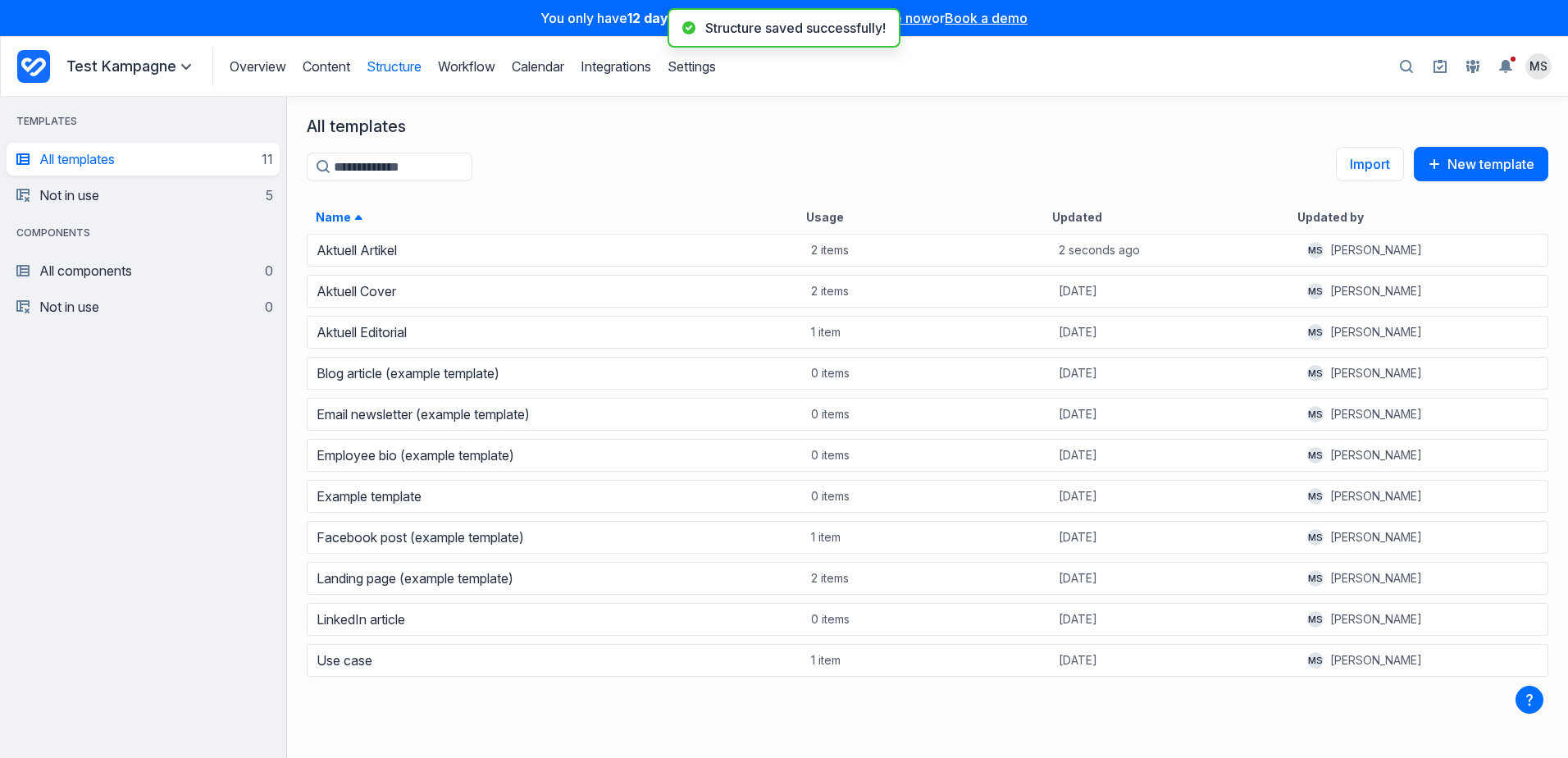
scroll to position [513, 1269]
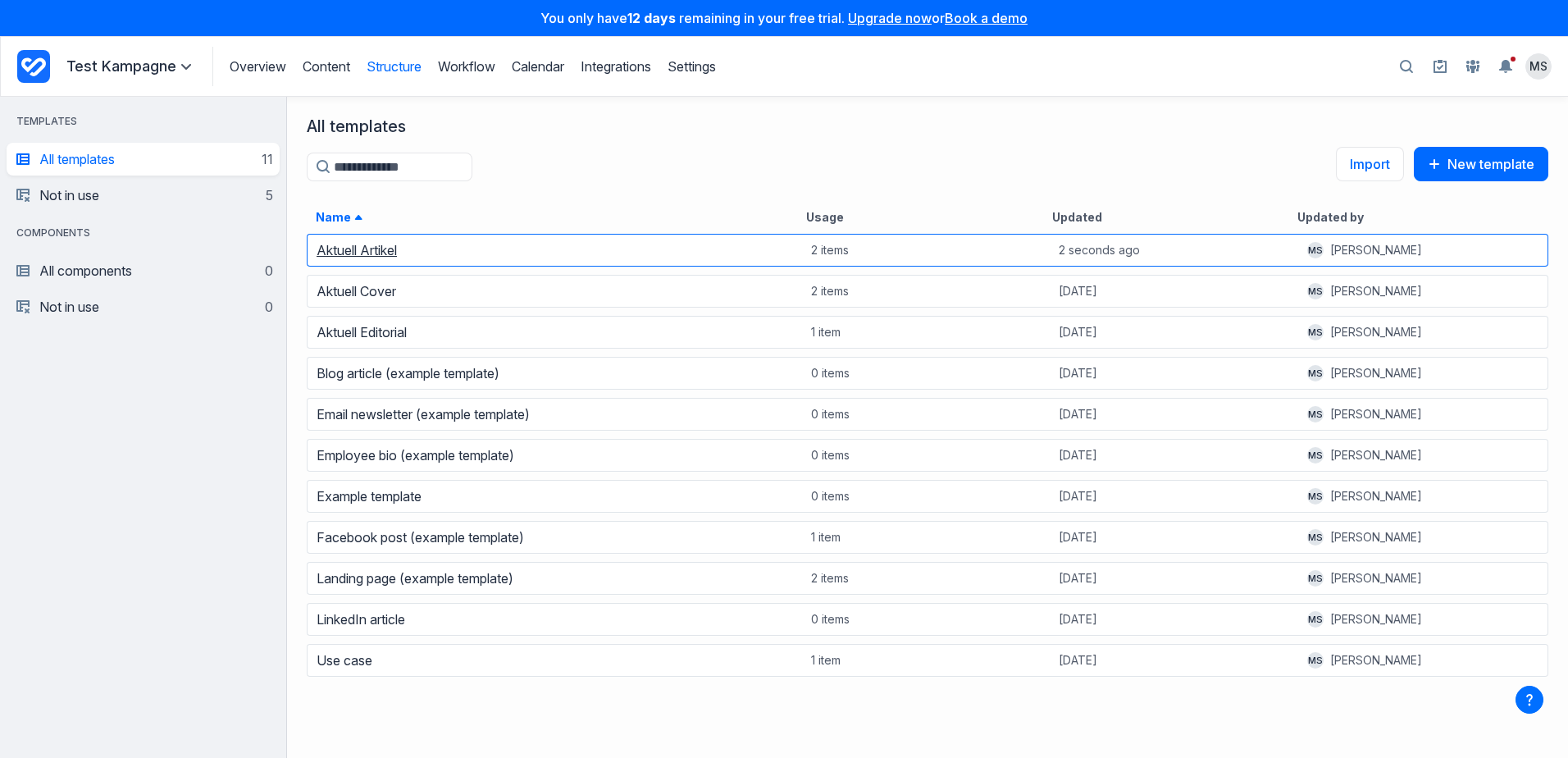
click at [347, 253] on link "Aktuell Artikel" at bounding box center [356, 251] width 80 height 17
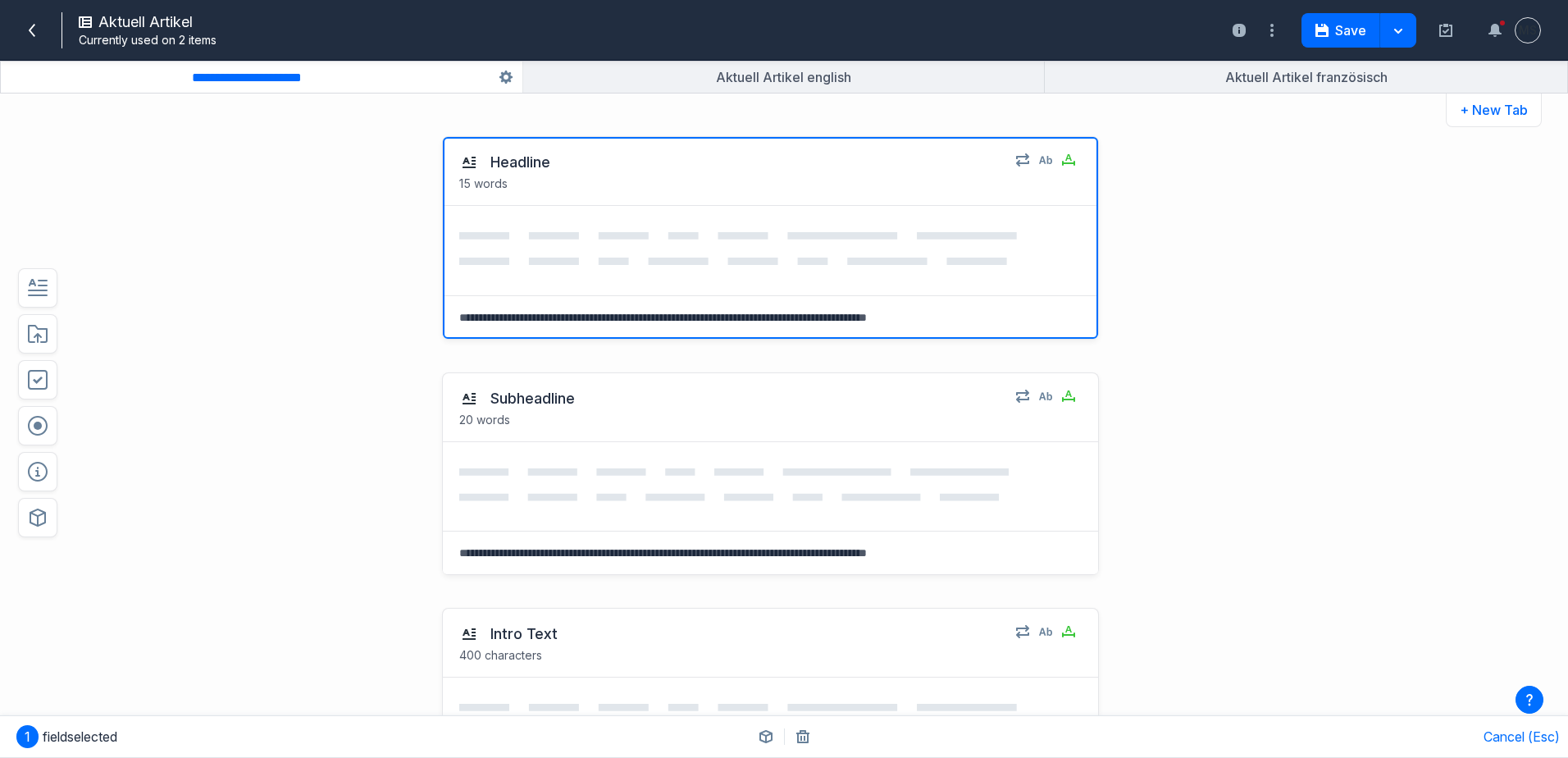
click at [329, 248] on div "Headline 15 words Select field: Headline Are you sure you want to delete this f…" at bounding box center [723, 238] width 1155 height 236
click at [1394, 34] on icon "button" at bounding box center [1398, 30] width 8 height 5
click at [1343, 193] on div "**********" at bounding box center [784, 438] width 1568 height 638
click at [1320, 34] on icon "button" at bounding box center [1321, 30] width 13 height 13
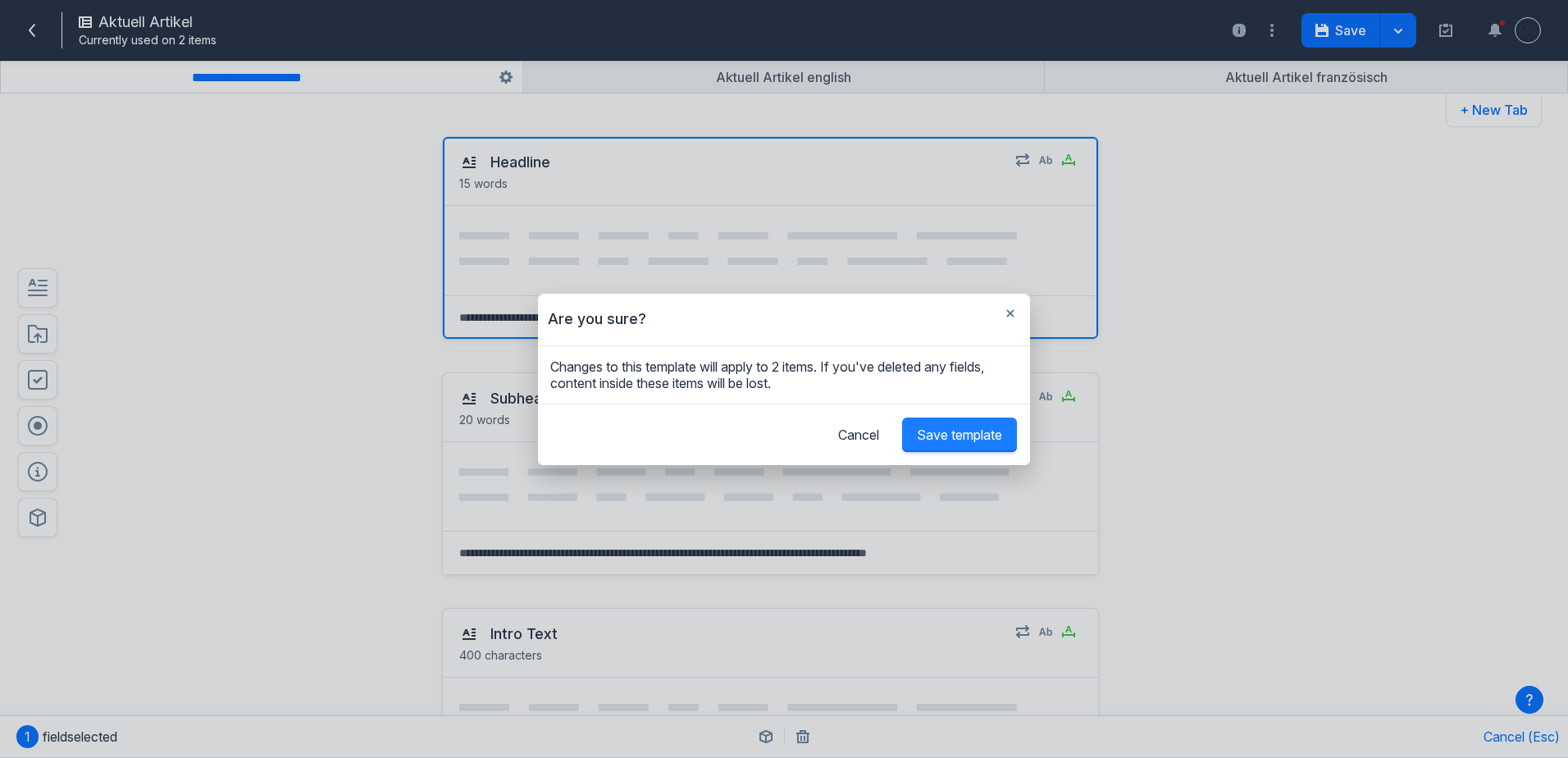
click at [943, 443] on button "Save template" at bounding box center [959, 434] width 115 height 34
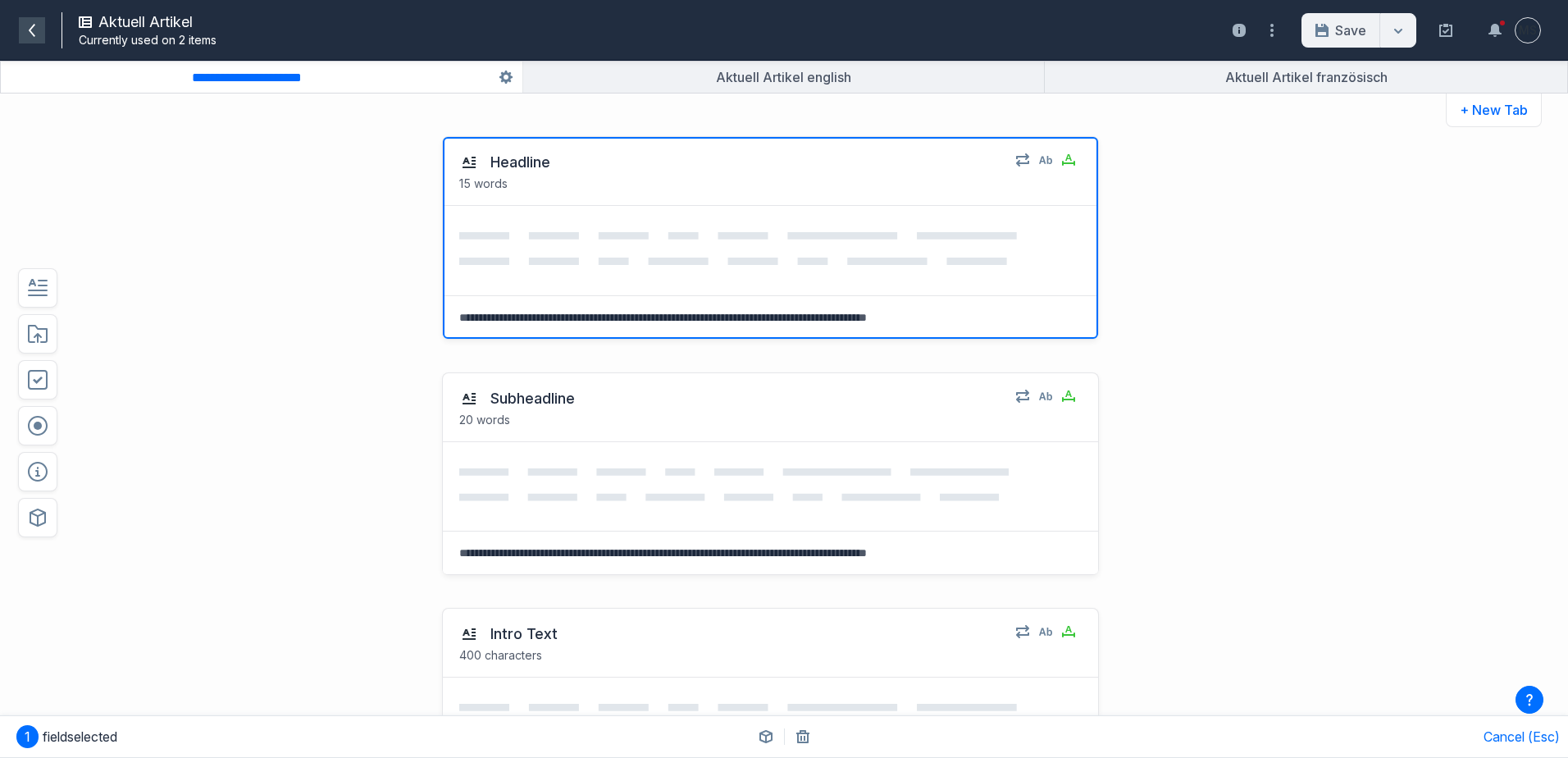
click at [19, 27] on span at bounding box center [31, 30] width 26 height 26
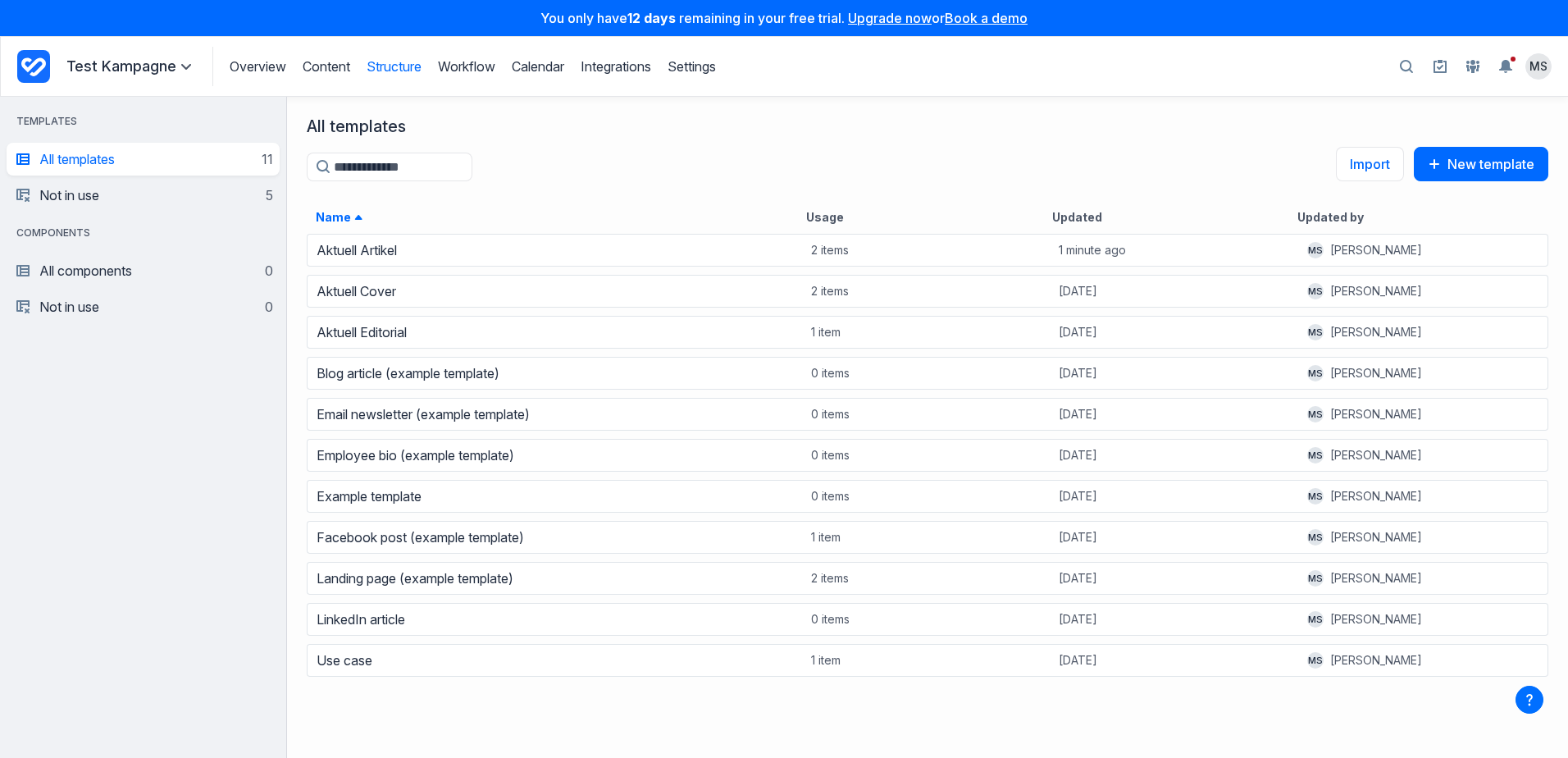
scroll to position [513, 1269]
click at [318, 66] on link "Content" at bounding box center [327, 66] width 48 height 17
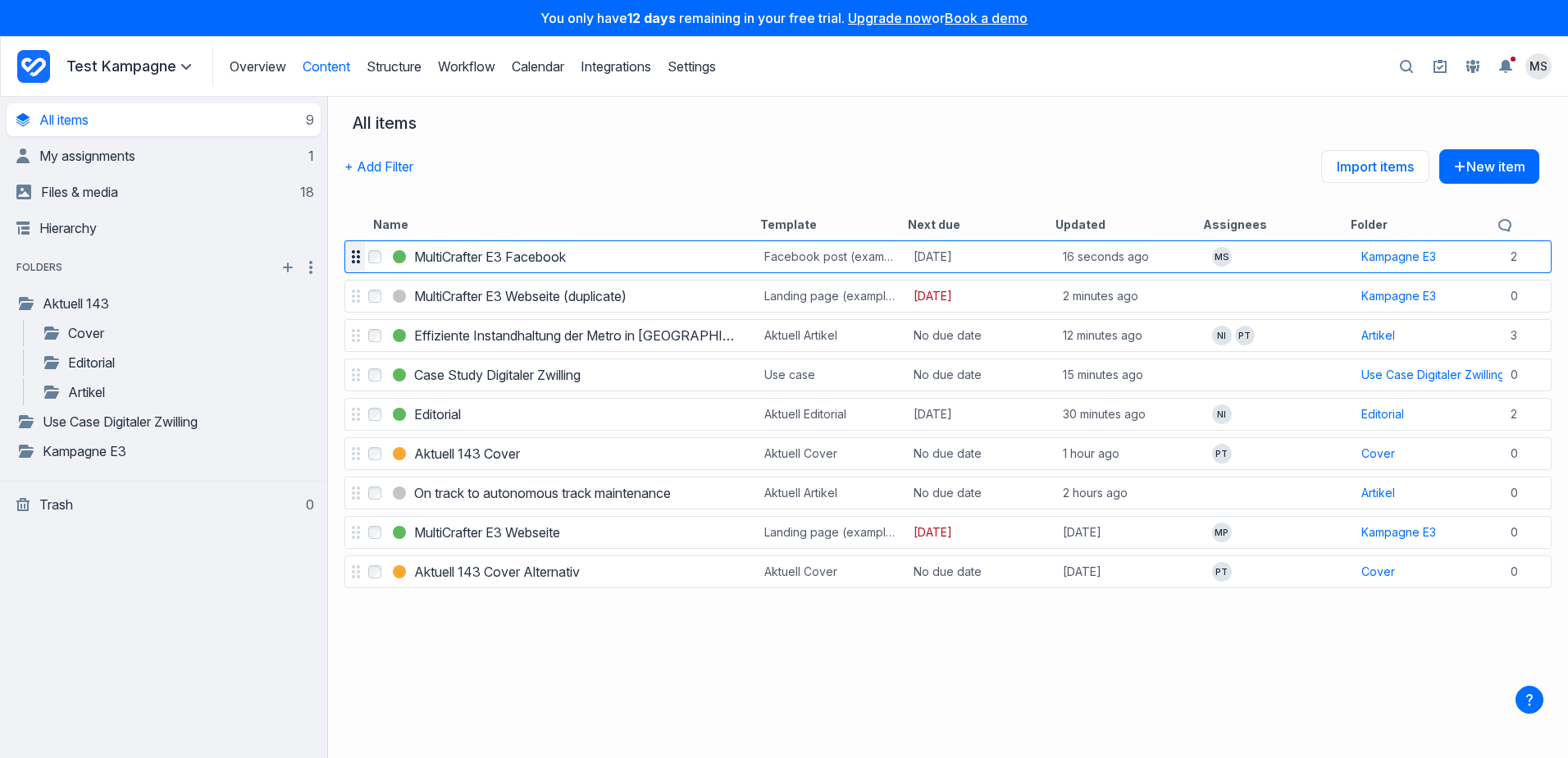
click at [358, 262] on icon at bounding box center [354, 257] width 8 height 13
click at [489, 257] on h3 "MultiCrafter E3 Facebook" at bounding box center [490, 256] width 152 height 19
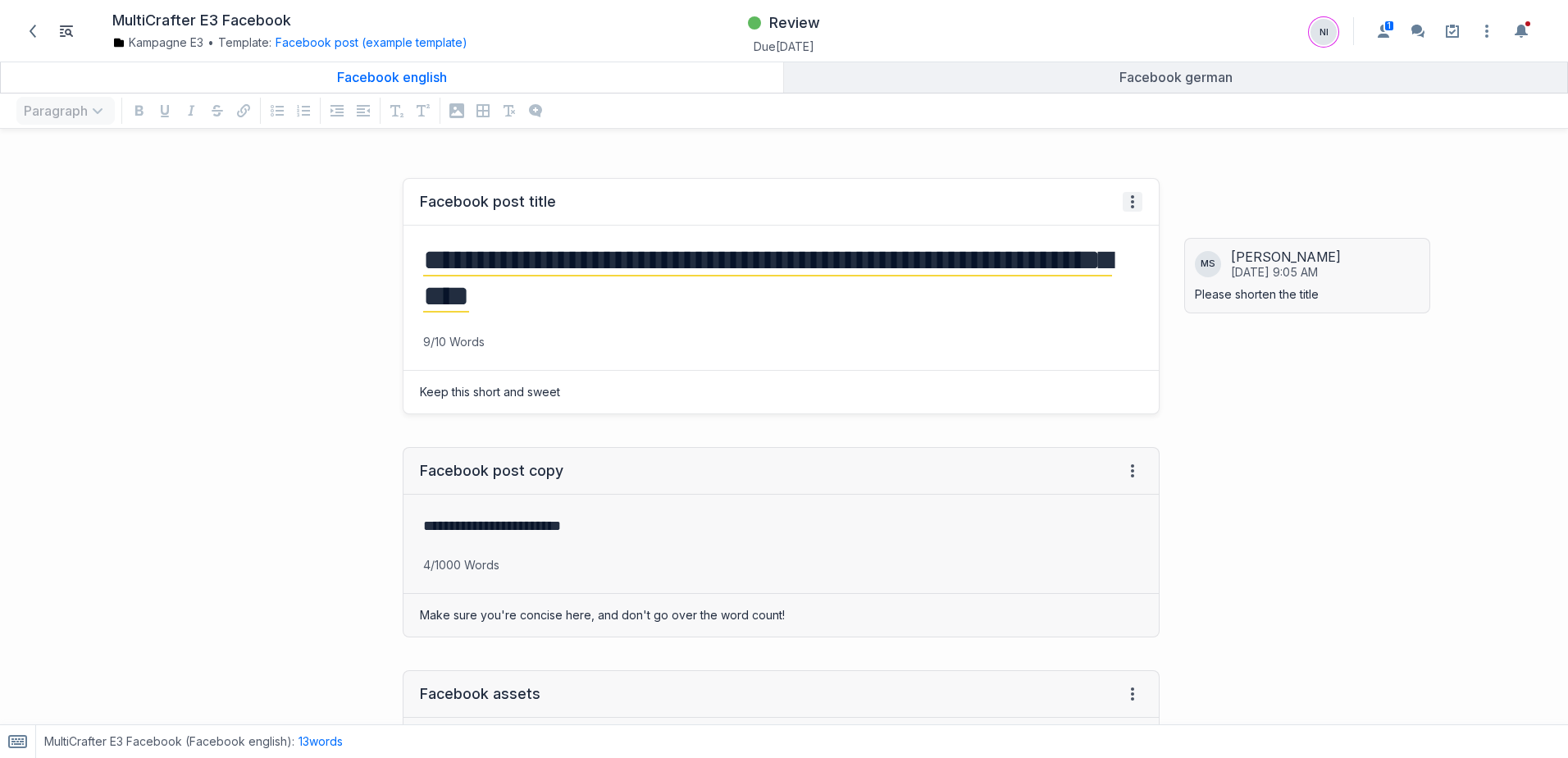
click at [1126, 206] on icon at bounding box center [1132, 202] width 13 height 13
click at [1192, 256] on span "View history" at bounding box center [1180, 256] width 93 height 19
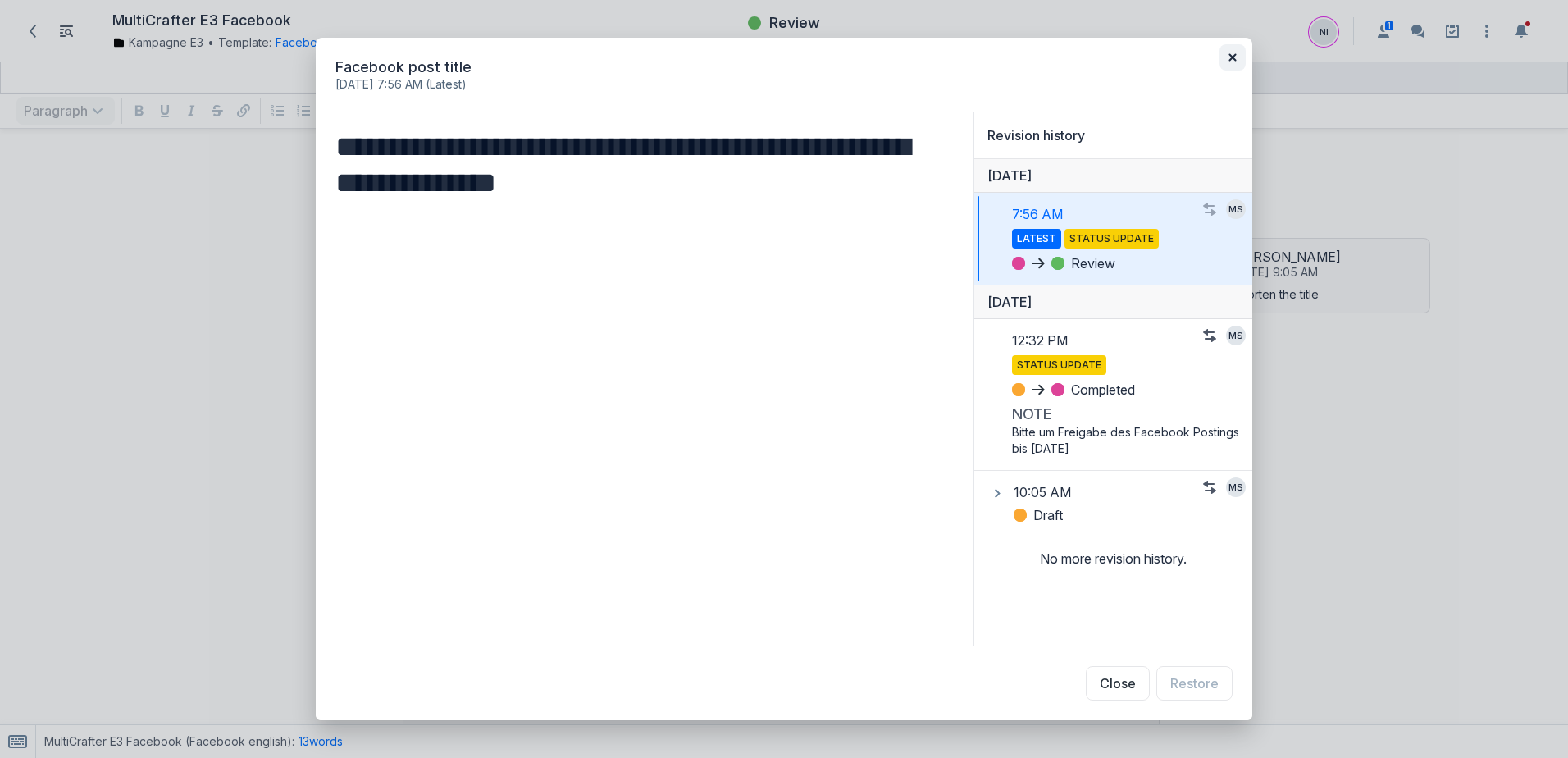
click at [1228, 58] on icon "button" at bounding box center [1232, 57] width 8 height 8
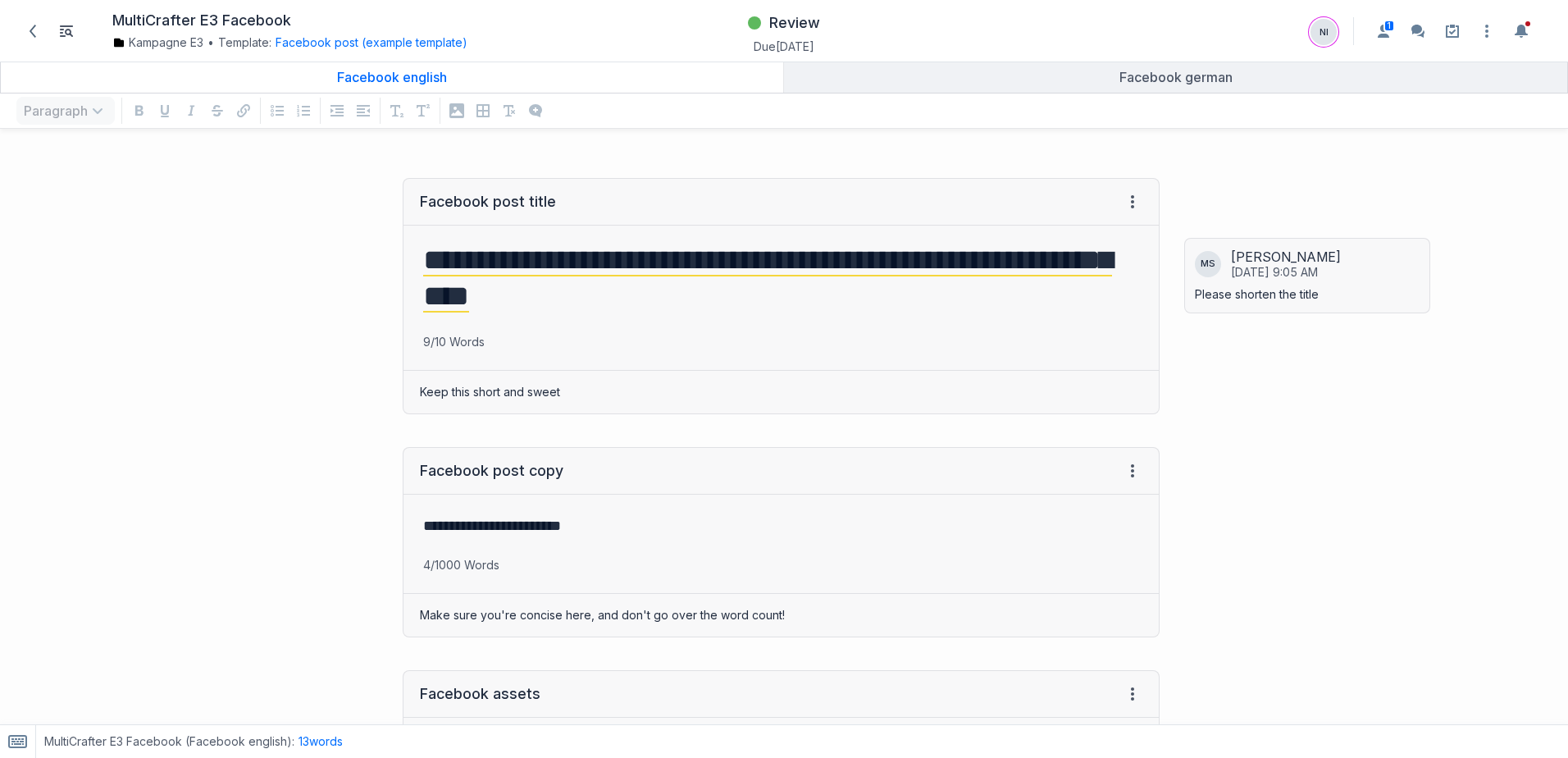
click at [1343, 528] on div "[PERSON_NAME] [DATE] 9:05 AM Please shorten the title [PERSON_NAME] 2 hours ago…" at bounding box center [1372, 735] width 392 height 1149
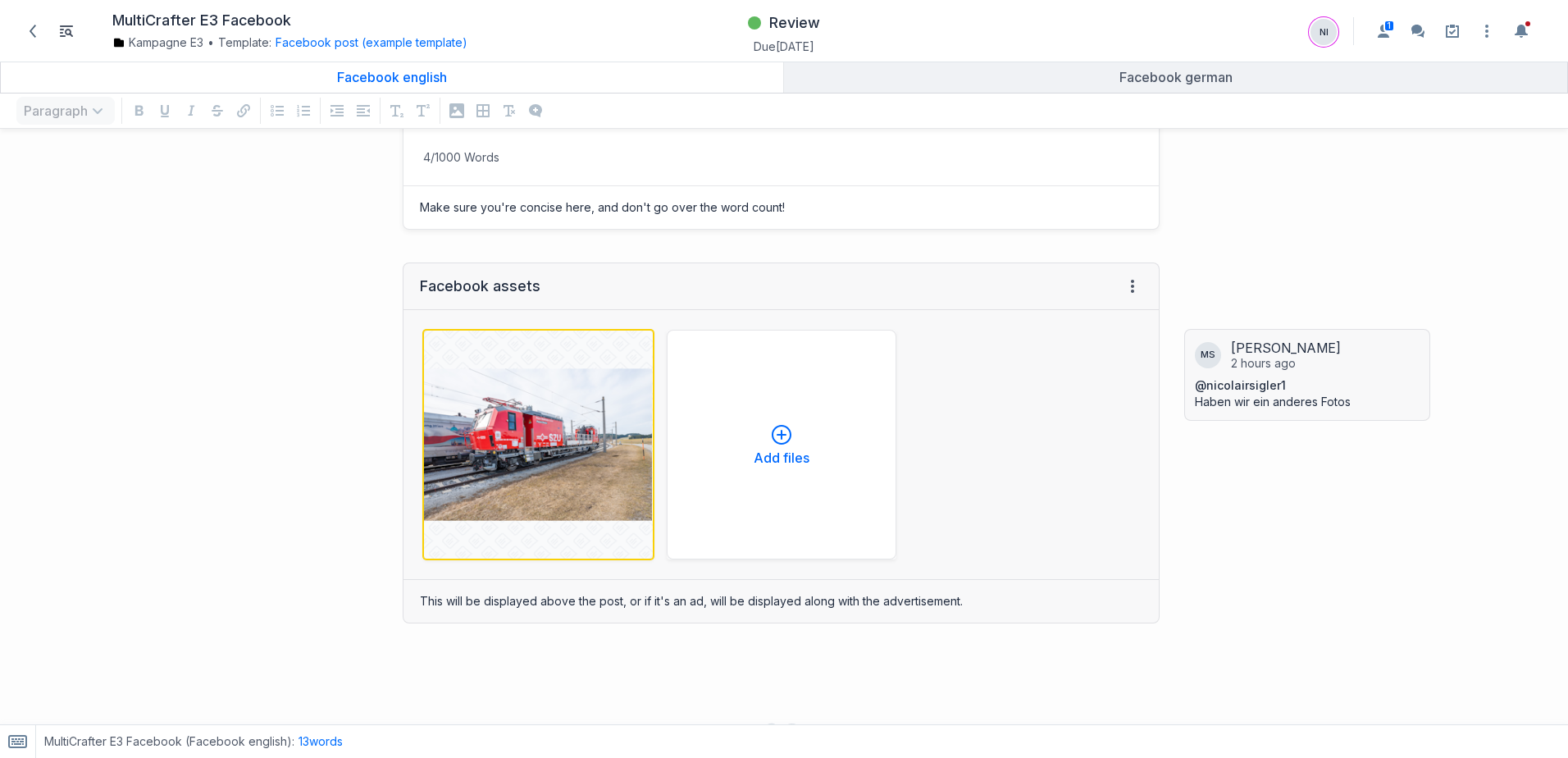
scroll to position [420, 0]
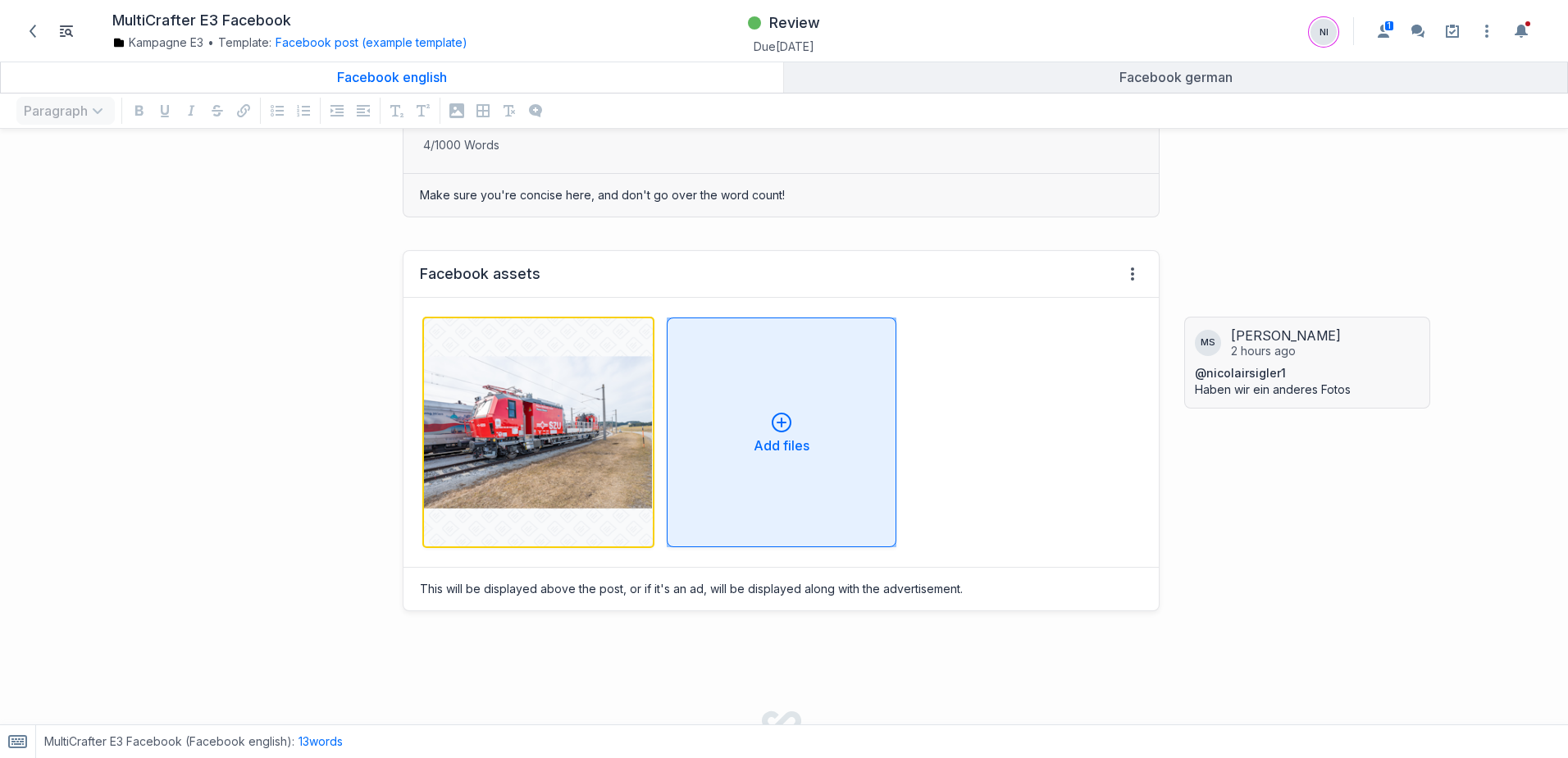
click at [783, 426] on icon "button" at bounding box center [781, 422] width 19 height 19
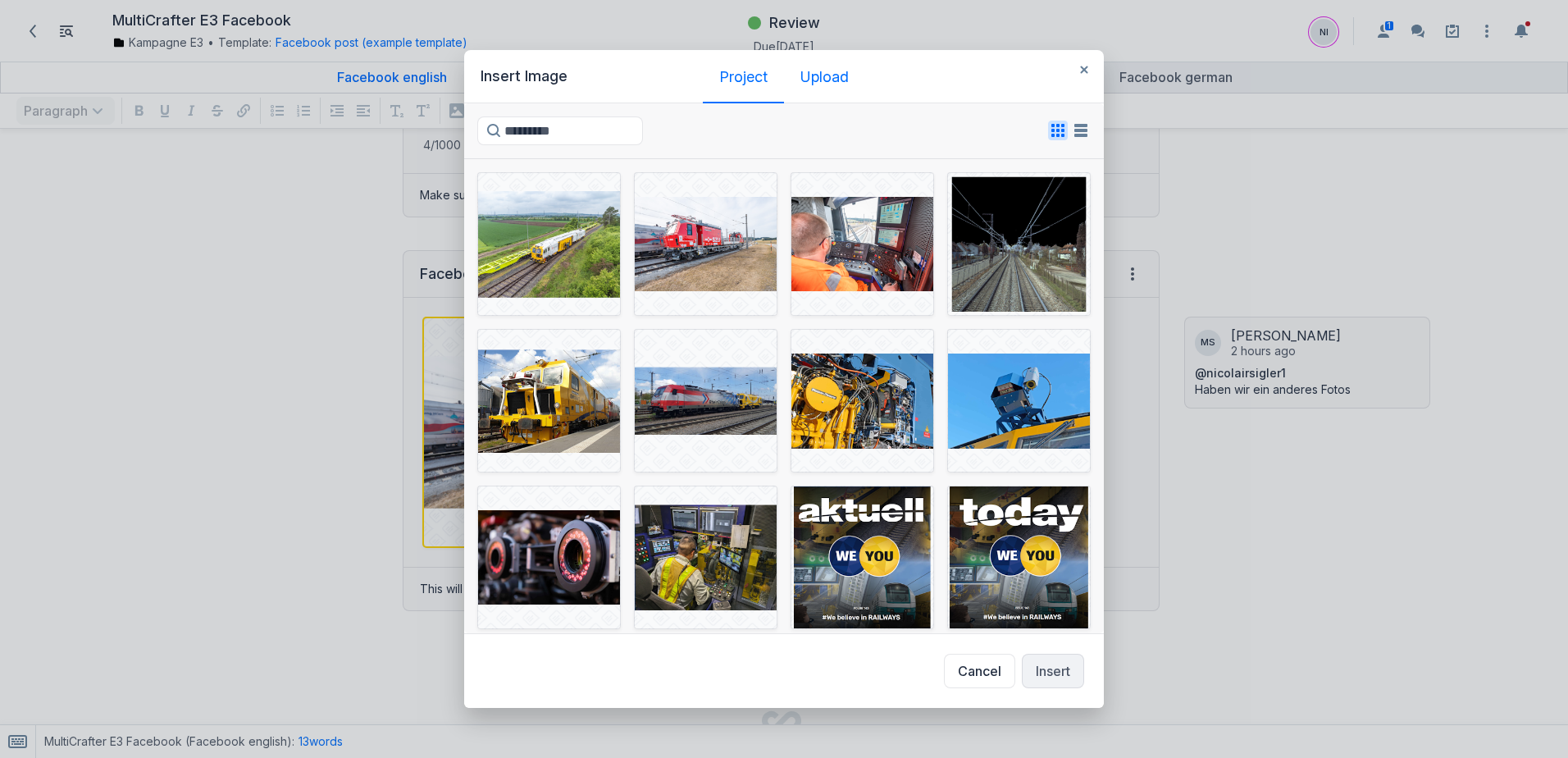
click at [830, 82] on div "Upload" at bounding box center [824, 77] width 49 height 17
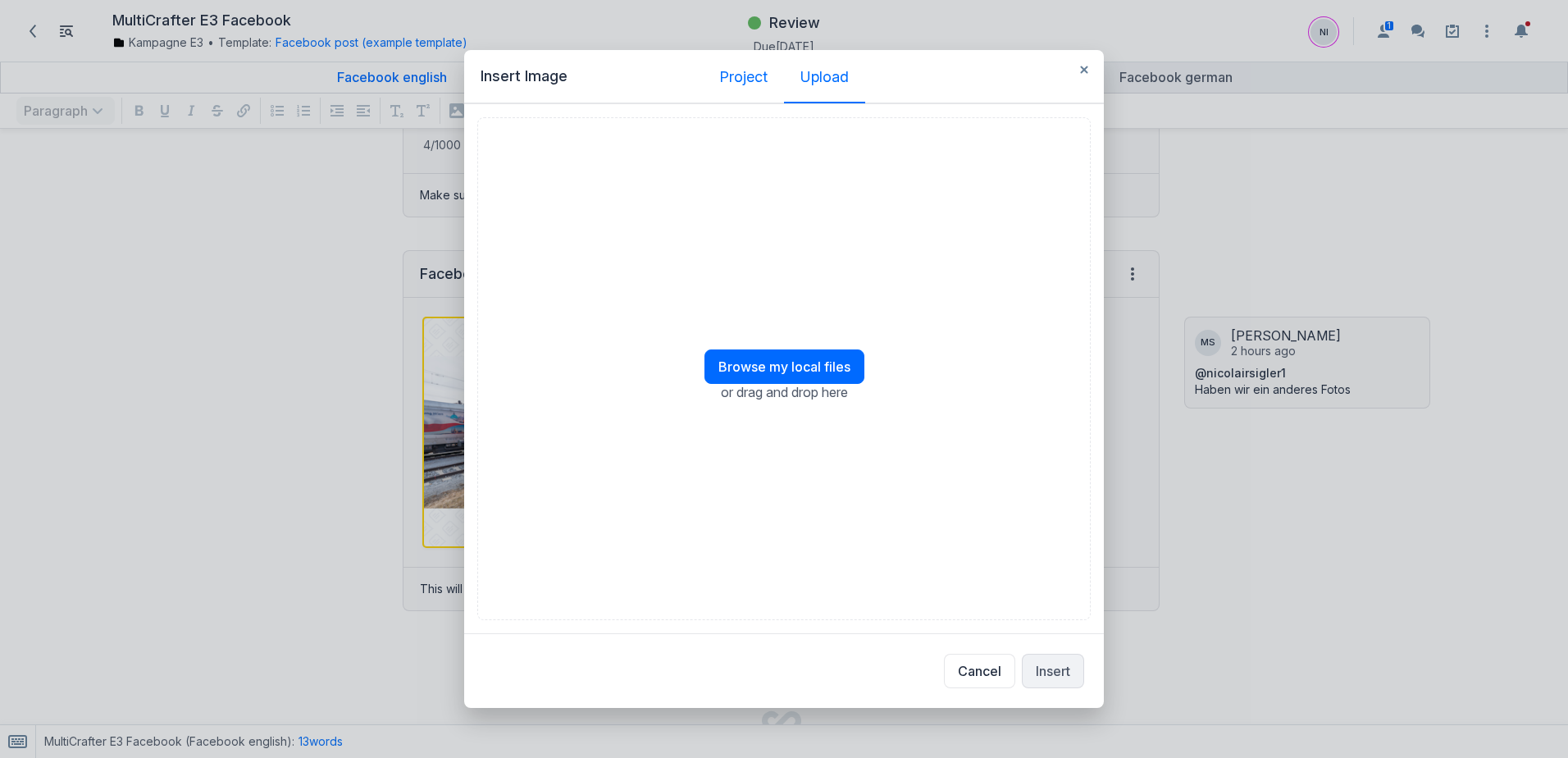
click at [750, 78] on div "Project" at bounding box center [743, 77] width 49 height 17
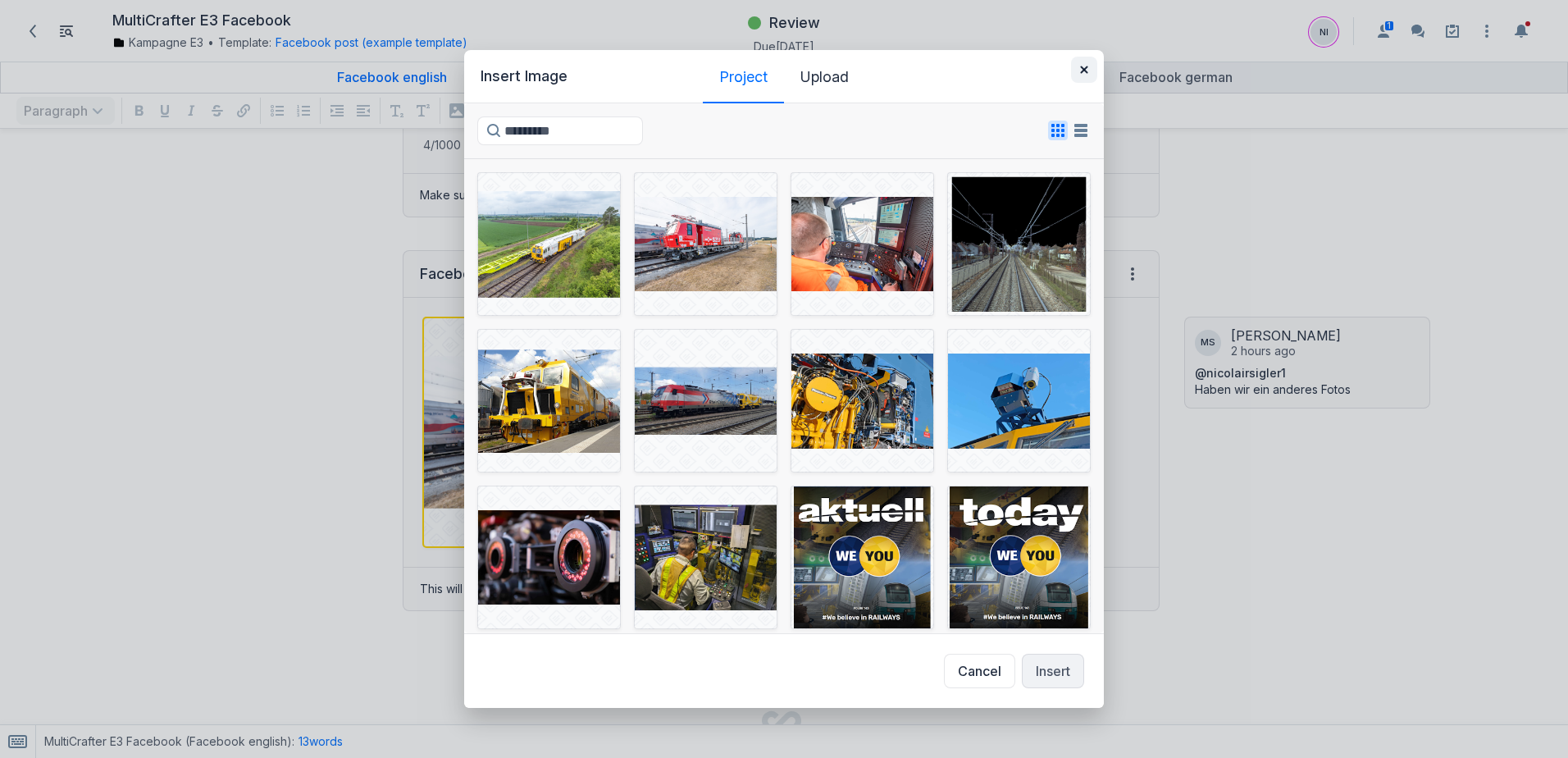
click at [1083, 74] on button "button" at bounding box center [1084, 69] width 26 height 26
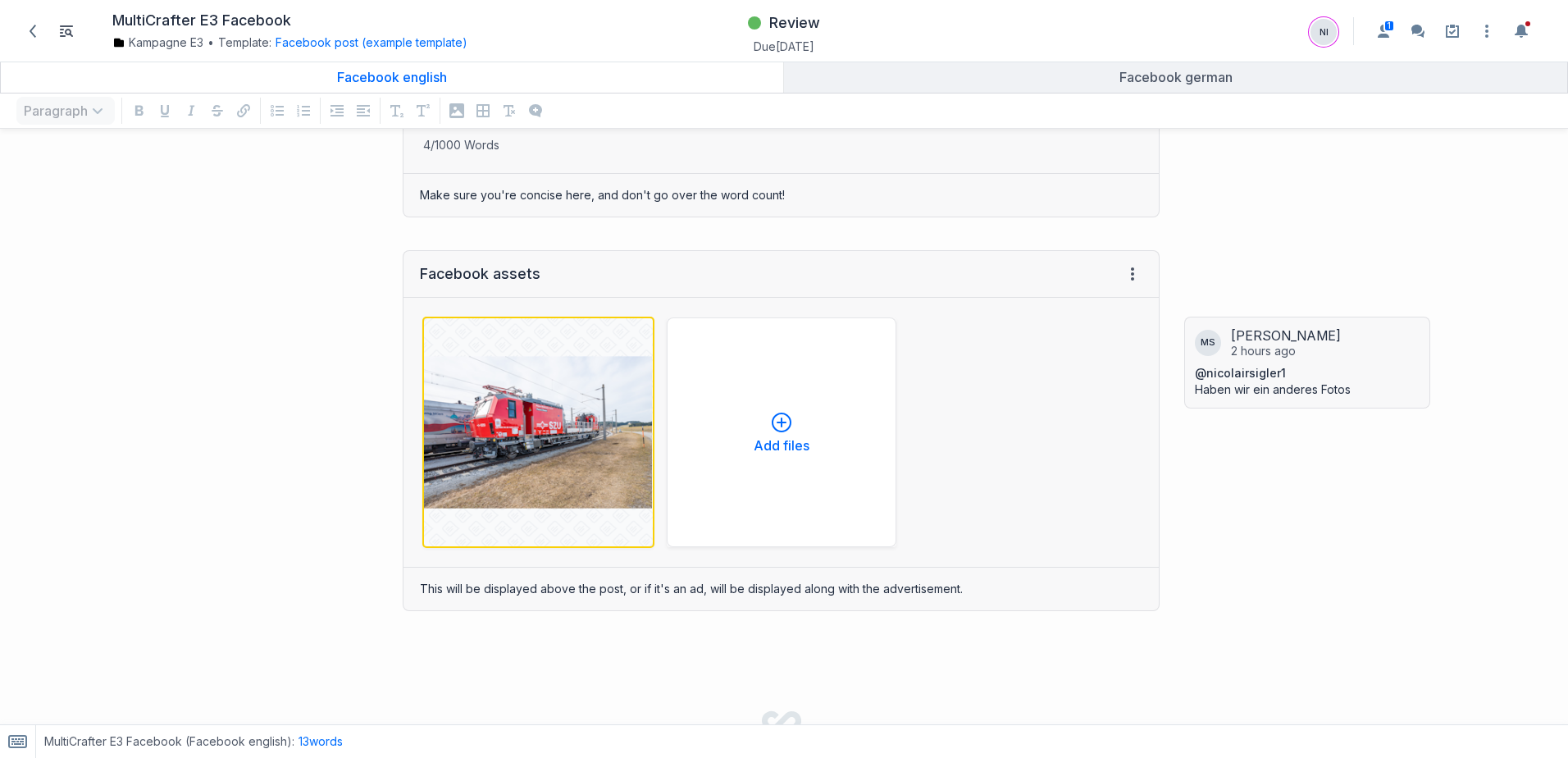
click at [182, 382] on div "Facebook assets View HTML View history ﻿ ﻿ DSC_6002 jpg Cancel Remove file Add …" at bounding box center [587, 430] width 1159 height 393
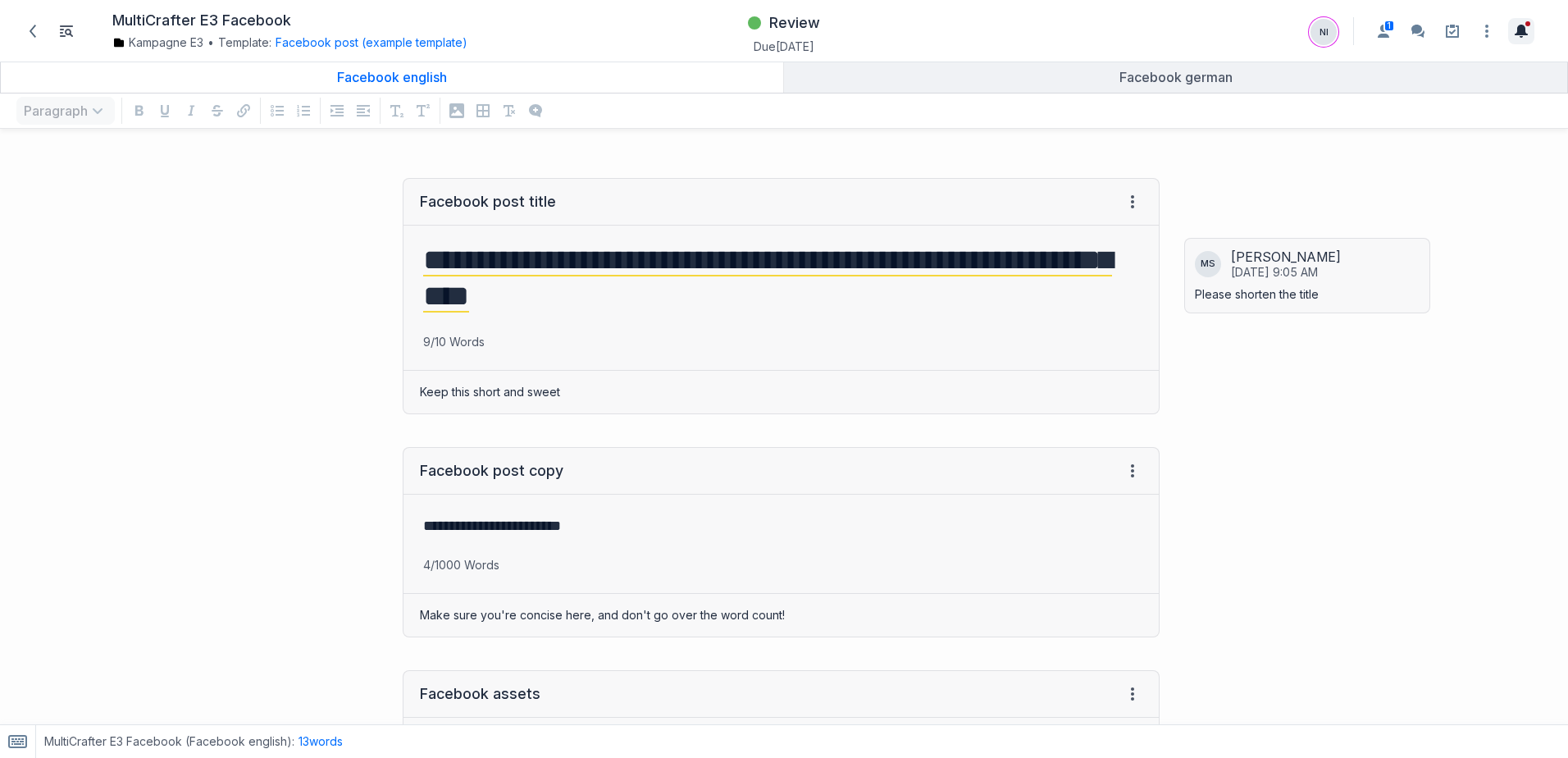
click at [1516, 29] on icon "Toggle the notification sidebar" at bounding box center [1521, 31] width 13 height 13
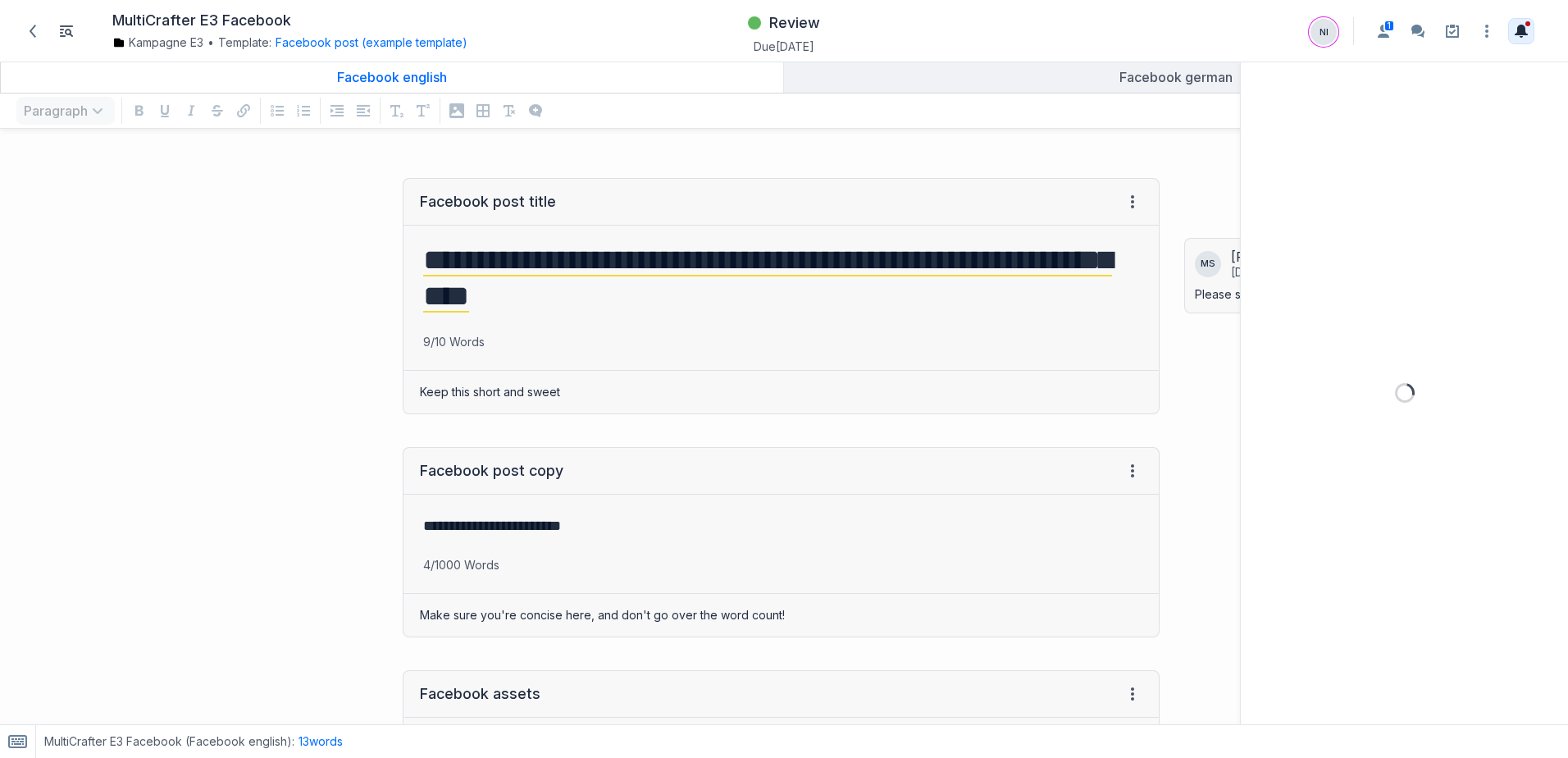
click at [1517, 35] on icon "Toggle the notification sidebar" at bounding box center [1521, 31] width 13 height 13
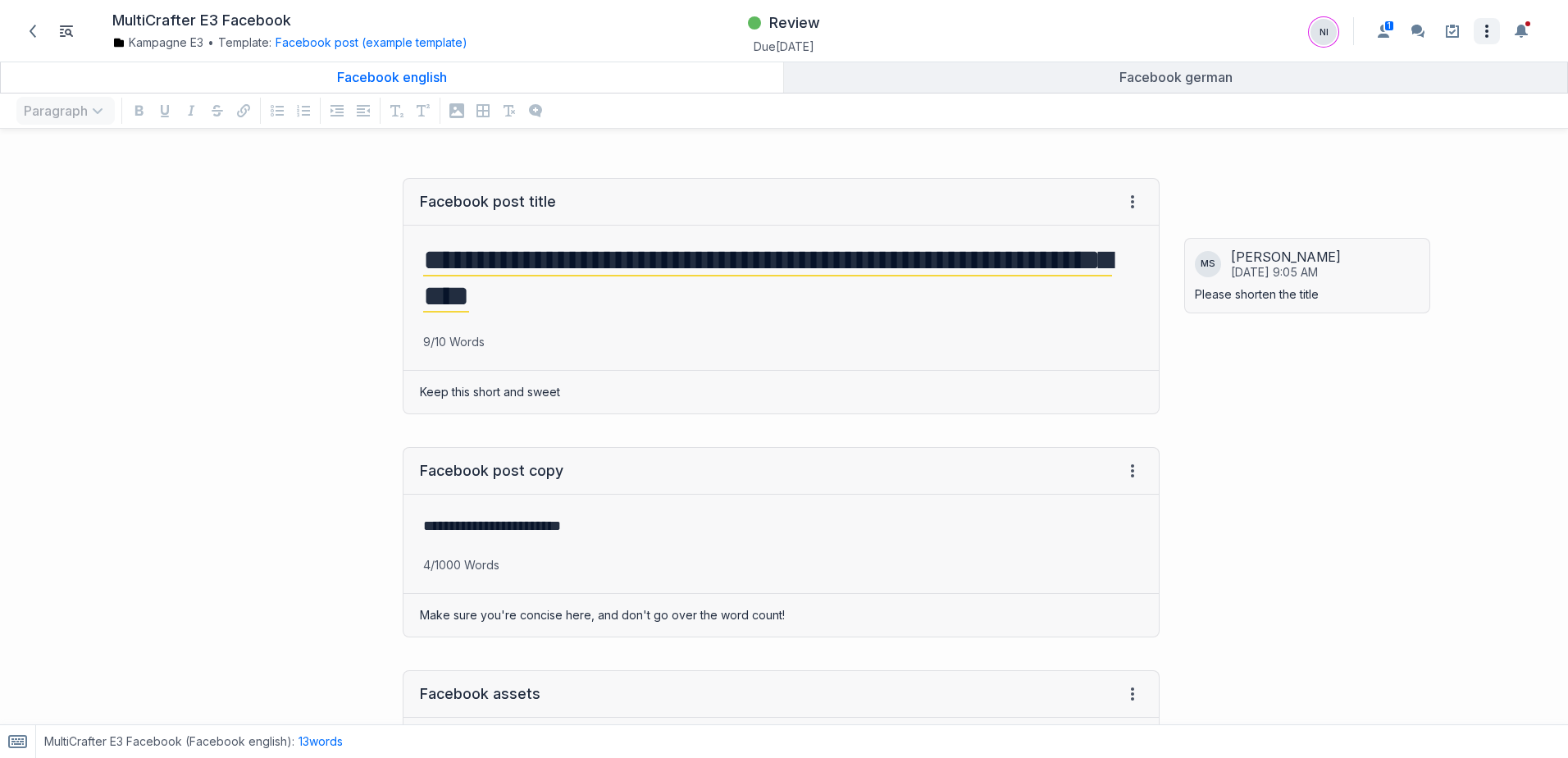
click at [1486, 30] on icon "button" at bounding box center [1487, 30] width 4 height 13
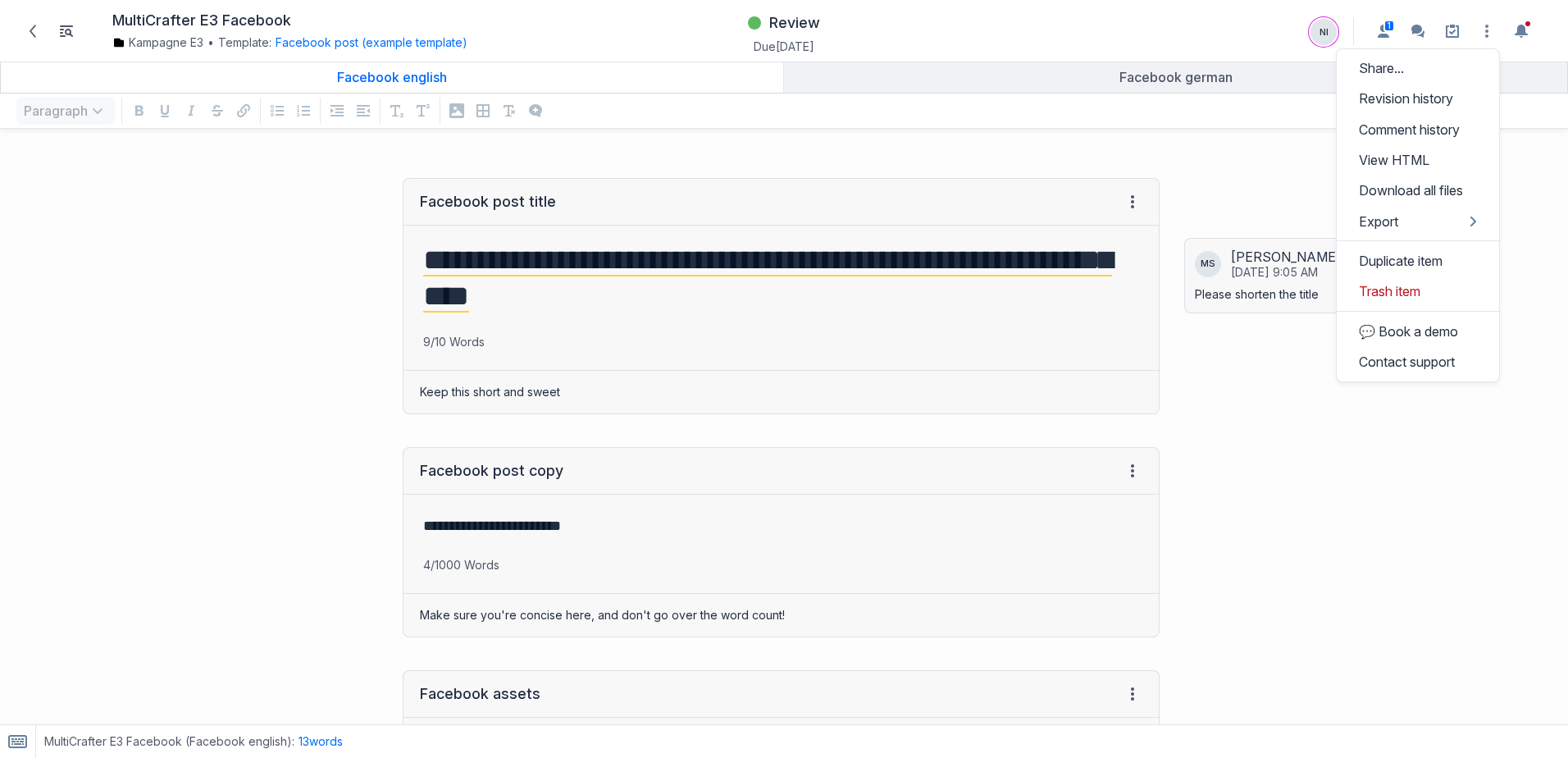
click at [1263, 164] on div "[PERSON_NAME] [DATE] 9:05 AM Please shorten the title [PERSON_NAME] 2 hours ago…" at bounding box center [1372, 735] width 392 height 1149
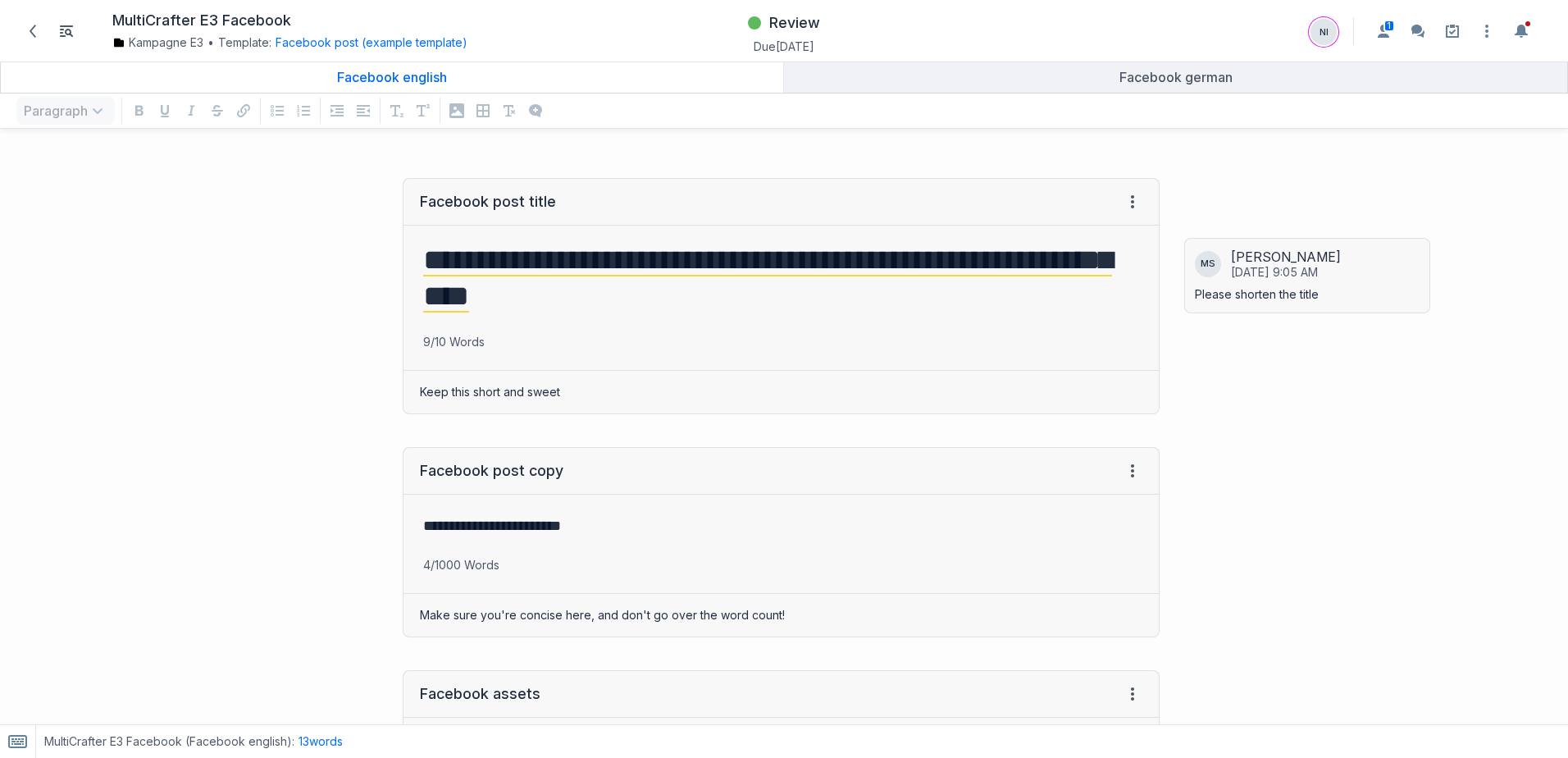
click at [179, 313] on div "**********" at bounding box center [587, 296] width 1159 height 269
click at [30, 39] on span at bounding box center [32, 31] width 26 height 26
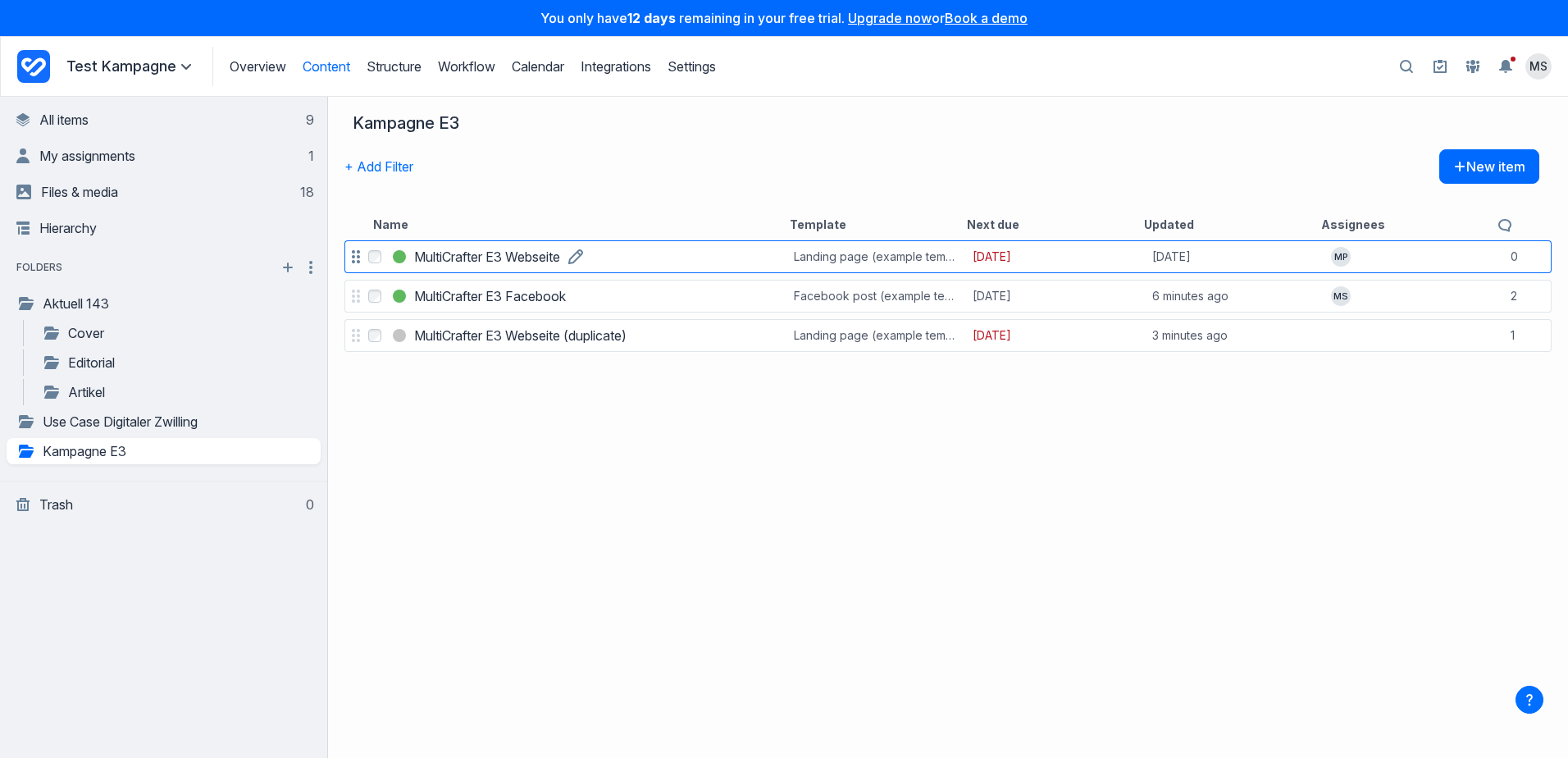
click at [468, 258] on h3 "MultiCrafter E3 Webseite" at bounding box center [487, 256] width 146 height 19
